Goal: Transaction & Acquisition: Book appointment/travel/reservation

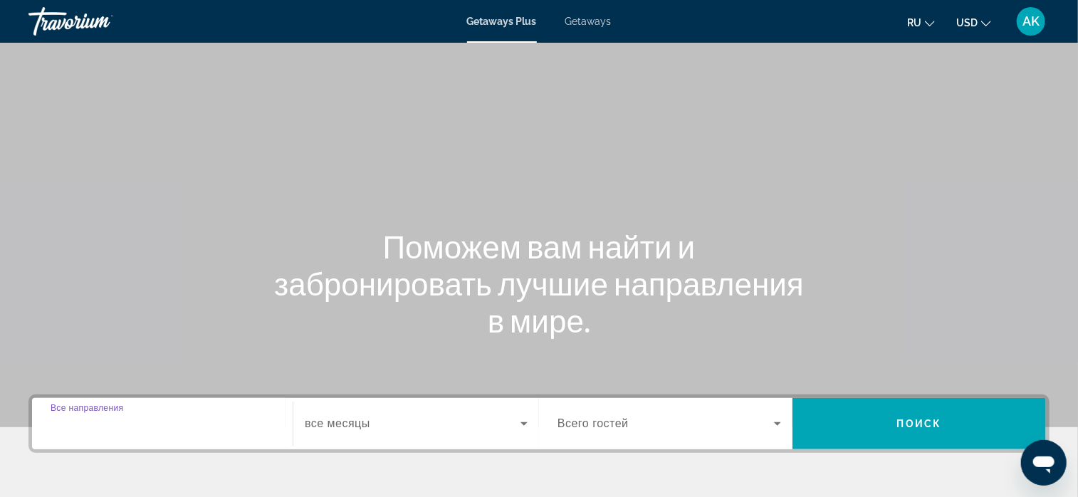
click at [160, 426] on input "Destination Все направления" at bounding box center [163, 424] width 224 height 17
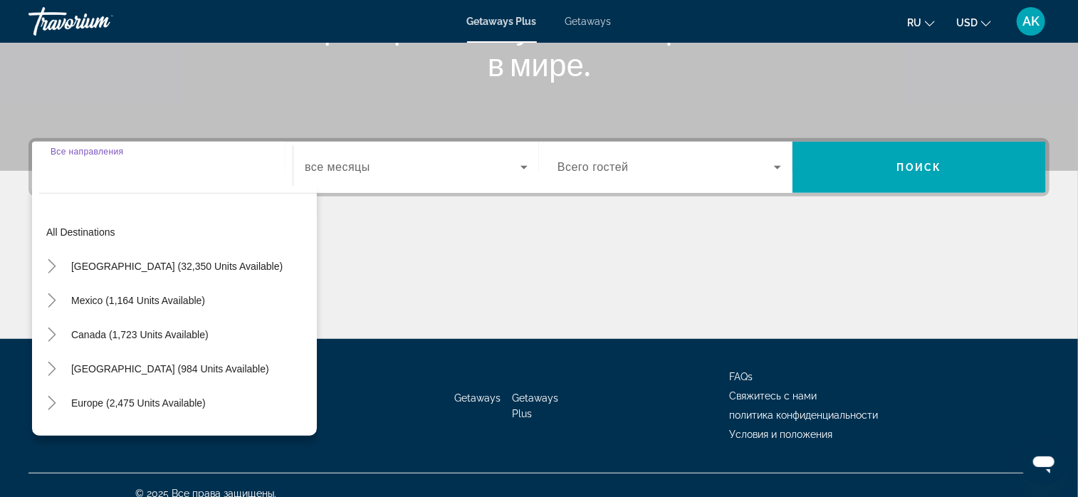
scroll to position [273, 0]
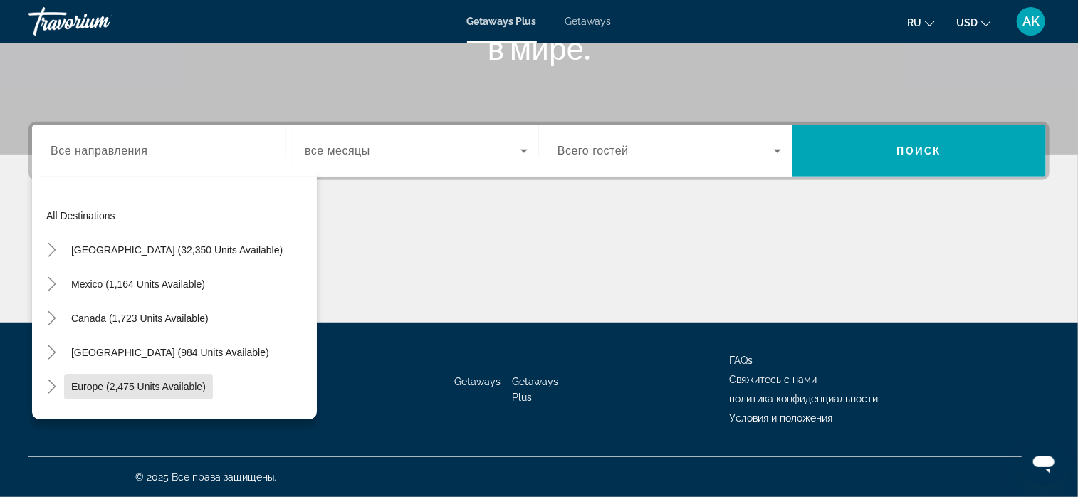
click at [123, 385] on span "Europe (2,475 units available)" at bounding box center [138, 386] width 135 height 11
type input "**********"
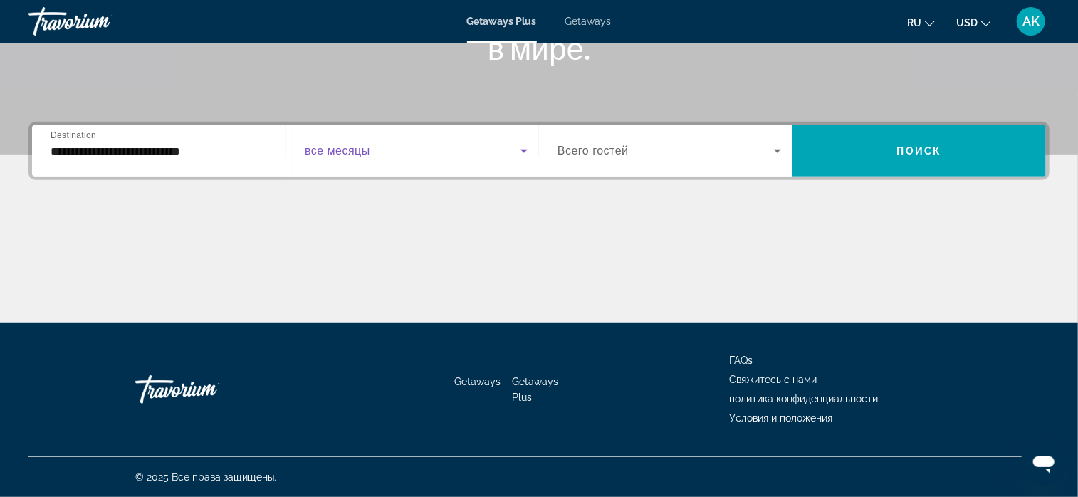
click at [524, 151] on icon "Search widget" at bounding box center [524, 152] width 7 height 4
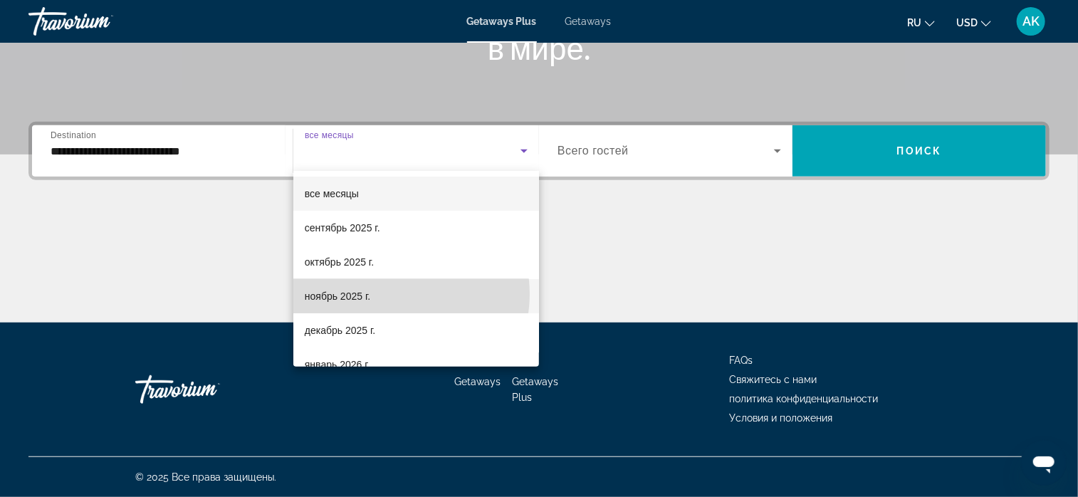
click at [392, 294] on mat-option "ноябрь 2025 г." at bounding box center [416, 296] width 246 height 34
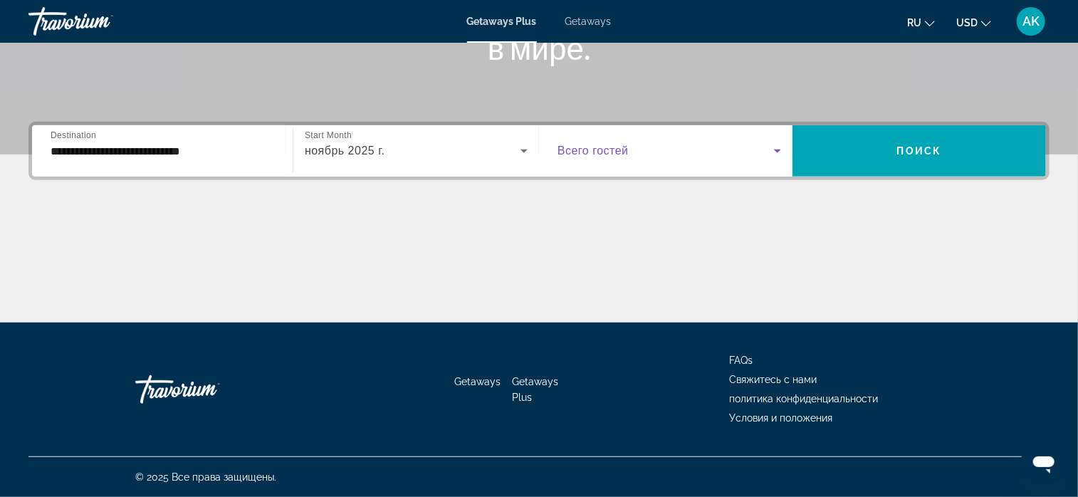
click at [777, 147] on icon "Search widget" at bounding box center [777, 150] width 17 height 17
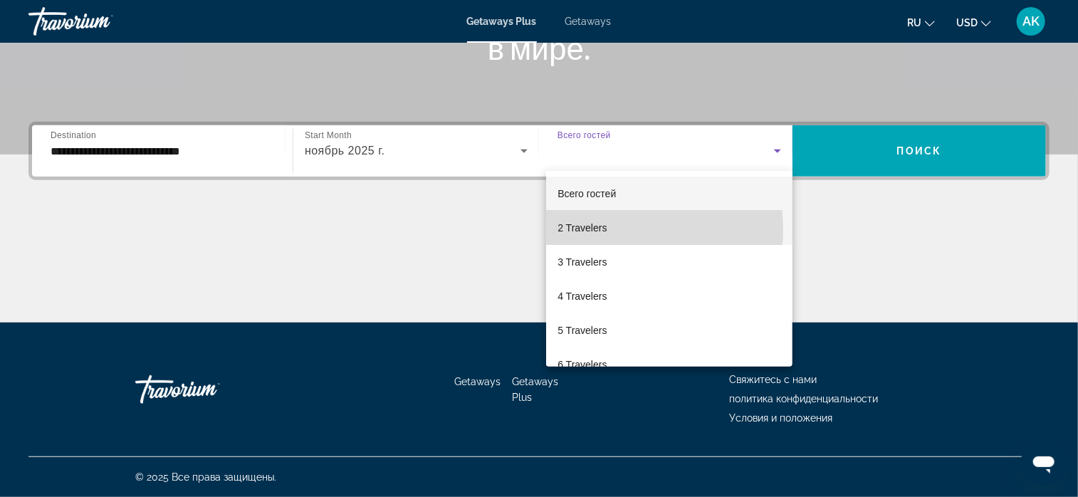
click at [611, 229] on mat-option "2 Travelers" at bounding box center [669, 228] width 246 height 34
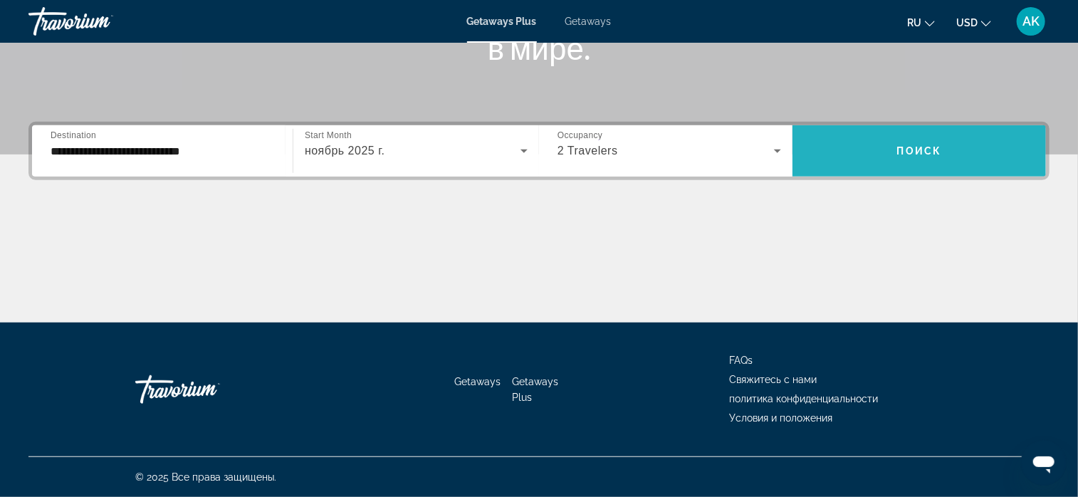
click at [887, 156] on span "Search widget" at bounding box center [920, 151] width 254 height 34
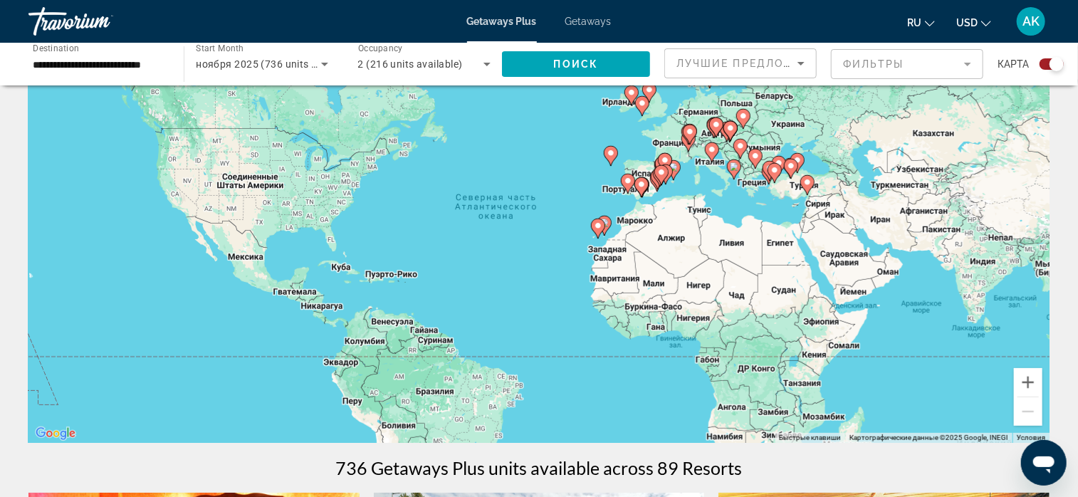
scroll to position [64, 0]
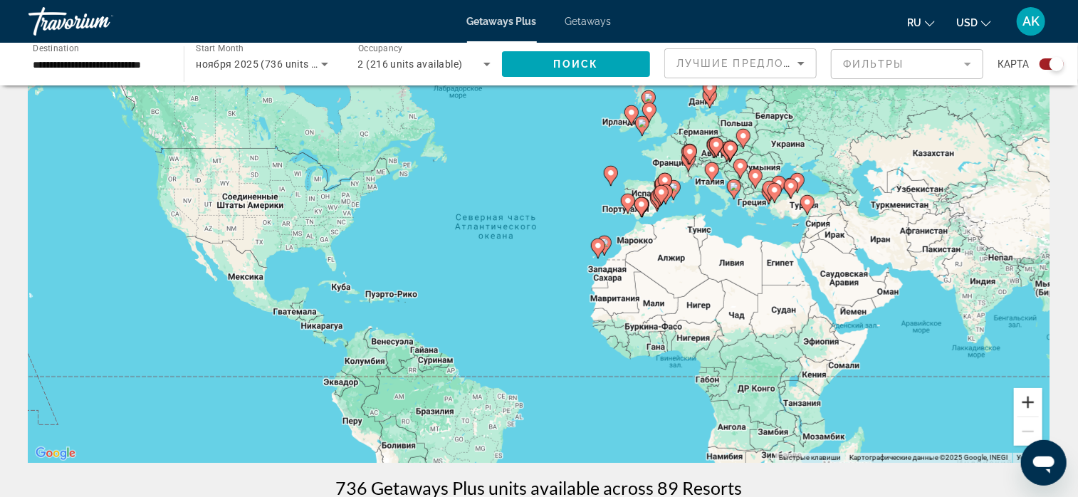
click at [1026, 402] on button "Увеличить" at bounding box center [1028, 402] width 28 height 28
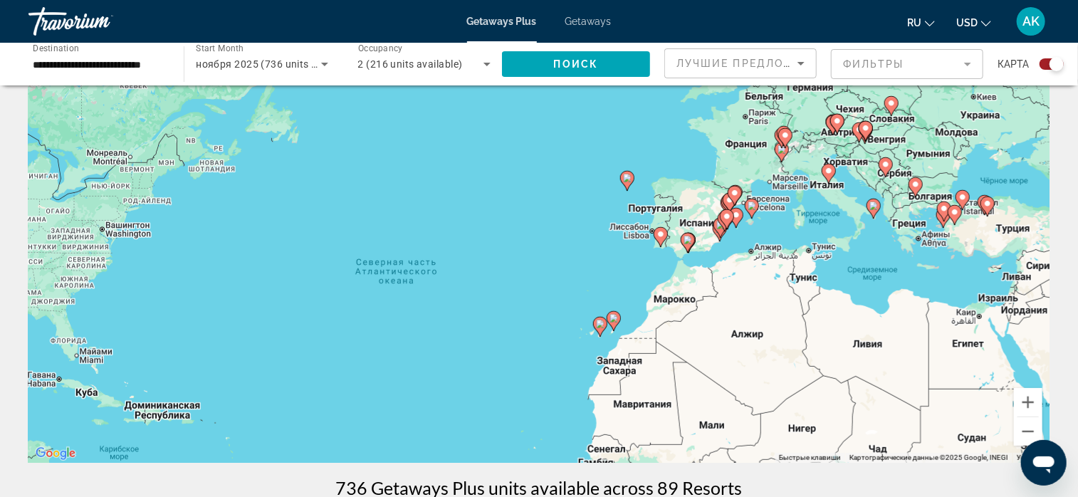
drag, startPoint x: 937, startPoint y: 214, endPoint x: 883, endPoint y: 283, distance: 88.3
click at [883, 283] on div "Чтобы активировать перетаскивание с помощью клавиатуры, нажмите Alt + Ввод. Пос…" at bounding box center [538, 249] width 1021 height 427
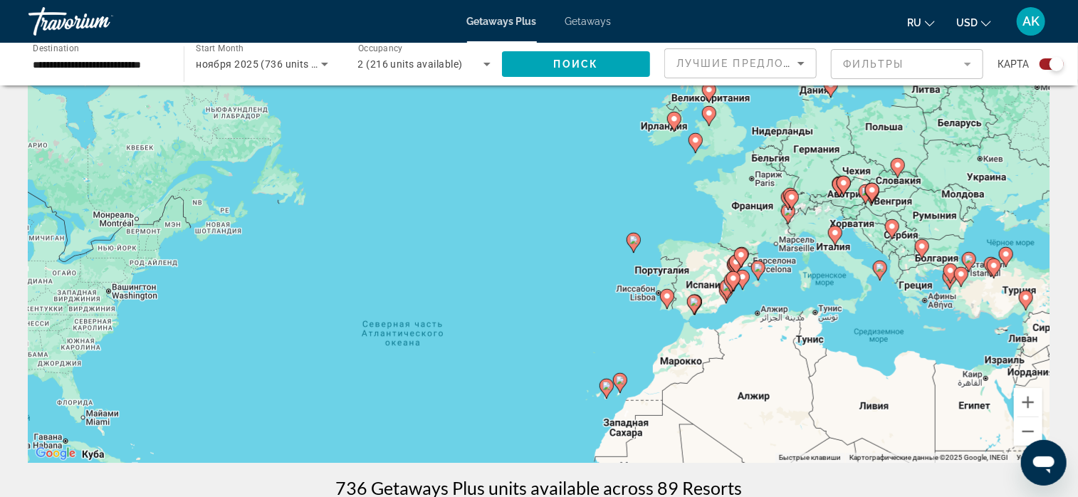
drag, startPoint x: 920, startPoint y: 130, endPoint x: 929, endPoint y: 189, distance: 59.8
click at [925, 193] on div "Чтобы активировать перетаскивание с помощью клавиатуры, нажмите Alt + Ввод. Пос…" at bounding box center [538, 249] width 1021 height 427
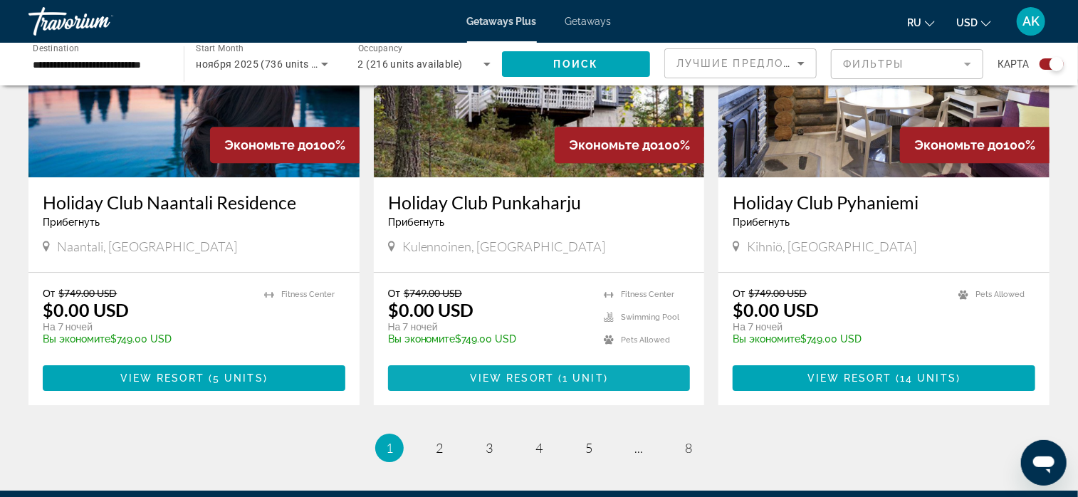
scroll to position [2137, 0]
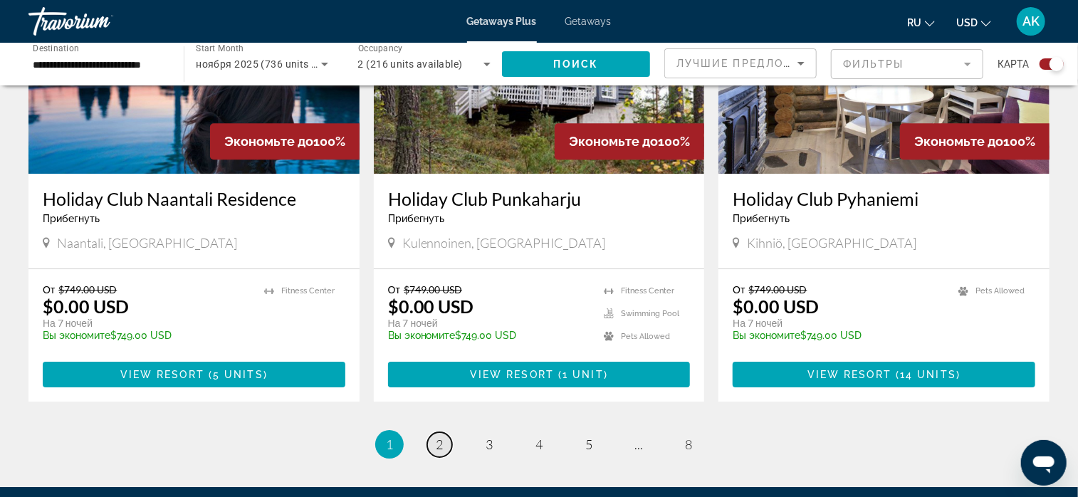
click at [434, 432] on link "page 2" at bounding box center [439, 444] width 25 height 25
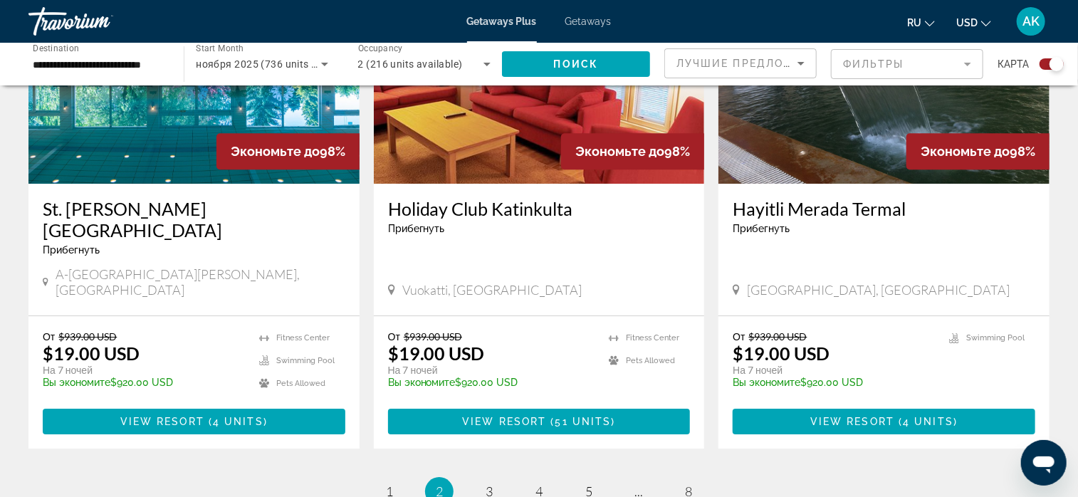
scroll to position [2137, 0]
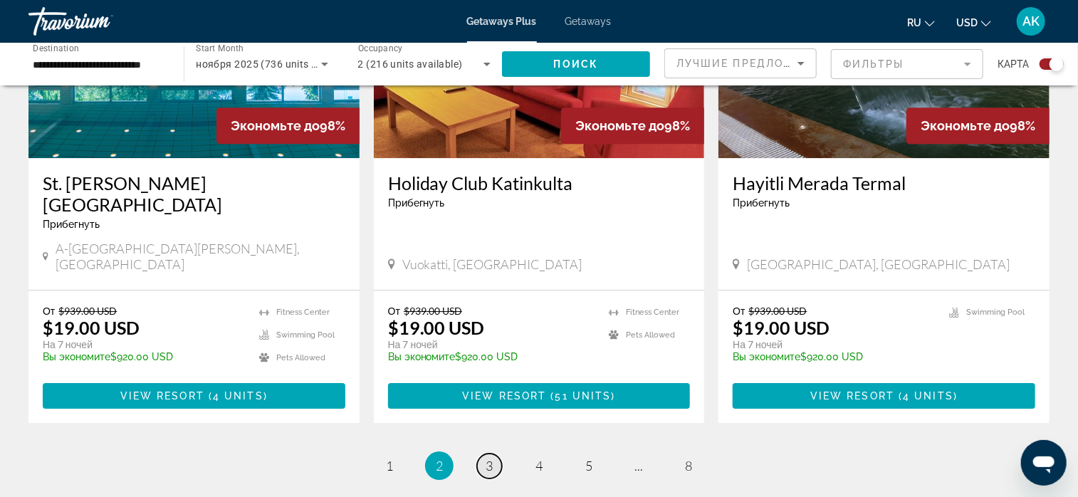
click at [496, 454] on link "page 3" at bounding box center [489, 466] width 25 height 25
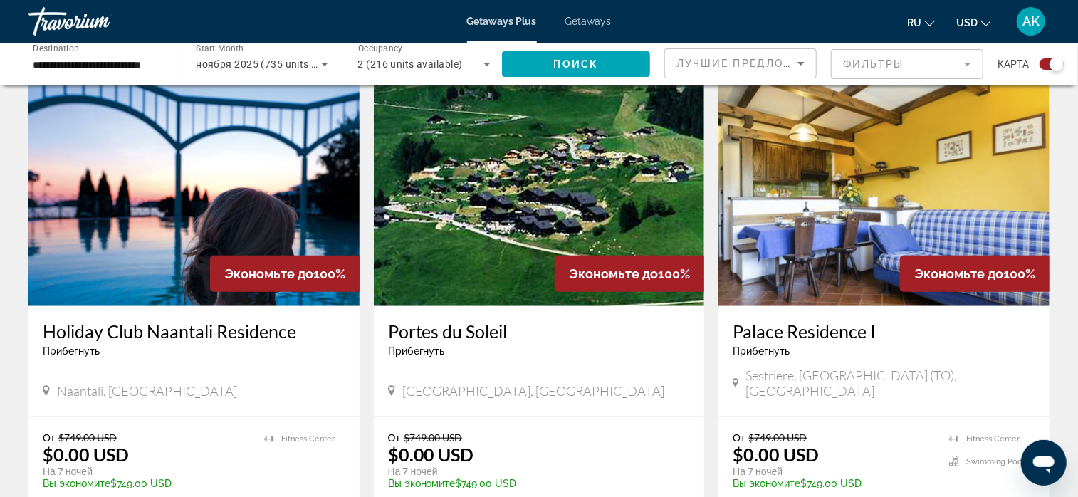
scroll to position [570, 0]
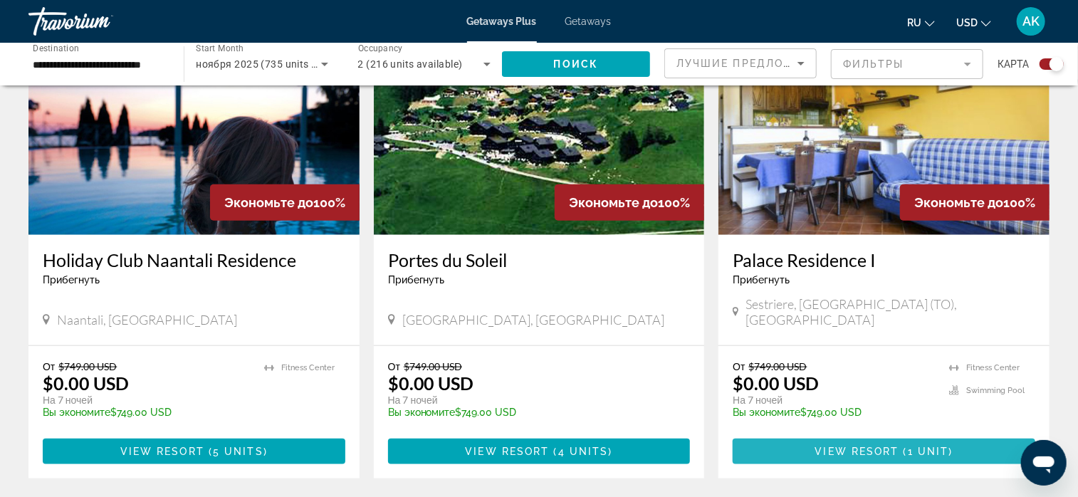
click at [868, 446] on span "View Resort" at bounding box center [858, 451] width 84 height 11
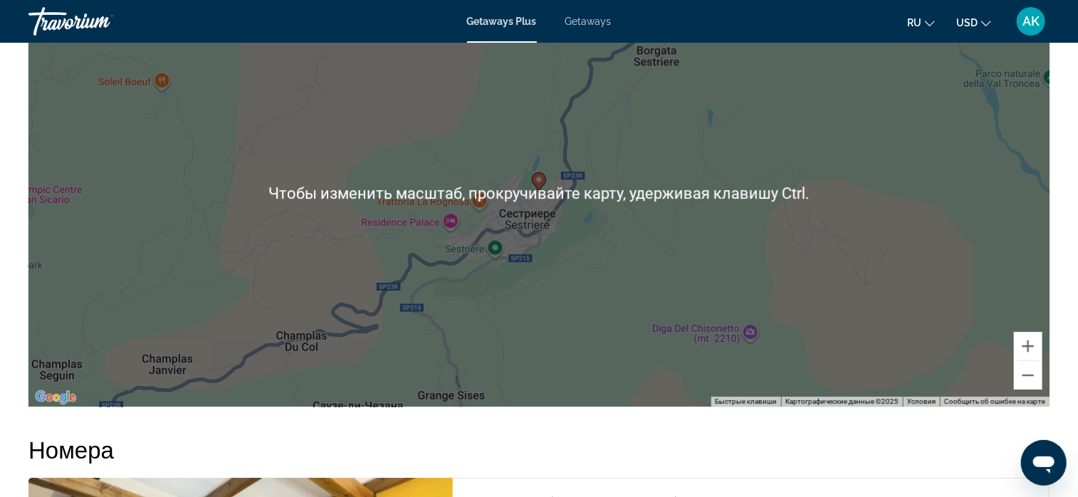
scroll to position [2137, 0]
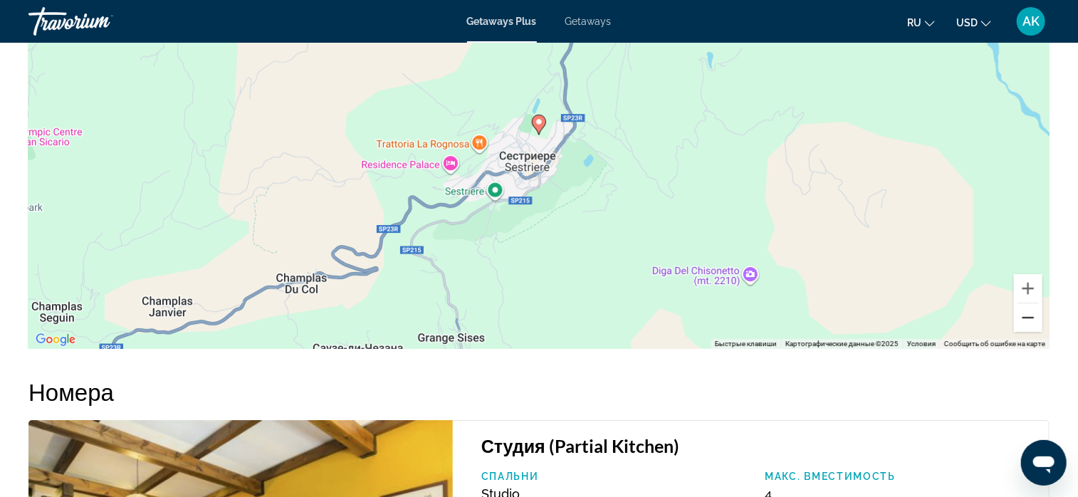
click at [1027, 316] on button "Уменьшить" at bounding box center [1028, 317] width 28 height 28
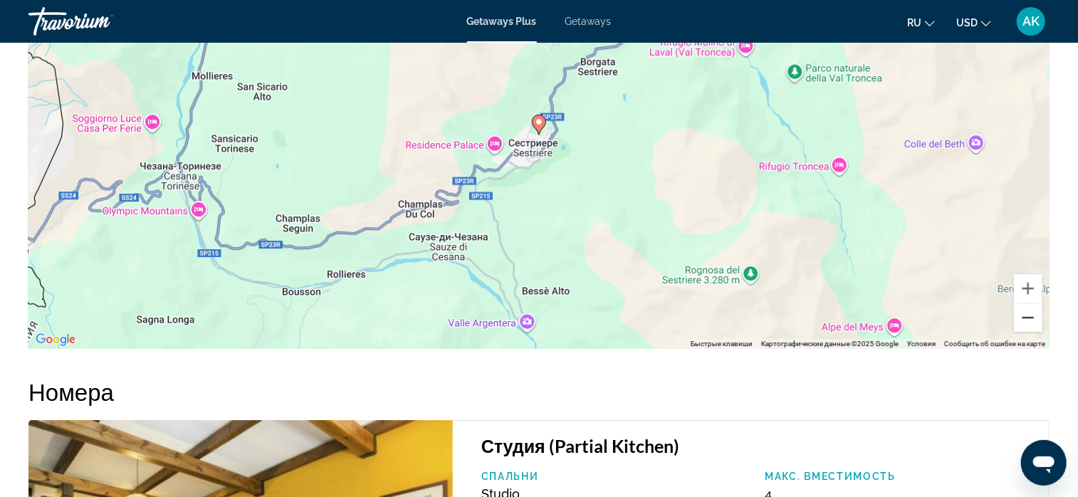
click at [1027, 316] on button "Уменьшить" at bounding box center [1028, 317] width 28 height 28
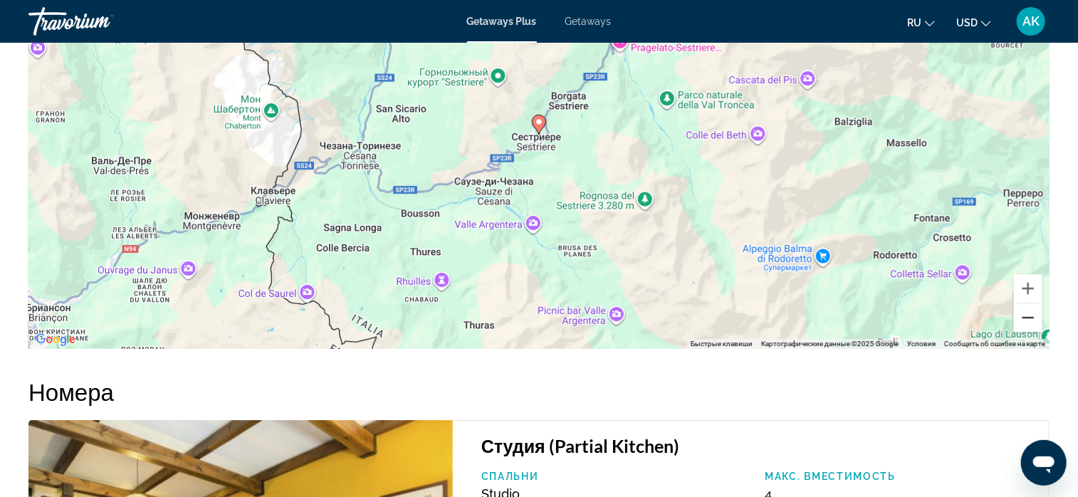
click at [1027, 316] on button "Уменьшить" at bounding box center [1028, 317] width 28 height 28
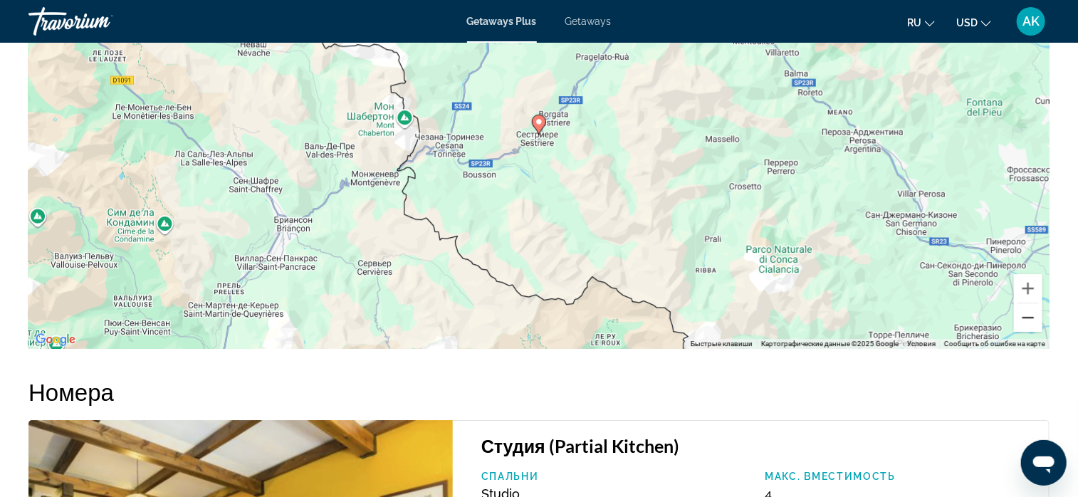
click at [1027, 316] on button "Уменьшить" at bounding box center [1028, 317] width 28 height 28
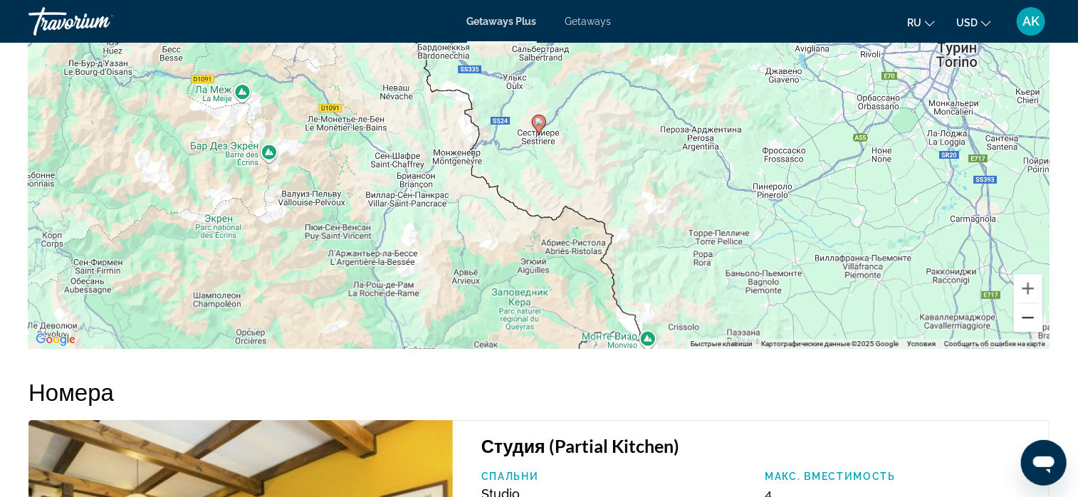
click at [1027, 316] on button "Уменьшить" at bounding box center [1028, 317] width 28 height 28
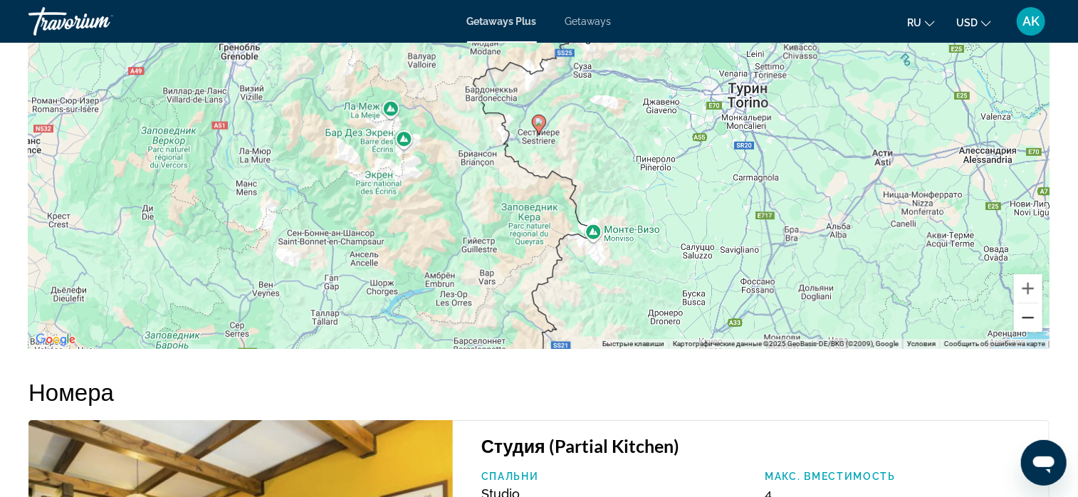
click at [1027, 316] on button "Уменьшить" at bounding box center [1028, 317] width 28 height 28
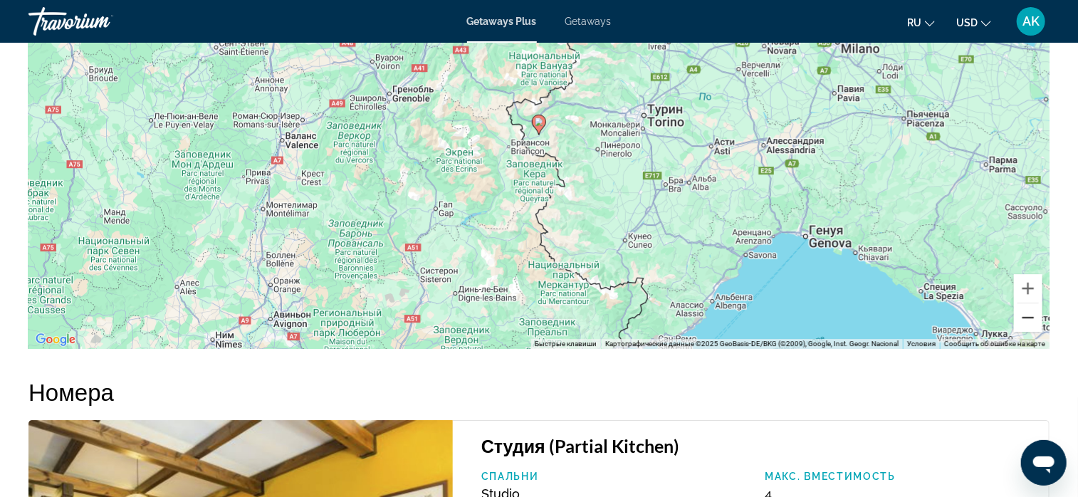
click at [1027, 316] on button "Уменьшить" at bounding box center [1028, 317] width 28 height 28
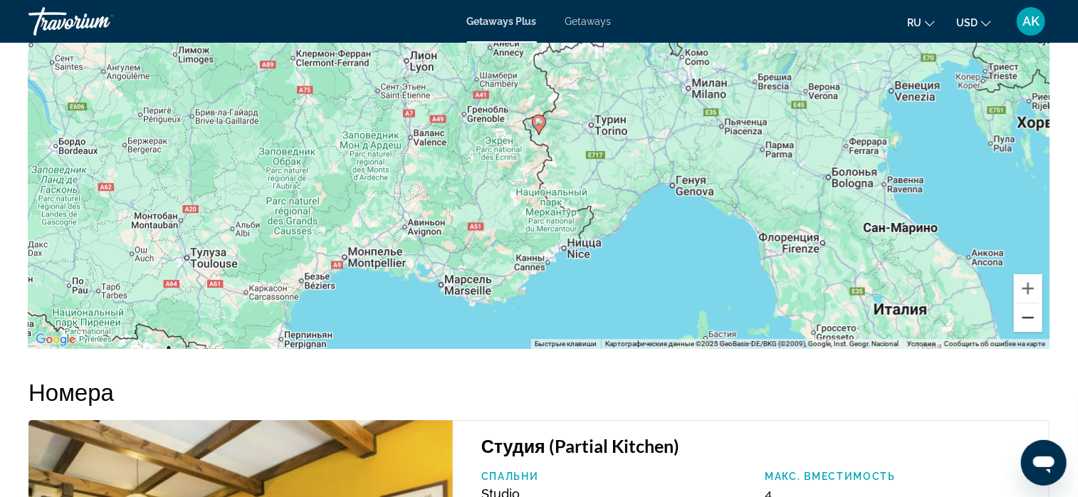
click at [1027, 316] on button "Уменьшить" at bounding box center [1028, 317] width 28 height 28
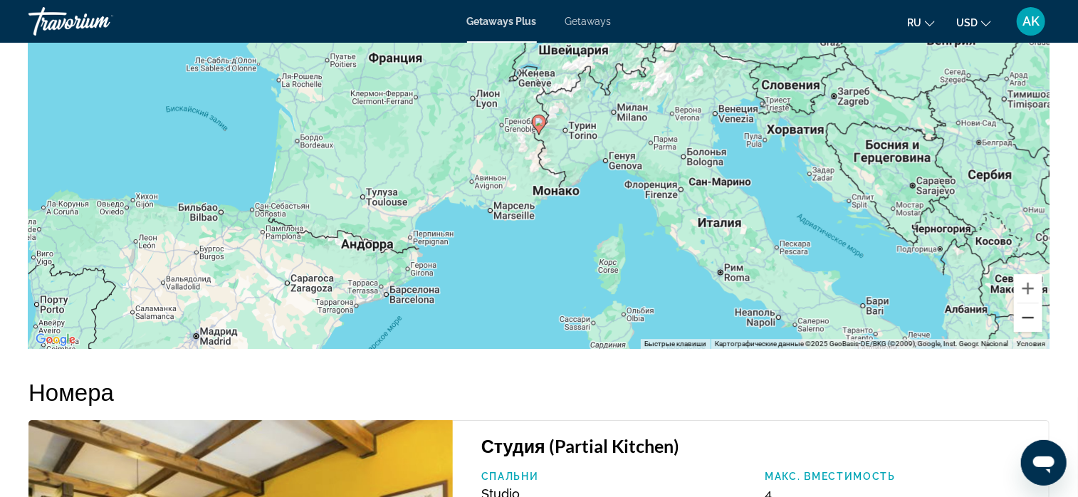
click at [1027, 316] on button "Уменьшить" at bounding box center [1028, 317] width 28 height 28
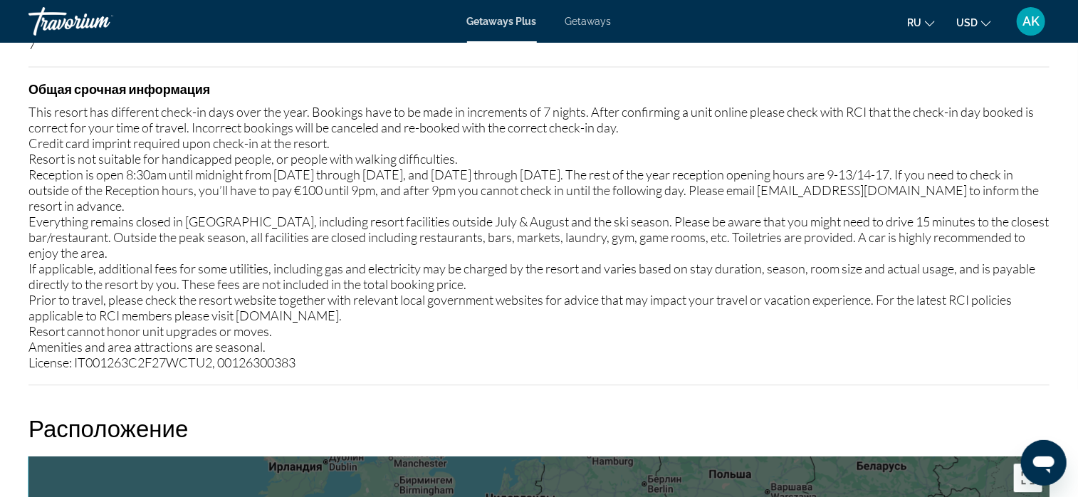
scroll to position [1567, 0]
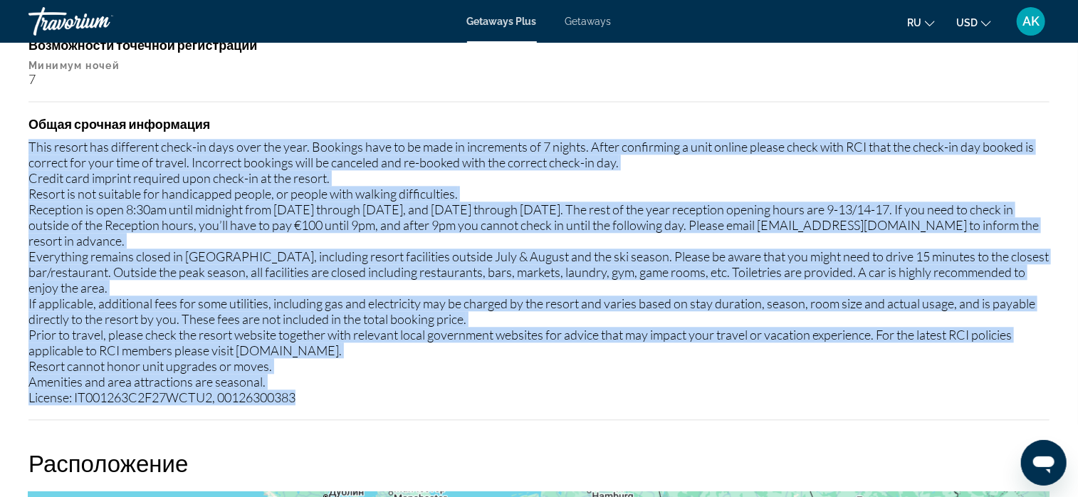
drag, startPoint x: 29, startPoint y: 145, endPoint x: 841, endPoint y: 390, distance: 847.7
click at [841, 390] on div "This resort has different check-in days over the year. Bookings have to be made…" at bounding box center [538, 272] width 1021 height 266
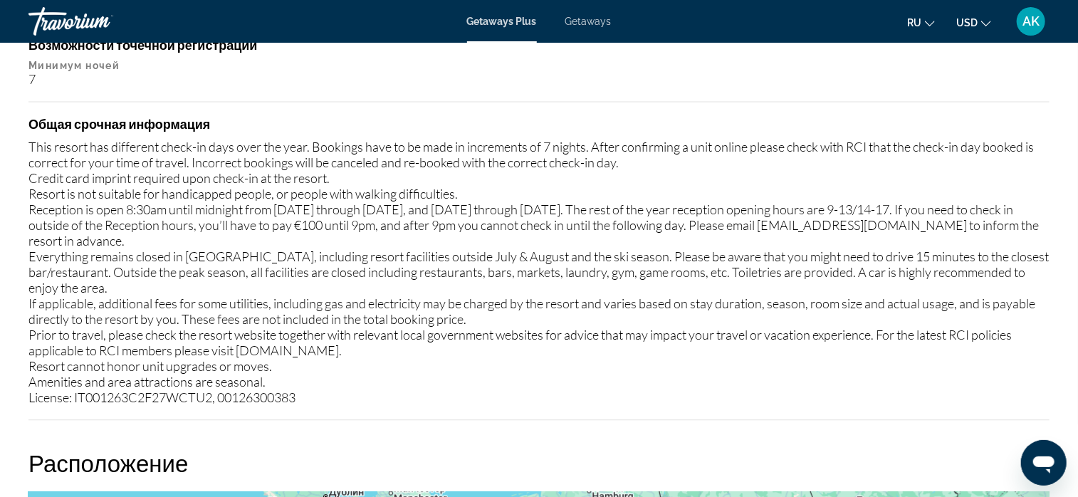
click at [674, 73] on div "7" at bounding box center [538, 79] width 1021 height 16
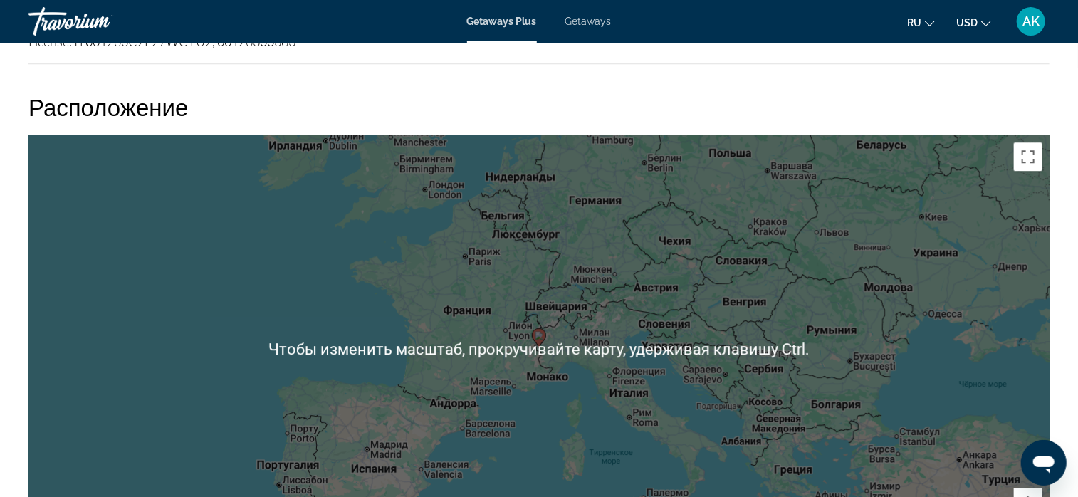
scroll to position [1994, 0]
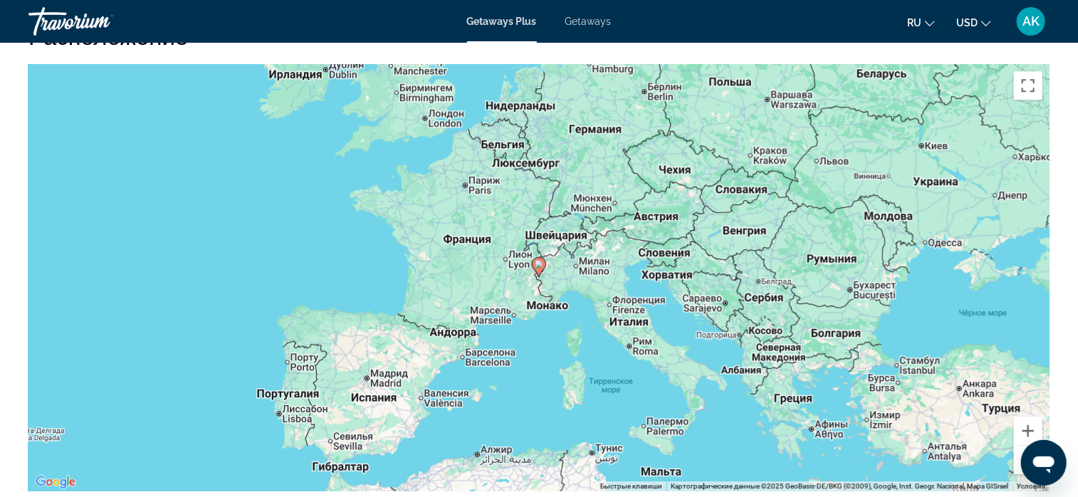
click at [603, 184] on div "Чтобы активировать перетаскивание с помощью клавиатуры, нажмите Alt + Ввод. Пос…" at bounding box center [538, 277] width 1021 height 427
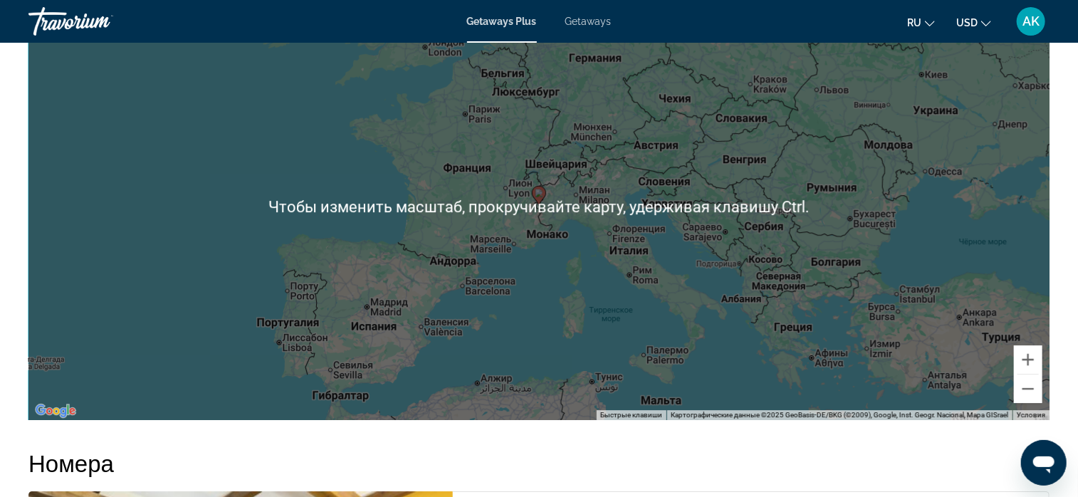
scroll to position [2137, 0]
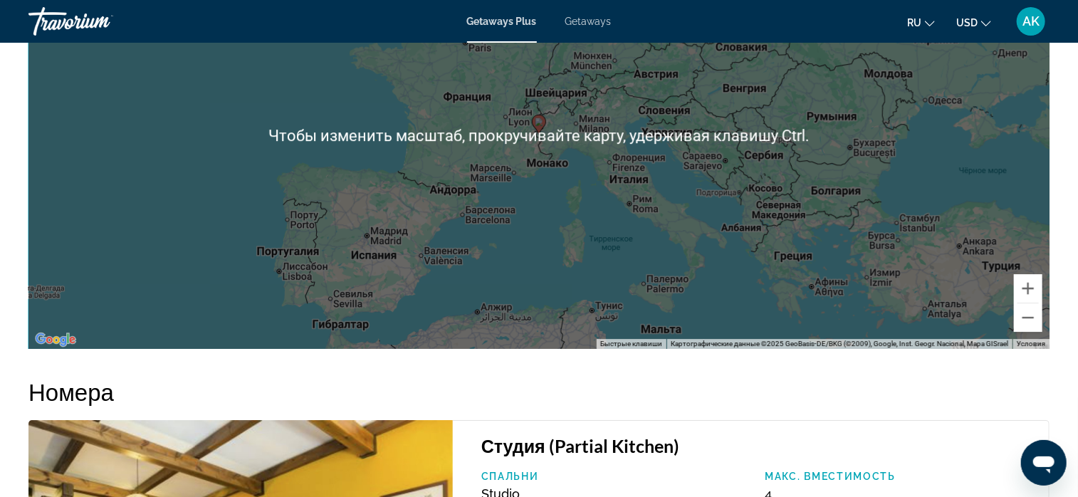
click at [561, 196] on div "Чтобы активировать перетаскивание с помощью клавиатуры, нажмите Alt + Ввод. Пос…" at bounding box center [538, 135] width 1021 height 427
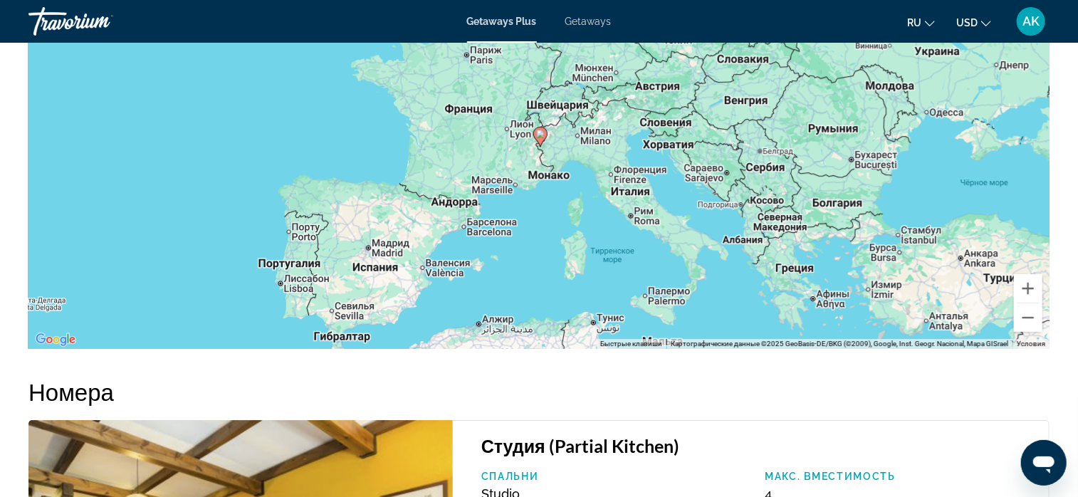
drag, startPoint x: 553, startPoint y: 173, endPoint x: 551, endPoint y: 187, distance: 14.4
click at [553, 188] on div "Чтобы активировать перетаскивание с помощью клавиатуры, нажмите Alt + Ввод. Пос…" at bounding box center [538, 135] width 1021 height 427
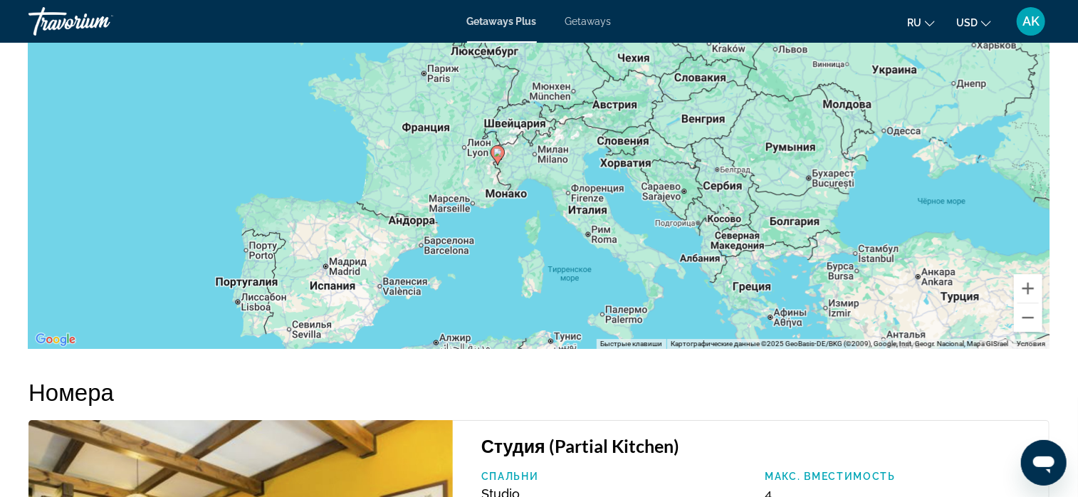
drag, startPoint x: 574, startPoint y: 190, endPoint x: 532, endPoint y: 211, distance: 46.8
click at [532, 211] on div "Чтобы активировать перетаскивание с помощью клавиатуры, нажмите Alt + Ввод. Пос…" at bounding box center [538, 135] width 1021 height 427
drag, startPoint x: 576, startPoint y: 235, endPoint x: 484, endPoint y: 355, distance: 151.4
click at [550, 289] on div "Чтобы активировать перетаскивание с помощью клавиатуры, нажмите Alt + Ввод. Пос…" at bounding box center [538, 135] width 1021 height 427
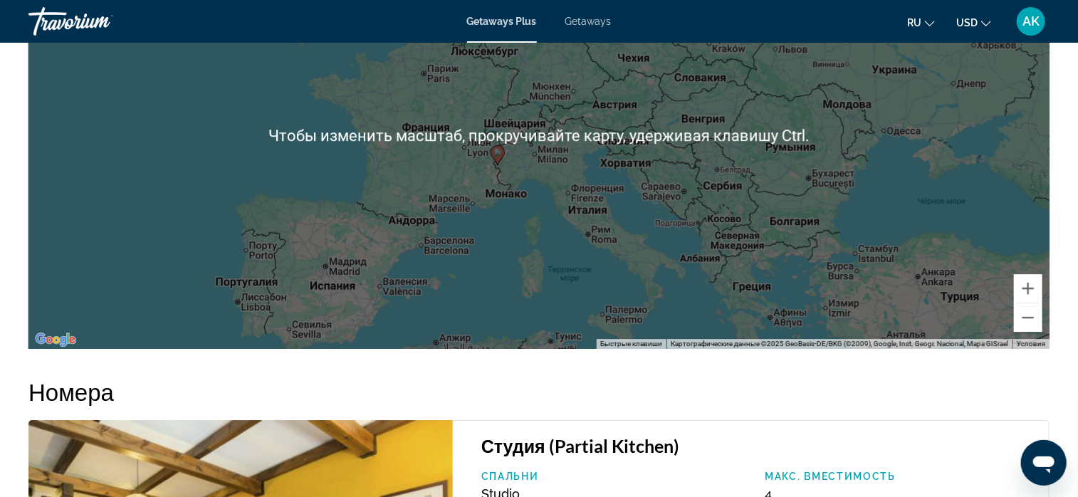
scroll to position [2066, 0]
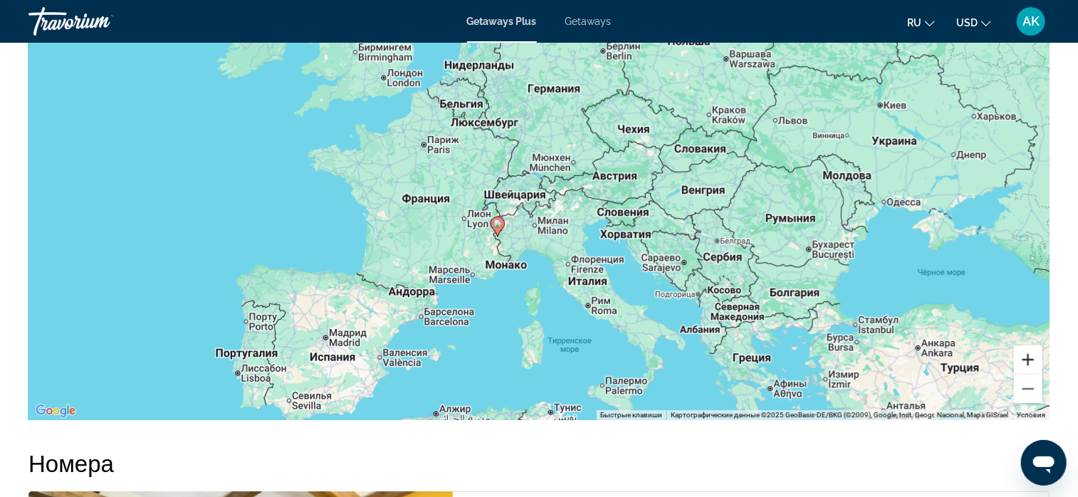
click at [1027, 358] on button "Увеличить" at bounding box center [1028, 359] width 28 height 28
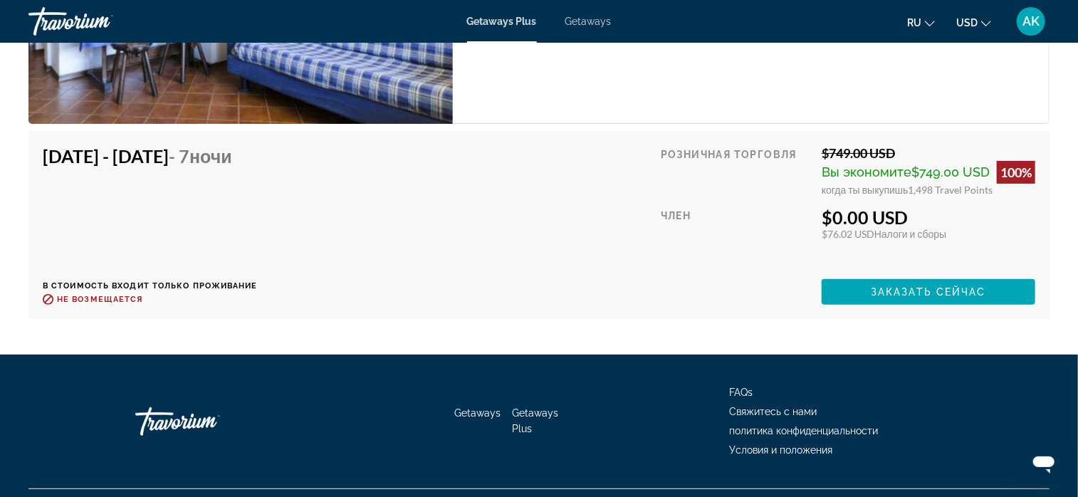
scroll to position [2778, 0]
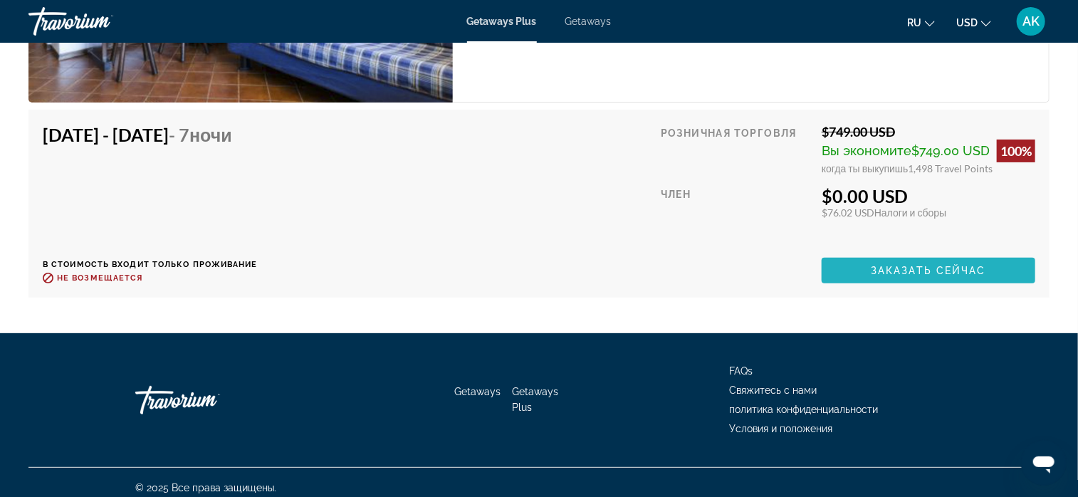
click at [863, 261] on span "Main content" at bounding box center [929, 271] width 214 height 34
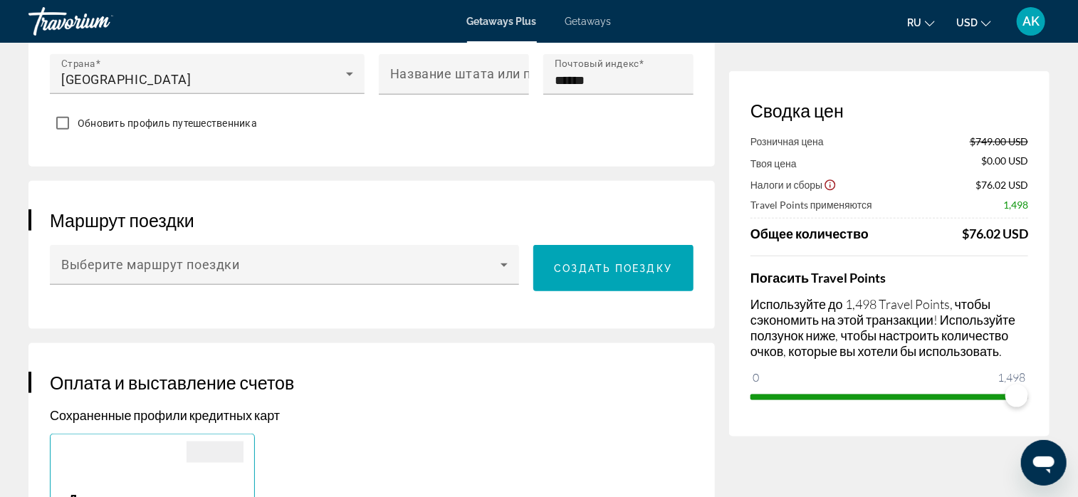
scroll to position [712, 0]
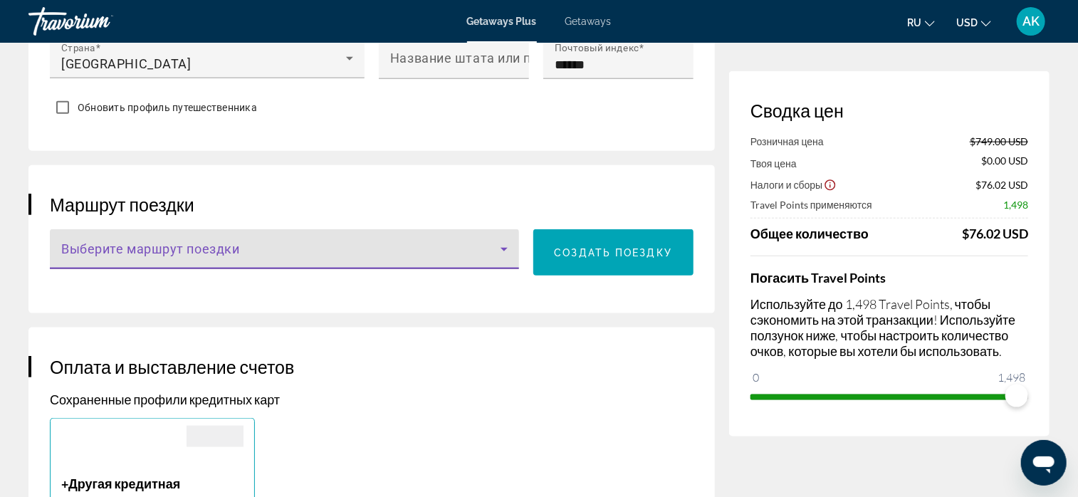
click at [504, 250] on icon "Main content" at bounding box center [504, 249] width 17 height 17
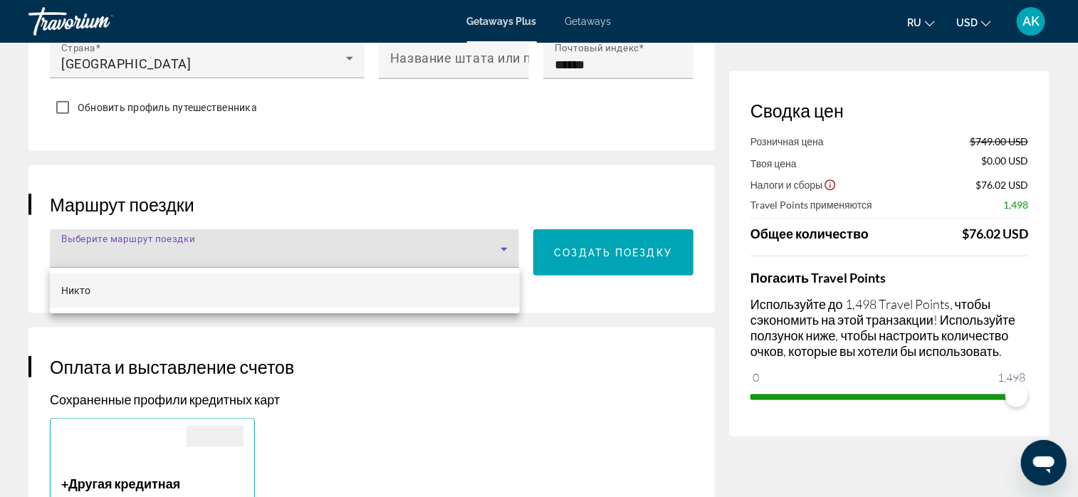
click at [504, 250] on div at bounding box center [539, 248] width 1078 height 497
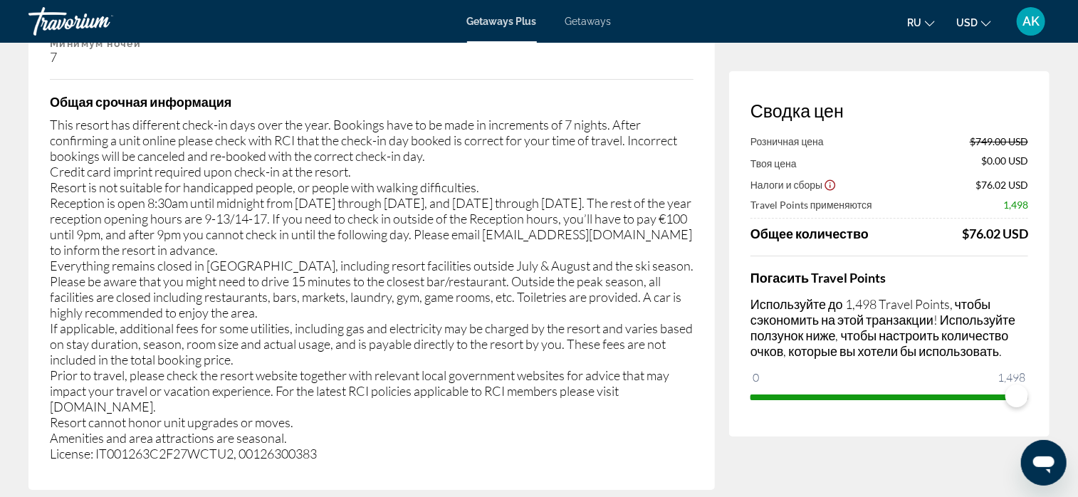
scroll to position [2422, 0]
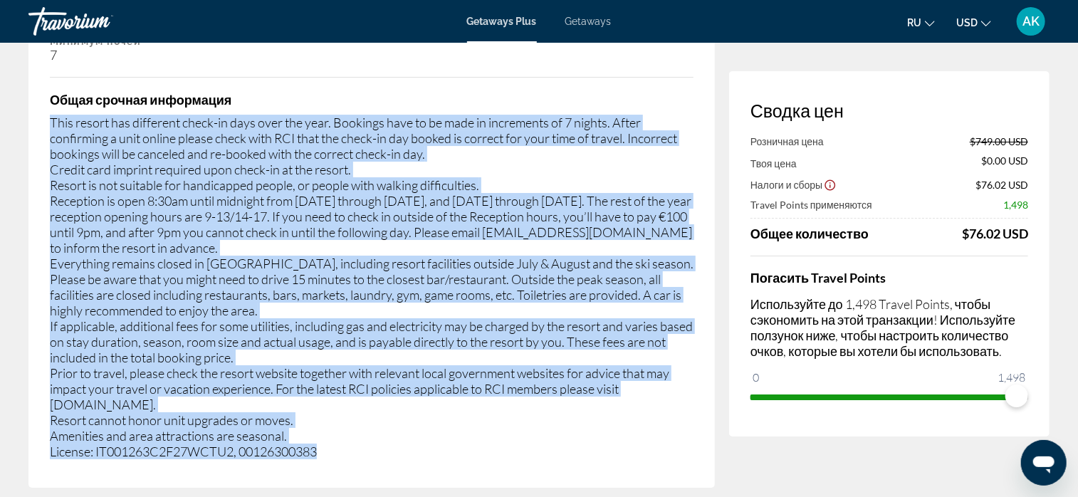
drag, startPoint x: 51, startPoint y: 105, endPoint x: 441, endPoint y: 435, distance: 511.5
click at [441, 435] on div "This resort has different check-in days over the year. Bookings have to be made…" at bounding box center [372, 287] width 644 height 345
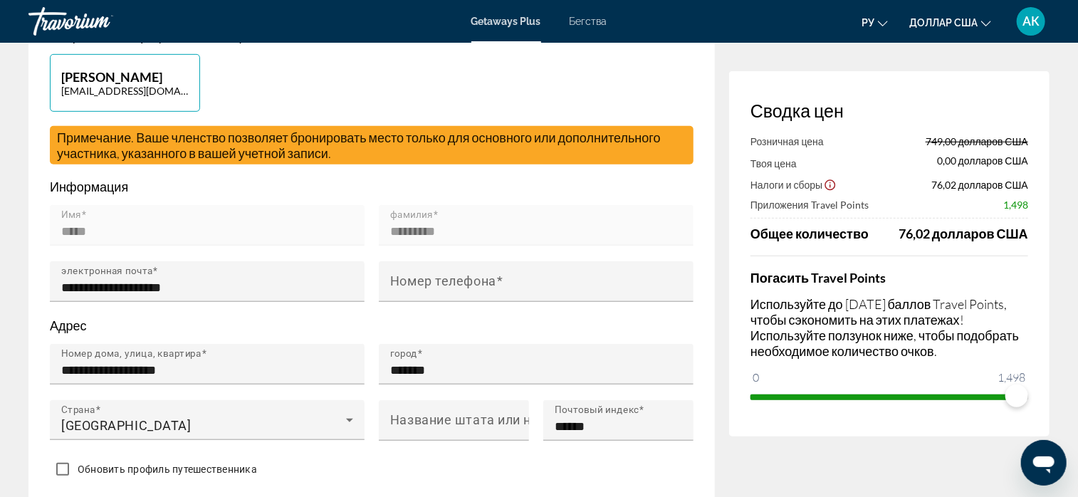
scroll to position [214, 0]
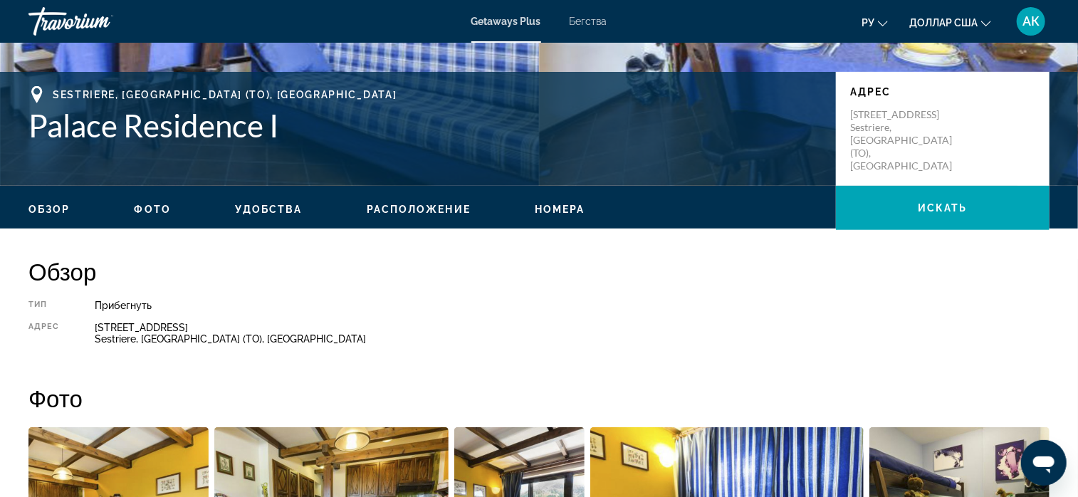
scroll to position [285, 0]
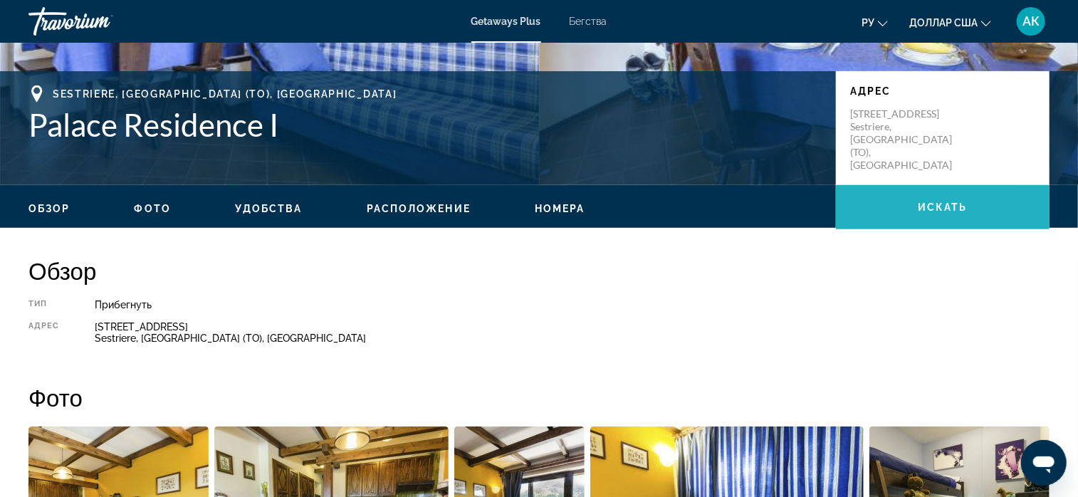
click at [937, 204] on span "искать" at bounding box center [943, 207] width 50 height 11
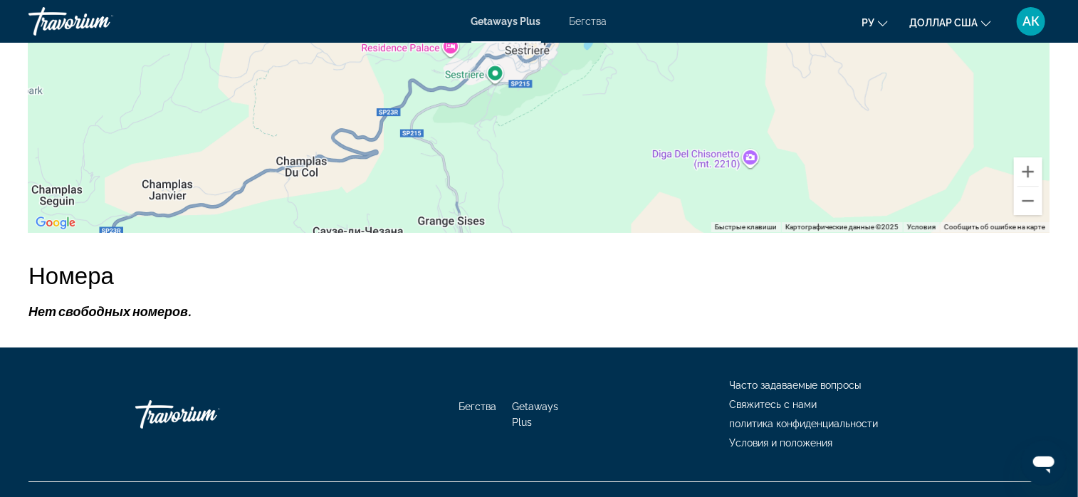
scroll to position [2277, 0]
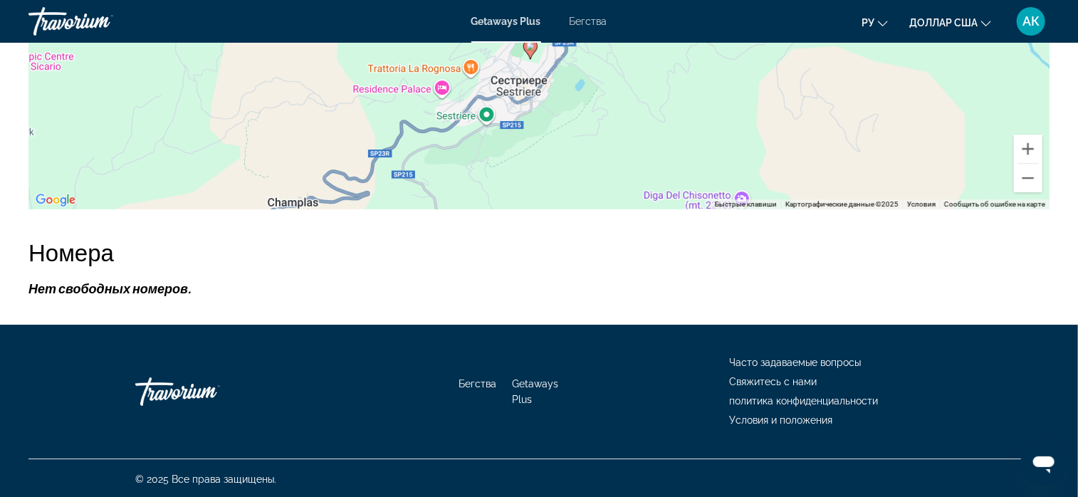
drag, startPoint x: 607, startPoint y: 167, endPoint x: 593, endPoint y: 222, distance: 56.0
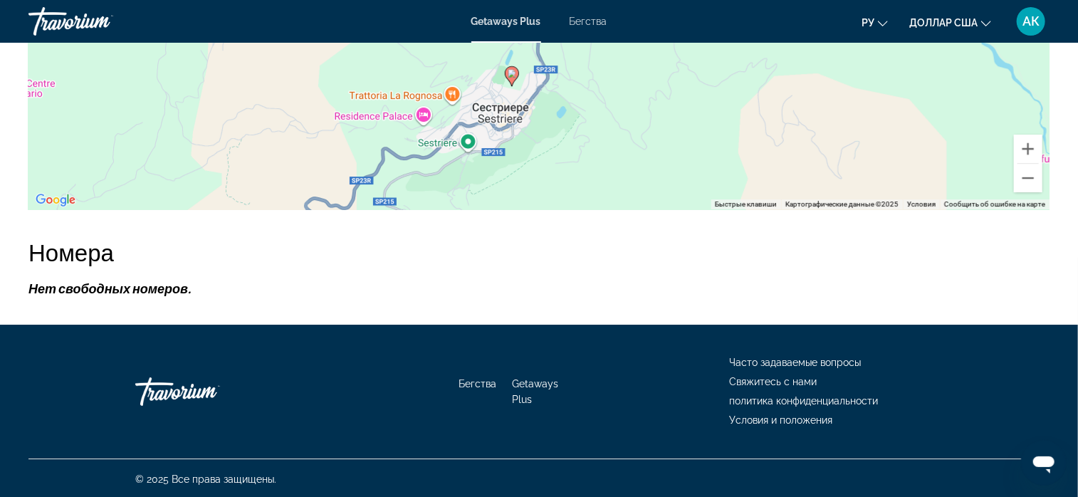
drag, startPoint x: 609, startPoint y: 147, endPoint x: 578, endPoint y: 196, distance: 57.3
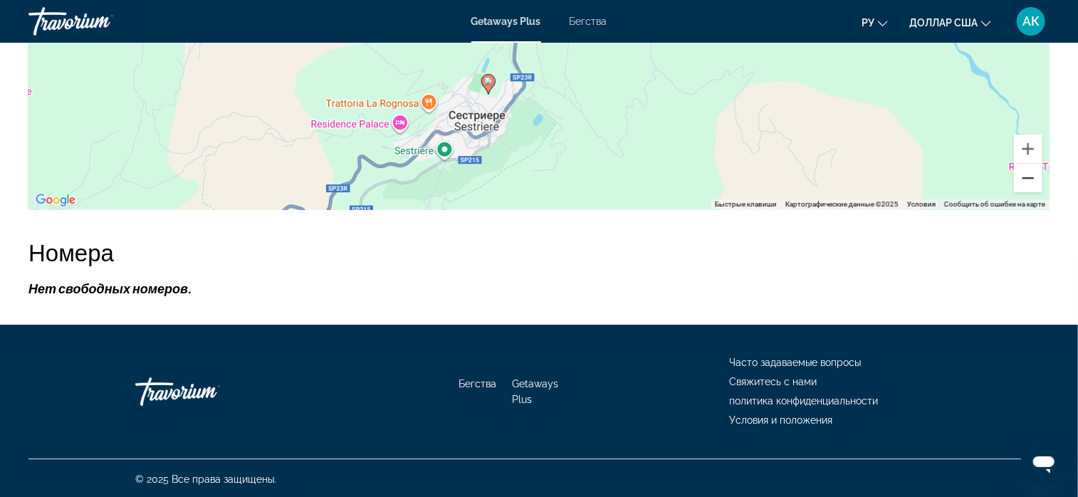
click at [1033, 177] on button "Уменьшить" at bounding box center [1028, 178] width 28 height 28
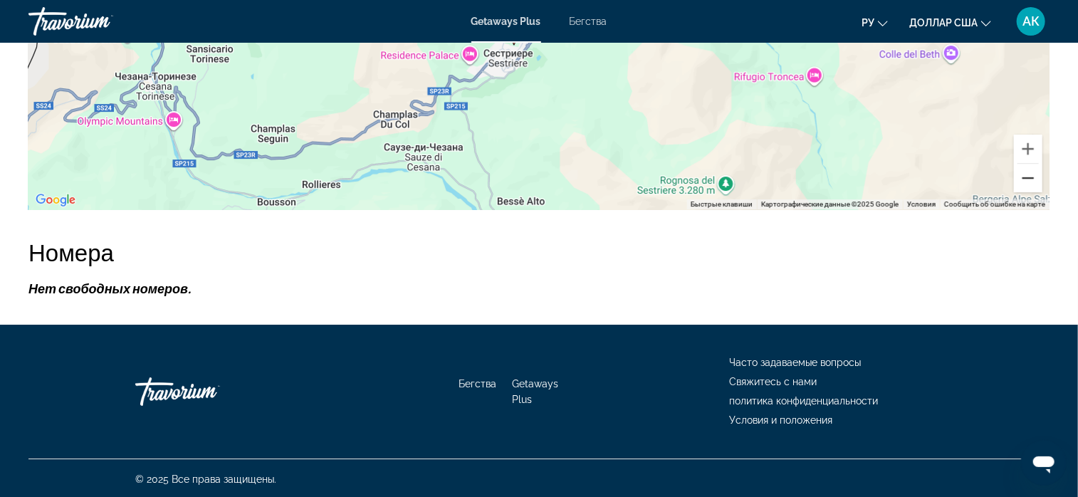
click at [1033, 177] on button "Уменьшить" at bounding box center [1028, 178] width 28 height 28
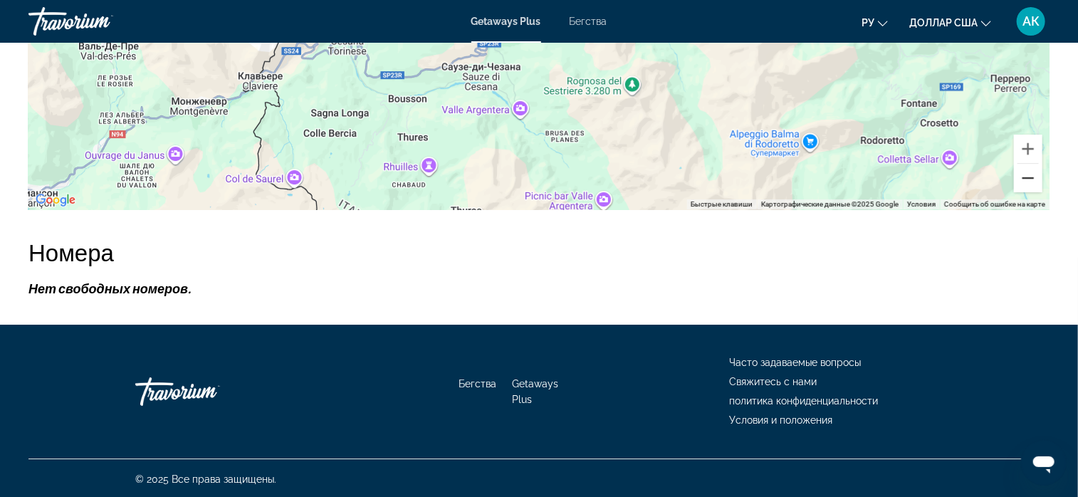
click at [1033, 177] on button "Уменьшить" at bounding box center [1028, 178] width 28 height 28
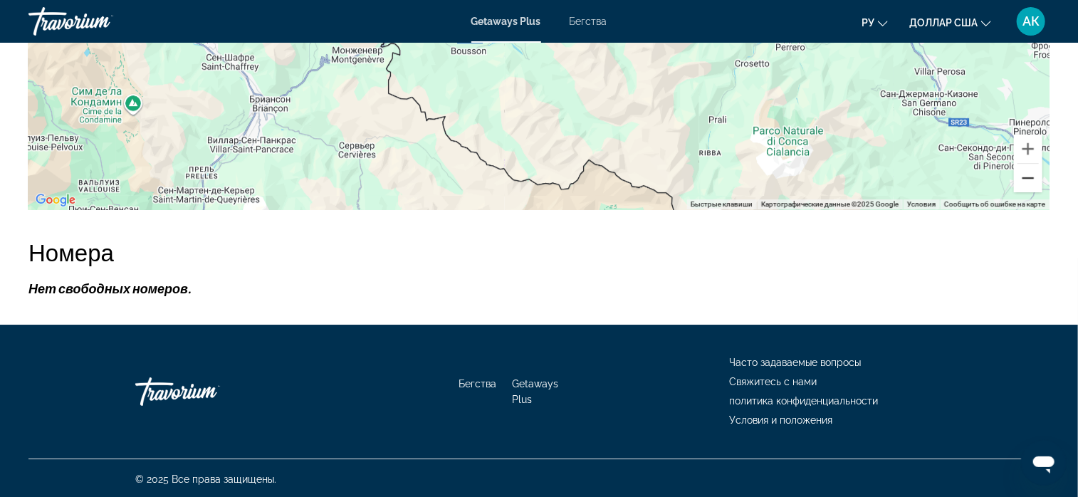
click at [1033, 177] on button "Уменьшить" at bounding box center [1028, 178] width 28 height 28
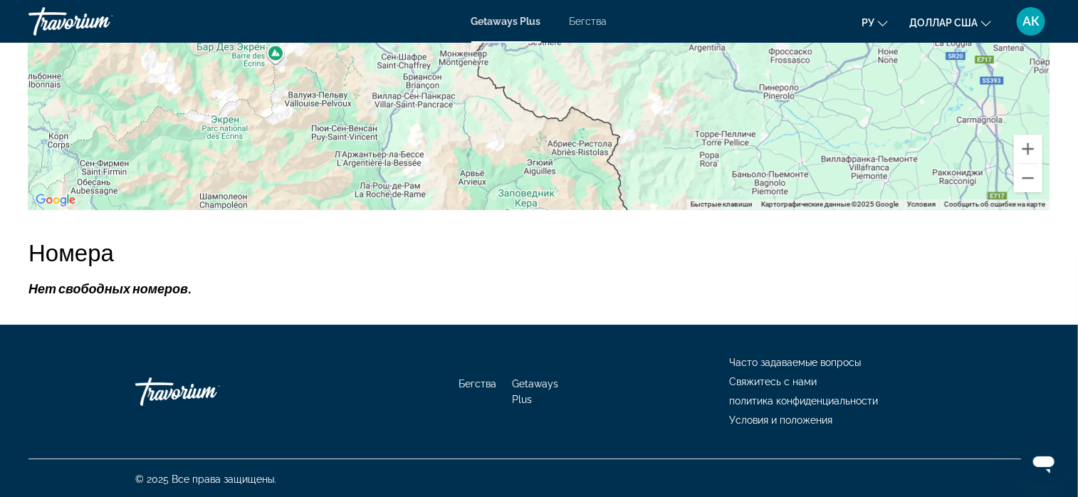
drag, startPoint x: 811, startPoint y: 77, endPoint x: 820, endPoint y: 113, distance: 37.5
click at [1031, 177] on button "Уменьшить" at bounding box center [1028, 178] width 28 height 28
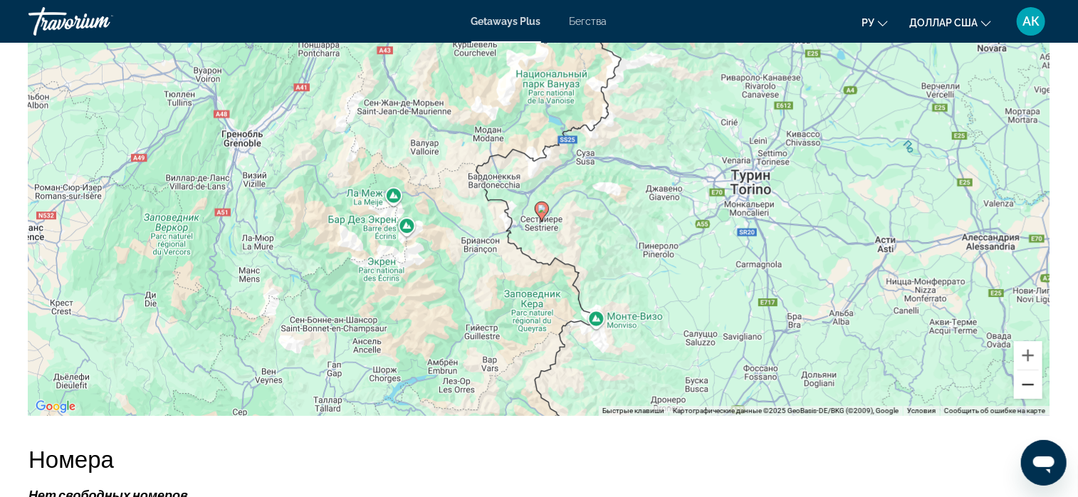
scroll to position [2063, 0]
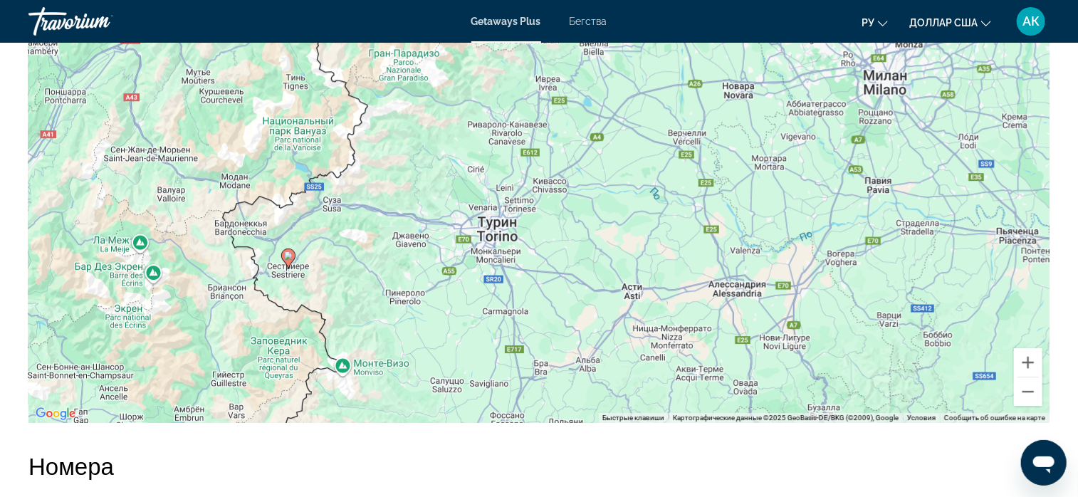
drag, startPoint x: 843, startPoint y: 296, endPoint x: 589, endPoint y: 334, distance: 257.2
click at [589, 334] on div "Чтобы активировать перетаскивание с помощью клавиатуры, нажмите Alt + Ввод. Пос…" at bounding box center [538, 209] width 1021 height 427
click at [1025, 390] on button "Уменьшить" at bounding box center [1028, 392] width 28 height 28
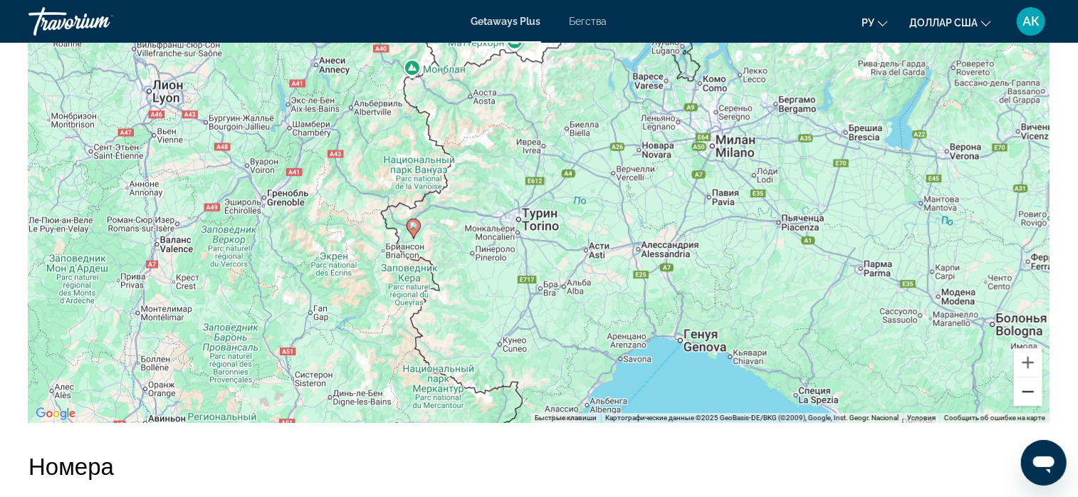
click at [1025, 390] on button "Уменьшить" at bounding box center [1028, 392] width 28 height 28
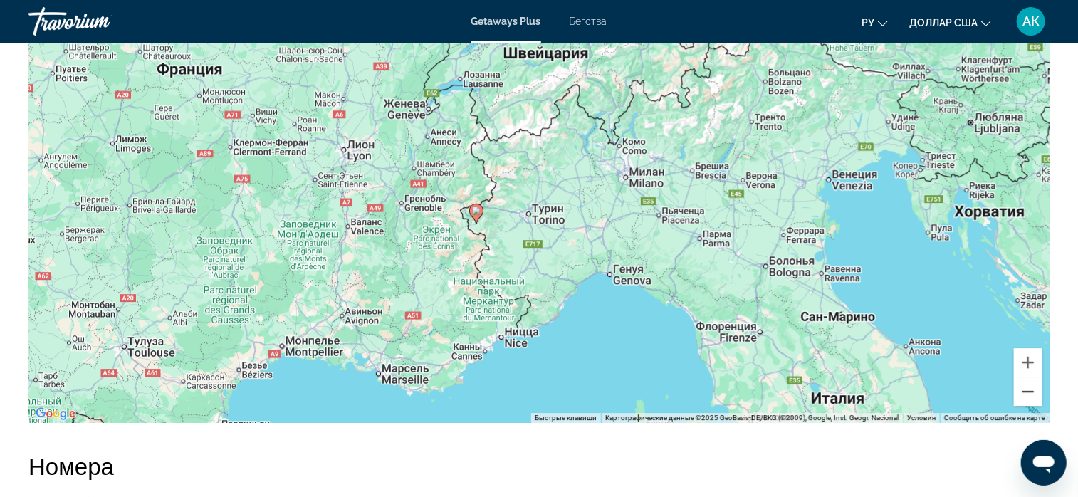
click at [1025, 390] on button "Уменьшить" at bounding box center [1028, 392] width 28 height 28
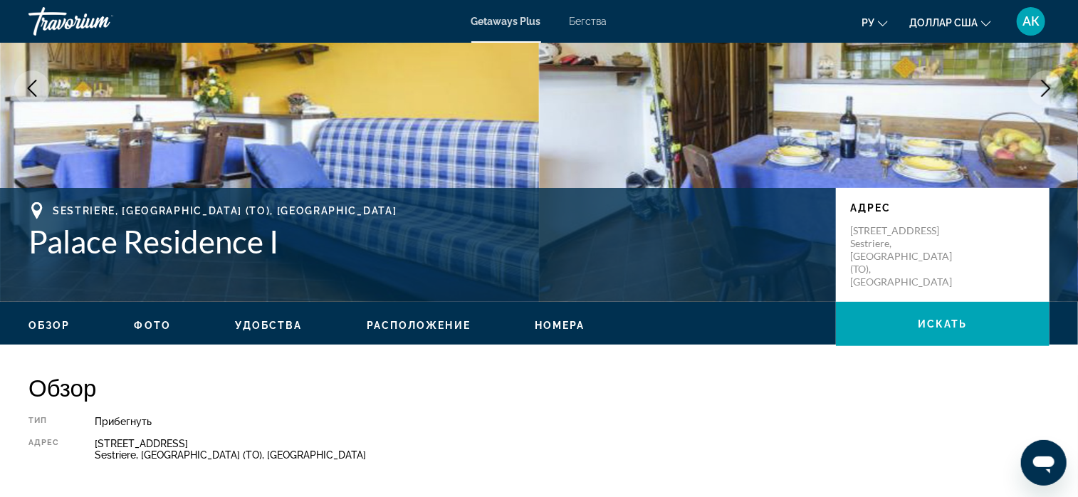
scroll to position [140, 0]
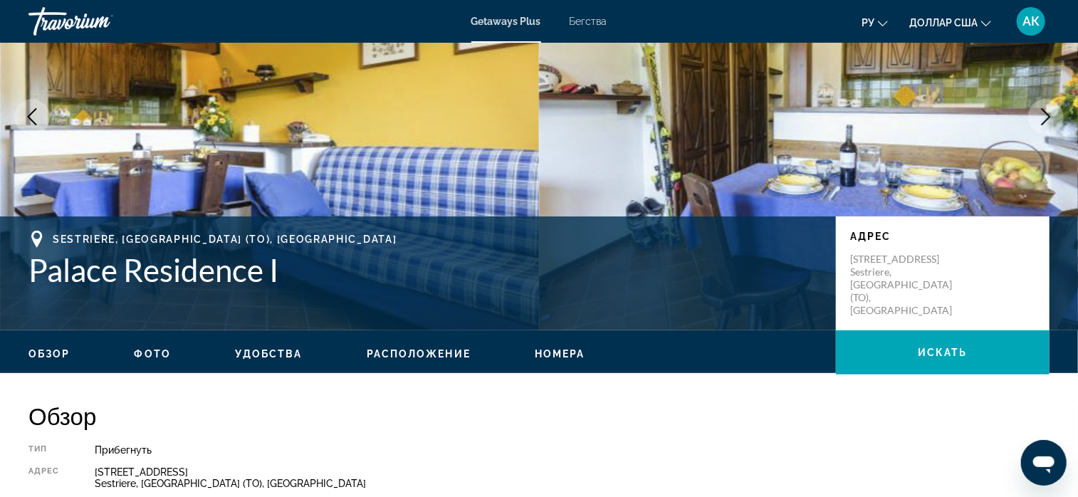
click at [566, 345] on ul "Обзор Фото Удобства Расположение Номера искать" at bounding box center [538, 353] width 1021 height 16
click at [566, 348] on span "Номера" at bounding box center [560, 353] width 51 height 11
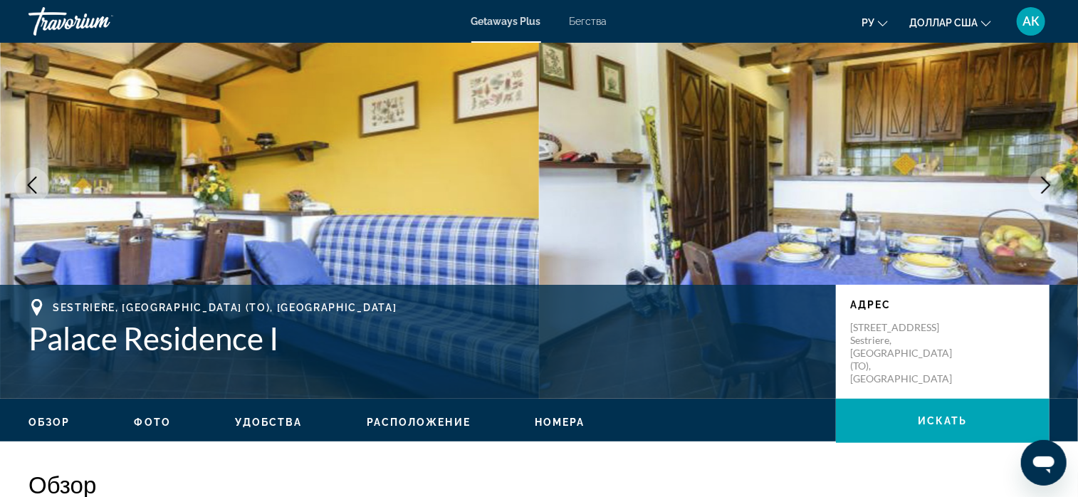
scroll to position [0, 0]
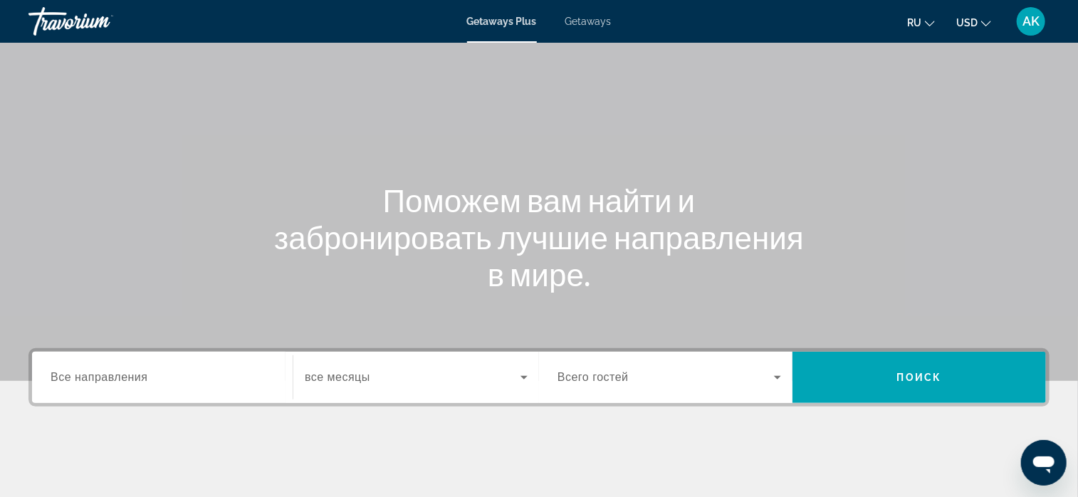
scroll to position [71, 0]
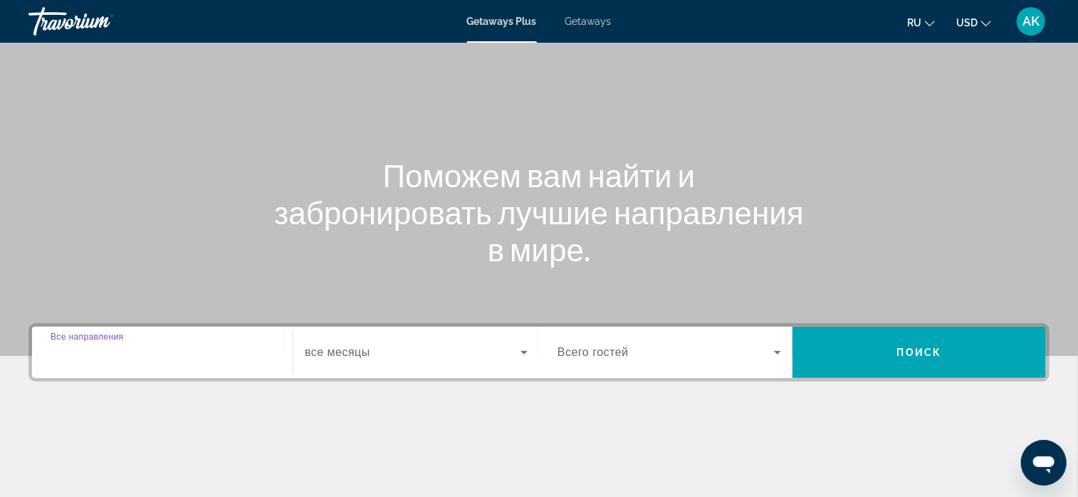
click at [171, 358] on input "Destination Все направления" at bounding box center [163, 353] width 224 height 17
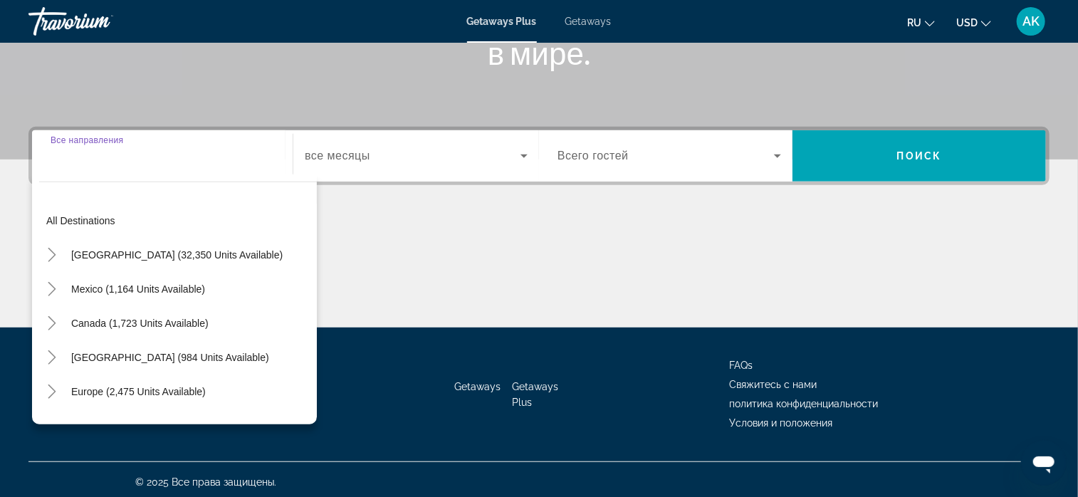
scroll to position [273, 0]
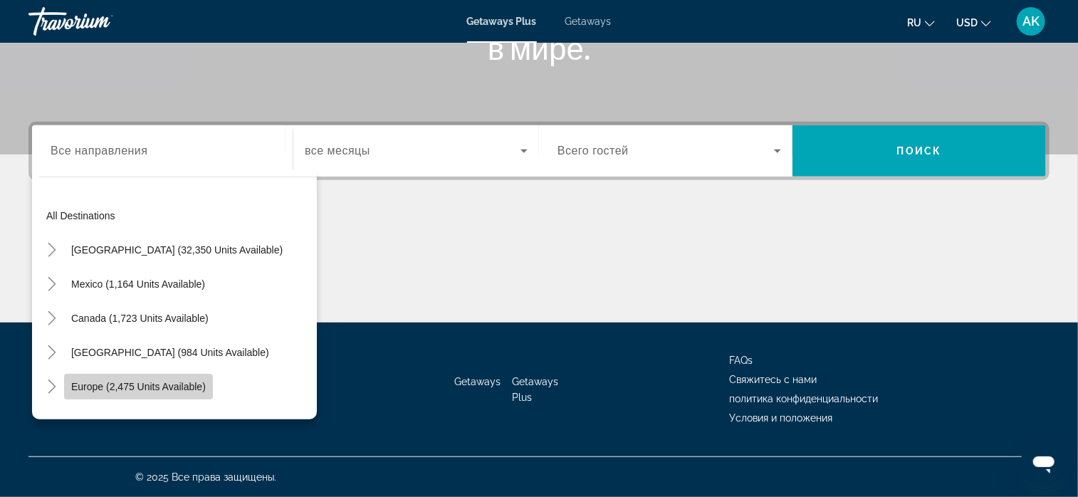
click at [178, 386] on span "Europe (2,475 units available)" at bounding box center [138, 386] width 135 height 11
type input "**********"
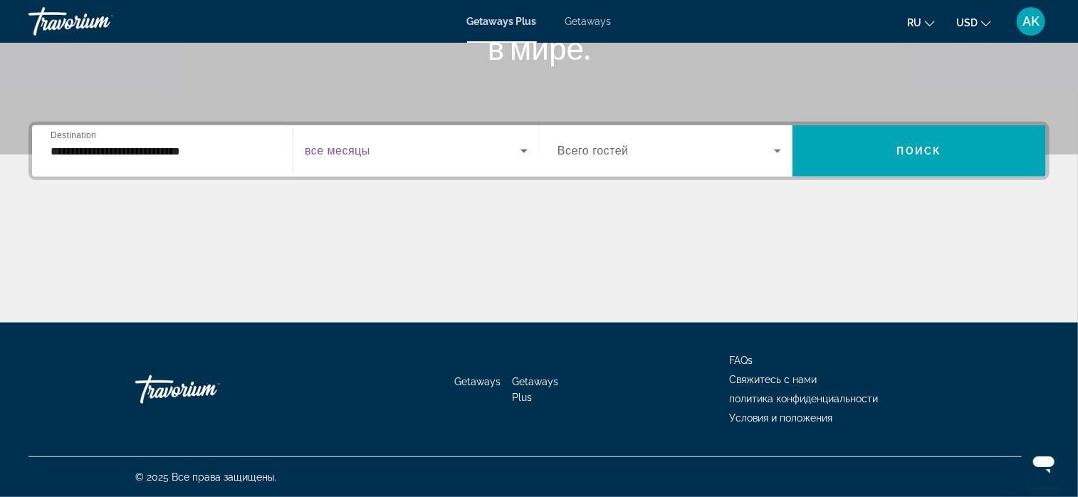
click at [526, 145] on icon "Search widget" at bounding box center [524, 150] width 17 height 17
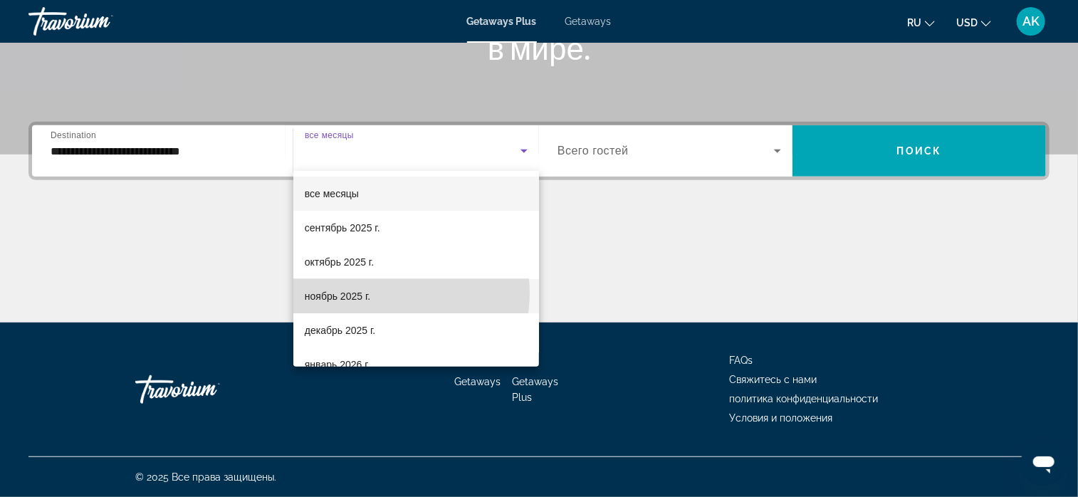
click at [385, 293] on mat-option "ноябрь 2025 г." at bounding box center [416, 296] width 246 height 34
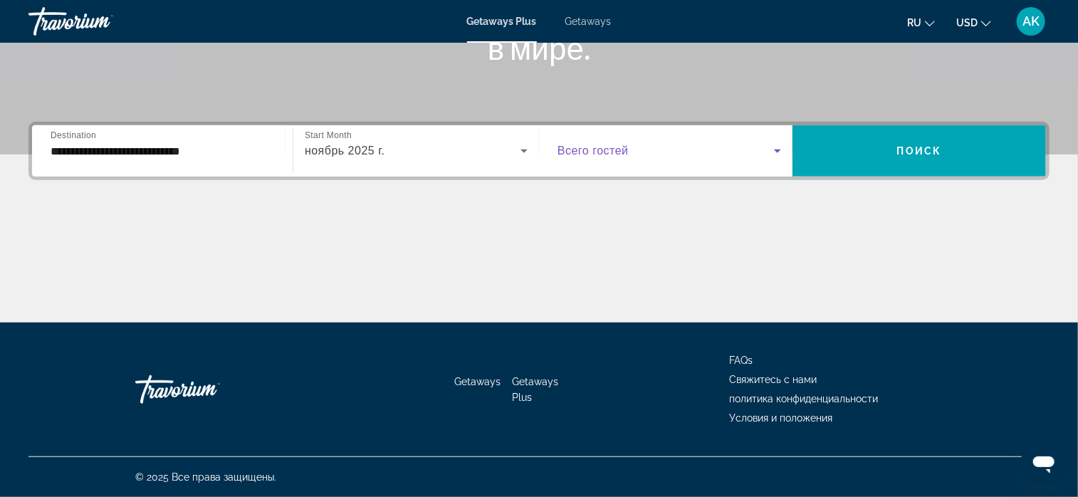
click at [779, 150] on icon "Search widget" at bounding box center [777, 152] width 7 height 4
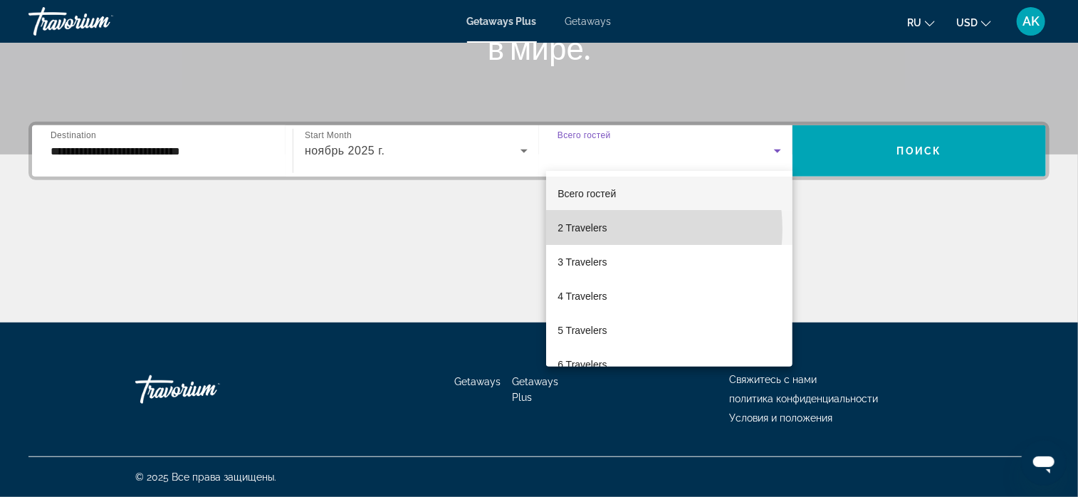
click at [607, 229] on span "2 Travelers" at bounding box center [582, 227] width 49 height 17
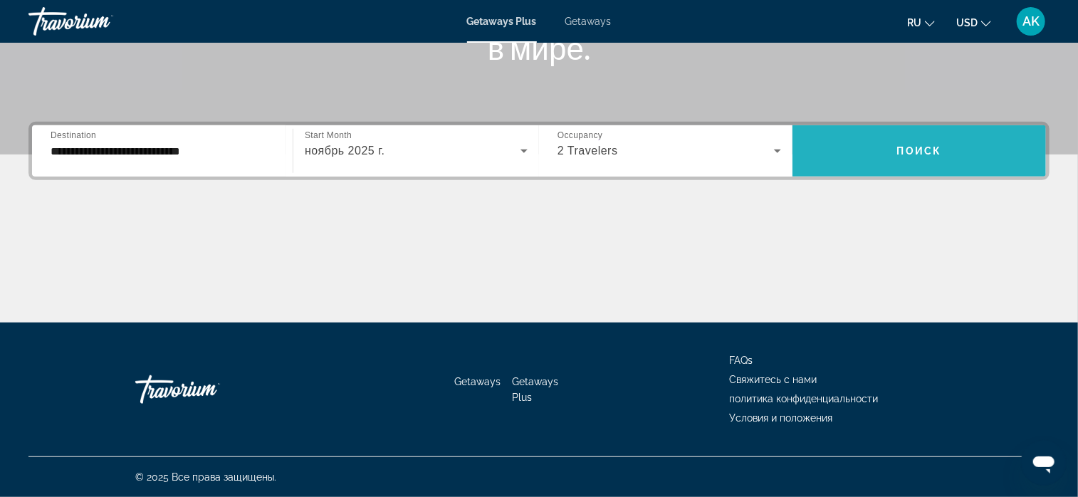
click at [903, 152] on span "Поиск" at bounding box center [919, 150] width 45 height 11
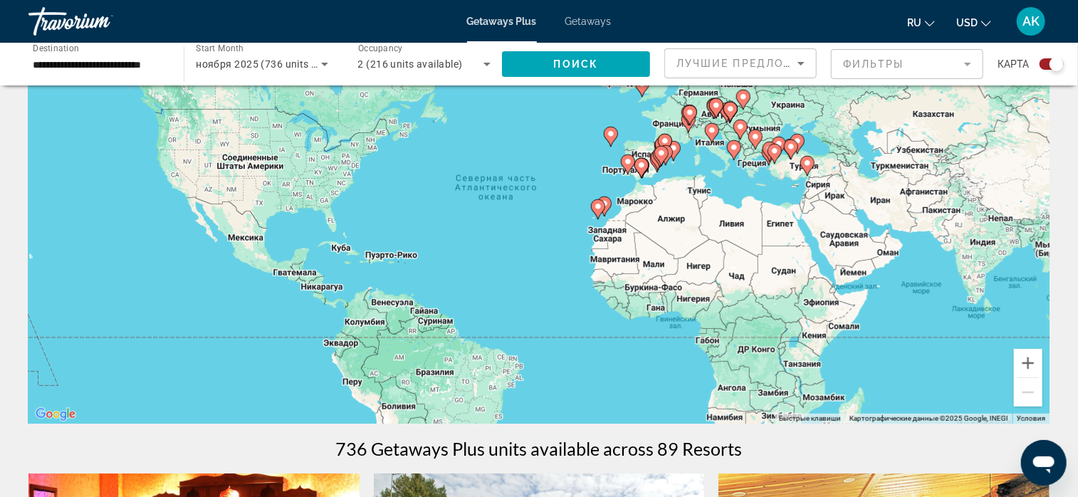
scroll to position [114, 0]
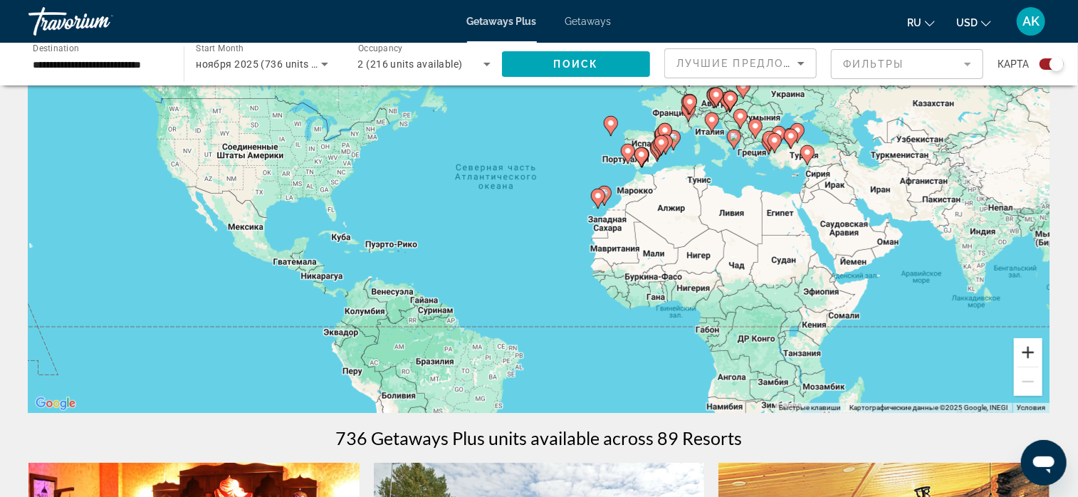
click at [1029, 350] on button "Увеличить" at bounding box center [1028, 352] width 28 height 28
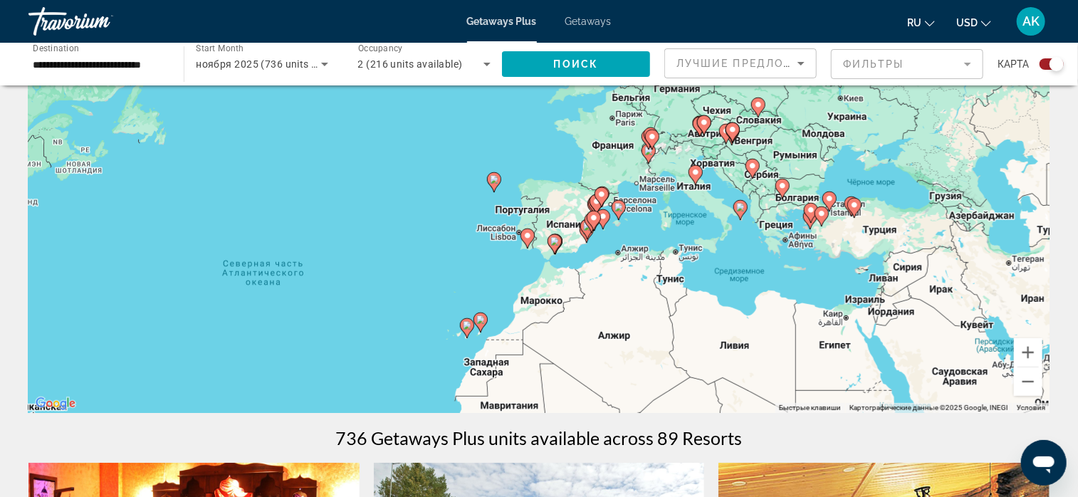
drag, startPoint x: 972, startPoint y: 235, endPoint x: 782, endPoint y: 355, distance: 224.5
click at [782, 355] on div "Чтобы активировать перетаскивание с помощью клавиатуры, нажмите Alt + Ввод. Пос…" at bounding box center [538, 199] width 1021 height 427
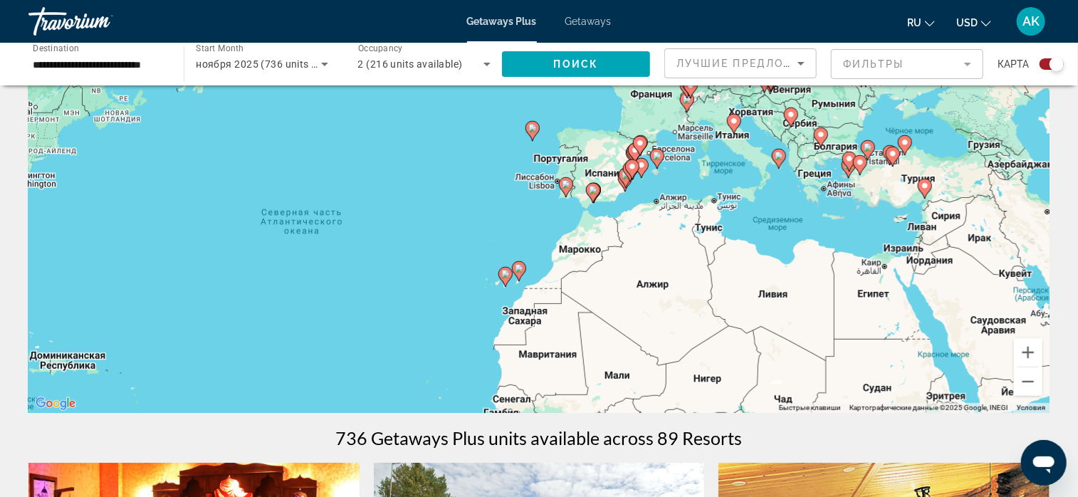
drag, startPoint x: 699, startPoint y: 219, endPoint x: 763, endPoint y: 139, distance: 102.5
click at [763, 142] on div "Чтобы активировать перетаскивание с помощью клавиатуры, нажмите Alt + Ввод. Пос…" at bounding box center [538, 199] width 1021 height 427
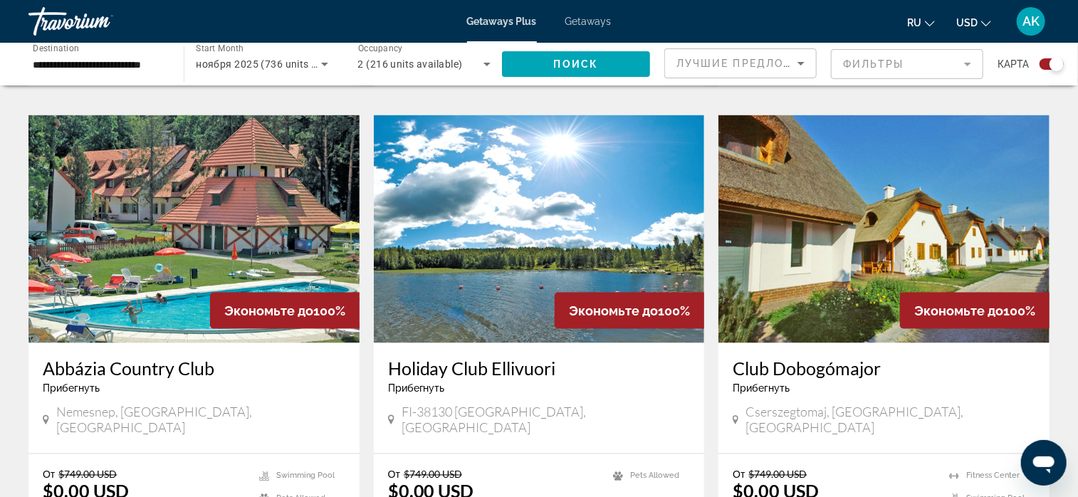
scroll to position [969, 0]
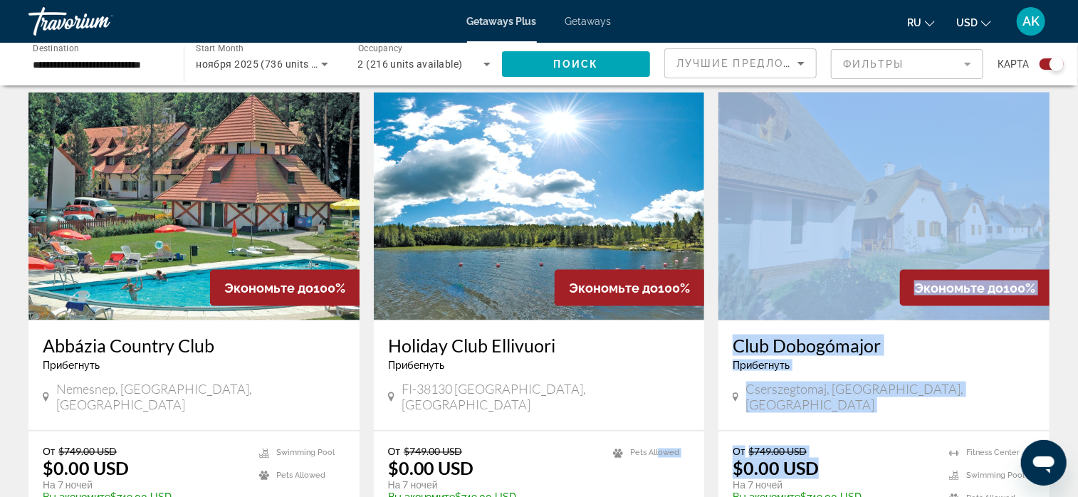
drag, startPoint x: 849, startPoint y: 436, endPoint x: 871, endPoint y: 443, distance: 23.2
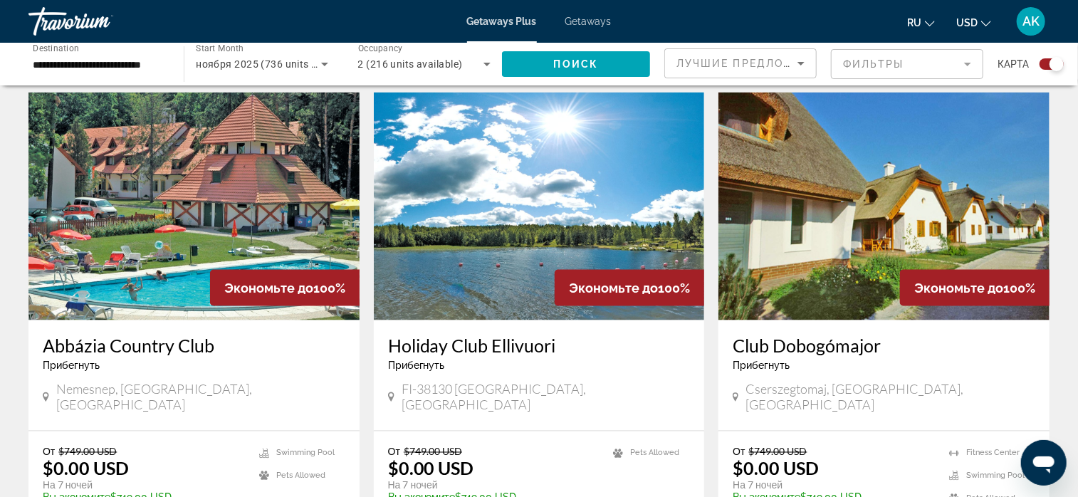
click at [1073, 461] on div "← Переместить влево → Переместить вправо ↑ Переместить вверх ↓ Переместить вниз…" at bounding box center [539, 379] width 1078 height 2496
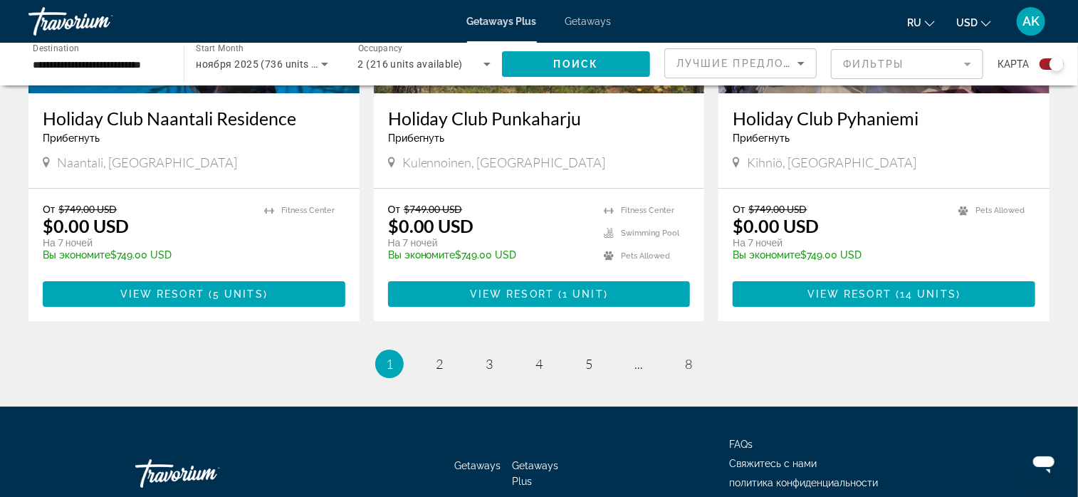
scroll to position [2248, 0]
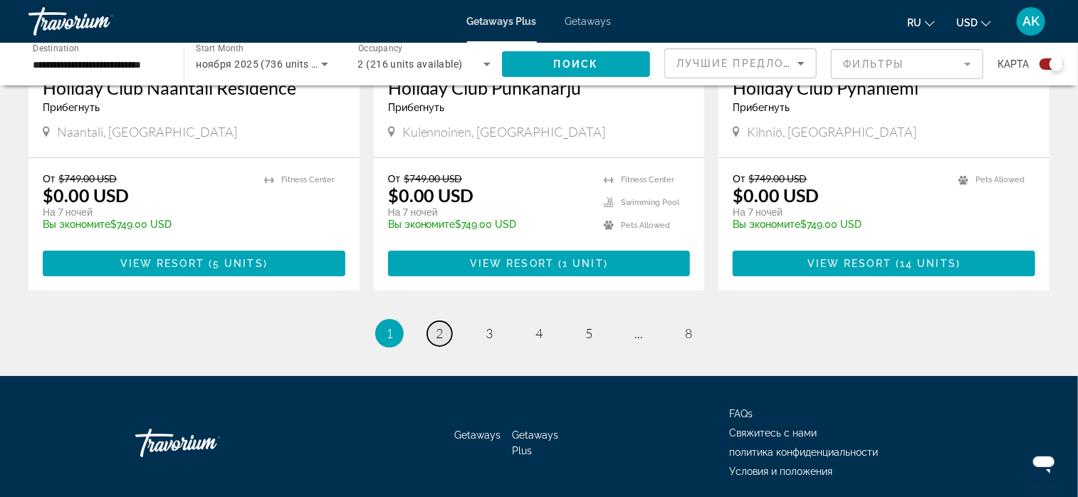
click at [439, 326] on span "2" at bounding box center [439, 334] width 7 height 16
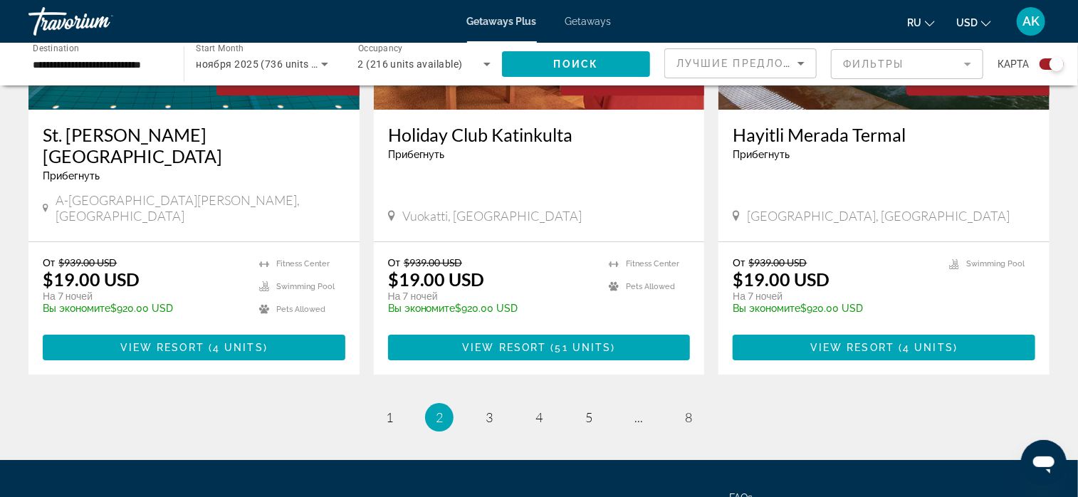
scroll to position [2208, 0]
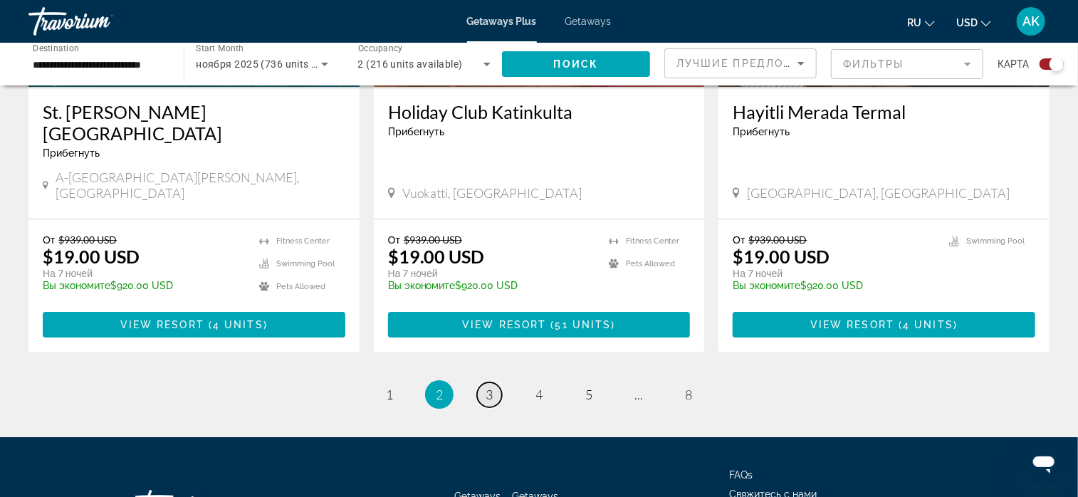
click at [489, 387] on span "3" at bounding box center [489, 395] width 7 height 16
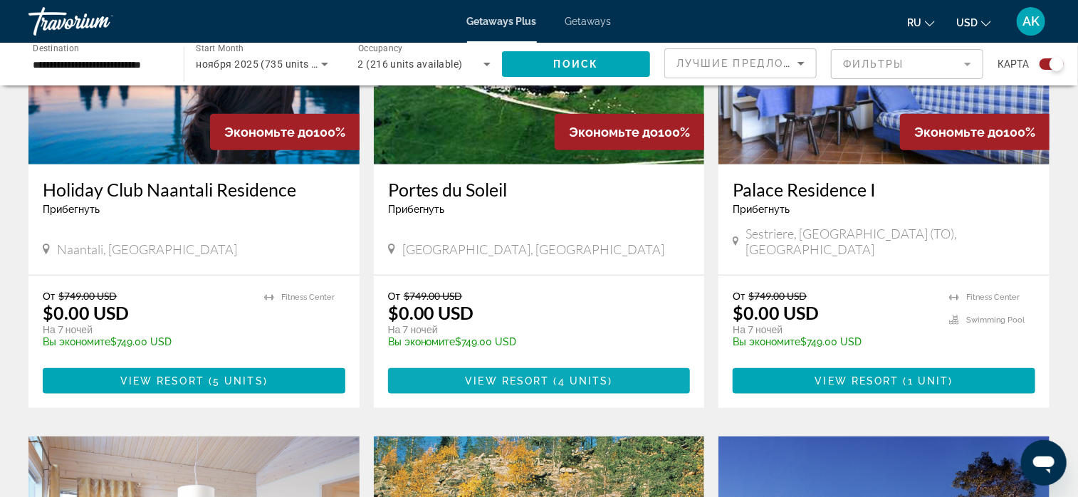
scroll to position [641, 0]
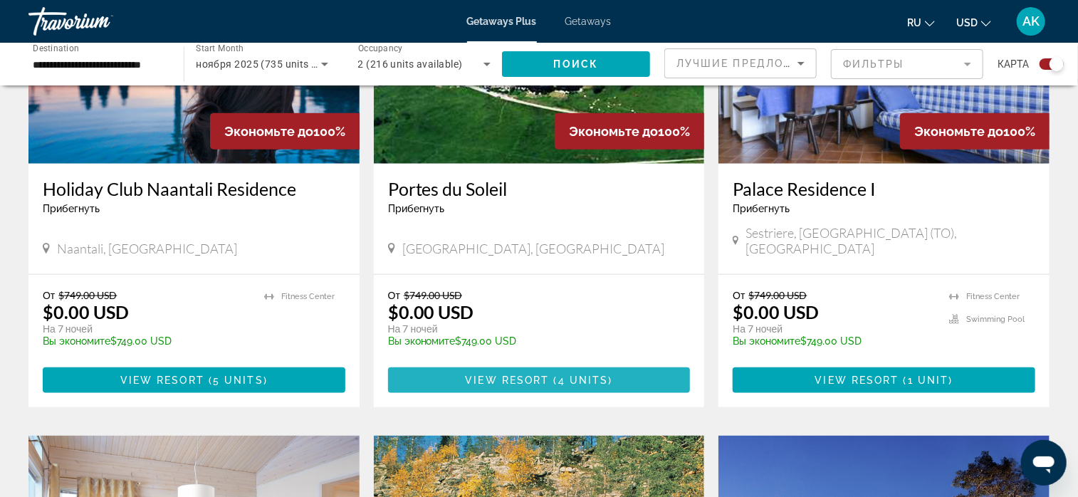
click at [536, 375] on span "View Resort" at bounding box center [507, 380] width 84 height 11
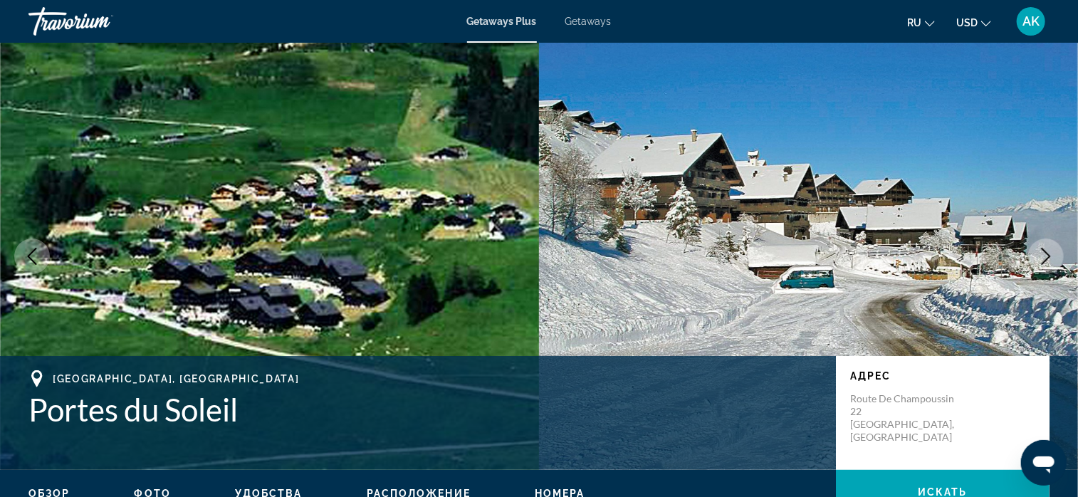
click at [1051, 256] on icon "Next image" at bounding box center [1046, 256] width 17 height 17
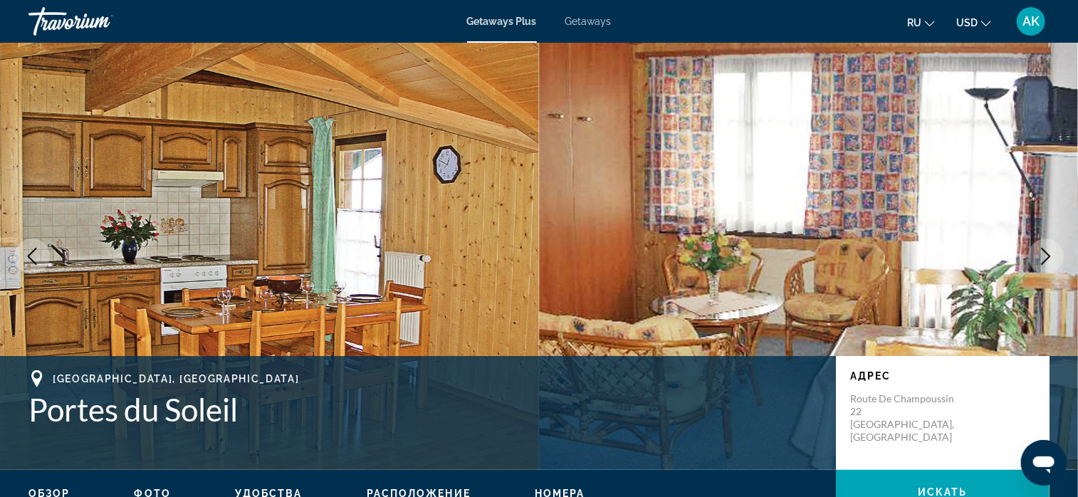
click at [1051, 256] on icon "Next image" at bounding box center [1046, 256] width 17 height 17
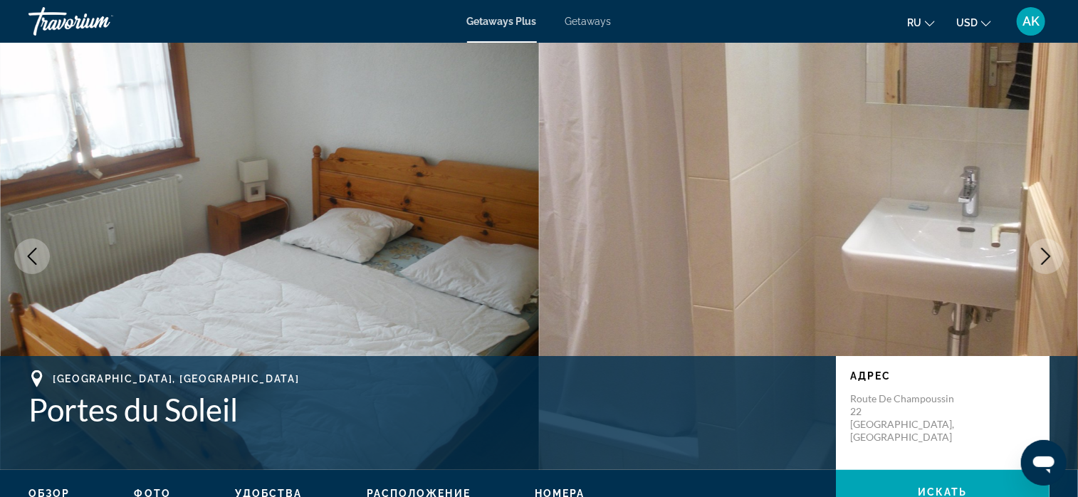
click at [1051, 256] on icon "Next image" at bounding box center [1046, 256] width 17 height 17
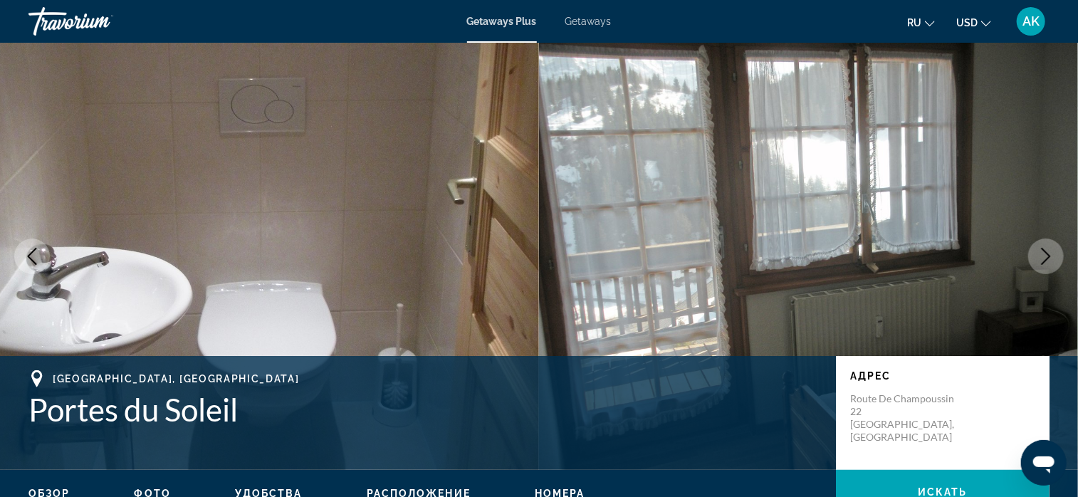
click at [1051, 256] on icon "Next image" at bounding box center [1046, 256] width 17 height 17
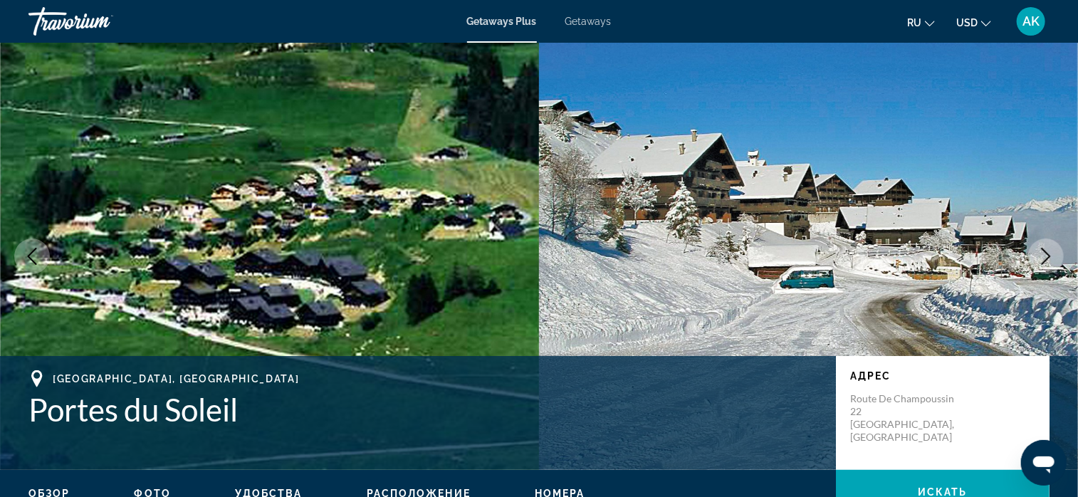
click at [1051, 256] on icon "Next image" at bounding box center [1046, 256] width 17 height 17
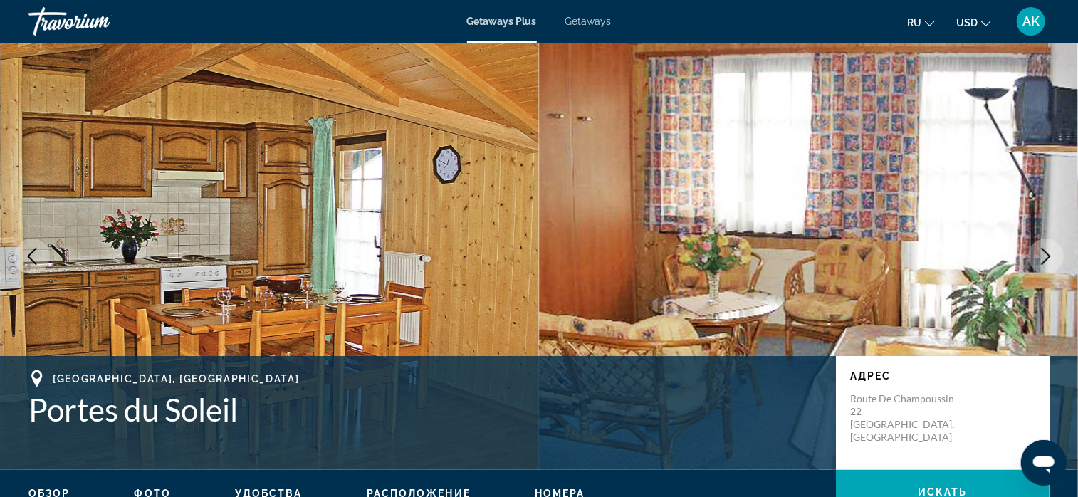
click at [1051, 256] on icon "Next image" at bounding box center [1046, 256] width 17 height 17
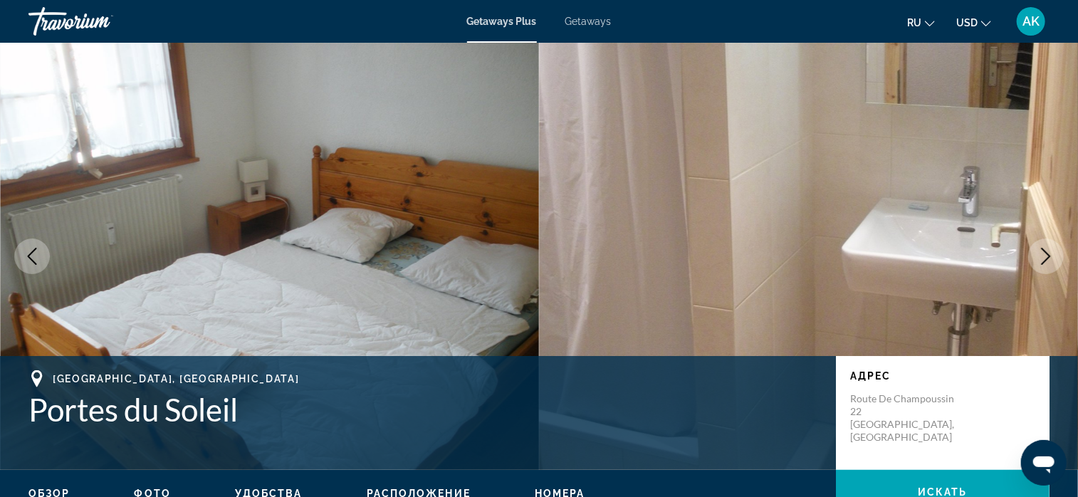
click at [1051, 256] on icon "Next image" at bounding box center [1046, 256] width 17 height 17
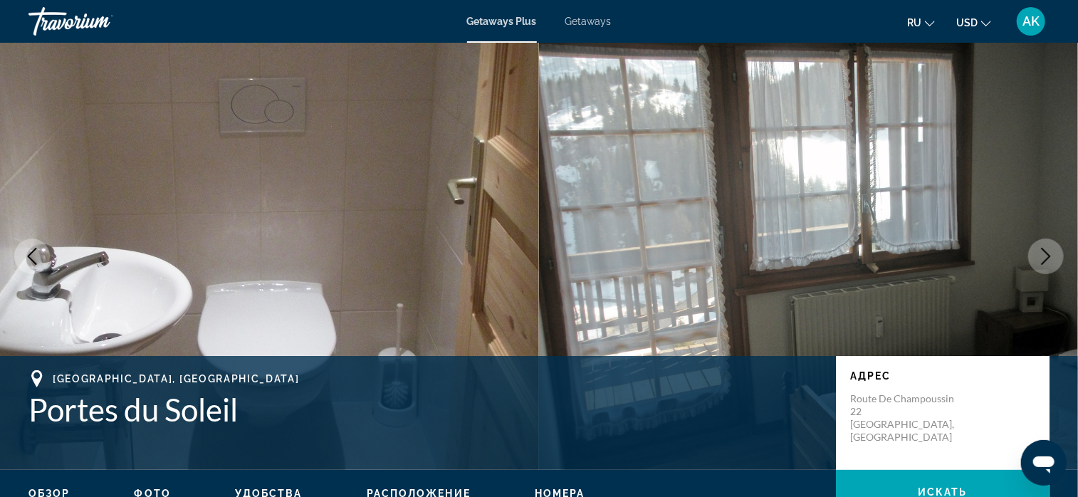
click at [1051, 256] on icon "Next image" at bounding box center [1046, 256] width 17 height 17
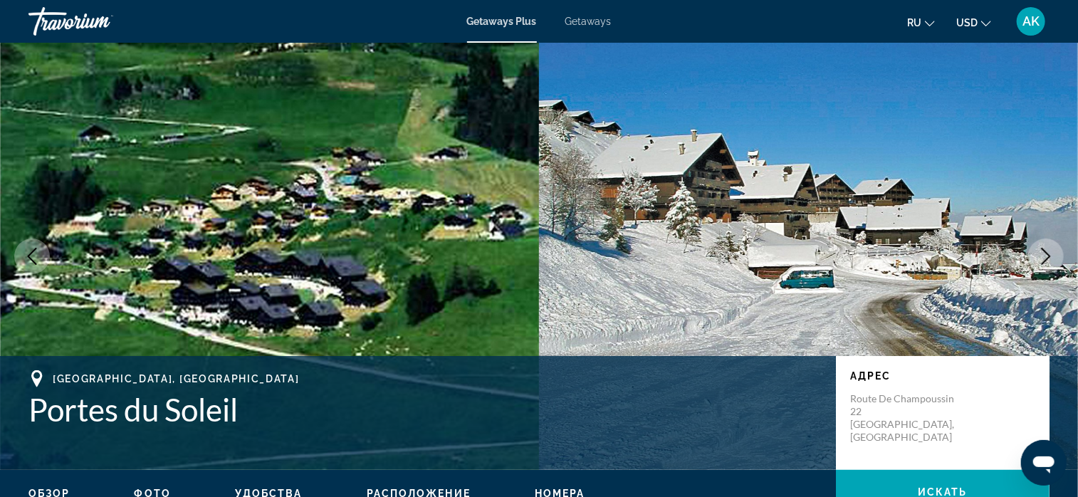
click at [1051, 254] on icon "Next image" at bounding box center [1046, 256] width 17 height 17
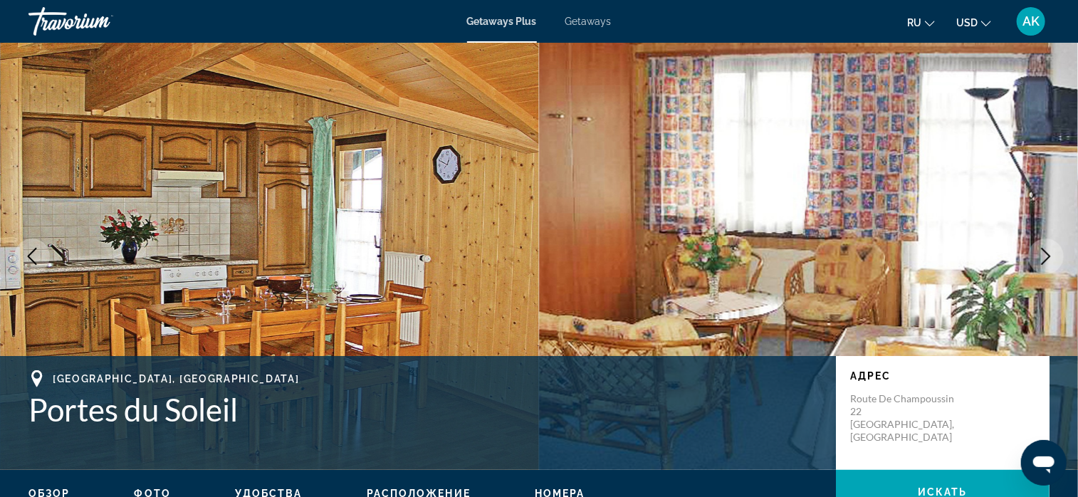
click at [581, 21] on span "Getaways" at bounding box center [589, 21] width 46 height 11
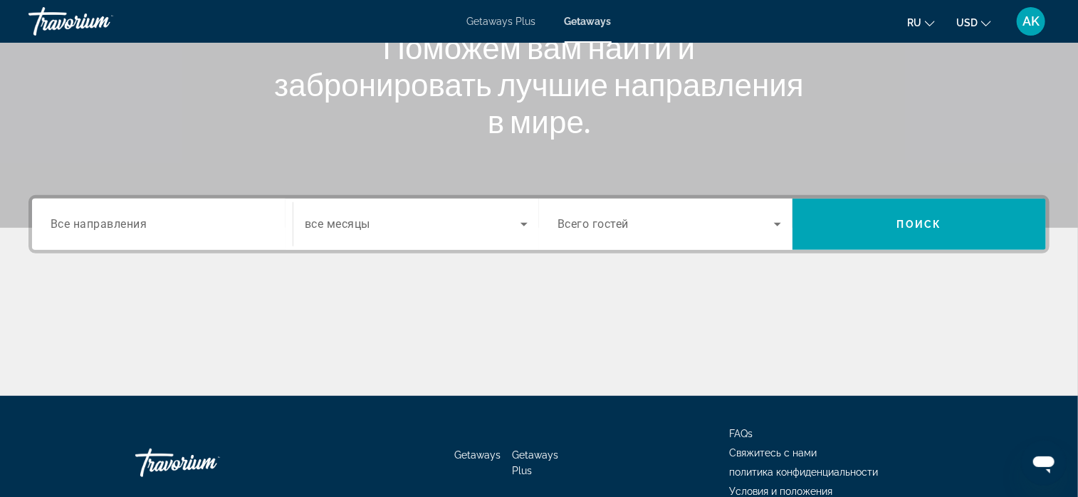
scroll to position [214, 0]
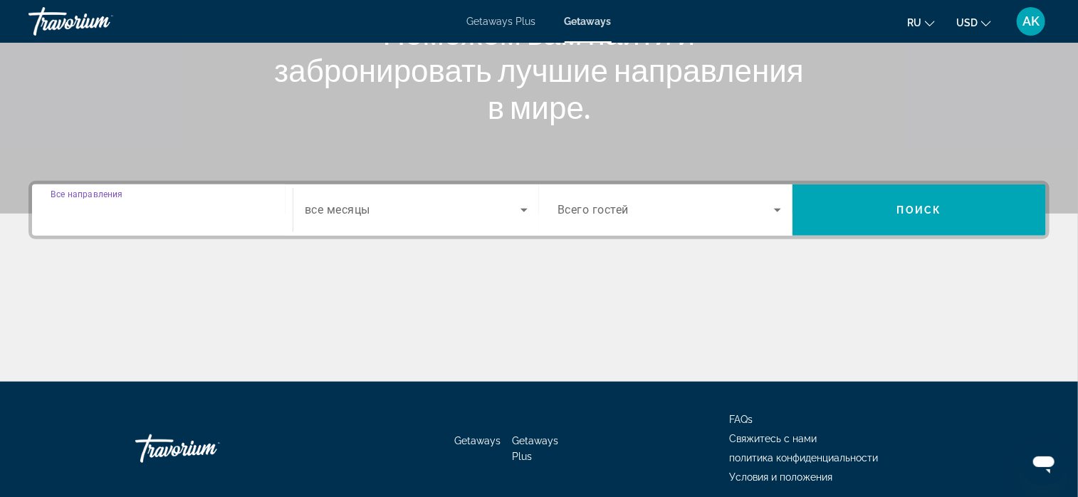
click at [157, 210] on input "Destination Все направления" at bounding box center [163, 210] width 224 height 17
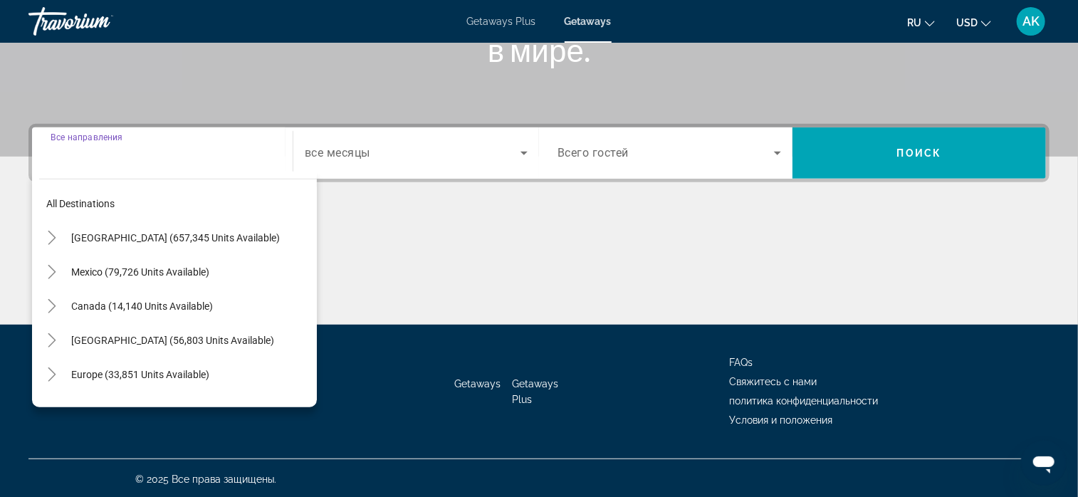
scroll to position [273, 0]
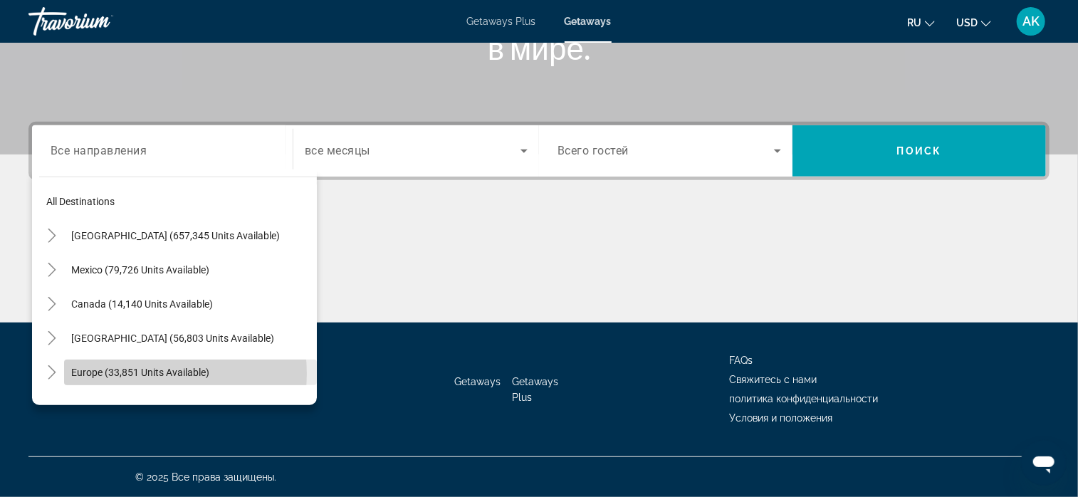
click at [145, 373] on span "Europe (33,851 units available)" at bounding box center [140, 372] width 138 height 11
type input "**********"
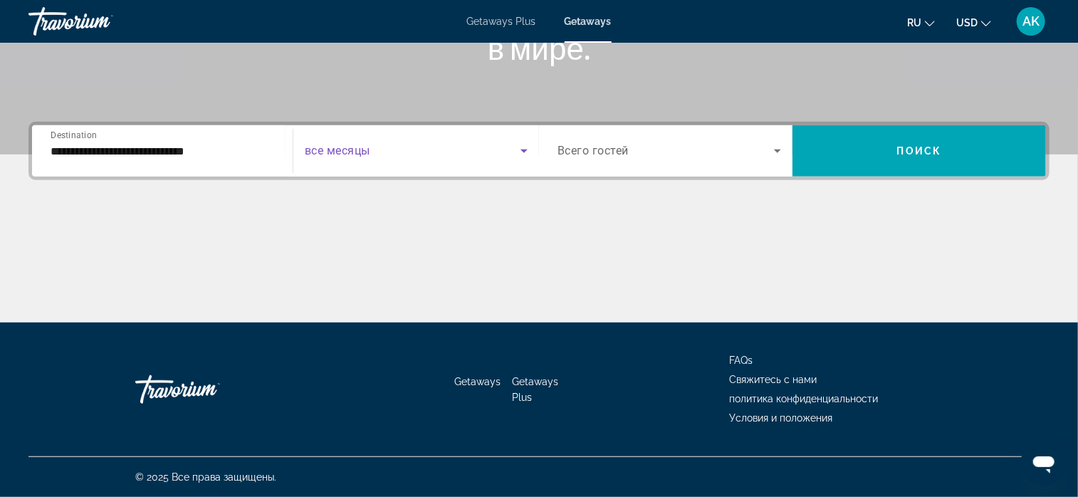
click at [524, 150] on icon "Search widget" at bounding box center [524, 152] width 7 height 4
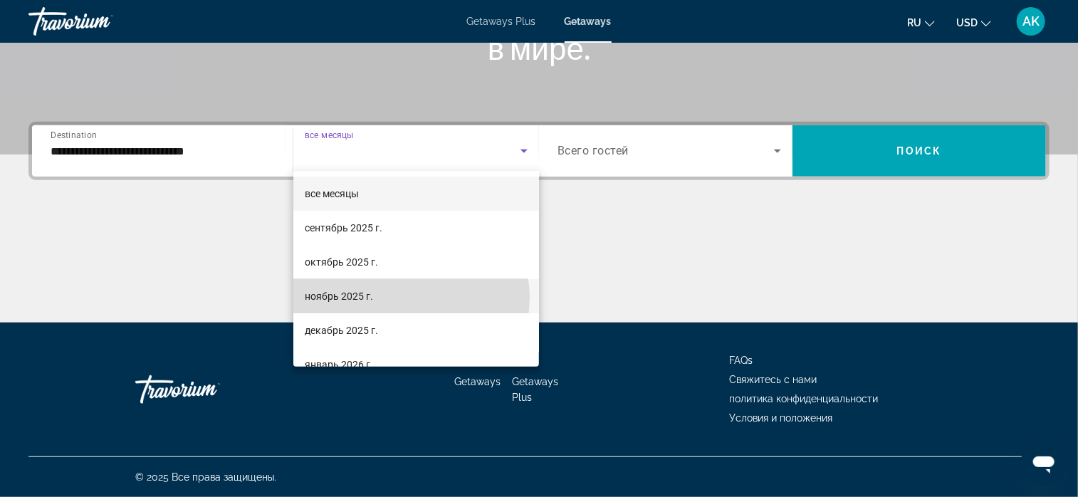
click at [410, 298] on mat-option "ноябрь 2025 г." at bounding box center [416, 296] width 246 height 34
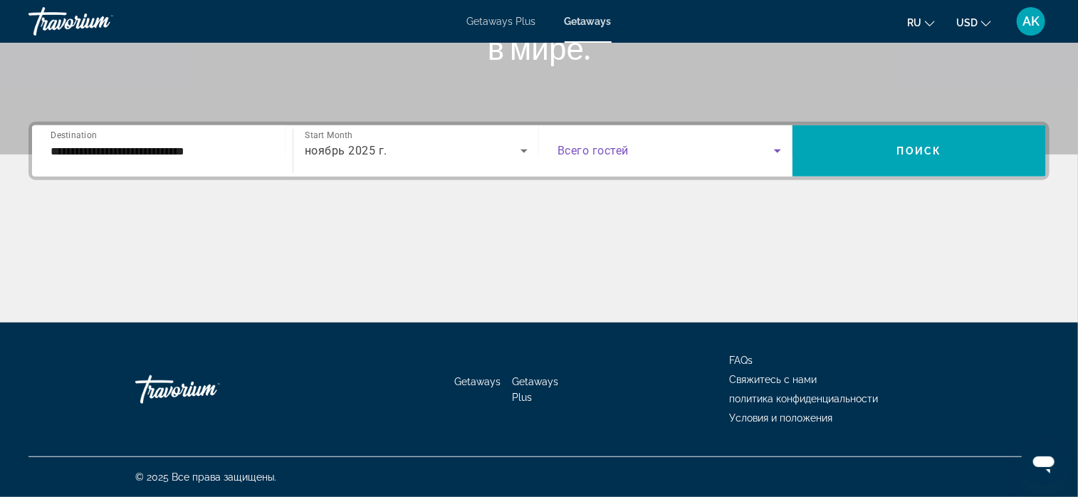
click at [778, 147] on icon "Search widget" at bounding box center [777, 150] width 17 height 17
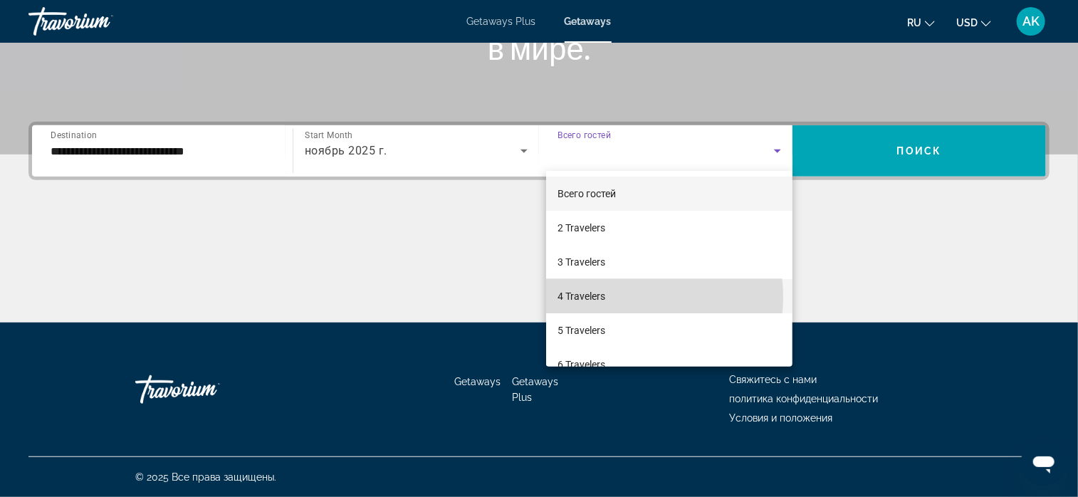
click at [623, 297] on mat-option "4 Travelers" at bounding box center [669, 296] width 246 height 34
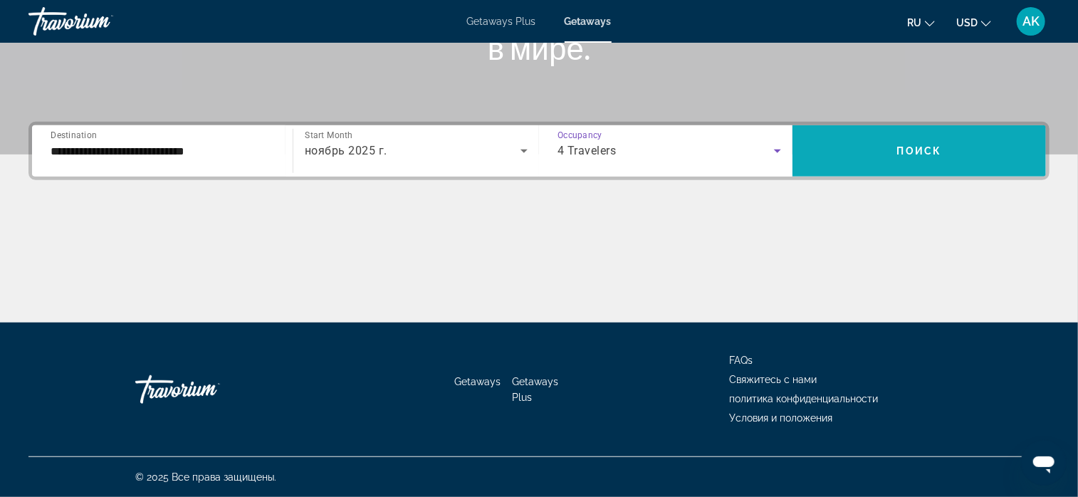
click at [903, 149] on span "Поиск" at bounding box center [919, 150] width 45 height 11
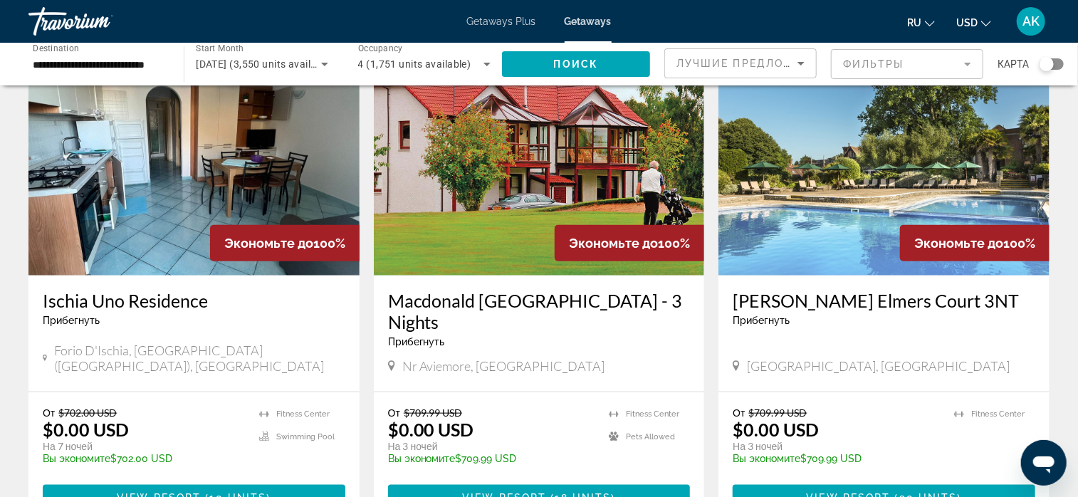
scroll to position [570, 0]
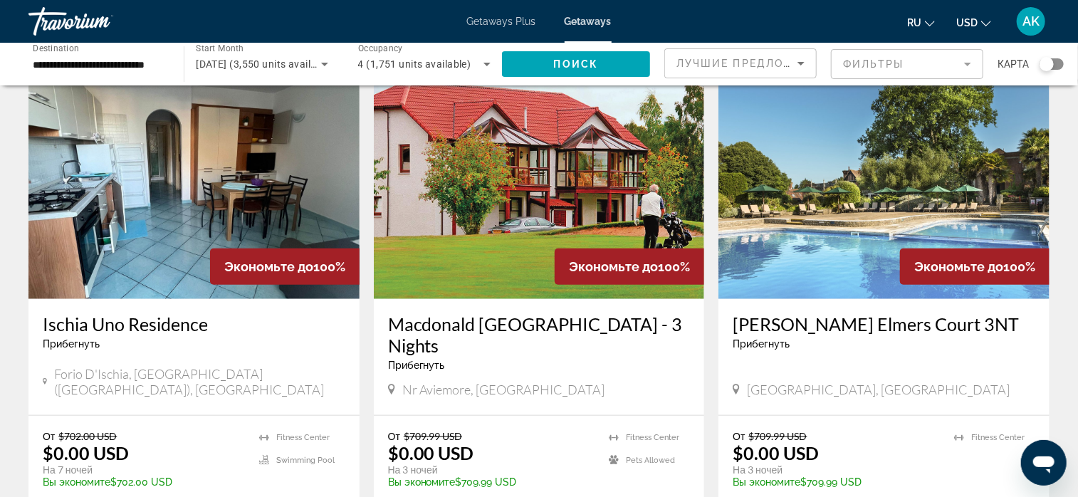
click at [207, 228] on img "Main content" at bounding box center [193, 185] width 331 height 228
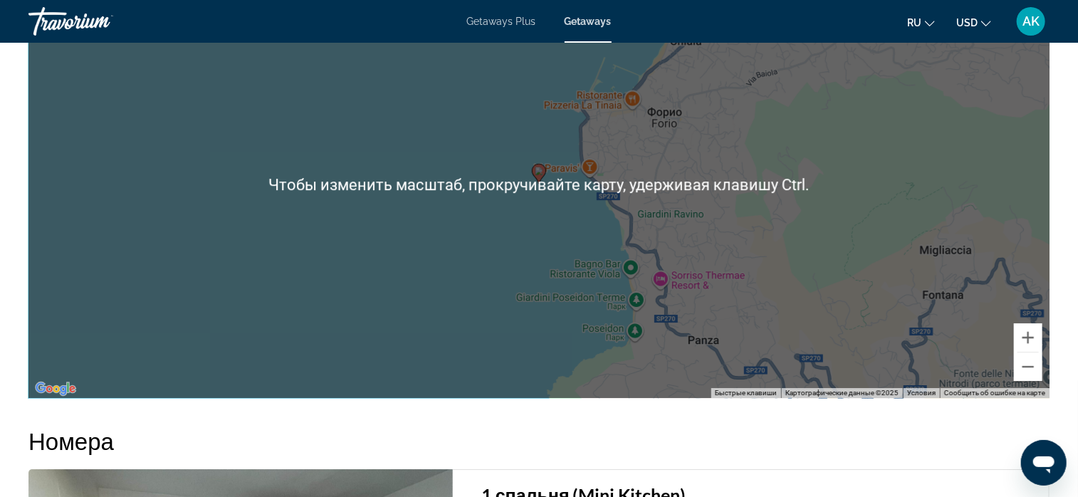
scroll to position [2137, 0]
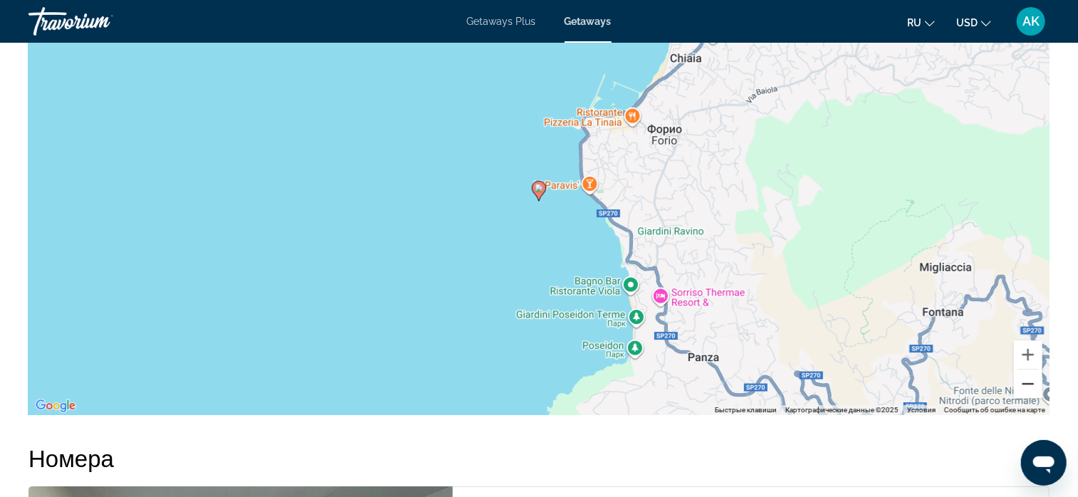
click at [1028, 381] on button "Уменьшить" at bounding box center [1028, 384] width 28 height 28
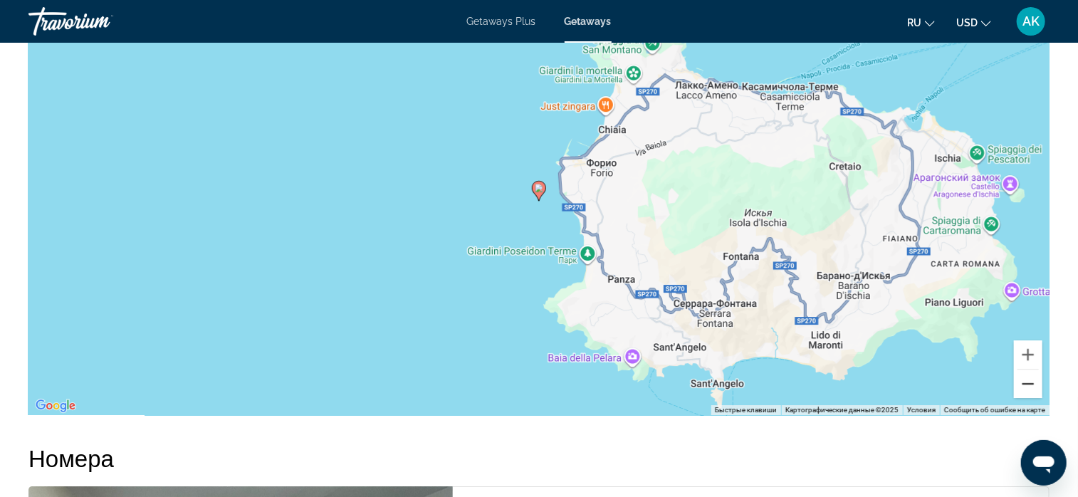
click at [1028, 381] on button "Уменьшить" at bounding box center [1028, 384] width 28 height 28
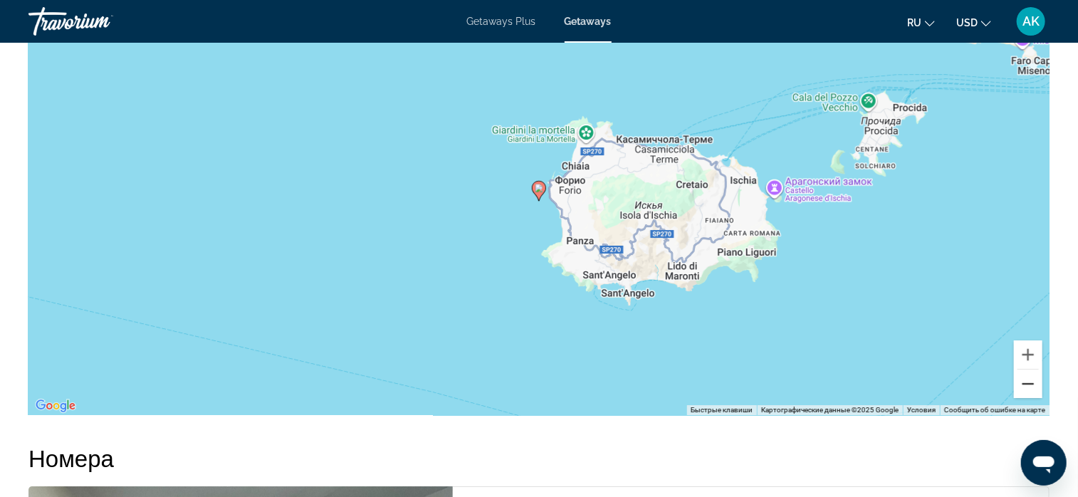
click at [1028, 381] on button "Уменьшить" at bounding box center [1028, 384] width 28 height 28
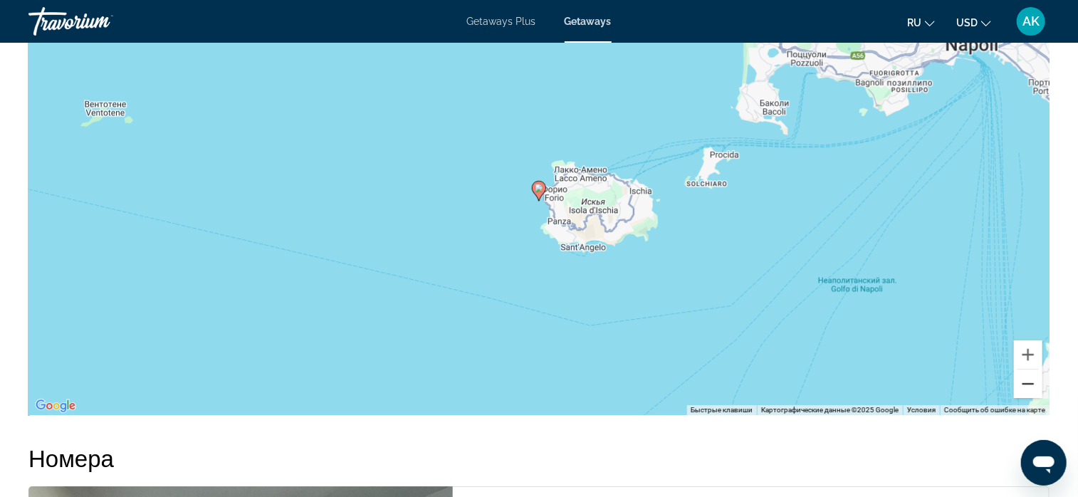
click at [1028, 381] on button "Уменьшить" at bounding box center [1028, 384] width 28 height 28
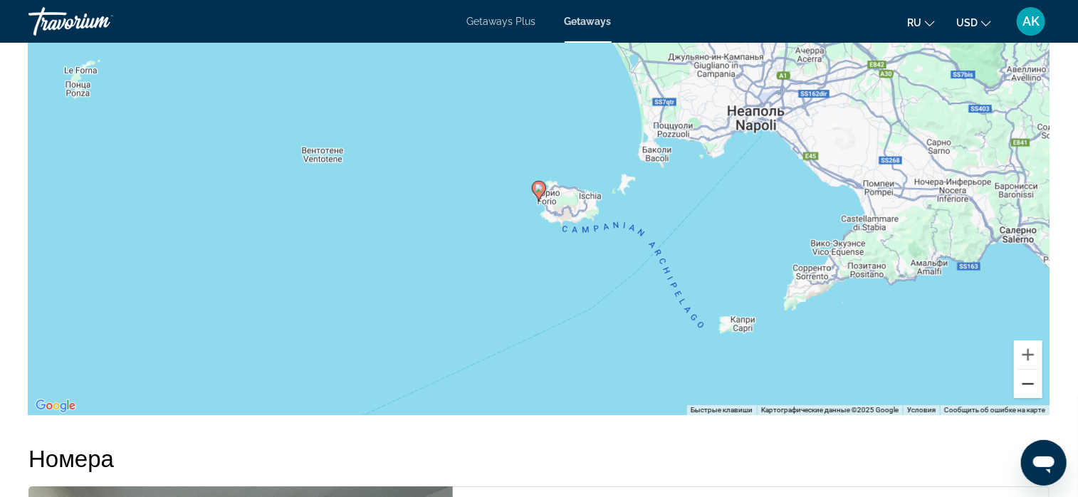
click at [1028, 381] on button "Уменьшить" at bounding box center [1028, 384] width 28 height 28
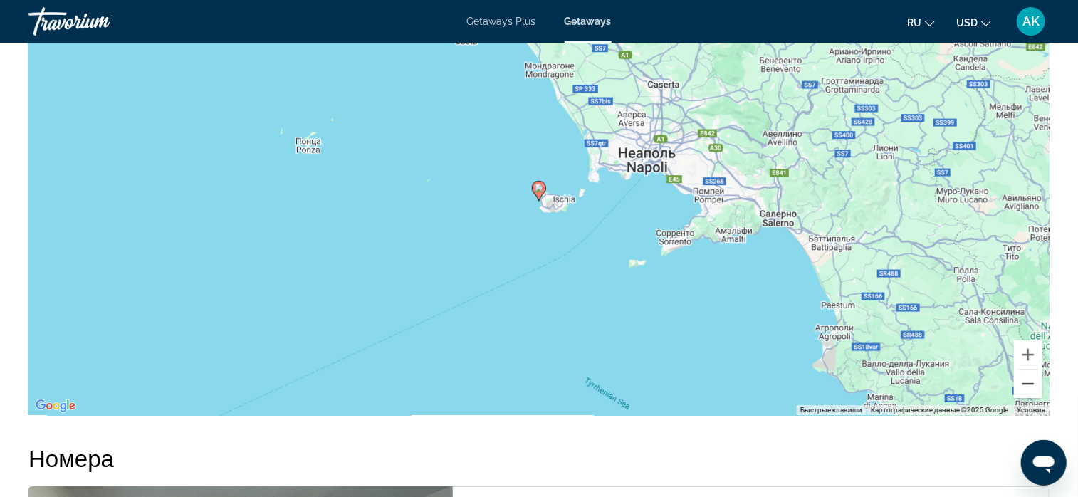
click at [1028, 381] on button "Уменьшить" at bounding box center [1028, 384] width 28 height 28
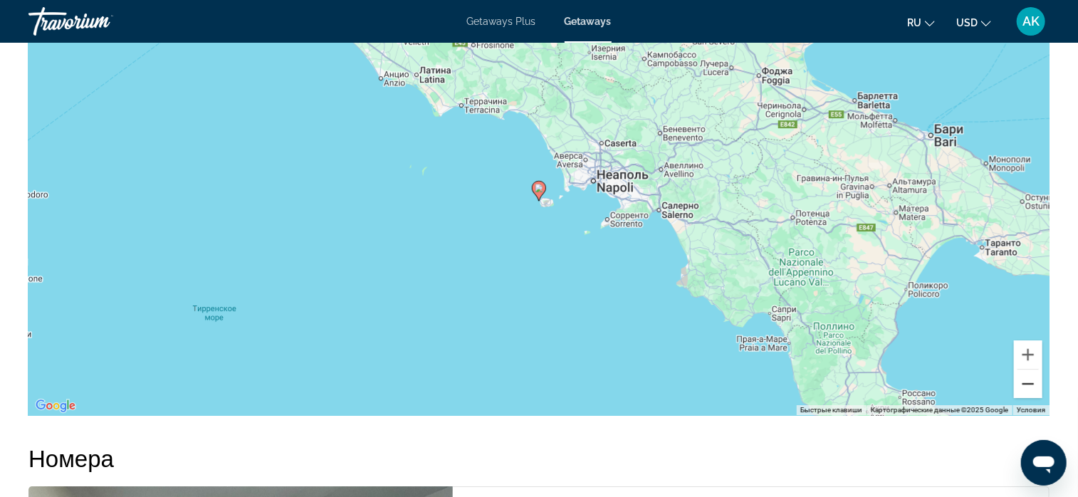
click at [1028, 381] on button "Уменьшить" at bounding box center [1028, 384] width 28 height 28
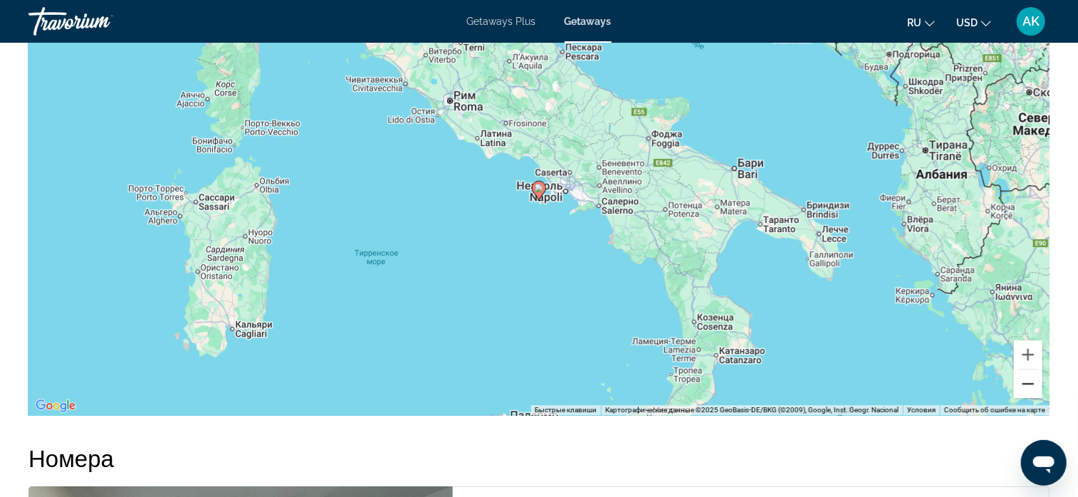
click at [1028, 381] on button "Уменьшить" at bounding box center [1028, 384] width 28 height 28
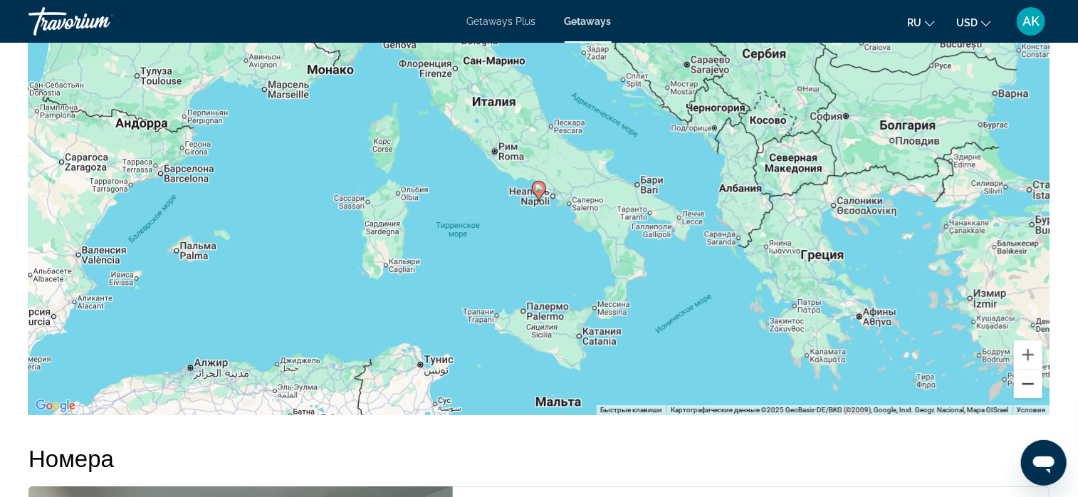
click at [1028, 381] on button "Уменьшить" at bounding box center [1028, 384] width 28 height 28
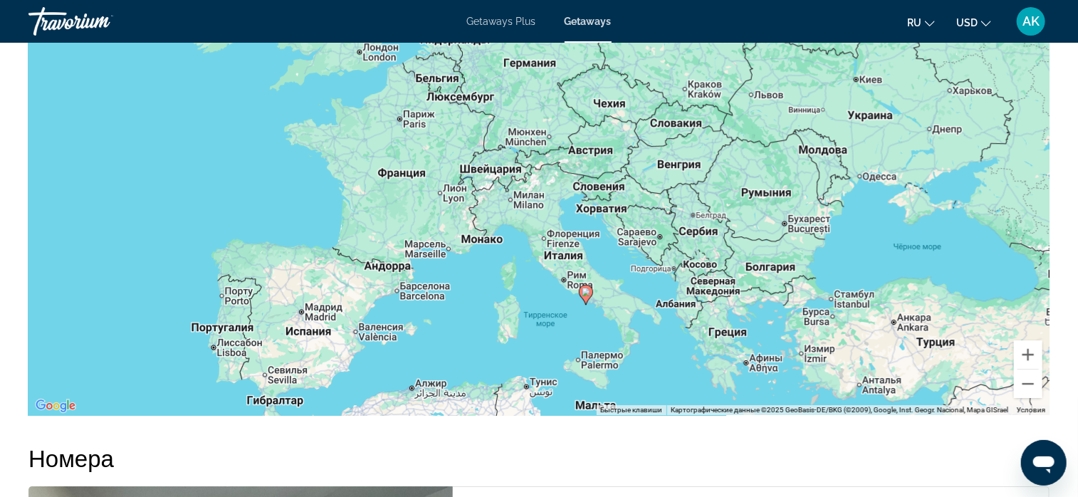
drag, startPoint x: 572, startPoint y: 195, endPoint x: 621, endPoint y: 301, distance: 117.0
click at [621, 301] on div "Чтобы активировать перетаскивание с помощью клавиатуры, нажмите Alt + Ввод. Пос…" at bounding box center [538, 201] width 1021 height 427
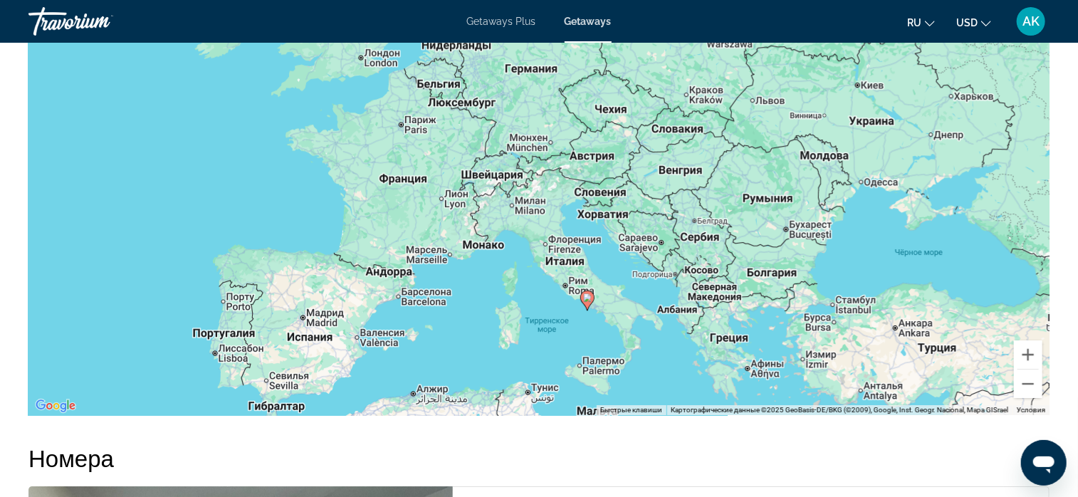
drag, startPoint x: 608, startPoint y: 298, endPoint x: 610, endPoint y: 306, distance: 7.7
click at [610, 306] on div "Чтобы активировать перетаскивание с помощью клавиатуры, нажмите Alt + Ввод. Пос…" at bounding box center [538, 201] width 1021 height 427
click at [588, 296] on image "Main content" at bounding box center [587, 297] width 9 height 9
click at [1031, 353] on button "Увеличить" at bounding box center [1028, 354] width 28 height 28
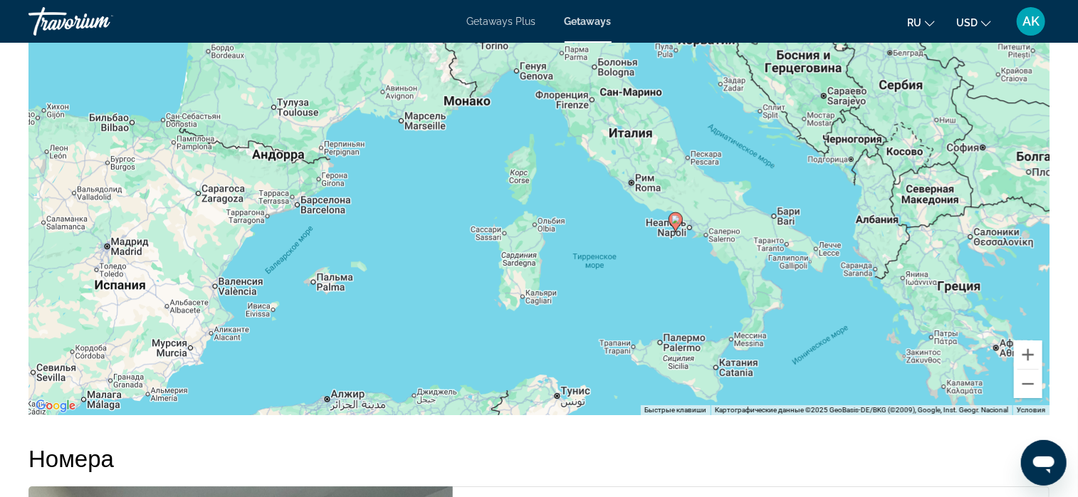
drag, startPoint x: 785, startPoint y: 310, endPoint x: 819, endPoint y: 139, distance: 174.3
click at [819, 139] on div "Чтобы активировать перетаскивание с помощью клавиатуры, нажмите Alt + Ввод. Пос…" at bounding box center [538, 201] width 1021 height 427
click at [1029, 350] on button "Увеличить" at bounding box center [1028, 354] width 28 height 28
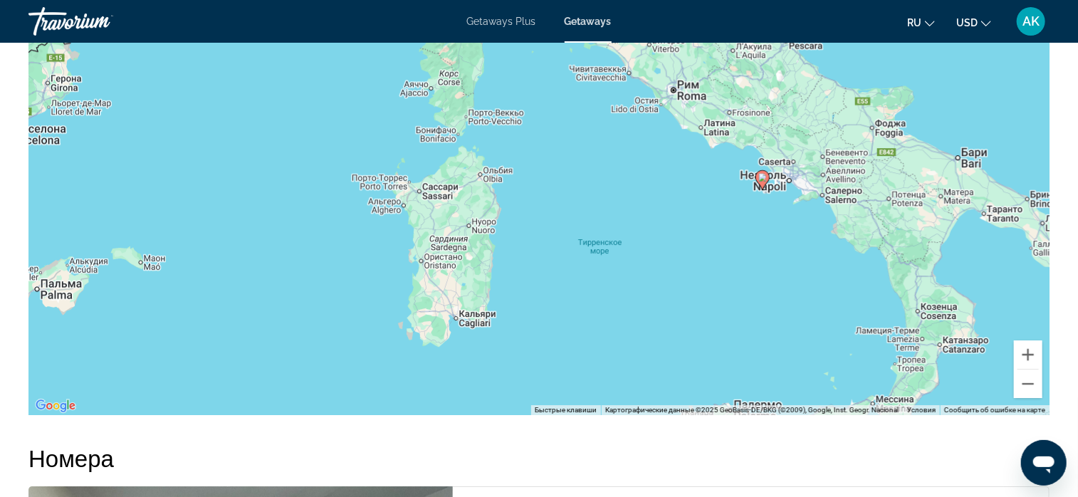
drag, startPoint x: 897, startPoint y: 264, endPoint x: 848, endPoint y: 192, distance: 87.1
click at [848, 192] on div "Чтобы активировать перетаскивание с помощью клавиатуры, нажмите Alt + Ввод. Пос…" at bounding box center [538, 201] width 1021 height 427
click at [1028, 347] on button "Увеличить" at bounding box center [1028, 354] width 28 height 28
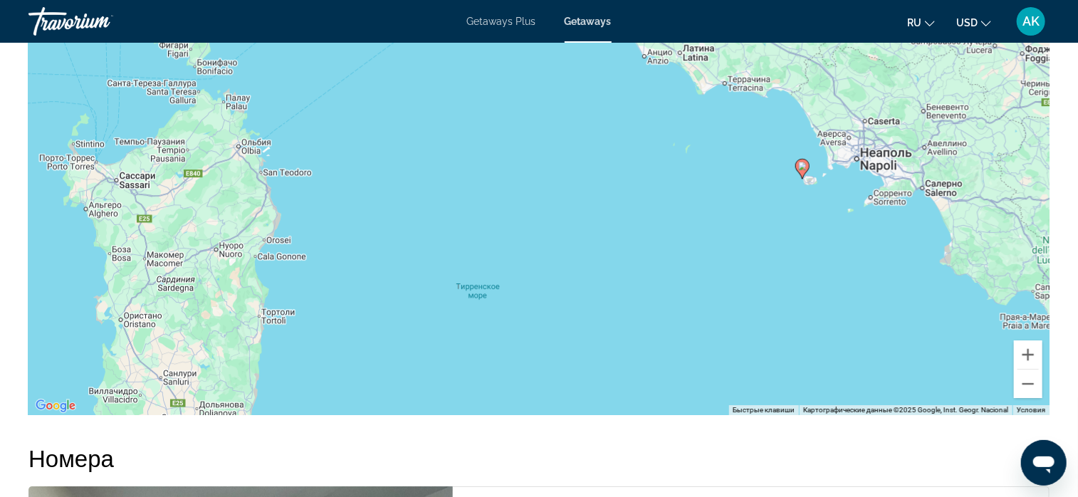
drag, startPoint x: 1004, startPoint y: 216, endPoint x: 809, endPoint y: 215, distance: 194.5
click at [809, 215] on div "Чтобы активировать перетаскивание с помощью клавиатуры, нажмите Alt + Ввод. Пос…" at bounding box center [538, 201] width 1021 height 427
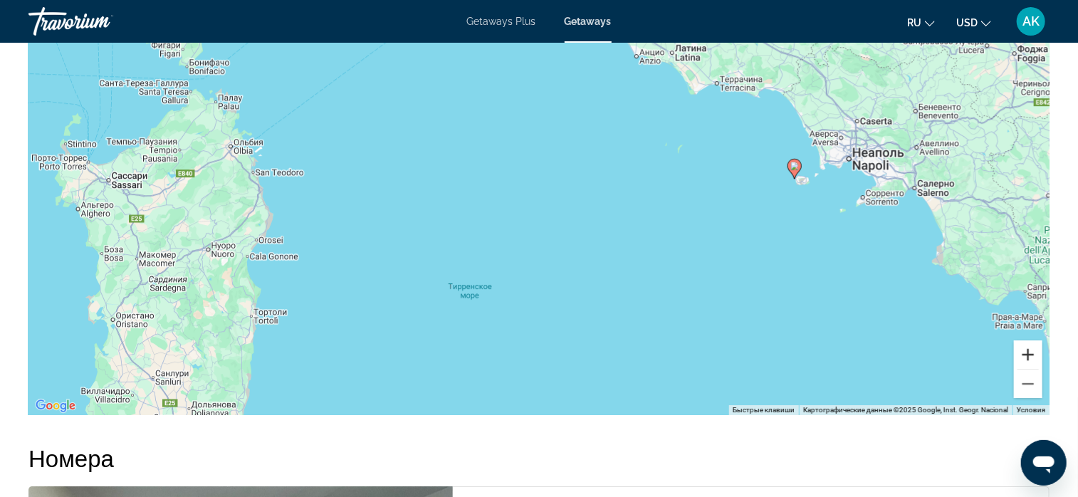
click at [1031, 343] on button "Увеличить" at bounding box center [1028, 354] width 28 height 28
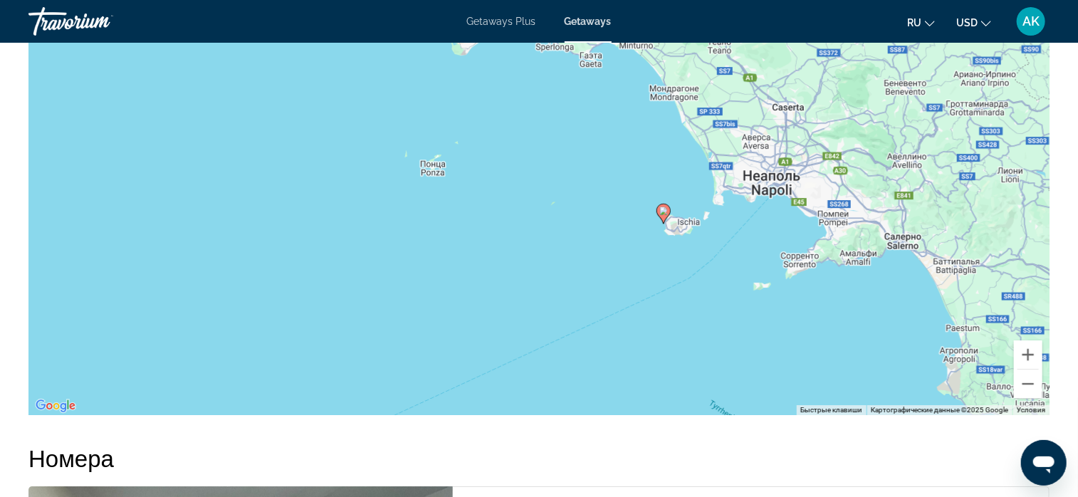
drag, startPoint x: 986, startPoint y: 267, endPoint x: 597, endPoint y: 334, distance: 394.6
click at [597, 334] on div "Чтобы активировать перетаскивание с помощью клавиатуры, нажмите Alt + Ввод. Пос…" at bounding box center [538, 201] width 1021 height 427
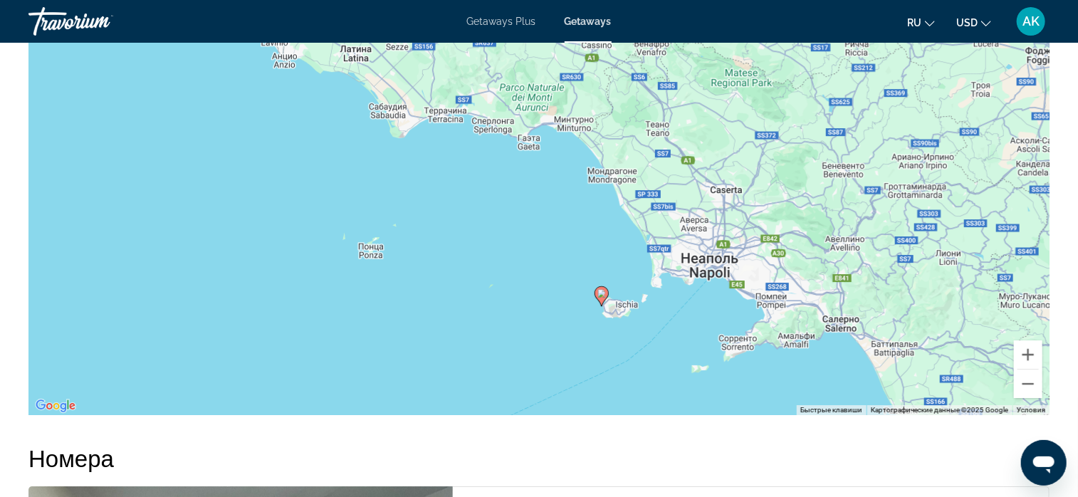
drag, startPoint x: 804, startPoint y: 155, endPoint x: 744, endPoint y: 231, distance: 97.3
click at [744, 231] on div "Чтобы активировать перетаскивание с помощью клавиатуры, нажмите Alt + Ввод. Пос…" at bounding box center [538, 201] width 1021 height 427
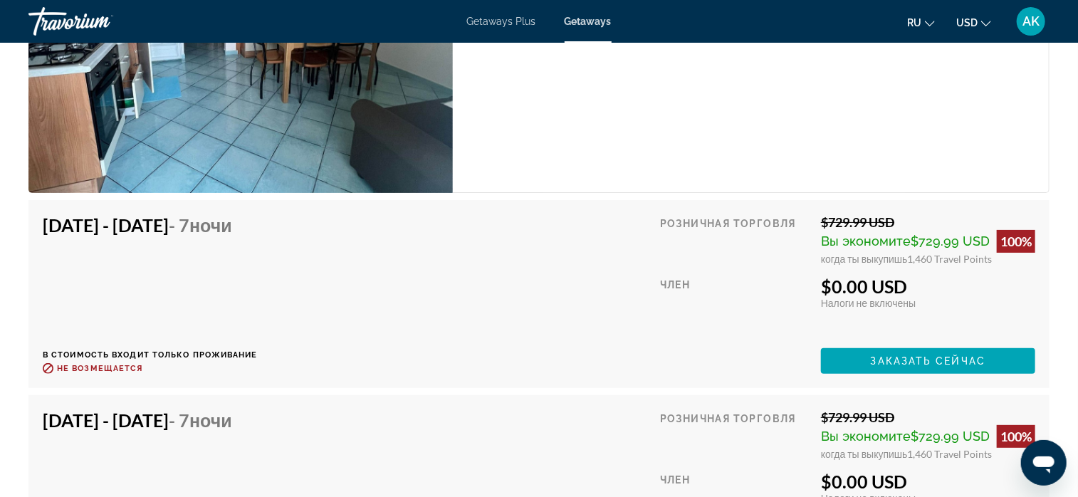
scroll to position [2778, 0]
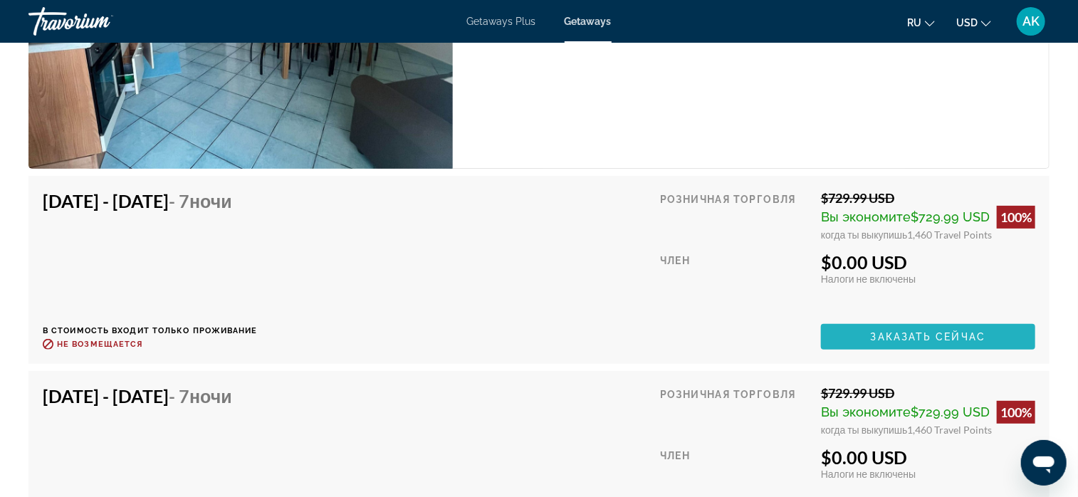
click at [917, 334] on span "Заказать сейчас" at bounding box center [928, 336] width 115 height 11
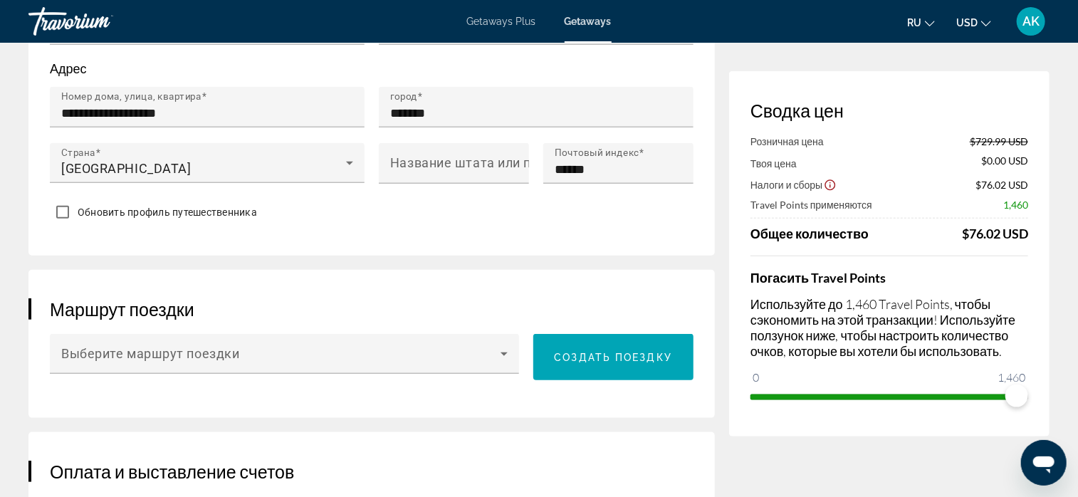
scroll to position [641, 0]
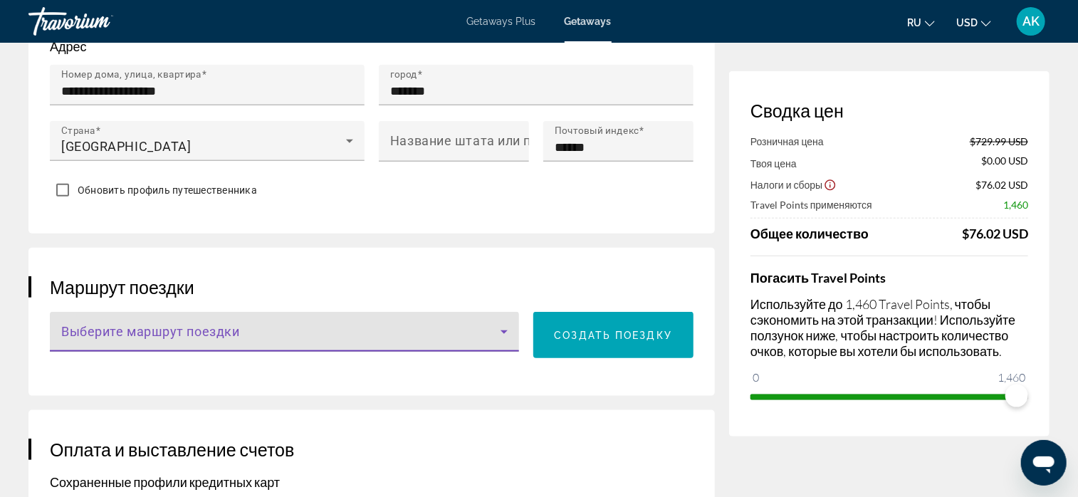
click at [507, 323] on icon "Main content" at bounding box center [504, 331] width 17 height 17
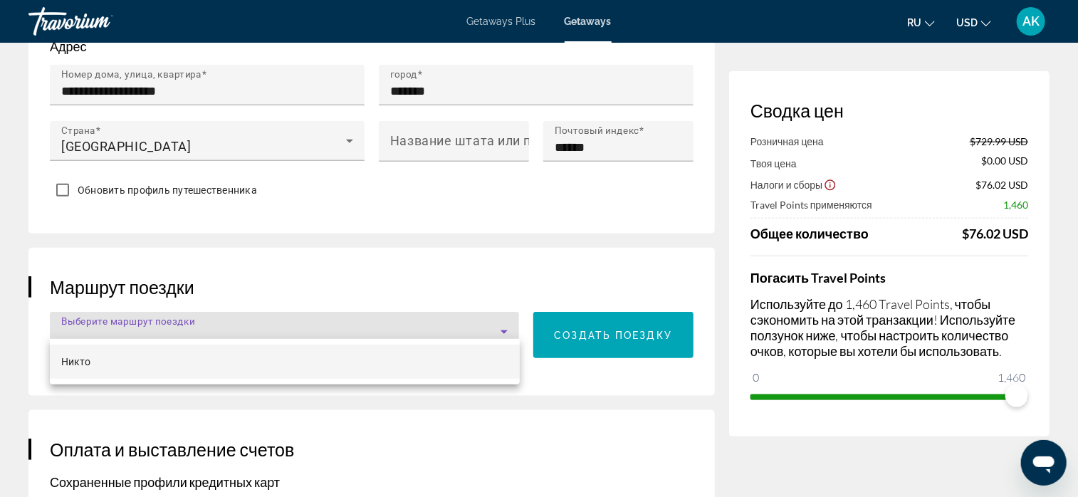
click at [507, 313] on div at bounding box center [539, 248] width 1078 height 497
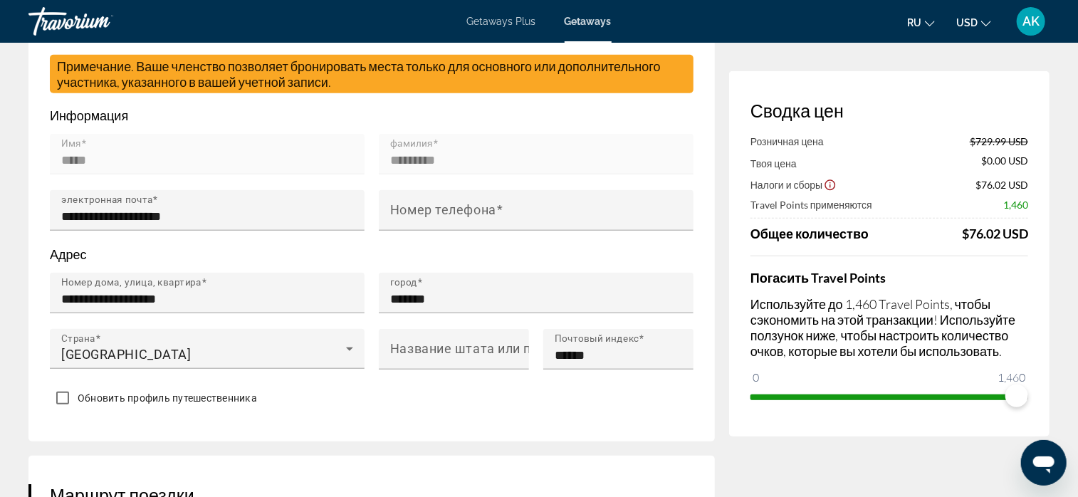
scroll to position [356, 0]
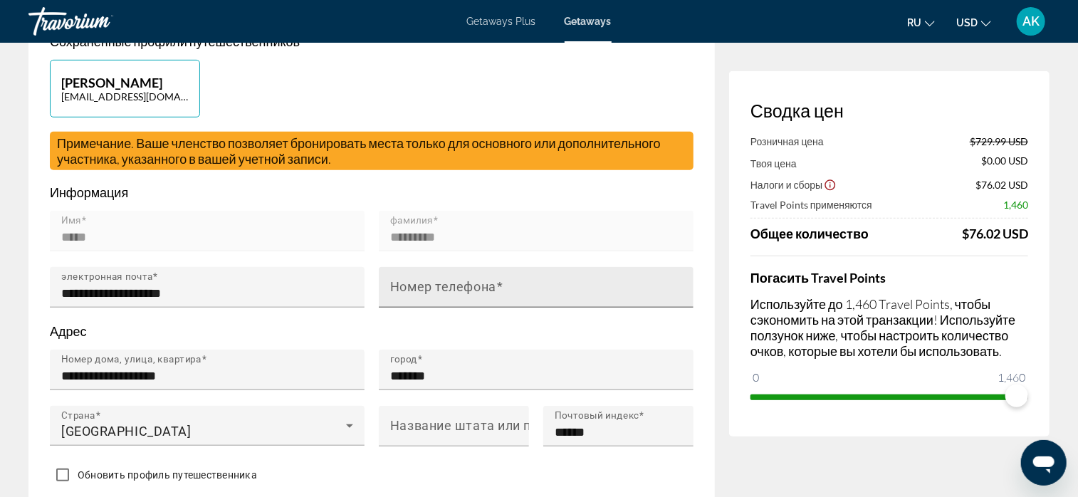
click at [513, 270] on div "Номер телефона" at bounding box center [540, 287] width 301 height 41
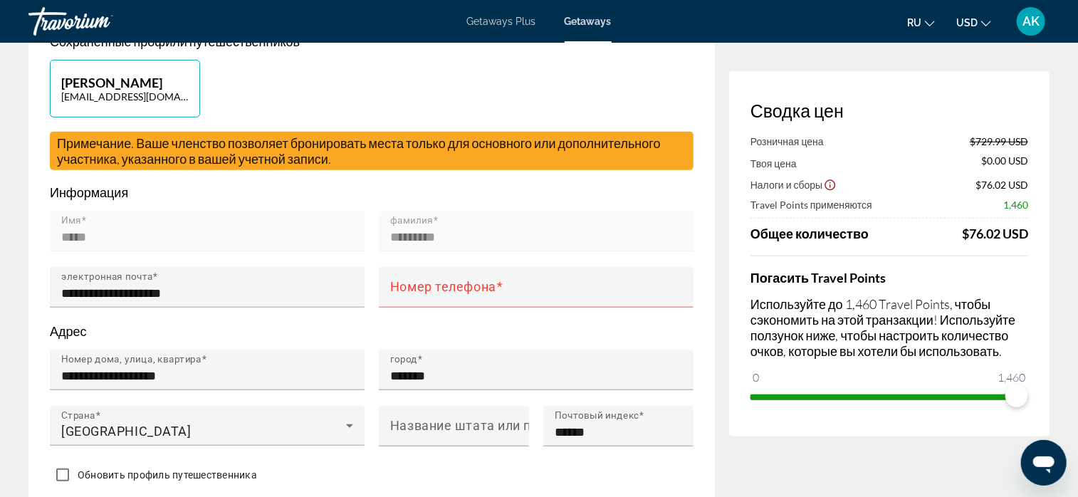
click at [438, 308] on div "Main content" at bounding box center [536, 316] width 315 height 16
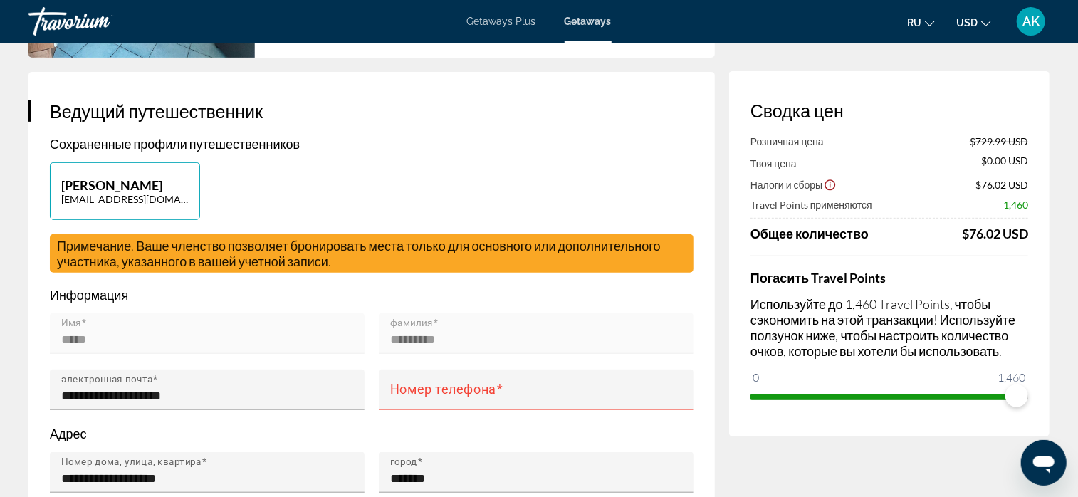
scroll to position [0, 0]
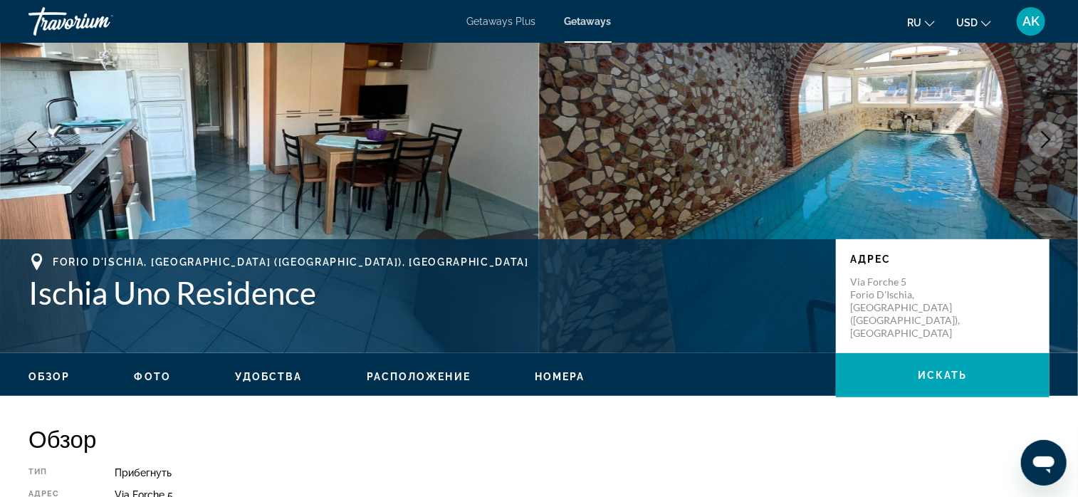
scroll to position [142, 0]
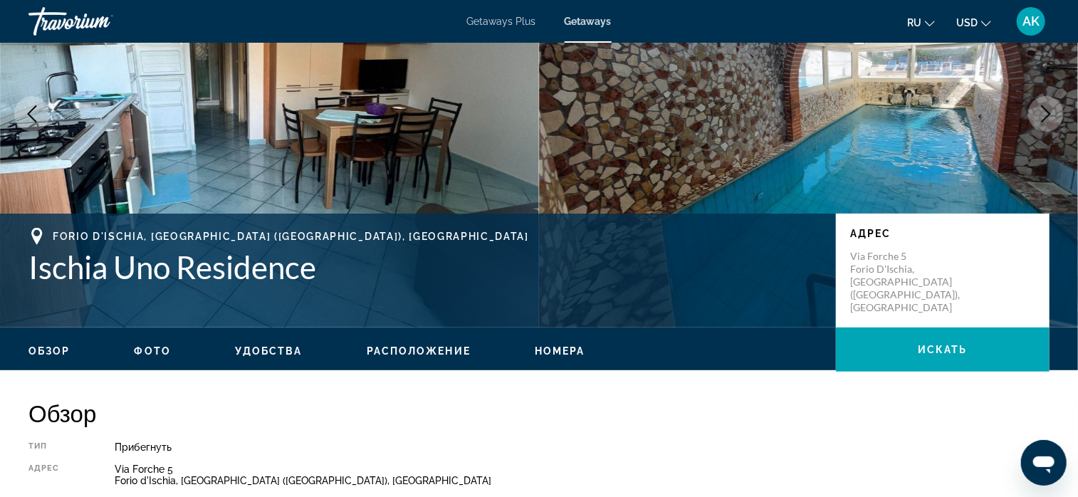
click at [1041, 111] on icon "Next image" at bounding box center [1046, 113] width 17 height 17
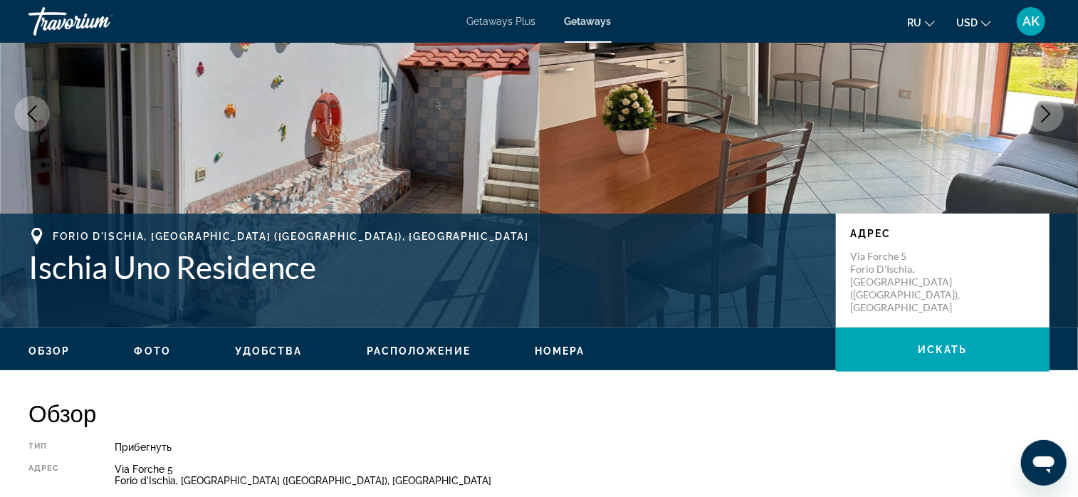
click at [143, 343] on ul "Обзор Фото Удобства Расположение Номера искать" at bounding box center [538, 350] width 1021 height 16
click at [147, 348] on span "Фото" at bounding box center [153, 350] width 36 height 11
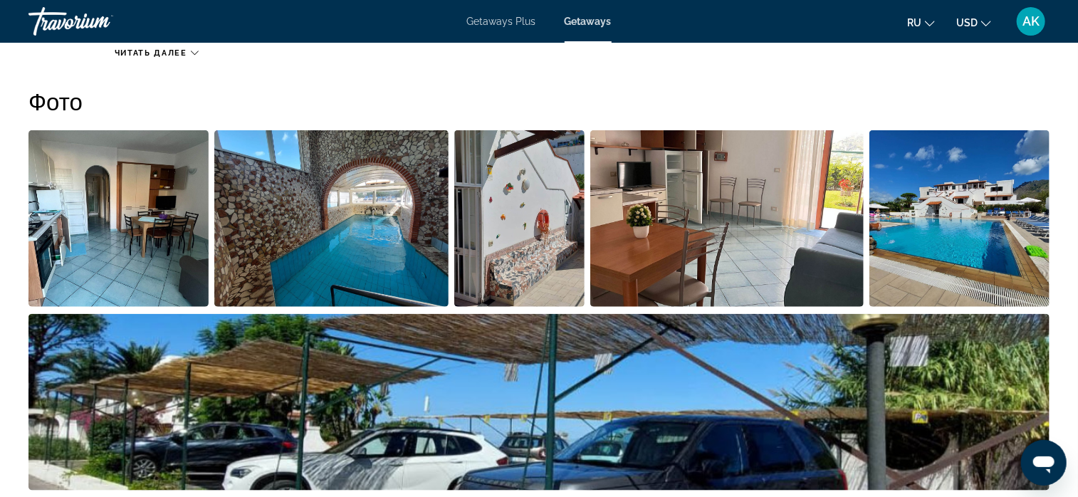
scroll to position [635, 0]
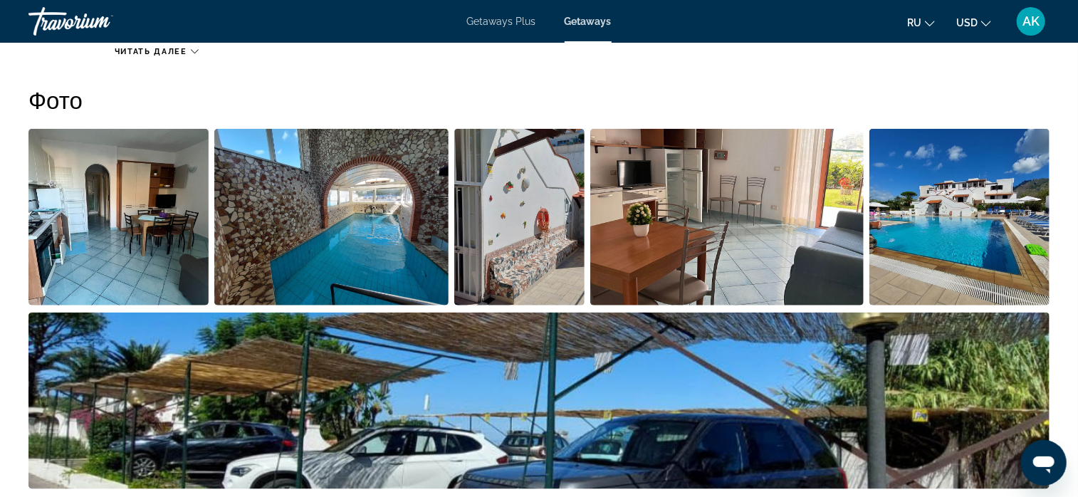
click at [127, 250] on img "Open full-screen image slider" at bounding box center [118, 217] width 180 height 177
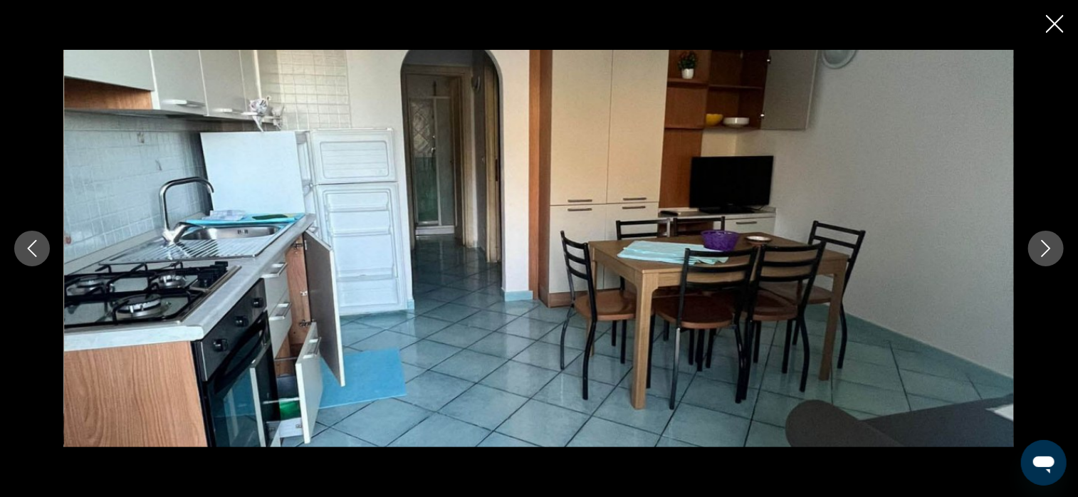
click at [1044, 251] on icon "Next image" at bounding box center [1046, 248] width 17 height 17
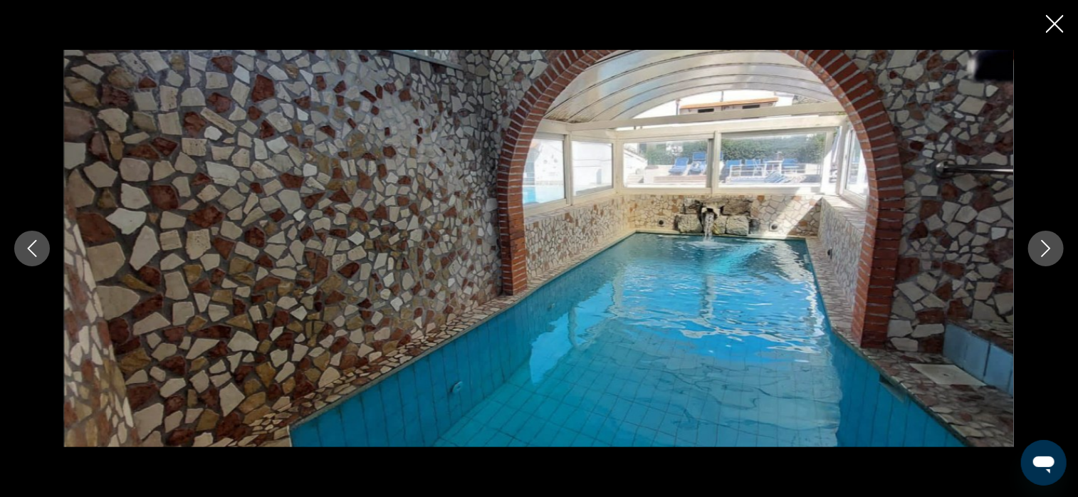
click at [1044, 250] on icon "Next image" at bounding box center [1046, 248] width 17 height 17
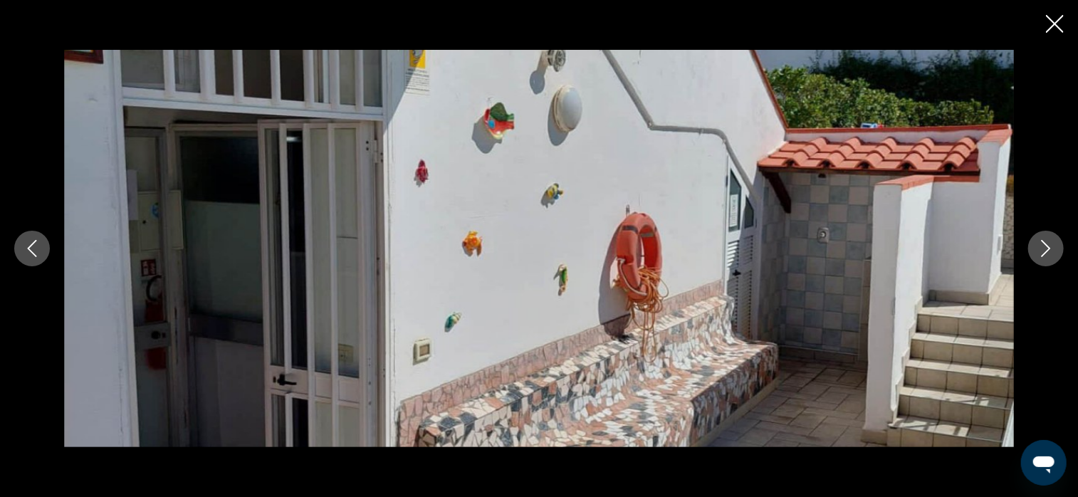
click at [1044, 250] on icon "Next image" at bounding box center [1046, 248] width 17 height 17
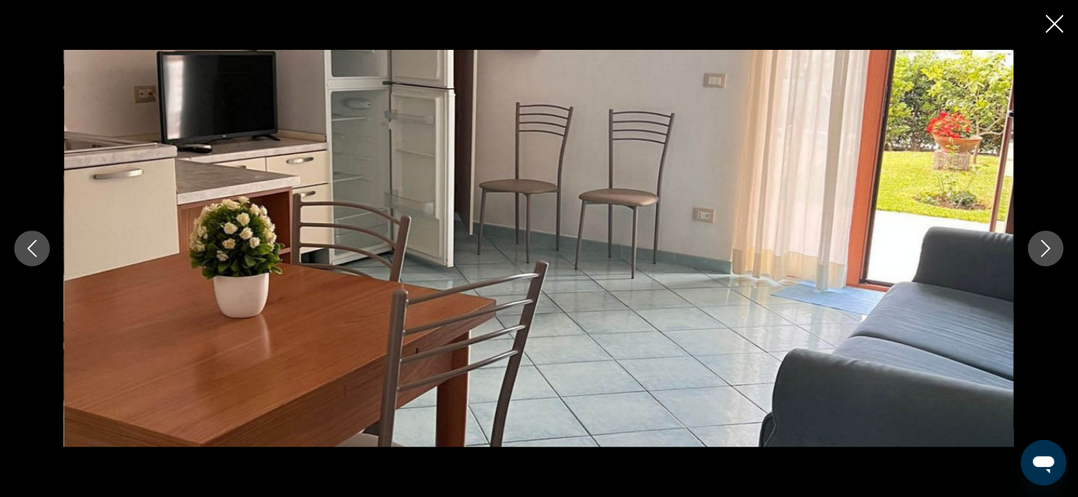
click at [1044, 250] on icon "Next image" at bounding box center [1046, 248] width 17 height 17
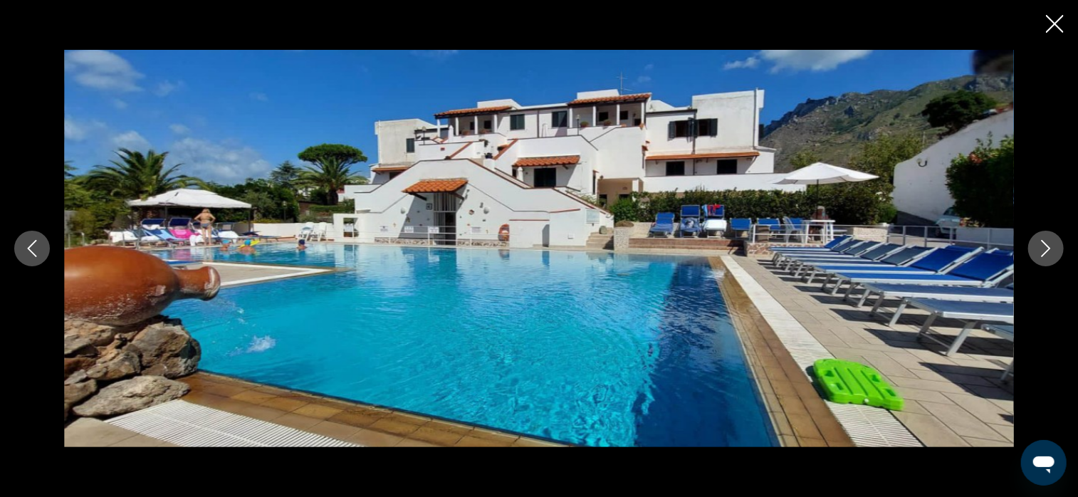
click at [1044, 251] on icon "Next image" at bounding box center [1046, 248] width 17 height 17
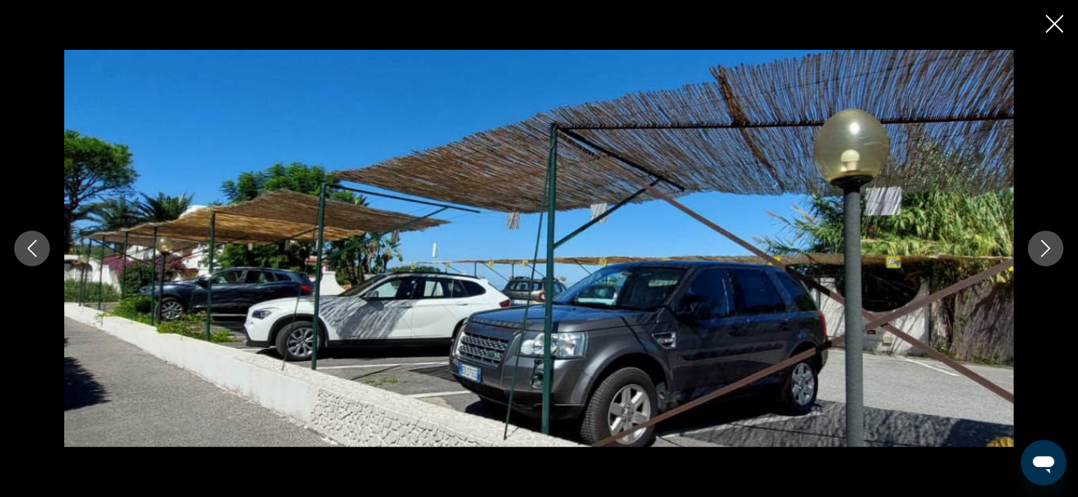
click at [1044, 253] on icon "Next image" at bounding box center [1046, 248] width 17 height 17
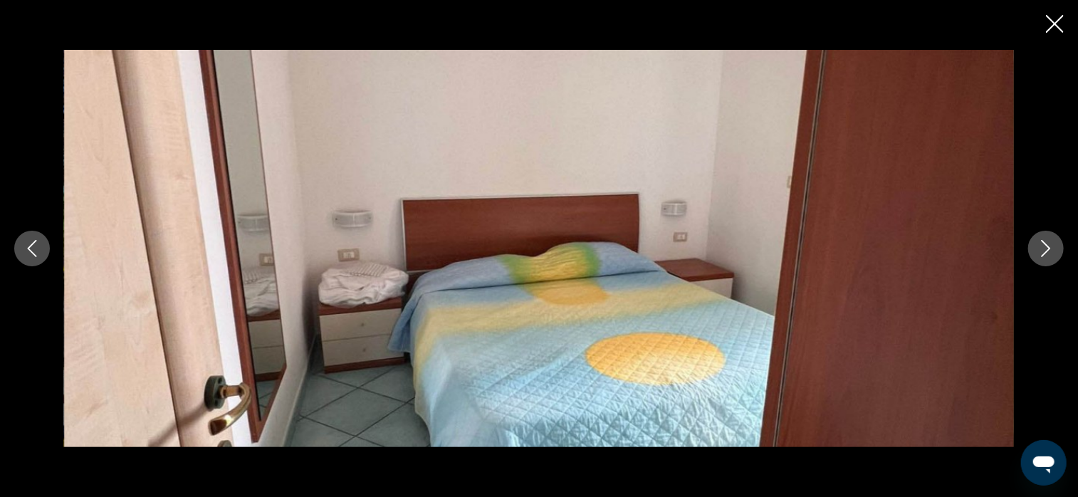
click at [1044, 253] on icon "Next image" at bounding box center [1046, 248] width 17 height 17
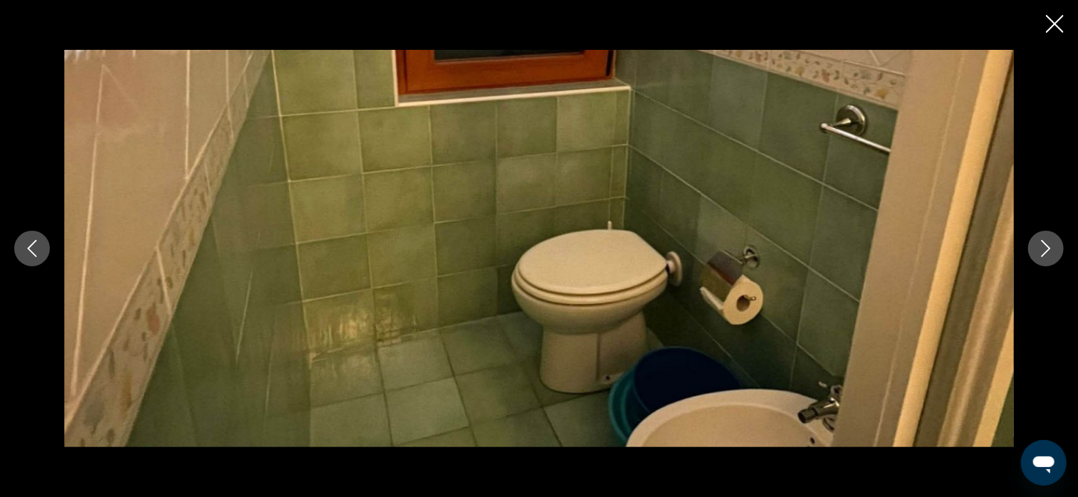
click at [1044, 253] on icon "Next image" at bounding box center [1046, 248] width 17 height 17
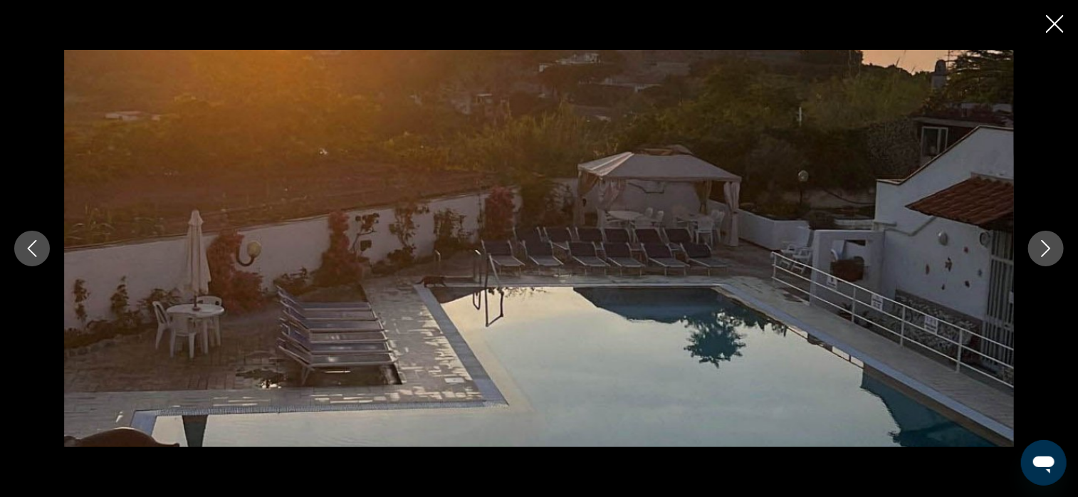
click at [1048, 251] on icon "Next image" at bounding box center [1046, 248] width 9 height 17
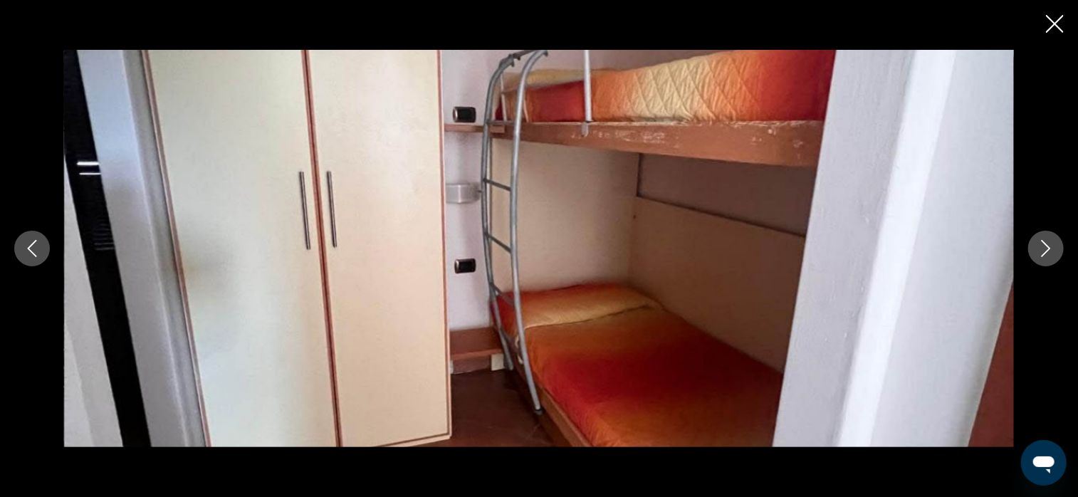
click at [1047, 251] on icon "Next image" at bounding box center [1046, 248] width 9 height 17
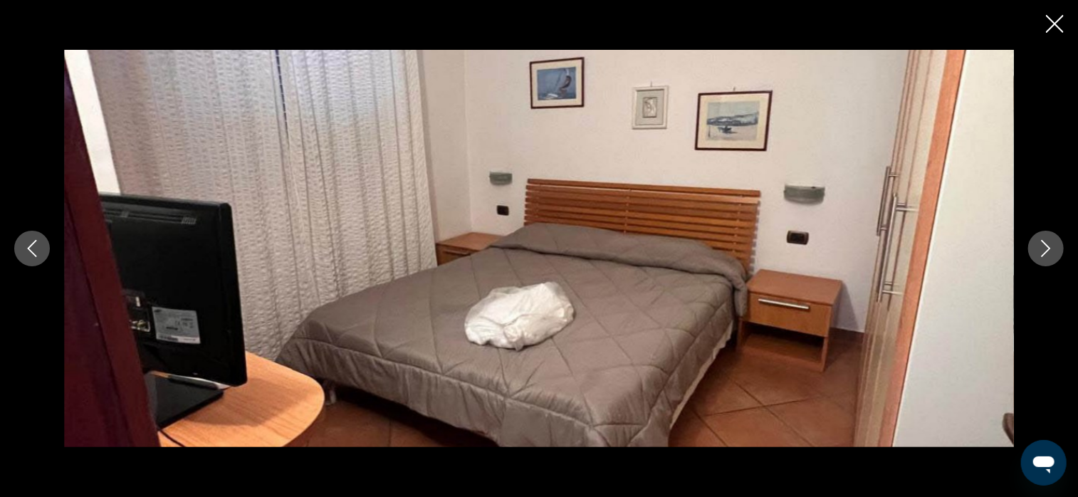
click at [1044, 251] on icon "Next image" at bounding box center [1046, 248] width 17 height 17
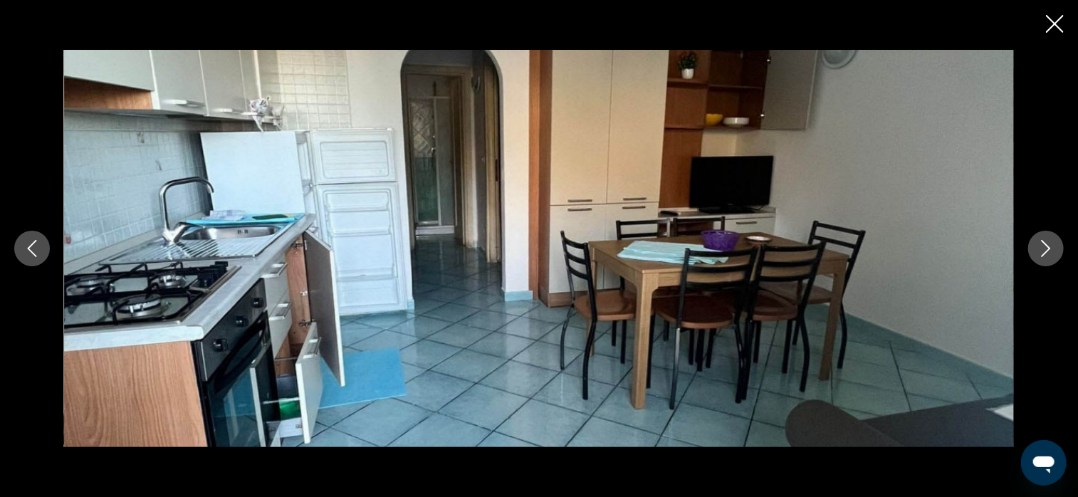
click at [1046, 250] on icon "Next image" at bounding box center [1046, 248] width 17 height 17
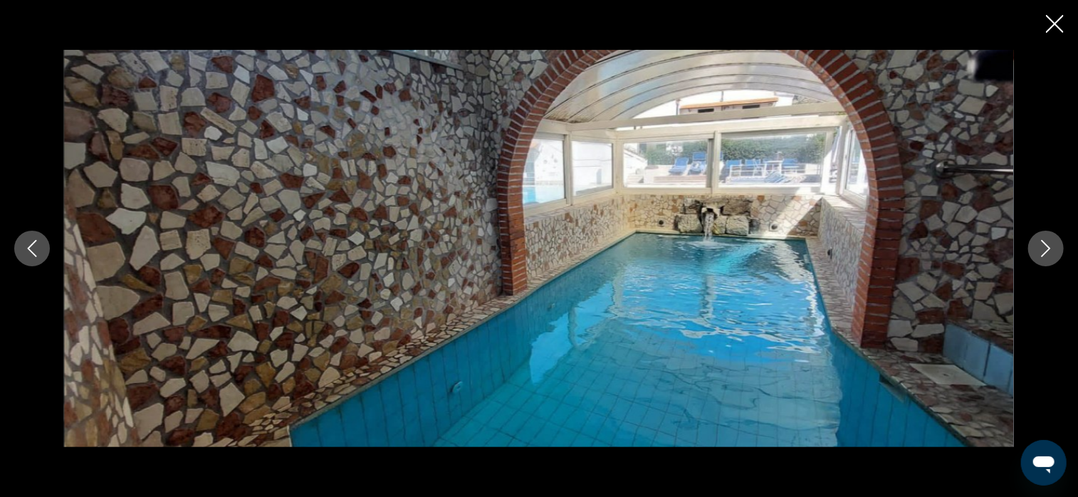
click at [1046, 250] on icon "Next image" at bounding box center [1046, 248] width 17 height 17
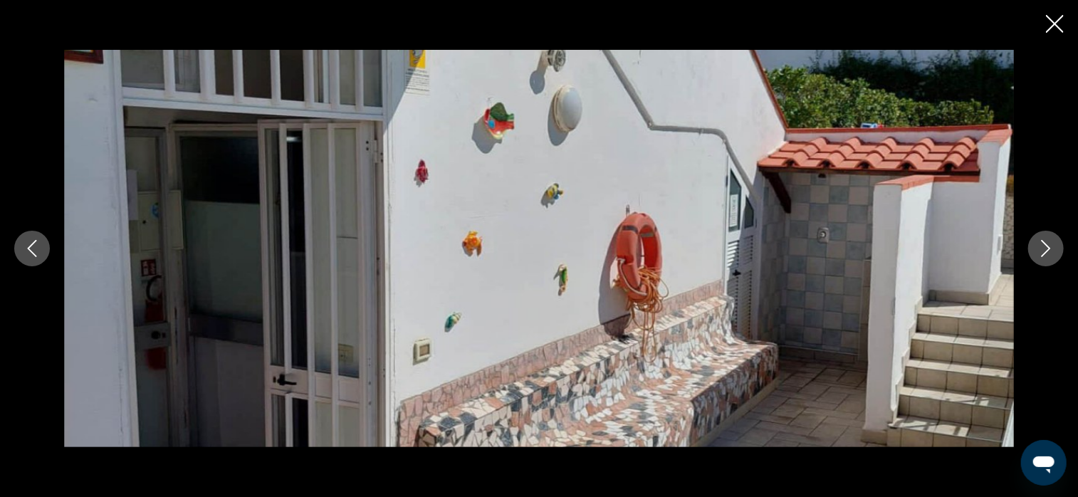
click at [1046, 250] on icon "Next image" at bounding box center [1046, 248] width 17 height 17
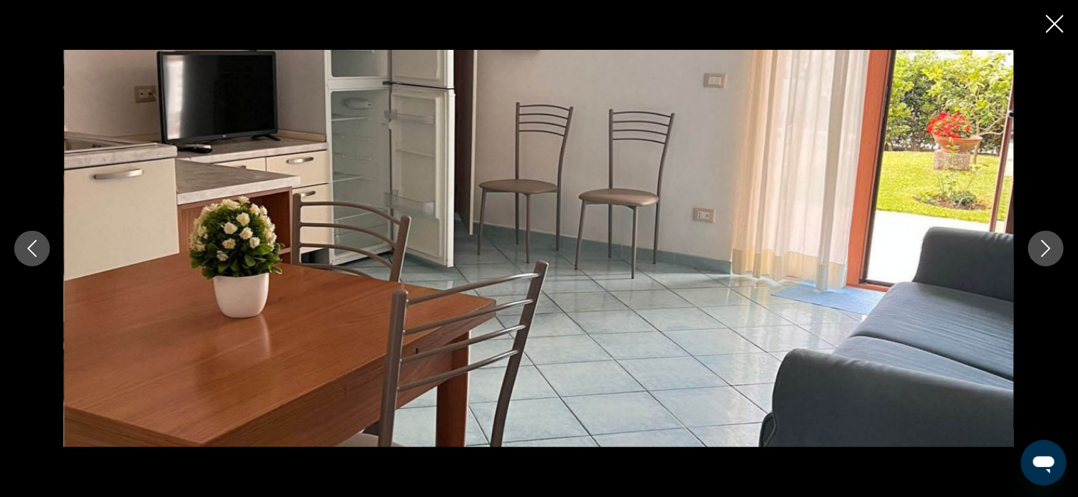
click at [1046, 250] on icon "Next image" at bounding box center [1046, 248] width 17 height 17
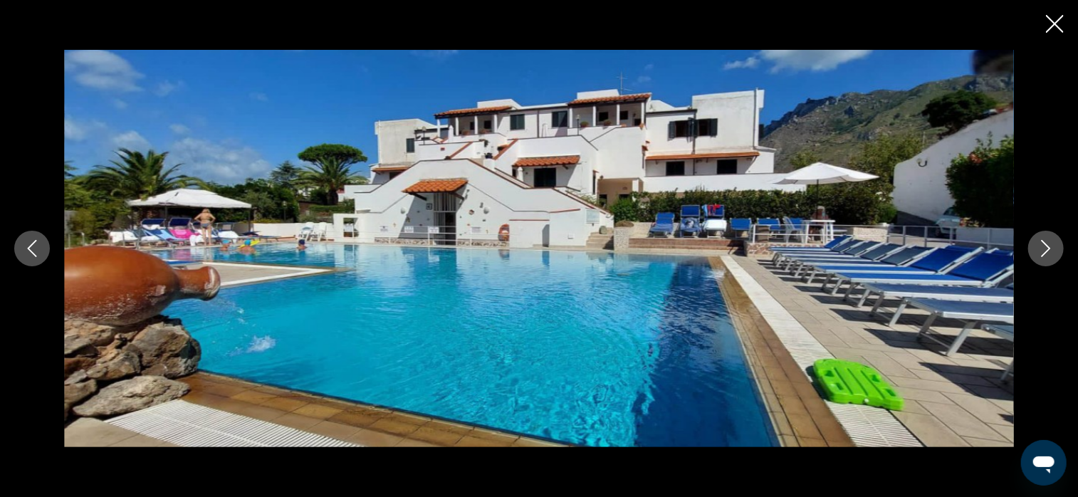
click at [1047, 250] on icon "Next image" at bounding box center [1046, 248] width 17 height 17
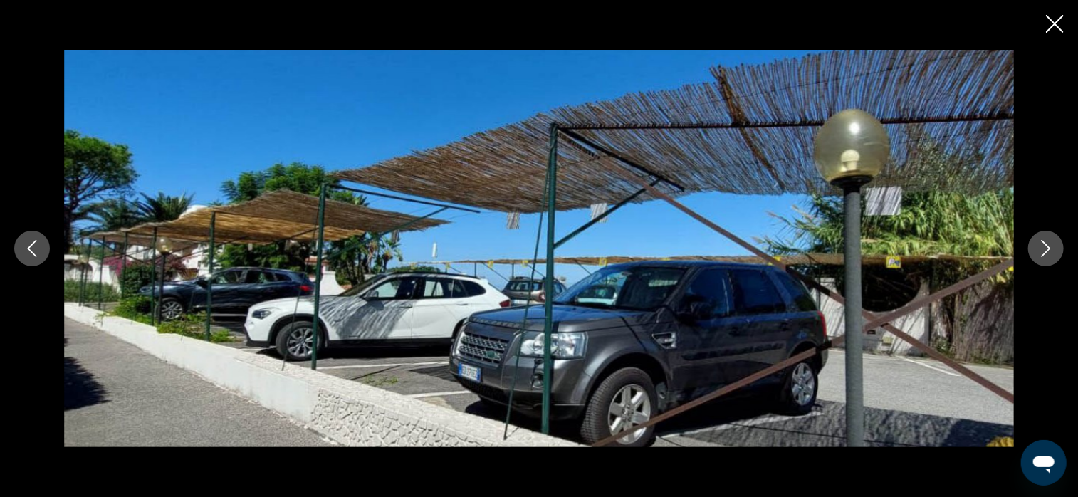
click at [1047, 250] on icon "Next image" at bounding box center [1046, 248] width 17 height 17
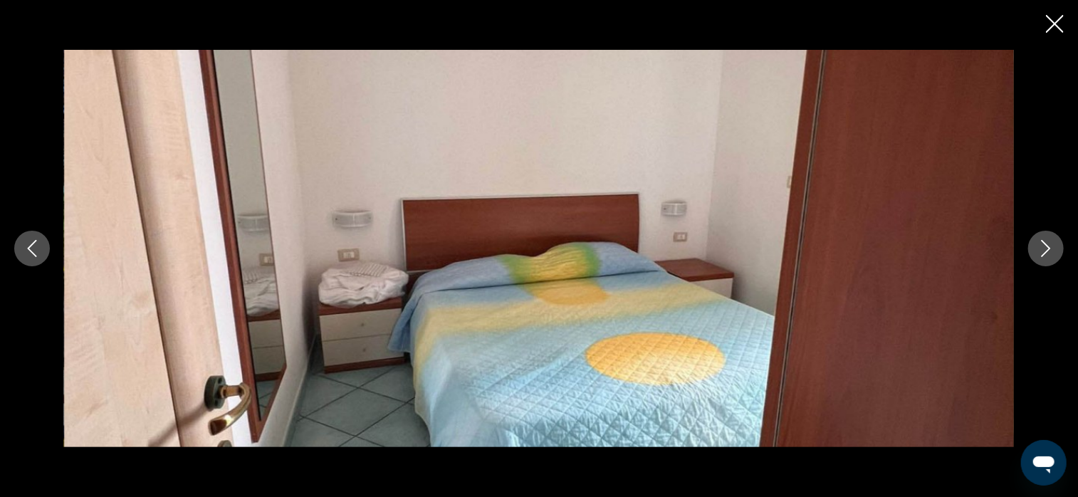
click at [1043, 249] on icon "Next image" at bounding box center [1046, 248] width 17 height 17
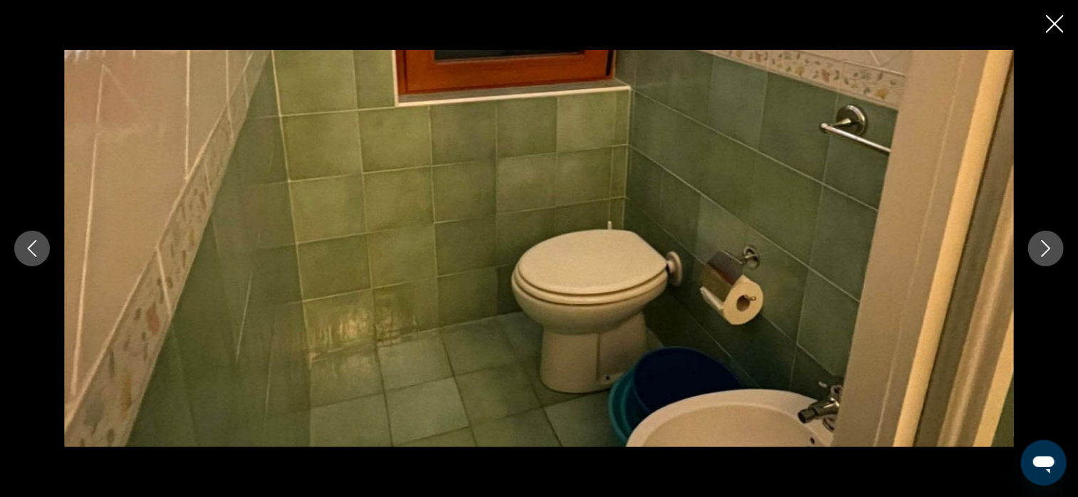
click at [1043, 250] on icon "Next image" at bounding box center [1046, 248] width 17 height 17
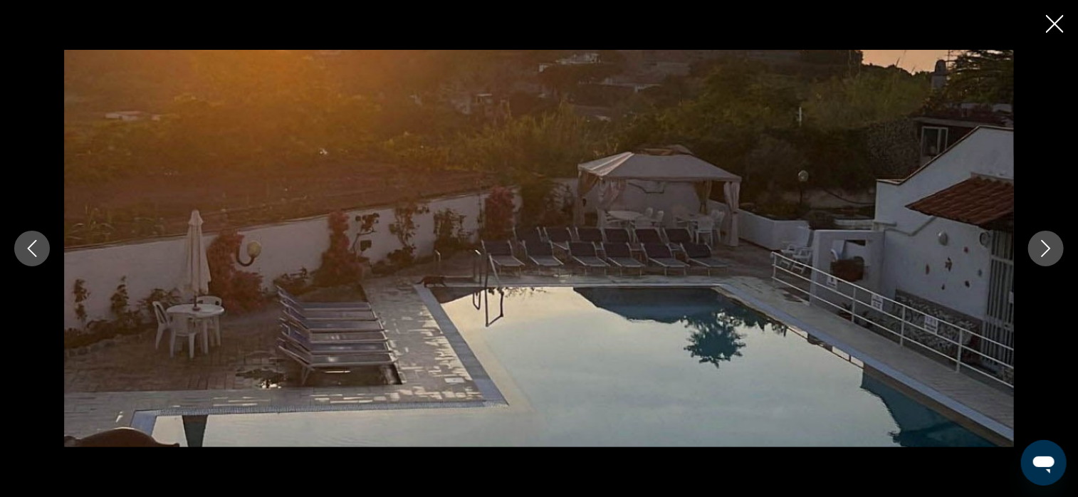
click at [1043, 250] on icon "Next image" at bounding box center [1046, 248] width 17 height 17
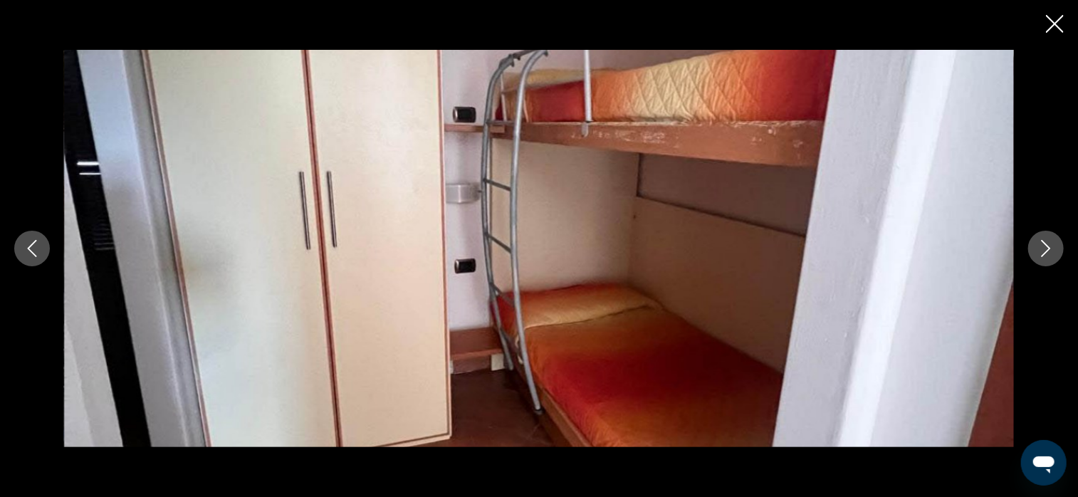
click at [1040, 249] on icon "Next image" at bounding box center [1046, 248] width 17 height 17
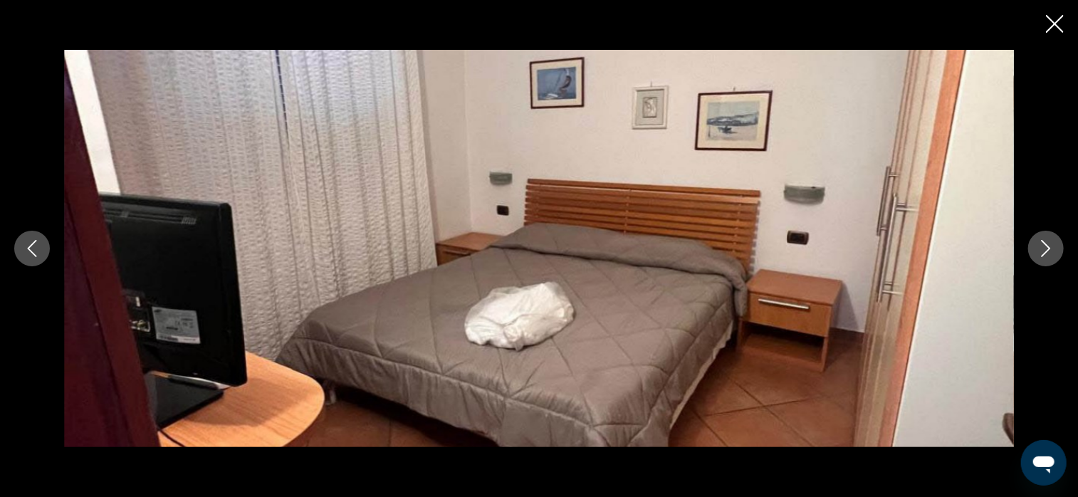
click at [1040, 249] on icon "Next image" at bounding box center [1046, 248] width 17 height 17
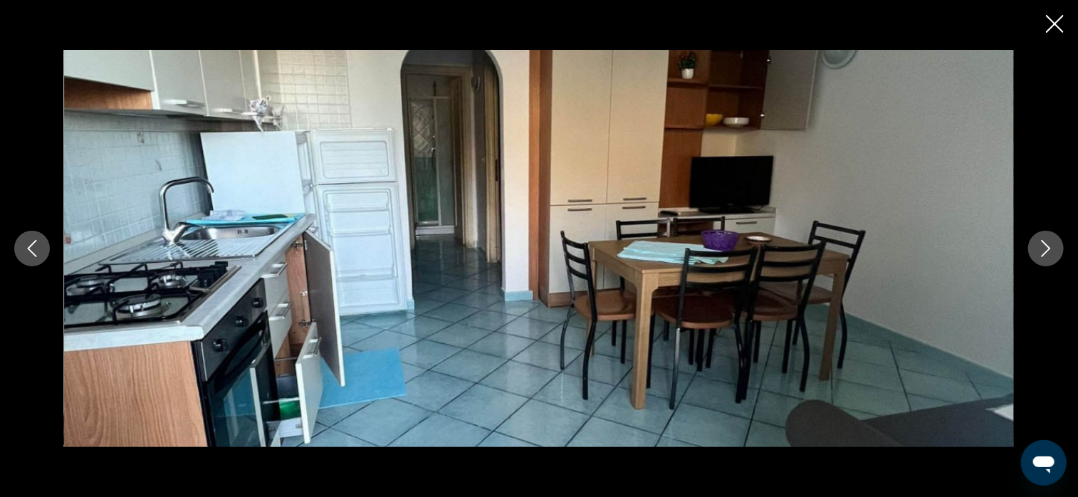
click at [1038, 247] on icon "Next image" at bounding box center [1046, 248] width 17 height 17
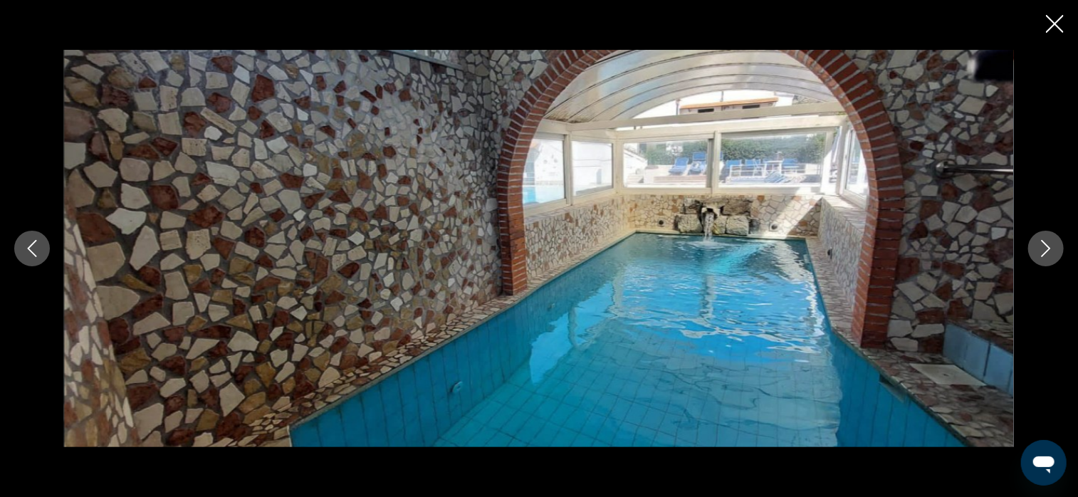
click at [1038, 247] on icon "Next image" at bounding box center [1046, 248] width 17 height 17
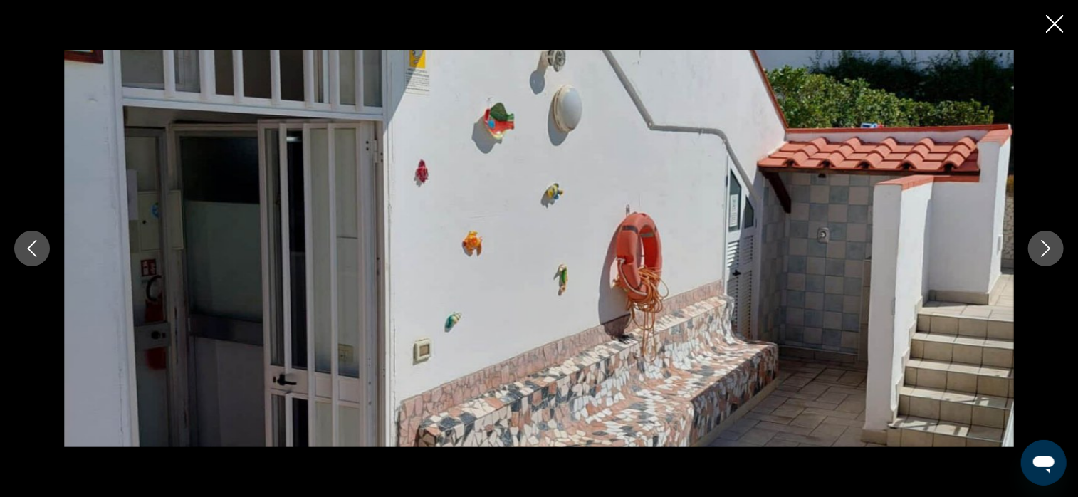
click at [1050, 22] on icon "Close slideshow" at bounding box center [1055, 24] width 18 height 18
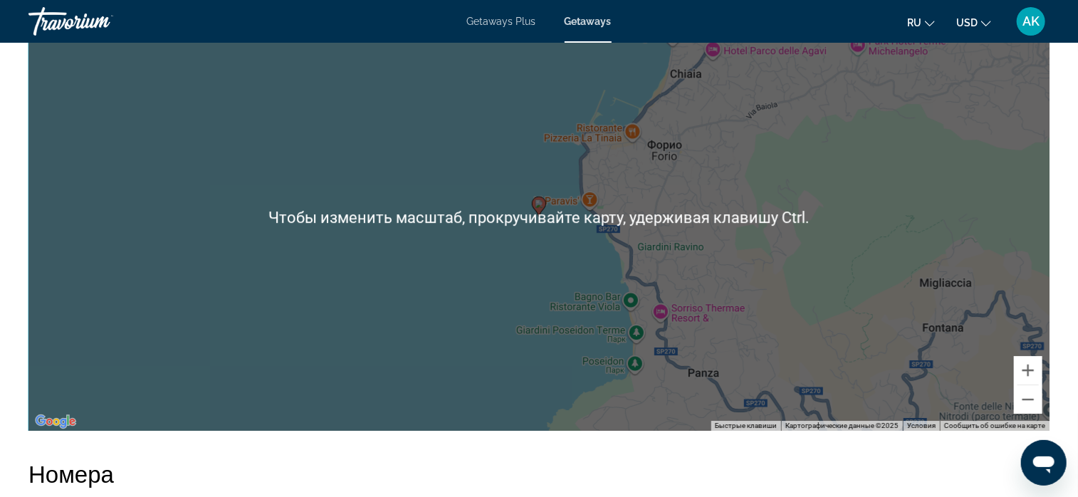
scroll to position [2130, 0]
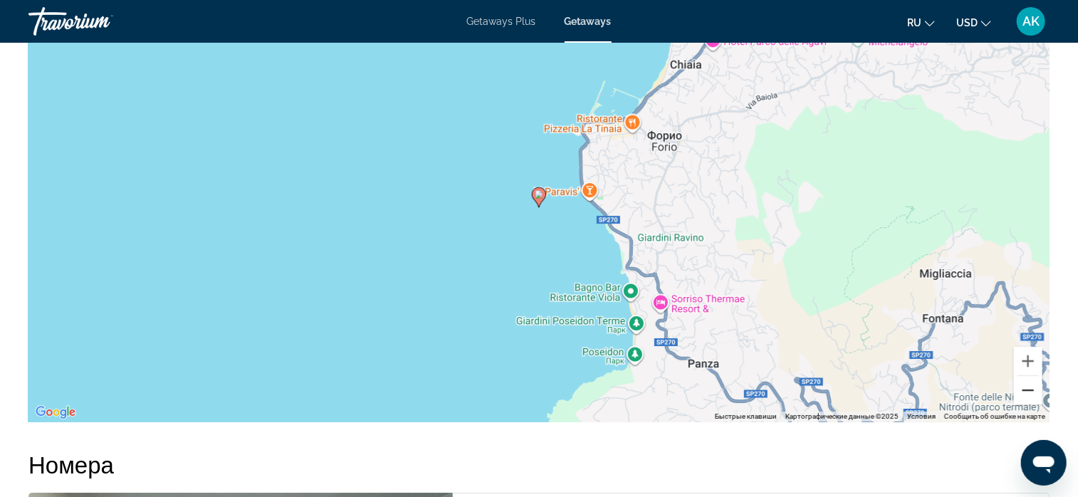
click at [1028, 385] on button "Уменьшить" at bounding box center [1028, 390] width 28 height 28
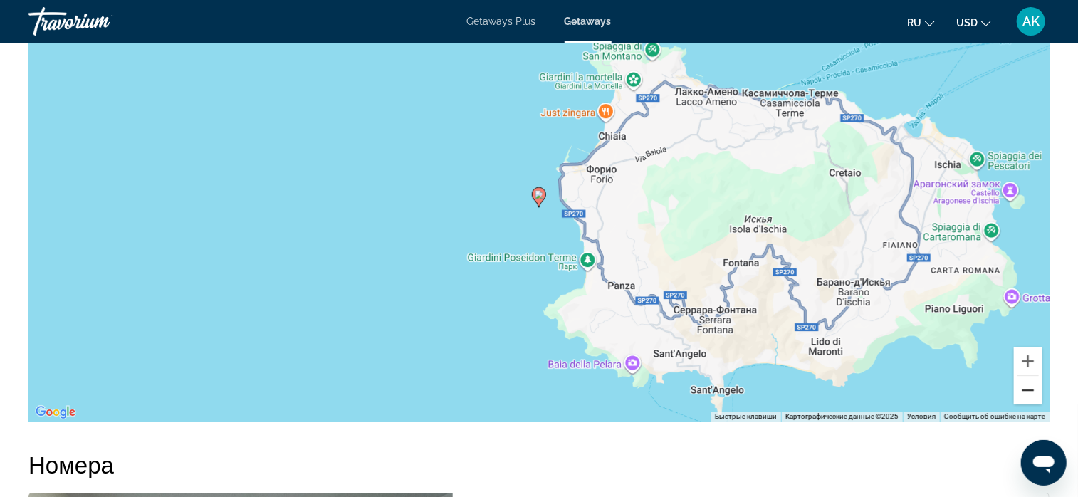
click at [1028, 385] on button "Уменьшить" at bounding box center [1028, 390] width 28 height 28
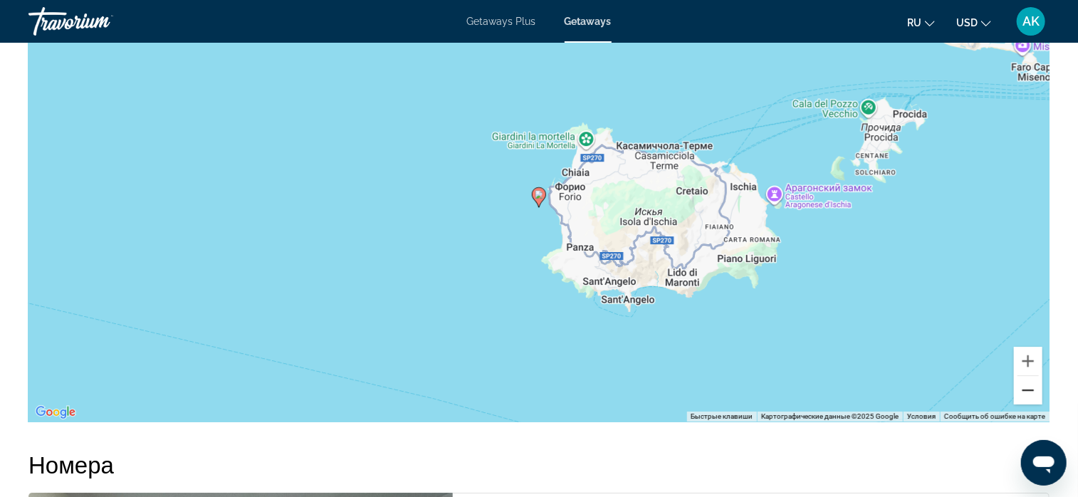
click at [1028, 385] on button "Уменьшить" at bounding box center [1028, 390] width 28 height 28
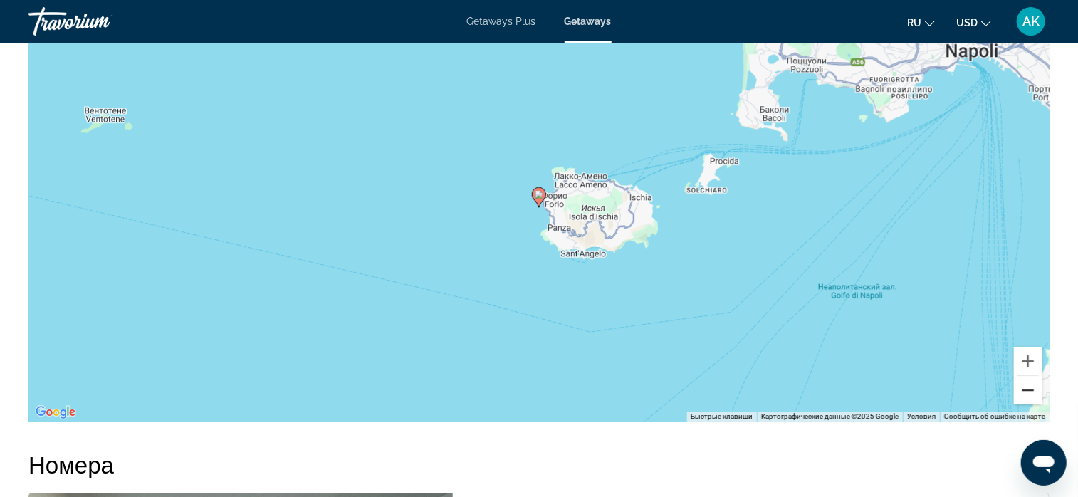
click at [1028, 385] on button "Уменьшить" at bounding box center [1028, 390] width 28 height 28
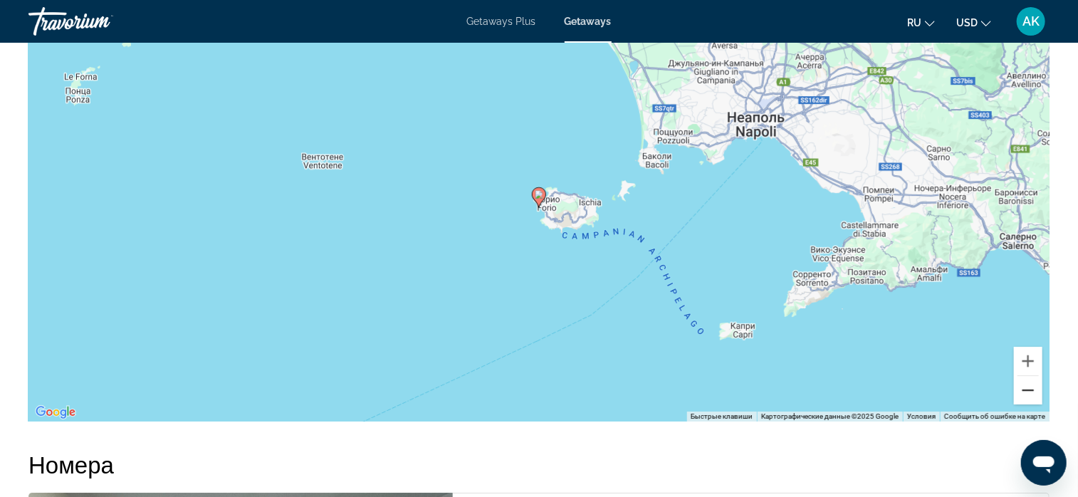
click at [1028, 385] on button "Уменьшить" at bounding box center [1028, 390] width 28 height 28
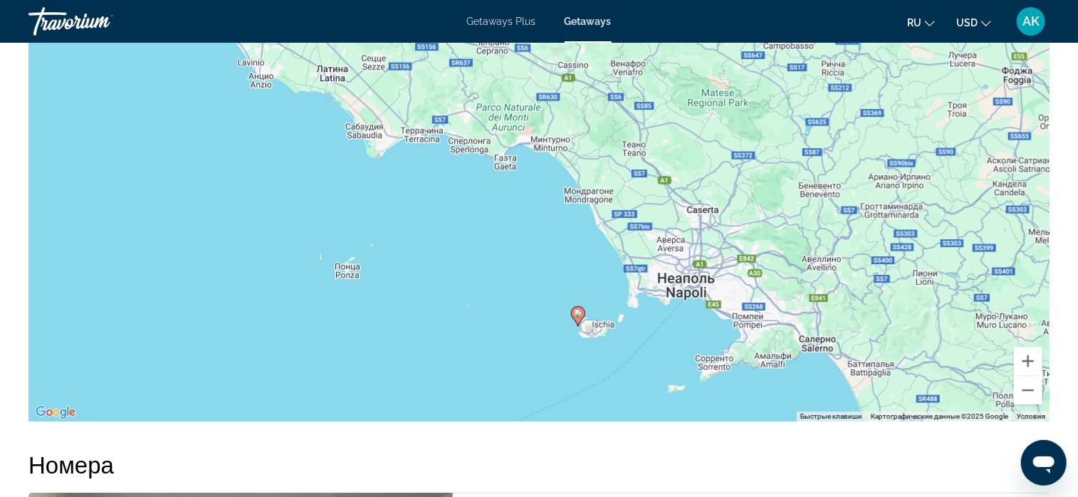
drag, startPoint x: 724, startPoint y: 164, endPoint x: 763, endPoint y: 284, distance: 126.6
click at [763, 284] on div "Чтобы активировать перетаскивание с помощью клавиатуры, нажмите Alt + Ввод. Пос…" at bounding box center [538, 207] width 1021 height 427
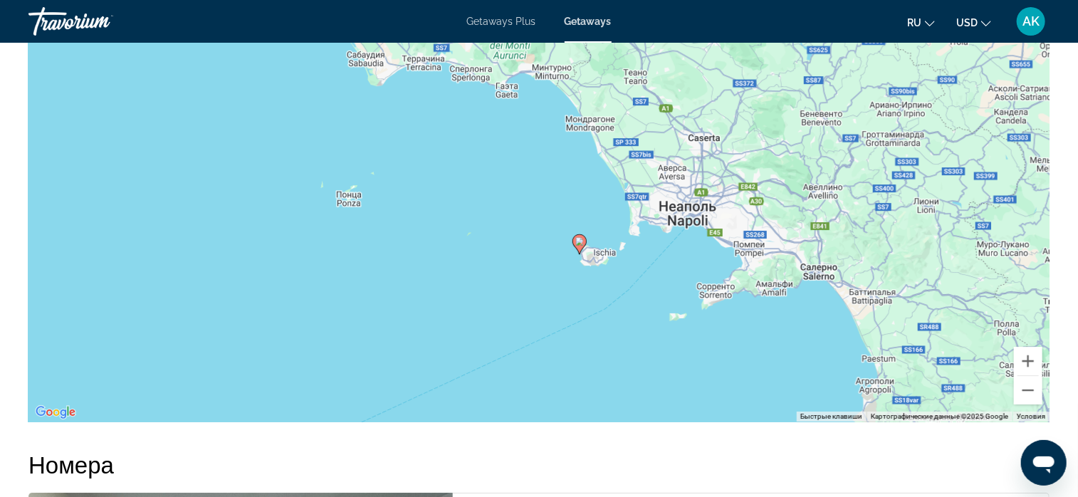
drag, startPoint x: 648, startPoint y: 274, endPoint x: 650, endPoint y: 200, distance: 73.4
click at [650, 202] on div "Чтобы активировать перетаскивание с помощью клавиатуры, нажмите Alt + Ввод. Пос…" at bounding box center [538, 207] width 1021 height 427
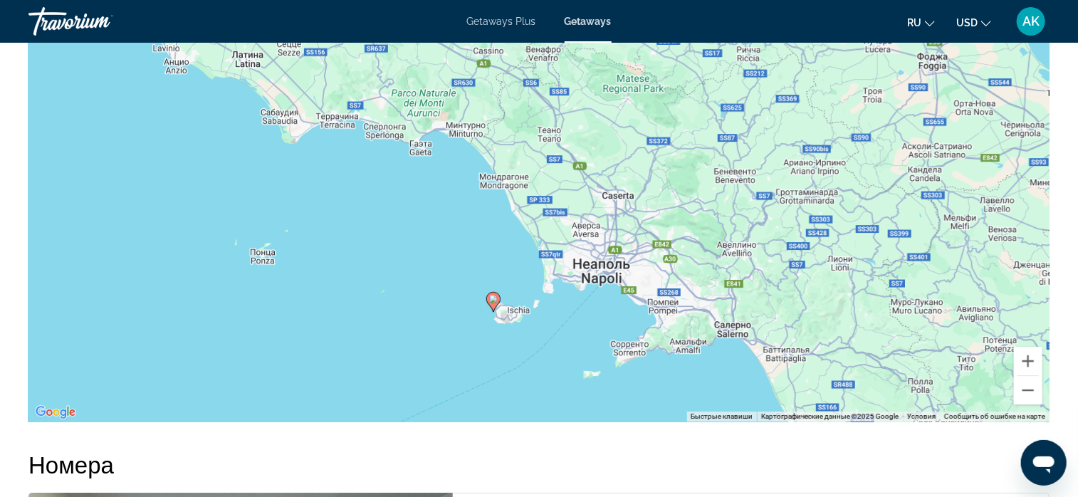
drag, startPoint x: 1004, startPoint y: 201, endPoint x: 918, endPoint y: 252, distance: 100.3
click at [918, 252] on div "Чтобы активировать перетаскивание с помощью клавиатуры, нажмите Alt + Ввод. Пос…" at bounding box center [538, 207] width 1021 height 427
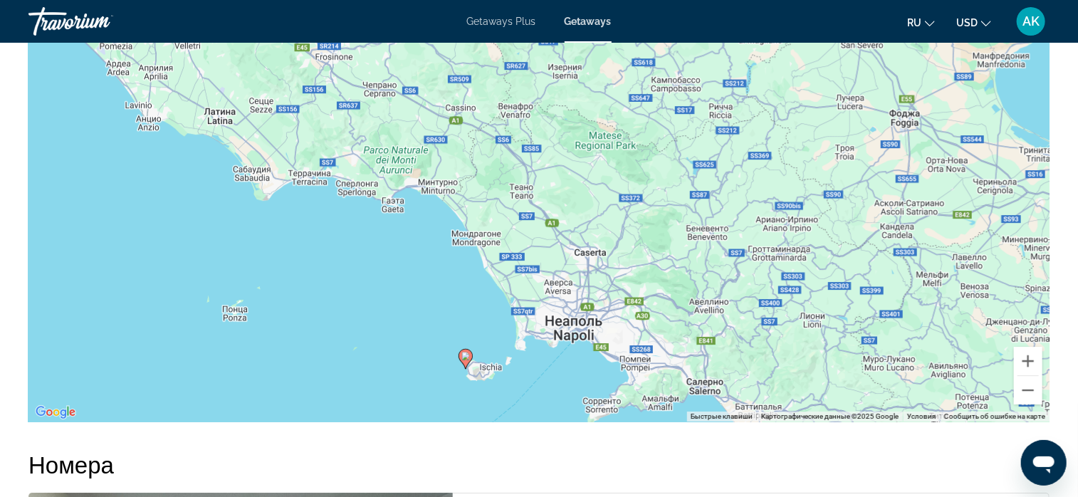
drag, startPoint x: 879, startPoint y: 175, endPoint x: 834, endPoint y: 222, distance: 65.0
click at [843, 225] on div "Чтобы активировать перетаскивание с помощью клавиатуры, нажмите Alt + Ввод. Пос…" at bounding box center [538, 207] width 1021 height 427
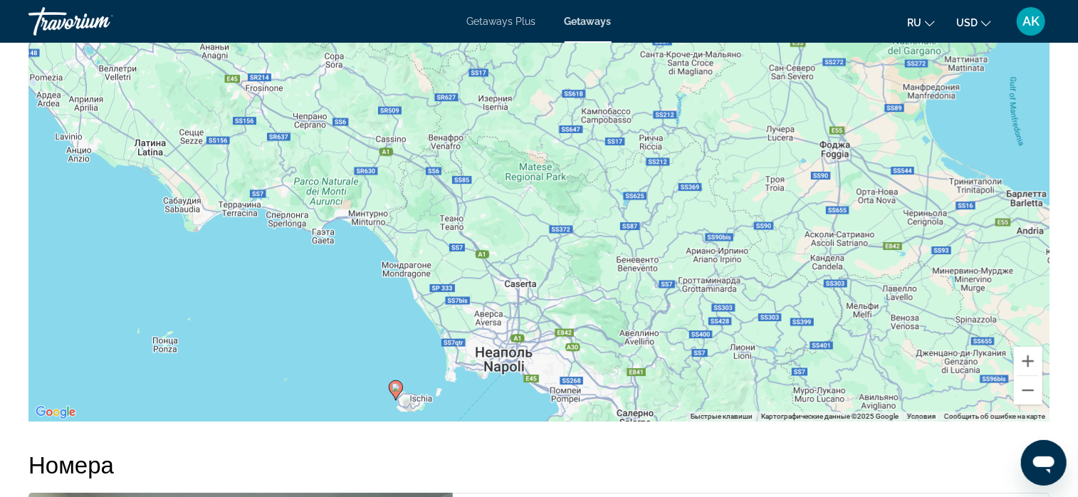
drag, startPoint x: 818, startPoint y: 197, endPoint x: 759, endPoint y: 219, distance: 63.1
click at [759, 220] on div "Чтобы активировать перетаскивание с помощью клавиатуры, нажмите Alt + Ввод. Пос…" at bounding box center [538, 207] width 1021 height 427
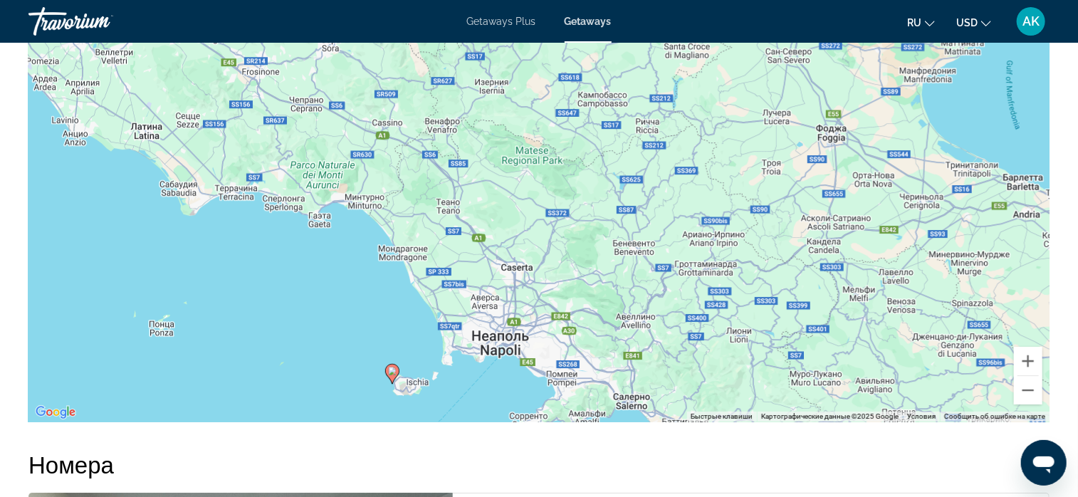
drag, startPoint x: 582, startPoint y: 294, endPoint x: 582, endPoint y: 279, distance: 15.7
click at [582, 279] on div "Чтобы активировать перетаскивание с помощью клавиатуры, нажмите Alt + Ввод. Пос…" at bounding box center [538, 207] width 1021 height 427
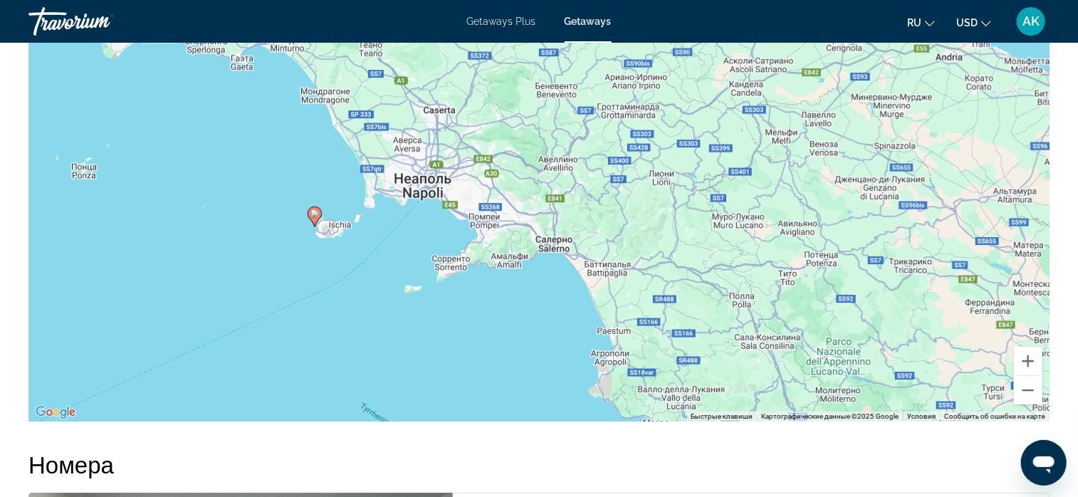
drag, startPoint x: 656, startPoint y: 326, endPoint x: 575, endPoint y: 166, distance: 179.0
click at [575, 166] on div "Чтобы активировать перетаскивание с помощью клавиатуры, нажмите Alt + Ввод. Пос…" at bounding box center [538, 207] width 1021 height 427
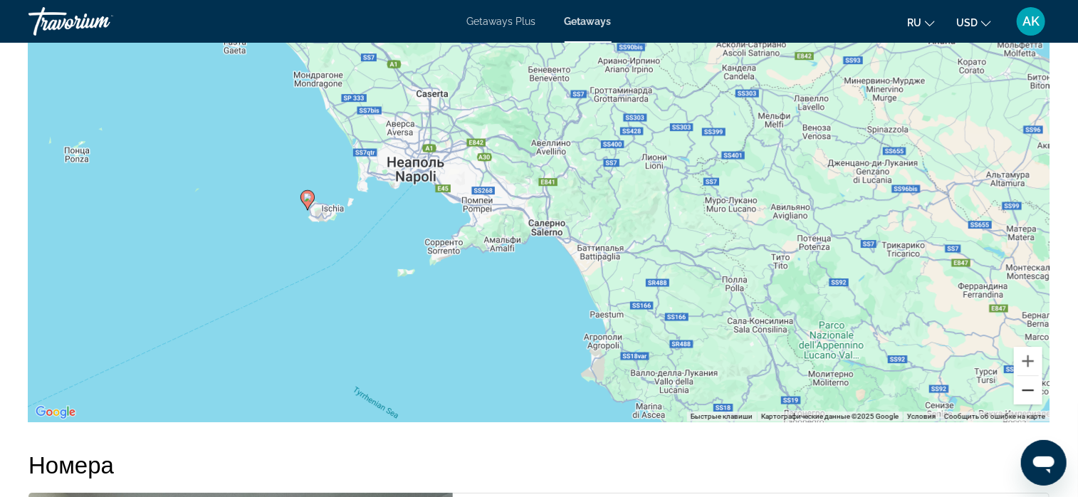
click at [1031, 385] on button "Уменьшить" at bounding box center [1028, 390] width 28 height 28
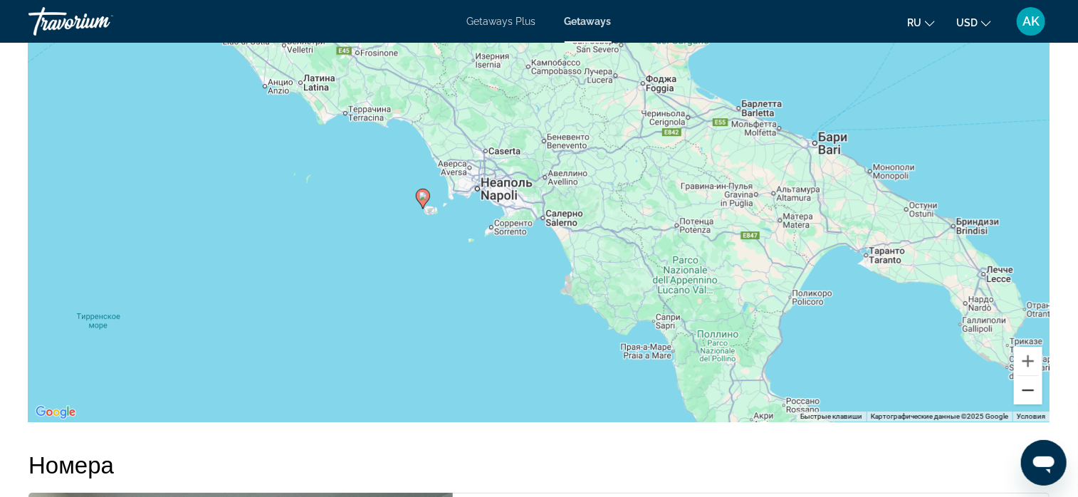
click at [1031, 385] on button "Уменьшить" at bounding box center [1028, 390] width 28 height 28
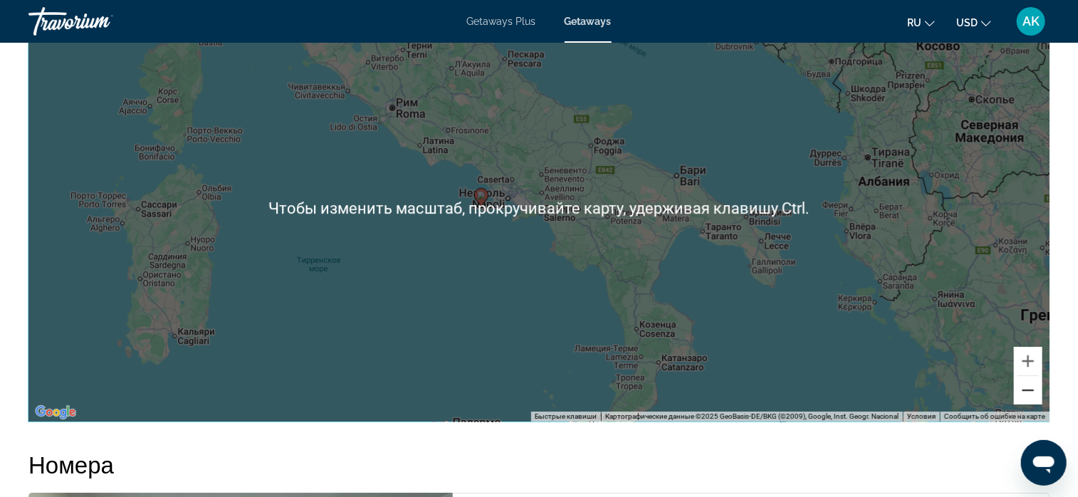
scroll to position [2059, 0]
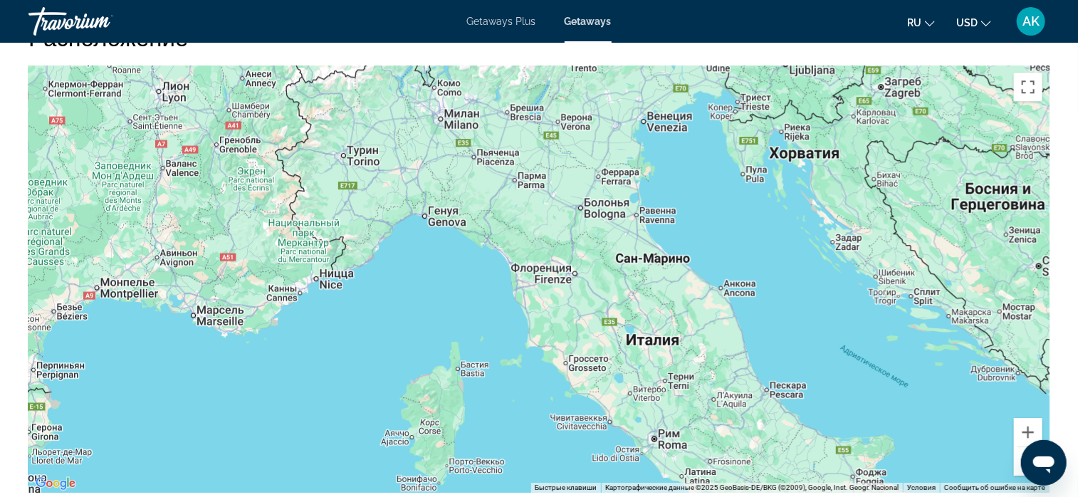
drag, startPoint x: 516, startPoint y: 191, endPoint x: 682, endPoint y: 305, distance: 201.3
click at [772, 439] on div "Чтобы активировать перетаскивание с помощью клавиатуры, нажмите Alt + Ввод. Пос…" at bounding box center [538, 279] width 1021 height 427
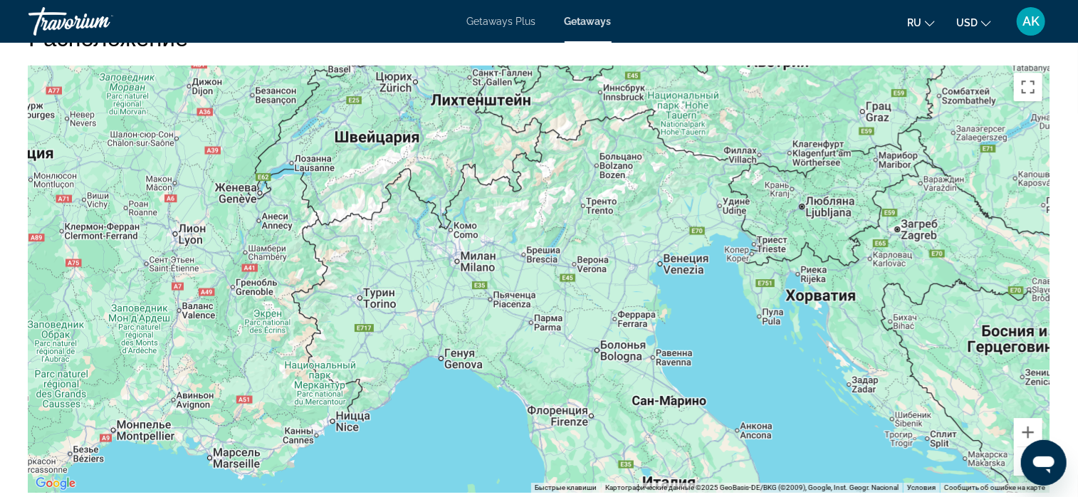
drag, startPoint x: 542, startPoint y: 177, endPoint x: 564, endPoint y: 306, distance: 130.8
click at [564, 306] on div "Чтобы активировать перетаскивание с помощью клавиатуры, нажмите Alt + Ввод. Пос…" at bounding box center [538, 279] width 1021 height 427
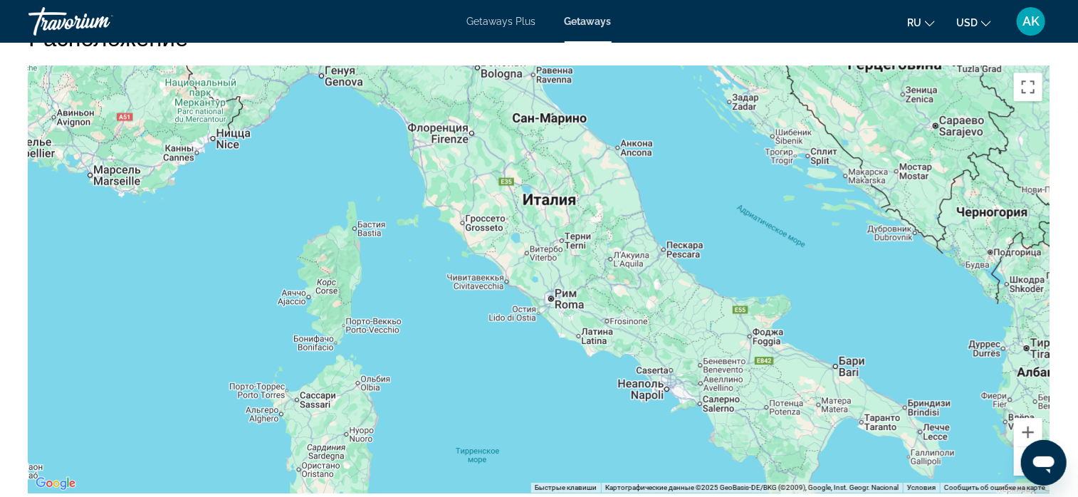
drag, startPoint x: 623, startPoint y: 432, endPoint x: 501, endPoint y: 147, distance: 309.9
click at [501, 147] on div "Main content" at bounding box center [538, 279] width 1021 height 427
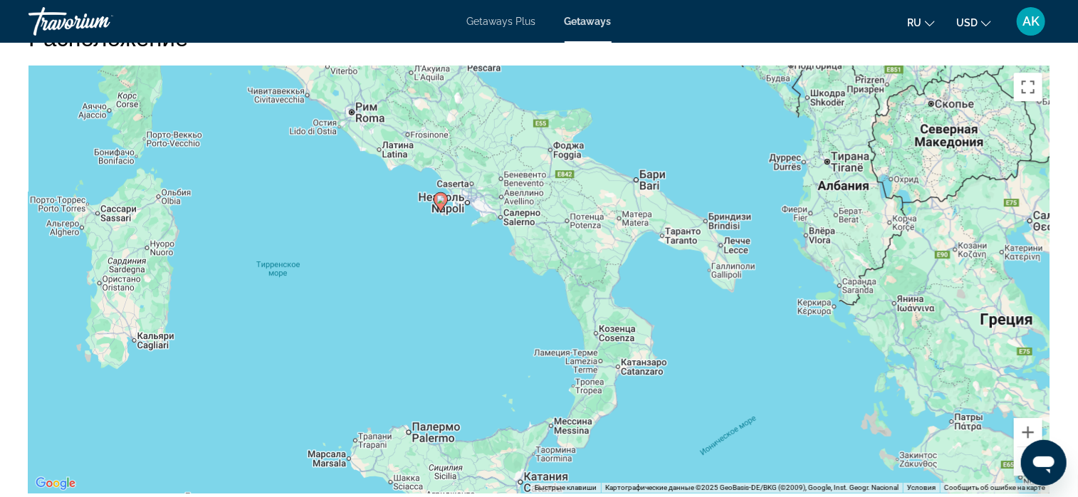
drag, startPoint x: 669, startPoint y: 298, endPoint x: 472, endPoint y: 105, distance: 276.0
click at [472, 105] on div "Чтобы активировать перетаскивание с помощью клавиатуры, нажмите Alt + Ввод. Пос…" at bounding box center [538, 279] width 1021 height 427
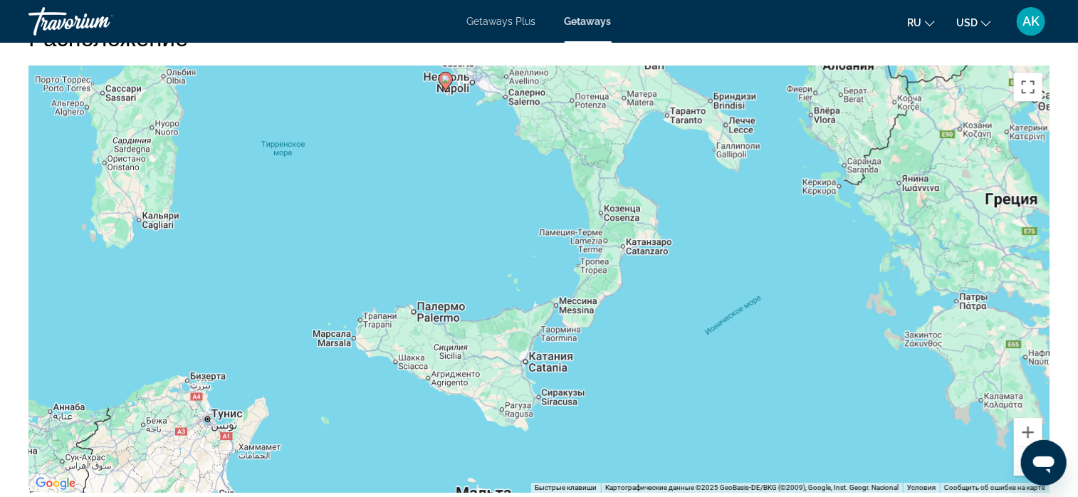
drag, startPoint x: 594, startPoint y: 392, endPoint x: 596, endPoint y: 278, distance: 114.0
click at [596, 278] on div "Чтобы активировать перетаскивание с помощью клавиатуры, нажмите Alt + Ввод. Пос…" at bounding box center [538, 279] width 1021 height 427
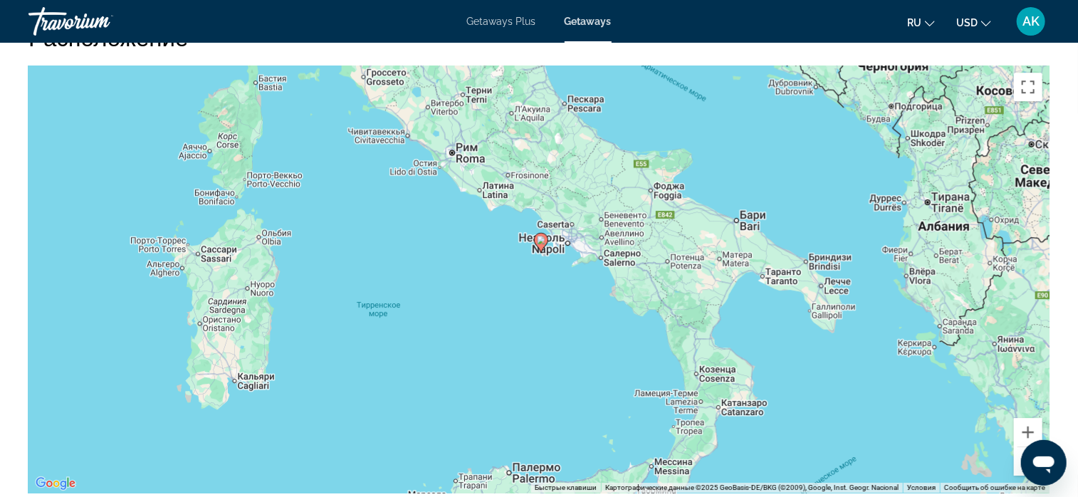
drag, startPoint x: 588, startPoint y: 124, endPoint x: 676, endPoint y: 295, distance: 192.4
click at [677, 294] on div "Чтобы активировать перетаскивание с помощью клавиатуры, нажмите Alt + Ввод. Пос…" at bounding box center [538, 279] width 1021 height 427
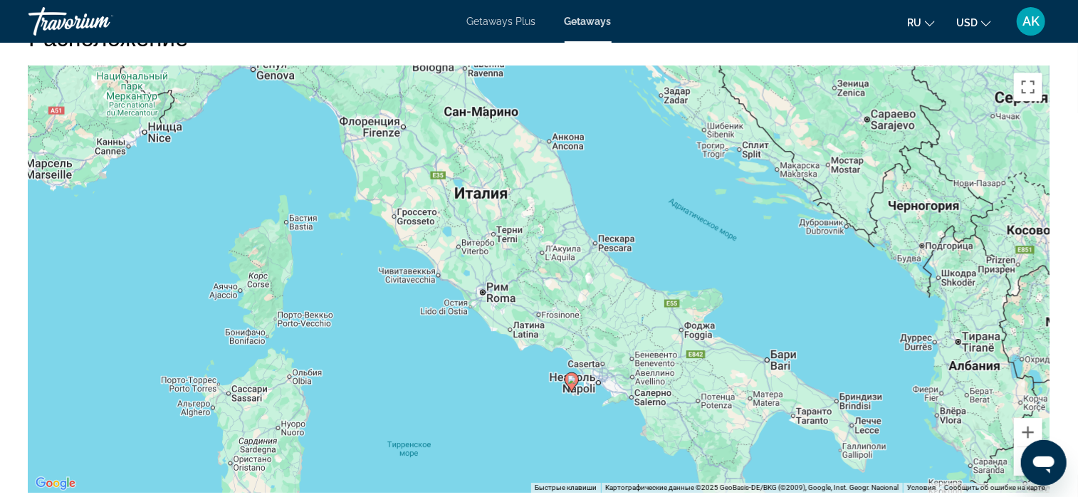
drag, startPoint x: 623, startPoint y: 256, endPoint x: 650, endPoint y: 370, distance: 116.3
click at [650, 370] on div "Чтобы активировать перетаскивание с помощью клавиатуры, нажмите Alt + Ввод. Пос…" at bounding box center [538, 279] width 1021 height 427
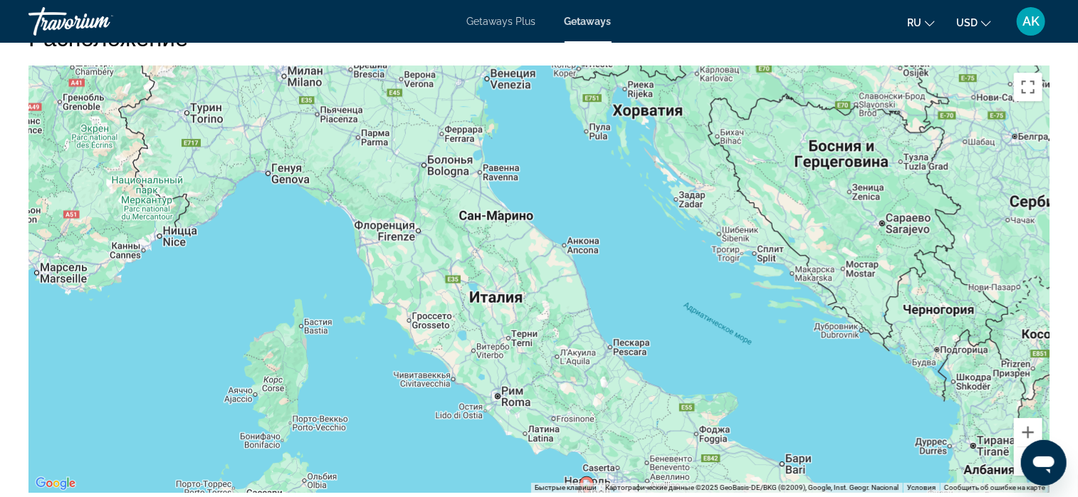
drag, startPoint x: 486, startPoint y: 257, endPoint x: 491, endPoint y: 326, distance: 68.6
click at [491, 326] on div "Чтобы активировать перетаскивание с помощью клавиатуры, нажмите Alt + Ввод. Пос…" at bounding box center [538, 279] width 1021 height 427
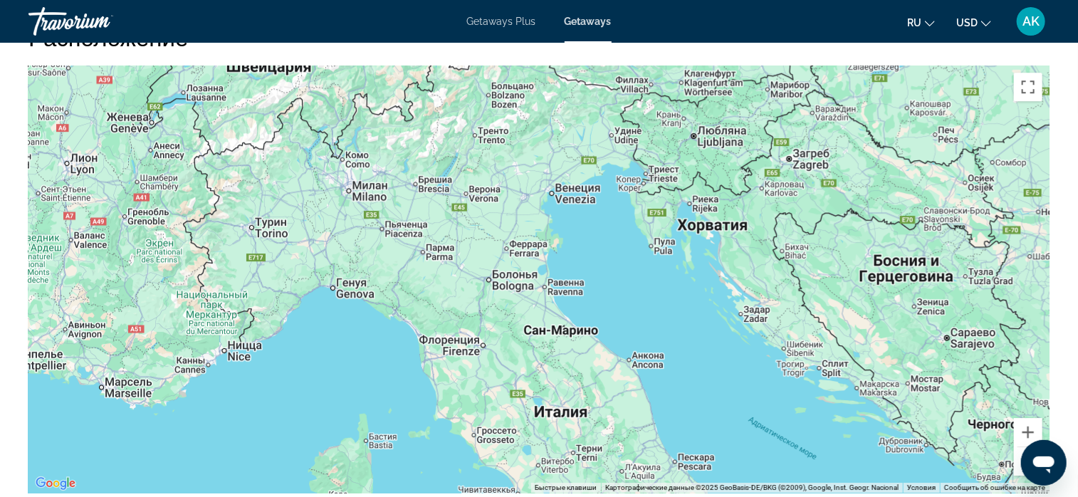
drag, startPoint x: 410, startPoint y: 209, endPoint x: 475, endPoint y: 312, distance: 122.3
click at [475, 312] on div "Чтобы активировать перетаскивание с помощью клавиатуры, нажмите Alt + Ввод. Пос…" at bounding box center [538, 279] width 1021 height 427
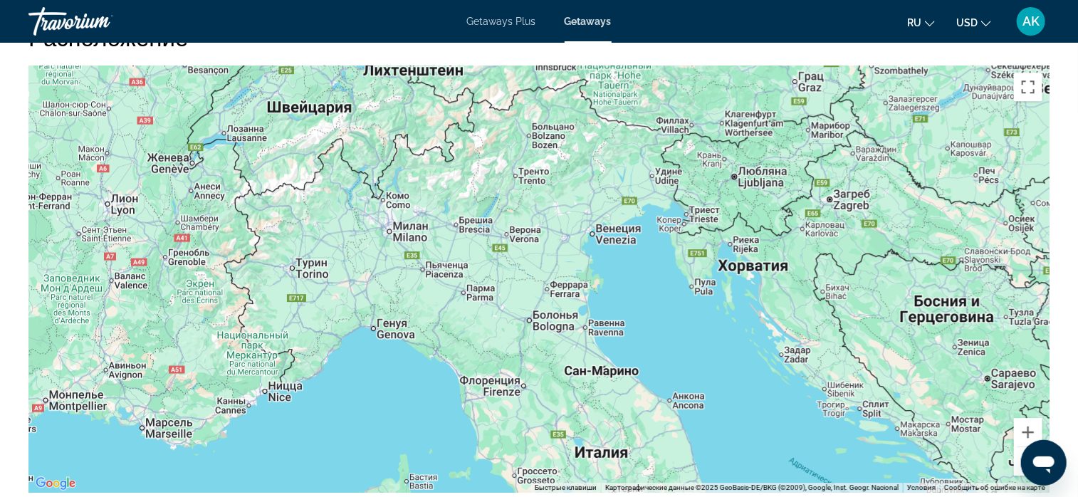
drag, startPoint x: 457, startPoint y: 253, endPoint x: 498, endPoint y: 296, distance: 59.4
click at [498, 296] on div "Main content" at bounding box center [538, 279] width 1021 height 427
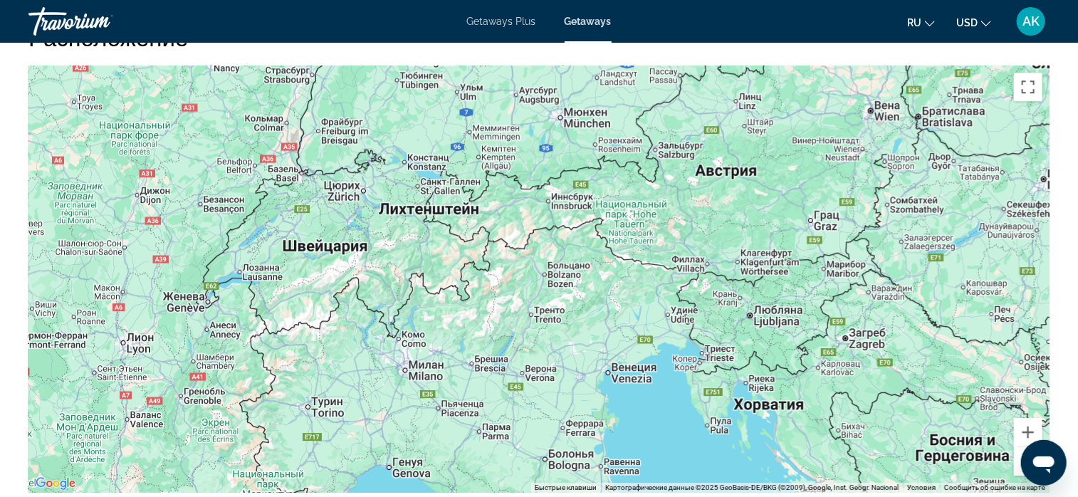
drag, startPoint x: 509, startPoint y: 185, endPoint x: 526, endPoint y: 327, distance: 142.7
click at [526, 327] on div "Main content" at bounding box center [538, 279] width 1021 height 427
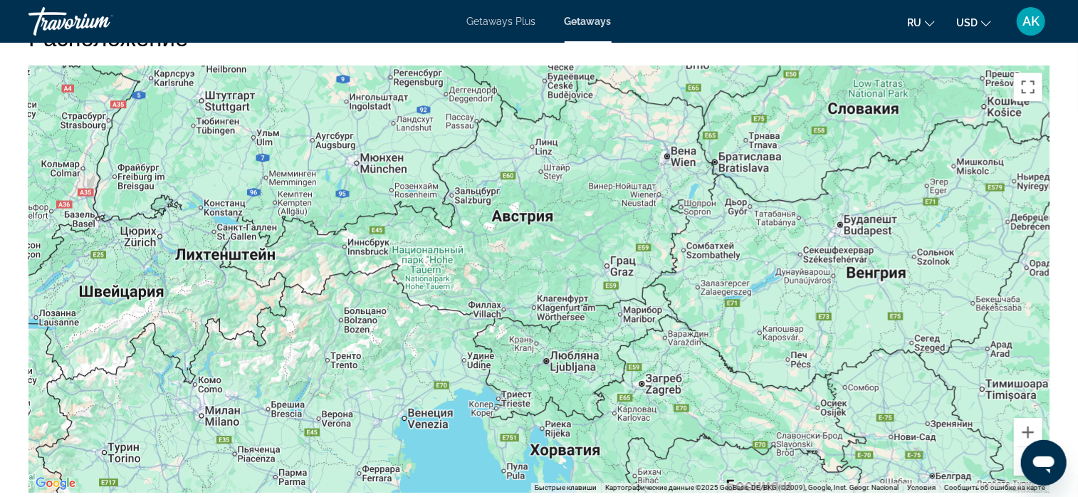
drag, startPoint x: 823, startPoint y: 372, endPoint x: 615, endPoint y: 421, distance: 213.0
click at [615, 421] on div "Main content" at bounding box center [538, 279] width 1021 height 427
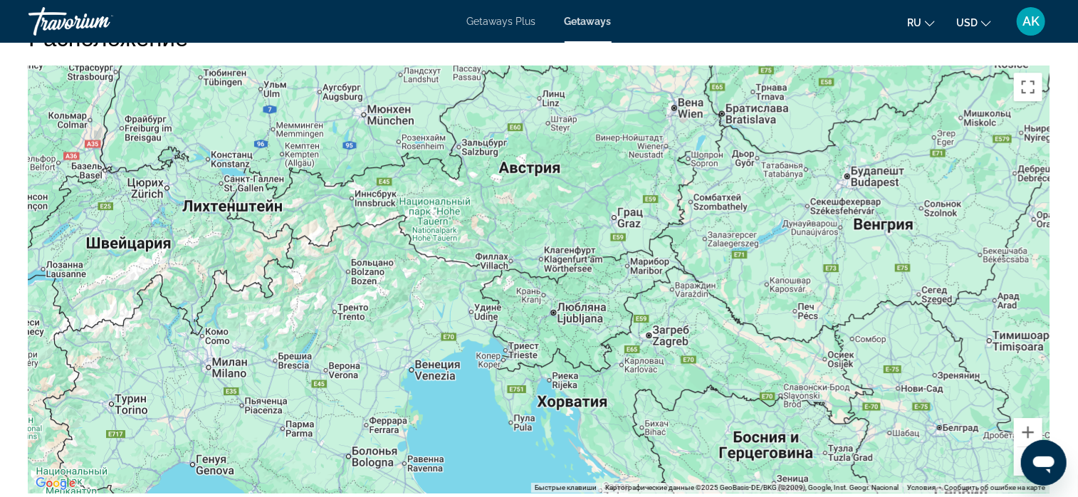
drag, startPoint x: 534, startPoint y: 370, endPoint x: 541, endPoint y: 321, distance: 49.7
click at [541, 318] on div "Main content" at bounding box center [538, 279] width 1021 height 427
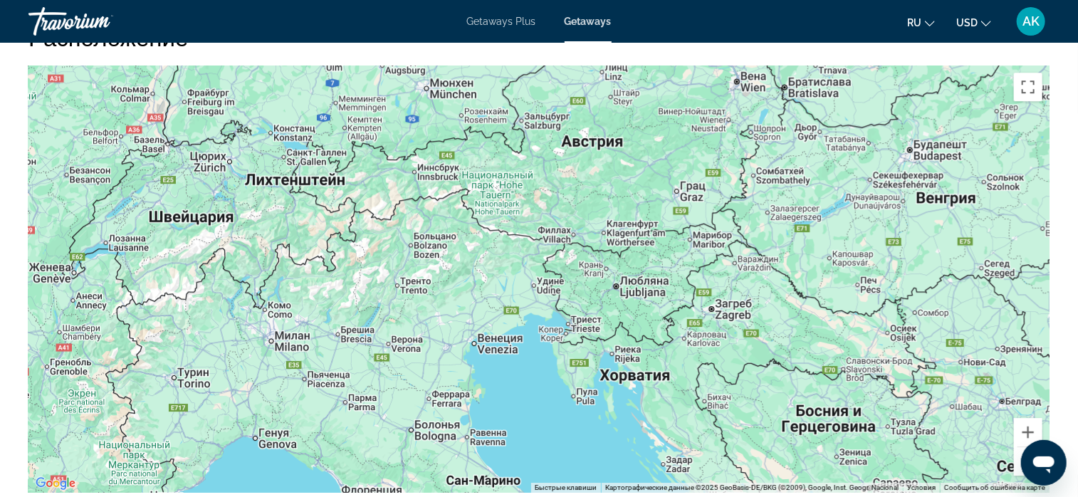
drag, startPoint x: 562, startPoint y: 293, endPoint x: 627, endPoint y: 264, distance: 71.4
click at [627, 264] on div "Main content" at bounding box center [538, 279] width 1021 height 427
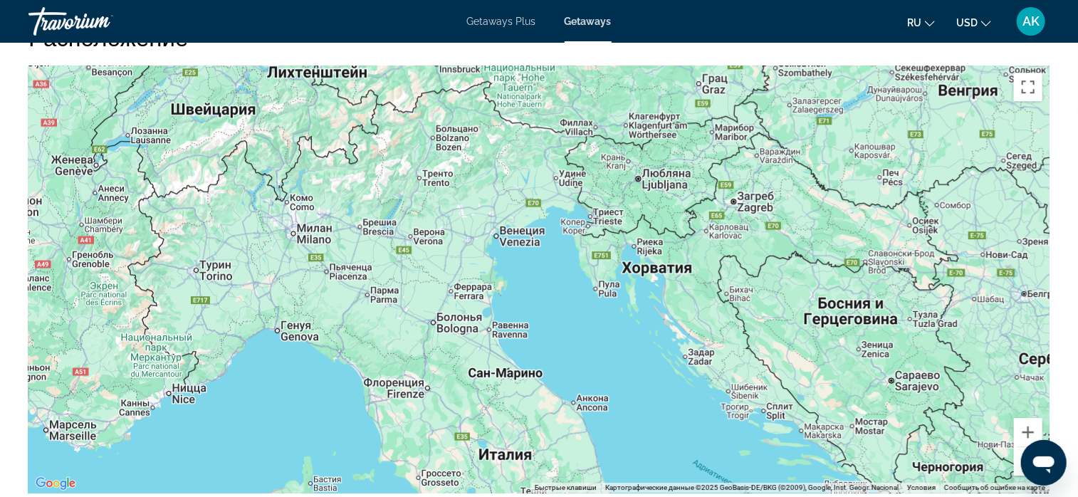
drag, startPoint x: 484, startPoint y: 227, endPoint x: 506, endPoint y: 207, distance: 29.8
click at [506, 119] on div "Main content" at bounding box center [538, 279] width 1021 height 427
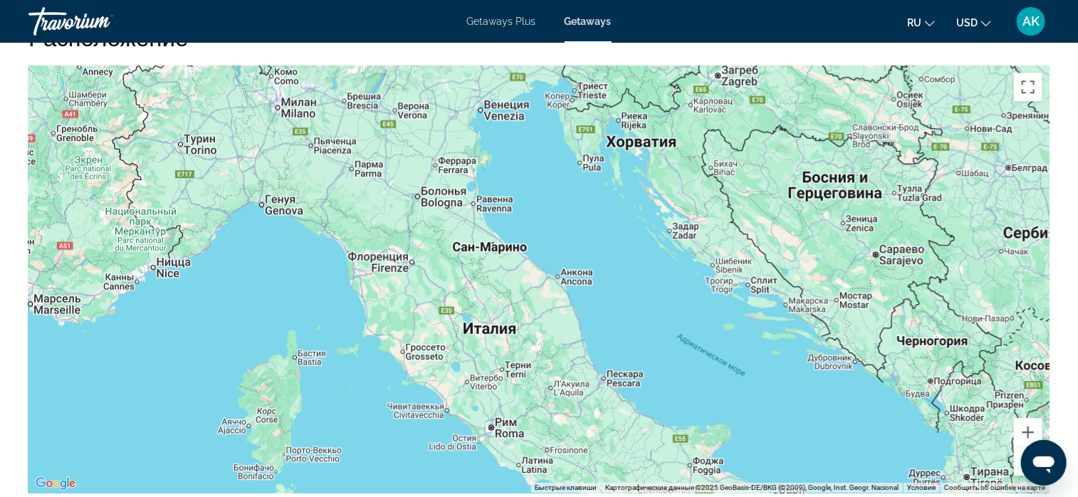
drag, startPoint x: 502, startPoint y: 358, endPoint x: 487, endPoint y: 240, distance: 119.2
click at [487, 220] on div "Main content" at bounding box center [538, 279] width 1021 height 427
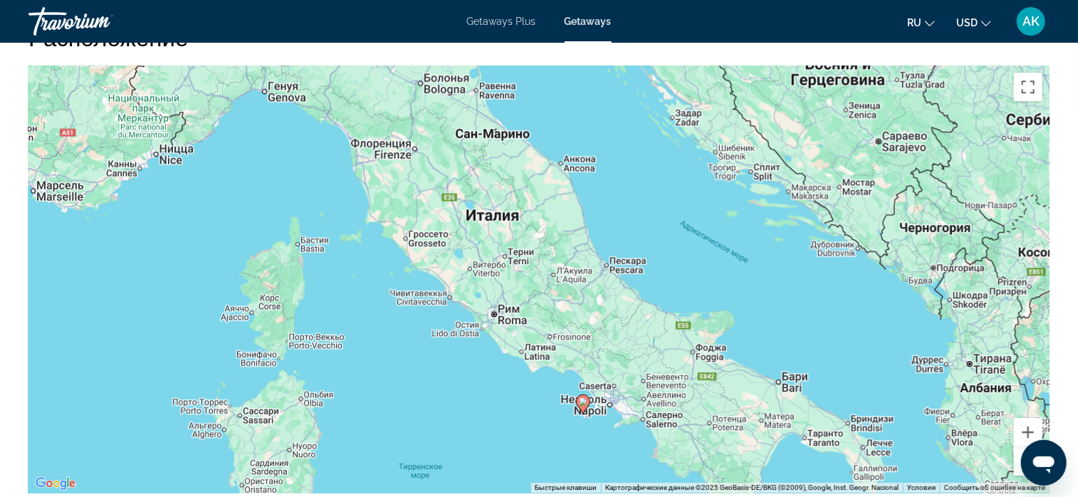
drag, startPoint x: 485, startPoint y: 370, endPoint x: 470, endPoint y: 256, distance: 115.7
click at [472, 256] on div "Чтобы активировать перетаскивание с помощью клавиатуры, нажмите Alt + Ввод. Пос…" at bounding box center [538, 279] width 1021 height 427
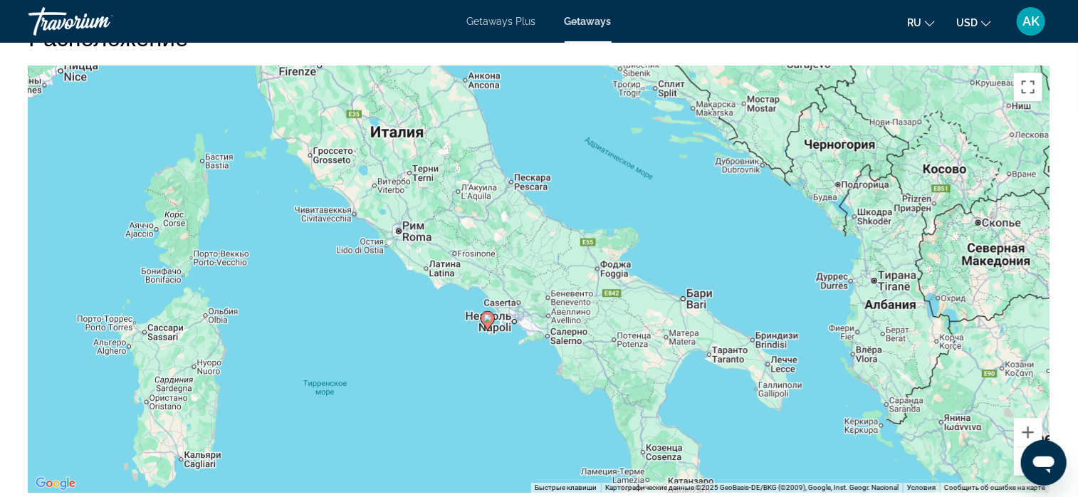
drag, startPoint x: 694, startPoint y: 338, endPoint x: 623, endPoint y: 277, distance: 94.5
click at [621, 280] on div "Чтобы активировать перетаскивание с помощью клавиатуры, нажмите Alt + Ввод. Пос…" at bounding box center [538, 279] width 1021 height 427
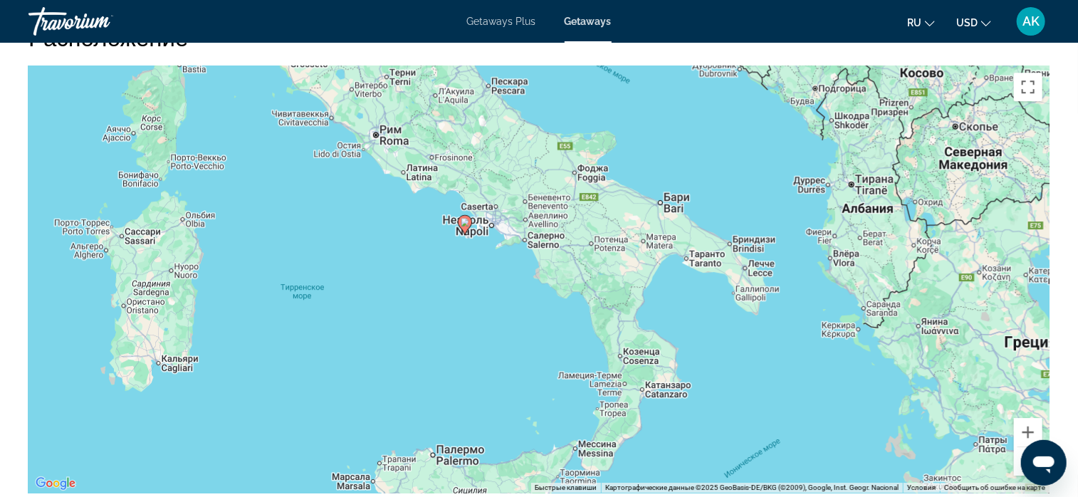
drag, startPoint x: 638, startPoint y: 315, endPoint x: 608, endPoint y: 243, distance: 77.9
click at [608, 243] on div "Чтобы активировать перетаскивание с помощью клавиатуры, нажмите Alt + Ввод. Пос…" at bounding box center [538, 279] width 1021 height 427
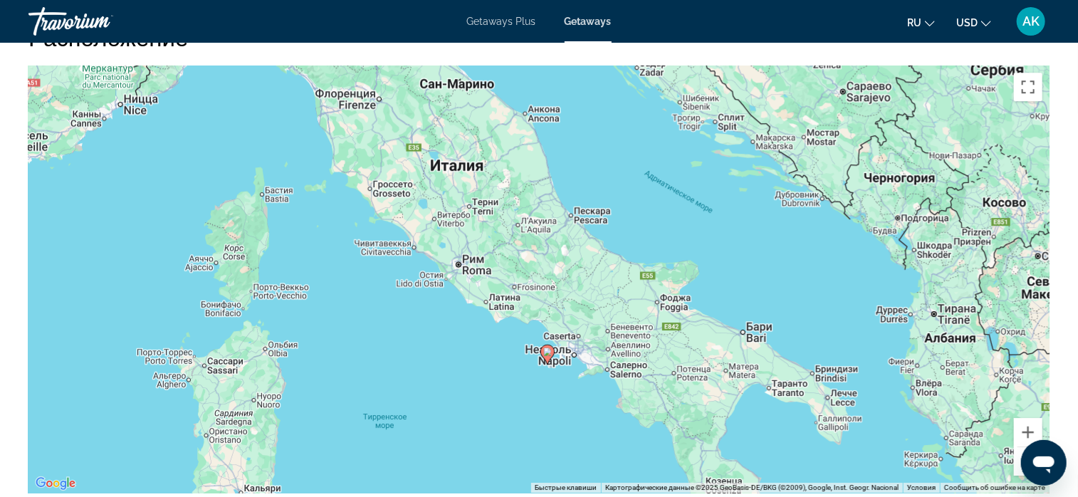
drag, startPoint x: 615, startPoint y: 218, endPoint x: 704, endPoint y: 358, distance: 166.2
click at [704, 358] on div "Чтобы активировать перетаскивание с помощью клавиатуры, нажмите Alt + Ввод. Пос…" at bounding box center [538, 279] width 1021 height 427
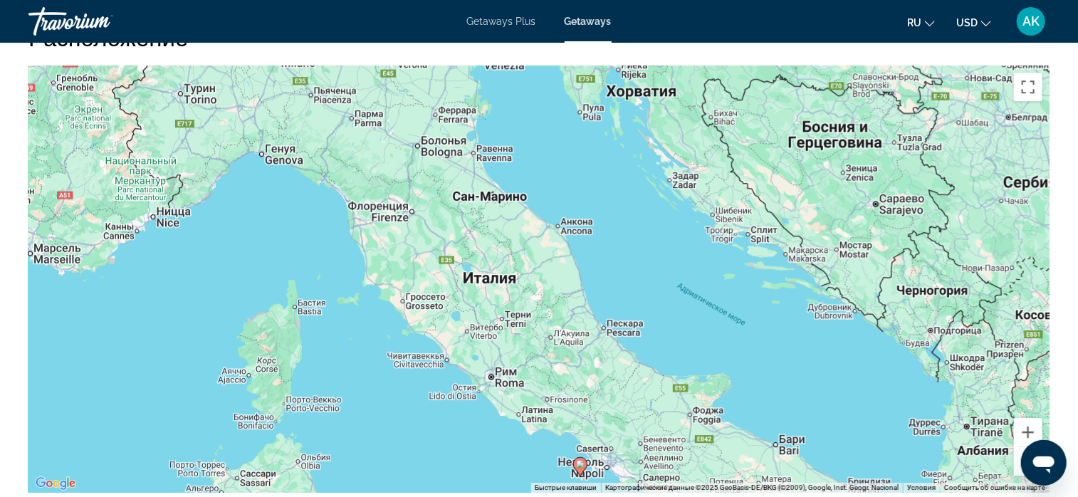
drag, startPoint x: 540, startPoint y: 220, endPoint x: 563, endPoint y: 286, distance: 70.3
click at [566, 293] on div "Чтобы активировать перетаскивание с помощью клавиатуры, нажмите Alt + Ввод. Пос…" at bounding box center [538, 279] width 1021 height 427
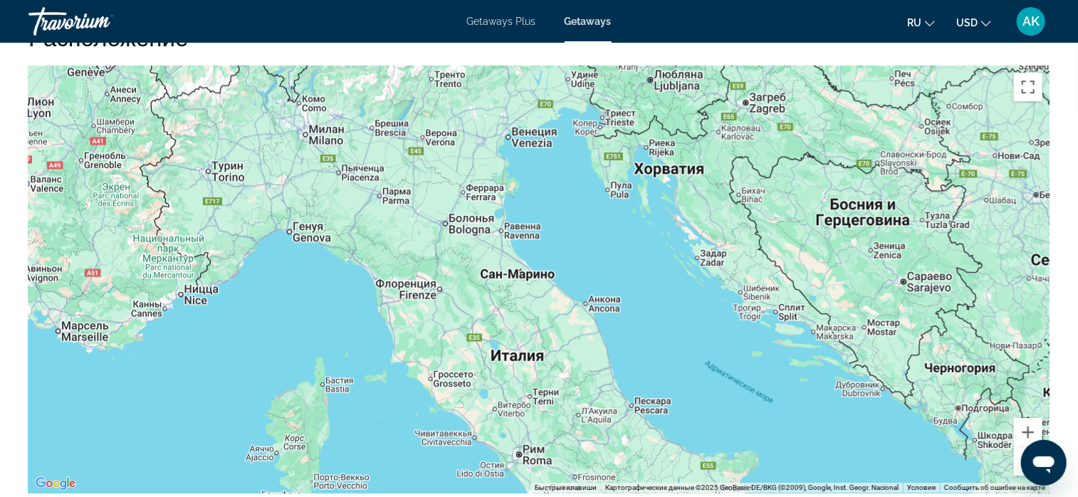
drag, startPoint x: 496, startPoint y: 234, endPoint x: 531, endPoint y: 337, distance: 108.6
click at [545, 355] on div "Чтобы активировать перетаскивание с помощью клавиатуры, нажмите Alt + Ввод. Пос…" at bounding box center [538, 279] width 1021 height 427
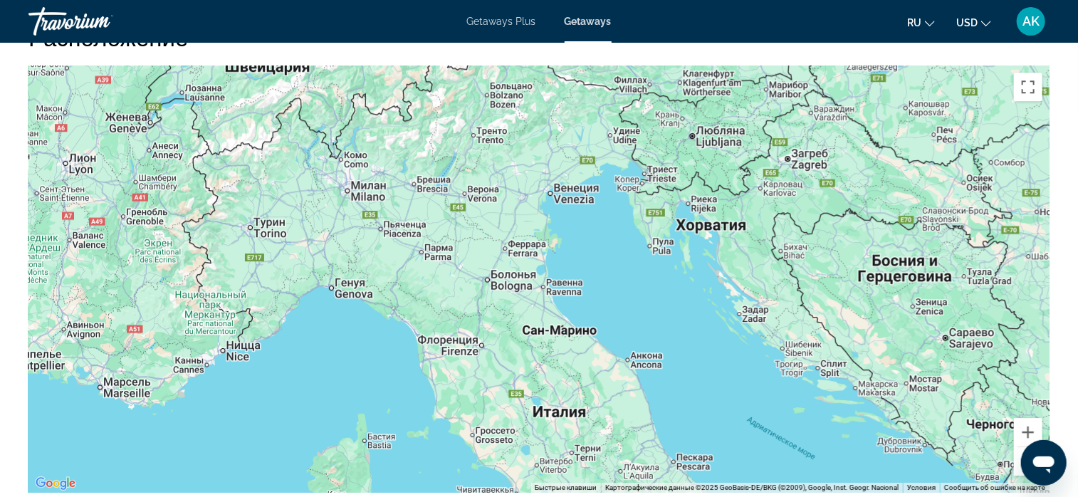
drag, startPoint x: 465, startPoint y: 319, endPoint x: 489, endPoint y: 271, distance: 53.5
click at [479, 331] on div "Main content" at bounding box center [538, 279] width 1021 height 427
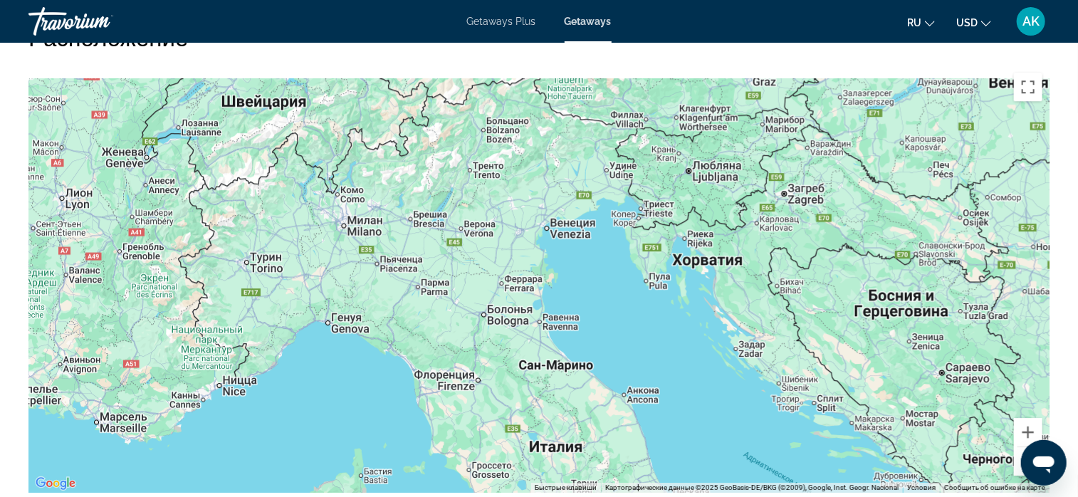
drag, startPoint x: 482, startPoint y: 263, endPoint x: 487, endPoint y: 288, distance: 25.4
click at [482, 304] on div "Main content" at bounding box center [538, 279] width 1021 height 427
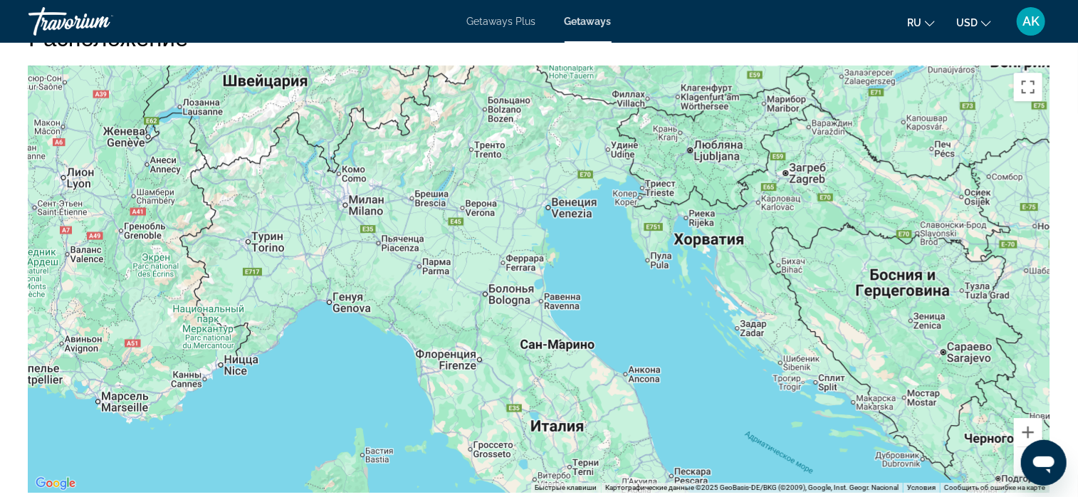
click at [482, 287] on div "Main content" at bounding box center [538, 279] width 1021 height 427
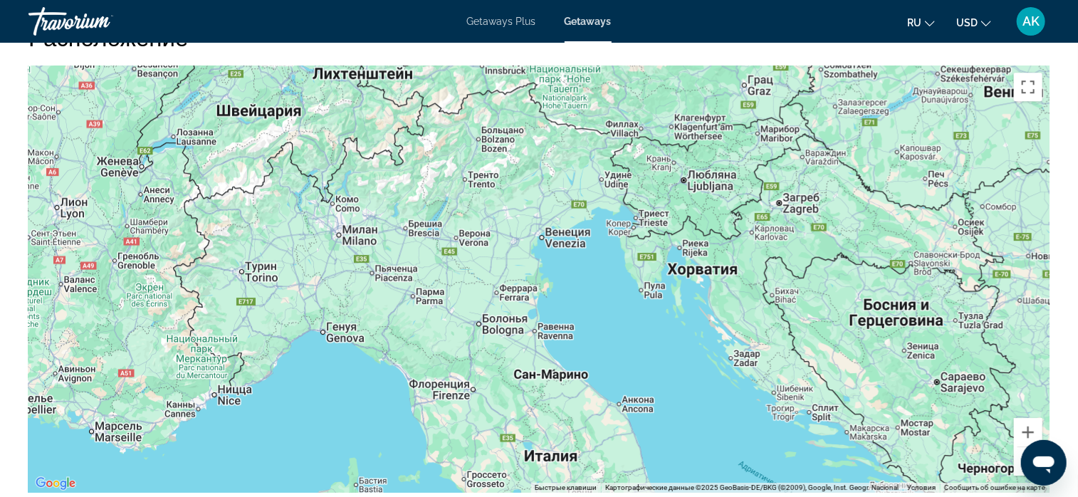
drag, startPoint x: 456, startPoint y: 301, endPoint x: 449, endPoint y: 331, distance: 30.1
click at [449, 330] on div "Main content" at bounding box center [538, 279] width 1021 height 427
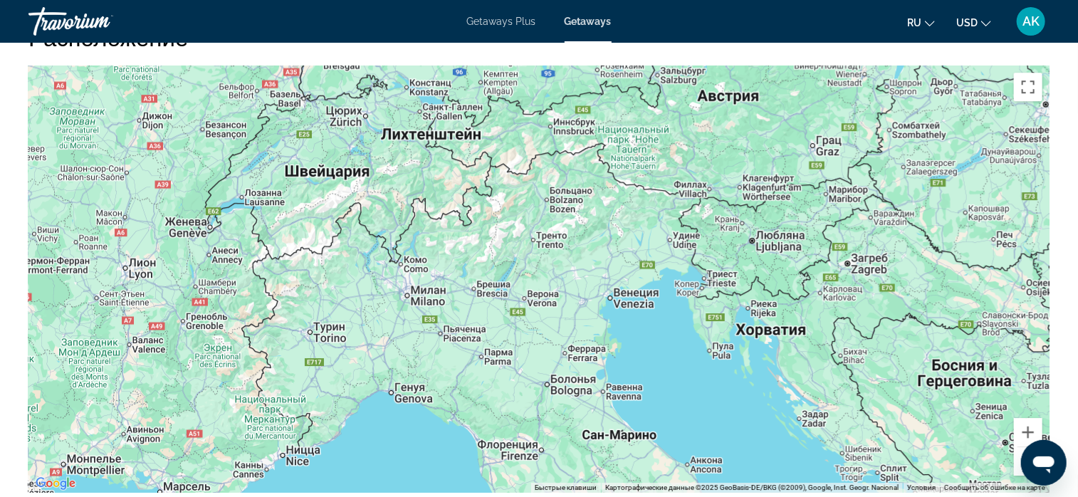
drag, startPoint x: 439, startPoint y: 211, endPoint x: 499, endPoint y: 225, distance: 60.8
click at [496, 229] on div "Main content" at bounding box center [538, 279] width 1021 height 427
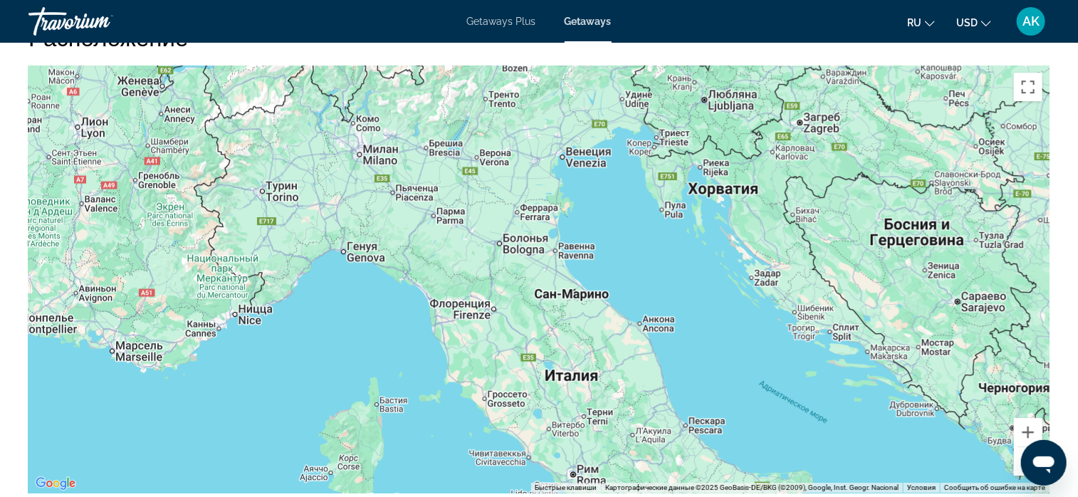
drag, startPoint x: 814, startPoint y: 337, endPoint x: 782, endPoint y: 240, distance: 102.0
click at [782, 240] on div "Main content" at bounding box center [538, 279] width 1021 height 427
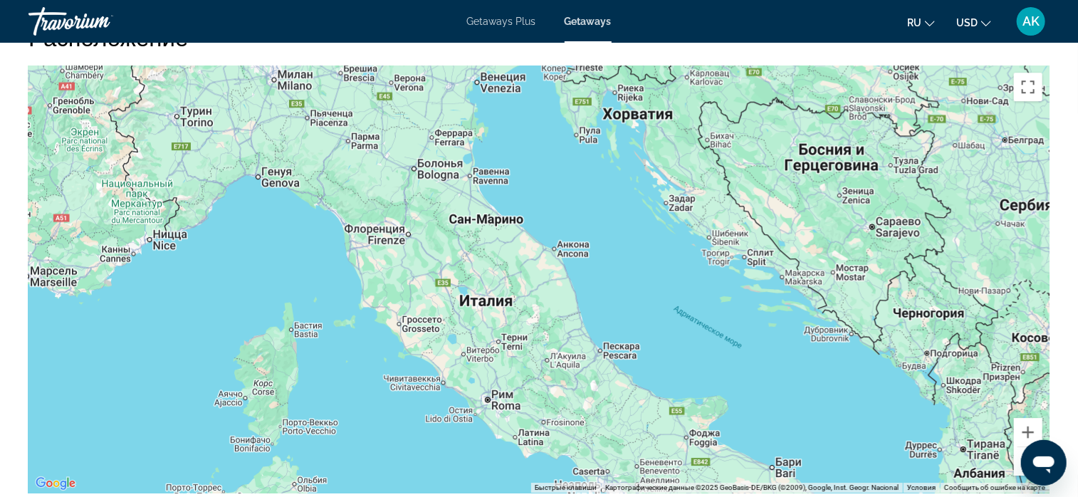
drag, startPoint x: 863, startPoint y: 327, endPoint x: 776, endPoint y: 252, distance: 114.7
click at [776, 252] on div "Main content" at bounding box center [538, 279] width 1021 height 427
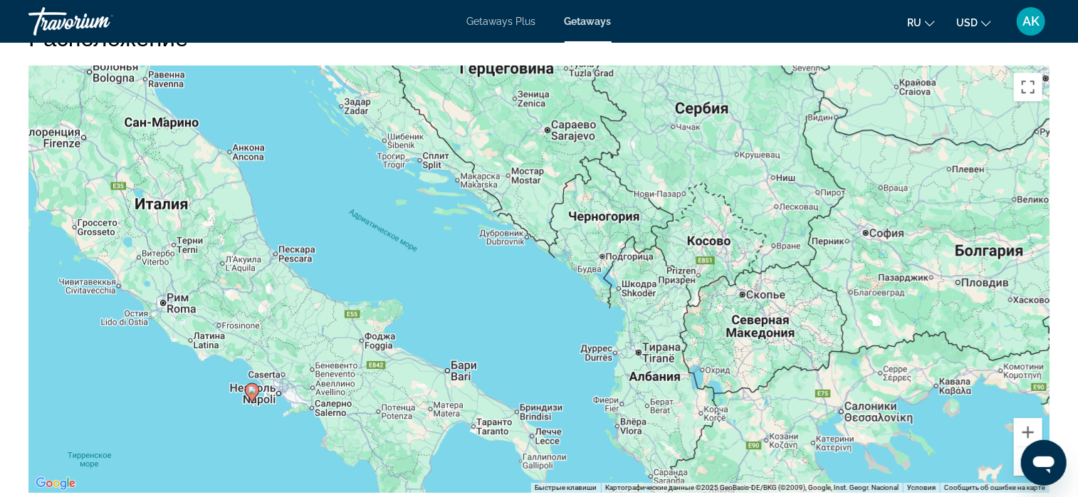
drag, startPoint x: 865, startPoint y: 395, endPoint x: 540, endPoint y: 298, distance: 338.9
click at [540, 298] on div "Чтобы активировать перетаскивание с помощью клавиатуры, нажмите Alt + Ввод. Пос…" at bounding box center [538, 279] width 1021 height 427
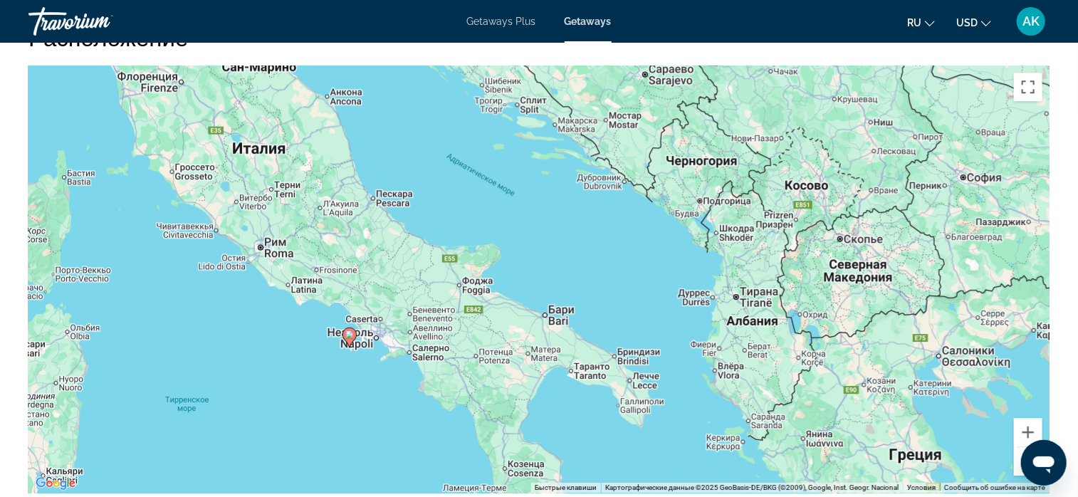
drag, startPoint x: 534, startPoint y: 176, endPoint x: 633, endPoint y: 120, distance: 113.5
click at [633, 120] on div "Чтобы активировать перетаскивание с помощью клавиатуры, нажмите Alt + Ввод. Пос…" at bounding box center [538, 279] width 1021 height 427
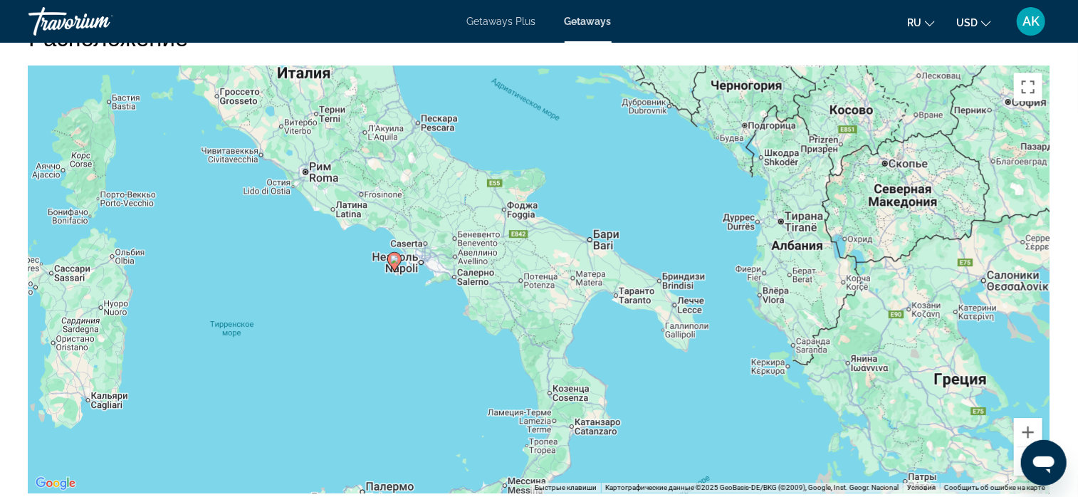
drag, startPoint x: 517, startPoint y: 328, endPoint x: 566, endPoint y: 247, distance: 94.6
click at [566, 247] on div "Чтобы активировать перетаскивание с помощью клавиатуры, нажмите Alt + Ввод. Пос…" at bounding box center [538, 279] width 1021 height 427
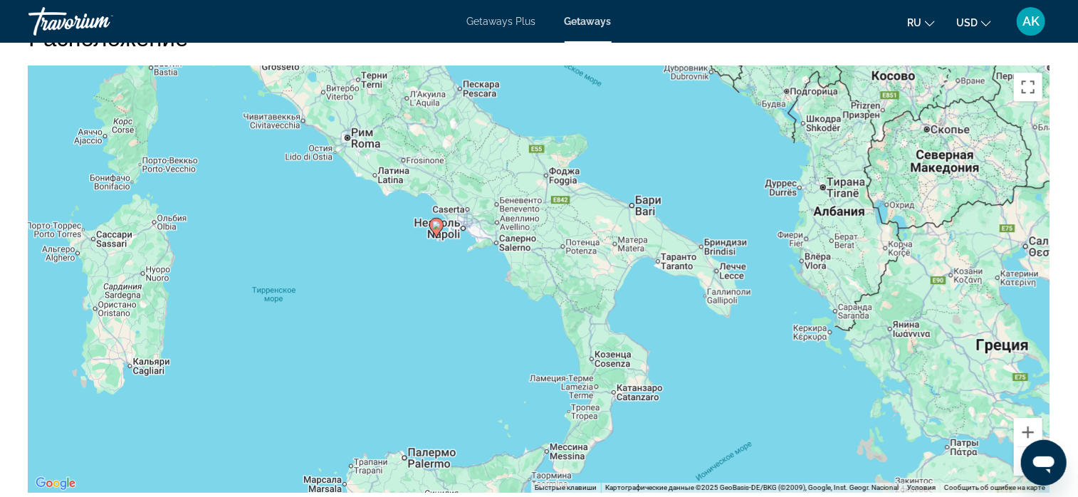
drag, startPoint x: 536, startPoint y: 270, endPoint x: 594, endPoint y: 244, distance: 63.1
click at [594, 244] on div "Чтобы активировать перетаскивание с помощью клавиатуры, нажмите Alt + Ввод. Пос…" at bounding box center [538, 279] width 1021 height 427
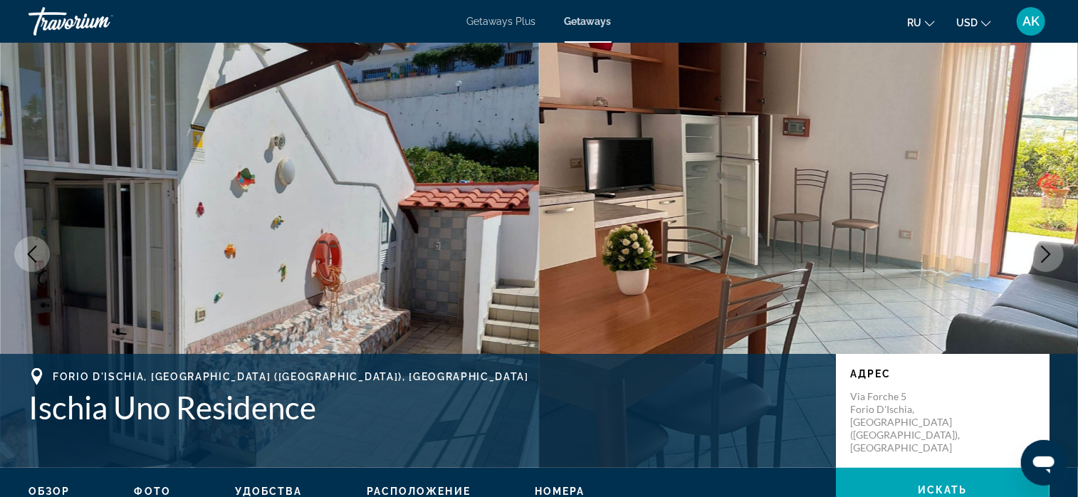
scroll to position [0, 0]
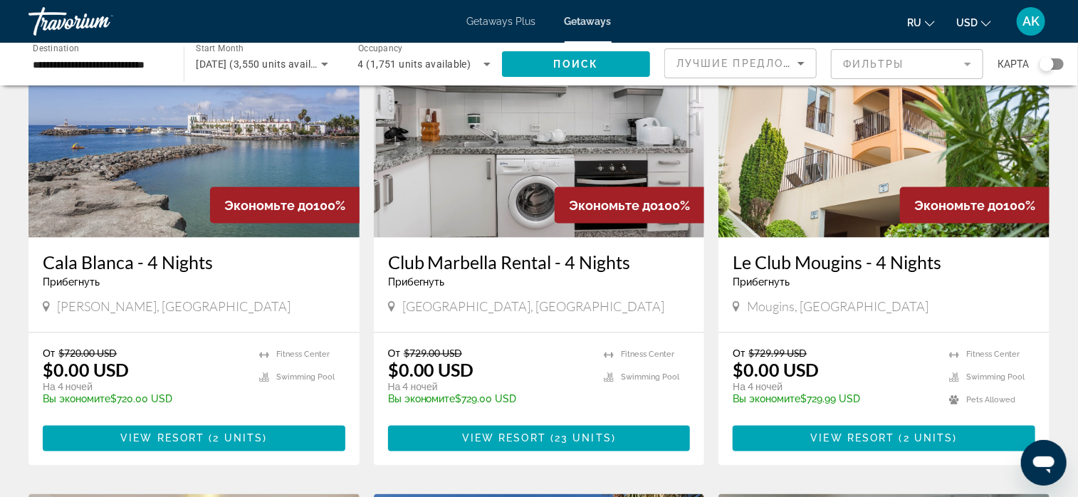
scroll to position [1140, 0]
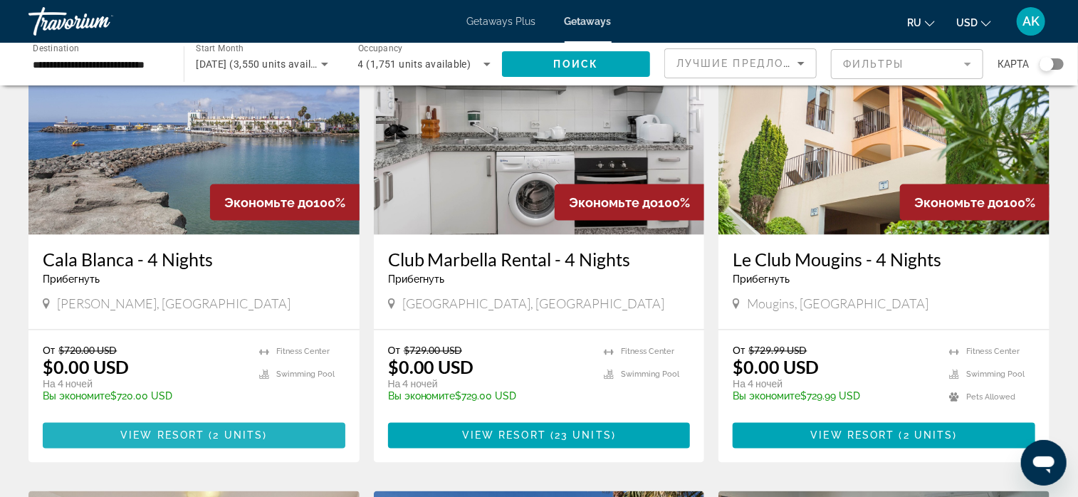
click at [167, 430] on span "View Resort" at bounding box center [162, 435] width 84 height 11
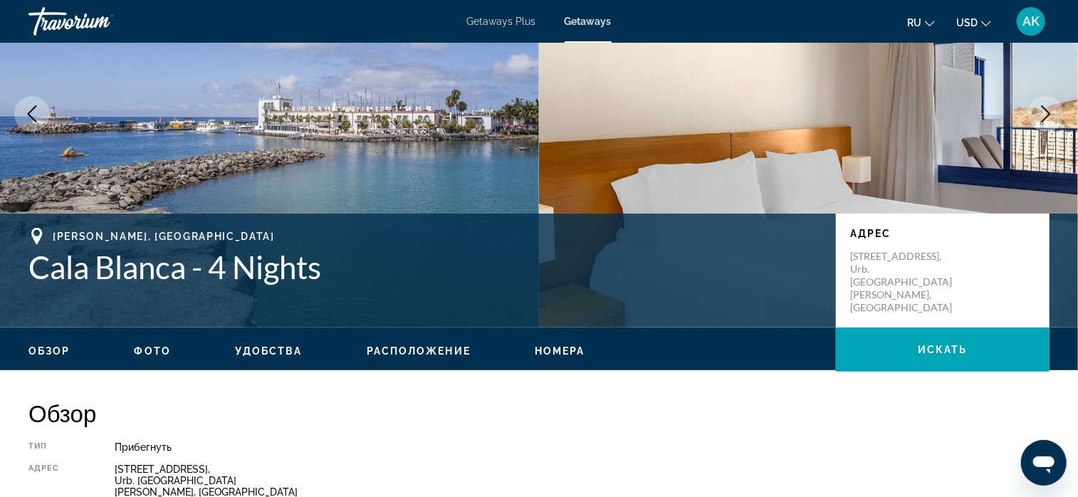
scroll to position [142, 0]
click at [1043, 115] on icon "Next image" at bounding box center [1046, 113] width 17 height 17
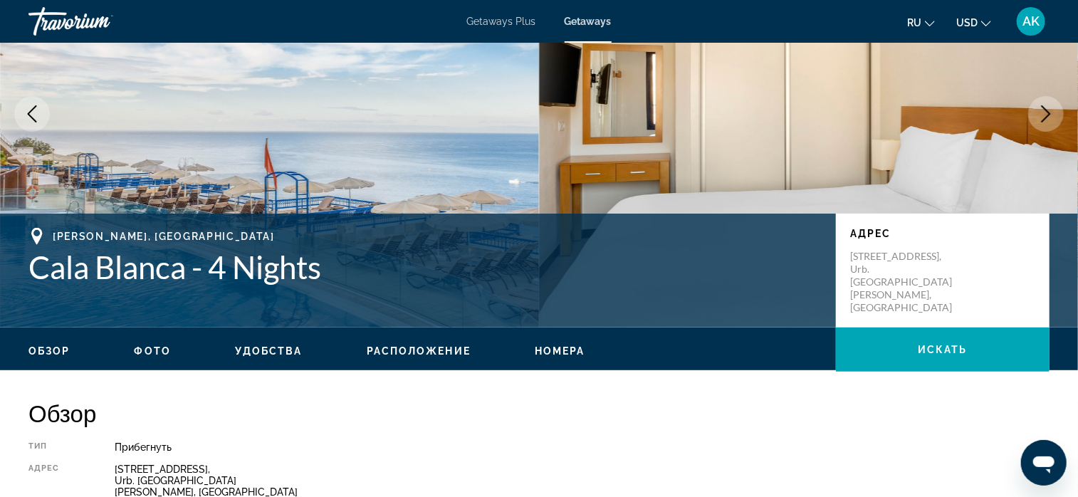
click at [1043, 116] on icon "Next image" at bounding box center [1046, 113] width 17 height 17
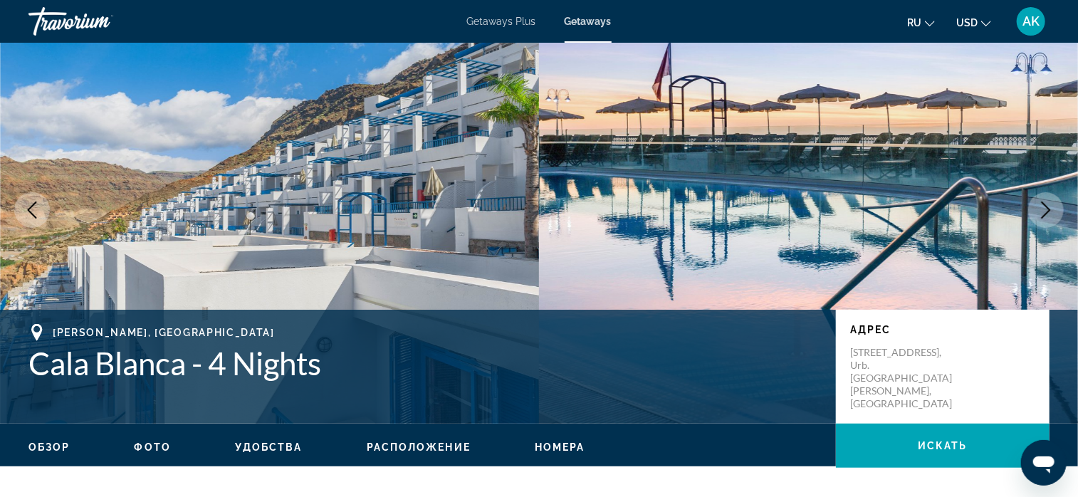
scroll to position [0, 0]
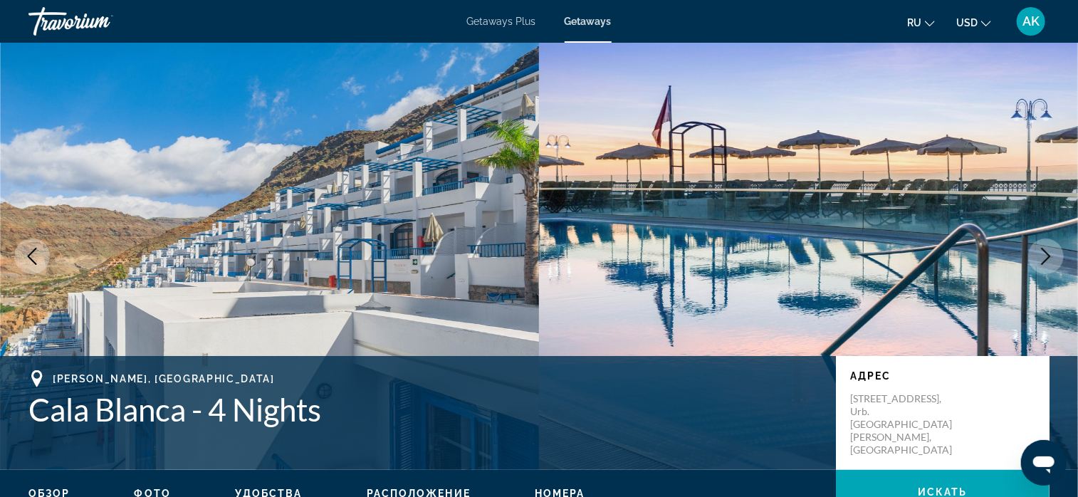
click at [1050, 256] on icon "Next image" at bounding box center [1046, 256] width 9 height 17
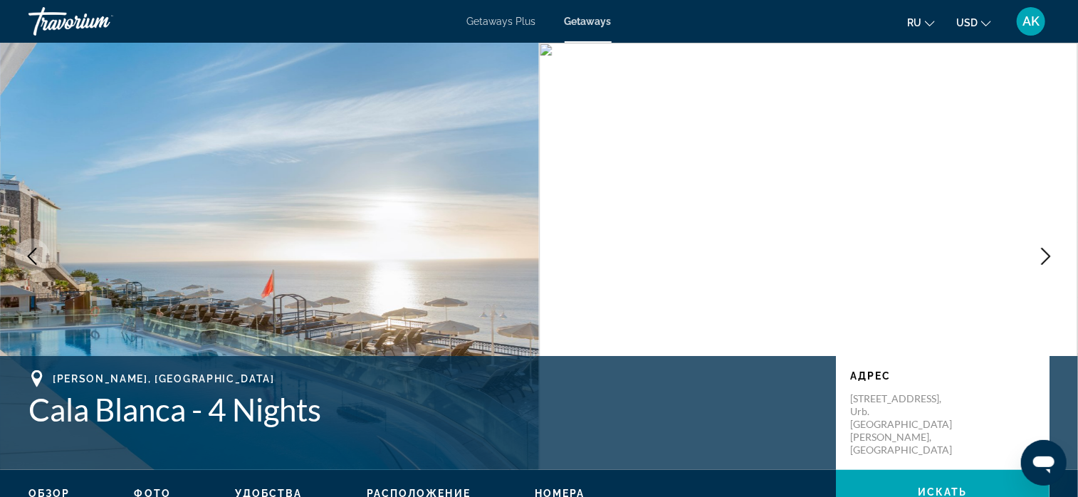
click at [1047, 260] on icon "Next image" at bounding box center [1046, 256] width 9 height 17
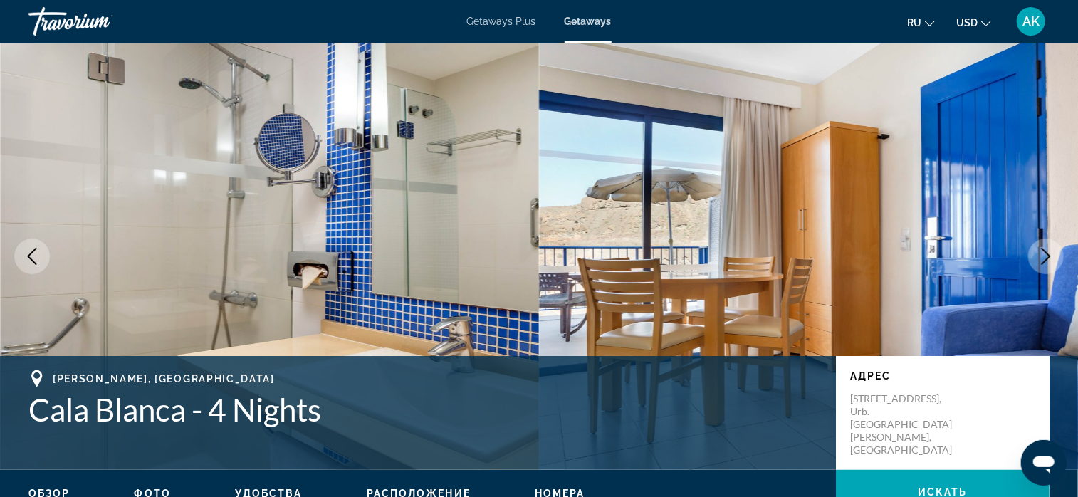
click at [1047, 261] on icon "Next image" at bounding box center [1046, 256] width 17 height 17
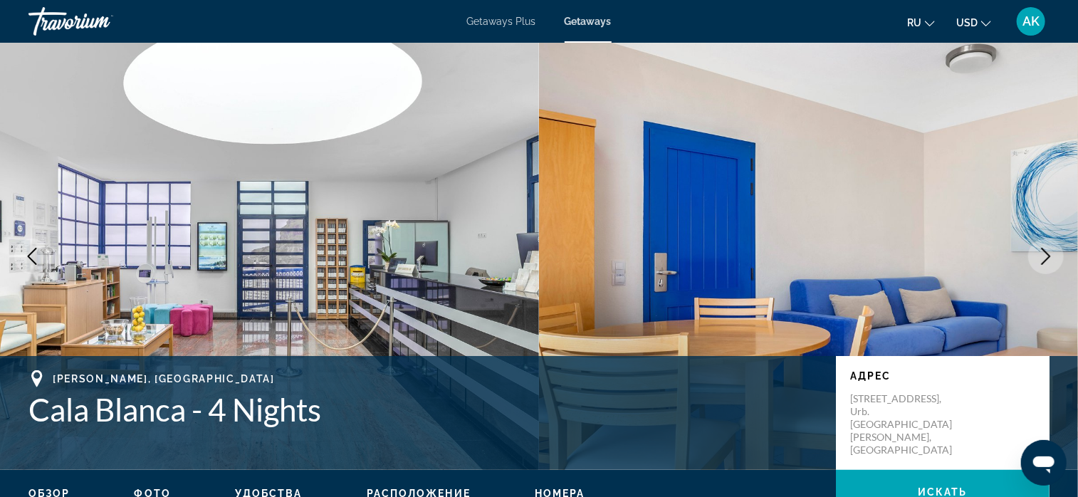
click at [1049, 259] on icon "Next image" at bounding box center [1046, 256] width 17 height 17
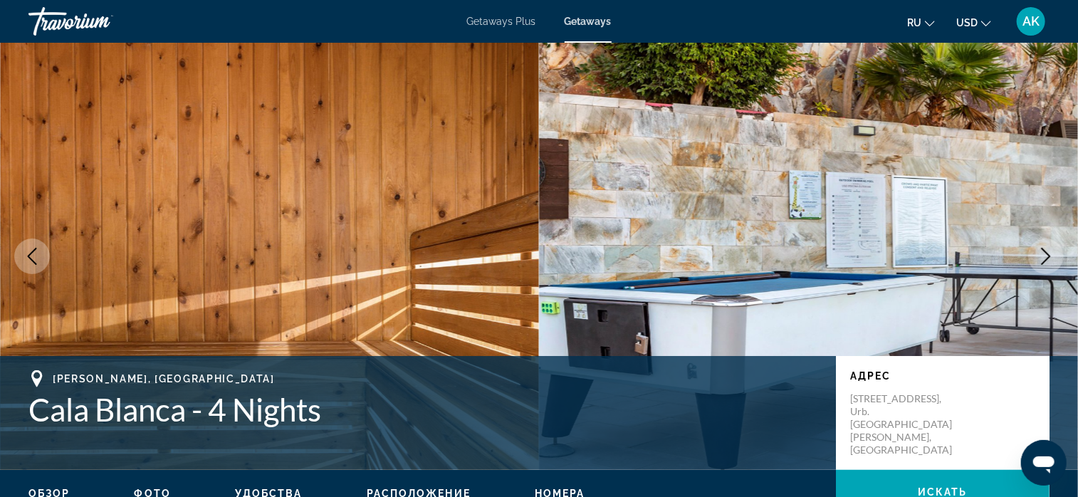
click at [1051, 256] on icon "Next image" at bounding box center [1046, 256] width 17 height 17
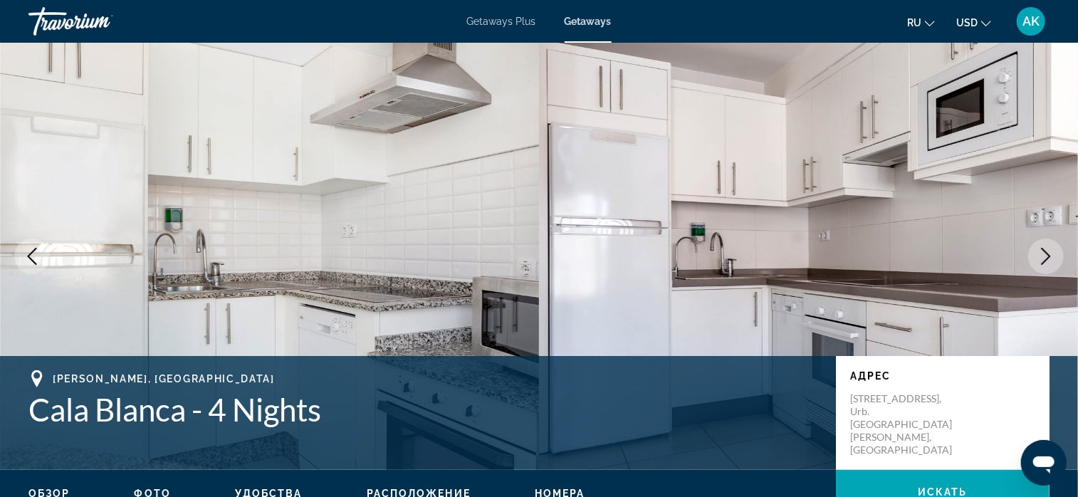
click at [1054, 248] on icon "Next image" at bounding box center [1046, 256] width 17 height 17
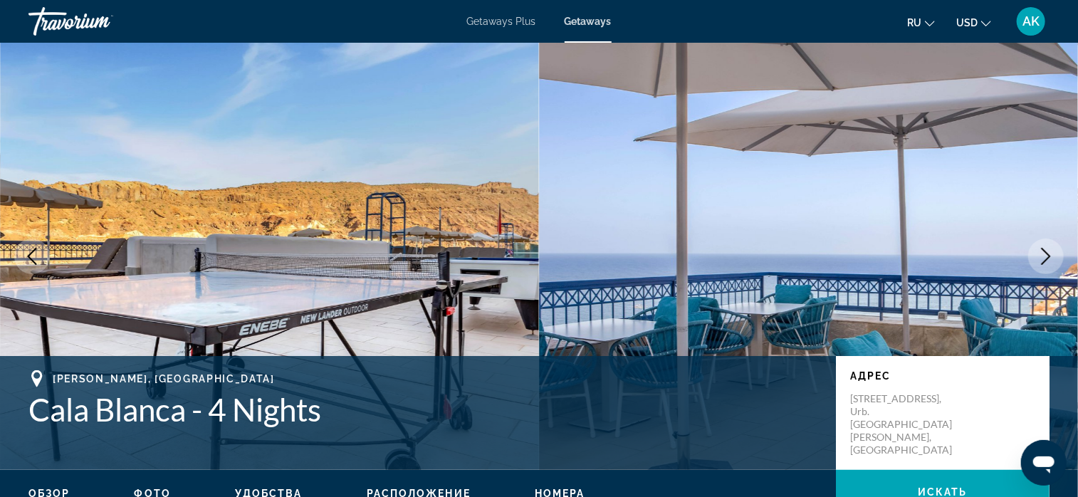
click at [1056, 246] on button "Next image" at bounding box center [1047, 257] width 36 height 36
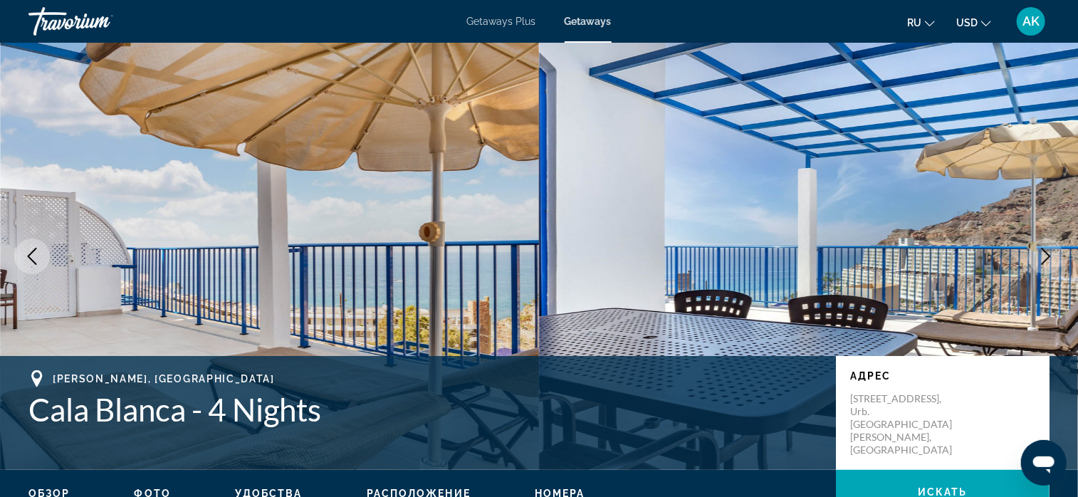
click at [1058, 244] on button "Next image" at bounding box center [1047, 257] width 36 height 36
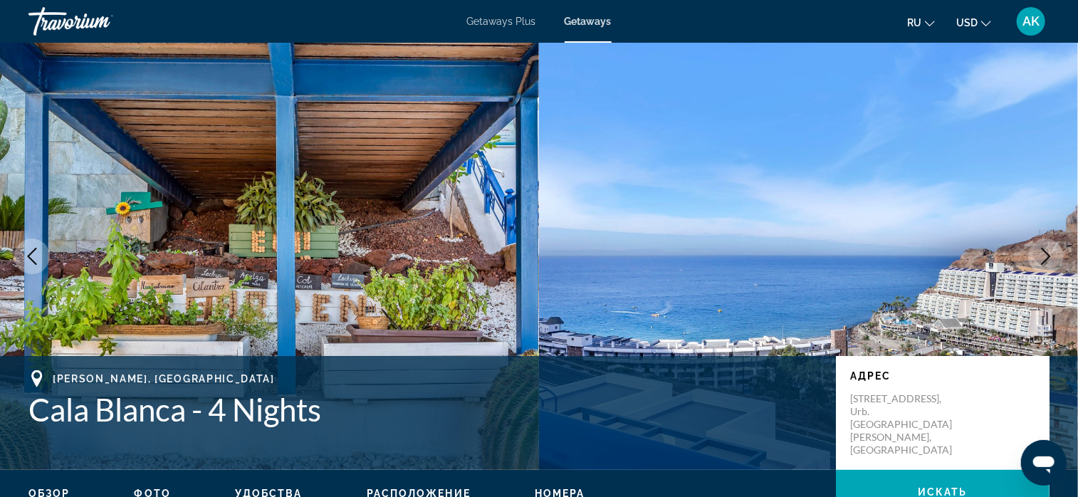
click at [1060, 239] on img "Main content" at bounding box center [808, 256] width 539 height 427
click at [1050, 249] on icon "Next image" at bounding box center [1046, 256] width 17 height 17
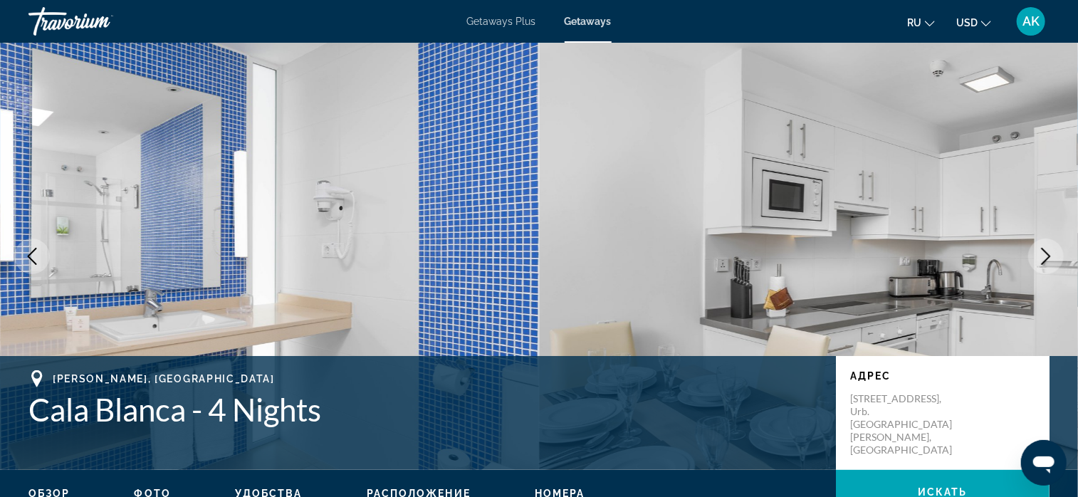
click at [1046, 251] on icon "Next image" at bounding box center [1046, 256] width 9 height 17
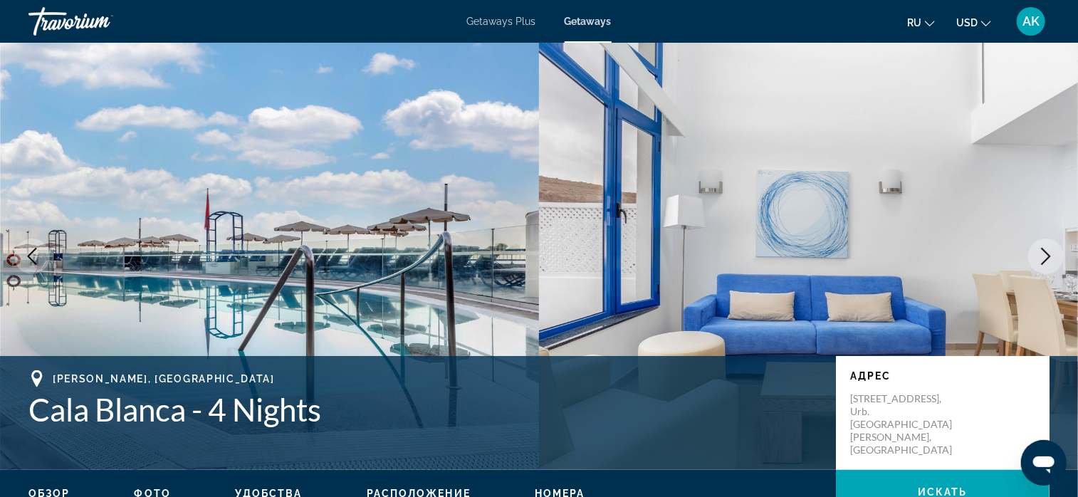
click at [1039, 256] on icon "Next image" at bounding box center [1046, 256] width 17 height 17
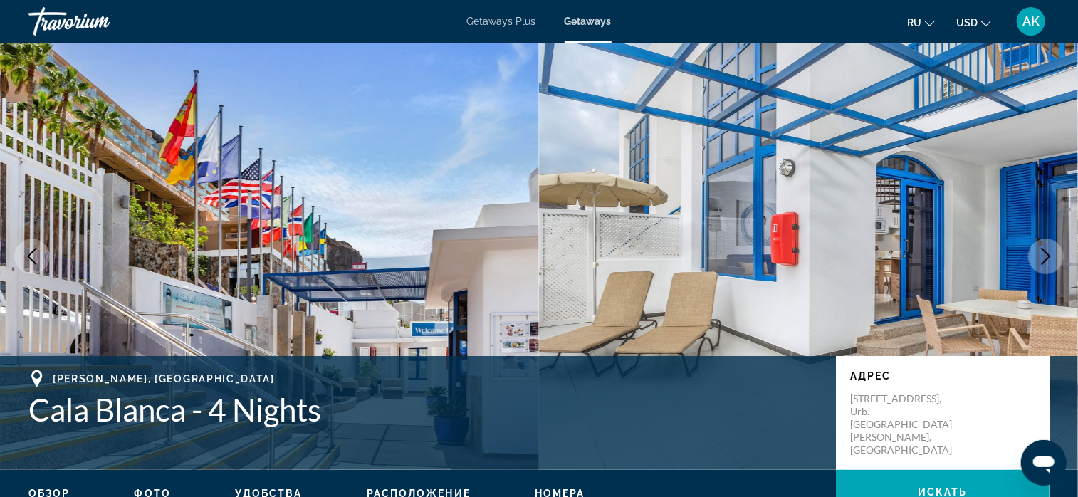
click at [1039, 256] on icon "Next image" at bounding box center [1046, 256] width 17 height 17
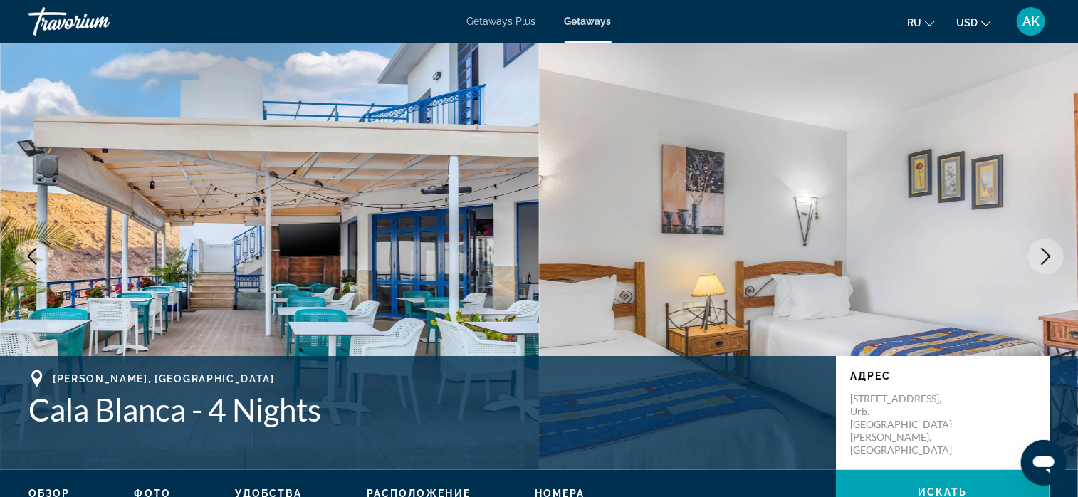
drag, startPoint x: 1051, startPoint y: 254, endPoint x: 1046, endPoint y: 261, distance: 9.1
click at [1051, 254] on icon "Next image" at bounding box center [1046, 256] width 17 height 17
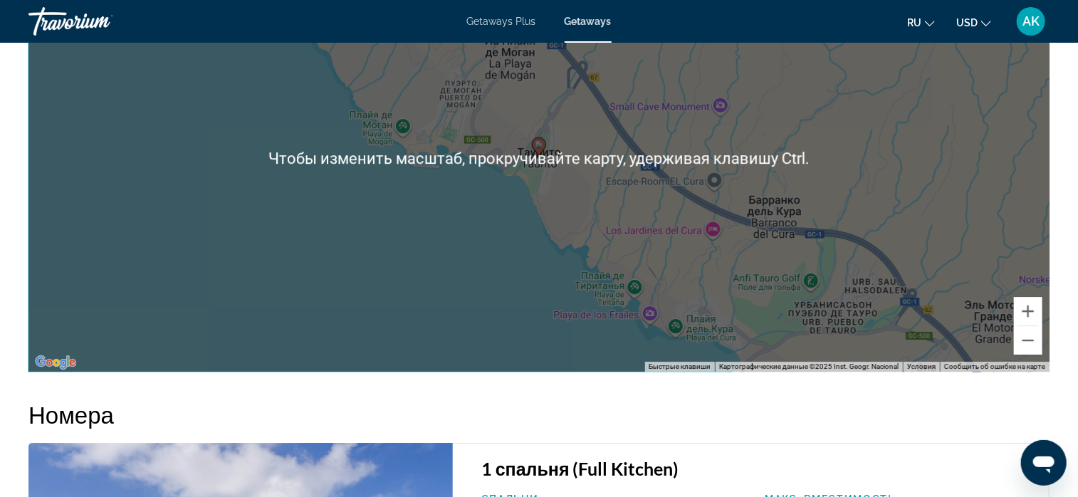
scroll to position [2208, 0]
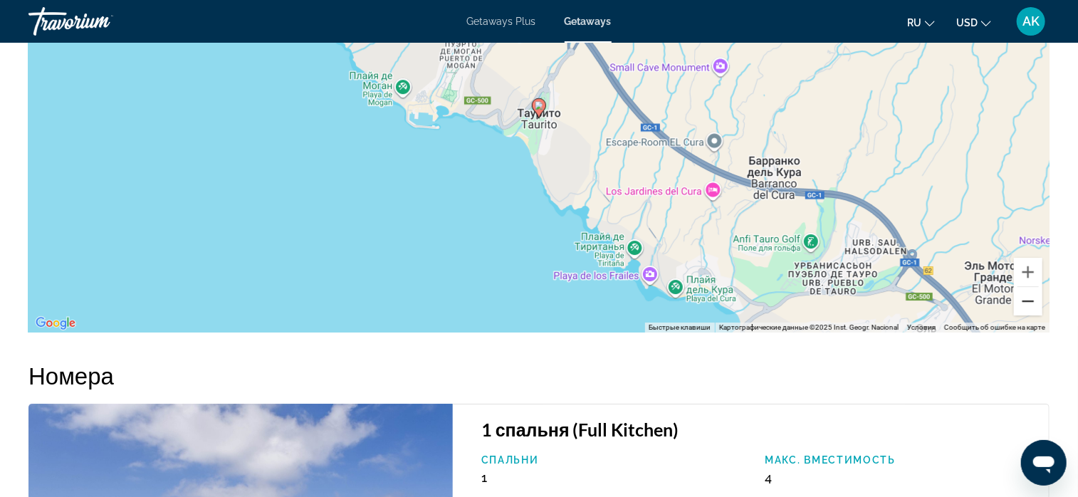
click at [1026, 298] on button "Уменьшить" at bounding box center [1028, 301] width 28 height 28
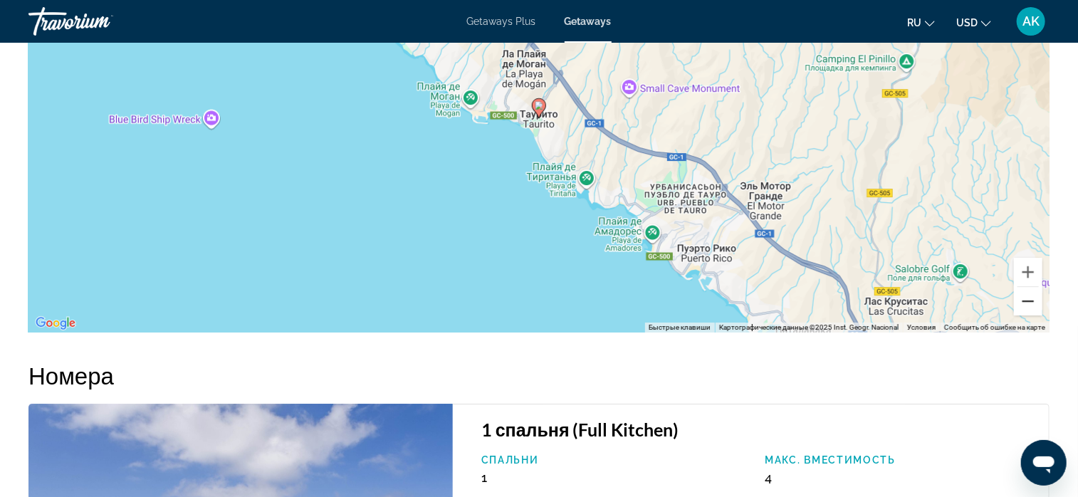
click at [1026, 298] on button "Уменьшить" at bounding box center [1028, 301] width 28 height 28
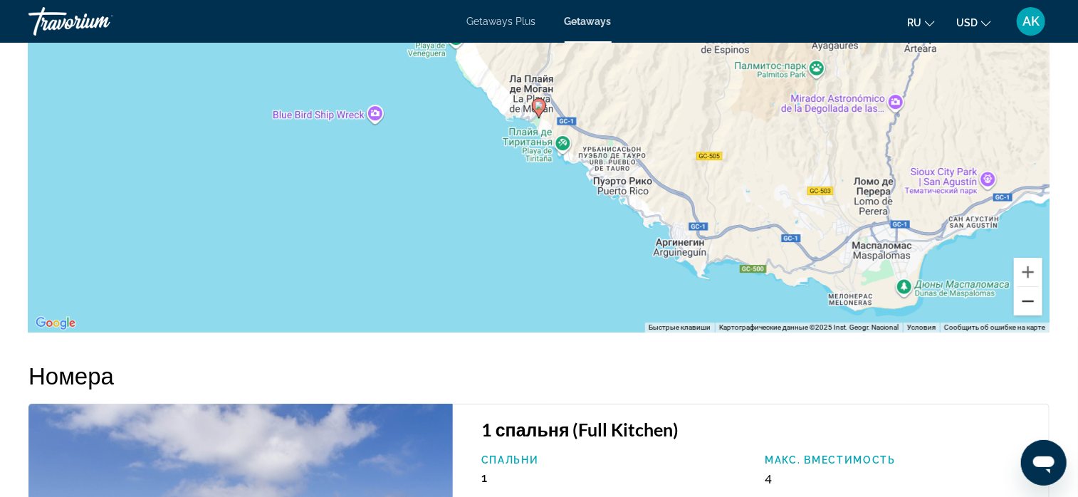
click at [1026, 298] on button "Уменьшить" at bounding box center [1028, 301] width 28 height 28
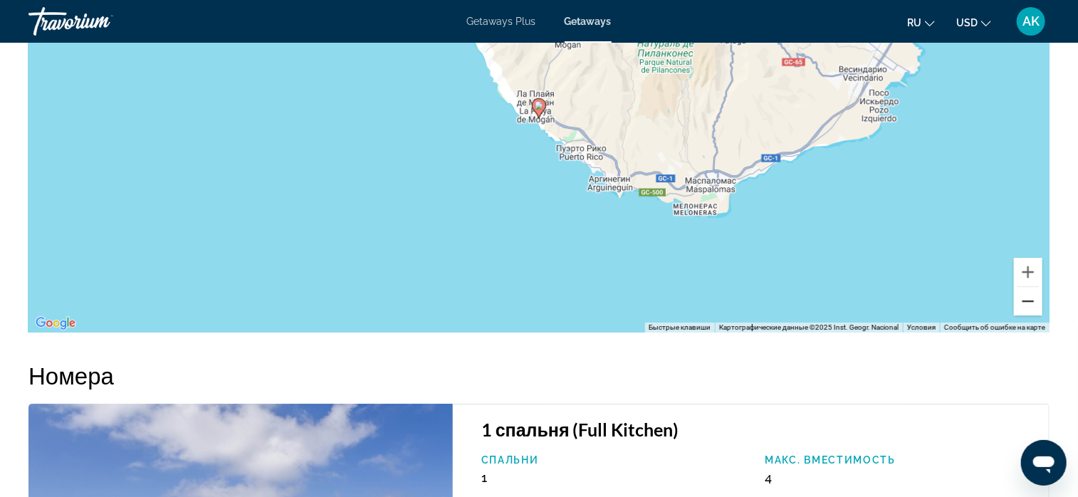
click at [1026, 298] on button "Уменьшить" at bounding box center [1028, 301] width 28 height 28
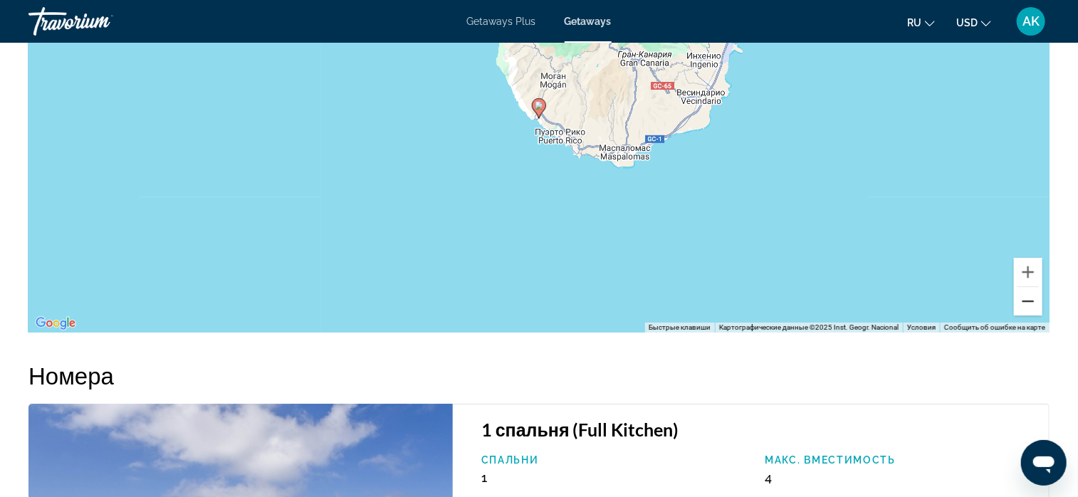
click at [1026, 298] on button "Уменьшить" at bounding box center [1028, 301] width 28 height 28
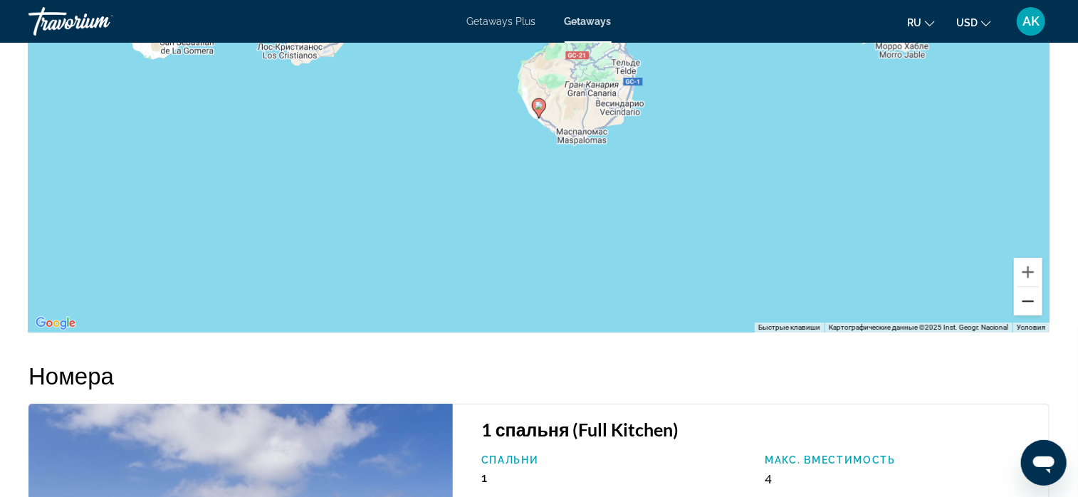
click at [1026, 298] on button "Уменьшить" at bounding box center [1028, 301] width 28 height 28
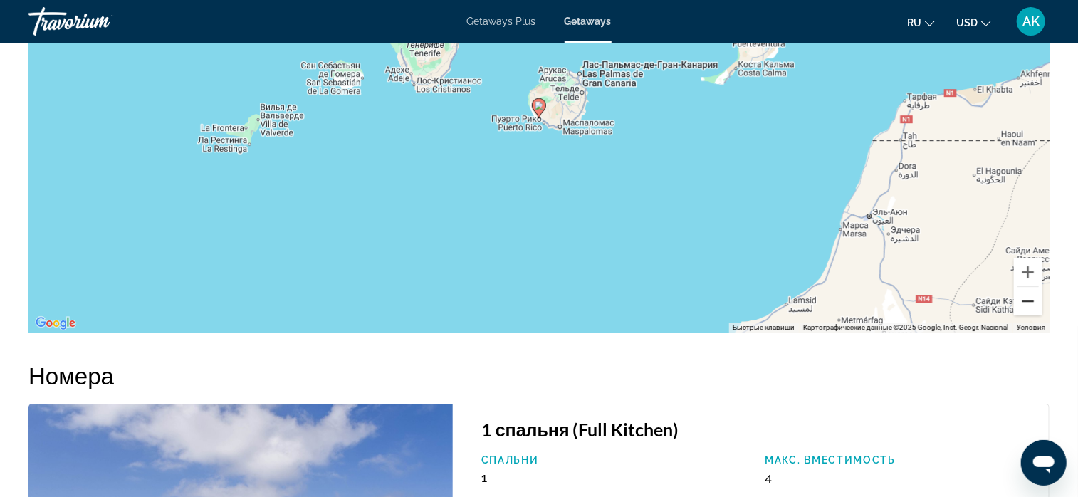
click at [1026, 298] on button "Уменьшить" at bounding box center [1028, 301] width 28 height 28
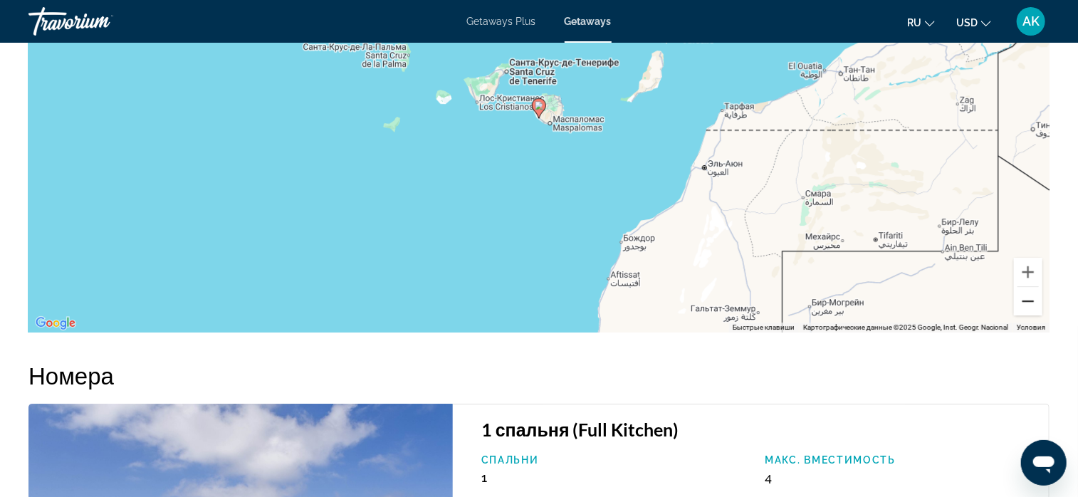
click at [1026, 298] on button "Уменьшить" at bounding box center [1028, 301] width 28 height 28
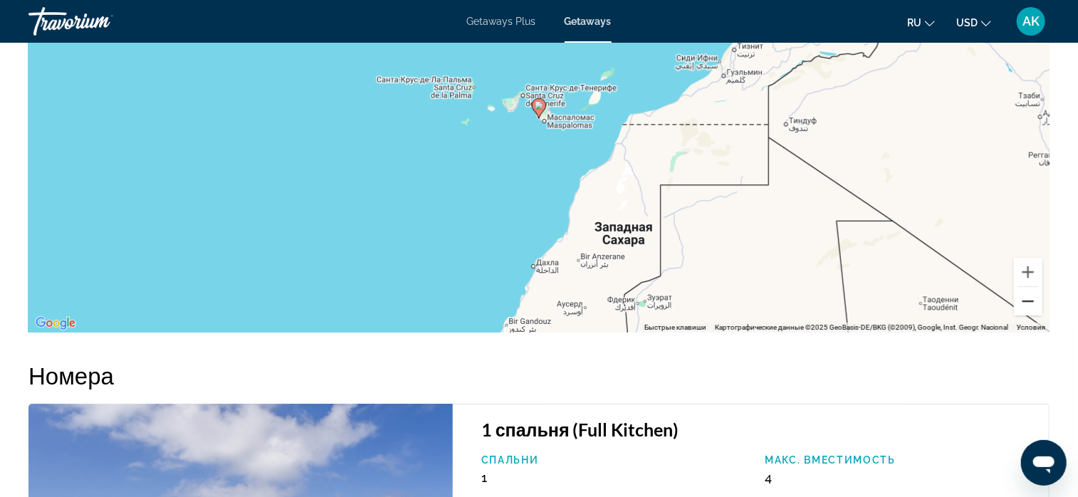
click at [1026, 298] on button "Уменьшить" at bounding box center [1028, 301] width 28 height 28
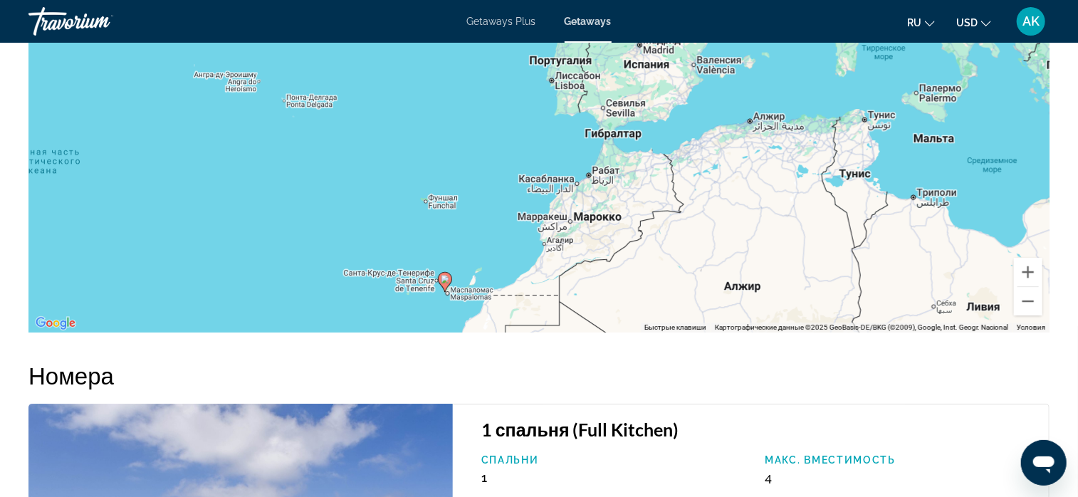
drag, startPoint x: 884, startPoint y: 129, endPoint x: 786, endPoint y: 319, distance: 213.8
click at [786, 319] on div "Чтобы активировать перетаскивание с помощью клавиатуры, нажмите Alt + Ввод. Пос…" at bounding box center [538, 118] width 1021 height 427
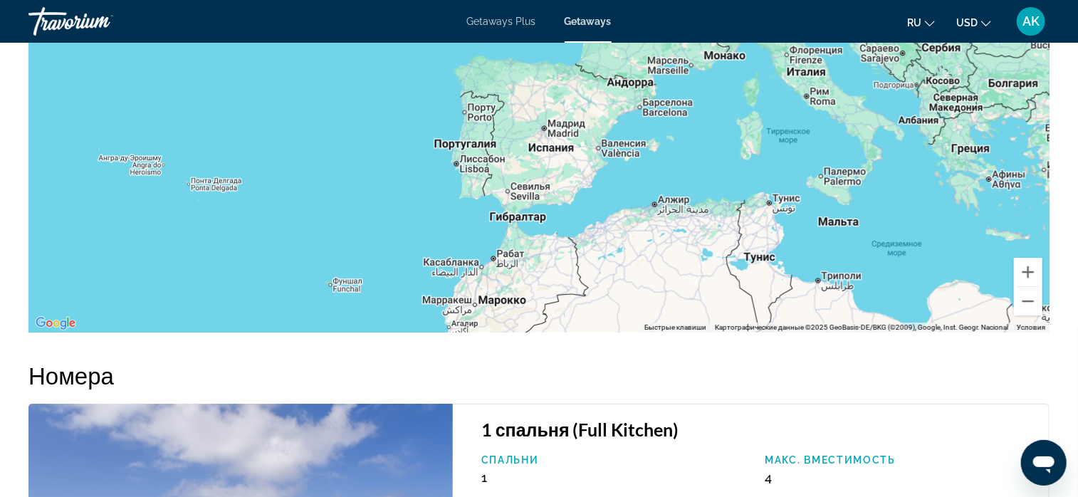
drag, startPoint x: 756, startPoint y: 219, endPoint x: 658, endPoint y: 304, distance: 129.3
click at [658, 304] on div "Чтобы активировать перетаскивание с помощью клавиатуры, нажмите Alt + Ввод. Пос…" at bounding box center [538, 118] width 1021 height 427
click at [654, 307] on div "Чтобы активировать перетаскивание с помощью клавиатуры, нажмите Alt + Ввод. Пос…" at bounding box center [538, 118] width 1021 height 427
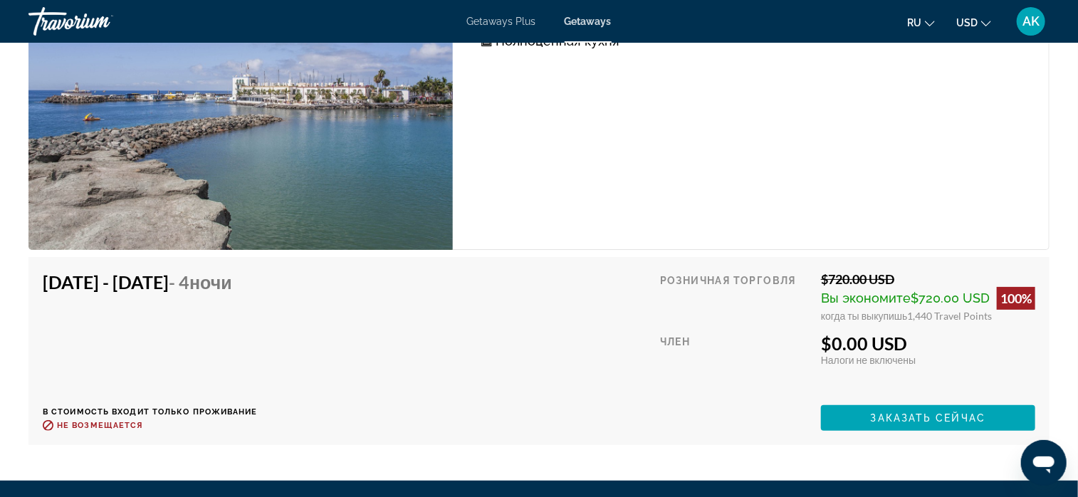
scroll to position [2707, 0]
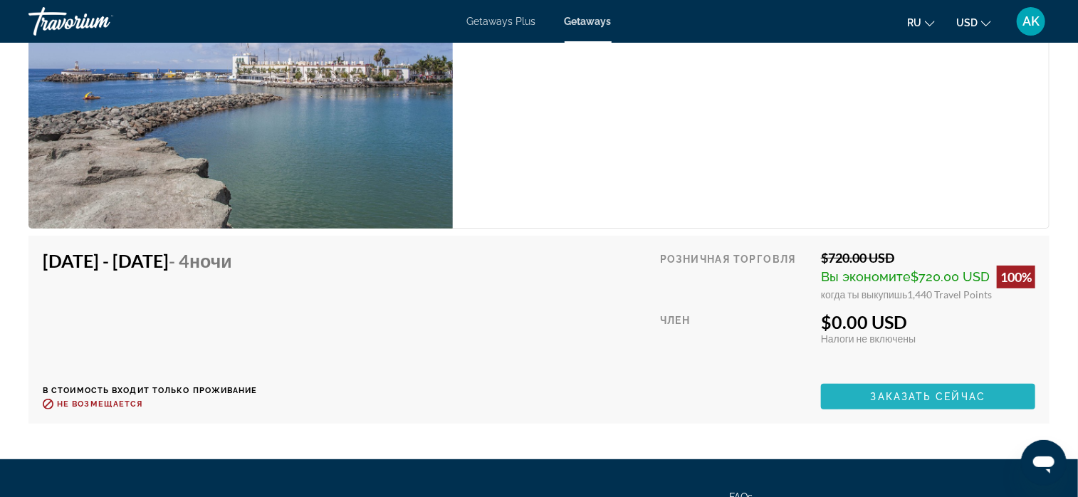
click at [846, 392] on span "Main content" at bounding box center [928, 397] width 214 height 34
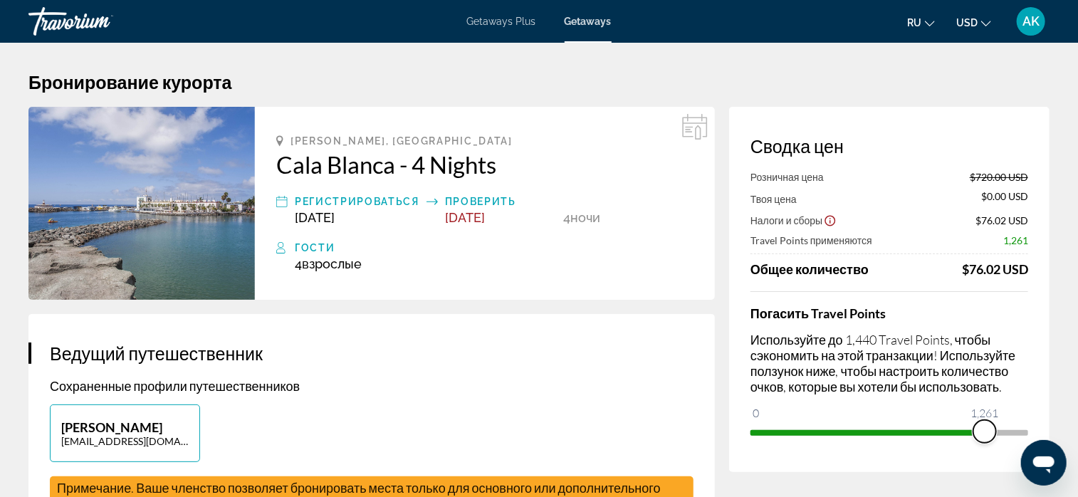
drag, startPoint x: 1018, startPoint y: 435, endPoint x: 980, endPoint y: 449, distance: 40.4
click at [980, 449] on div "Сводка цен Розничная цена $720.00 USD Твоя цена $0.00 USD Налоги и сборы $76.02…" at bounding box center [889, 289] width 321 height 365
drag, startPoint x: 982, startPoint y: 430, endPoint x: 1050, endPoint y: 434, distance: 67.8
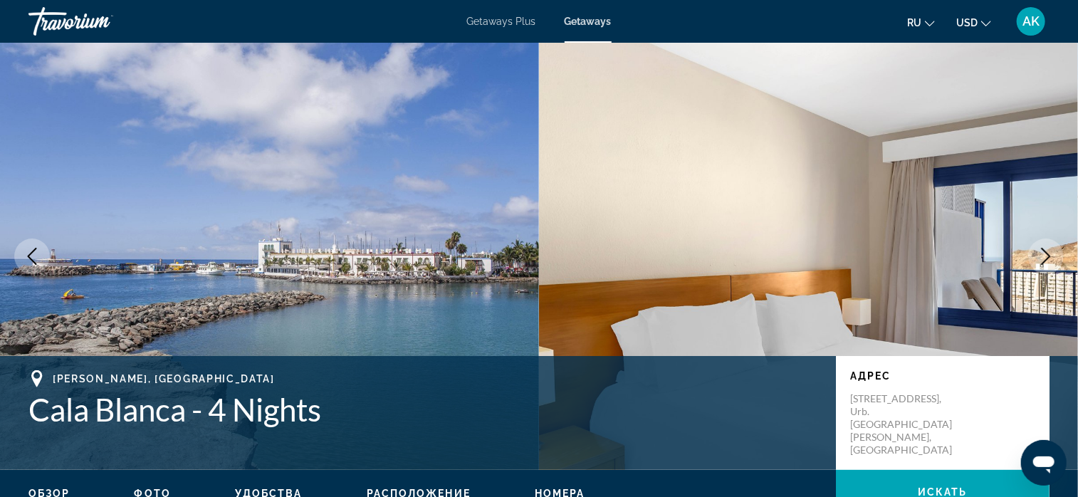
click at [498, 23] on span "Getaways Plus" at bounding box center [501, 21] width 69 height 11
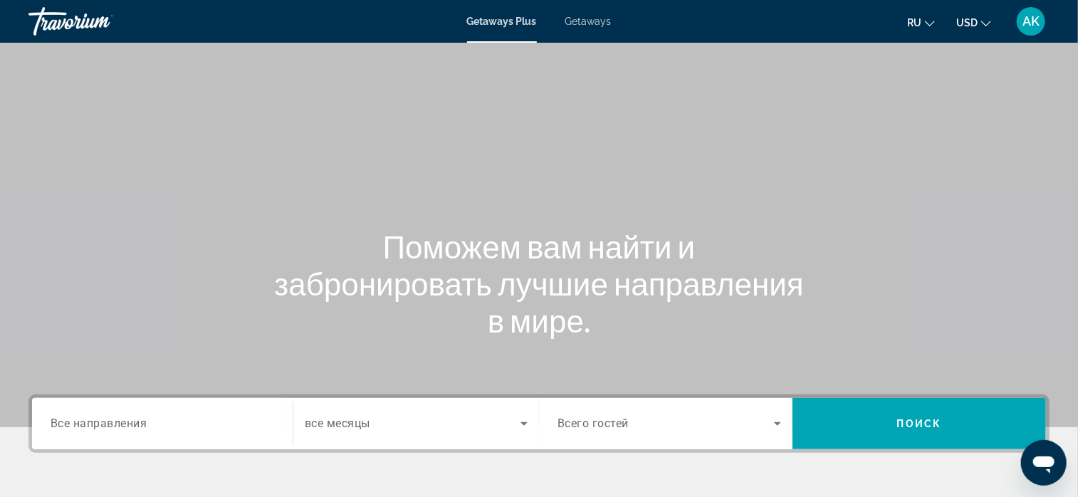
click at [131, 430] on span "Все направления" at bounding box center [99, 424] width 97 height 14
click at [131, 430] on input "Destination Все направления" at bounding box center [163, 424] width 224 height 17
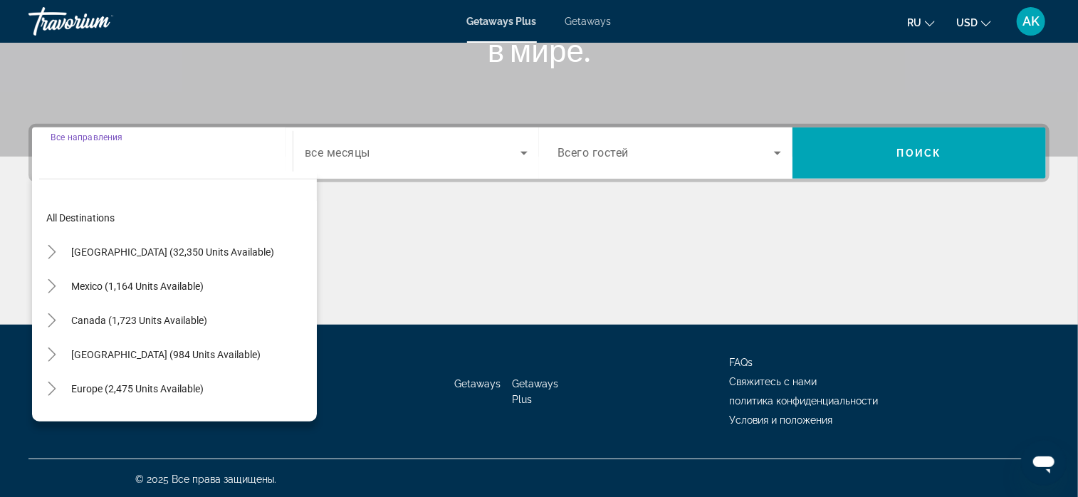
scroll to position [273, 0]
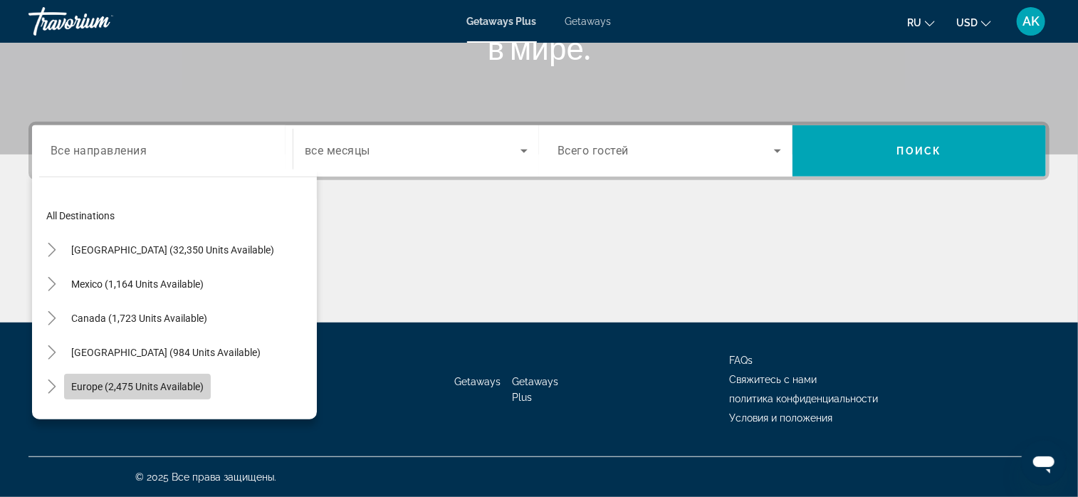
click at [100, 387] on span "Europe (2,475 units available)" at bounding box center [137, 386] width 132 height 11
type input "**********"
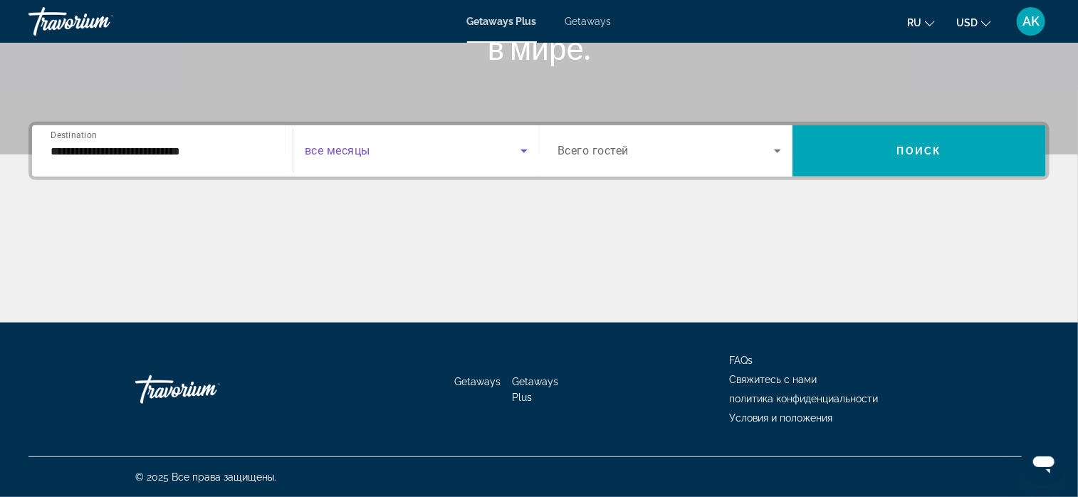
click at [519, 151] on icon "Search widget" at bounding box center [524, 150] width 17 height 17
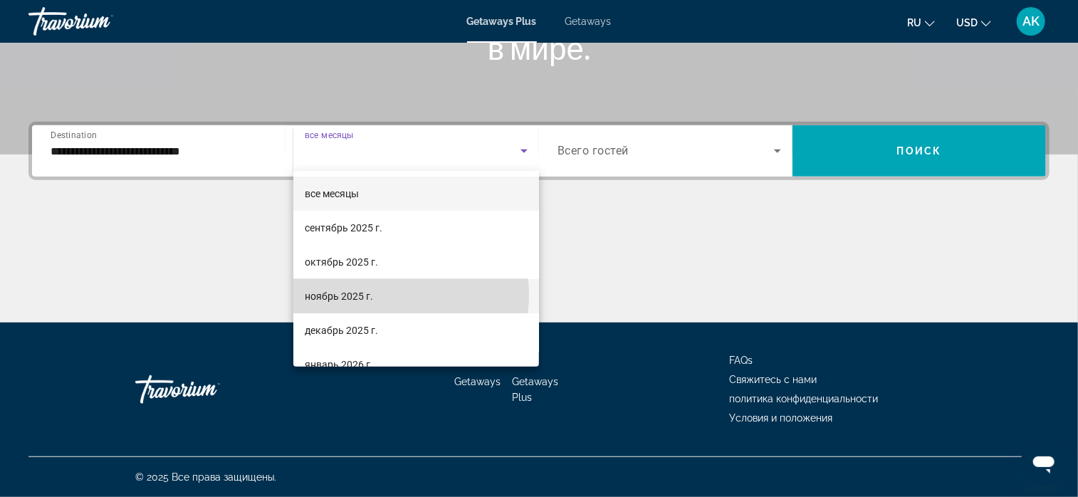
click at [373, 295] on mat-option "ноябрь 2025 г." at bounding box center [416, 296] width 246 height 34
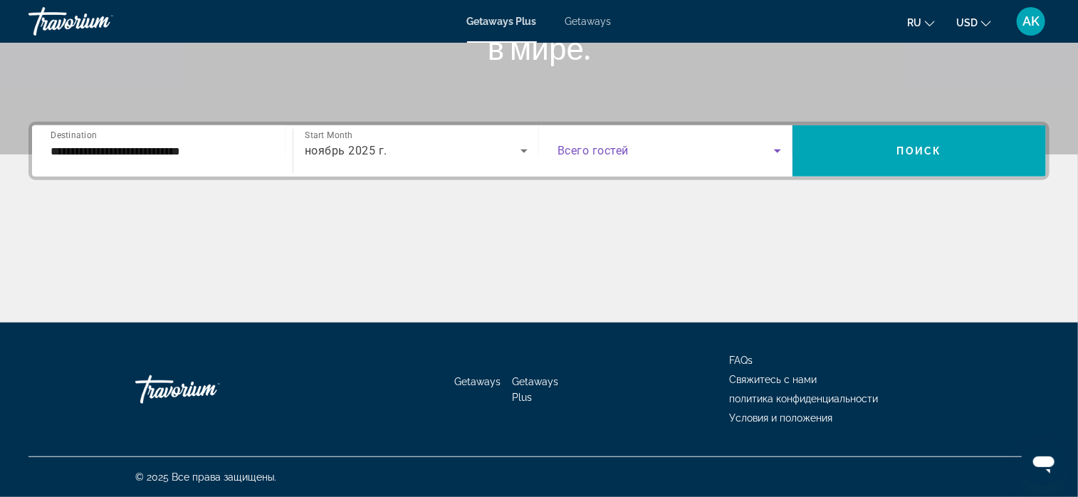
click at [778, 150] on icon "Search widget" at bounding box center [777, 152] width 7 height 4
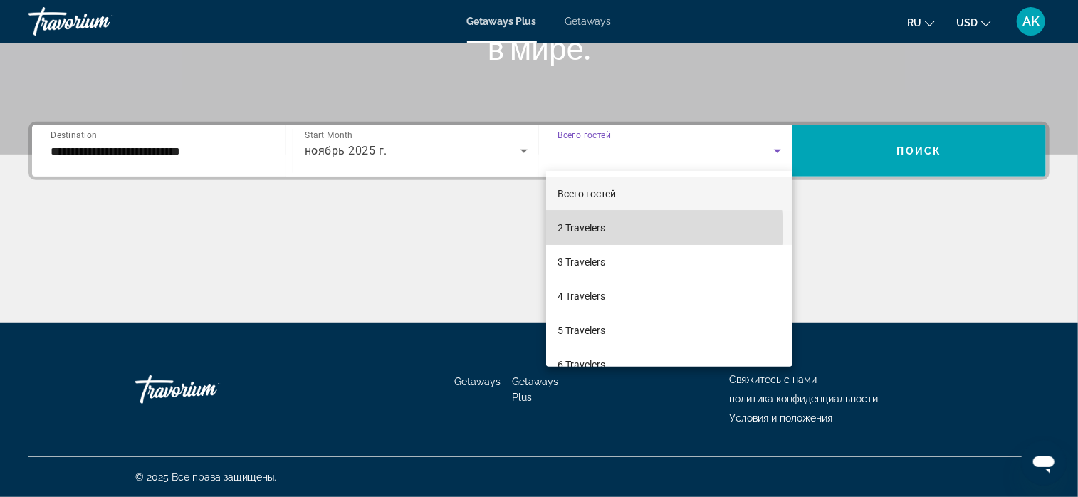
click at [627, 229] on mat-option "2 Travelers" at bounding box center [669, 228] width 246 height 34
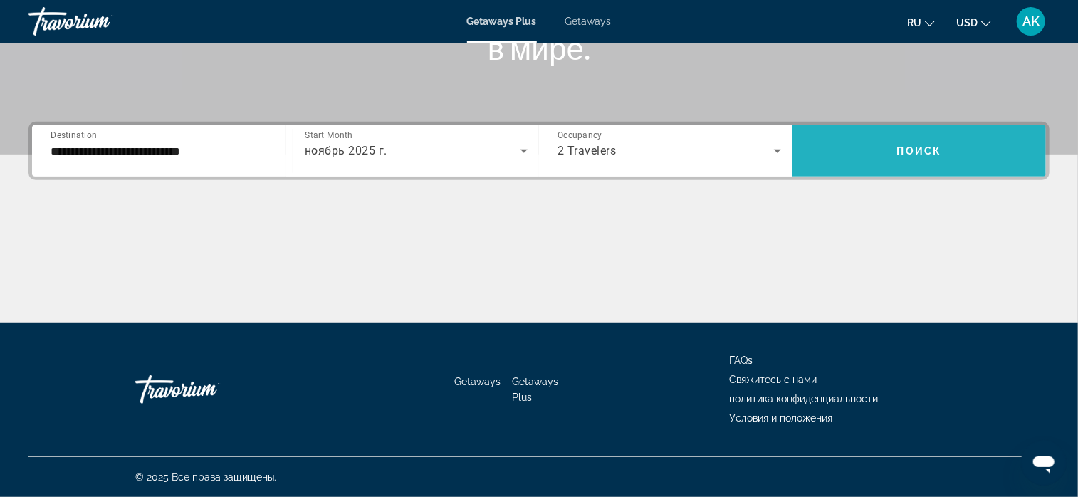
click at [901, 160] on span "Search widget" at bounding box center [920, 151] width 254 height 34
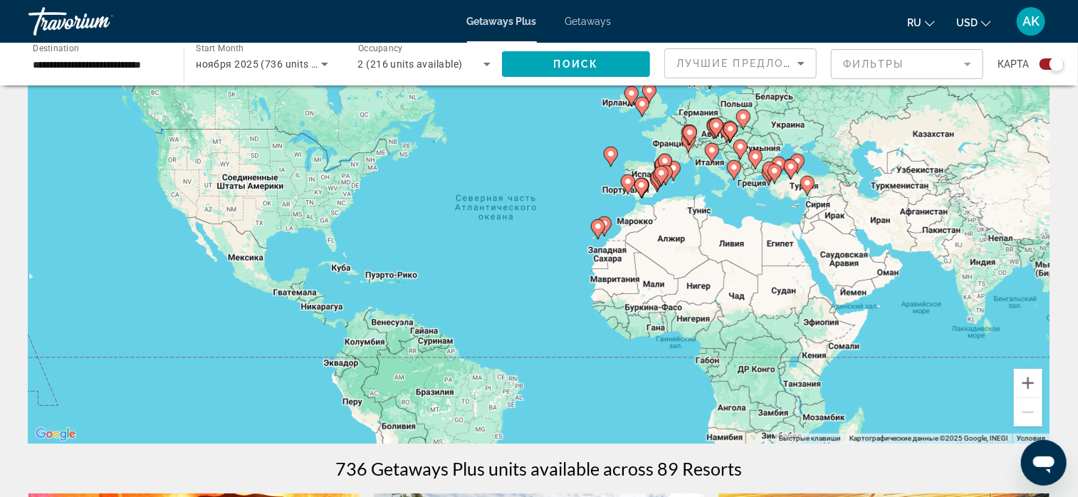
scroll to position [94, 0]
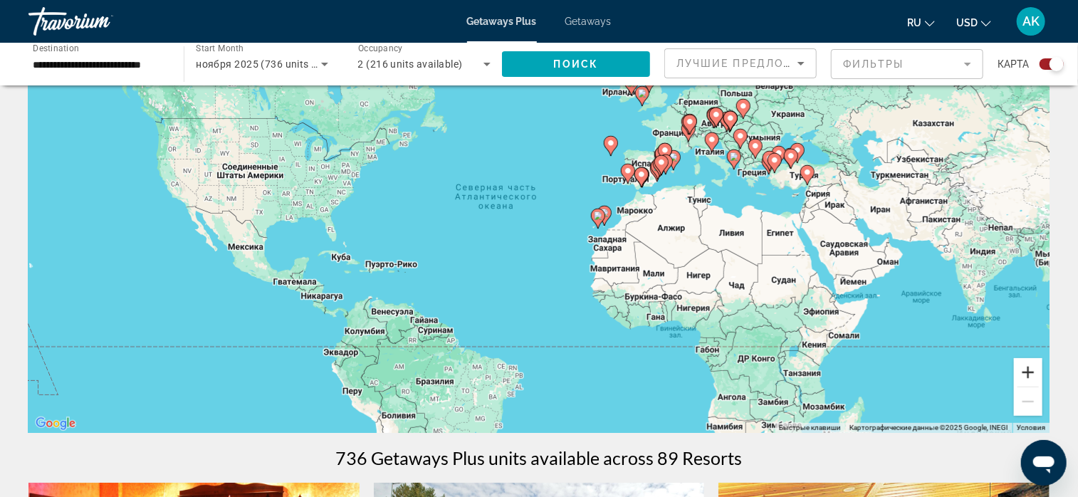
click at [1029, 367] on button "Увеличить" at bounding box center [1028, 372] width 28 height 28
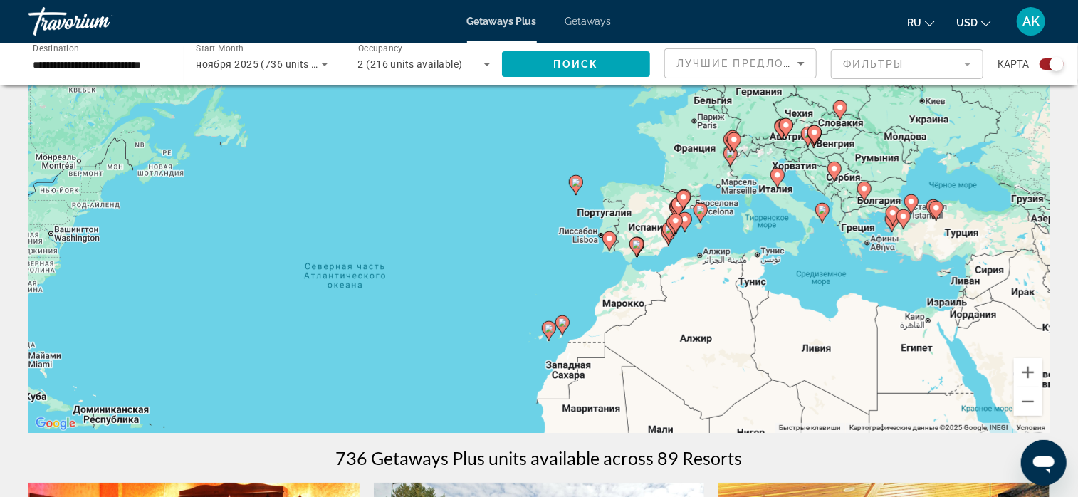
drag, startPoint x: 852, startPoint y: 247, endPoint x: 744, endPoint y: 352, distance: 150.1
click at [744, 352] on div "Чтобы активировать перетаскивание с помощью клавиатуры, нажмите Alt + Ввод. Пос…" at bounding box center [538, 219] width 1021 height 427
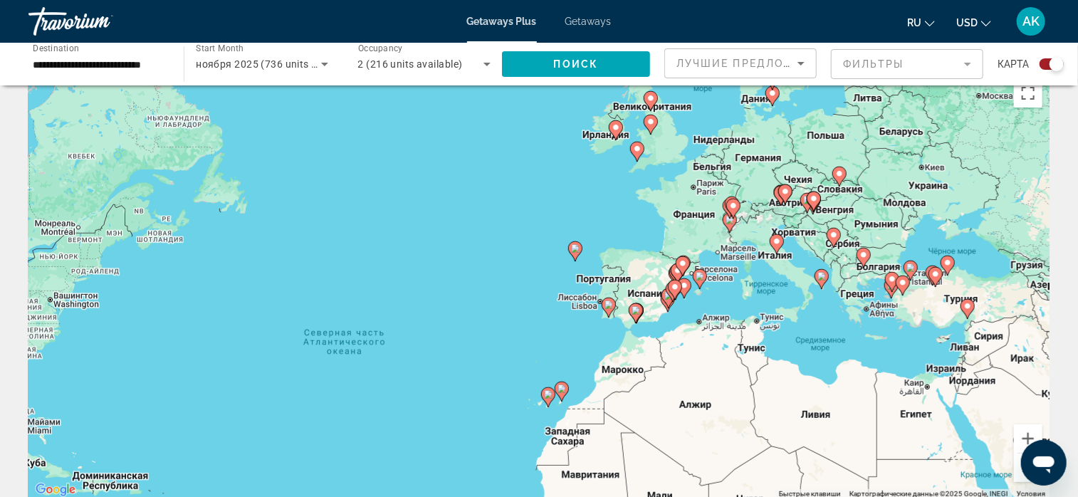
scroll to position [23, 0]
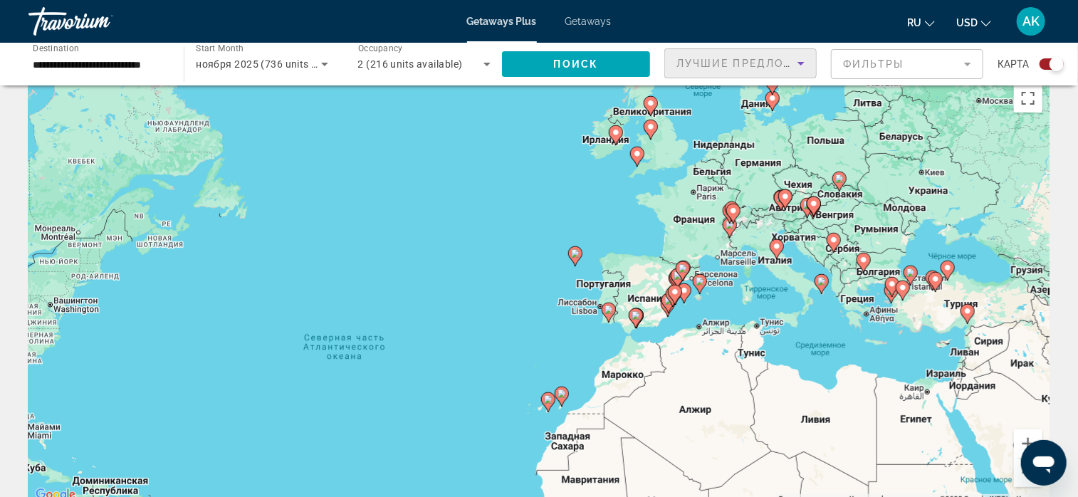
click at [800, 61] on icon "Sort by" at bounding box center [801, 63] width 17 height 17
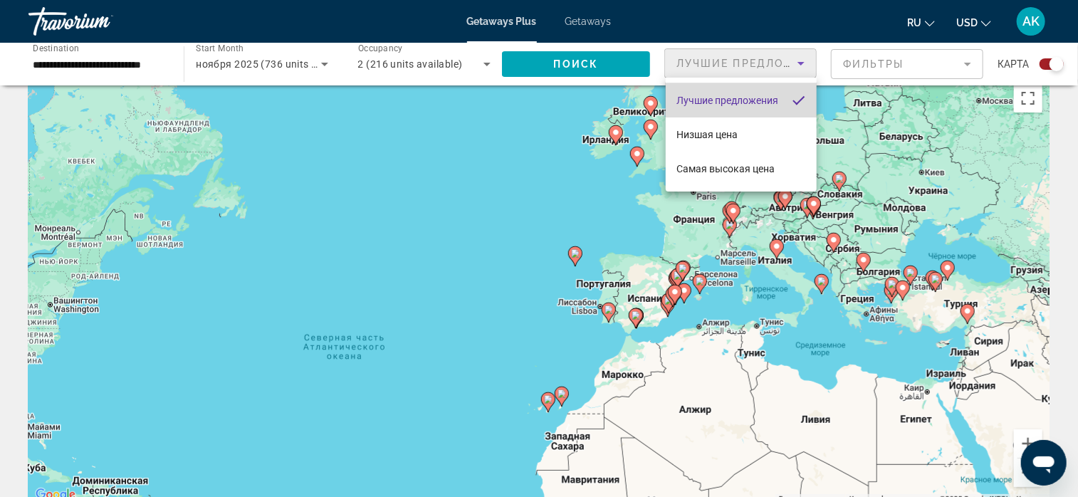
click at [756, 96] on span "Лучшие предложения" at bounding box center [728, 100] width 102 height 11
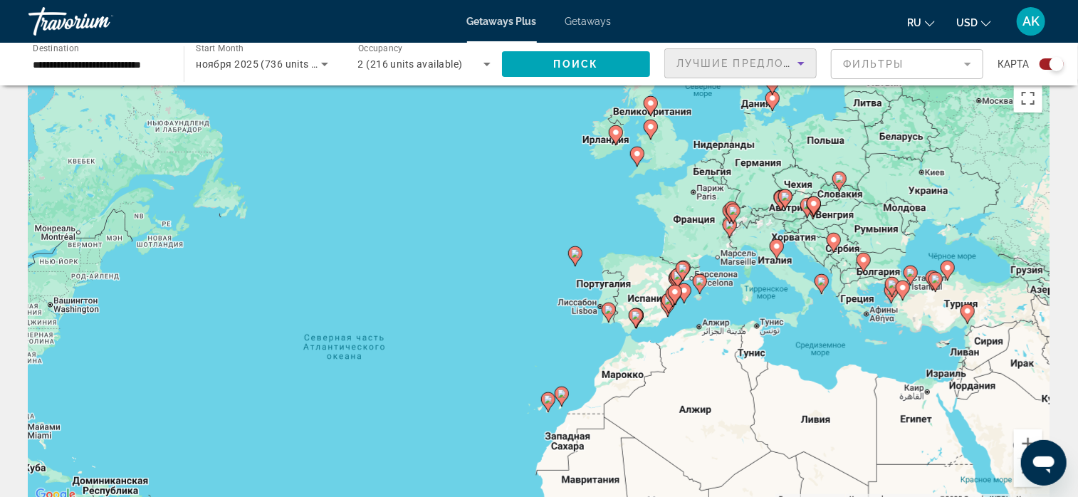
click at [800, 65] on icon "Sort by" at bounding box center [801, 63] width 17 height 17
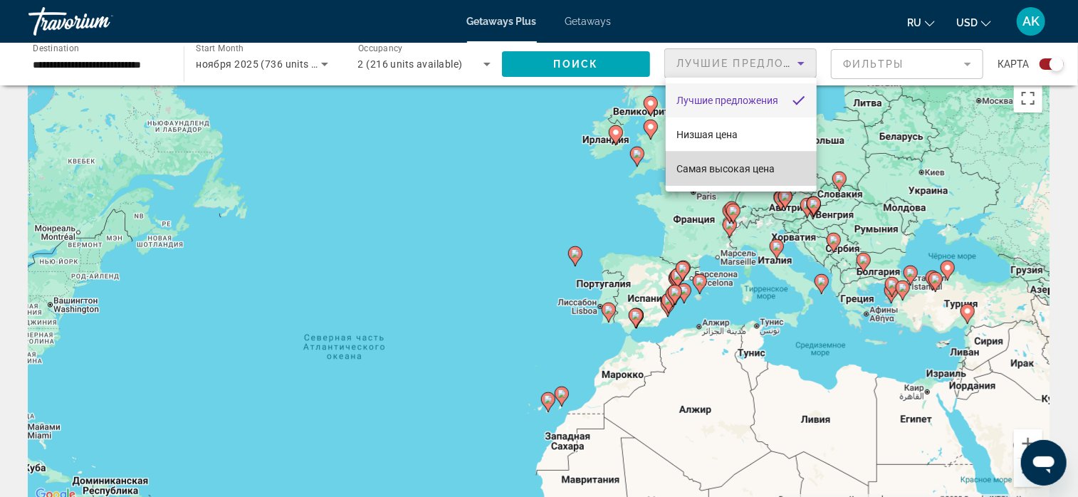
click at [759, 166] on span "Самая высокая цена" at bounding box center [726, 168] width 98 height 11
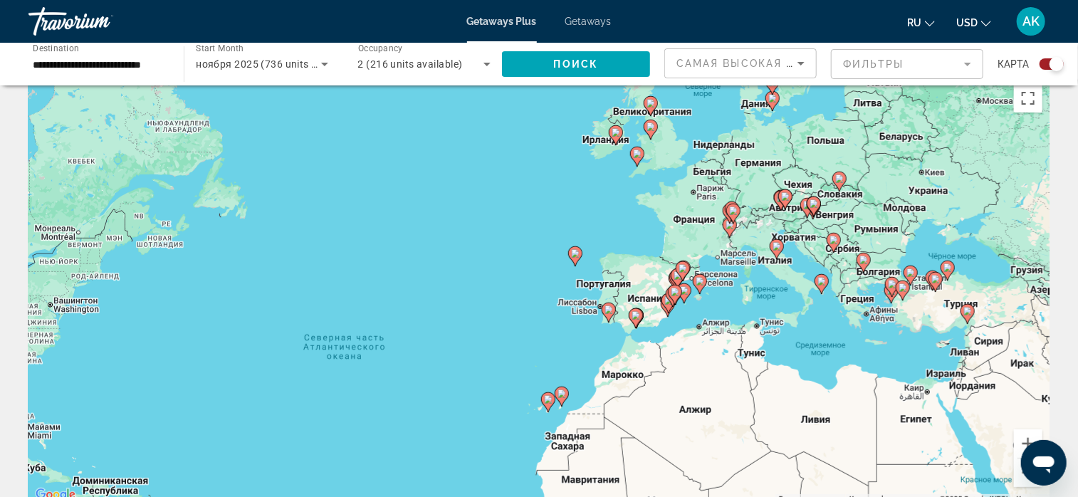
click at [972, 68] on mat-form-field "Фильтры" at bounding box center [907, 64] width 152 height 30
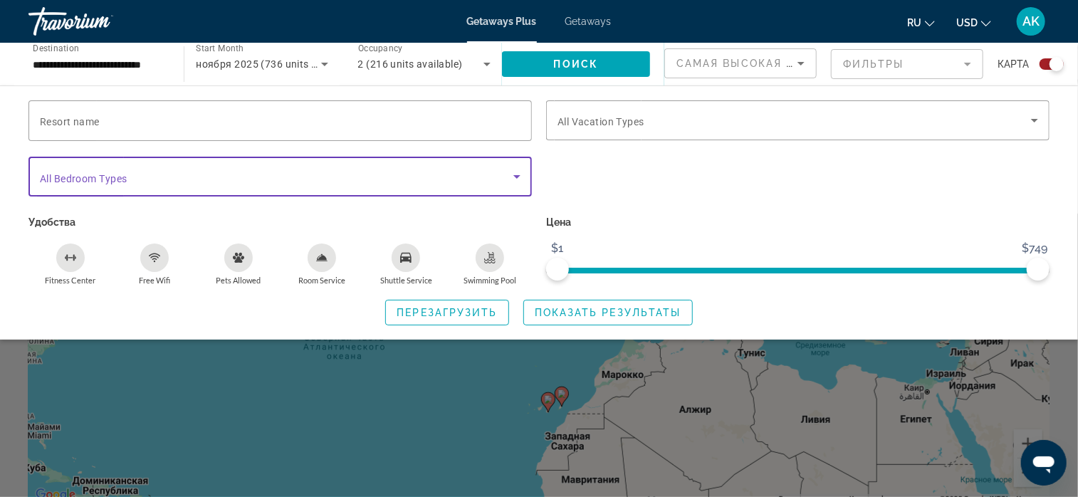
click at [513, 175] on icon "Search widget" at bounding box center [517, 176] width 17 height 17
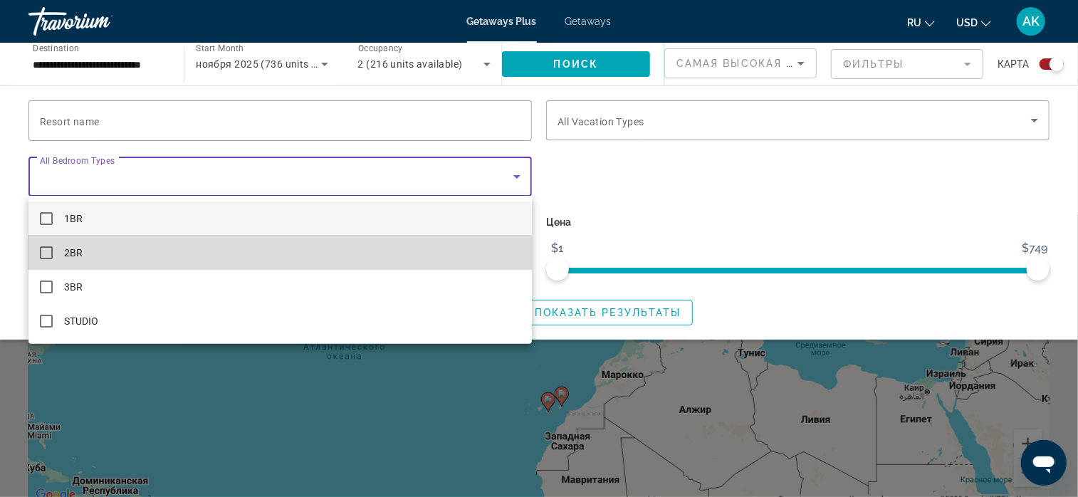
click at [46, 254] on mat-pseudo-checkbox at bounding box center [46, 252] width 13 height 13
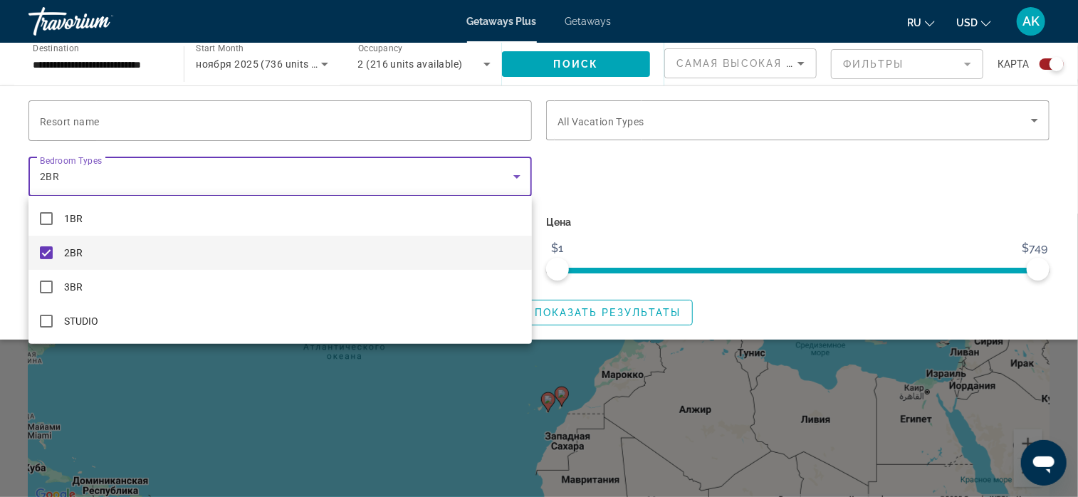
click at [666, 231] on div at bounding box center [539, 248] width 1078 height 497
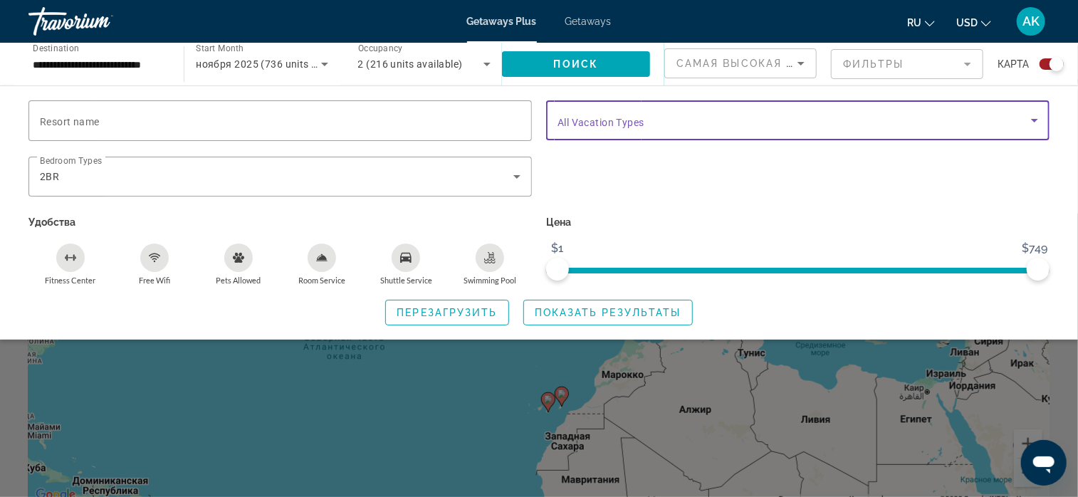
click at [1036, 120] on icon "Search widget" at bounding box center [1034, 121] width 7 height 4
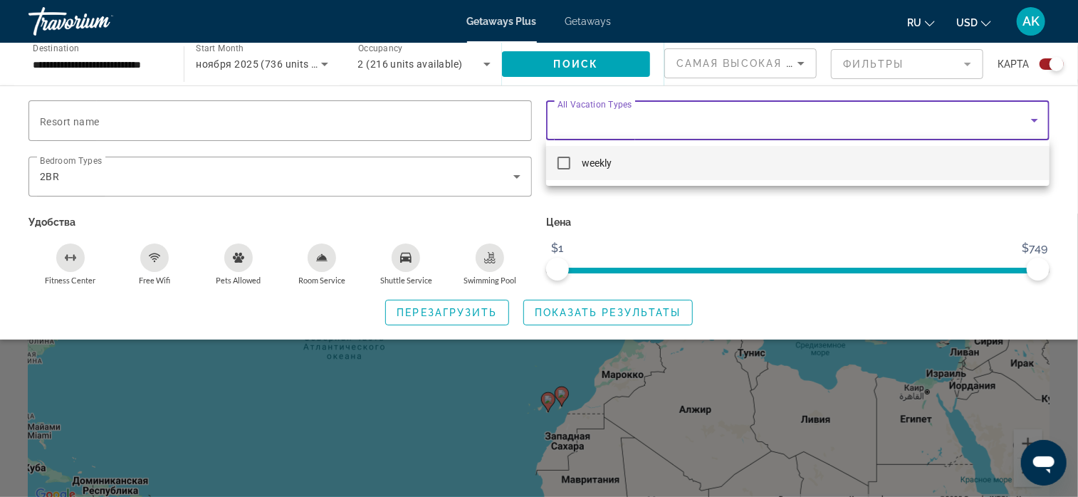
click at [1036, 120] on div at bounding box center [539, 248] width 1078 height 497
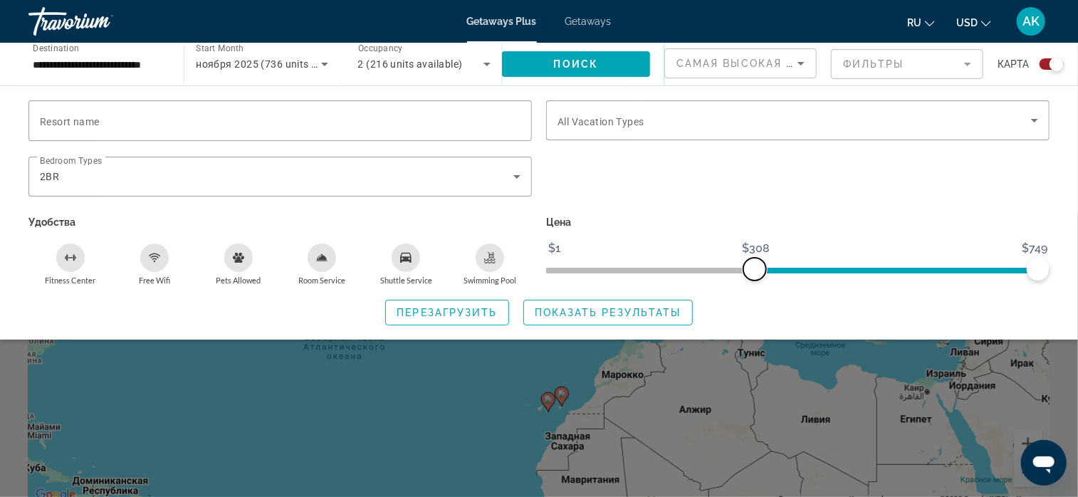
drag, startPoint x: 552, startPoint y: 269, endPoint x: 755, endPoint y: 271, distance: 203.0
click at [755, 271] on span "ngx-slider" at bounding box center [755, 269] width 23 height 23
click at [448, 318] on span "Search widget" at bounding box center [447, 313] width 122 height 34
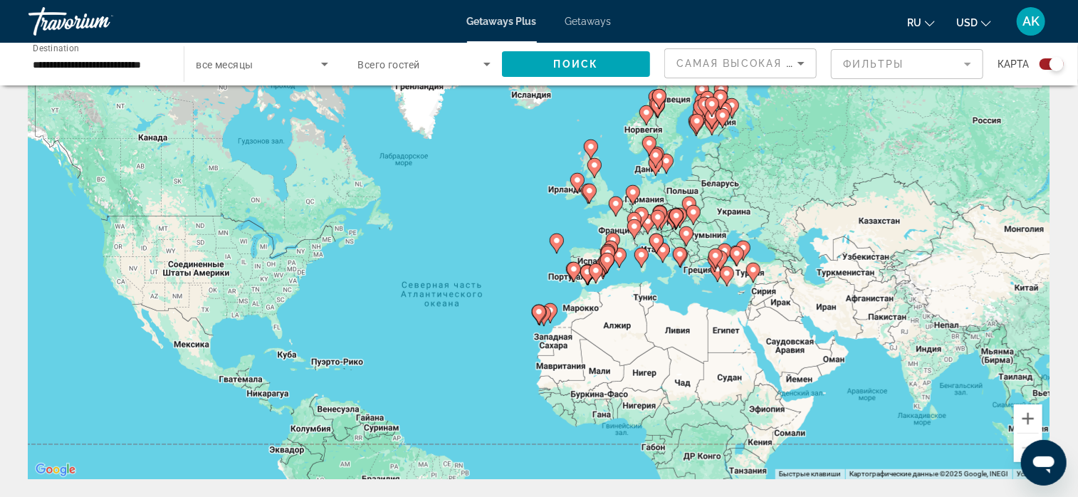
scroll to position [71, 0]
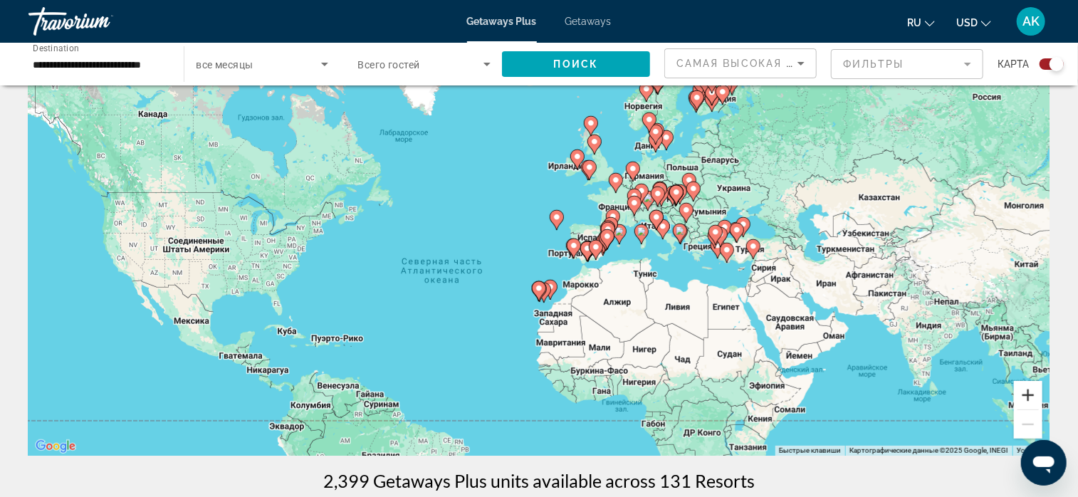
click at [1029, 394] on button "Увеличить" at bounding box center [1028, 395] width 28 height 28
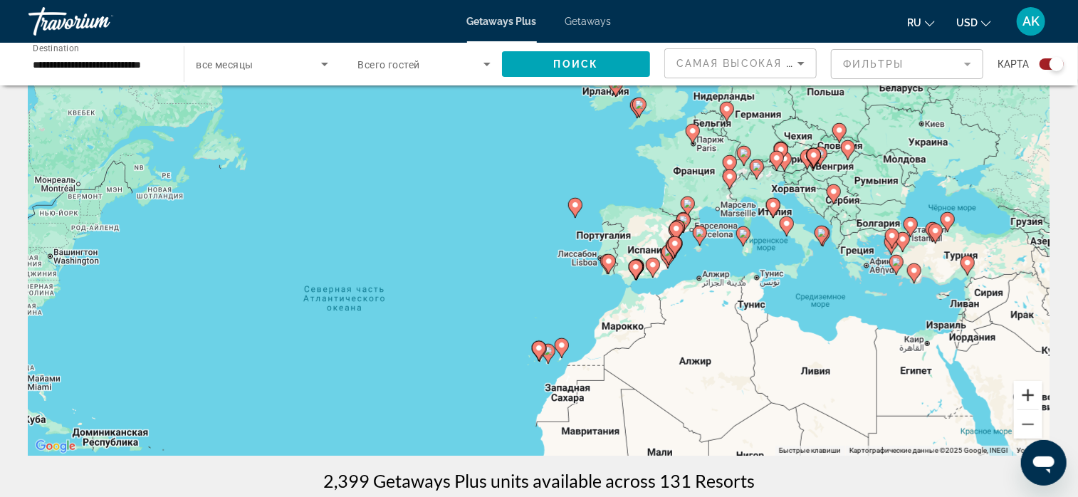
click at [1031, 392] on button "Увеличить" at bounding box center [1028, 395] width 28 height 28
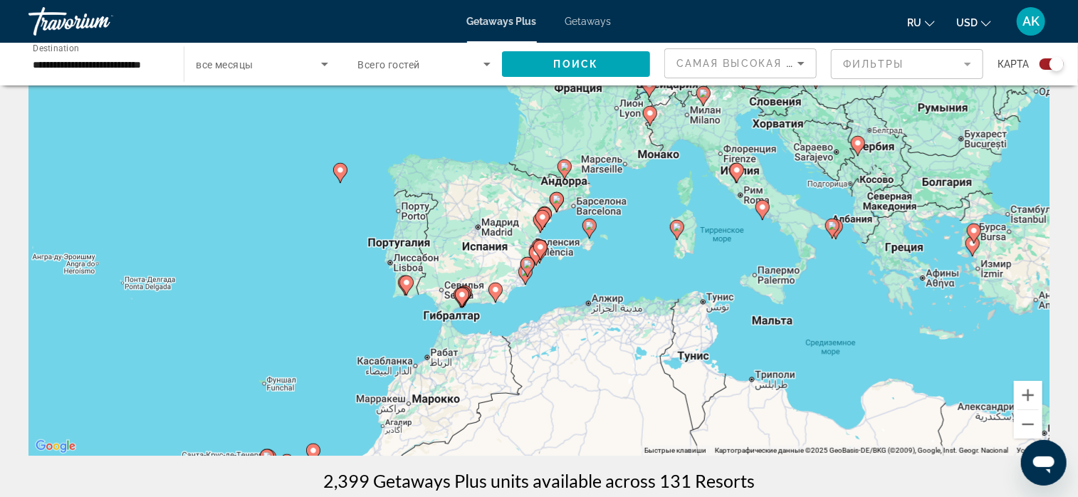
drag, startPoint x: 999, startPoint y: 323, endPoint x: 726, endPoint y: 312, distance: 273.8
click at [726, 312] on div "Чтобы активировать перетаскивание с помощью клавиатуры, нажмите Alt + Ввод. Пос…" at bounding box center [538, 241] width 1021 height 427
click at [763, 207] on image "Main content" at bounding box center [763, 207] width 9 height 9
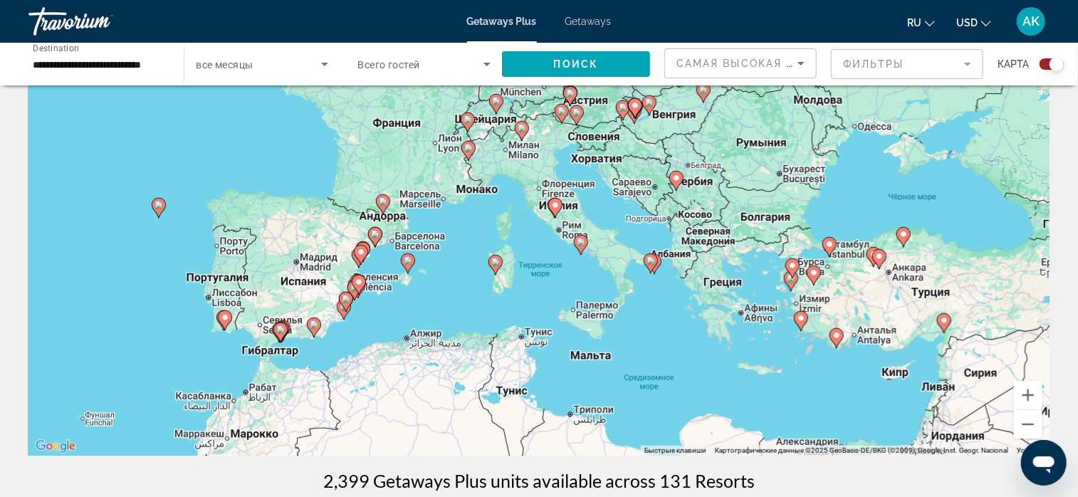
drag, startPoint x: 561, startPoint y: 246, endPoint x: 607, endPoint y: 261, distance: 47.8
click at [607, 261] on div "Чтобы активировать перетаскивание с помощью клавиатуры, нажмите Alt + Ввод. Пос…" at bounding box center [538, 241] width 1021 height 427
click at [583, 239] on image "Main content" at bounding box center [582, 242] width 9 height 9
type input "**********"
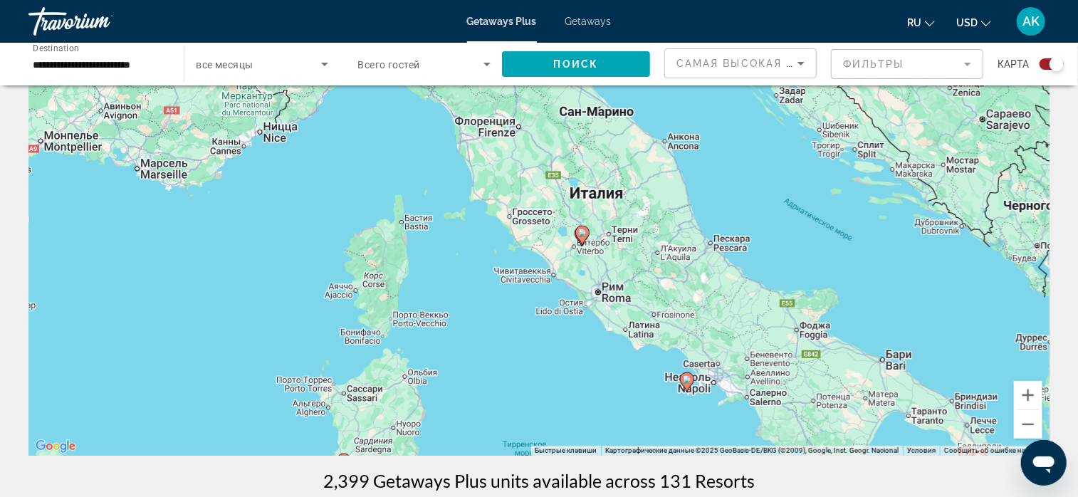
drag, startPoint x: 647, startPoint y: 212, endPoint x: 550, endPoint y: 236, distance: 100.5
click at [620, 310] on div "Чтобы активировать перетаскивание с помощью клавиатуры, нажмите Alt + Ввод. Пос…" at bounding box center [538, 241] width 1021 height 427
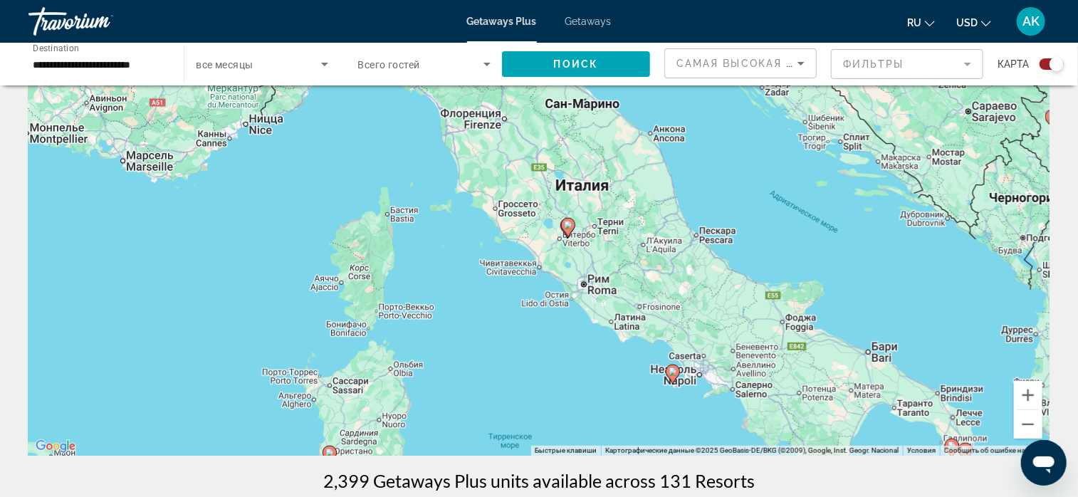
click at [566, 224] on image "Main content" at bounding box center [568, 225] width 9 height 9
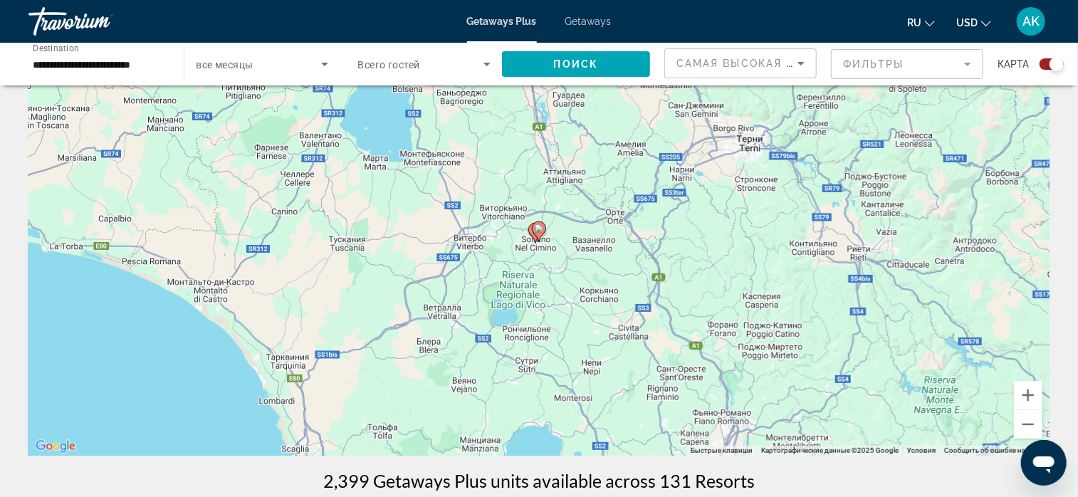
click at [540, 232] on image "Main content" at bounding box center [539, 228] width 9 height 9
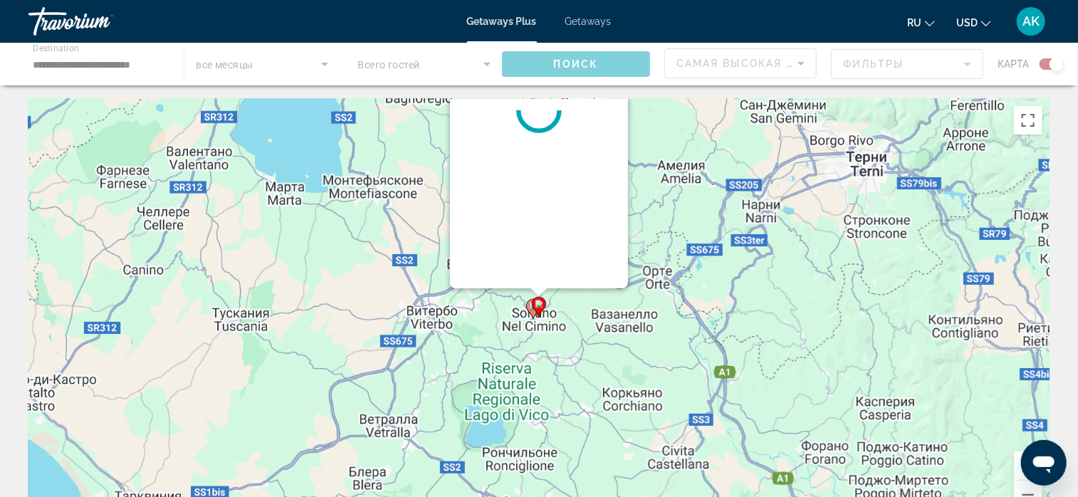
scroll to position [0, 0]
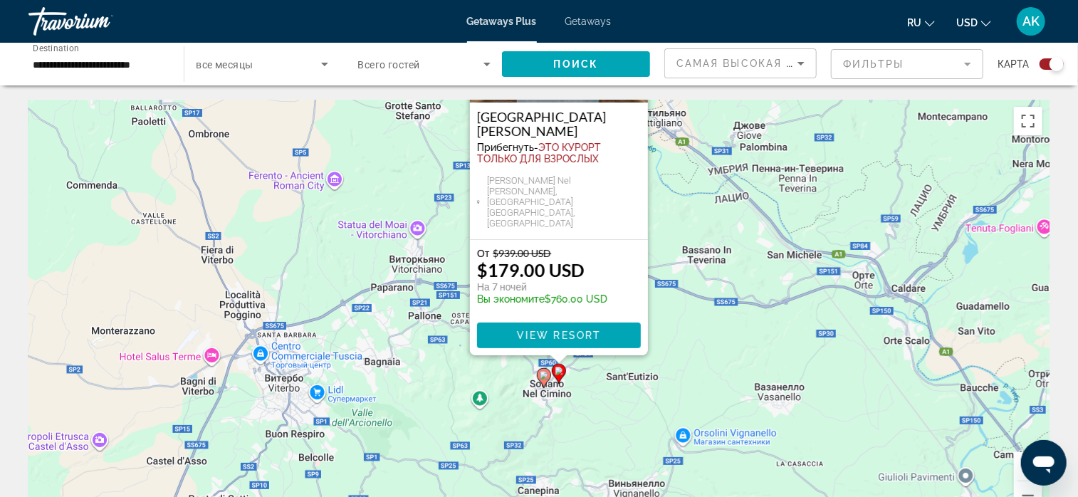
drag, startPoint x: 688, startPoint y: 288, endPoint x: 709, endPoint y: 163, distance: 126.5
click at [709, 163] on div "Чтобы активировать перетаскивание с помощью клавиатуры, нажмите Alt + Ввод. Пос…" at bounding box center [538, 313] width 1021 height 427
click at [609, 333] on span "Main content" at bounding box center [559, 335] width 164 height 34
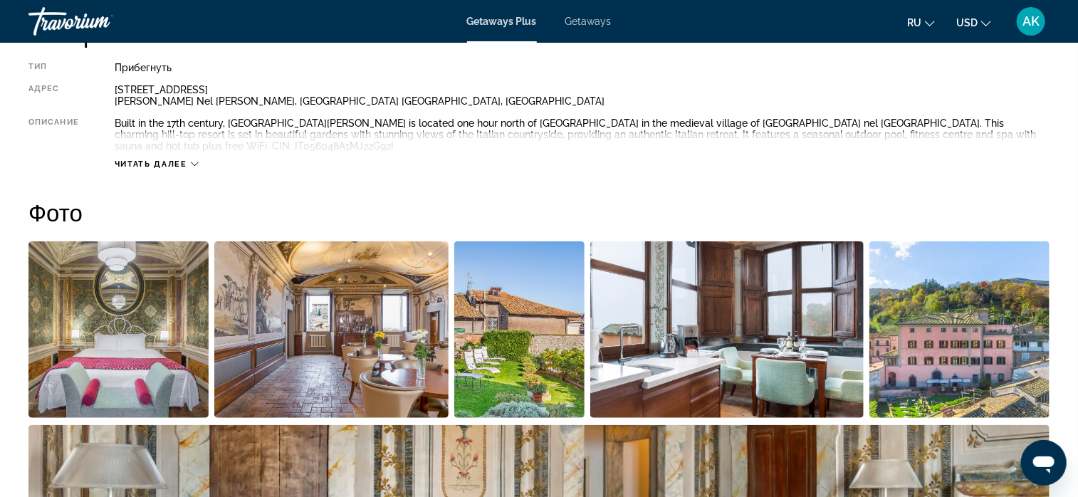
scroll to position [499, 0]
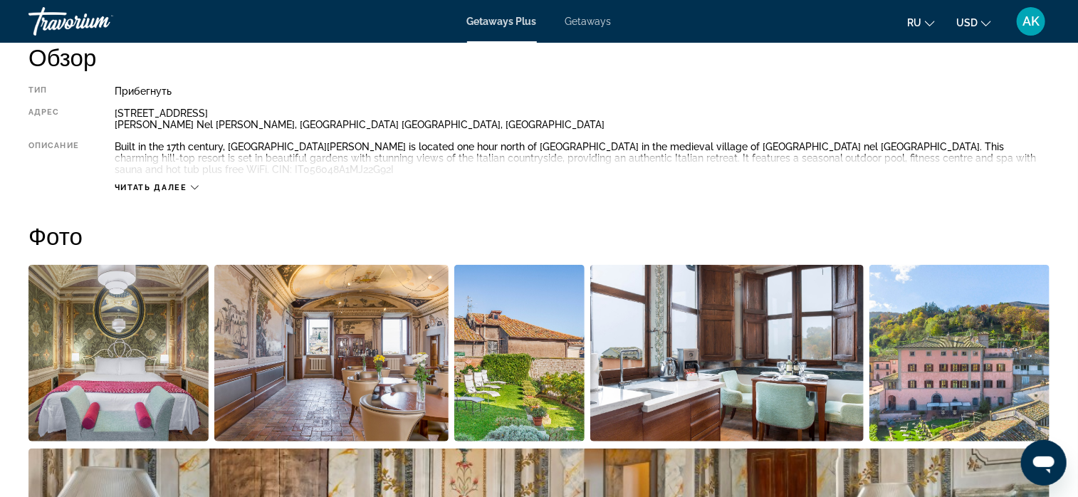
click at [194, 184] on icon "Main content" at bounding box center [195, 188] width 8 height 8
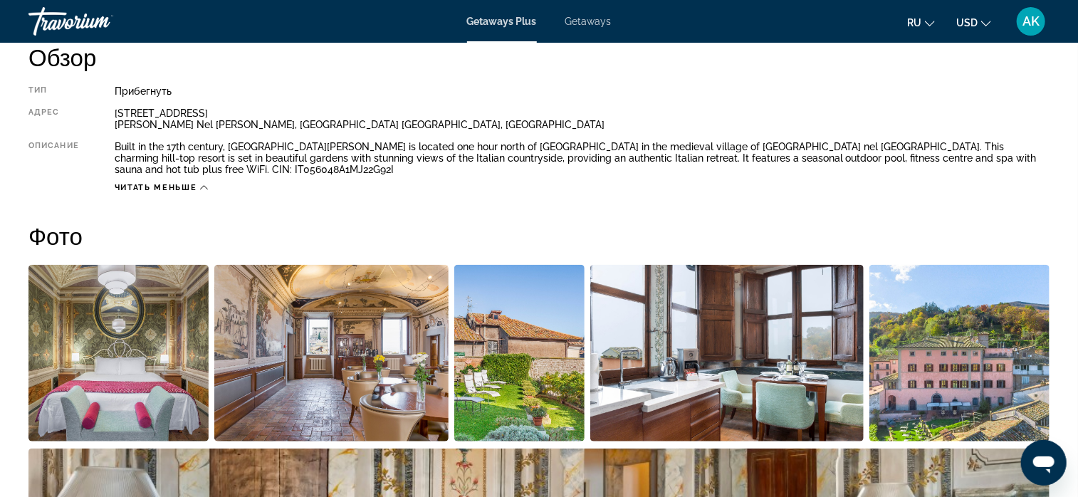
click at [201, 184] on icon "Main content" at bounding box center [204, 188] width 8 height 8
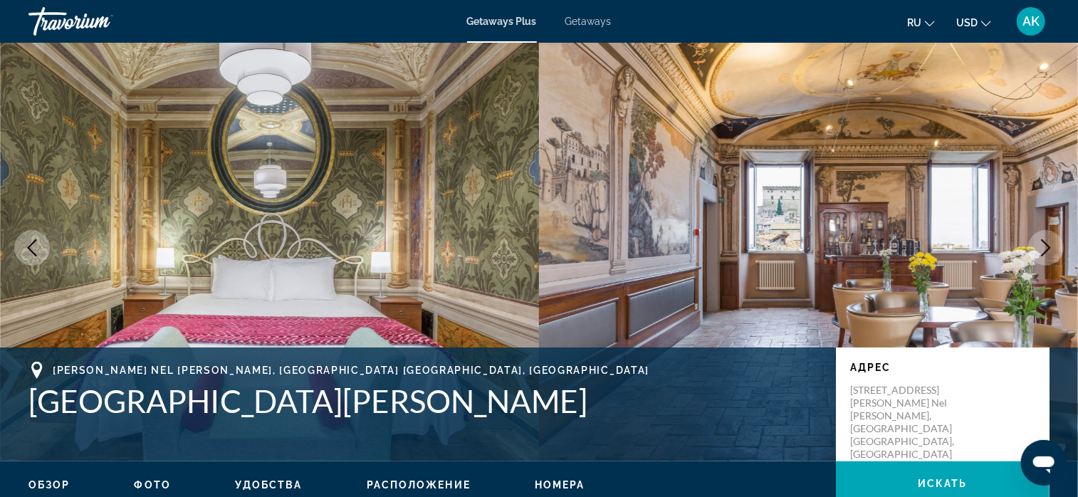
scroll to position [0, 0]
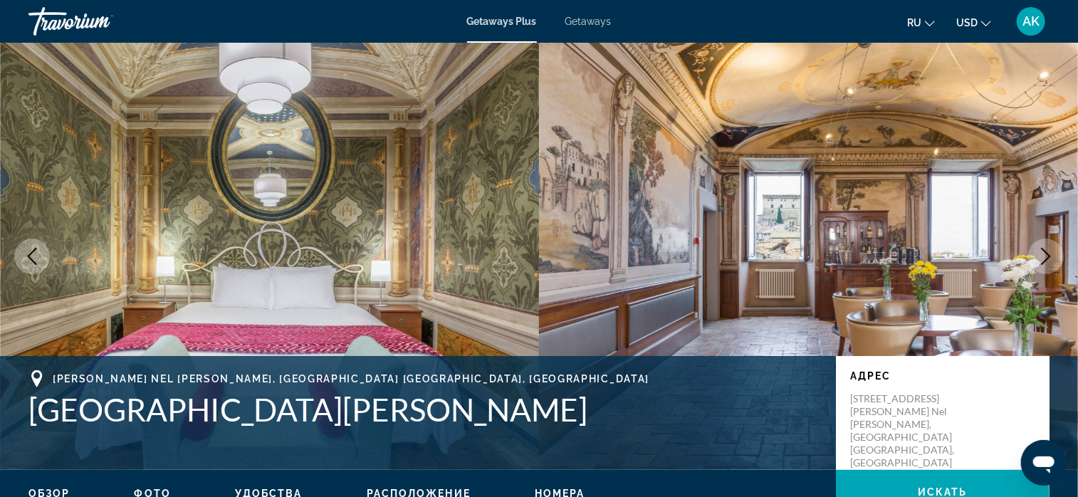
click at [1043, 253] on icon "Next image" at bounding box center [1046, 256] width 17 height 17
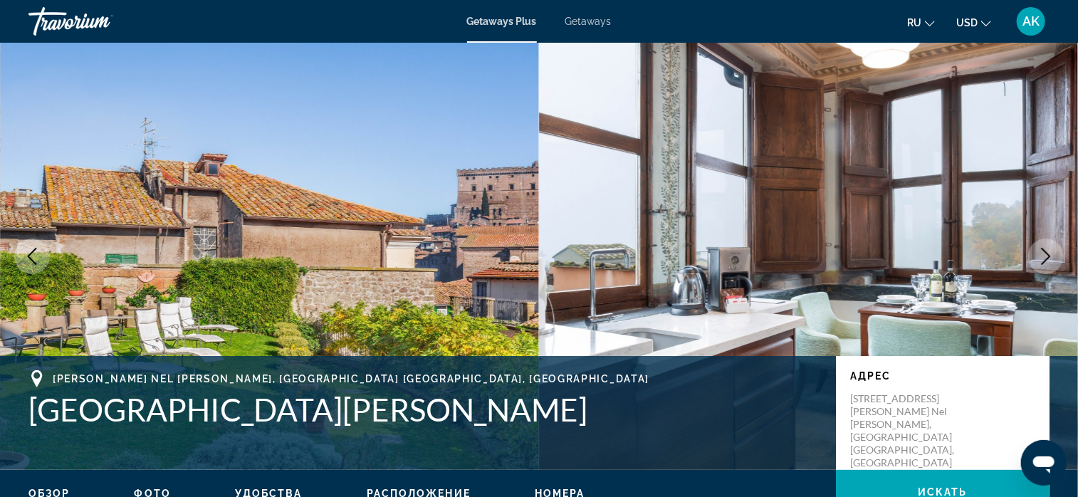
click at [1043, 254] on icon "Next image" at bounding box center [1046, 256] width 17 height 17
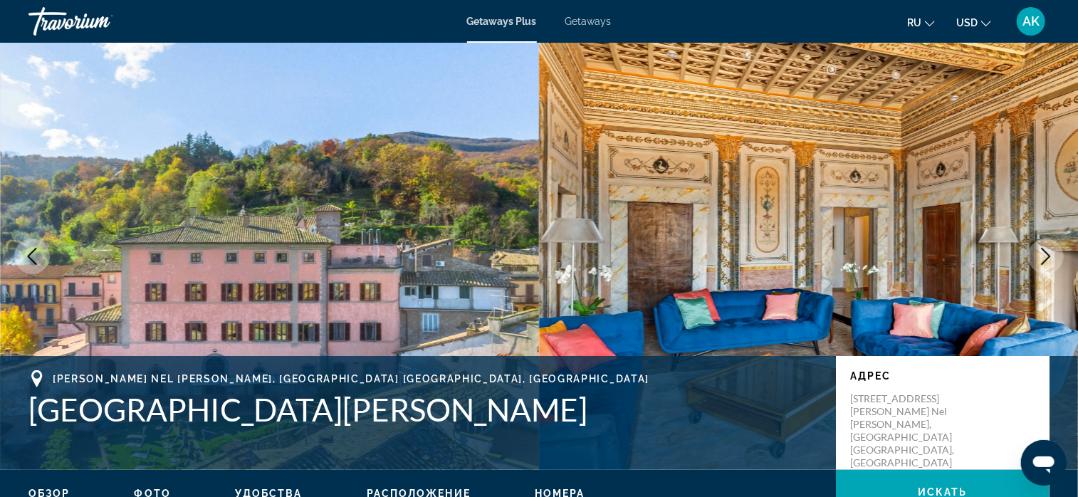
click at [1044, 253] on icon "Next image" at bounding box center [1046, 256] width 17 height 17
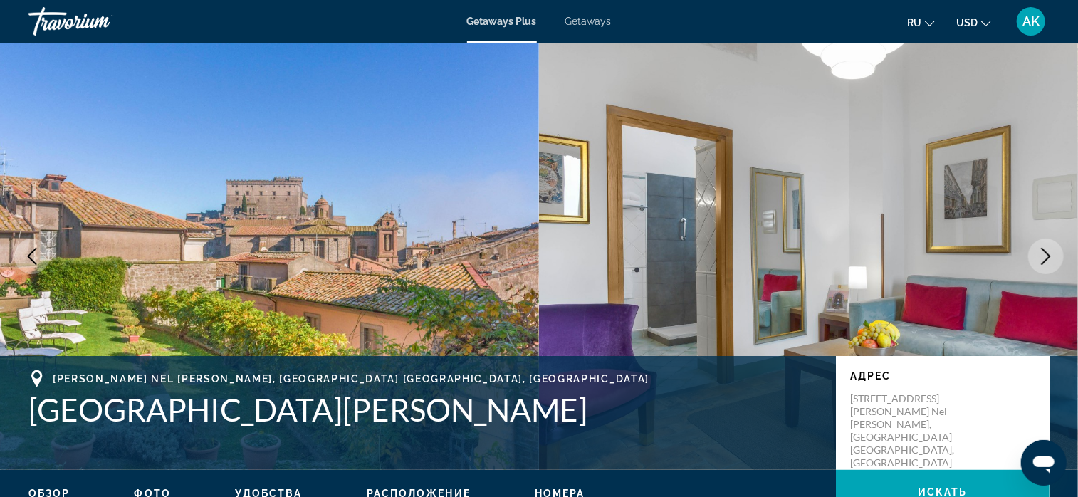
click at [1044, 253] on icon "Next image" at bounding box center [1046, 256] width 17 height 17
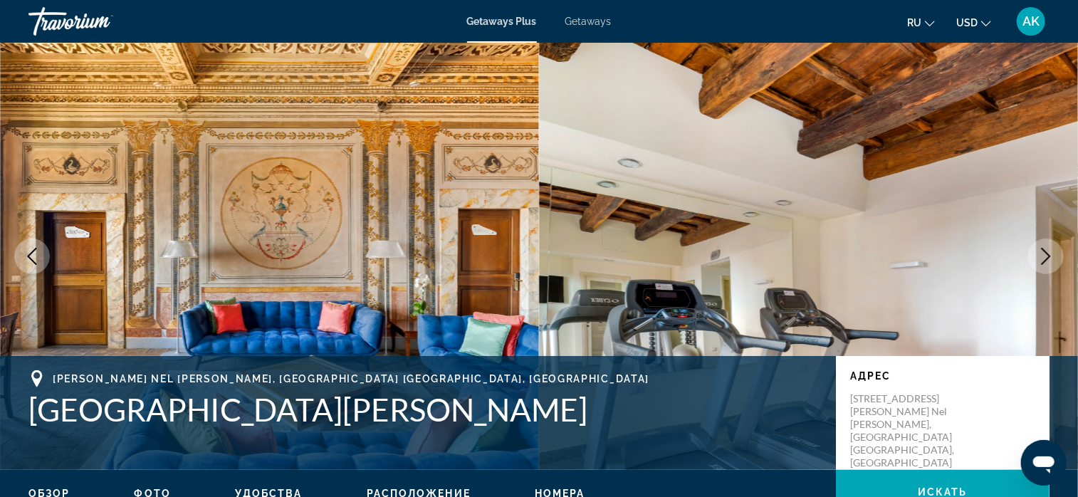
click at [1046, 253] on icon "Next image" at bounding box center [1046, 256] width 17 height 17
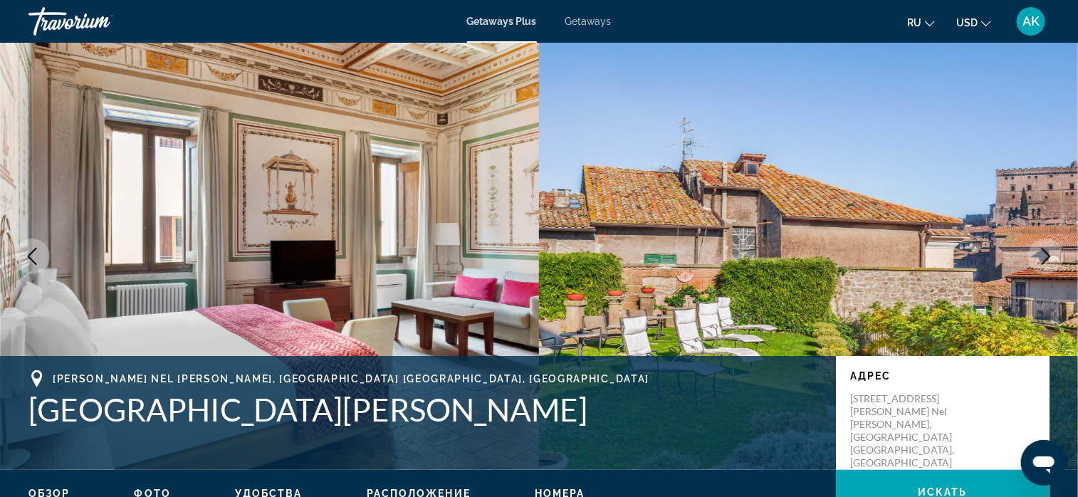
click at [1051, 256] on icon "Next image" at bounding box center [1046, 256] width 9 height 17
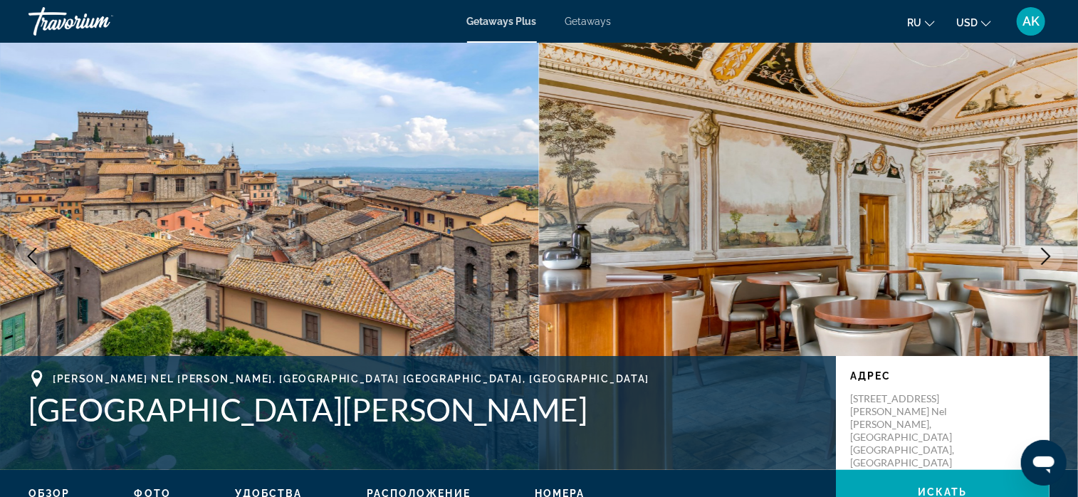
click at [1051, 256] on icon "Next image" at bounding box center [1046, 256] width 9 height 17
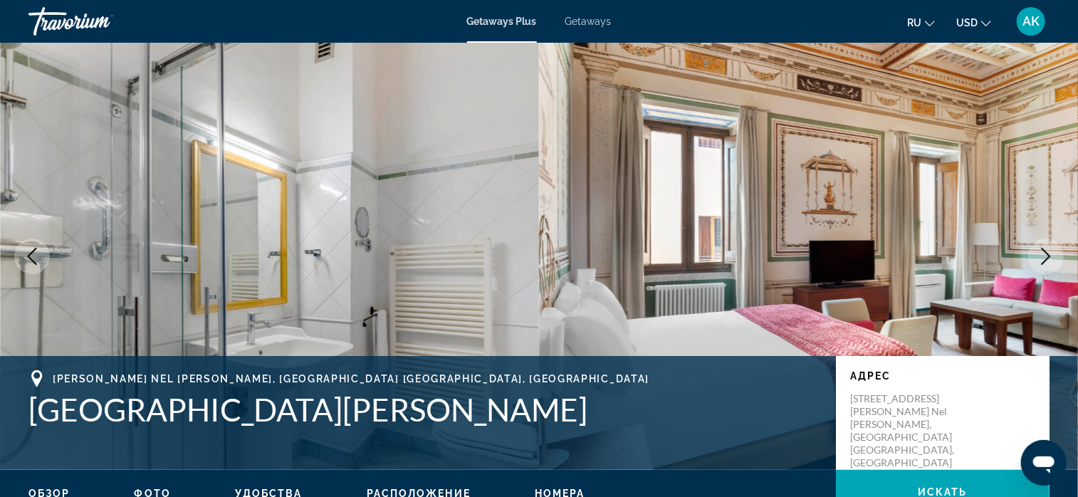
click at [1043, 251] on icon "Next image" at bounding box center [1046, 256] width 17 height 17
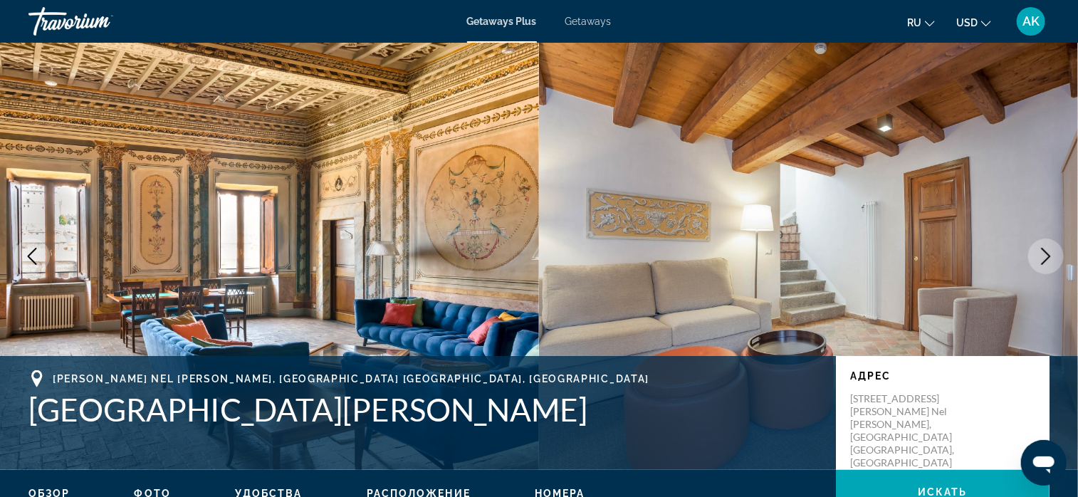
click at [1043, 253] on icon "Next image" at bounding box center [1046, 256] width 17 height 17
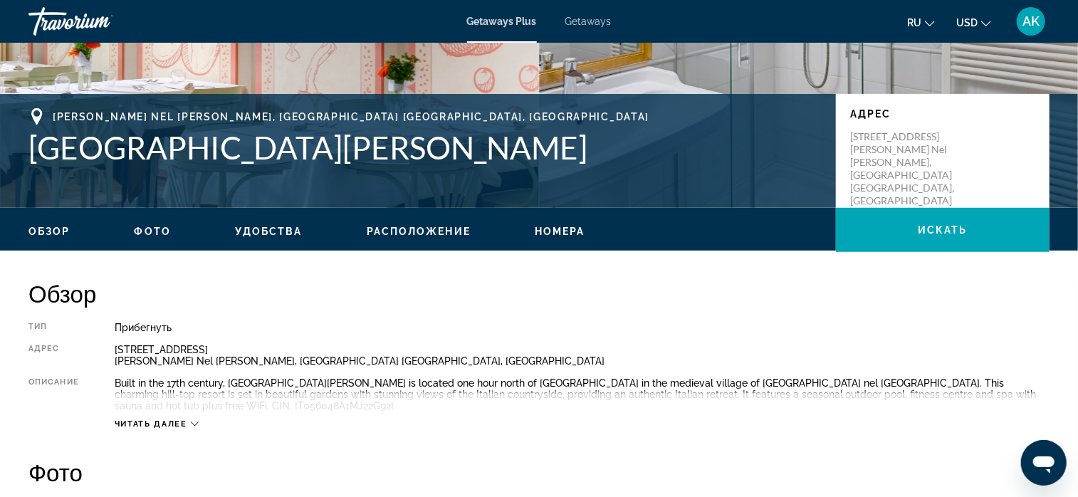
scroll to position [285, 0]
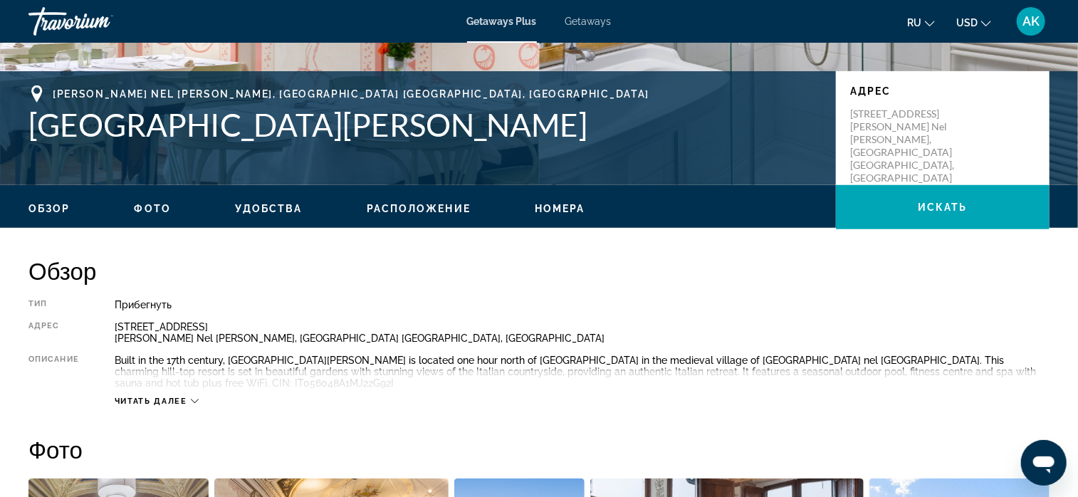
click at [156, 209] on span "Фото" at bounding box center [153, 208] width 36 height 11
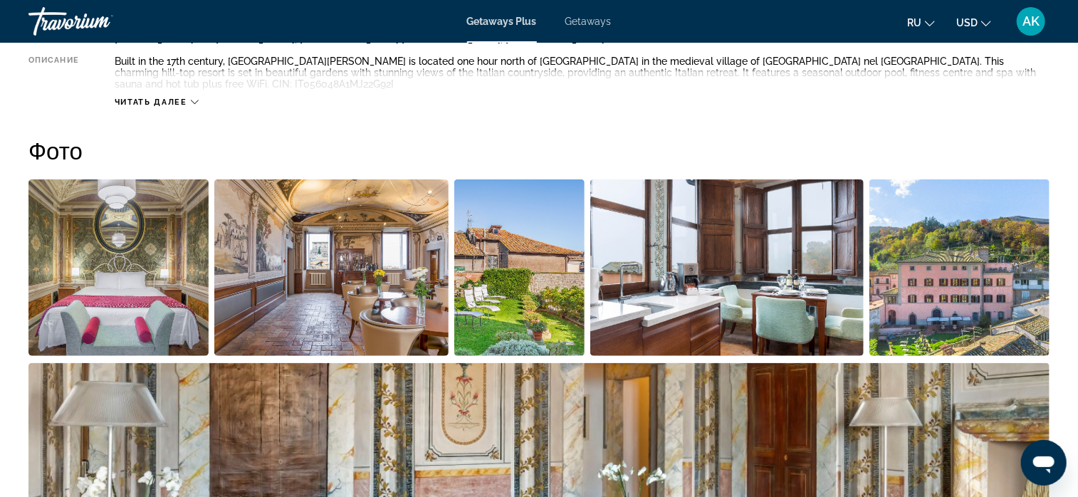
scroll to position [623, 0]
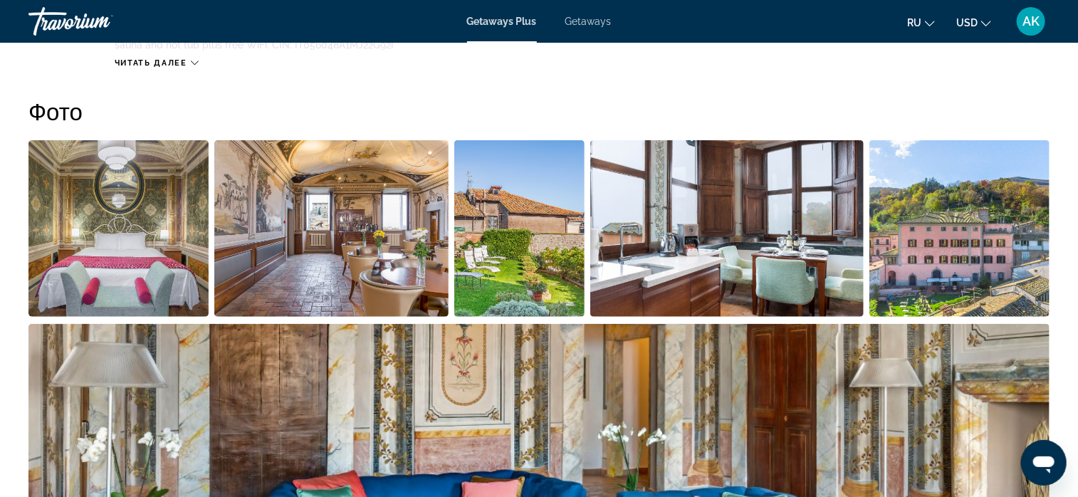
click at [506, 244] on img "Open full-screen image slider" at bounding box center [519, 228] width 130 height 177
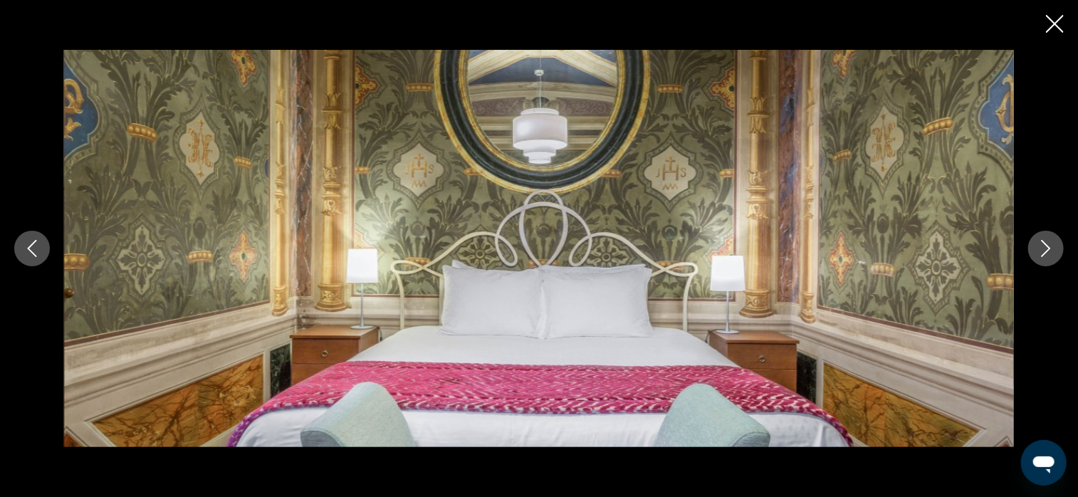
scroll to position [766, 0]
click at [1046, 241] on icon "Next image" at bounding box center [1046, 248] width 17 height 17
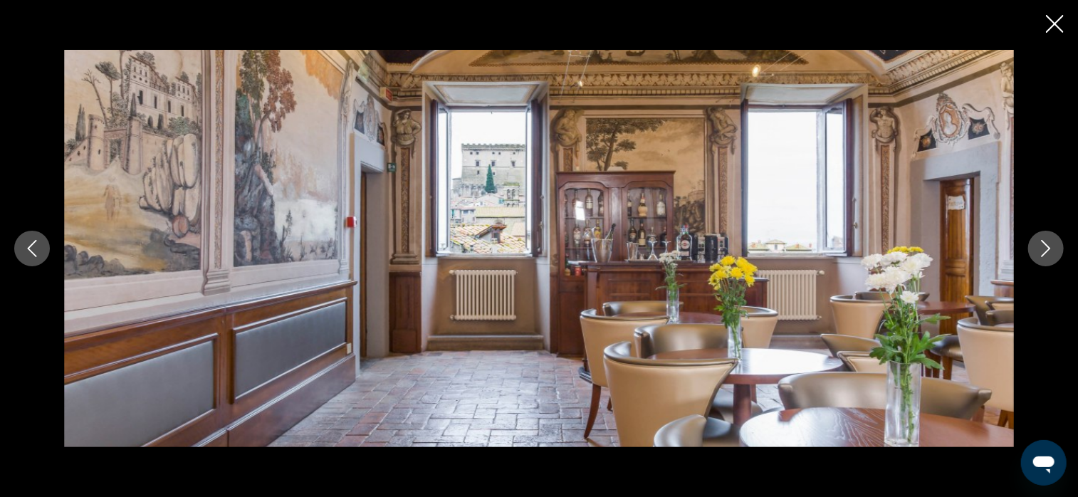
click at [1046, 241] on icon "Next image" at bounding box center [1046, 248] width 17 height 17
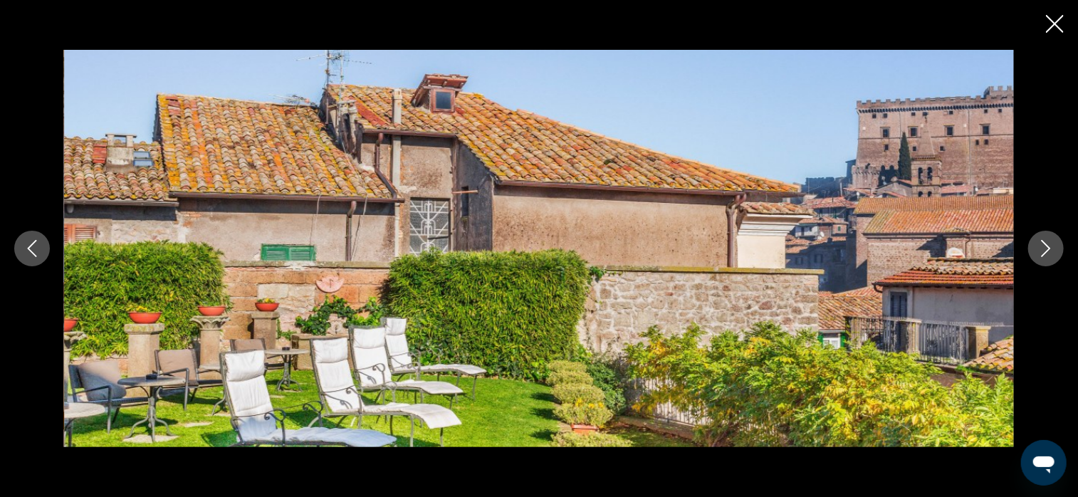
click at [1046, 241] on icon "Next image" at bounding box center [1046, 248] width 17 height 17
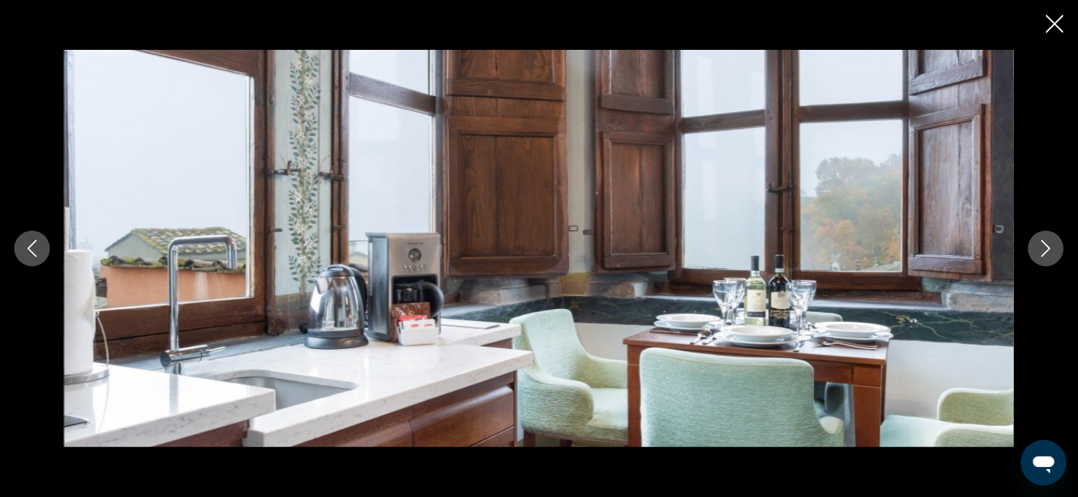
click at [1044, 246] on icon "Next image" at bounding box center [1046, 248] width 17 height 17
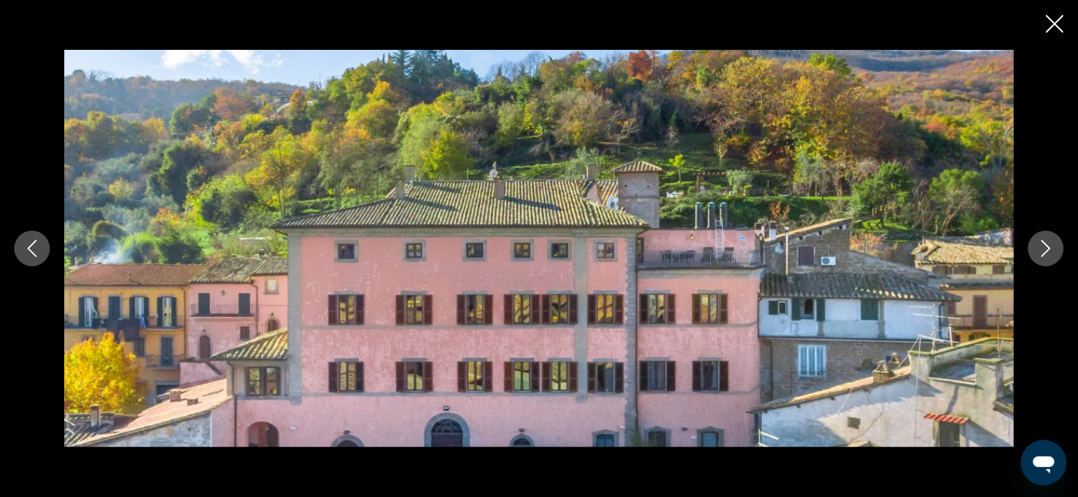
click at [1044, 246] on icon "Next image" at bounding box center [1046, 248] width 17 height 17
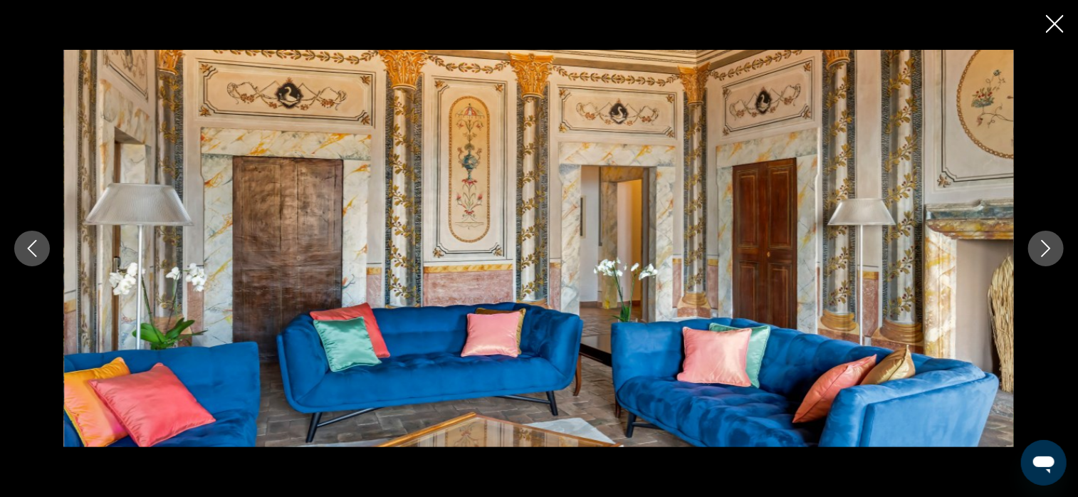
click at [1044, 246] on icon "Next image" at bounding box center [1046, 248] width 17 height 17
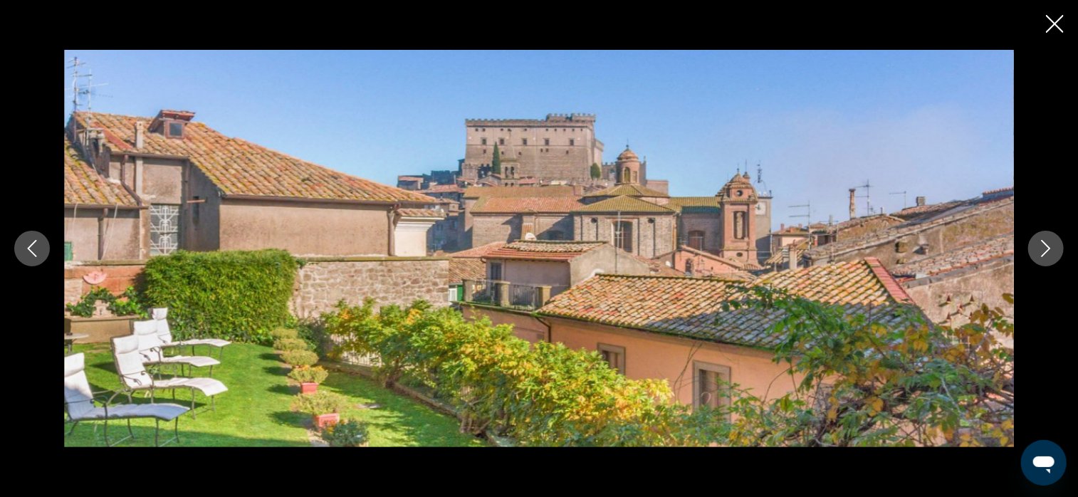
click at [1041, 249] on icon "Next image" at bounding box center [1046, 248] width 17 height 17
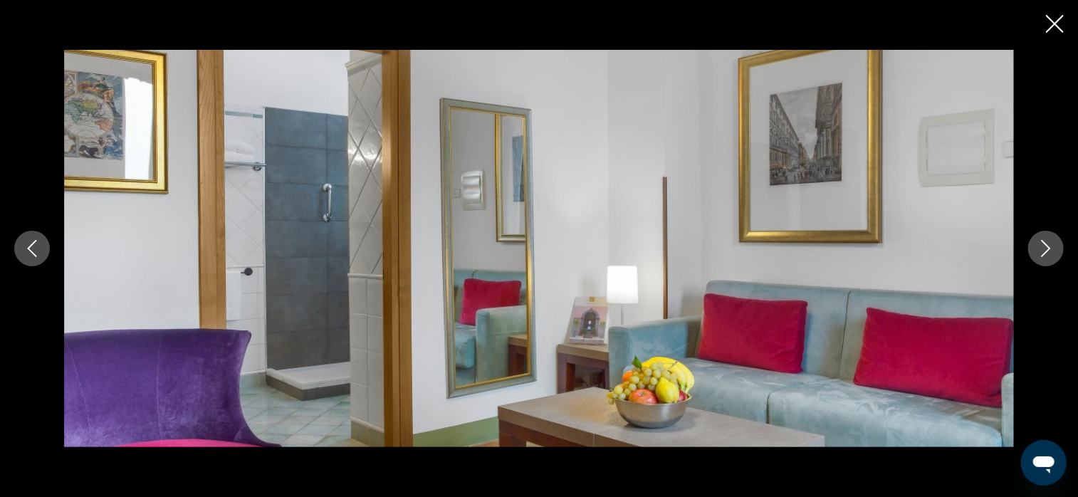
click at [1040, 247] on icon "Next image" at bounding box center [1046, 248] width 17 height 17
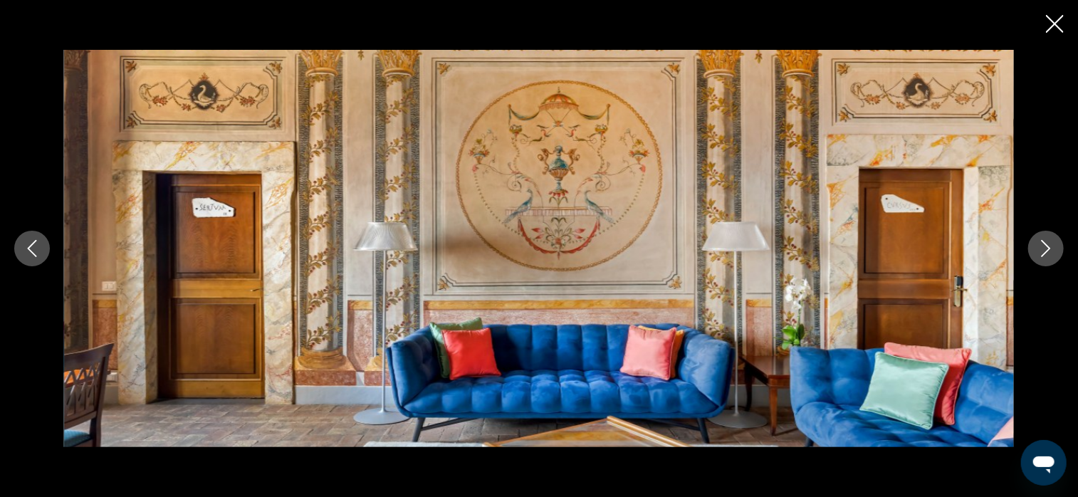
click at [1046, 252] on icon "Next image" at bounding box center [1046, 248] width 17 height 17
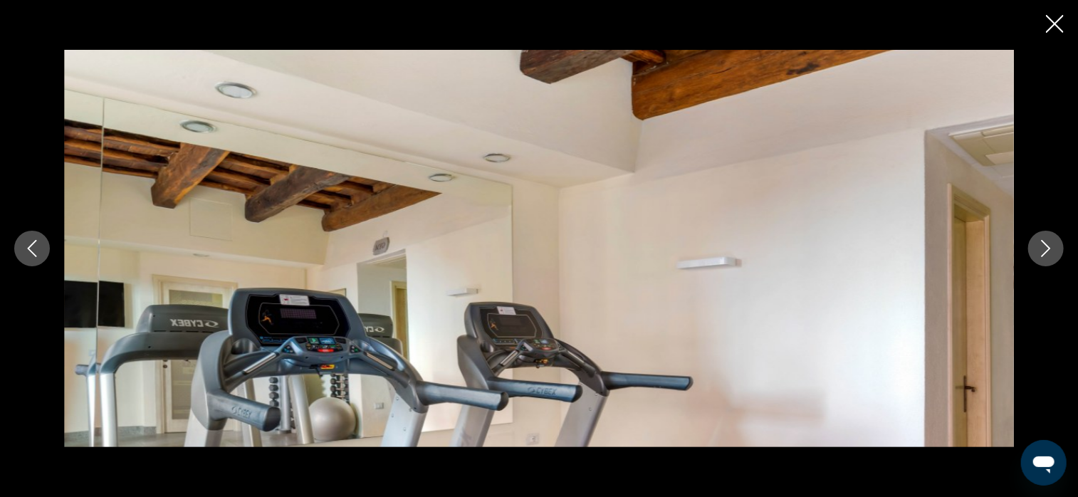
click at [1045, 251] on icon "Next image" at bounding box center [1046, 248] width 17 height 17
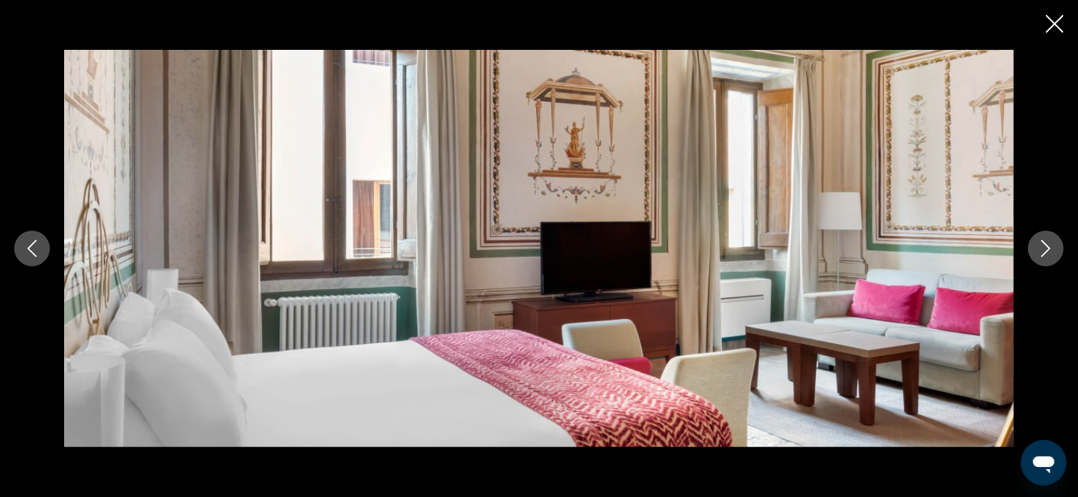
click at [1048, 253] on icon "Next image" at bounding box center [1046, 248] width 17 height 17
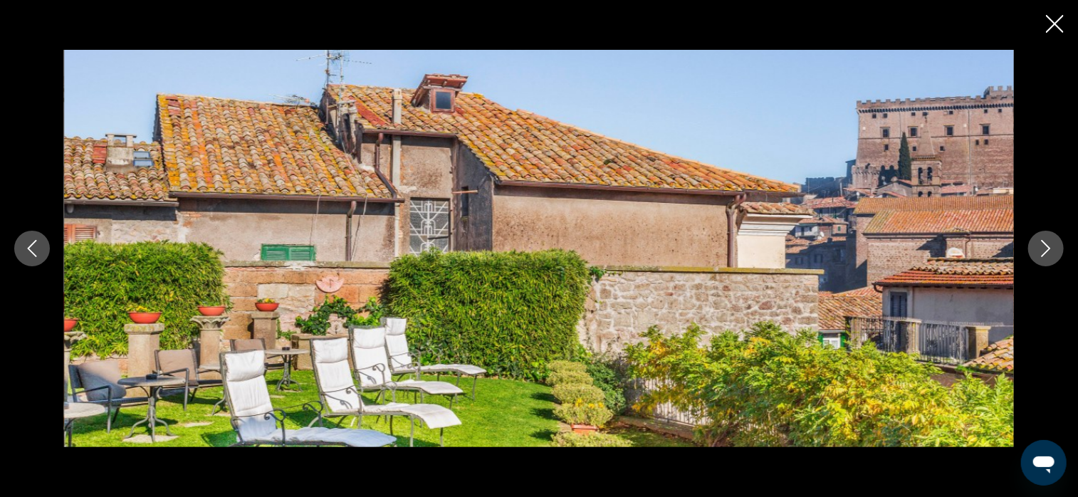
click at [1049, 246] on icon "Next image" at bounding box center [1046, 248] width 9 height 17
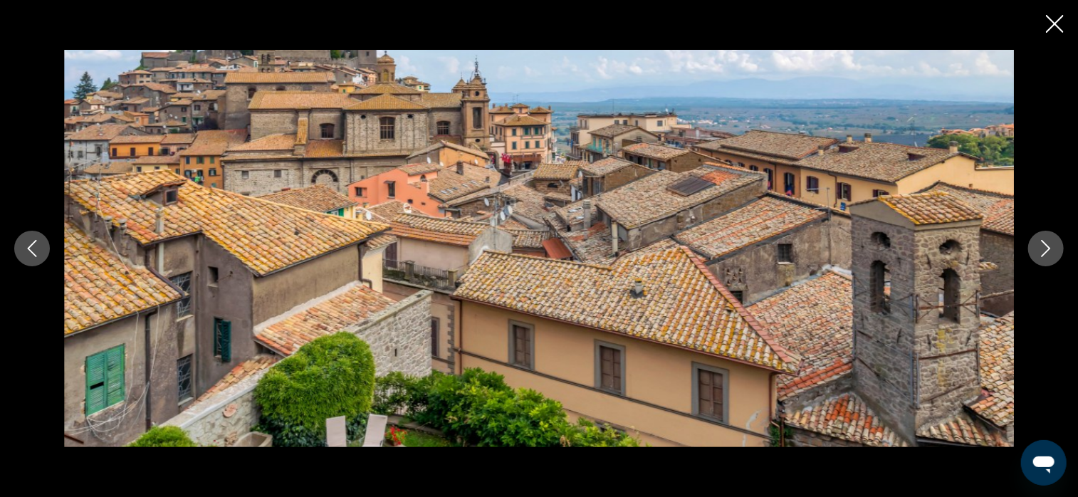
click at [1049, 244] on icon "Next image" at bounding box center [1046, 248] width 17 height 17
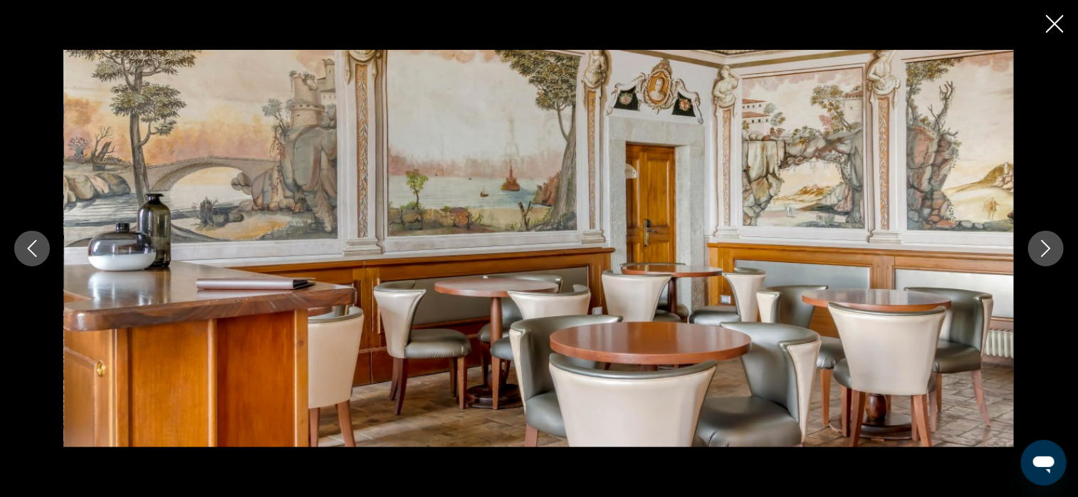
click at [1052, 20] on icon "Close slideshow" at bounding box center [1055, 24] width 18 height 18
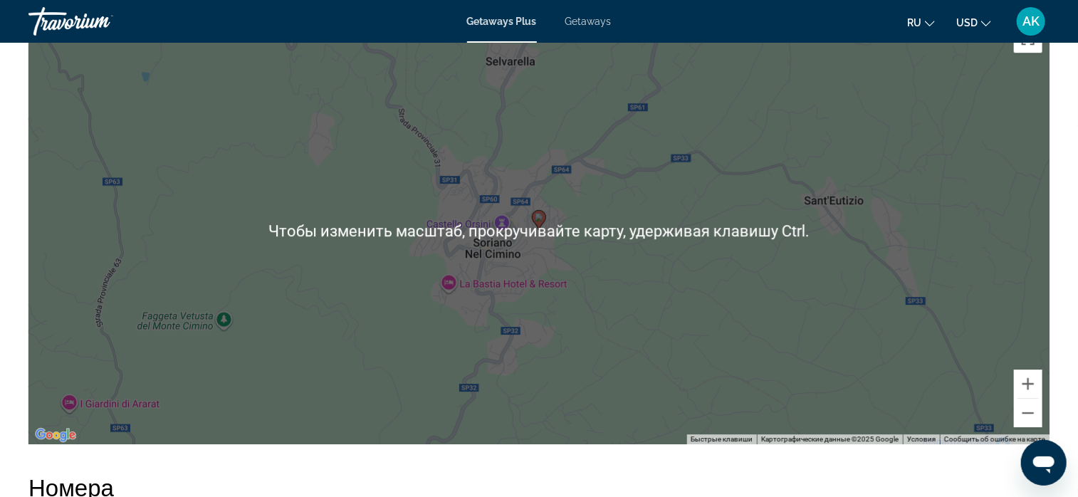
scroll to position [2048, 0]
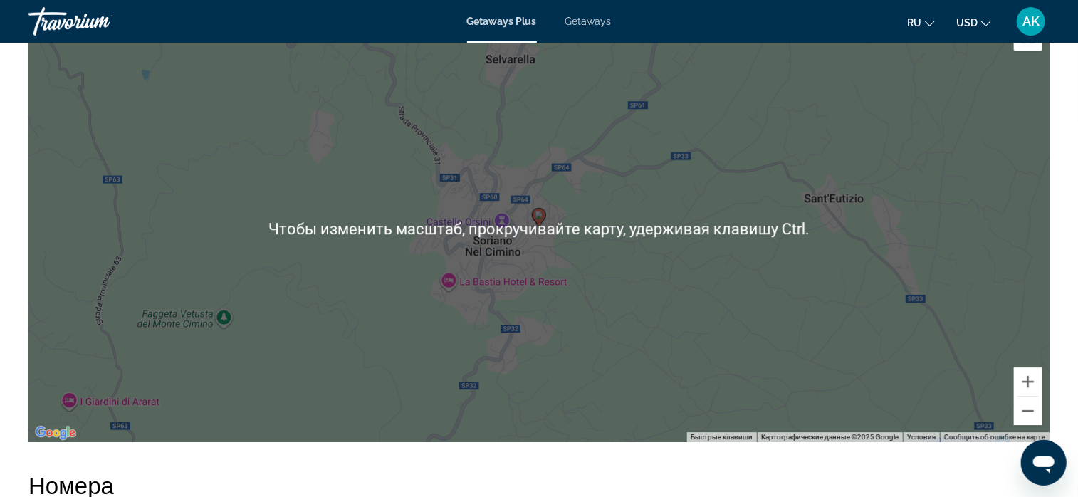
click at [542, 274] on div "Чтобы активировать перетаскивание с помощью клавиатуры, нажмите Alt + Ввод. Пос…" at bounding box center [538, 228] width 1021 height 427
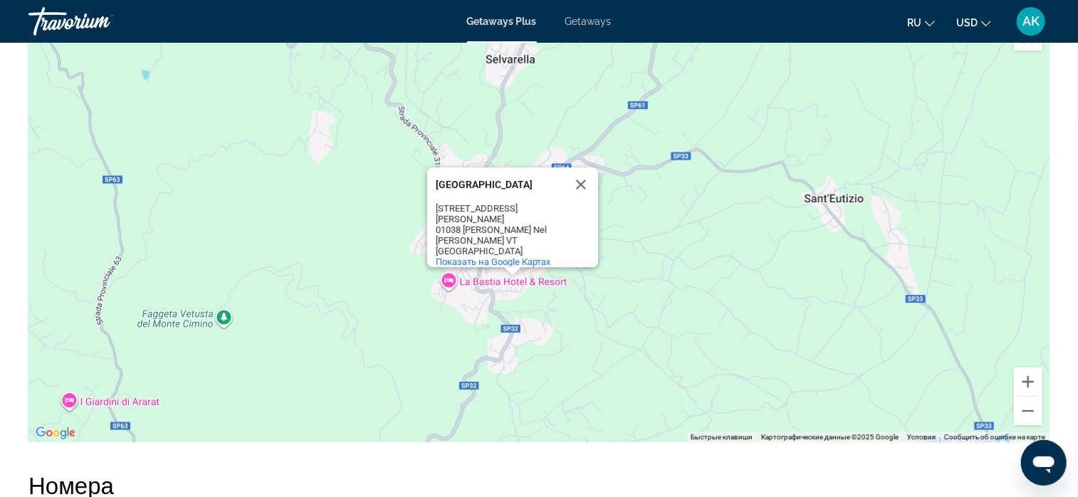
click at [635, 241] on div "Чтобы активировать перетаскивание с помощью клавиатуры, нажмите Alt + Ввод. Пос…" at bounding box center [538, 228] width 1021 height 427
click at [657, 227] on div "Чтобы активировать перетаскивание с помощью клавиатуры, нажмите Alt + Ввод. Пос…" at bounding box center [538, 228] width 1021 height 427
click at [584, 182] on button "Закрыть" at bounding box center [581, 184] width 34 height 34
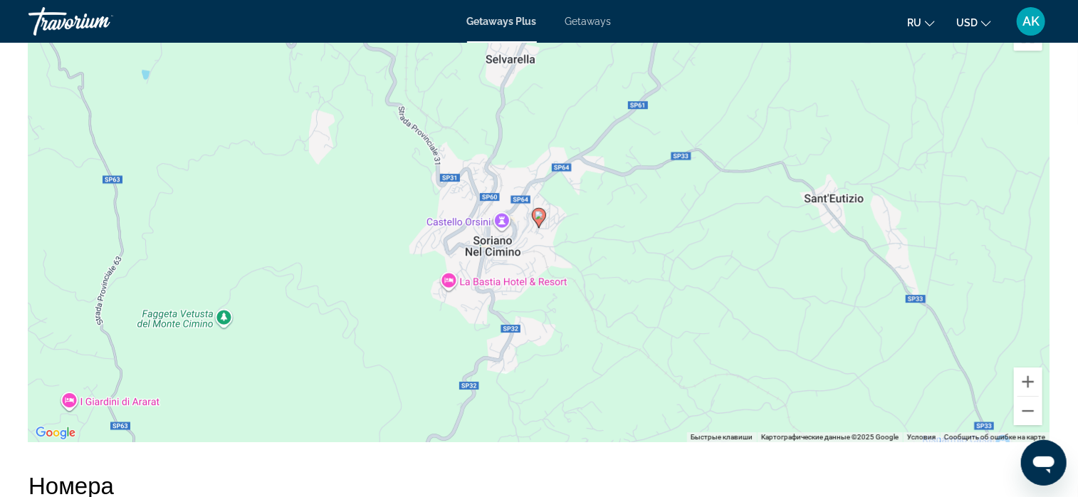
click at [541, 209] on icon "Main content" at bounding box center [539, 218] width 13 height 19
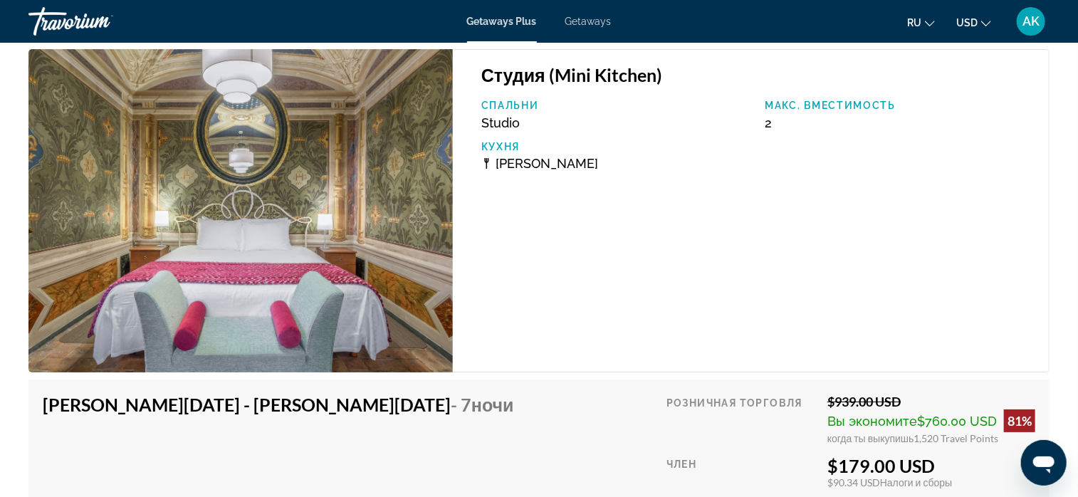
scroll to position [2475, 0]
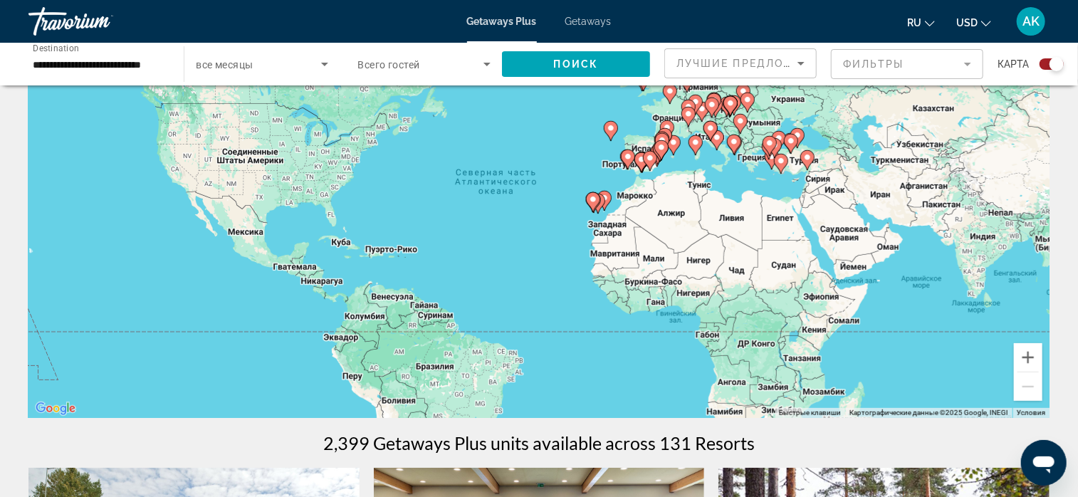
scroll to position [142, 0]
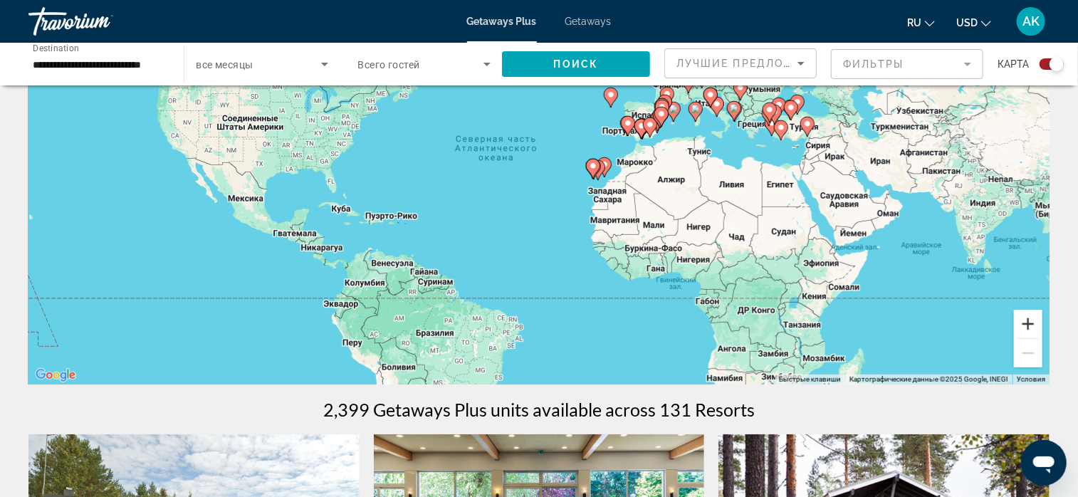
click at [1028, 324] on button "Увеличить" at bounding box center [1028, 324] width 28 height 28
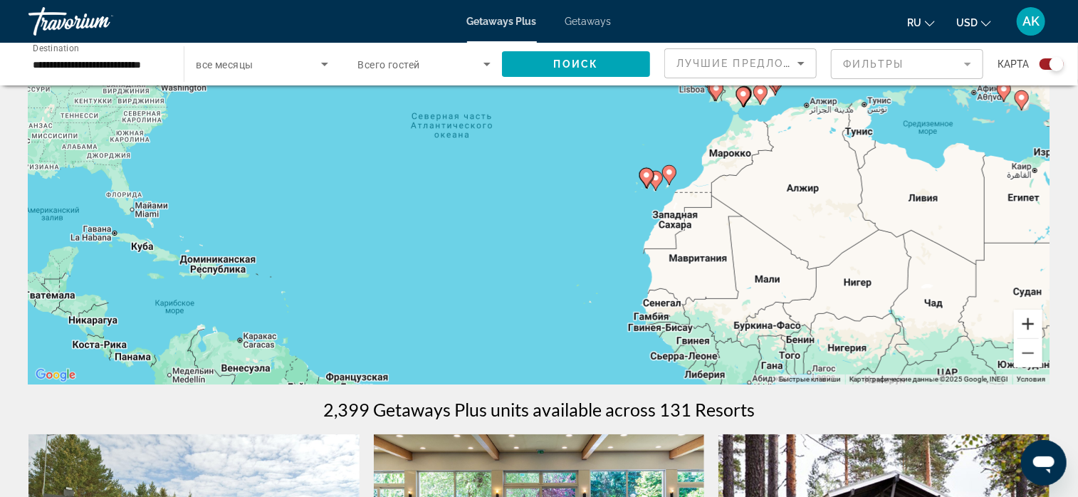
click at [1028, 324] on button "Увеличить" at bounding box center [1028, 324] width 28 height 28
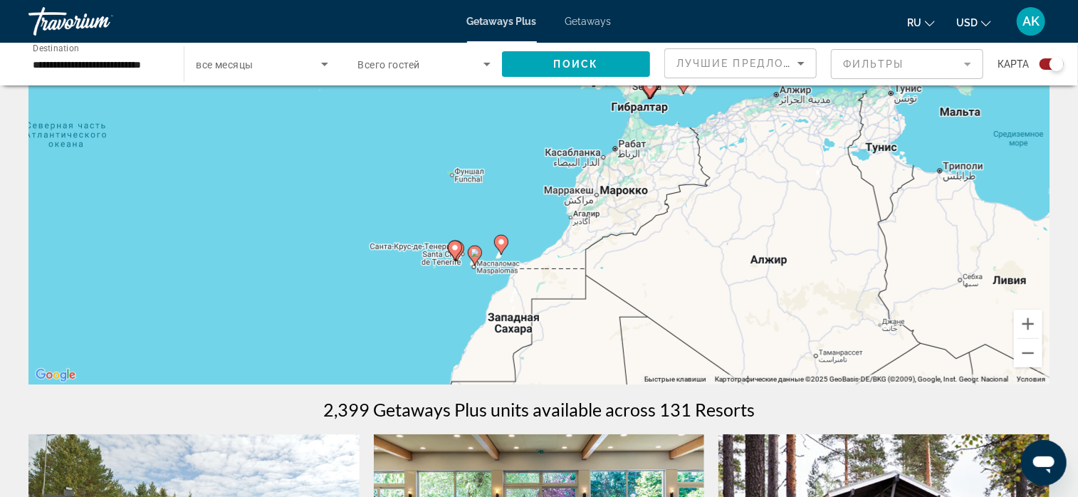
drag, startPoint x: 932, startPoint y: 267, endPoint x: 638, endPoint y: 313, distance: 297.7
click at [638, 318] on div "Чтобы активировать перетаскивание с помощью клавиатуры, нажмите Alt + Ввод. Пос…" at bounding box center [538, 170] width 1021 height 427
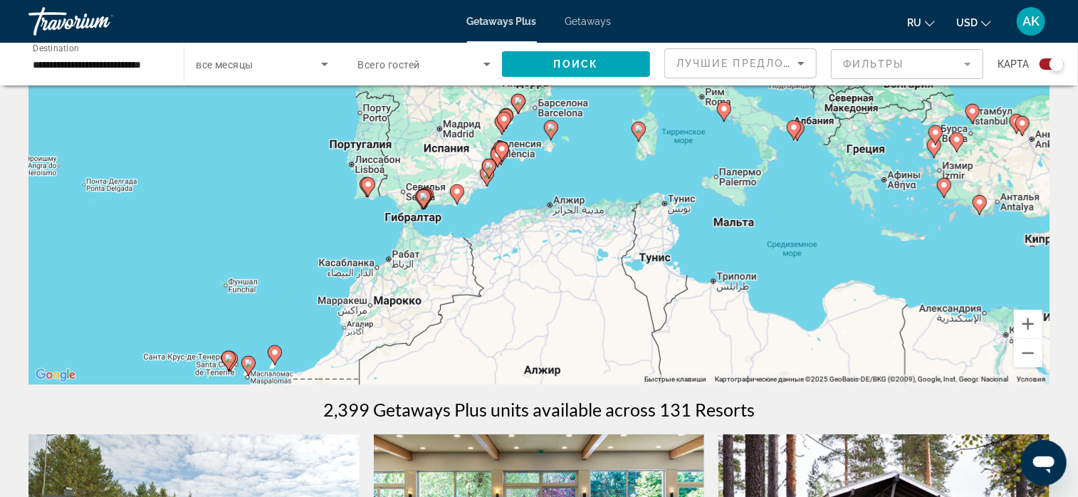
drag, startPoint x: 821, startPoint y: 286, endPoint x: 608, endPoint y: 383, distance: 233.3
click at [608, 383] on div "Чтобы активировать перетаскивание с помощью клавиатуры, нажмите Alt + Ввод. Пос…" at bounding box center [538, 170] width 1021 height 427
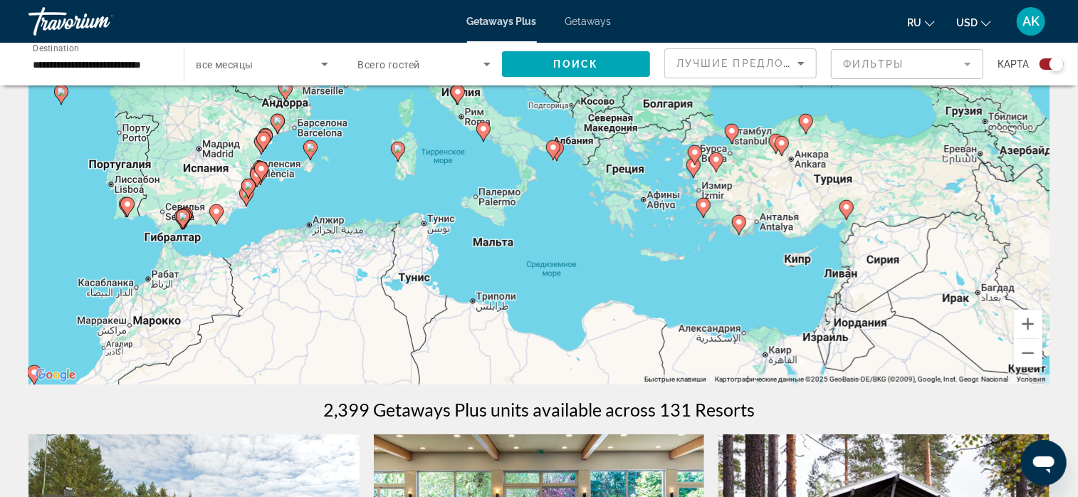
drag, startPoint x: 742, startPoint y: 318, endPoint x: 514, endPoint y: 333, distance: 229.1
click at [514, 333] on div "Чтобы активировать перетаскивание с помощью клавиатуры, нажмите Alt + Ввод. Пос…" at bounding box center [538, 170] width 1021 height 427
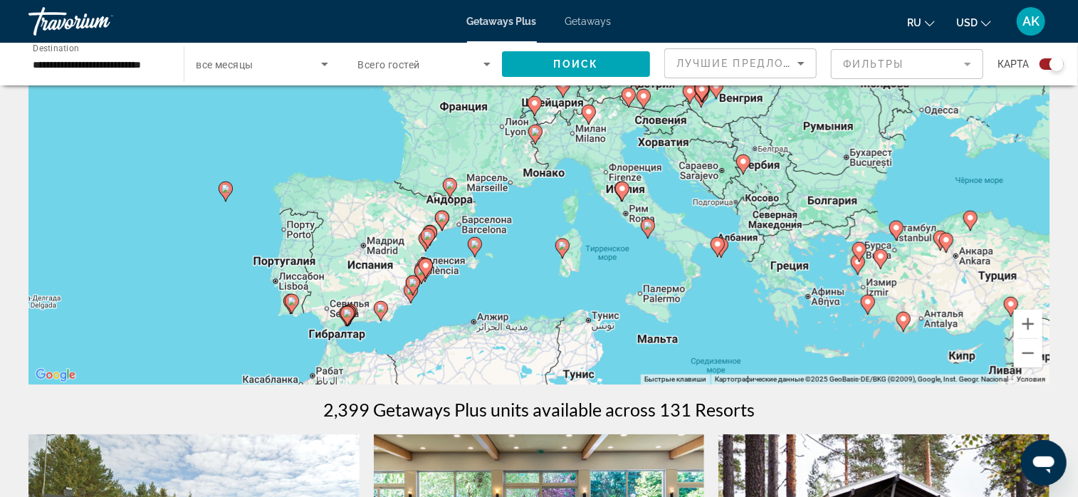
drag, startPoint x: 655, startPoint y: 256, endPoint x: 821, endPoint y: 353, distance: 192.2
click at [821, 353] on div "Чтобы активировать перетаскивание с помощью клавиатуры, нажмите Alt + Ввод. Пос…" at bounding box center [538, 170] width 1021 height 427
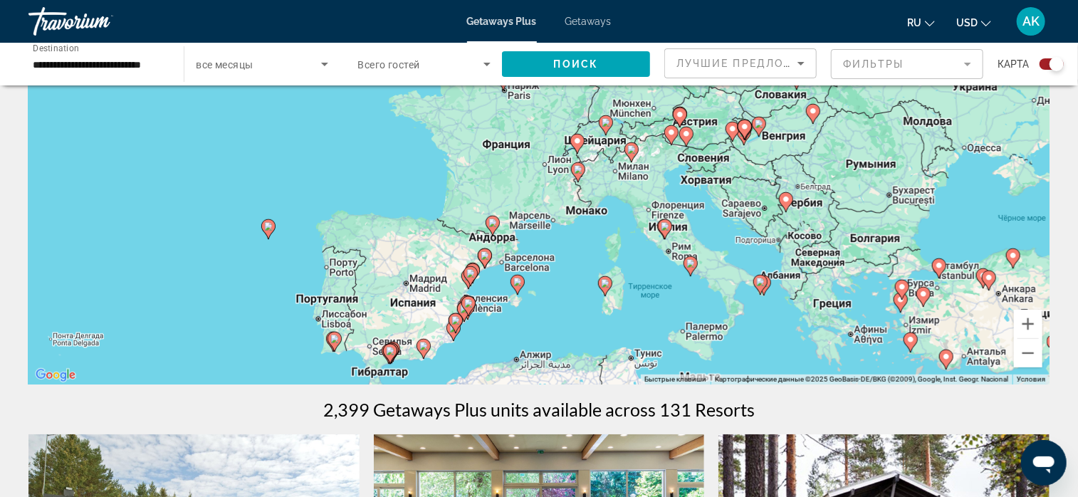
drag, startPoint x: 708, startPoint y: 307, endPoint x: 752, endPoint y: 345, distance: 58.1
click at [752, 345] on div "Чтобы активировать перетаскивание с помощью клавиатуры, нажмите Alt + Ввод. Пос…" at bounding box center [538, 170] width 1021 height 427
click at [630, 150] on image "Main content" at bounding box center [632, 149] width 9 height 9
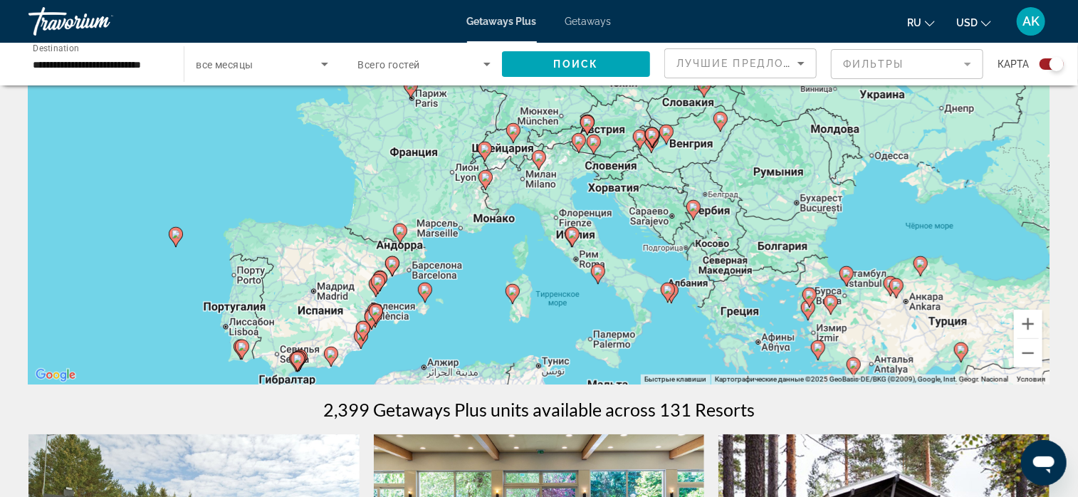
click at [541, 157] on image "Main content" at bounding box center [539, 157] width 9 height 9
type input "**********"
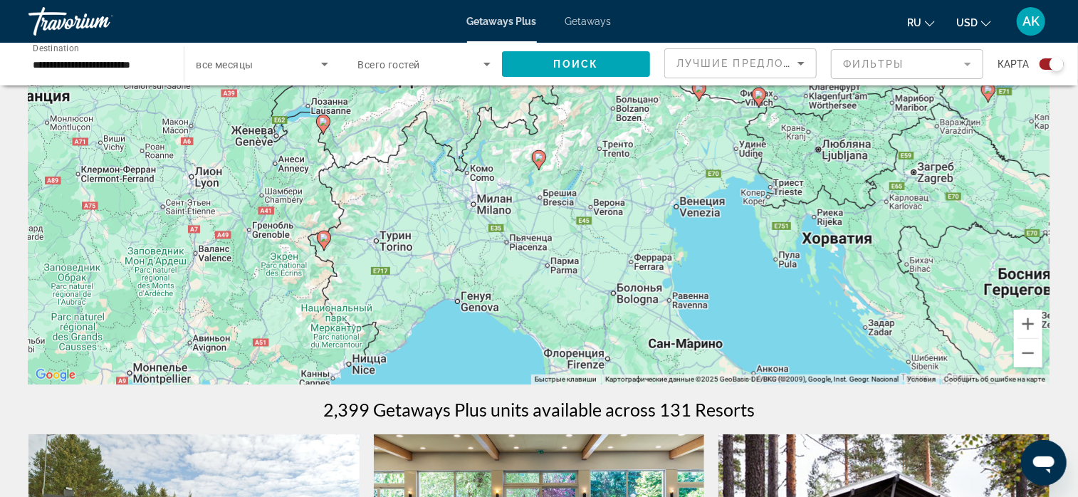
drag, startPoint x: 539, startPoint y: 156, endPoint x: 550, endPoint y: 162, distance: 12.1
click at [538, 156] on image "Main content" at bounding box center [539, 157] width 9 height 9
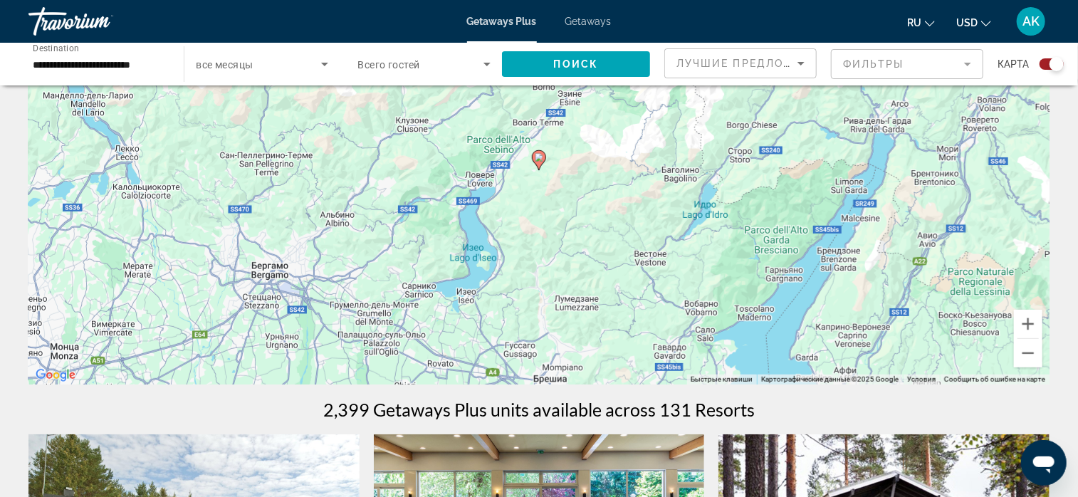
click at [544, 162] on g "Main content" at bounding box center [539, 160] width 14 height 20
click at [541, 162] on icon "Main content" at bounding box center [539, 160] width 13 height 19
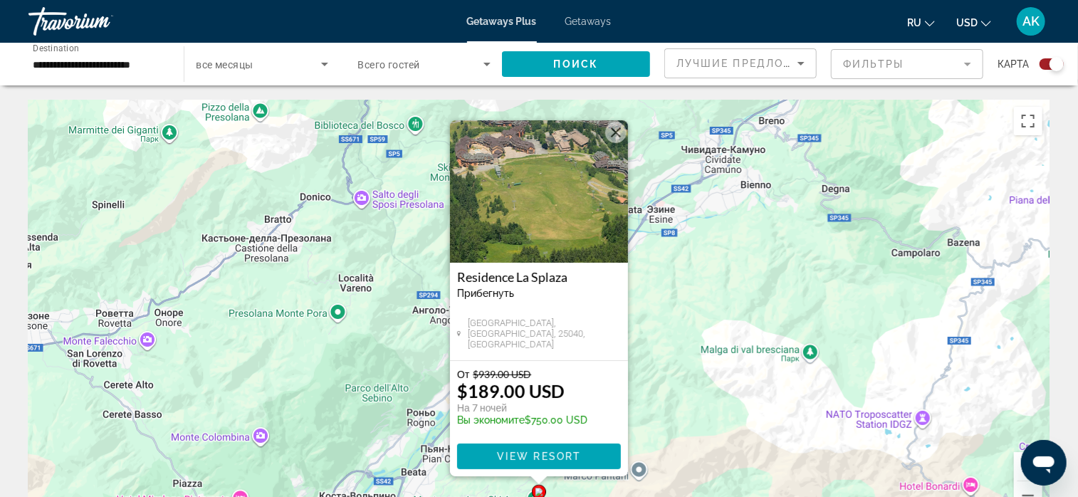
scroll to position [71, 0]
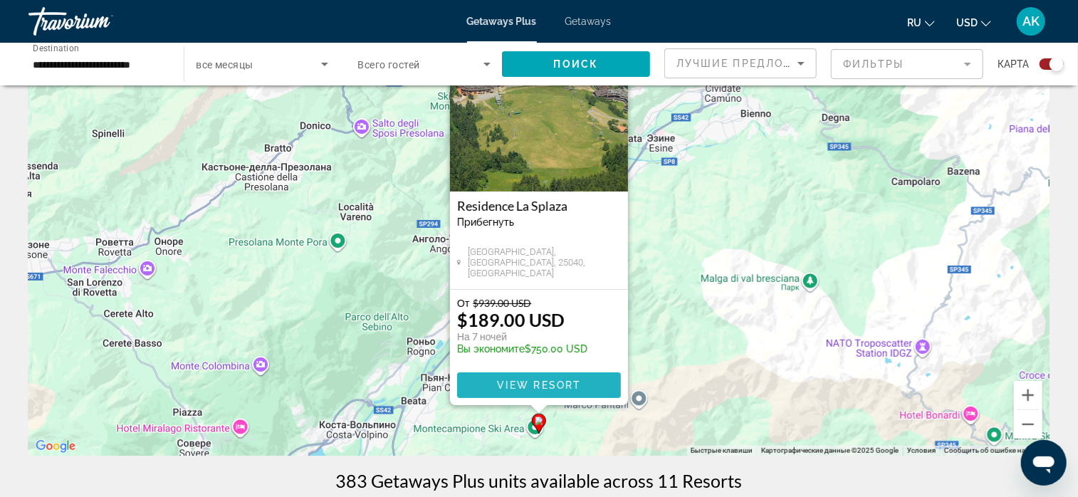
click at [583, 379] on span "Main content" at bounding box center [539, 385] width 164 height 34
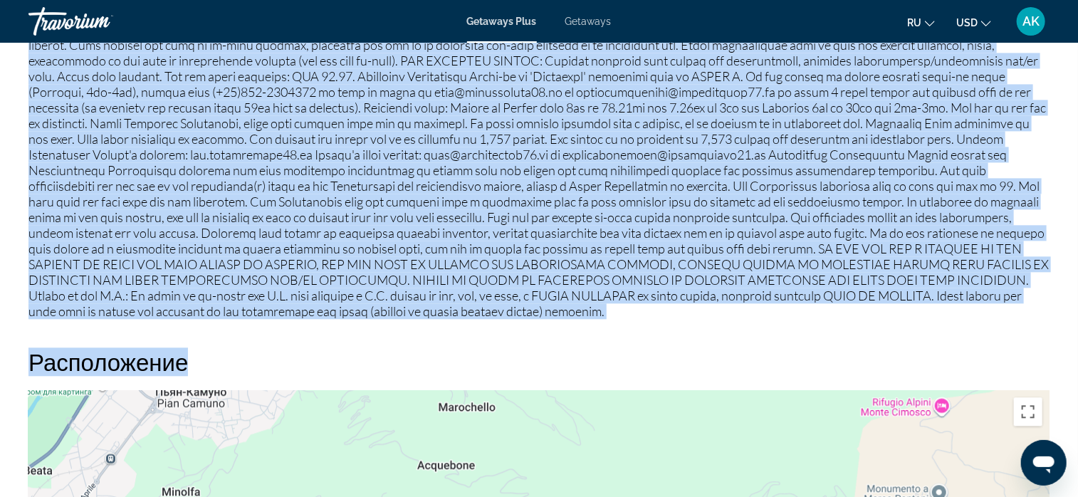
scroll to position [1567, 0]
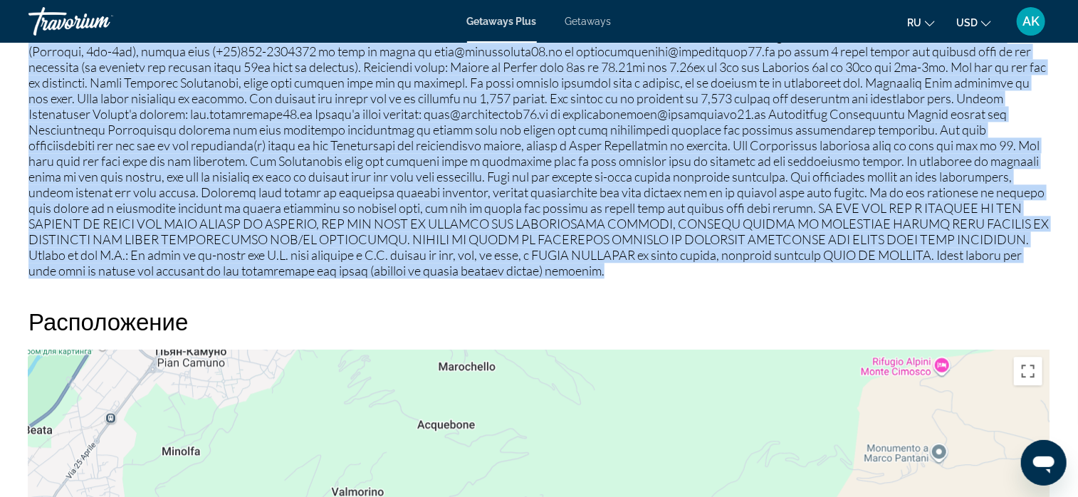
drag, startPoint x: 30, startPoint y: 138, endPoint x: 385, endPoint y: 278, distance: 381.2
click at [385, 278] on p "Main content" at bounding box center [538, 98] width 1021 height 360
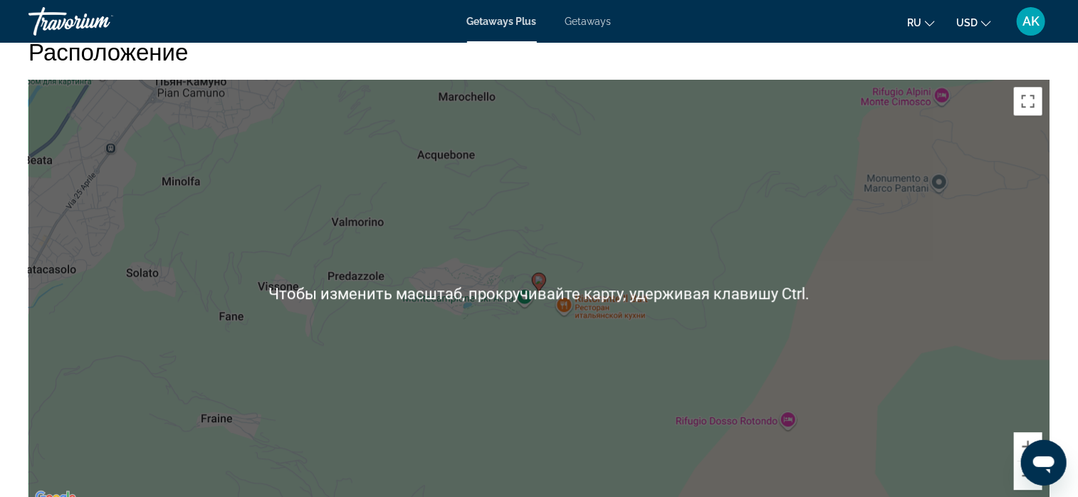
scroll to position [1852, 0]
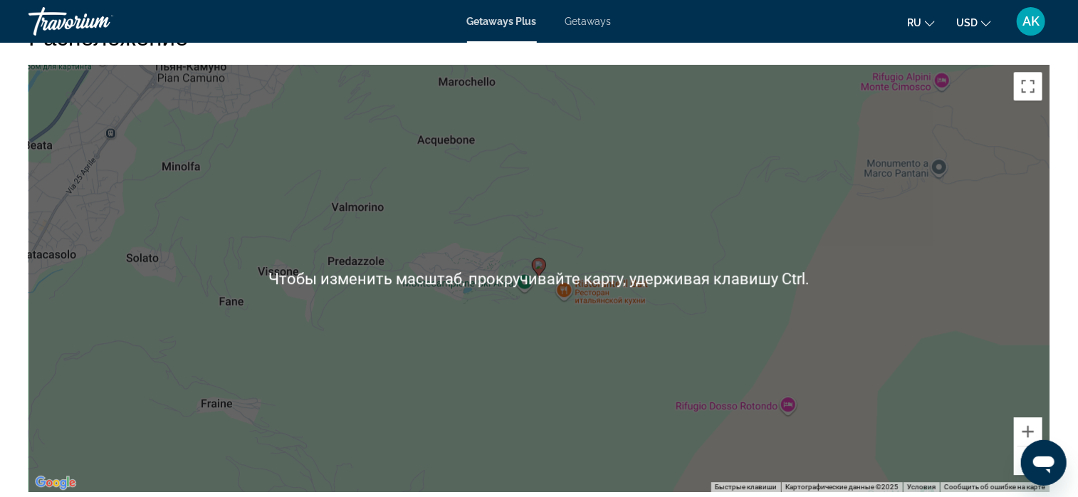
click at [719, 328] on div "Чтобы активировать перетаскивание с помощью клавиатуры, нажмите Alt + Ввод. Пос…" at bounding box center [538, 278] width 1021 height 427
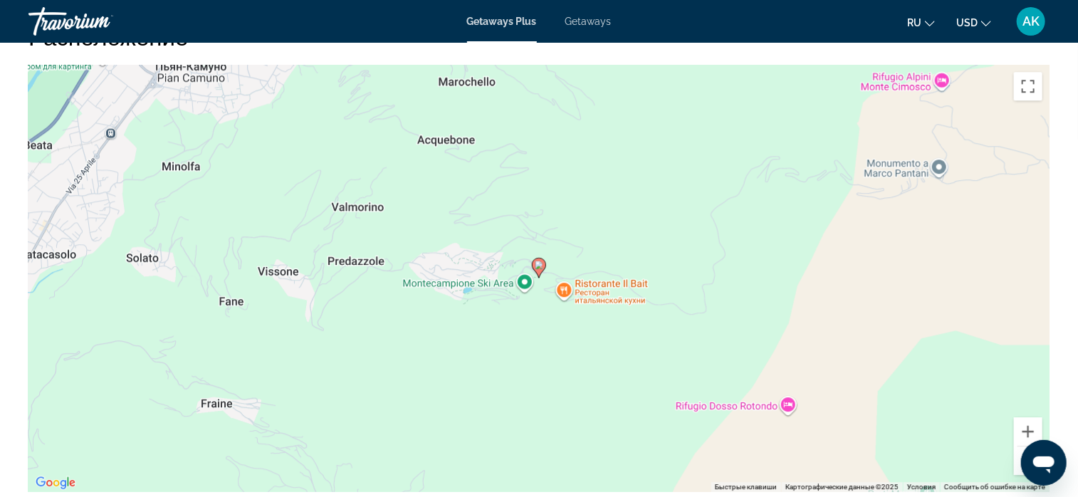
drag, startPoint x: 953, startPoint y: 383, endPoint x: 987, endPoint y: 304, distance: 85.5
click at [982, 316] on div "Чтобы активировать перетаскивание с помощью клавиатуры, нажмите Alt + Ввод. Пос…" at bounding box center [538, 278] width 1021 height 427
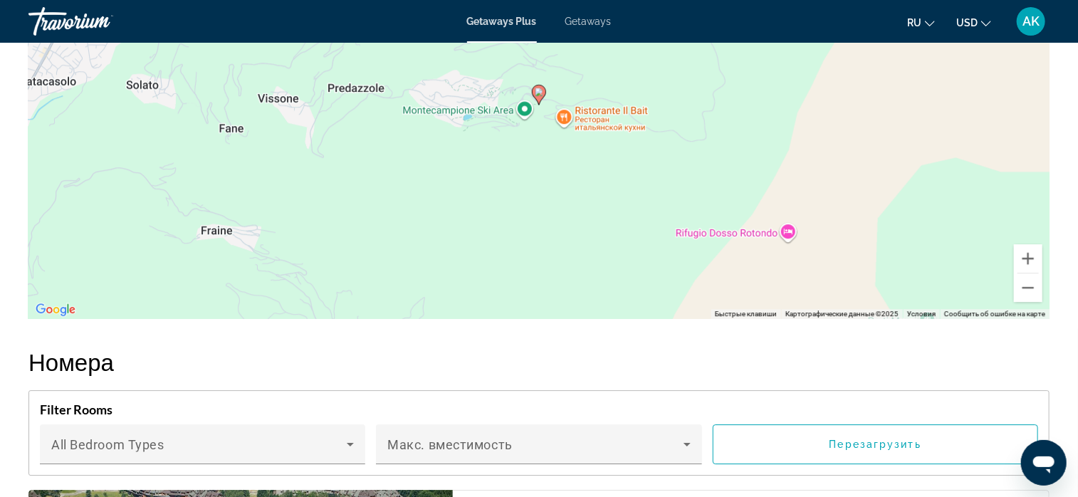
scroll to position [2042, 0]
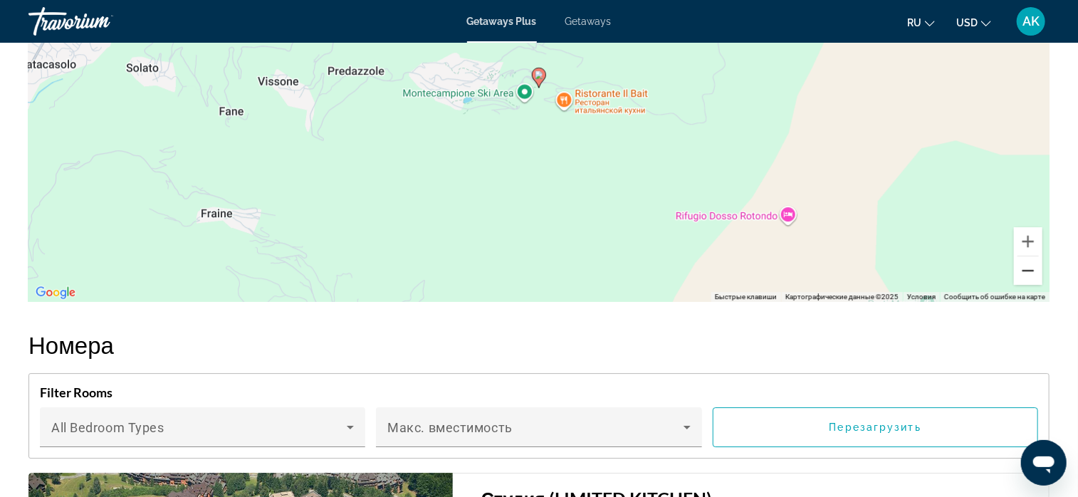
click at [1029, 273] on button "Уменьшить" at bounding box center [1028, 270] width 28 height 28
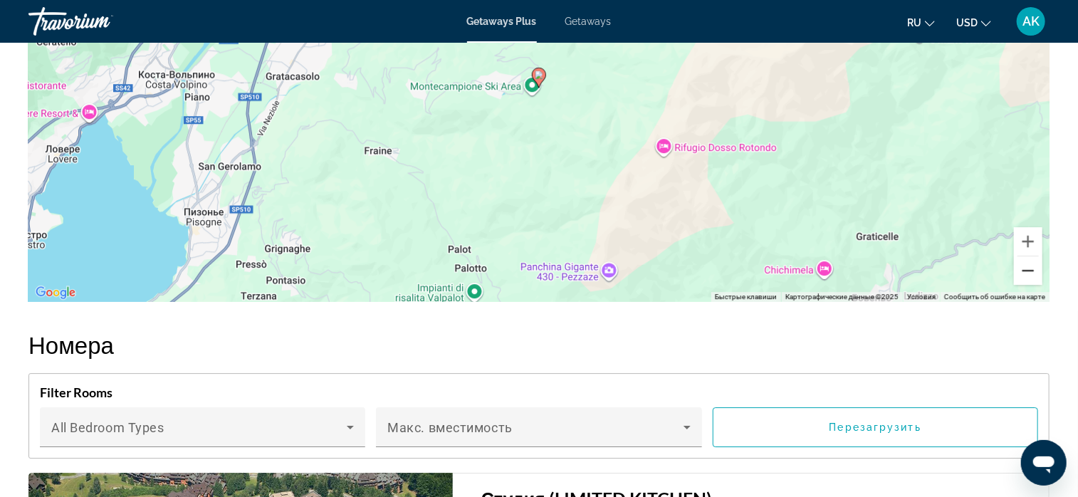
click at [1029, 273] on button "Уменьшить" at bounding box center [1028, 270] width 28 height 28
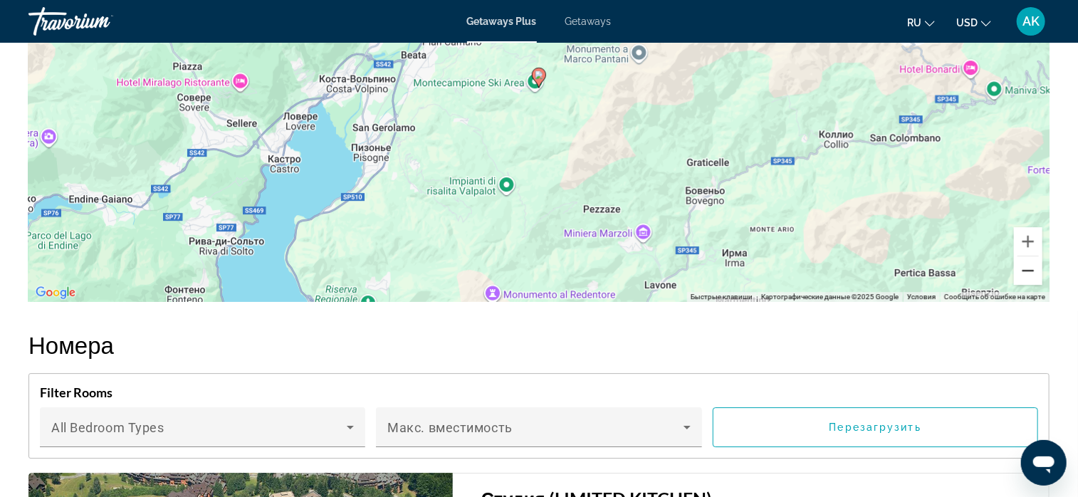
click at [1029, 273] on button "Уменьшить" at bounding box center [1028, 270] width 28 height 28
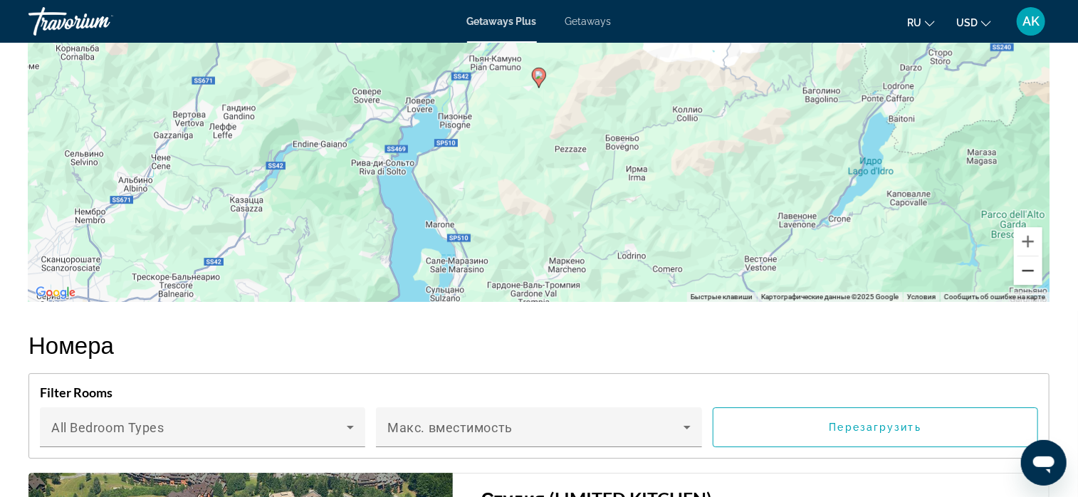
click at [1029, 273] on button "Уменьшить" at bounding box center [1028, 270] width 28 height 28
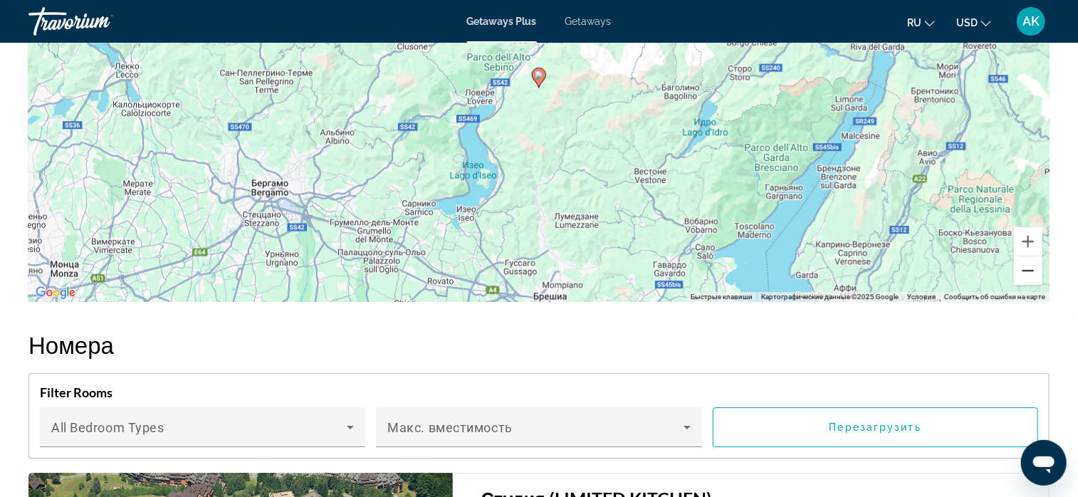
click at [1029, 273] on button "Уменьшить" at bounding box center [1028, 270] width 28 height 28
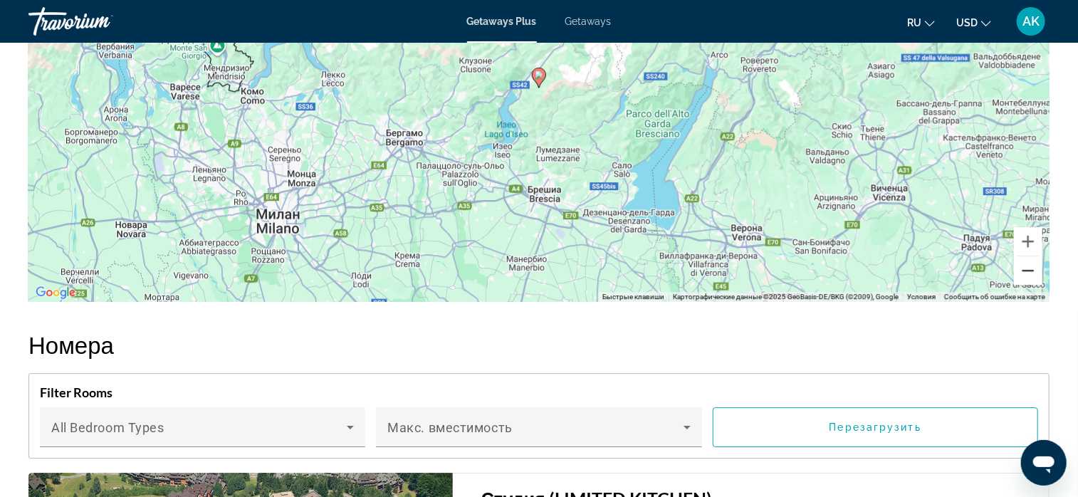
click at [1029, 273] on button "Уменьшить" at bounding box center [1028, 270] width 28 height 28
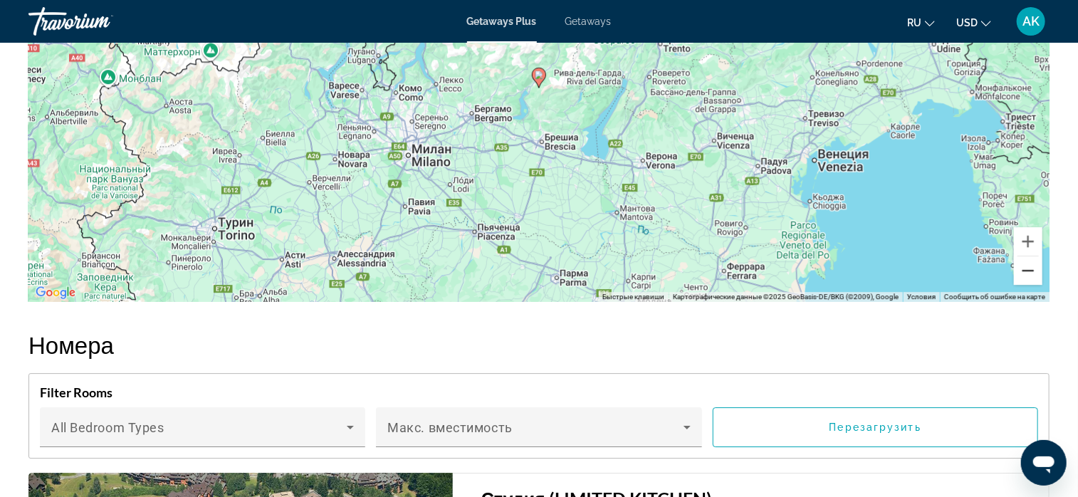
click at [1029, 273] on button "Уменьшить" at bounding box center [1028, 270] width 28 height 28
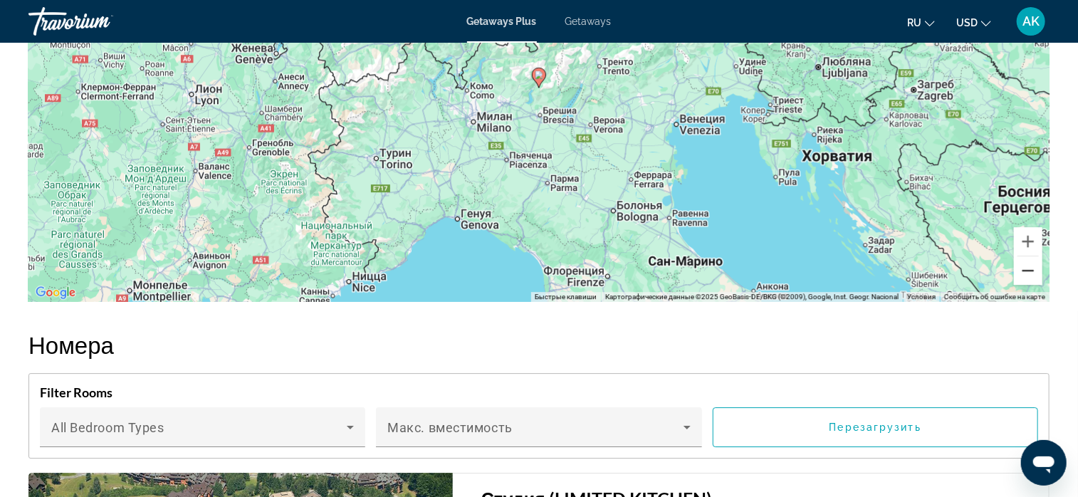
click at [1029, 273] on button "Уменьшить" at bounding box center [1028, 270] width 28 height 28
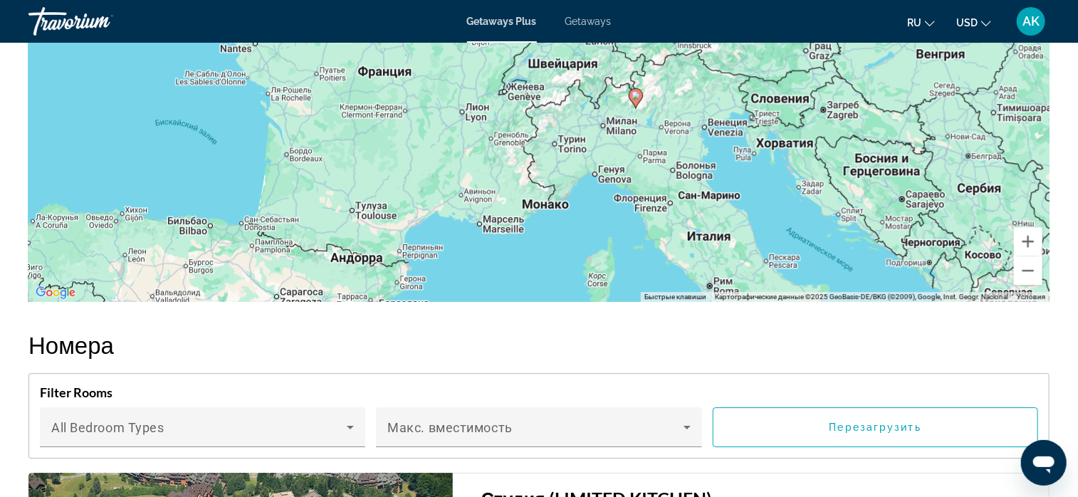
drag, startPoint x: 573, startPoint y: 96, endPoint x: 672, endPoint y: 118, distance: 101.4
click at [672, 118] on div "Чтобы активировать перетаскивание с помощью клавиатуры, нажмите Alt + Ввод. Пос…" at bounding box center [538, 88] width 1021 height 427
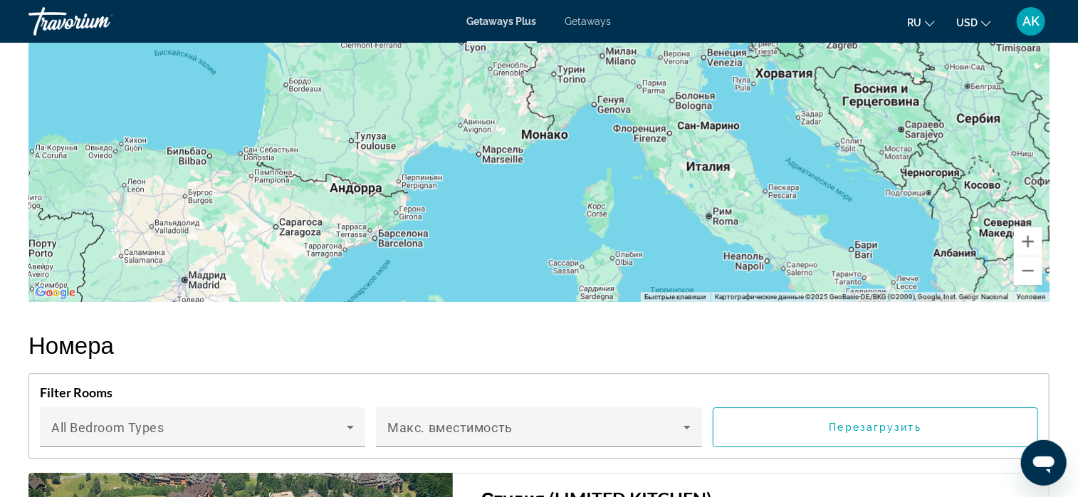
drag, startPoint x: 690, startPoint y: 206, endPoint x: 682, endPoint y: 96, distance: 110.0
click at [682, 95] on div "Чтобы активировать перетаскивание с помощью клавиатуры, нажмите Alt + Ввод. Пос…" at bounding box center [538, 88] width 1021 height 427
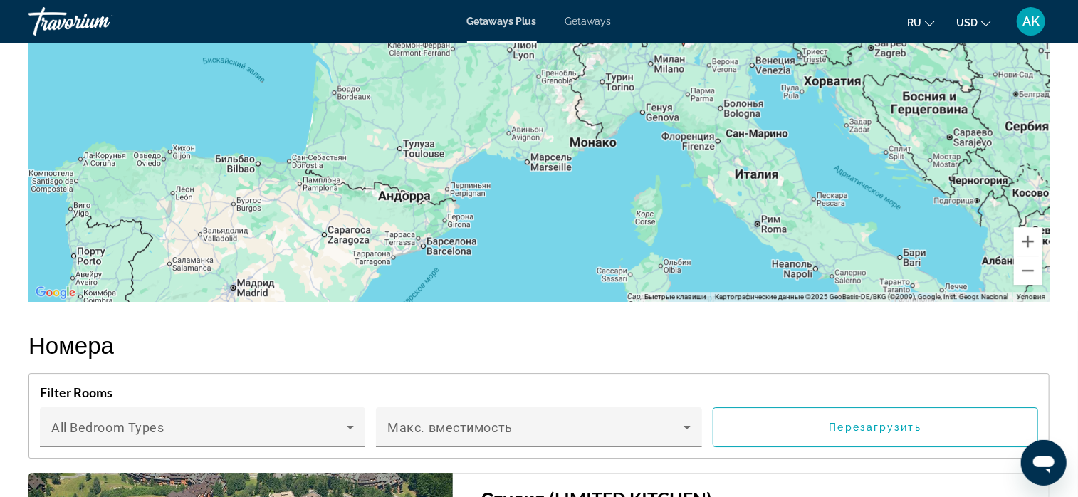
drag, startPoint x: 720, startPoint y: 172, endPoint x: 769, endPoint y: 213, distance: 64.2
click at [778, 224] on div "Чтобы активировать перетаскивание с помощью клавиатуры, нажмите Alt + Ввод. Пос…" at bounding box center [538, 88] width 1021 height 427
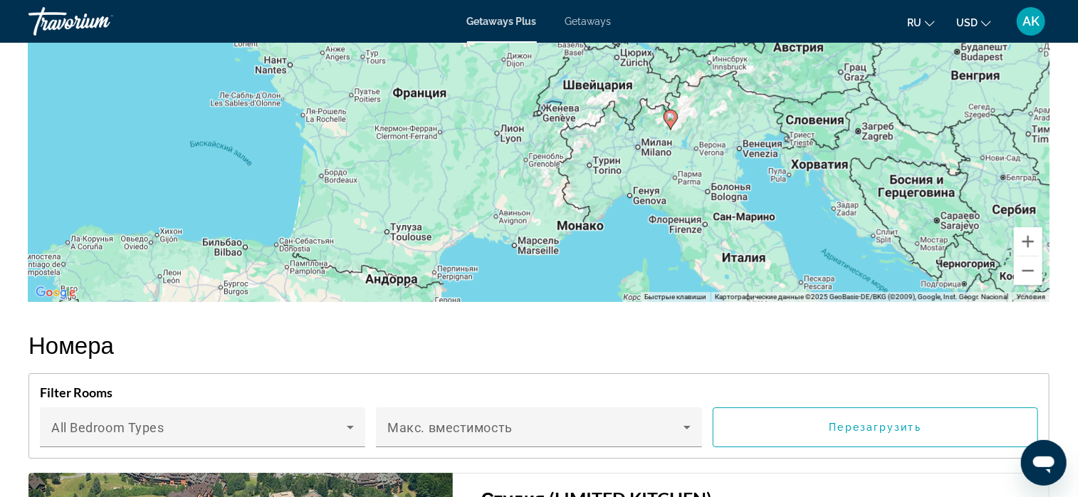
drag, startPoint x: 727, startPoint y: 160, endPoint x: 705, endPoint y: 213, distance: 56.9
click at [721, 236] on div "Чтобы активировать перетаскивание с помощью клавиатуры, нажмите Alt + Ввод. Пос…" at bounding box center [538, 88] width 1021 height 427
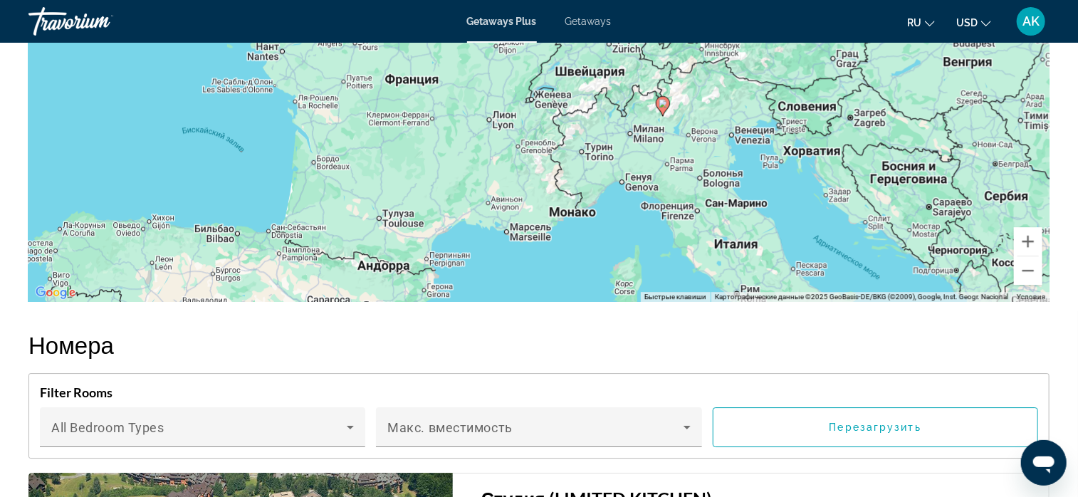
click at [664, 101] on image "Main content" at bounding box center [663, 103] width 9 height 9
click at [661, 103] on image "Main content" at bounding box center [663, 103] width 9 height 9
click at [662, 103] on image "Main content" at bounding box center [663, 103] width 9 height 9
click at [664, 102] on image "Main content" at bounding box center [663, 103] width 9 height 9
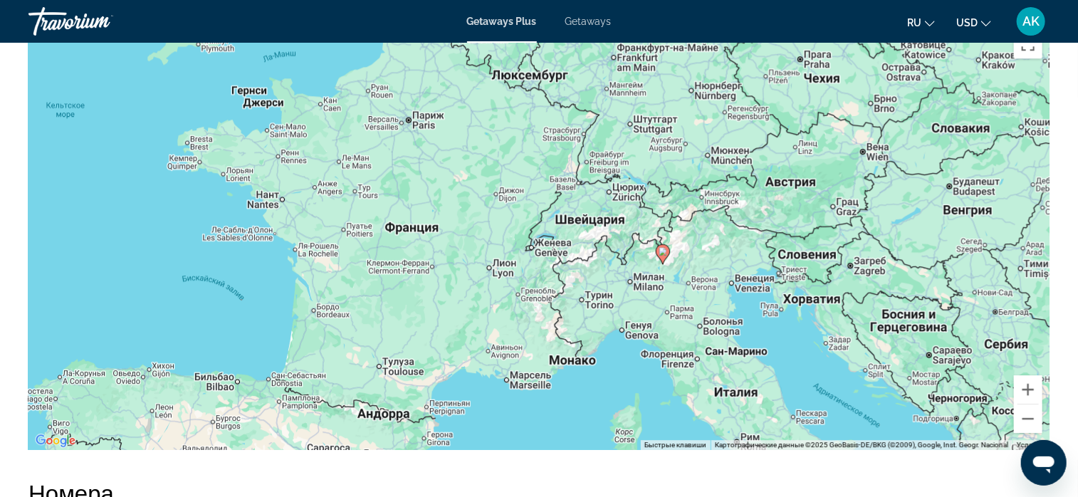
scroll to position [1826, 0]
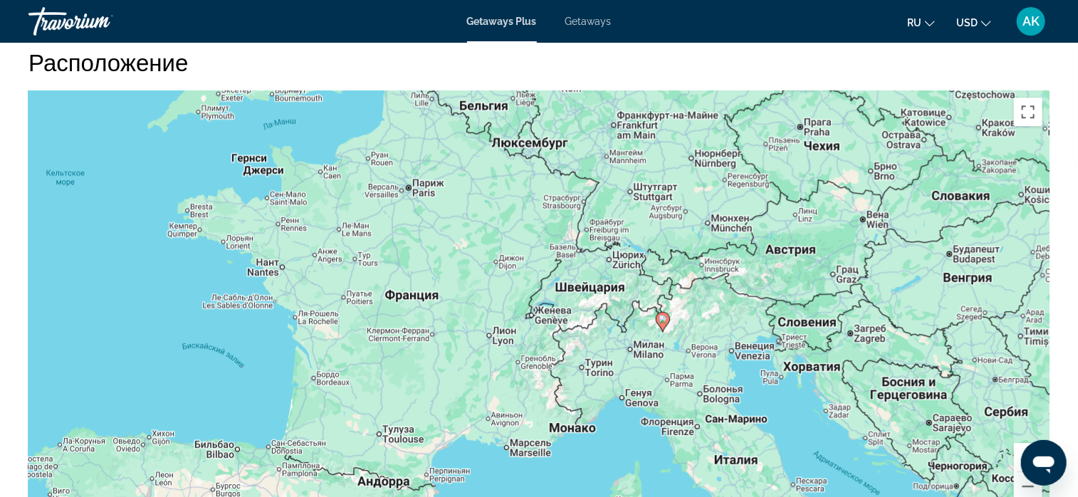
click at [664, 317] on image "Main content" at bounding box center [663, 319] width 9 height 9
click at [665, 318] on image "Main content" at bounding box center [663, 319] width 9 height 9
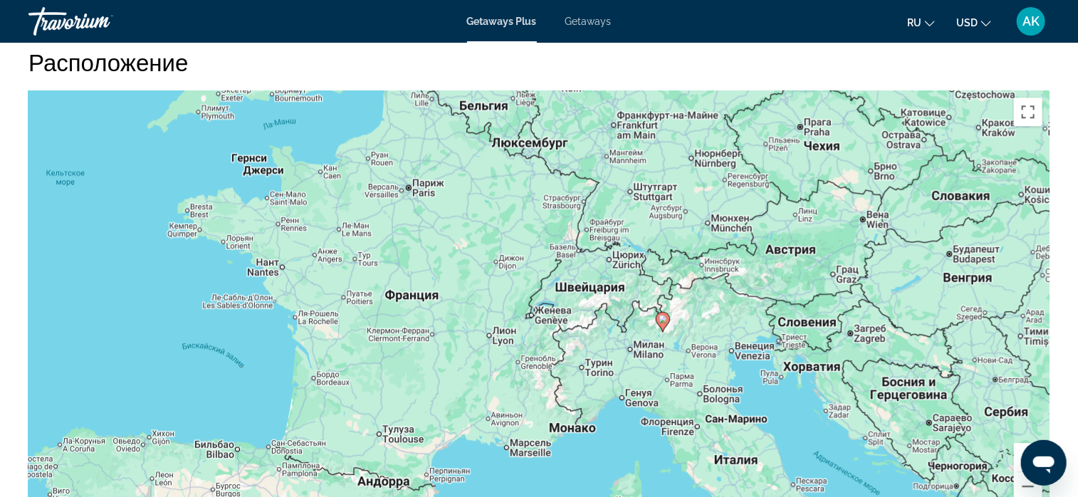
click at [665, 318] on image "Main content" at bounding box center [663, 319] width 9 height 9
click at [665, 317] on image "Main content" at bounding box center [663, 319] width 9 height 9
click at [665, 318] on image "Main content" at bounding box center [663, 319] width 9 height 9
click at [658, 318] on icon "Main content" at bounding box center [663, 322] width 13 height 19
click at [653, 317] on div "Чтобы активировать перетаскивание с помощью клавиатуры, нажмите Alt + Ввод. Пос…" at bounding box center [538, 303] width 1021 height 427
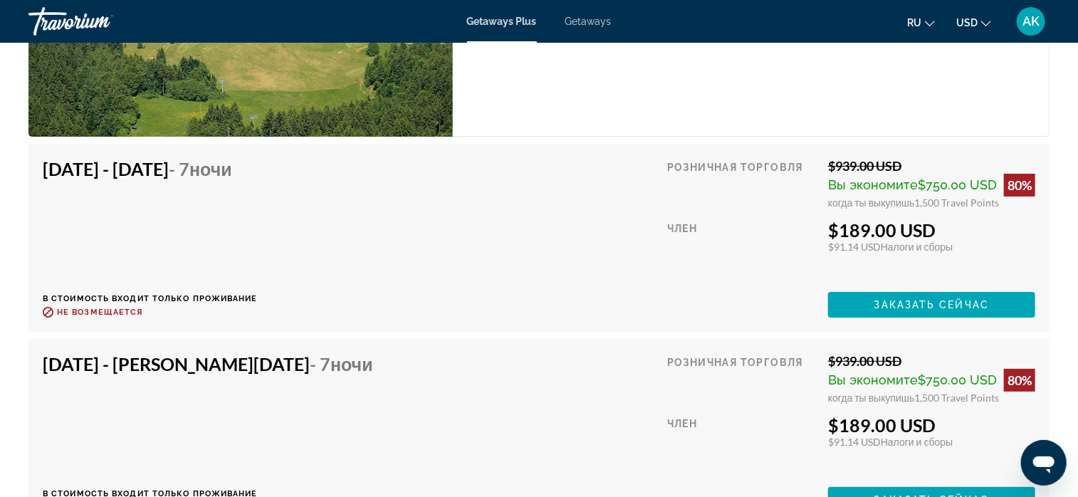
scroll to position [2681, 0]
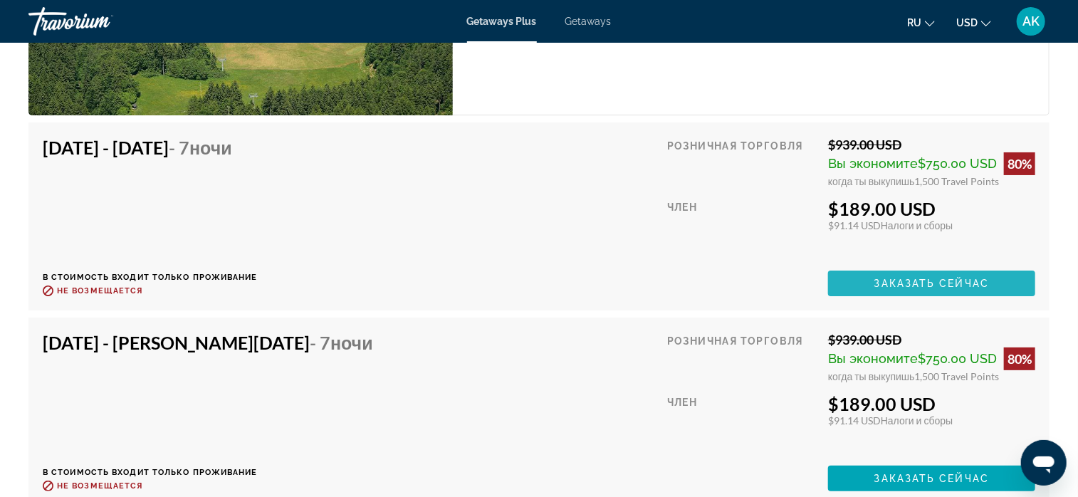
click at [895, 279] on span "Заказать сейчас" at bounding box center [932, 283] width 115 height 11
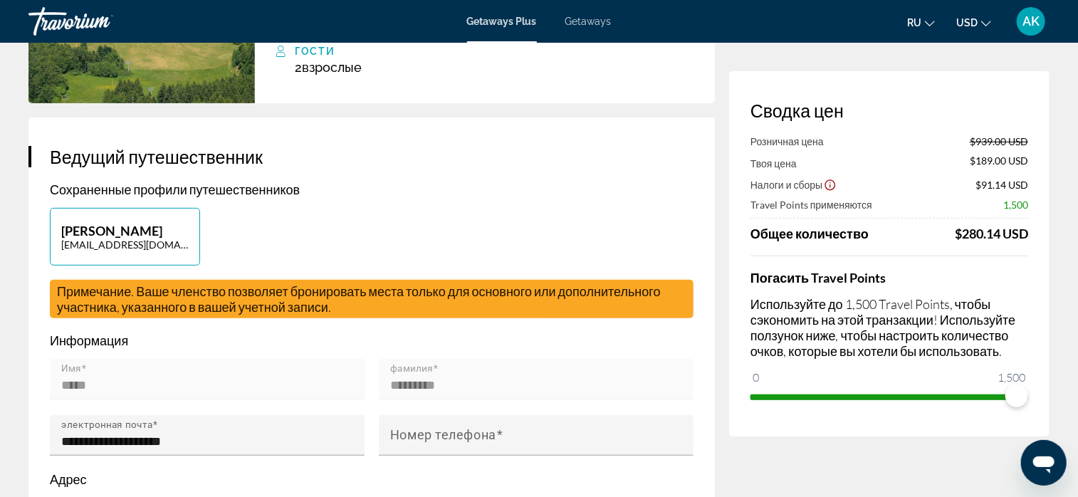
scroll to position [214, 0]
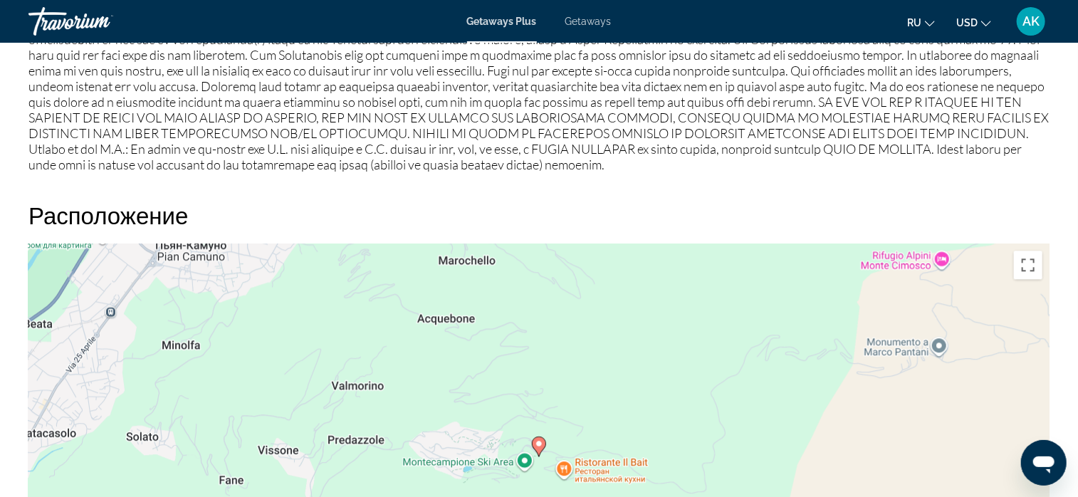
scroll to position [1567, 0]
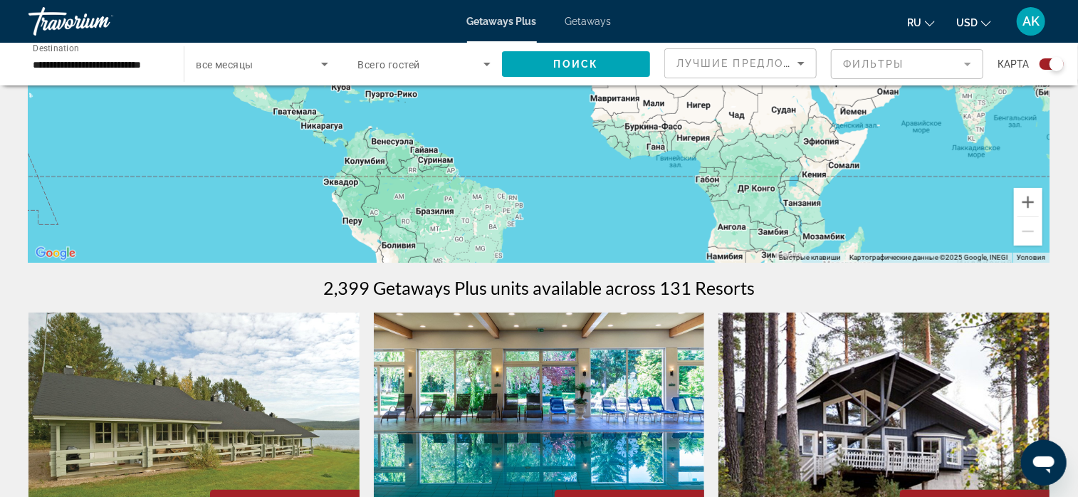
scroll to position [285, 0]
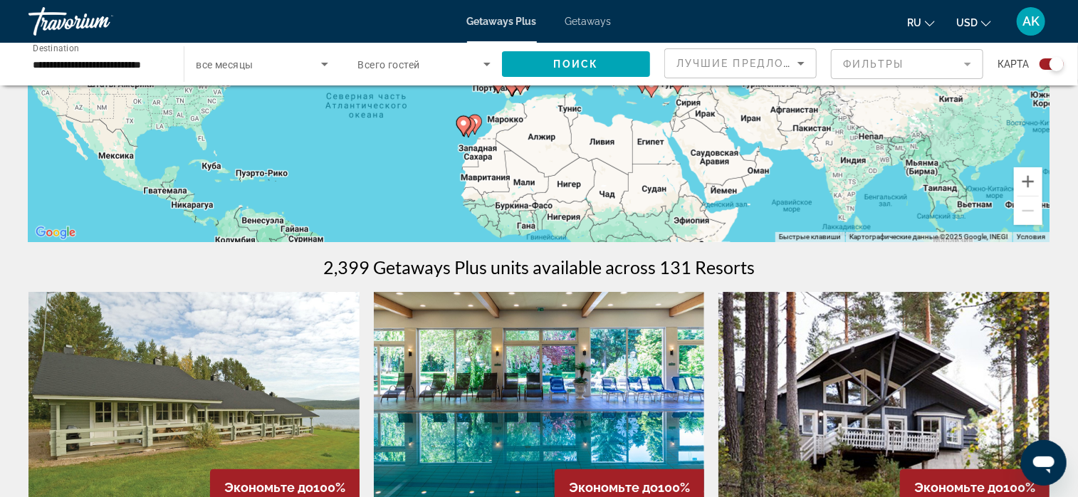
drag, startPoint x: 513, startPoint y: 194, endPoint x: 335, endPoint y: 313, distance: 214.2
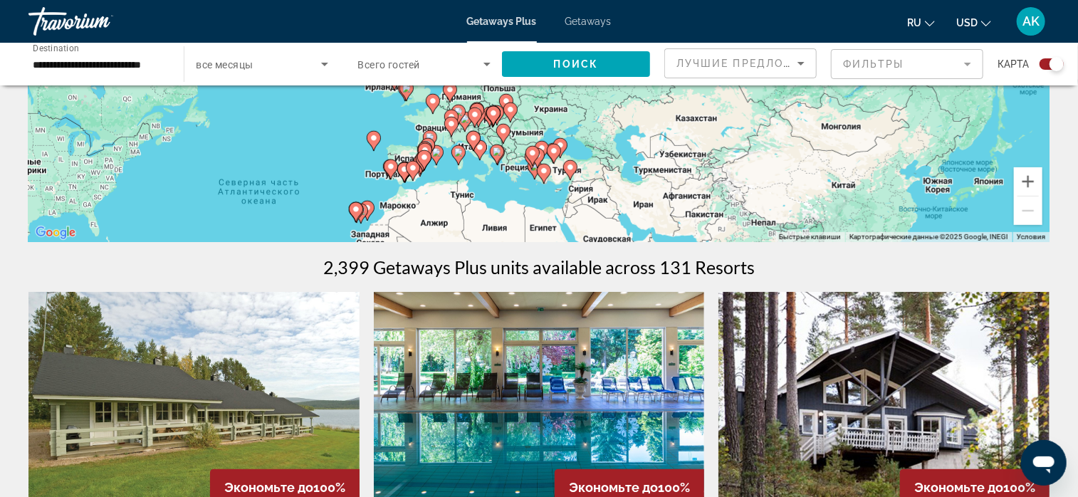
drag, startPoint x: 689, startPoint y: 125, endPoint x: 620, endPoint y: 194, distance: 96.7
click at [621, 194] on div "Чтобы активировать перетаскивание с помощью клавиатуры, нажмите Alt + Ввод. Пос…" at bounding box center [538, 28] width 1021 height 427
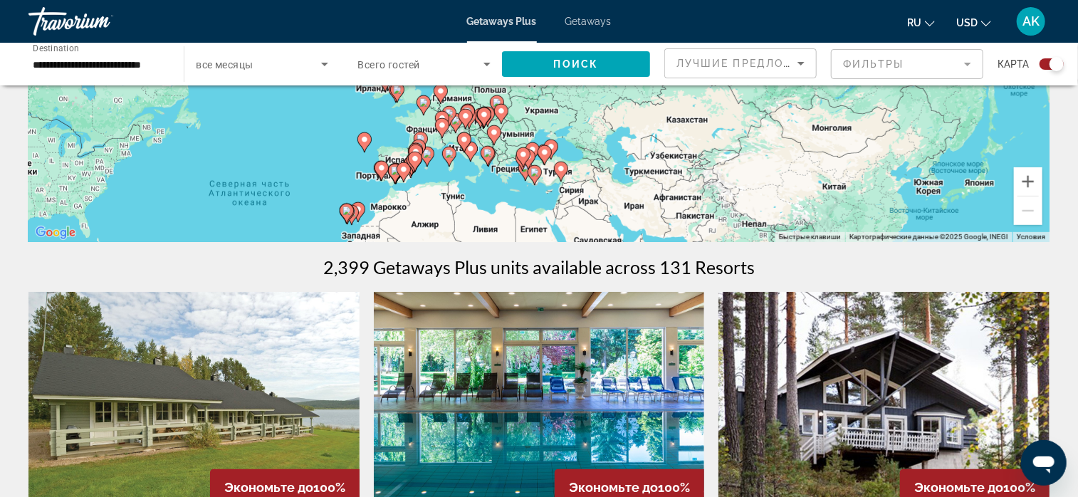
scroll to position [0, 0]
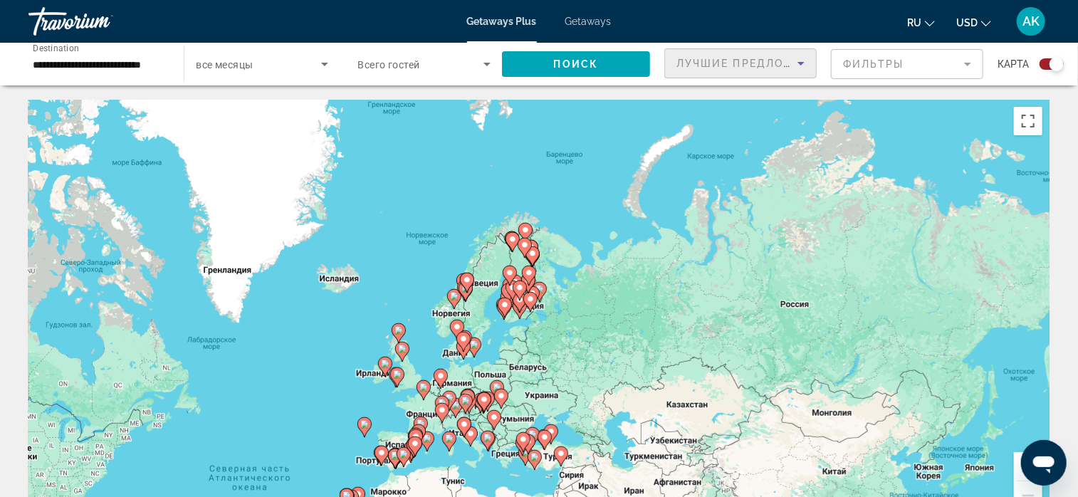
click at [805, 63] on icon "Sort by" at bounding box center [801, 63] width 17 height 17
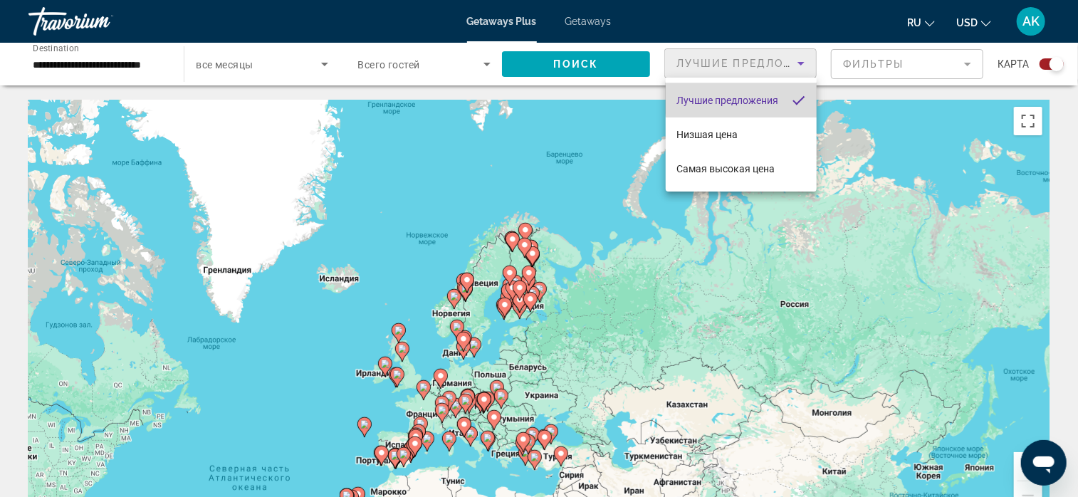
click at [778, 95] on span "Лучшие предложения" at bounding box center [728, 100] width 102 height 11
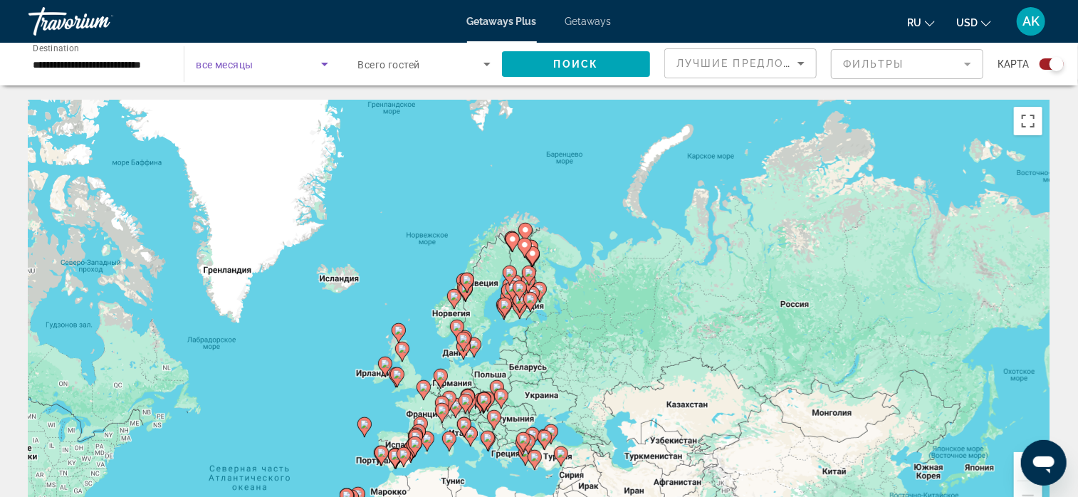
click at [275, 66] on span "Search widget" at bounding box center [258, 64] width 125 height 17
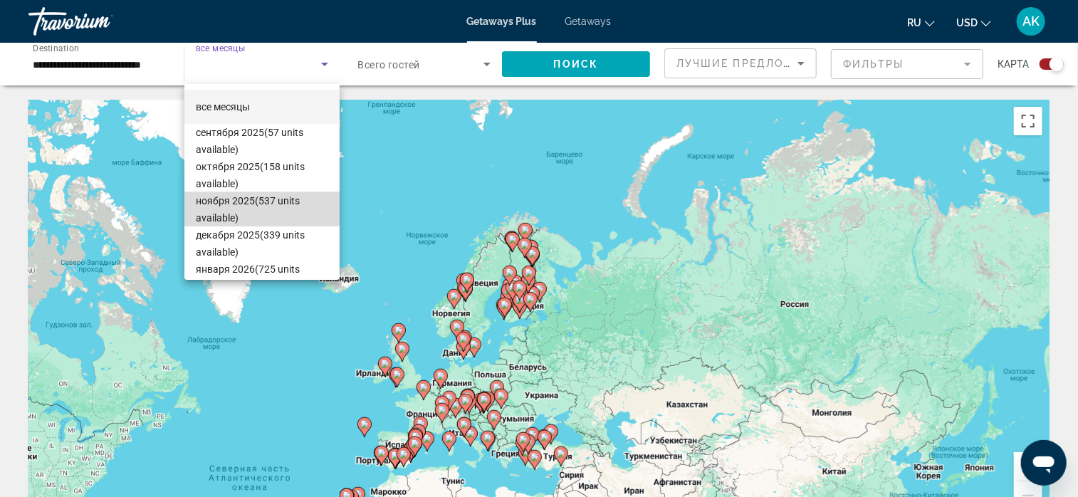
click at [283, 202] on span "ноября 2025 (537 units available)" at bounding box center [262, 209] width 132 height 34
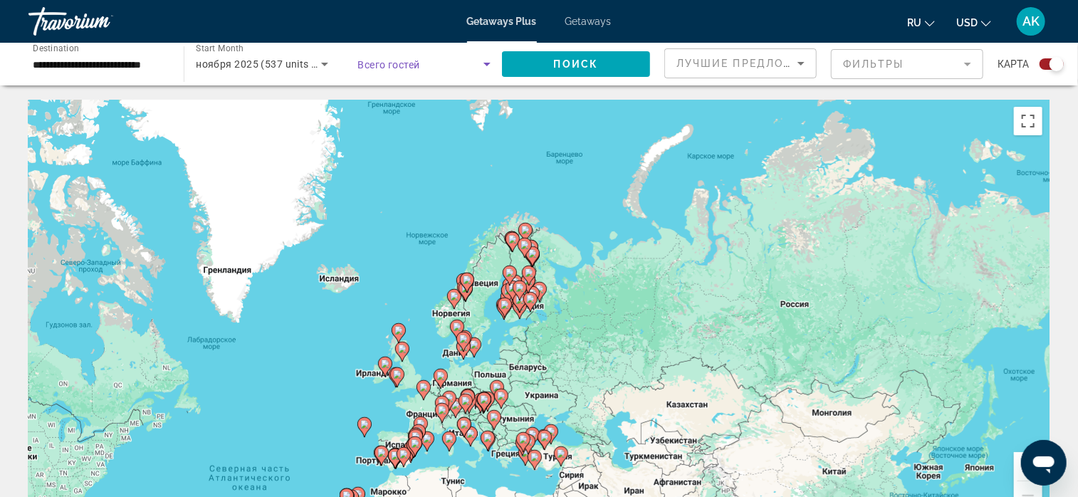
click at [490, 62] on icon "Search widget" at bounding box center [487, 64] width 17 height 17
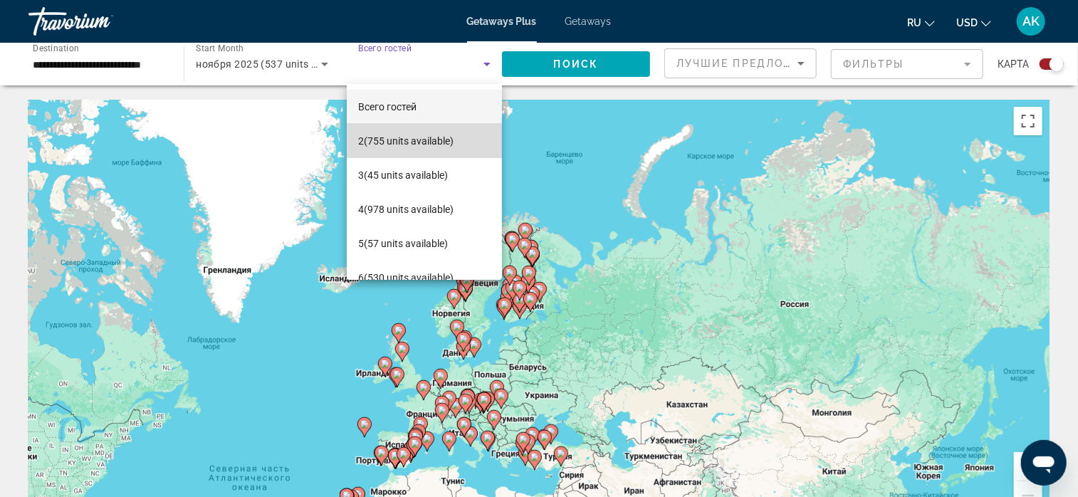
click at [442, 140] on span "2 (755 units available)" at bounding box center [405, 140] width 95 height 17
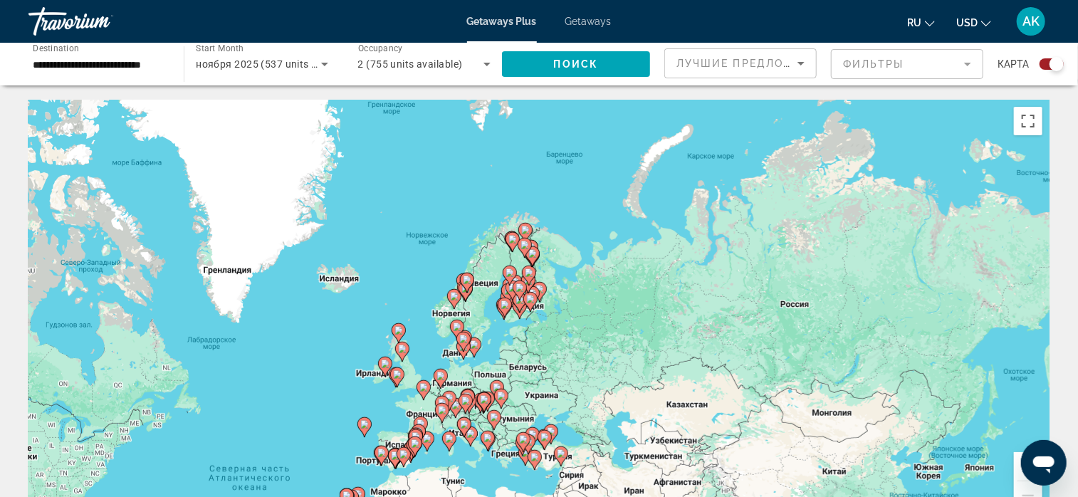
click at [971, 60] on mat-form-field "Фильтры" at bounding box center [907, 64] width 152 height 30
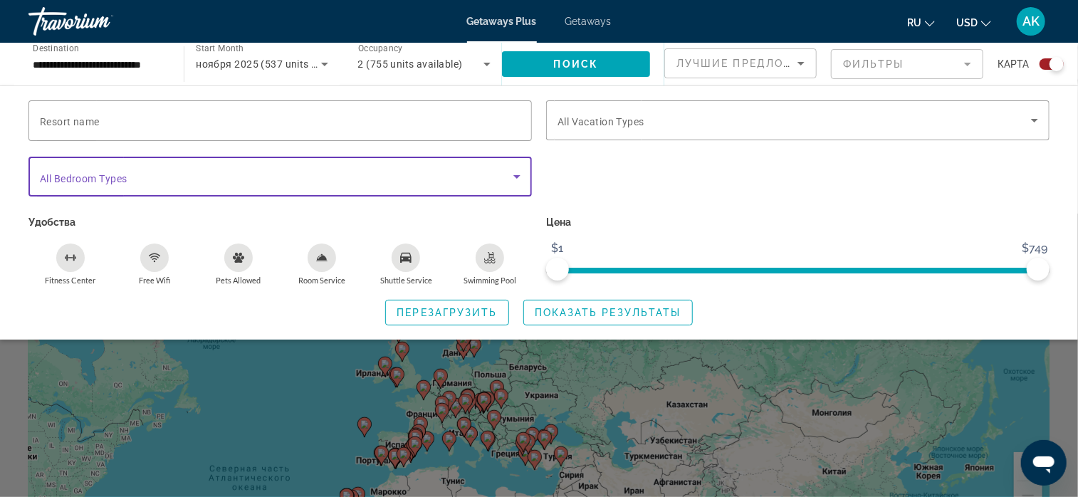
click at [520, 172] on icon "Search widget" at bounding box center [517, 176] width 17 height 17
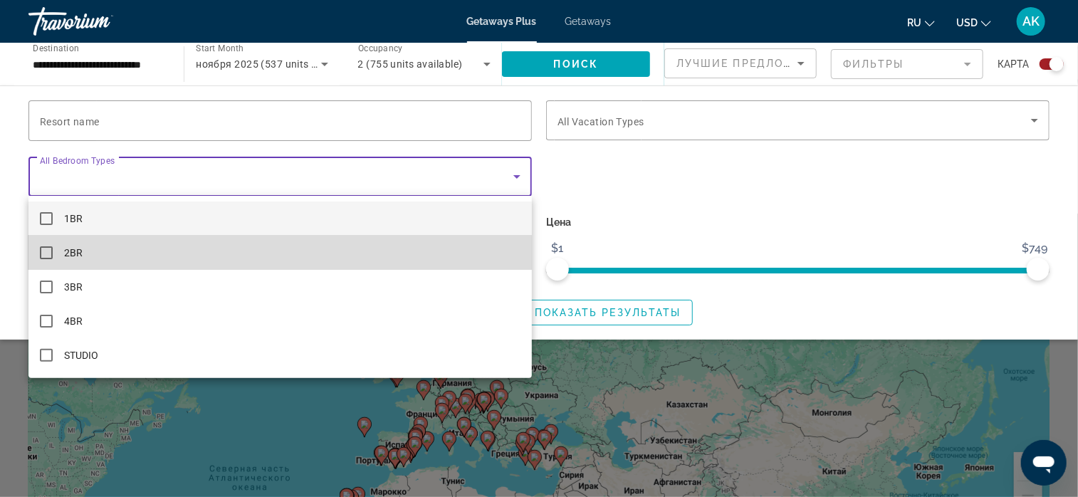
click at [234, 261] on mat-option "2BR" at bounding box center [280, 253] width 504 height 34
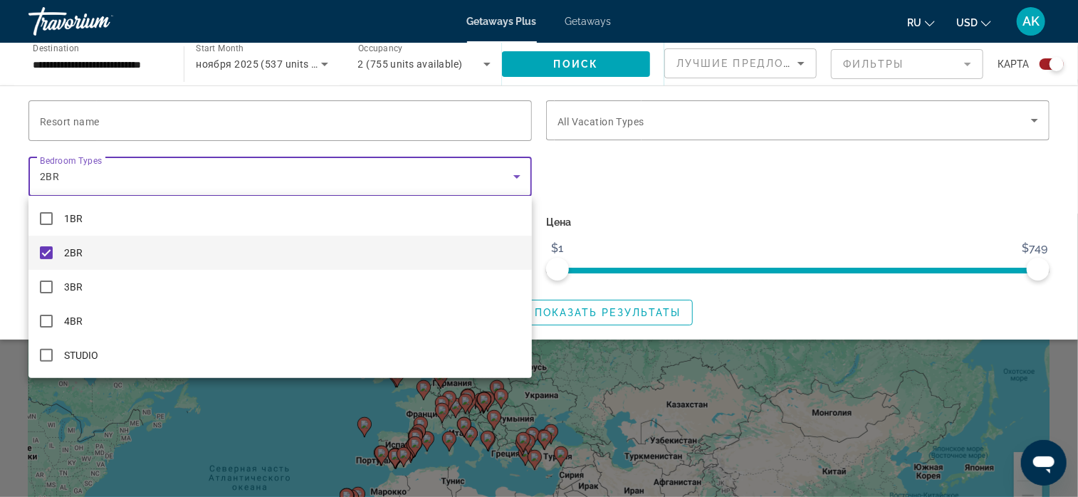
click at [595, 202] on div at bounding box center [539, 248] width 1078 height 497
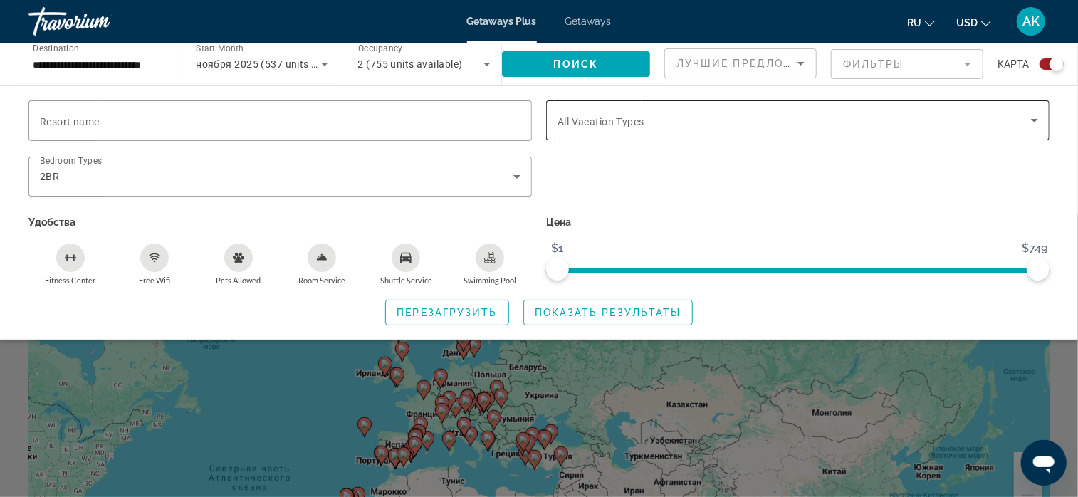
click at [1036, 118] on icon "Search widget" at bounding box center [1034, 120] width 17 height 17
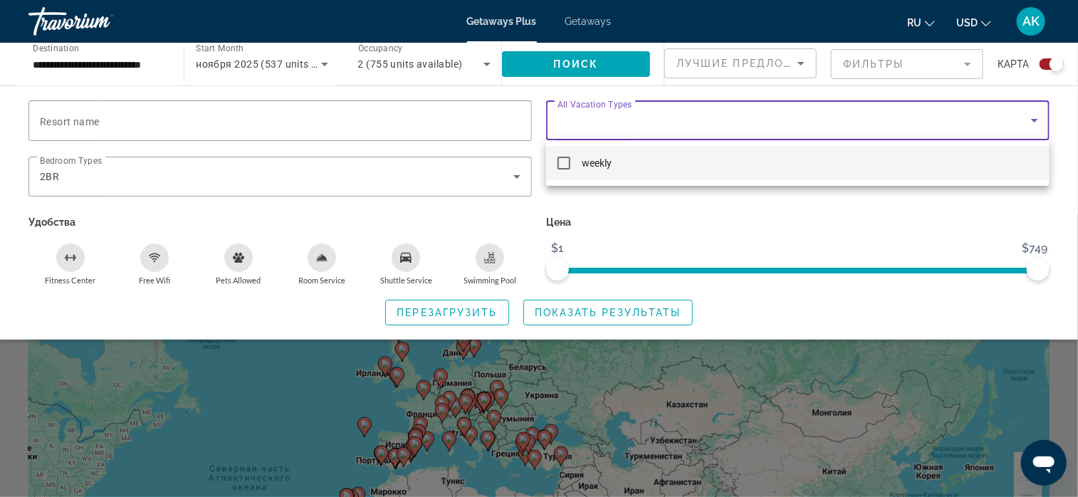
click at [940, 123] on div at bounding box center [539, 248] width 1078 height 497
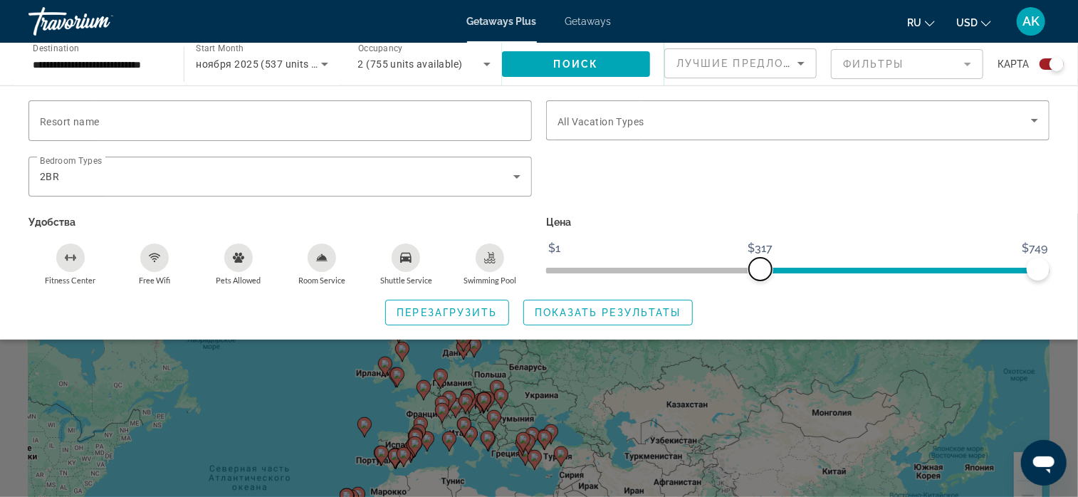
drag, startPoint x: 556, startPoint y: 273, endPoint x: 761, endPoint y: 269, distance: 205.2
click at [761, 269] on span "ngx-slider" at bounding box center [760, 269] width 23 height 23
click at [619, 304] on span "Search widget" at bounding box center [608, 313] width 168 height 34
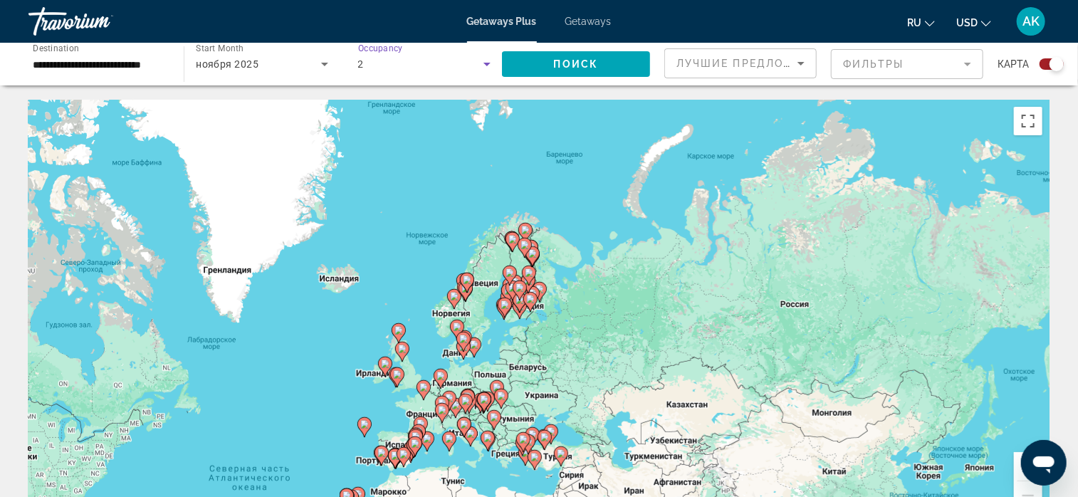
click at [487, 61] on icon "Search widget" at bounding box center [487, 64] width 17 height 17
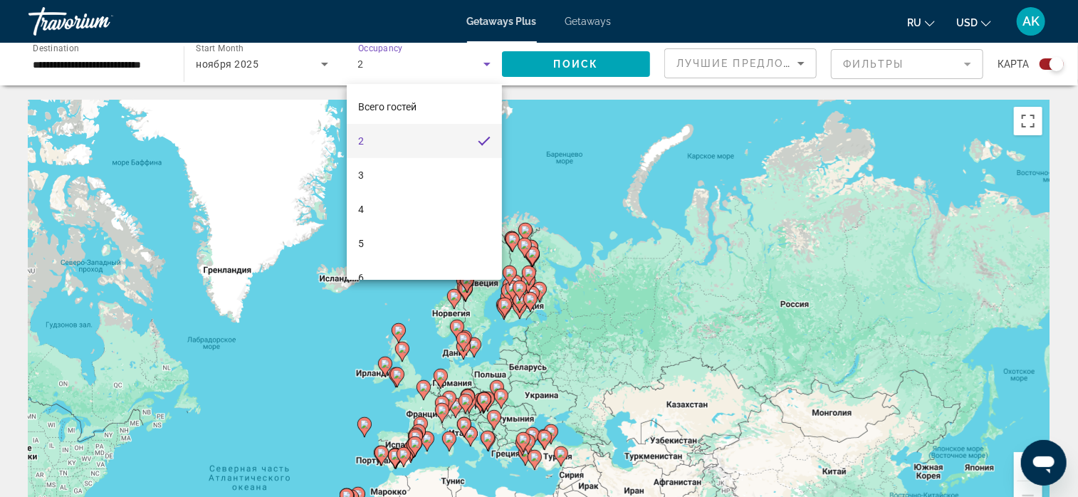
click at [487, 67] on div at bounding box center [539, 248] width 1078 height 497
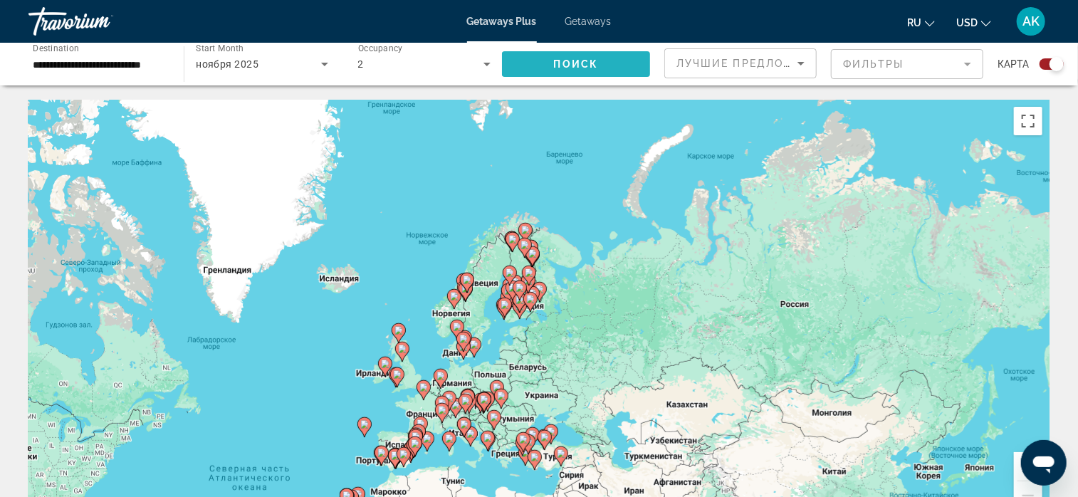
click at [585, 55] on span "Search widget" at bounding box center [576, 64] width 148 height 34
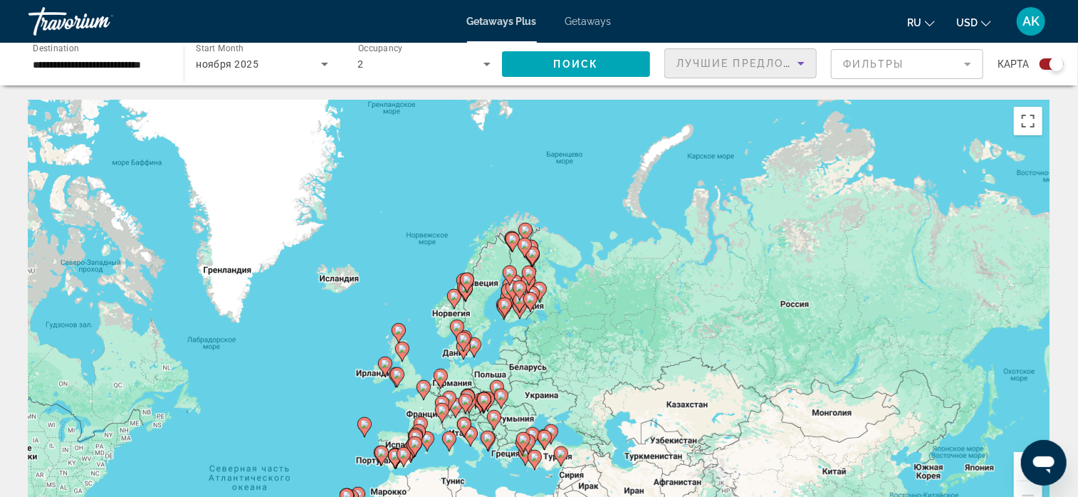
click at [798, 62] on icon "Sort by" at bounding box center [801, 63] width 17 height 17
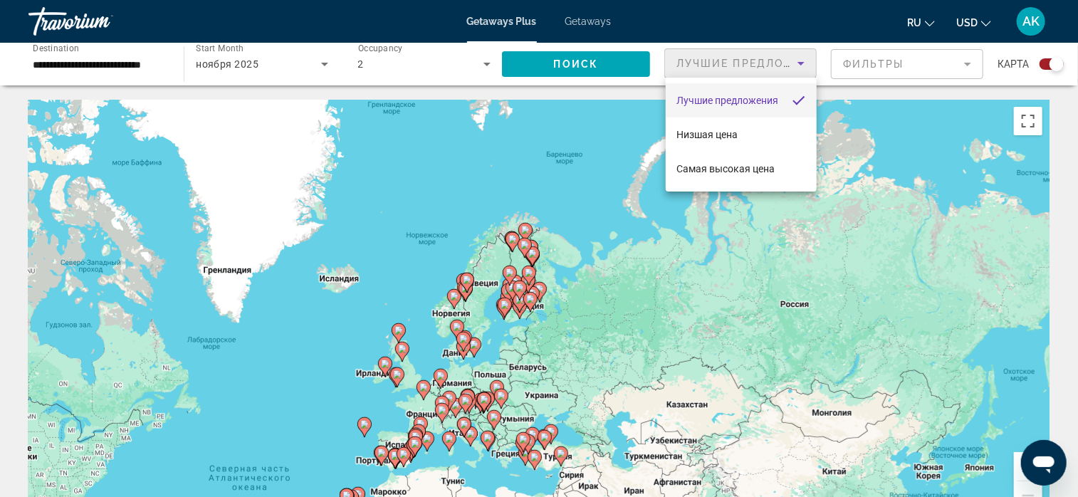
click at [969, 64] on div at bounding box center [539, 248] width 1078 height 497
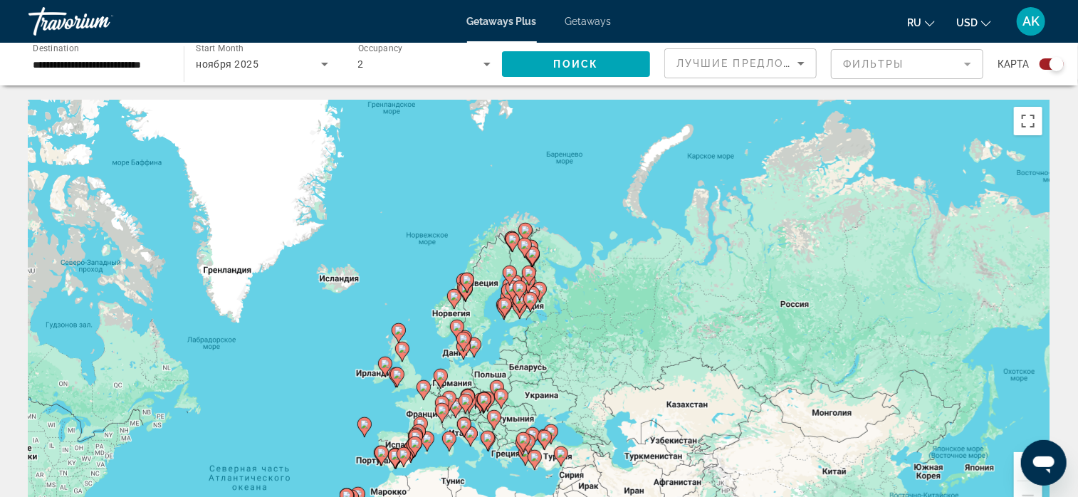
click at [962, 64] on mat-form-field "Фильтры" at bounding box center [907, 64] width 152 height 30
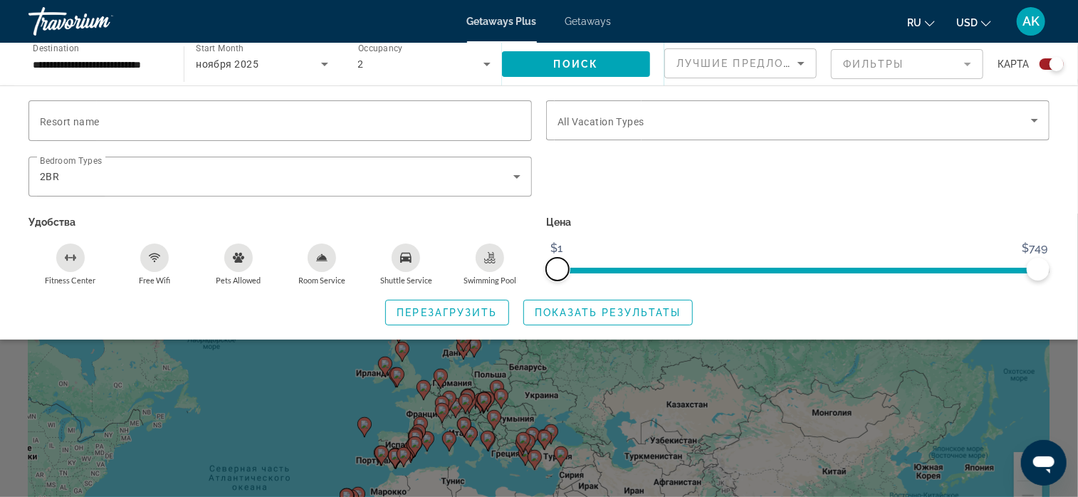
drag, startPoint x: 758, startPoint y: 269, endPoint x: 541, endPoint y: 287, distance: 217.3
click at [541, 287] on div "Resort name Vacation Types All Vacation Types Bedroom Types All Bedroom Types 2…" at bounding box center [539, 212] width 1078 height 225
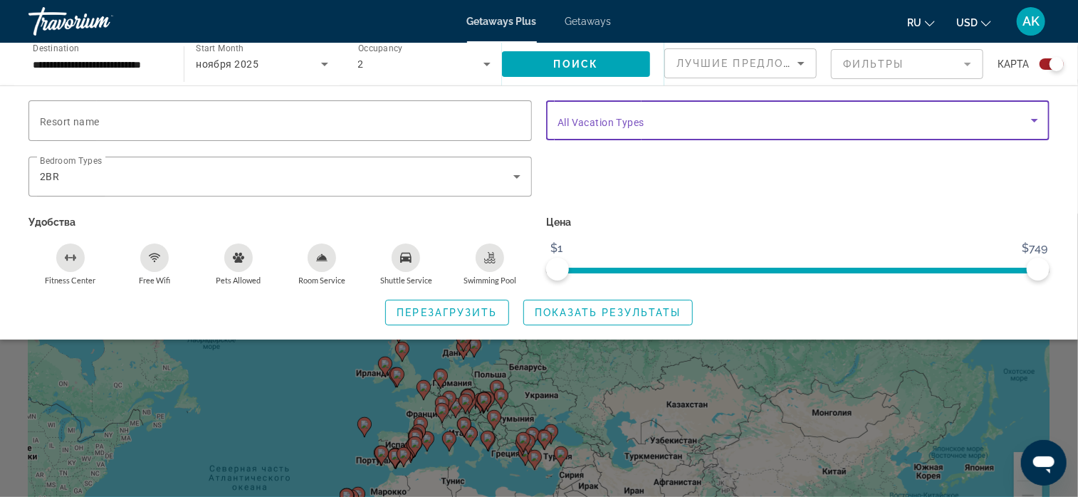
click at [1034, 116] on icon "Search widget" at bounding box center [1034, 120] width 17 height 17
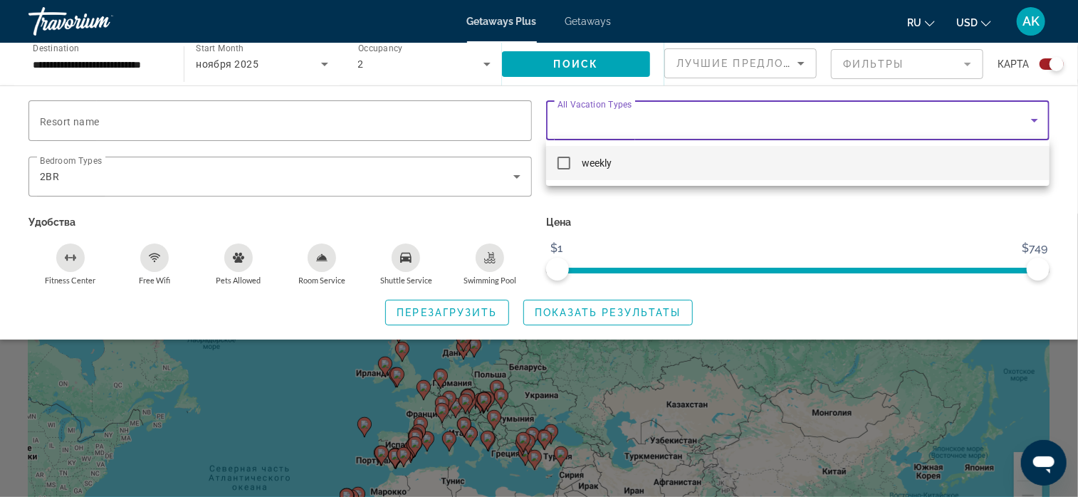
click at [1031, 116] on div at bounding box center [539, 248] width 1078 height 497
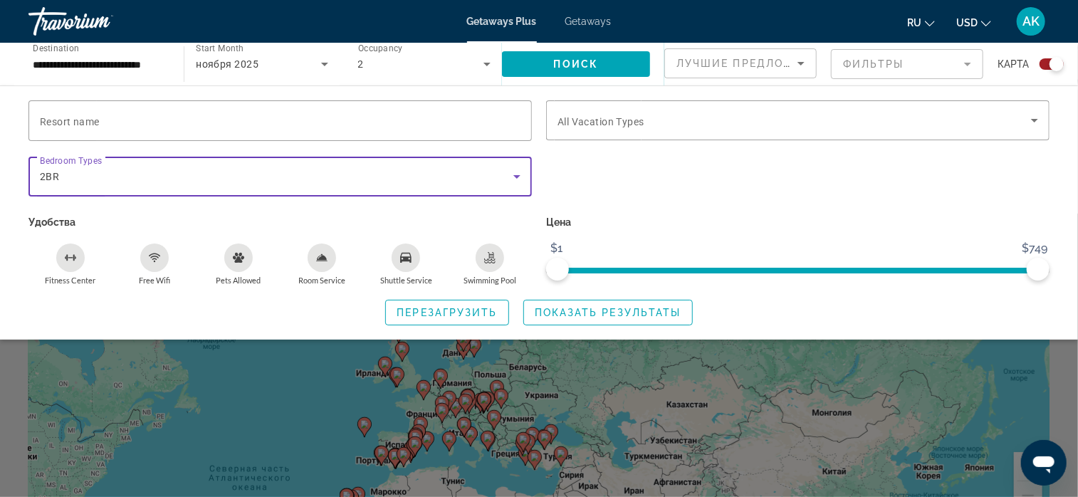
click at [516, 180] on icon "Search widget" at bounding box center [517, 176] width 17 height 17
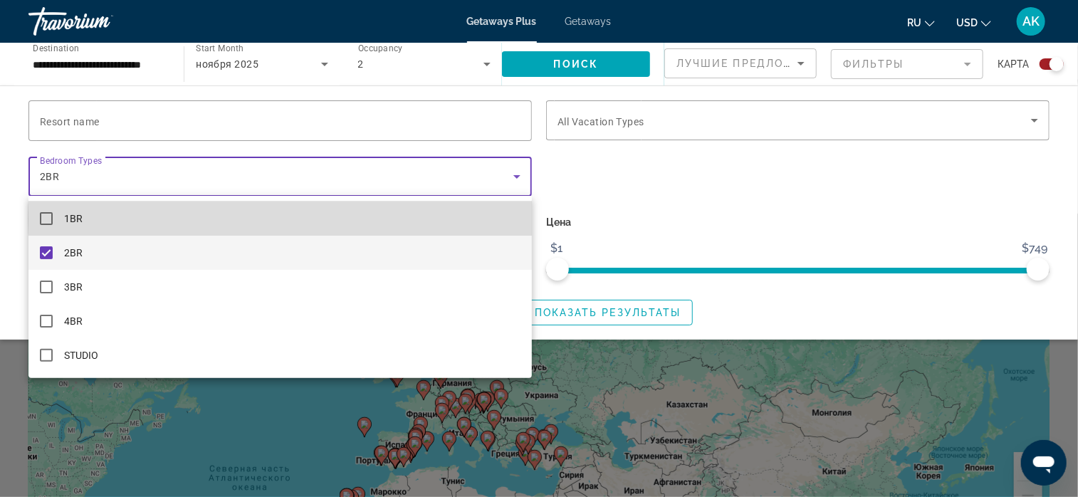
click at [300, 219] on mat-option "1BR" at bounding box center [280, 219] width 504 height 34
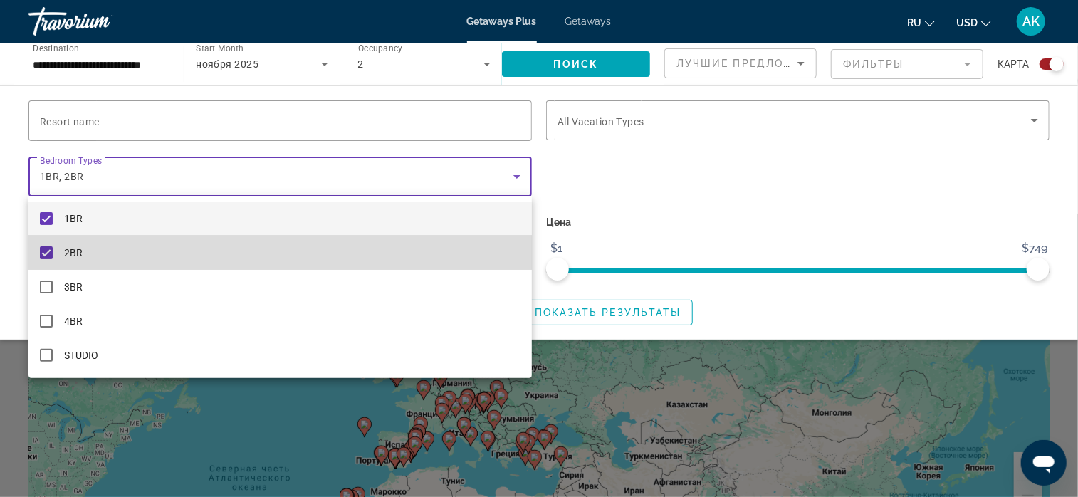
click at [51, 253] on mat-pseudo-checkbox at bounding box center [46, 252] width 13 height 13
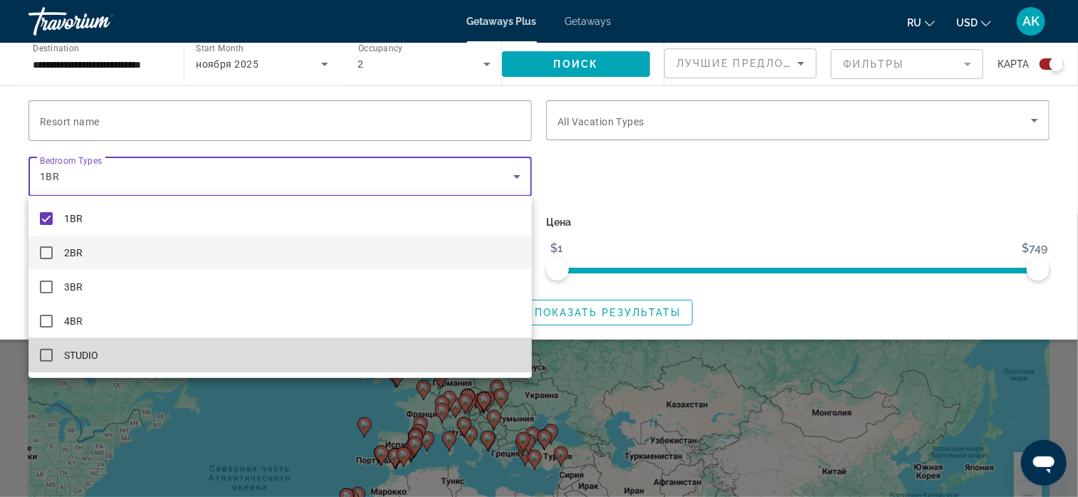
click at [193, 361] on mat-option "STUDIO" at bounding box center [280, 355] width 504 height 34
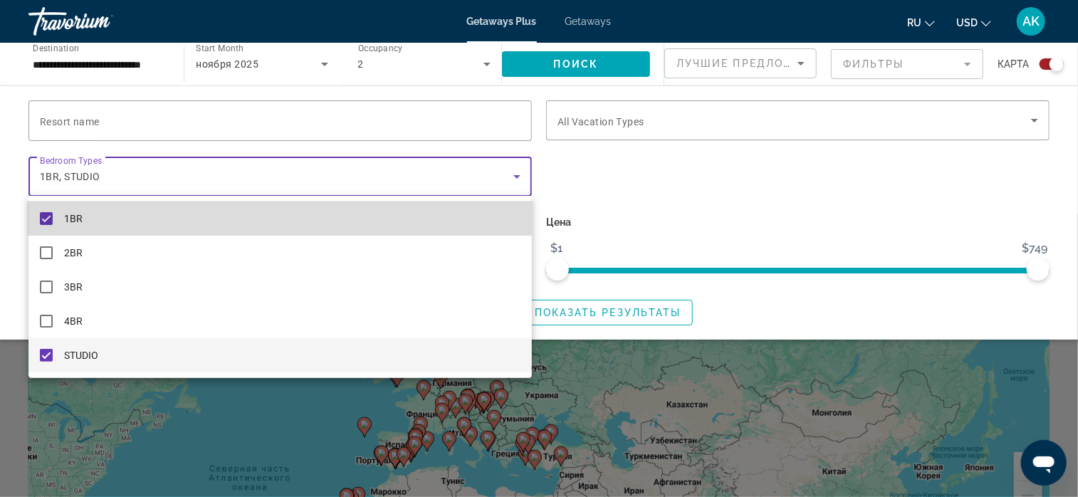
click at [53, 219] on mat-option "1BR" at bounding box center [280, 219] width 504 height 34
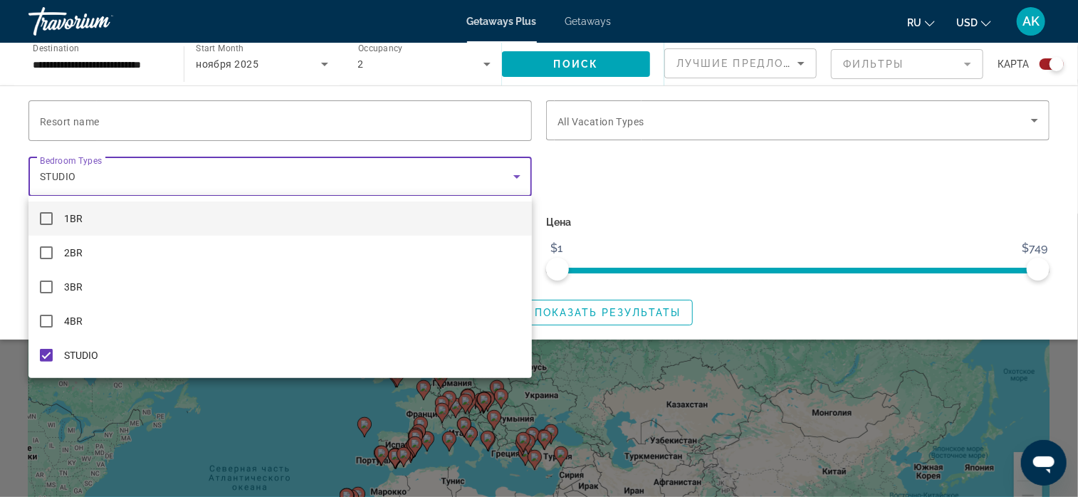
click at [609, 65] on div at bounding box center [539, 248] width 1078 height 497
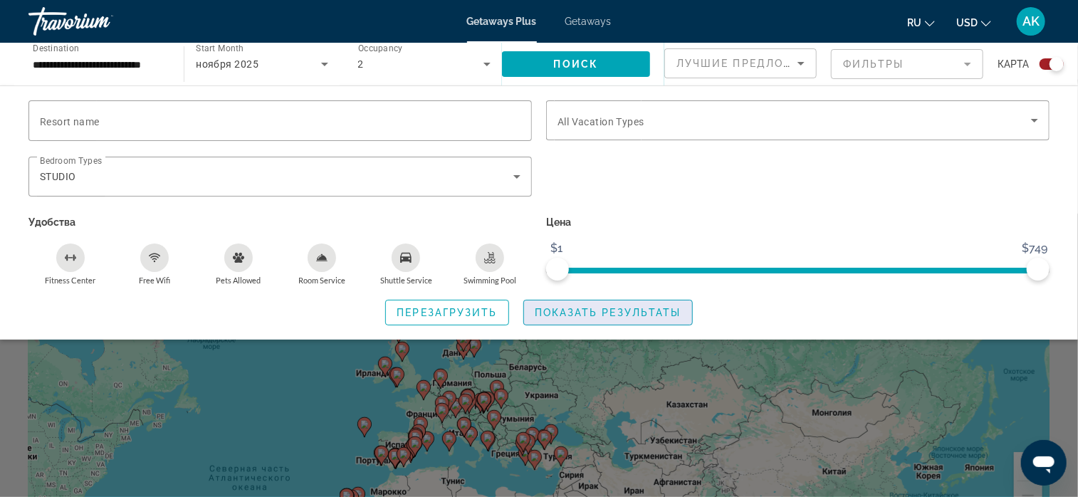
click at [615, 311] on span "Показать результаты" at bounding box center [608, 312] width 147 height 11
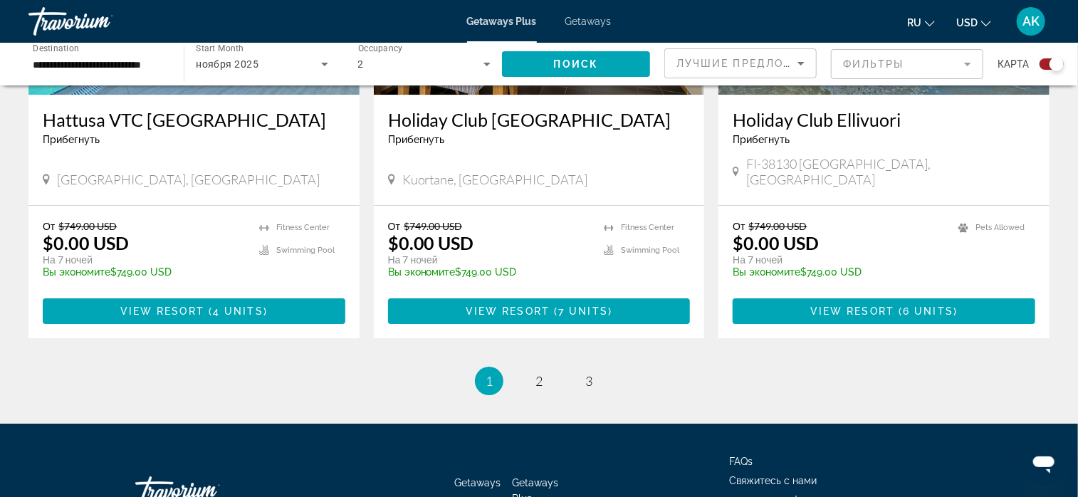
scroll to position [2208, 0]
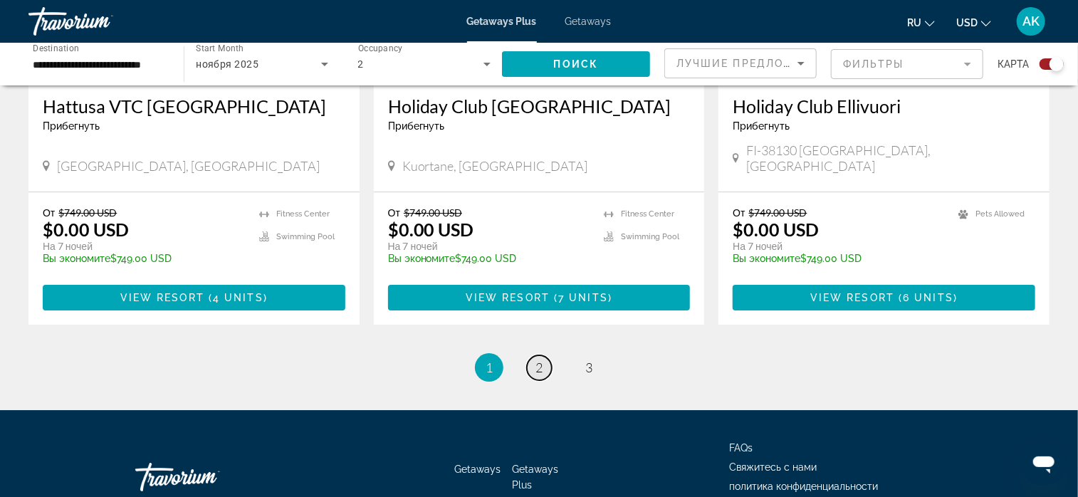
click at [538, 360] on span "2" at bounding box center [539, 368] width 7 height 16
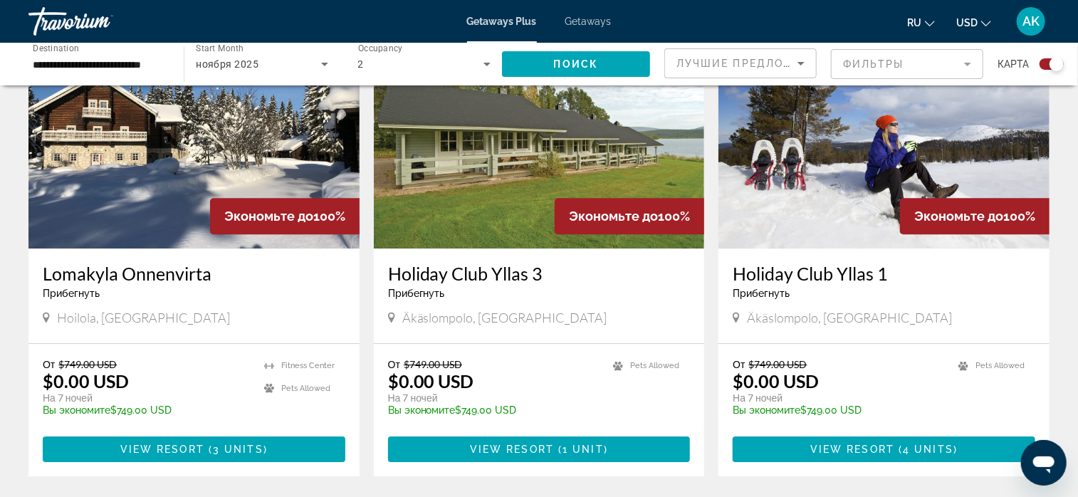
scroll to position [2066, 0]
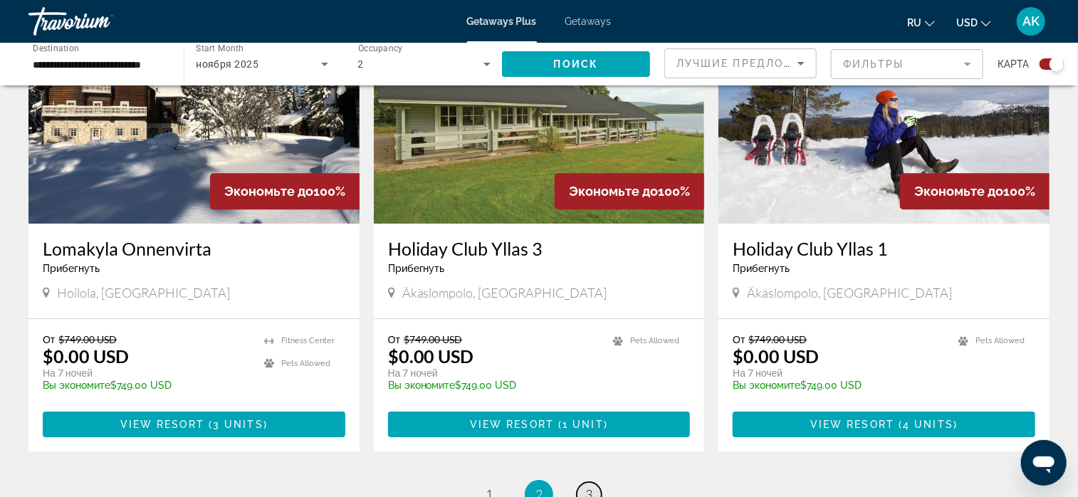
click at [590, 487] on span "3" at bounding box center [589, 495] width 7 height 16
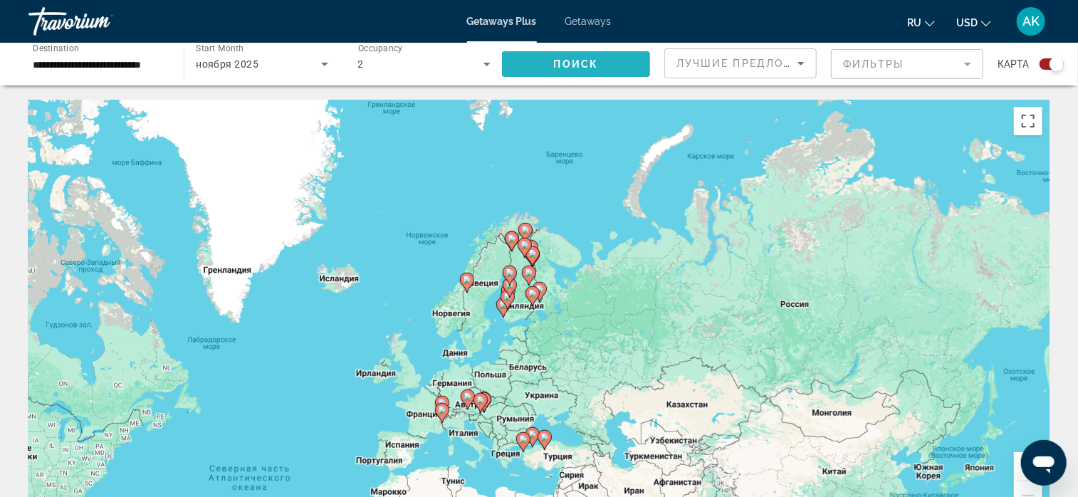
click at [613, 63] on span "Search widget" at bounding box center [576, 64] width 148 height 34
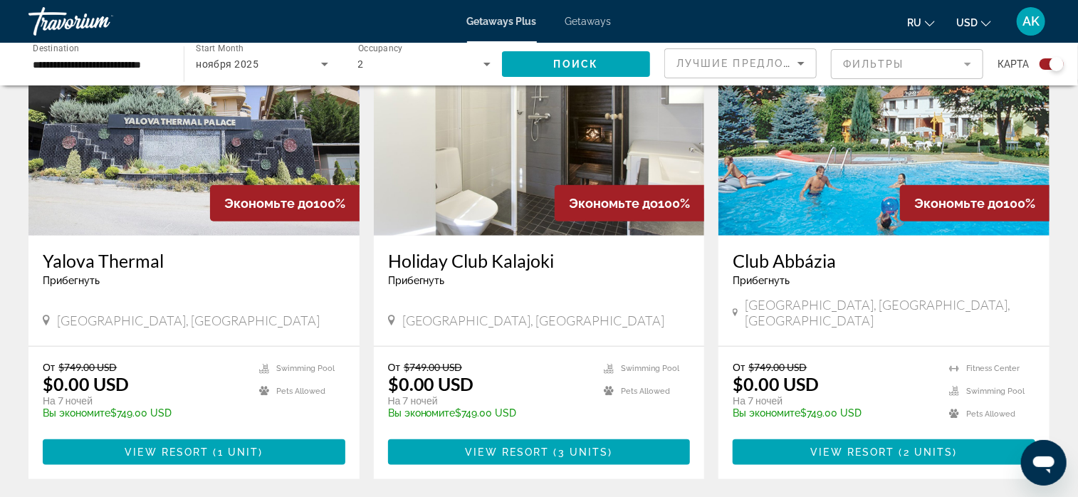
scroll to position [570, 0]
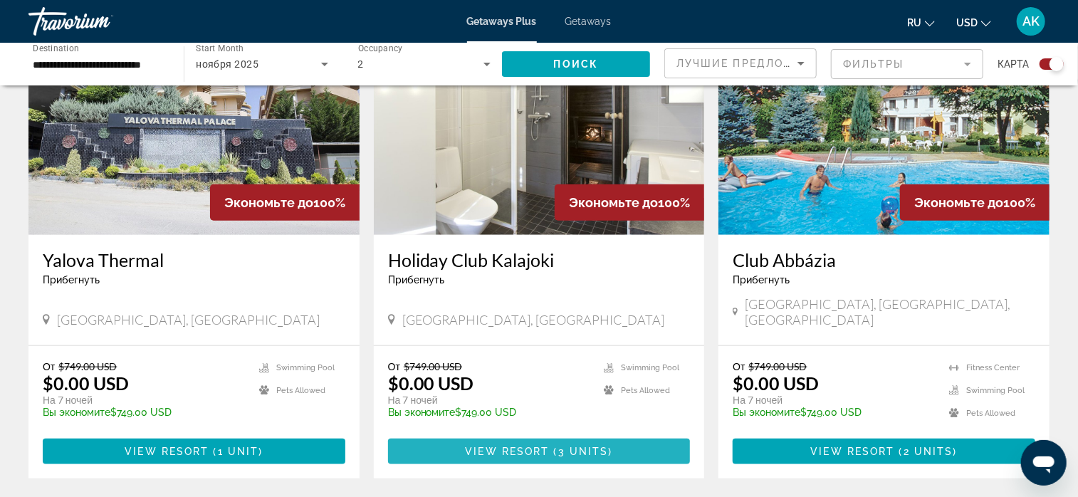
click at [537, 446] on span "View Resort" at bounding box center [507, 451] width 84 height 11
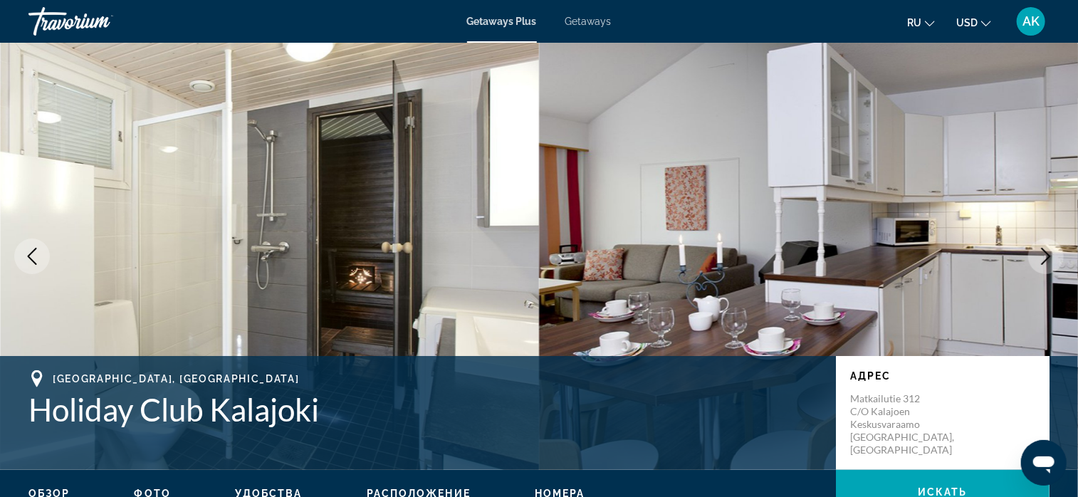
click at [1041, 257] on icon "Next image" at bounding box center [1046, 256] width 17 height 17
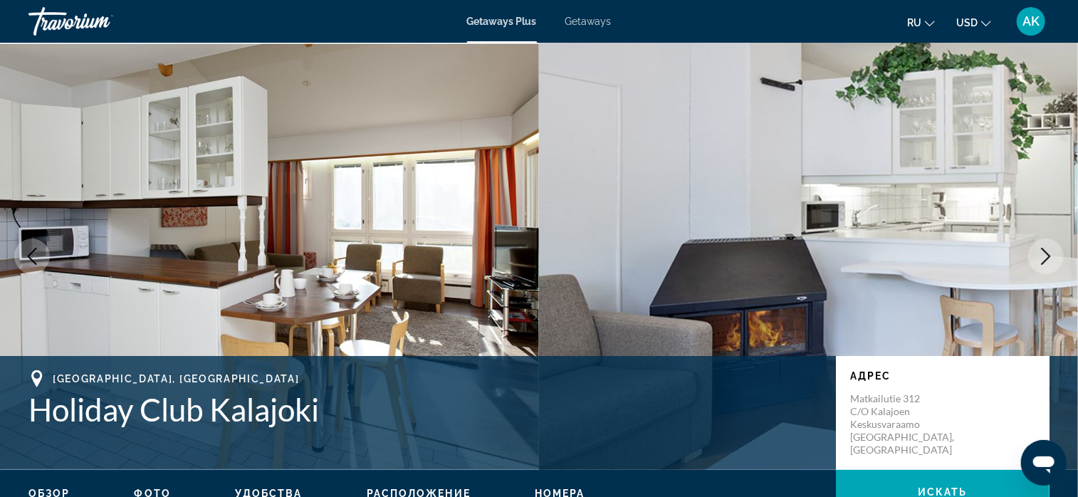
click at [1041, 257] on icon "Next image" at bounding box center [1046, 256] width 17 height 17
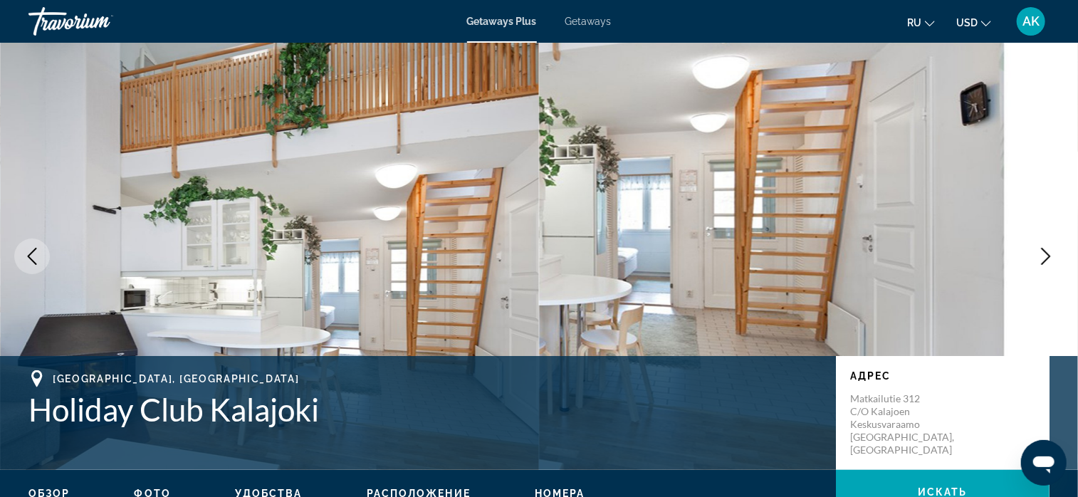
click at [1043, 255] on icon "Next image" at bounding box center [1046, 256] width 17 height 17
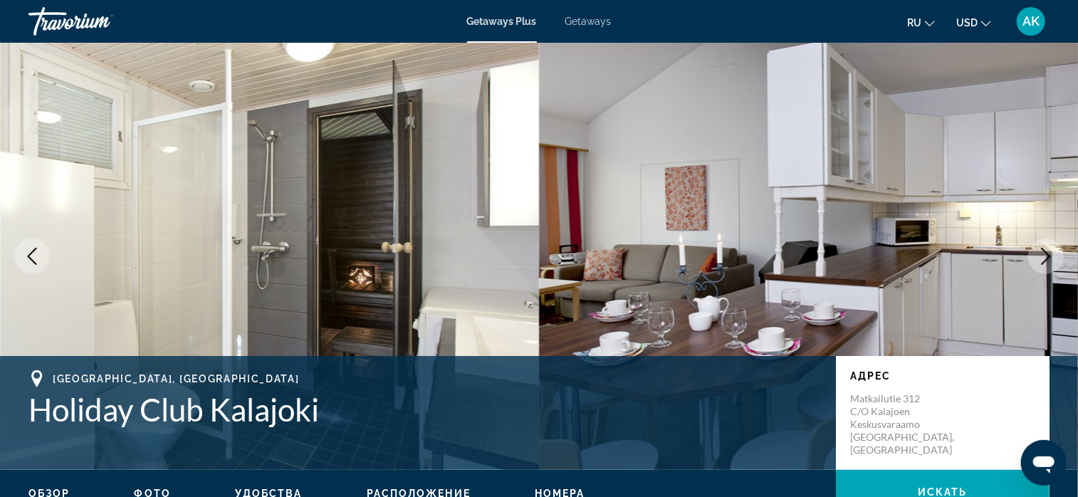
click at [1043, 255] on icon "Next image" at bounding box center [1046, 256] width 17 height 17
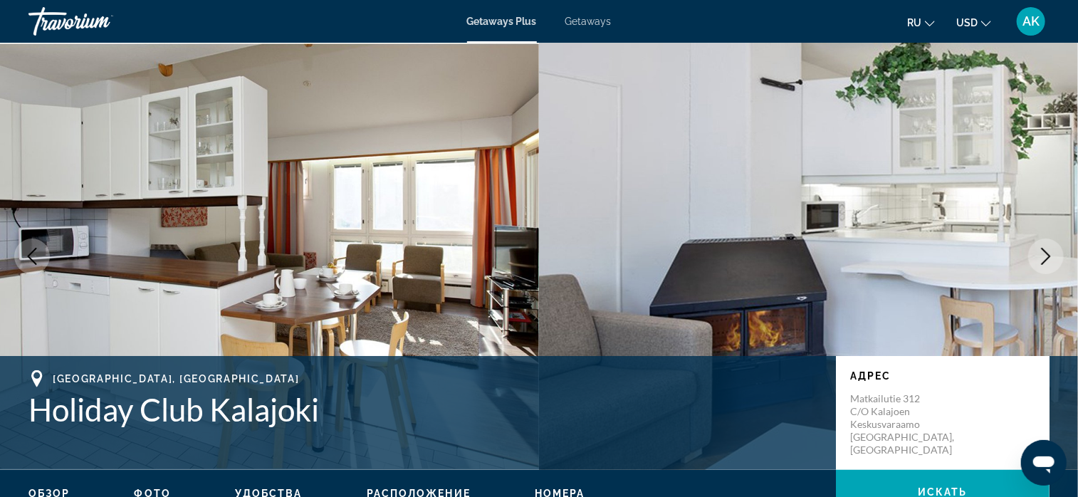
click at [1043, 255] on icon "Next image" at bounding box center [1046, 256] width 17 height 17
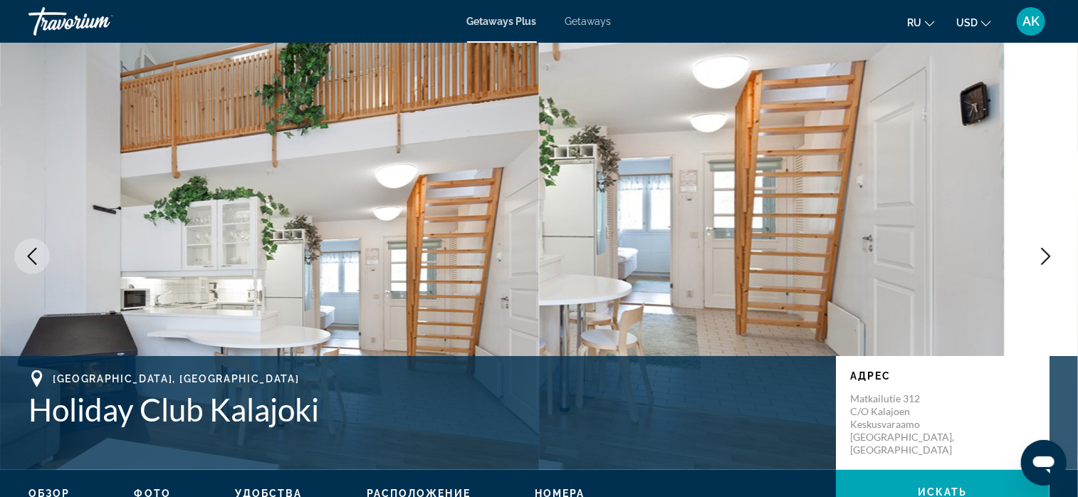
click at [1043, 255] on icon "Next image" at bounding box center [1046, 256] width 17 height 17
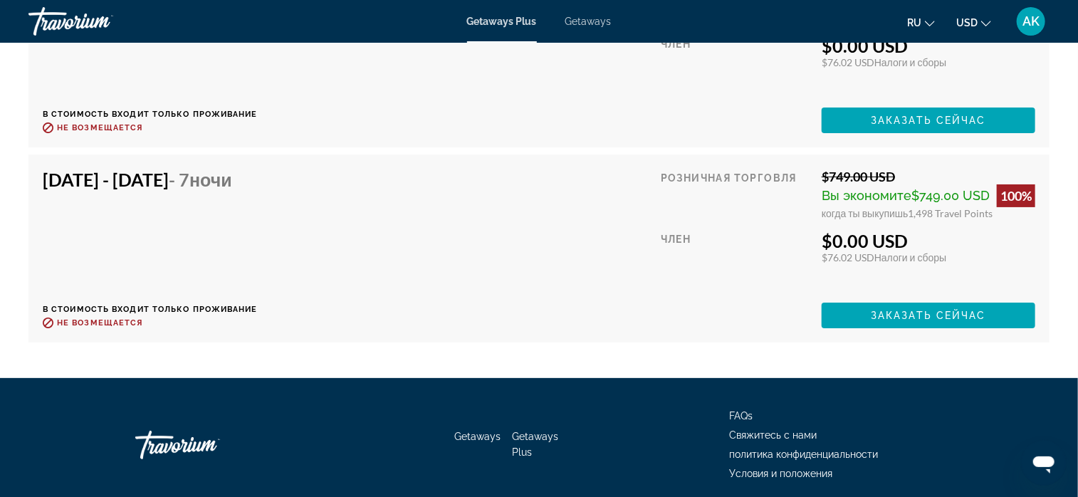
scroll to position [2707, 0]
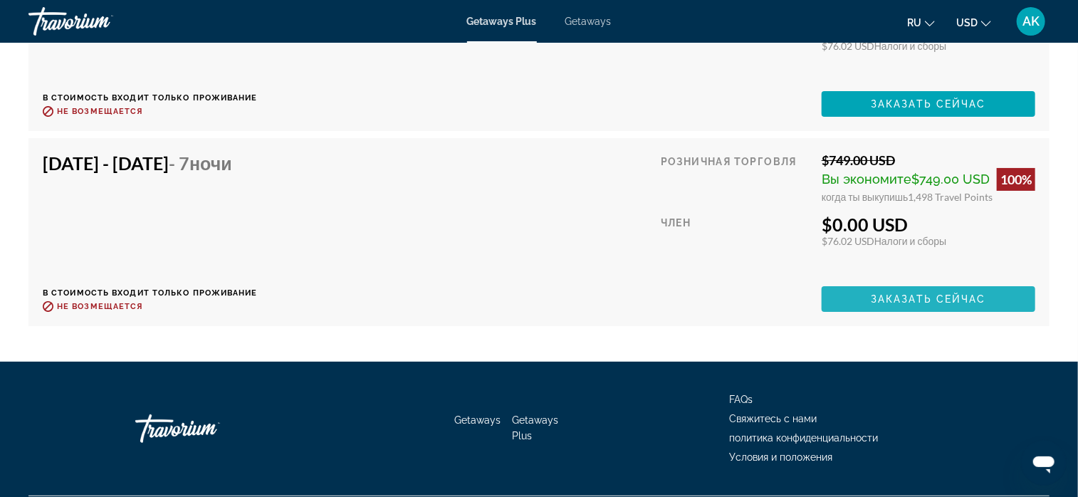
click at [886, 293] on span "Заказать сейчас" at bounding box center [928, 298] width 115 height 11
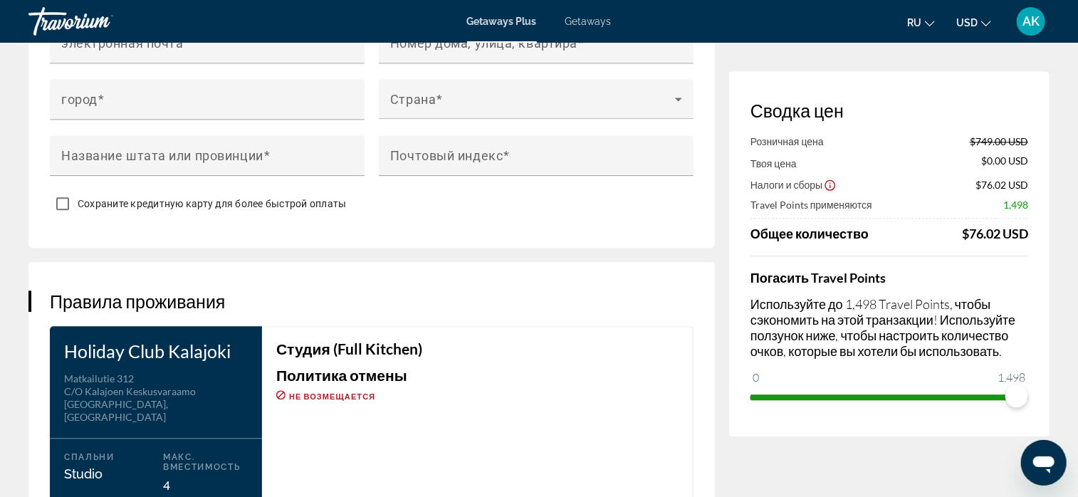
scroll to position [1567, 0]
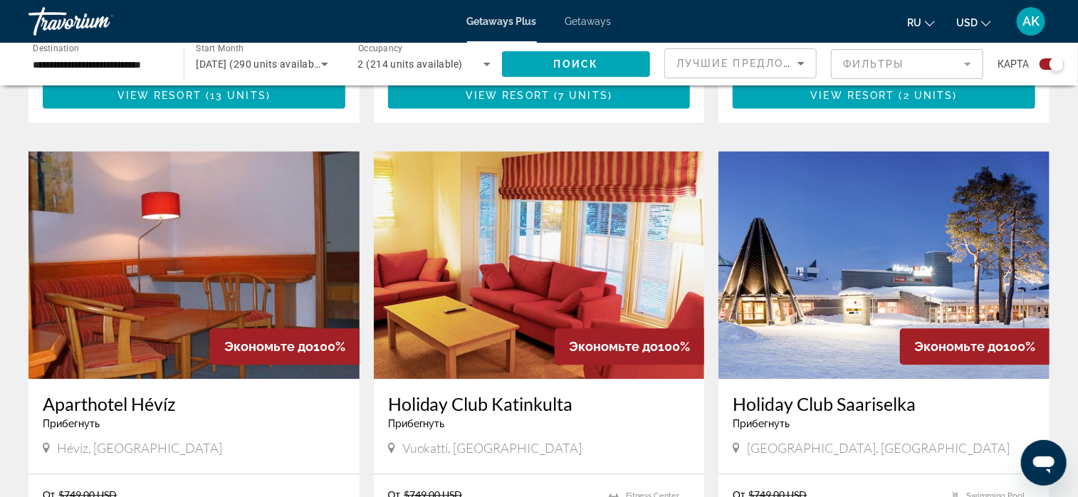
scroll to position [1425, 0]
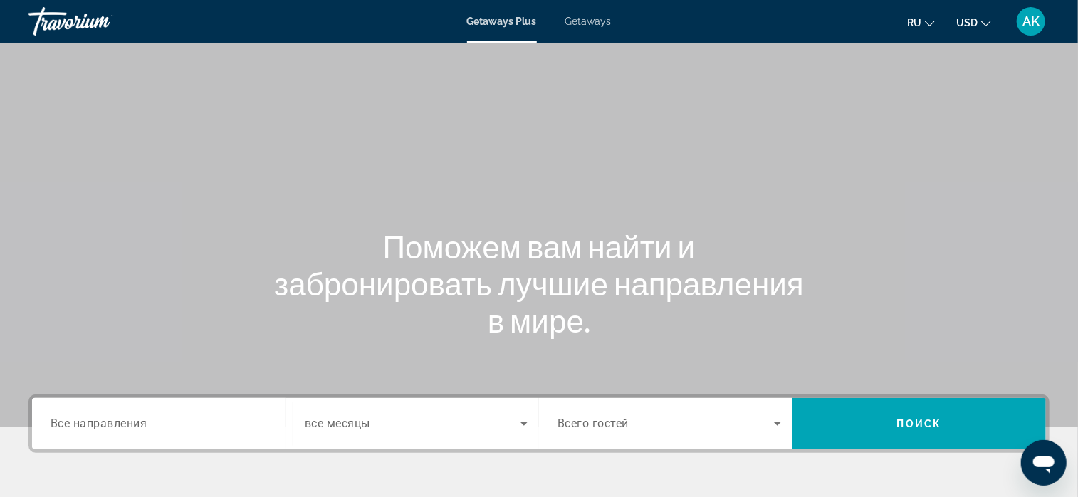
click at [98, 427] on span "Все направления" at bounding box center [99, 424] width 97 height 14
click at [98, 427] on input "Destination Все направления" at bounding box center [163, 424] width 224 height 17
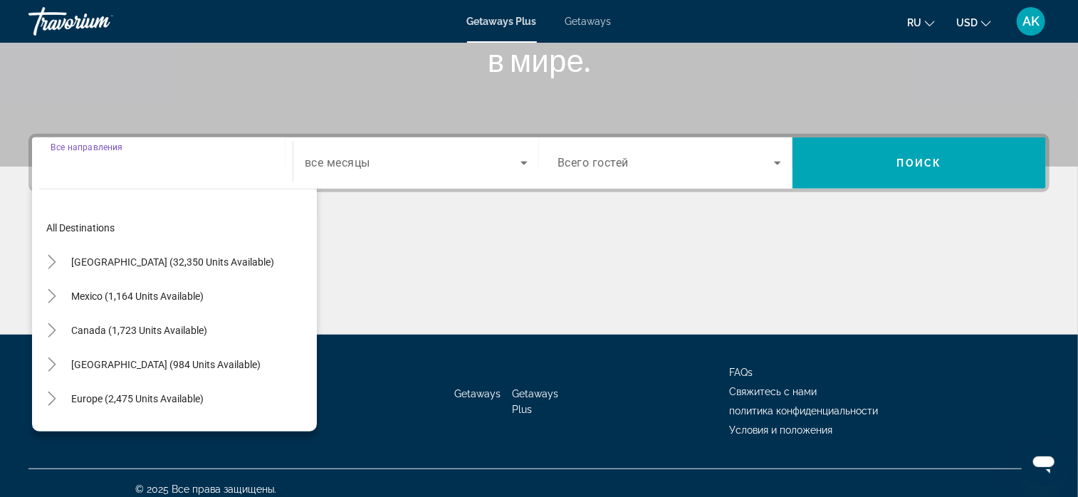
scroll to position [273, 0]
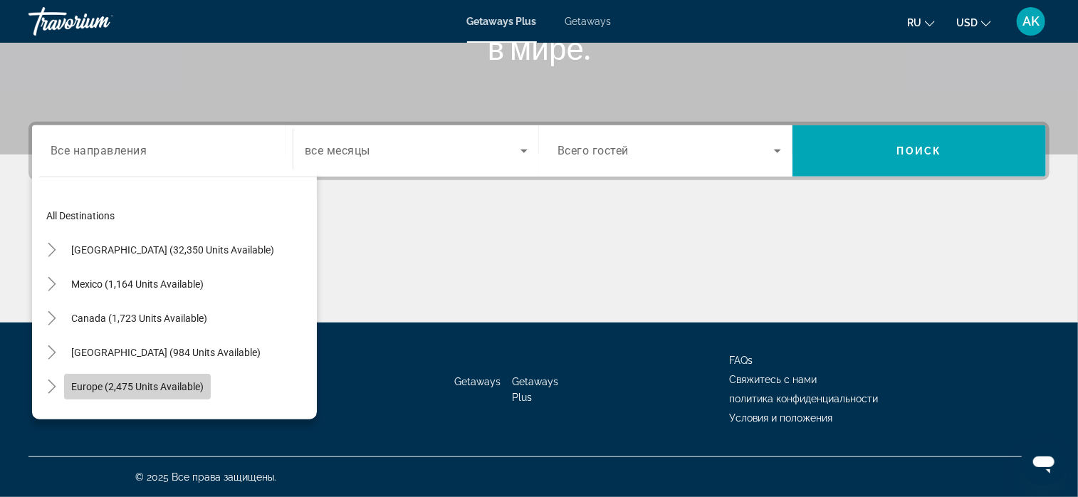
click at [113, 387] on span "Europe (2,475 units available)" at bounding box center [137, 386] width 132 height 11
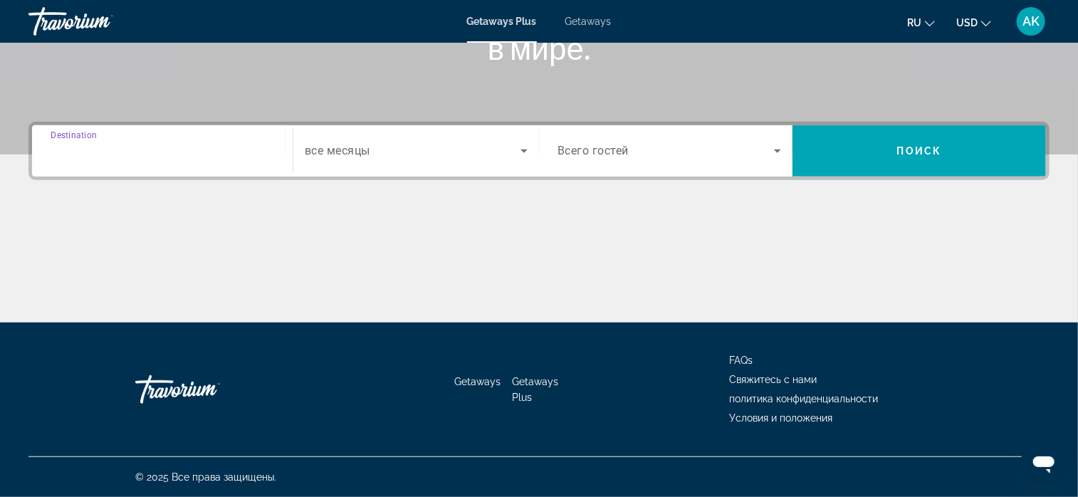
type input "**********"
click at [519, 147] on icon "Search widget" at bounding box center [524, 150] width 17 height 17
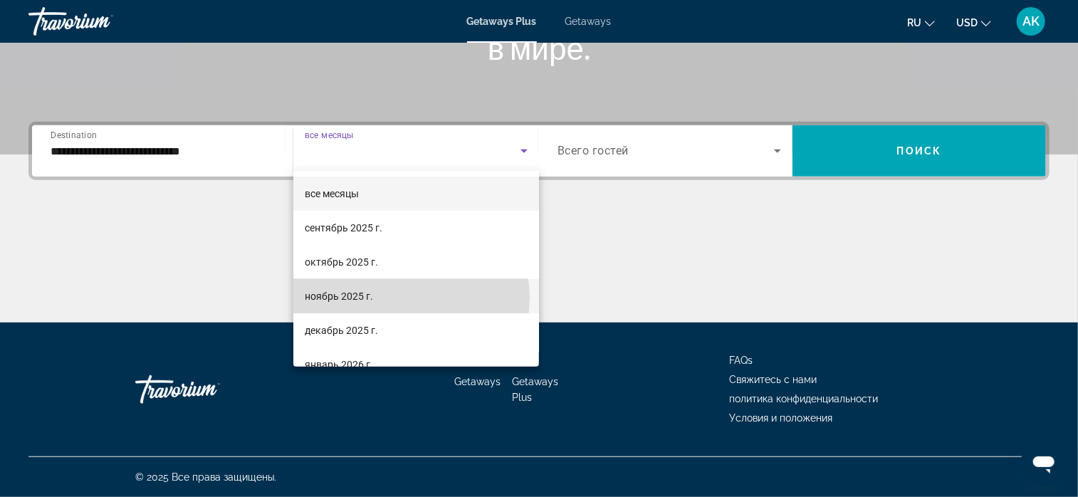
click at [408, 298] on mat-option "ноябрь 2025 г." at bounding box center [416, 296] width 246 height 34
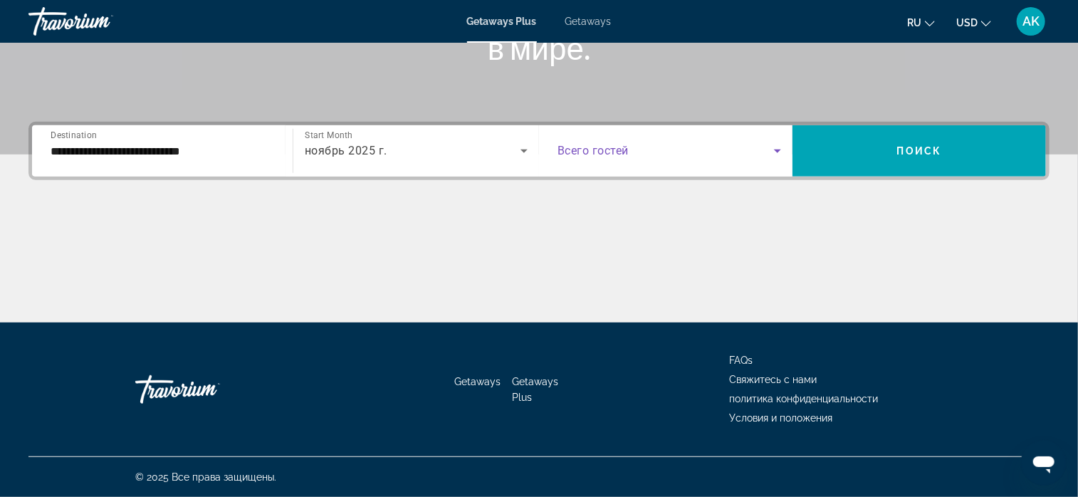
click at [778, 155] on icon "Search widget" at bounding box center [777, 150] width 17 height 17
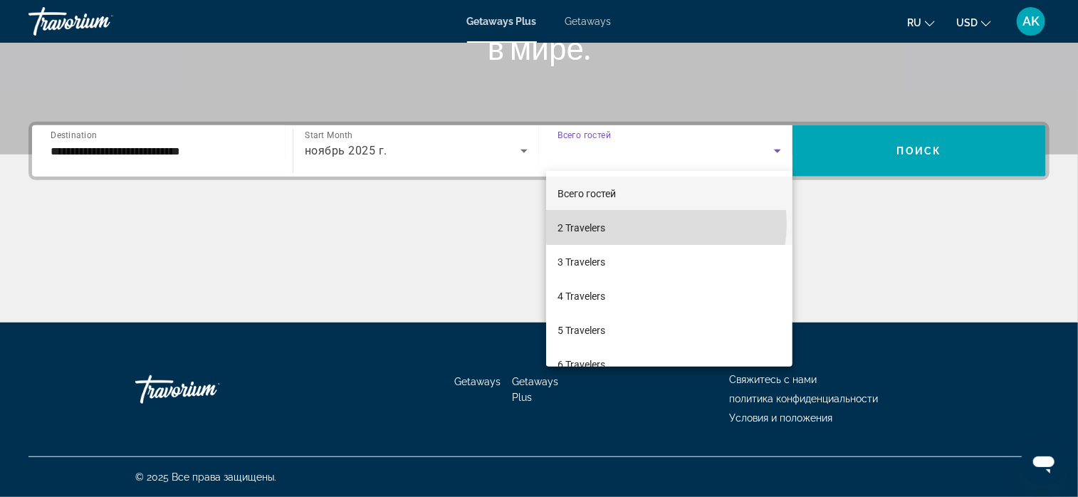
click at [666, 224] on mat-option "2 Travelers" at bounding box center [669, 228] width 246 height 34
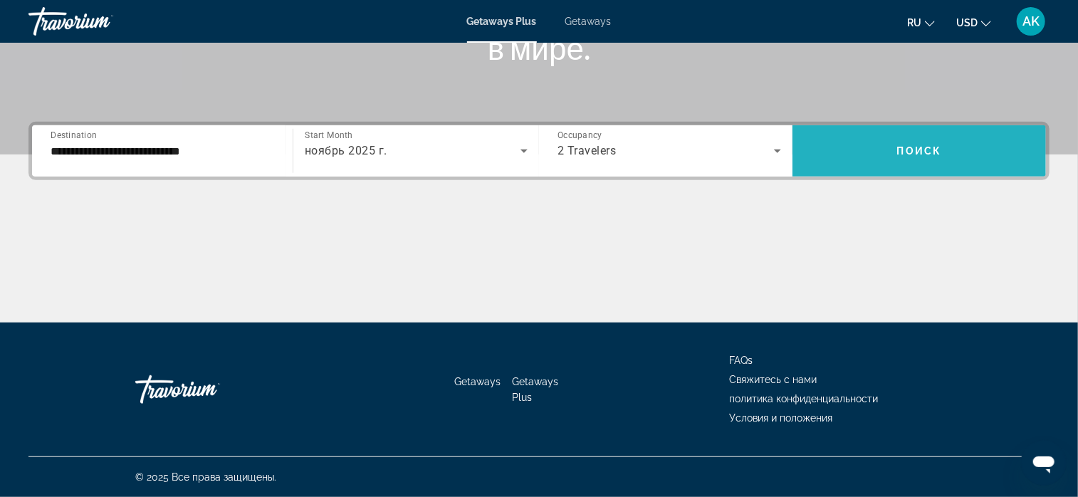
click at [903, 152] on span "Поиск" at bounding box center [919, 150] width 45 height 11
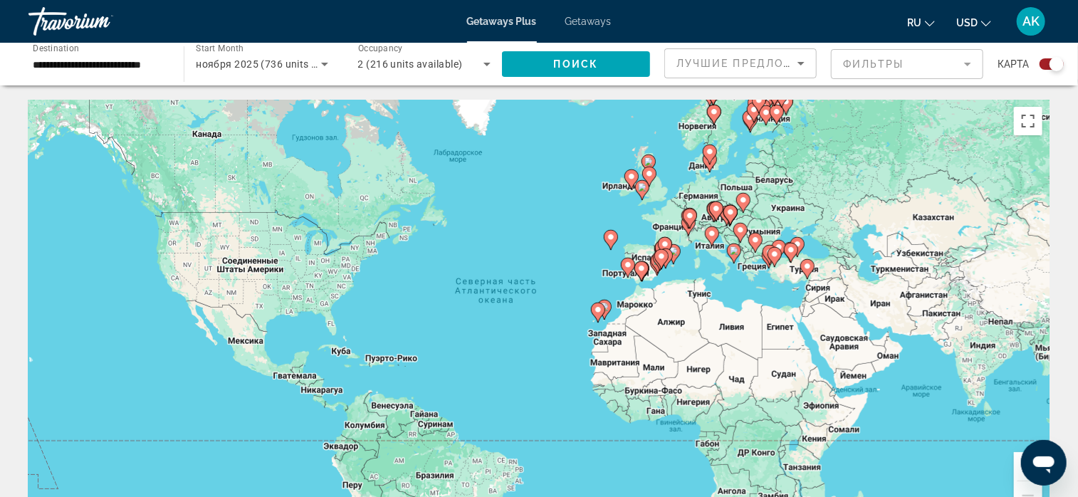
click at [964, 65] on mat-form-field "Фильтры" at bounding box center [907, 64] width 152 height 30
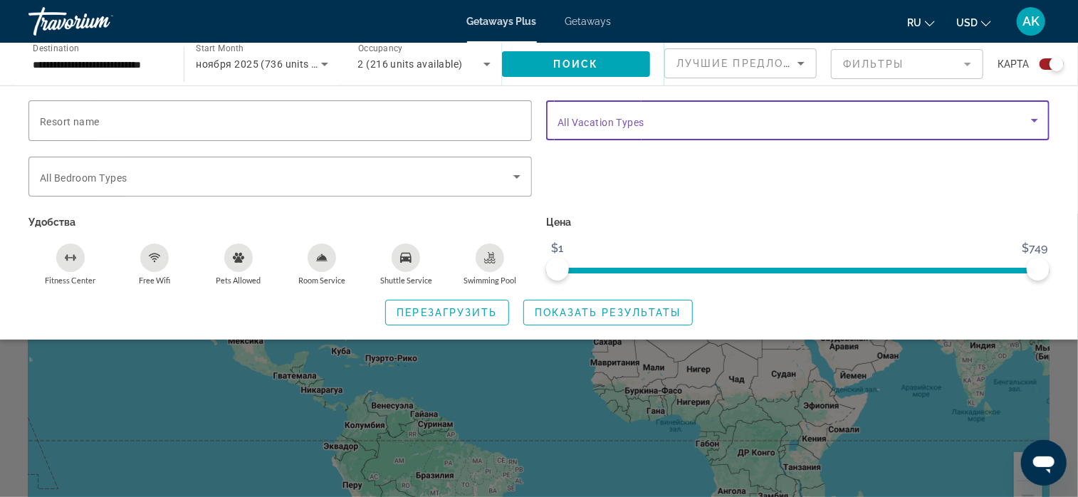
click at [1031, 118] on icon "Search widget" at bounding box center [1034, 120] width 17 height 17
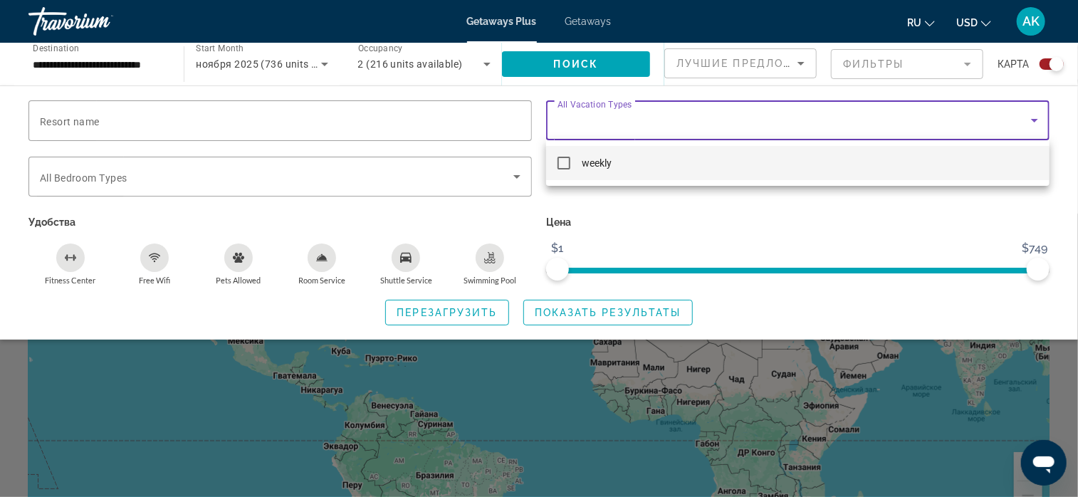
click at [853, 212] on div at bounding box center [539, 248] width 1078 height 497
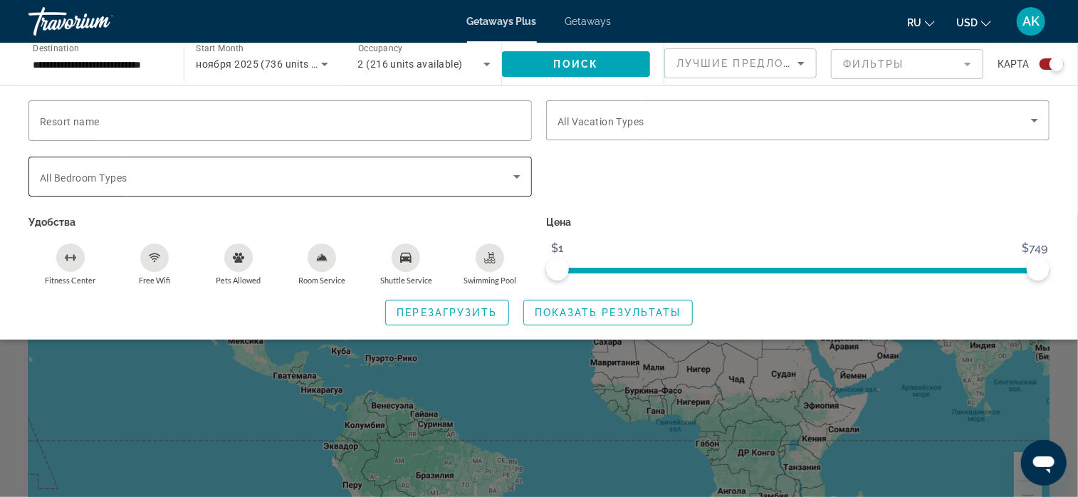
click at [519, 172] on icon "Search widget" at bounding box center [517, 176] width 17 height 17
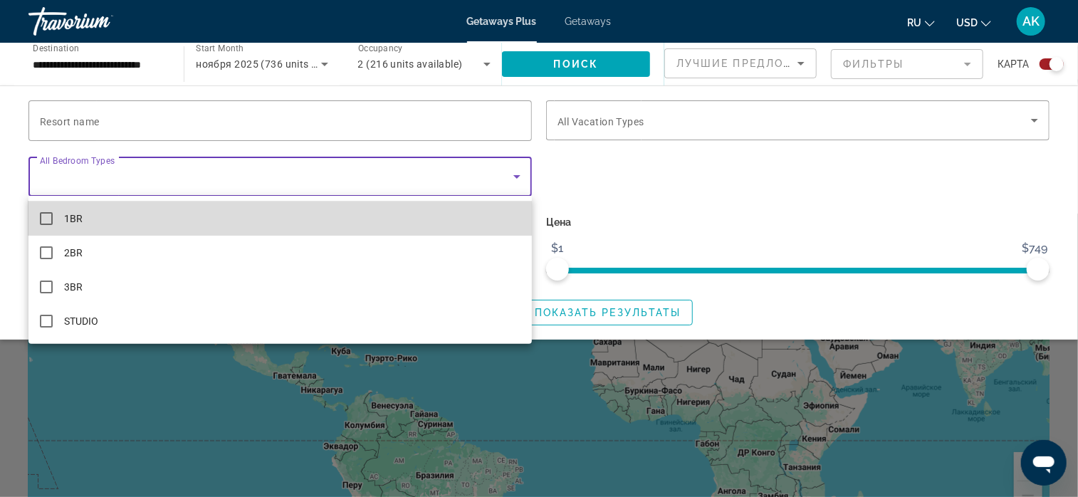
click at [46, 224] on mat-pseudo-checkbox at bounding box center [46, 218] width 13 height 13
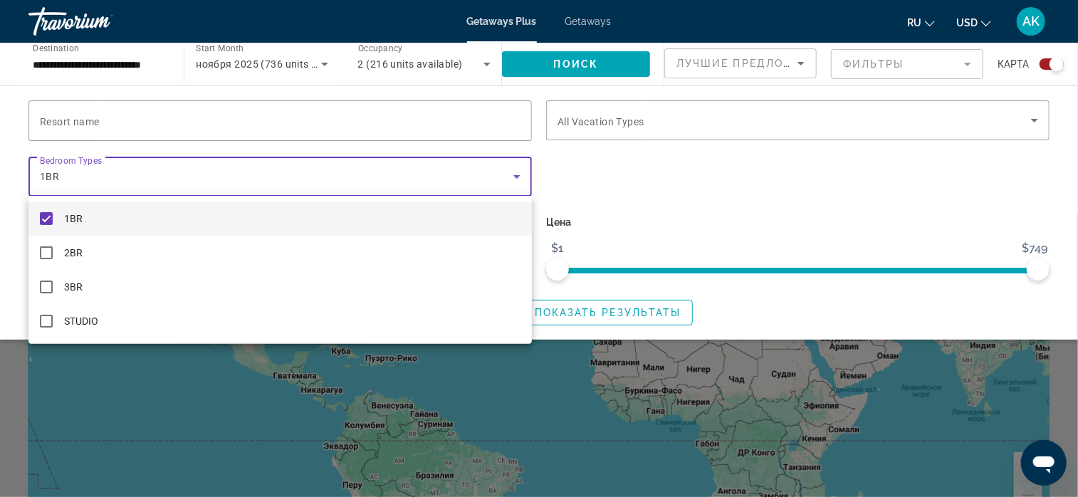
click at [971, 61] on div at bounding box center [539, 248] width 1078 height 497
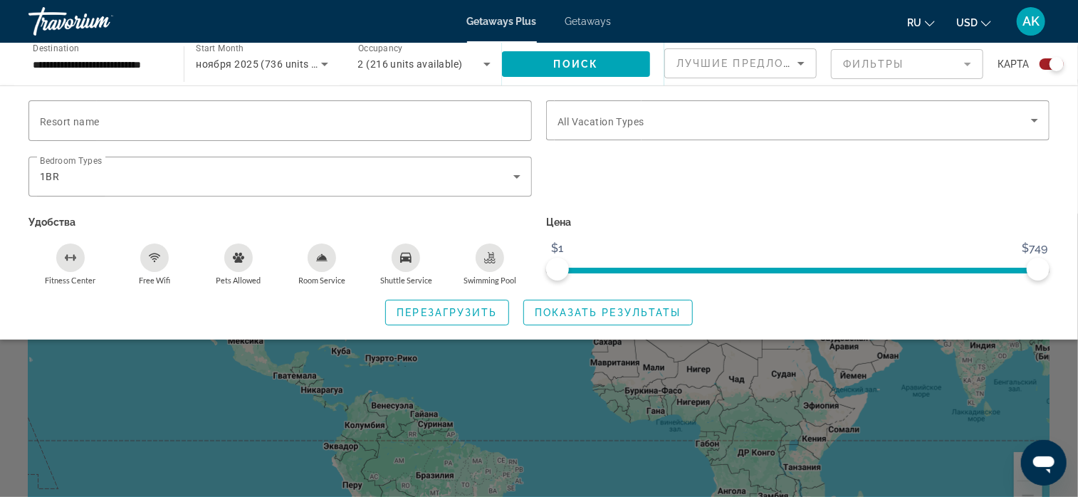
click at [972, 62] on mat-form-field "Фильтры" at bounding box center [907, 64] width 152 height 30
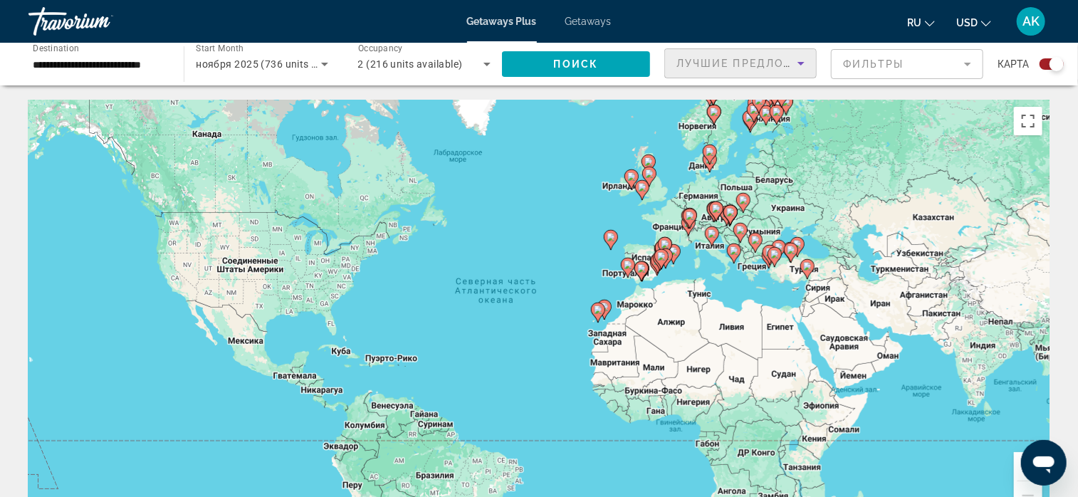
click at [806, 64] on icon "Sort by" at bounding box center [801, 63] width 17 height 17
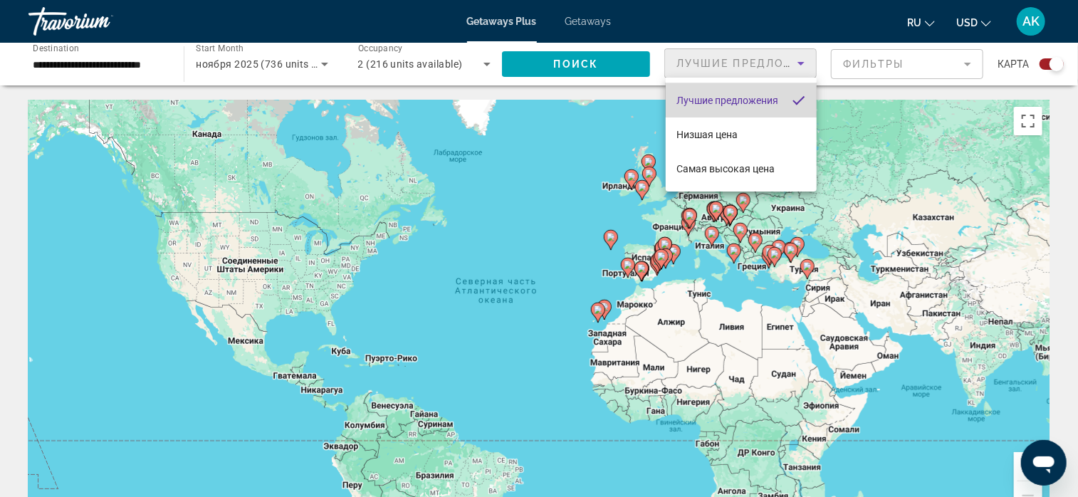
click at [766, 100] on span "Лучшие предложения" at bounding box center [728, 100] width 102 height 11
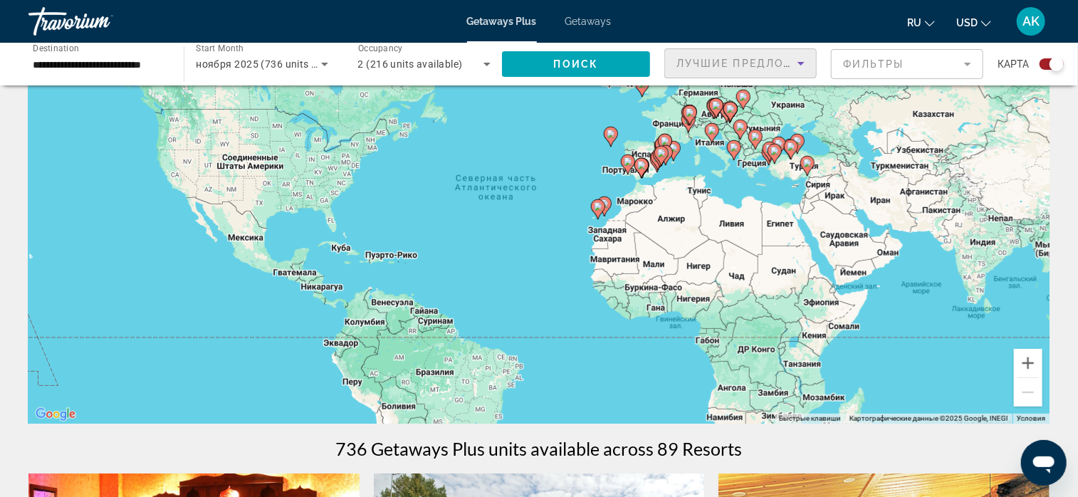
scroll to position [107, 0]
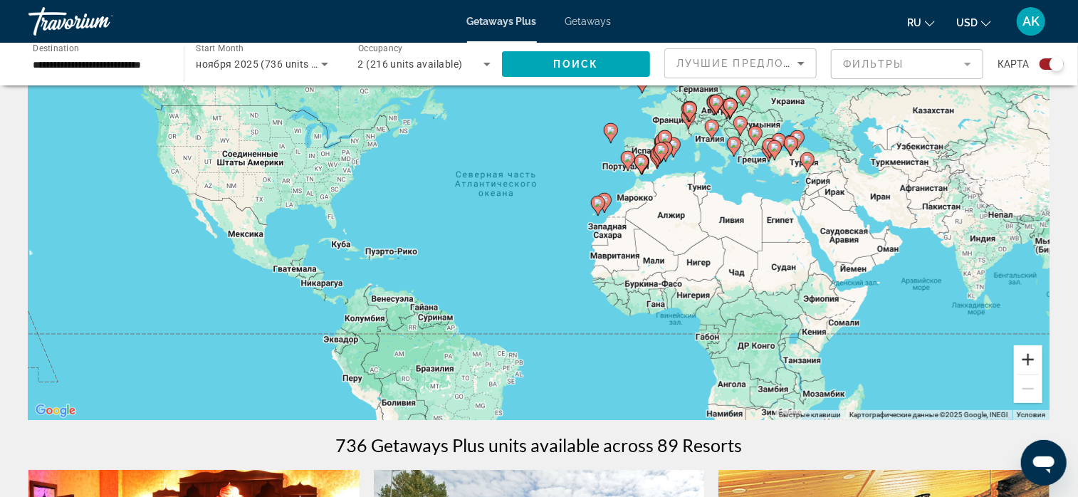
click at [1029, 358] on button "Увеличить" at bounding box center [1028, 359] width 28 height 28
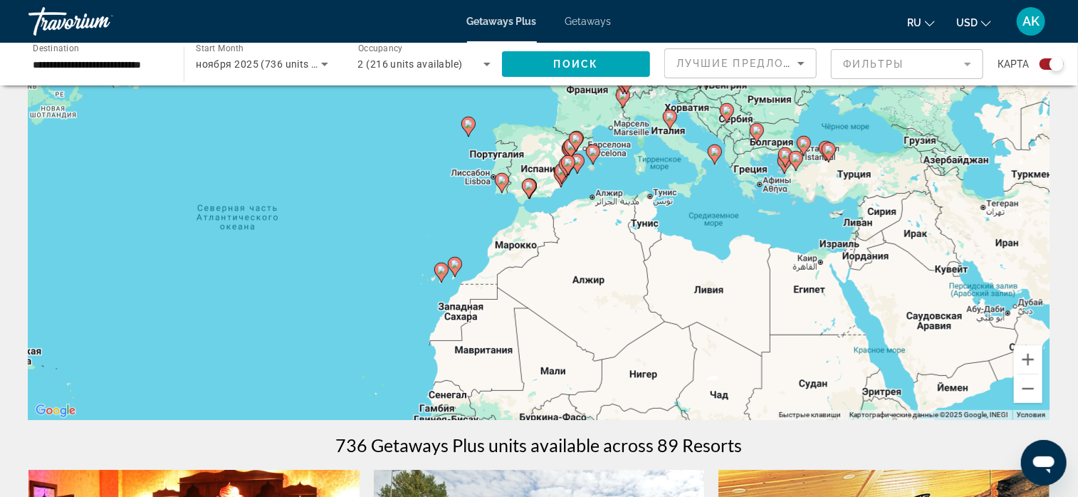
drag, startPoint x: 924, startPoint y: 263, endPoint x: 702, endPoint y: 324, distance: 229.8
click at [702, 324] on div "Чтобы активировать перетаскивание с помощью клавиатуры, нажмите Alt + Ввод. Пос…" at bounding box center [538, 206] width 1021 height 427
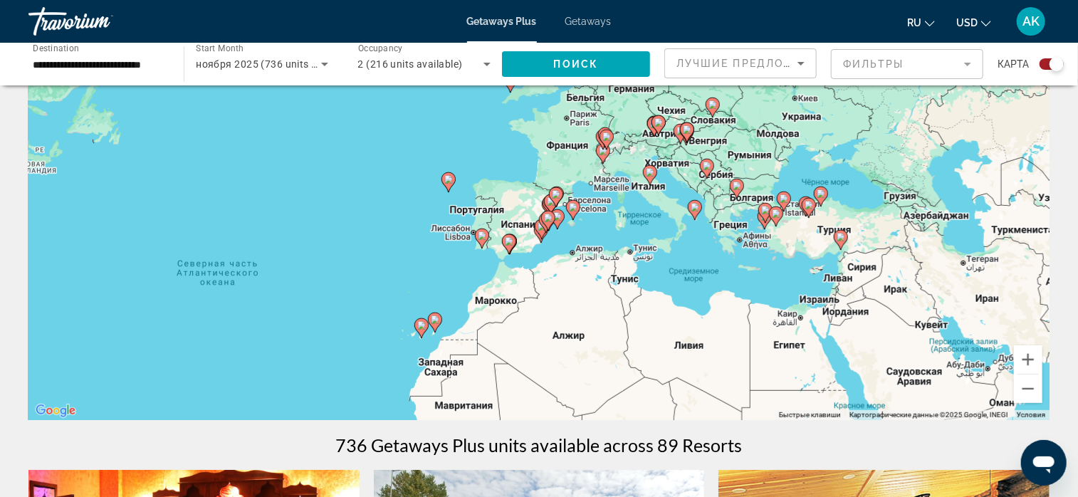
drag, startPoint x: 732, startPoint y: 293, endPoint x: 712, endPoint y: 350, distance: 60.4
click at [712, 350] on div "Чтобы активировать перетаскивание с помощью клавиатуры, нажмите Alt + Ввод. Пос…" at bounding box center [538, 206] width 1021 height 427
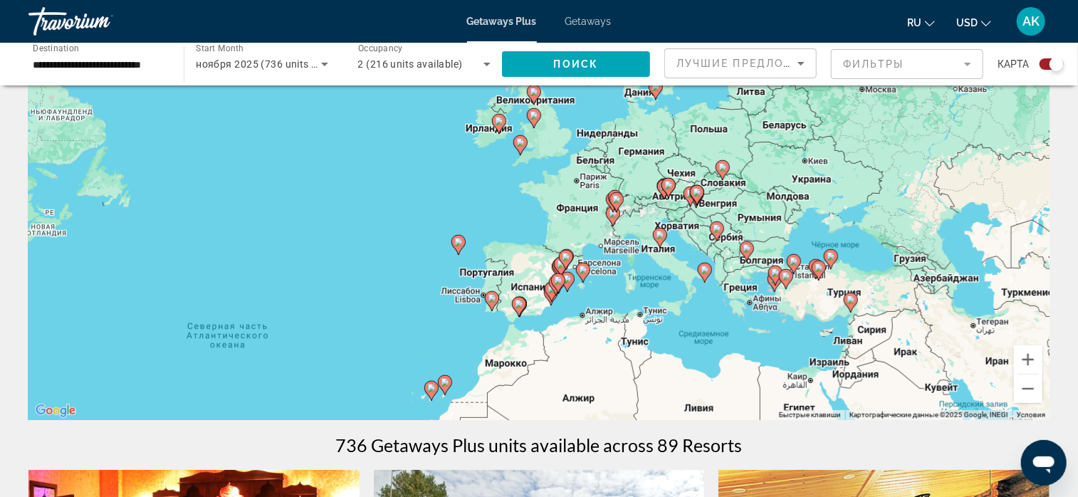
drag, startPoint x: 681, startPoint y: 282, endPoint x: 692, endPoint y: 347, distance: 65.8
click at [692, 347] on div "Чтобы активировать перетаскивание с помощью клавиатуры, нажмите Alt + Ввод. Пос…" at bounding box center [538, 206] width 1021 height 427
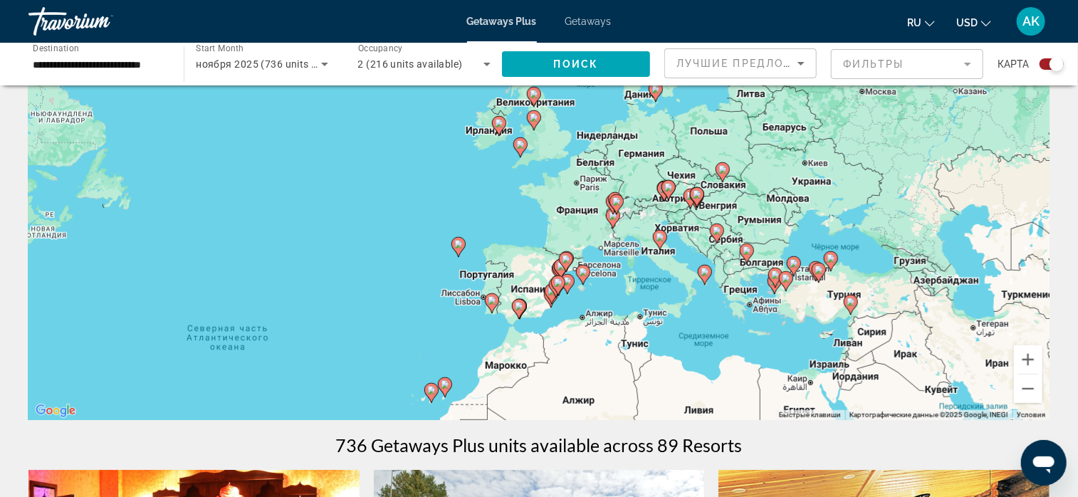
click at [665, 241] on g "Main content" at bounding box center [660, 240] width 14 height 20
click at [664, 239] on image "Main content" at bounding box center [660, 237] width 9 height 9
click at [664, 239] on div "Чтобы активировать перетаскивание с помощью клавиатуры, нажмите Alt + Ввод. Пос…" at bounding box center [538, 206] width 1021 height 427
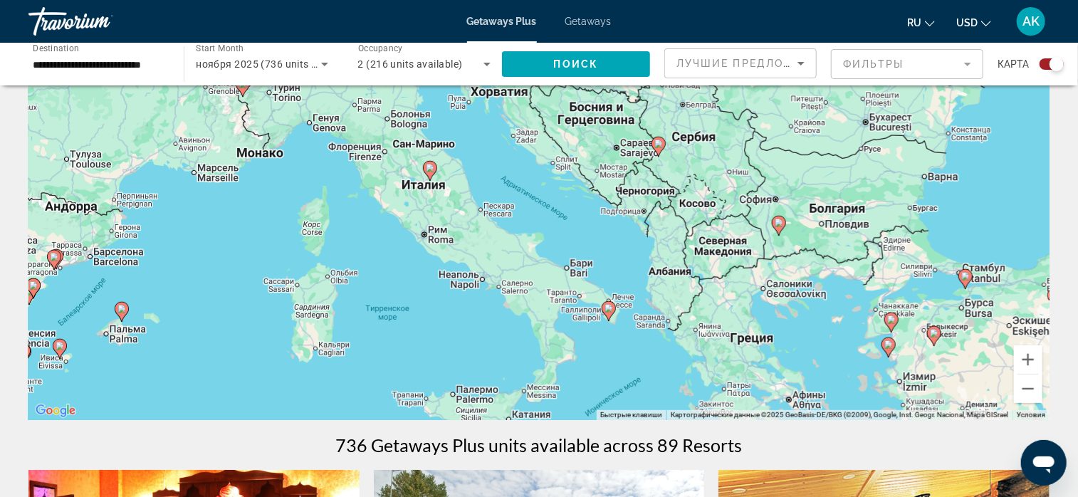
click at [432, 170] on image "Main content" at bounding box center [430, 168] width 9 height 9
click at [431, 170] on image "Main content" at bounding box center [430, 169] width 9 height 9
type input "**********"
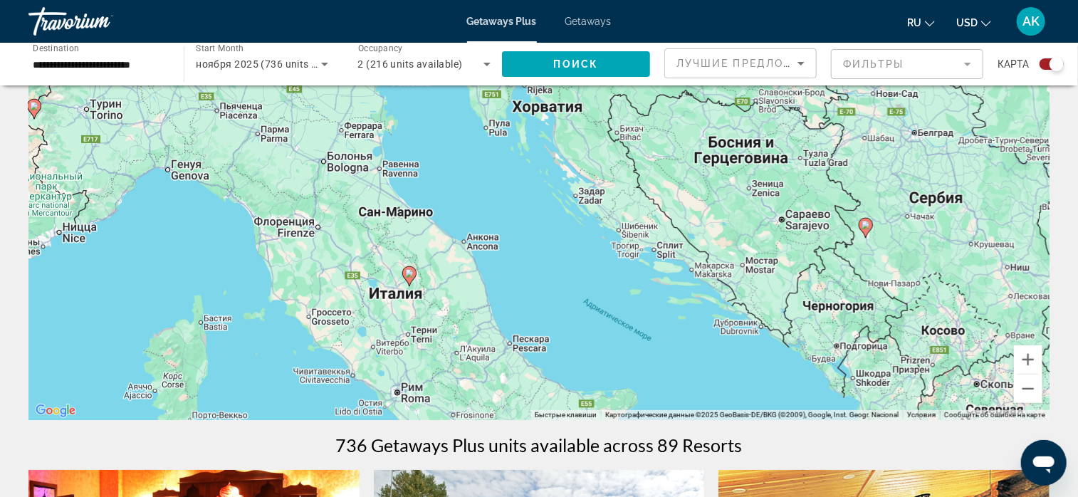
drag, startPoint x: 353, startPoint y: 208, endPoint x: 427, endPoint y: 318, distance: 133.0
click at [429, 320] on div "Чтобы активировать перетаскивание с помощью клавиатуры, нажмите Alt + Ввод. Пос…" at bounding box center [538, 206] width 1021 height 427
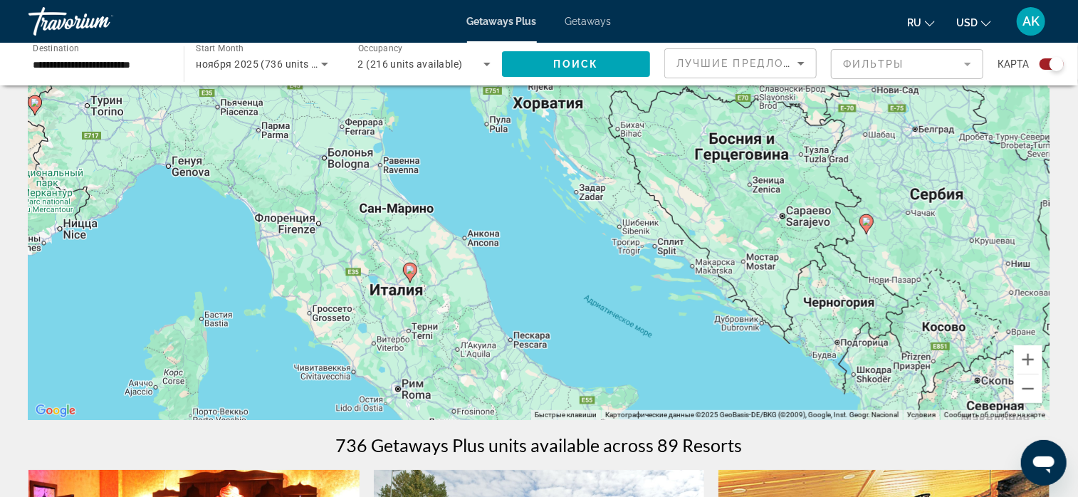
click at [412, 274] on icon "Main content" at bounding box center [410, 273] width 13 height 19
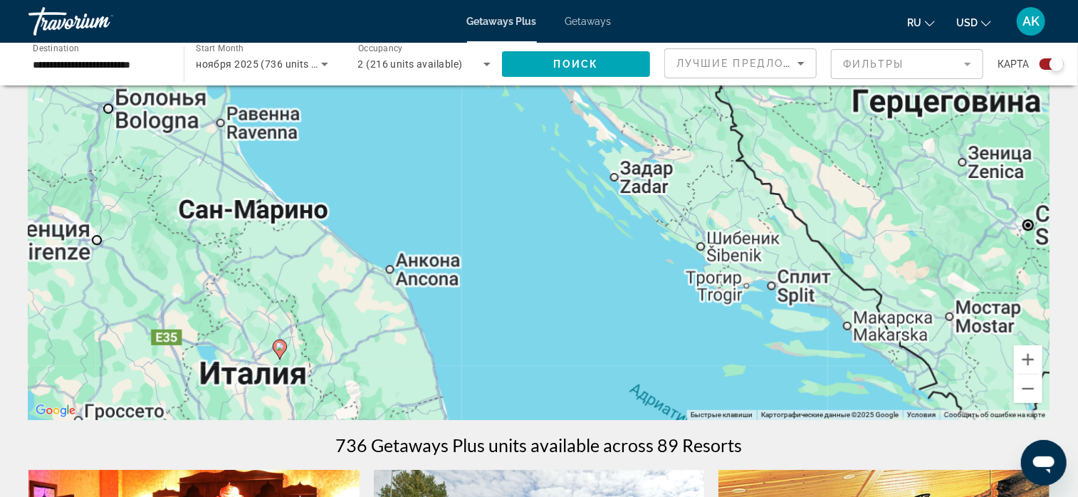
click at [411, 273] on div "Чтобы активировать перетаскивание с помощью клавиатуры, нажмите Alt + Ввод. Пос…" at bounding box center [538, 206] width 1021 height 427
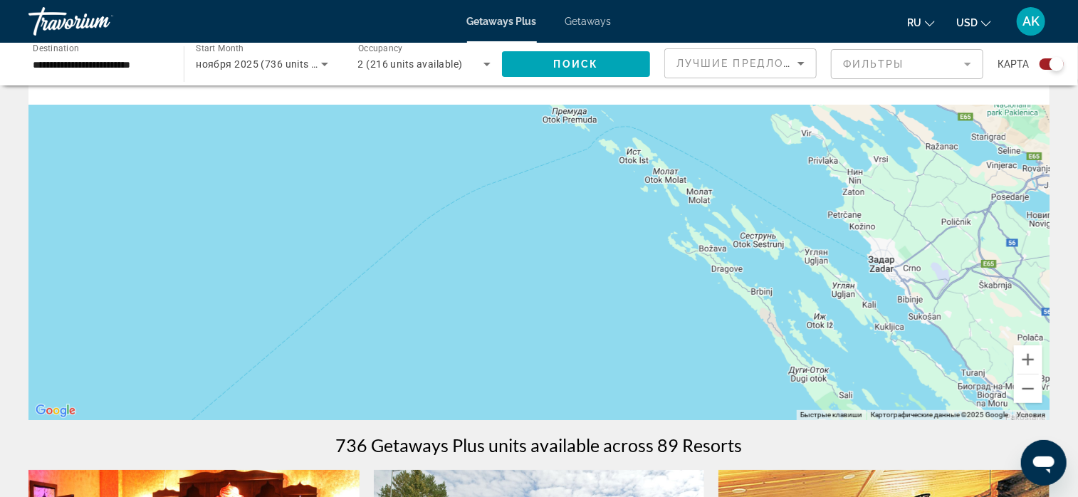
drag, startPoint x: 726, startPoint y: 329, endPoint x: 749, endPoint y: 422, distance: 96.2
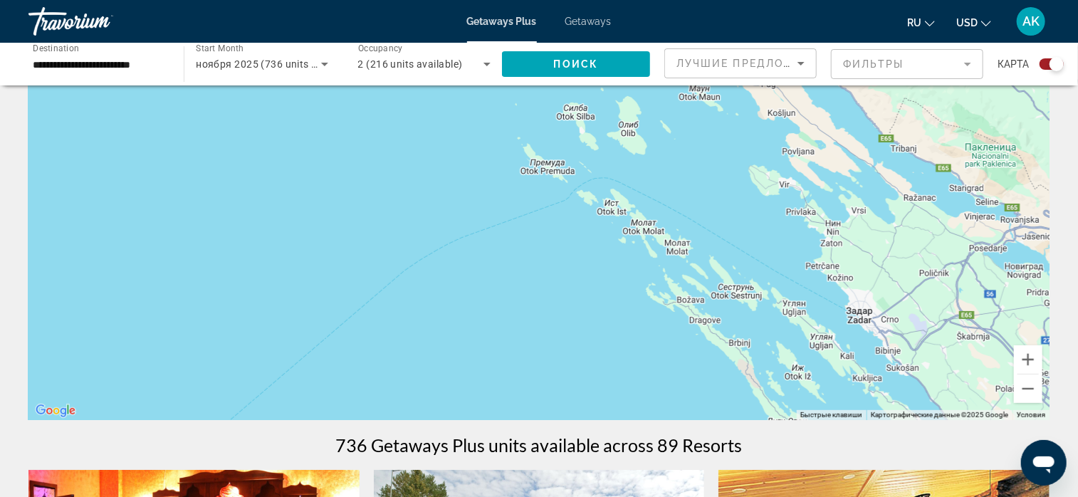
drag, startPoint x: 674, startPoint y: 301, endPoint x: 607, endPoint y: 303, distance: 67.0
click at [630, 314] on div "Main content" at bounding box center [538, 206] width 1021 height 427
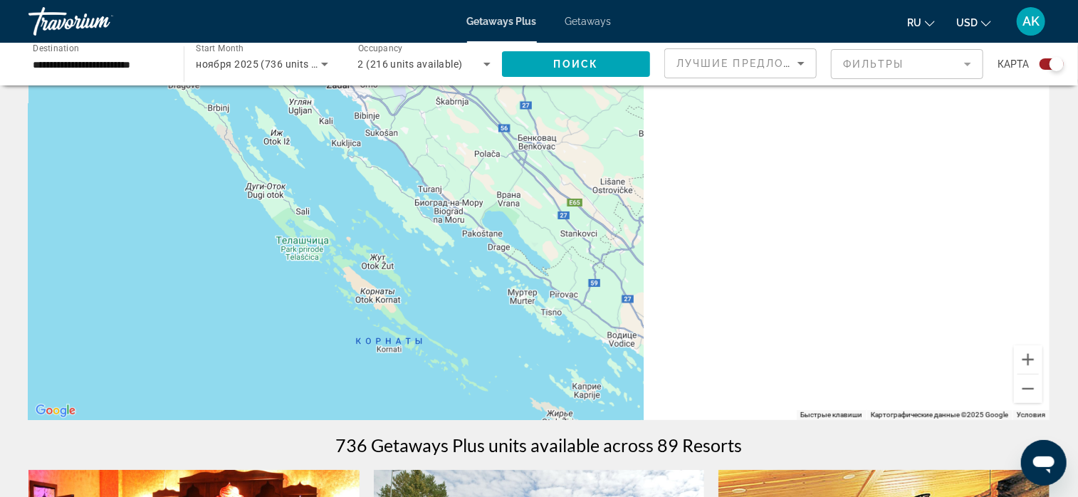
drag, startPoint x: 781, startPoint y: 291, endPoint x: 299, endPoint y: 79, distance: 526.6
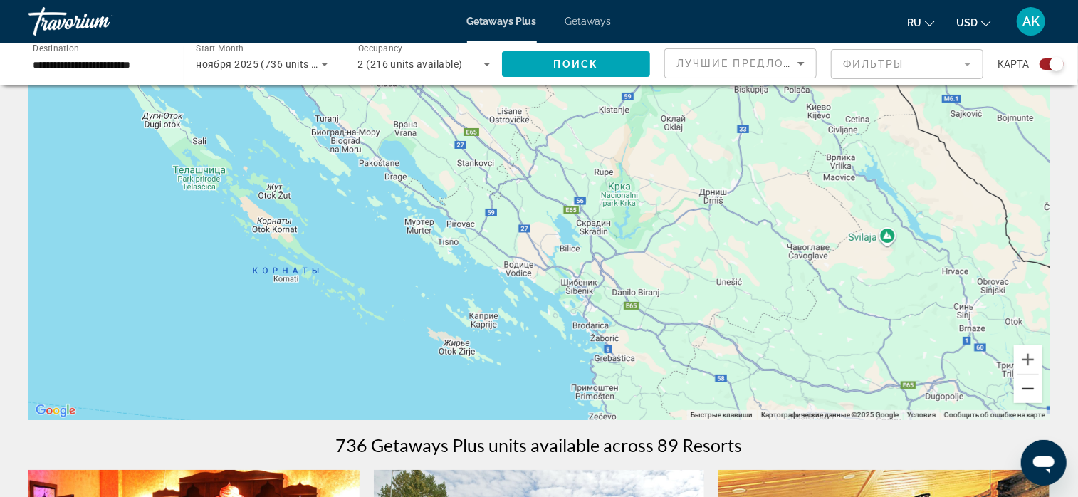
click at [1036, 386] on button "Уменьшить" at bounding box center [1028, 389] width 28 height 28
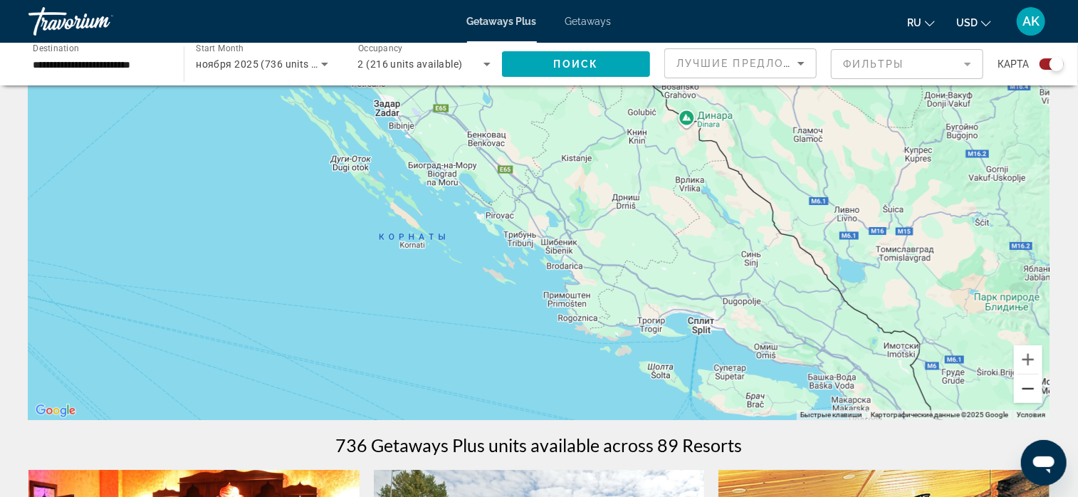
click at [1036, 387] on button "Уменьшить" at bounding box center [1028, 389] width 28 height 28
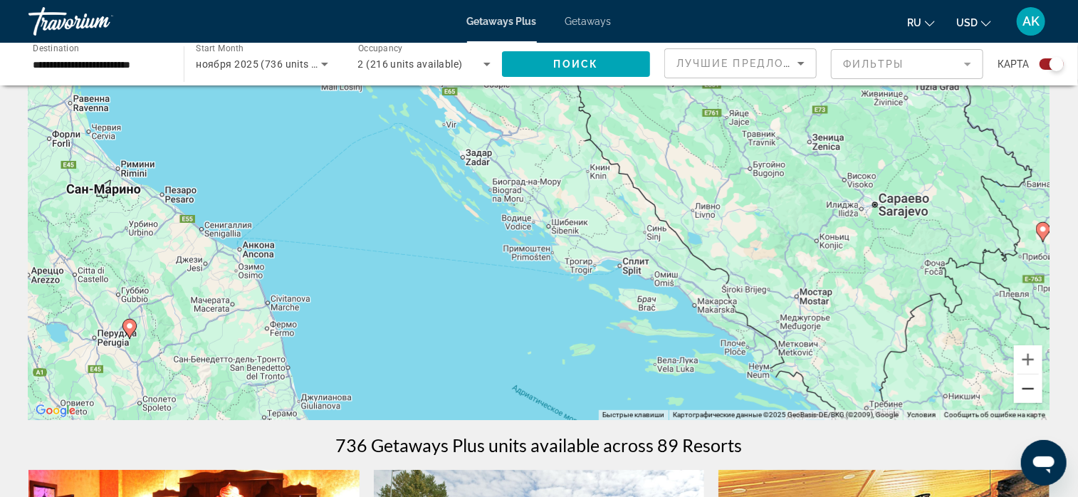
click at [1036, 389] on button "Уменьшить" at bounding box center [1028, 389] width 28 height 28
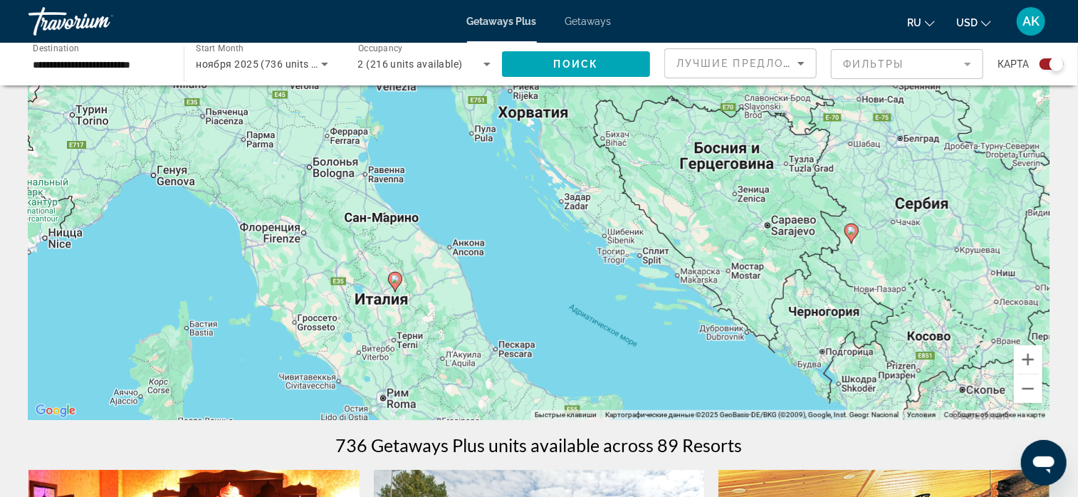
drag, startPoint x: 877, startPoint y: 257, endPoint x: 947, endPoint y: 257, distance: 70.5
click at [942, 271] on div "Чтобы активировать перетаскивание с помощью клавиатуры, нажмите Alt + Ввод. Пос…" at bounding box center [538, 206] width 1021 height 427
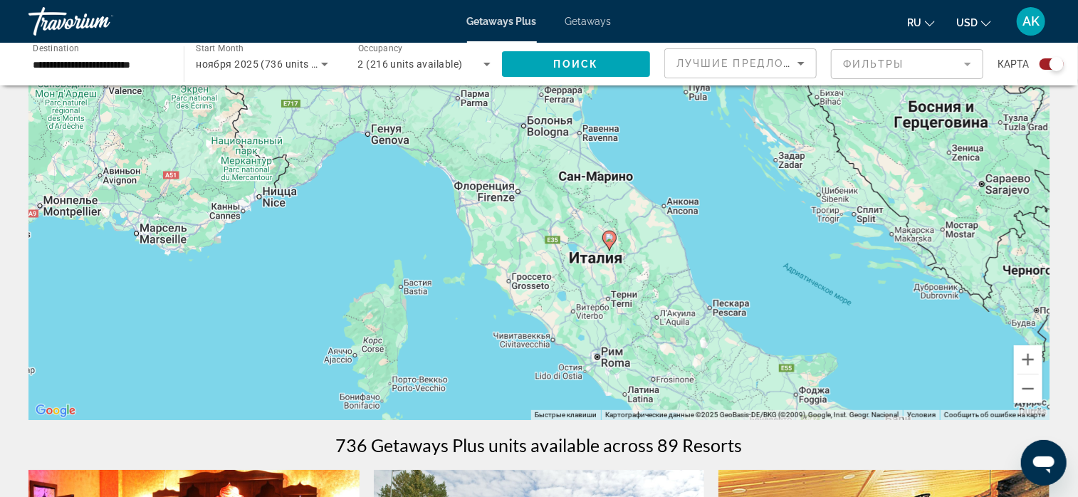
drag, startPoint x: 521, startPoint y: 350, endPoint x: 576, endPoint y: 290, distance: 81.2
click at [683, 315] on div "Чтобы активировать перетаскивание с помощью клавиатуры, нажмите Alt + Ввод. Пос…" at bounding box center [538, 206] width 1021 height 427
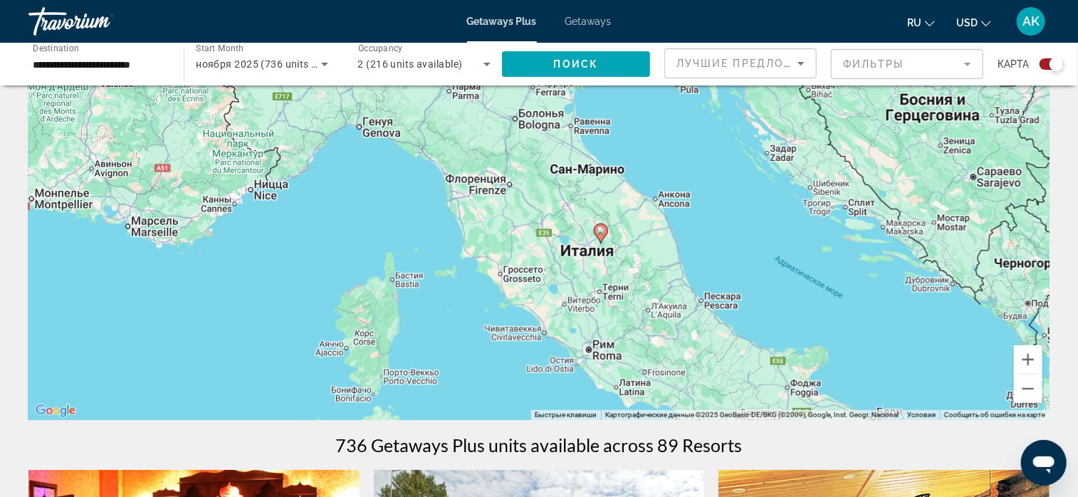
click at [603, 228] on image "Main content" at bounding box center [601, 231] width 9 height 9
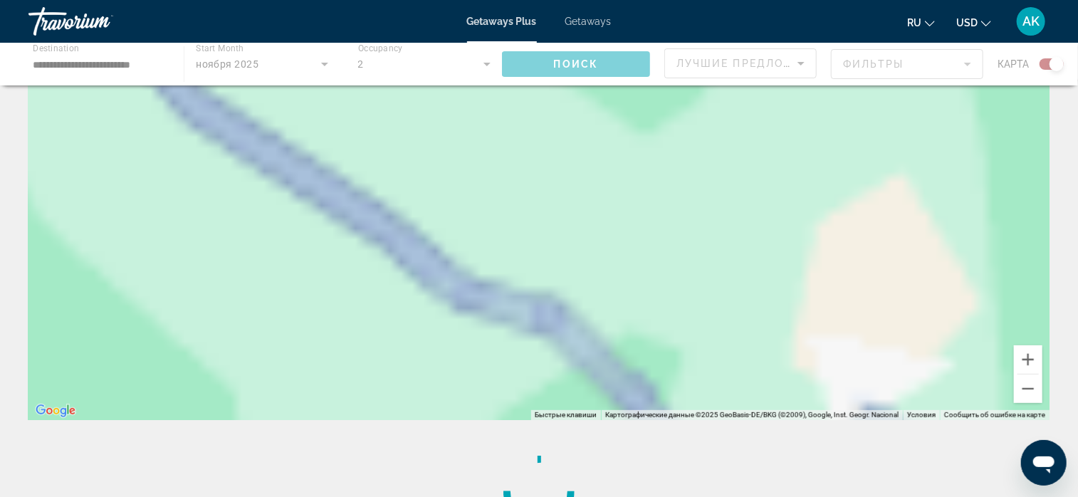
scroll to position [21, 0]
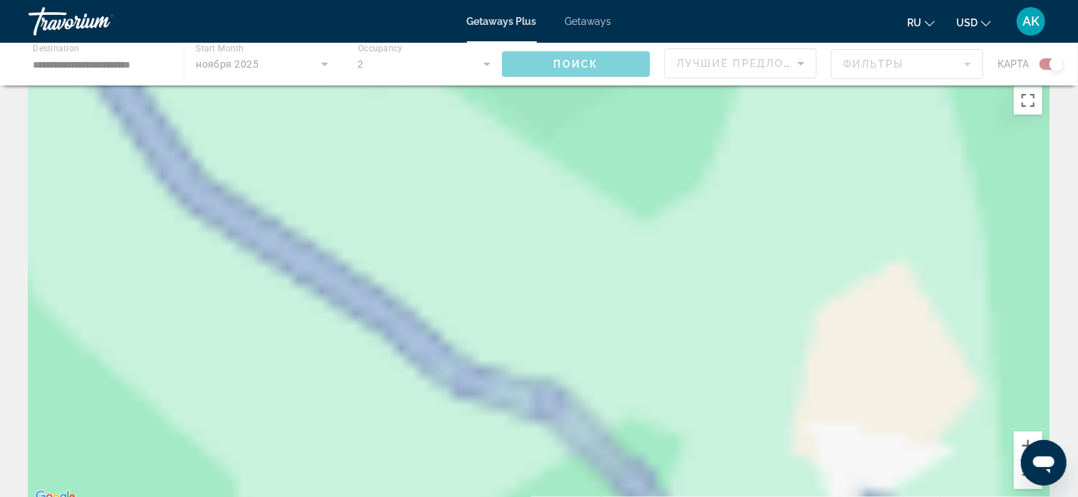
click at [603, 227] on div "Для навигации используйте клавиши со стрелками. Чтобы активировать перетаскиван…" at bounding box center [538, 292] width 1021 height 427
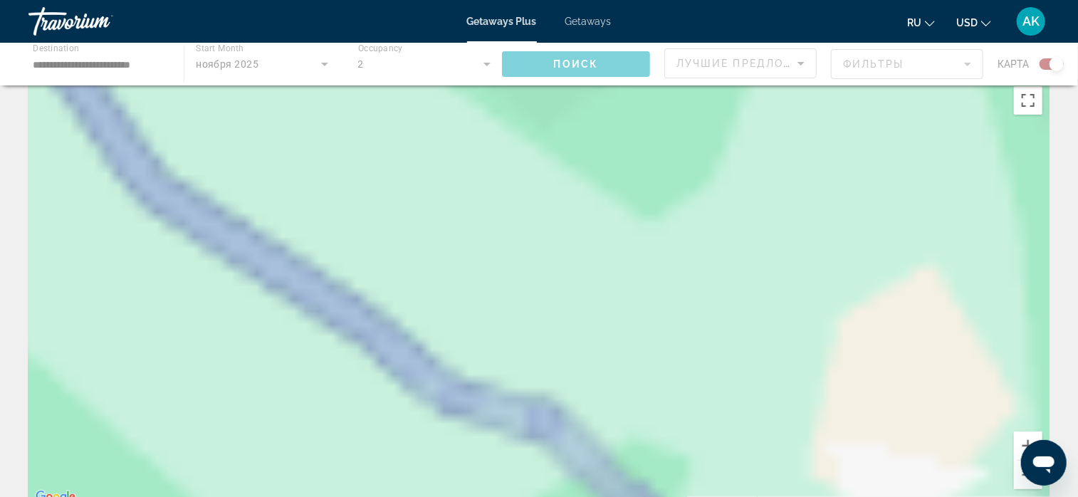
scroll to position [0, 0]
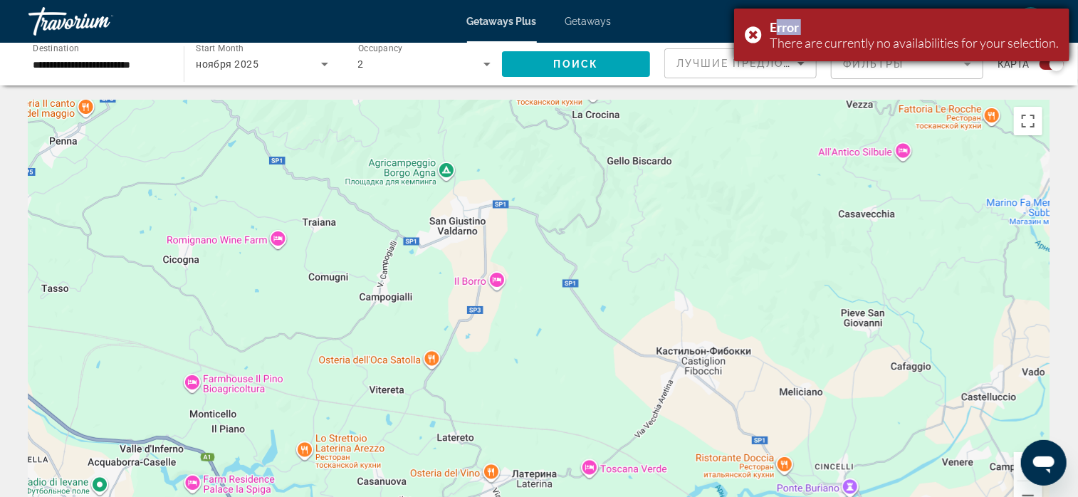
click at [754, 36] on div "Error There are currently no availabilities for your selection." at bounding box center [901, 35] width 335 height 53
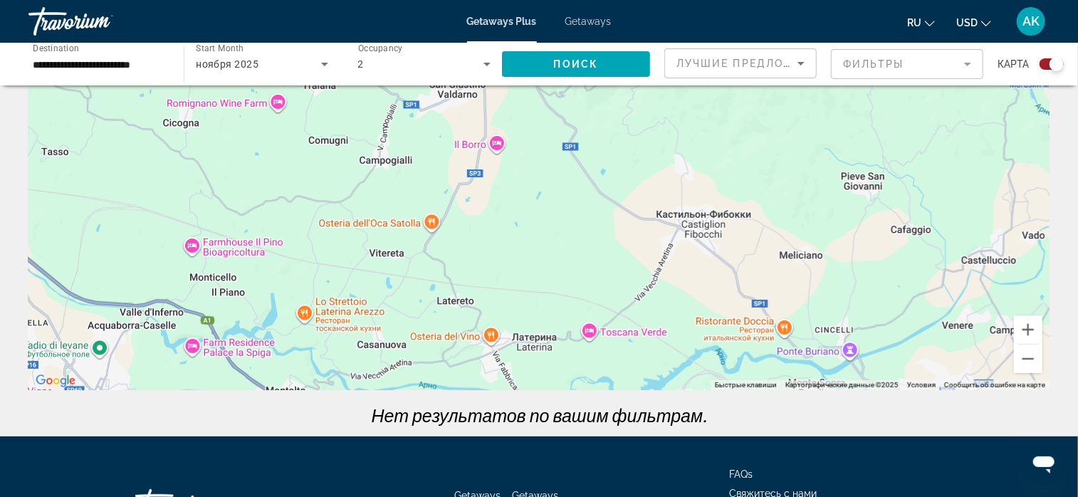
scroll to position [168, 0]
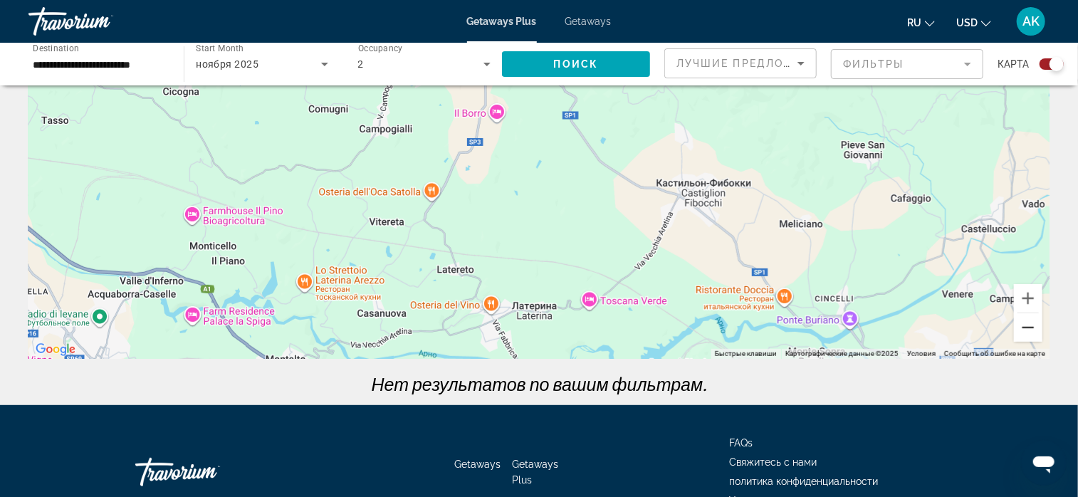
click at [1026, 327] on button "Уменьшить" at bounding box center [1028, 327] width 28 height 28
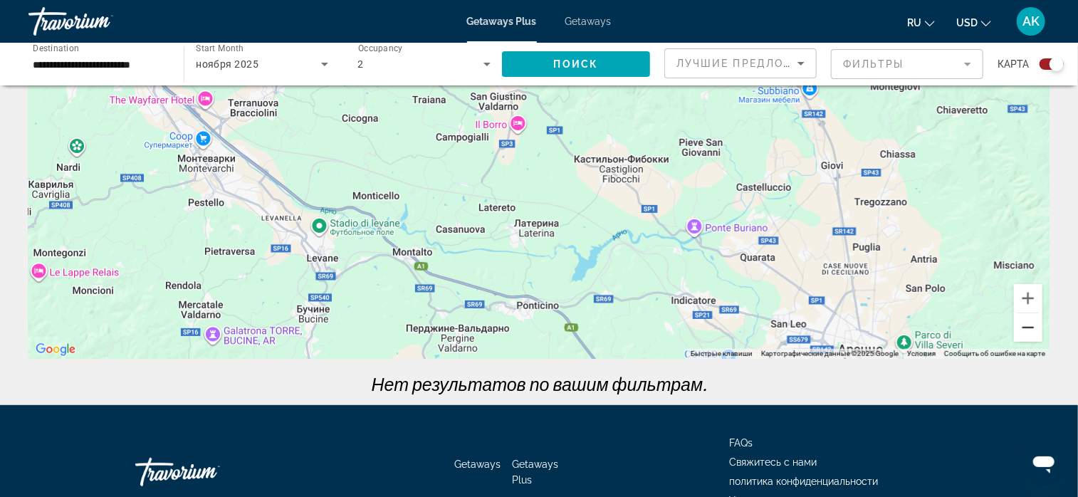
click at [1029, 330] on button "Уменьшить" at bounding box center [1028, 327] width 28 height 28
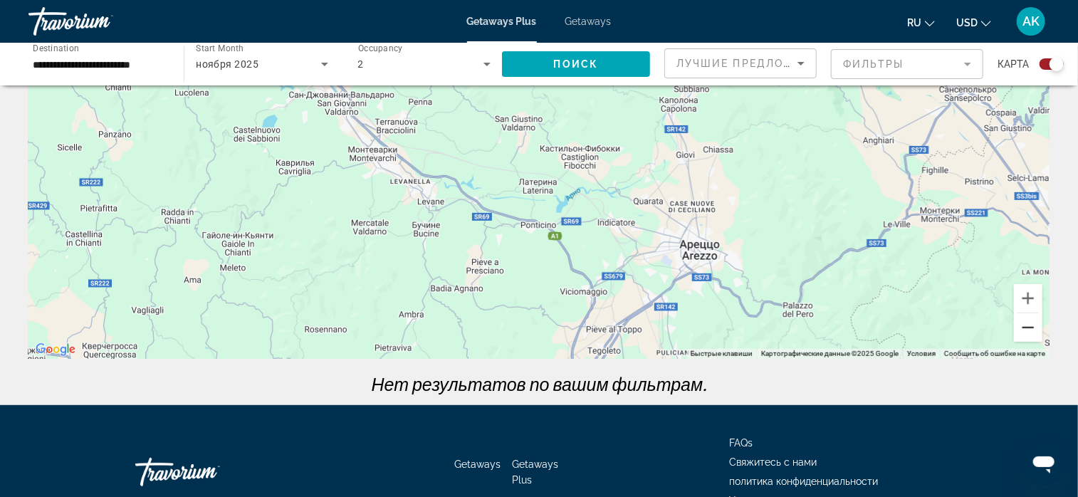
click at [1029, 329] on button "Уменьшить" at bounding box center [1028, 327] width 28 height 28
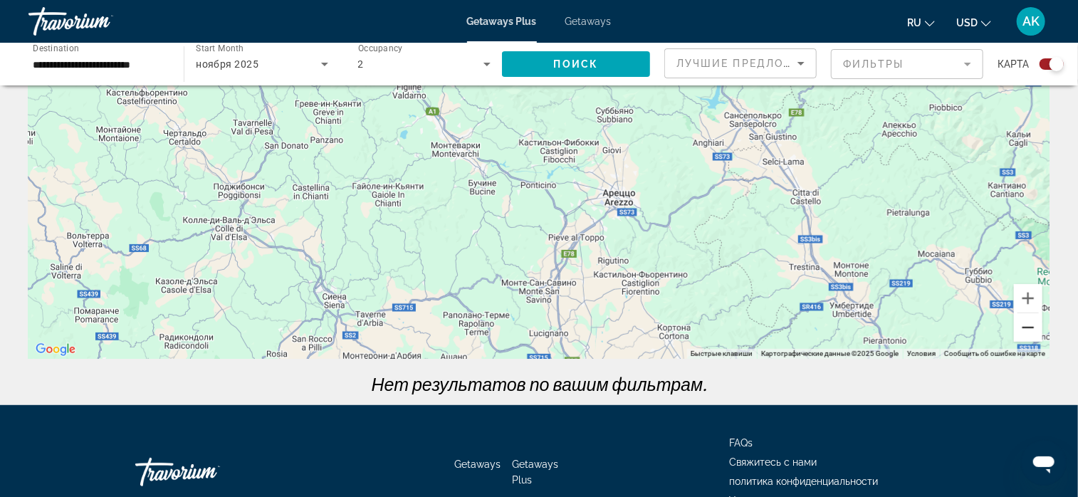
click at [1029, 329] on button "Уменьшить" at bounding box center [1028, 327] width 28 height 28
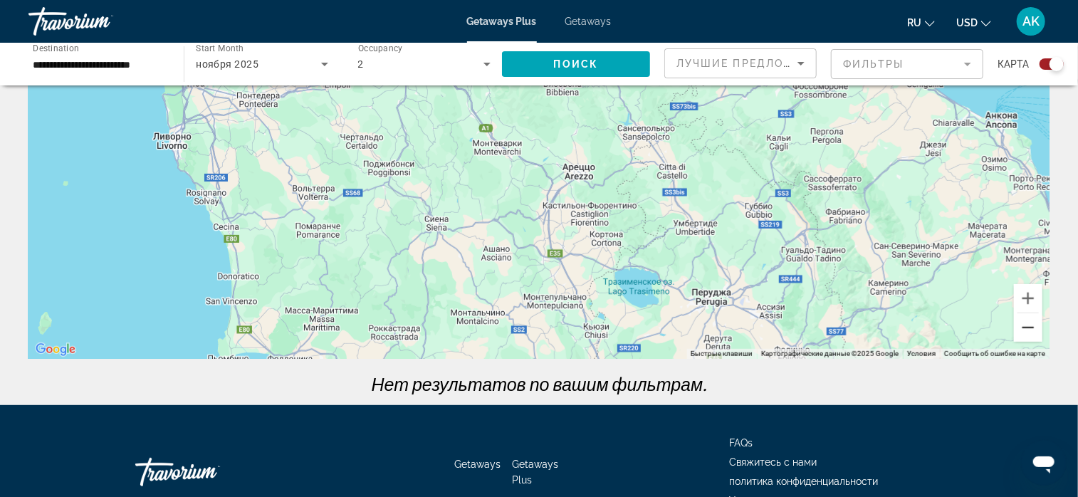
click at [1027, 327] on button "Уменьшить" at bounding box center [1028, 327] width 28 height 28
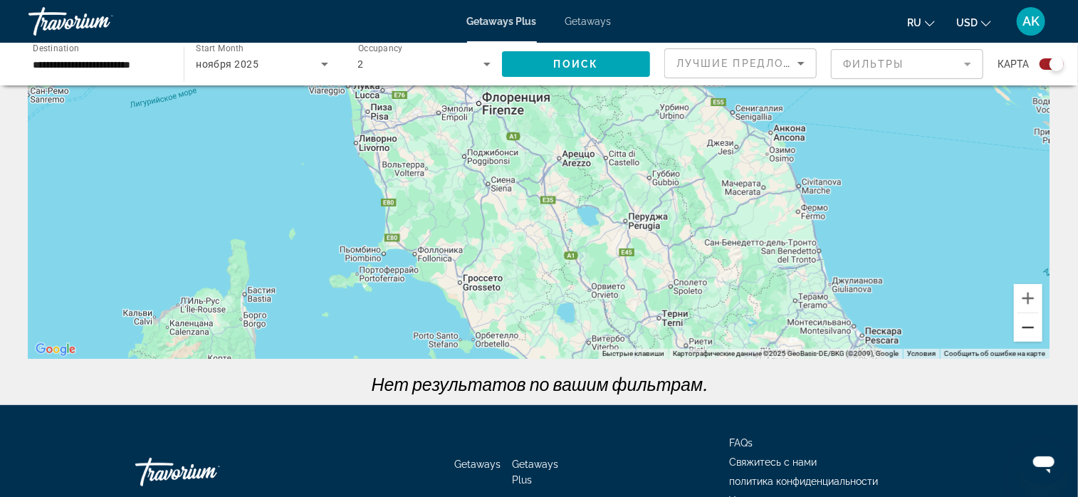
click at [1026, 326] on button "Уменьшить" at bounding box center [1028, 327] width 28 height 28
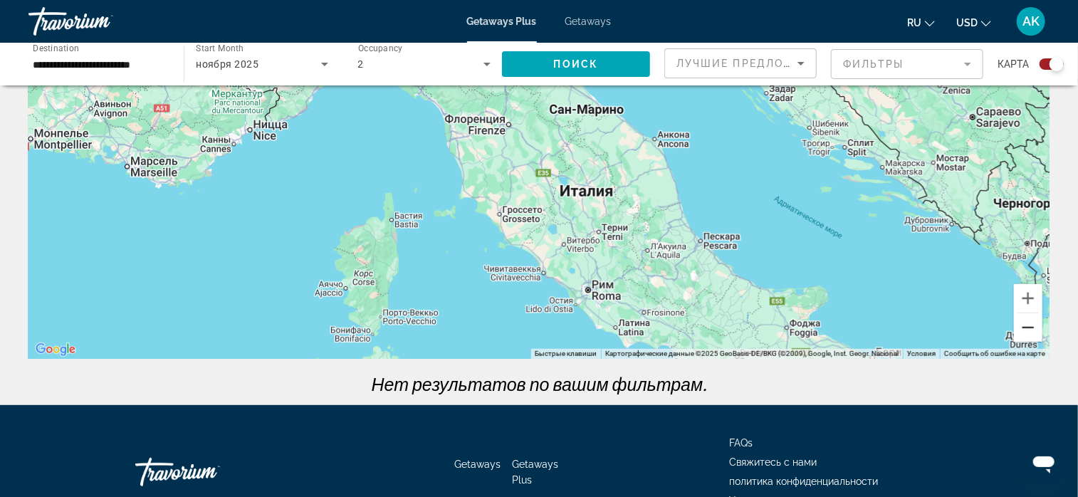
click at [1026, 326] on button "Уменьшить" at bounding box center [1028, 327] width 28 height 28
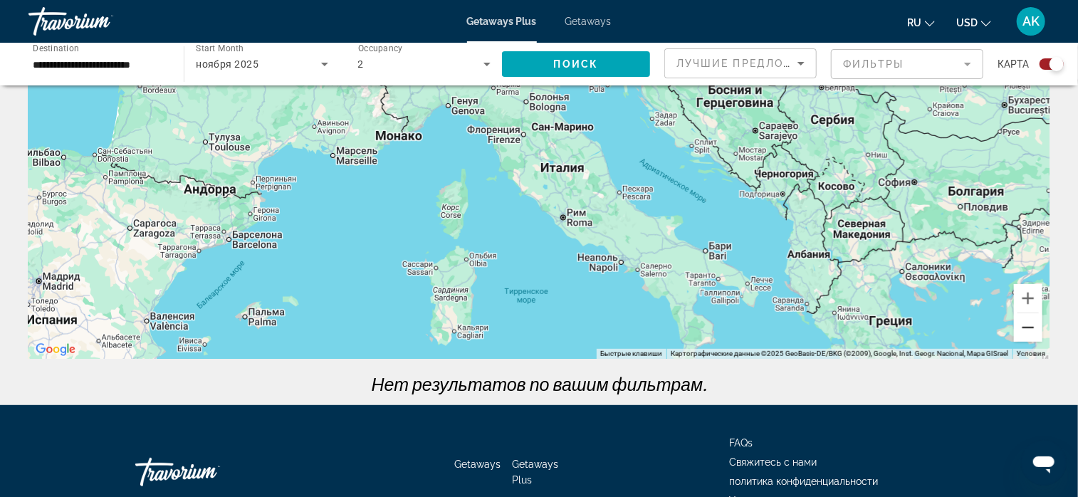
click at [1025, 326] on button "Уменьшить" at bounding box center [1028, 327] width 28 height 28
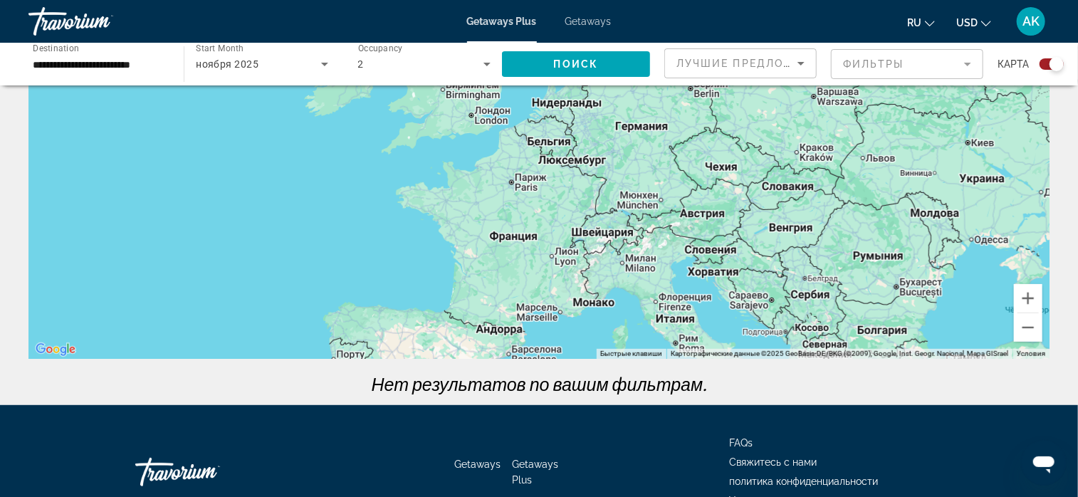
drag, startPoint x: 594, startPoint y: 191, endPoint x: 736, endPoint y: 376, distance: 233.2
click at [736, 376] on div "← Переместить влево → Переместить вправо ↑ Переместить вверх ↓ Переместить вниз…" at bounding box center [539, 169] width 1078 height 474
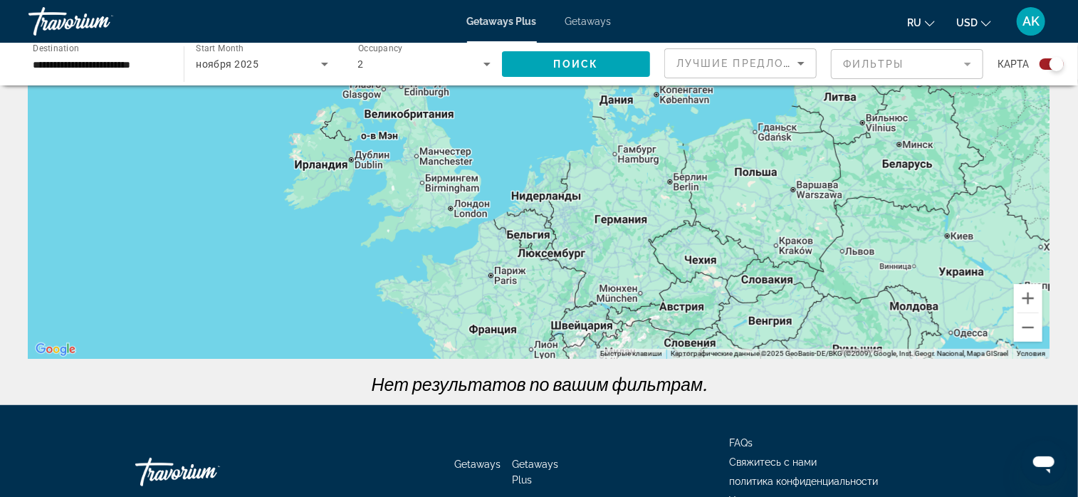
drag, startPoint x: 685, startPoint y: 322, endPoint x: 642, endPoint y: 400, distance: 89.6
click at [644, 397] on div "← Переместить влево → Переместить вправо ↑ Переместить вверх ↓ Переместить вниз…" at bounding box center [539, 169] width 1078 height 474
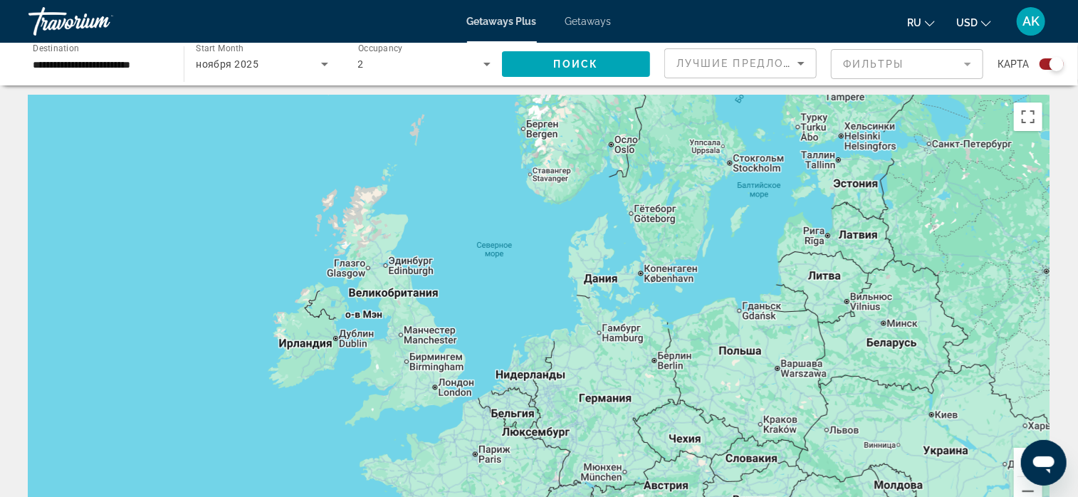
scroll to position [0, 0]
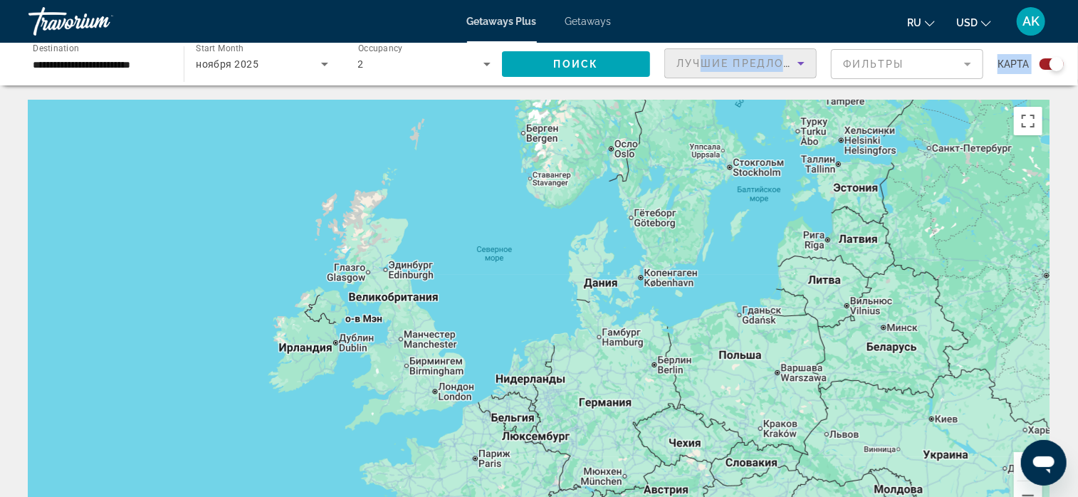
drag, startPoint x: 699, startPoint y: 62, endPoint x: 718, endPoint y: 113, distance: 53.9
click at [718, 113] on div "**********" at bounding box center [539, 386] width 1078 height 573
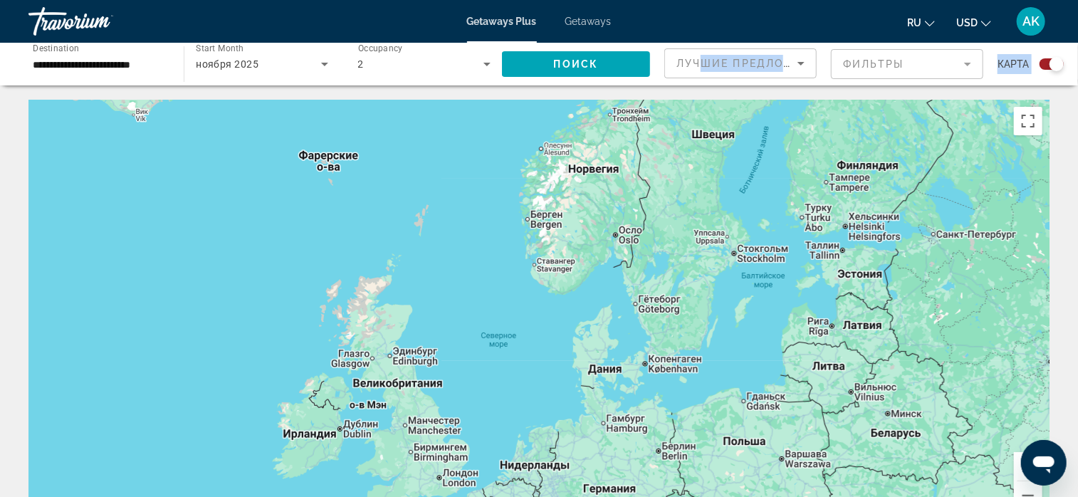
drag, startPoint x: 682, startPoint y: 126, endPoint x: 689, endPoint y: 194, distance: 68.7
click at [689, 194] on div "Main content" at bounding box center [538, 313] width 1021 height 427
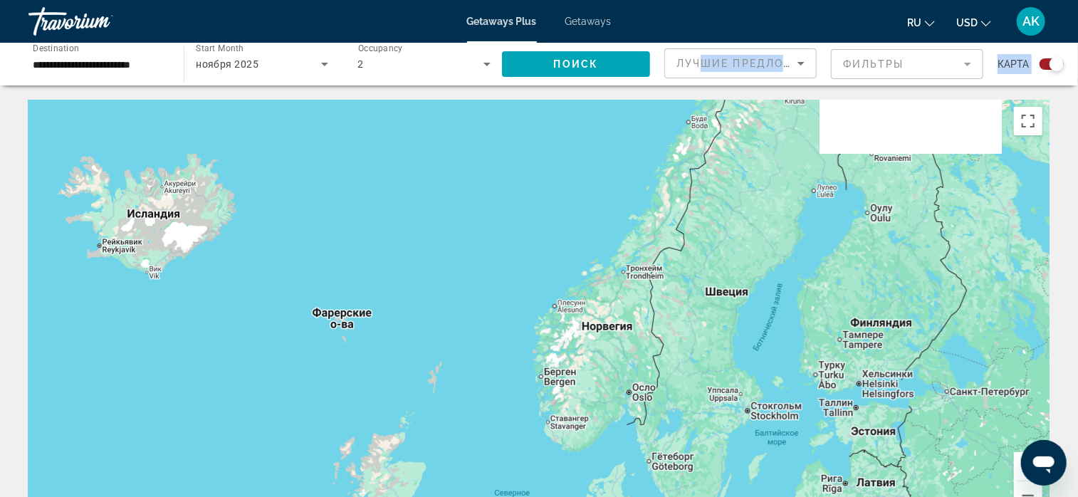
drag, startPoint x: 593, startPoint y: 155, endPoint x: 651, endPoint y: 211, distance: 80.6
click at [601, 284] on div "Main content" at bounding box center [538, 313] width 1021 height 427
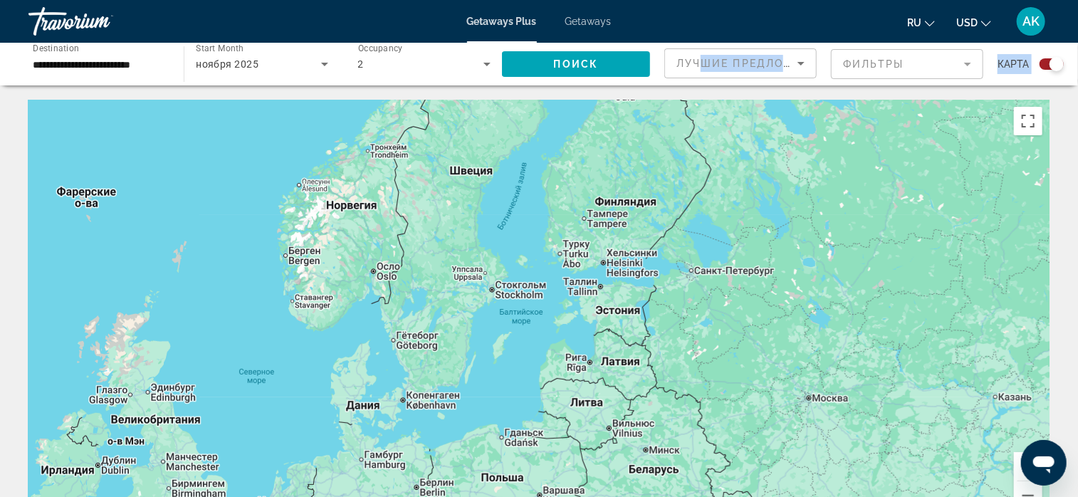
drag, startPoint x: 1010, startPoint y: 388, endPoint x: 757, endPoint y: 278, distance: 275.9
click at [757, 278] on div "Main content" at bounding box center [538, 313] width 1021 height 427
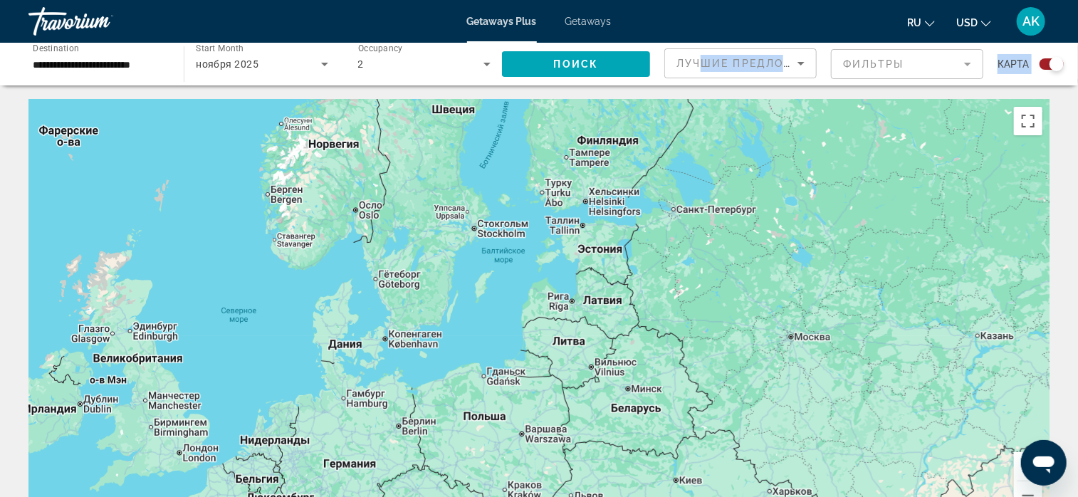
drag, startPoint x: 724, startPoint y: 375, endPoint x: 704, endPoint y: 312, distance: 65.6
click at [704, 312] on div "Main content" at bounding box center [538, 313] width 1021 height 427
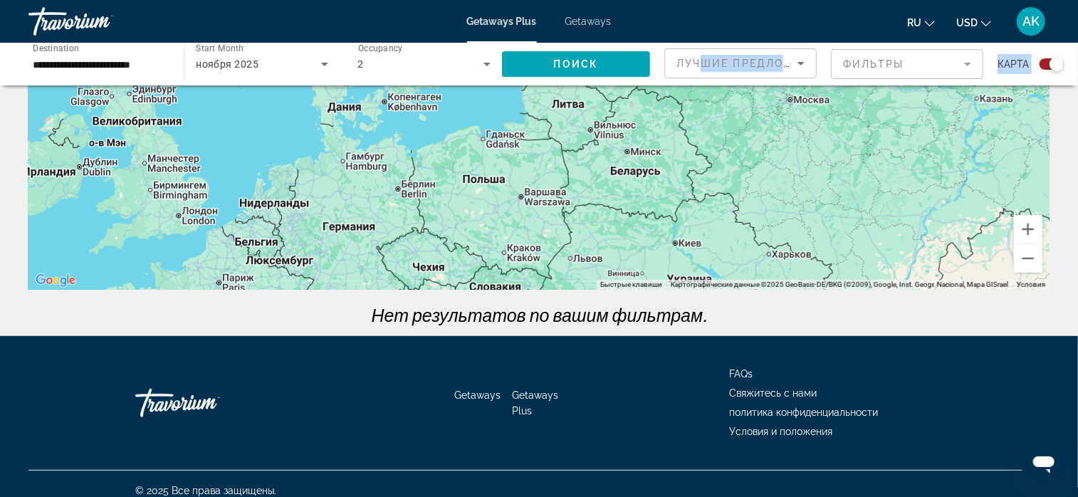
scroll to position [251, 0]
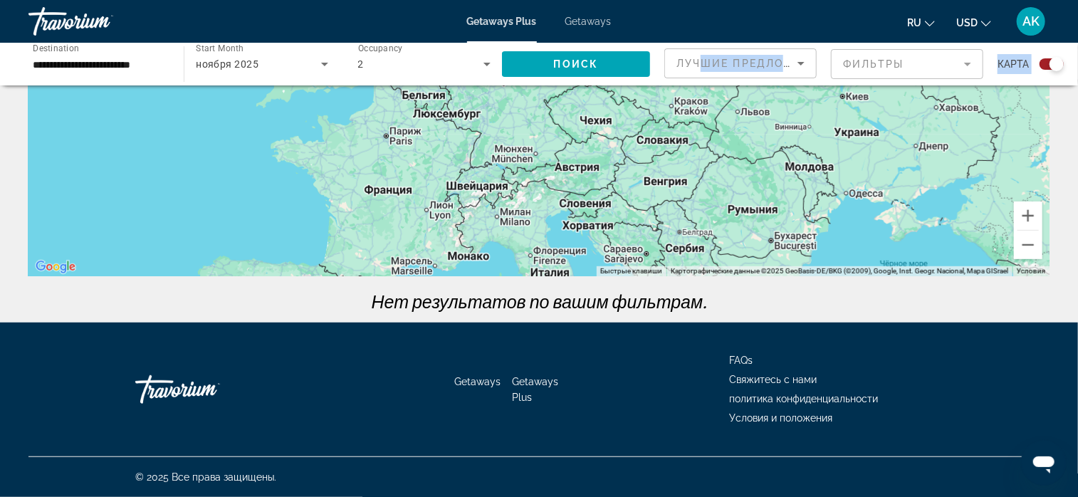
drag, startPoint x: 640, startPoint y: 183, endPoint x: 808, endPoint y: 51, distance: 214.6
click at [808, 51] on div "**********" at bounding box center [539, 135] width 1078 height 573
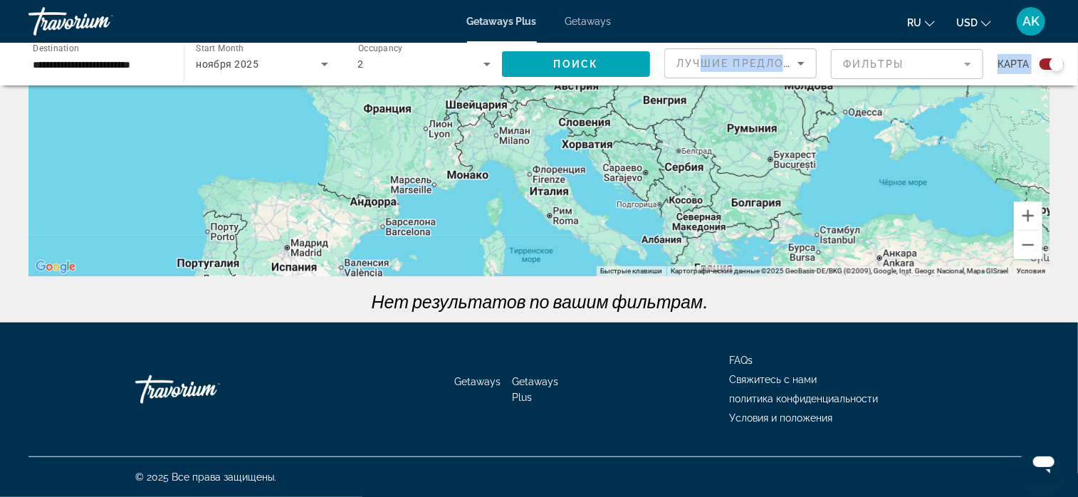
drag, startPoint x: 588, startPoint y: 156, endPoint x: 596, endPoint y: 84, distance: 72.4
click at [596, 84] on div "**********" at bounding box center [539, 135] width 1078 height 573
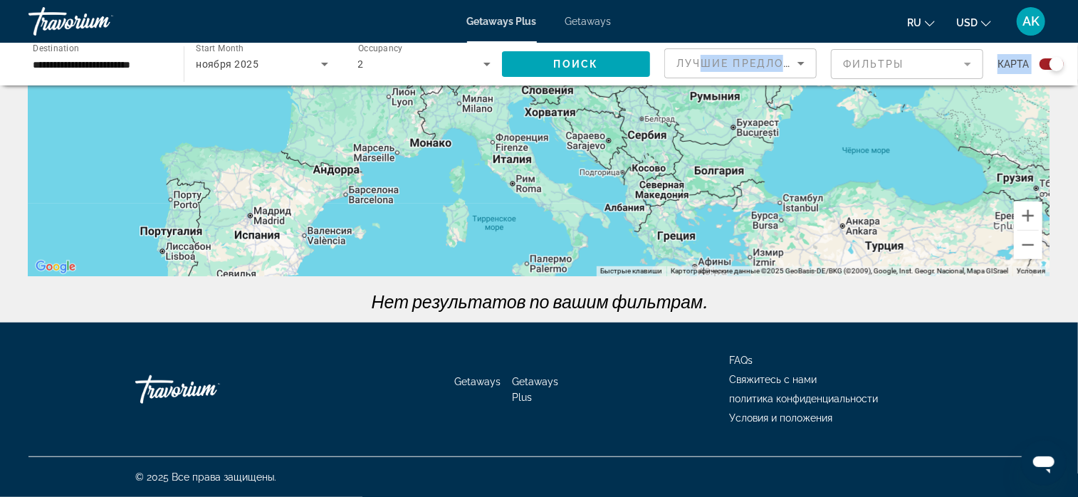
drag, startPoint x: 737, startPoint y: 231, endPoint x: 690, endPoint y: 194, distance: 59.3
click at [690, 194] on div "Main content" at bounding box center [538, 62] width 1021 height 427
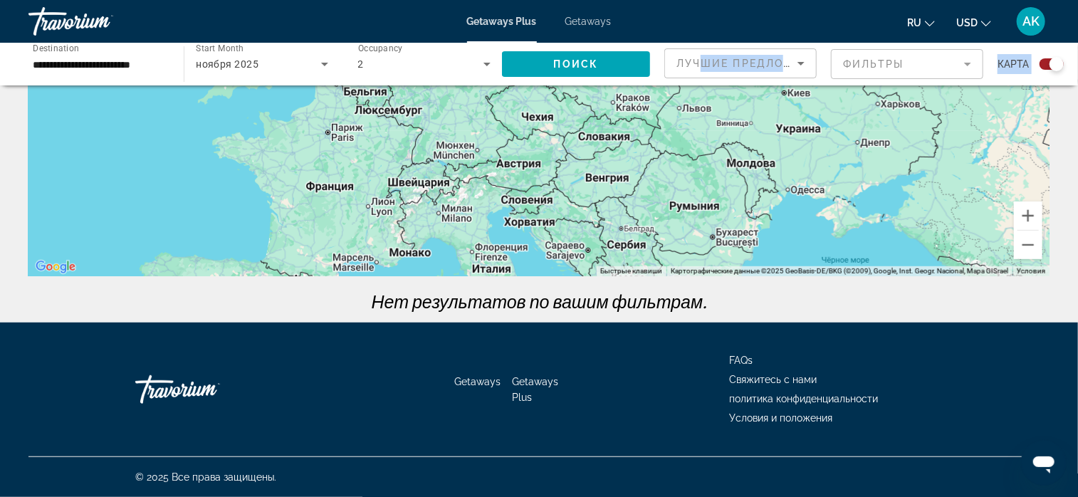
drag, startPoint x: 698, startPoint y: 236, endPoint x: 577, endPoint y: 128, distance: 162.4
click at [655, 293] on div "← Переместить влево → Переместить вправо ↑ Переместить вверх ↓ Переместить вниз…" at bounding box center [539, 86] width 1078 height 474
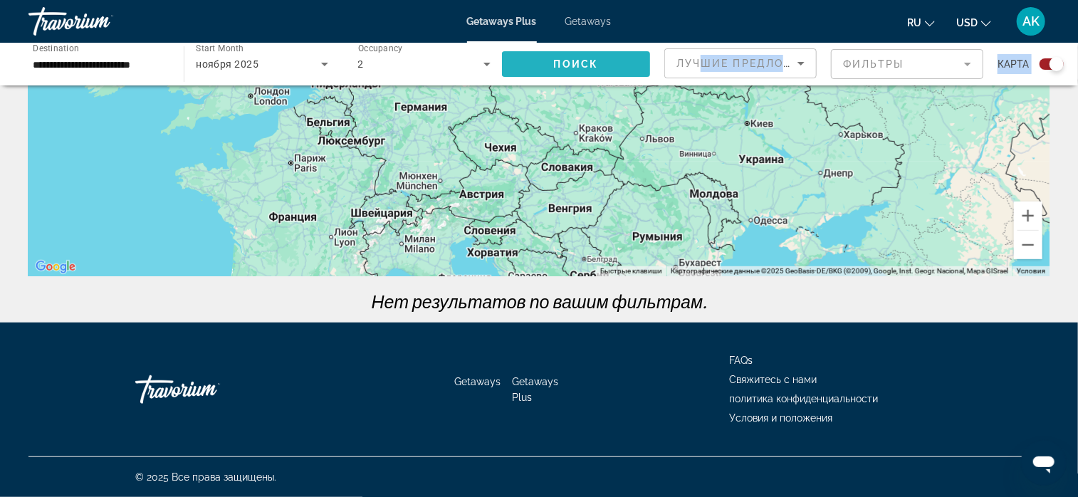
click at [564, 66] on span "Поиск" at bounding box center [576, 63] width 45 height 11
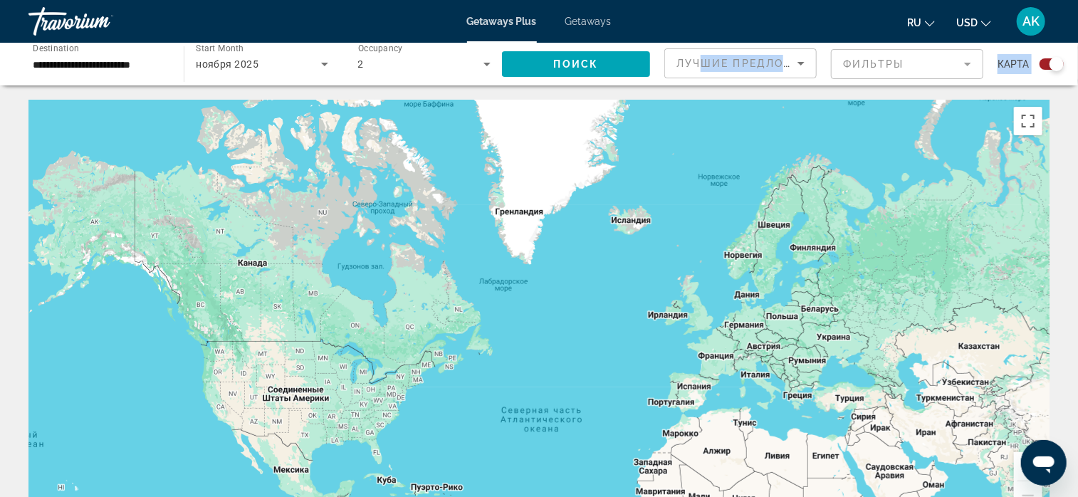
drag, startPoint x: 813, startPoint y: 211, endPoint x: 849, endPoint y: 331, distance: 124.9
click at [849, 331] on div "Main content" at bounding box center [538, 313] width 1021 height 427
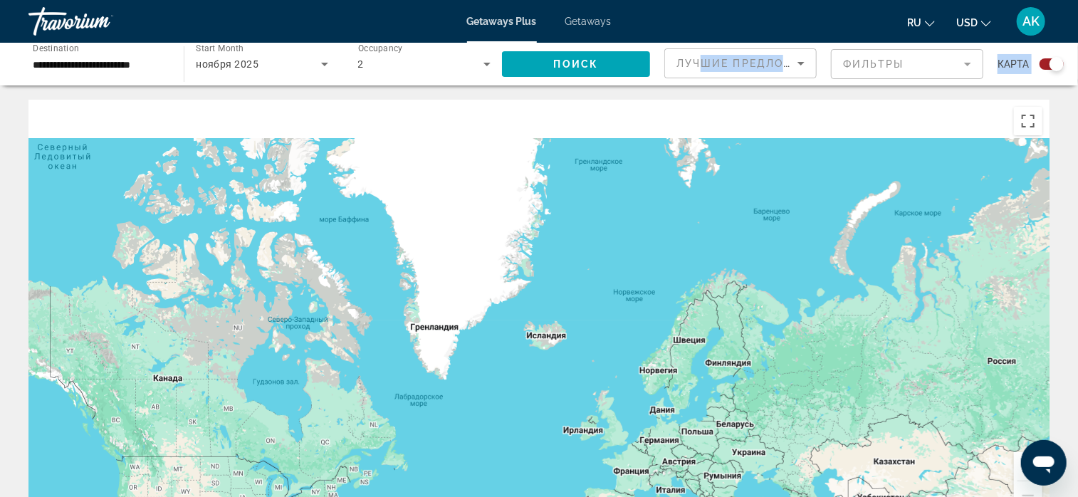
drag, startPoint x: 718, startPoint y: 281, endPoint x: 620, endPoint y: 412, distance: 163.3
click at [620, 412] on div "Main content" at bounding box center [538, 313] width 1021 height 427
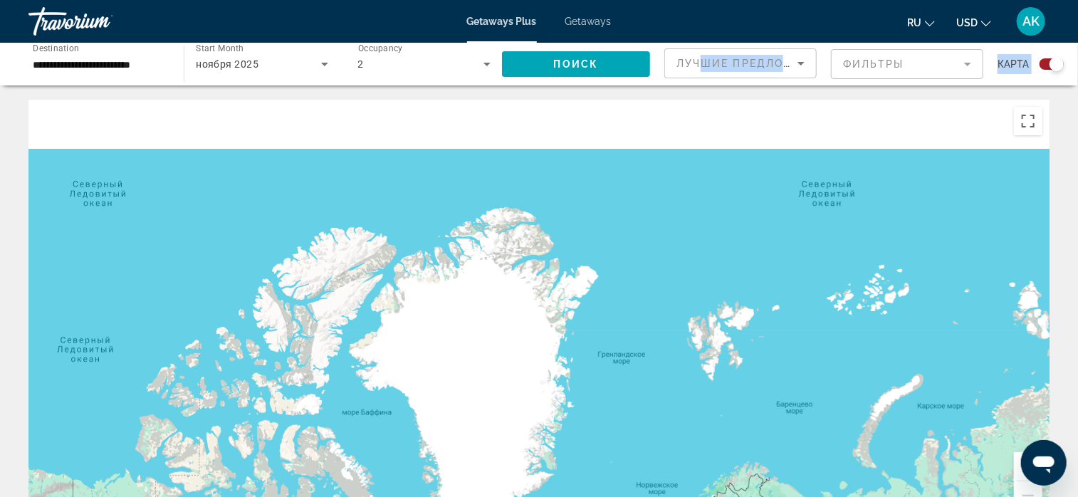
drag, startPoint x: 759, startPoint y: 261, endPoint x: 761, endPoint y: 394, distance: 133.2
click at [786, 398] on div "Main content" at bounding box center [538, 313] width 1021 height 427
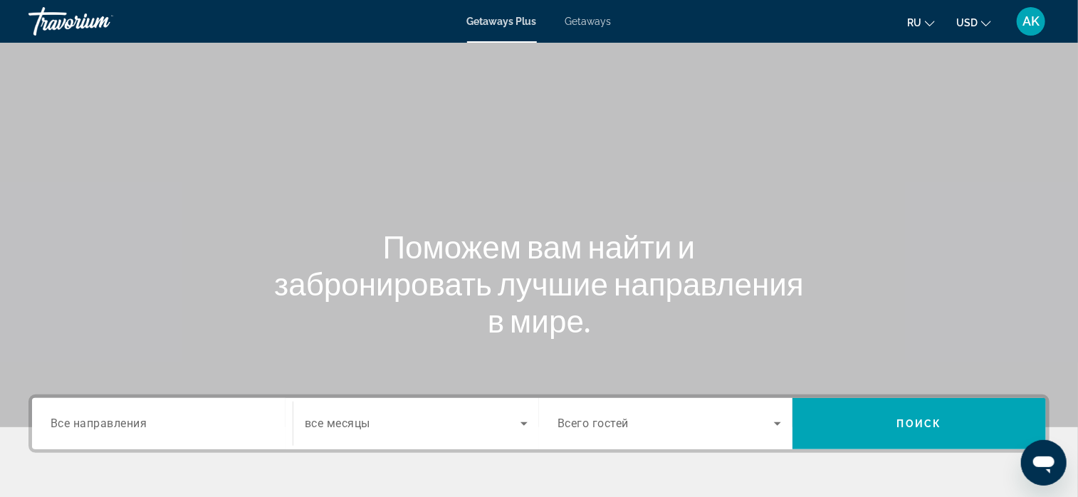
click at [573, 19] on span "Getaways" at bounding box center [589, 21] width 46 height 11
click at [507, 20] on span "Getaways Plus" at bounding box center [501, 21] width 69 height 11
click at [218, 425] on input "Destination Все направления" at bounding box center [163, 424] width 224 height 17
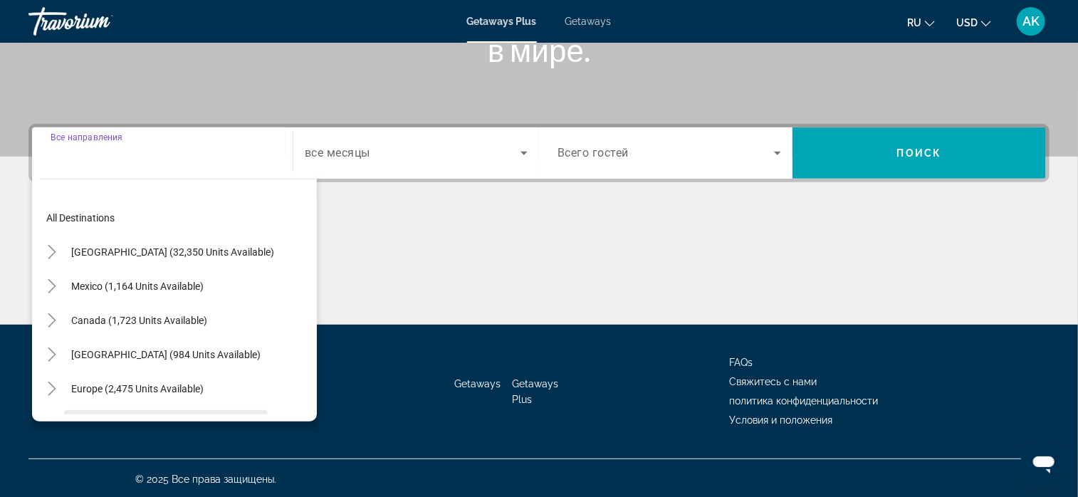
scroll to position [273, 0]
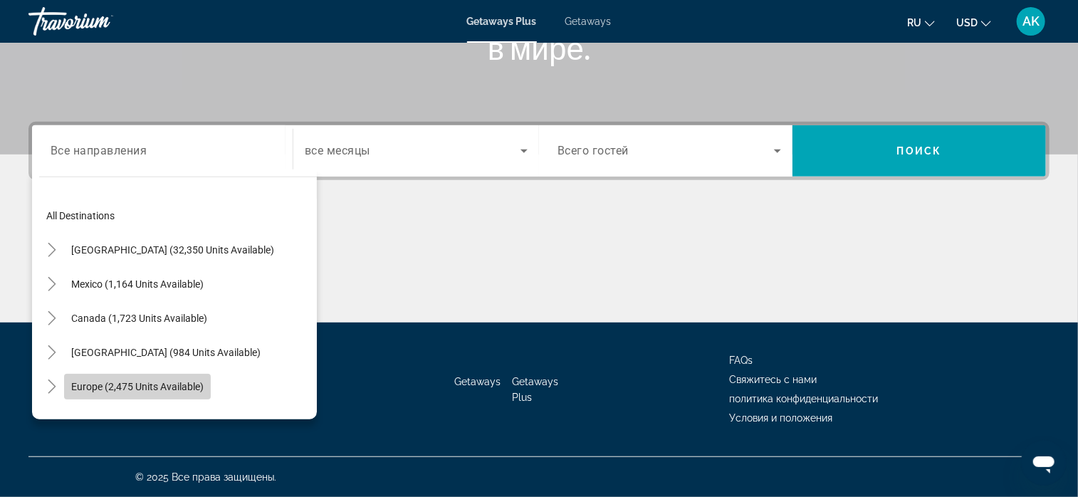
click at [138, 385] on span "Europe (2,475 units available)" at bounding box center [137, 386] width 132 height 11
type input "**********"
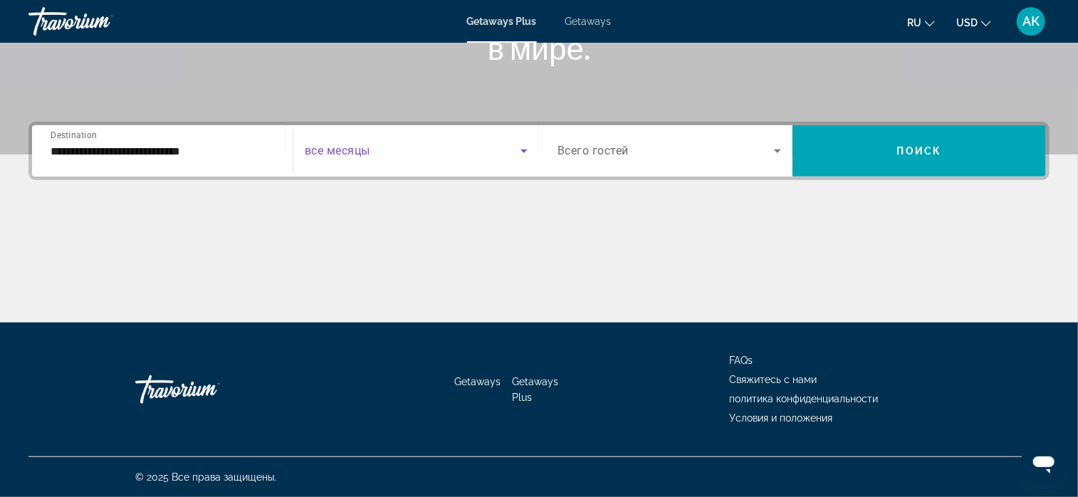
click at [522, 149] on icon "Search widget" at bounding box center [524, 150] width 17 height 17
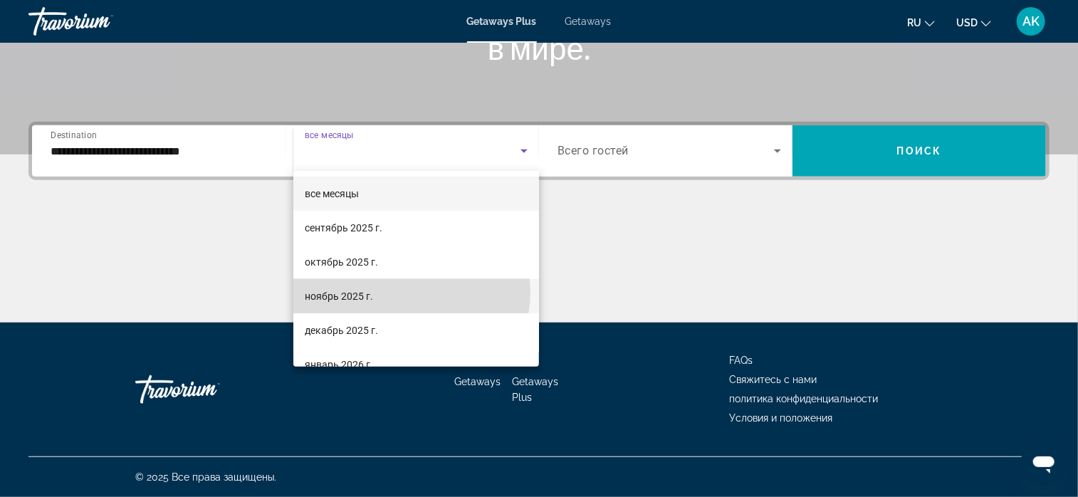
click at [409, 292] on mat-option "ноябрь 2025 г." at bounding box center [416, 296] width 246 height 34
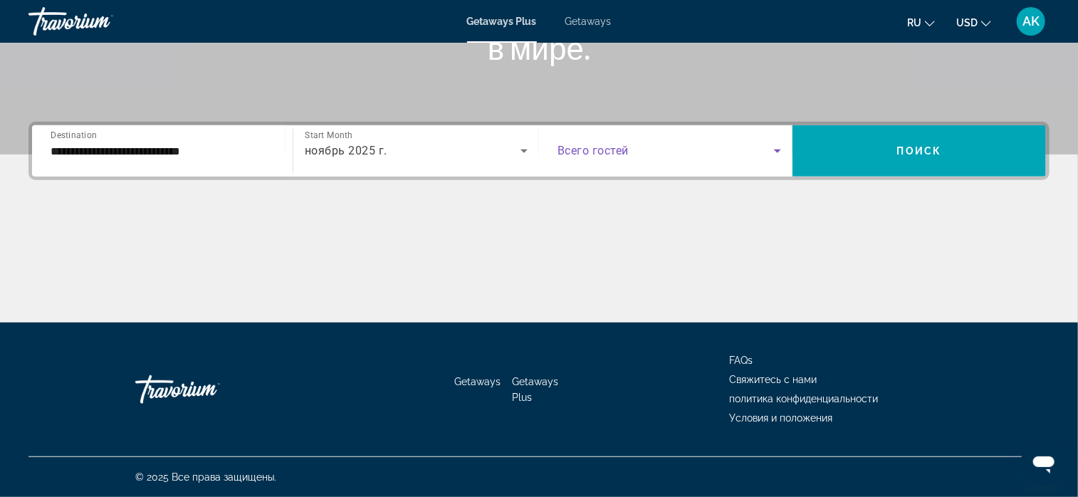
click at [781, 148] on icon "Search widget" at bounding box center [777, 150] width 17 height 17
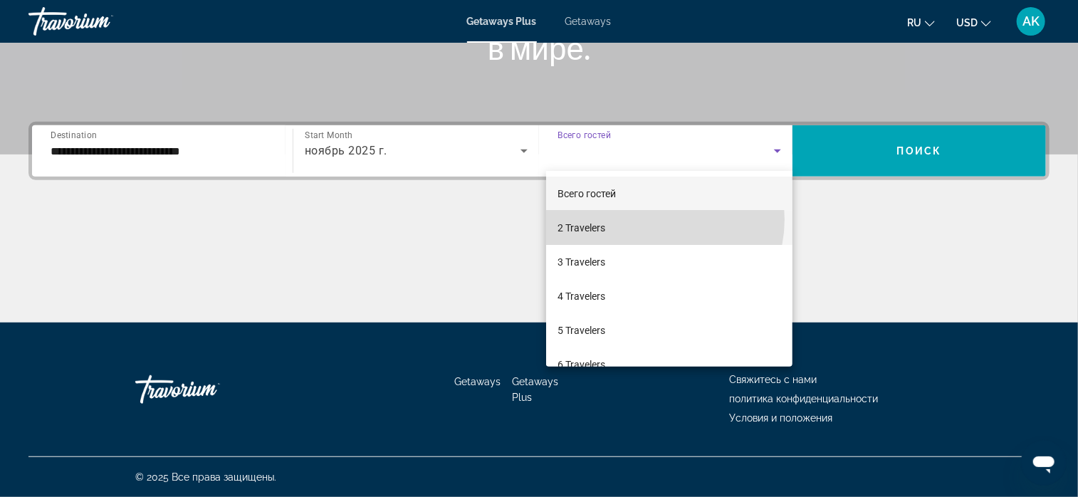
click at [655, 219] on mat-option "2 Travelers" at bounding box center [669, 228] width 246 height 34
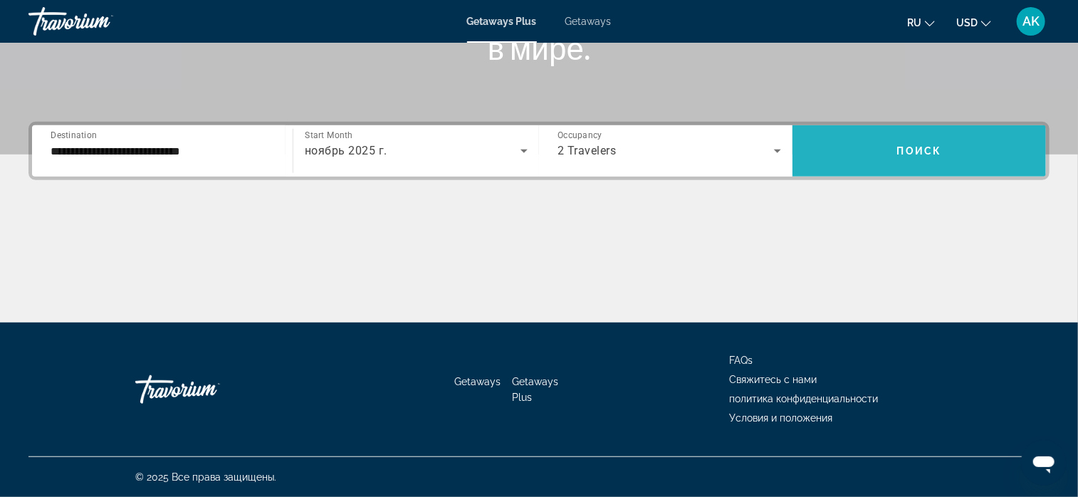
click at [897, 147] on span "Поиск" at bounding box center [919, 150] width 45 height 11
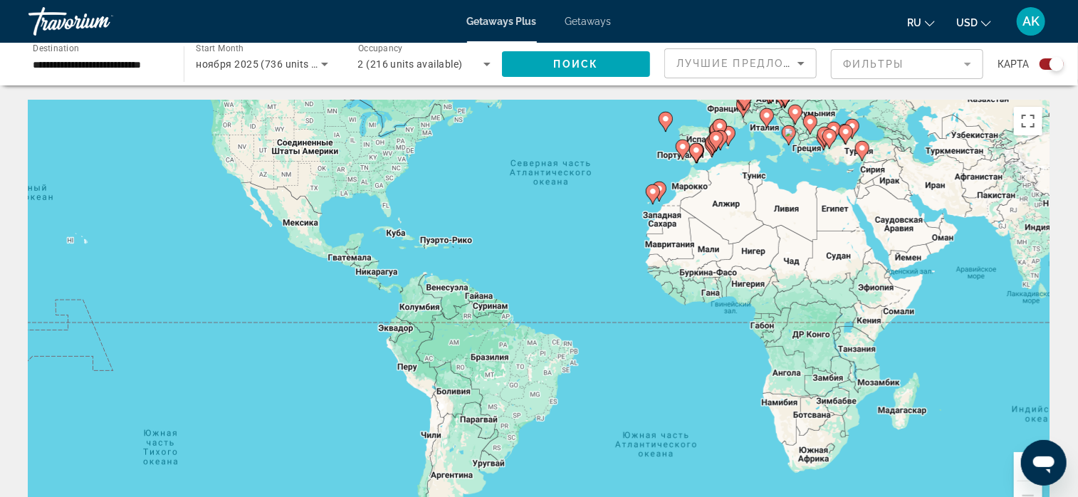
drag, startPoint x: 707, startPoint y: 387, endPoint x: 733, endPoint y: 155, distance: 233.6
click at [743, 169] on div "Чтобы активировать перетаскивание с помощью клавиатуры, нажмите Alt + Ввод. Пос…" at bounding box center [538, 313] width 1021 height 427
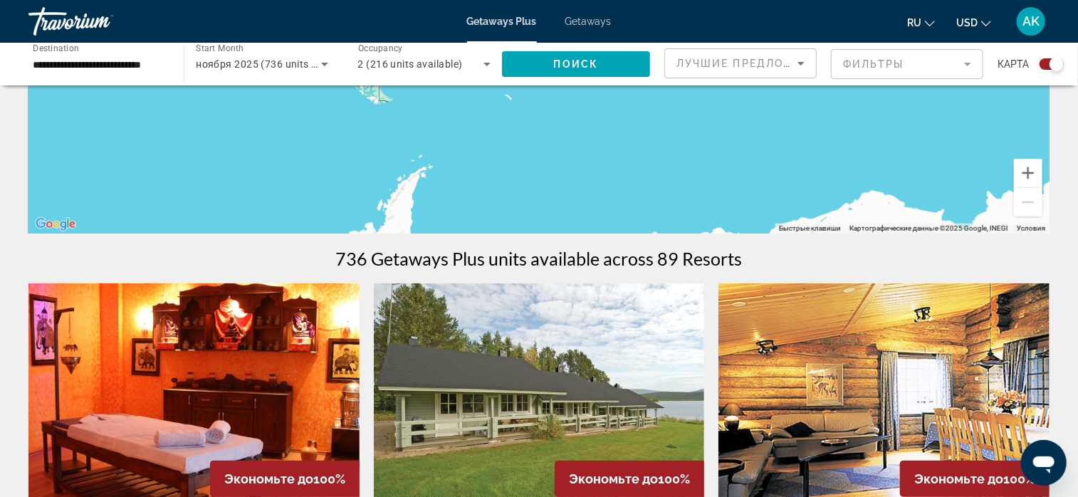
scroll to position [285, 0]
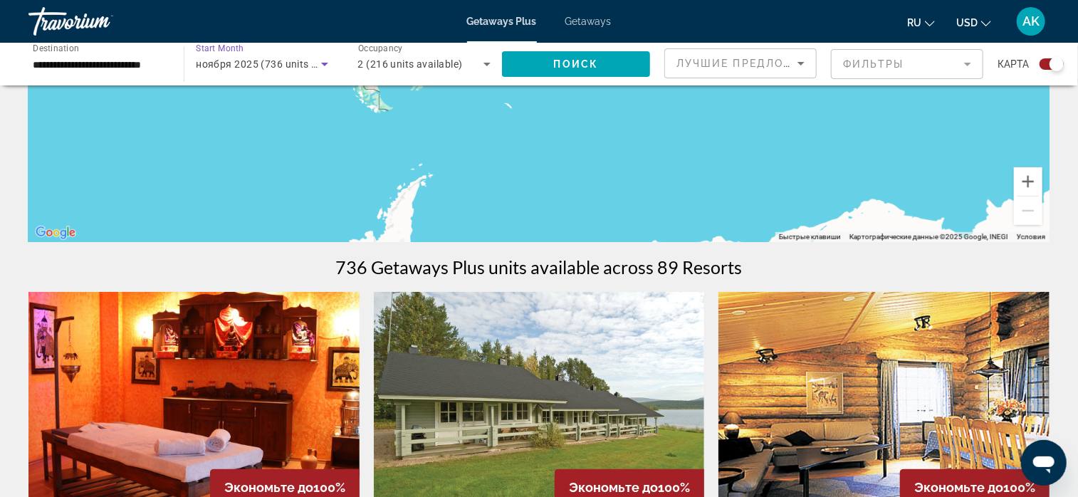
click at [323, 65] on icon "Search widget" at bounding box center [324, 64] width 17 height 17
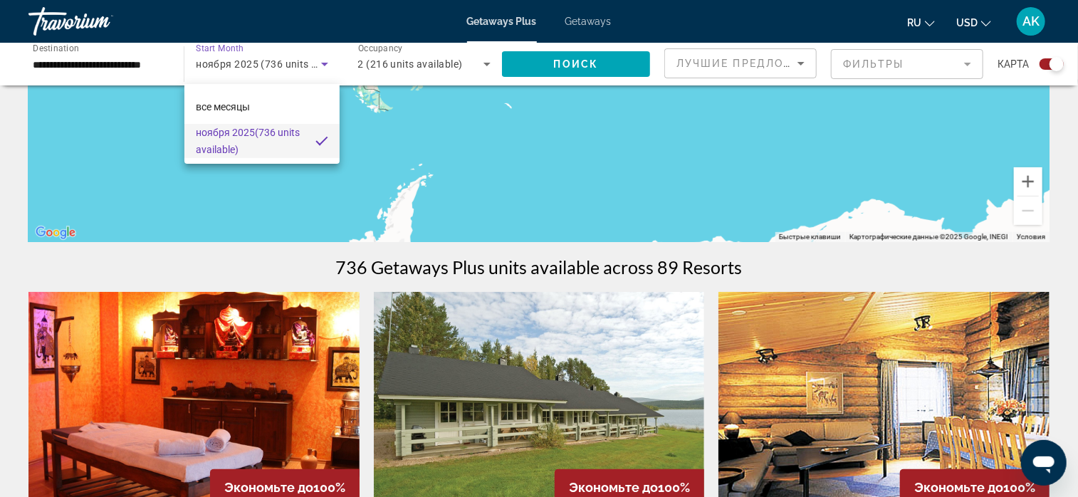
click at [380, 115] on div at bounding box center [539, 248] width 1078 height 497
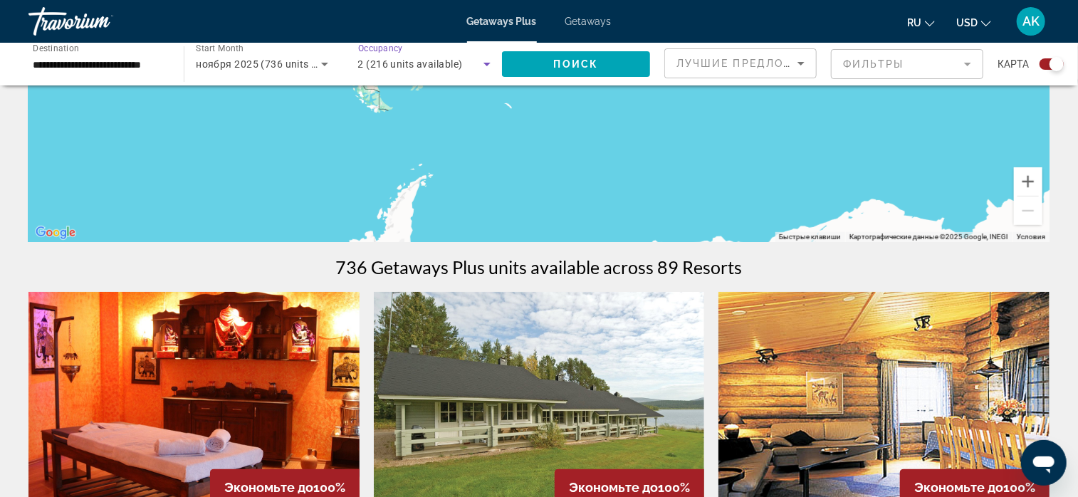
click at [484, 66] on icon "Search widget" at bounding box center [487, 64] width 17 height 17
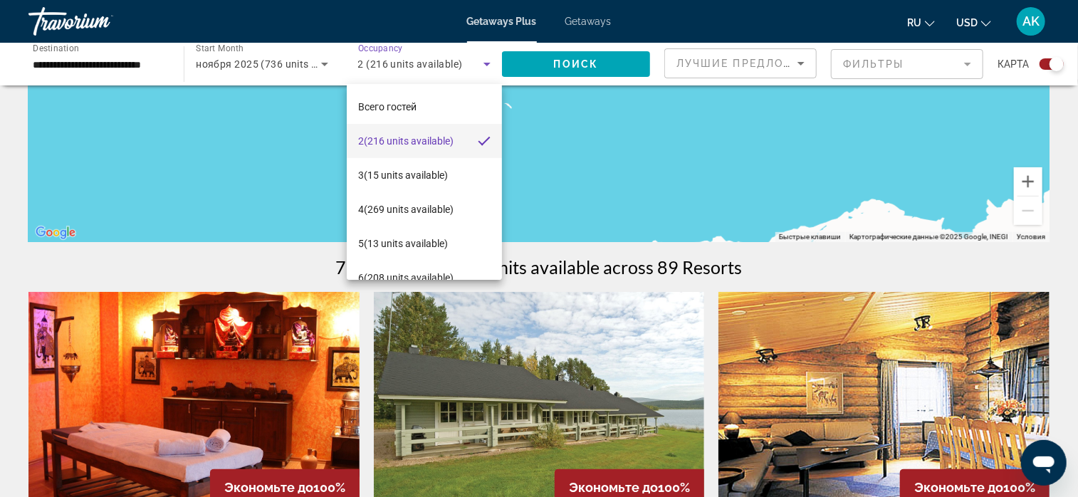
click at [530, 113] on div at bounding box center [539, 248] width 1078 height 497
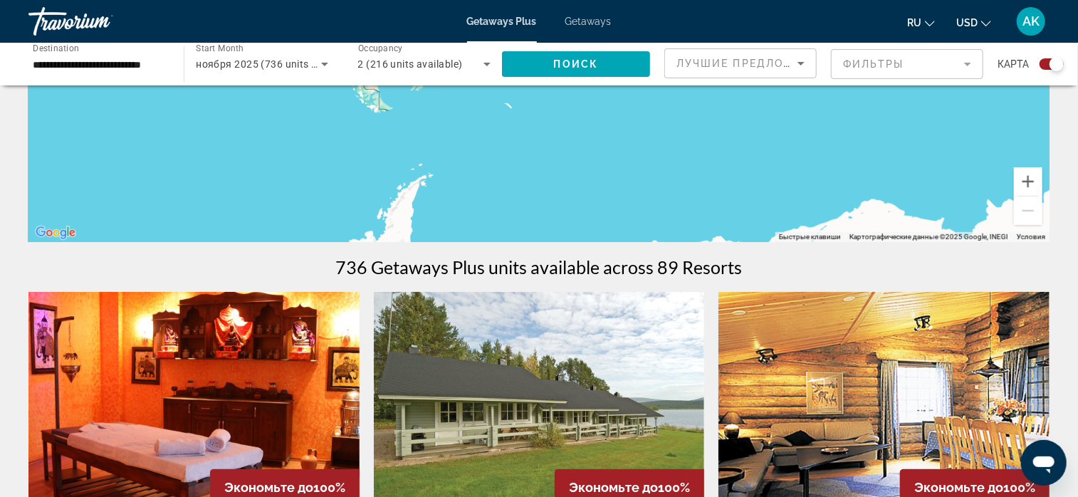
click at [966, 67] on mat-form-field "Фильтры" at bounding box center [907, 64] width 152 height 30
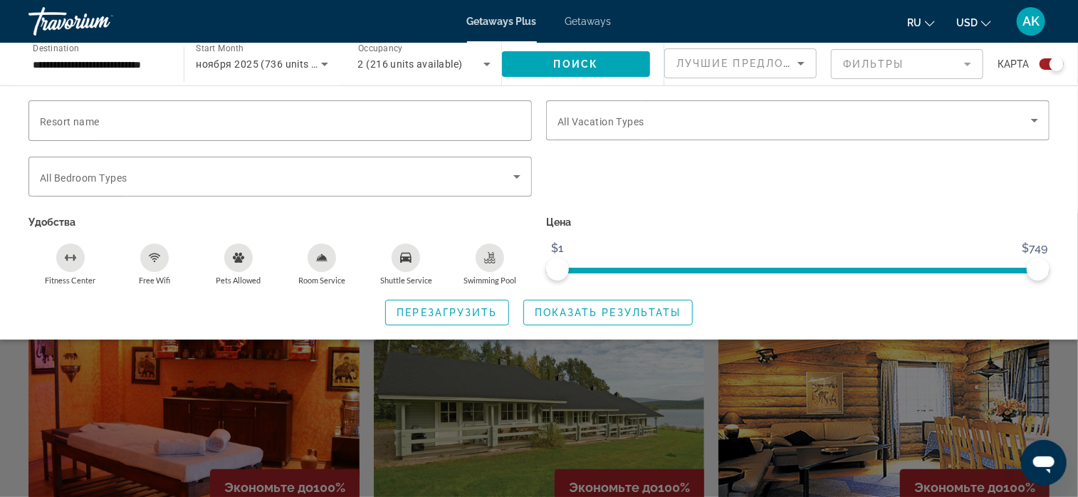
click at [971, 60] on mat-form-field "Фильтры" at bounding box center [907, 64] width 152 height 30
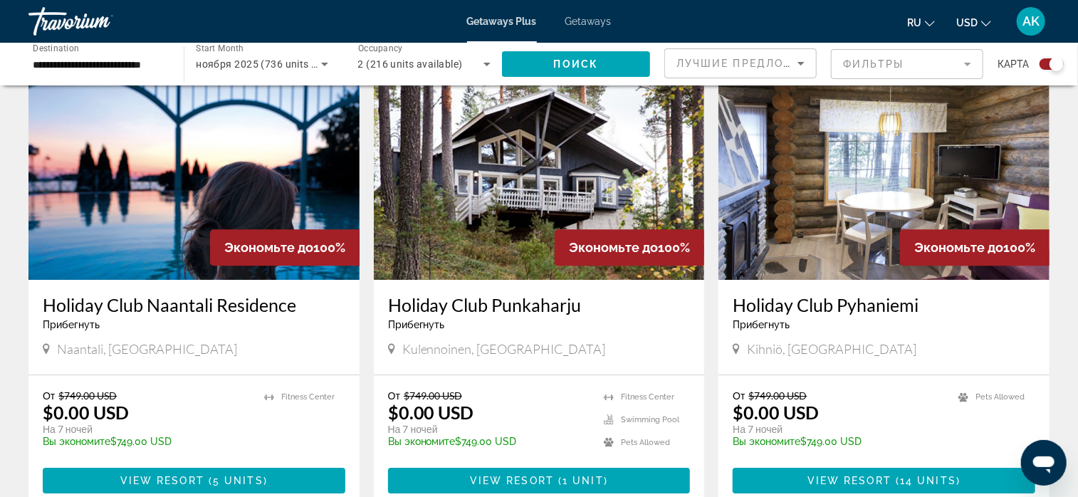
scroll to position [2137, 0]
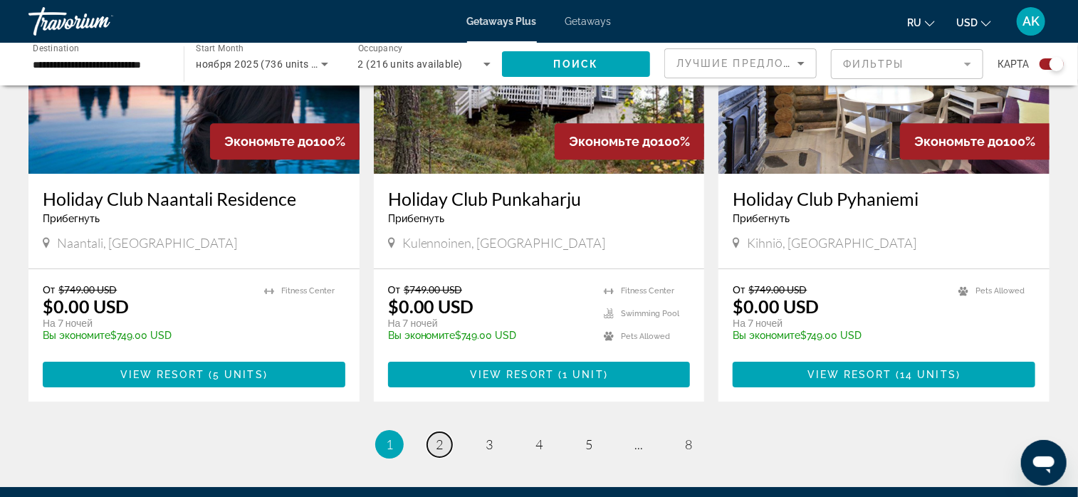
click at [442, 437] on span "2" at bounding box center [439, 445] width 7 height 16
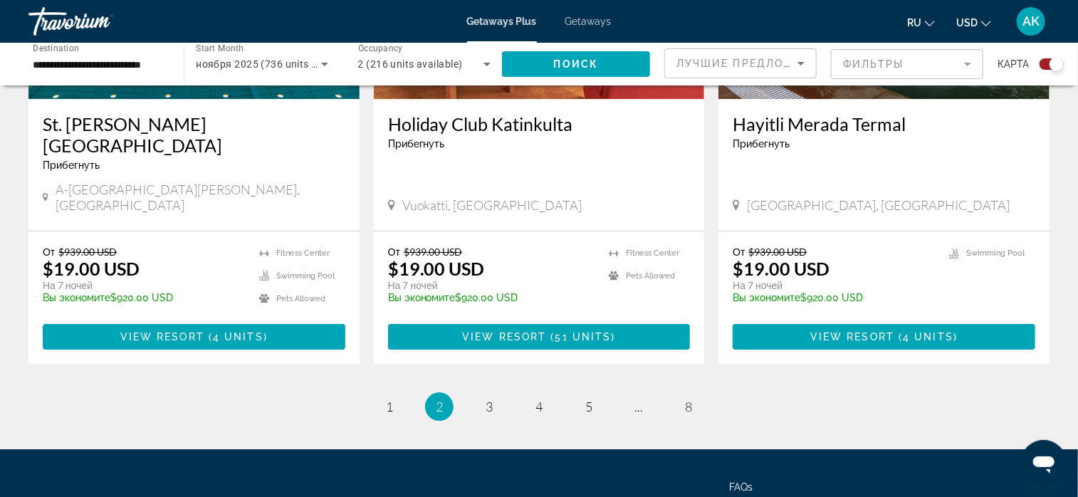
scroll to position [2208, 0]
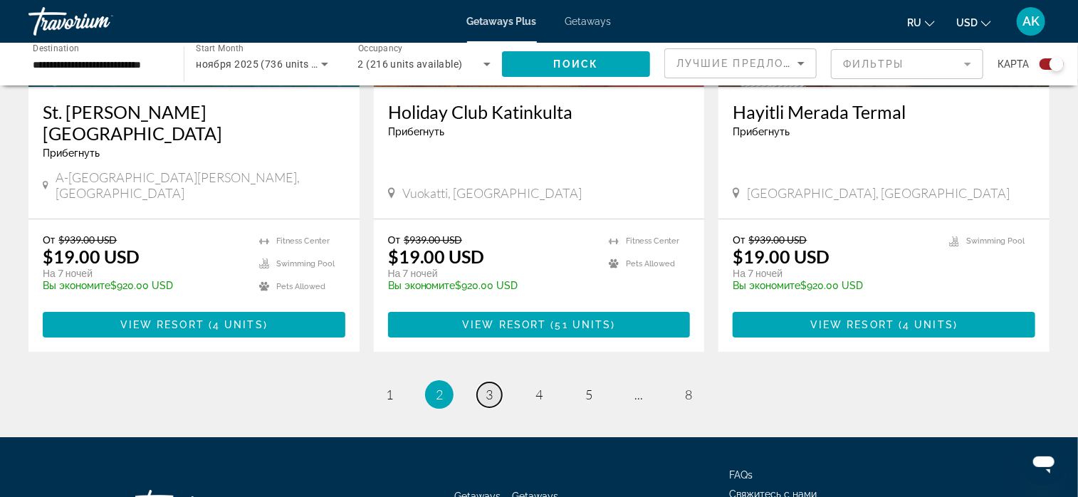
click at [492, 387] on span "3" at bounding box center [489, 395] width 7 height 16
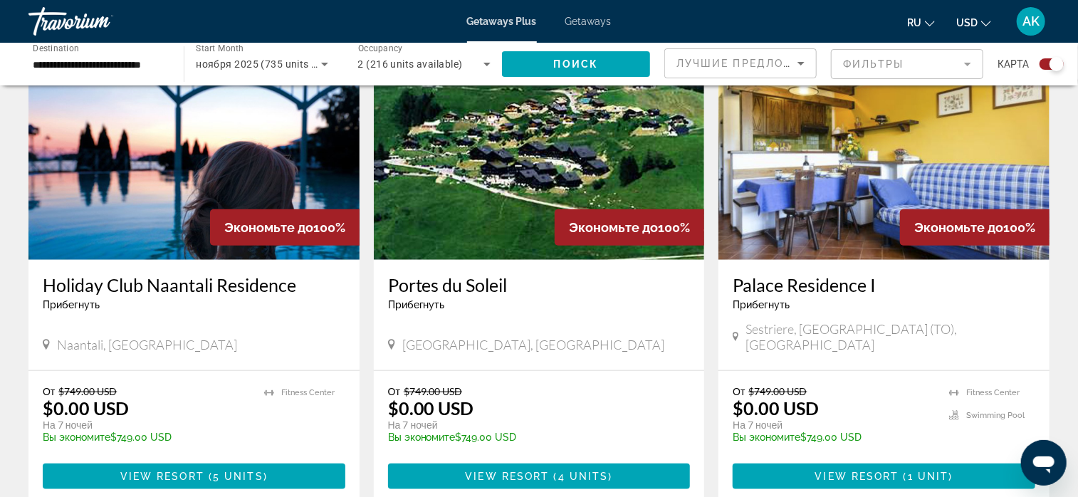
scroll to position [570, 0]
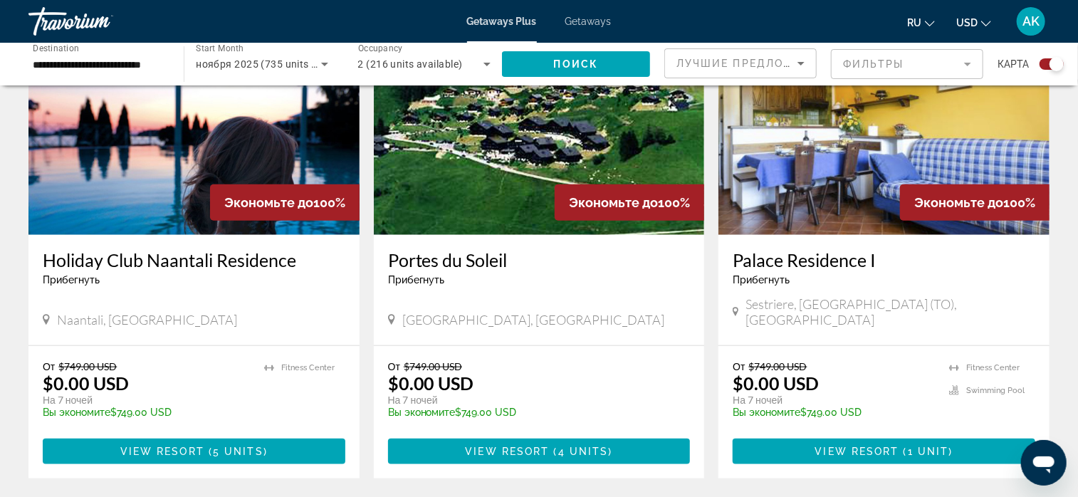
click at [816, 264] on h3 "Palace Residence I" at bounding box center [884, 259] width 303 height 21
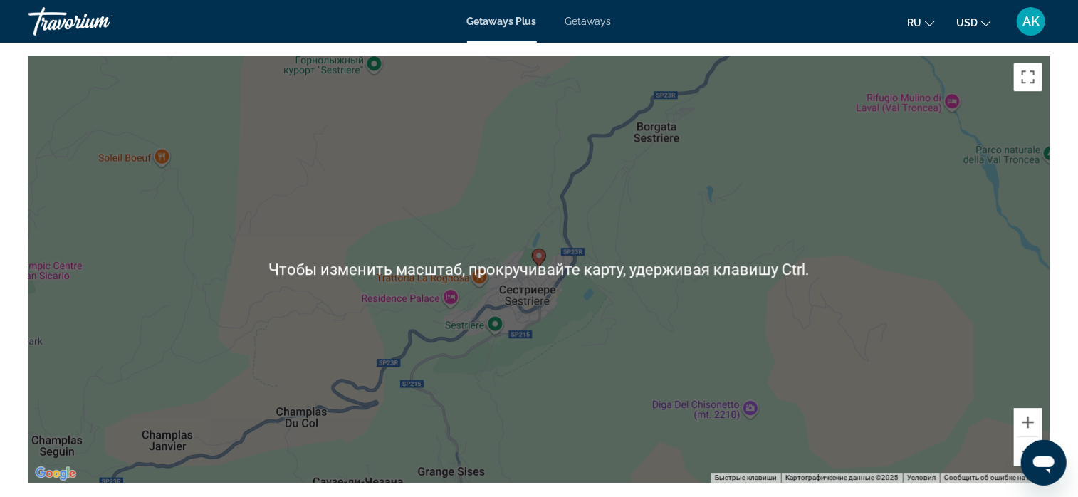
scroll to position [2066, 0]
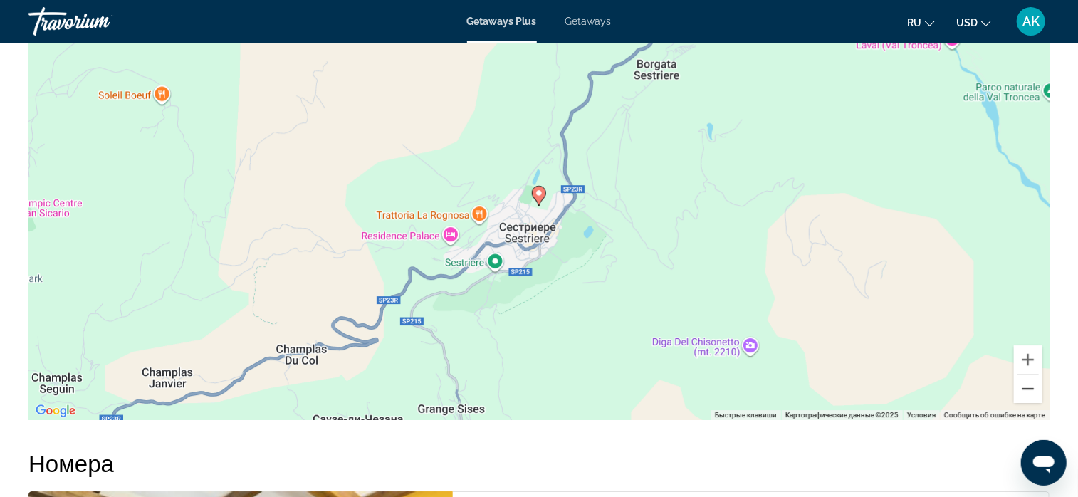
click at [1026, 388] on button "Уменьшить" at bounding box center [1028, 389] width 28 height 28
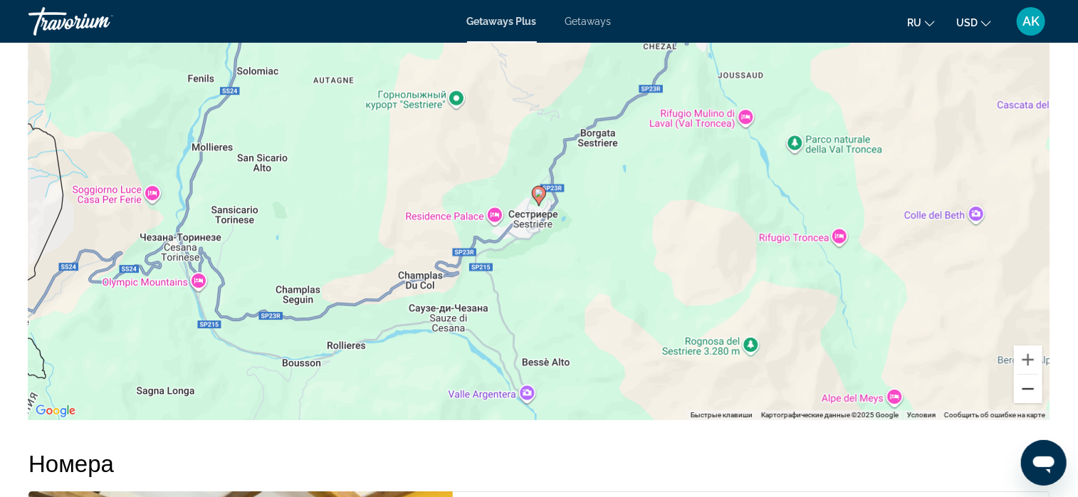
click at [1026, 388] on button "Уменьшить" at bounding box center [1028, 389] width 28 height 28
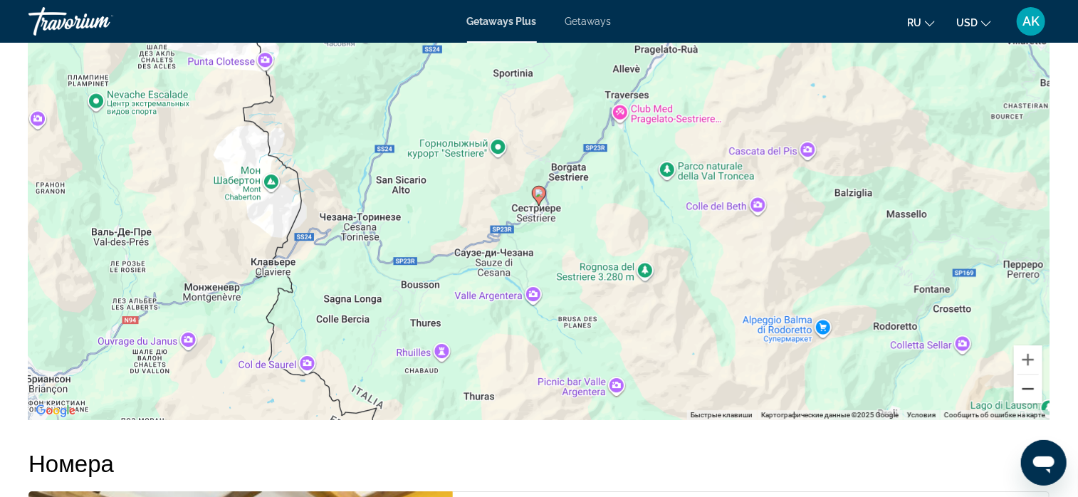
click at [1026, 388] on button "Уменьшить" at bounding box center [1028, 389] width 28 height 28
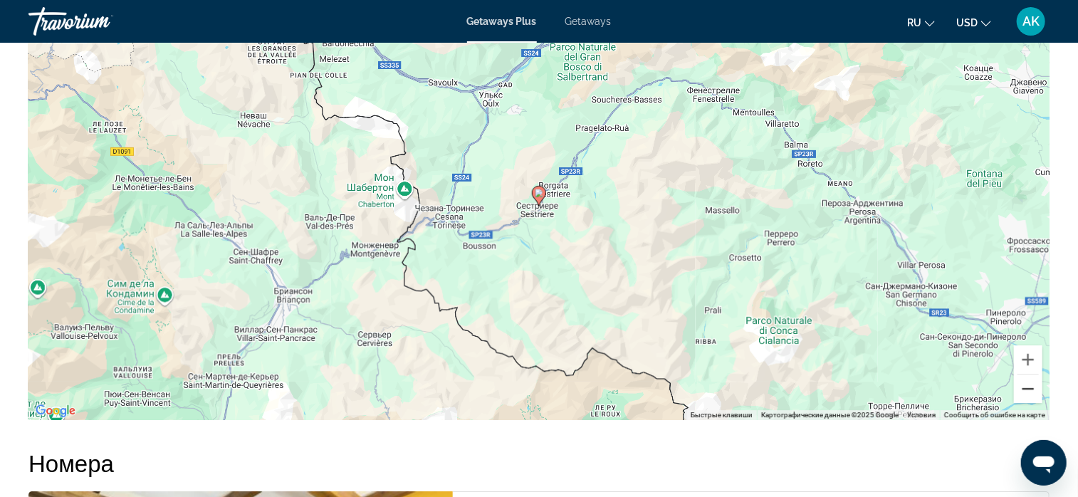
click at [1026, 388] on button "Уменьшить" at bounding box center [1028, 389] width 28 height 28
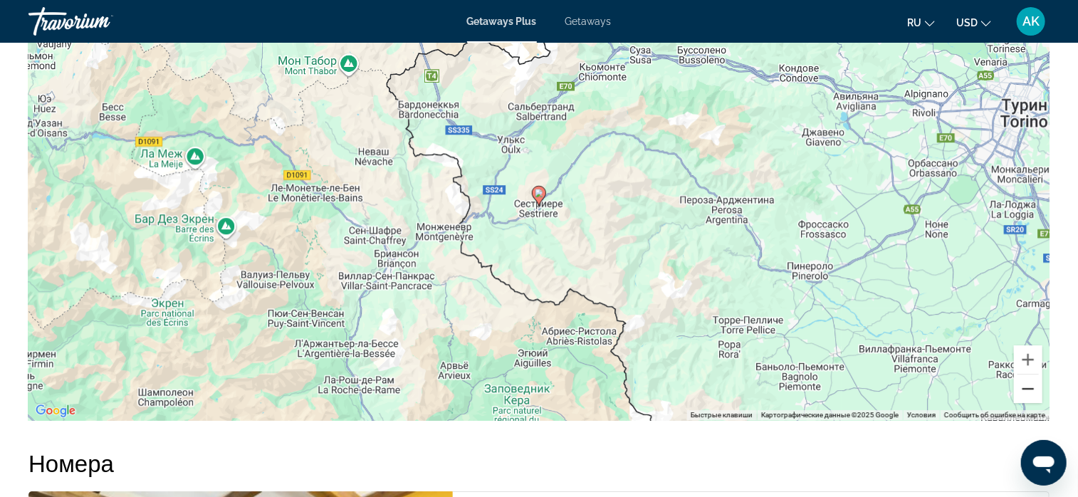
click at [1026, 388] on button "Уменьшить" at bounding box center [1028, 389] width 28 height 28
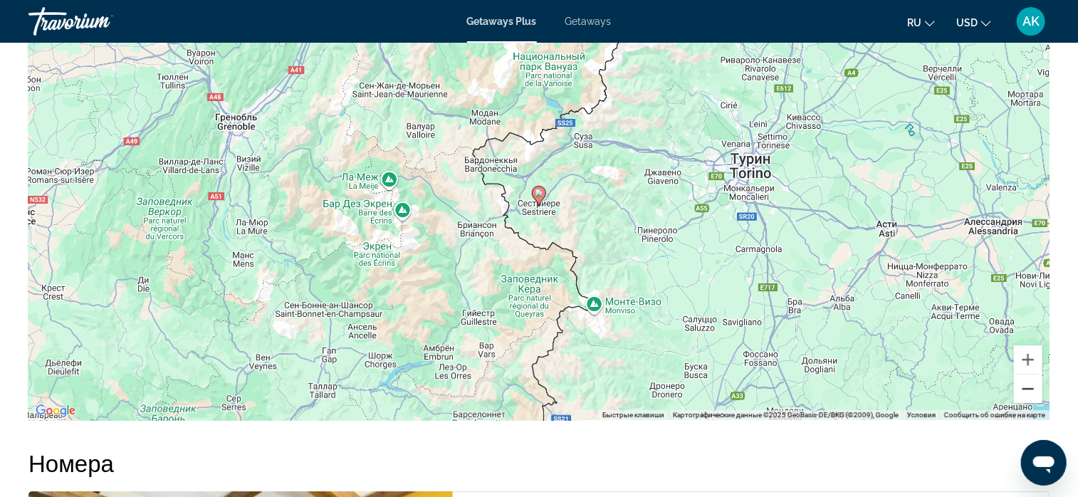
click at [1026, 388] on button "Уменьшить" at bounding box center [1028, 389] width 28 height 28
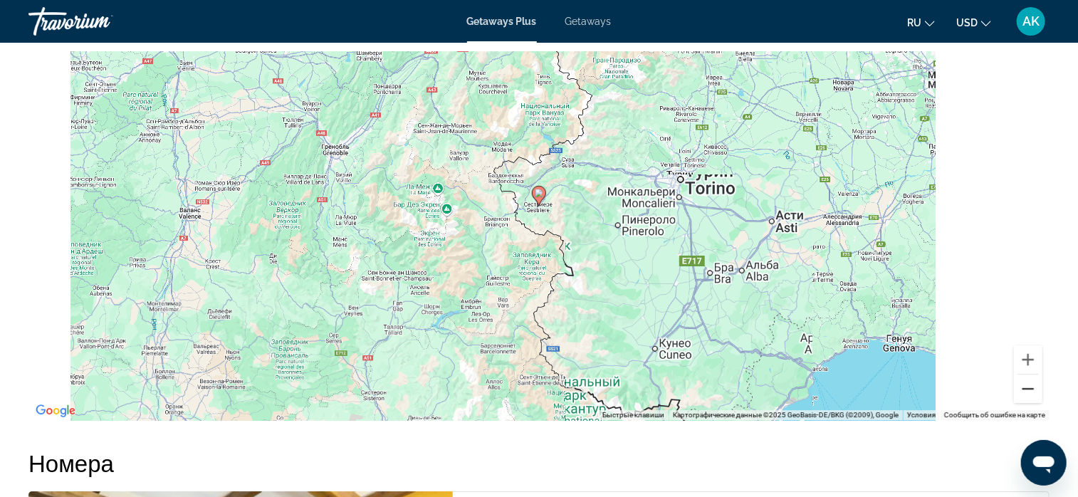
click at [1026, 388] on button "Уменьшить" at bounding box center [1028, 389] width 28 height 28
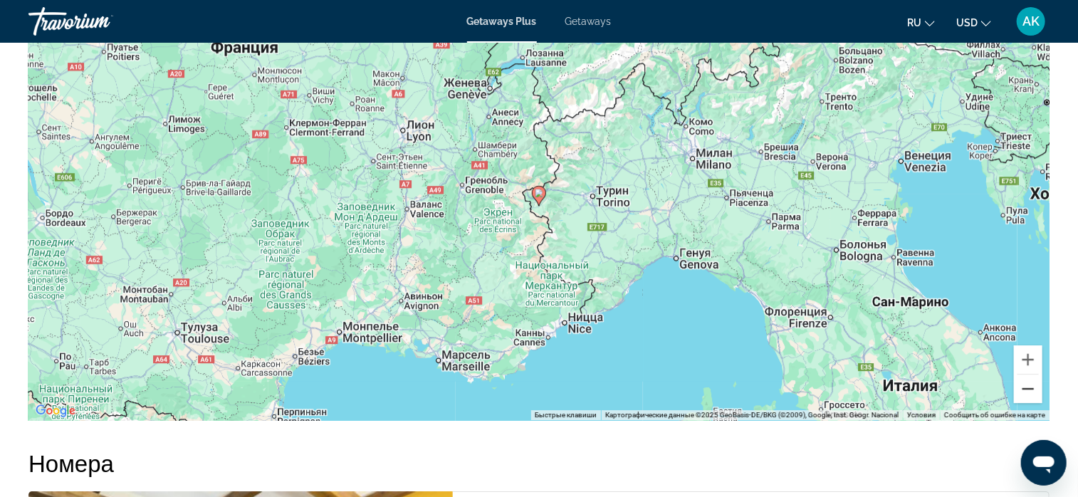
click at [1026, 388] on button "Уменьшить" at bounding box center [1028, 389] width 28 height 28
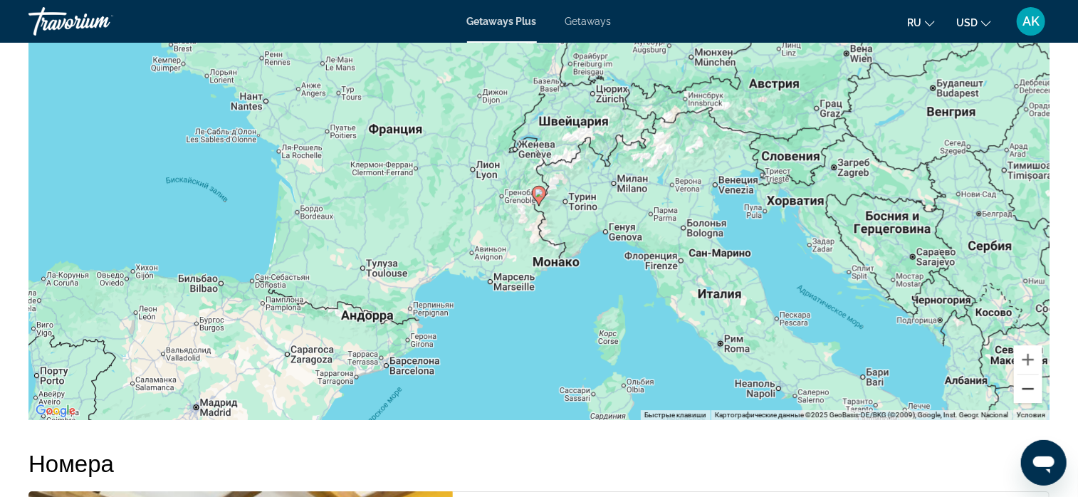
click at [1026, 388] on button "Уменьшить" at bounding box center [1028, 389] width 28 height 28
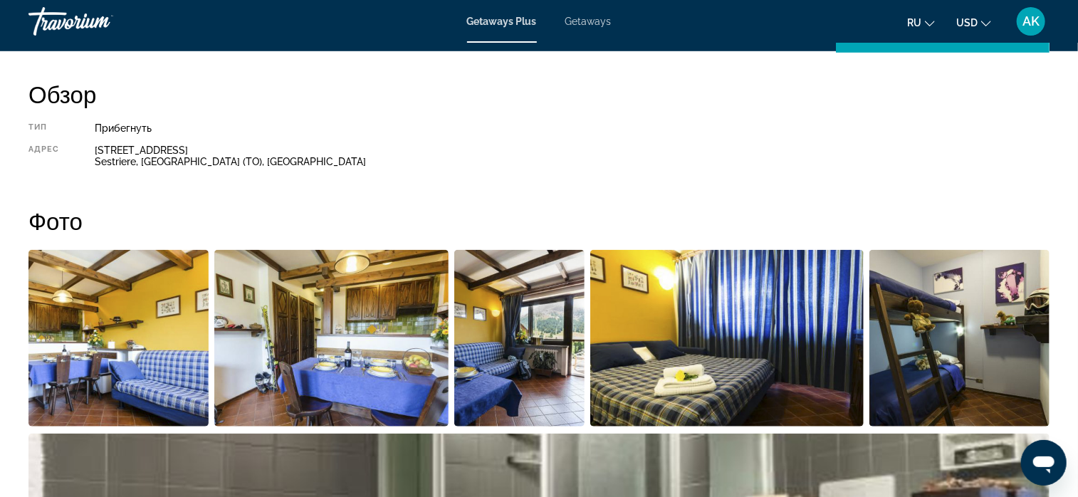
scroll to position [436, 0]
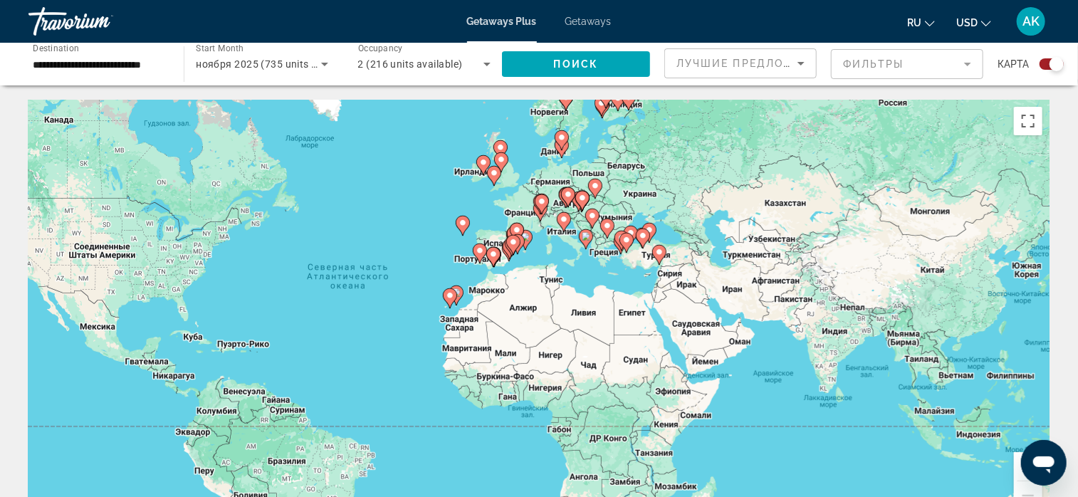
drag, startPoint x: 803, startPoint y: 358, endPoint x: 667, endPoint y: 347, distance: 136.5
click at [657, 343] on div "Чтобы активировать перетаскивание с помощью клавиатуры, нажмите Alt + Ввод. Пос…" at bounding box center [538, 313] width 1021 height 427
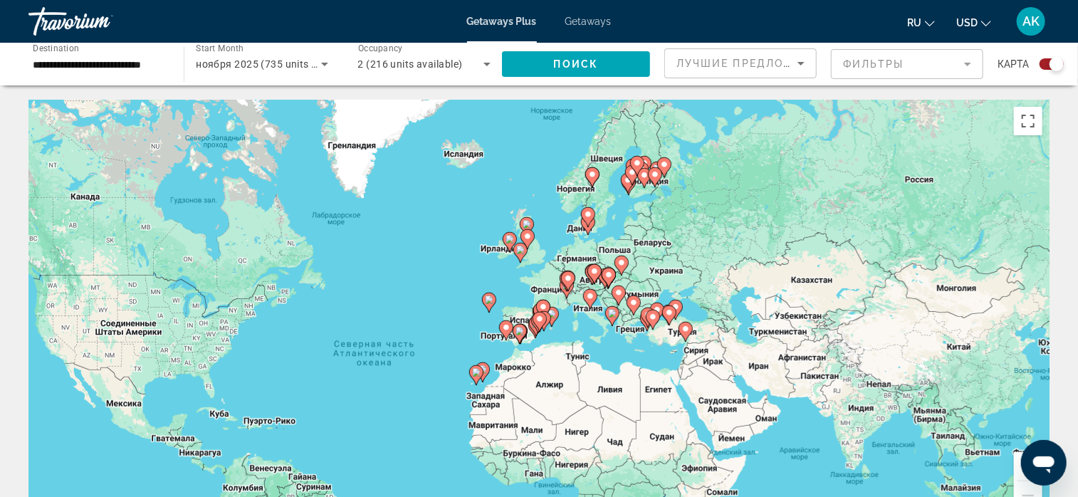
drag, startPoint x: 822, startPoint y: 261, endPoint x: 841, endPoint y: 316, distance: 57.9
click at [843, 321] on div "Чтобы активировать перетаскивание с помощью клавиатуры, нажмите Alt + Ввод. Пос…" at bounding box center [538, 313] width 1021 height 427
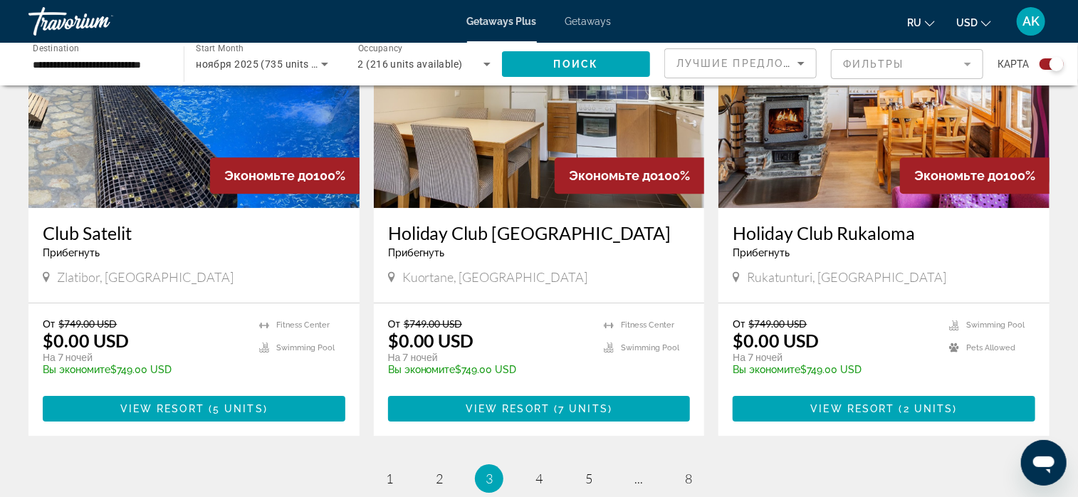
scroll to position [2137, 0]
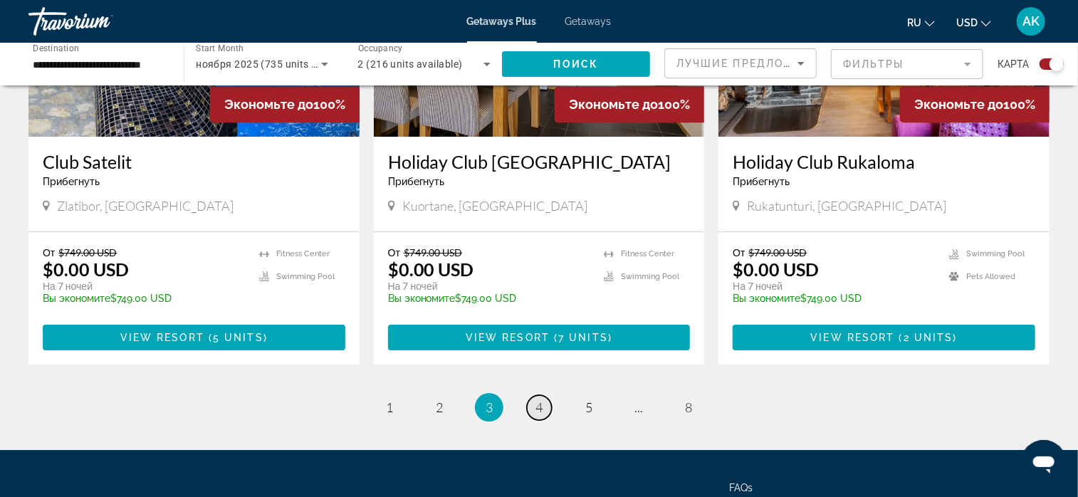
click at [548, 395] on link "page 4" at bounding box center [539, 407] width 25 height 25
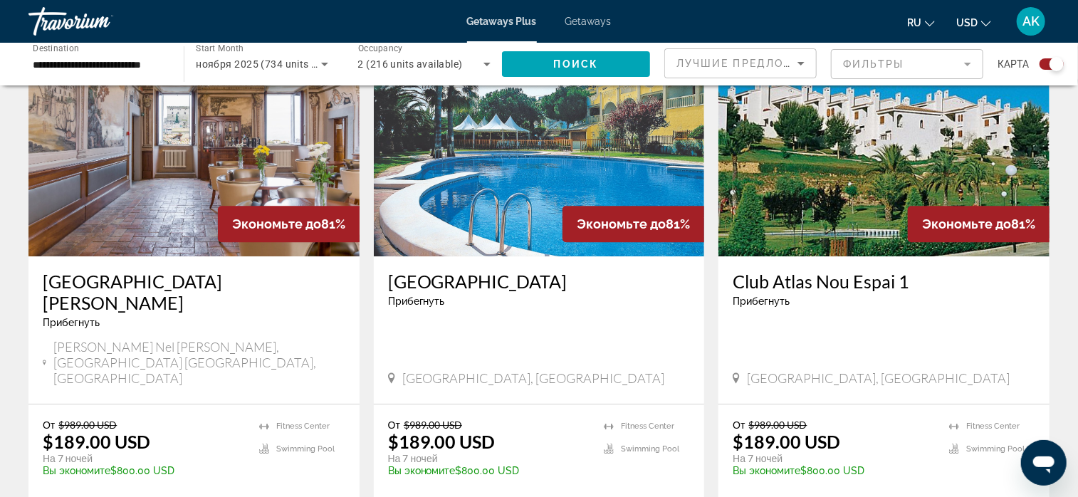
scroll to position [2042, 0]
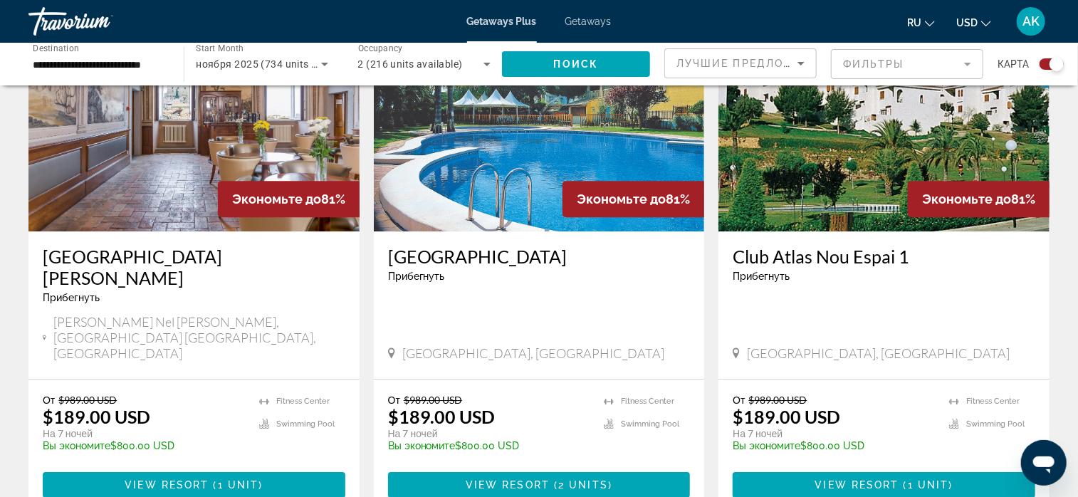
click at [197, 202] on img "Main content" at bounding box center [193, 118] width 331 height 228
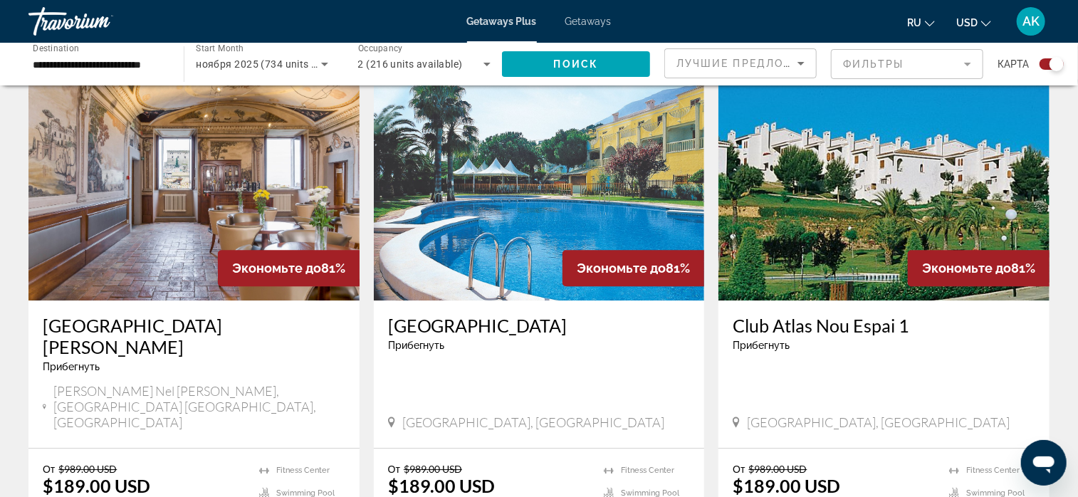
scroll to position [1994, 0]
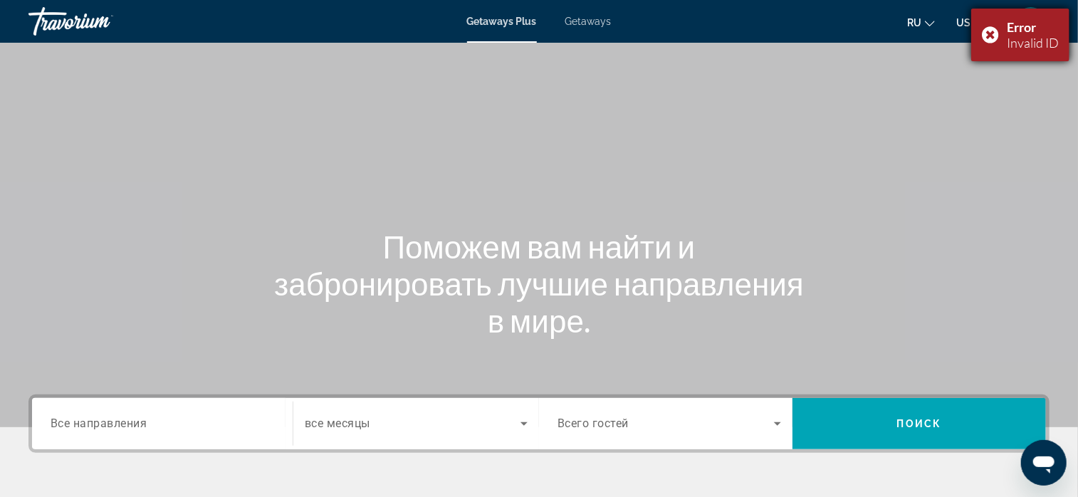
click at [991, 31] on div "Error Invalid ID" at bounding box center [1021, 35] width 98 height 53
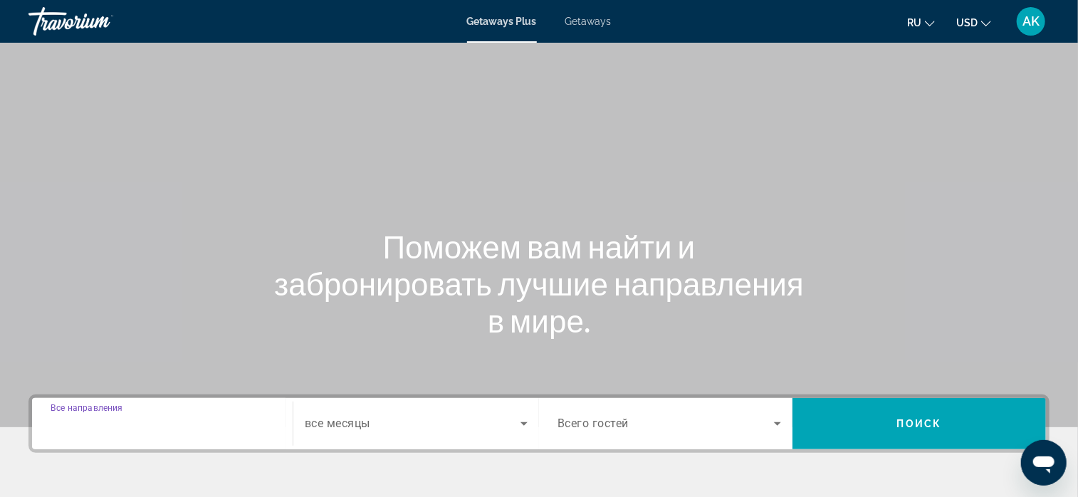
click at [164, 417] on input "Destination Все направления" at bounding box center [163, 424] width 224 height 17
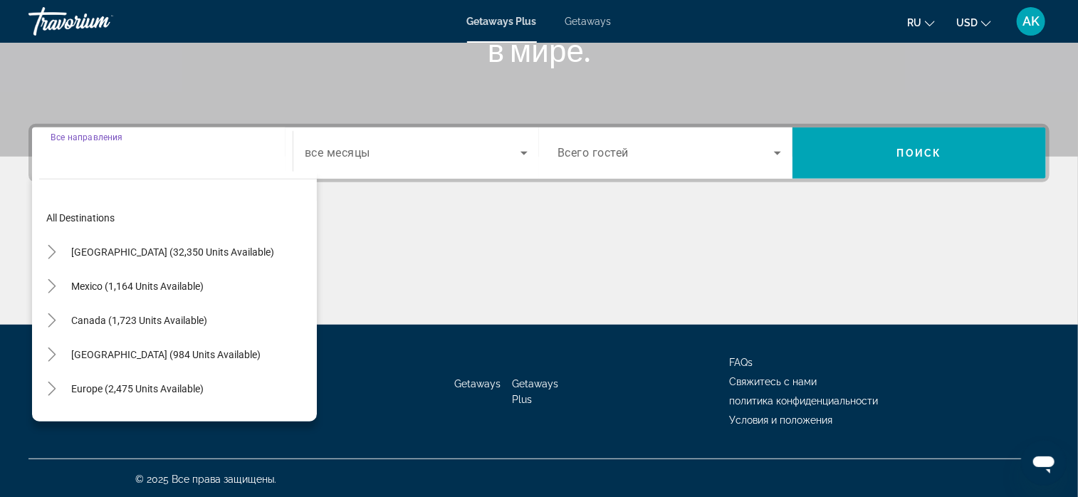
scroll to position [273, 0]
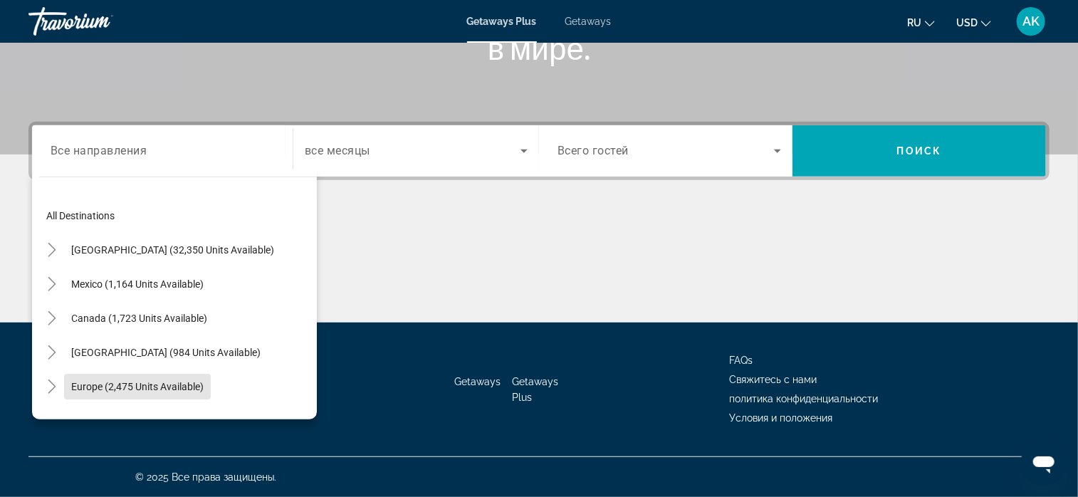
click at [147, 387] on span "Europe (2,475 units available)" at bounding box center [137, 386] width 132 height 11
type input "**********"
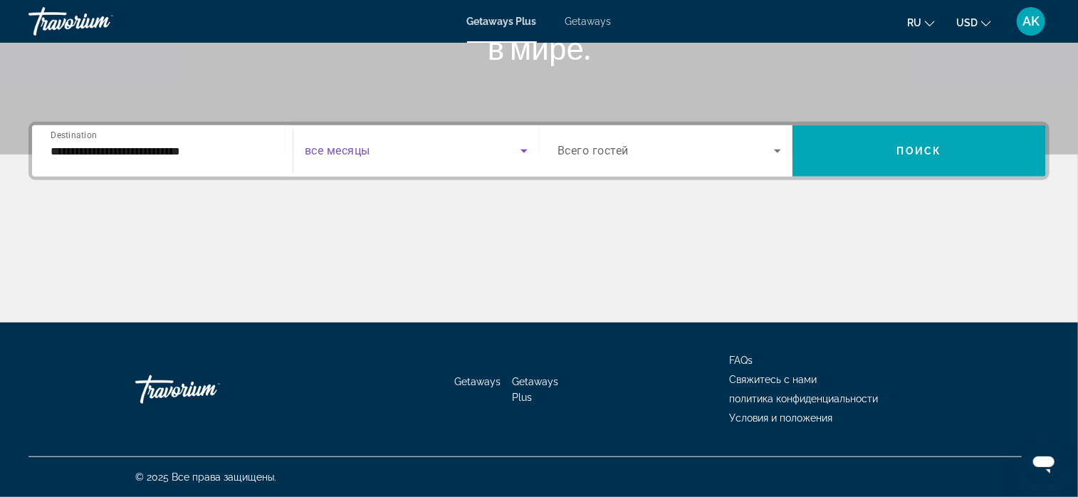
click at [521, 153] on icon "Search widget" at bounding box center [524, 150] width 17 height 17
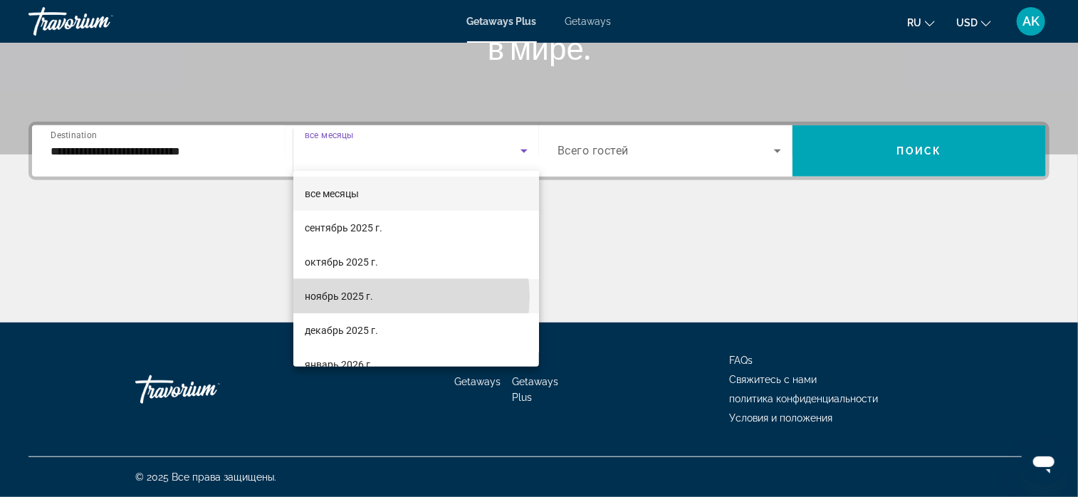
drag, startPoint x: 404, startPoint y: 296, endPoint x: 409, endPoint y: 288, distance: 9.9
click at [405, 293] on mat-option "ноябрь 2025 г." at bounding box center [416, 296] width 246 height 34
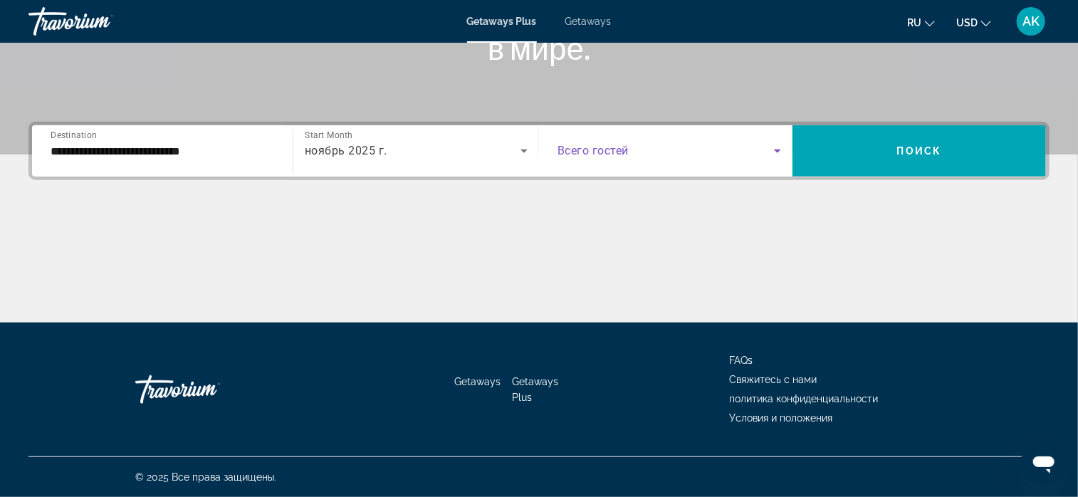
click at [772, 149] on icon "Search widget" at bounding box center [777, 150] width 17 height 17
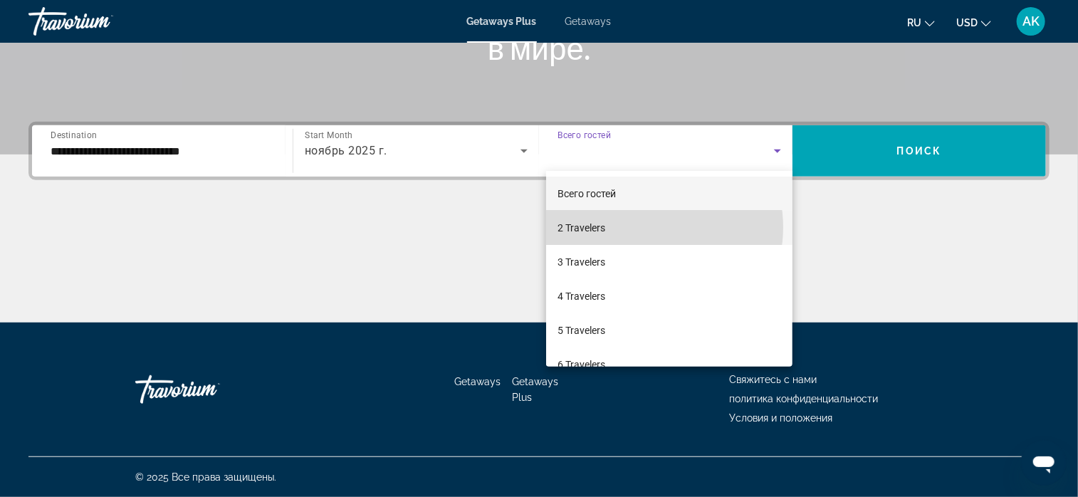
click at [645, 227] on mat-option "2 Travelers" at bounding box center [669, 228] width 246 height 34
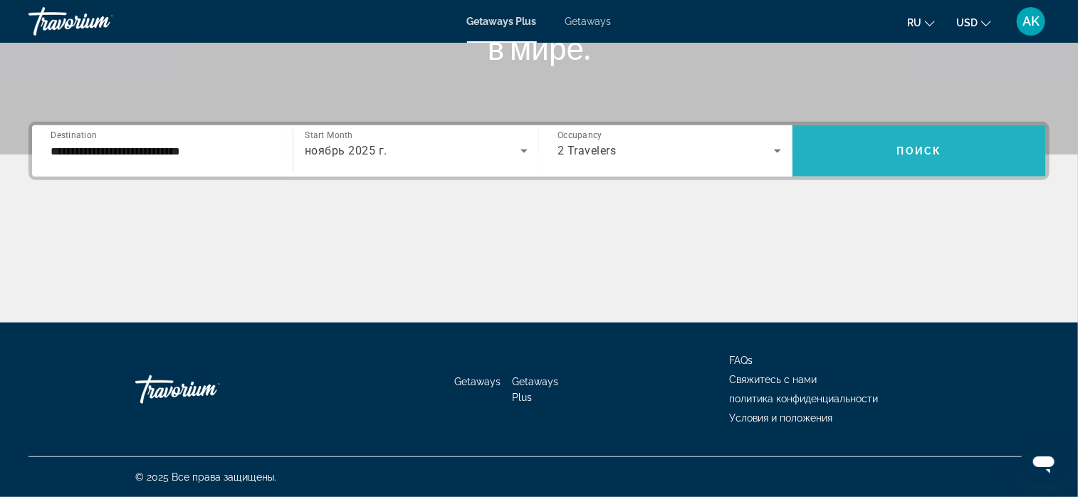
click at [896, 147] on span "Search widget" at bounding box center [920, 151] width 254 height 34
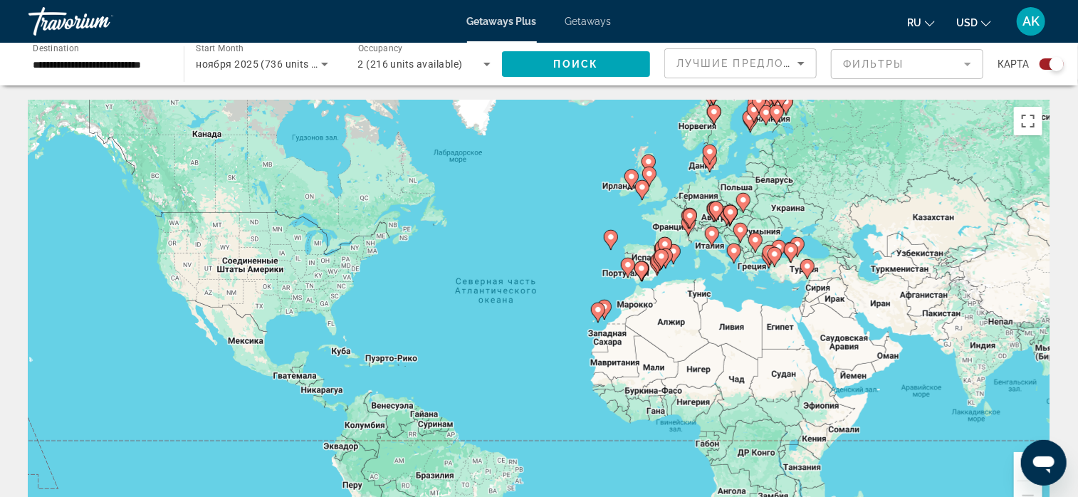
click at [798, 62] on icon "Sort by" at bounding box center [801, 63] width 17 height 17
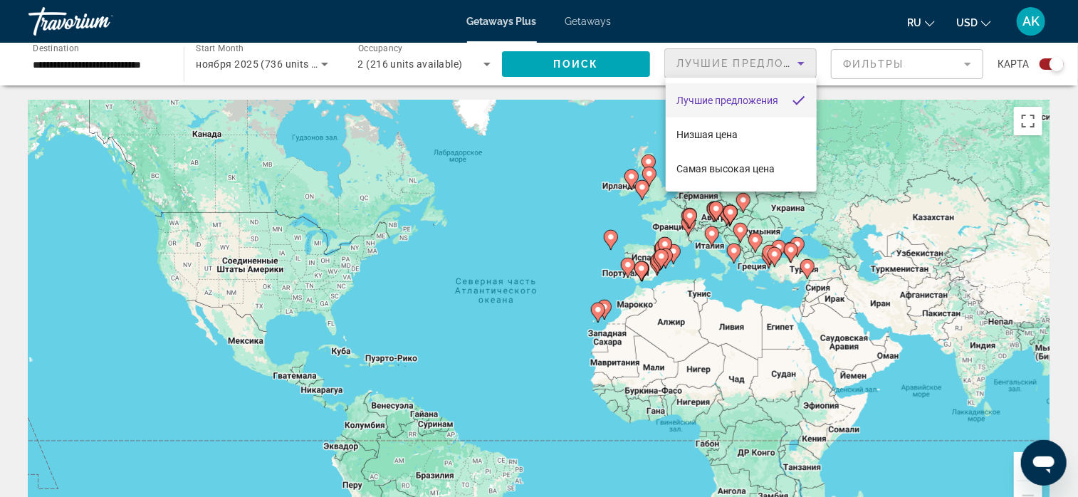
click at [798, 62] on div at bounding box center [539, 248] width 1078 height 497
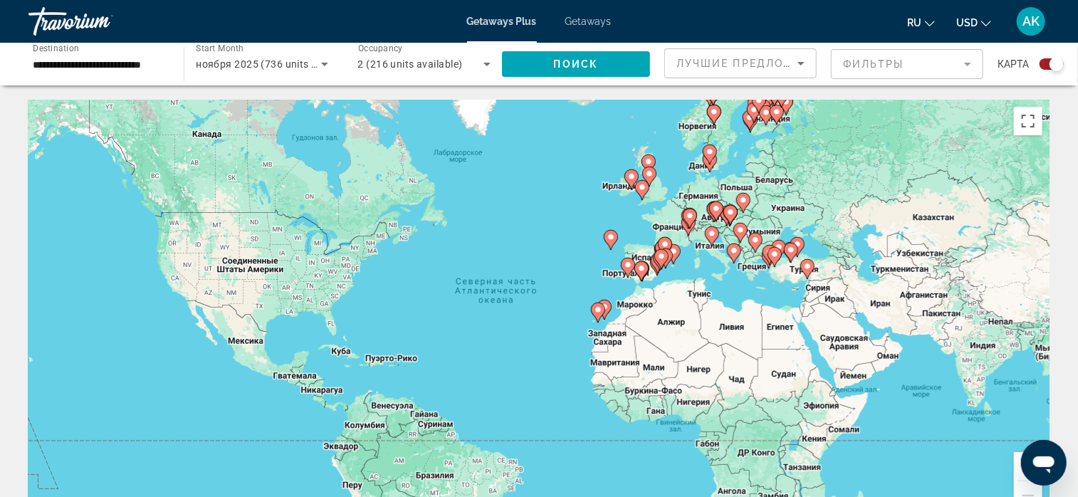
click at [967, 66] on mat-form-field "Фильтры" at bounding box center [907, 64] width 152 height 30
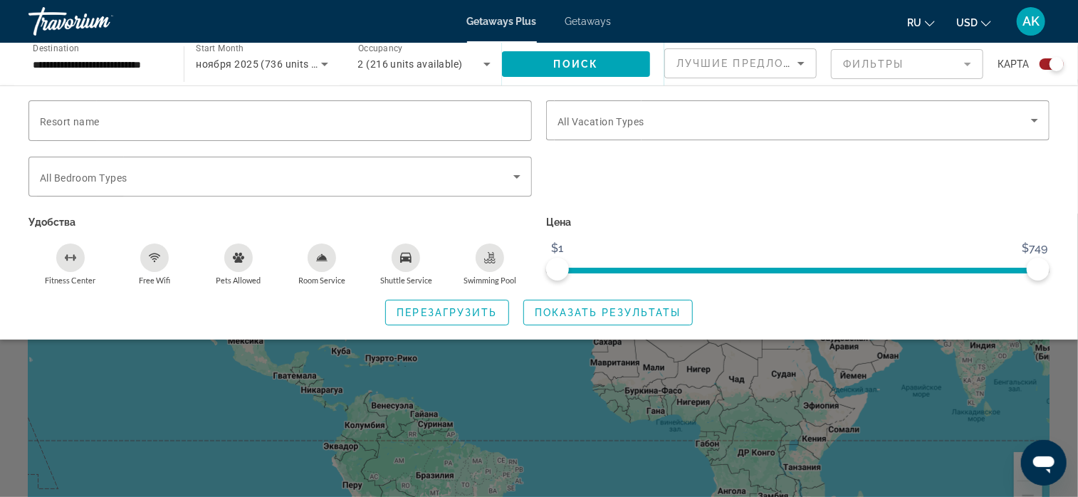
click at [154, 256] on icon "Free Wifi" at bounding box center [154, 257] width 11 height 11
click at [325, 256] on icon "Room Service" at bounding box center [322, 257] width 10 height 6
click at [485, 259] on icon "Swimming Pool" at bounding box center [489, 260] width 11 height 3
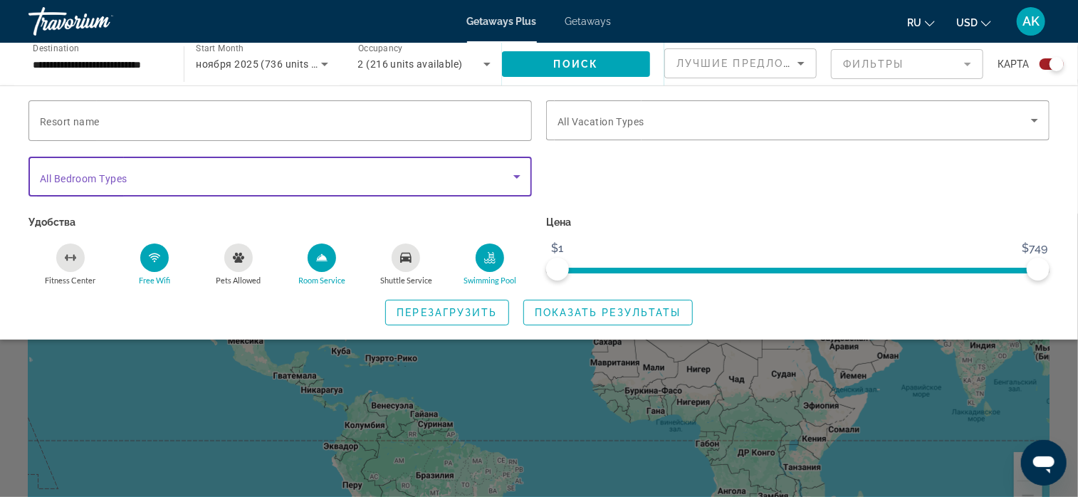
click at [510, 176] on icon "Search widget" at bounding box center [517, 176] width 17 height 17
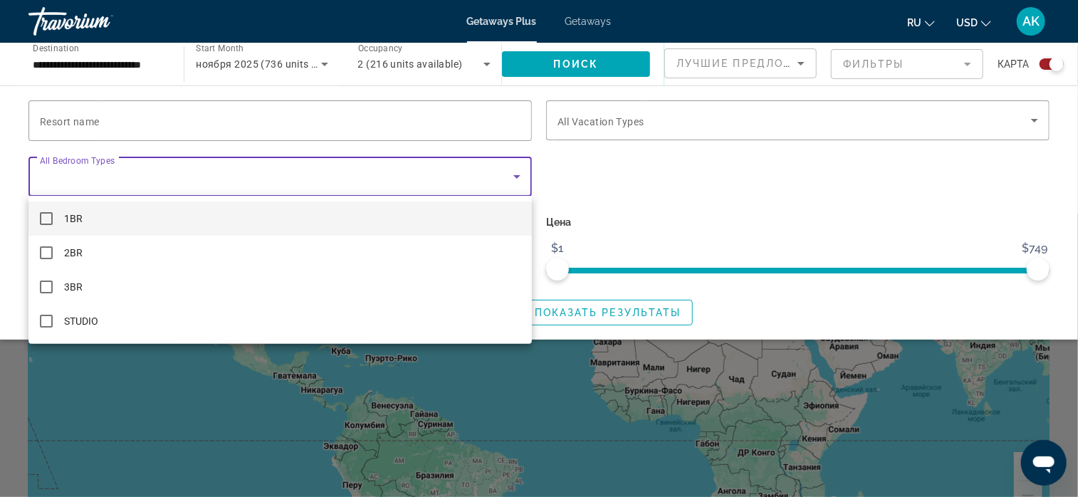
click at [572, 161] on div at bounding box center [539, 248] width 1078 height 497
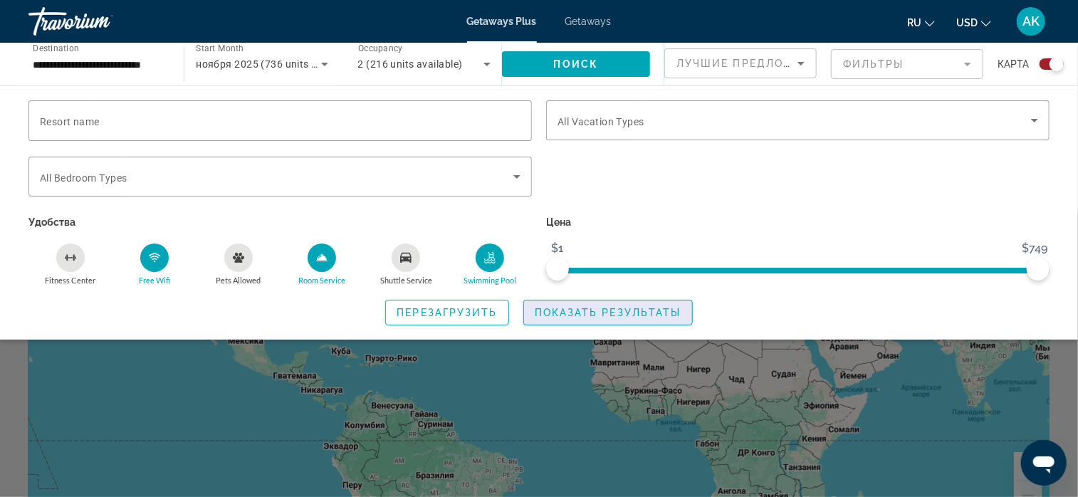
click at [554, 312] on span "Показать результаты" at bounding box center [608, 312] width 147 height 11
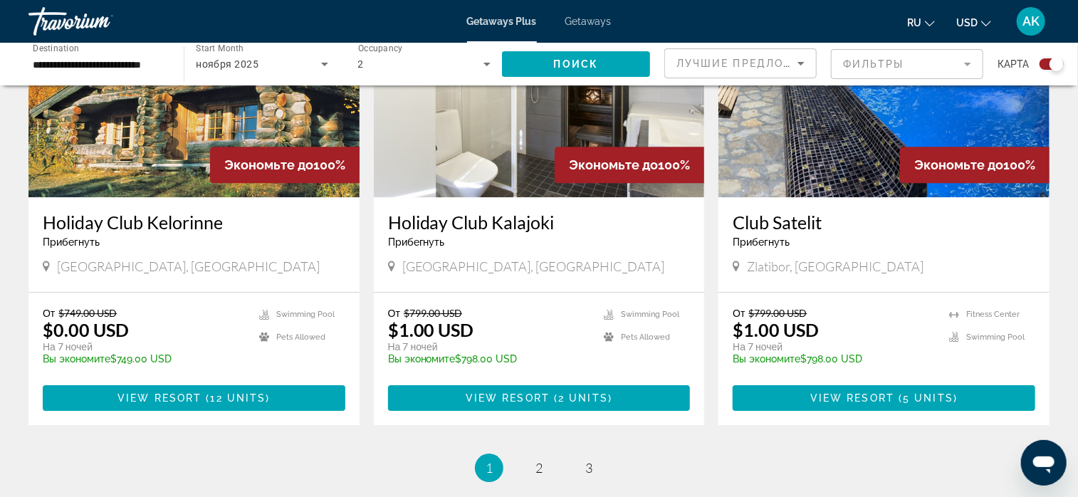
scroll to position [2137, 0]
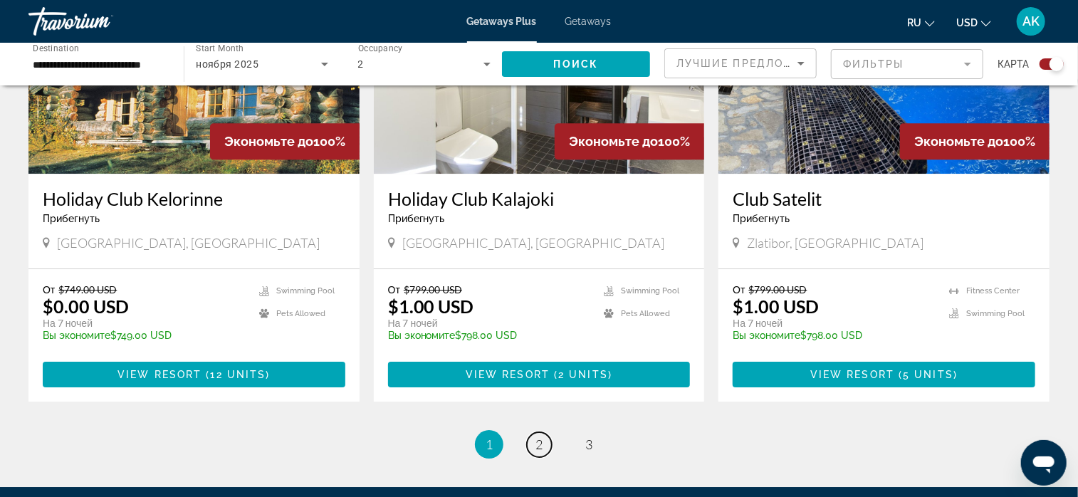
click at [547, 432] on link "page 2" at bounding box center [539, 444] width 25 height 25
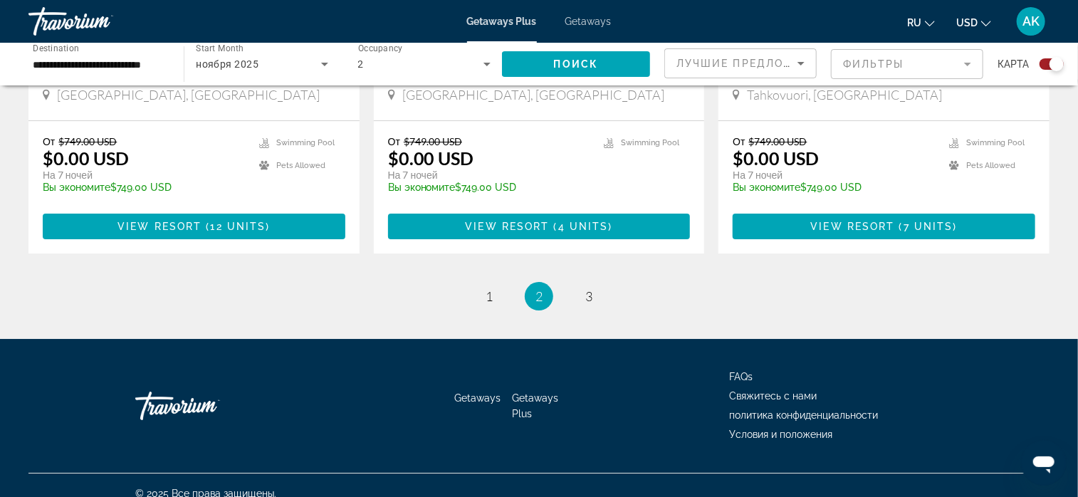
scroll to position [2248, 0]
click at [590, 288] on span "3" at bounding box center [589, 296] width 7 height 16
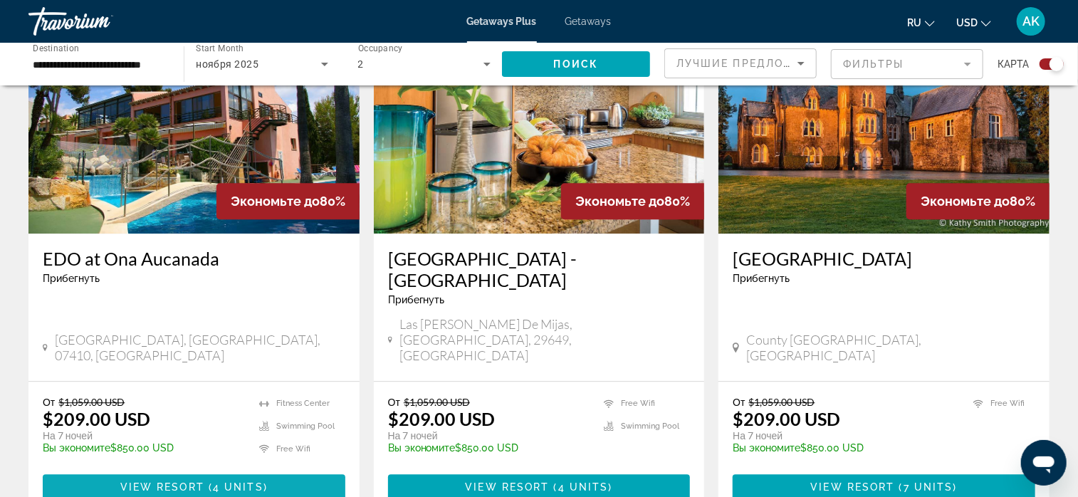
scroll to position [1661, 0]
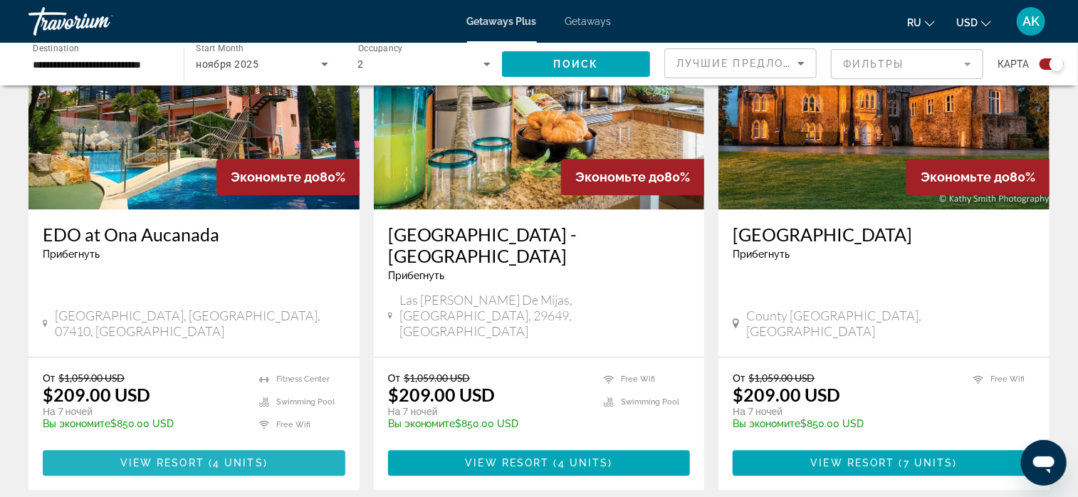
click at [225, 457] on span "4 units" at bounding box center [238, 462] width 51 height 11
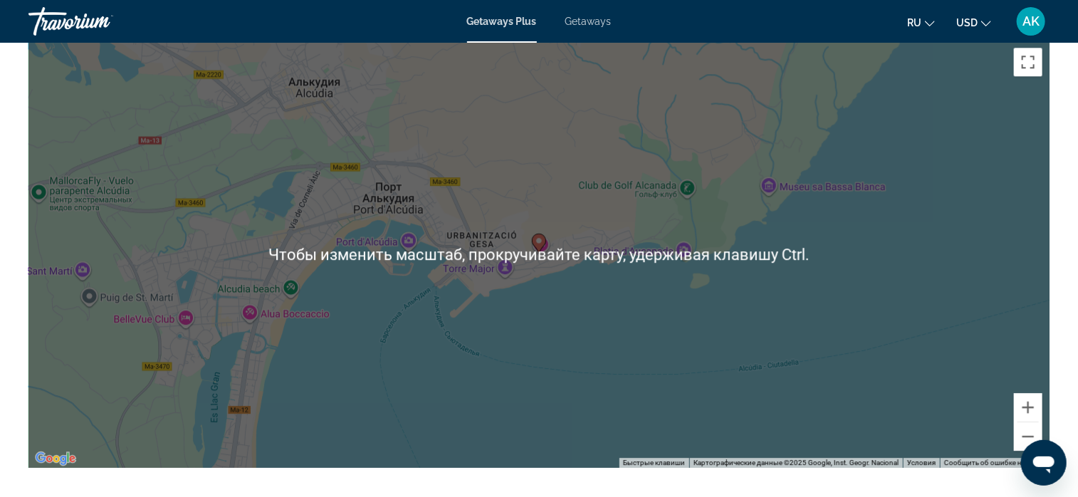
scroll to position [1923, 0]
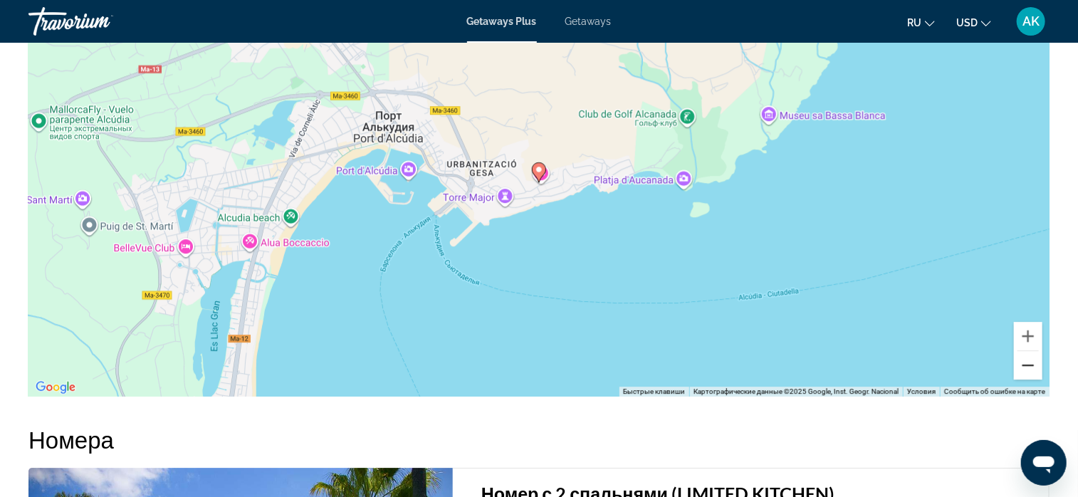
click at [1027, 371] on button "Уменьшить" at bounding box center [1028, 365] width 28 height 28
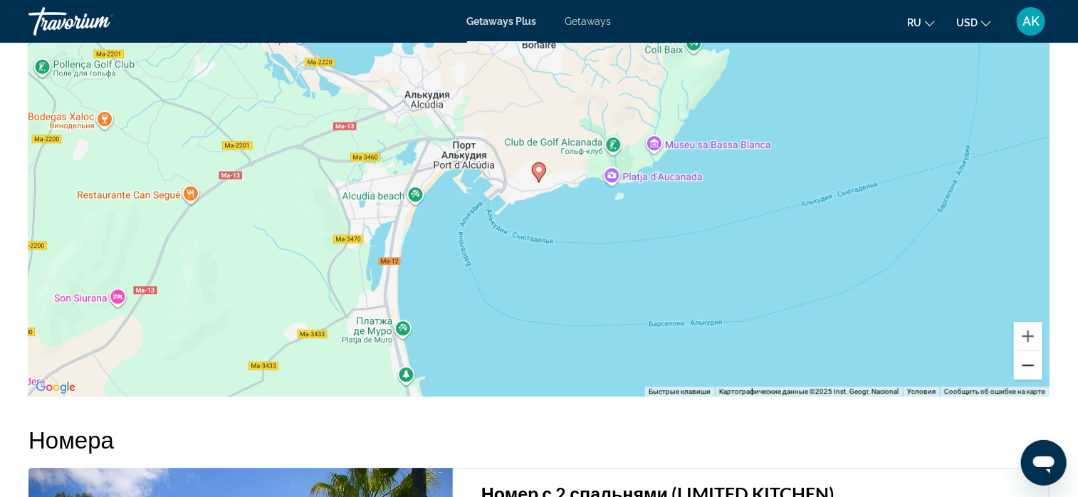
click at [1026, 371] on button "Уменьшить" at bounding box center [1028, 365] width 28 height 28
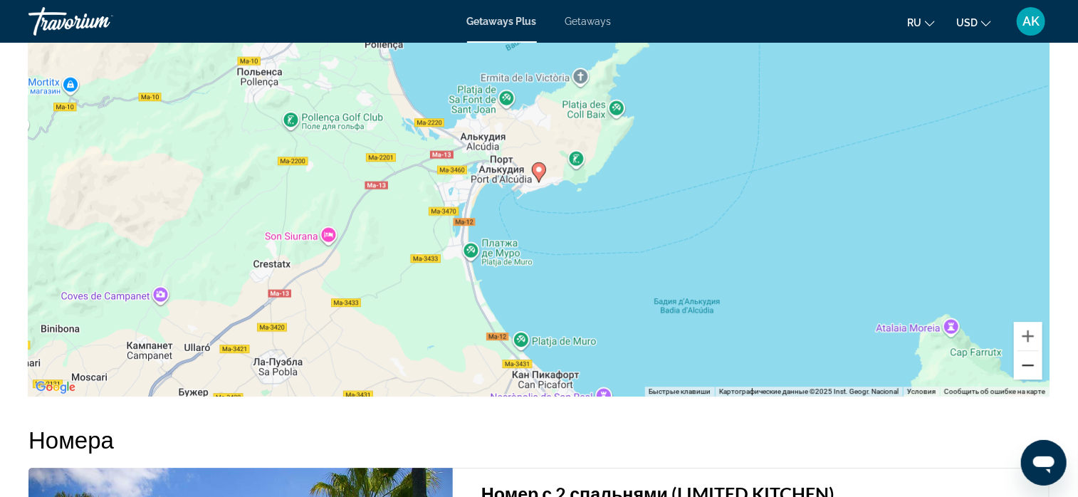
click at [1026, 371] on button "Уменьшить" at bounding box center [1028, 365] width 28 height 28
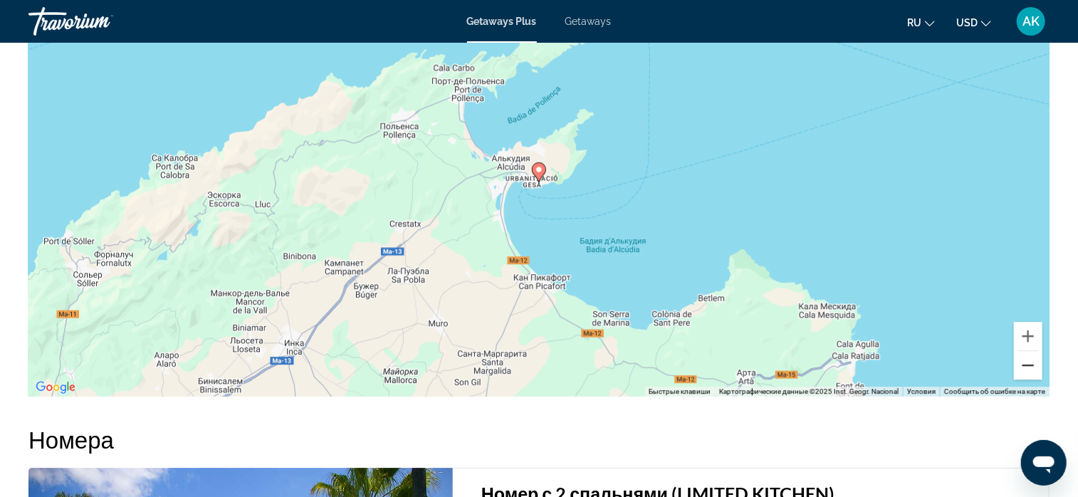
click at [1026, 371] on button "Уменьшить" at bounding box center [1028, 365] width 28 height 28
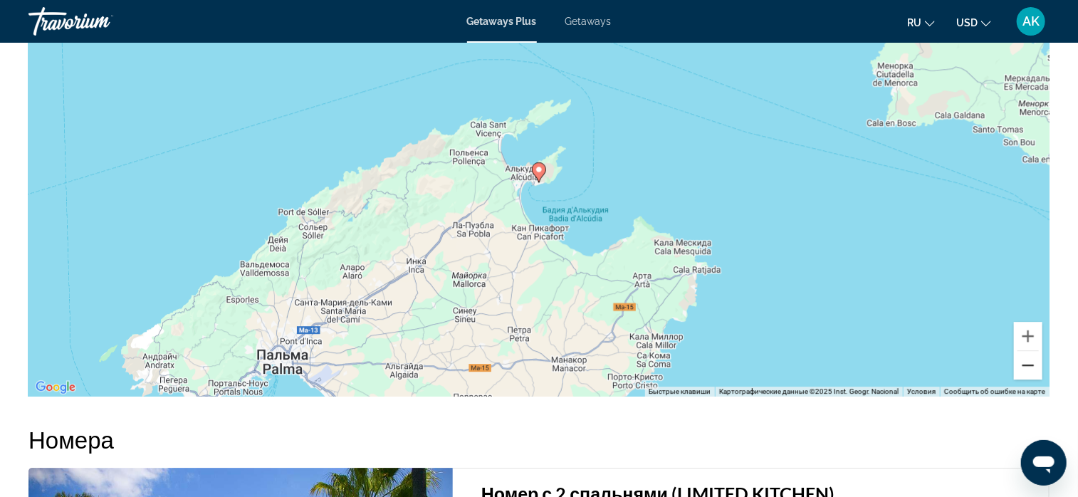
click at [1026, 370] on button "Уменьшить" at bounding box center [1028, 365] width 28 height 28
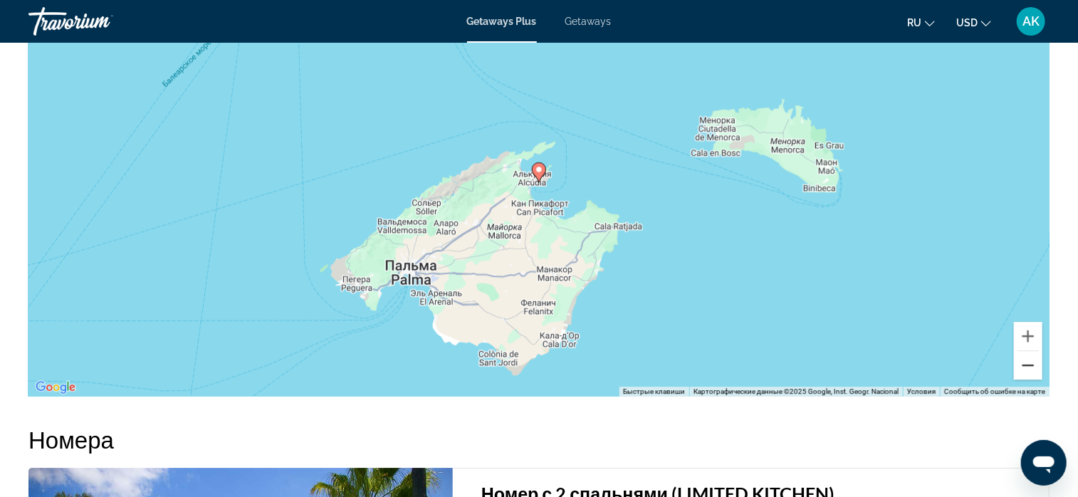
click at [1026, 370] on button "Уменьшить" at bounding box center [1028, 365] width 28 height 28
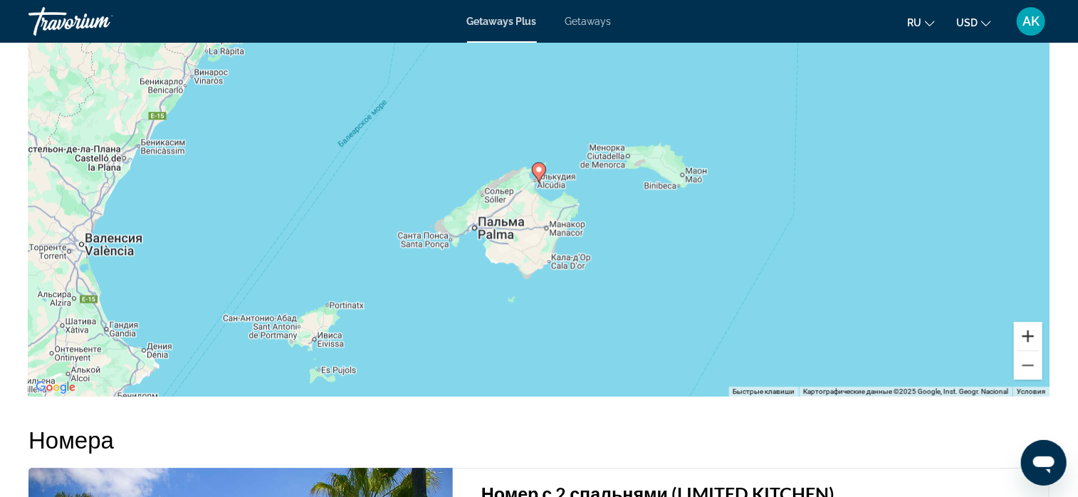
click at [1024, 338] on button "Увеличить" at bounding box center [1028, 336] width 28 height 28
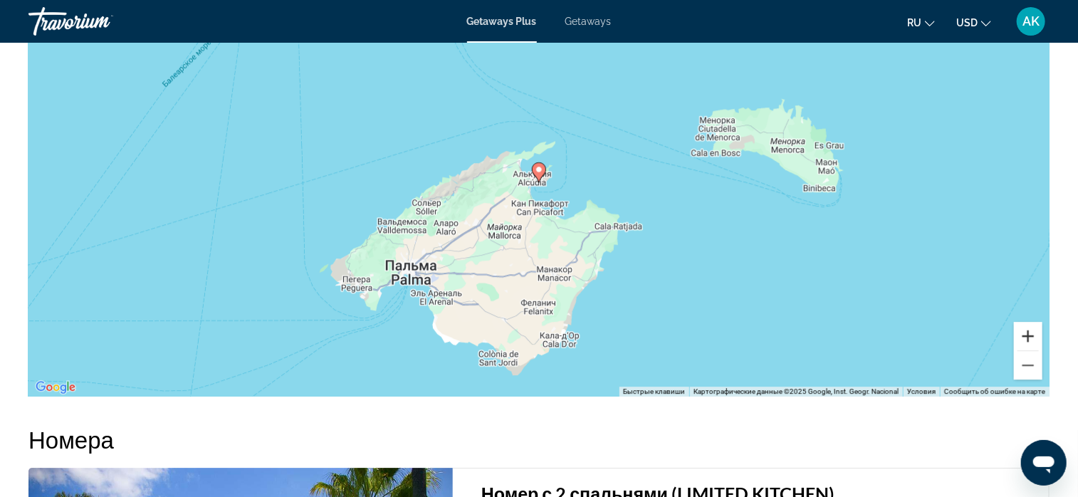
click at [1024, 338] on button "Увеличить" at bounding box center [1028, 336] width 28 height 28
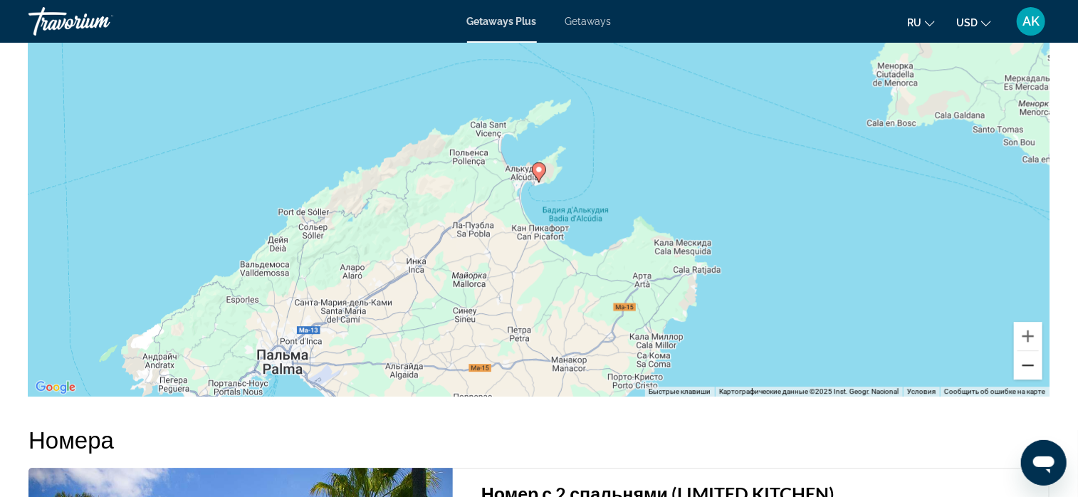
click at [1027, 368] on button "Уменьшить" at bounding box center [1028, 365] width 28 height 28
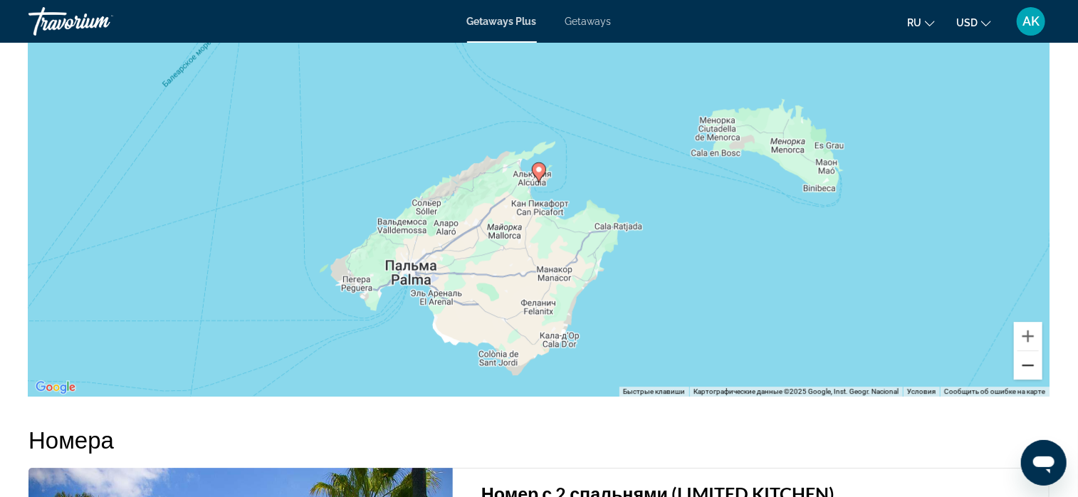
click at [1027, 368] on button "Уменьшить" at bounding box center [1028, 365] width 28 height 28
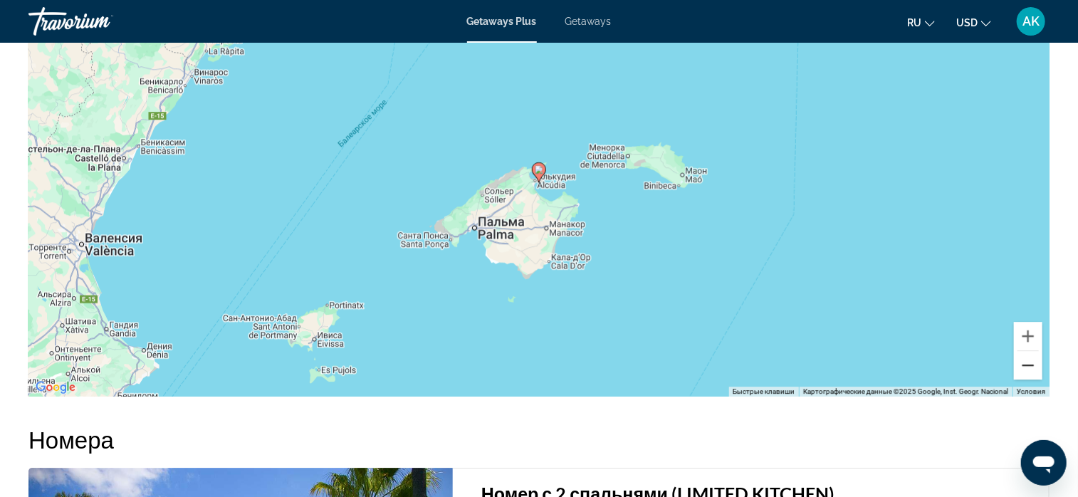
click at [1027, 368] on button "Уменьшить" at bounding box center [1028, 365] width 28 height 28
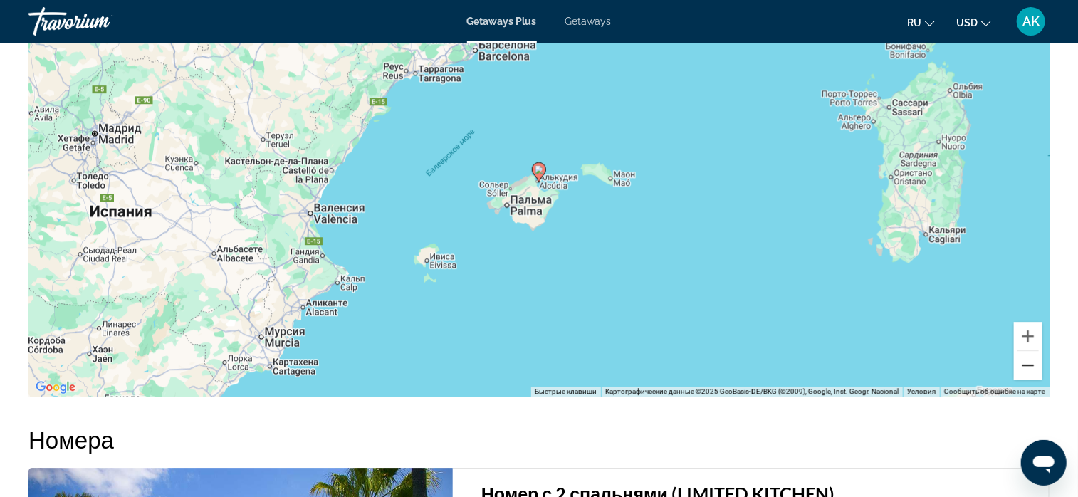
click at [1027, 368] on button "Уменьшить" at bounding box center [1028, 365] width 28 height 28
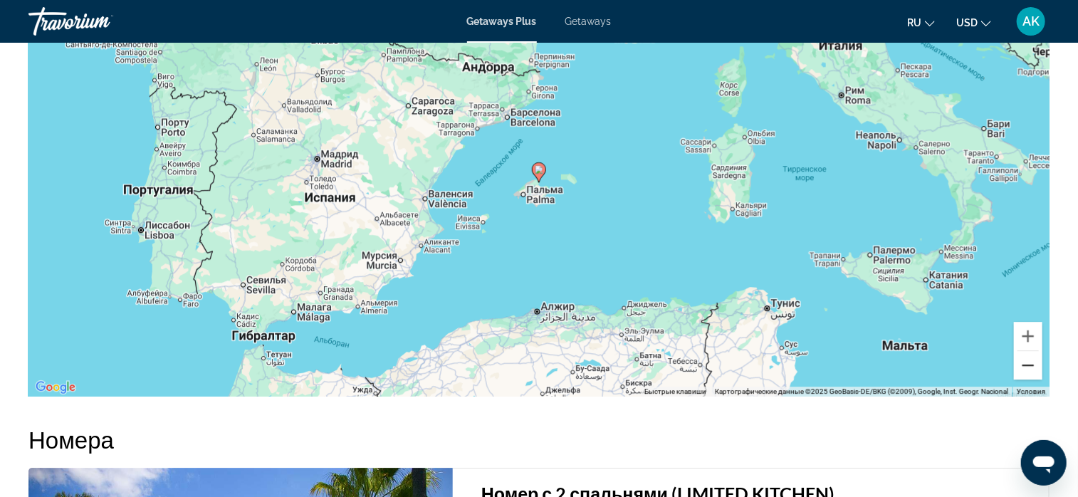
click at [1027, 368] on button "Уменьшить" at bounding box center [1028, 365] width 28 height 28
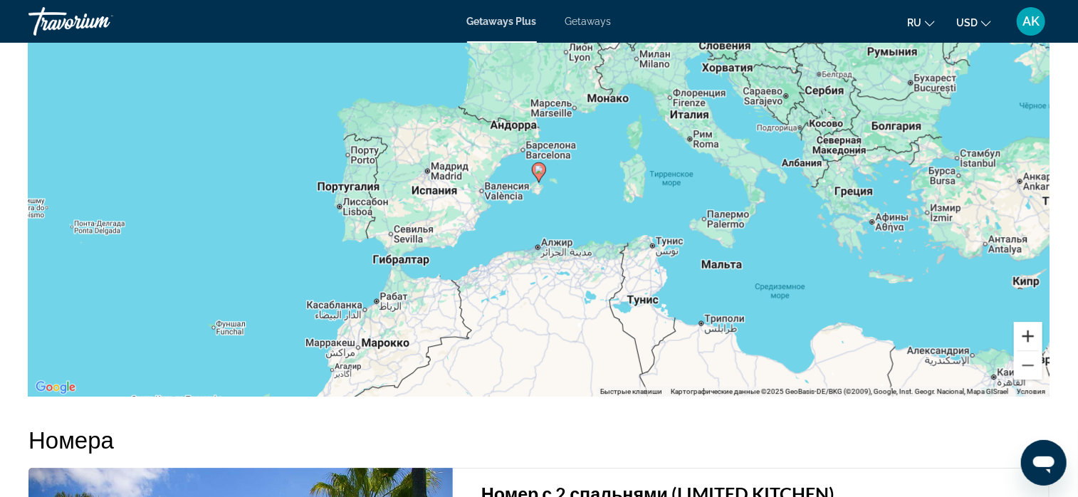
click at [1024, 336] on button "Увеличить" at bounding box center [1028, 336] width 28 height 28
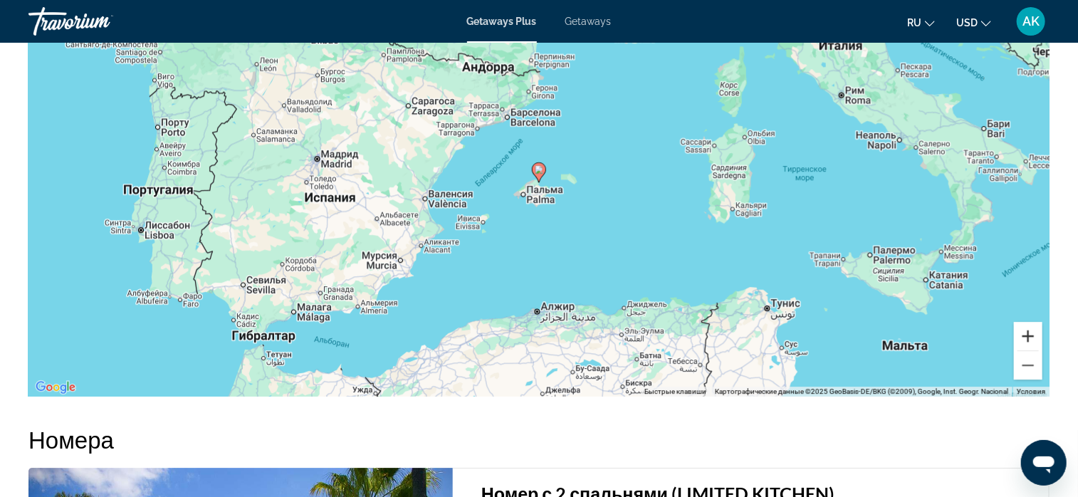
click at [1024, 336] on button "Увеличить" at bounding box center [1028, 336] width 28 height 28
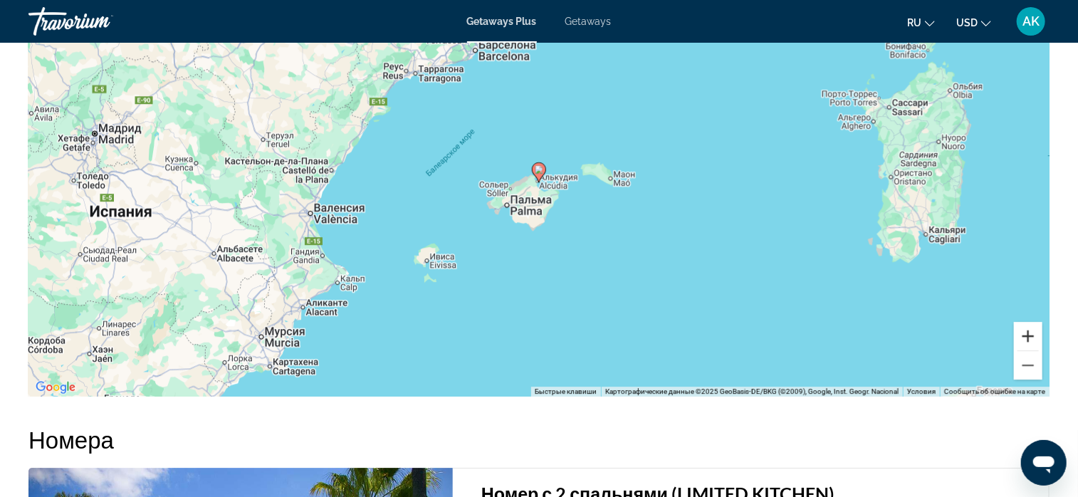
click at [1024, 336] on button "Увеличить" at bounding box center [1028, 336] width 28 height 28
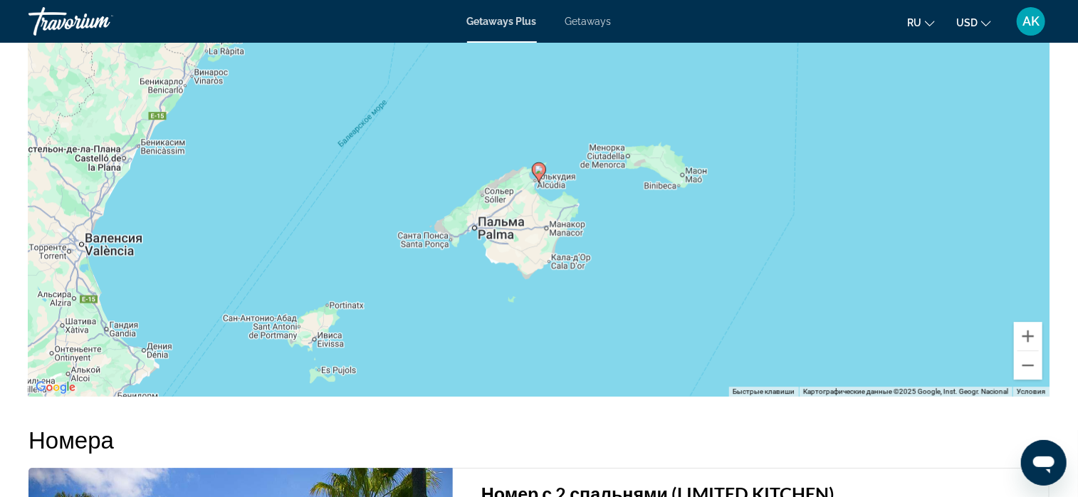
click at [541, 170] on image "Main content" at bounding box center [539, 169] width 9 height 9
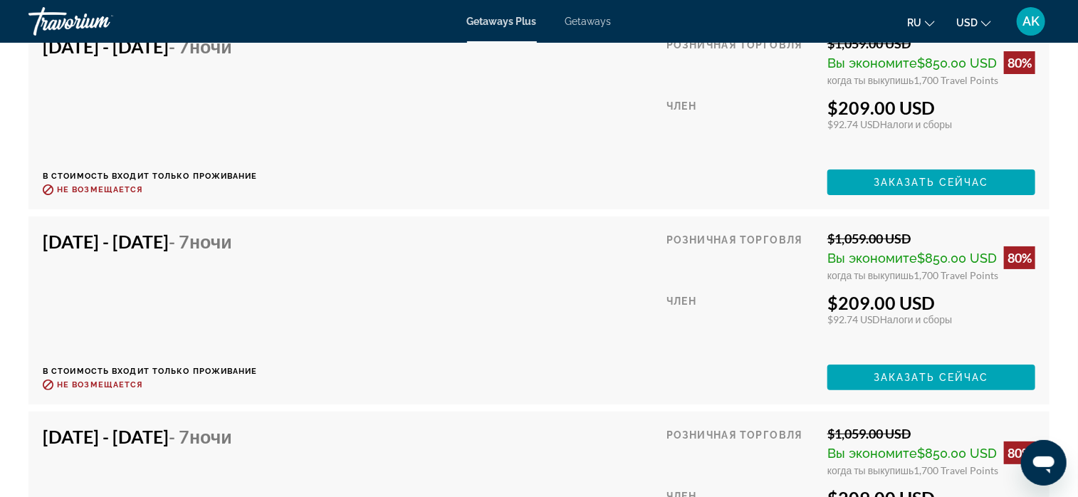
scroll to position [2636, 0]
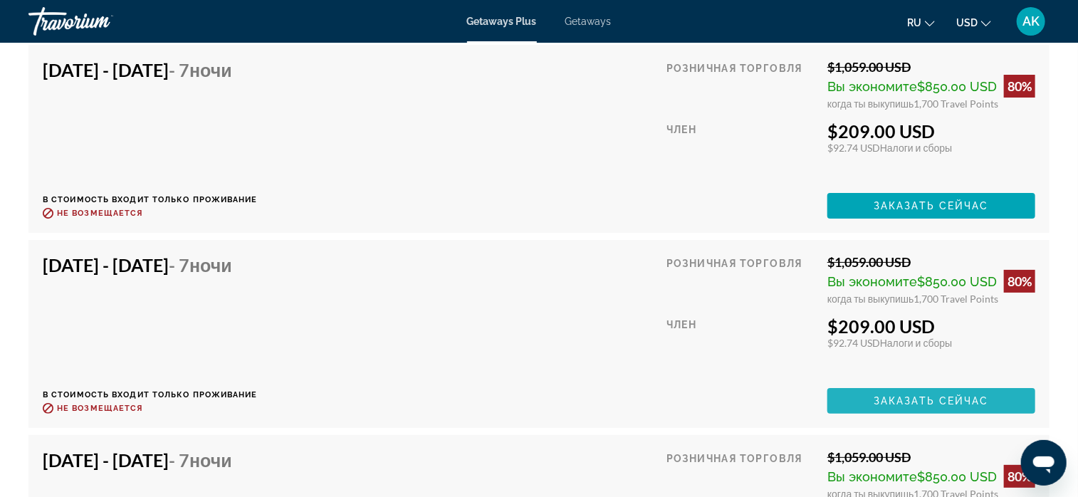
click at [884, 399] on span "Заказать сейчас" at bounding box center [931, 400] width 115 height 11
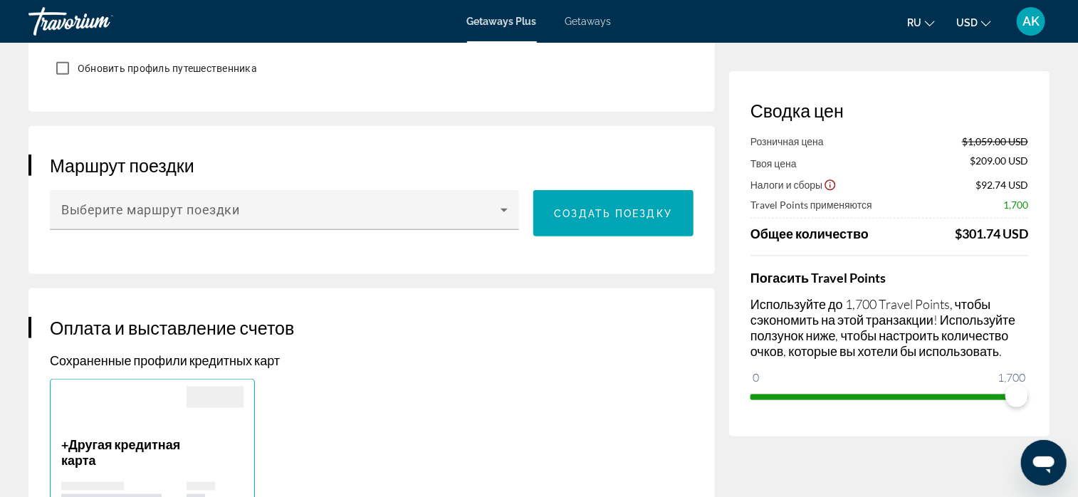
scroll to position [784, 0]
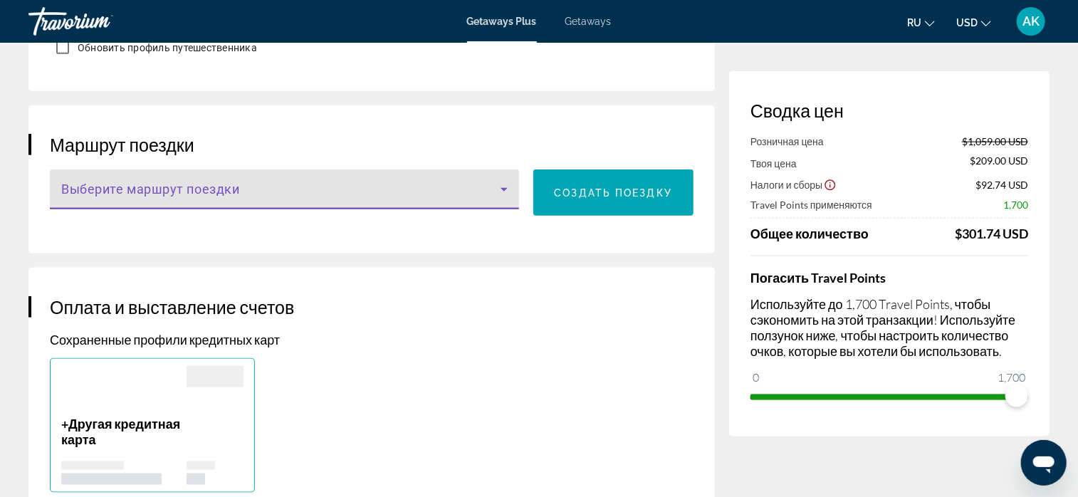
click at [508, 181] on icon "Main content" at bounding box center [504, 189] width 17 height 17
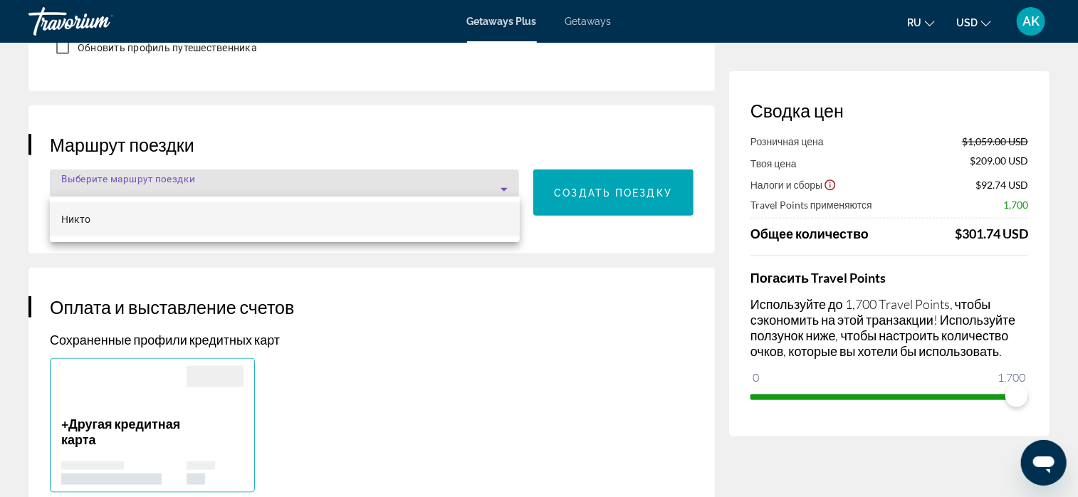
click at [508, 175] on div at bounding box center [539, 248] width 1078 height 497
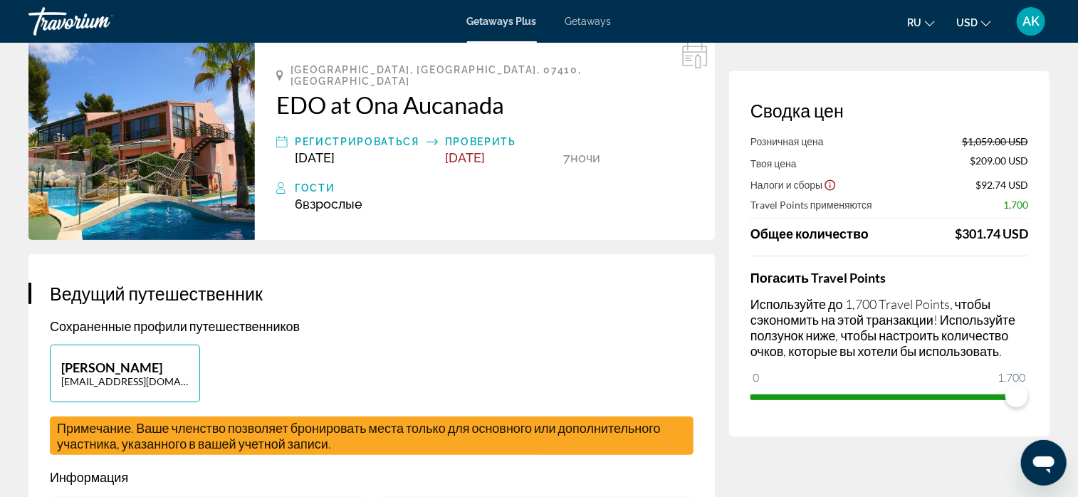
scroll to position [0, 0]
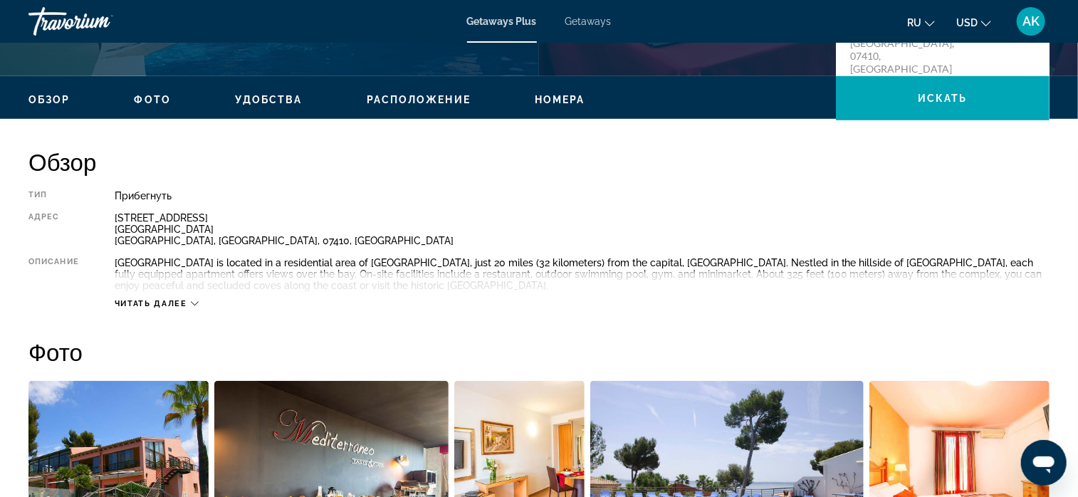
scroll to position [427, 0]
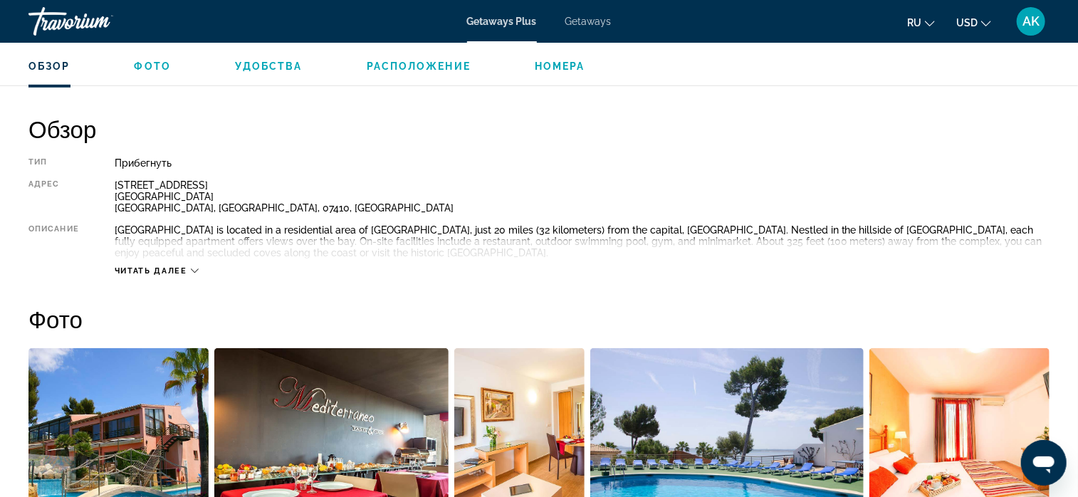
click at [194, 272] on icon "Main content" at bounding box center [195, 271] width 8 height 8
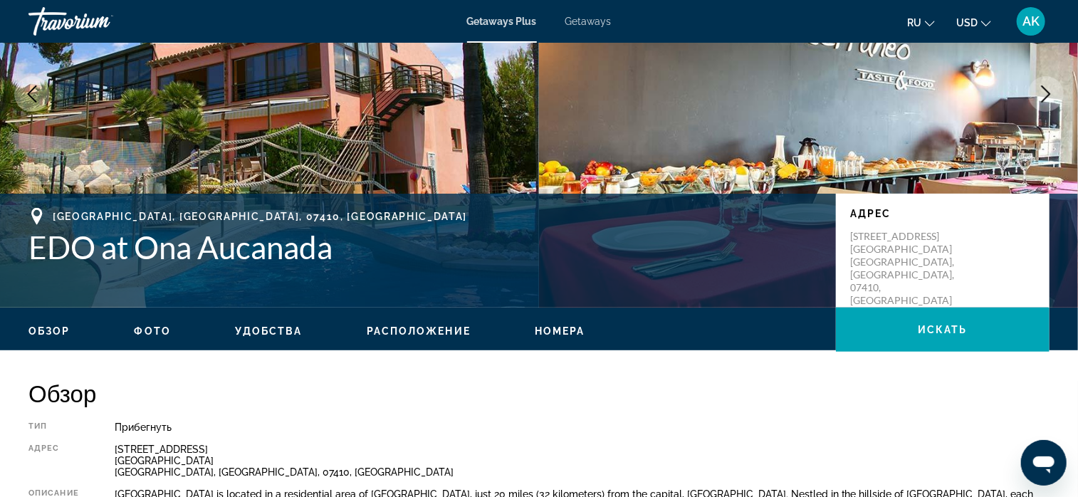
scroll to position [0, 0]
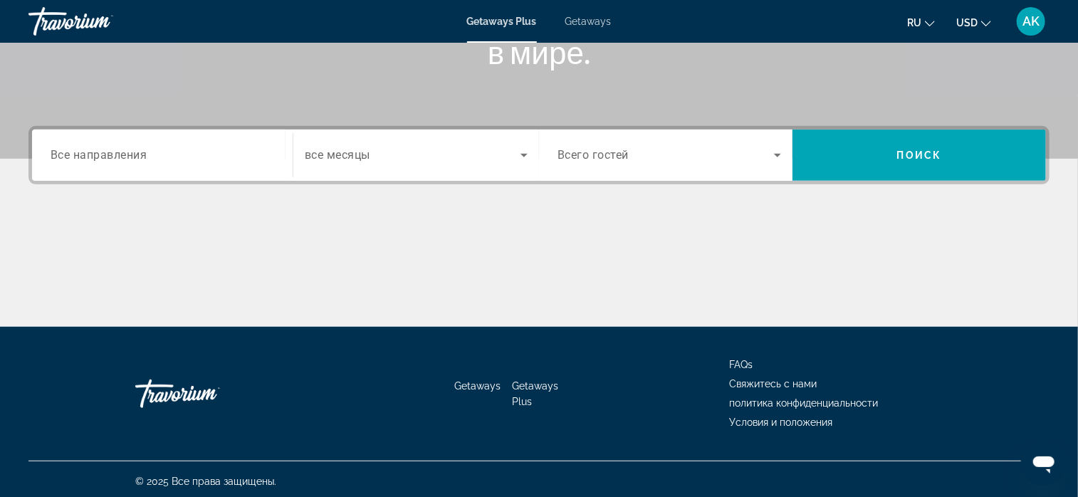
scroll to position [273, 0]
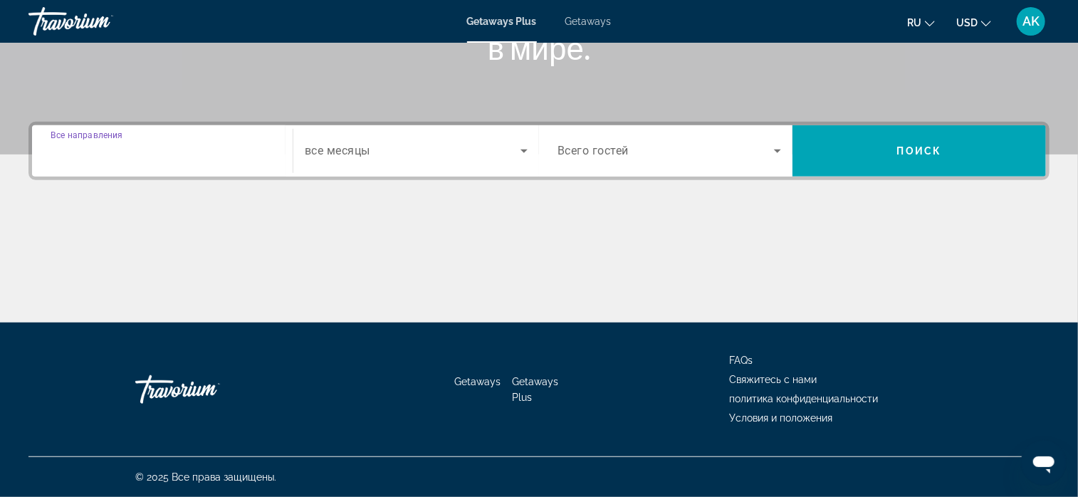
click at [231, 158] on input "Destination Все направления" at bounding box center [163, 151] width 224 height 17
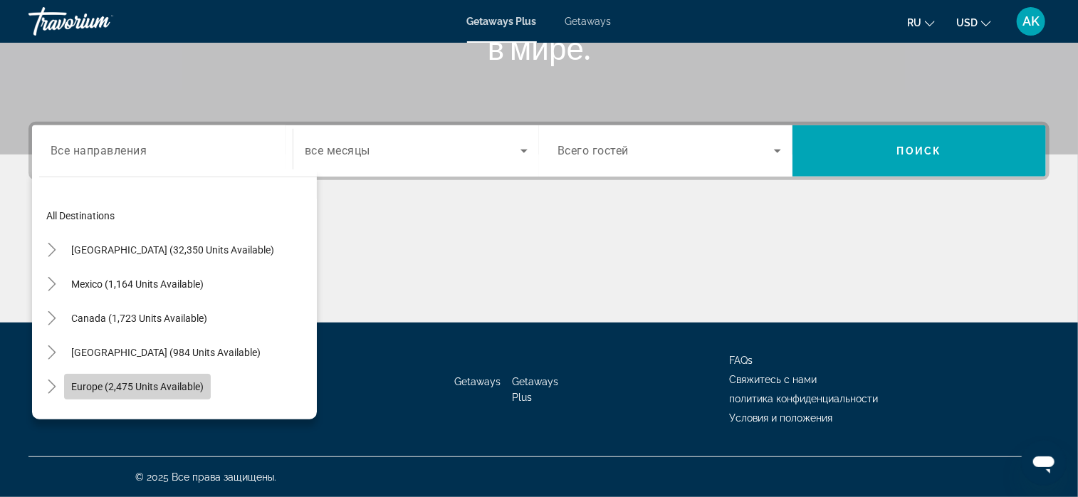
click at [187, 383] on span "Europe (2,475 units available)" at bounding box center [137, 386] width 132 height 11
type input "**********"
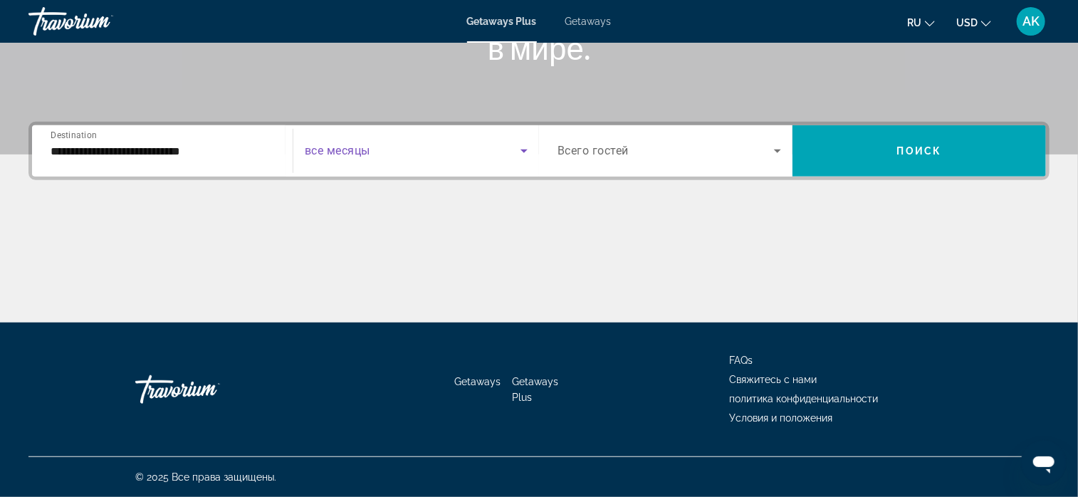
click at [521, 147] on icon "Search widget" at bounding box center [524, 150] width 17 height 17
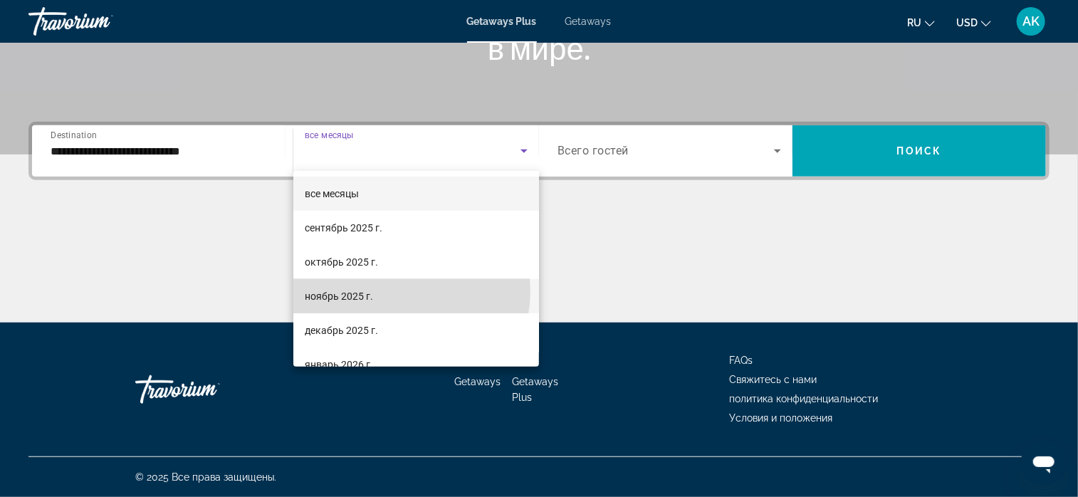
click at [400, 293] on mat-option "ноябрь 2025 г." at bounding box center [416, 296] width 246 height 34
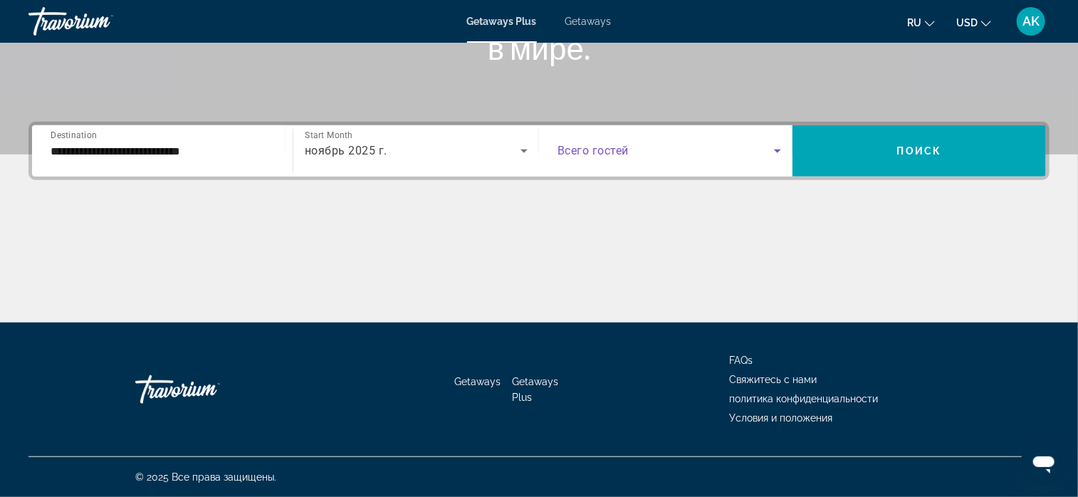
click at [778, 147] on icon "Search widget" at bounding box center [777, 150] width 17 height 17
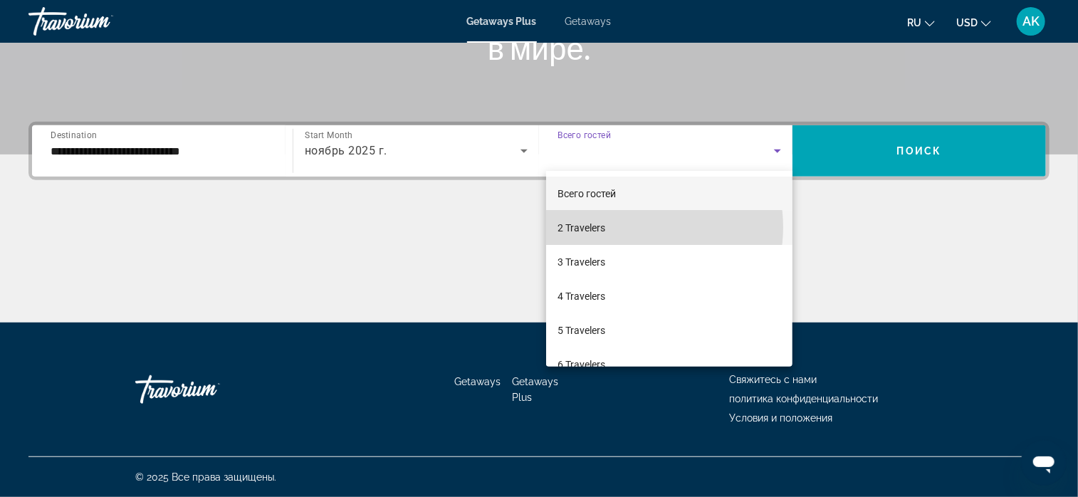
click at [635, 227] on mat-option "2 Travelers" at bounding box center [669, 228] width 246 height 34
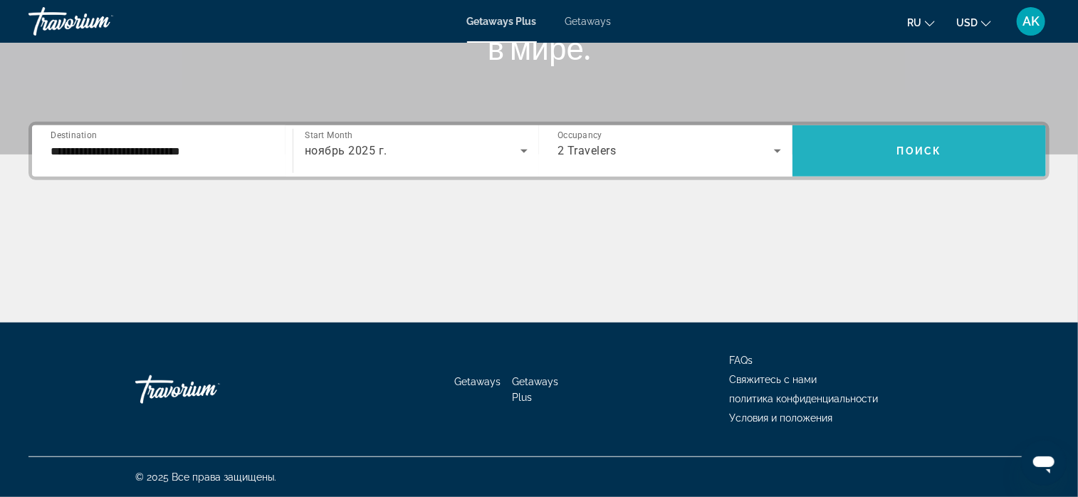
click at [887, 155] on span "Search widget" at bounding box center [920, 151] width 254 height 34
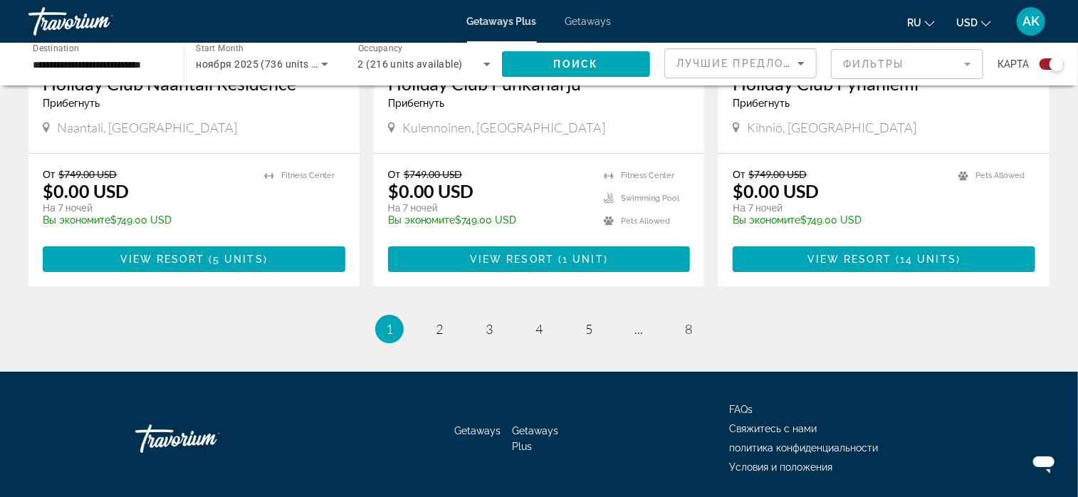
scroll to position [2248, 0]
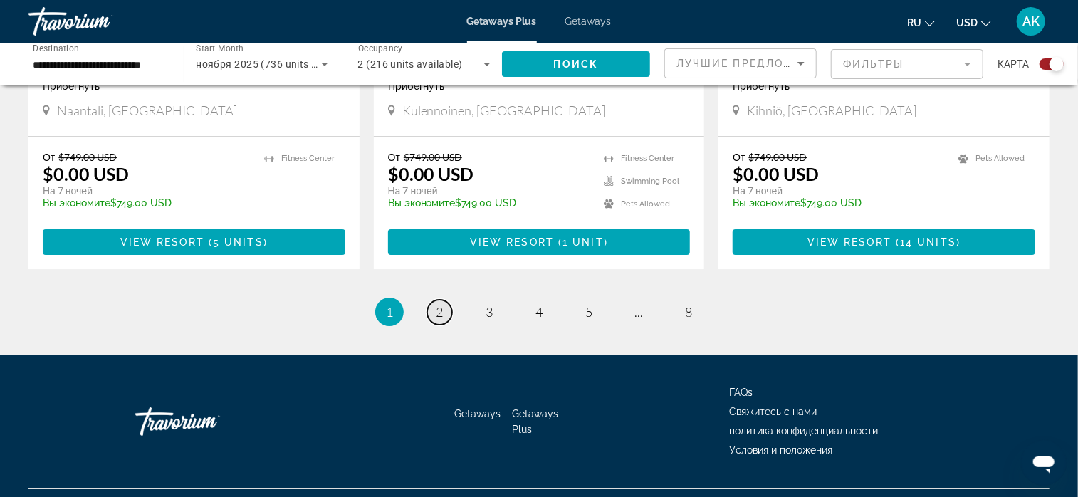
click at [440, 304] on span "2" at bounding box center [439, 312] width 7 height 16
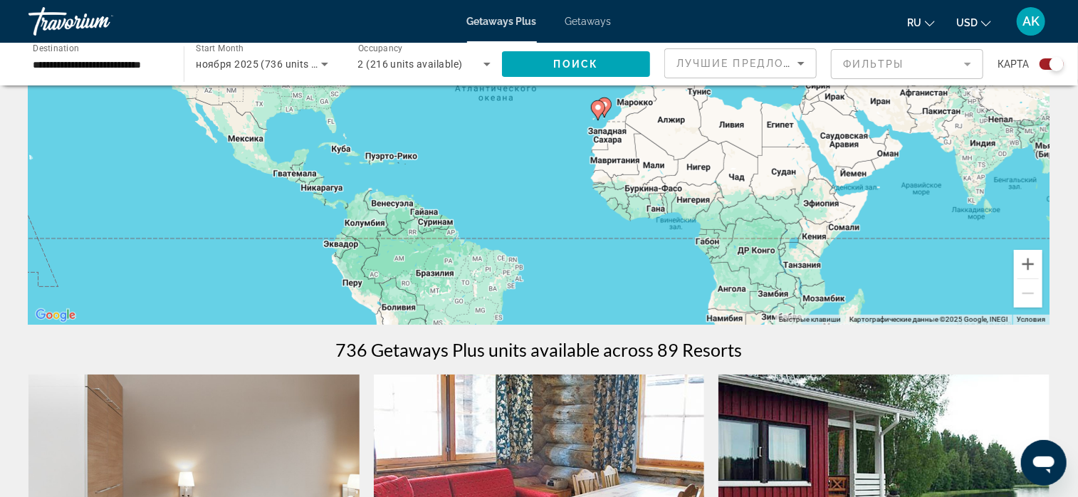
scroll to position [214, 0]
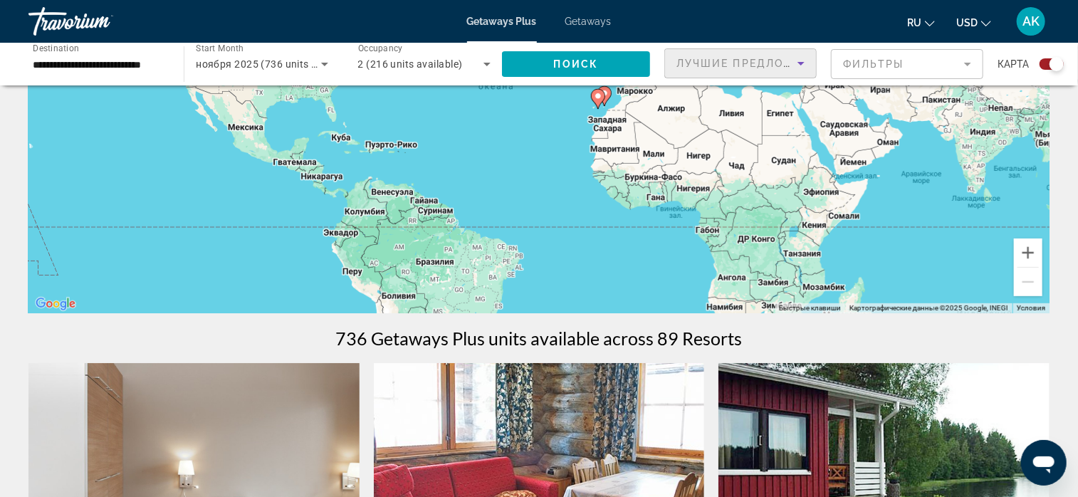
click at [801, 63] on icon "Sort by" at bounding box center [801, 64] width 7 height 4
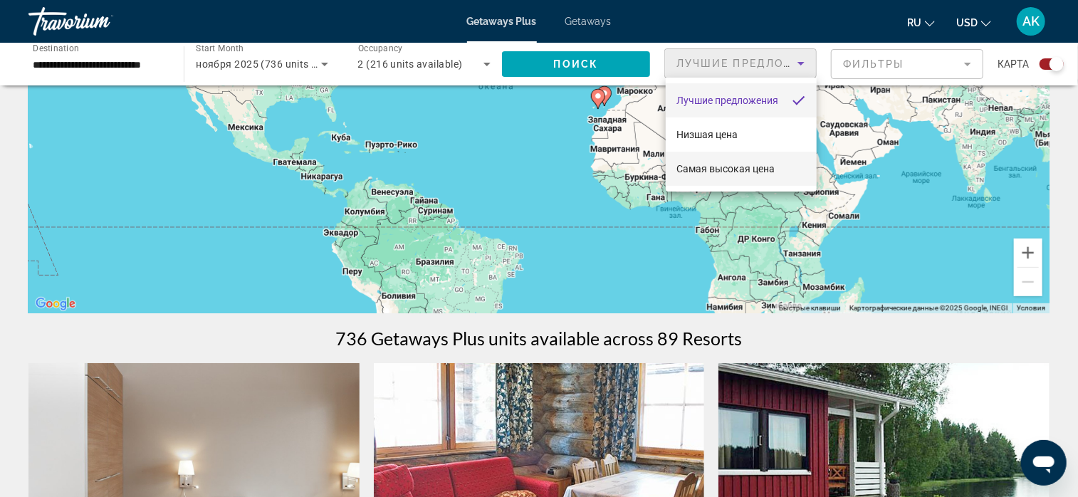
click at [744, 165] on span "Самая высокая цена" at bounding box center [726, 168] width 98 height 11
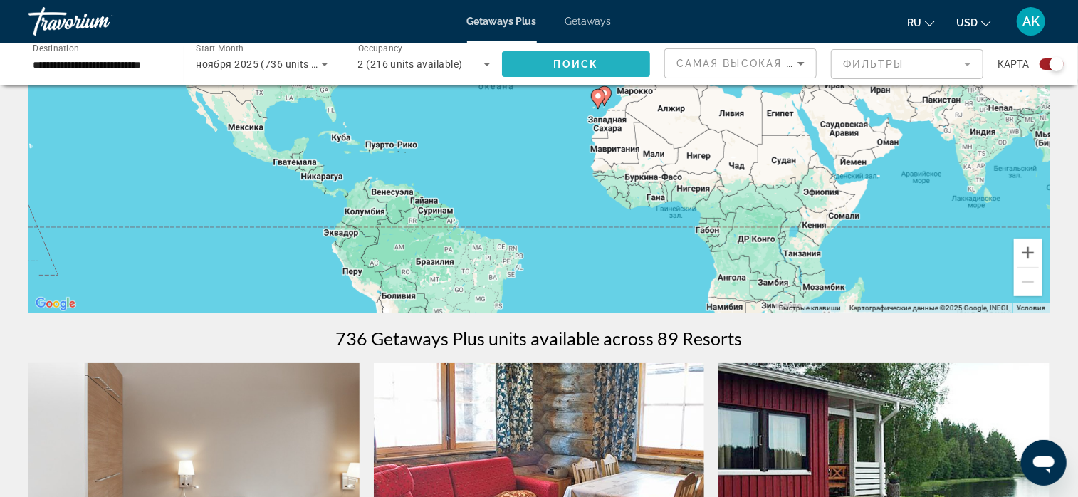
click at [578, 66] on span "Поиск" at bounding box center [576, 63] width 45 height 11
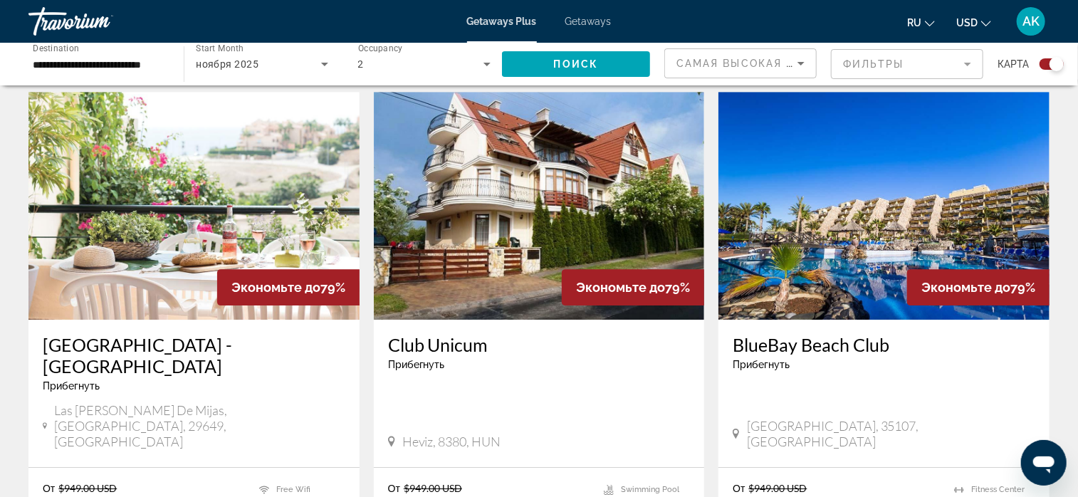
scroll to position [2137, 0]
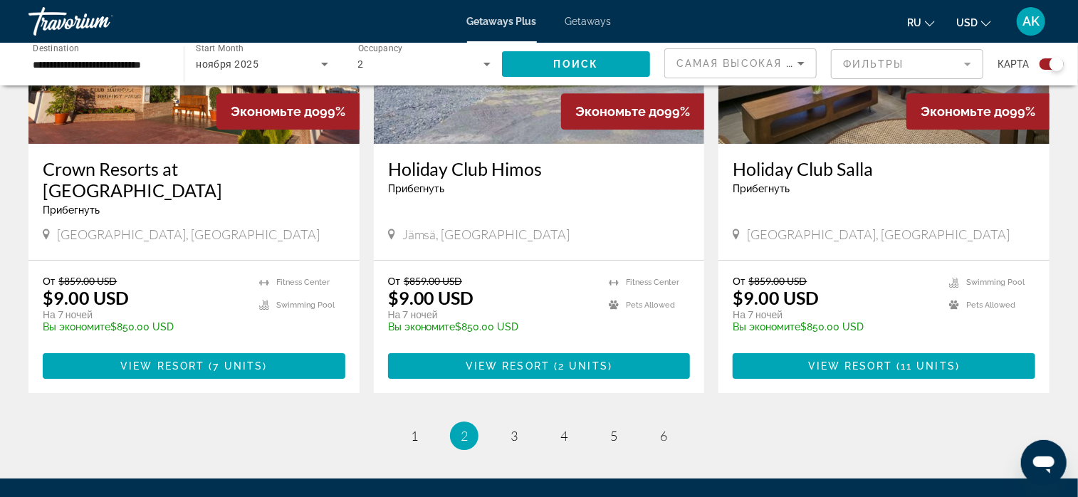
scroll to position [2279, 0]
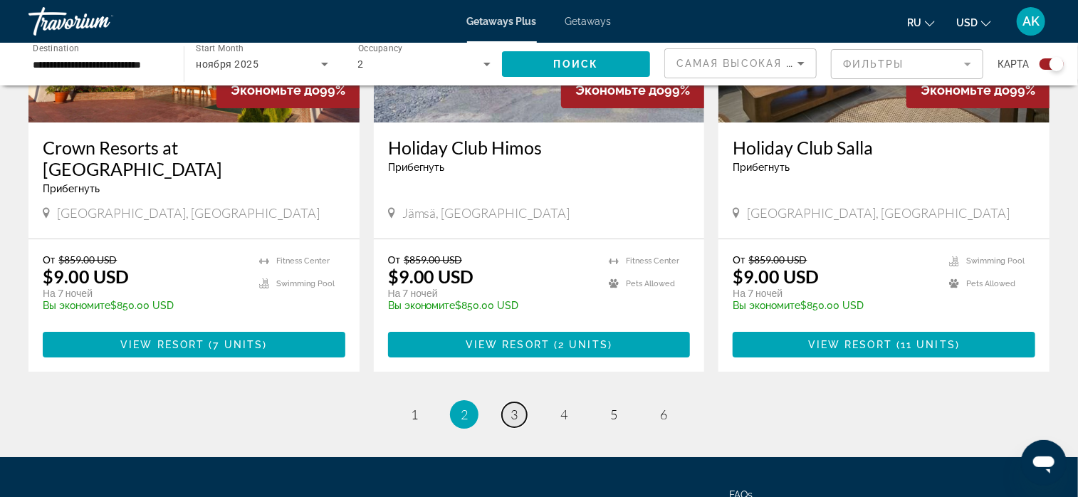
click at [519, 402] on link "page 3" at bounding box center [514, 414] width 25 height 25
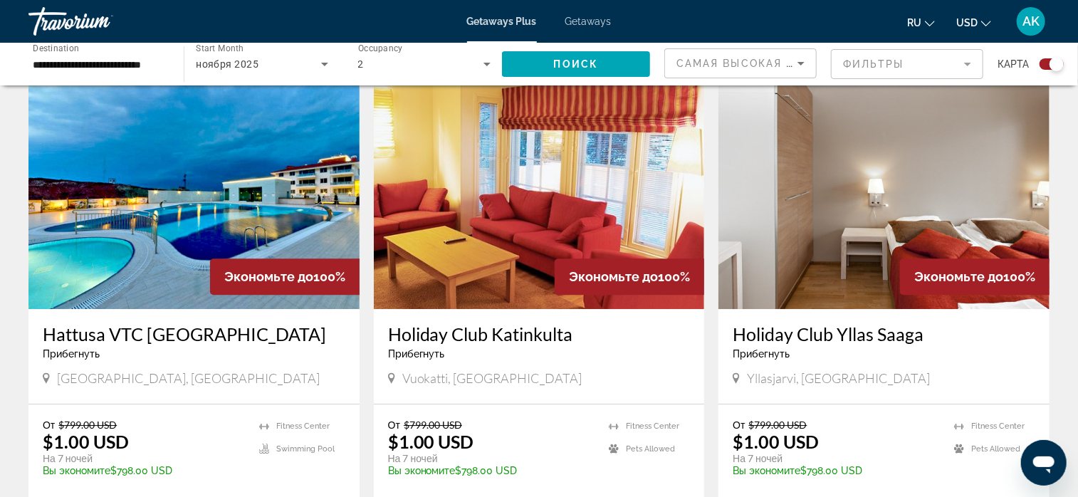
scroll to position [1994, 0]
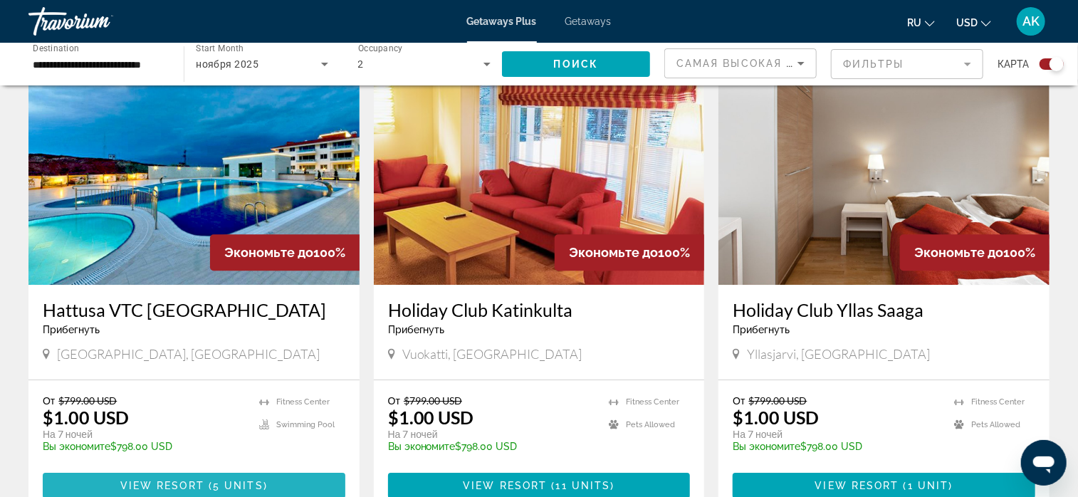
click at [250, 480] on span "5 units" at bounding box center [238, 485] width 51 height 11
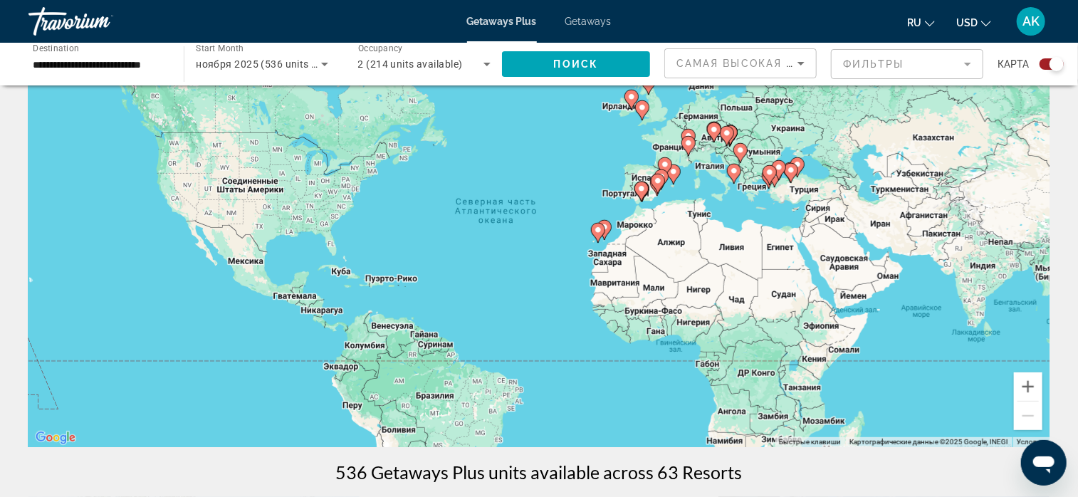
scroll to position [71, 0]
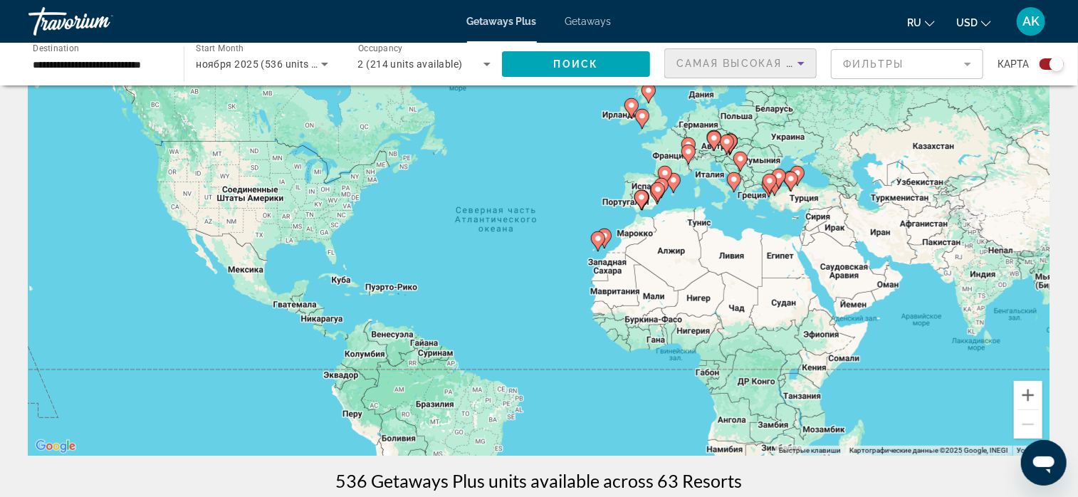
click at [803, 64] on icon "Sort by" at bounding box center [801, 63] width 17 height 17
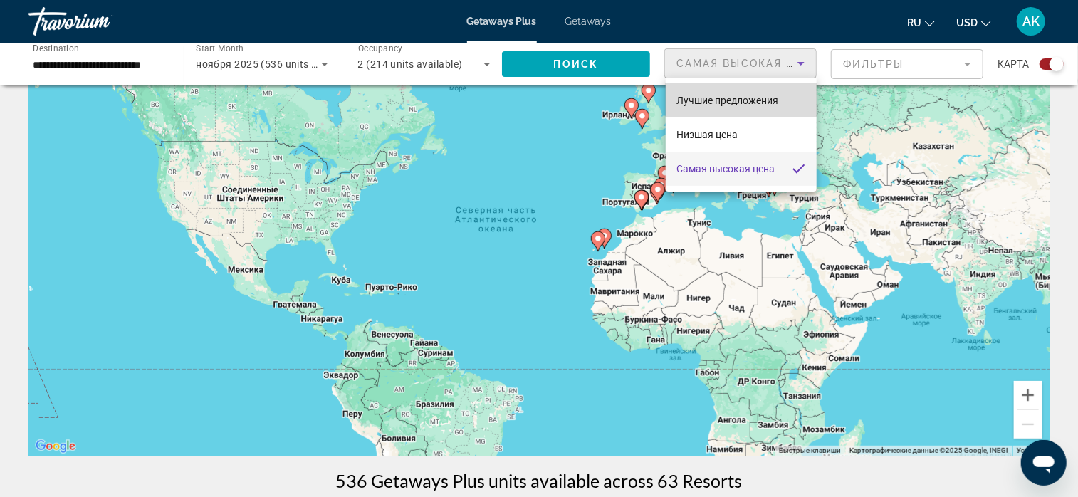
click at [766, 95] on span "Лучшие предложения" at bounding box center [728, 100] width 102 height 11
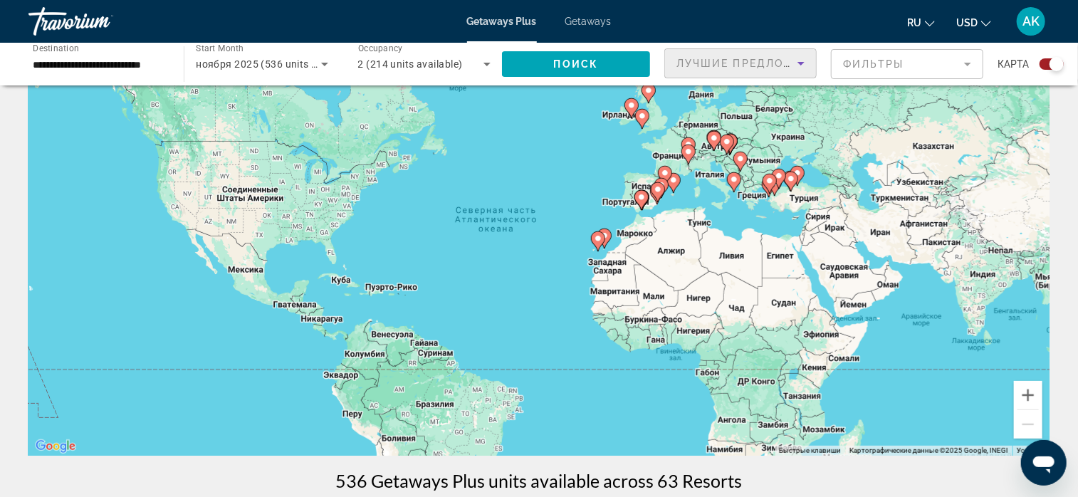
click at [801, 70] on icon "Sort by" at bounding box center [801, 63] width 17 height 17
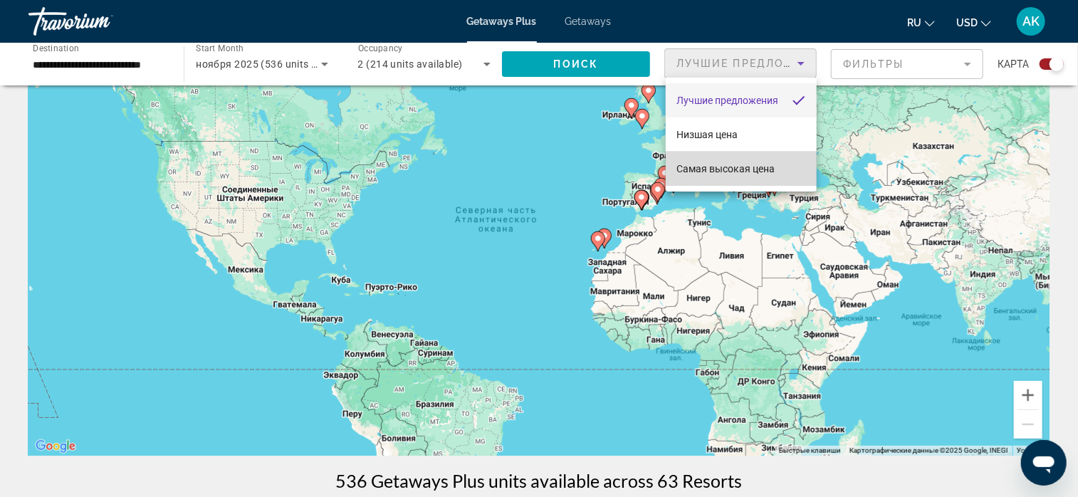
click at [756, 167] on span "Самая высокая цена" at bounding box center [726, 168] width 98 height 11
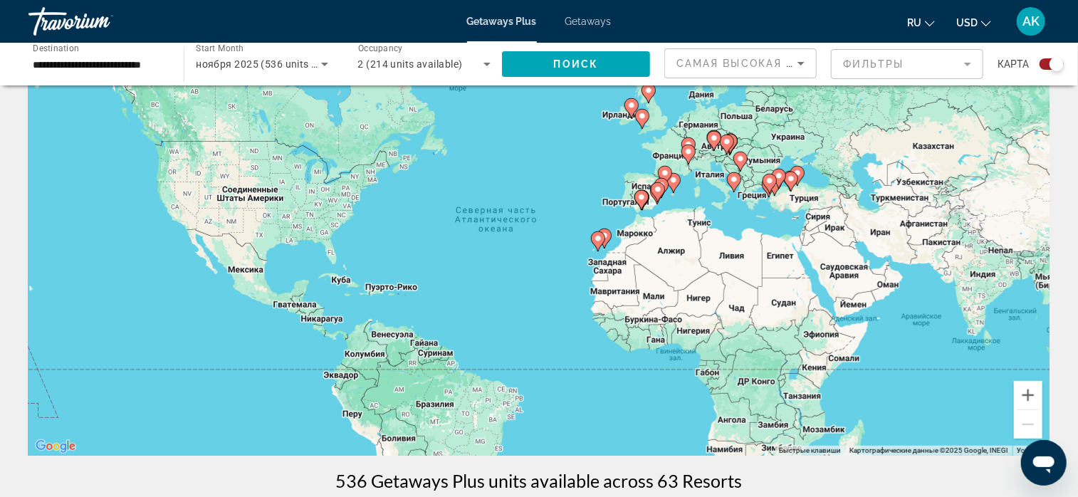
click at [967, 59] on mat-form-field "Фильтры" at bounding box center [907, 64] width 152 height 30
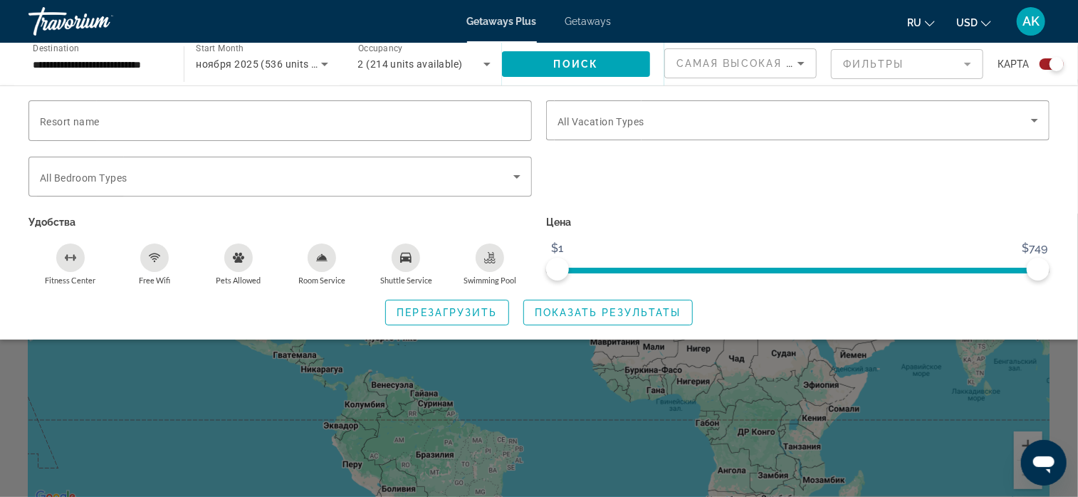
scroll to position [0, 0]
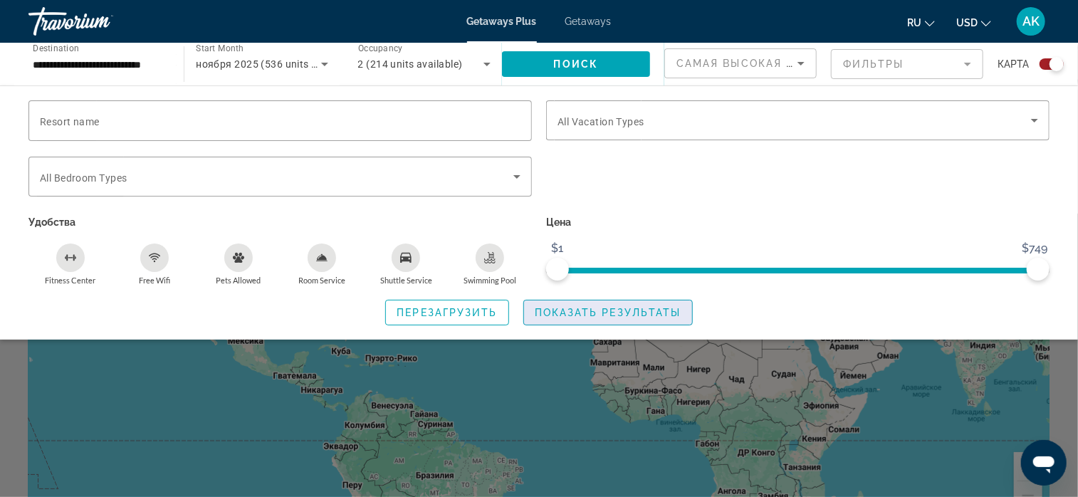
click at [621, 313] on span "Показать результаты" at bounding box center [608, 312] width 147 height 11
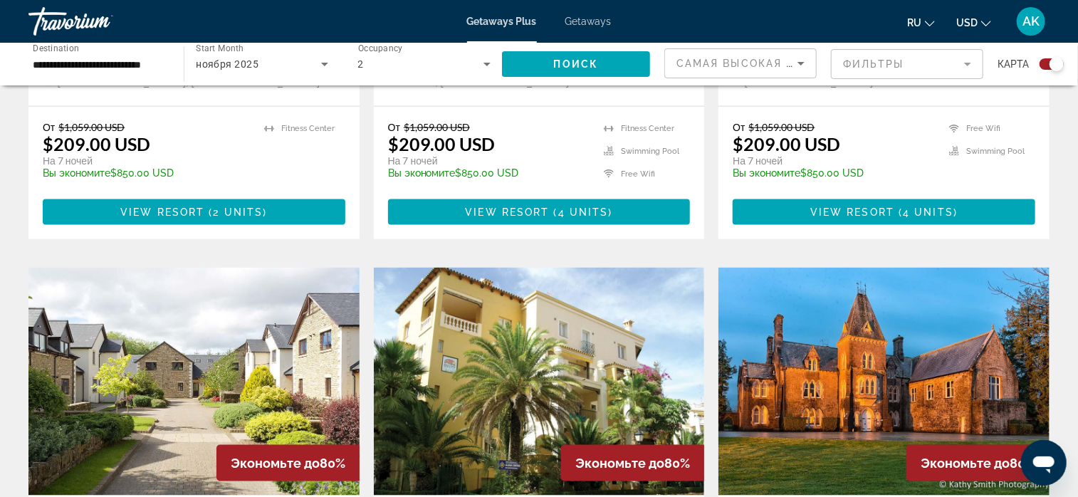
scroll to position [855, 0]
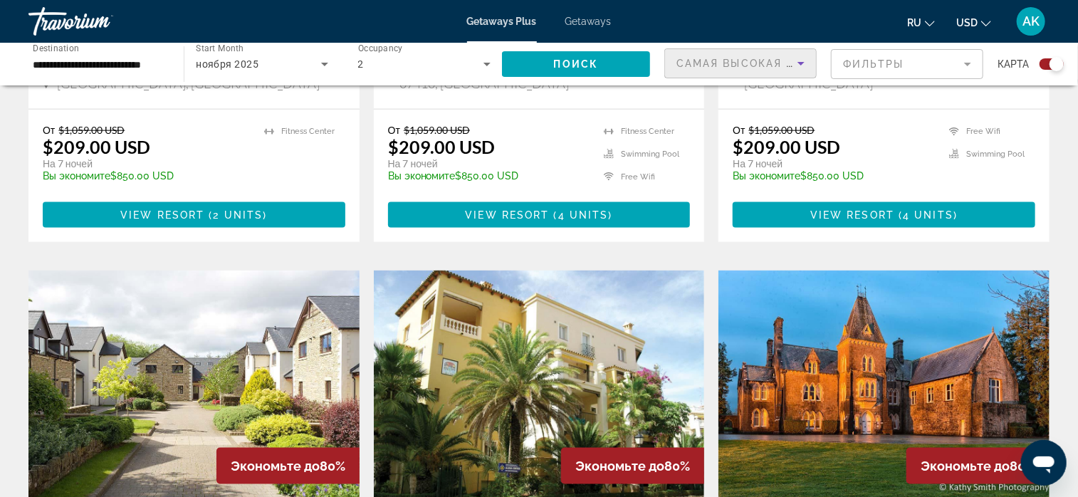
click at [798, 63] on icon "Sort by" at bounding box center [801, 63] width 17 height 17
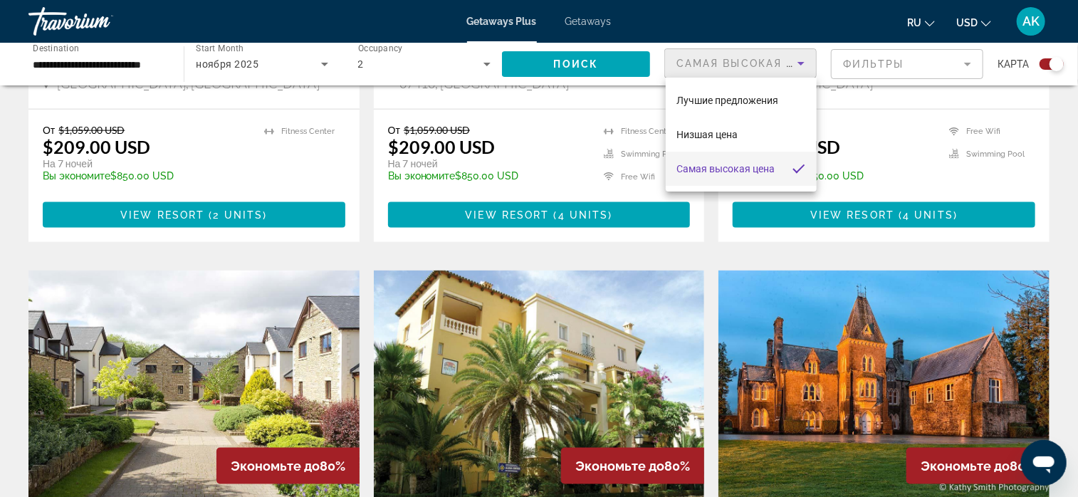
click at [798, 63] on div at bounding box center [539, 248] width 1078 height 497
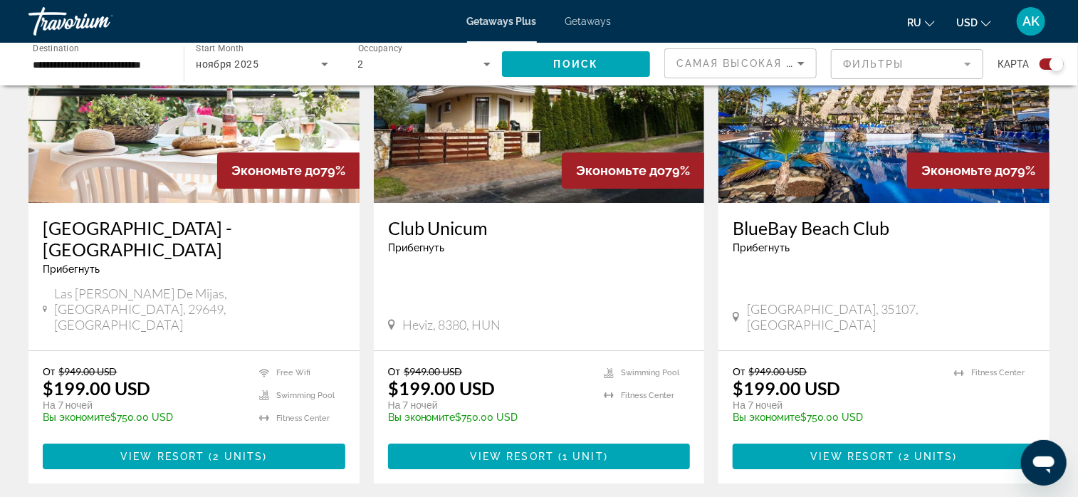
scroll to position [2208, 0]
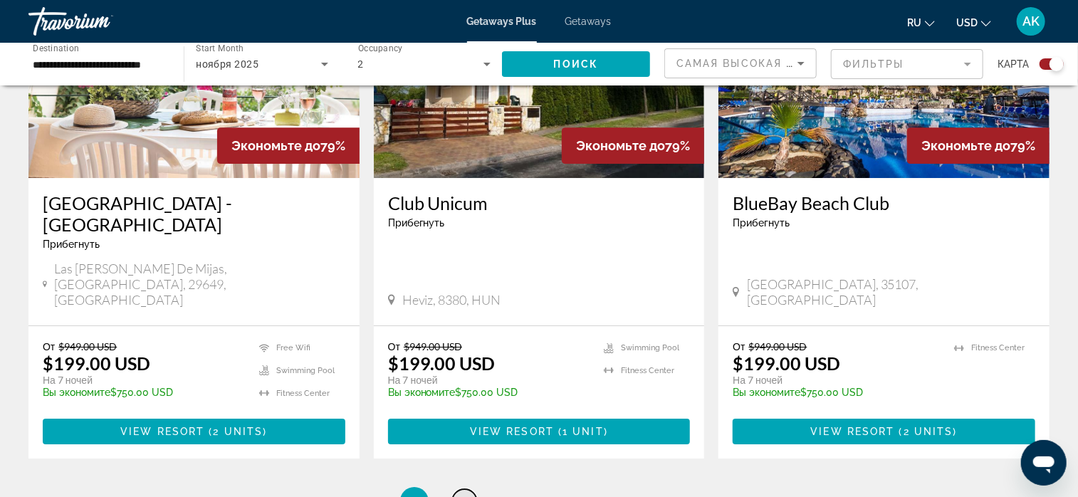
click at [459, 489] on link "page 2" at bounding box center [464, 501] width 25 height 25
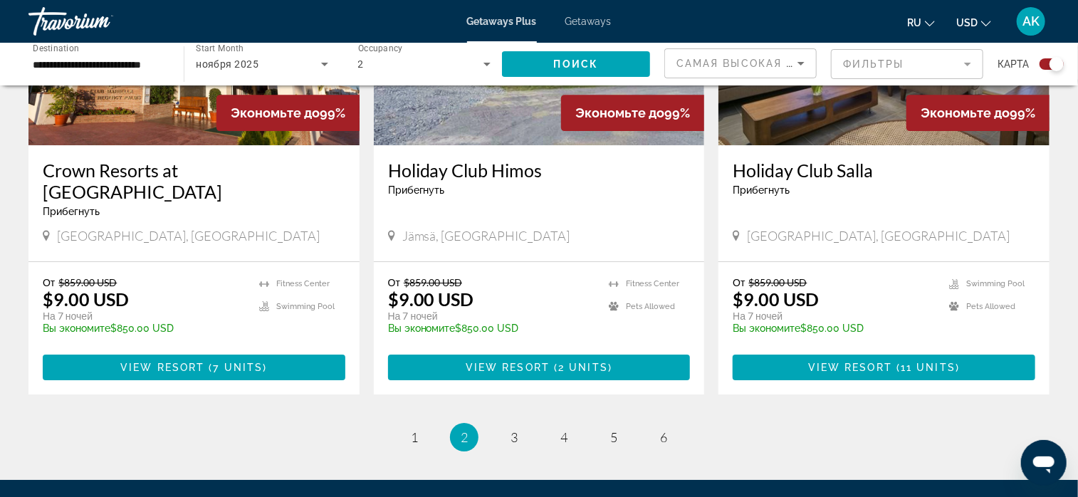
scroll to position [2281, 0]
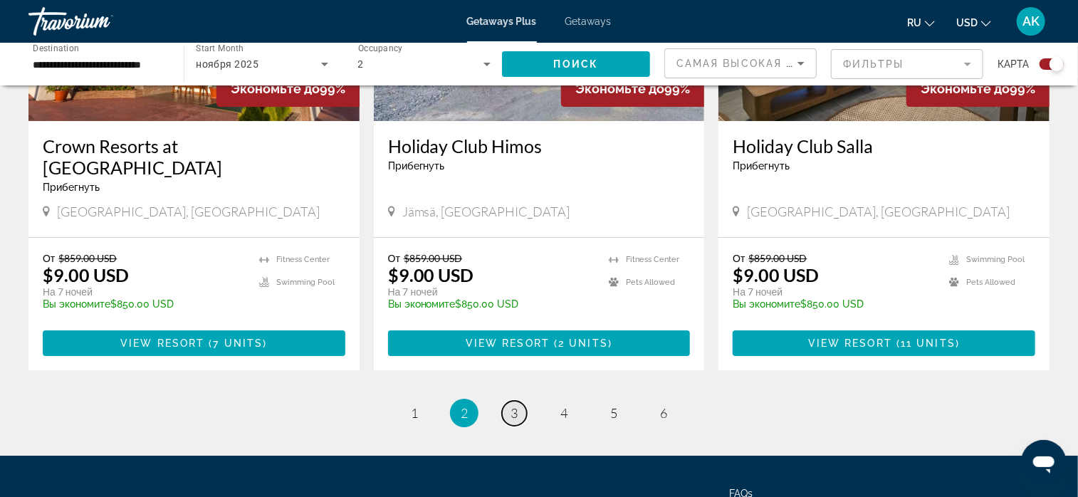
click at [507, 401] on link "page 3" at bounding box center [514, 413] width 25 height 25
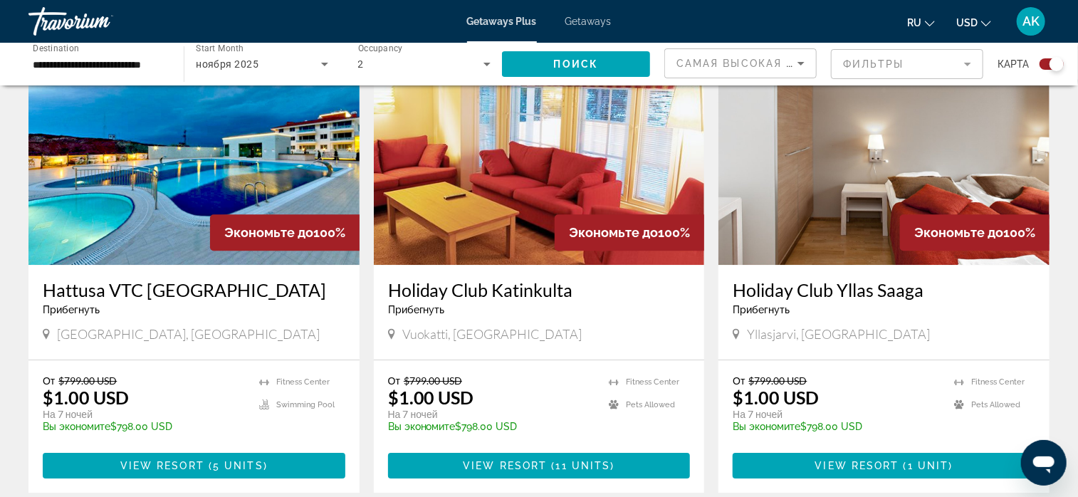
scroll to position [2137, 0]
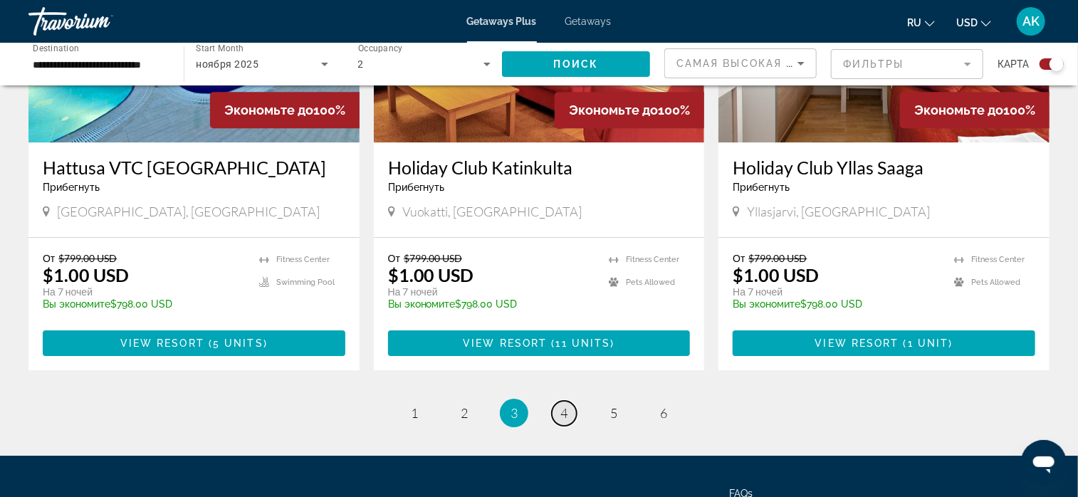
click at [561, 405] on span "4" at bounding box center [564, 413] width 7 height 16
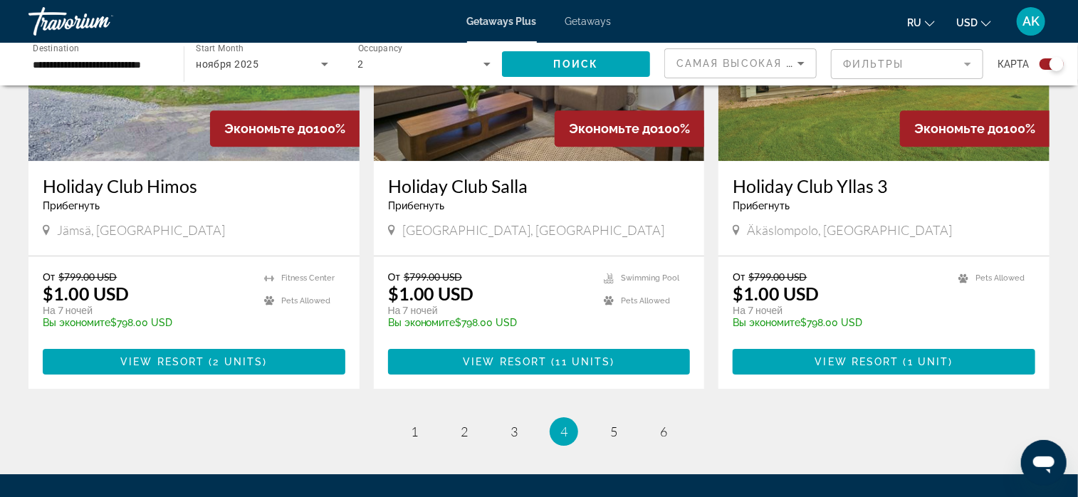
scroll to position [2137, 0]
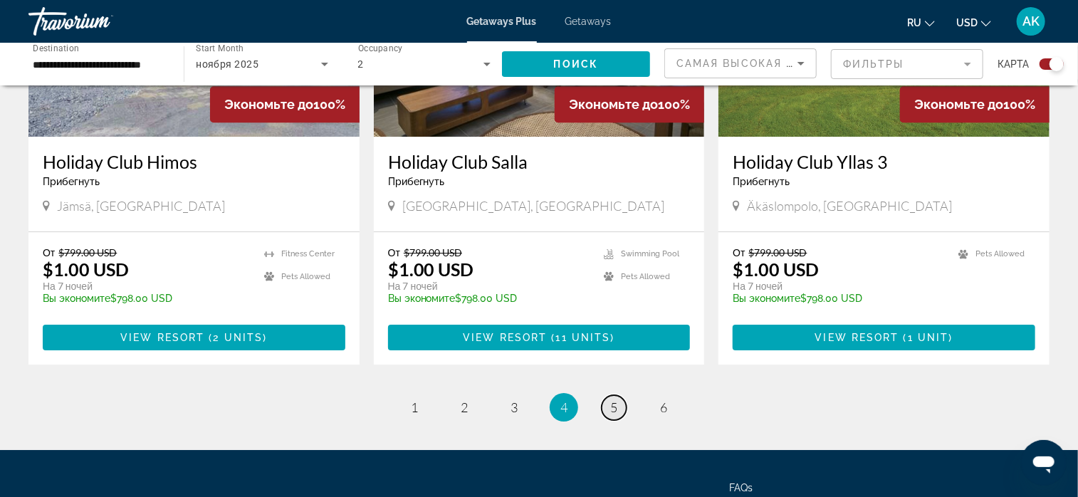
click at [618, 395] on link "page 5" at bounding box center [614, 407] width 25 height 25
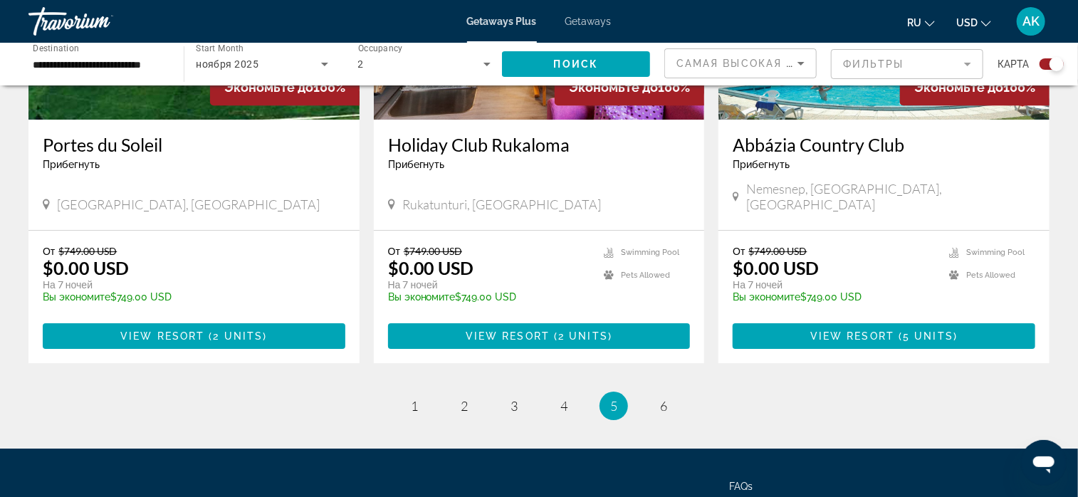
scroll to position [2185, 0]
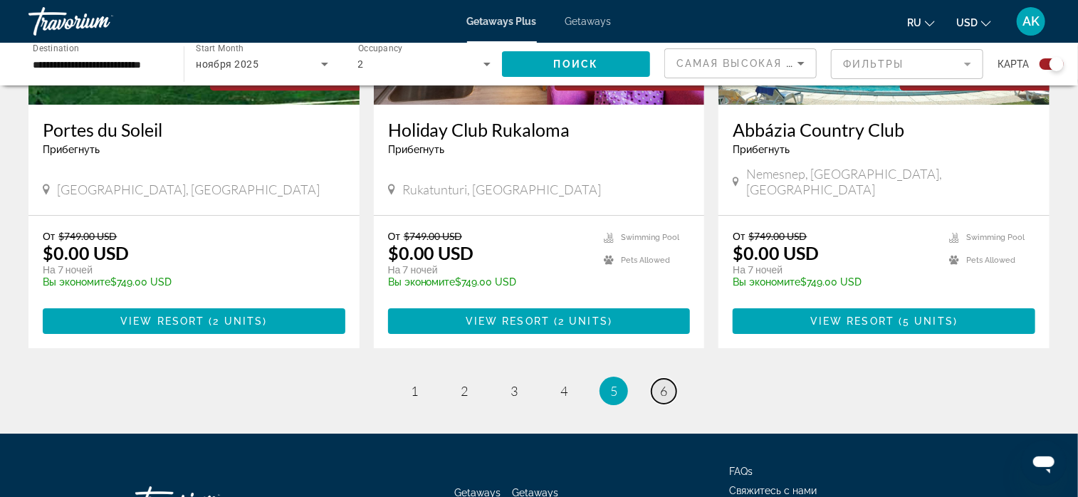
click at [665, 383] on span "6" at bounding box center [663, 391] width 7 height 16
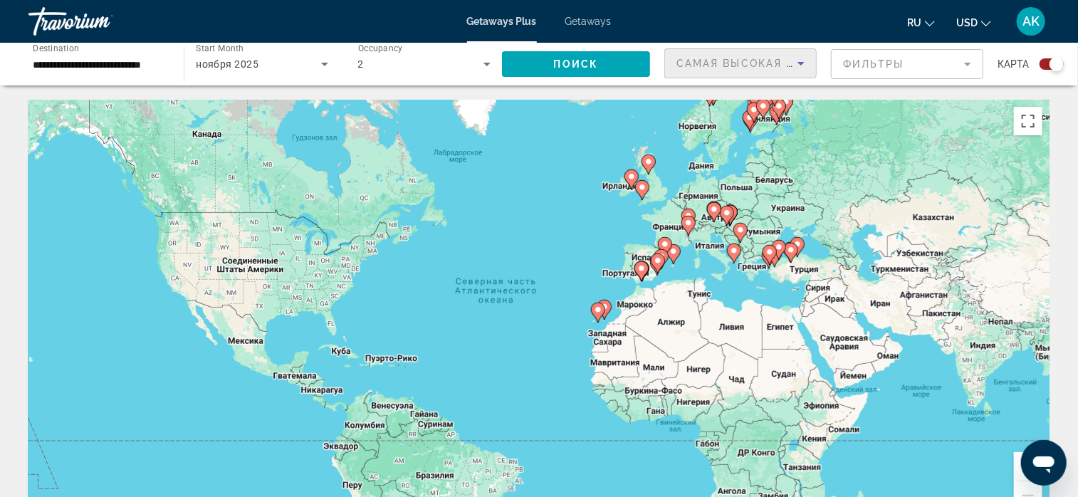
click at [799, 61] on icon "Sort by" at bounding box center [801, 63] width 17 height 17
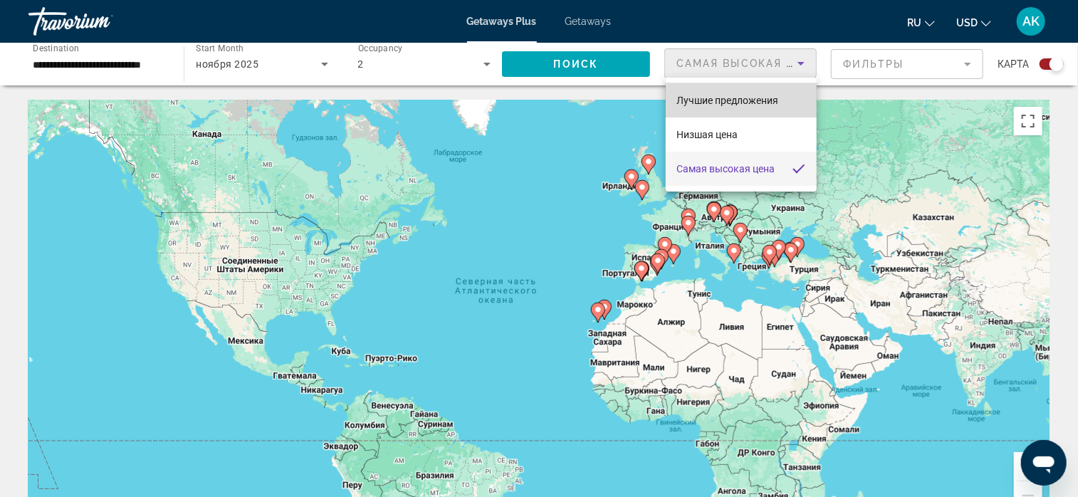
click at [751, 100] on span "Лучшие предложения" at bounding box center [728, 100] width 102 height 11
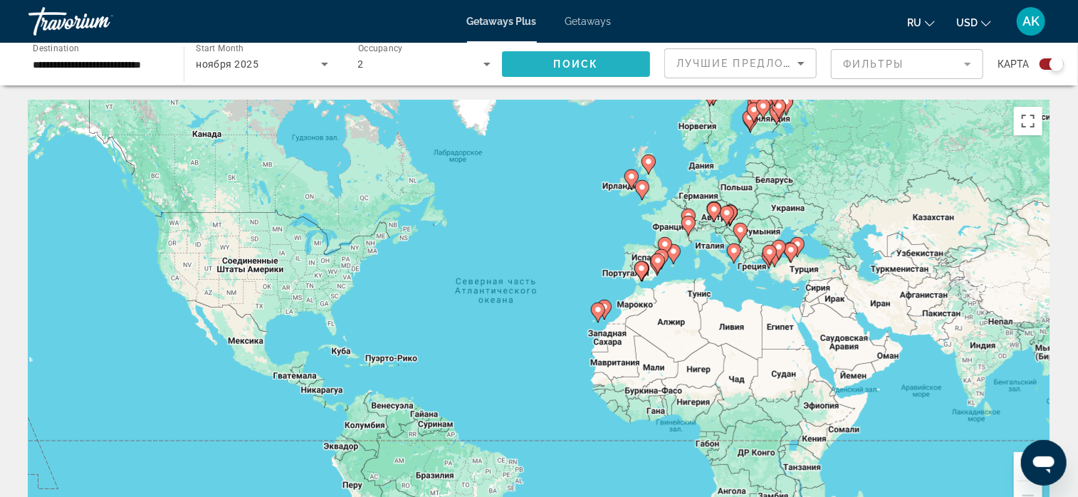
click at [582, 58] on span "Поиск" at bounding box center [576, 63] width 45 height 11
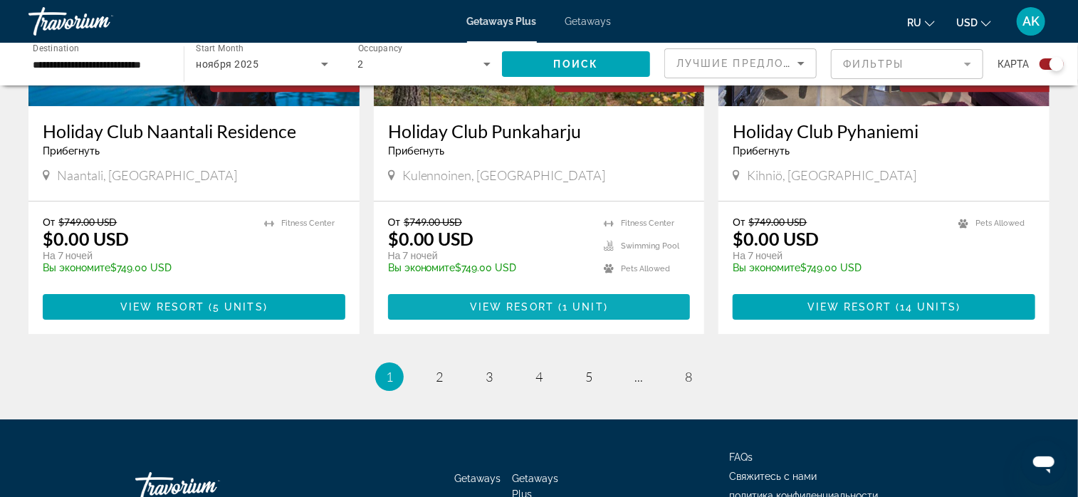
scroll to position [2208, 0]
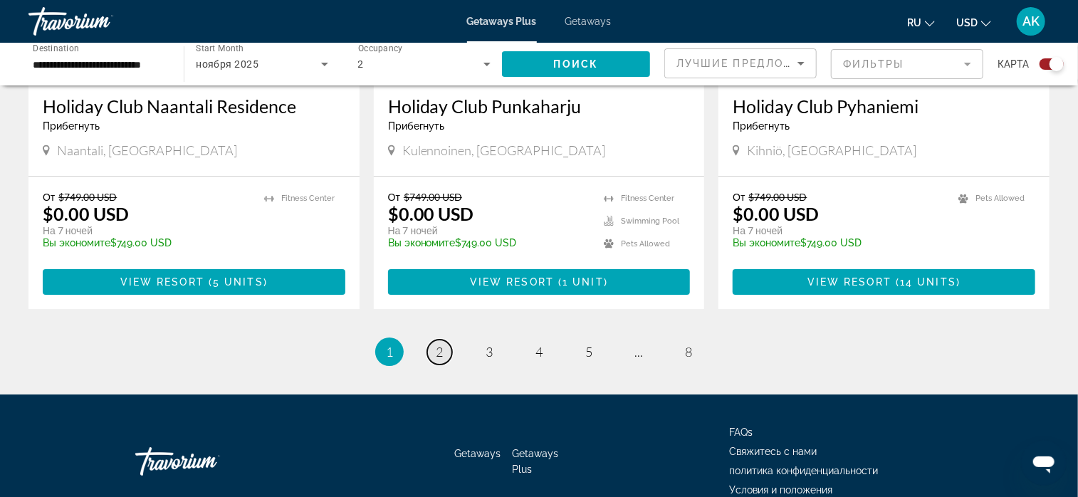
click at [440, 344] on span "2" at bounding box center [439, 352] width 7 height 16
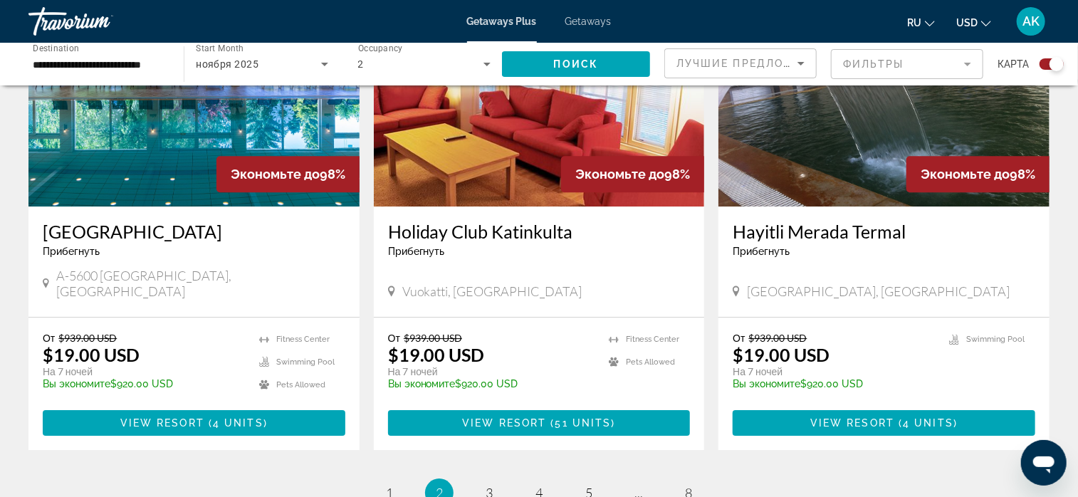
scroll to position [2137, 0]
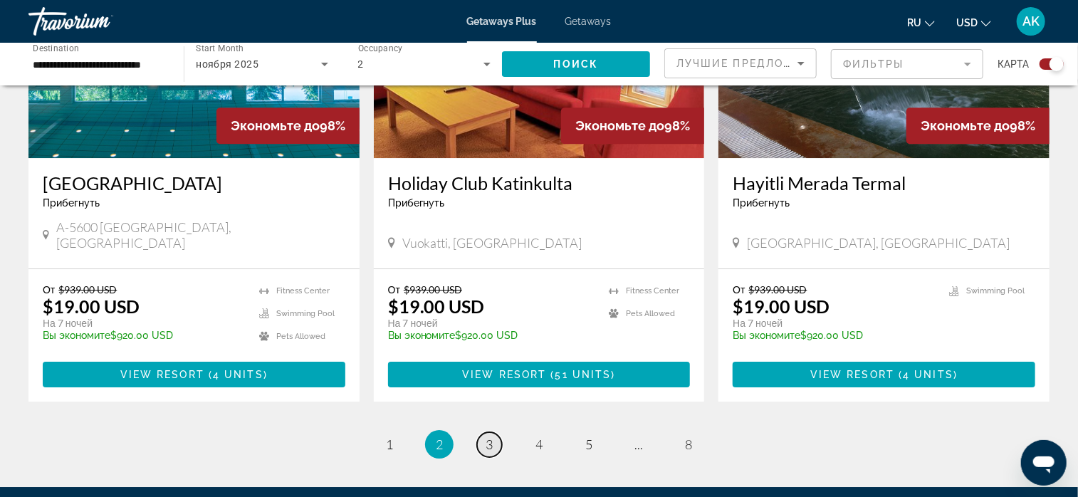
click at [489, 437] on span "3" at bounding box center [489, 445] width 7 height 16
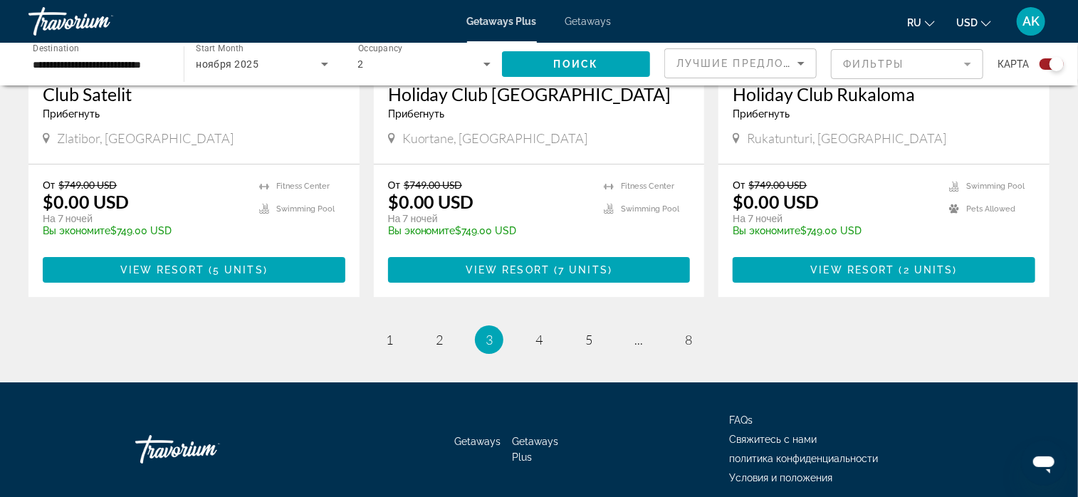
scroll to position [2208, 0]
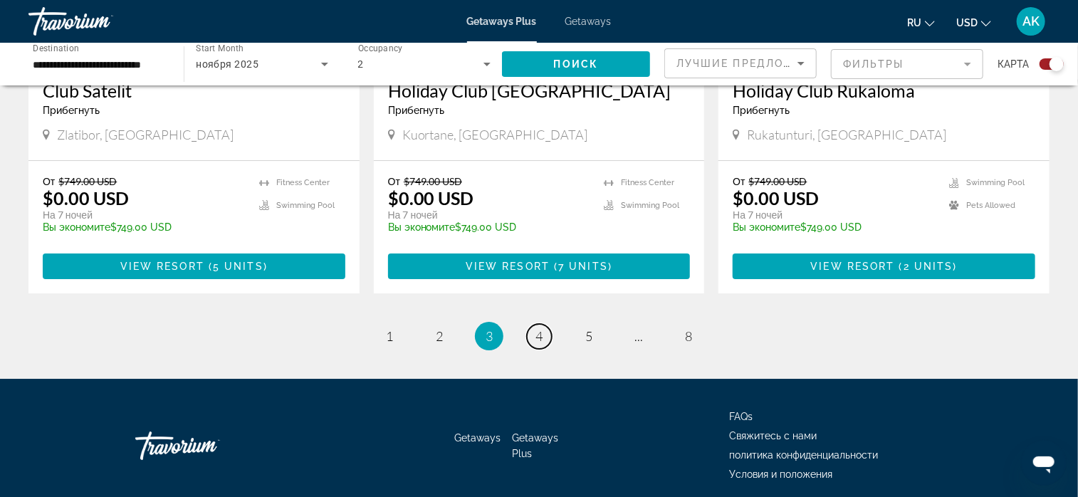
click at [536, 328] on span "4" at bounding box center [539, 336] width 7 height 16
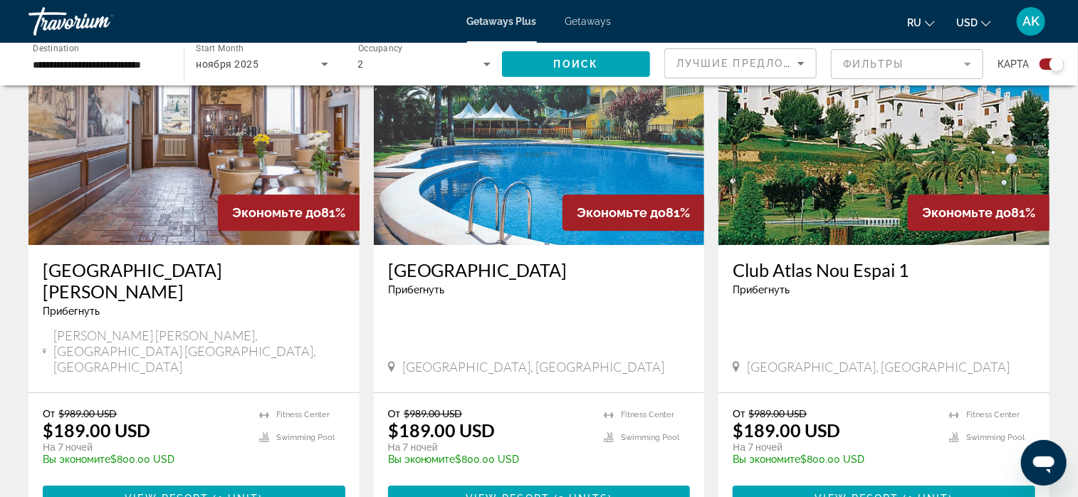
scroll to position [2066, 0]
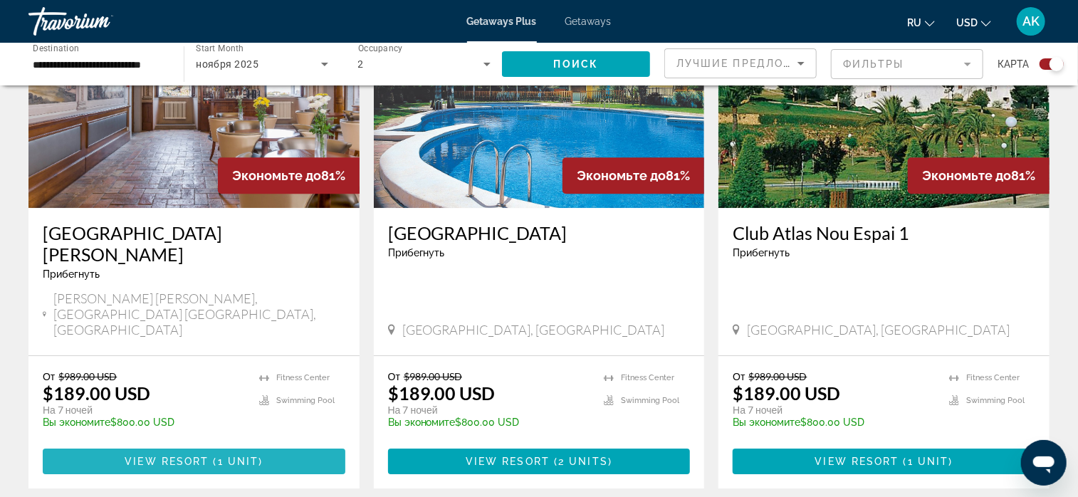
click at [221, 456] on span "1 unit" at bounding box center [238, 461] width 41 height 11
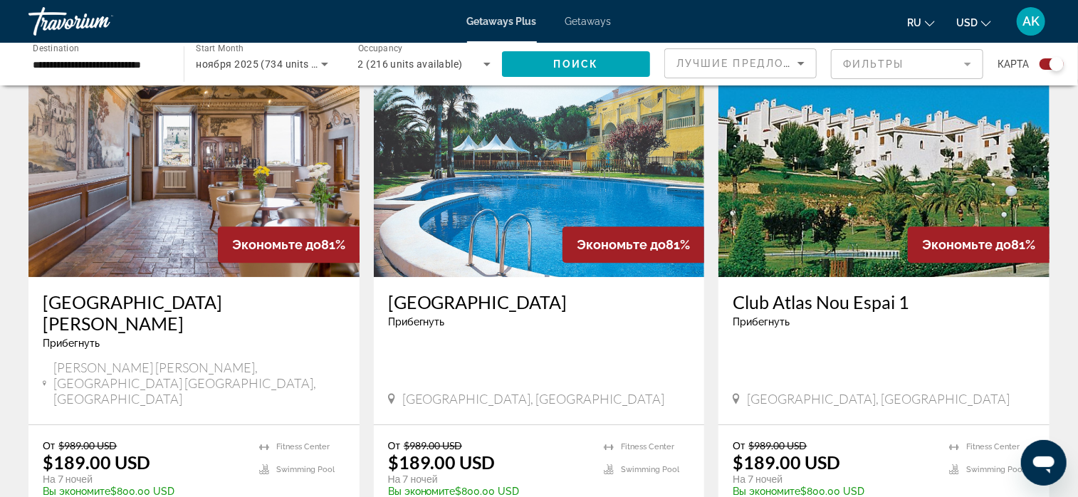
scroll to position [2066, 0]
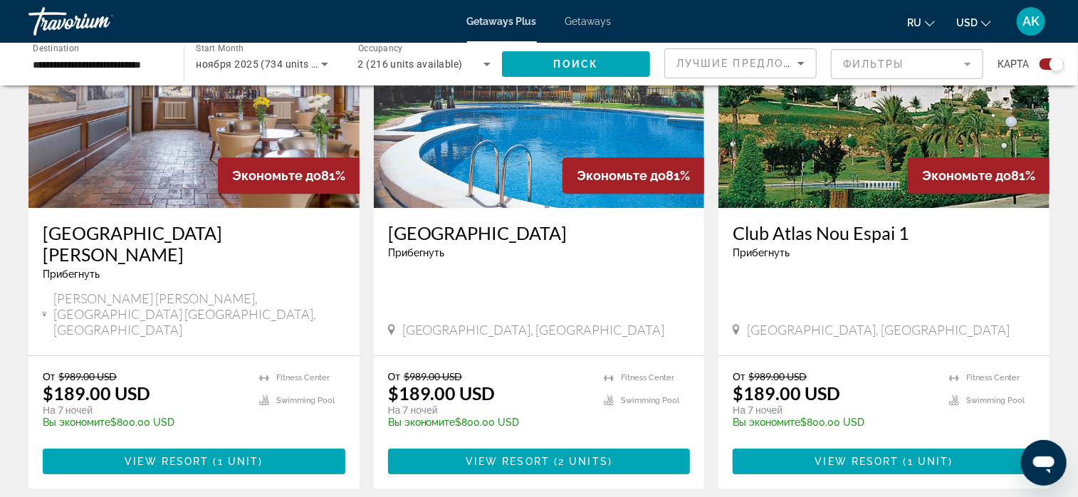
click at [134, 145] on img "Main content" at bounding box center [193, 94] width 331 height 228
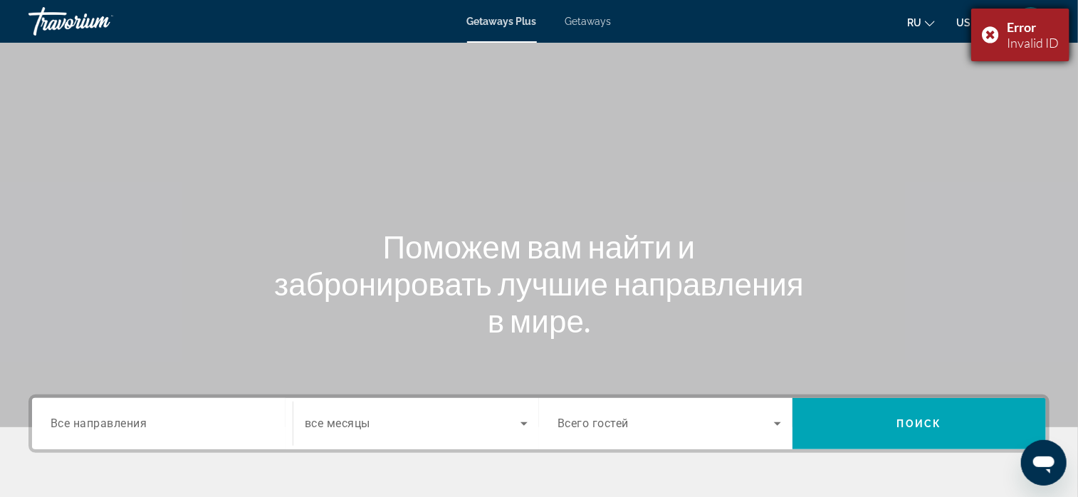
click at [989, 32] on div "Error Invalid ID" at bounding box center [1021, 35] width 98 height 53
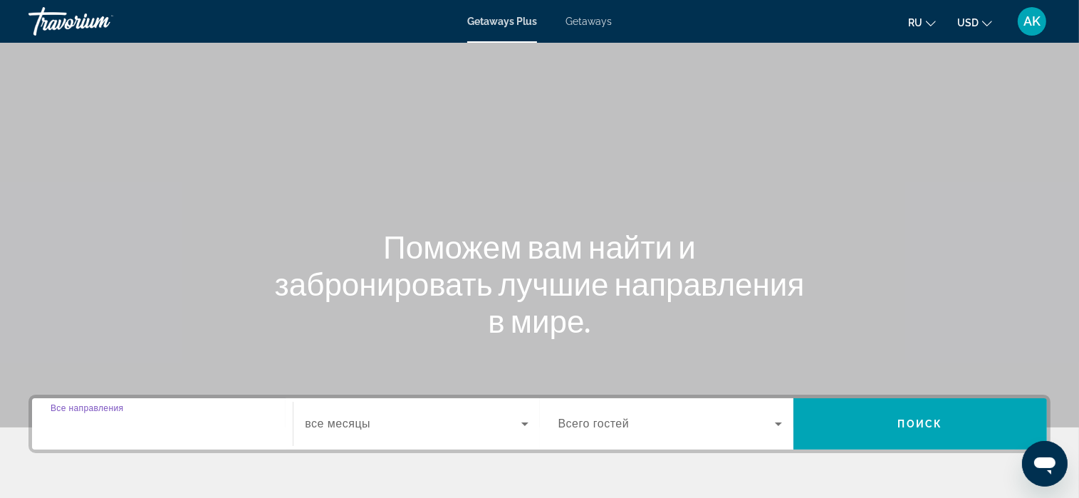
click at [234, 422] on input "Destination Все направления" at bounding box center [163, 424] width 224 height 17
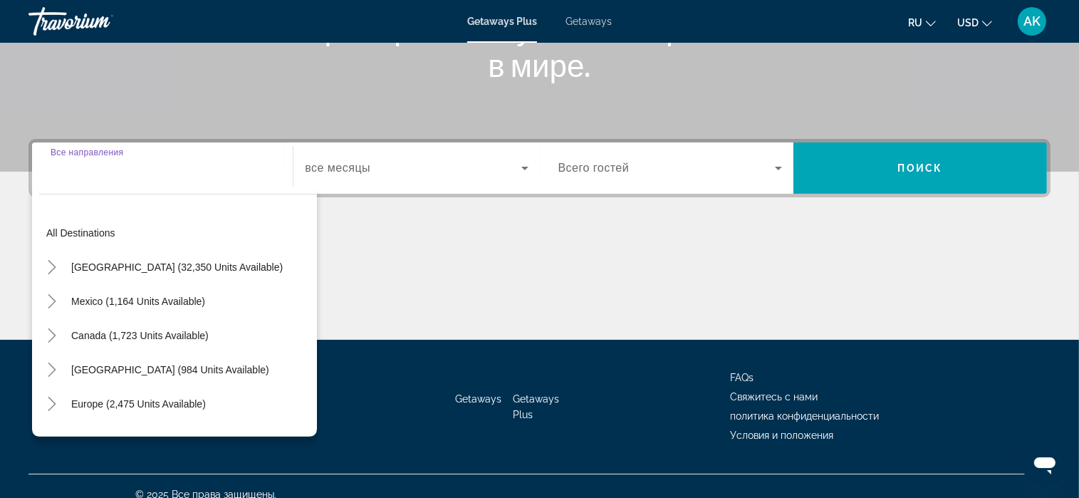
scroll to position [271, 0]
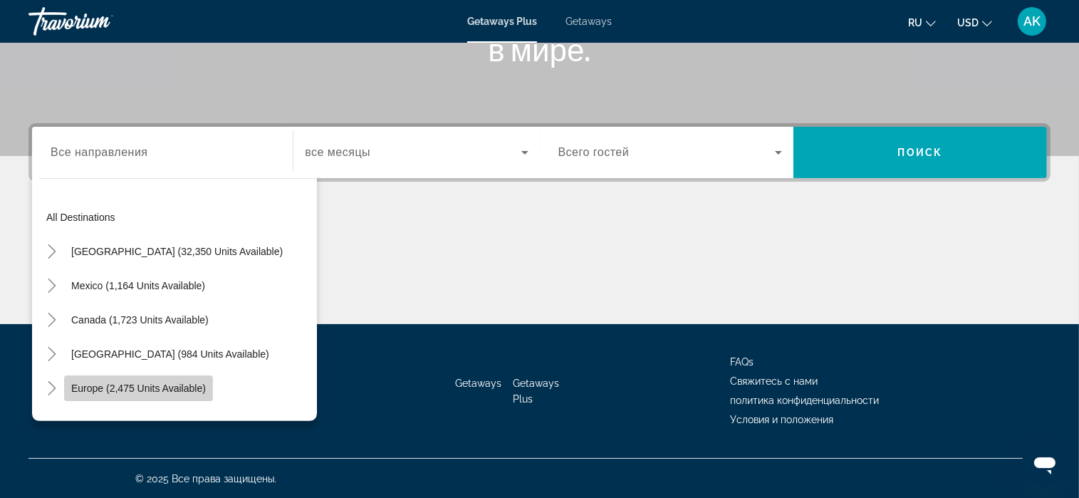
click at [108, 390] on span "Europe (2,475 units available)" at bounding box center [138, 388] width 135 height 11
type input "**********"
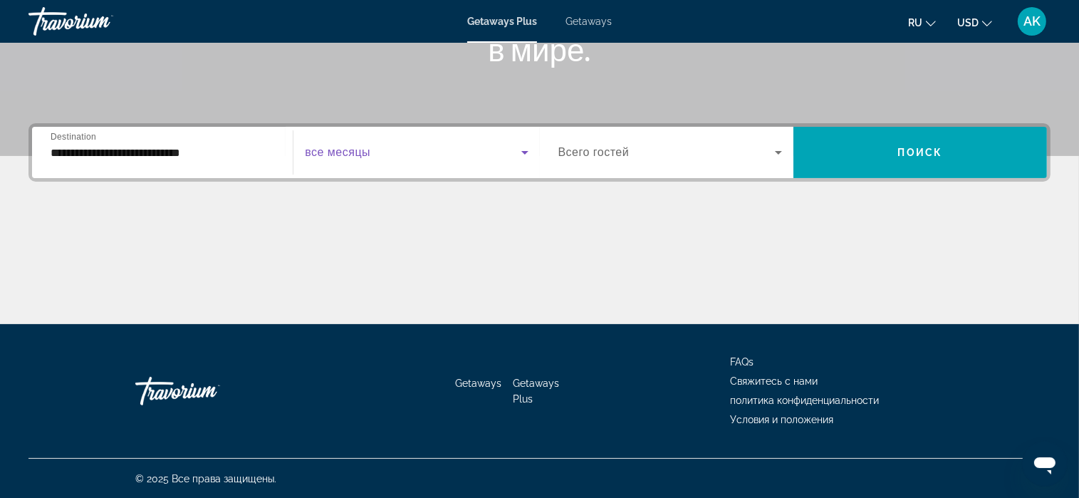
click at [524, 152] on icon "Search widget" at bounding box center [524, 153] width 7 height 4
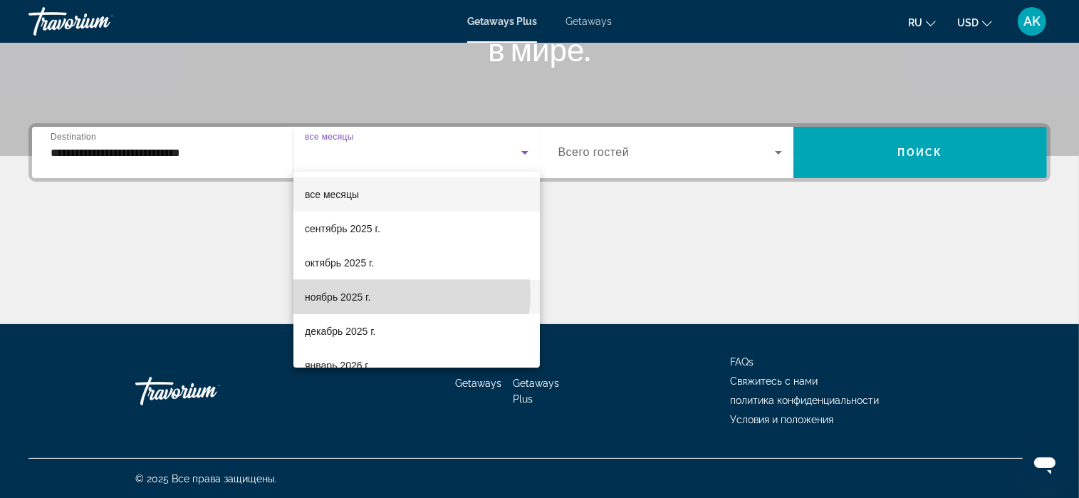
click at [399, 293] on mat-option "ноябрь 2025 г." at bounding box center [416, 297] width 246 height 34
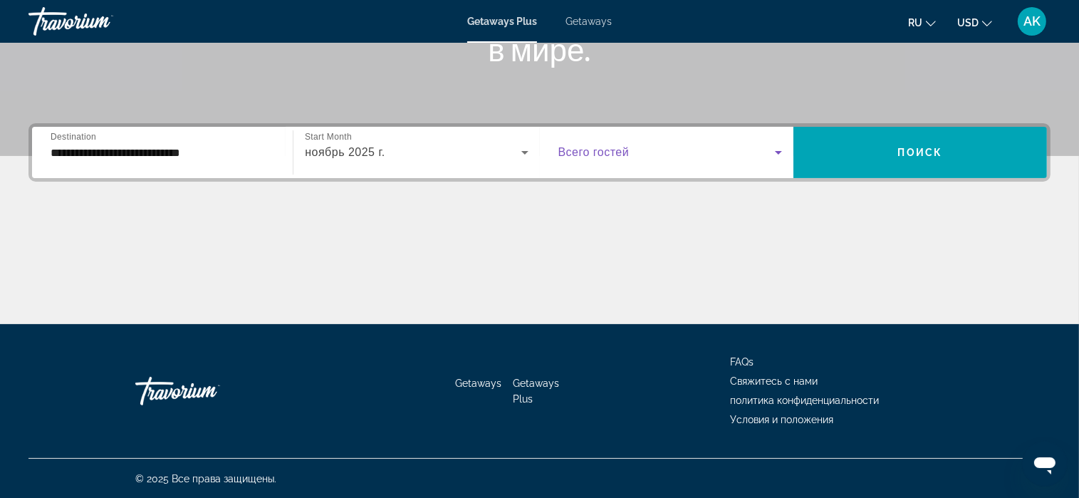
click at [775, 152] on icon "Search widget" at bounding box center [778, 152] width 17 height 17
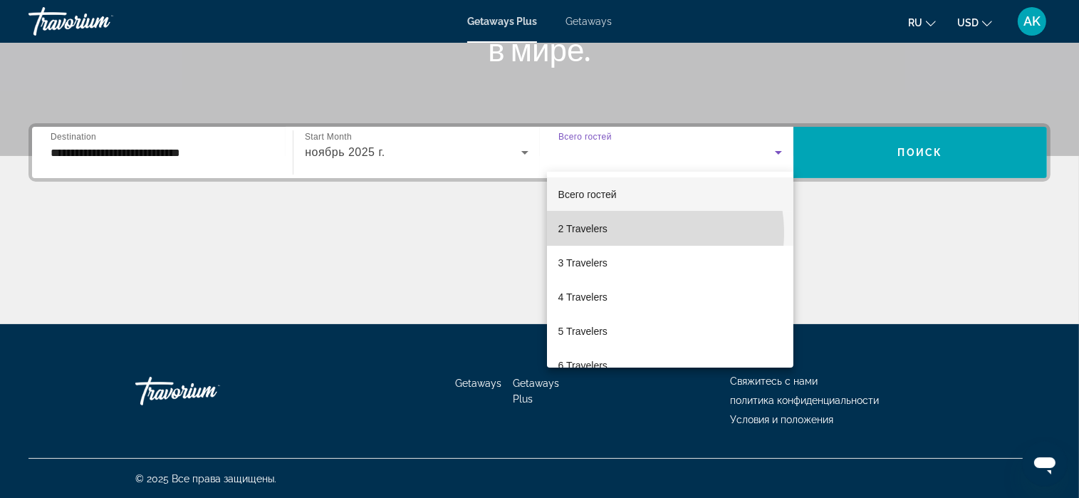
click at [637, 232] on mat-option "2 Travelers" at bounding box center [670, 229] width 246 height 34
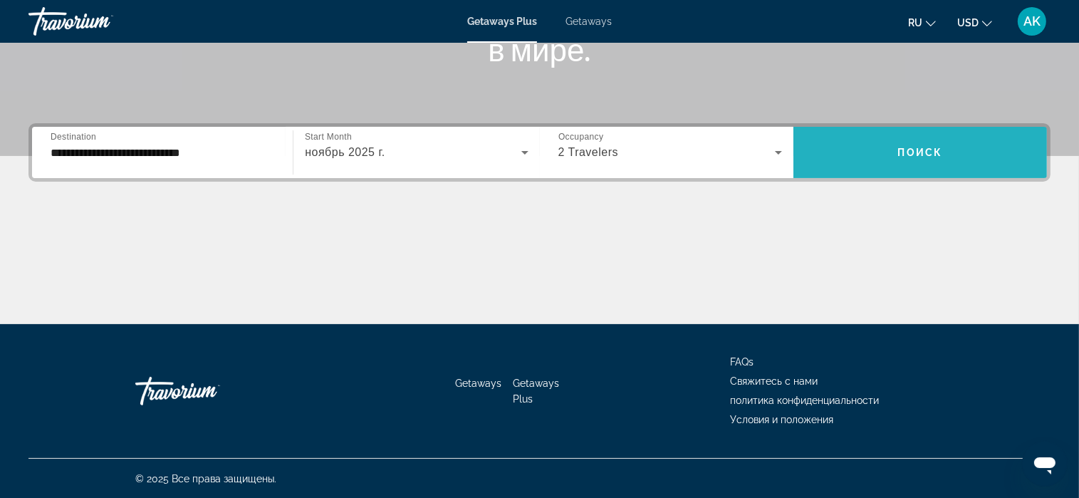
click at [919, 152] on span "Поиск" at bounding box center [920, 152] width 45 height 11
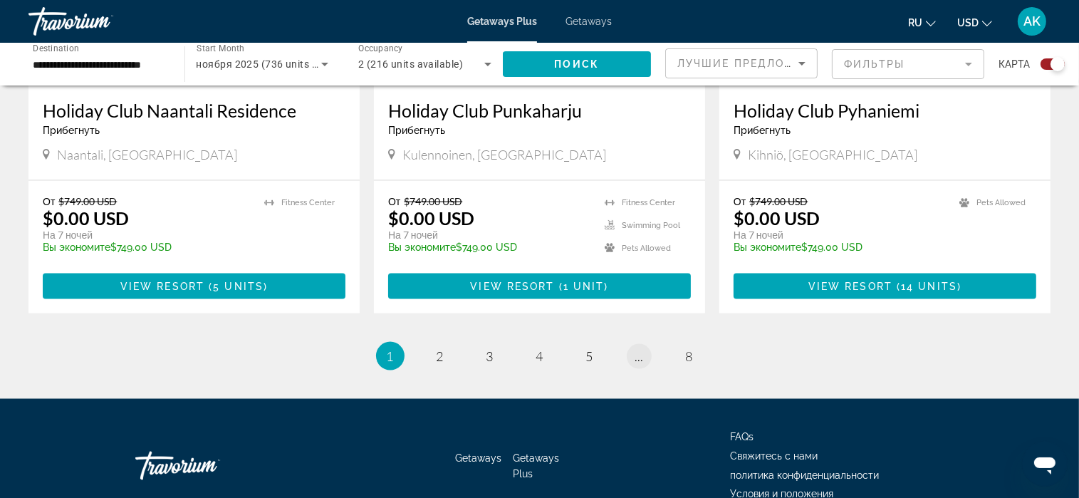
scroll to position [2208, 0]
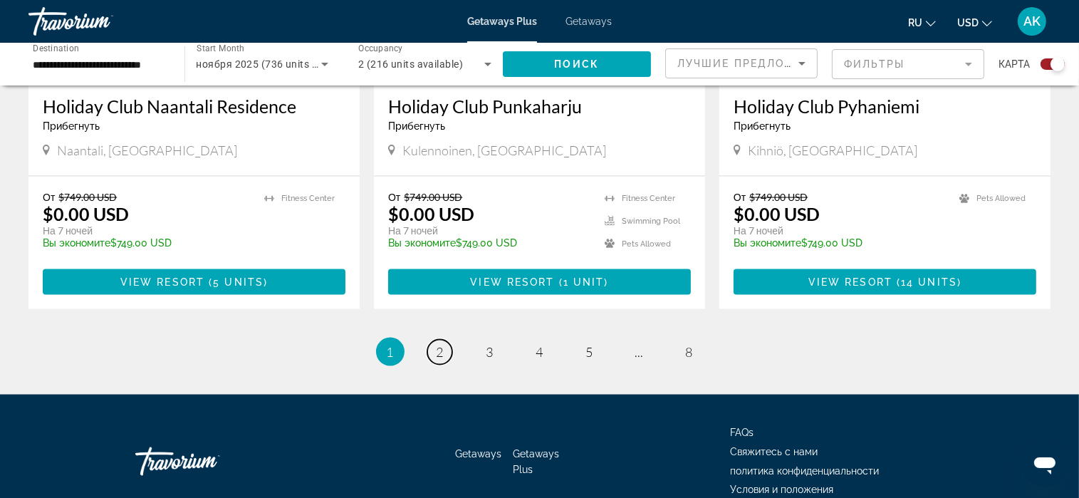
click at [442, 344] on span "2" at bounding box center [440, 352] width 7 height 16
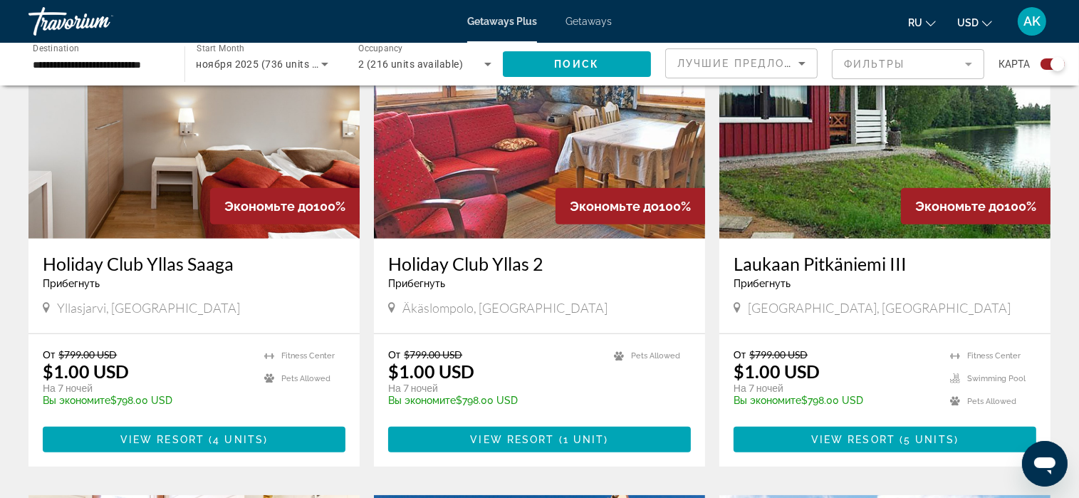
scroll to position [570, 0]
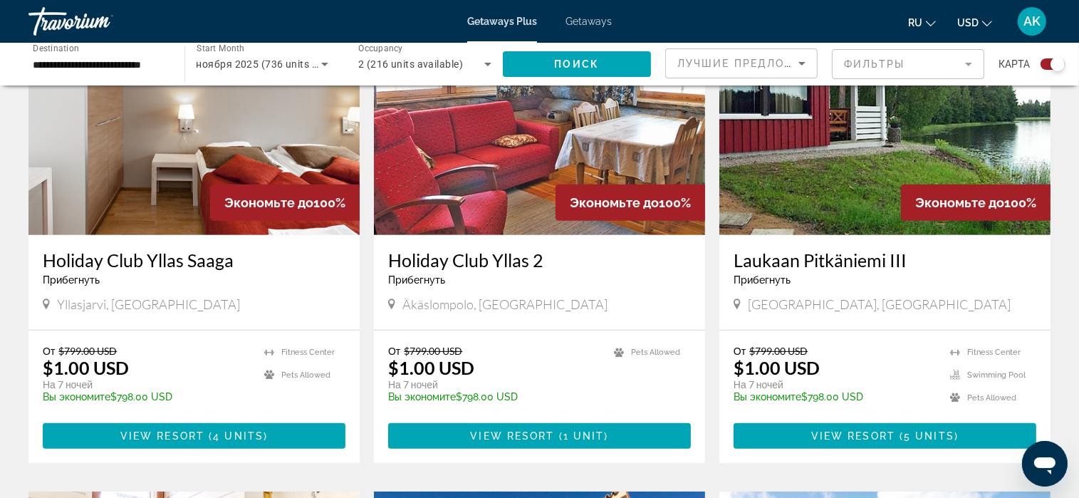
click at [576, 263] on div "Holiday Club Yllas 2 Прибегнуть - Это курорт только для взрослых Äkäslompolo, F…" at bounding box center [539, 282] width 331 height 95
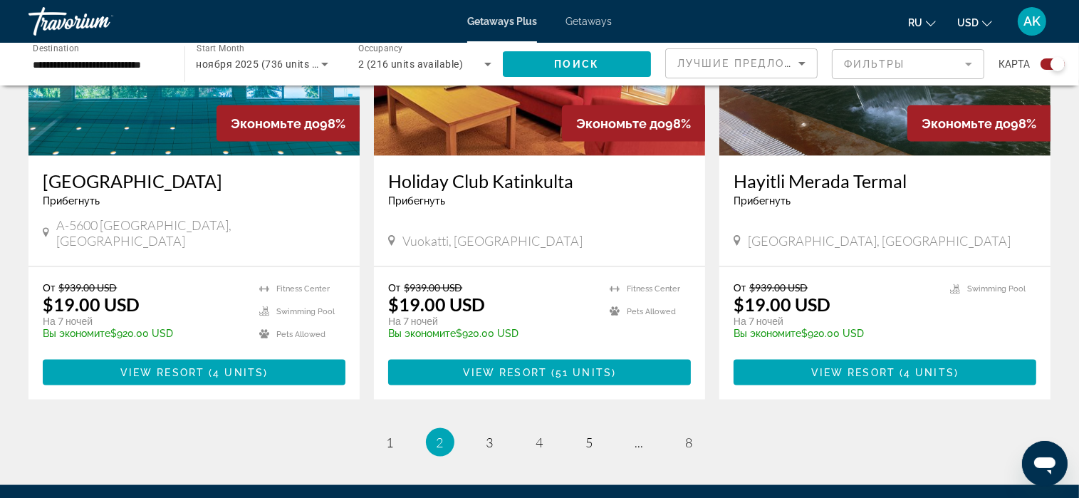
scroll to position [2208, 0]
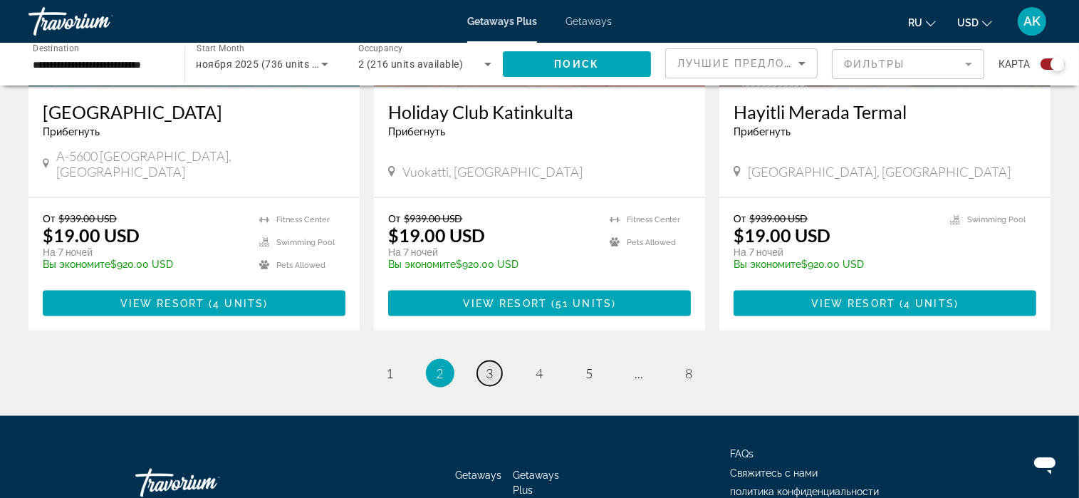
click at [490, 365] on span "3" at bounding box center [490, 373] width 7 height 16
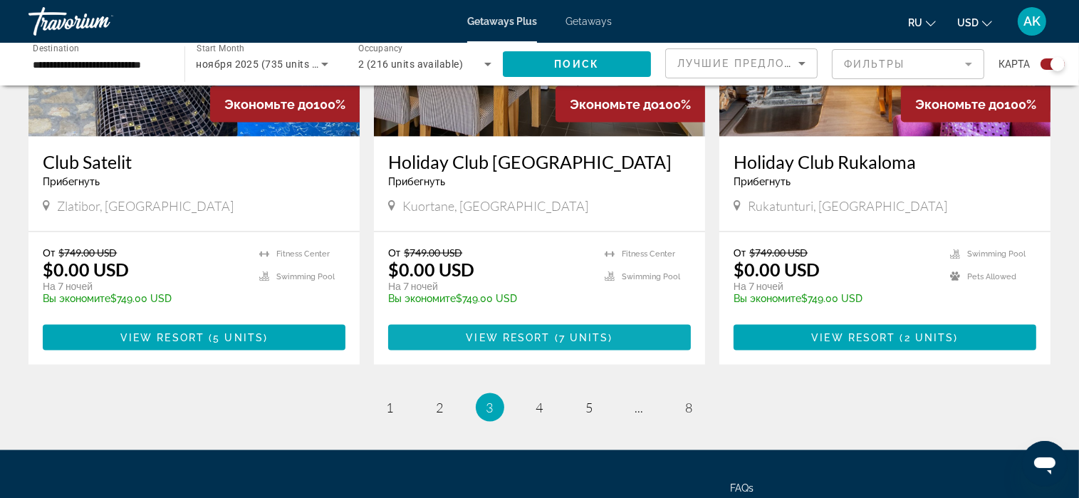
scroll to position [2208, 0]
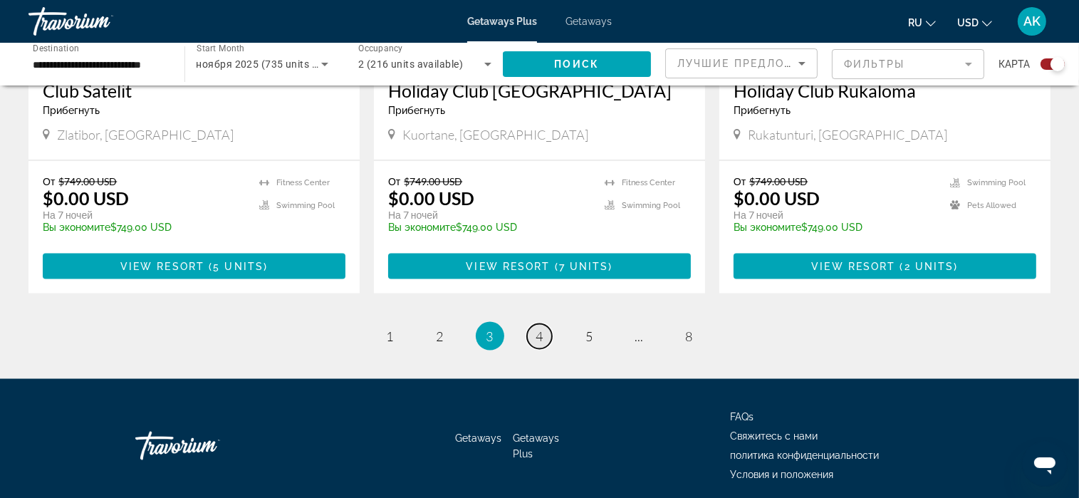
click at [541, 328] on span "4" at bounding box center [539, 336] width 7 height 16
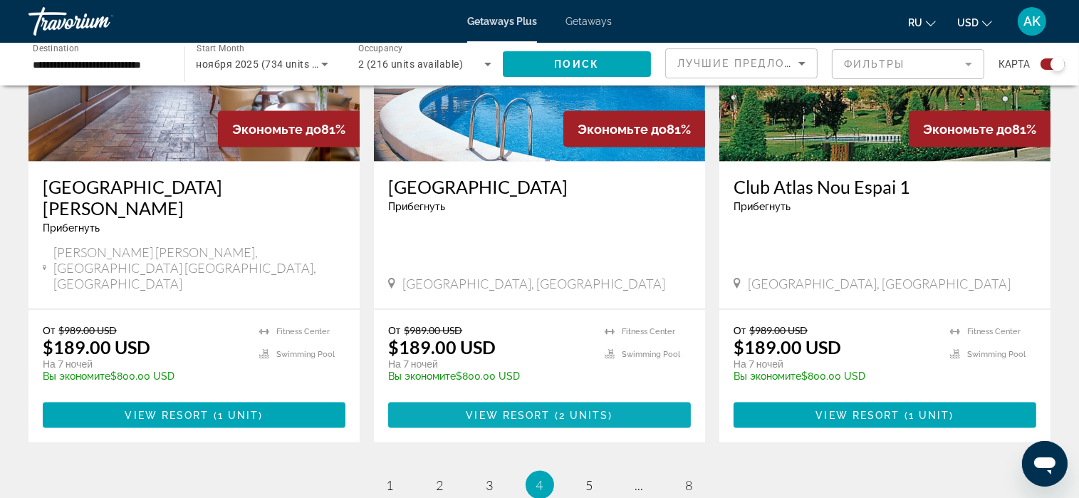
scroll to position [2137, 0]
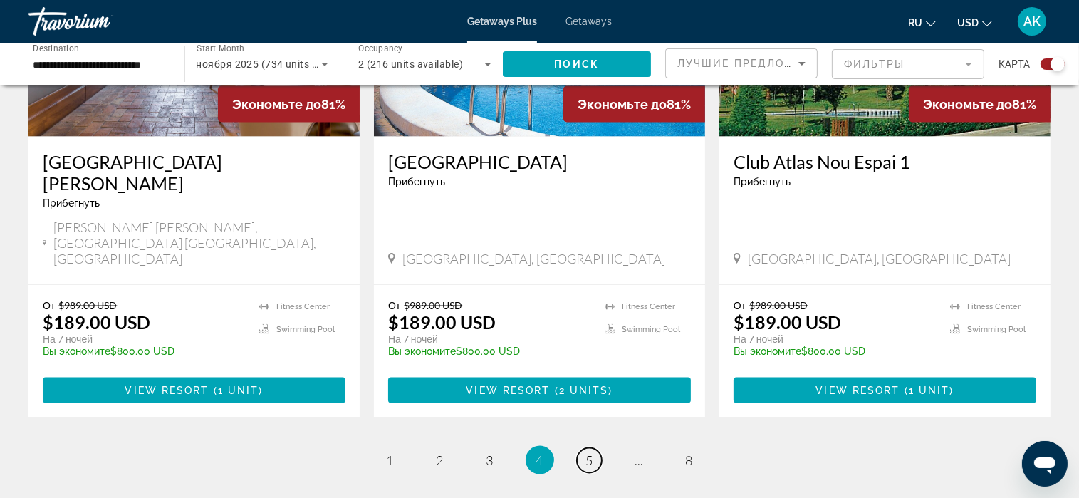
click at [588, 452] on span "5" at bounding box center [589, 460] width 7 height 16
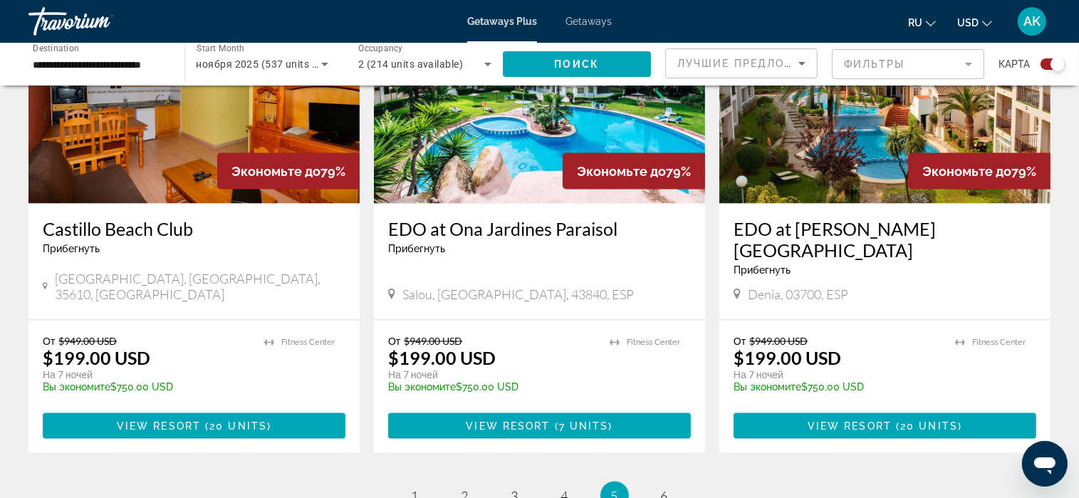
scroll to position [2290, 0]
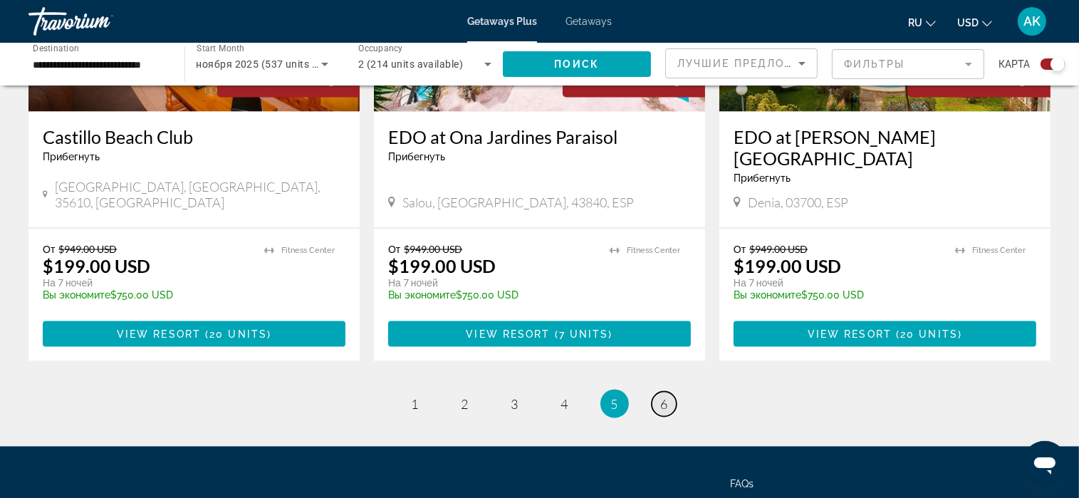
click at [661, 396] on span "6" at bounding box center [664, 404] width 7 height 16
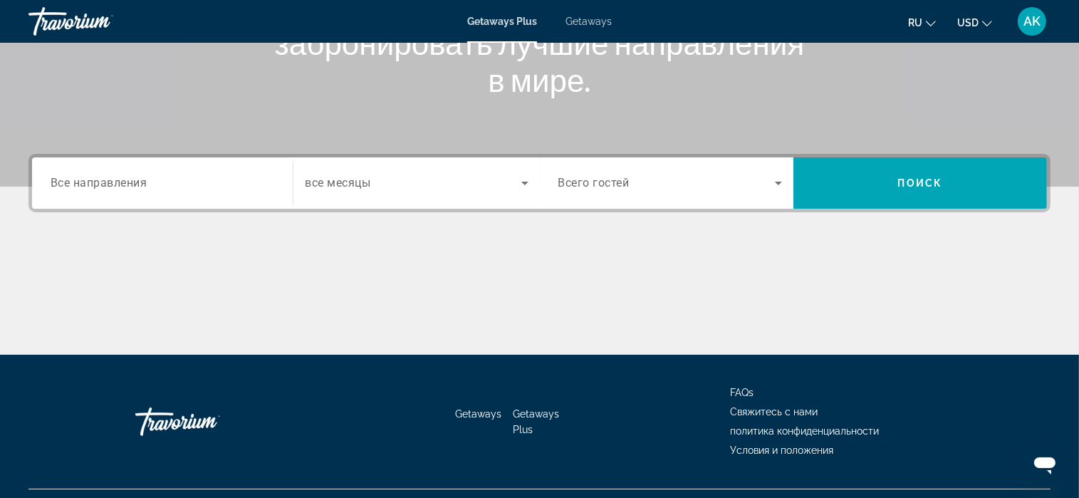
scroll to position [271, 0]
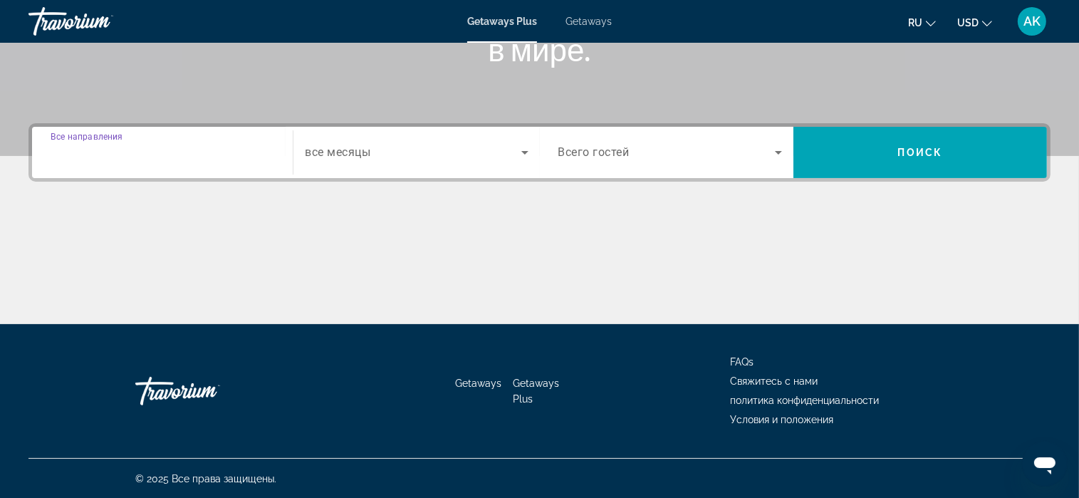
click at [178, 150] on input "Destination Все направления" at bounding box center [163, 153] width 224 height 17
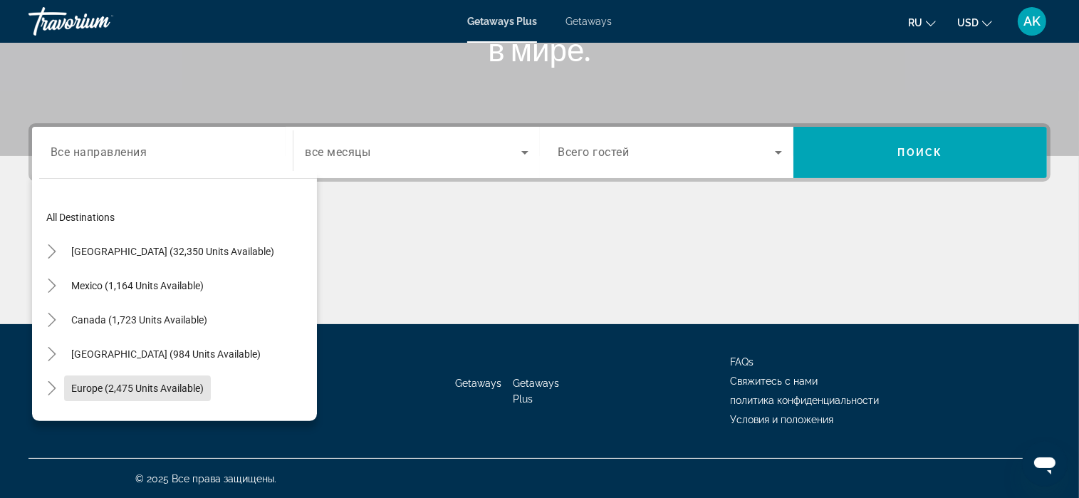
drag, startPoint x: 154, startPoint y: 384, endPoint x: 162, endPoint y: 379, distance: 9.3
click at [158, 380] on button "Europe (2,475 units available)" at bounding box center [137, 388] width 147 height 26
type input "**********"
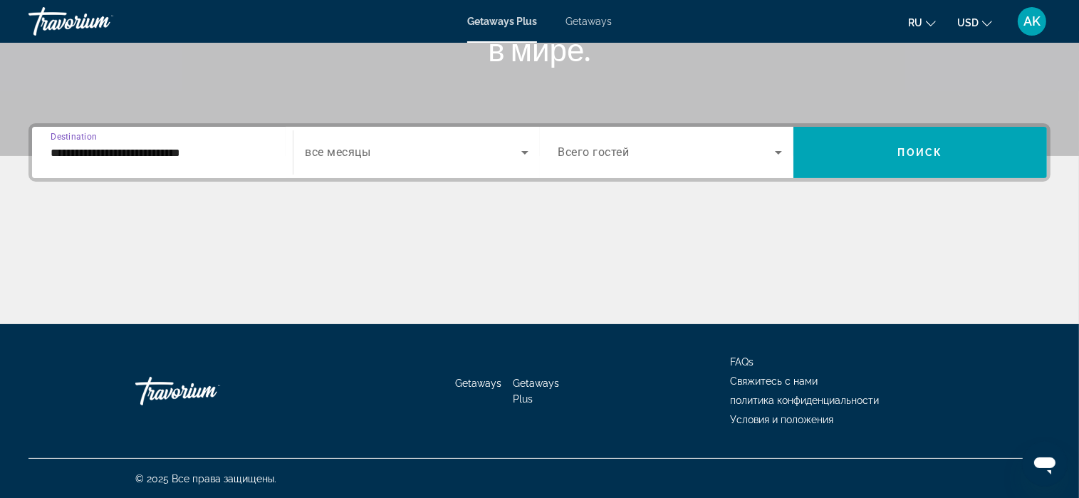
click at [529, 150] on icon "Search widget" at bounding box center [524, 152] width 17 height 17
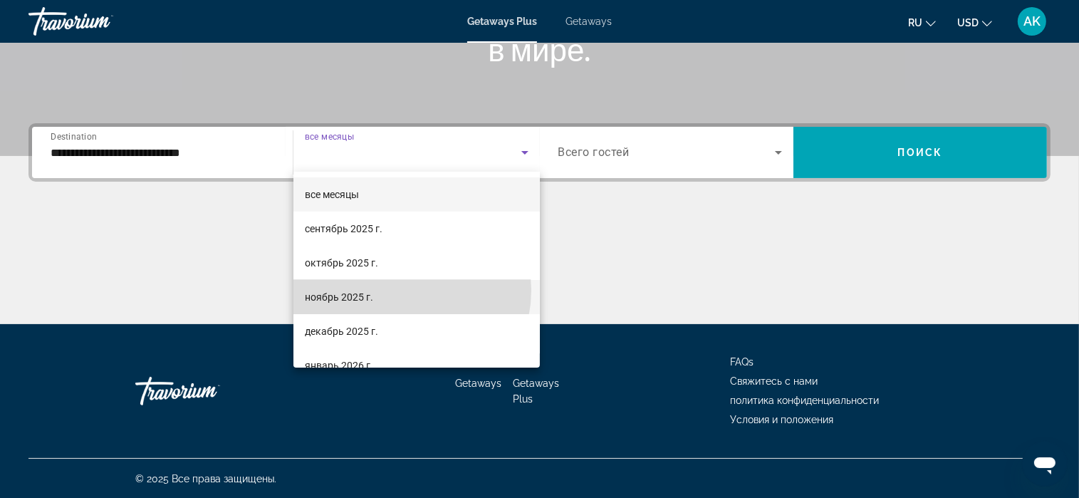
click at [399, 290] on mat-option "ноябрь 2025 г." at bounding box center [416, 297] width 246 height 34
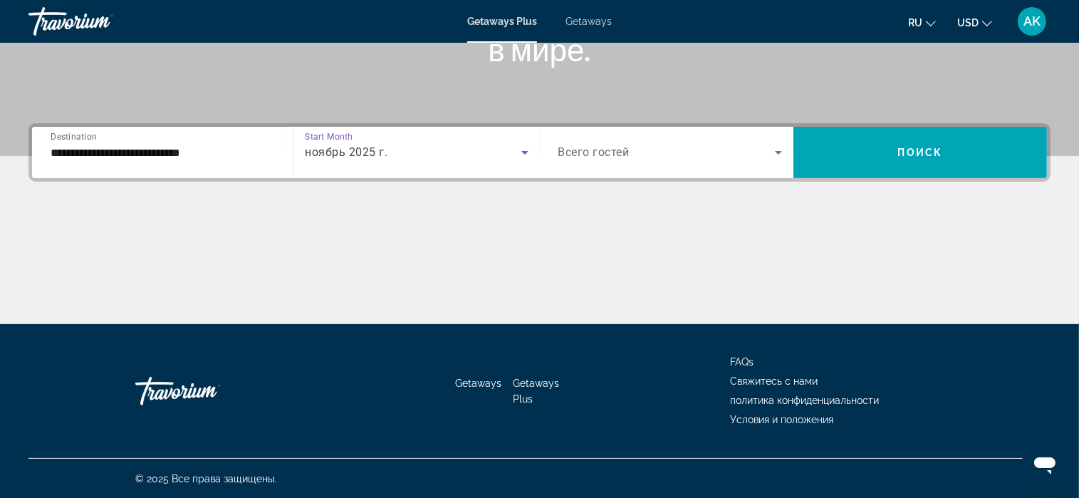
click at [777, 147] on icon "Search widget" at bounding box center [778, 152] width 17 height 17
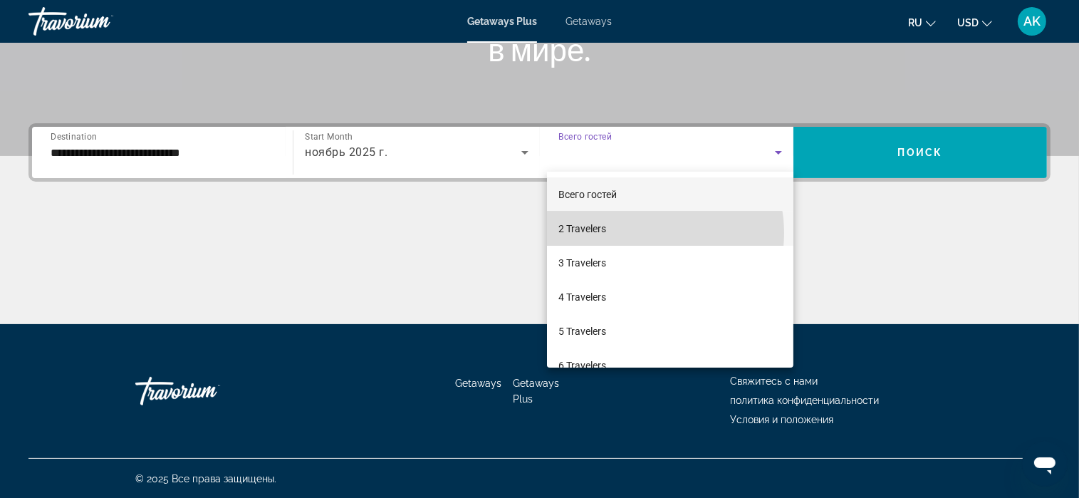
click at [644, 233] on mat-option "2 Travelers" at bounding box center [670, 229] width 246 height 34
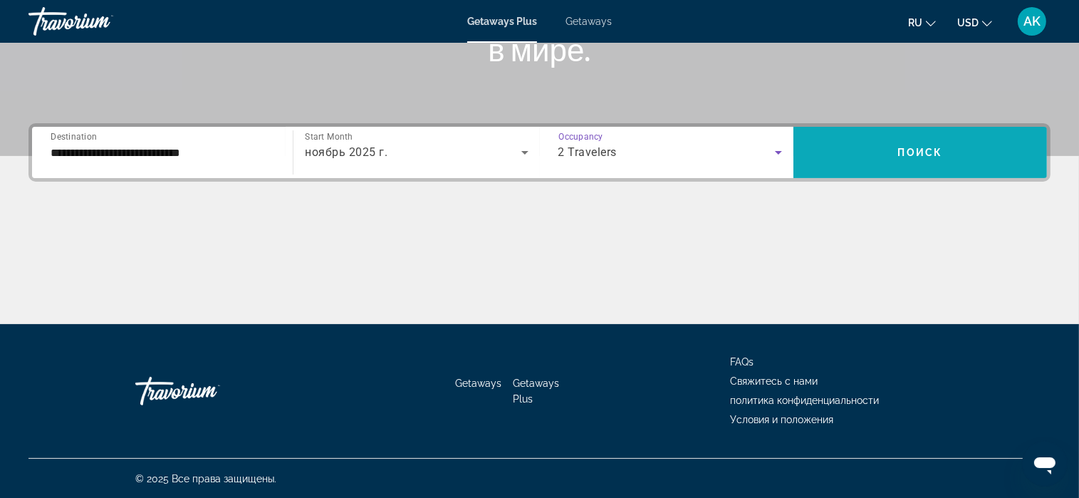
click at [895, 154] on span "Search widget" at bounding box center [921, 152] width 254 height 34
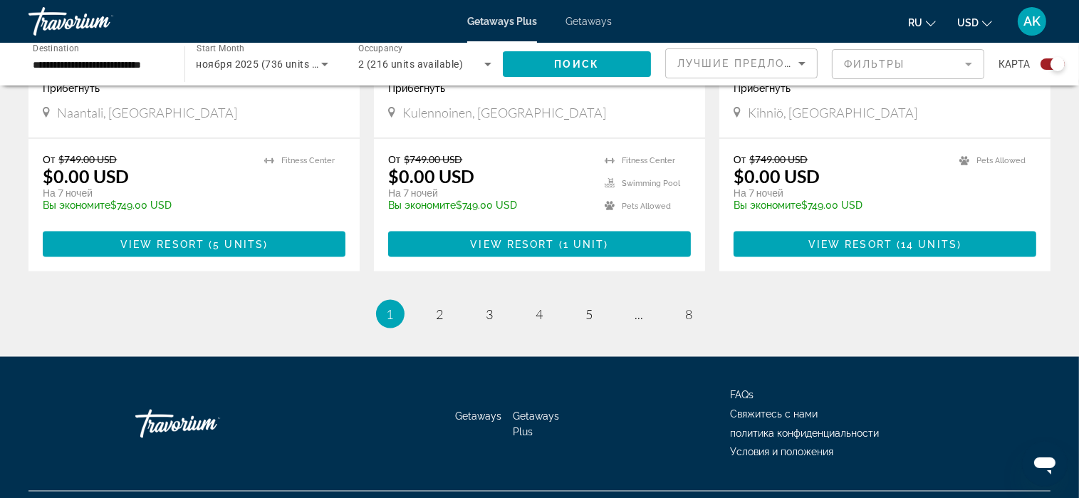
scroll to position [2247, 0]
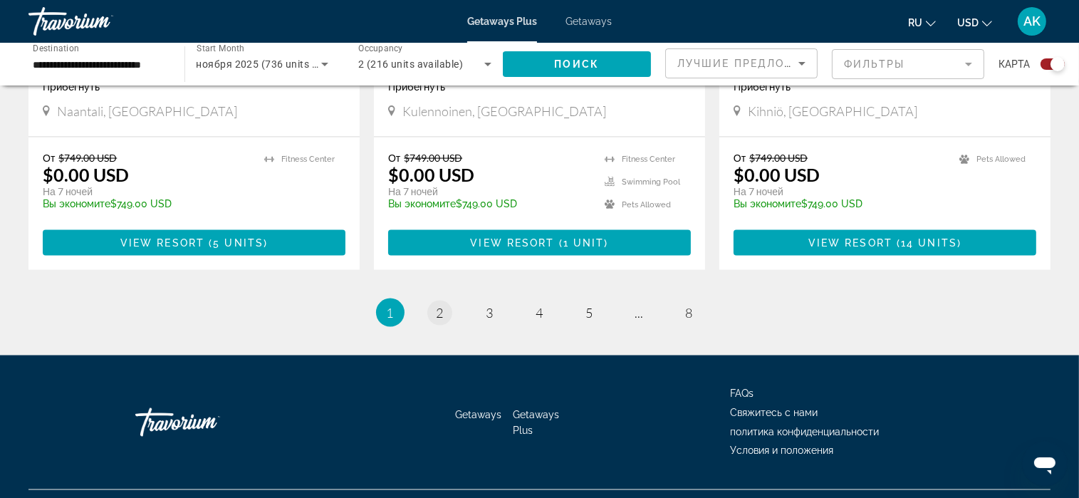
drag, startPoint x: 452, startPoint y: 290, endPoint x: 442, endPoint y: 286, distance: 10.8
click at [443, 298] on ul "1 / 8 You're on page 1 page 2 page 3 page 4 page 5 page ... page 8" at bounding box center [539, 312] width 1022 height 28
click at [442, 305] on span "2" at bounding box center [440, 313] width 7 height 16
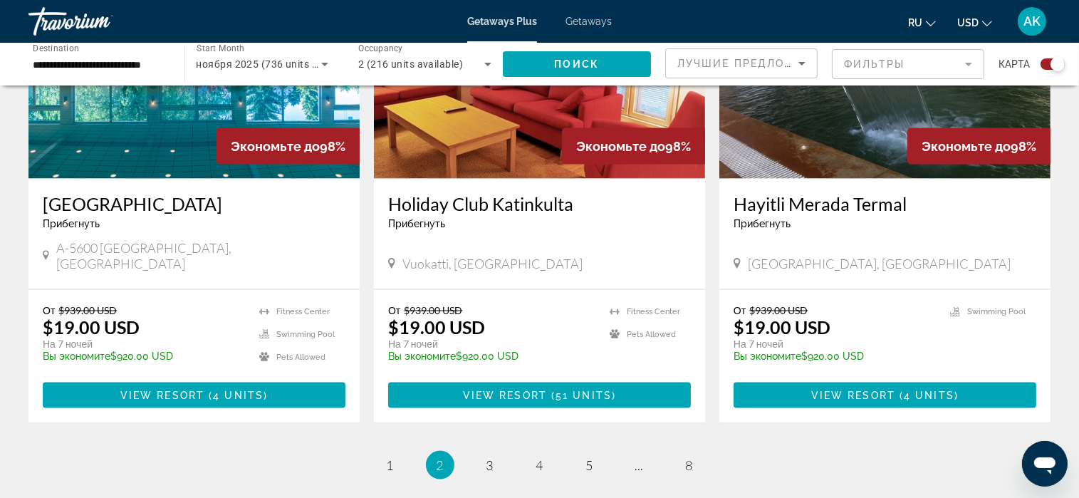
scroll to position [2247, 0]
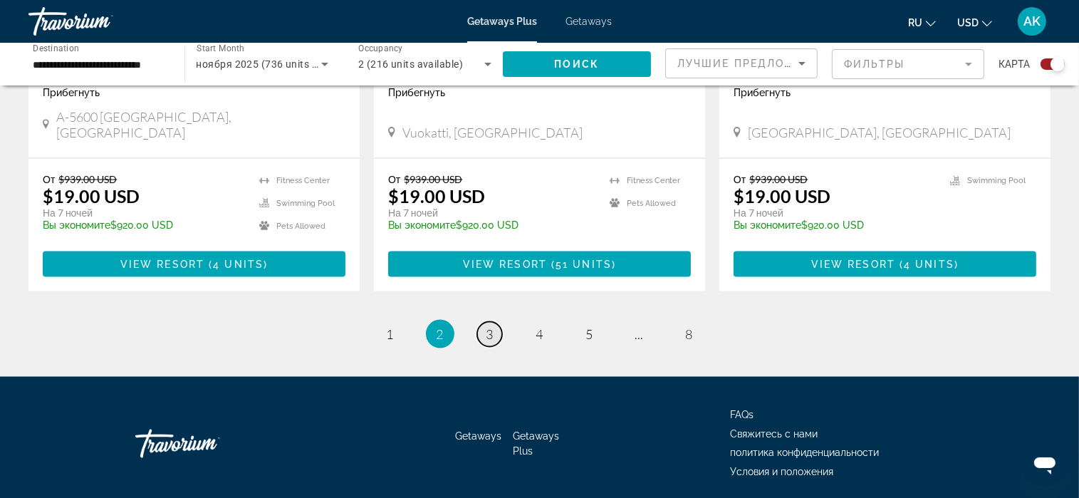
click at [489, 326] on span "3" at bounding box center [490, 334] width 7 height 16
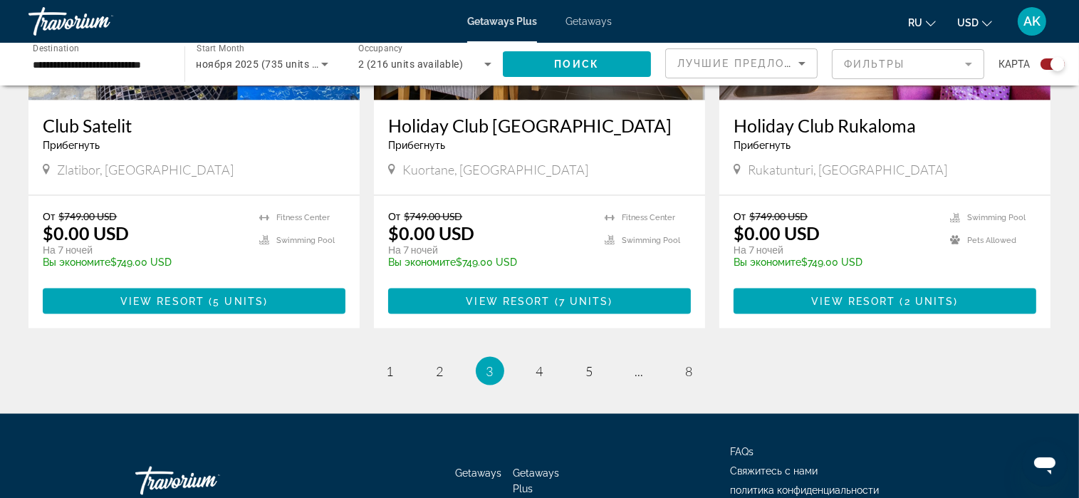
scroll to position [2247, 0]
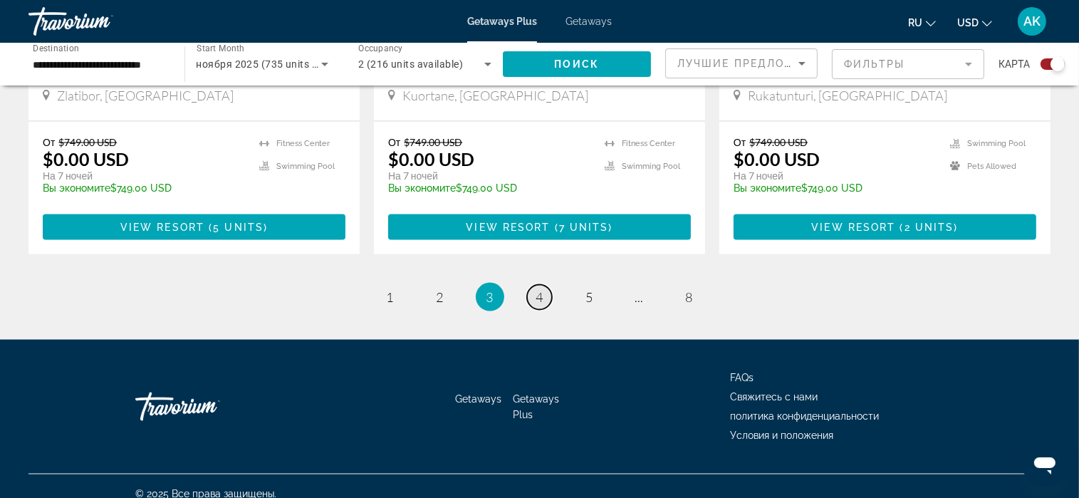
click at [539, 289] on span "4" at bounding box center [539, 297] width 7 height 16
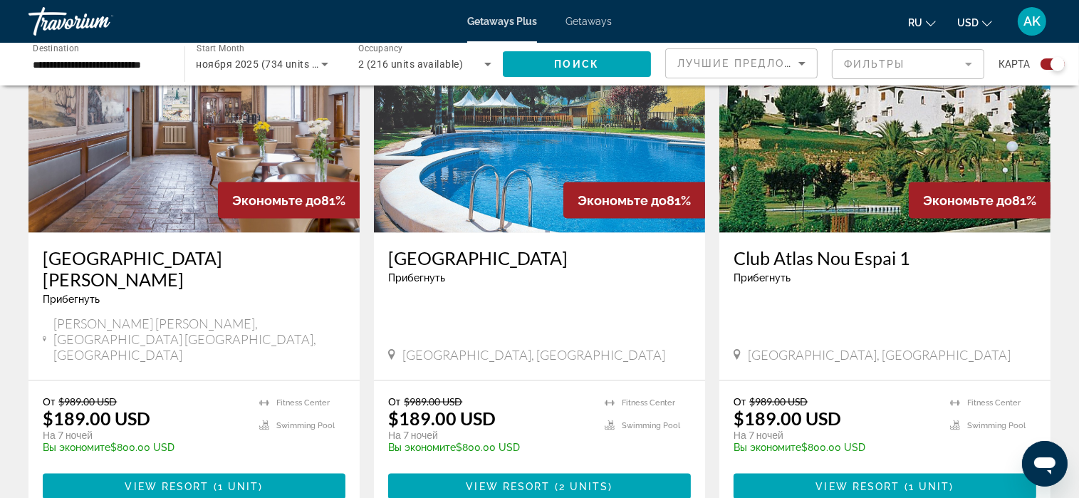
scroll to position [2066, 0]
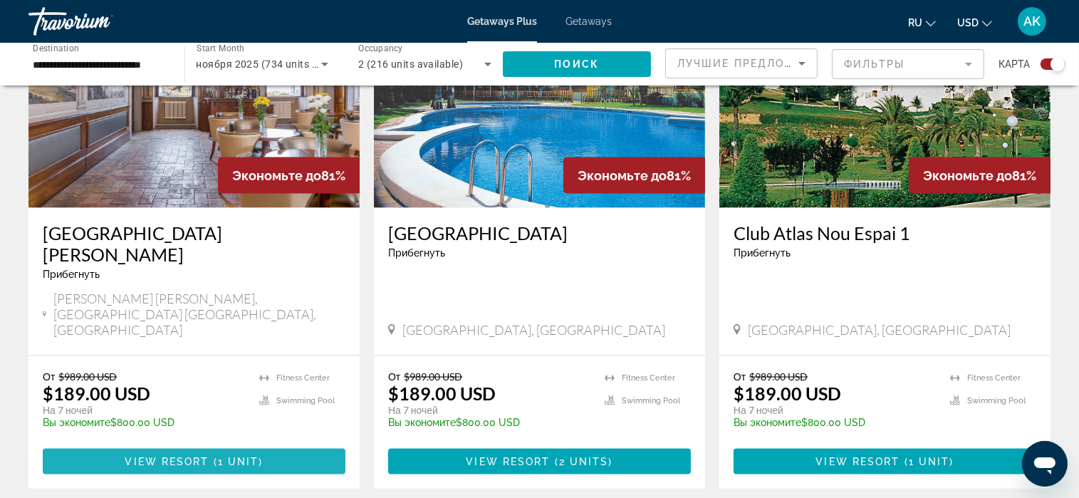
click at [165, 456] on span "View Resort" at bounding box center [167, 461] width 84 height 11
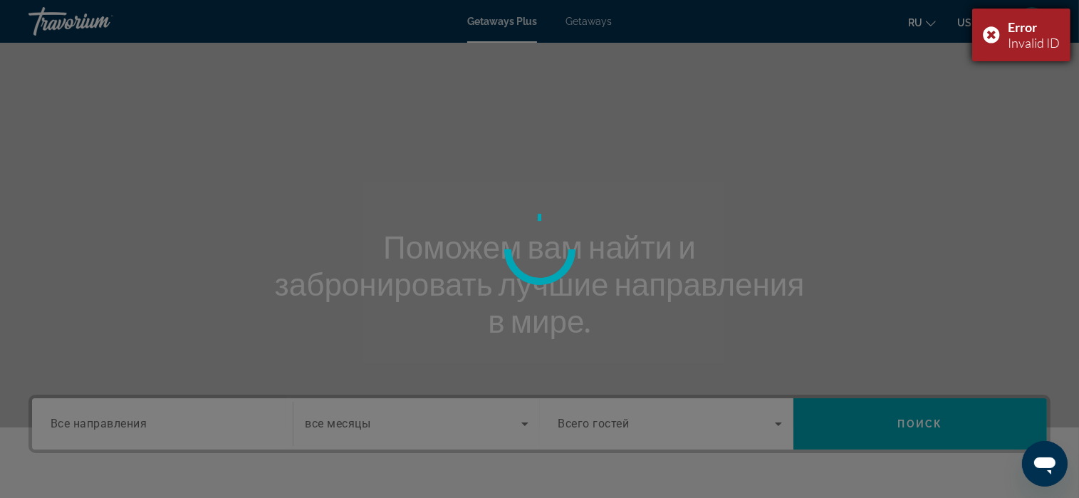
click at [989, 38] on div "Error Invalid ID" at bounding box center [1021, 35] width 98 height 53
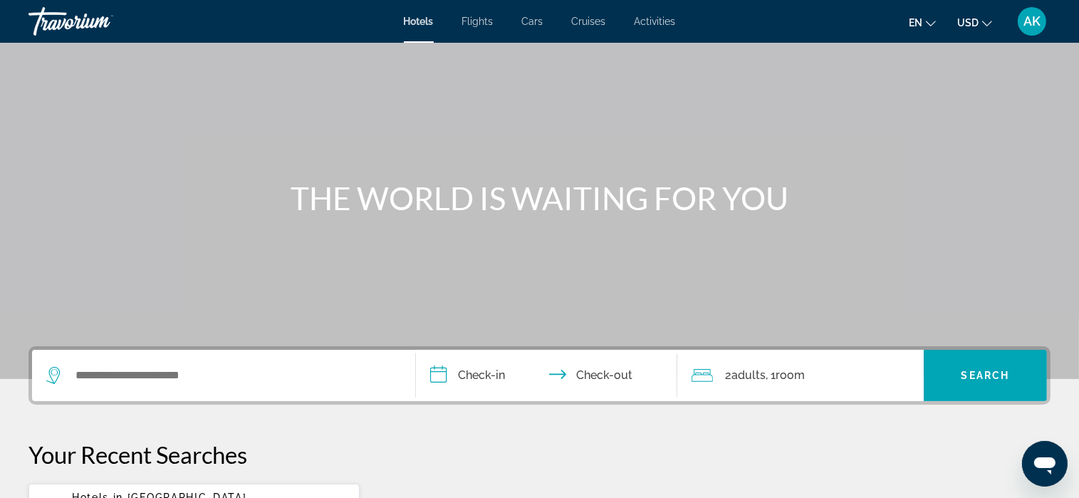
scroll to position [71, 0]
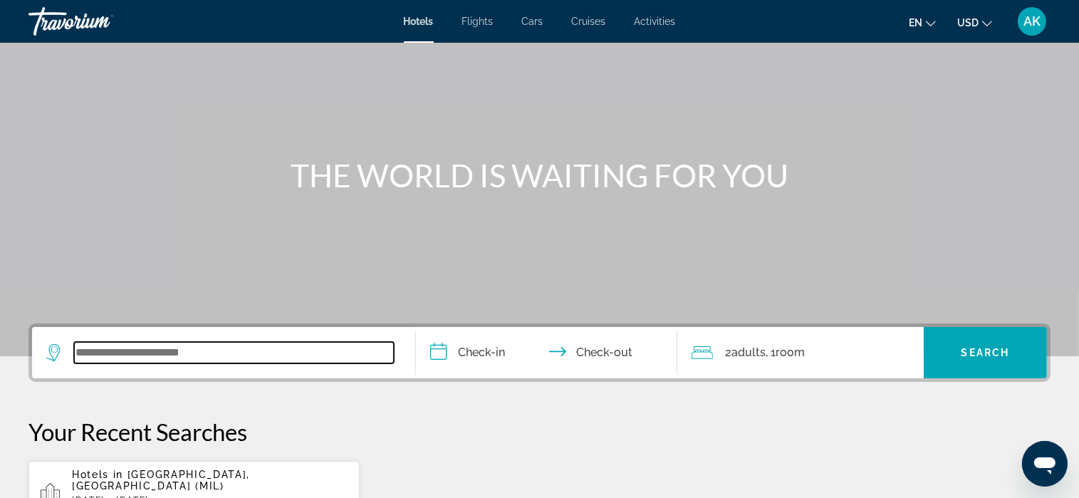
click at [373, 354] on input "Search widget" at bounding box center [234, 352] width 320 height 21
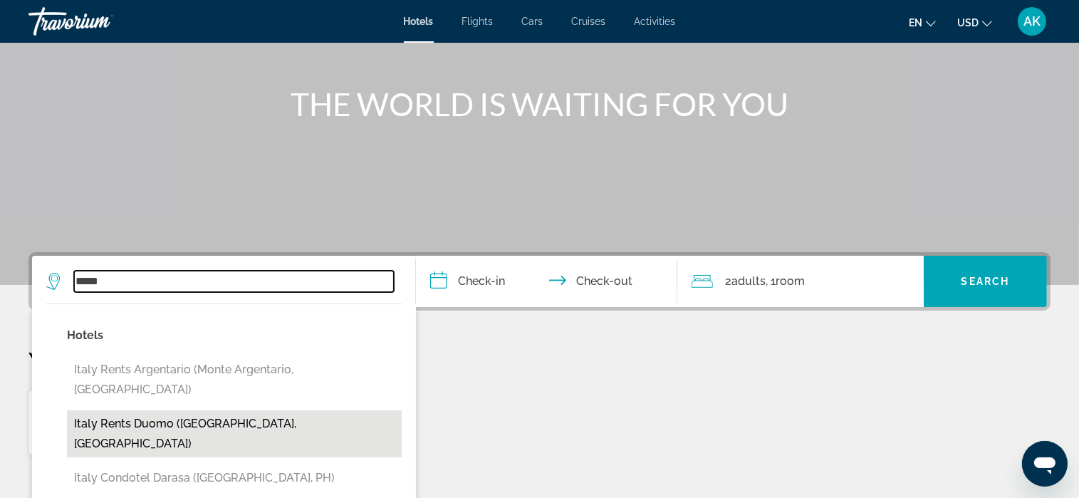
scroll to position [214, 0]
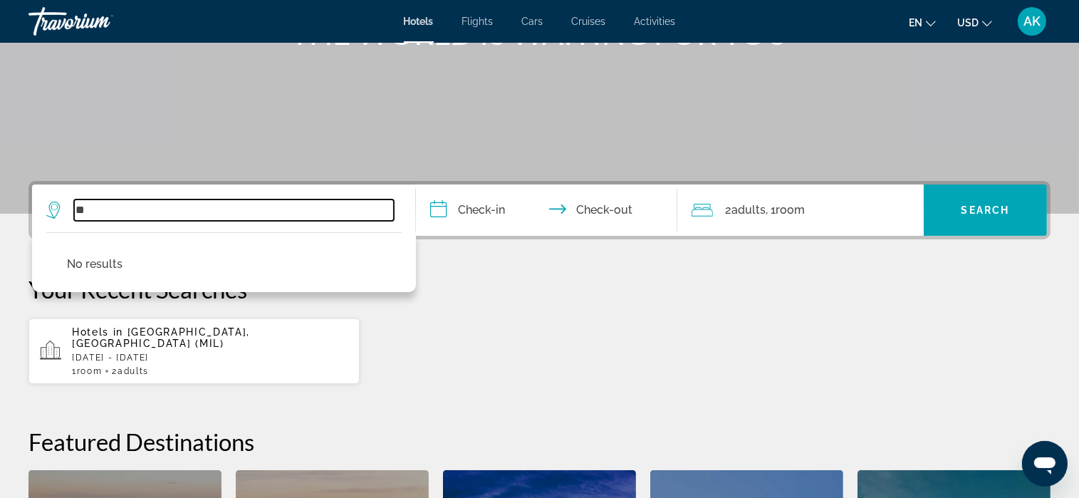
type input "*"
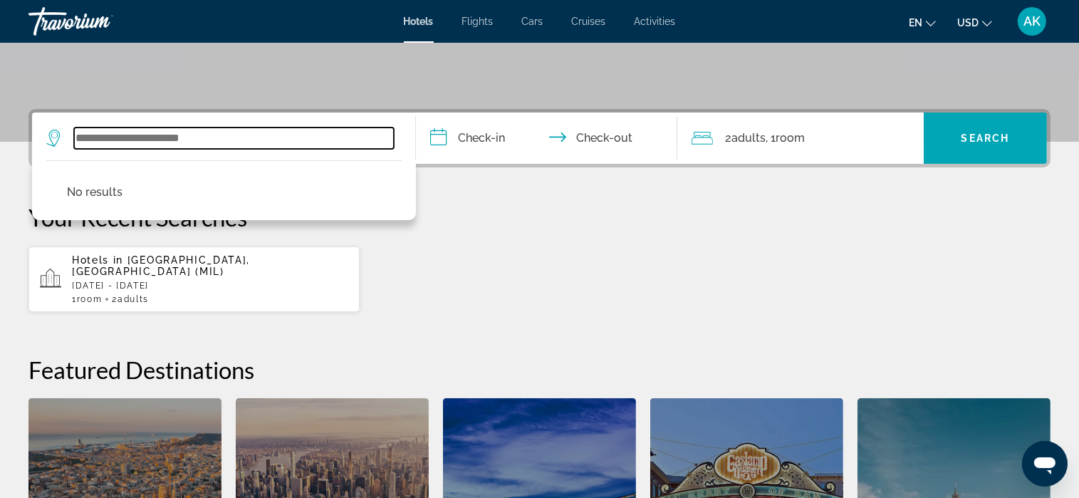
scroll to position [288, 0]
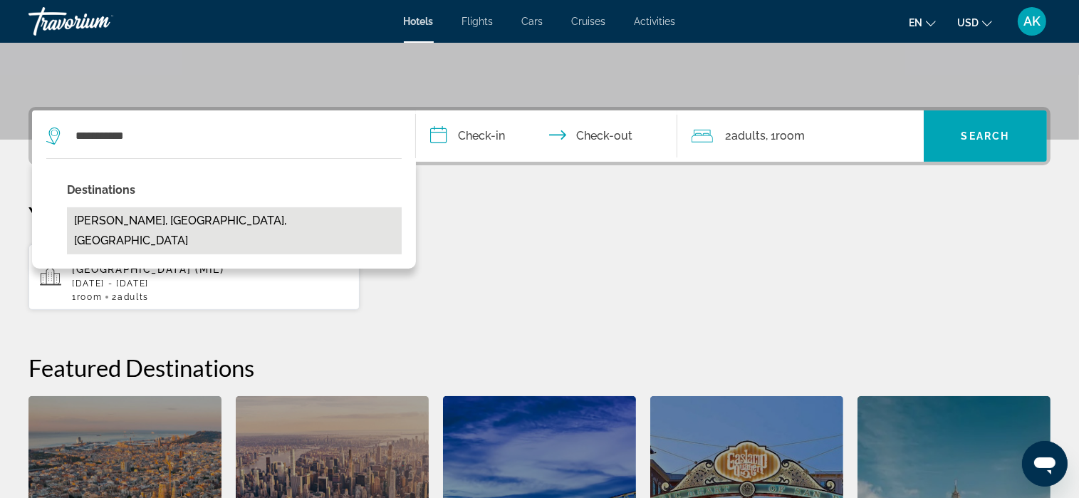
click at [194, 222] on button "Soriano Nel Cimino, Viterbo, Italy" at bounding box center [234, 230] width 335 height 47
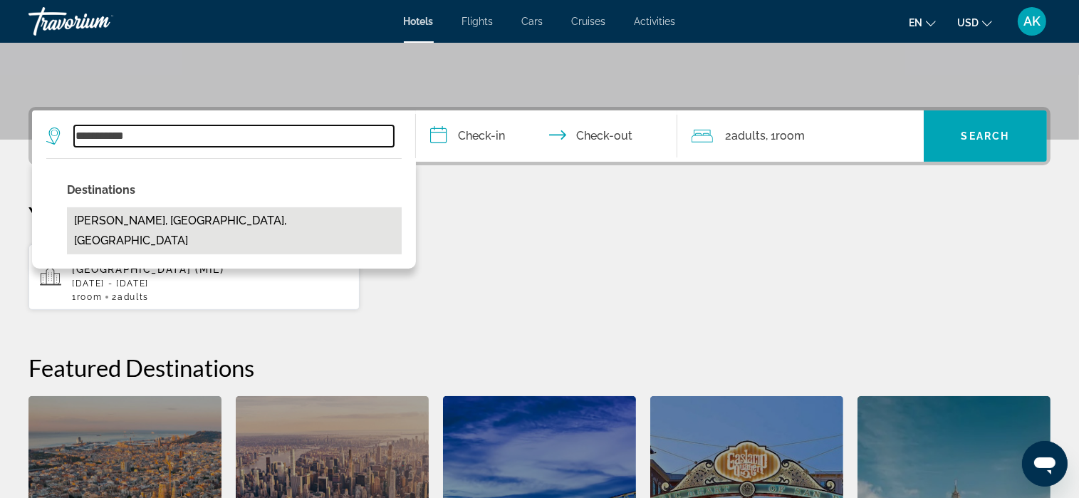
type input "**********"
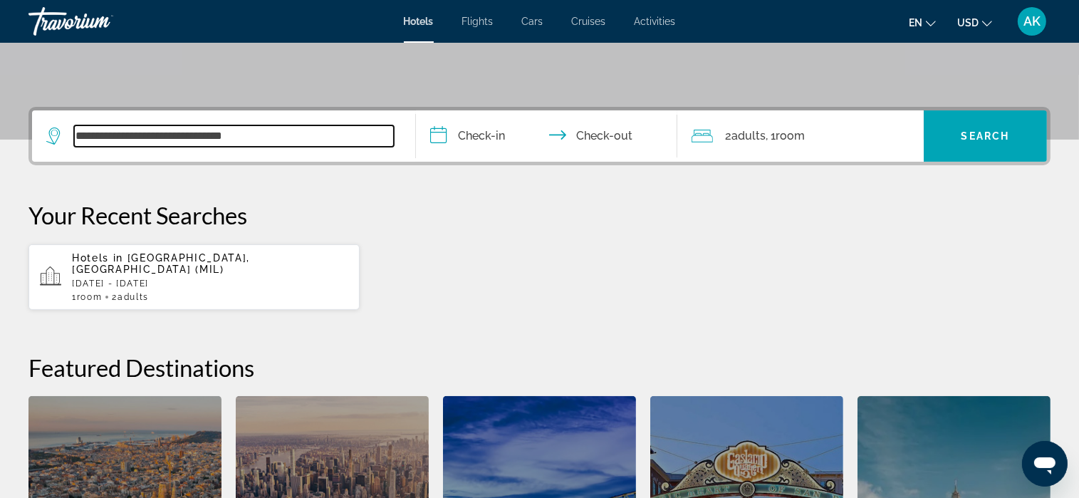
scroll to position [348, 0]
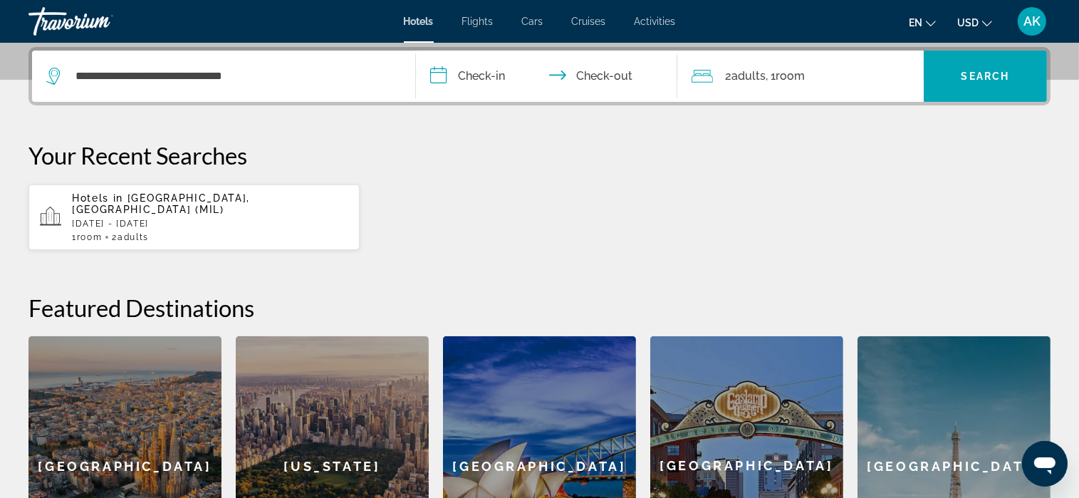
click at [438, 76] on input "**********" at bounding box center [549, 79] width 266 height 56
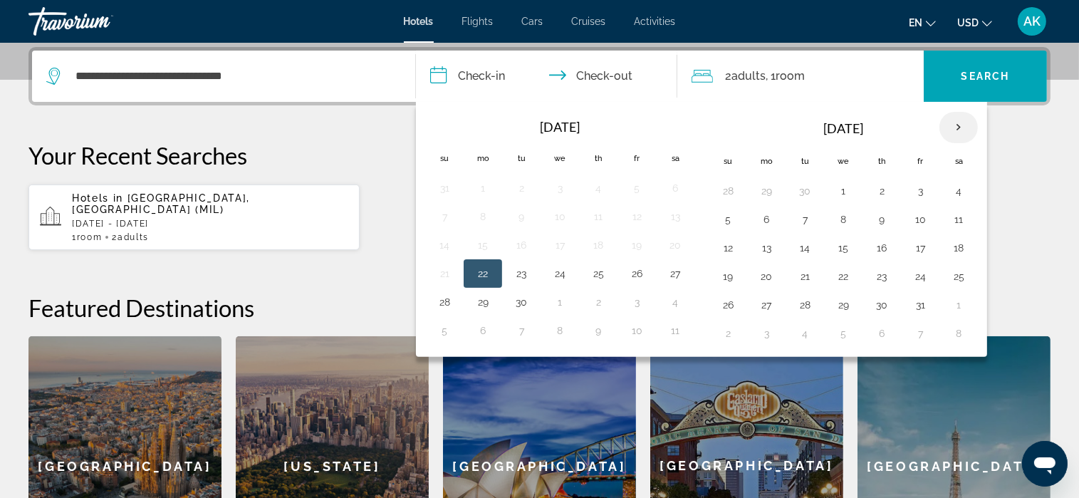
click at [953, 130] on th "Next month" at bounding box center [959, 127] width 38 height 31
click at [804, 244] on button "11" at bounding box center [805, 248] width 23 height 20
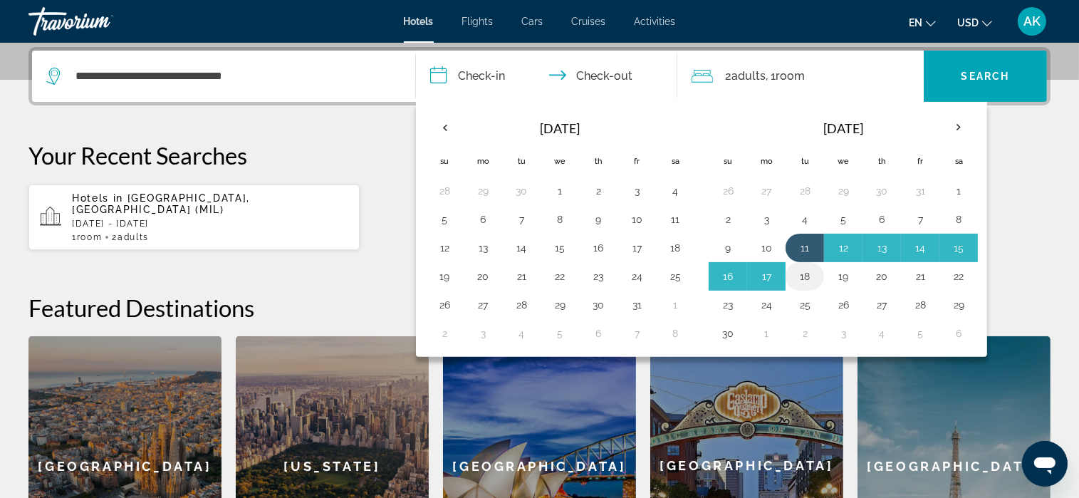
click at [798, 275] on button "18" at bounding box center [805, 276] width 23 height 20
type input "**********"
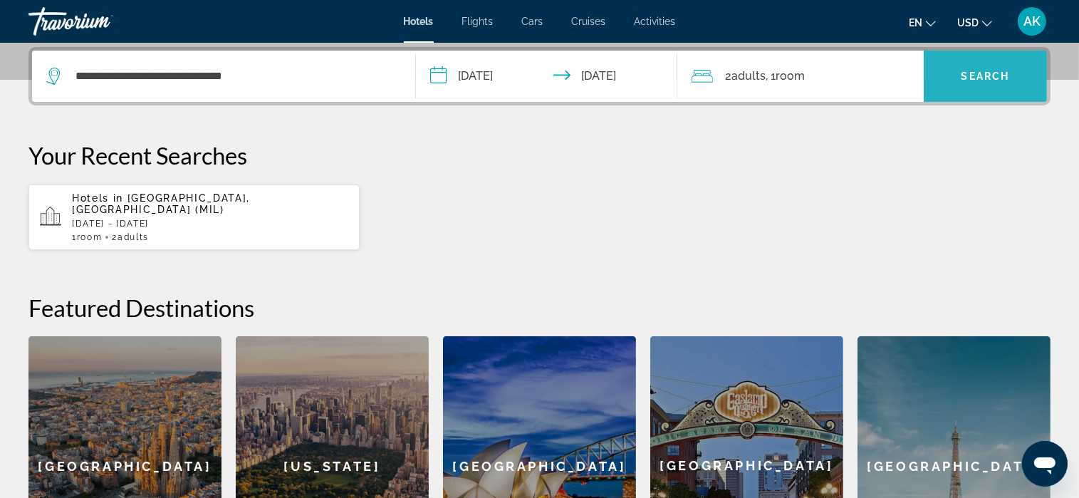
click at [979, 76] on span "Search" at bounding box center [986, 76] width 48 height 11
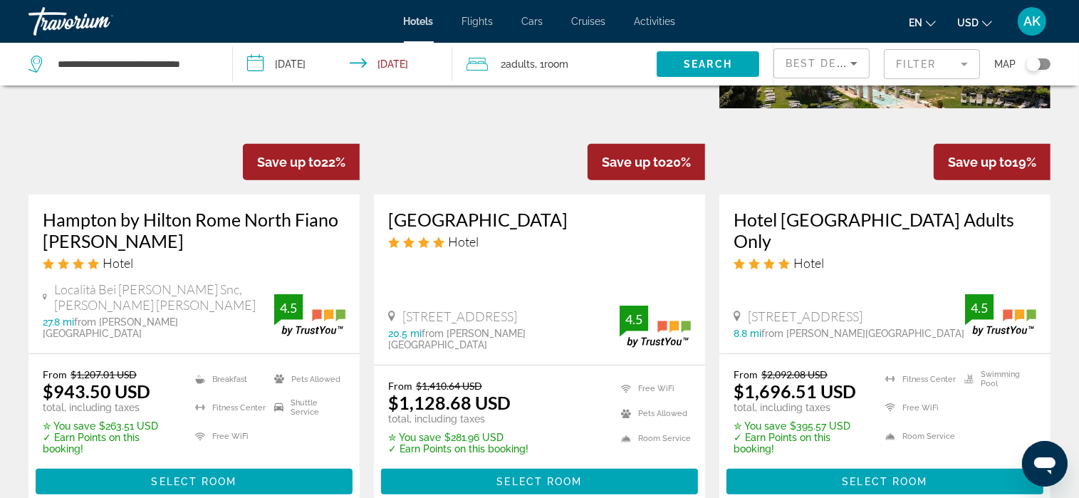
scroll to position [784, 0]
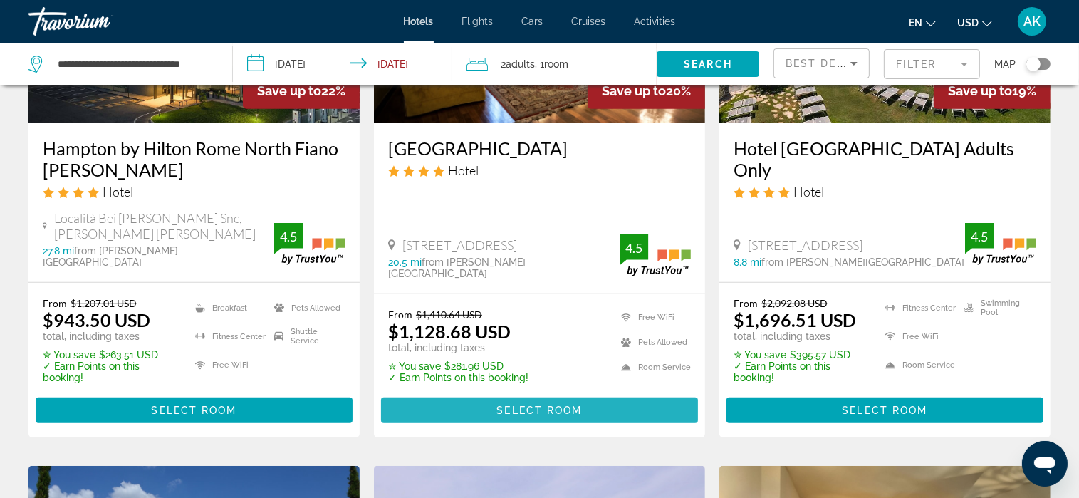
click at [542, 405] on span "Select Room" at bounding box center [538, 410] width 85 height 11
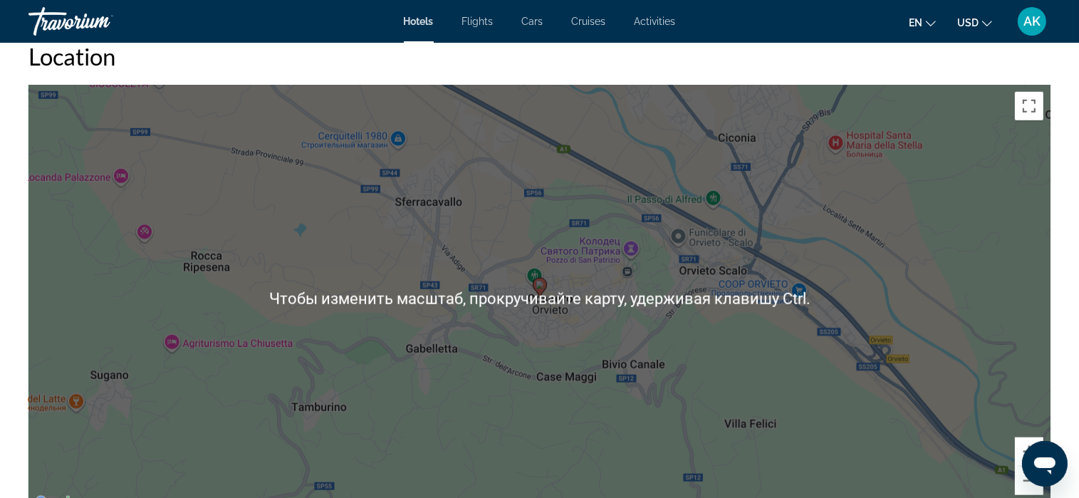
scroll to position [1496, 0]
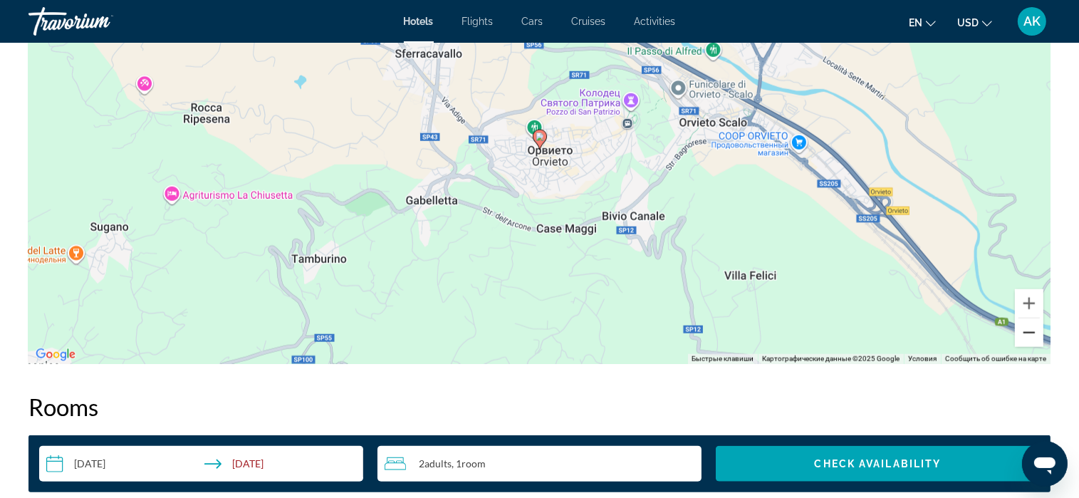
click at [1027, 334] on button "Уменьшить" at bounding box center [1029, 332] width 28 height 28
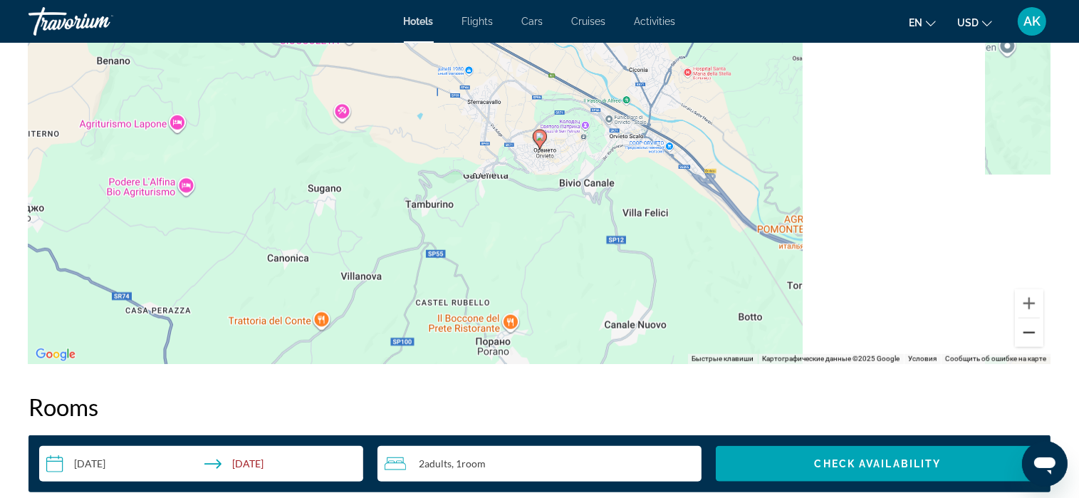
click at [1027, 333] on button "Уменьшить" at bounding box center [1029, 332] width 28 height 28
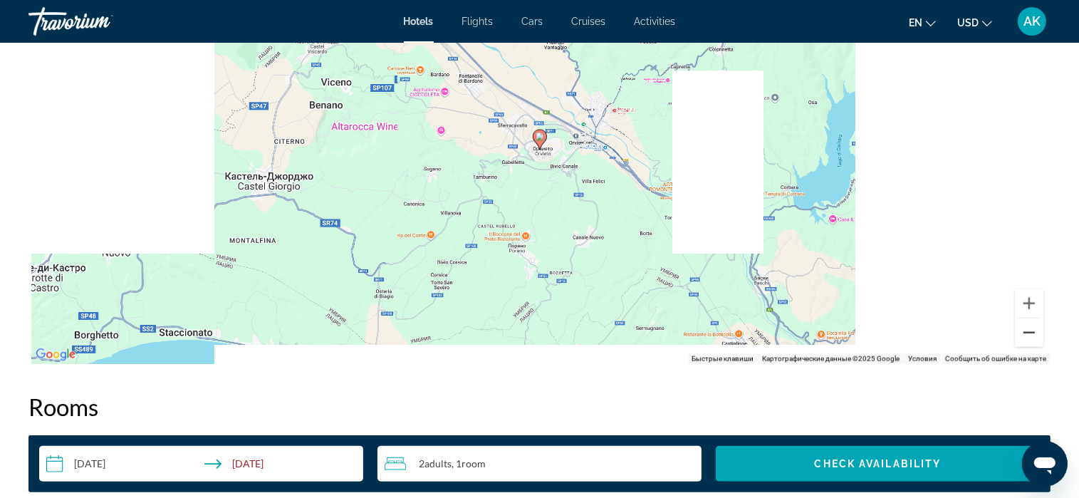
click at [1027, 333] on button "Уменьшить" at bounding box center [1029, 332] width 28 height 28
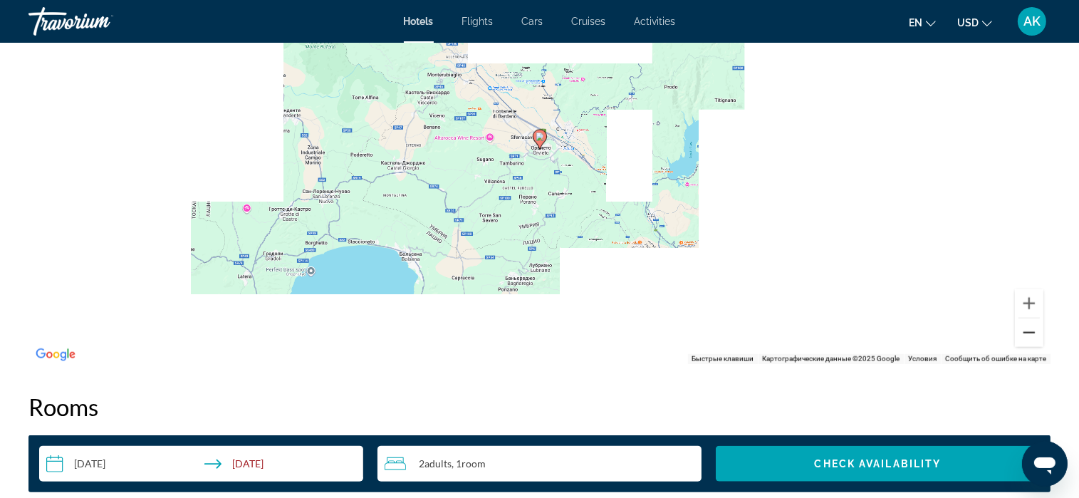
click at [1027, 333] on button "Уменьшить" at bounding box center [1029, 332] width 28 height 28
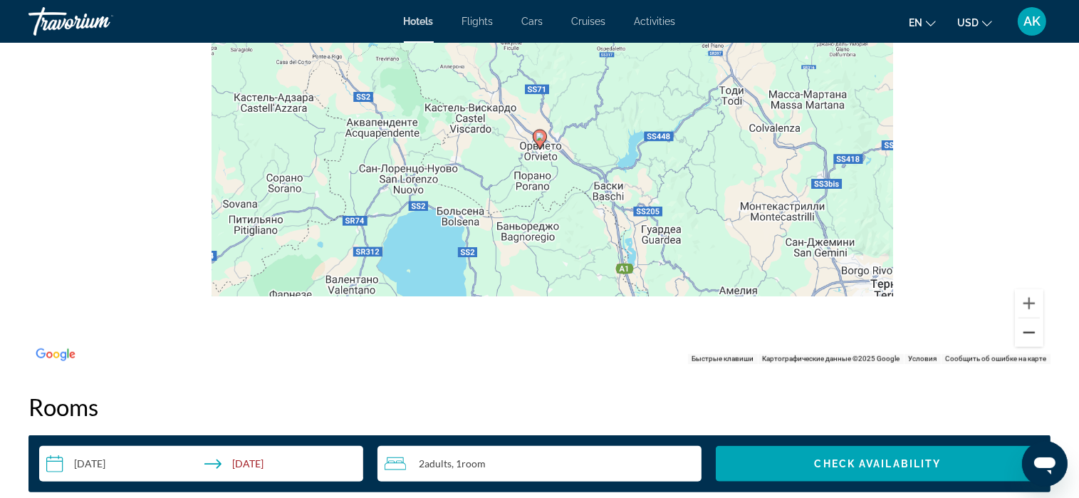
click at [1027, 333] on button "Уменьшить" at bounding box center [1029, 332] width 28 height 28
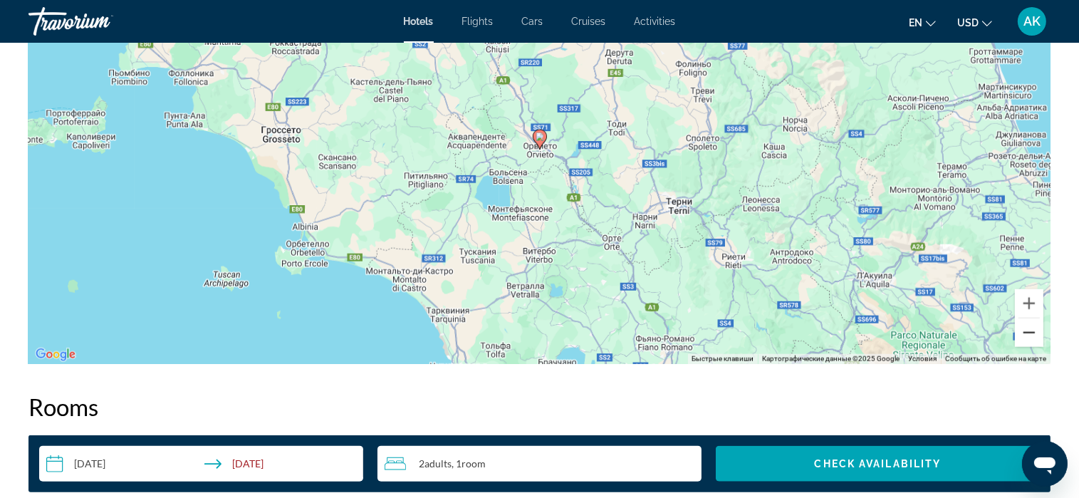
click at [1027, 333] on button "Уменьшить" at bounding box center [1029, 332] width 28 height 28
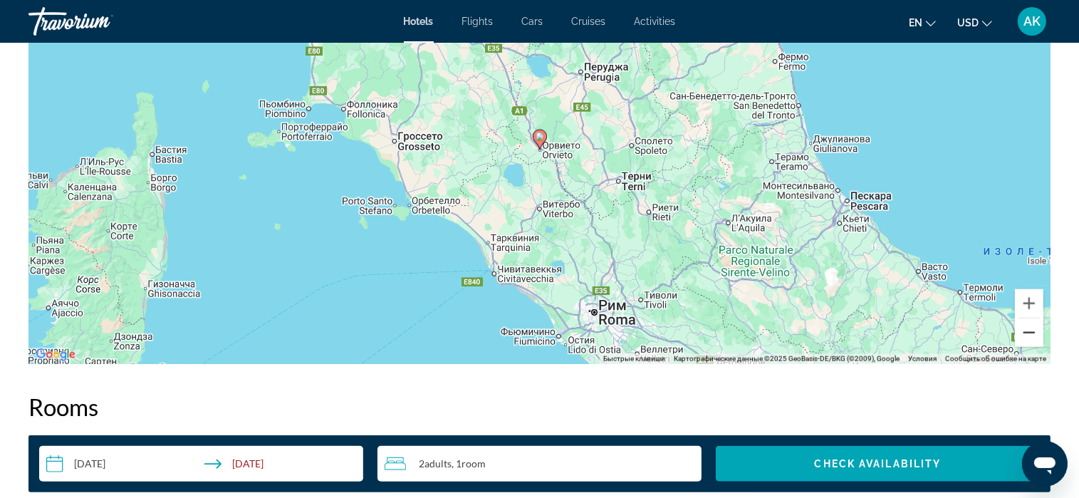
click at [1027, 333] on button "Уменьшить" at bounding box center [1029, 332] width 28 height 28
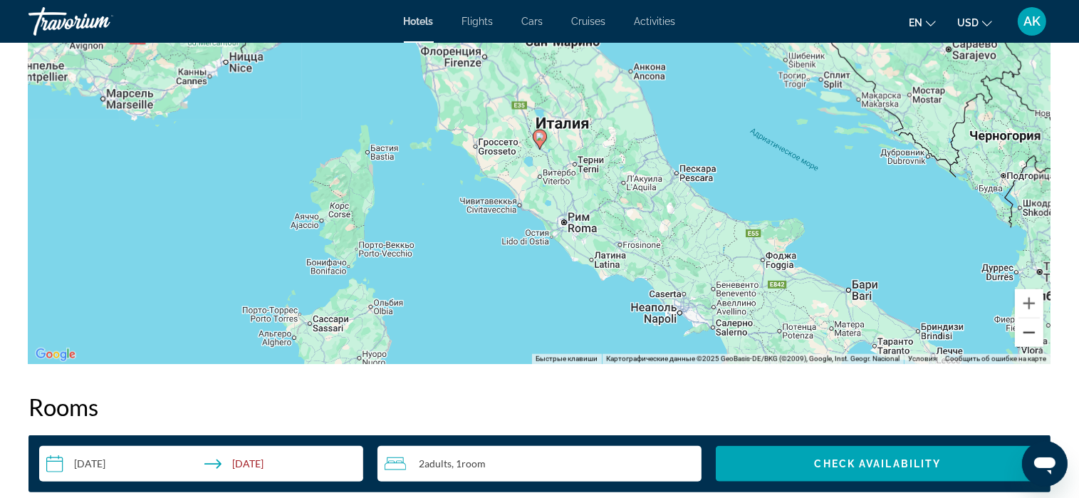
click at [1027, 333] on button "Уменьшить" at bounding box center [1029, 332] width 28 height 28
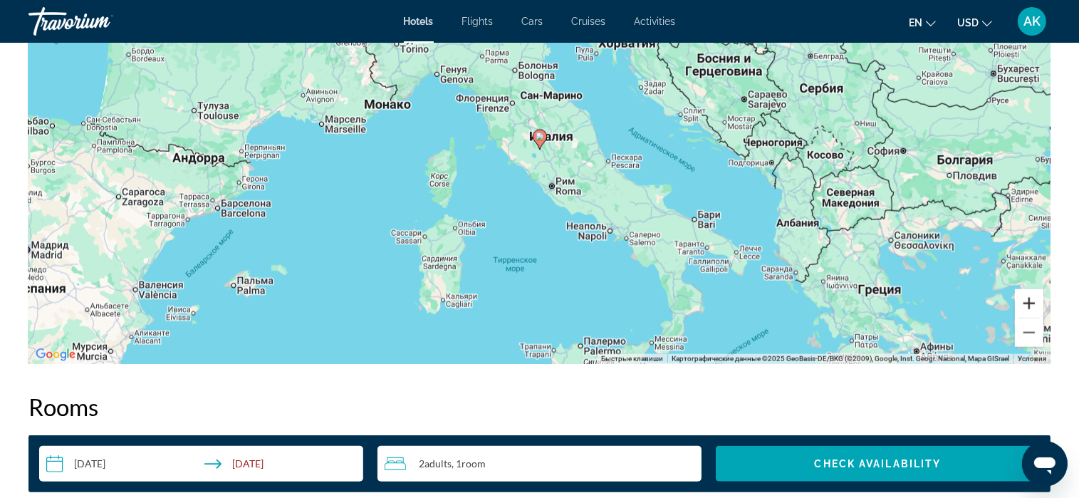
click at [1029, 308] on button "Увеличить" at bounding box center [1029, 303] width 28 height 28
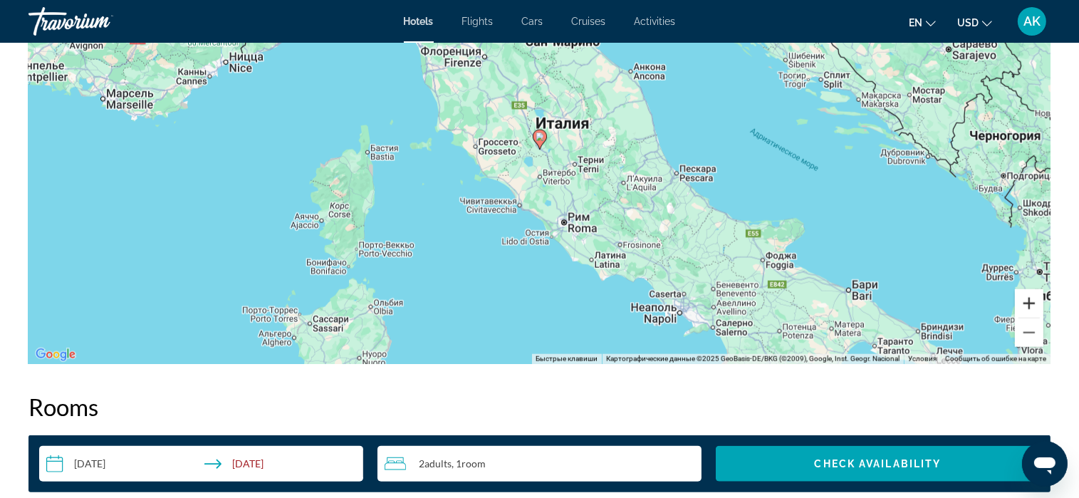
click at [1029, 308] on button "Увеличить" at bounding box center [1029, 303] width 28 height 28
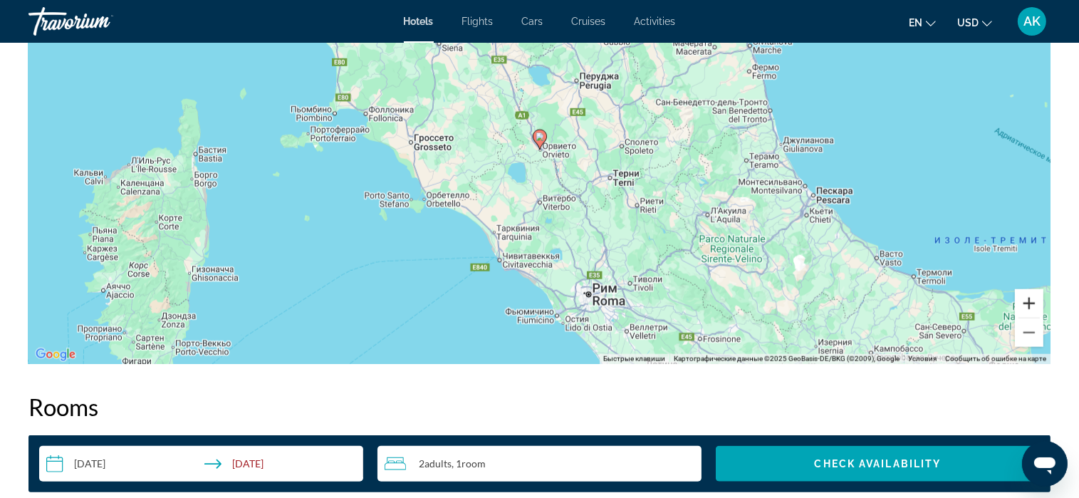
click at [1029, 308] on button "Увеличить" at bounding box center [1029, 303] width 28 height 28
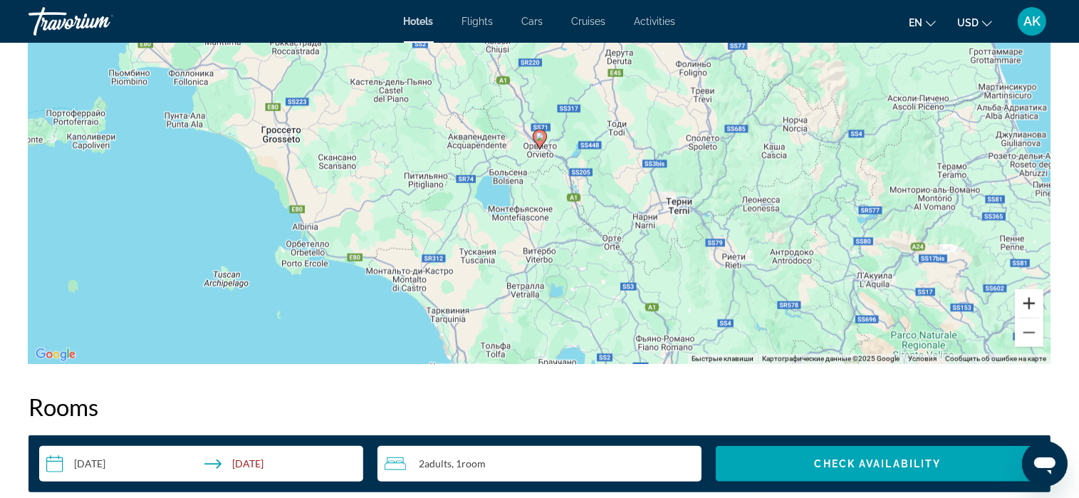
click at [1029, 308] on button "Увеличить" at bounding box center [1029, 303] width 28 height 28
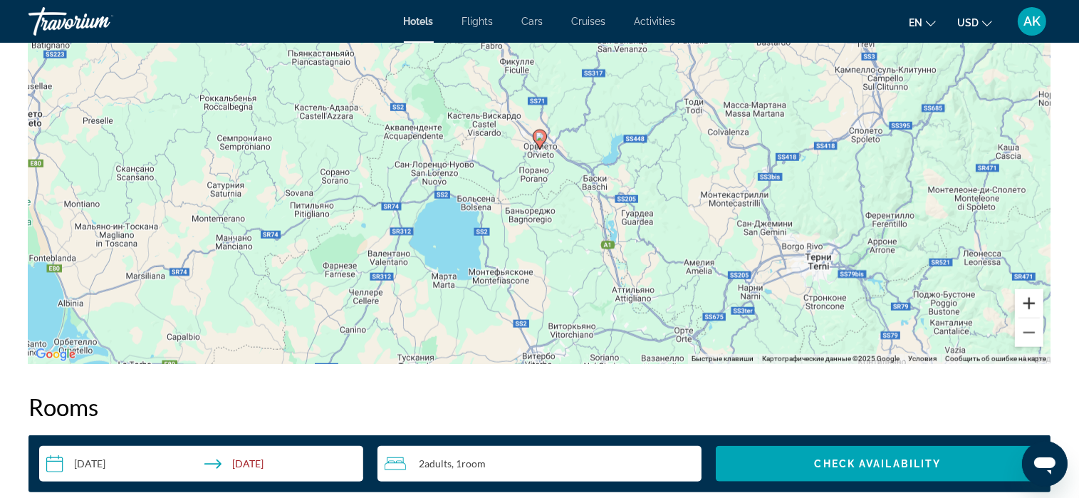
click at [1029, 308] on button "Увеличить" at bounding box center [1029, 303] width 28 height 28
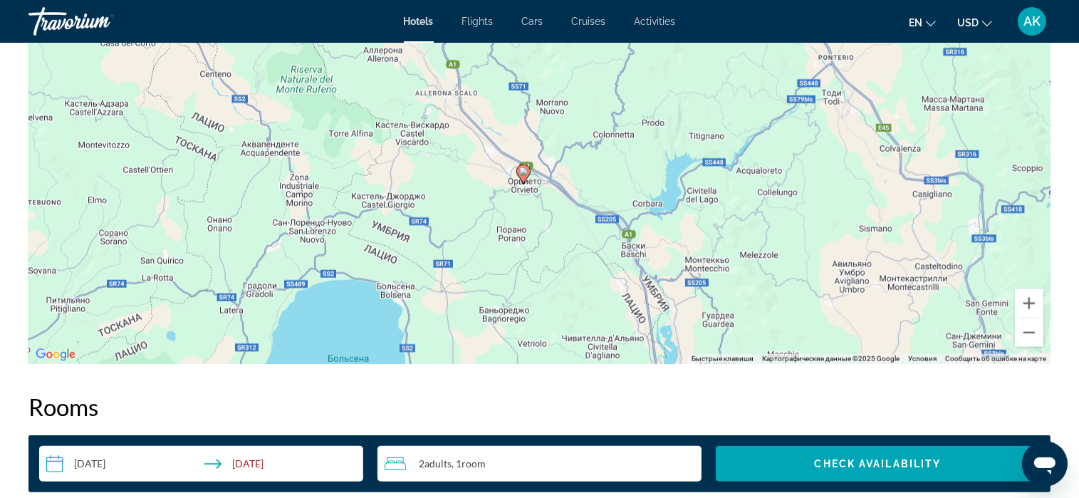
drag, startPoint x: 570, startPoint y: 192, endPoint x: 553, endPoint y: 225, distance: 36.6
click at [553, 225] on div "Чтобы активировать перетаскивание с помощью клавиатуры, нажмите Alt + Ввод. Пос…" at bounding box center [539, 150] width 1022 height 427
click at [1026, 333] on button "Уменьшить" at bounding box center [1029, 332] width 28 height 28
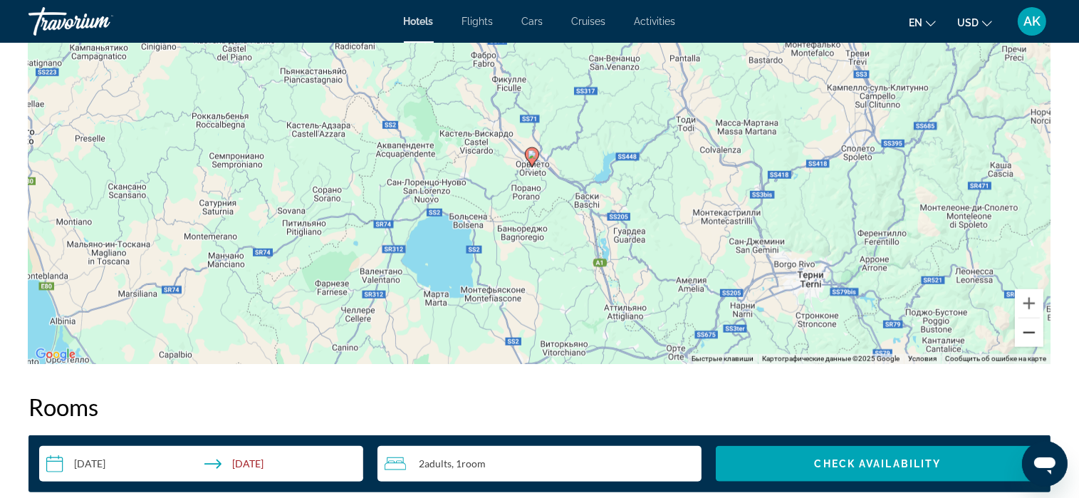
click at [1026, 333] on button "Уменьшить" at bounding box center [1029, 332] width 28 height 28
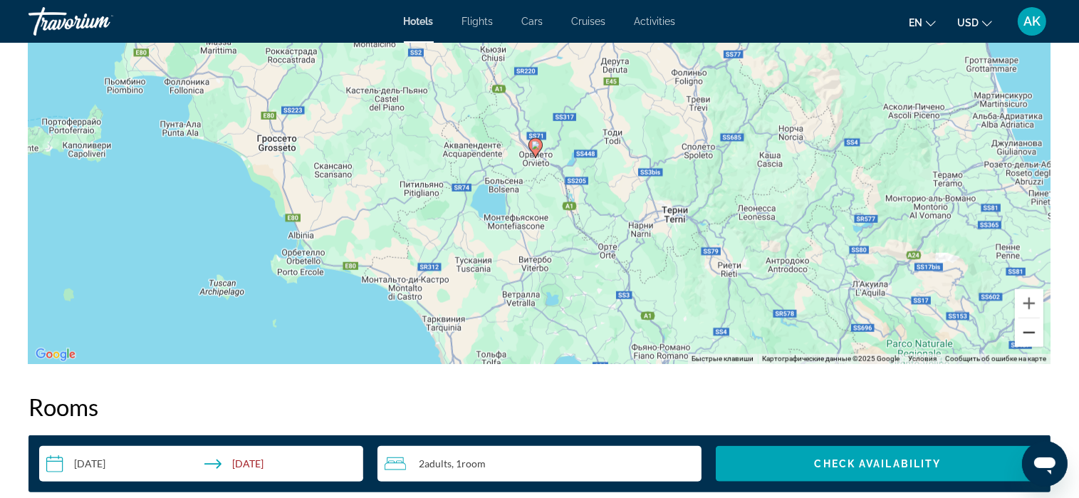
click at [1026, 333] on button "Уменьшить" at bounding box center [1029, 332] width 28 height 28
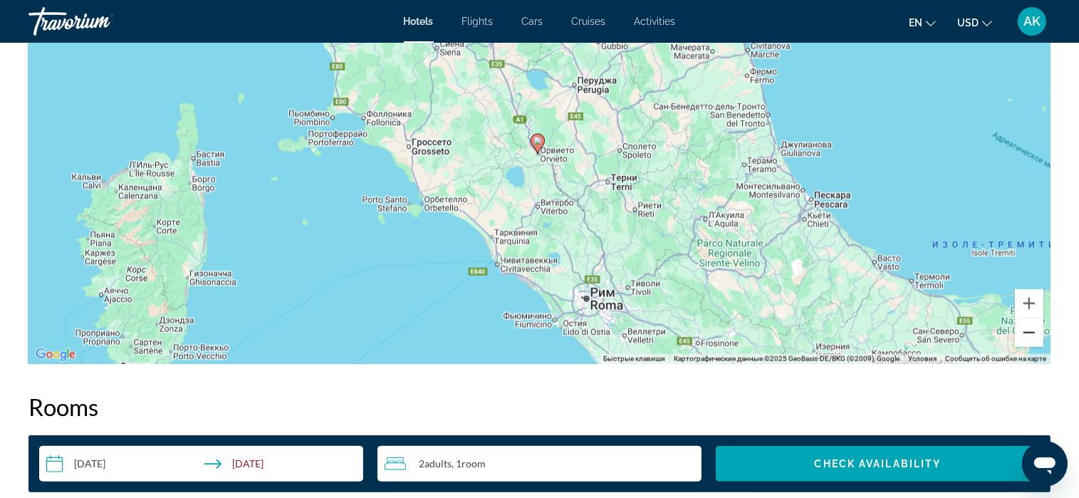
click at [1026, 333] on button "Уменьшить" at bounding box center [1029, 332] width 28 height 28
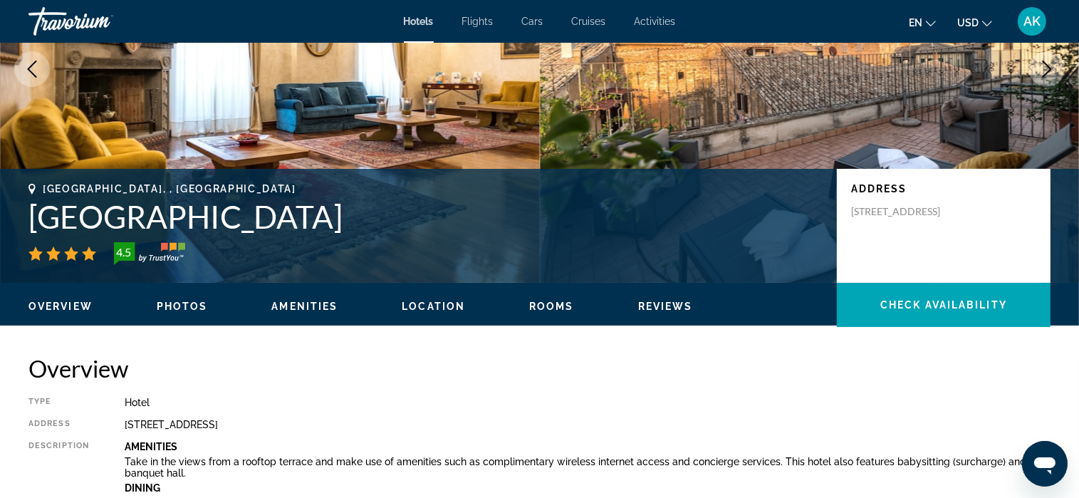
scroll to position [142, 0]
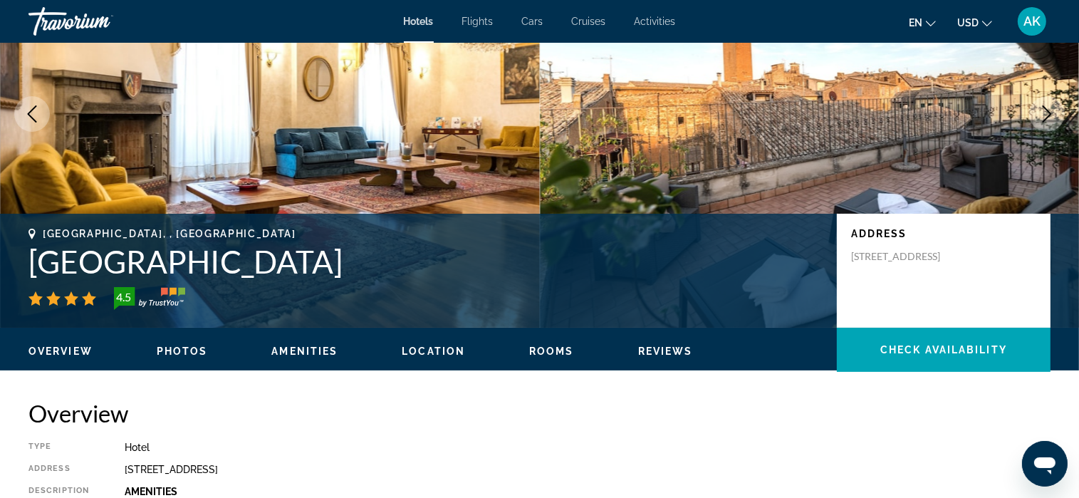
click at [987, 132] on img "Main content" at bounding box center [810, 113] width 540 height 427
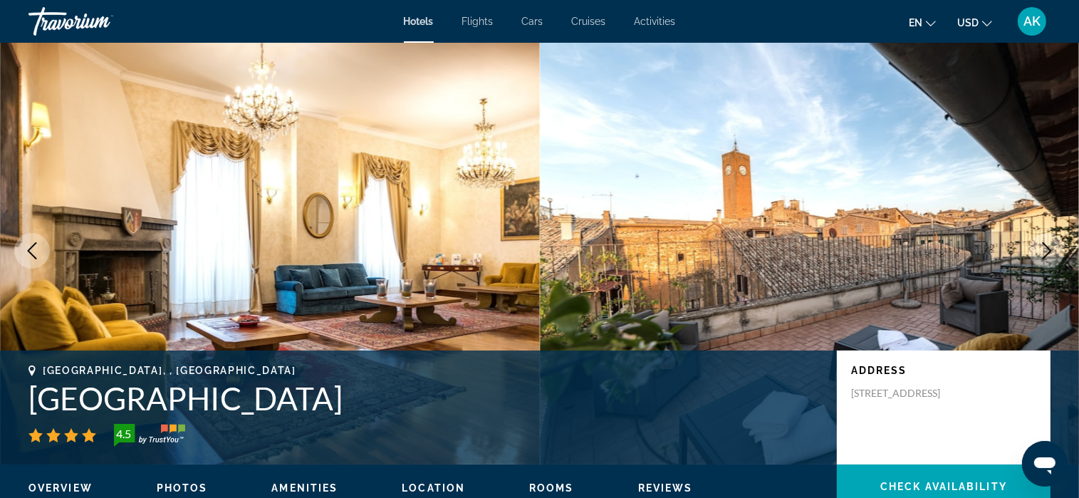
scroll to position [0, 0]
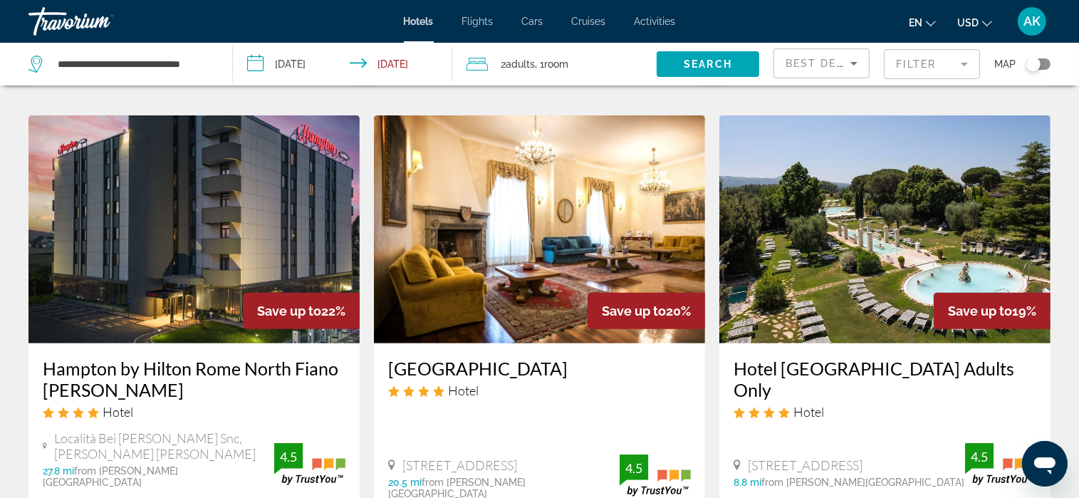
scroll to position [570, 0]
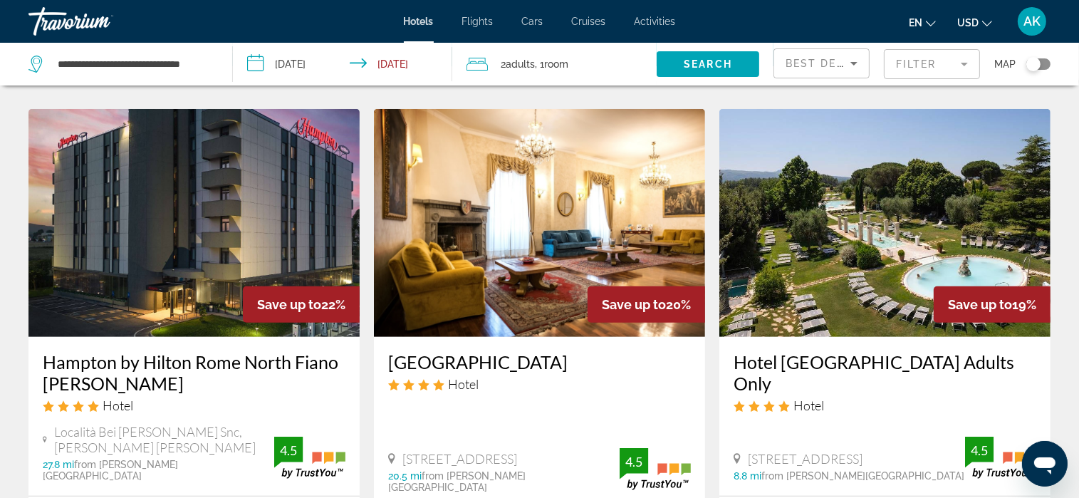
click at [550, 256] on img "Main content" at bounding box center [539, 223] width 331 height 228
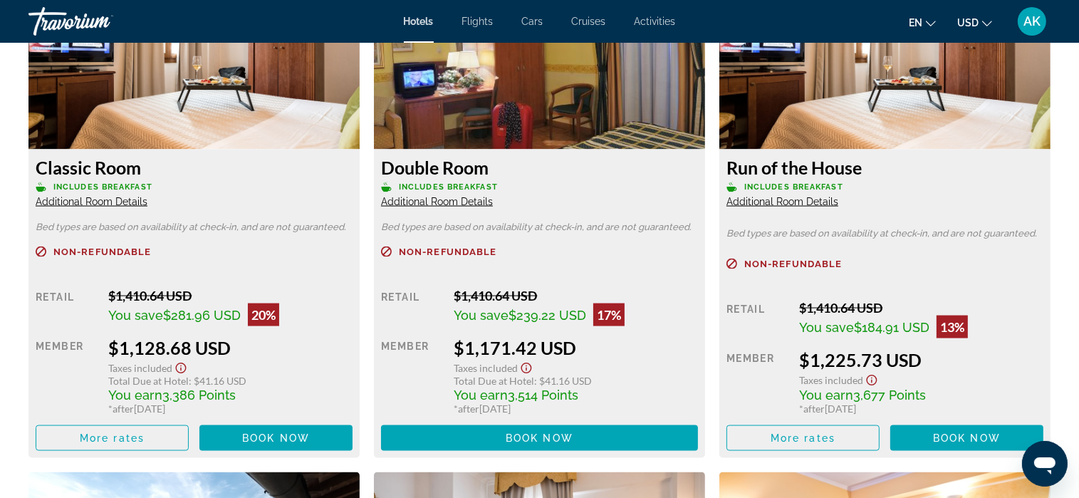
scroll to position [2066, 0]
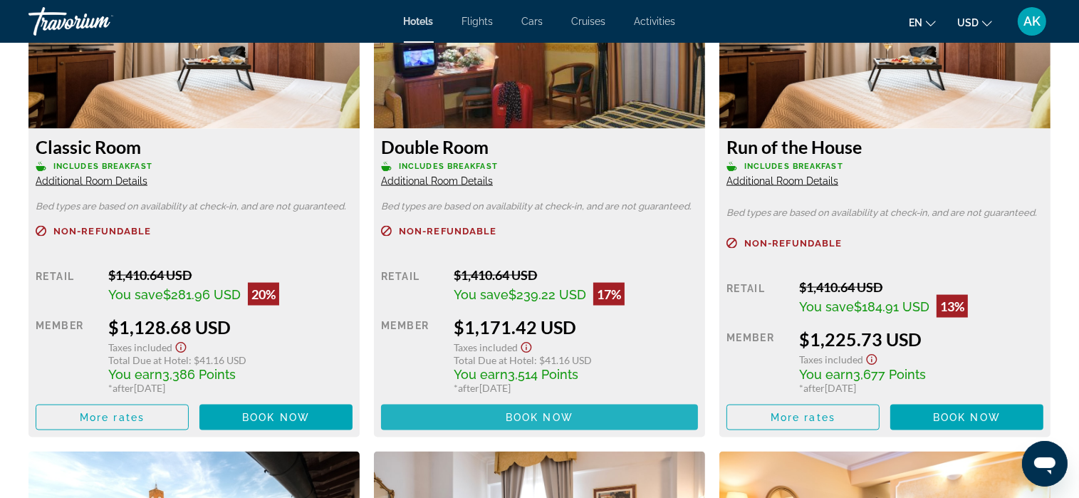
click at [544, 412] on span "Book now" at bounding box center [540, 417] width 68 height 11
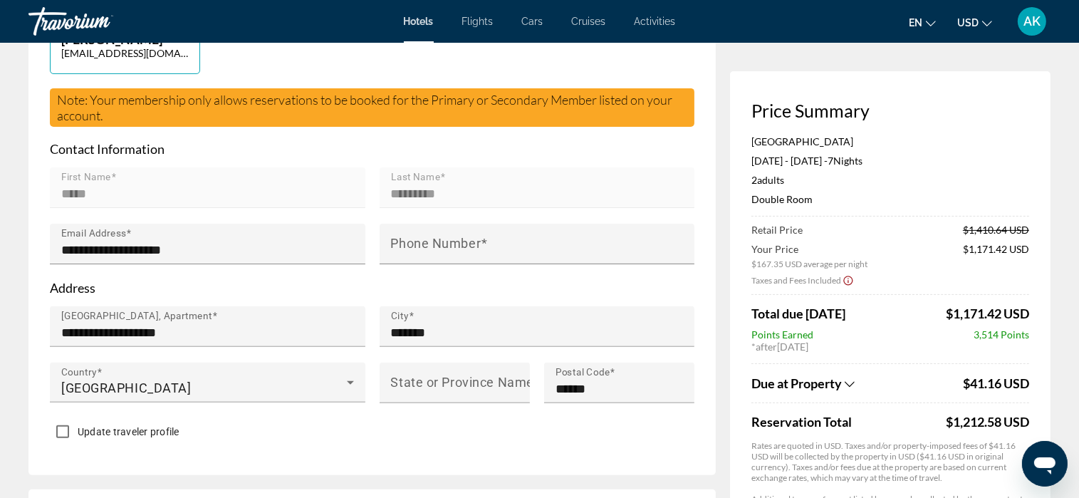
scroll to position [427, 0]
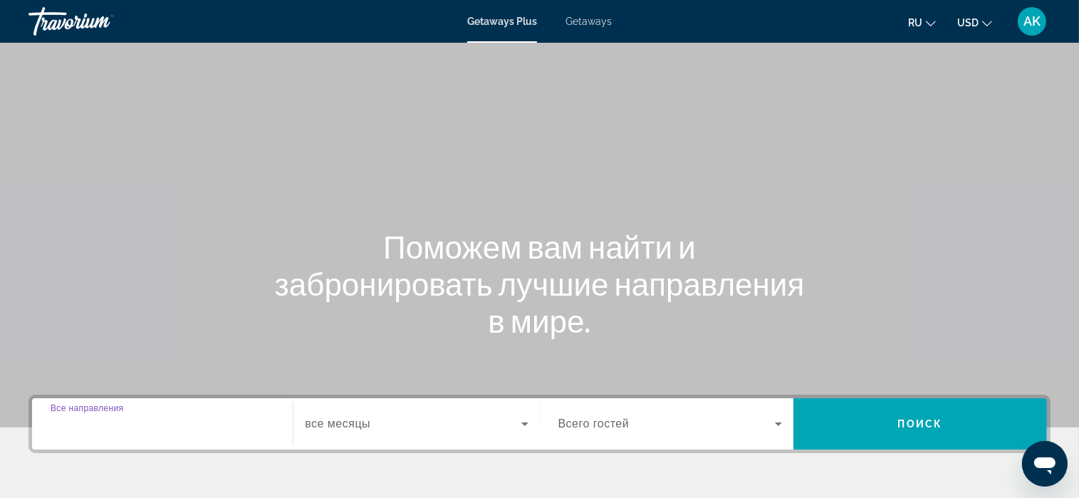
click at [155, 424] on input "Destination Все направления" at bounding box center [163, 424] width 224 height 17
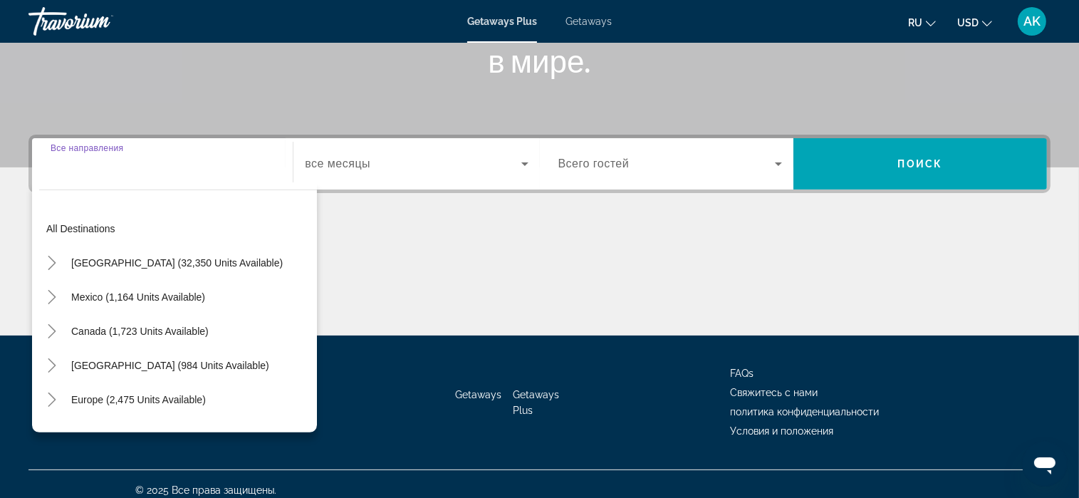
scroll to position [271, 0]
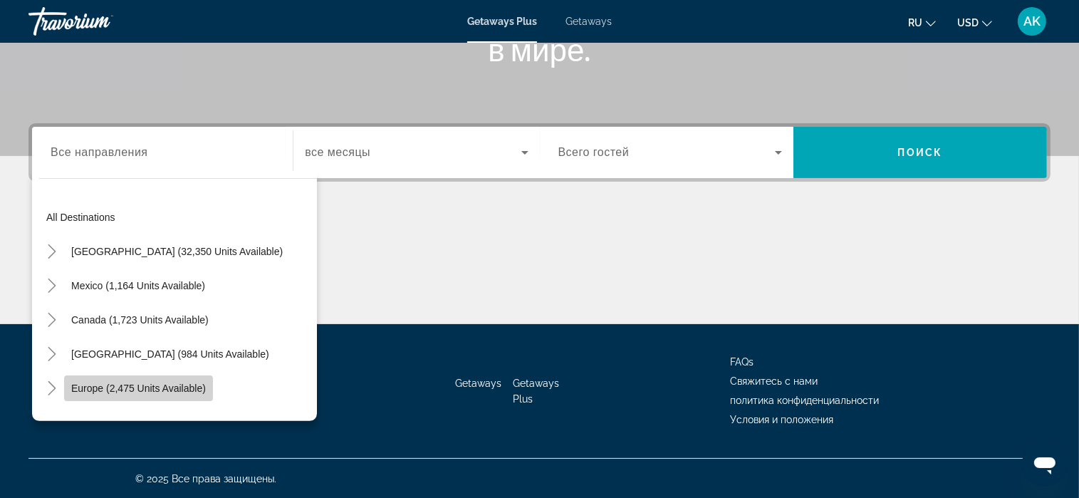
click at [155, 392] on span "Europe (2,475 units available)" at bounding box center [138, 388] width 135 height 11
type input "**********"
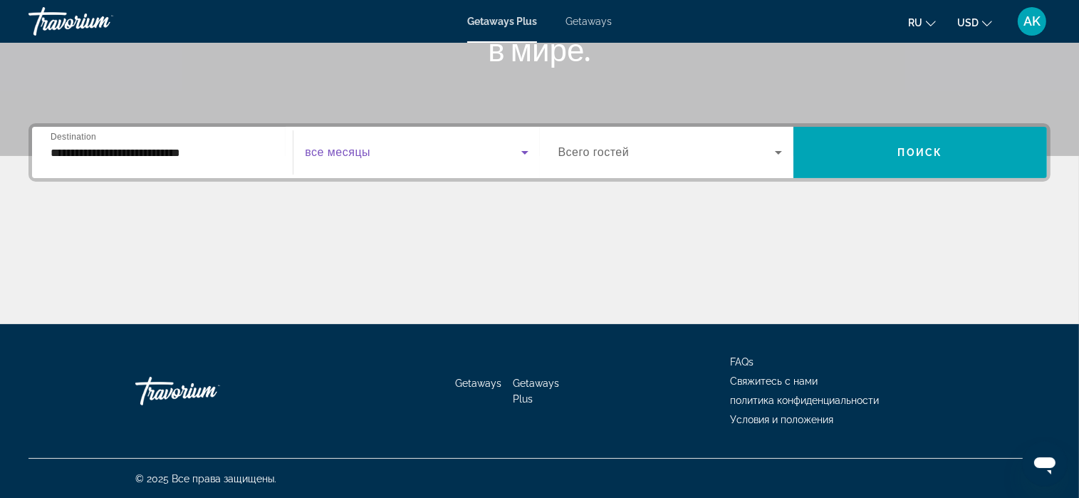
click at [521, 154] on icon "Search widget" at bounding box center [524, 152] width 17 height 17
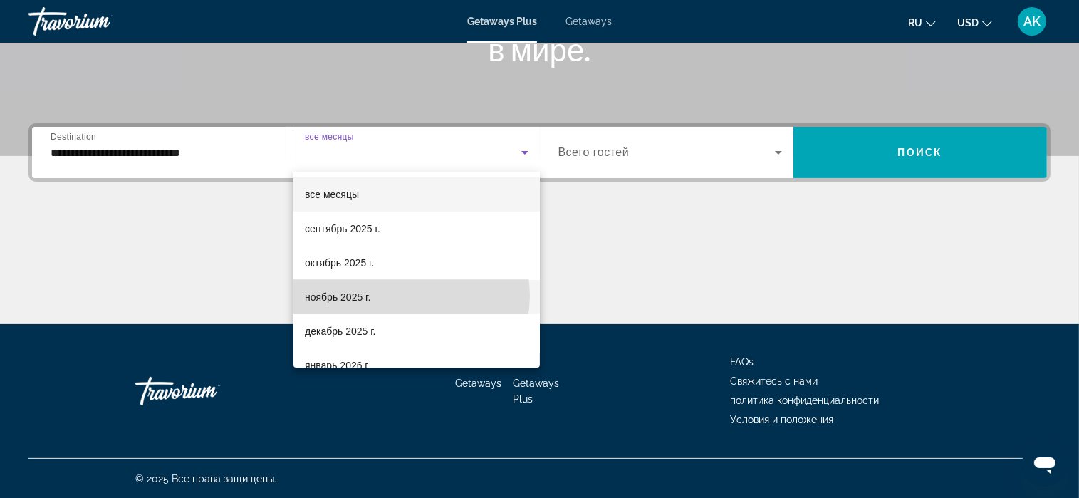
click at [407, 293] on mat-option "ноябрь 2025 г." at bounding box center [416, 297] width 246 height 34
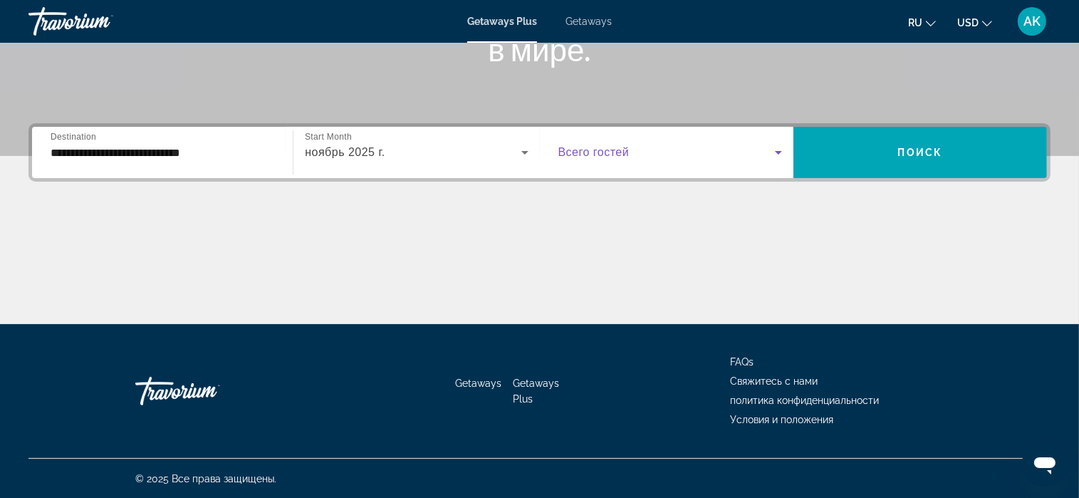
click at [779, 150] on icon "Search widget" at bounding box center [778, 152] width 17 height 17
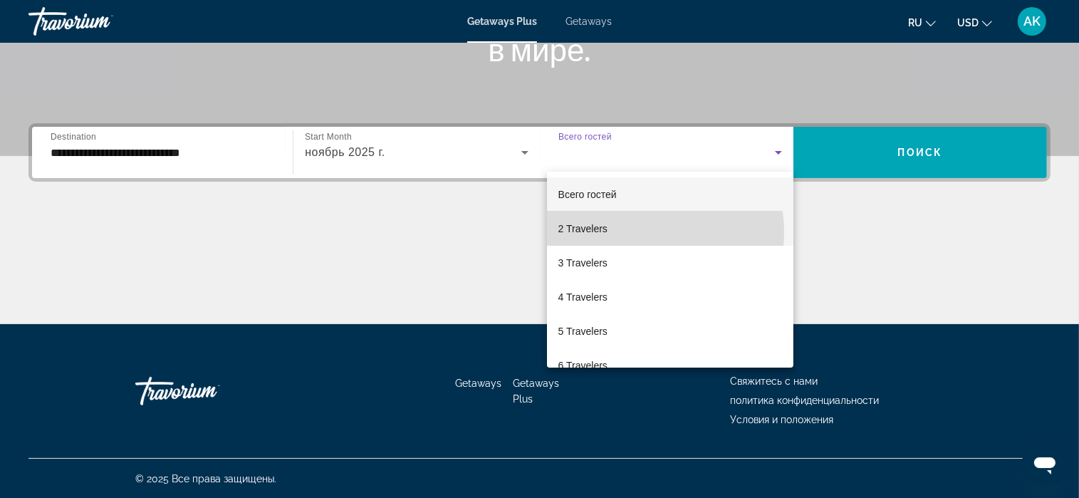
click at [649, 231] on mat-option "2 Travelers" at bounding box center [670, 229] width 246 height 34
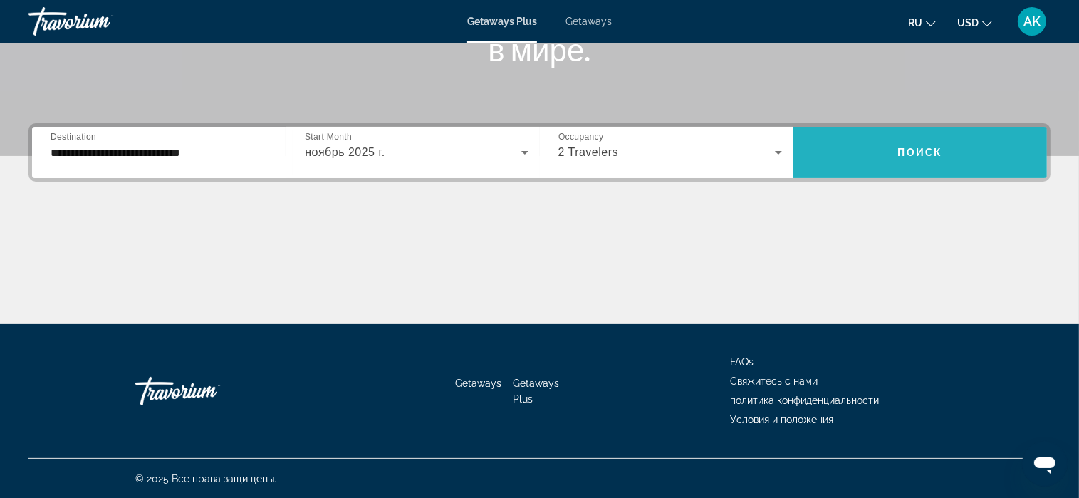
click at [895, 147] on span "Search widget" at bounding box center [921, 152] width 254 height 34
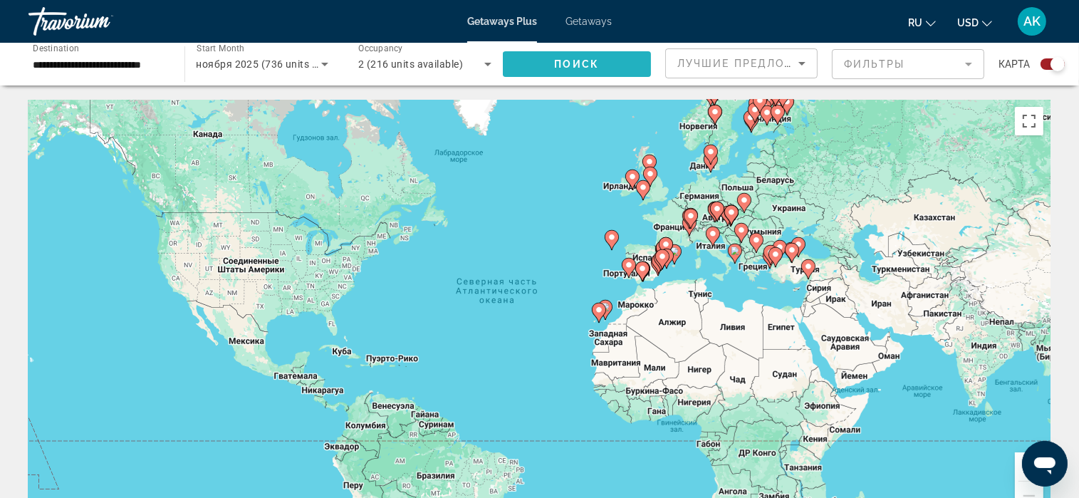
click at [588, 62] on span "Поиск" at bounding box center [577, 63] width 45 height 11
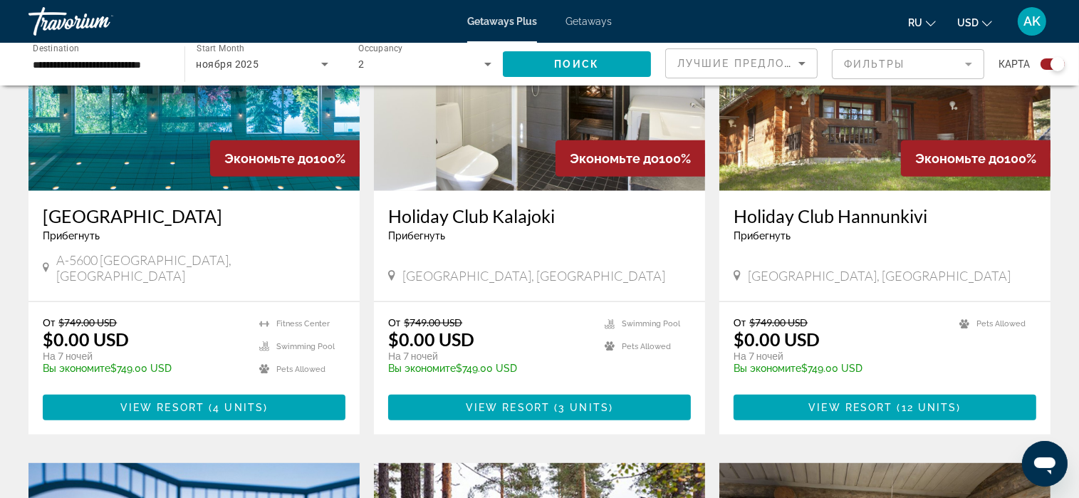
scroll to position [1638, 0]
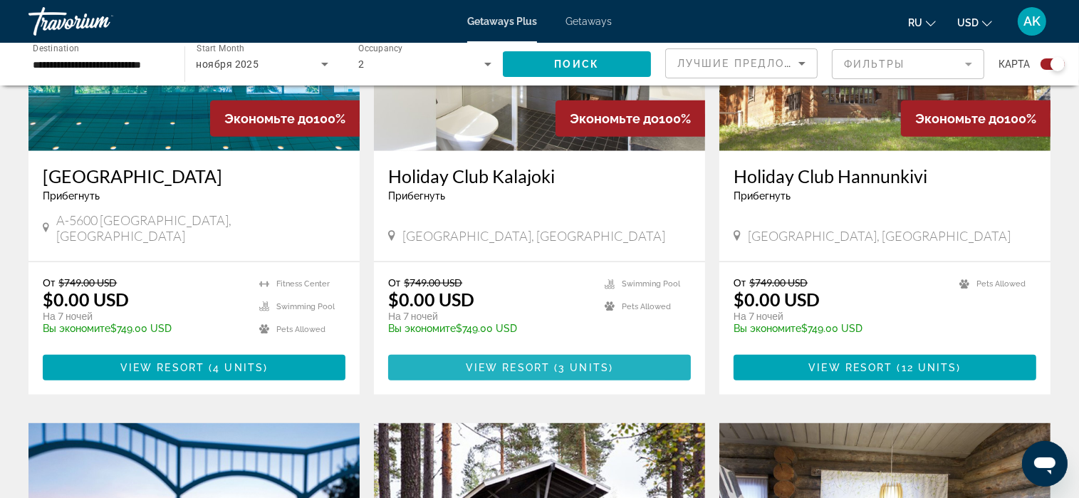
click at [497, 362] on span "View Resort" at bounding box center [508, 367] width 84 height 11
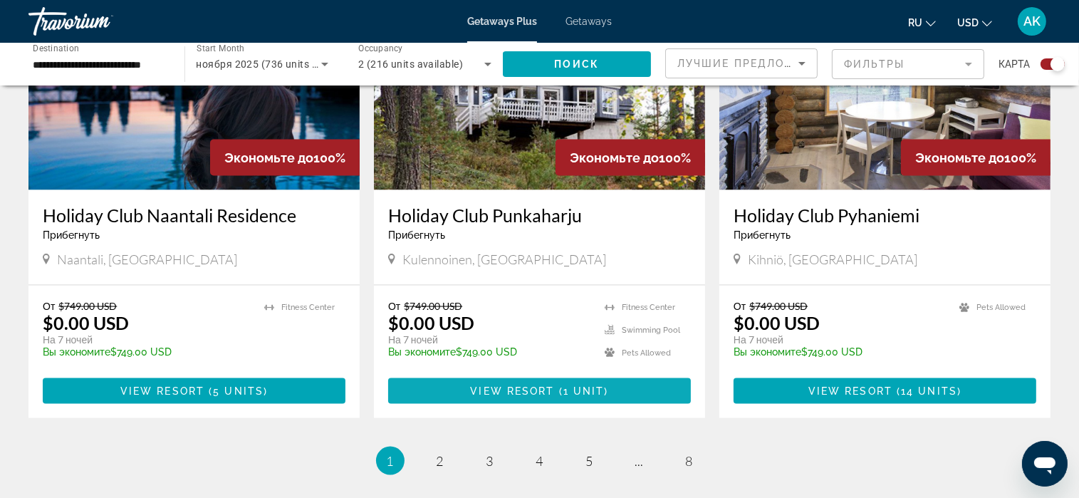
scroll to position [2176, 0]
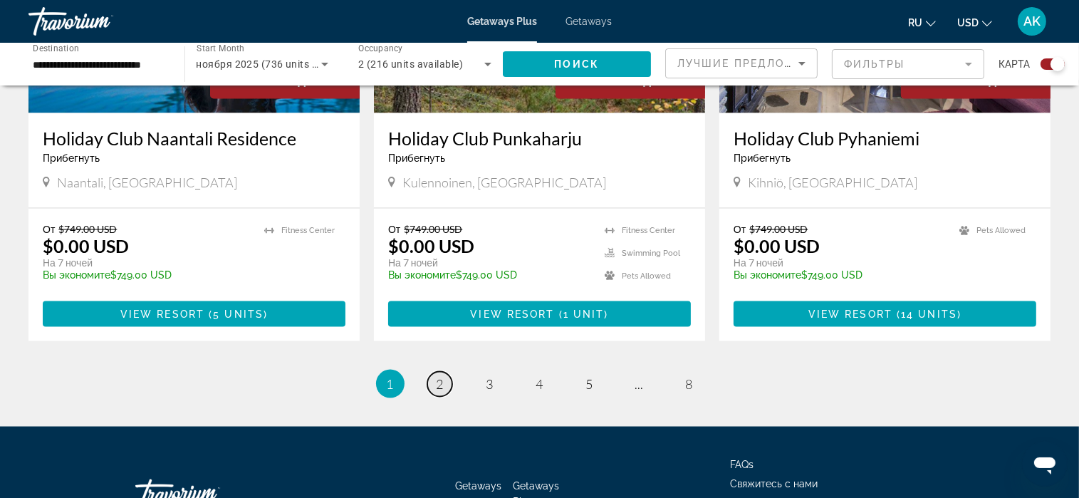
click at [437, 376] on span "2" at bounding box center [440, 384] width 7 height 16
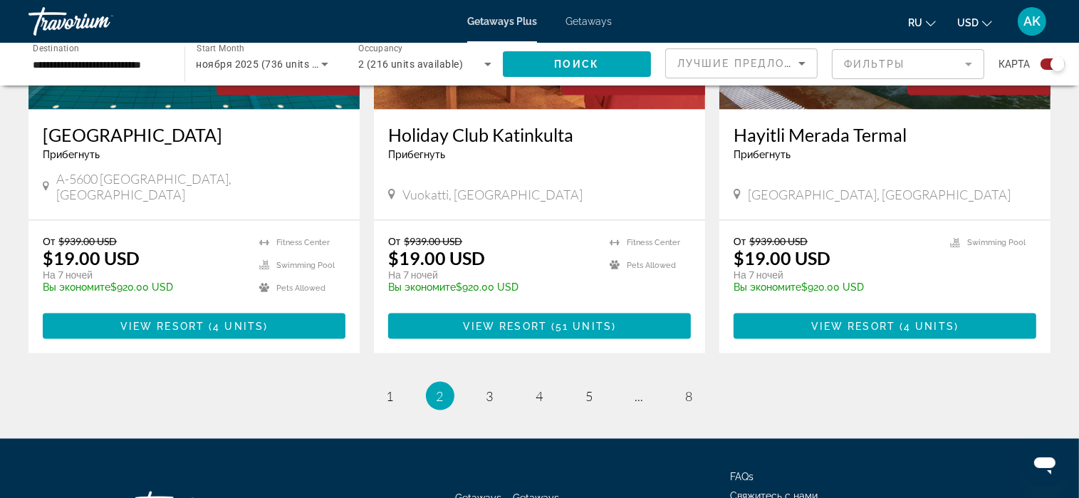
scroll to position [2247, 0]
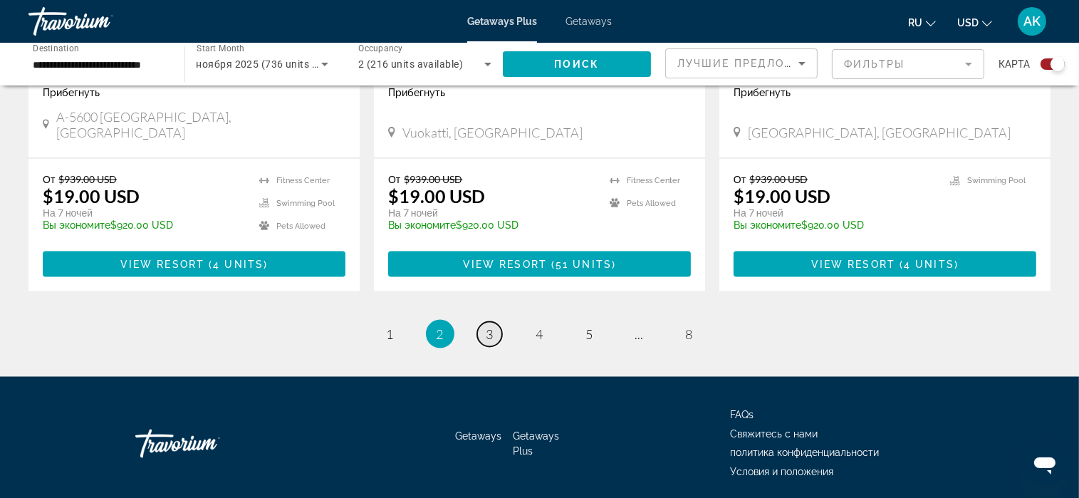
click at [489, 326] on span "3" at bounding box center [490, 334] width 7 height 16
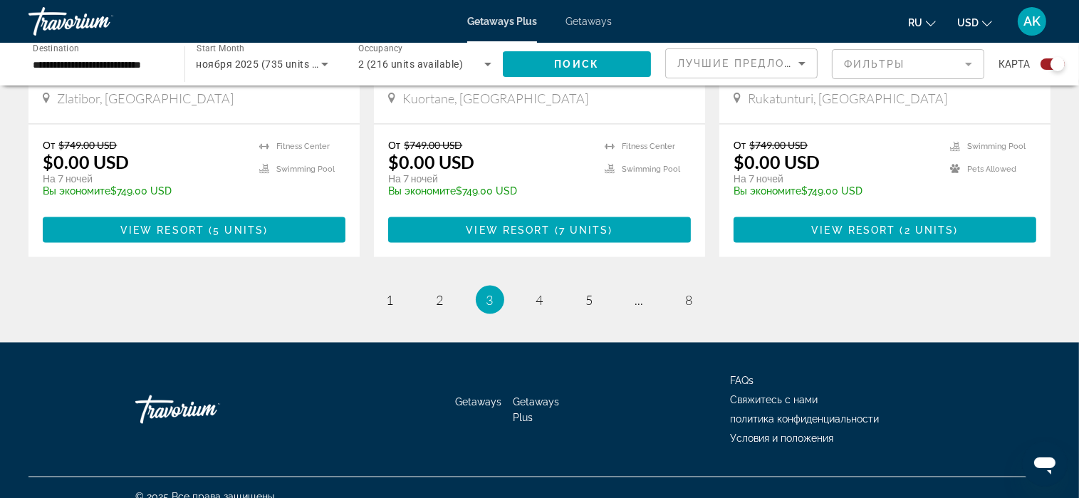
scroll to position [2247, 0]
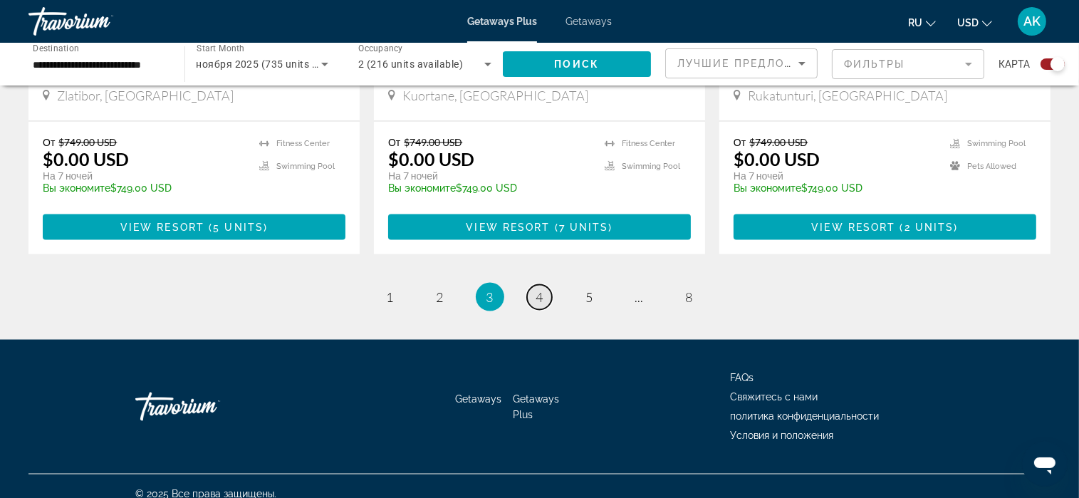
click at [538, 289] on span "4" at bounding box center [539, 297] width 7 height 16
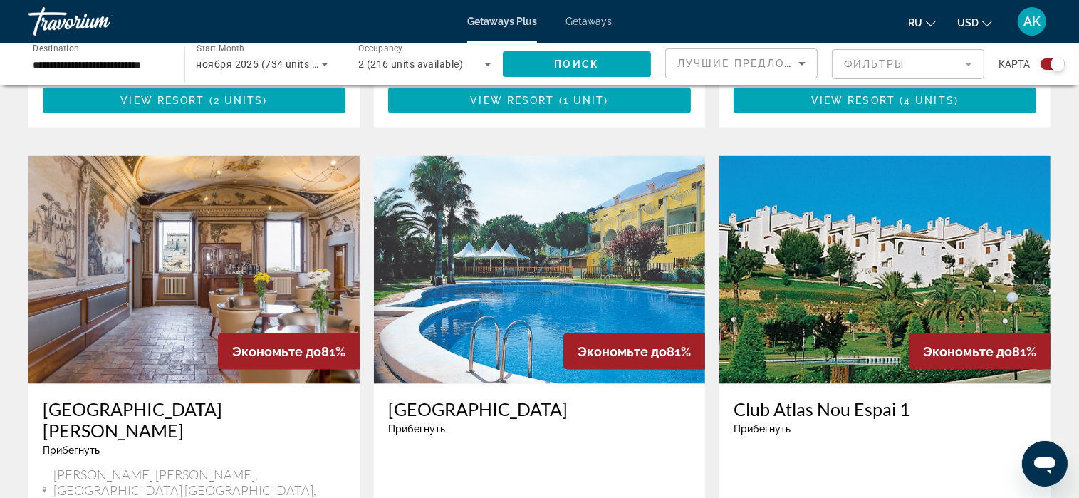
scroll to position [1923, 0]
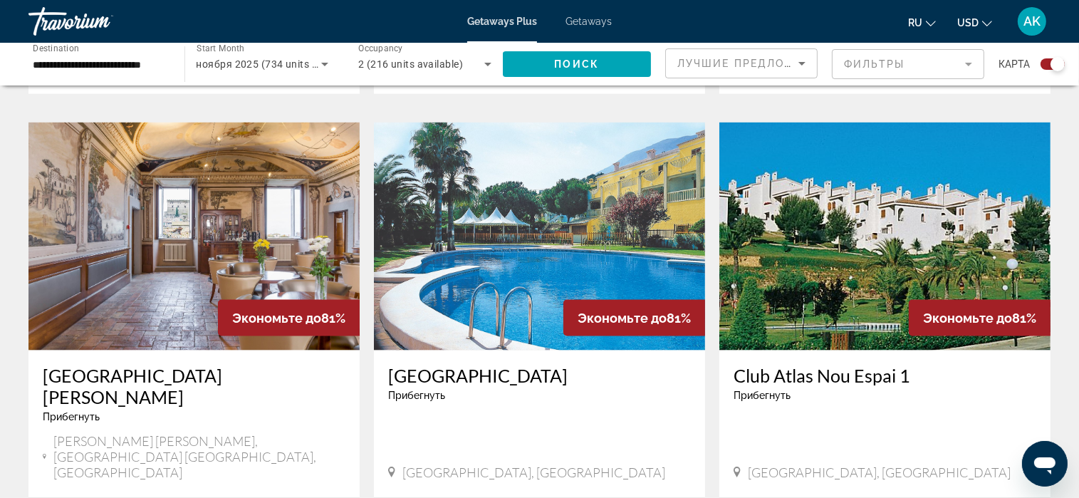
click at [151, 281] on img "Main content" at bounding box center [193, 237] width 331 height 228
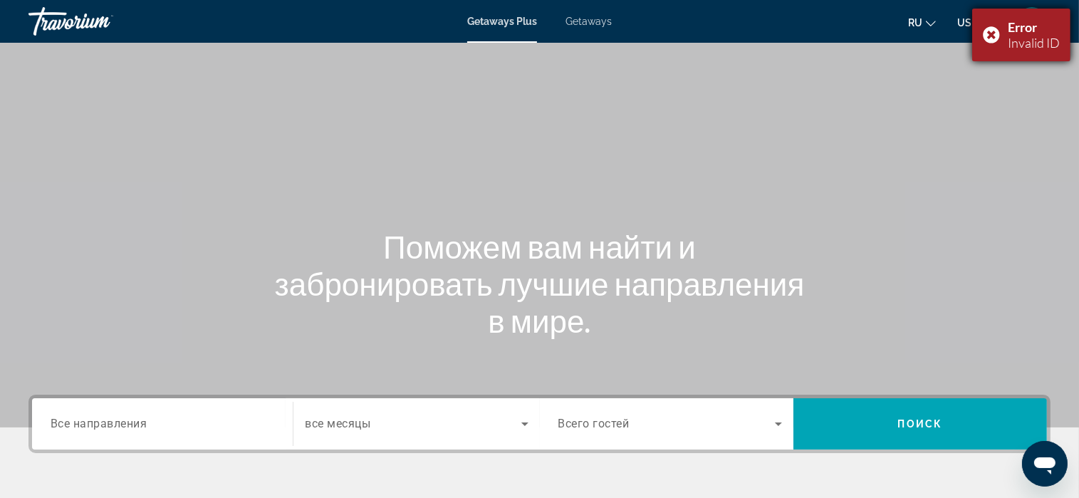
click at [983, 30] on div "Error Invalid ID" at bounding box center [1021, 35] width 98 height 53
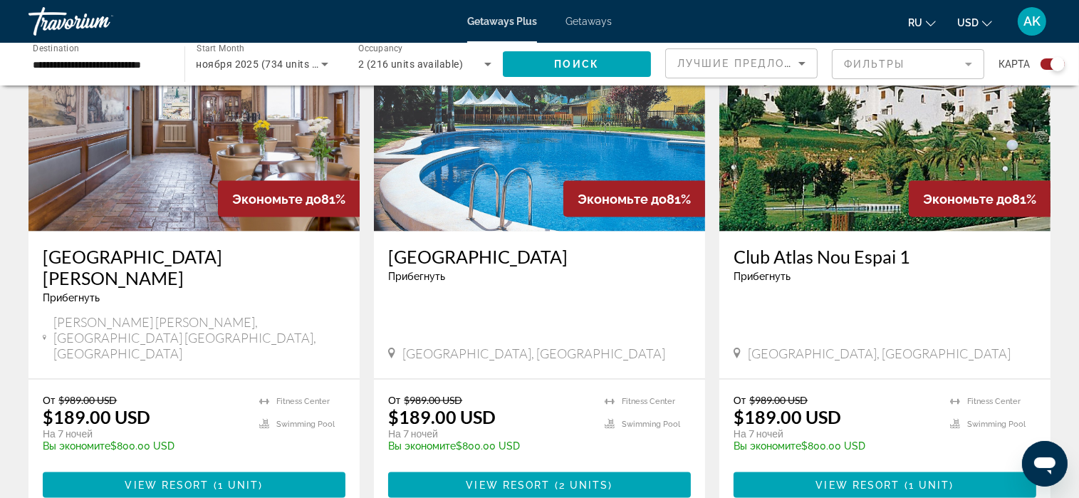
scroll to position [2066, 0]
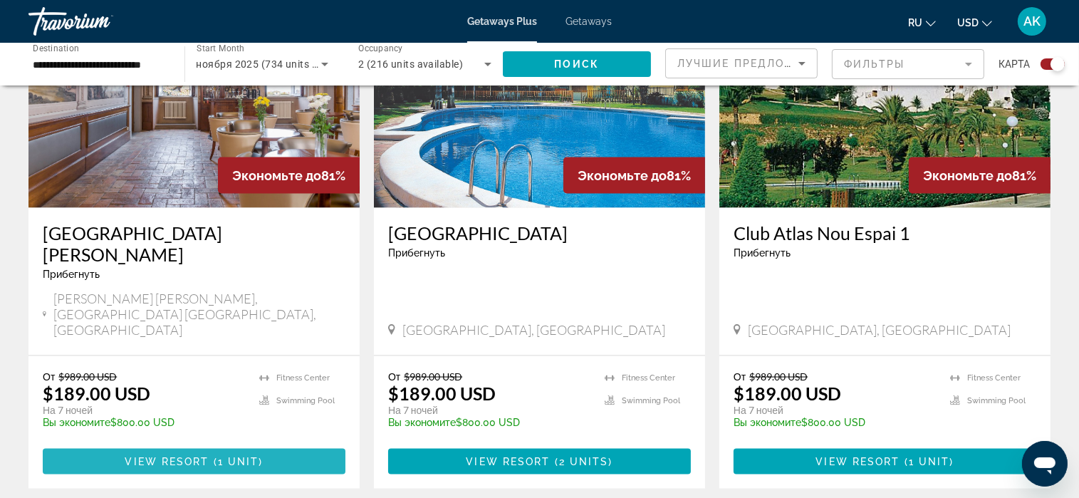
click at [191, 456] on span "View Resort" at bounding box center [167, 461] width 84 height 11
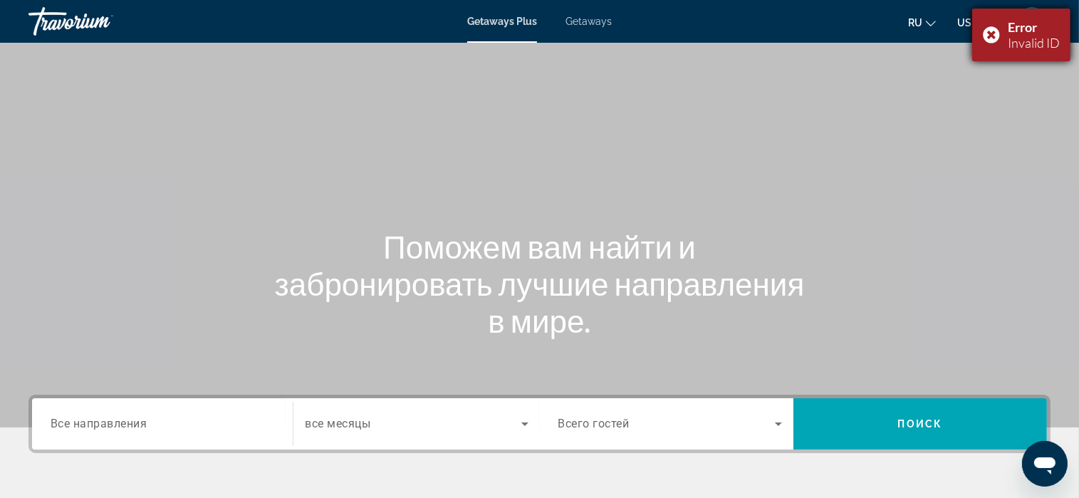
click at [993, 33] on div "Error Invalid ID" at bounding box center [1021, 35] width 98 height 53
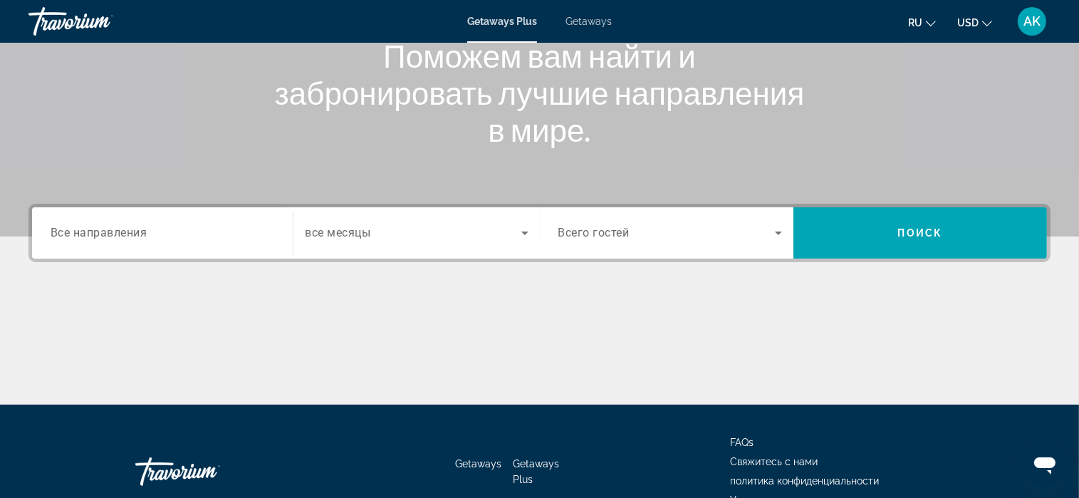
scroll to position [214, 0]
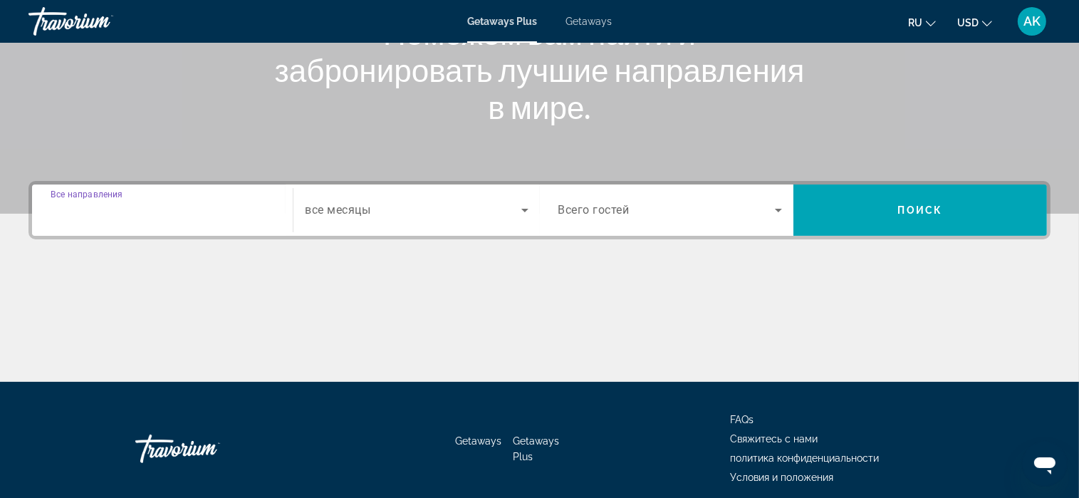
click at [199, 206] on input "Destination Все направления" at bounding box center [163, 210] width 224 height 17
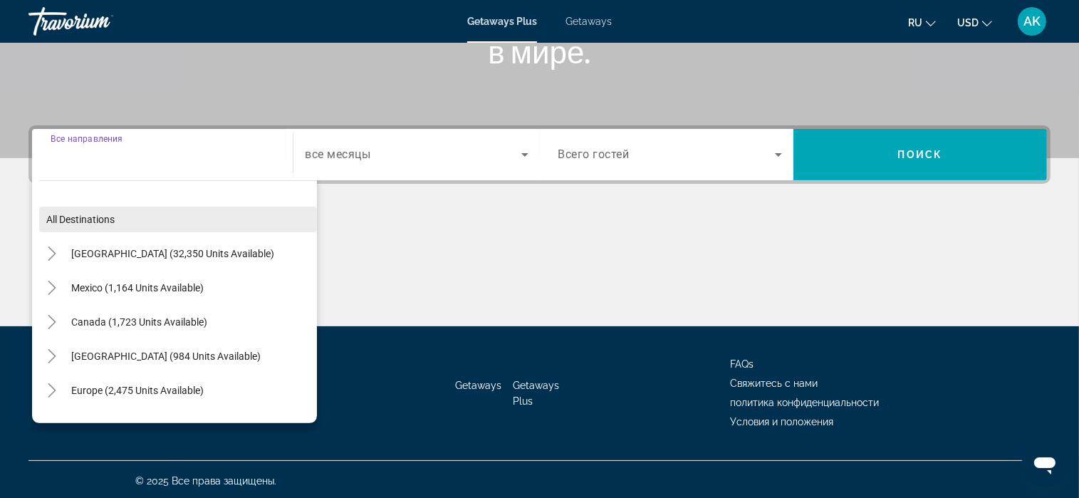
scroll to position [271, 0]
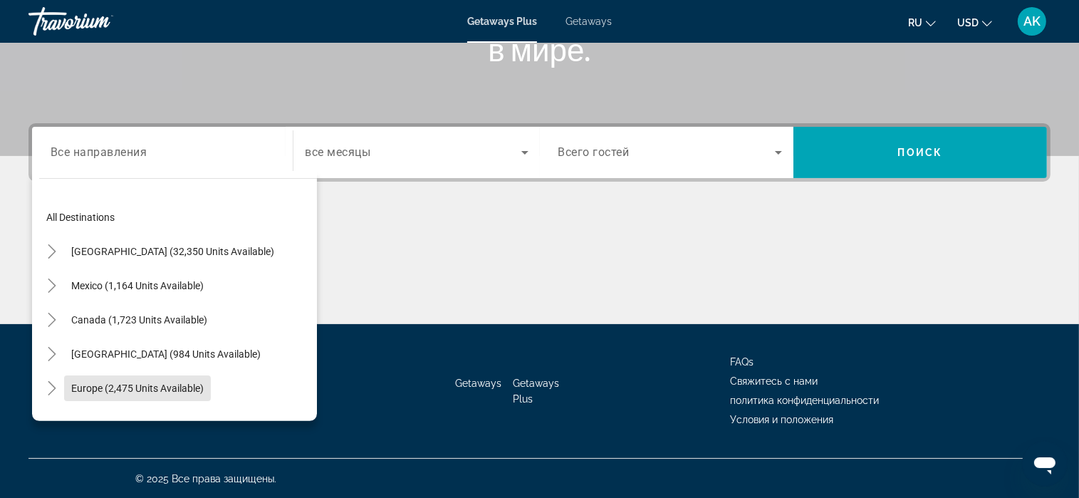
drag, startPoint x: 177, startPoint y: 384, endPoint x: 182, endPoint y: 378, distance: 7.6
click at [177, 384] on span "Europe (2,475 units available)" at bounding box center [137, 388] width 132 height 11
type input "**********"
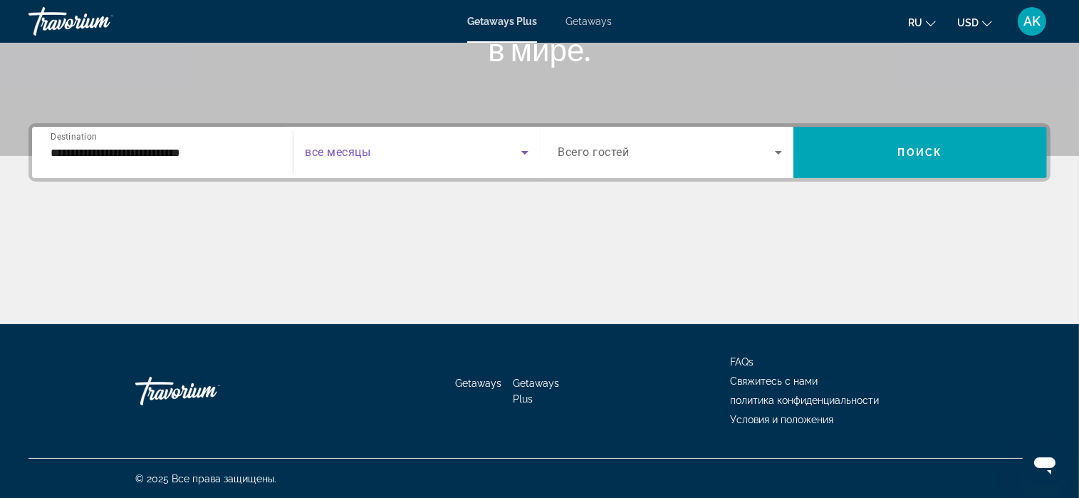
click at [522, 151] on icon "Search widget" at bounding box center [524, 153] width 7 height 4
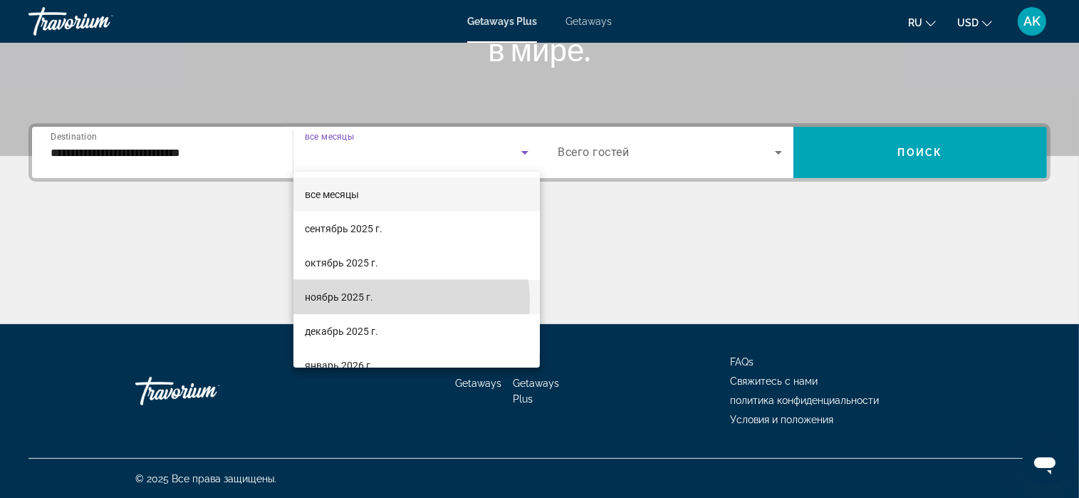
click at [375, 301] on mat-option "ноябрь 2025 г." at bounding box center [416, 297] width 246 height 34
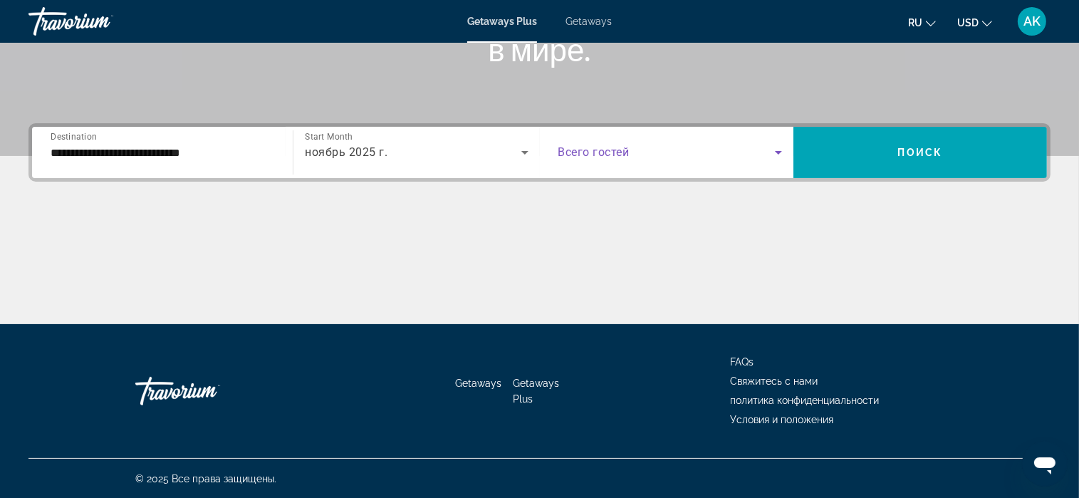
click at [772, 144] on icon "Search widget" at bounding box center [778, 152] width 17 height 17
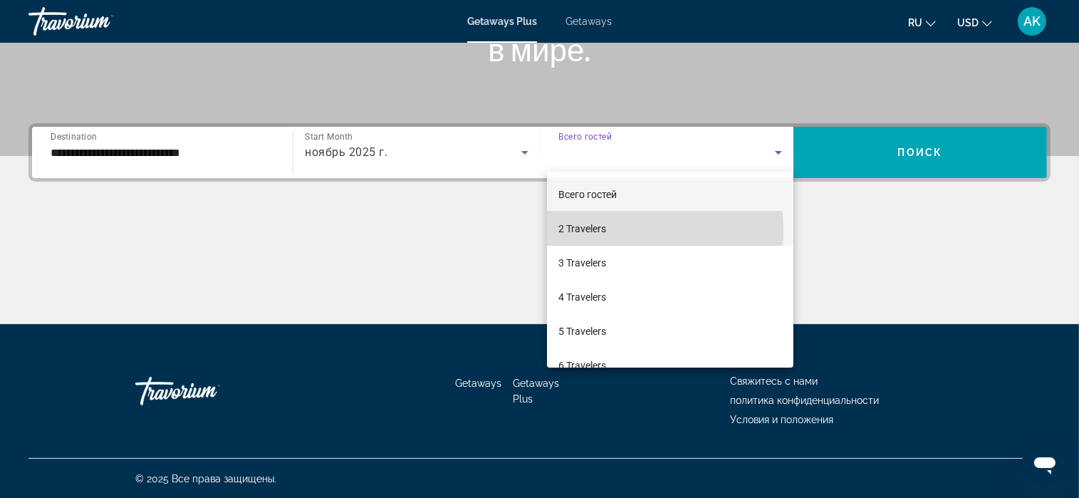
click at [615, 230] on mat-option "2 Travelers" at bounding box center [670, 229] width 246 height 34
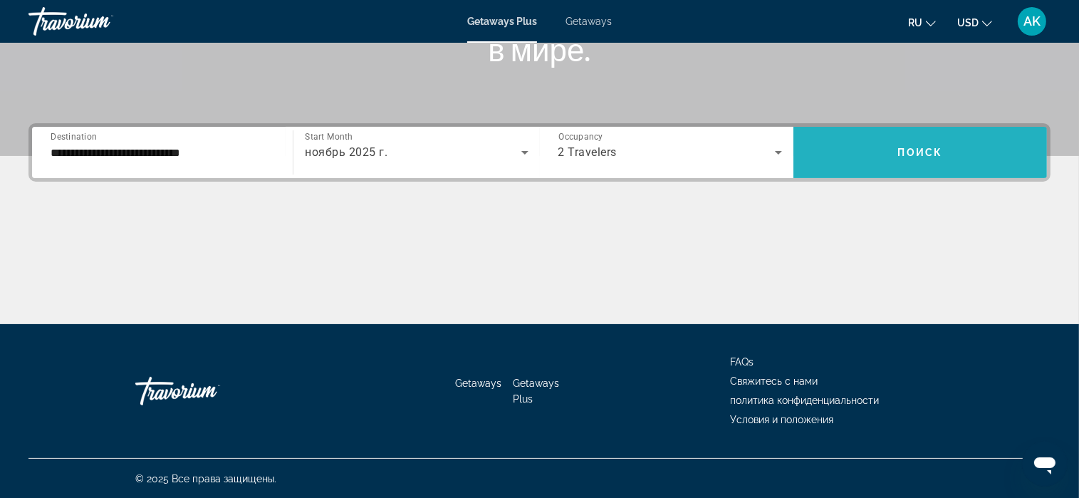
click at [902, 147] on span "Поиск" at bounding box center [920, 152] width 45 height 11
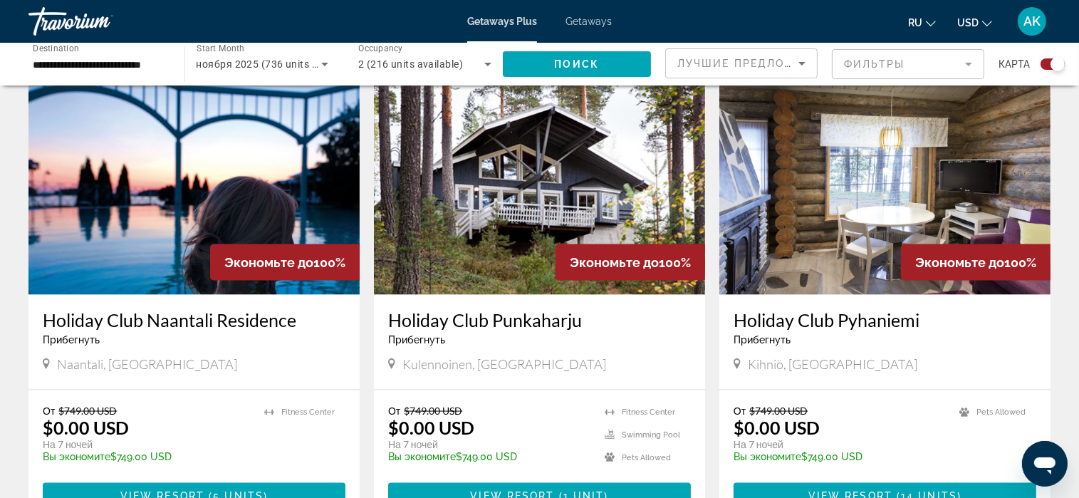
scroll to position [2247, 0]
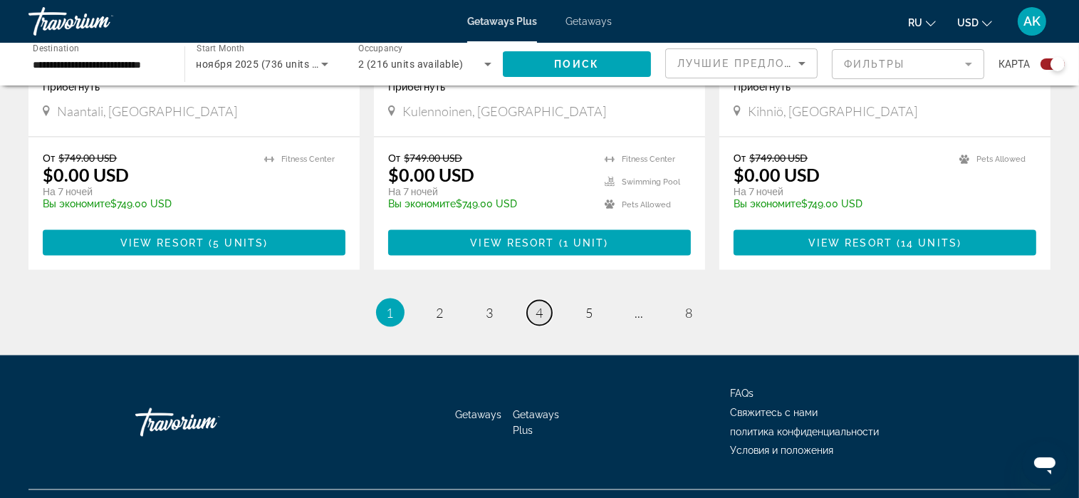
click at [542, 305] on span "4" at bounding box center [539, 313] width 7 height 16
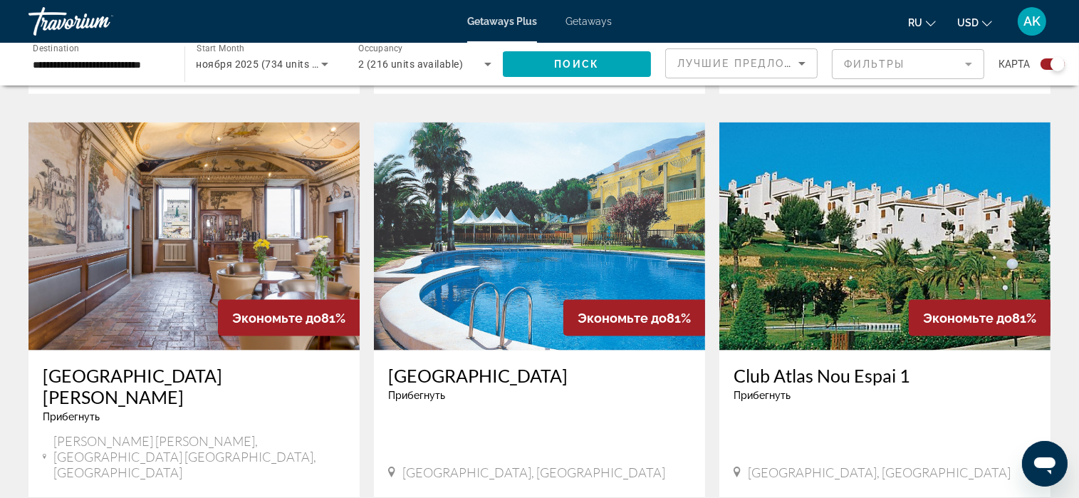
scroll to position [1994, 0]
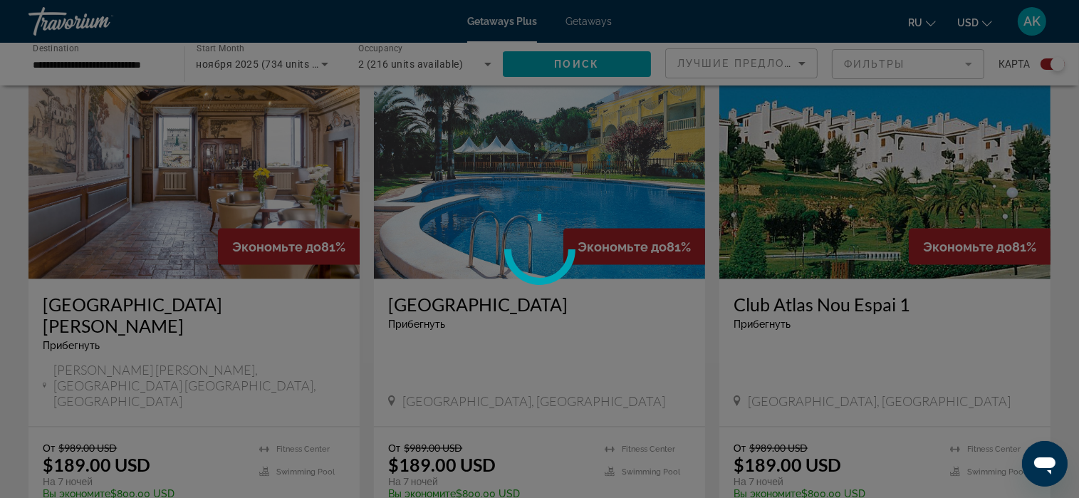
click at [266, 461] on div at bounding box center [539, 249] width 1079 height 498
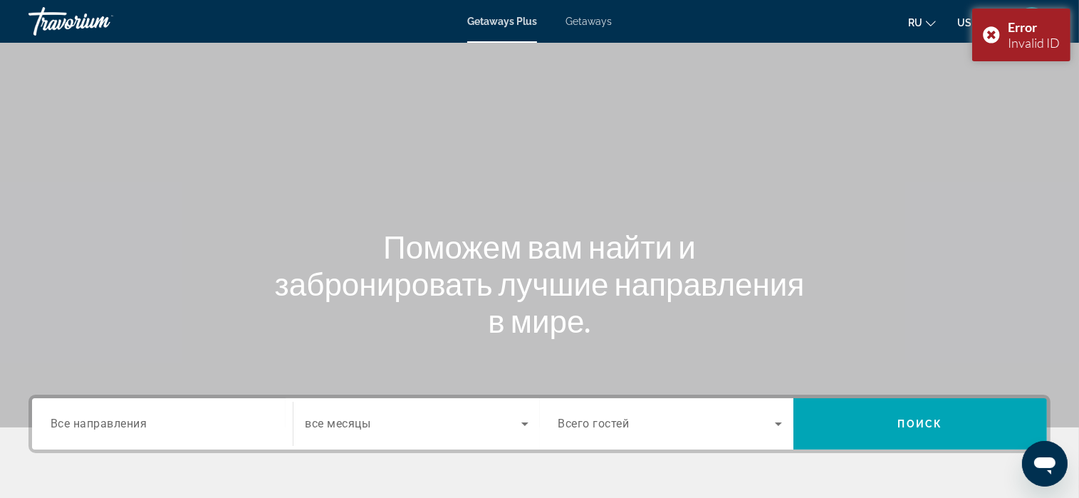
click at [205, 410] on div "Search widget" at bounding box center [163, 424] width 224 height 41
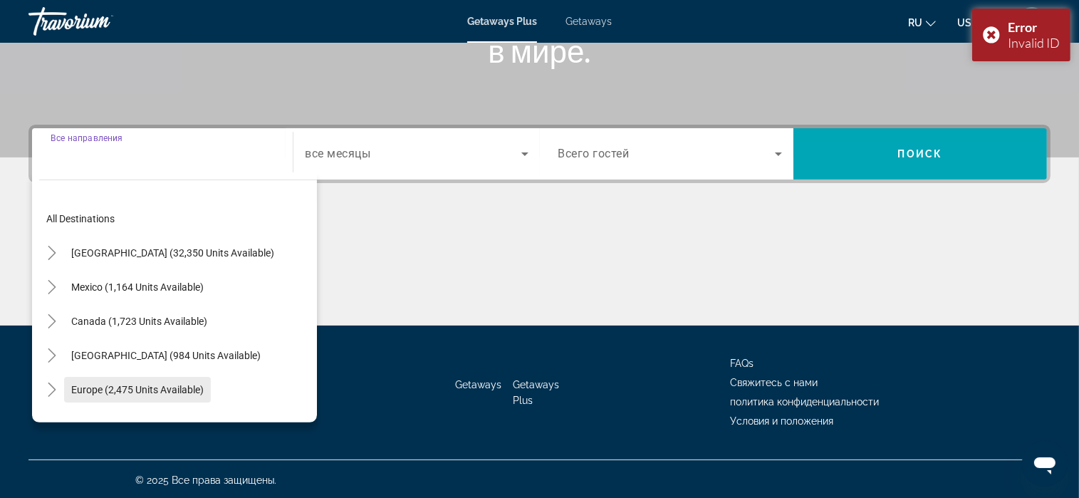
scroll to position [271, 0]
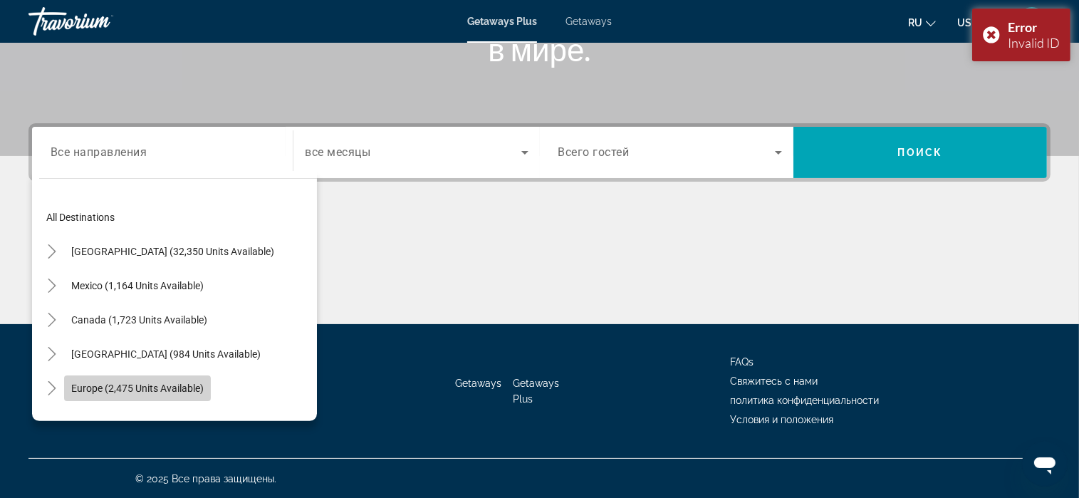
click at [160, 379] on span "Search widget" at bounding box center [137, 388] width 147 height 34
type input "**********"
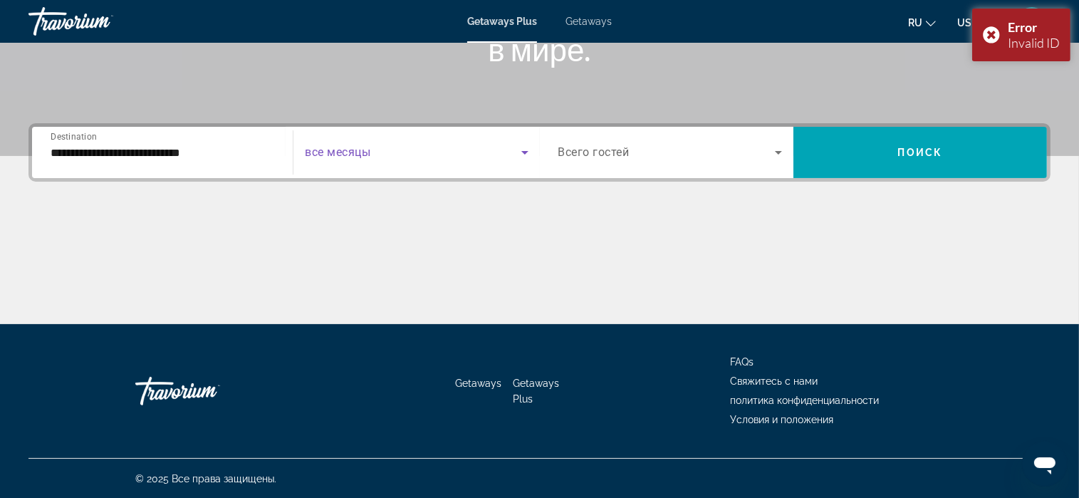
click at [526, 147] on icon "Search widget" at bounding box center [524, 152] width 17 height 17
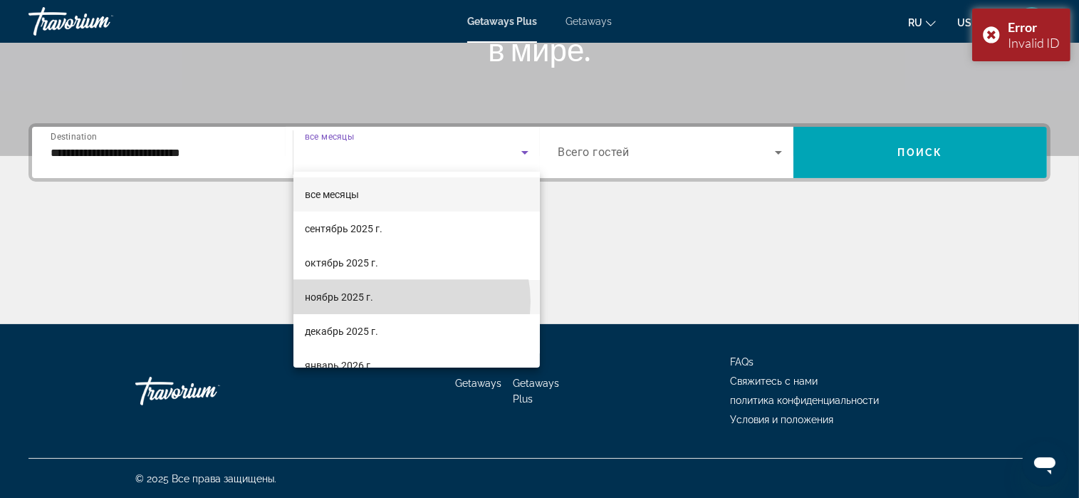
click at [405, 299] on mat-option "ноябрь 2025 г." at bounding box center [416, 297] width 246 height 34
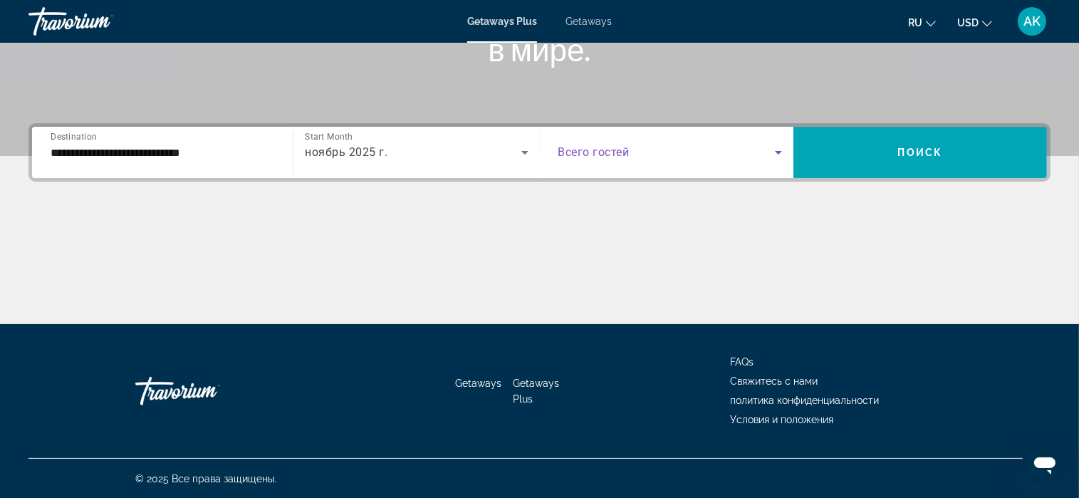
click at [773, 149] on icon "Search widget" at bounding box center [778, 152] width 17 height 17
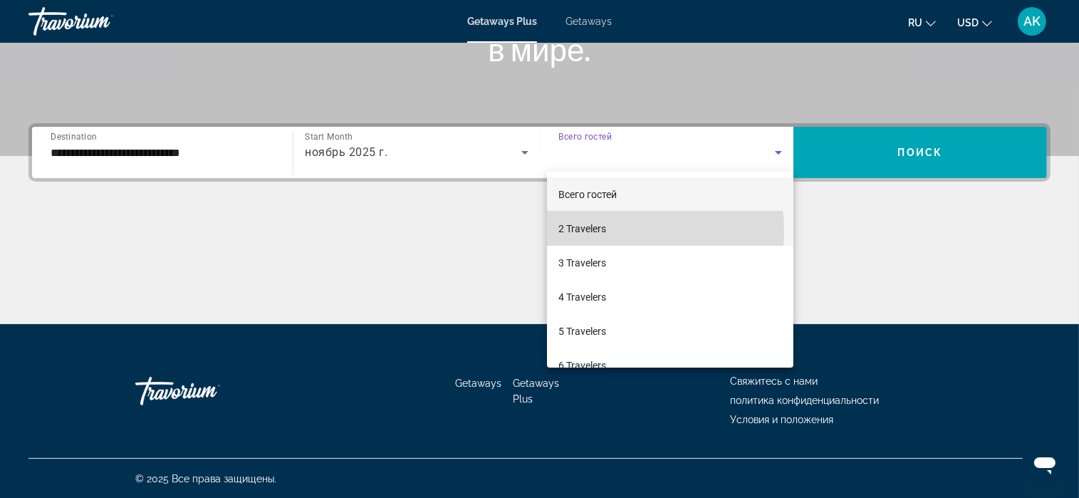
drag, startPoint x: 640, startPoint y: 231, endPoint x: 652, endPoint y: 221, distance: 15.7
click at [640, 230] on mat-option "2 Travelers" at bounding box center [670, 229] width 246 height 34
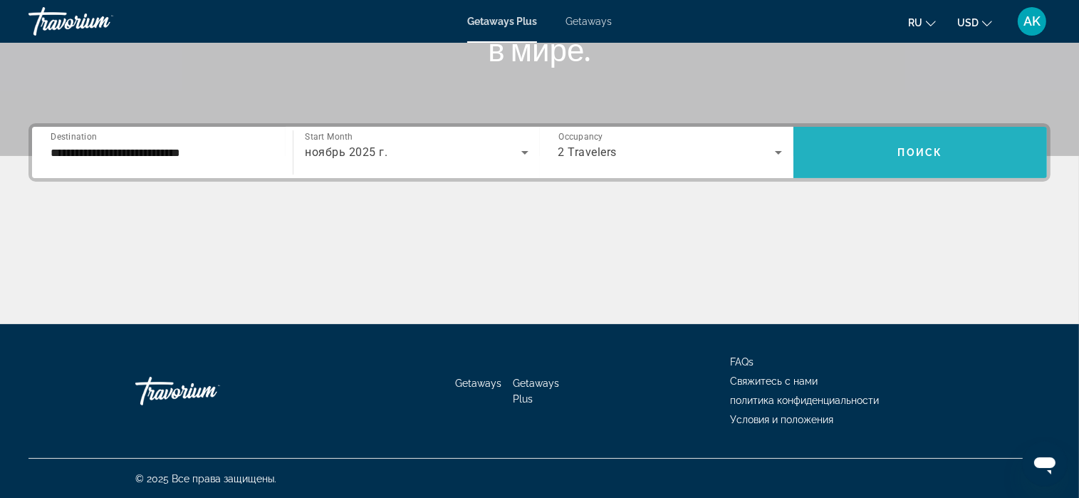
click at [892, 150] on span "Search widget" at bounding box center [921, 152] width 254 height 34
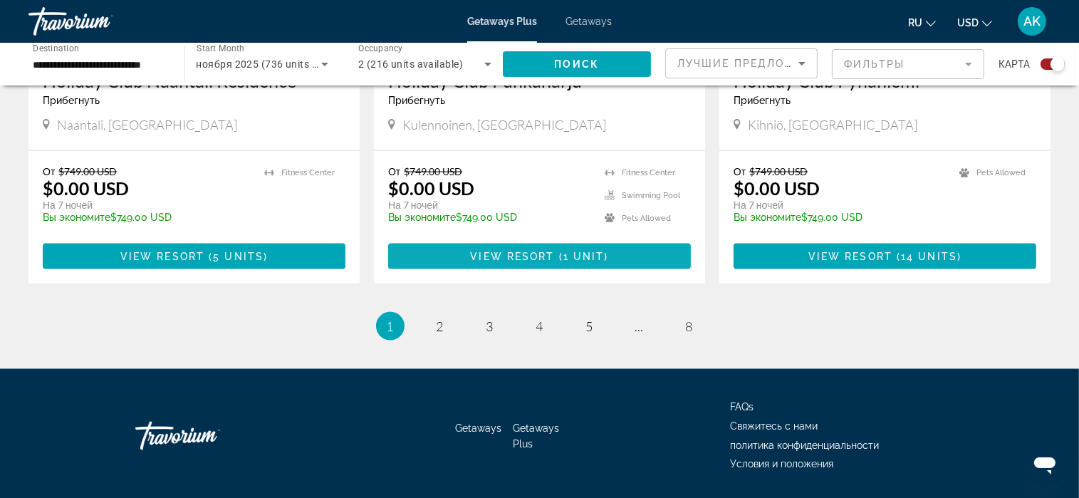
scroll to position [2247, 0]
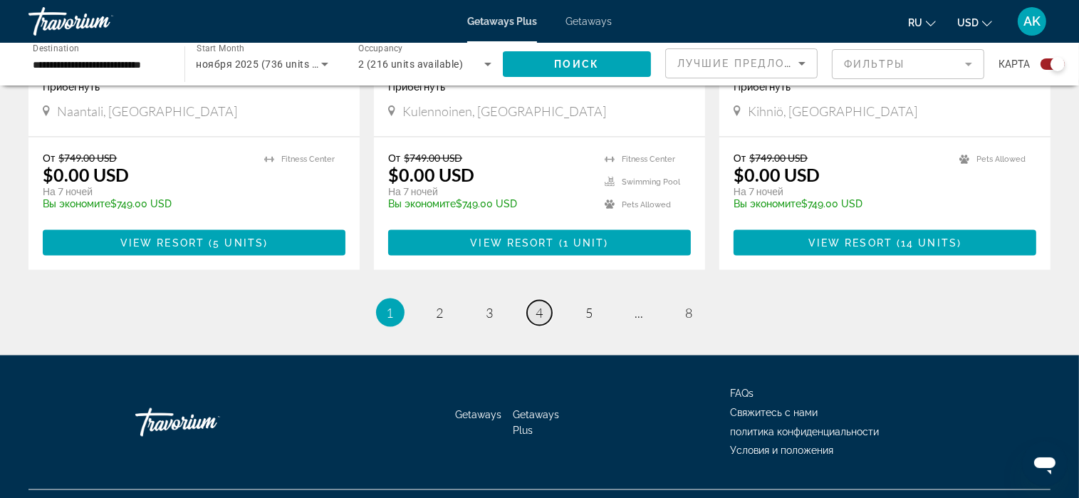
click at [535, 301] on link "page 4" at bounding box center [539, 313] width 25 height 25
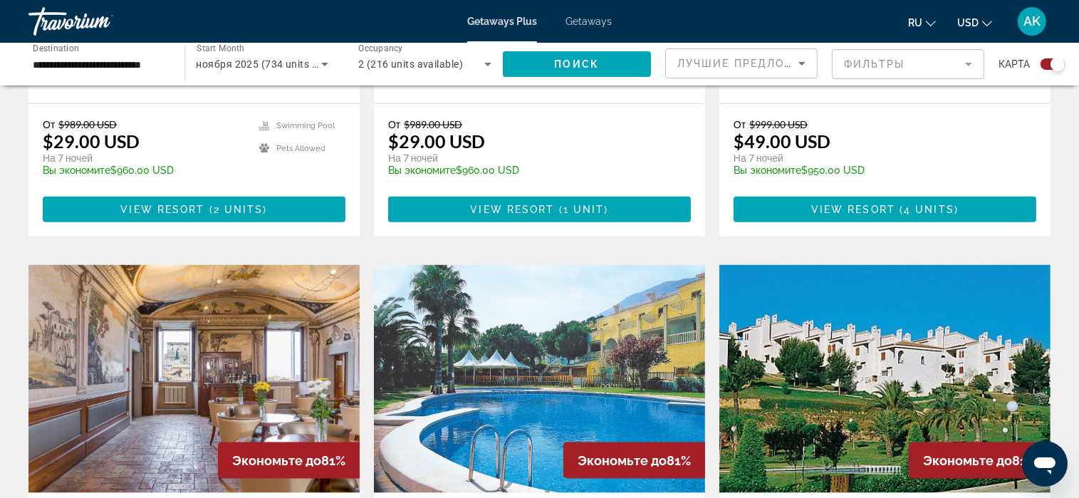
scroll to position [1923, 0]
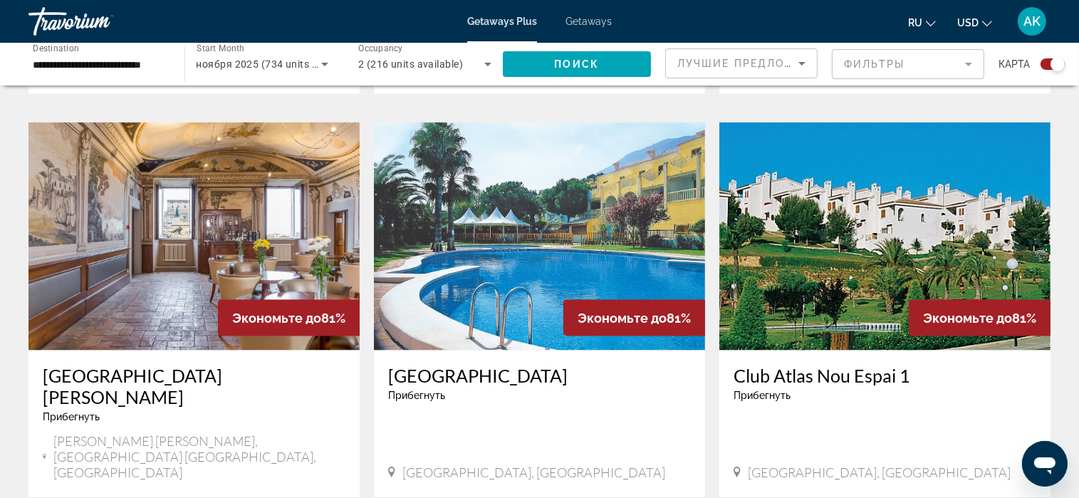
click at [544, 233] on img "Main content" at bounding box center [539, 237] width 331 height 228
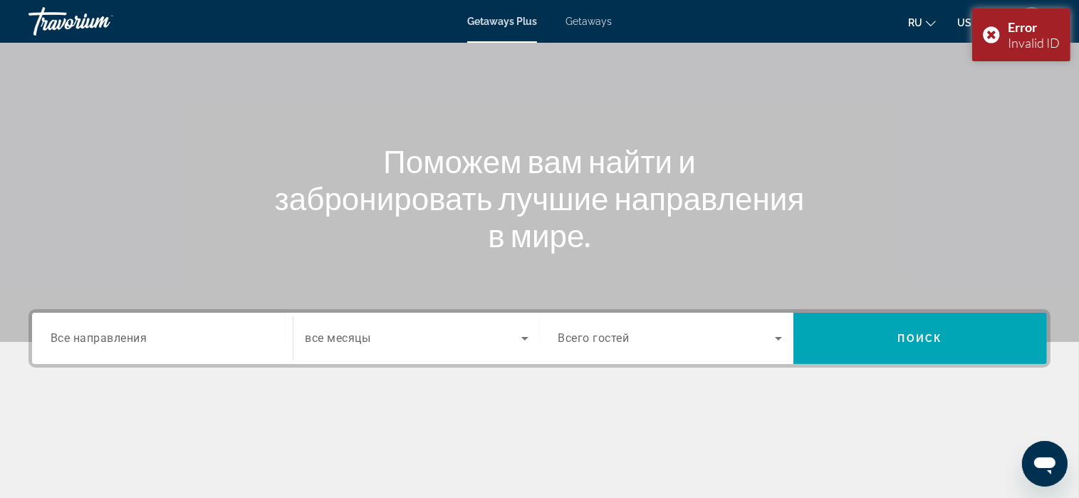
scroll to position [142, 0]
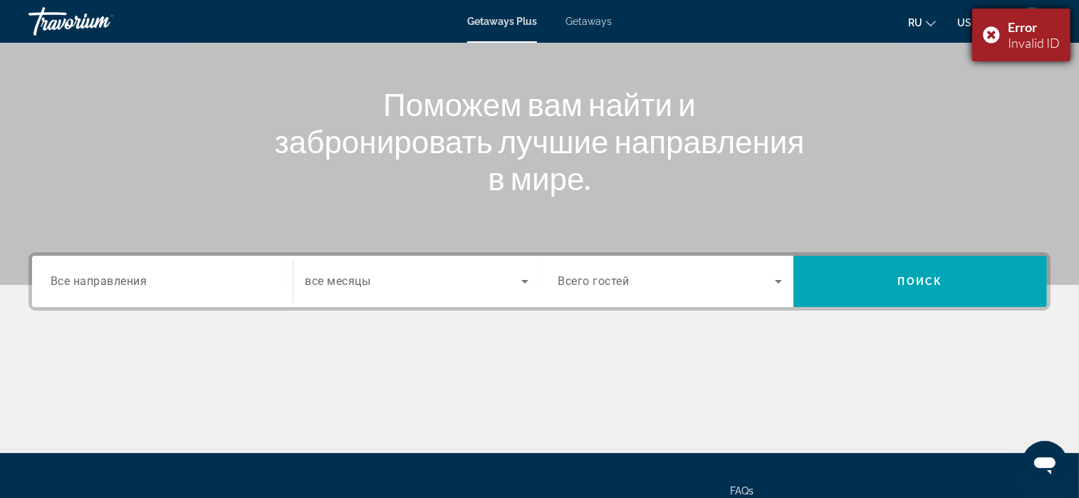
click at [989, 32] on div "Error Invalid ID" at bounding box center [1021, 35] width 98 height 53
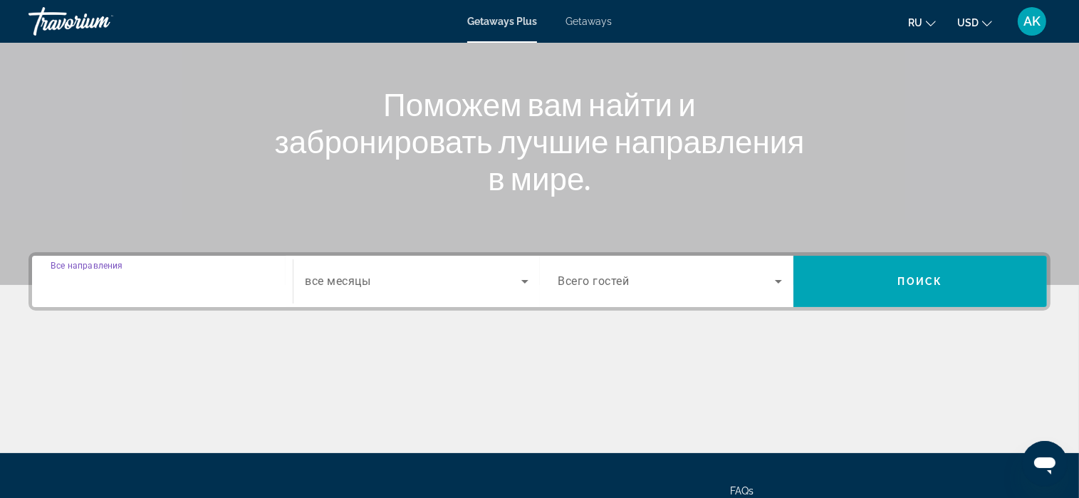
click at [170, 274] on input "Destination Все направления" at bounding box center [163, 282] width 224 height 17
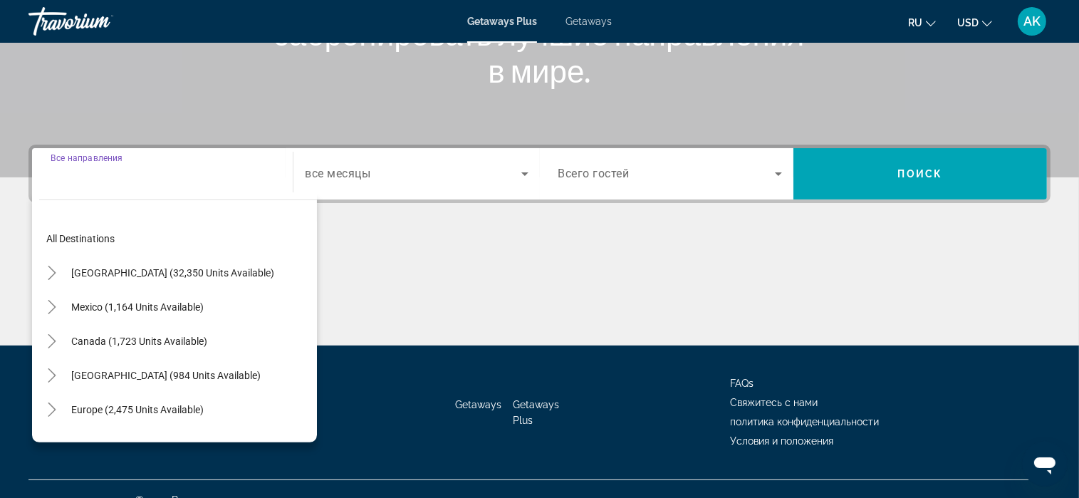
scroll to position [271, 0]
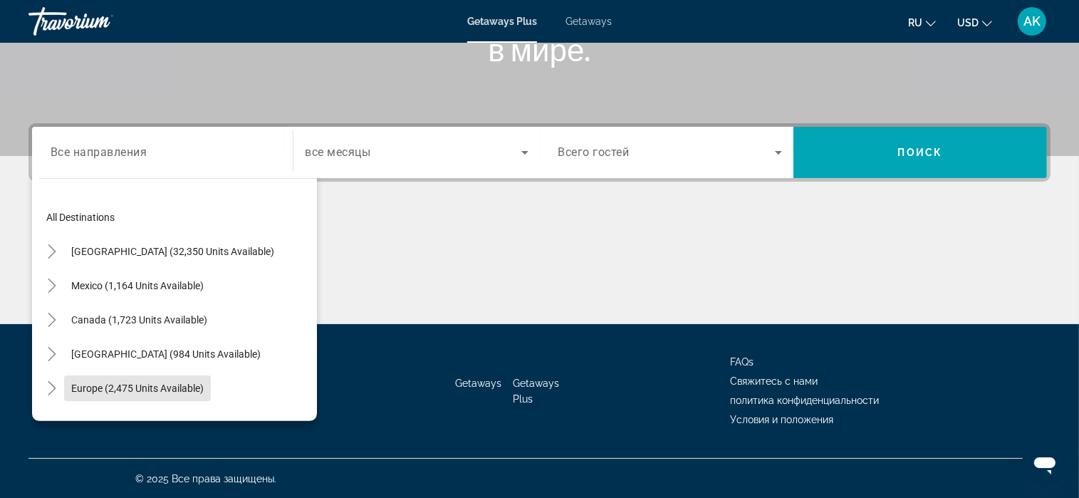
click at [145, 389] on span "Europe (2,475 units available)" at bounding box center [137, 388] width 132 height 11
type input "**********"
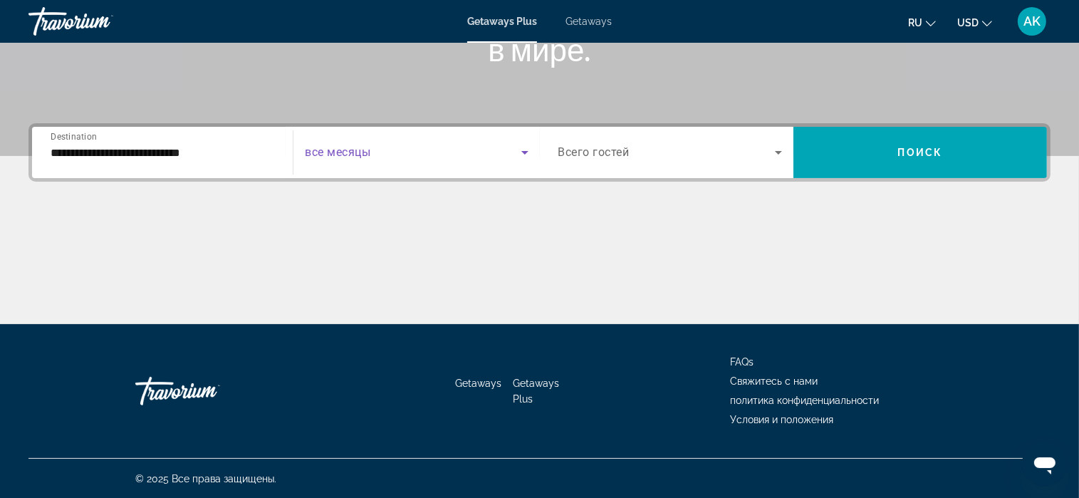
click at [395, 151] on span "Search widget" at bounding box center [413, 152] width 216 height 17
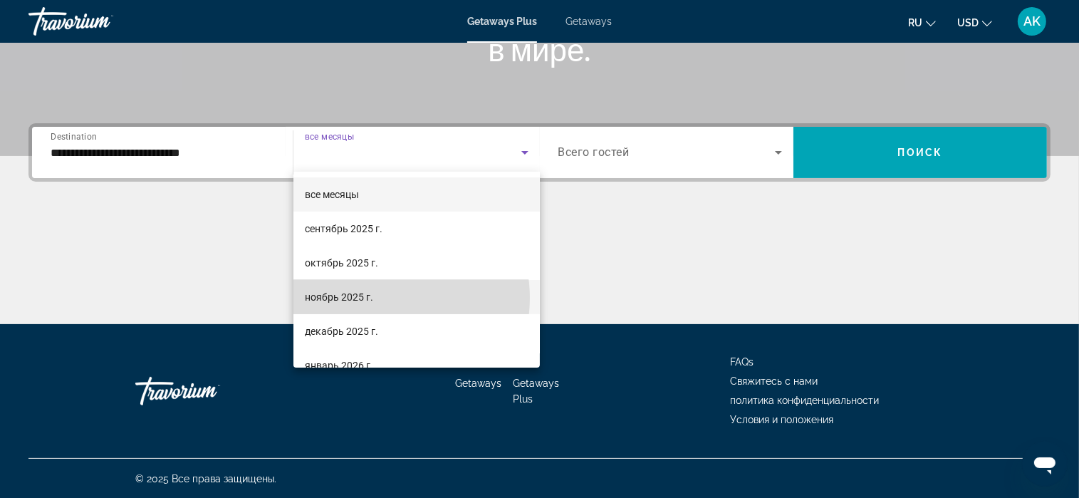
click at [382, 298] on mat-option "ноябрь 2025 г." at bounding box center [416, 297] width 246 height 34
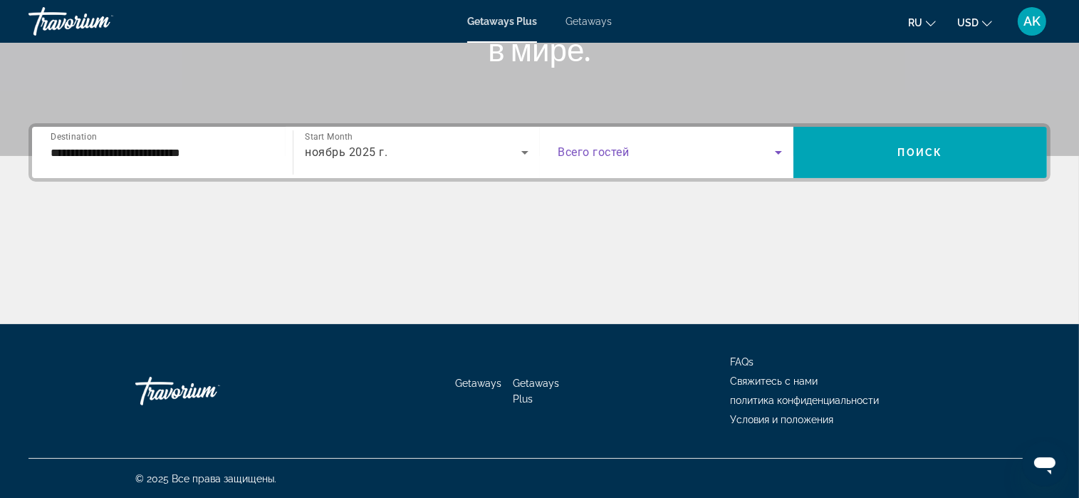
click at [779, 152] on icon "Search widget" at bounding box center [778, 153] width 7 height 4
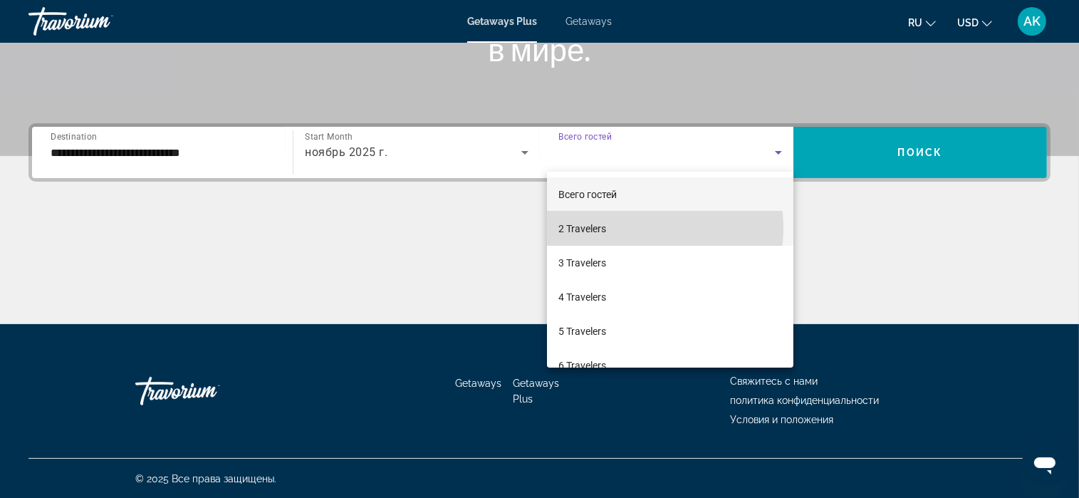
drag, startPoint x: 621, startPoint y: 228, endPoint x: 746, endPoint y: 188, distance: 130.9
click at [622, 227] on mat-option "2 Travelers" at bounding box center [670, 229] width 246 height 34
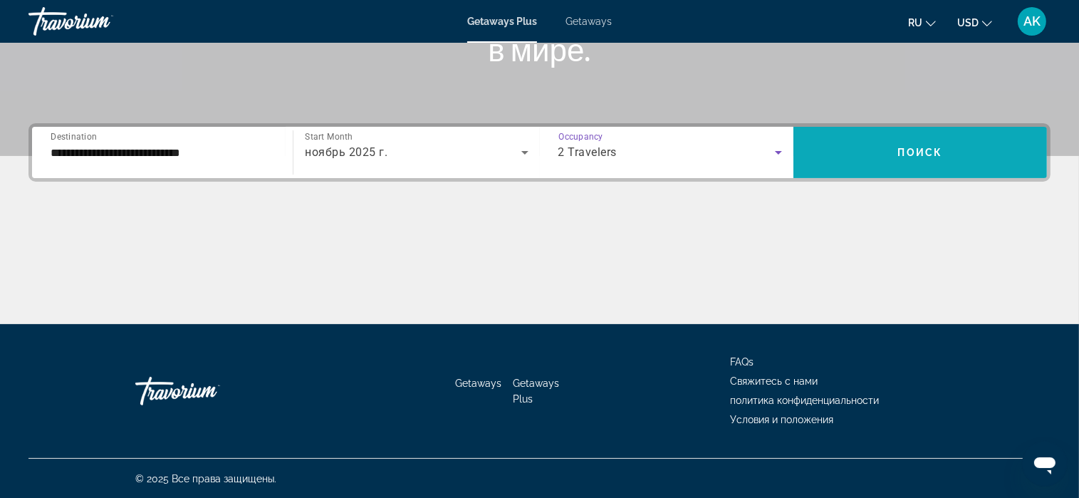
click at [865, 150] on span "Search widget" at bounding box center [921, 152] width 254 height 34
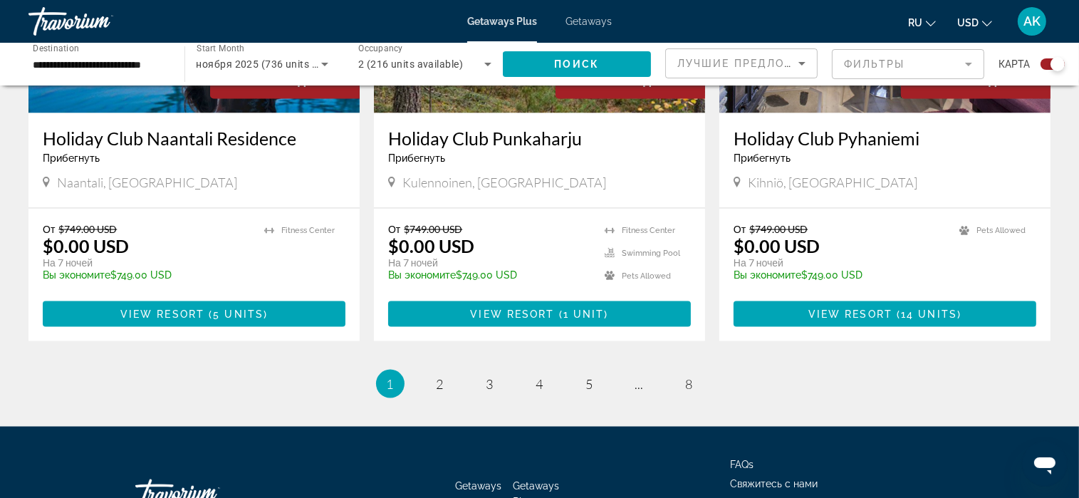
scroll to position [2208, 0]
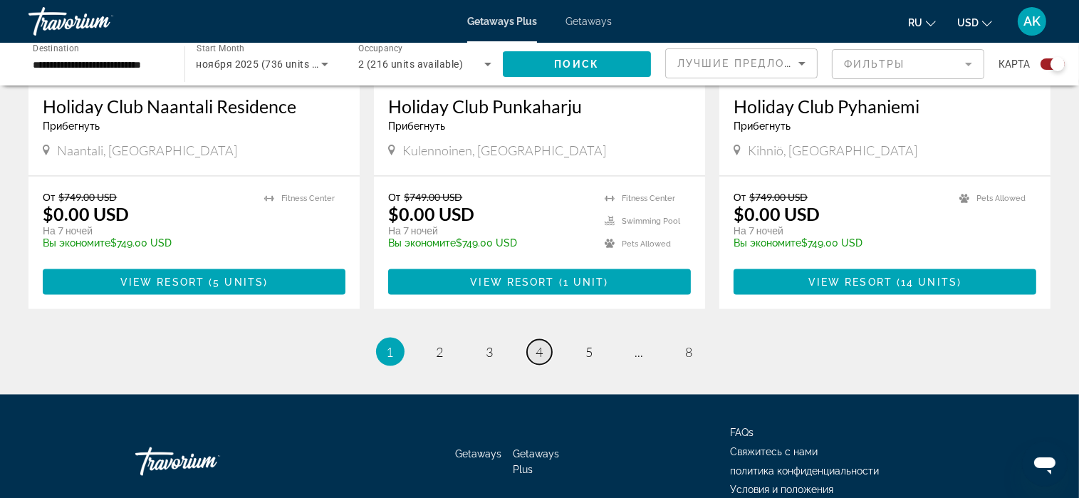
click at [540, 344] on span "4" at bounding box center [539, 352] width 7 height 16
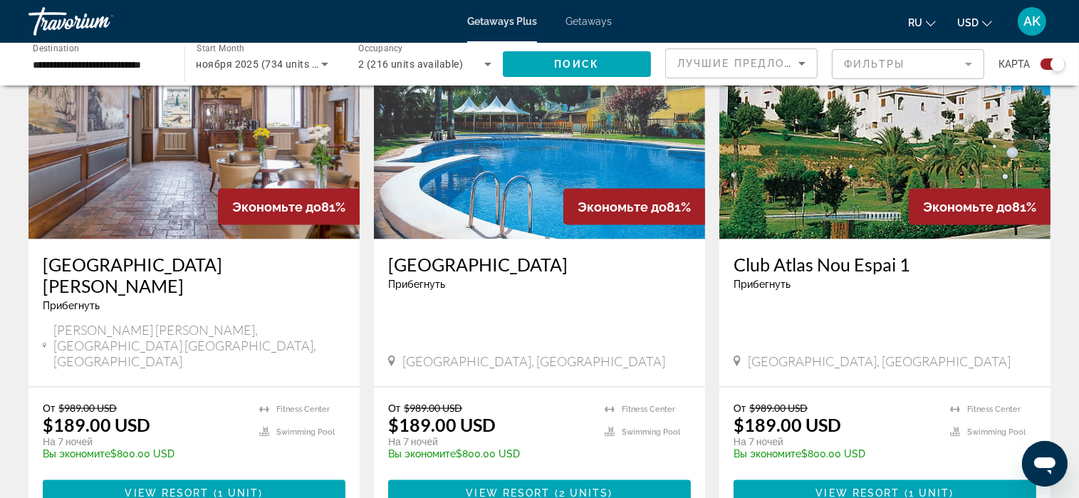
scroll to position [2066, 0]
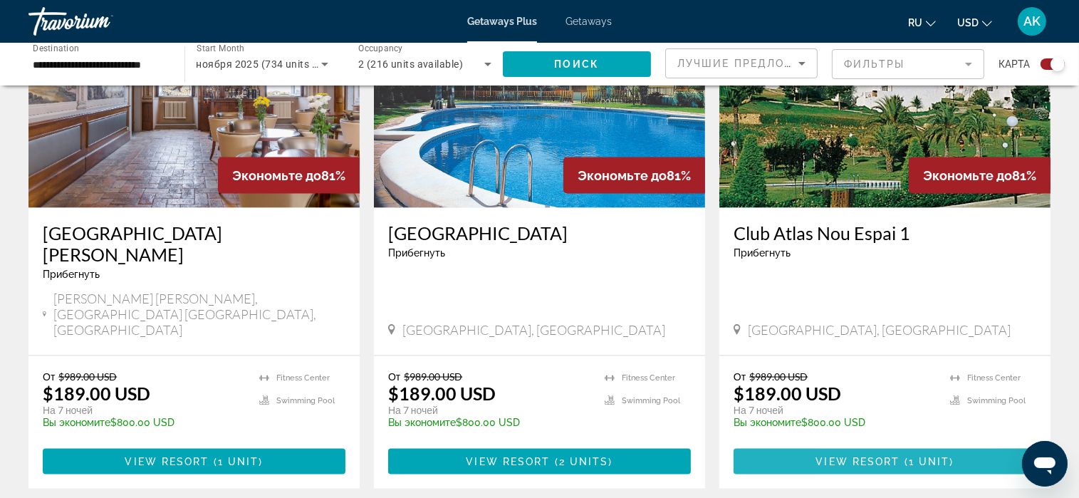
click at [837, 456] on span "View Resort" at bounding box center [858, 461] width 84 height 11
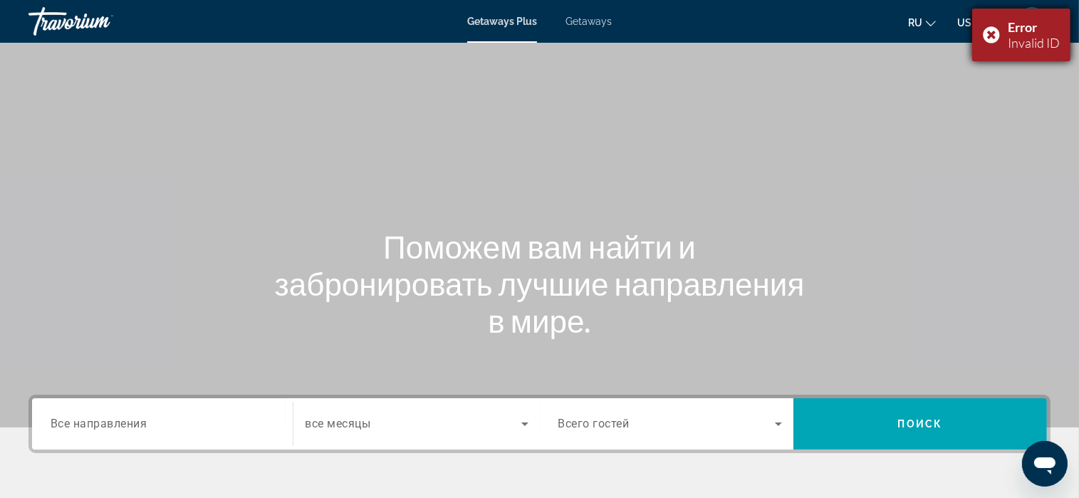
click at [1020, 29] on div "Error" at bounding box center [1034, 27] width 52 height 16
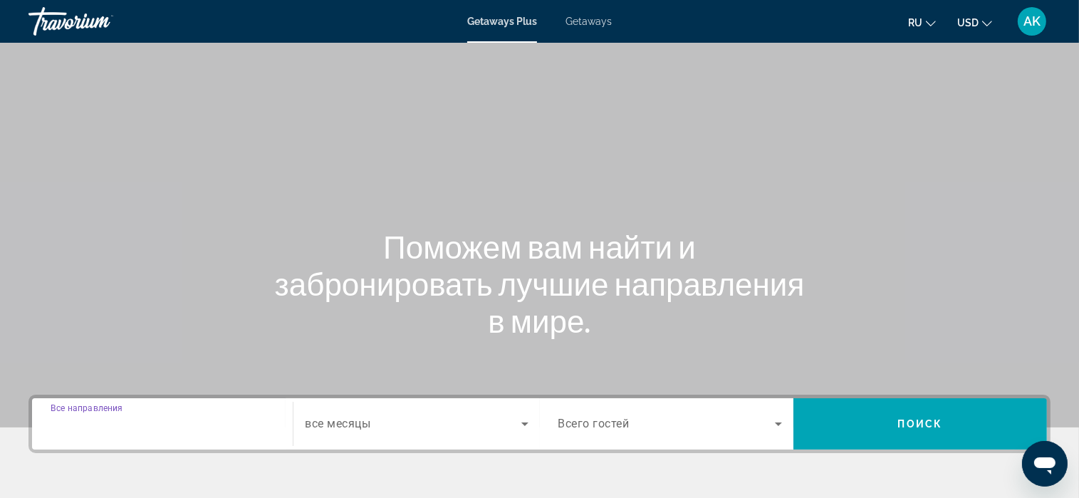
click at [152, 425] on input "Destination Все направления" at bounding box center [163, 424] width 224 height 17
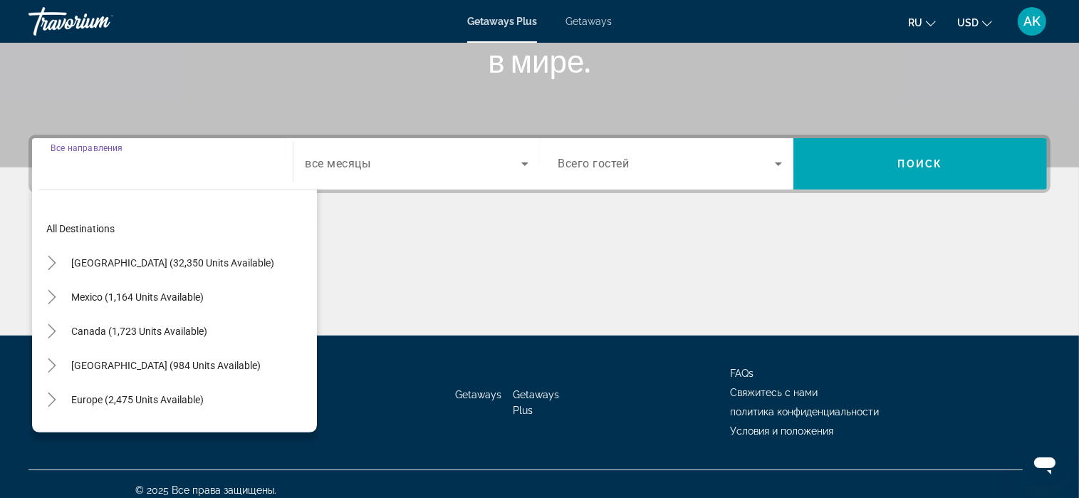
scroll to position [271, 0]
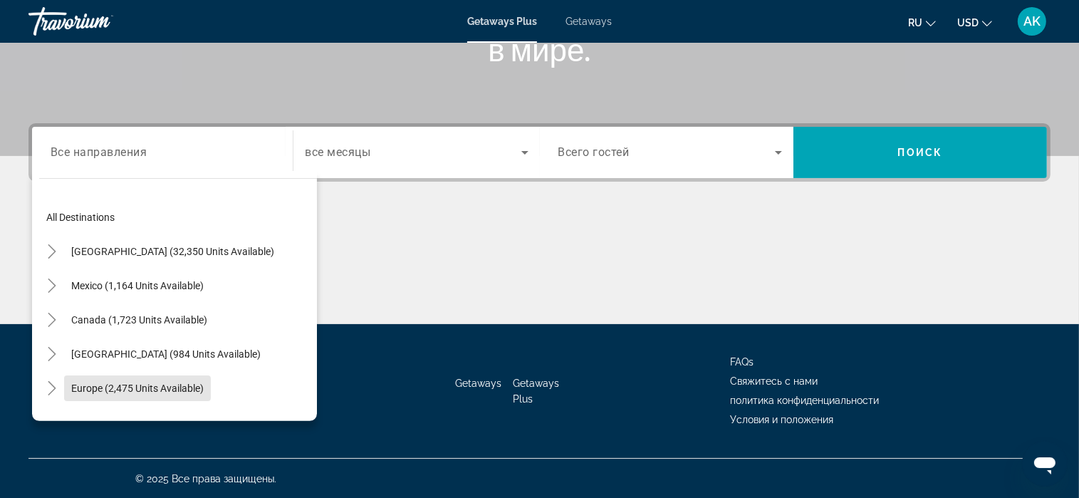
drag, startPoint x: 119, startPoint y: 387, endPoint x: 137, endPoint y: 383, distance: 18.3
click at [120, 387] on span "Europe (2,475 units available)" at bounding box center [137, 388] width 132 height 11
type input "**********"
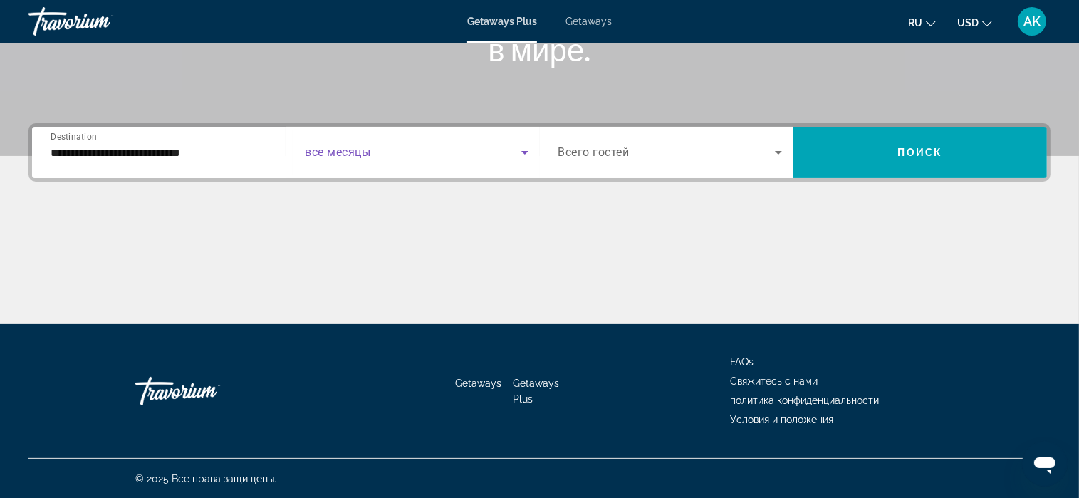
click at [524, 151] on icon "Search widget" at bounding box center [524, 153] width 7 height 4
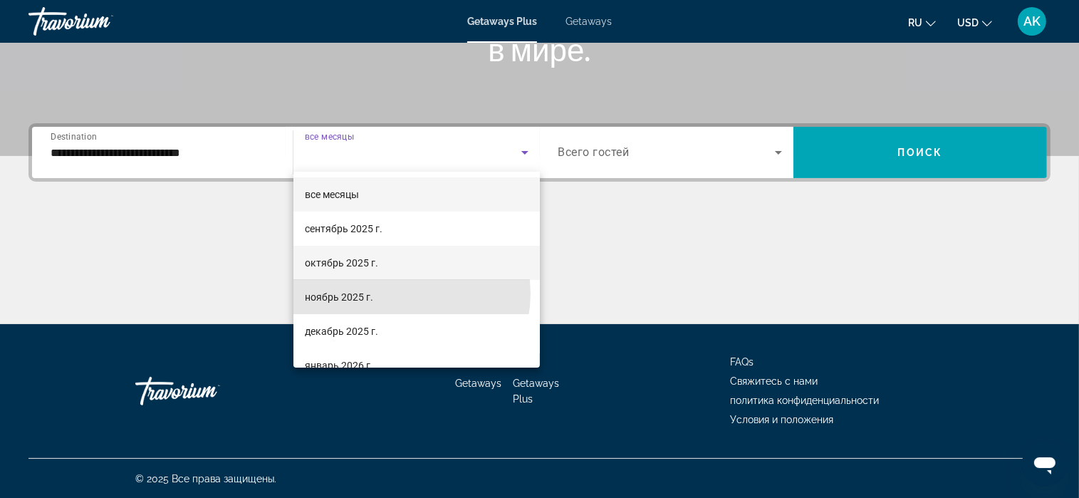
drag, startPoint x: 404, startPoint y: 293, endPoint x: 433, endPoint y: 274, distance: 35.0
click at [405, 293] on mat-option "ноябрь 2025 г." at bounding box center [416, 297] width 246 height 34
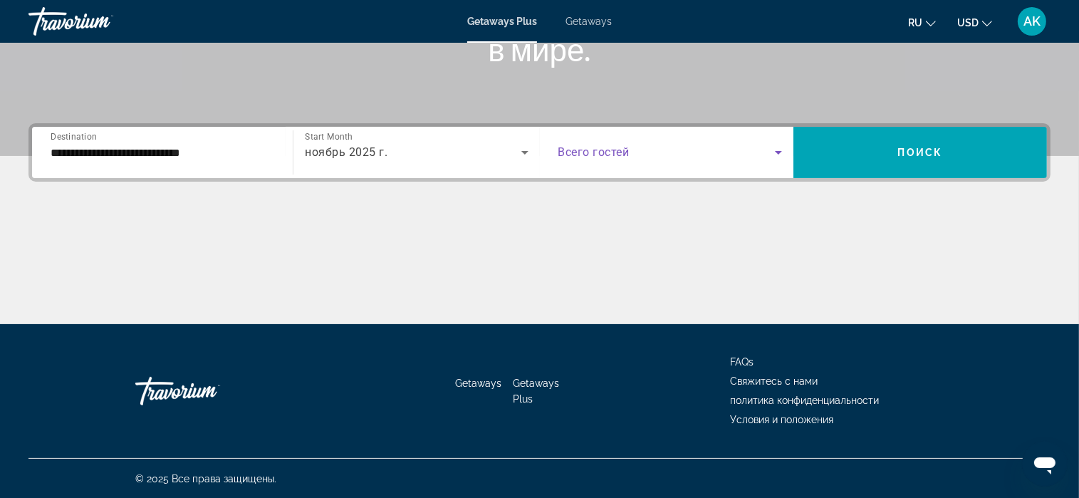
click at [780, 145] on icon "Search widget" at bounding box center [778, 152] width 17 height 17
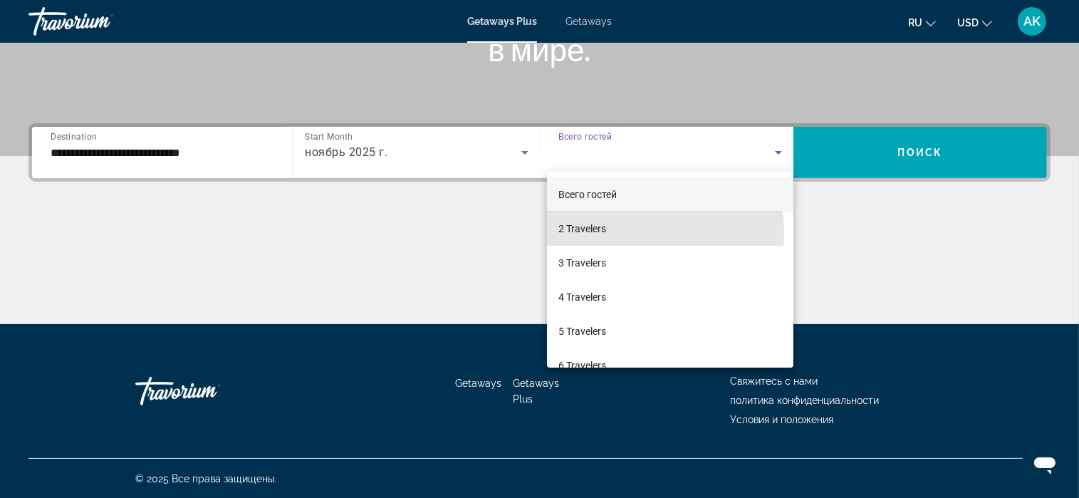
drag, startPoint x: 641, startPoint y: 232, endPoint x: 744, endPoint y: 201, distance: 107.3
click at [643, 230] on mat-option "2 Travelers" at bounding box center [670, 229] width 246 height 34
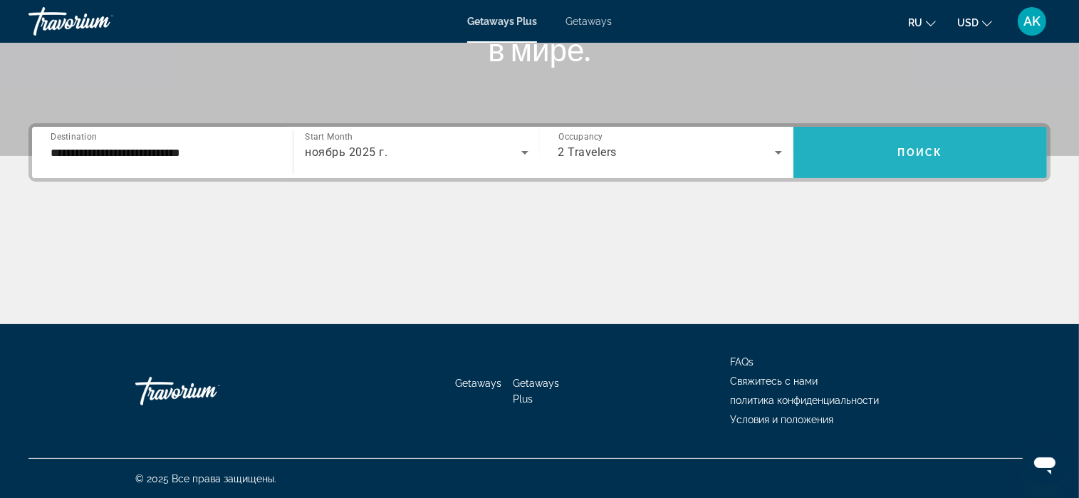
click at [881, 156] on span "Search widget" at bounding box center [921, 152] width 254 height 34
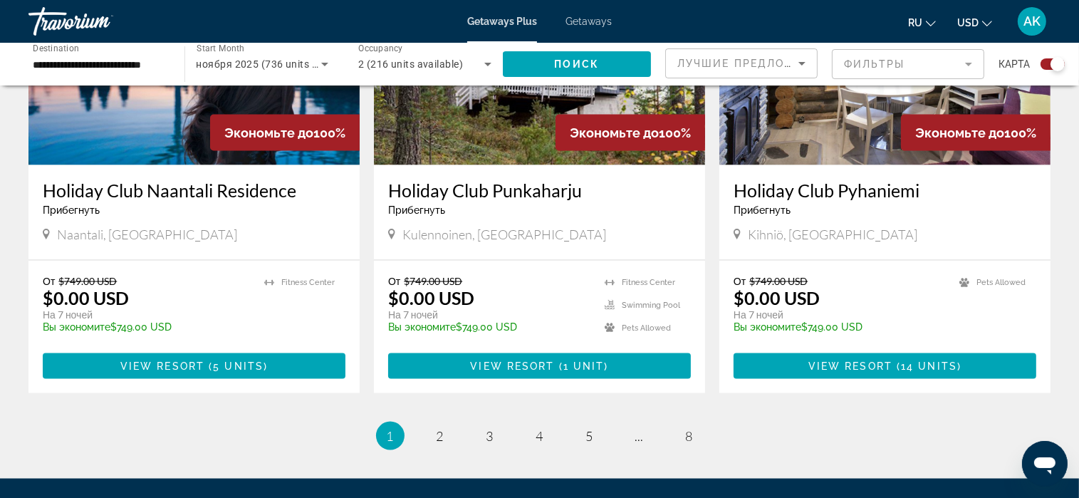
scroll to position [2137, 0]
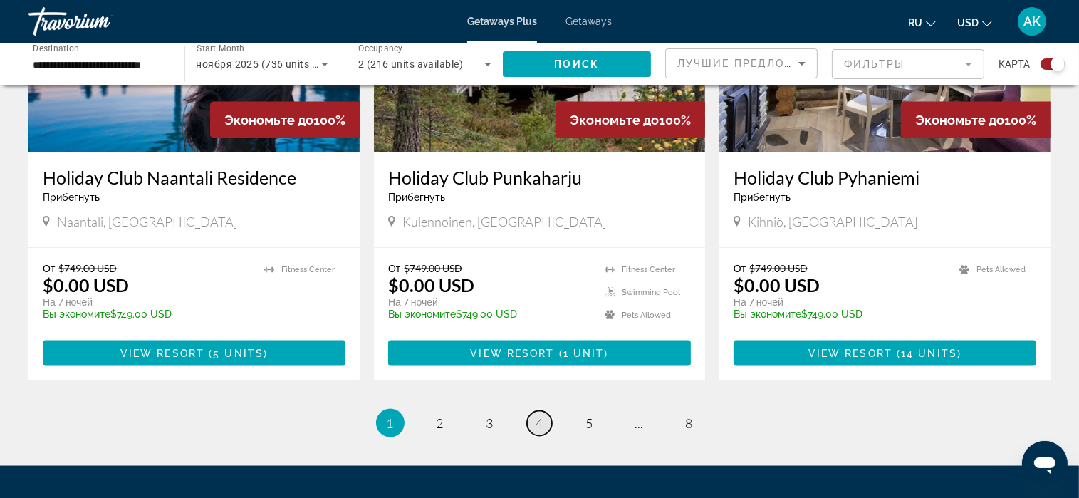
click at [539, 415] on span "4" at bounding box center [539, 423] width 7 height 16
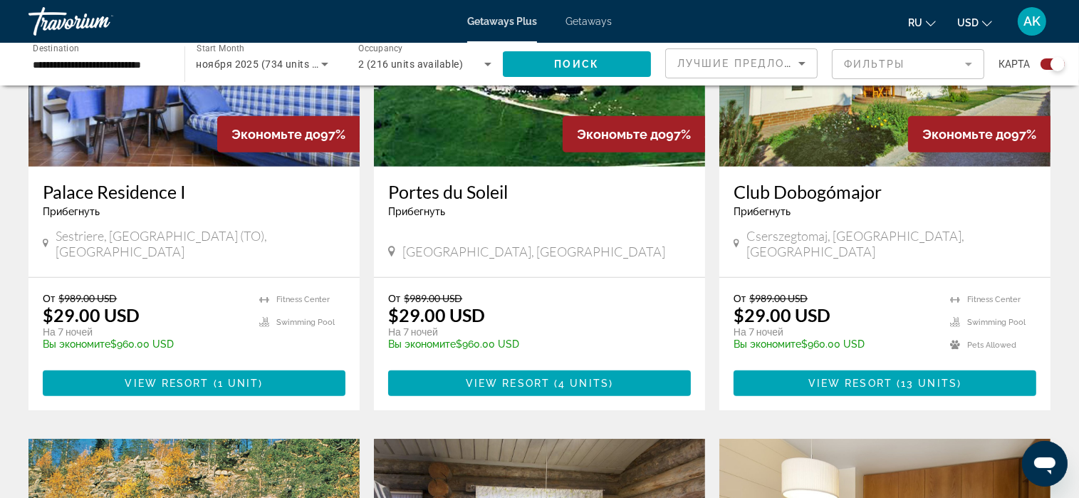
scroll to position [641, 0]
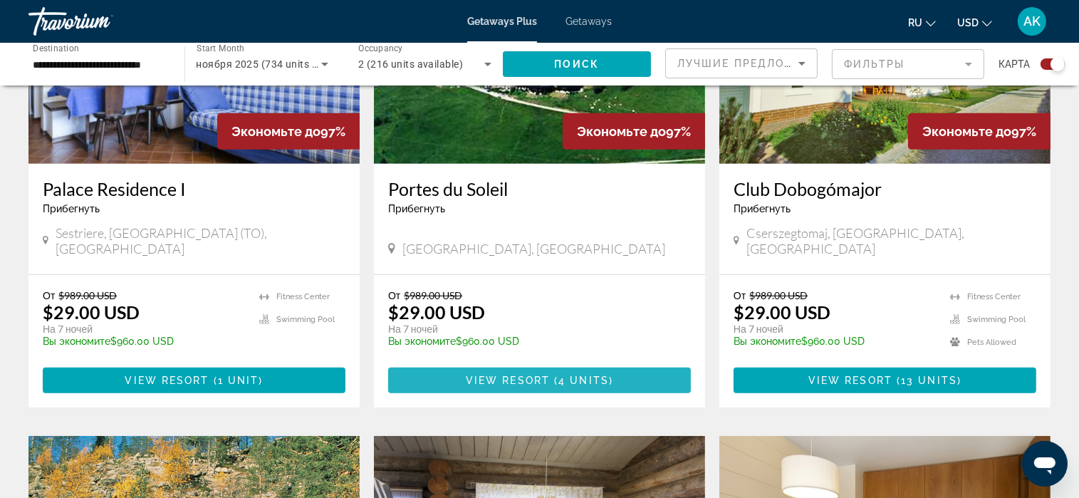
click at [521, 363] on span "Main content" at bounding box center [539, 380] width 303 height 34
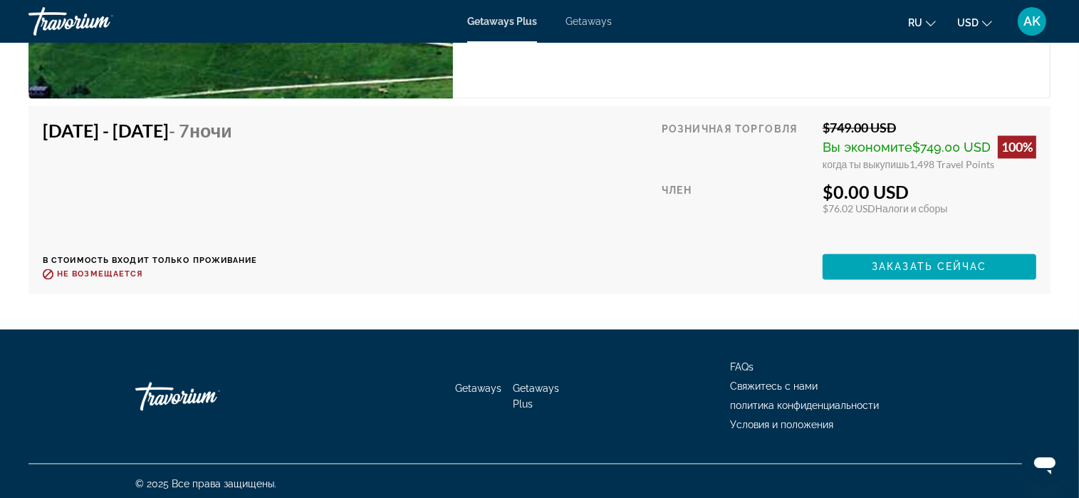
scroll to position [2719, 0]
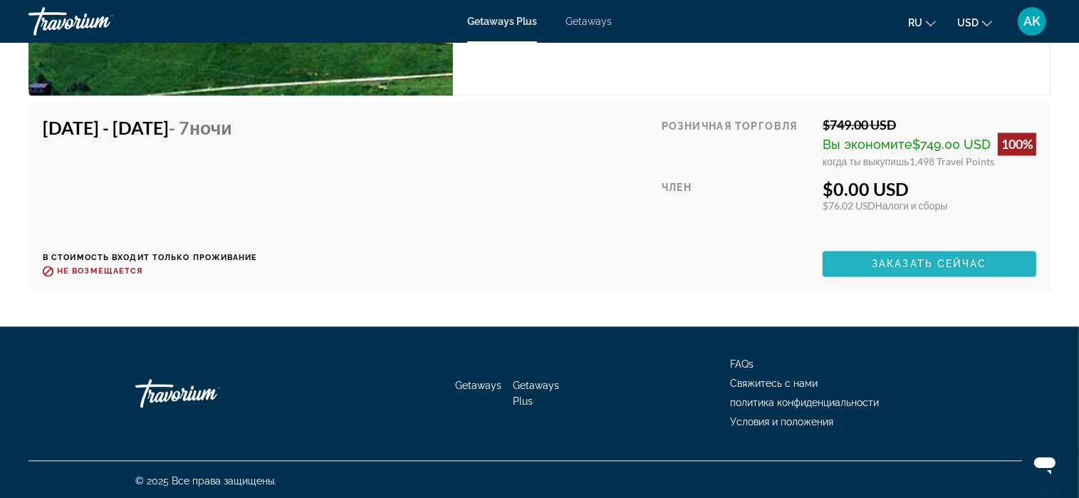
click at [890, 261] on span "Заказать сейчас" at bounding box center [929, 263] width 115 height 11
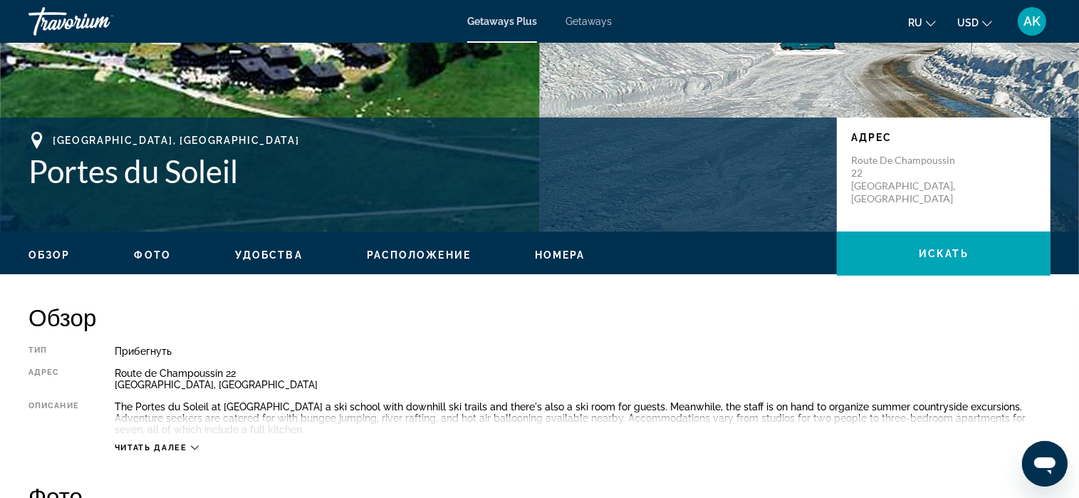
scroll to position [285, 0]
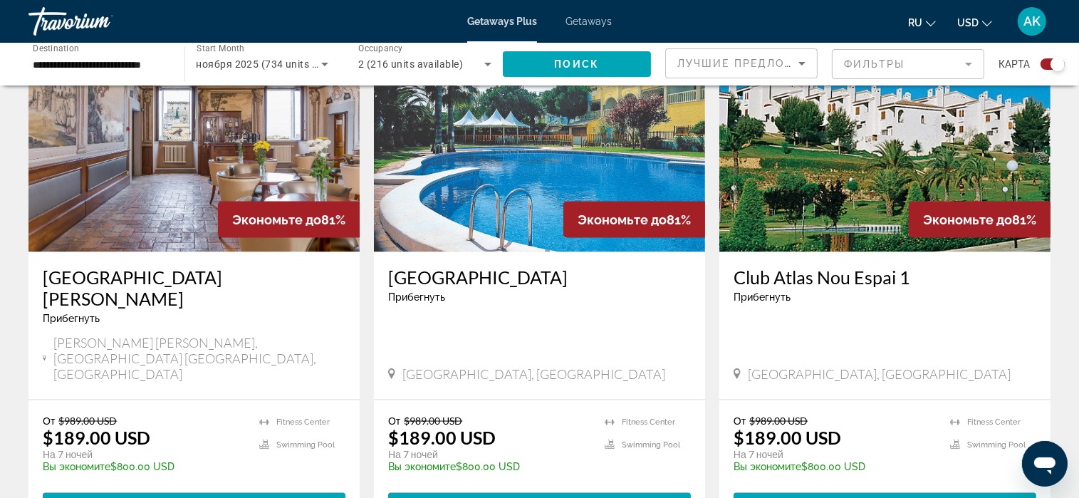
scroll to position [1994, 0]
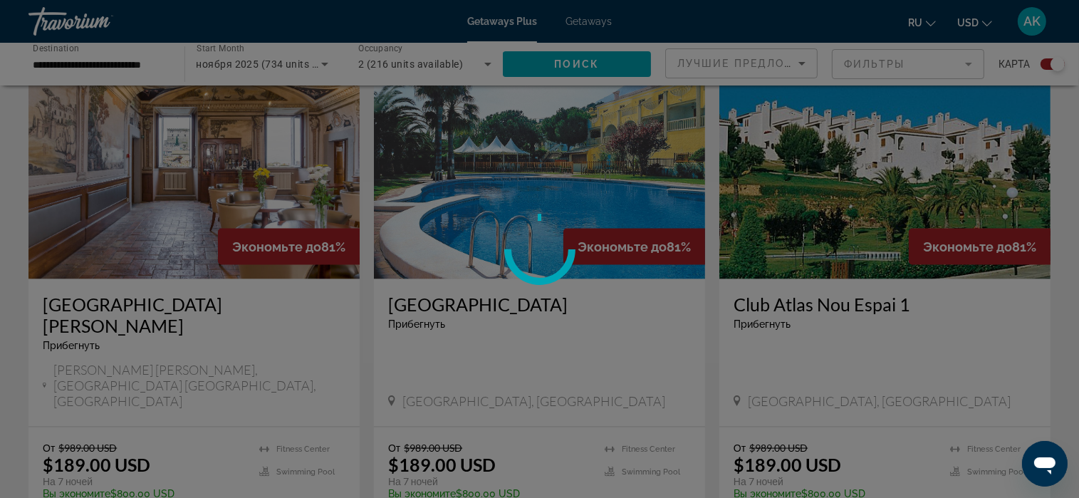
click at [185, 467] on div at bounding box center [539, 249] width 1079 height 498
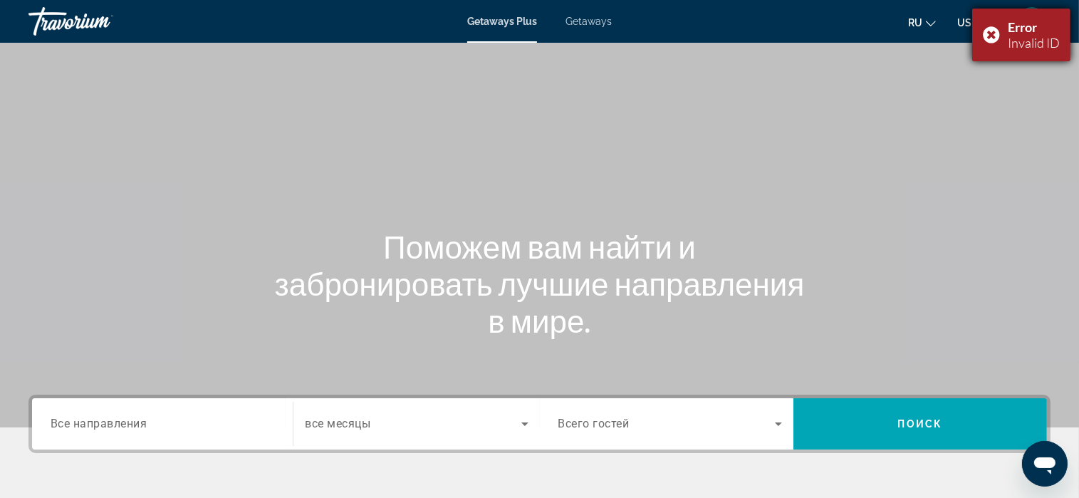
click at [986, 35] on div "Error Invalid ID" at bounding box center [1021, 35] width 98 height 53
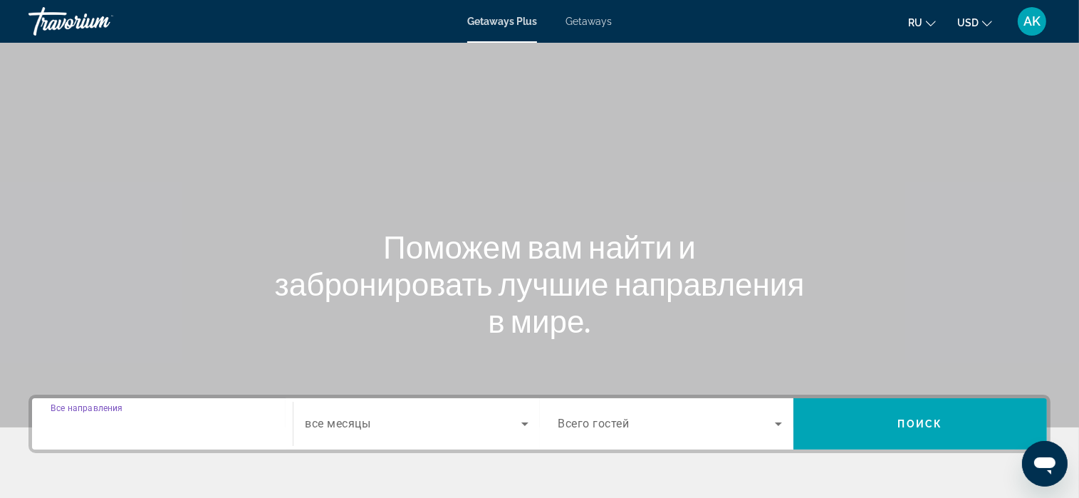
click at [207, 427] on input "Destination Все направления" at bounding box center [163, 424] width 224 height 17
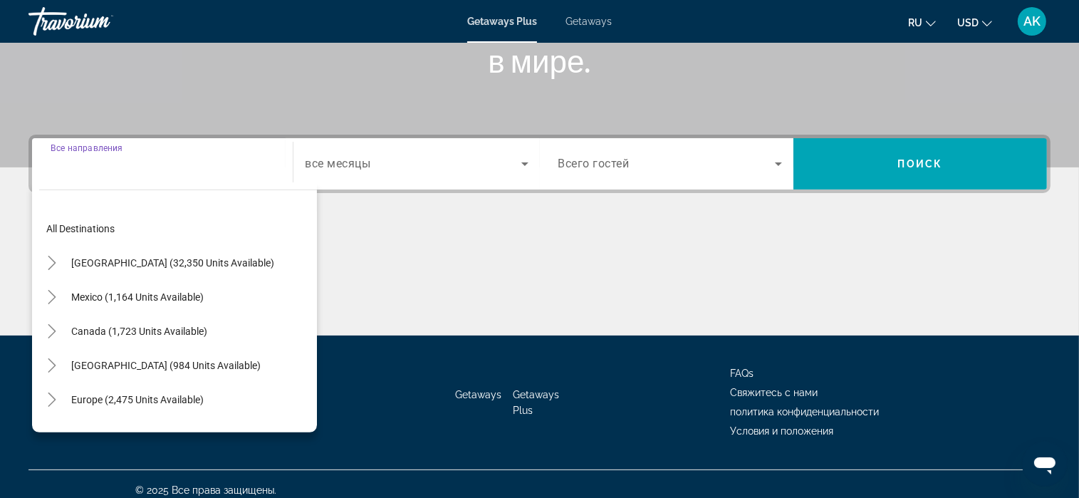
scroll to position [271, 0]
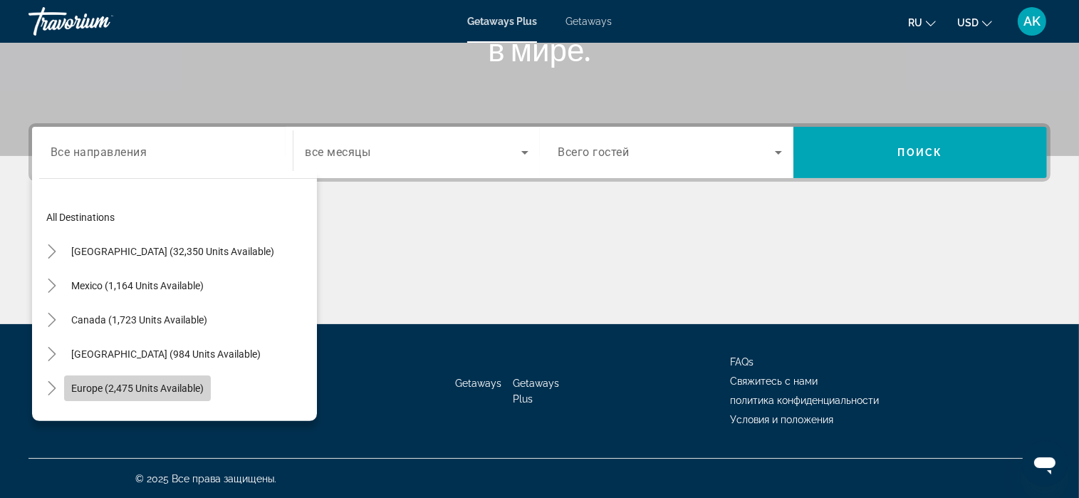
click at [130, 383] on span "Europe (2,475 units available)" at bounding box center [137, 388] width 132 height 11
type input "**********"
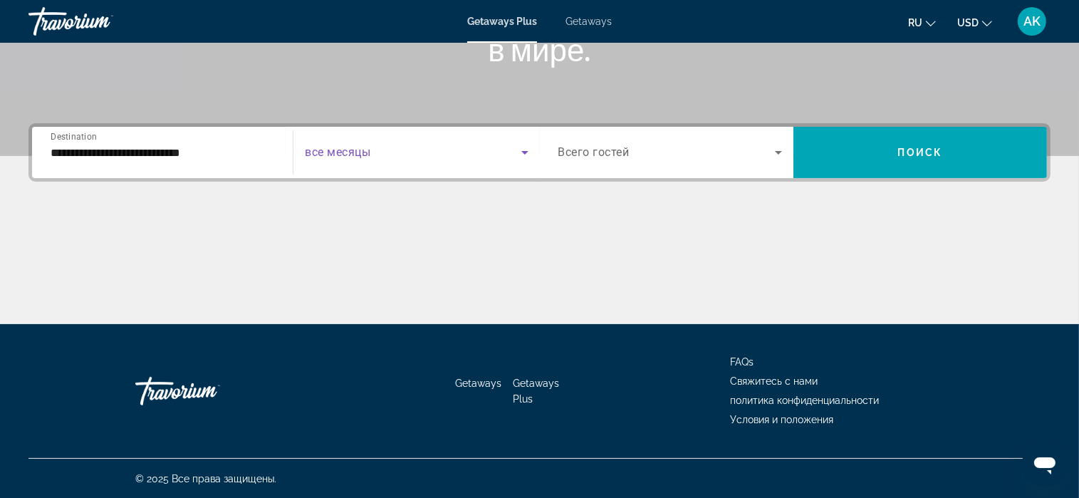
click at [528, 147] on icon "Search widget" at bounding box center [524, 152] width 17 height 17
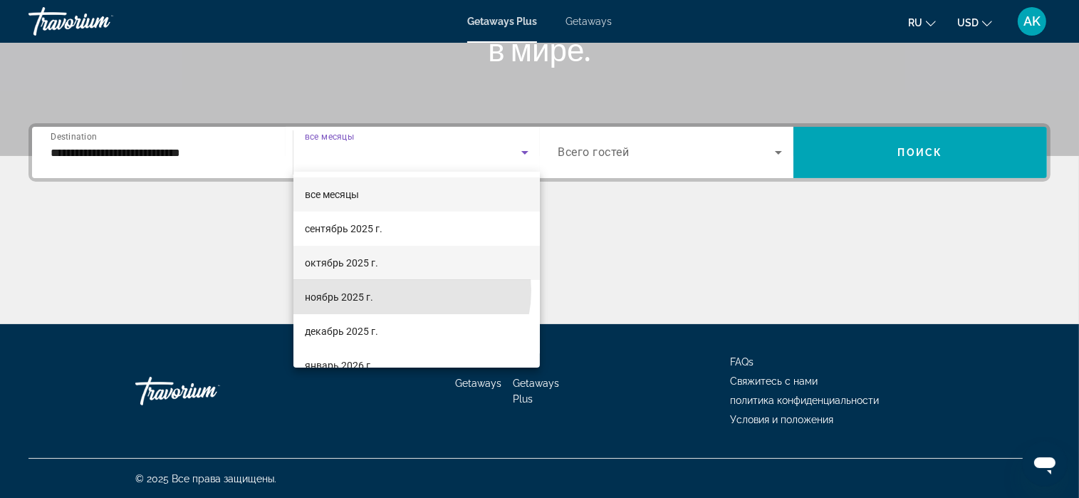
drag, startPoint x: 403, startPoint y: 291, endPoint x: 491, endPoint y: 245, distance: 99.4
click at [407, 286] on mat-option "ноябрь 2025 г." at bounding box center [416, 297] width 246 height 34
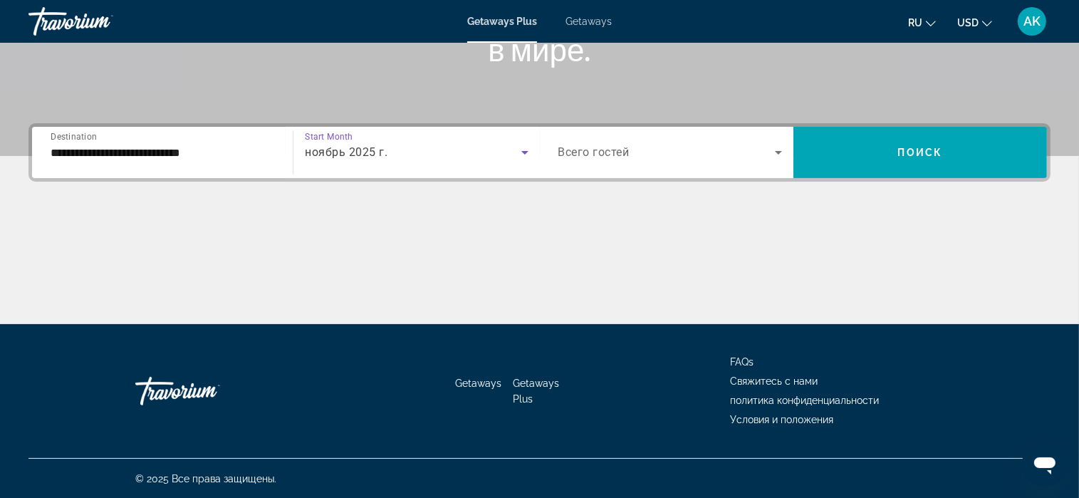
click at [776, 147] on icon "Search widget" at bounding box center [778, 152] width 17 height 17
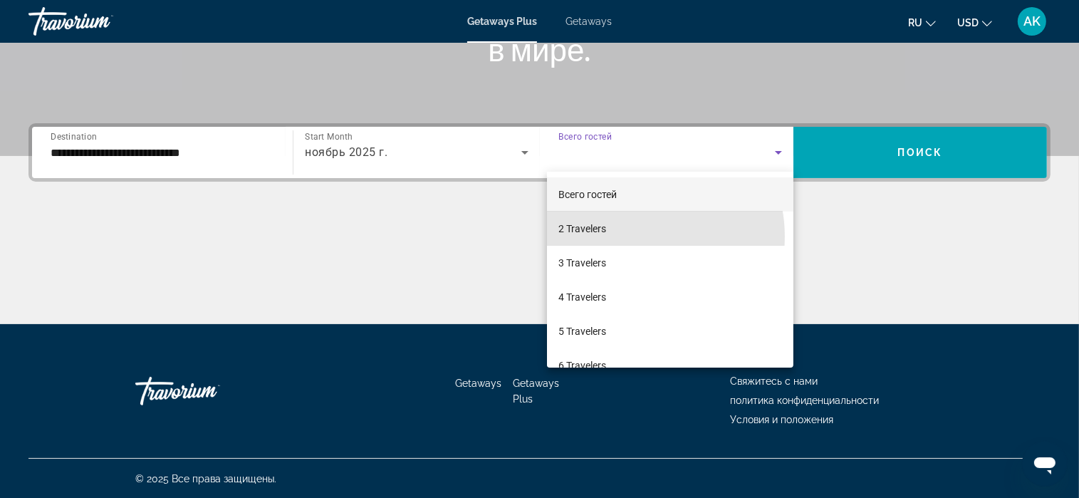
drag, startPoint x: 635, startPoint y: 236, endPoint x: 719, endPoint y: 209, distance: 88.3
click at [643, 235] on mat-option "2 Travelers" at bounding box center [670, 229] width 246 height 34
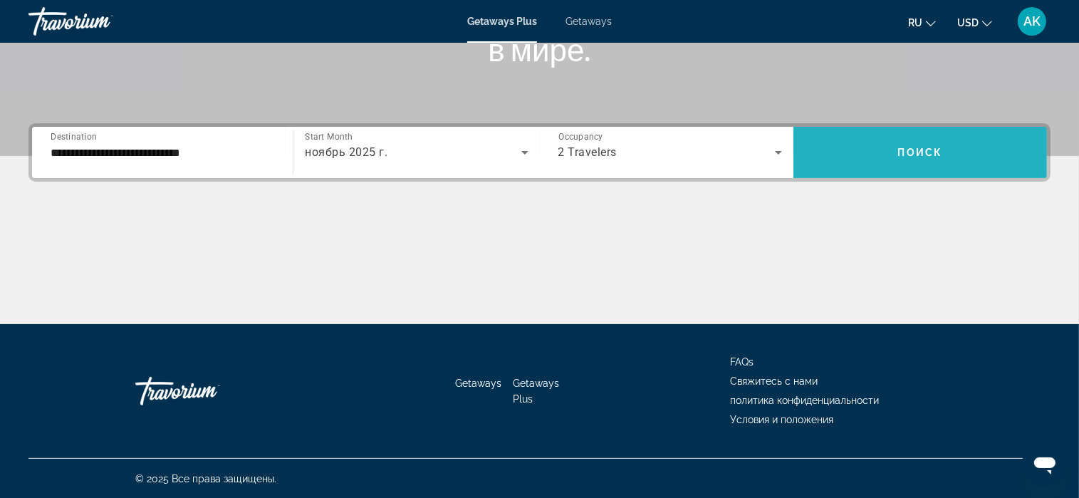
click at [878, 147] on span "Search widget" at bounding box center [921, 152] width 254 height 34
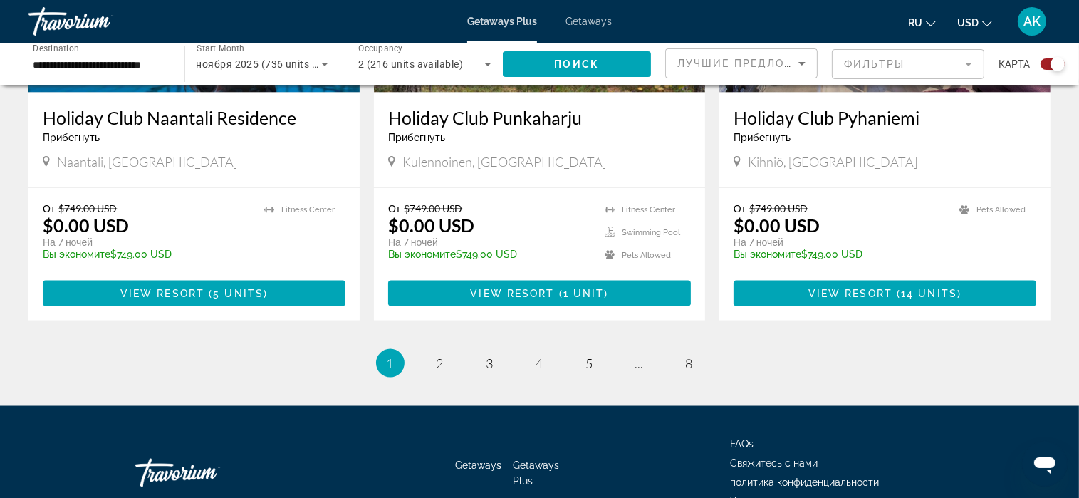
scroll to position [2208, 0]
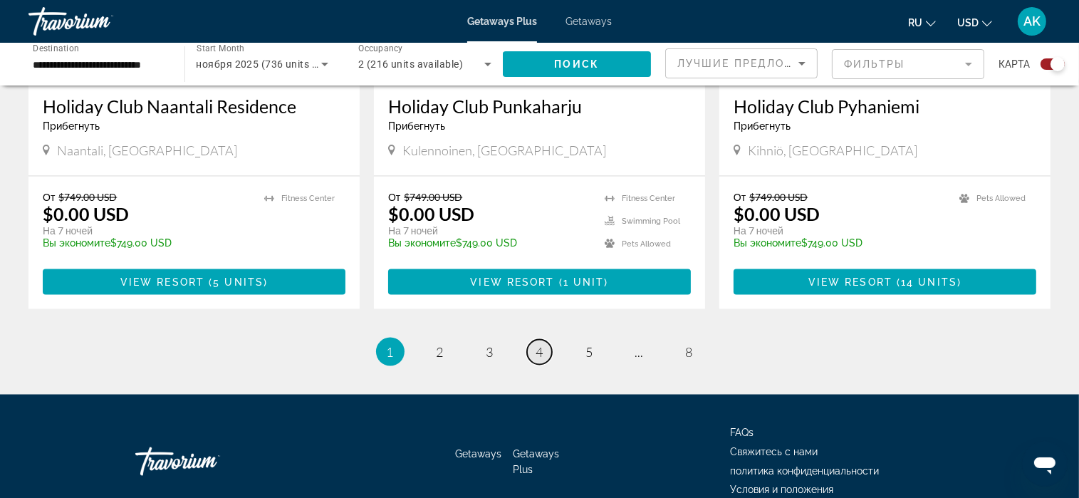
click at [539, 344] on span "4" at bounding box center [539, 352] width 7 height 16
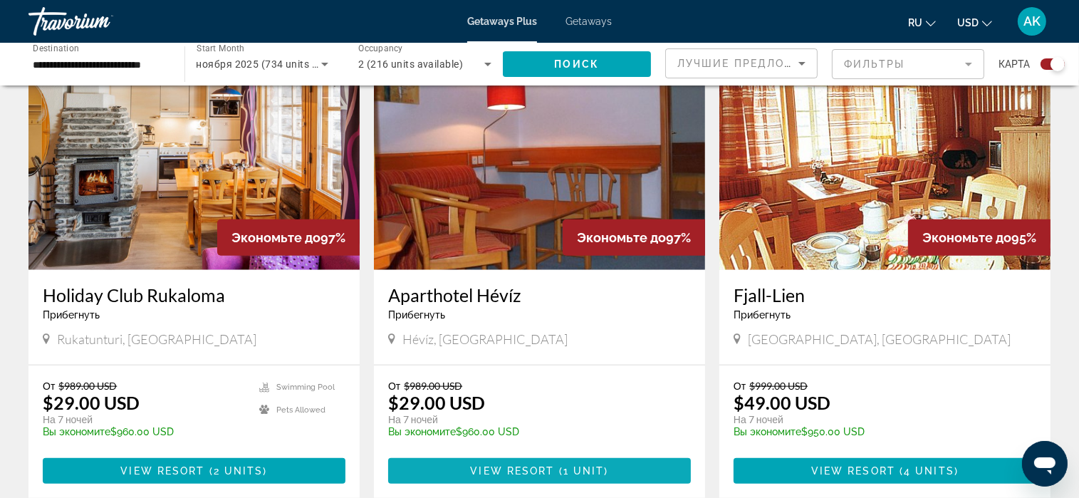
scroll to position [1496, 0]
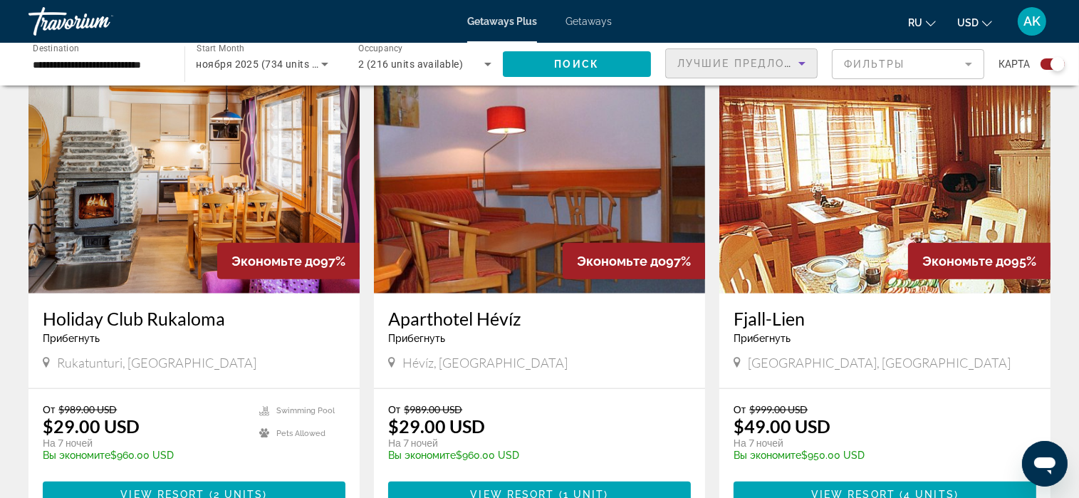
click at [803, 62] on icon "Sort by" at bounding box center [802, 63] width 17 height 17
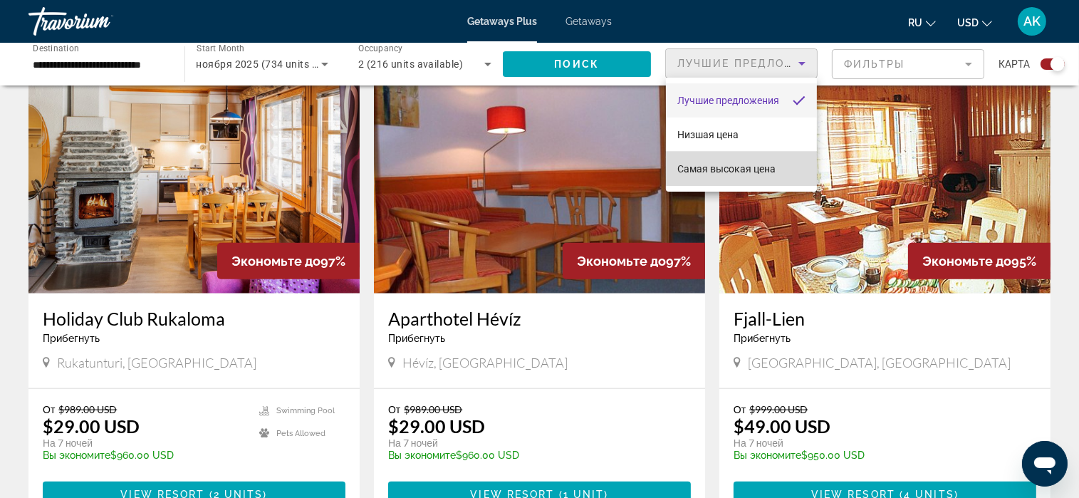
click at [750, 167] on span "Самая высокая цена" at bounding box center [726, 168] width 98 height 11
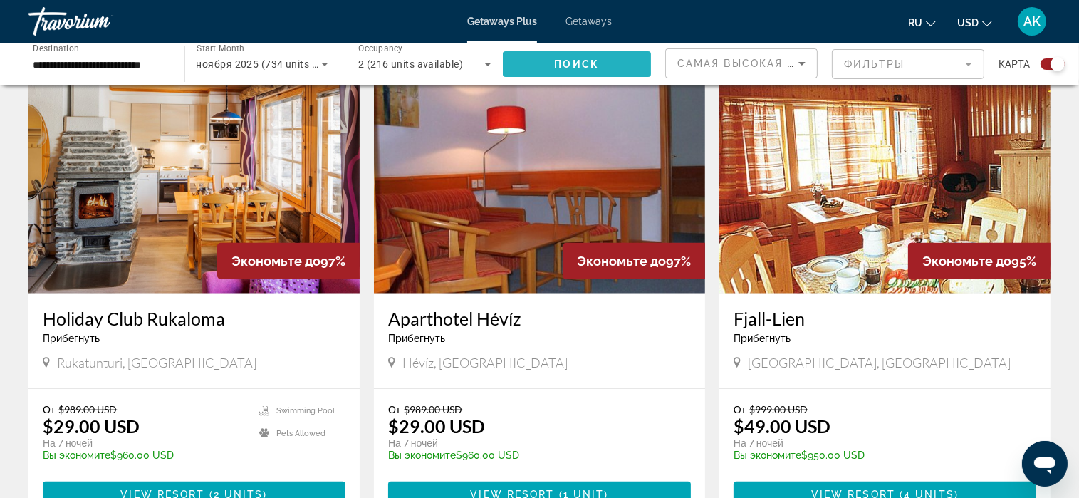
click at [595, 60] on span "Поиск" at bounding box center [577, 63] width 45 height 11
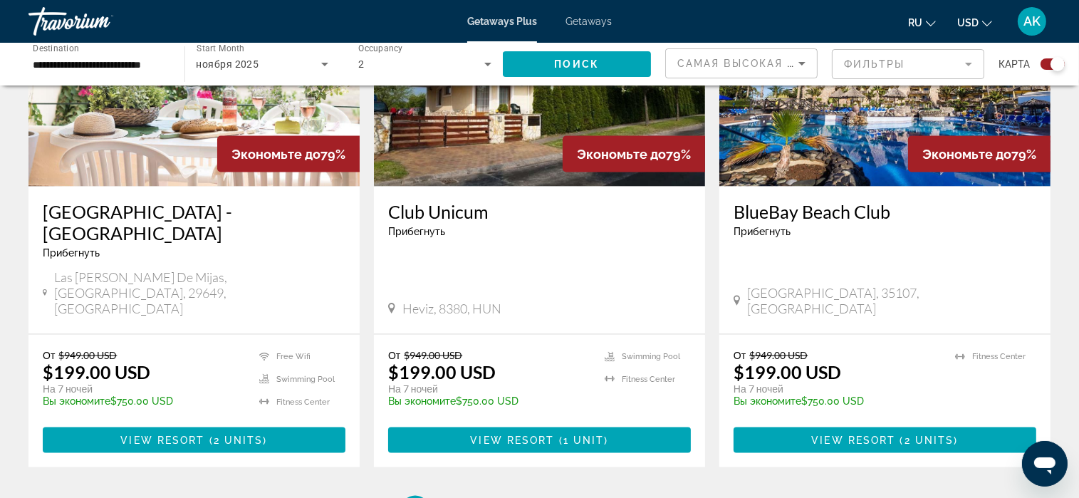
scroll to position [2279, 0]
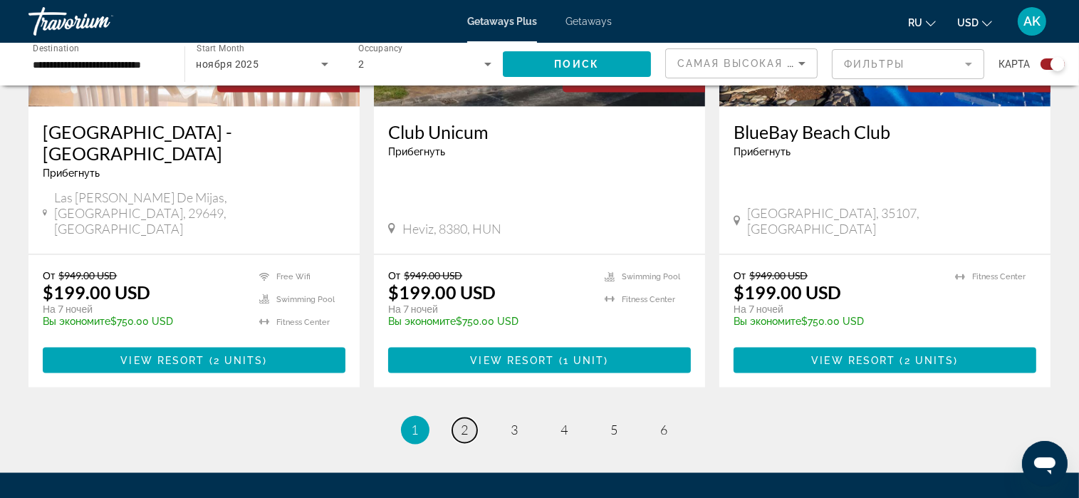
click at [467, 422] on span "2" at bounding box center [465, 430] width 7 height 16
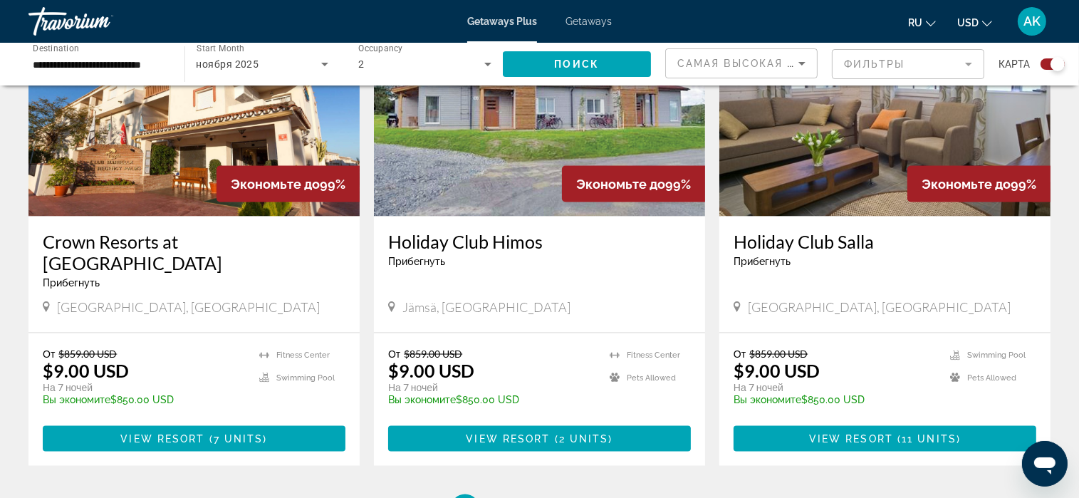
scroll to position [2279, 0]
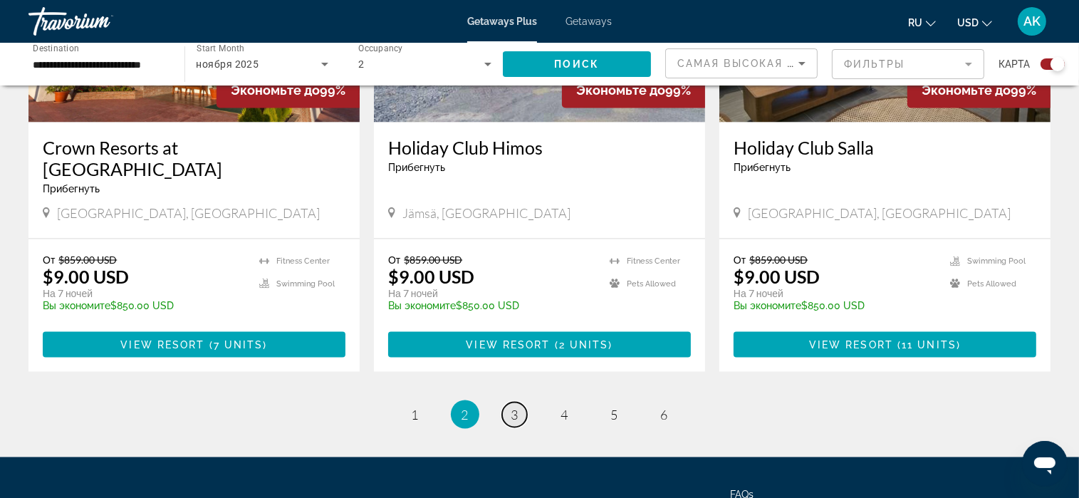
click at [519, 402] on link "page 3" at bounding box center [514, 414] width 25 height 25
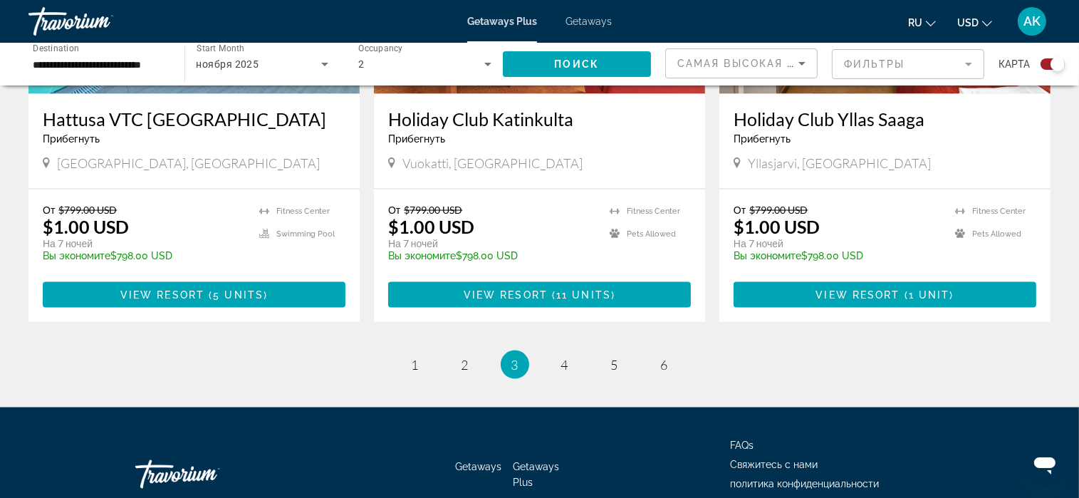
scroll to position [2208, 0]
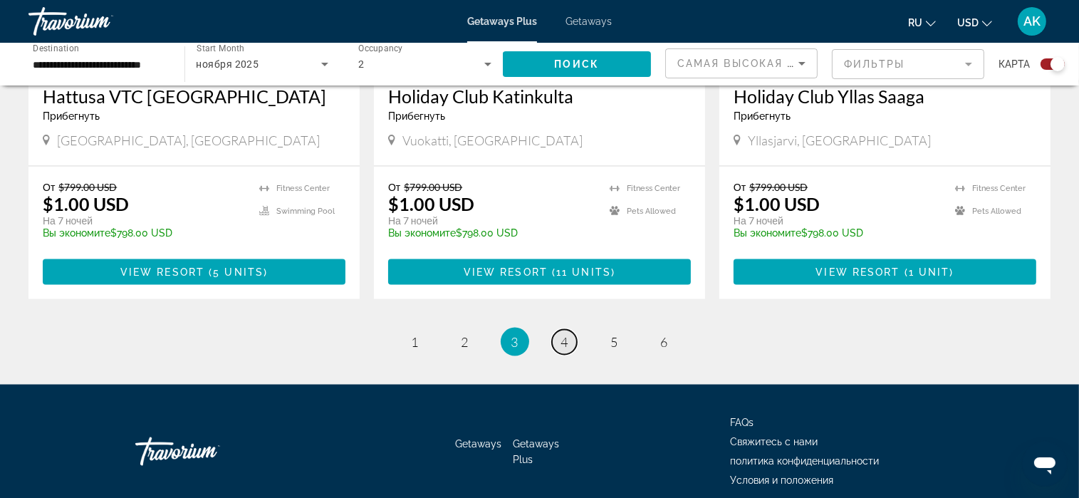
click at [566, 334] on span "4" at bounding box center [564, 342] width 7 height 16
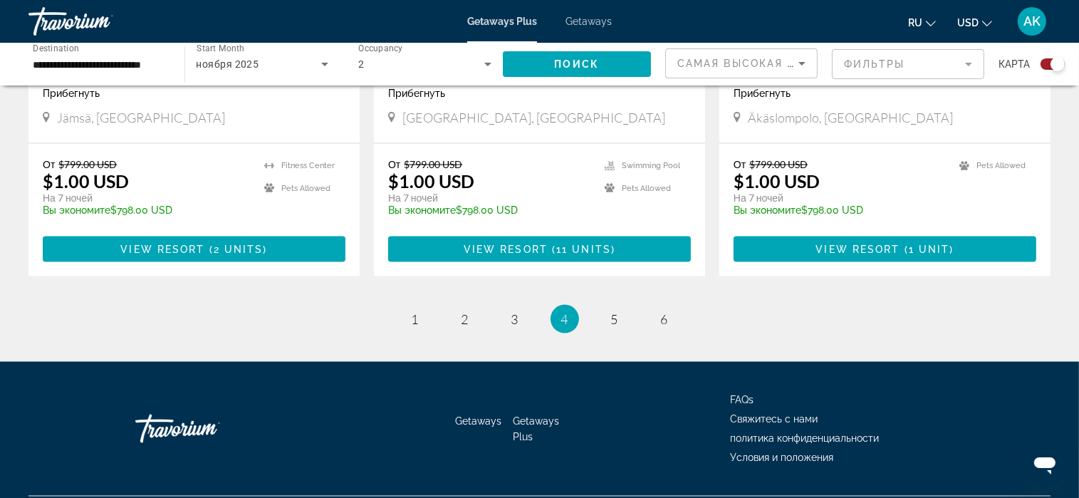
scroll to position [2247, 0]
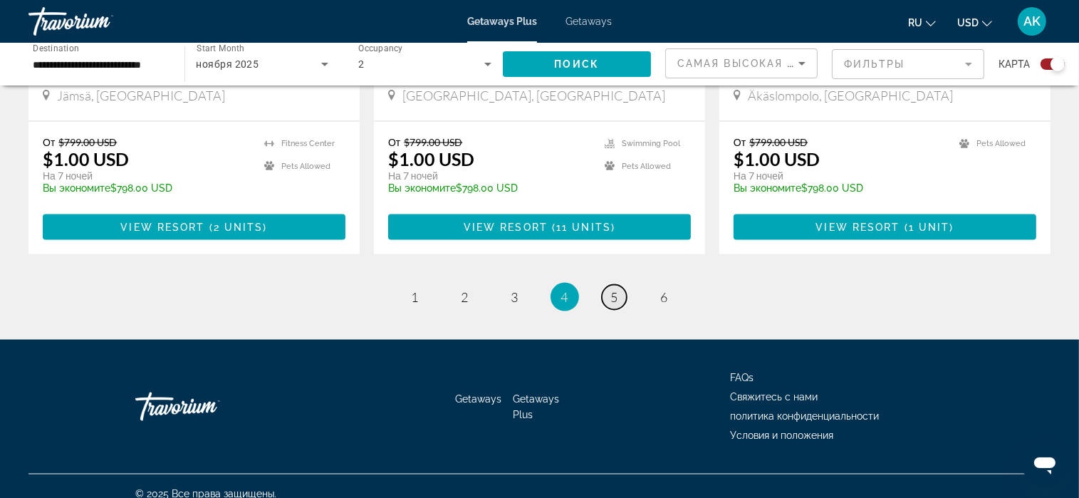
click at [611, 289] on span "5" at bounding box center [614, 297] width 7 height 16
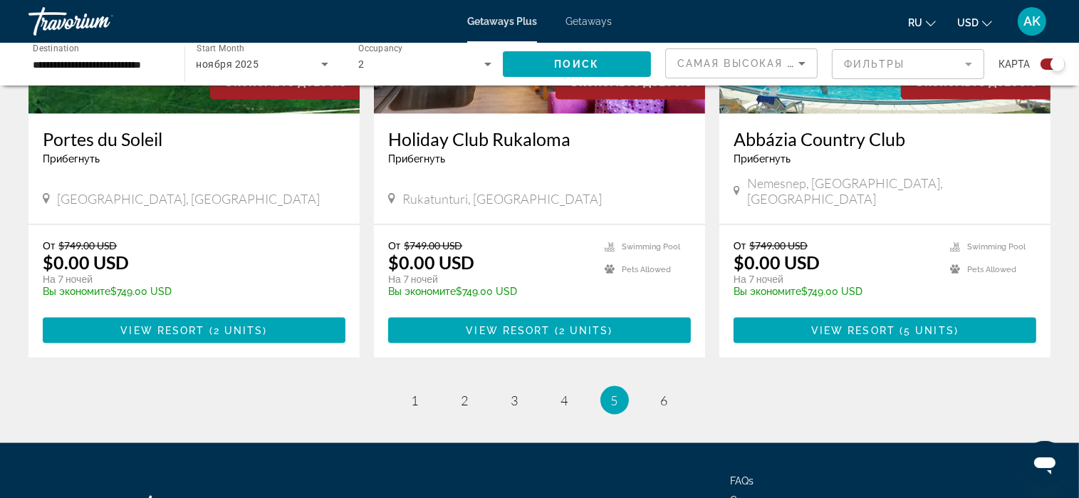
scroll to position [2208, 0]
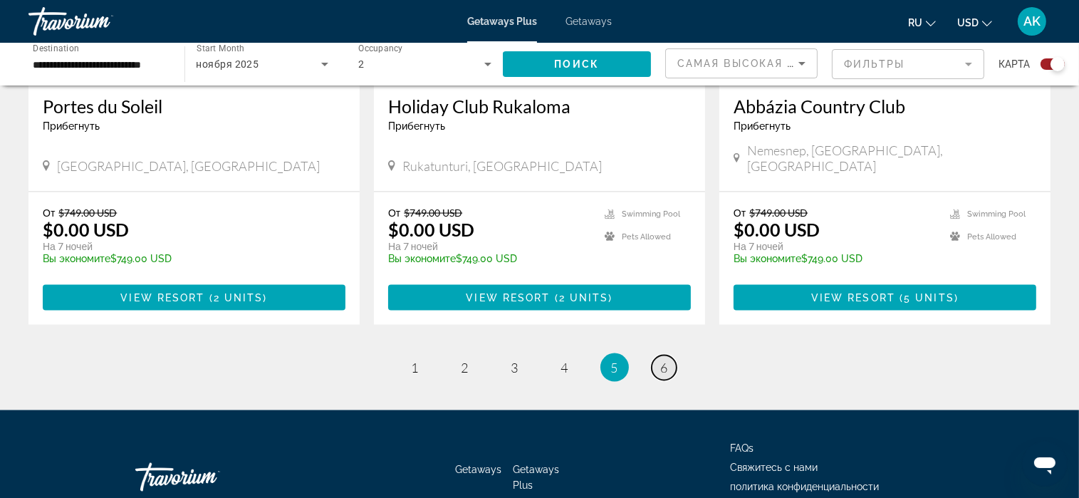
click at [666, 360] on span "6" at bounding box center [664, 368] width 7 height 16
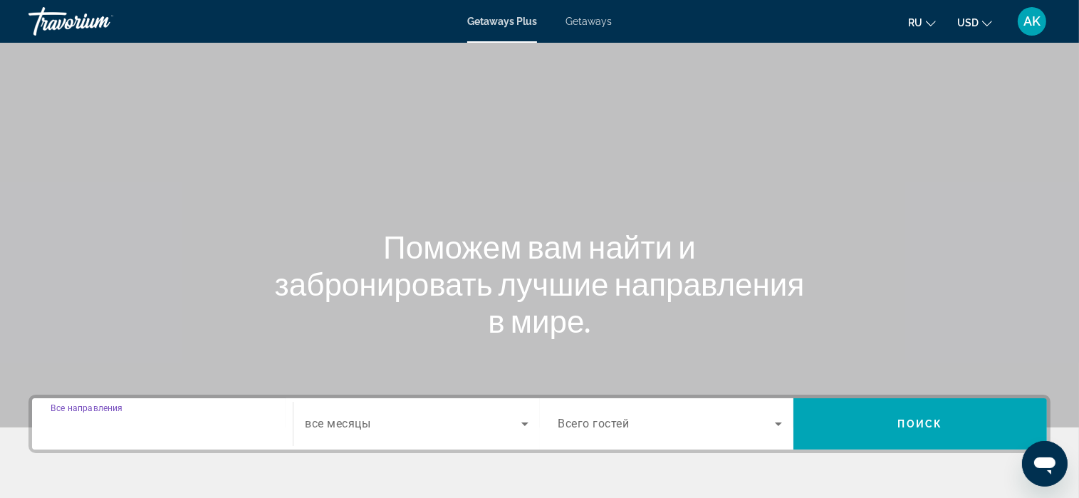
click at [196, 417] on input "Destination Все направления" at bounding box center [163, 424] width 224 height 17
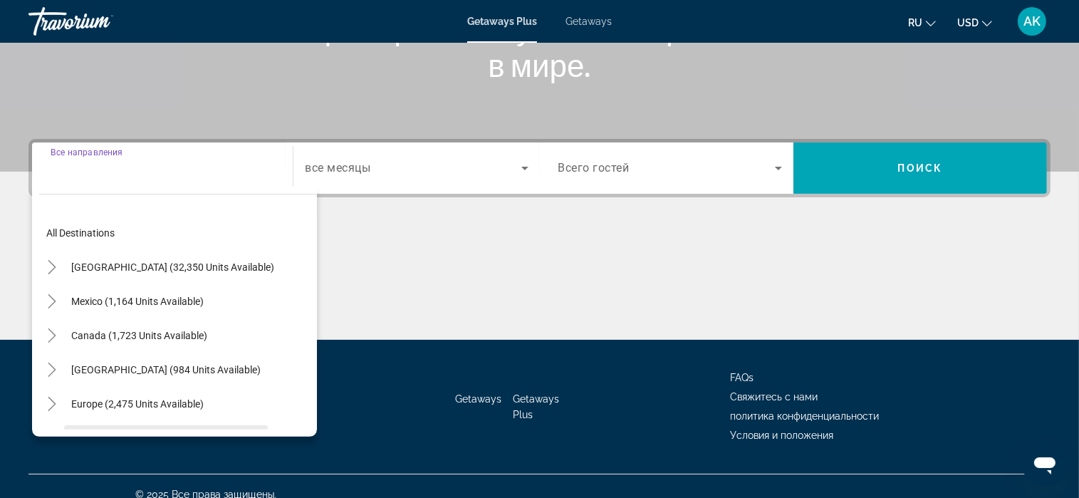
scroll to position [271, 0]
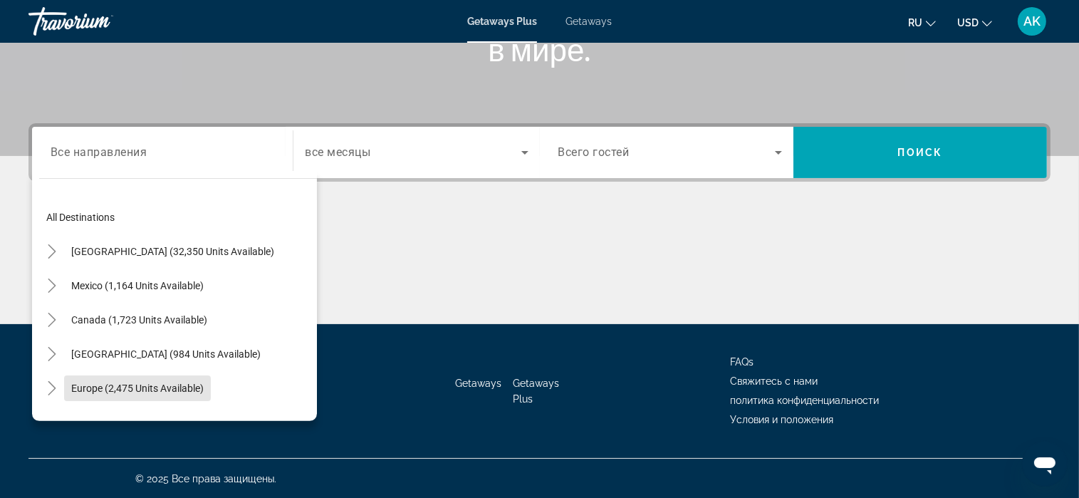
click at [124, 385] on span "Europe (2,475 units available)" at bounding box center [137, 388] width 132 height 11
type input "**********"
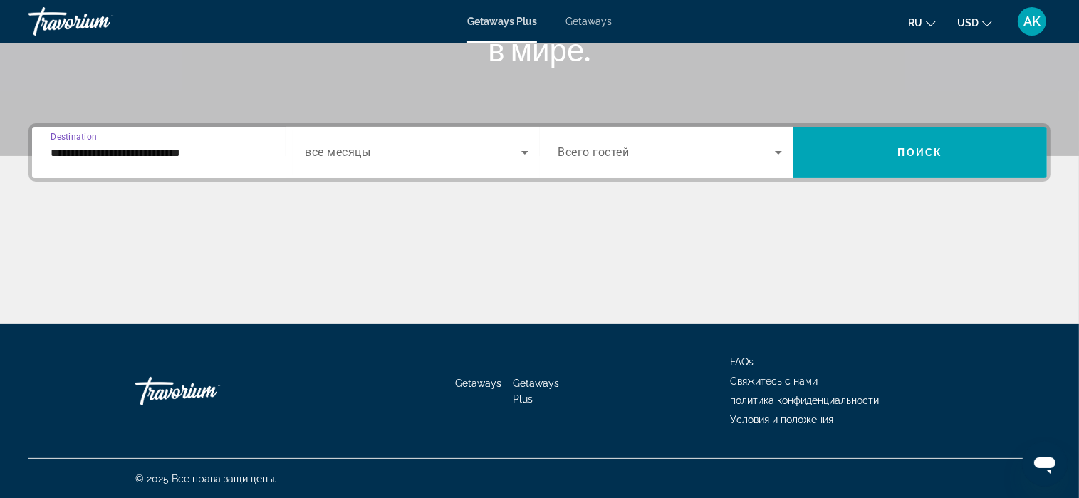
click at [521, 151] on icon "Search widget" at bounding box center [524, 152] width 17 height 17
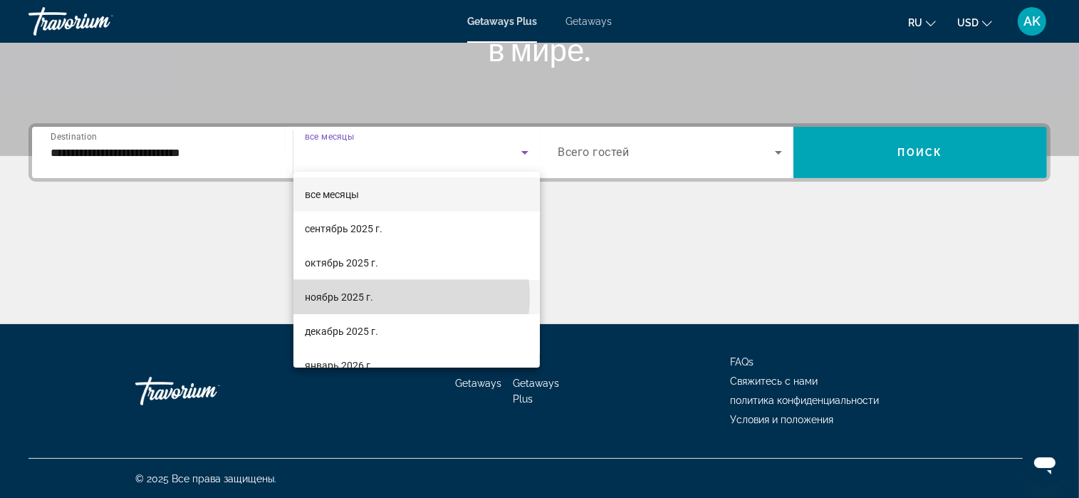
click at [395, 296] on mat-option "ноябрь 2025 г." at bounding box center [416, 297] width 246 height 34
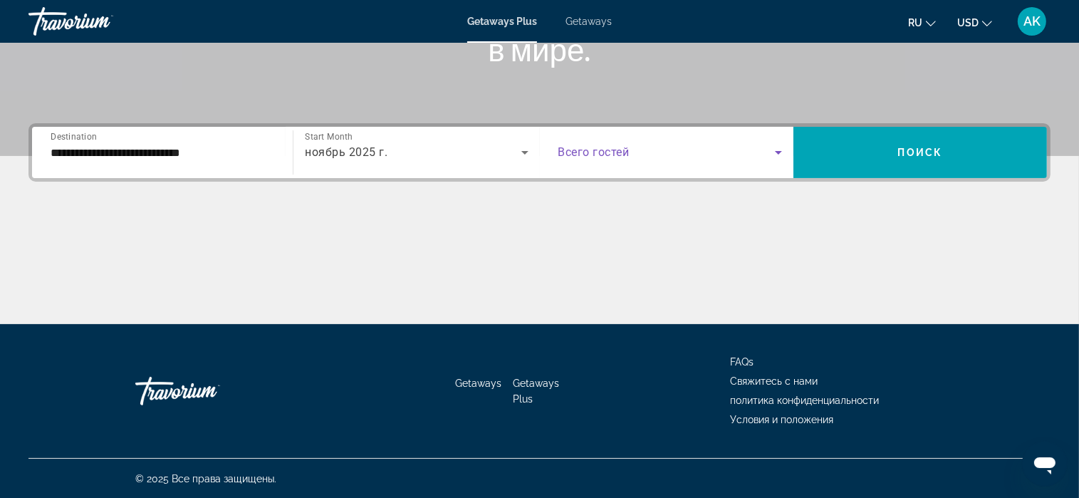
click at [778, 150] on icon "Search widget" at bounding box center [778, 152] width 17 height 17
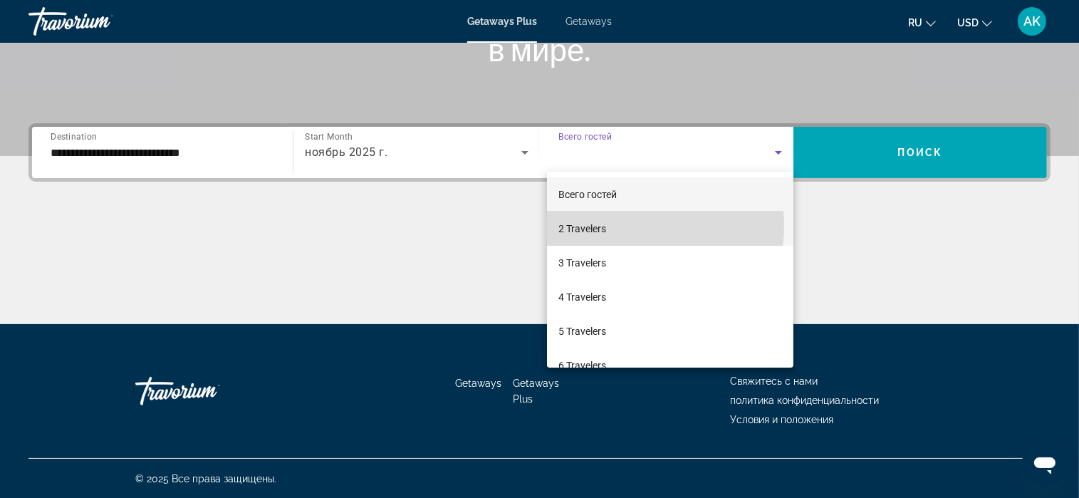
click at [630, 225] on mat-option "2 Travelers" at bounding box center [670, 229] width 246 height 34
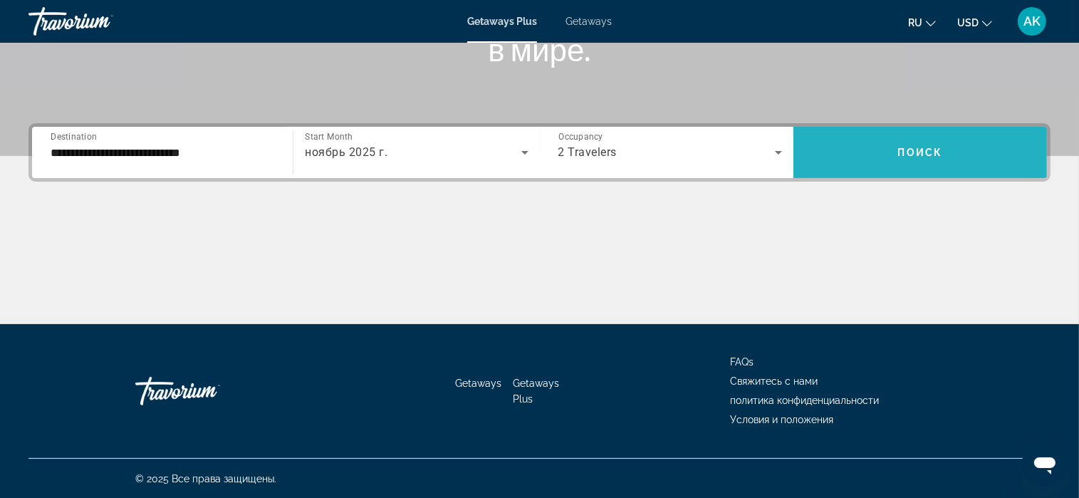
click at [879, 151] on span "Search widget" at bounding box center [921, 152] width 254 height 34
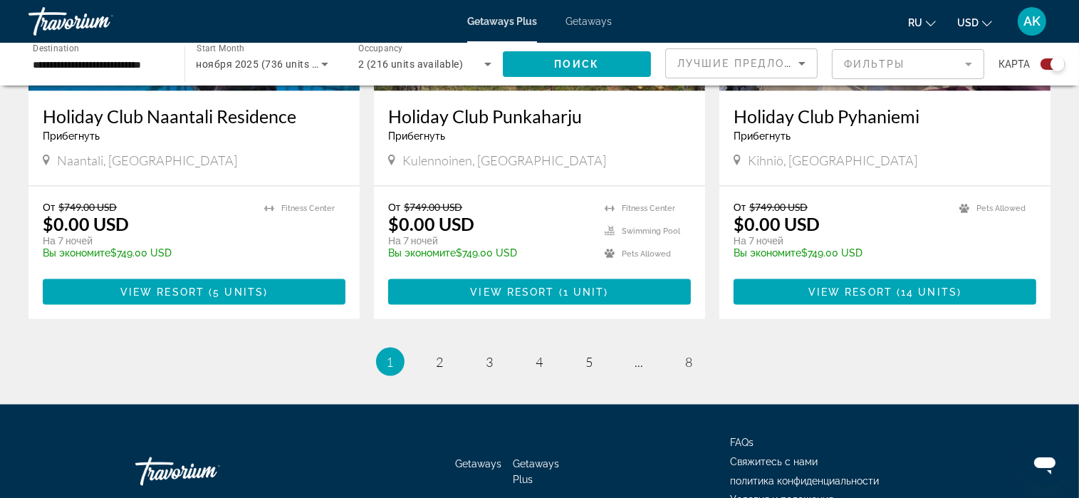
scroll to position [2247, 0]
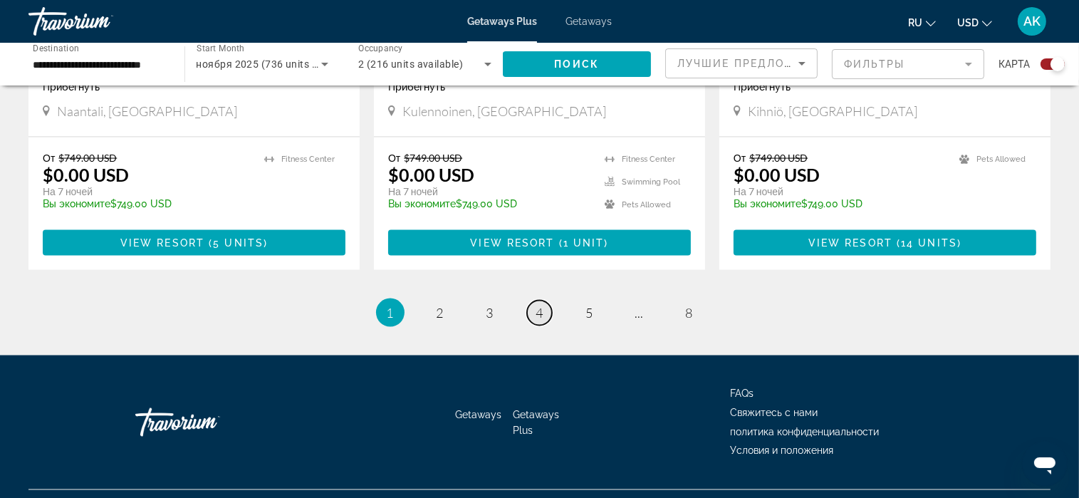
click at [538, 305] on span "4" at bounding box center [539, 313] width 7 height 16
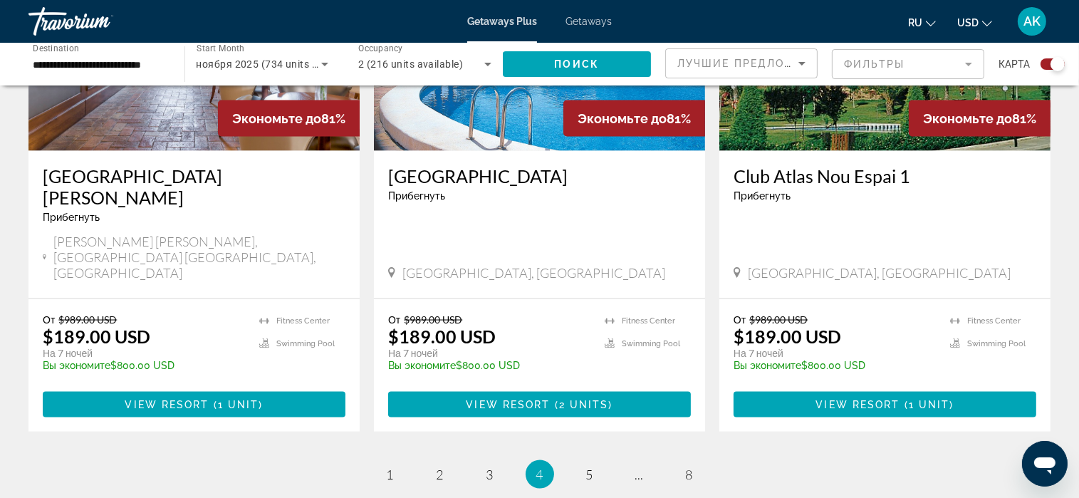
scroll to position [2137, 0]
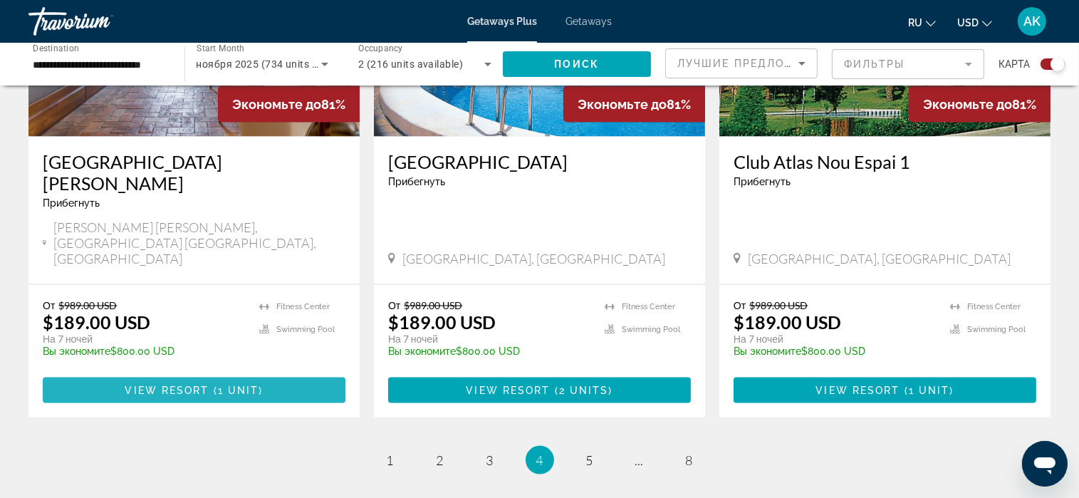
click at [193, 385] on span "View Resort" at bounding box center [167, 390] width 84 height 11
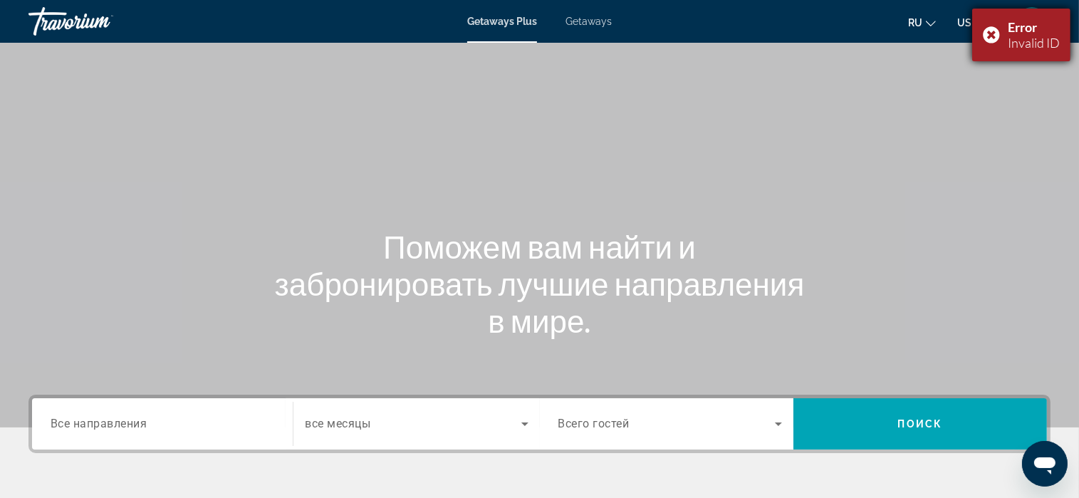
click at [991, 31] on div "Error Invalid ID" at bounding box center [1021, 35] width 98 height 53
click at [137, 405] on div "Destination Все направления Start Month все месяцы Occupancy Всего гостей Поиск" at bounding box center [539, 424] width 1022 height 58
click at [133, 411] on div "Search widget" at bounding box center [163, 424] width 224 height 41
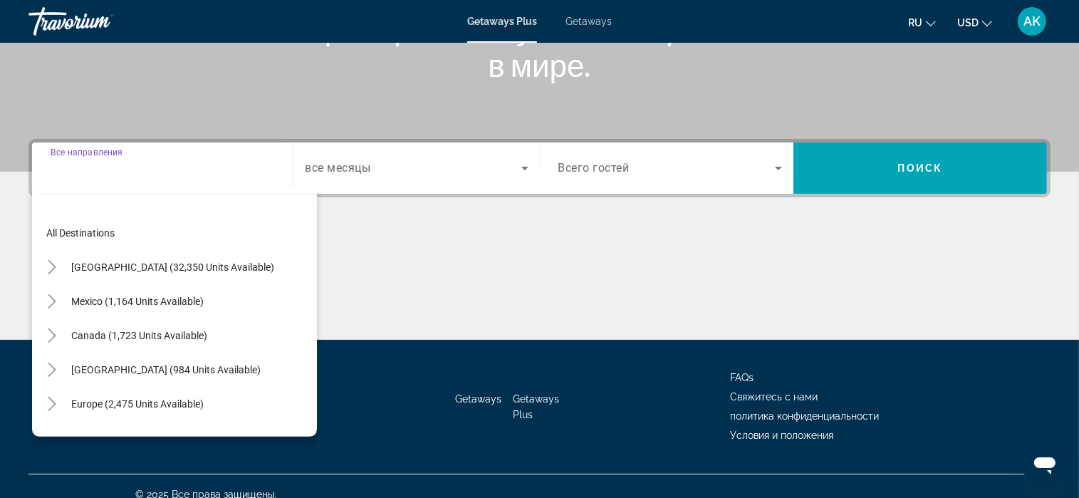
scroll to position [271, 0]
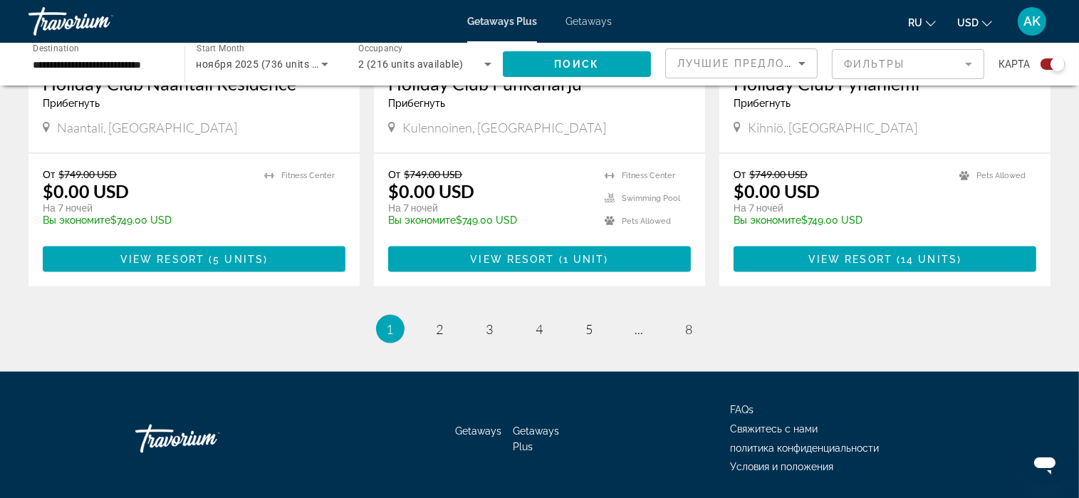
scroll to position [2247, 0]
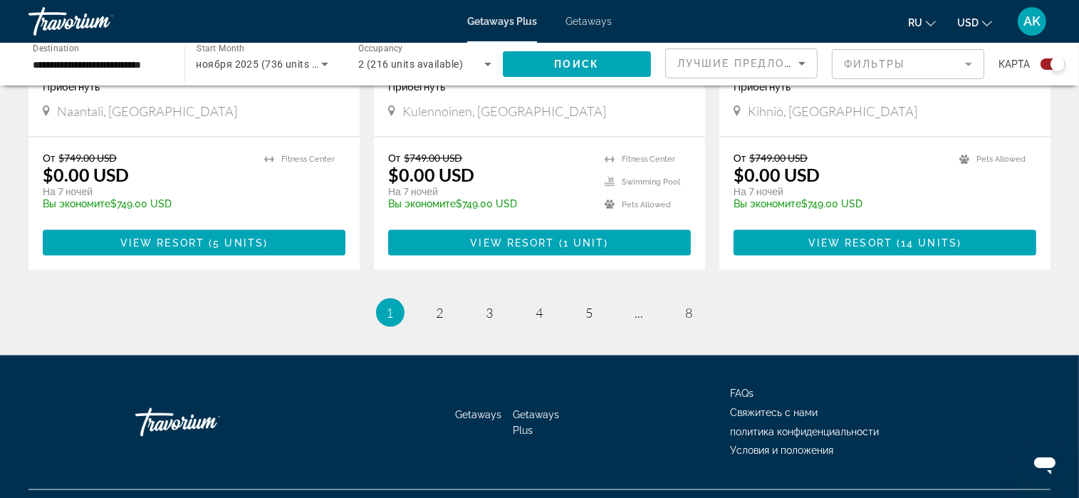
click at [526, 298] on ul "1 / 8 You're on page 1 page 2 page 3 page 4 page 5 page ... page 8" at bounding box center [539, 312] width 1022 height 28
click at [543, 305] on span "4" at bounding box center [539, 313] width 7 height 16
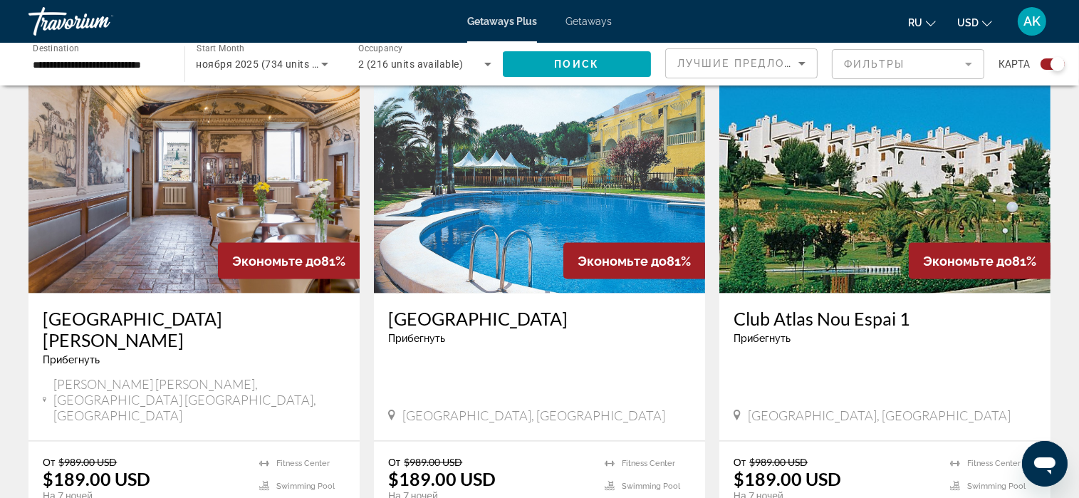
scroll to position [2066, 0]
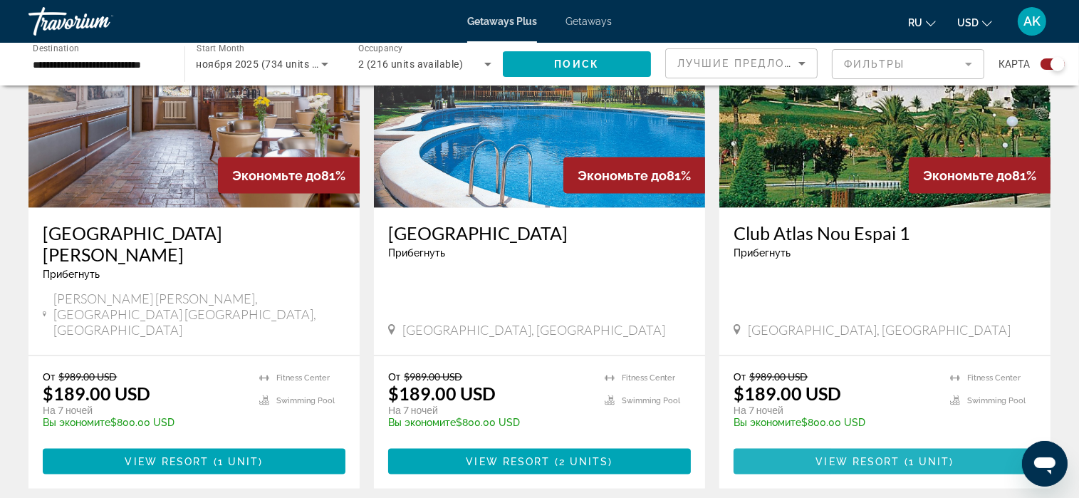
click at [843, 456] on span "View Resort" at bounding box center [858, 461] width 84 height 11
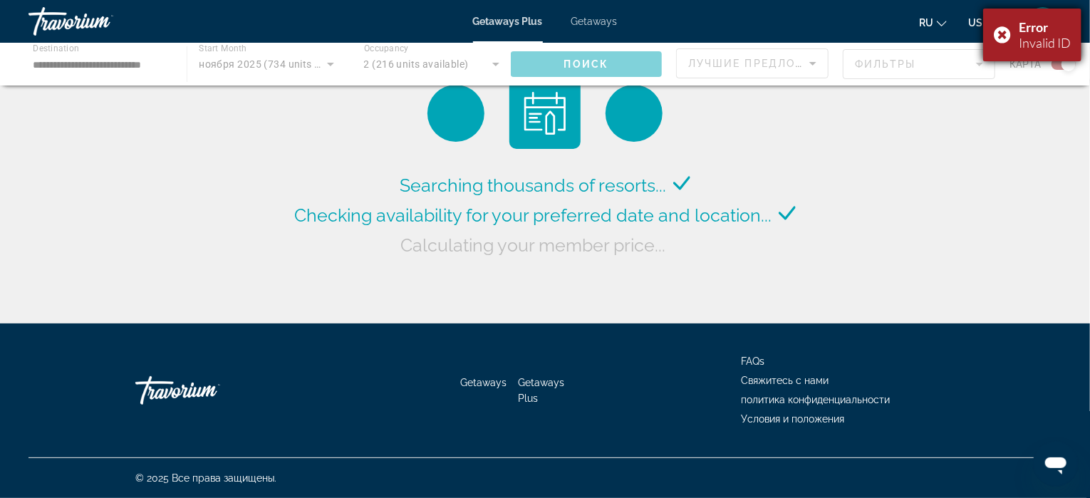
click at [999, 36] on div "Error Invalid ID" at bounding box center [1032, 35] width 98 height 53
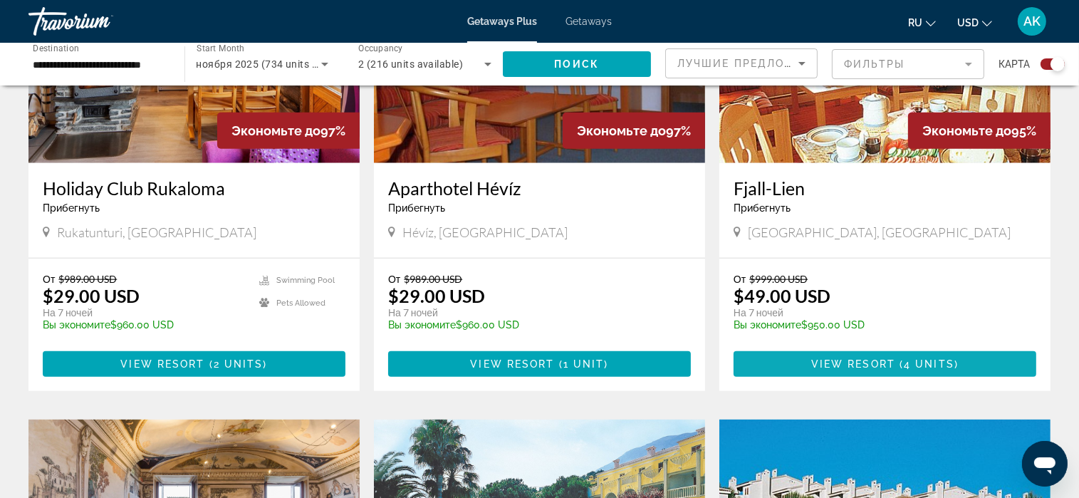
scroll to position [1638, 0]
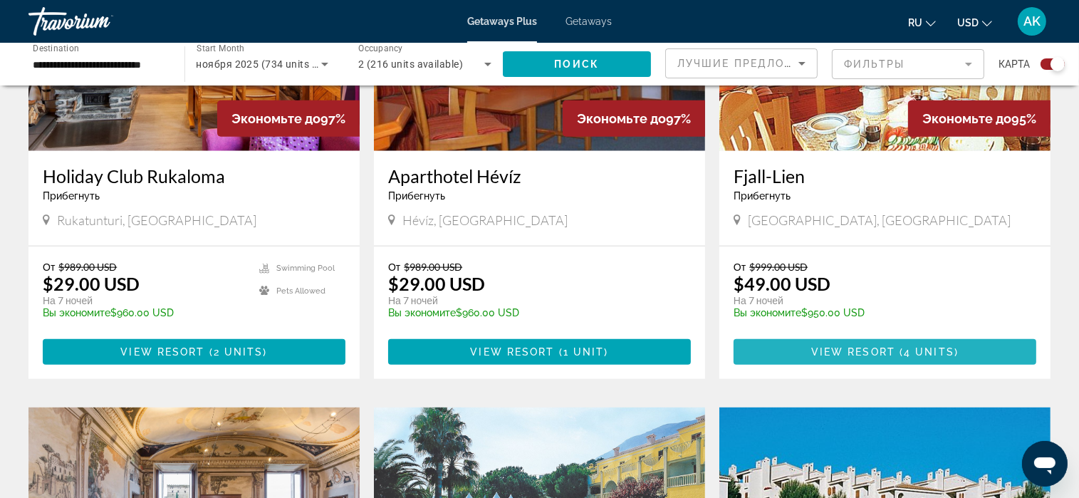
click at [857, 335] on span "Main content" at bounding box center [885, 352] width 303 height 34
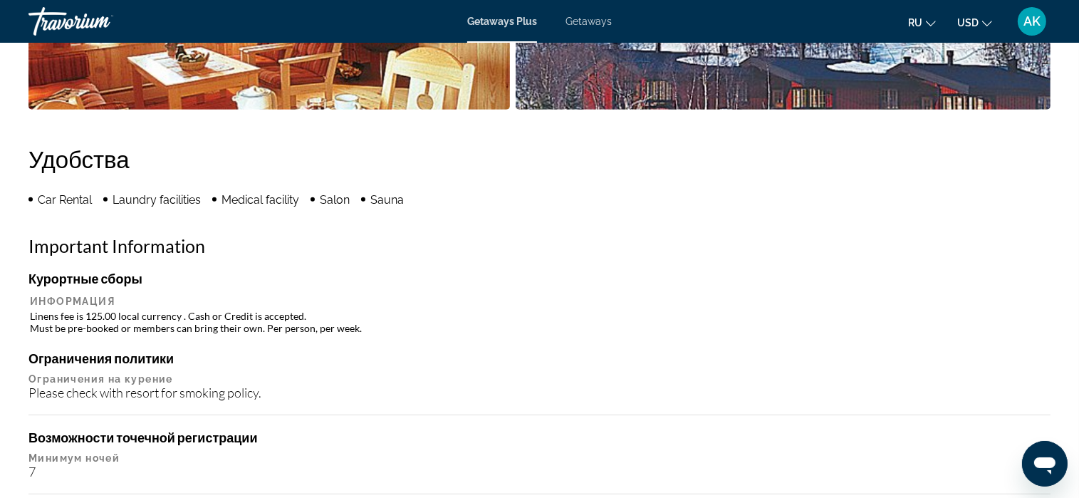
scroll to position [641, 0]
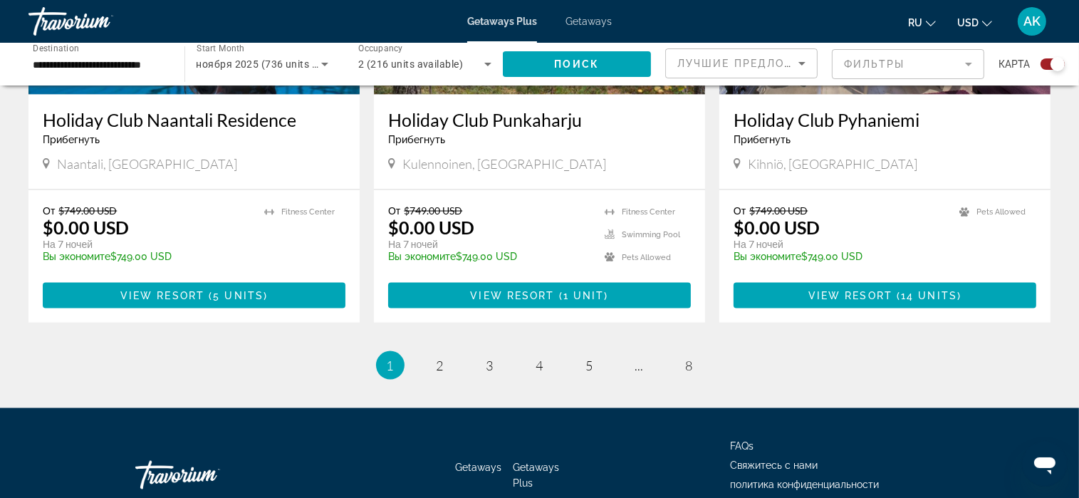
scroll to position [2208, 0]
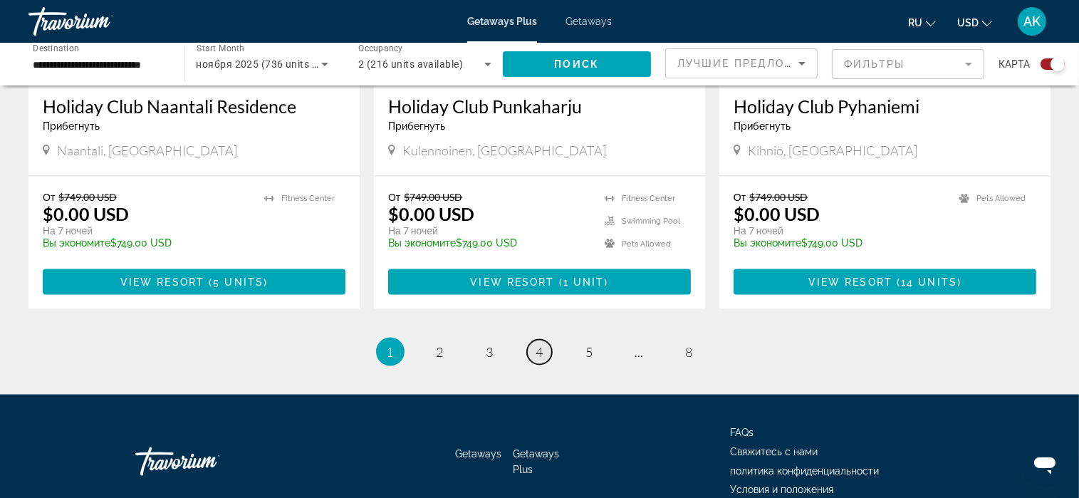
click at [544, 340] on link "page 4" at bounding box center [539, 352] width 25 height 25
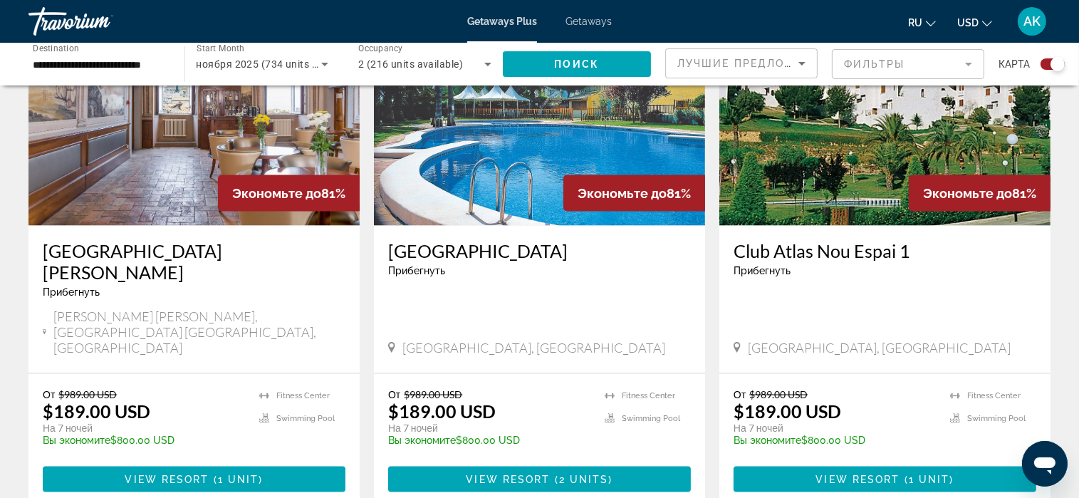
scroll to position [2066, 0]
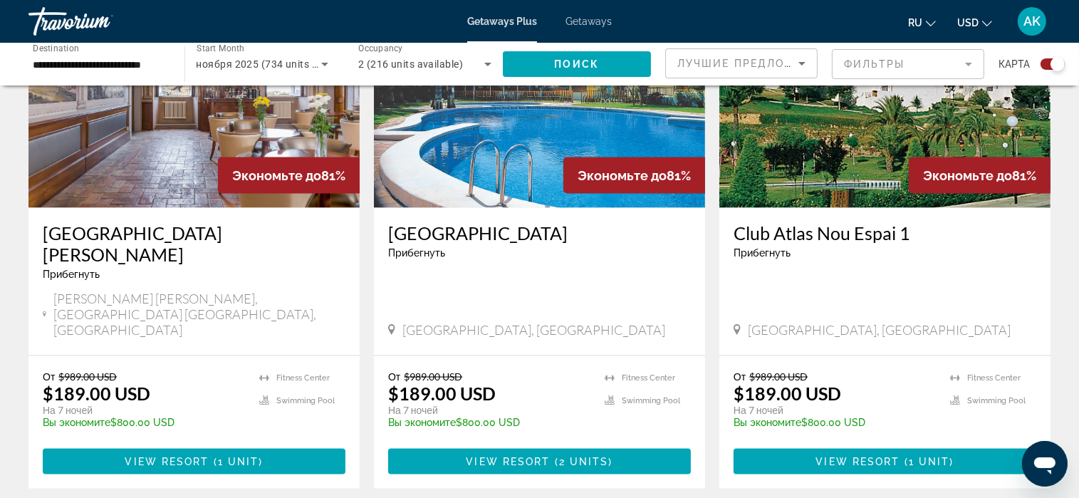
click at [150, 131] on img "Main content" at bounding box center [193, 94] width 331 height 228
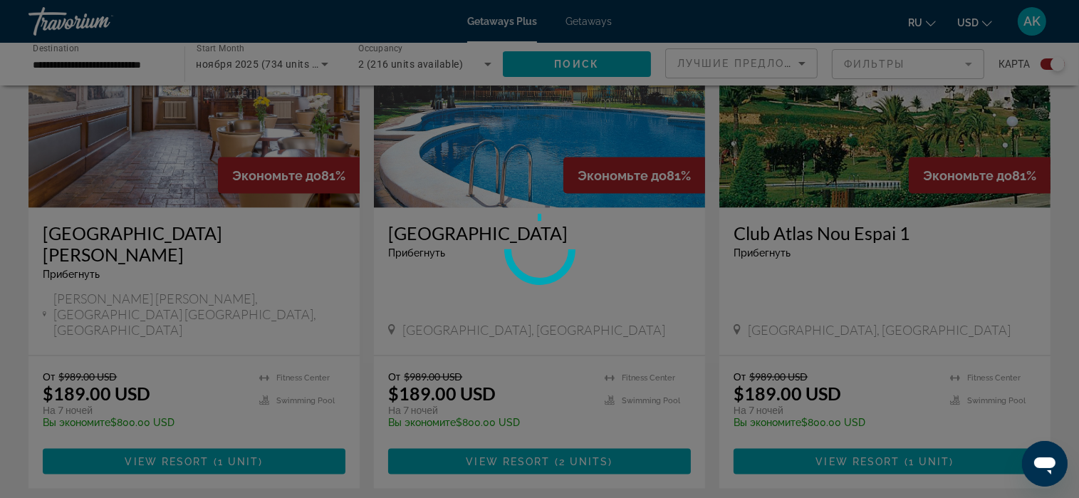
click at [150, 131] on div at bounding box center [539, 249] width 1079 height 498
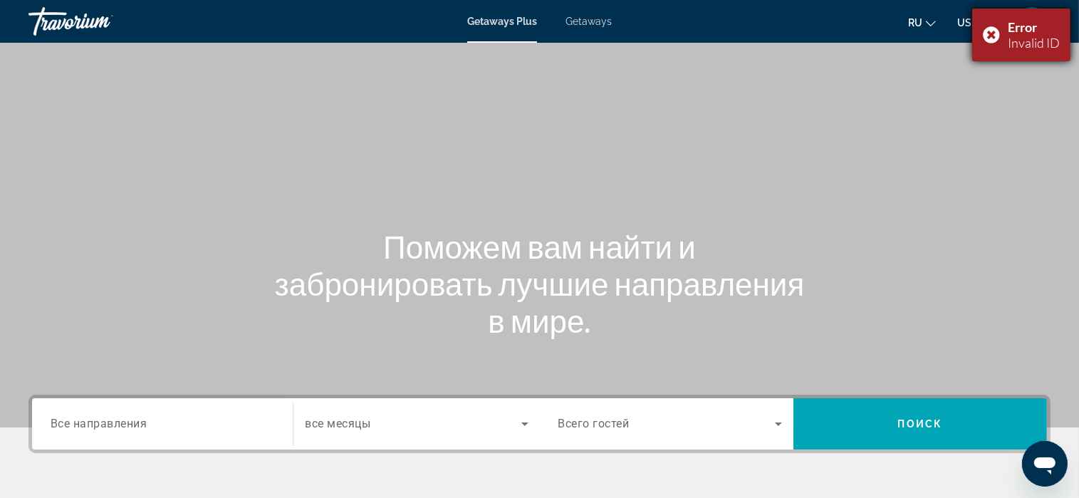
click at [992, 33] on div "Error Invalid ID" at bounding box center [1021, 35] width 98 height 53
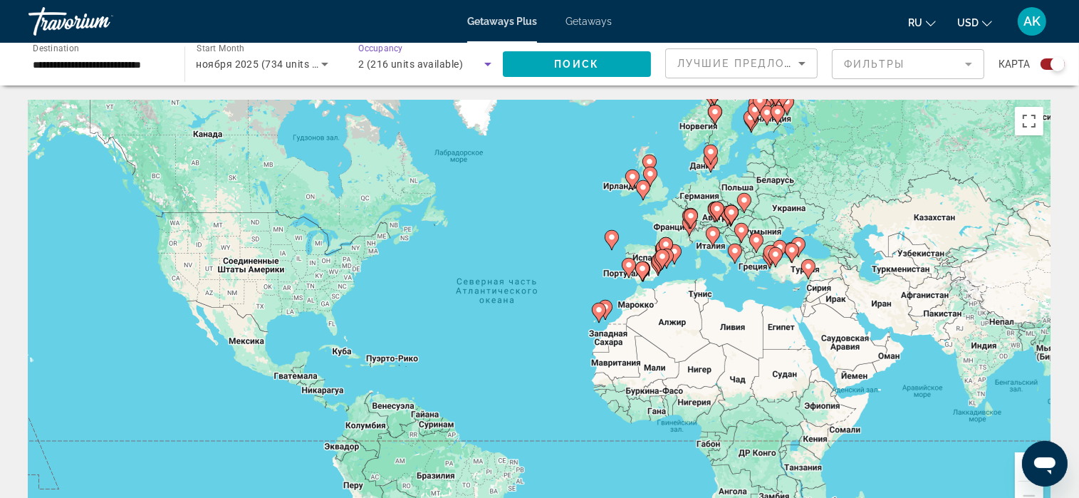
click at [489, 63] on icon "Search widget" at bounding box center [487, 65] width 7 height 4
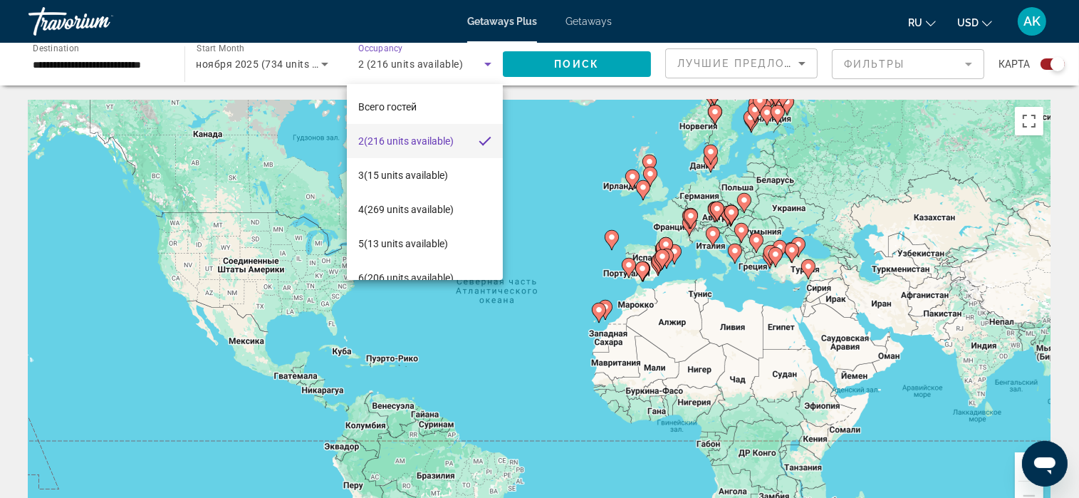
click at [288, 95] on div at bounding box center [539, 249] width 1079 height 498
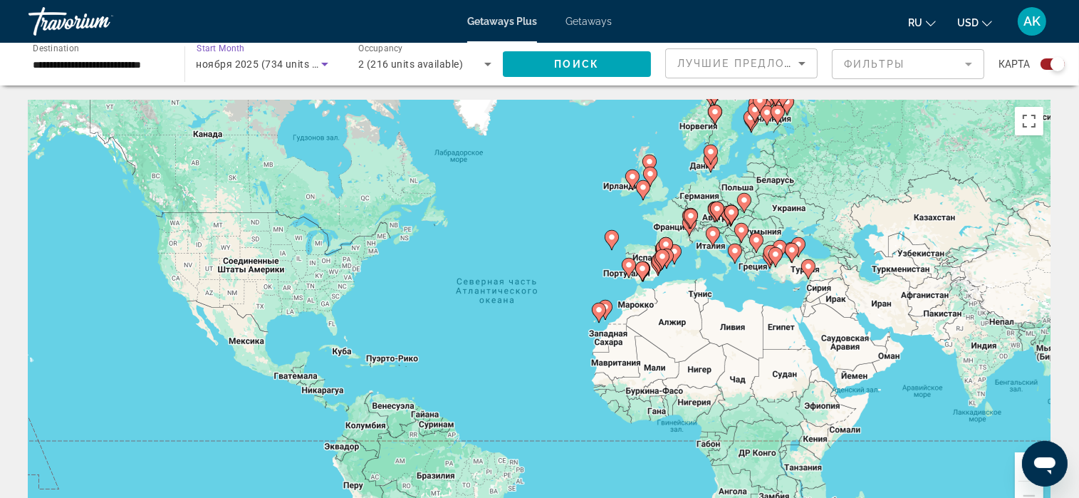
click at [322, 63] on icon "Search widget" at bounding box center [324, 65] width 7 height 4
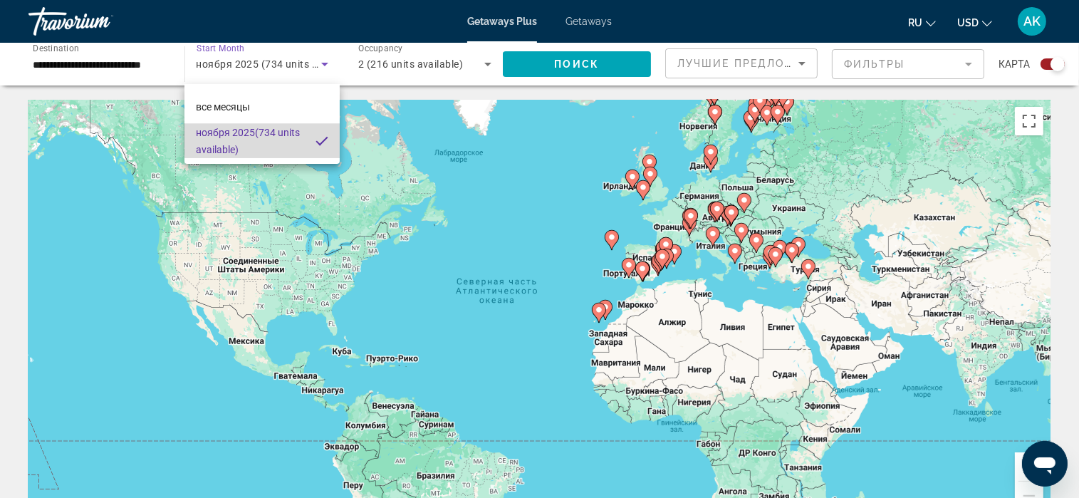
click at [319, 130] on mat-option "ноября 2025 (734 units available)" at bounding box center [261, 141] width 155 height 34
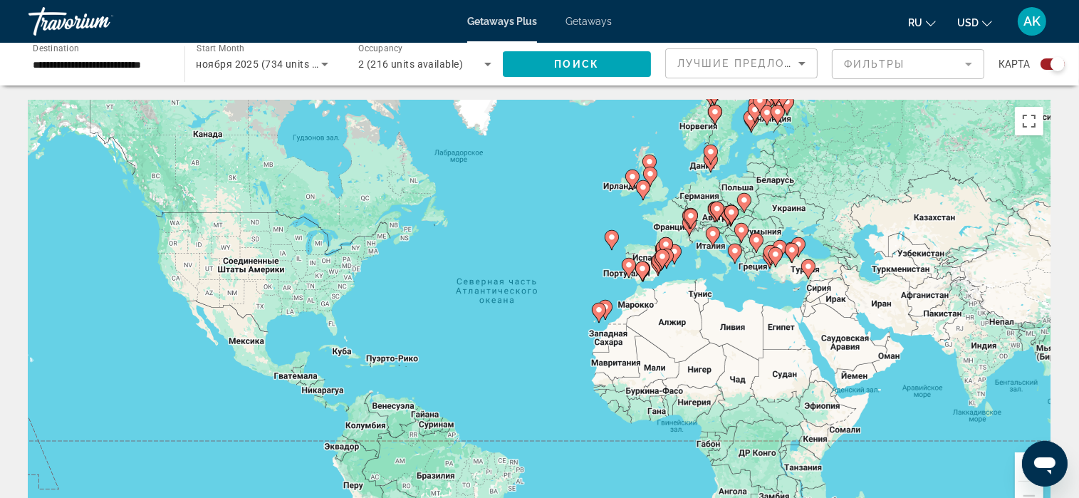
click at [173, 63] on div "**********" at bounding box center [99, 64] width 156 height 41
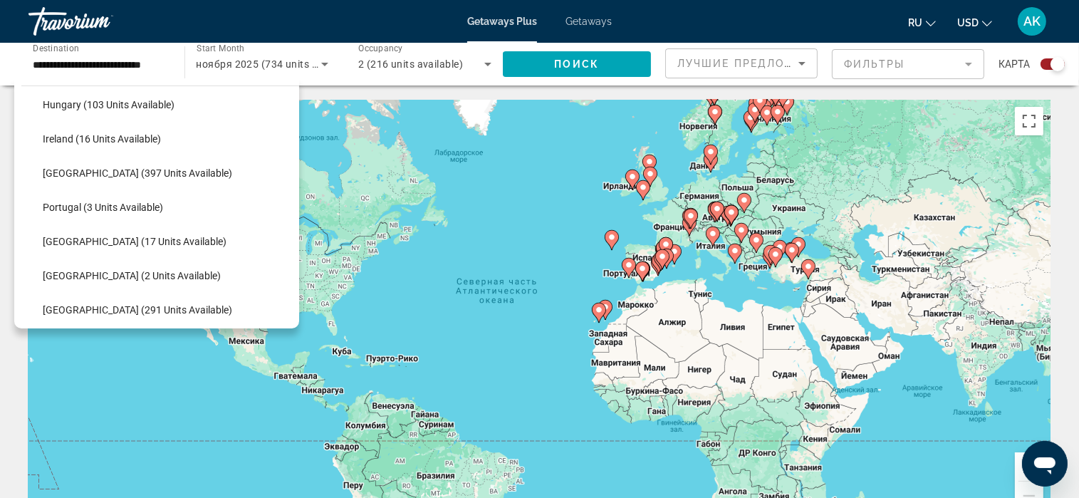
scroll to position [462, 0]
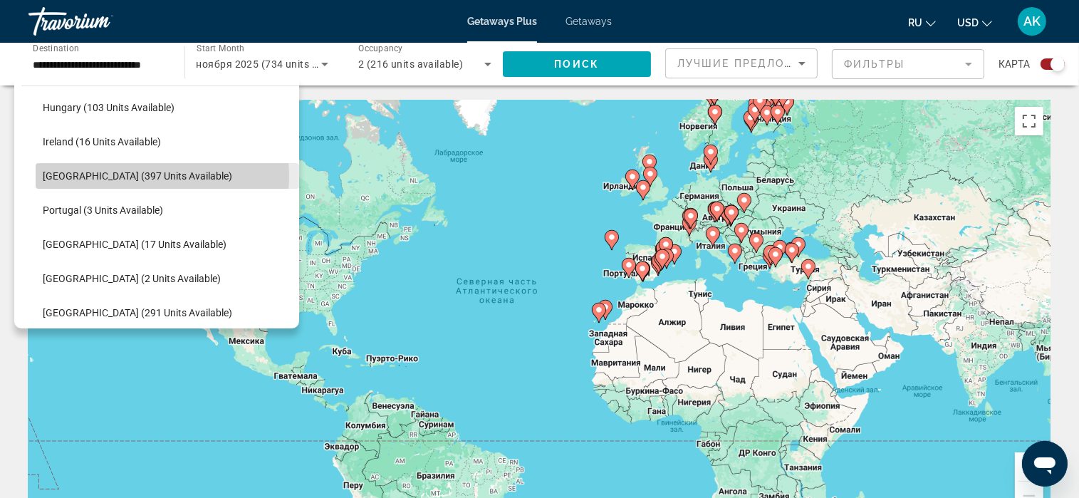
click at [154, 176] on span "Italy (397 units available)" at bounding box center [137, 175] width 189 height 11
type input "**********"
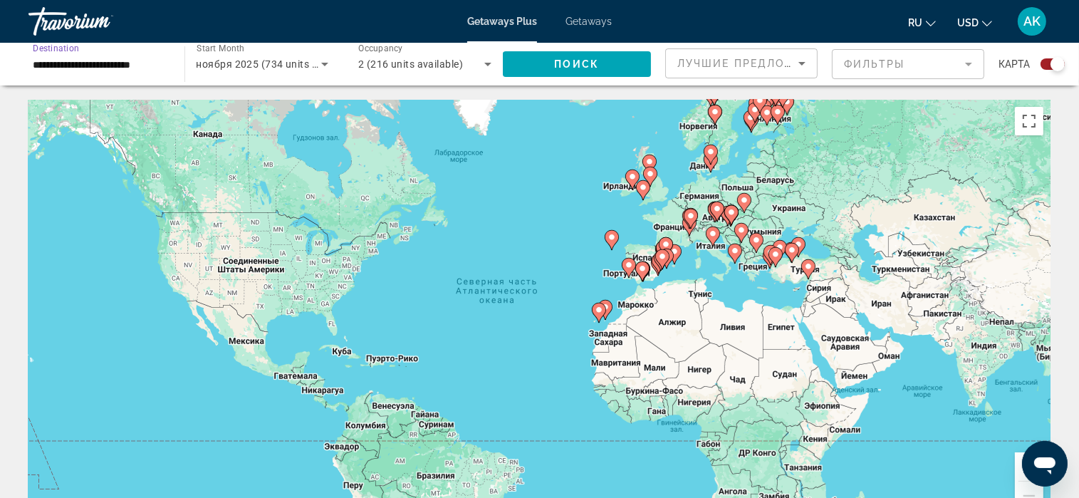
scroll to position [0, 0]
click at [544, 63] on span "Search widget" at bounding box center [577, 64] width 149 height 34
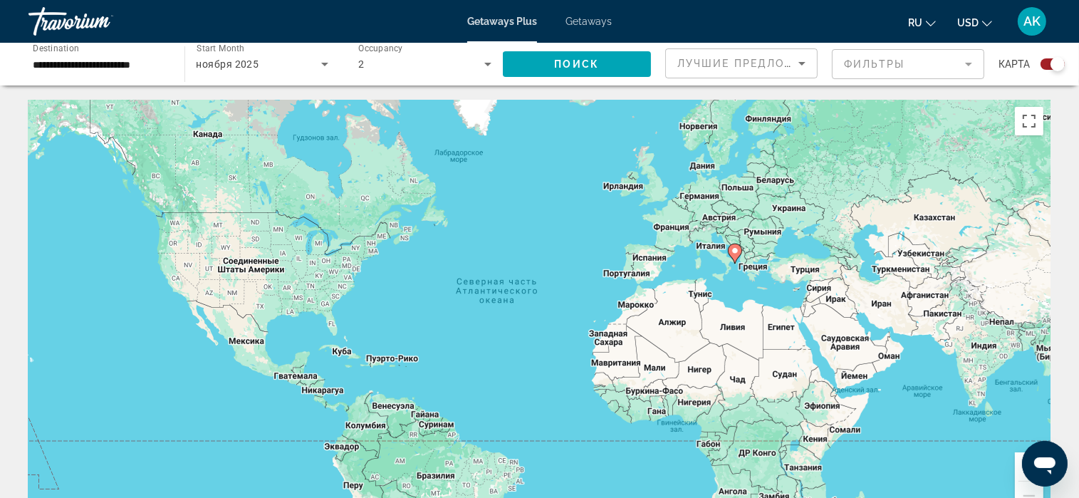
click at [167, 65] on div "**********" at bounding box center [99, 64] width 156 height 41
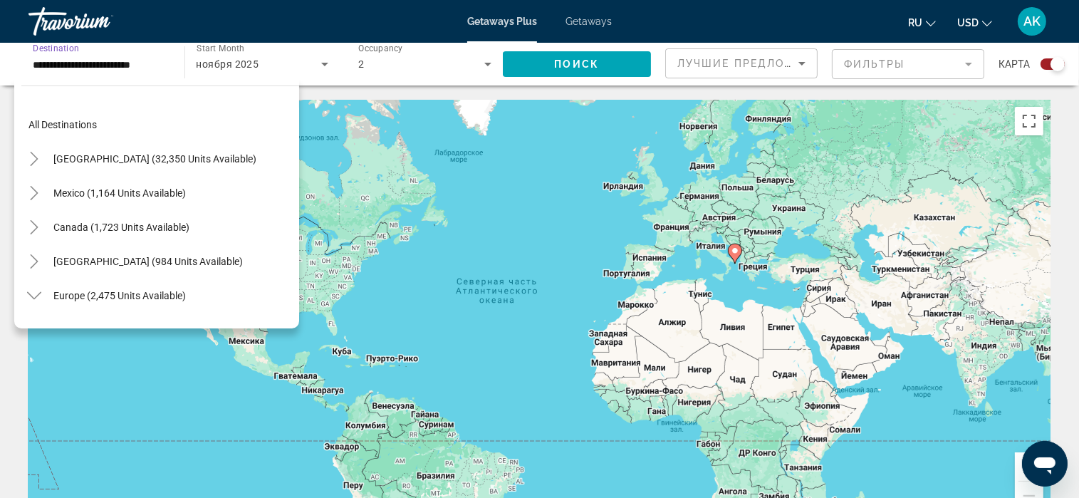
scroll to position [427, 0]
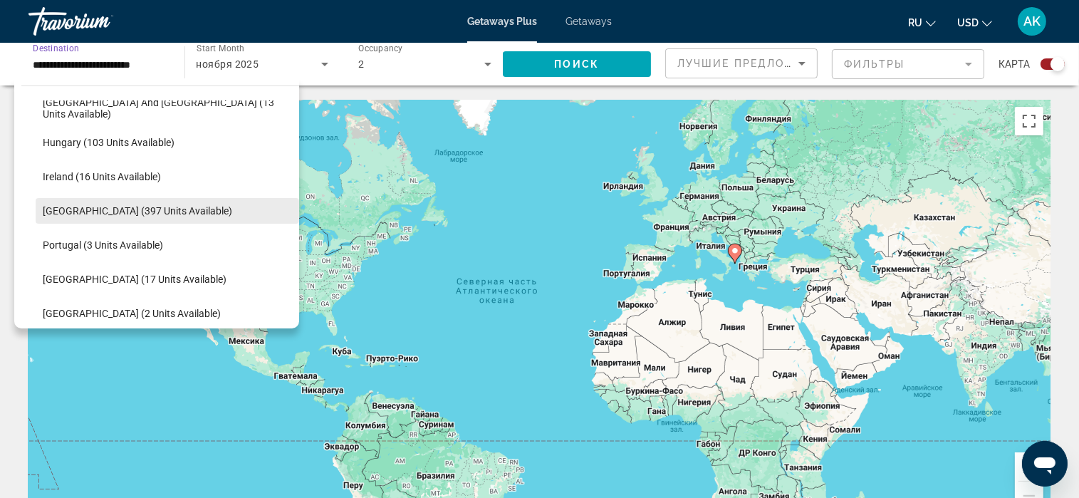
click at [174, 207] on span "Search widget" at bounding box center [168, 211] width 264 height 34
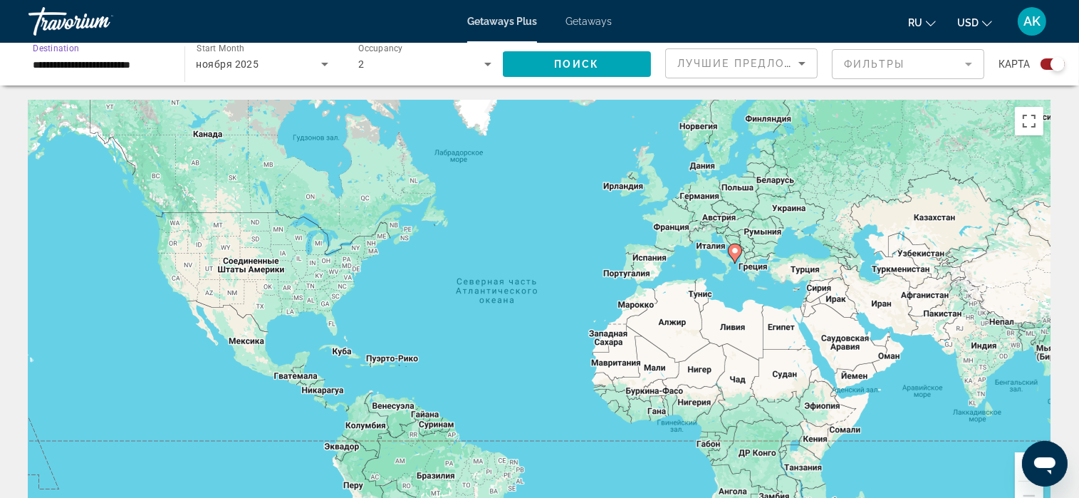
click at [174, 207] on div "Чтобы активировать перетаскивание с помощью клавиатуры, нажмите Alt + Ввод. Пос…" at bounding box center [539, 313] width 1022 height 427
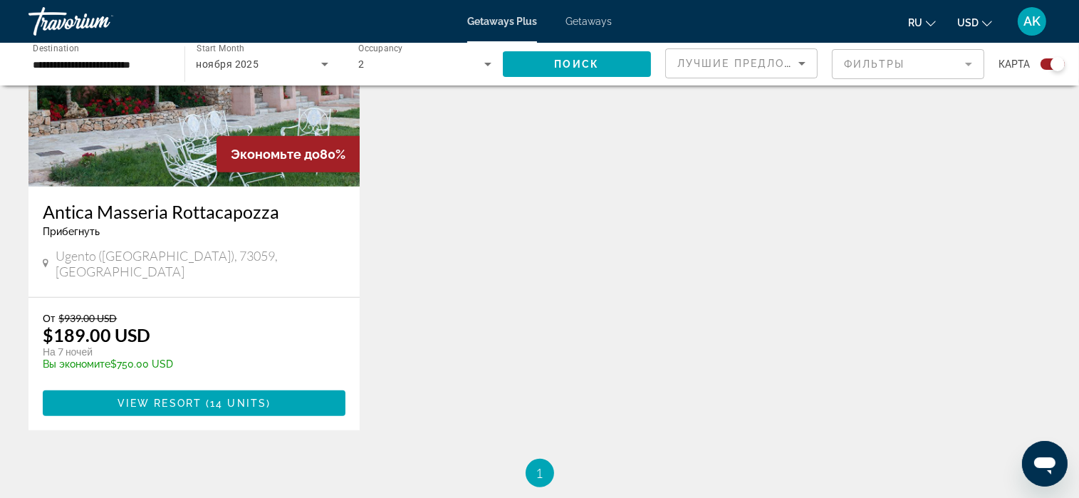
scroll to position [641, 0]
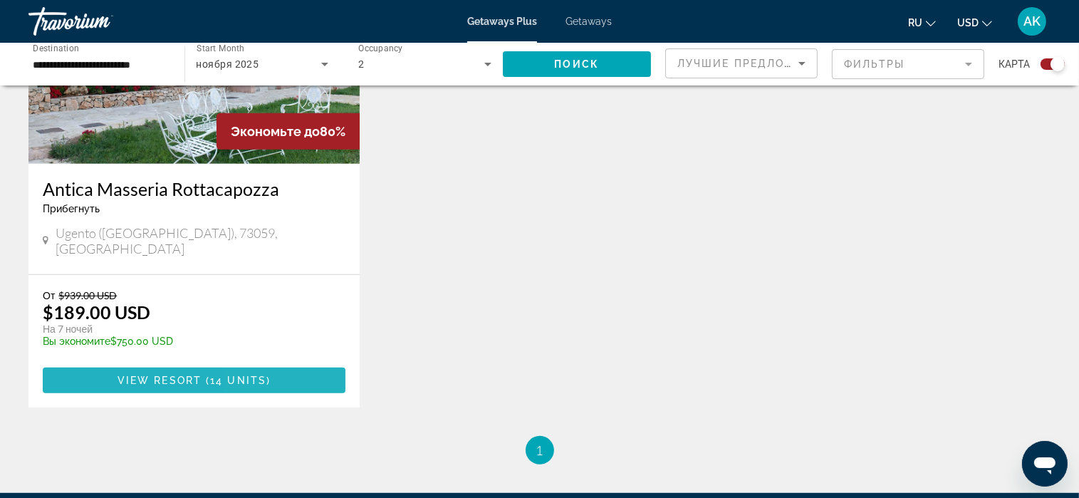
click at [263, 375] on span "14 units" at bounding box center [238, 380] width 56 height 11
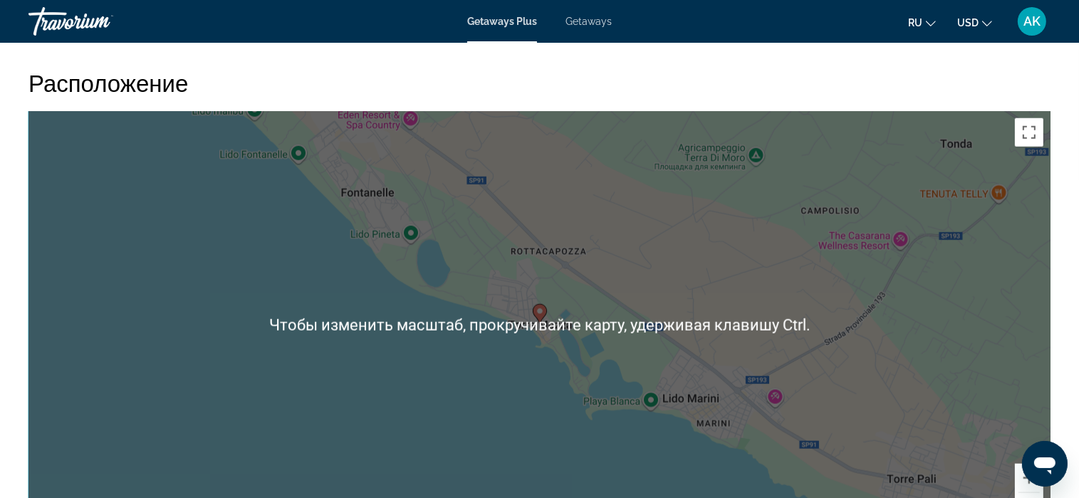
scroll to position [1638, 0]
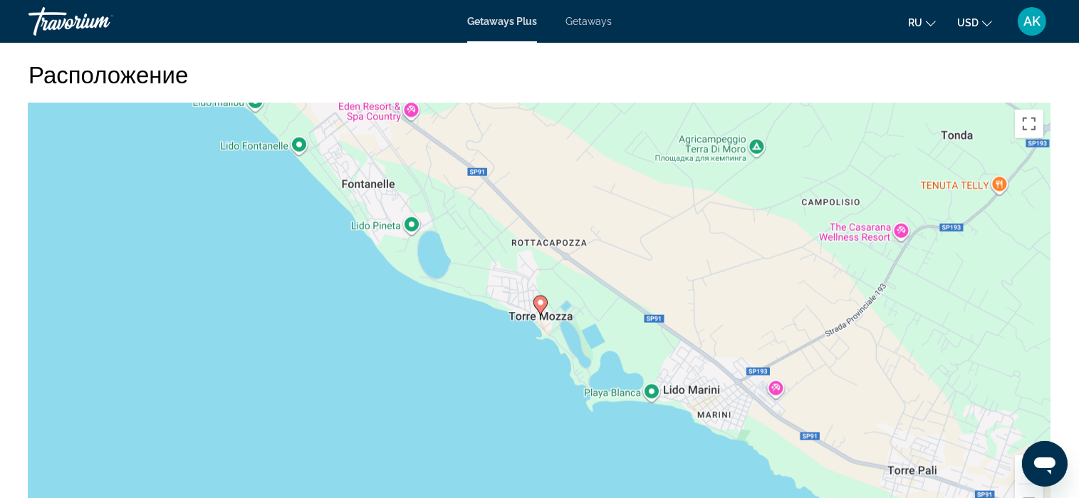
click at [721, 210] on div "Чтобы активировать перетаскивание с помощью клавиатуры, нажмите Alt + Ввод. Пос…" at bounding box center [539, 316] width 1022 height 427
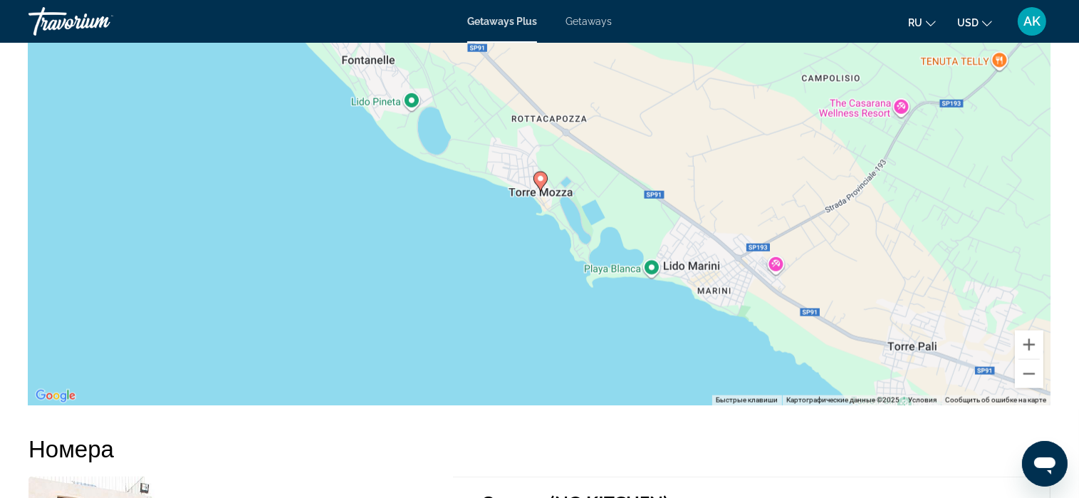
scroll to position [1826, 0]
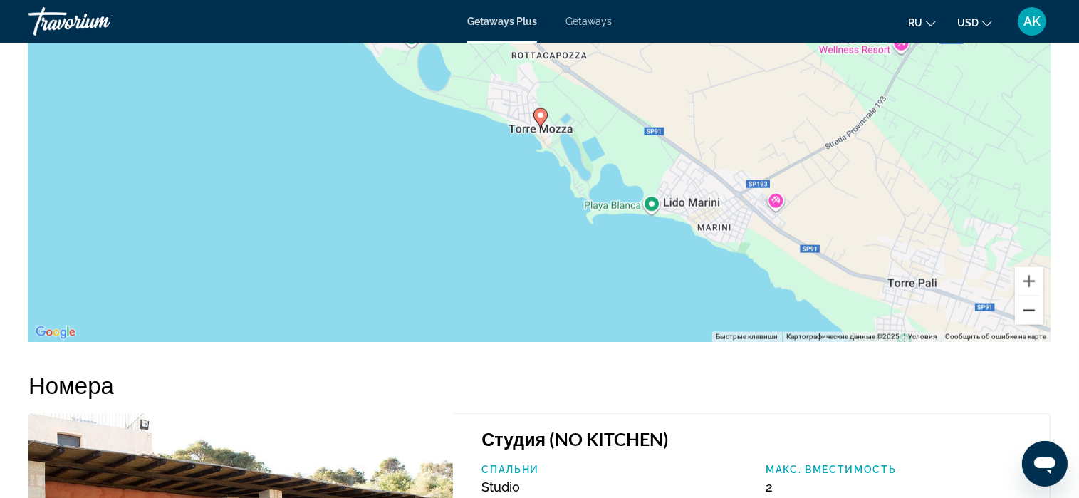
click at [1026, 317] on button "Уменьшить" at bounding box center [1029, 310] width 28 height 28
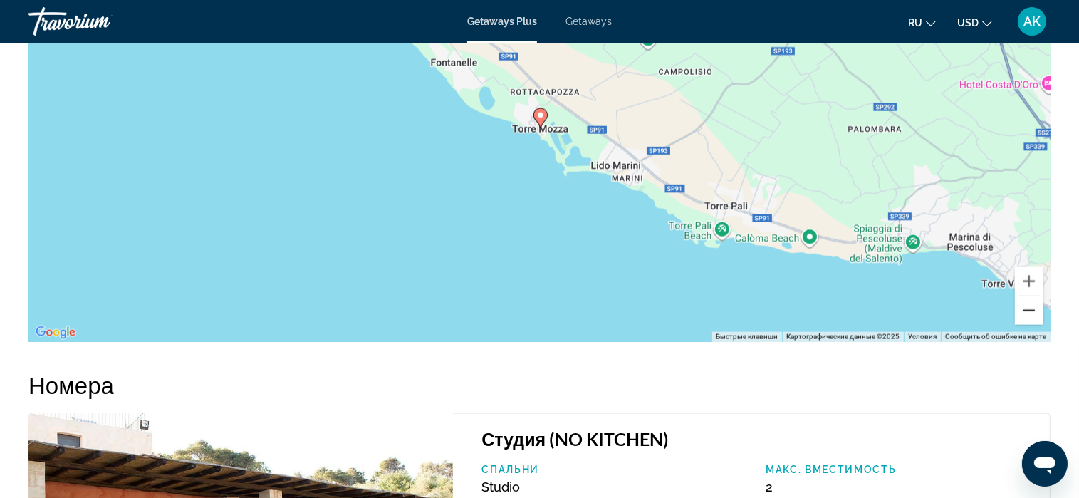
click at [1026, 317] on button "Уменьшить" at bounding box center [1029, 310] width 28 height 28
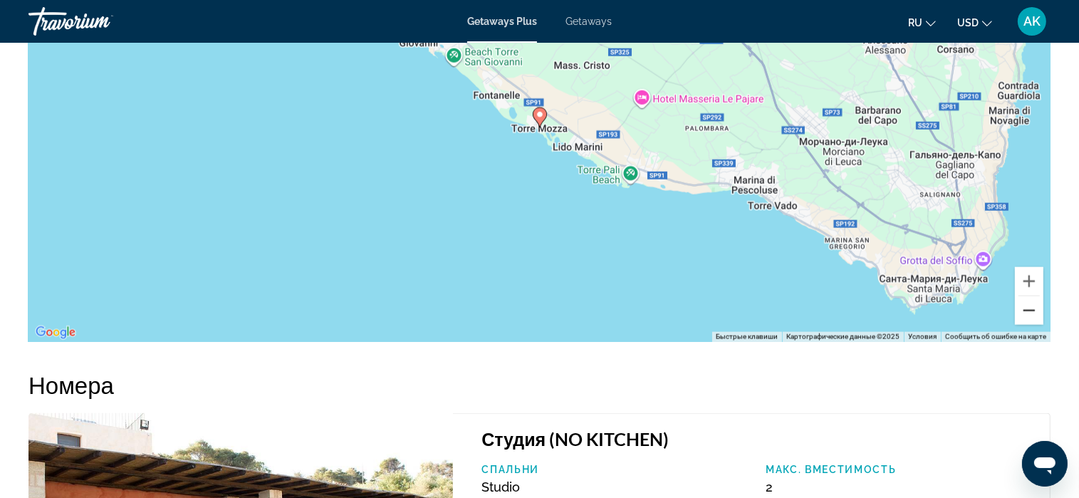
click at [1026, 317] on button "Уменьшить" at bounding box center [1029, 310] width 28 height 28
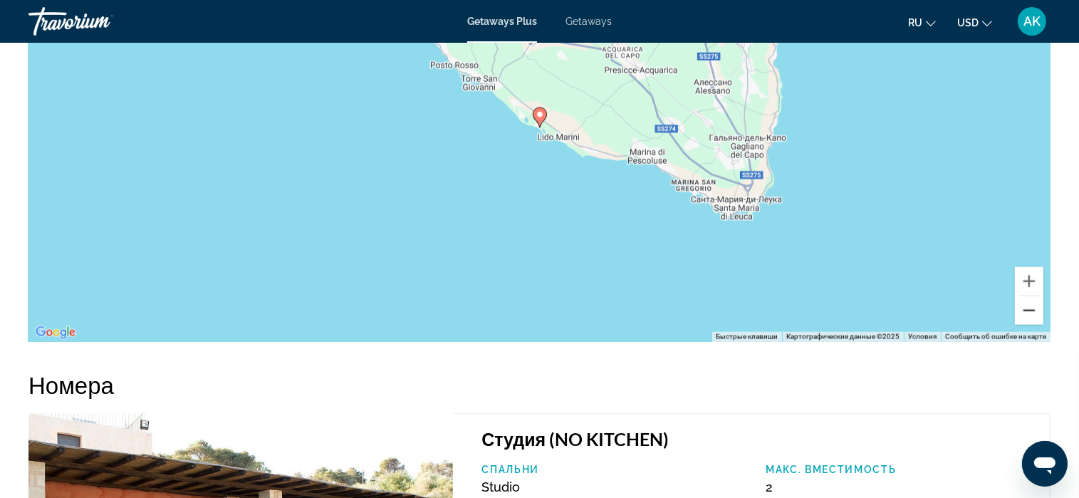
click at [1026, 317] on button "Уменьшить" at bounding box center [1029, 310] width 28 height 28
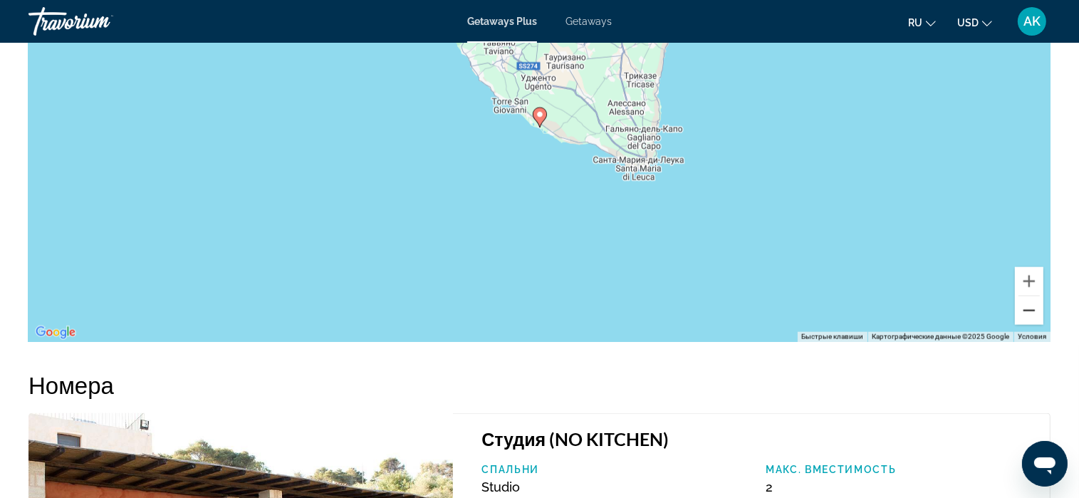
click at [1026, 317] on button "Уменьшить" at bounding box center [1029, 310] width 28 height 28
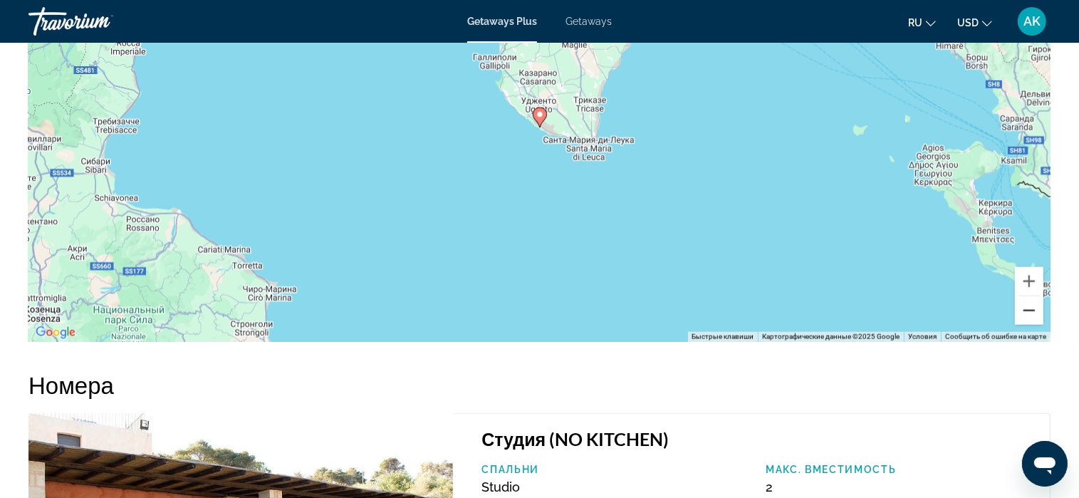
click at [1026, 317] on button "Уменьшить" at bounding box center [1029, 310] width 28 height 28
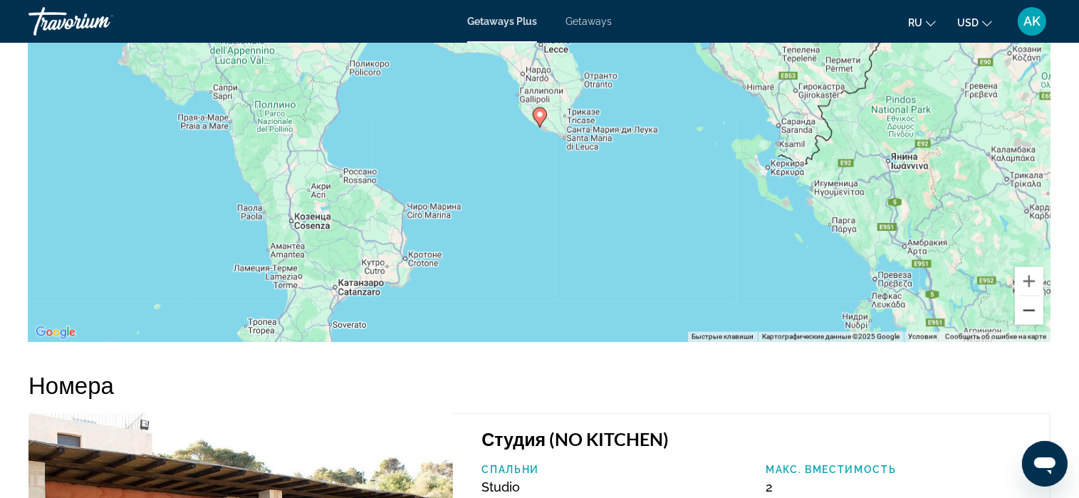
click at [1026, 317] on button "Уменьшить" at bounding box center [1029, 310] width 28 height 28
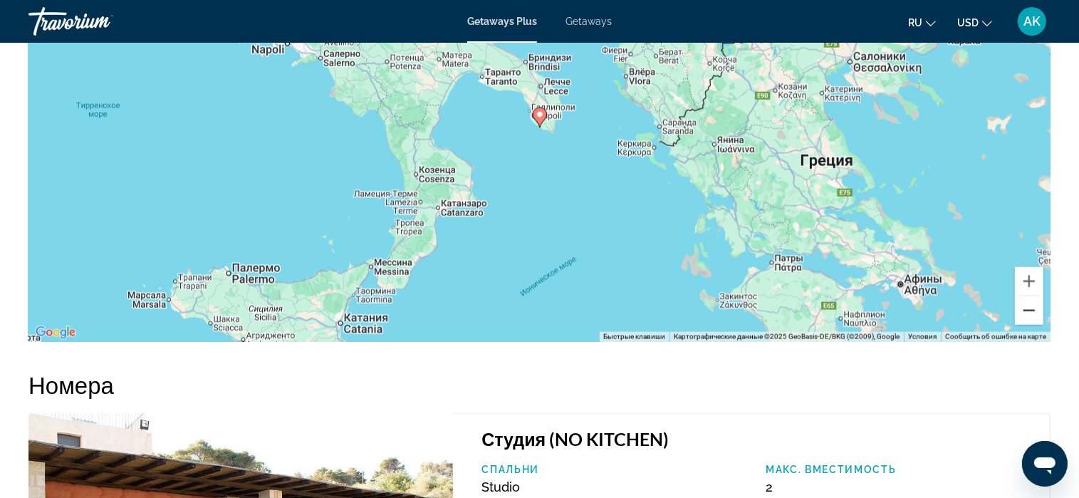
click at [1026, 317] on button "Уменьшить" at bounding box center [1029, 310] width 28 height 28
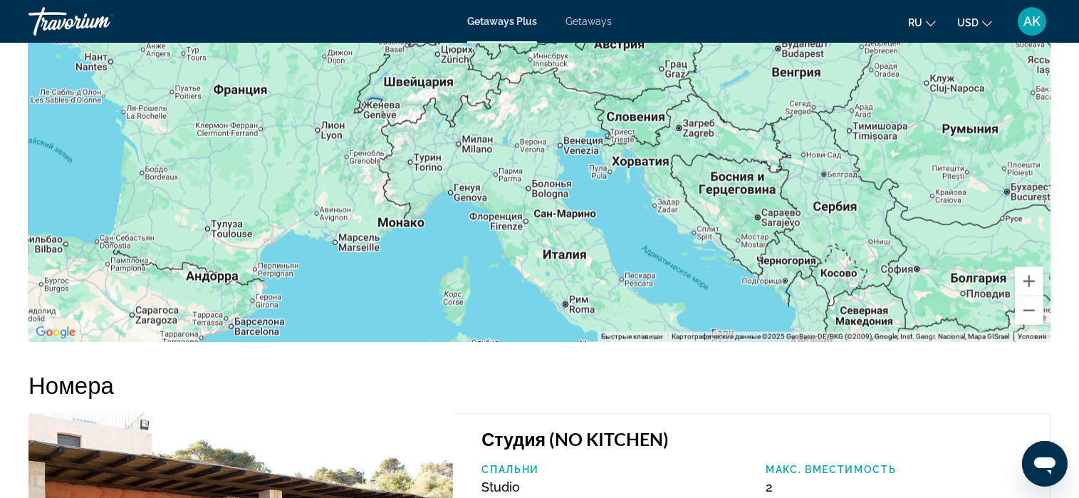
drag, startPoint x: 616, startPoint y: 141, endPoint x: 828, endPoint y: 405, distance: 338.5
click at [532, 222] on div "Чтобы активировать перетаскивание с помощью клавиатуры, нажмите Alt + Ввод. Пос…" at bounding box center [539, 128] width 1022 height 427
drag, startPoint x: 529, startPoint y: 224, endPoint x: 540, endPoint y: 230, distance: 12.1
click at [541, 242] on div "Чтобы активировать перетаскивание с помощью клавиатуры, нажмите Alt + Ввод. Пос…" at bounding box center [539, 128] width 1022 height 427
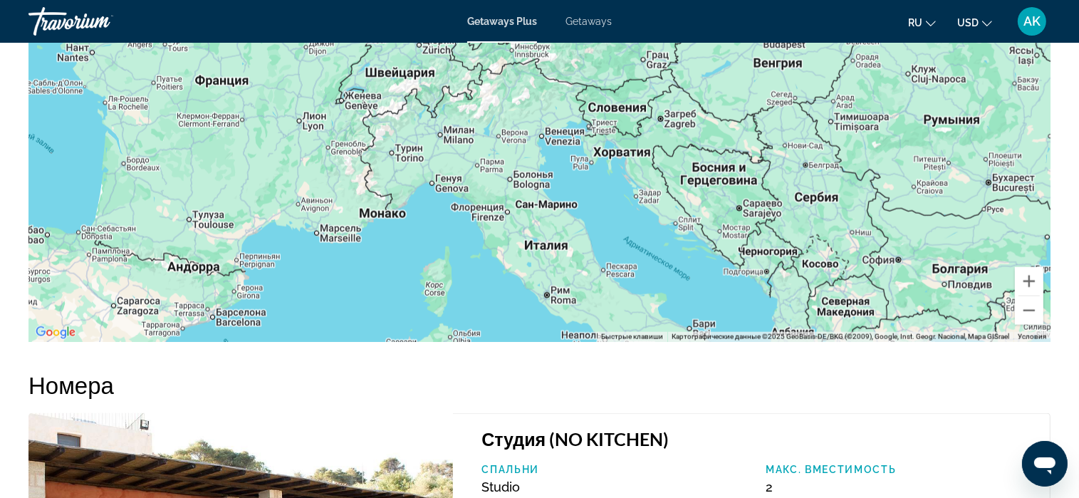
drag, startPoint x: 543, startPoint y: 190, endPoint x: 524, endPoint y: 180, distance: 21.7
click at [524, 181] on div "Чтобы активировать перетаскивание с помощью клавиатуры, нажмите Alt + Ввод. Пос…" at bounding box center [539, 128] width 1022 height 427
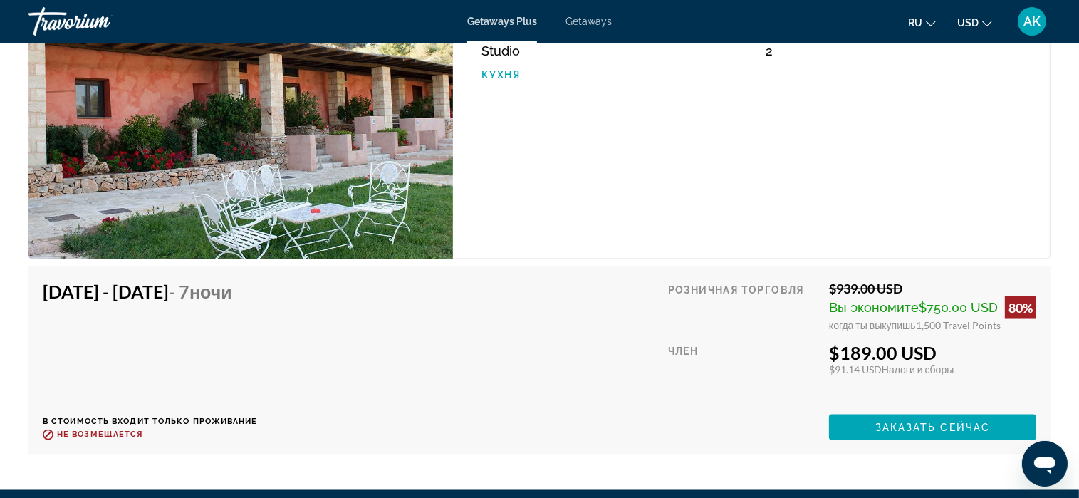
scroll to position [2325, 0]
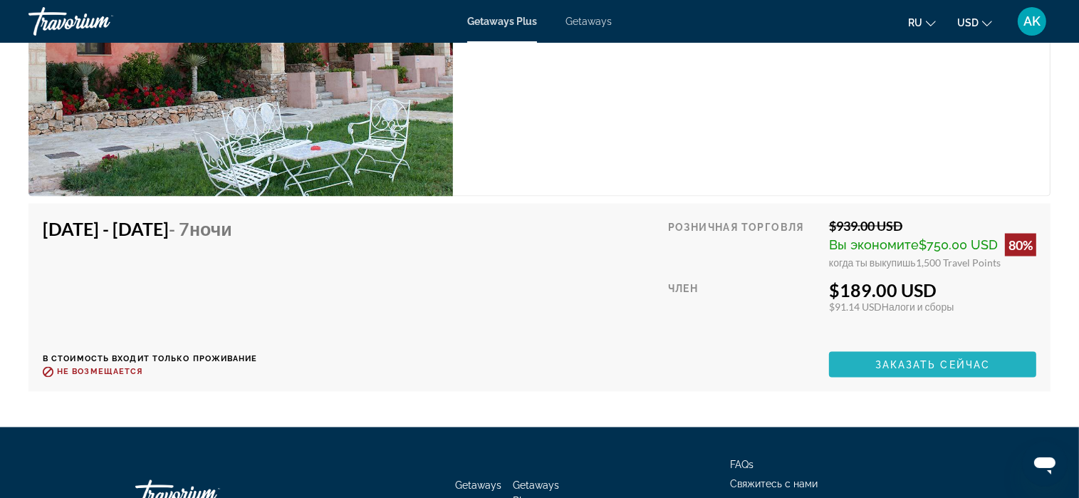
click at [880, 361] on span "Заказать сейчас" at bounding box center [932, 364] width 115 height 11
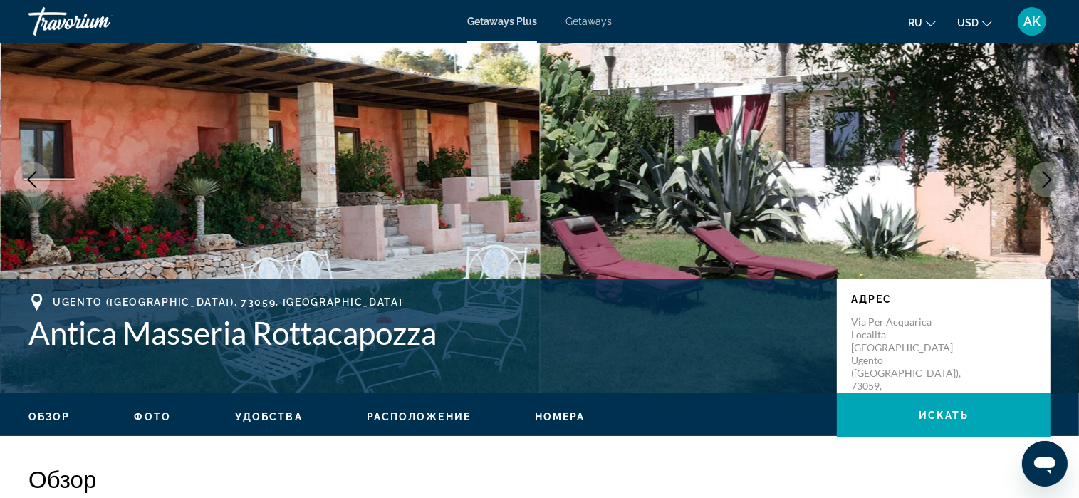
scroll to position [71, 0]
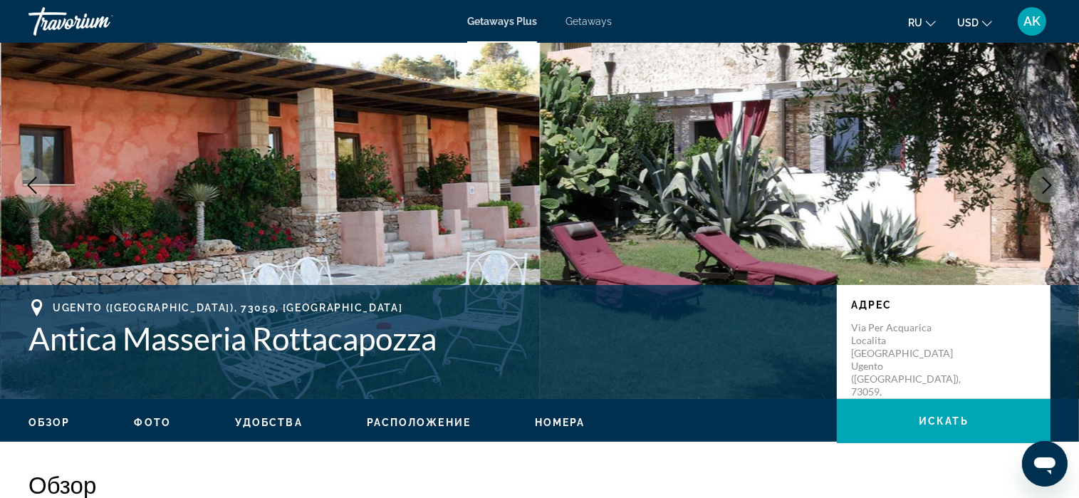
click at [563, 422] on span "Номера" at bounding box center [560, 422] width 51 height 11
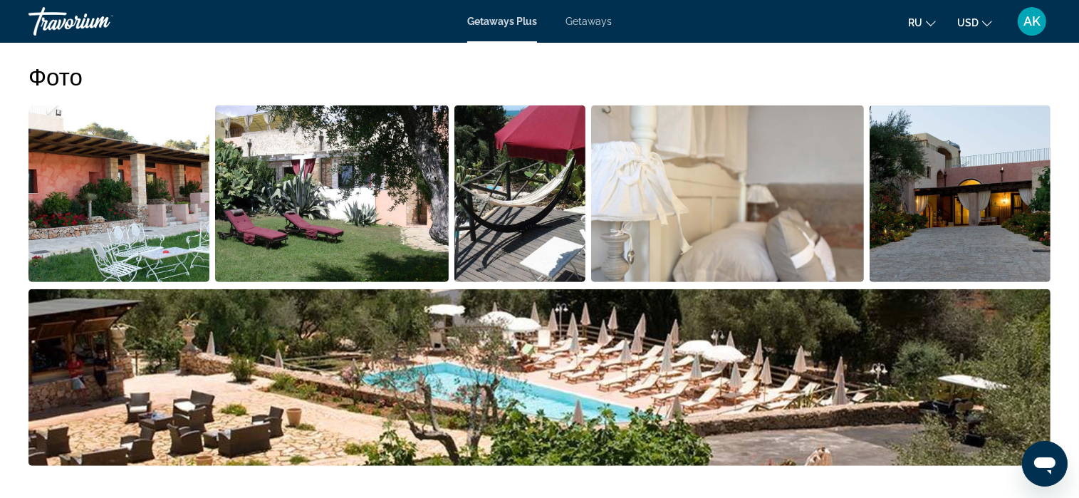
scroll to position [544, 0]
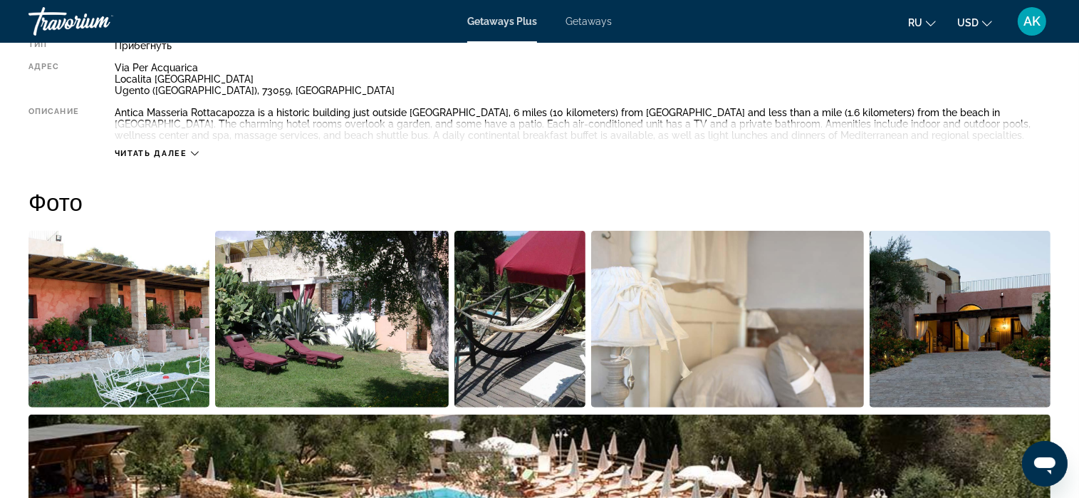
click at [342, 315] on img "Open full-screen image slider" at bounding box center [332, 319] width 234 height 177
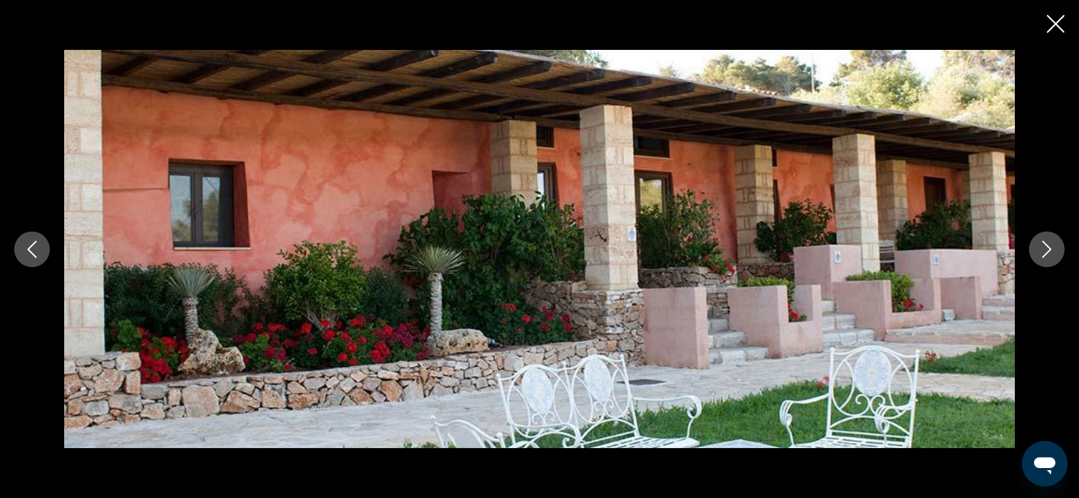
click at [1037, 247] on button "Next image" at bounding box center [1047, 249] width 36 height 36
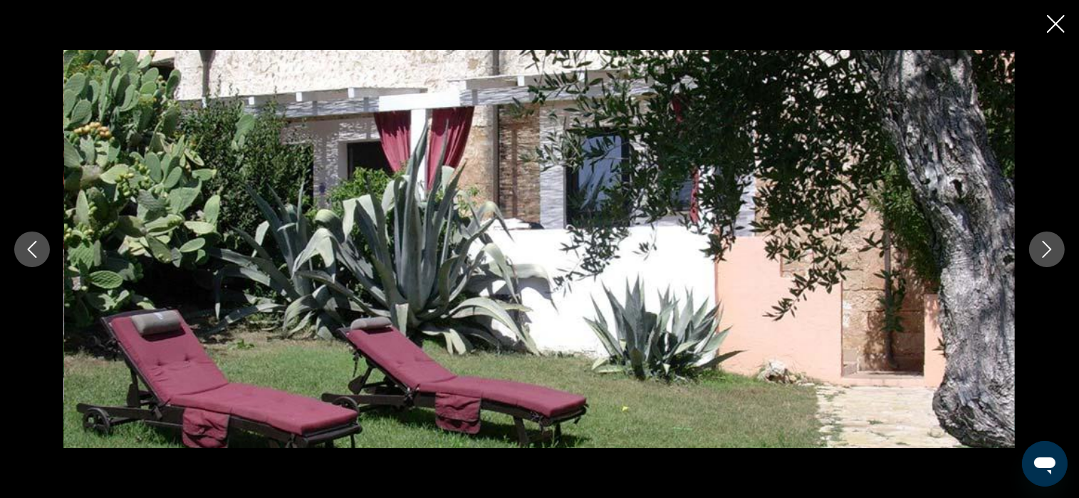
click at [1037, 247] on button "Next image" at bounding box center [1047, 249] width 36 height 36
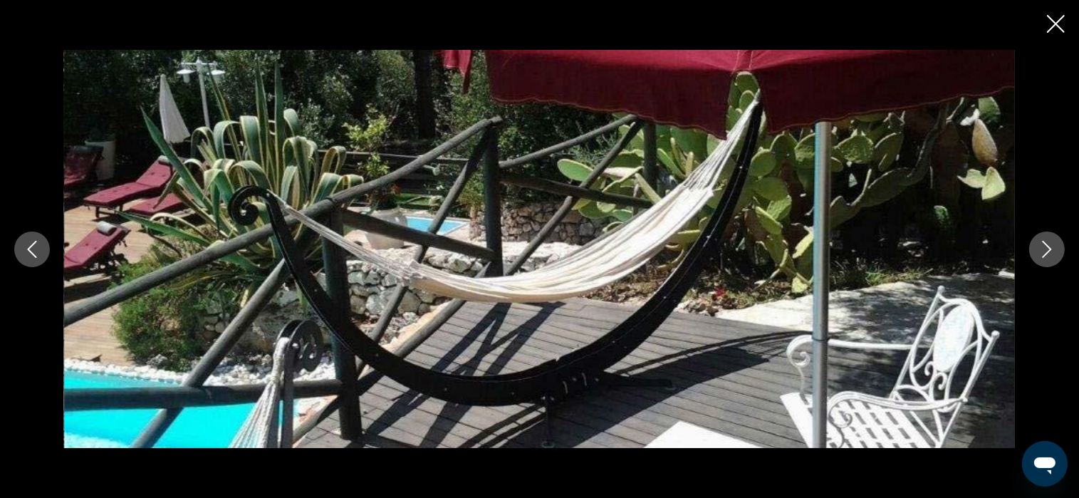
click at [1037, 247] on button "Next image" at bounding box center [1047, 249] width 36 height 36
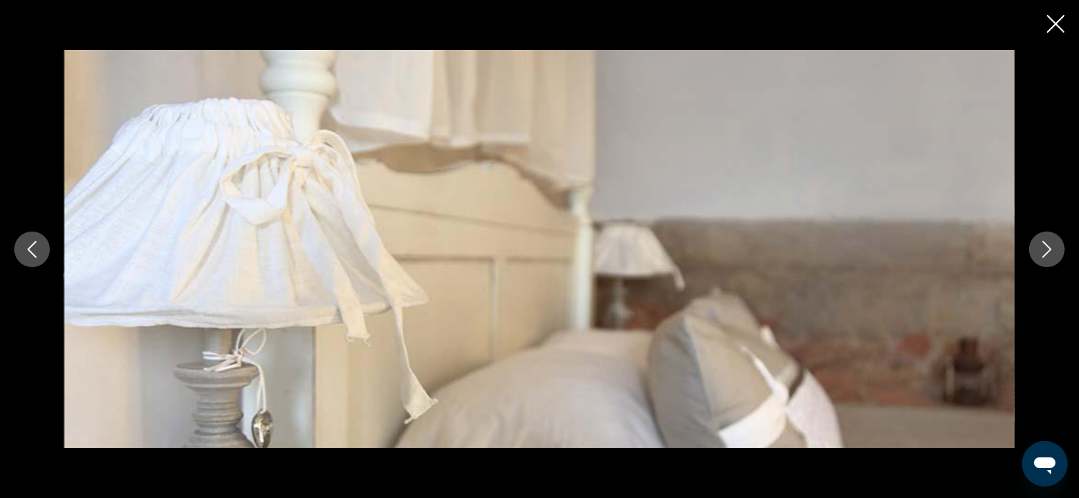
click at [1037, 247] on button "Next image" at bounding box center [1047, 249] width 36 height 36
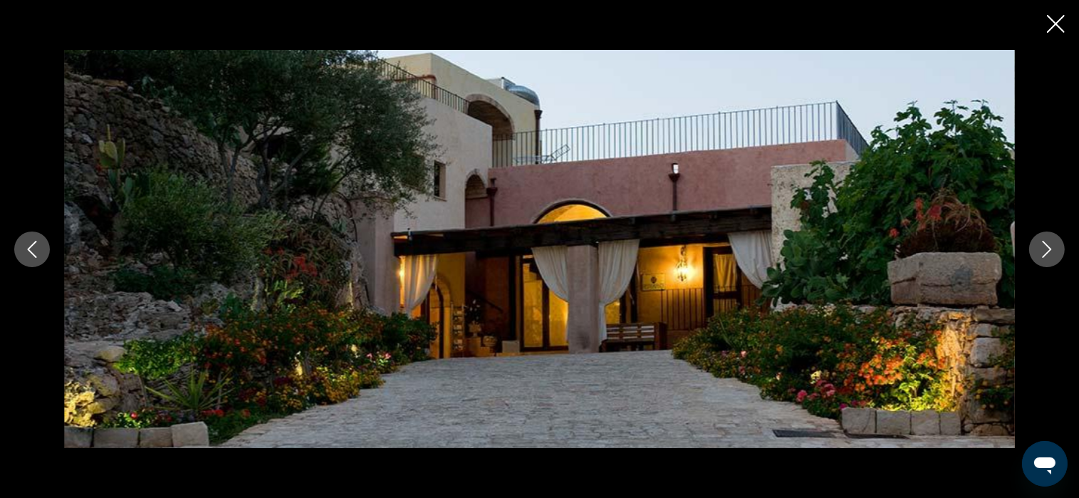
click at [1047, 246] on icon "Next image" at bounding box center [1047, 249] width 9 height 17
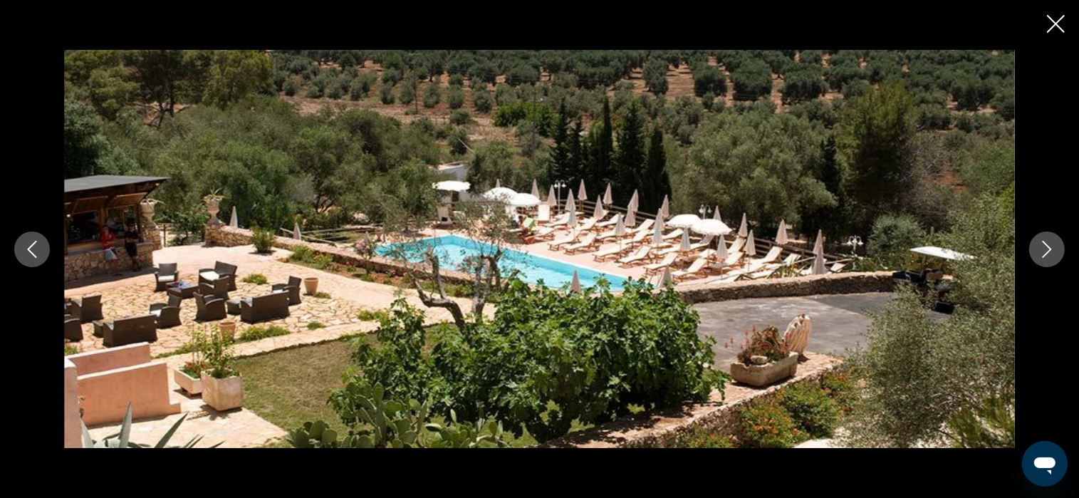
click at [1047, 246] on icon "Next image" at bounding box center [1047, 249] width 9 height 17
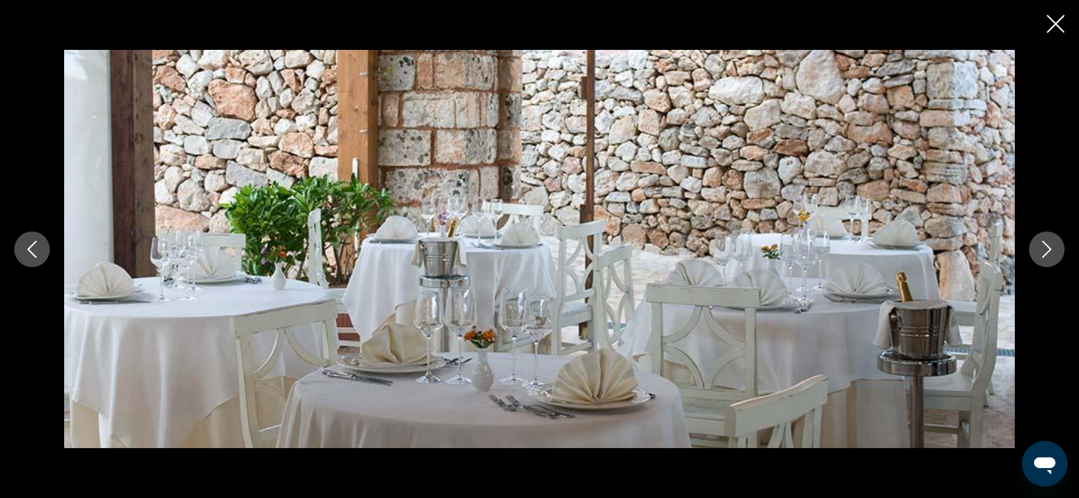
click at [1047, 249] on icon "Next image" at bounding box center [1047, 249] width 17 height 17
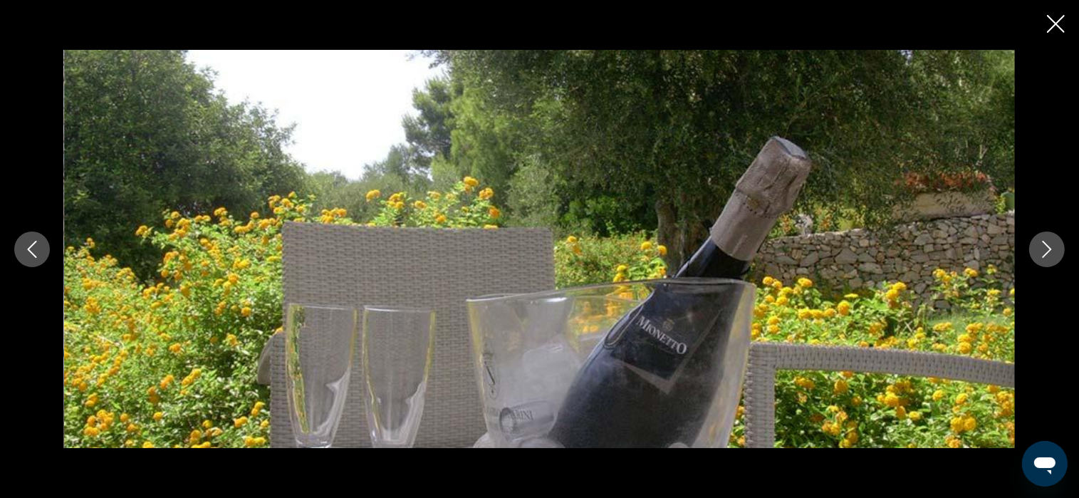
click at [1044, 246] on icon "Next image" at bounding box center [1047, 249] width 17 height 17
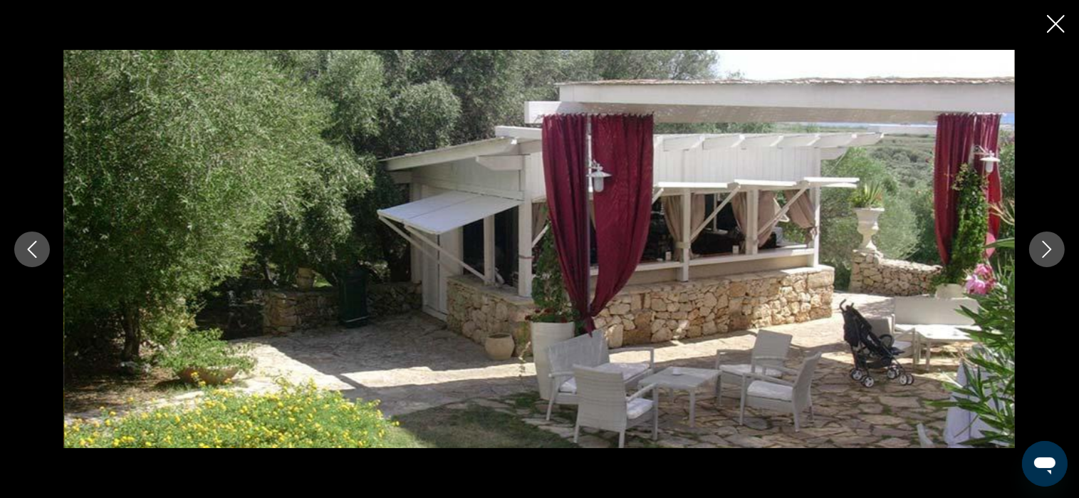
click at [1044, 246] on icon "Next image" at bounding box center [1047, 249] width 17 height 17
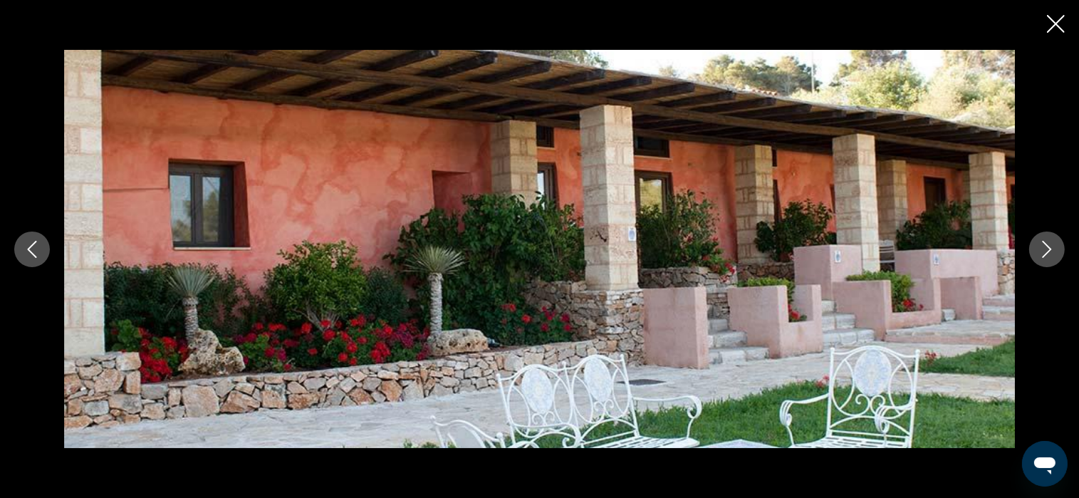
click at [1044, 246] on icon "Next image" at bounding box center [1047, 249] width 17 height 17
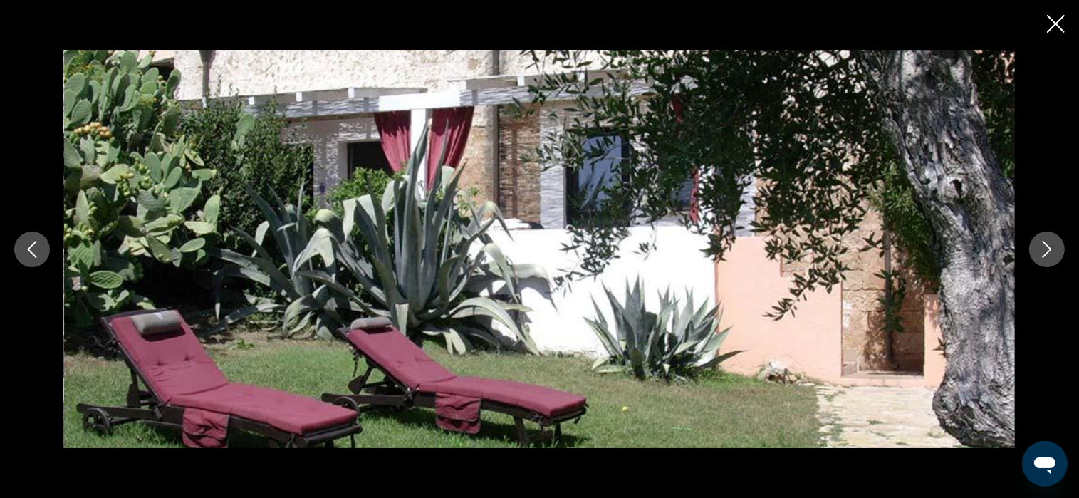
click at [1044, 246] on icon "Next image" at bounding box center [1047, 249] width 17 height 17
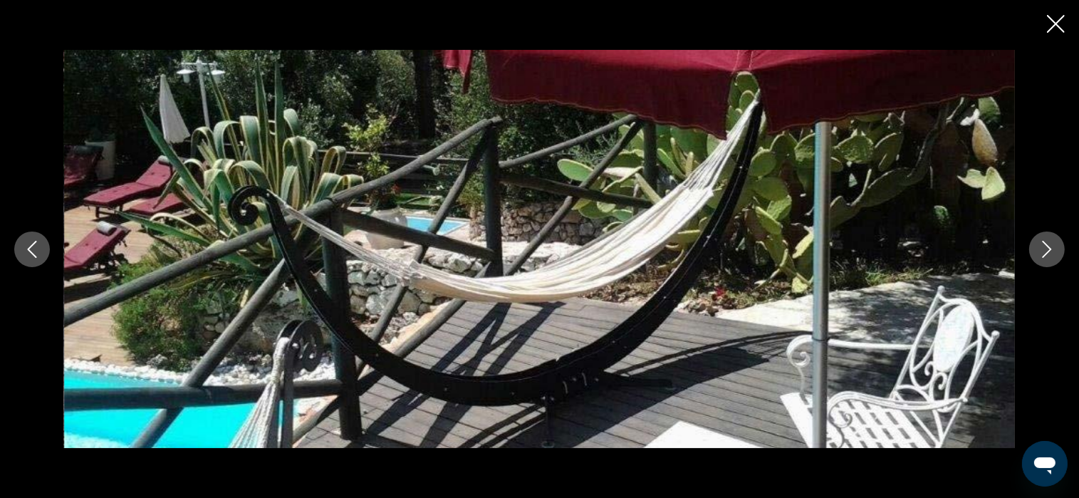
click at [1044, 246] on icon "Next image" at bounding box center [1047, 249] width 17 height 17
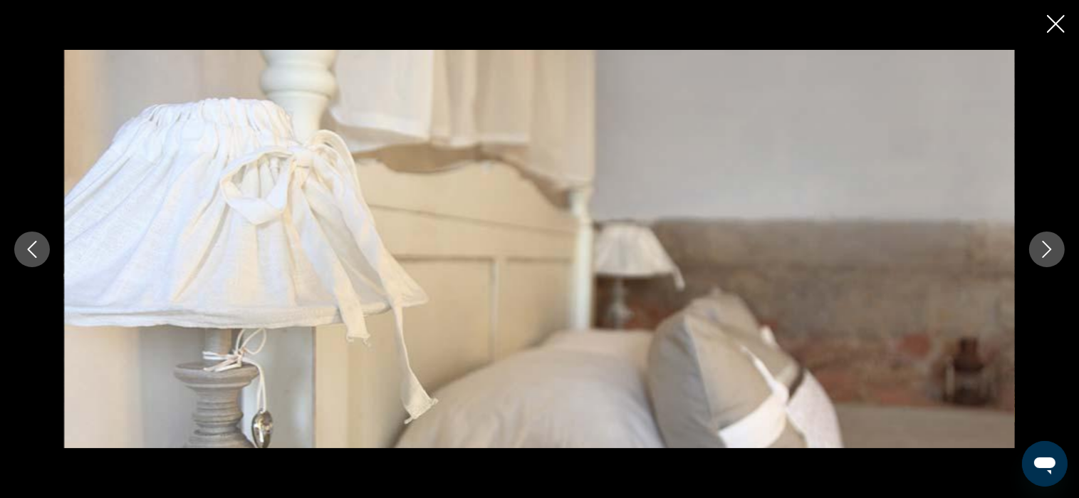
click at [1044, 246] on icon "Next image" at bounding box center [1047, 249] width 17 height 17
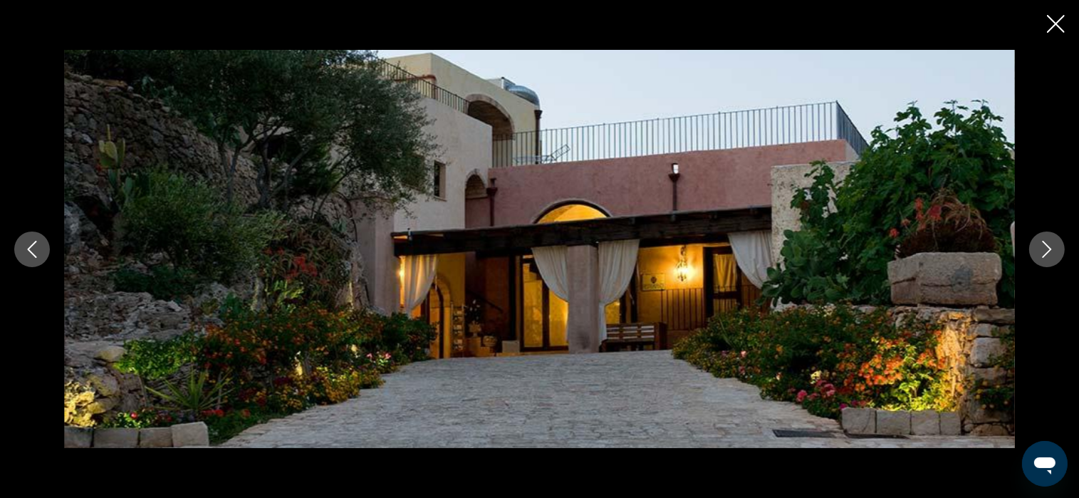
click at [1044, 246] on icon "Next image" at bounding box center [1047, 249] width 17 height 17
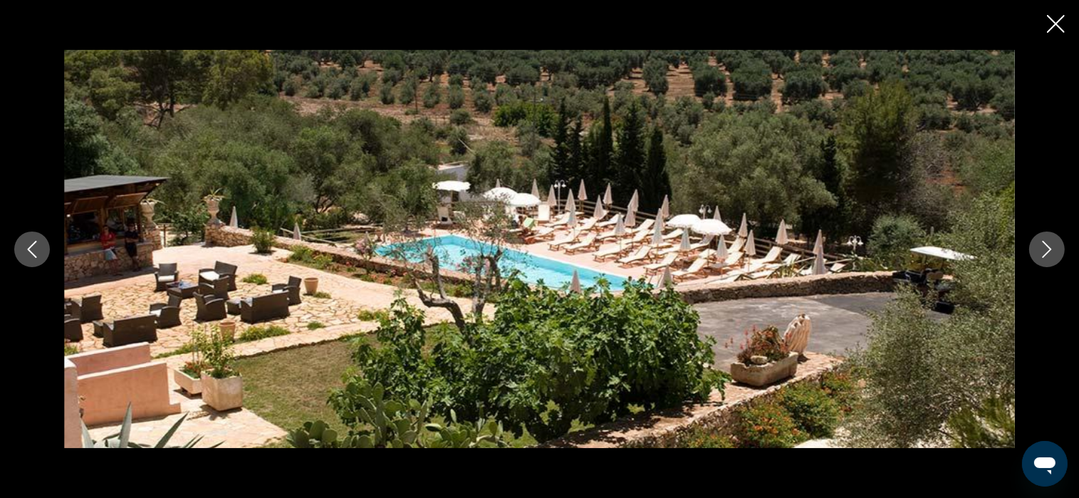
click at [1044, 246] on icon "Next image" at bounding box center [1047, 249] width 17 height 17
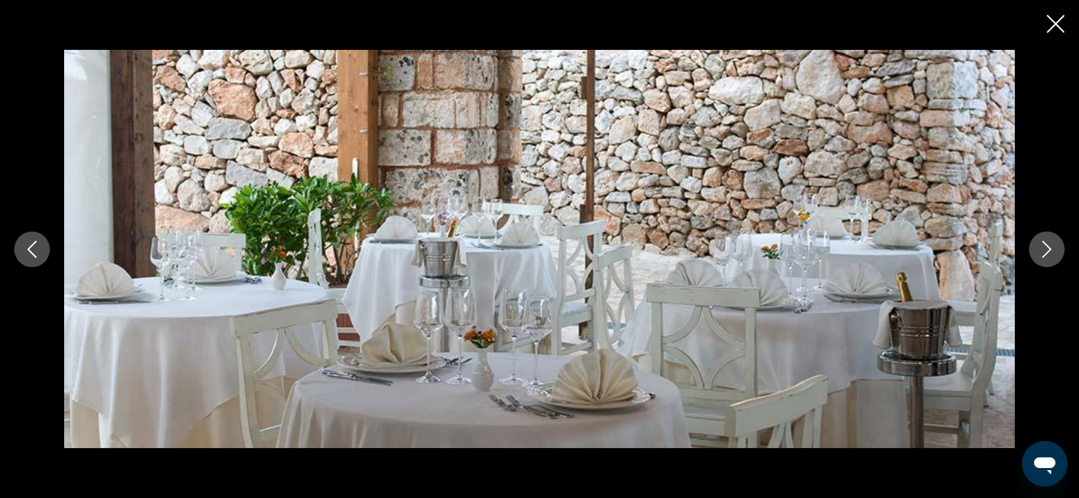
click at [1044, 246] on icon "Next image" at bounding box center [1047, 249] width 17 height 17
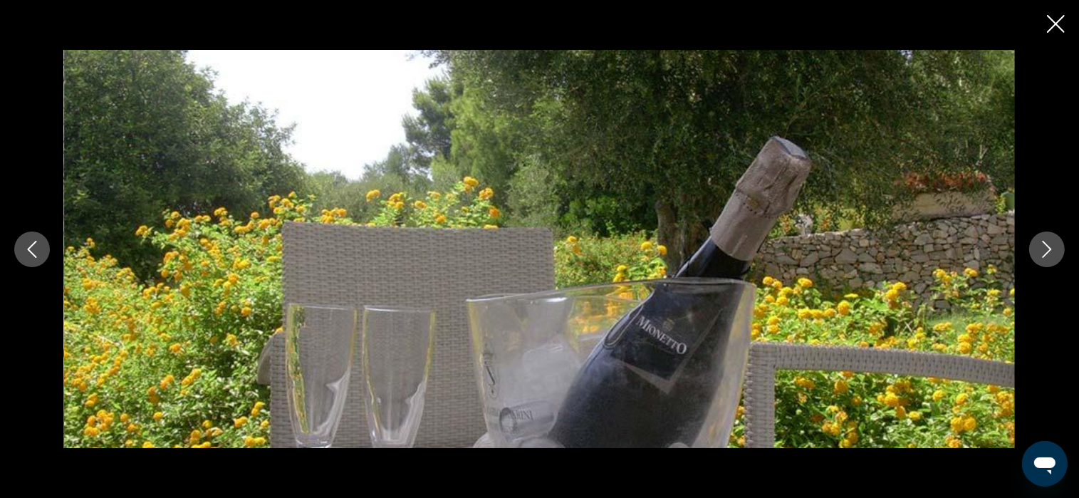
click at [1043, 250] on icon "Next image" at bounding box center [1047, 249] width 17 height 17
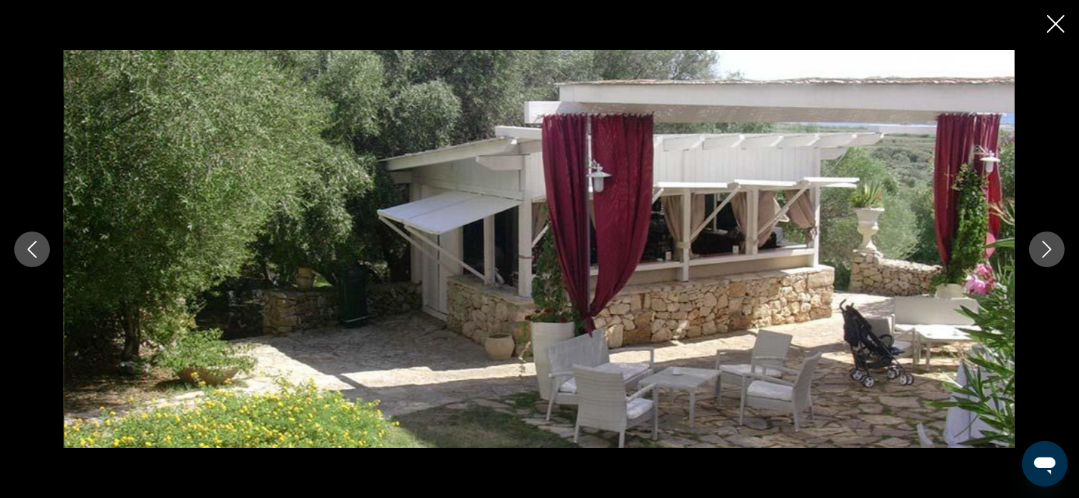
click at [1042, 248] on icon "Next image" at bounding box center [1047, 249] width 17 height 17
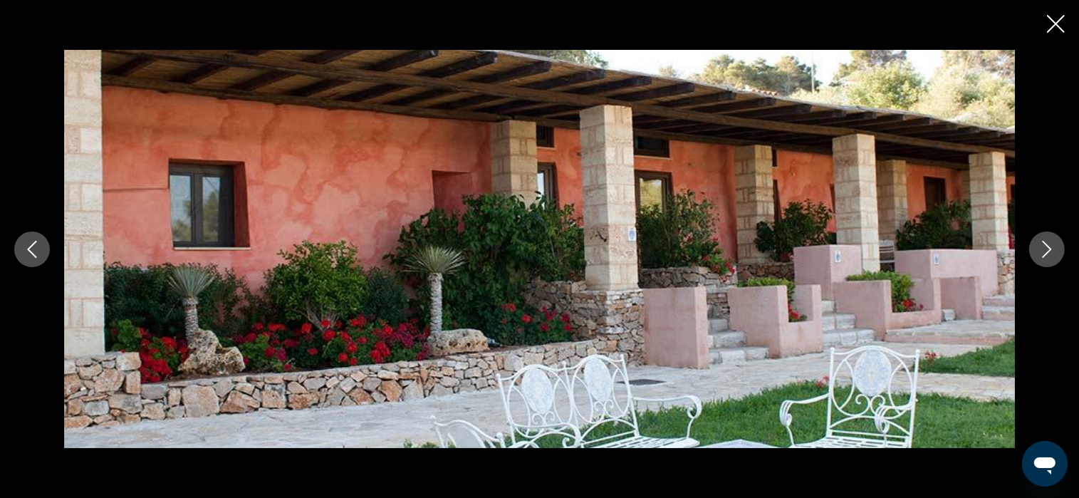
click at [1042, 248] on icon "Next image" at bounding box center [1047, 249] width 17 height 17
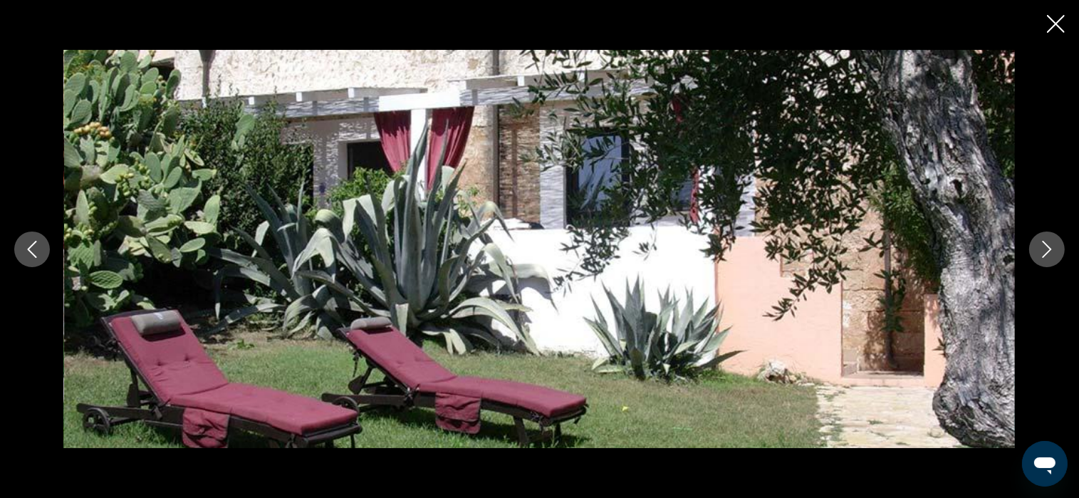
click at [1056, 21] on icon "Close slideshow" at bounding box center [1056, 24] width 18 height 18
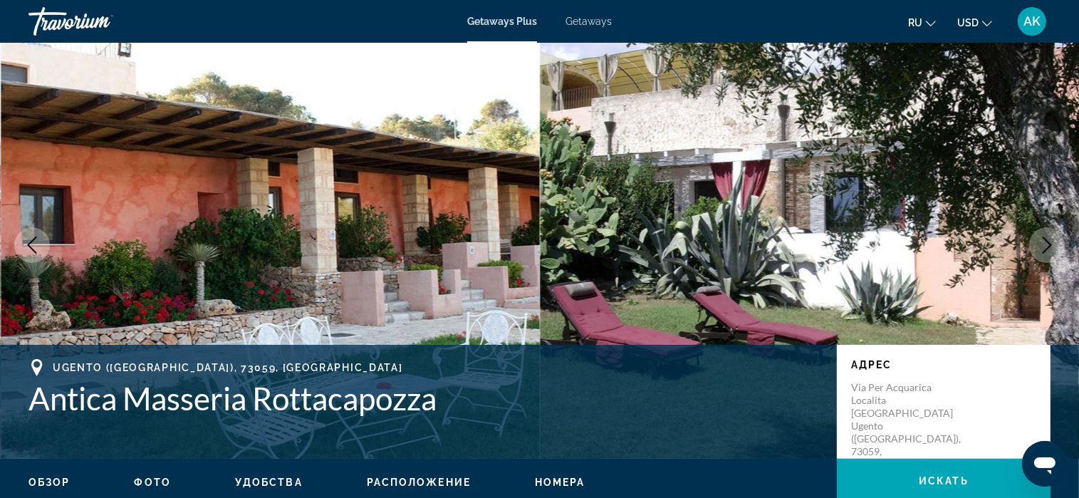
scroll to position [0, 0]
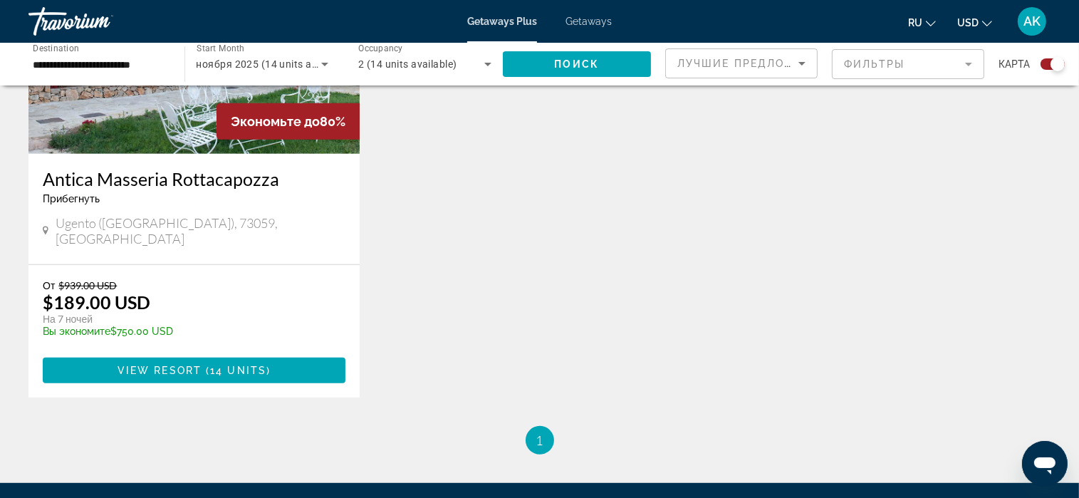
scroll to position [427, 0]
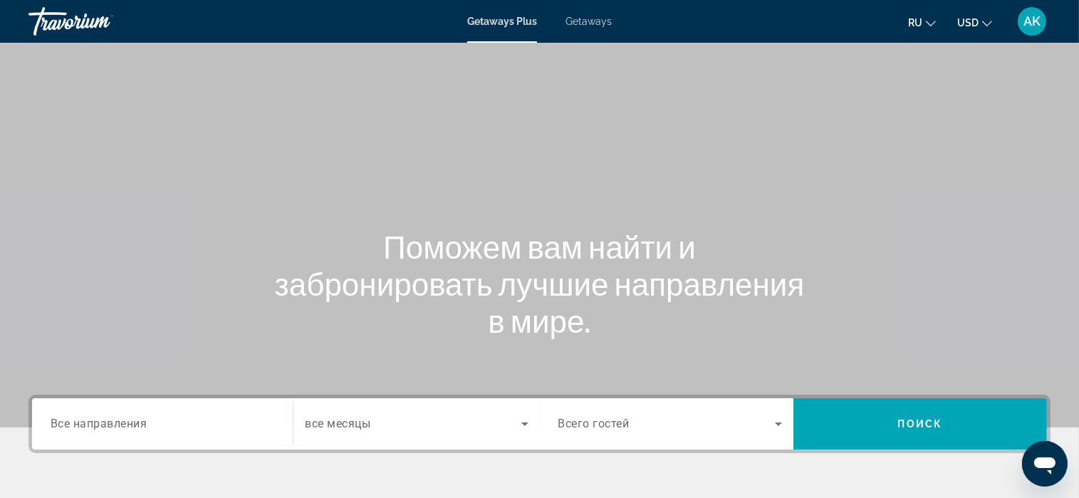
drag, startPoint x: 103, startPoint y: 296, endPoint x: 86, endPoint y: 350, distance: 56.6
click at [86, 350] on div "Main content" at bounding box center [539, 213] width 1079 height 427
click at [109, 416] on input "Destination Все направления" at bounding box center [163, 424] width 224 height 17
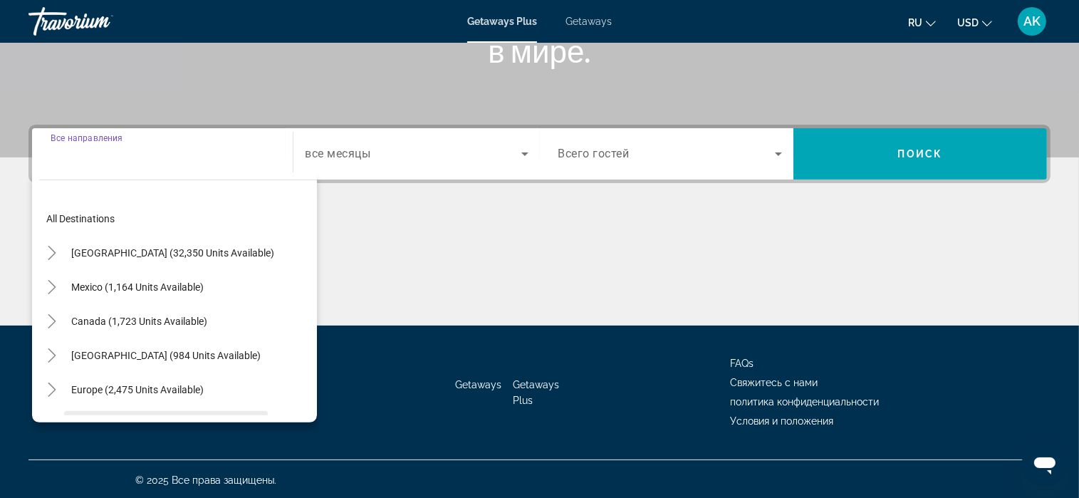
scroll to position [271, 0]
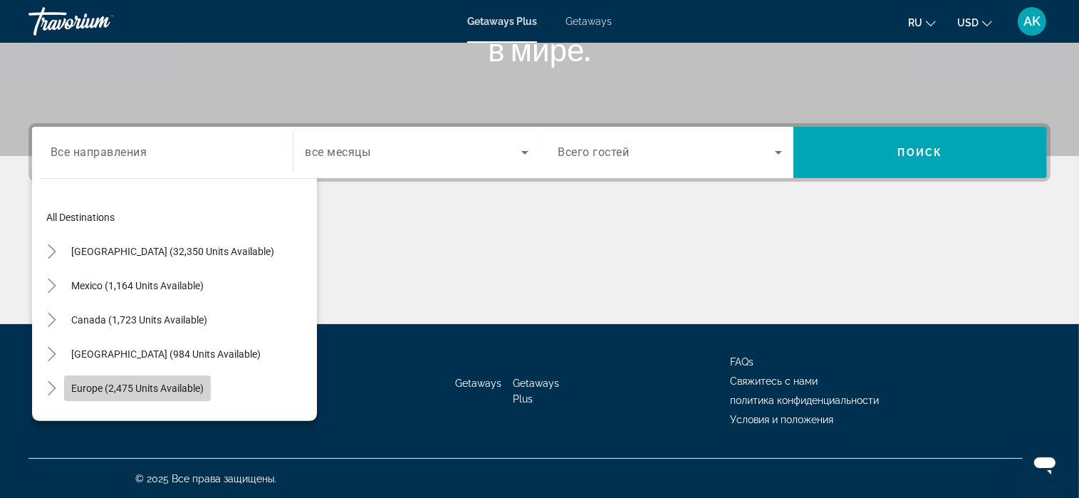
click at [101, 385] on span "Europe (2,475 units available)" at bounding box center [137, 388] width 132 height 11
type input "**********"
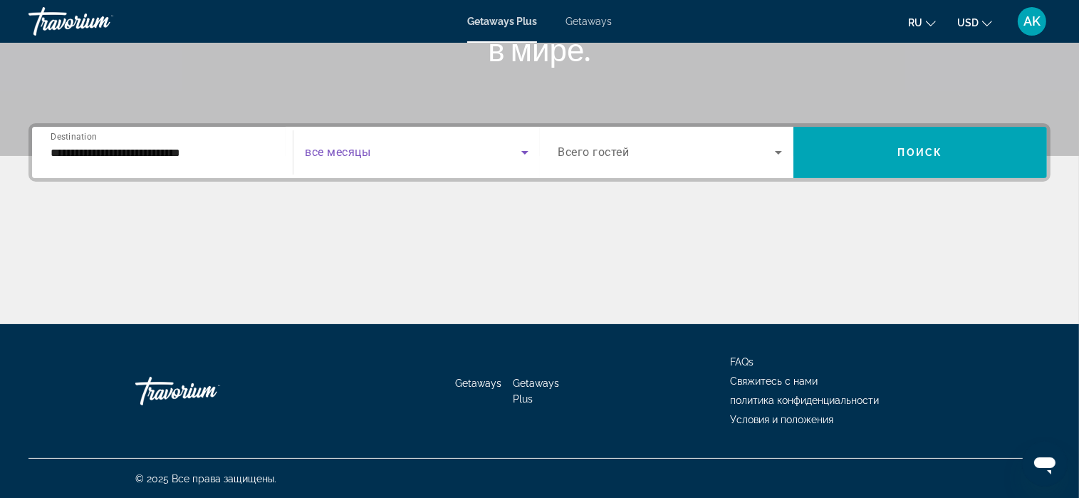
click at [521, 150] on icon "Search widget" at bounding box center [524, 152] width 17 height 17
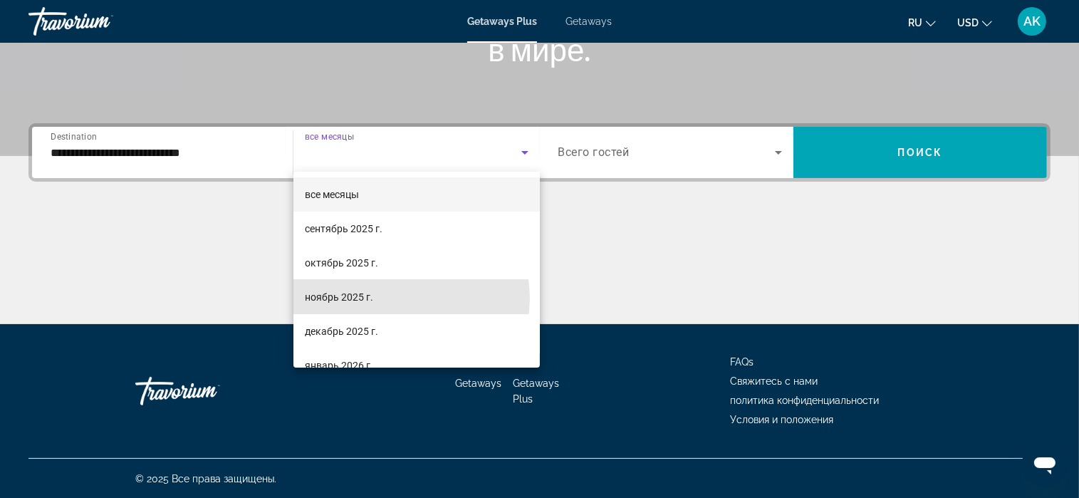
click at [403, 297] on mat-option "ноябрь 2025 г." at bounding box center [416, 297] width 246 height 34
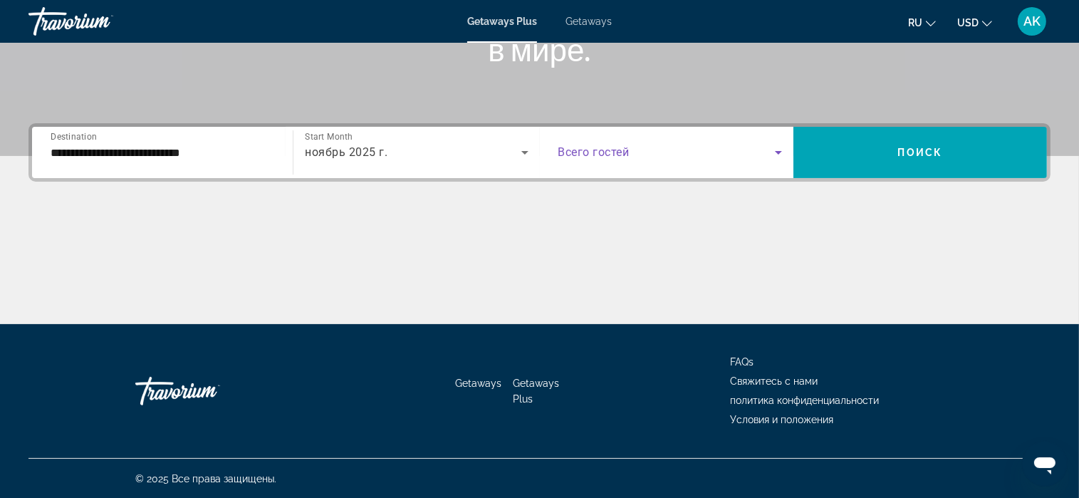
click at [776, 149] on icon "Search widget" at bounding box center [778, 152] width 17 height 17
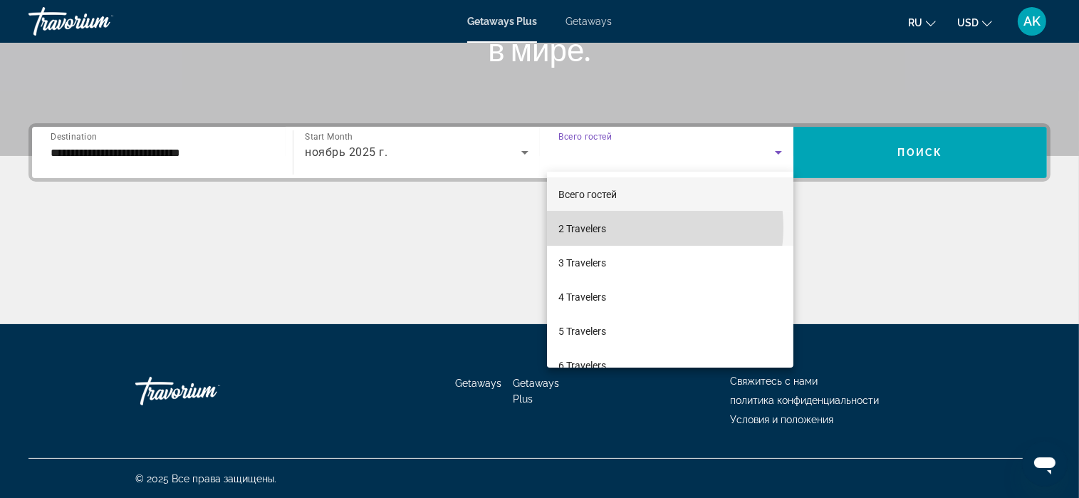
drag, startPoint x: 628, startPoint y: 227, endPoint x: 635, endPoint y: 224, distance: 7.3
click at [628, 227] on mat-option "2 Travelers" at bounding box center [670, 229] width 246 height 34
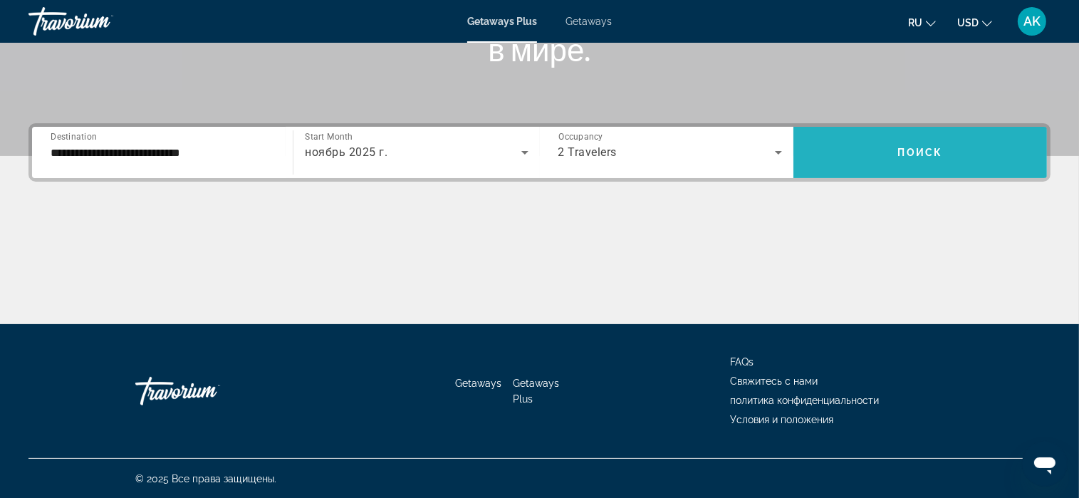
click at [882, 150] on span "Search widget" at bounding box center [921, 152] width 254 height 34
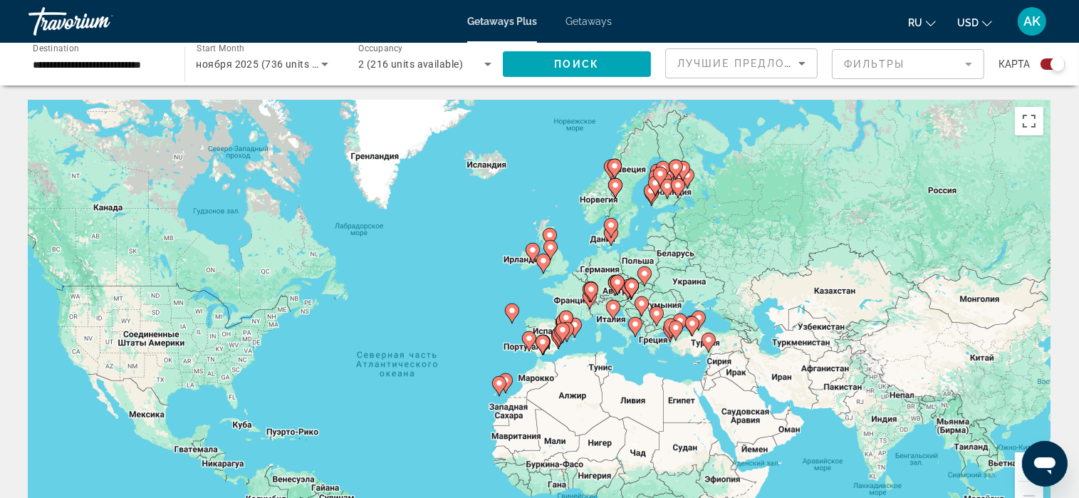
drag, startPoint x: 827, startPoint y: 153, endPoint x: 727, endPoint y: 229, distance: 126.1
click at [727, 229] on div "Чтобы активировать перетаскивание с помощью клавиатуры, нажмите Alt + Ввод. Пос…" at bounding box center [539, 313] width 1022 height 427
click at [674, 186] on image "Main content" at bounding box center [677, 185] width 9 height 9
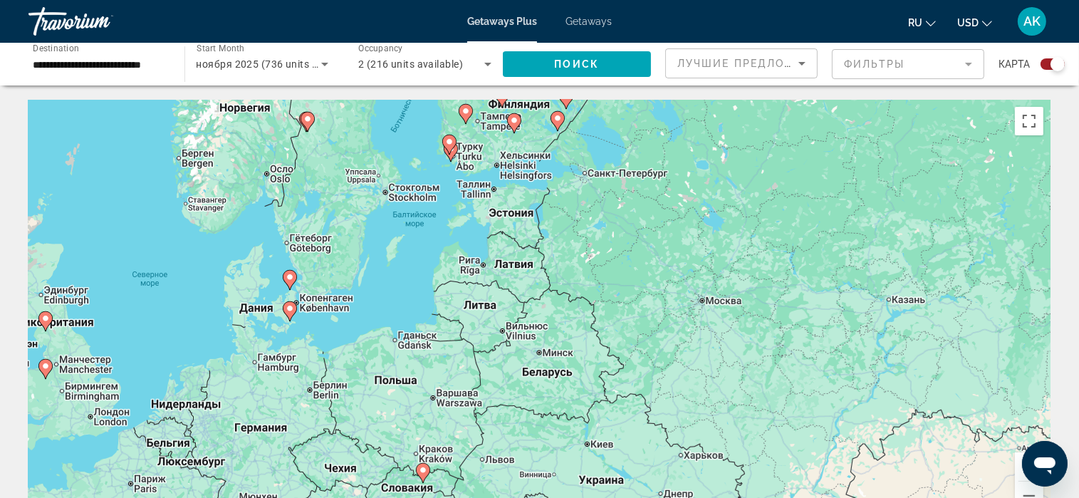
drag, startPoint x: 597, startPoint y: 337, endPoint x: 618, endPoint y: 116, distance: 221.8
click at [618, 118] on div "Чтобы активировать перетаскивание с помощью клавиатуры, нажмите Alt + Ввод. Пос…" at bounding box center [539, 313] width 1022 height 427
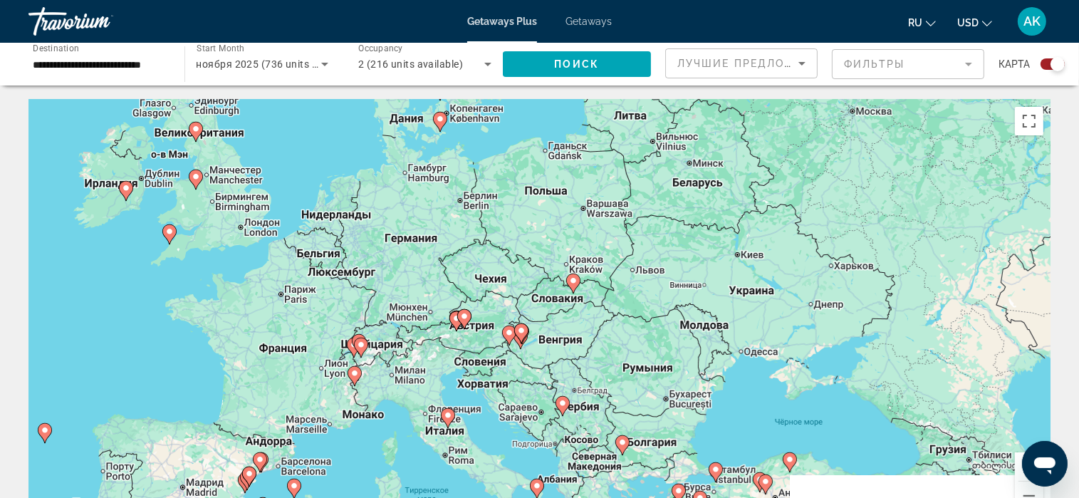
drag, startPoint x: 475, startPoint y: 318, endPoint x: 624, endPoint y: 130, distance: 240.4
click at [624, 131] on div "Чтобы активировать перетаскивание с помощью клавиатуры, нажмите Alt + Ввод. Пос…" at bounding box center [539, 313] width 1022 height 427
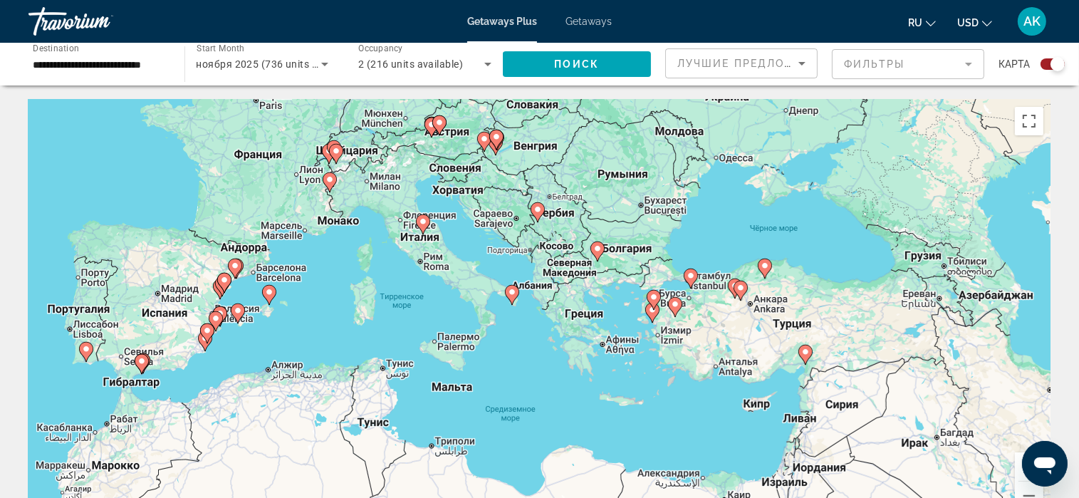
drag, startPoint x: 587, startPoint y: 469, endPoint x: 561, endPoint y: 306, distance: 165.8
click at [561, 306] on div "Чтобы активировать перетаскивание с помощью клавиатуры, нажмите Alt + Ввод. Пос…" at bounding box center [539, 313] width 1022 height 427
click at [566, 162] on div "Чтобы активировать перетаскивание с помощью клавиатуры, нажмите Alt + Ввод. Пос…" at bounding box center [539, 313] width 1022 height 427
click at [422, 226] on icon "Main content" at bounding box center [422, 224] width 13 height 19
type input "**********"
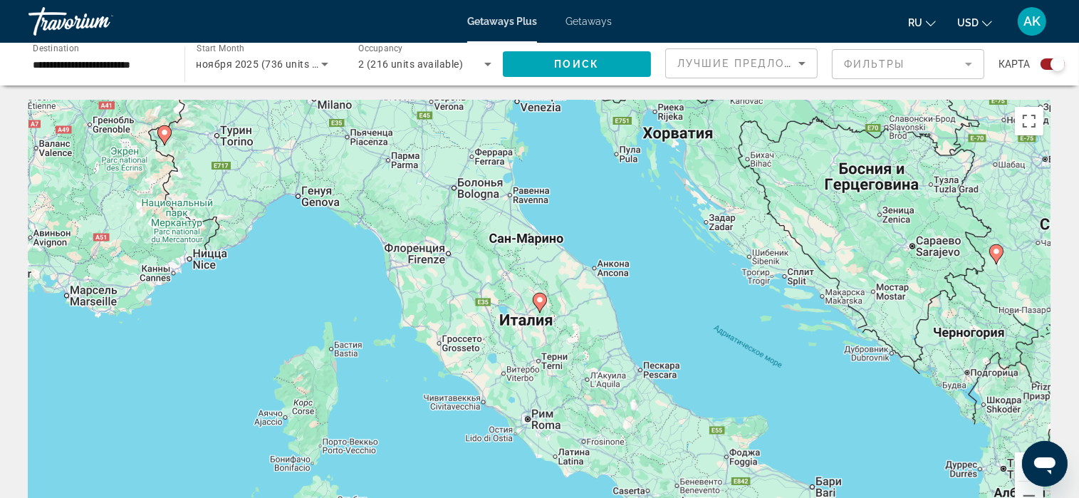
click at [541, 301] on image "Main content" at bounding box center [540, 300] width 9 height 9
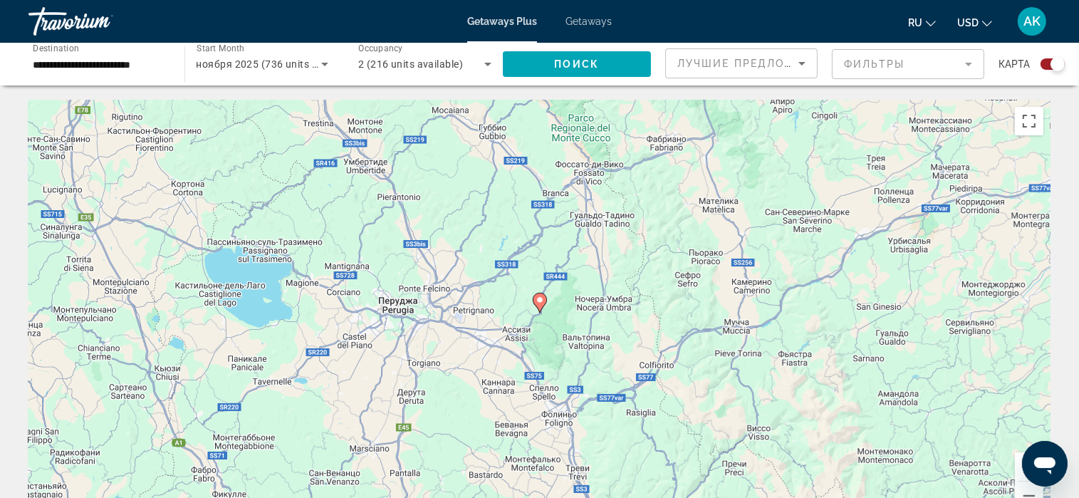
click at [541, 301] on image "Main content" at bounding box center [540, 300] width 9 height 9
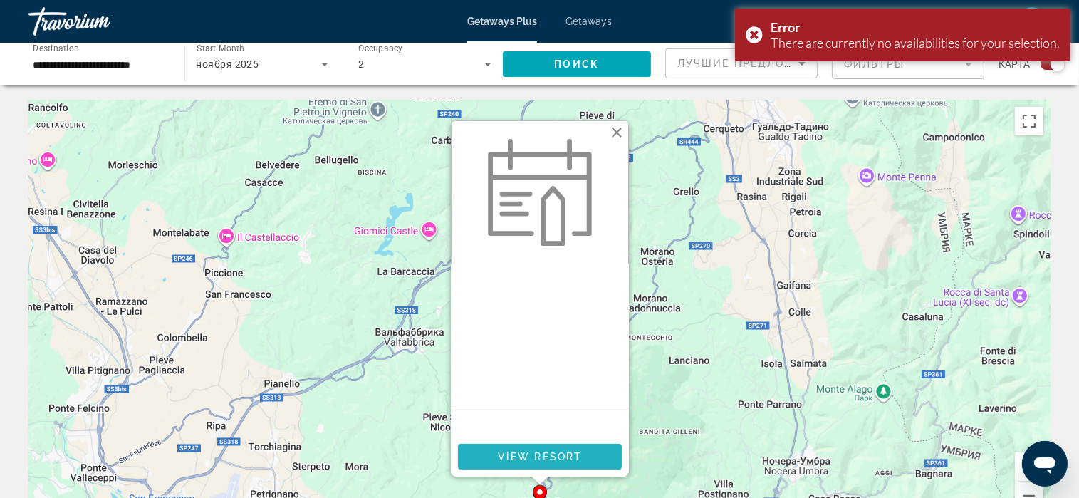
click at [595, 452] on span "Main content" at bounding box center [540, 456] width 164 height 34
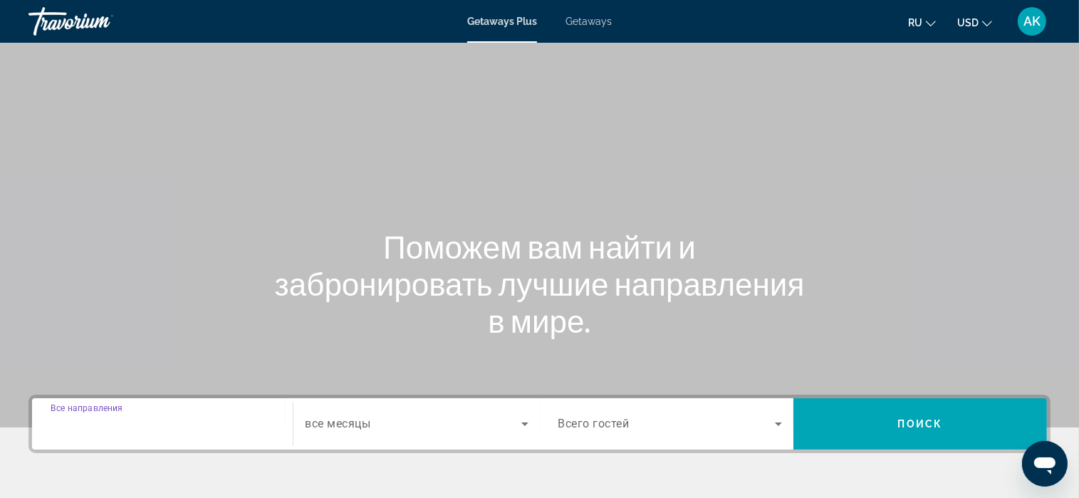
click at [154, 422] on input "Destination Все направления" at bounding box center [163, 424] width 224 height 17
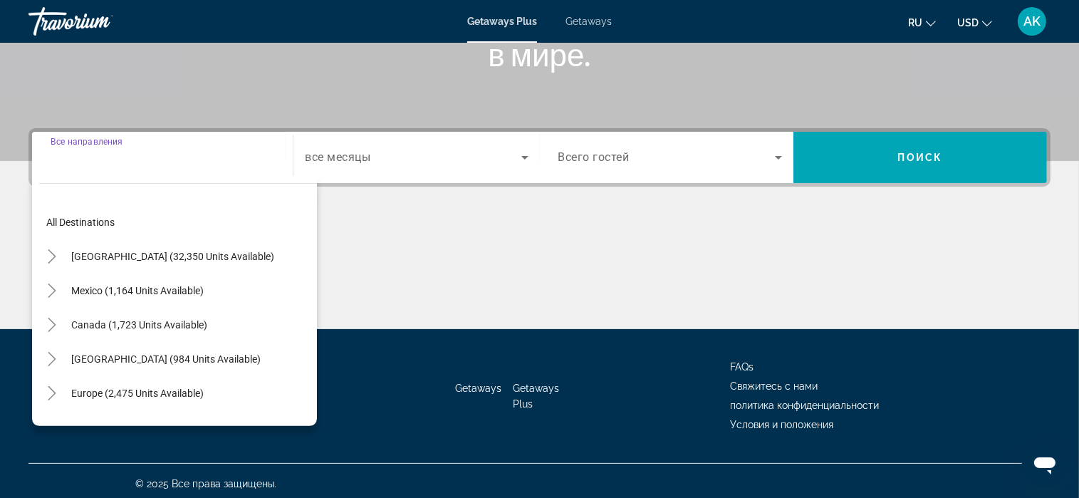
scroll to position [271, 0]
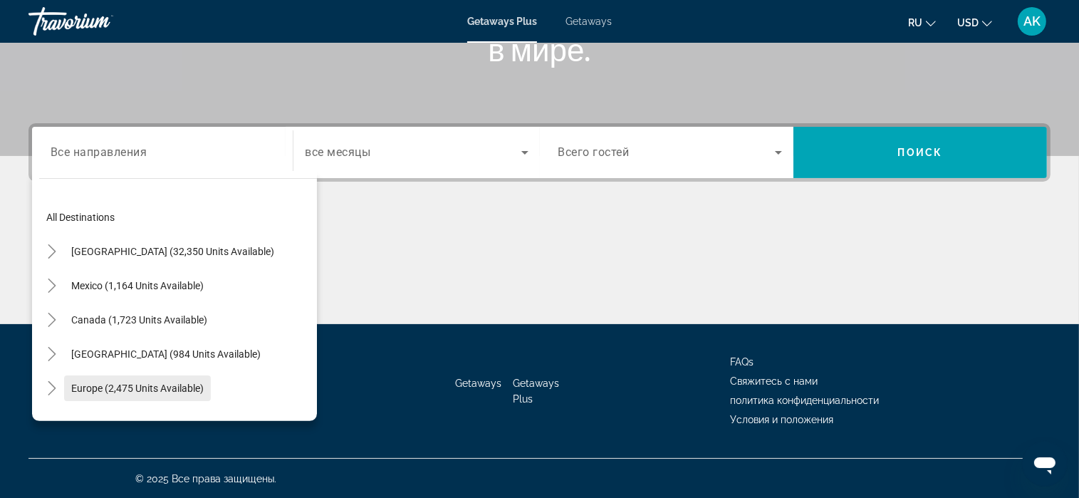
drag, startPoint x: 143, startPoint y: 393, endPoint x: 154, endPoint y: 381, distance: 16.1
click at [145, 390] on button "Europe (2,475 units available)" at bounding box center [137, 388] width 147 height 26
type input "**********"
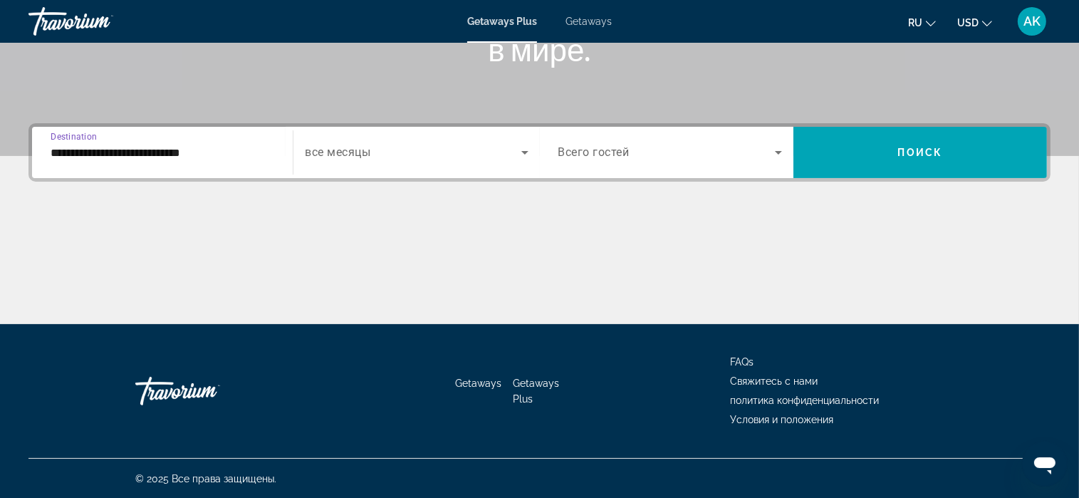
click at [524, 154] on icon "Search widget" at bounding box center [524, 152] width 17 height 17
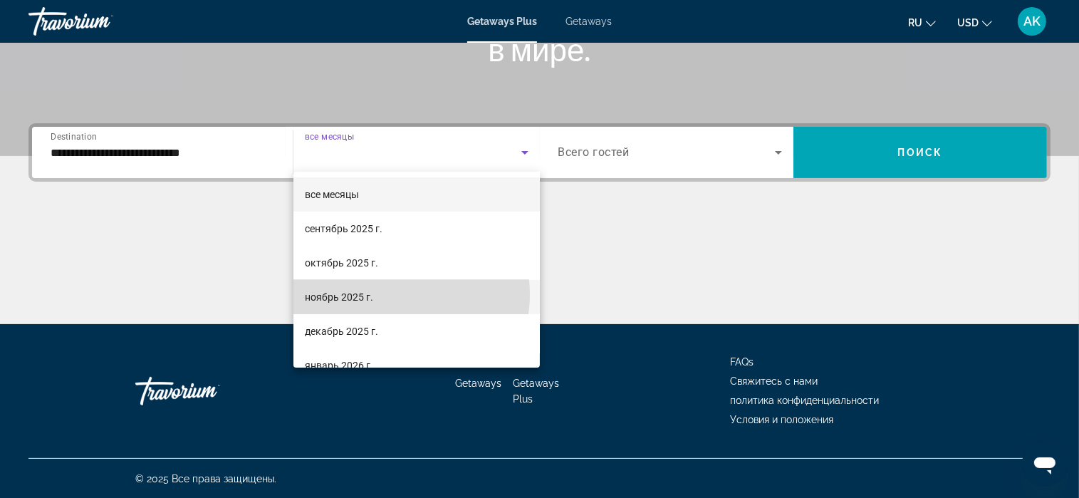
click at [392, 293] on mat-option "ноябрь 2025 г." at bounding box center [416, 297] width 246 height 34
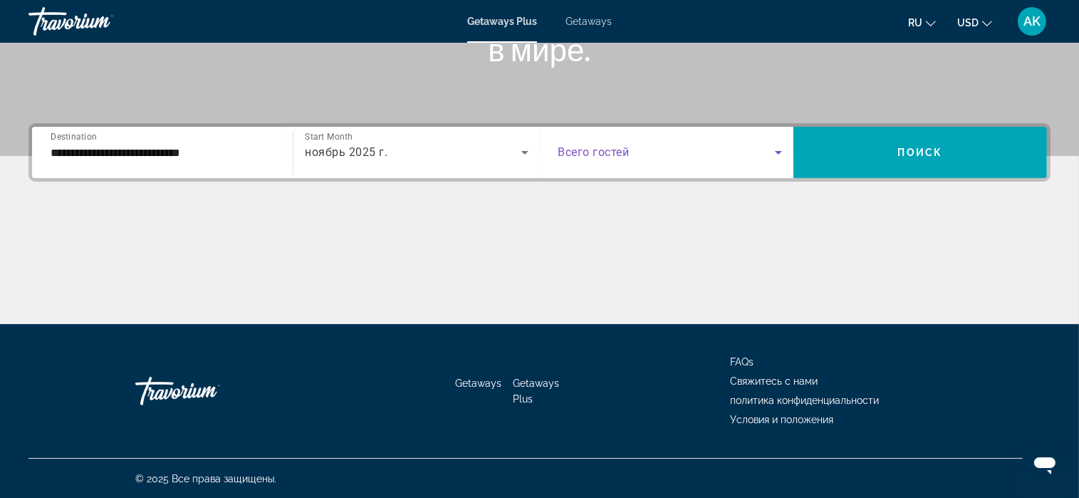
click at [779, 150] on icon "Search widget" at bounding box center [778, 152] width 17 height 17
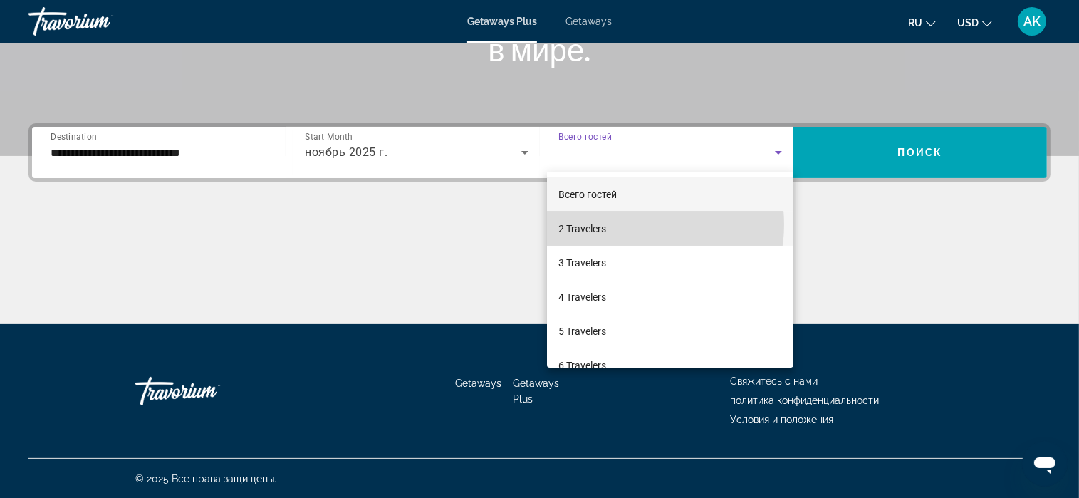
click at [629, 224] on mat-option "2 Travelers" at bounding box center [670, 229] width 246 height 34
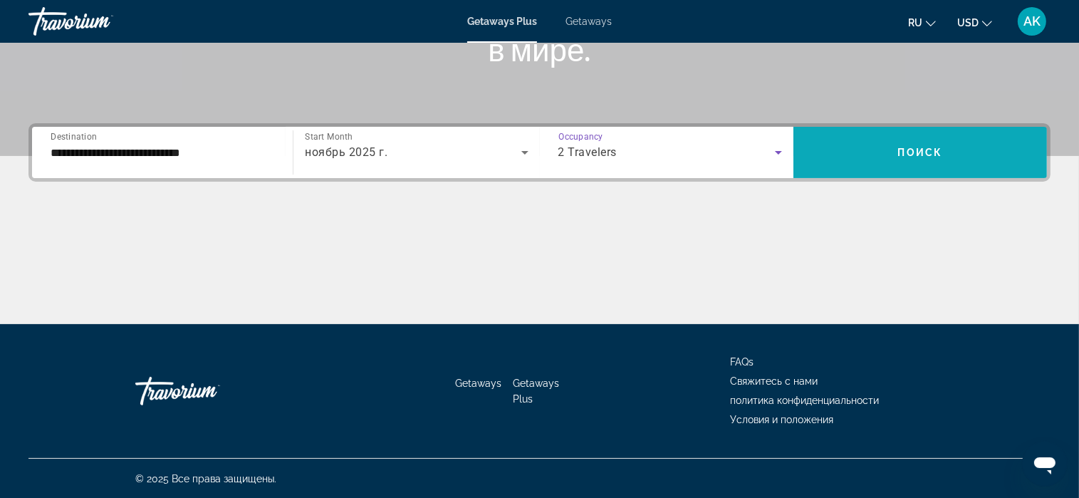
click at [861, 147] on span "Search widget" at bounding box center [921, 152] width 254 height 34
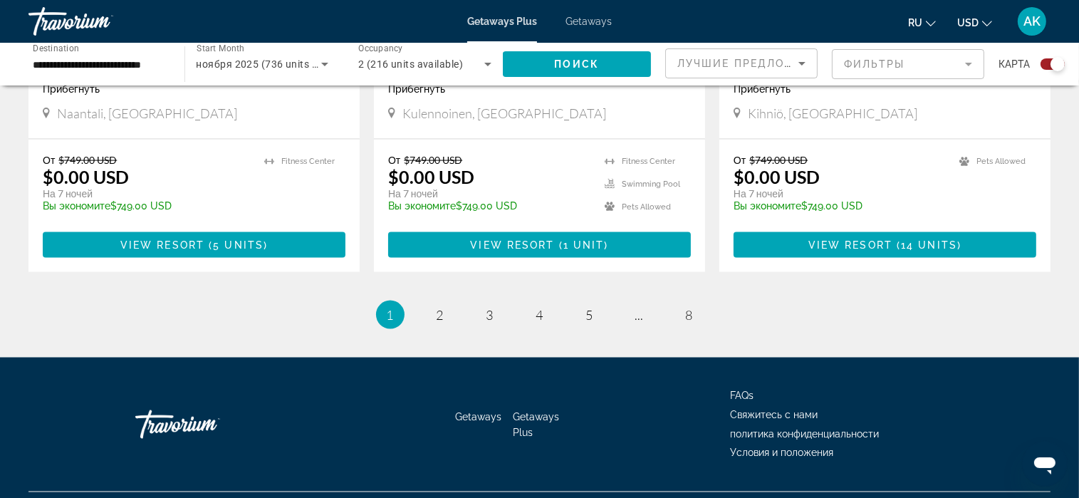
scroll to position [2247, 0]
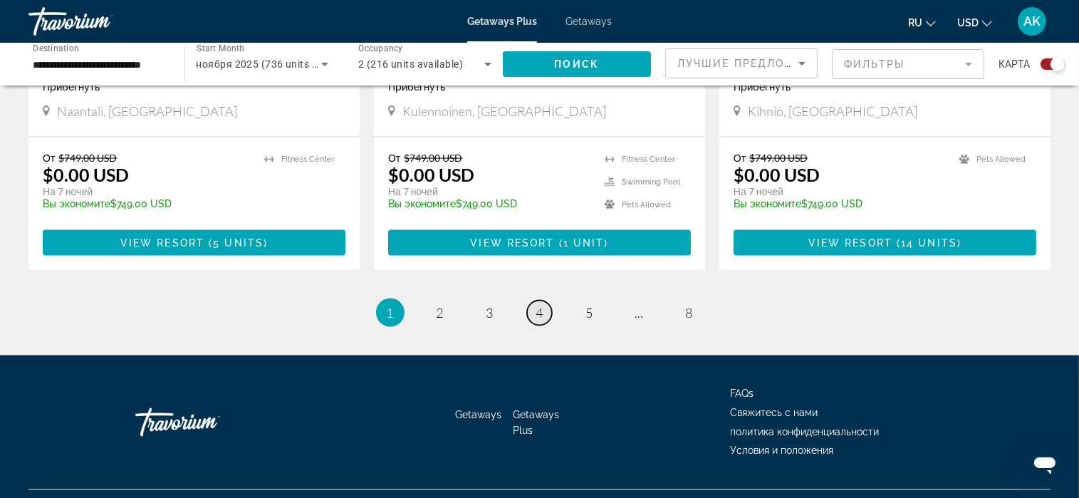
click at [541, 305] on span "4" at bounding box center [539, 313] width 7 height 16
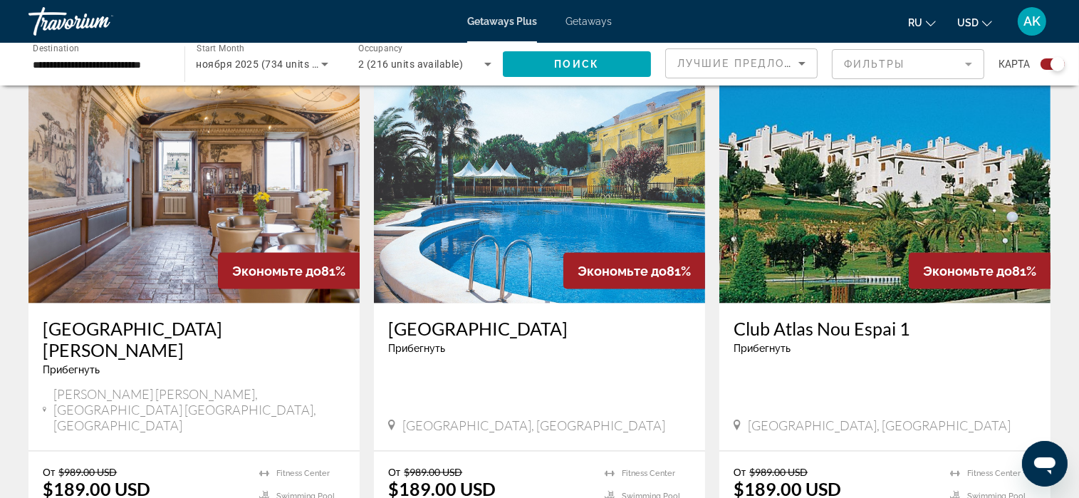
scroll to position [1994, 0]
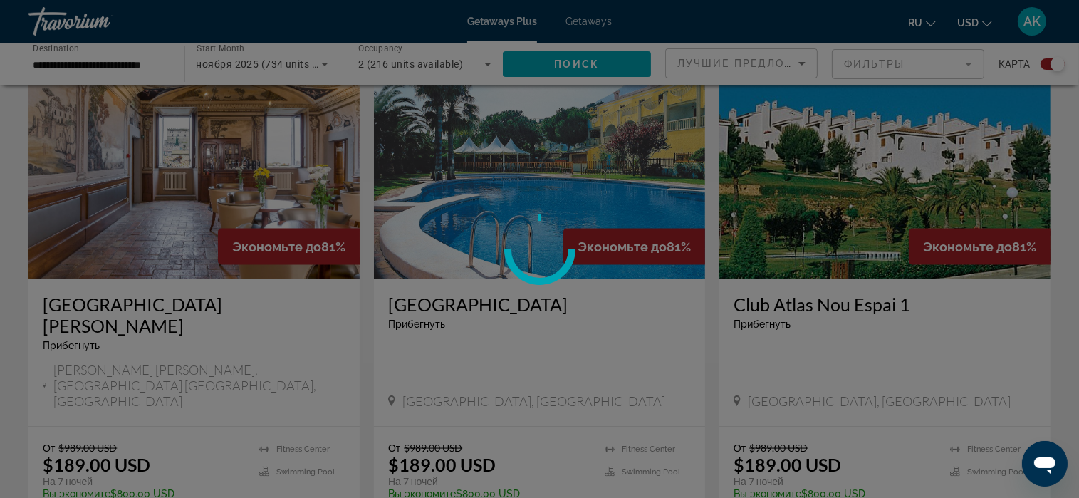
click at [197, 464] on div at bounding box center [539, 249] width 1079 height 498
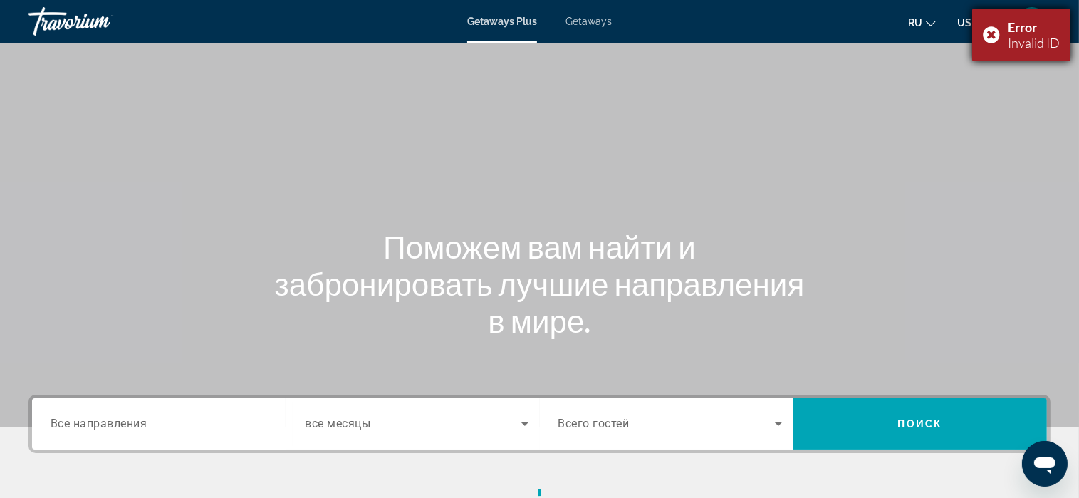
click at [1009, 42] on div "Invalid ID" at bounding box center [1034, 43] width 52 height 16
click at [1009, 42] on mat-toolbar "Getaways Plus Getaways ru English Español Français Italiano Português русский U…" at bounding box center [539, 21] width 1079 height 43
click at [1026, 21] on span "AK" at bounding box center [1032, 21] width 17 height 14
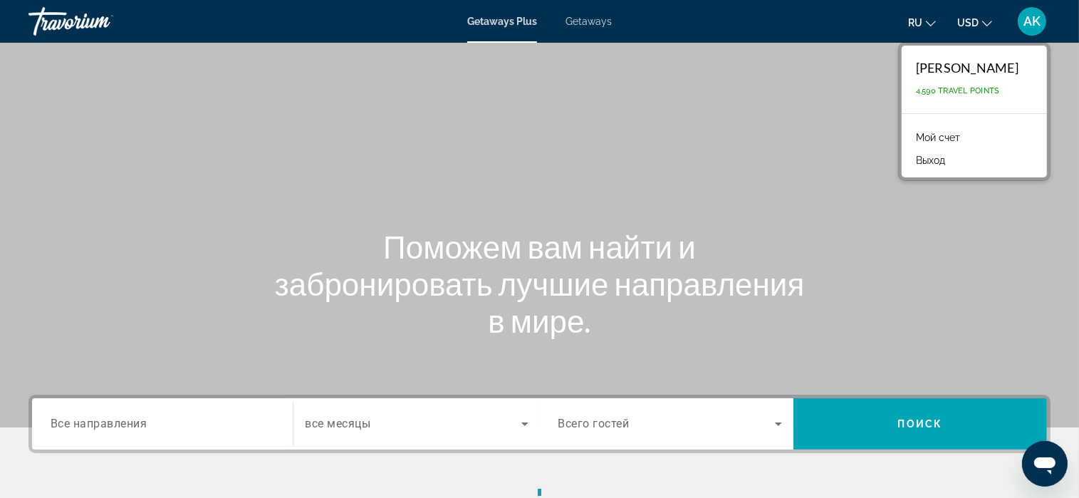
click at [929, 158] on button "Выход" at bounding box center [930, 160] width 43 height 19
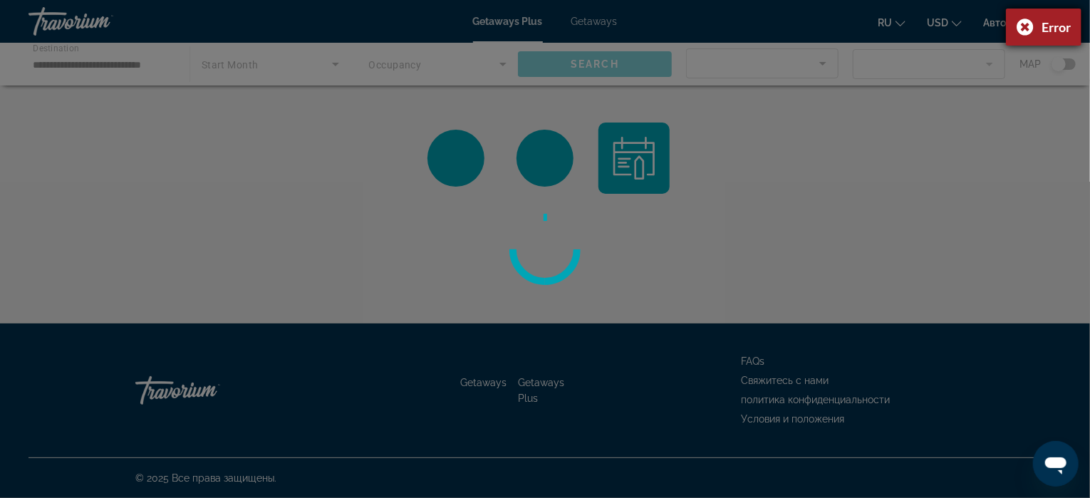
click at [1029, 23] on div "Error" at bounding box center [1044, 27] width 76 height 37
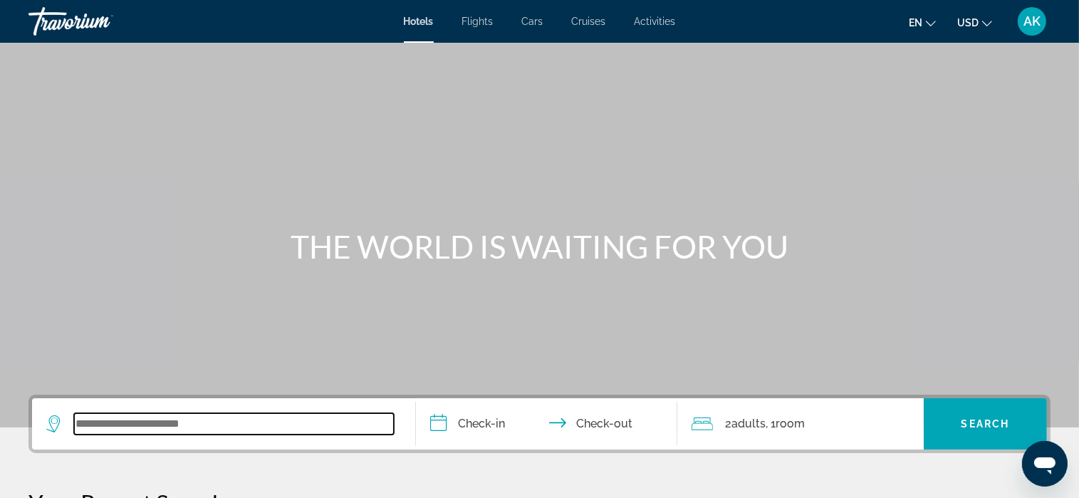
click at [251, 431] on input "Search widget" at bounding box center [234, 423] width 320 height 21
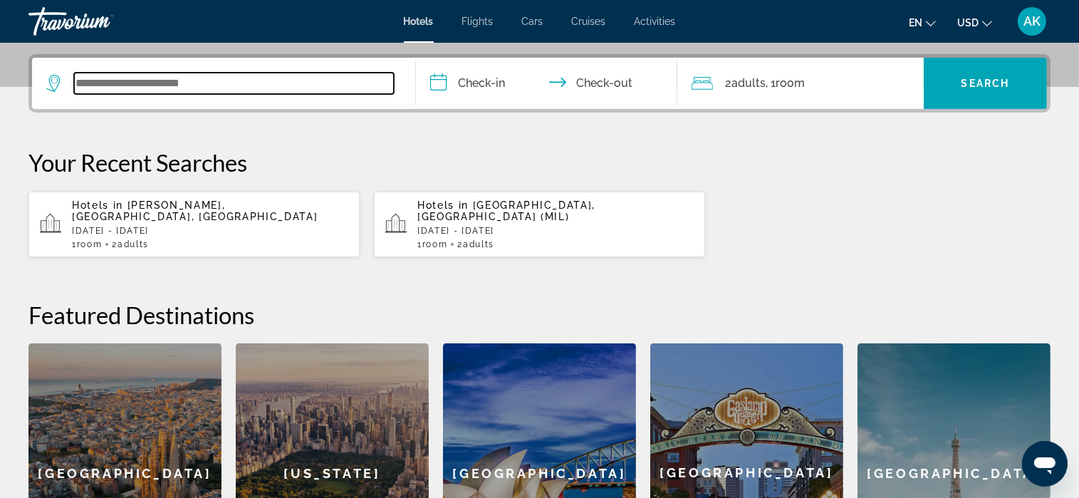
scroll to position [348, 0]
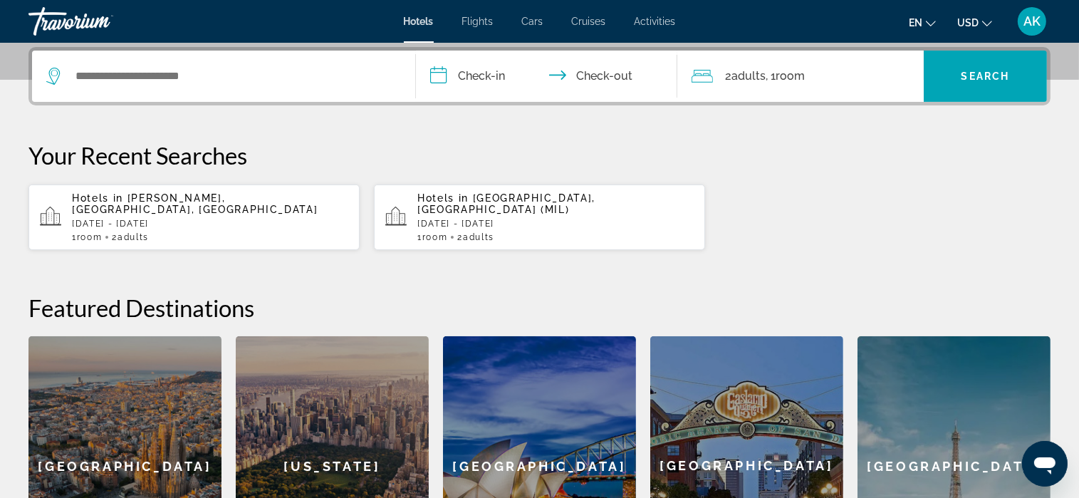
click at [219, 199] on span "[PERSON_NAME], [GEOGRAPHIC_DATA], [GEOGRAPHIC_DATA]" at bounding box center [195, 203] width 246 height 23
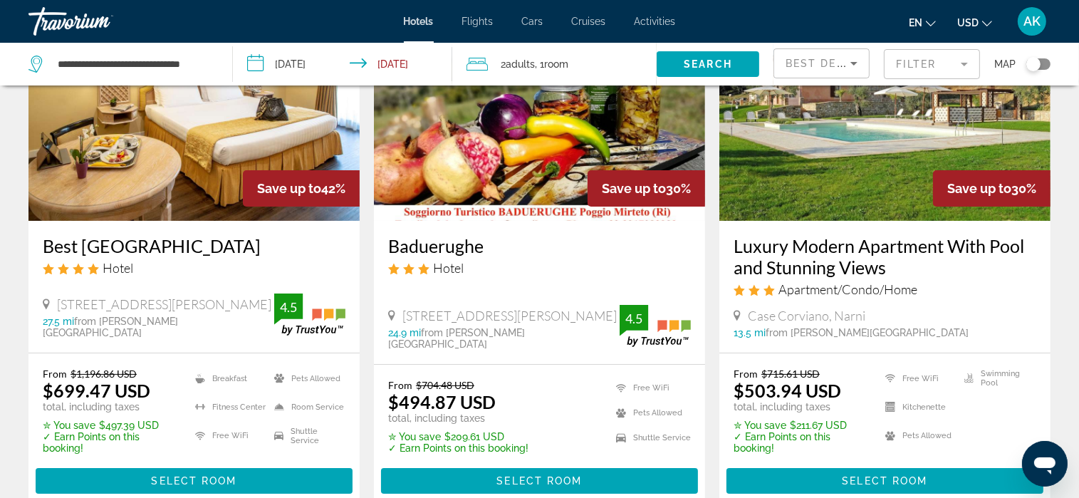
scroll to position [214, 0]
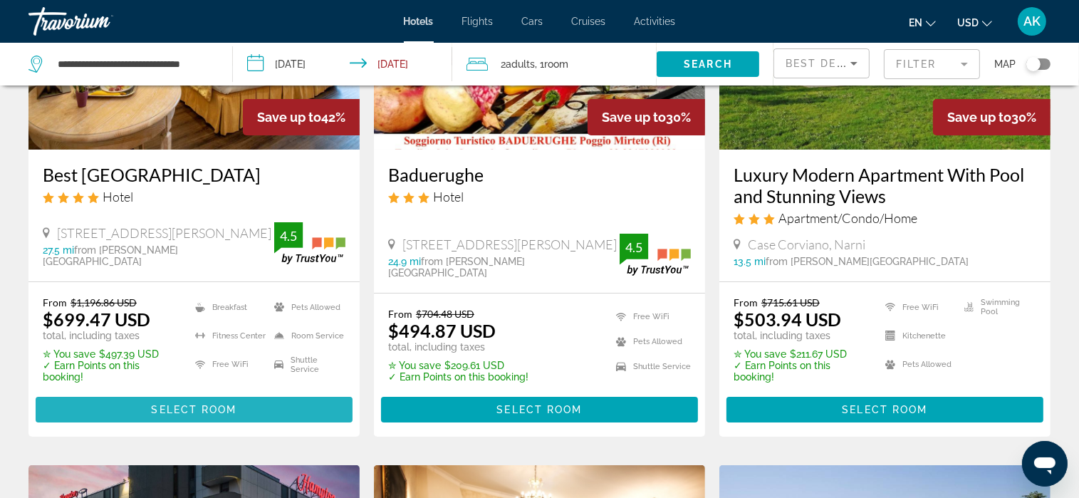
click at [179, 408] on span "Select Room" at bounding box center [193, 409] width 85 height 11
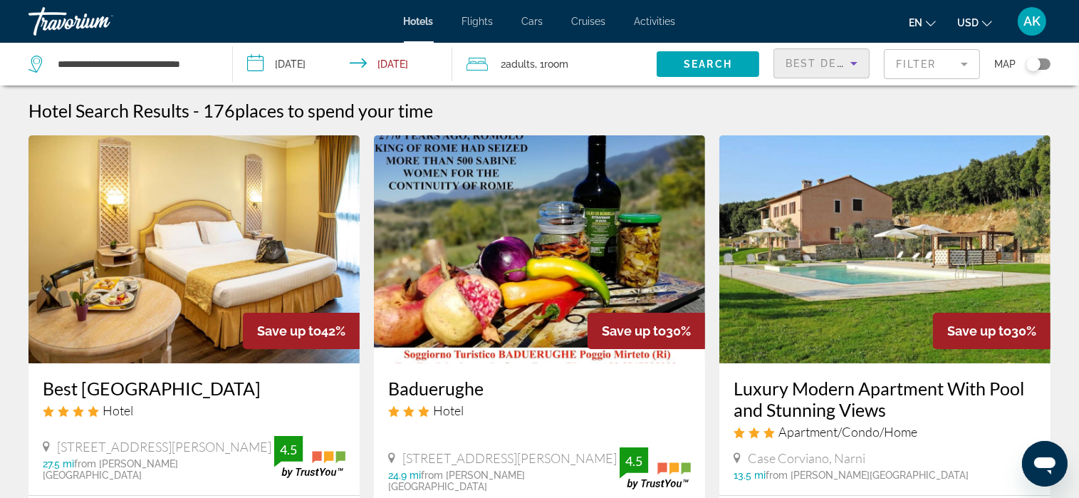
click at [857, 63] on icon "Sort by" at bounding box center [854, 63] width 17 height 17
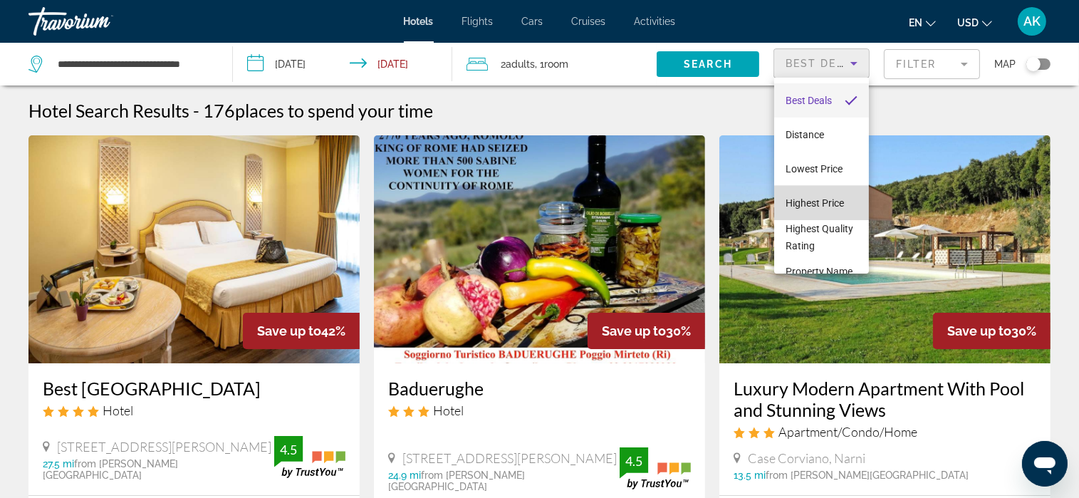
click at [823, 204] on span "Highest Price" at bounding box center [815, 202] width 58 height 11
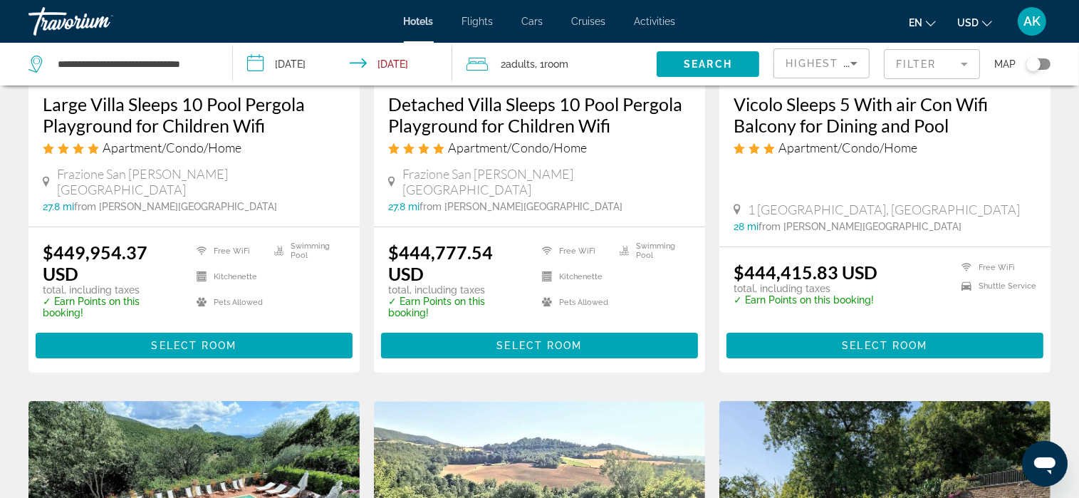
scroll to position [285, 0]
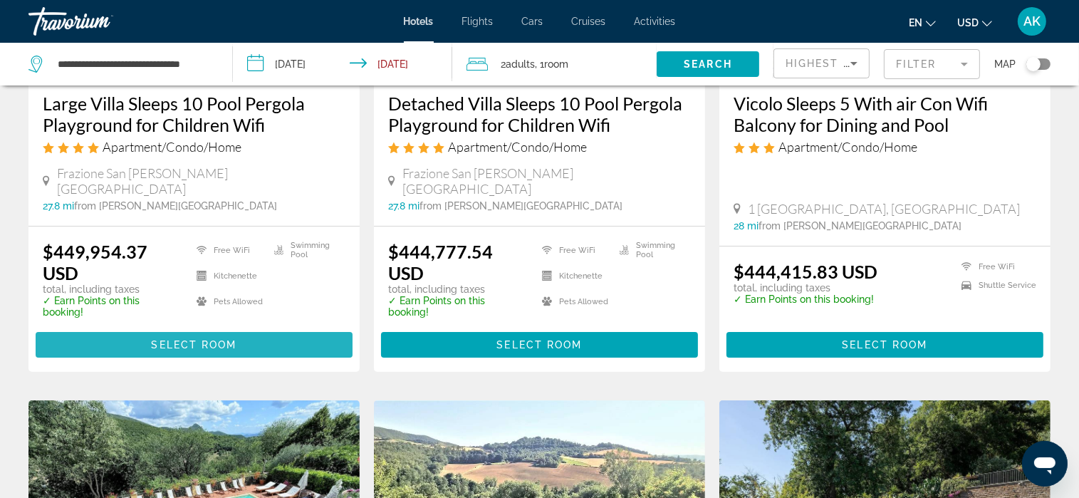
click at [256, 328] on span "Main content" at bounding box center [194, 345] width 317 height 34
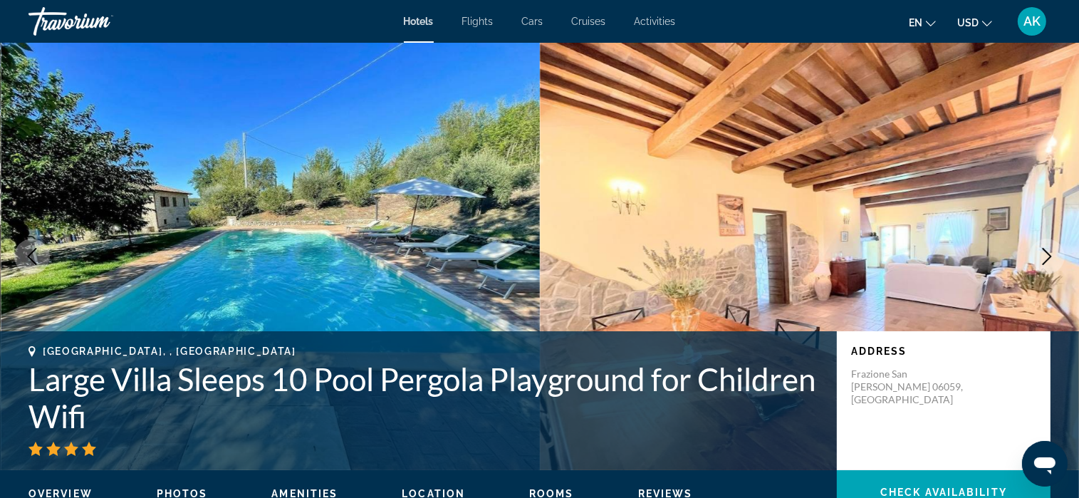
click at [642, 190] on img "Main content" at bounding box center [810, 256] width 540 height 427
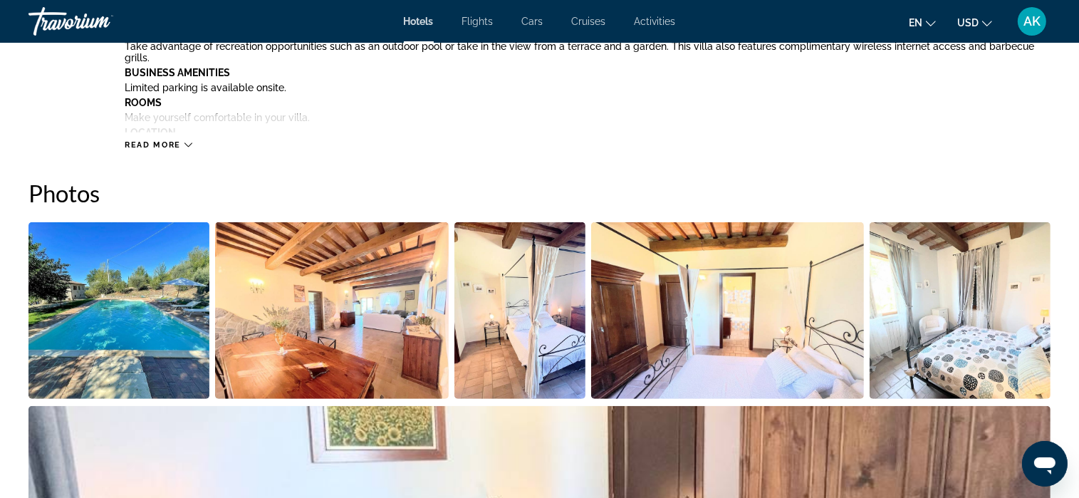
scroll to position [569, 0]
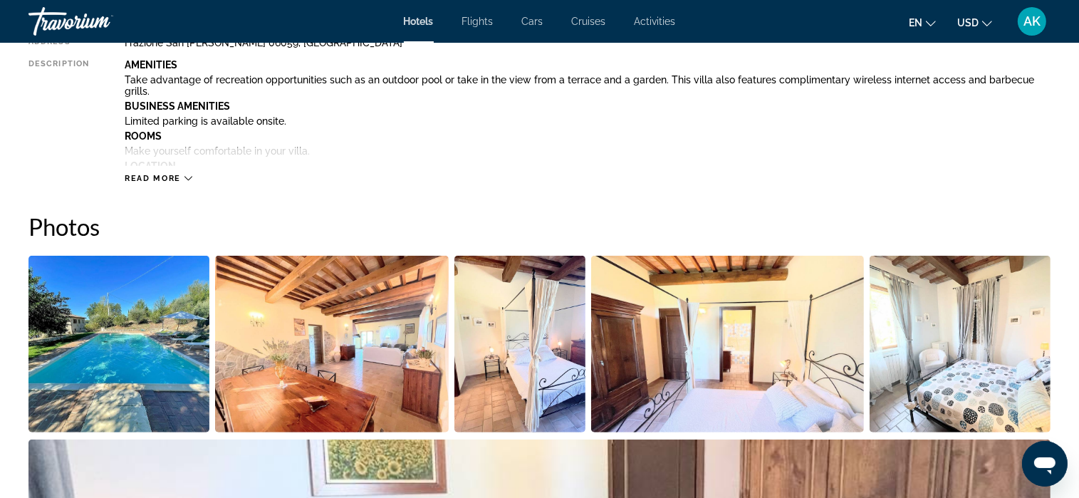
click at [172, 348] on img "Open full-screen image slider" at bounding box center [118, 344] width 181 height 177
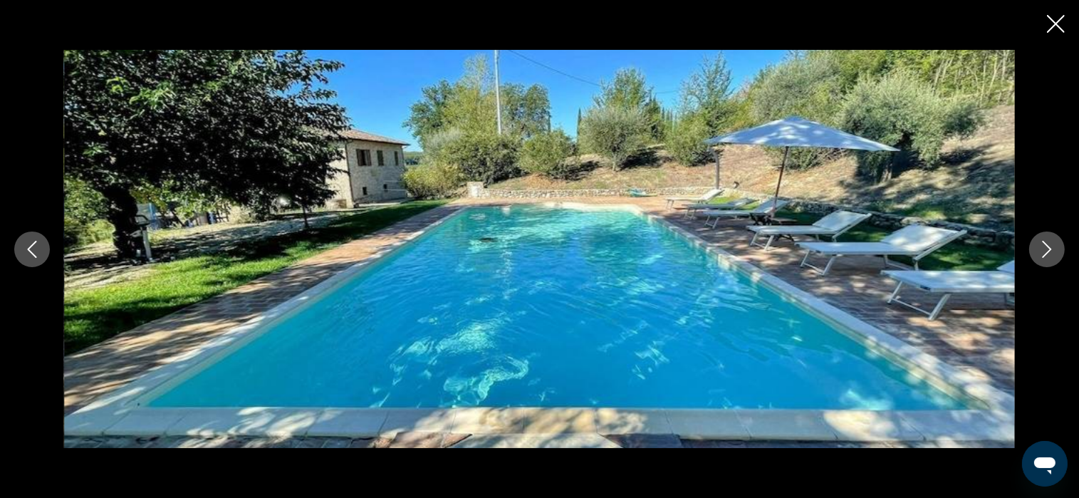
click at [1043, 250] on icon "Next image" at bounding box center [1047, 249] width 17 height 17
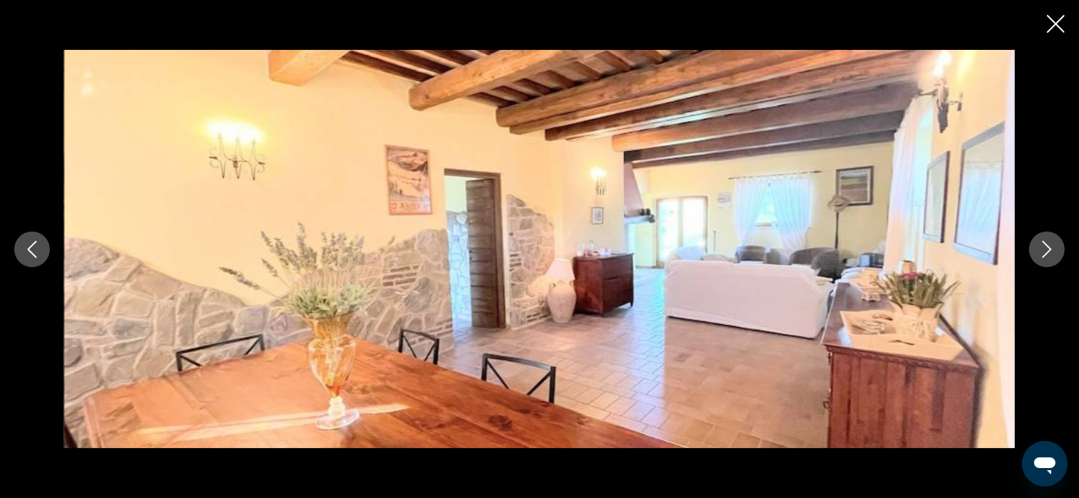
click at [1043, 250] on icon "Next image" at bounding box center [1047, 249] width 17 height 17
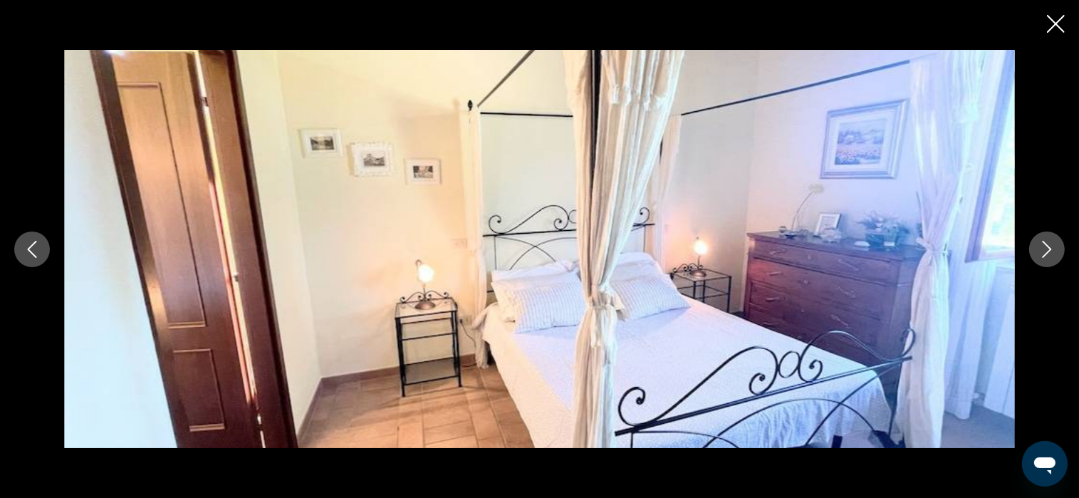
click at [1043, 250] on icon "Next image" at bounding box center [1047, 249] width 17 height 17
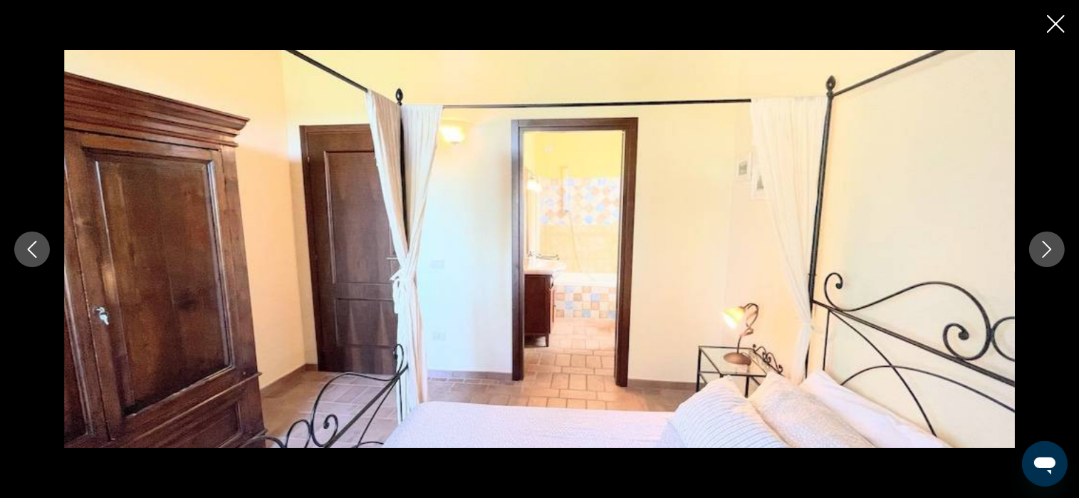
click at [1043, 250] on icon "Next image" at bounding box center [1047, 249] width 17 height 17
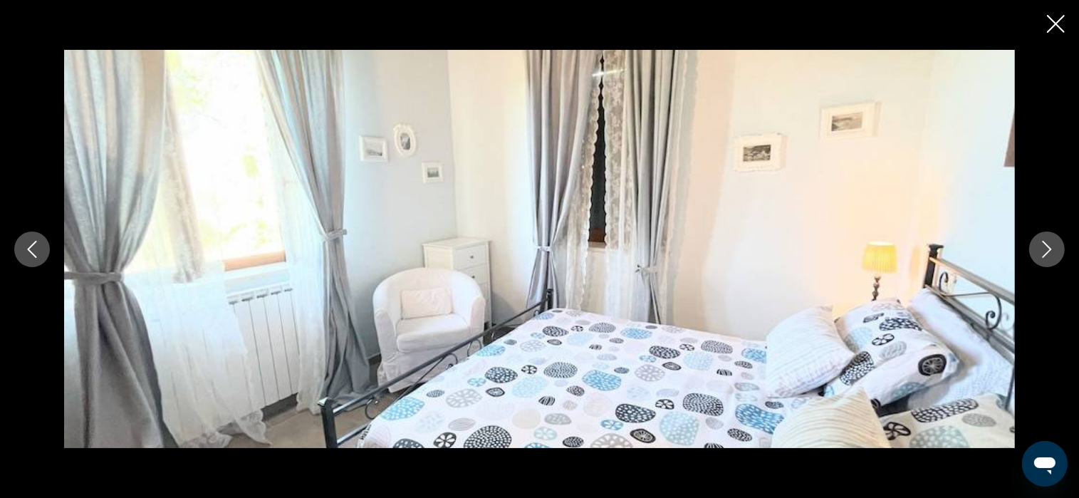
click at [1043, 250] on icon "Next image" at bounding box center [1047, 249] width 17 height 17
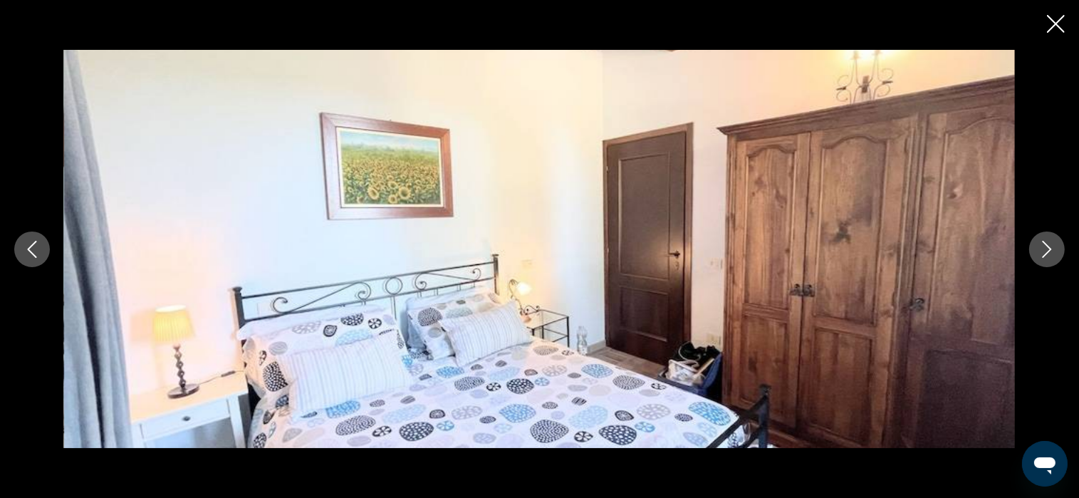
click at [1043, 250] on icon "Next image" at bounding box center [1047, 249] width 17 height 17
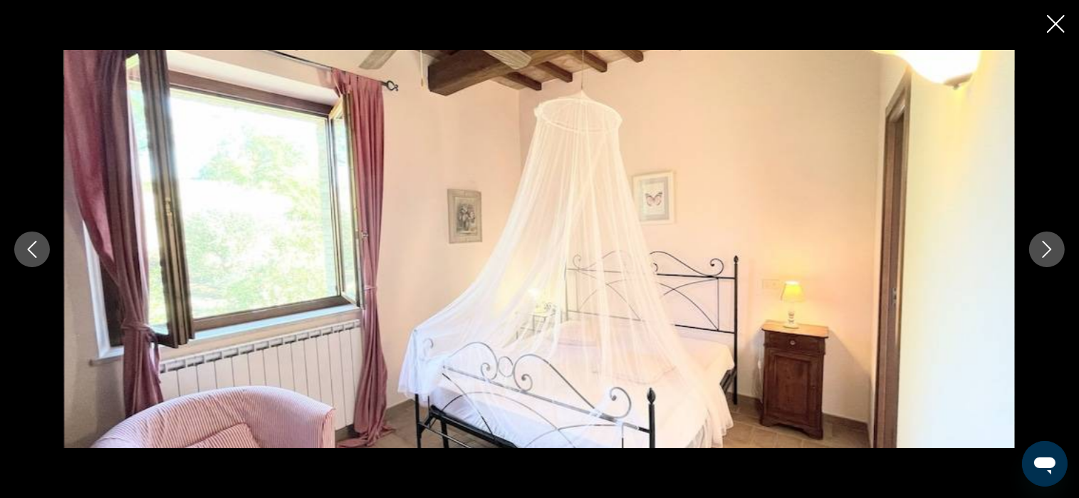
click at [1043, 250] on icon "Next image" at bounding box center [1047, 249] width 17 height 17
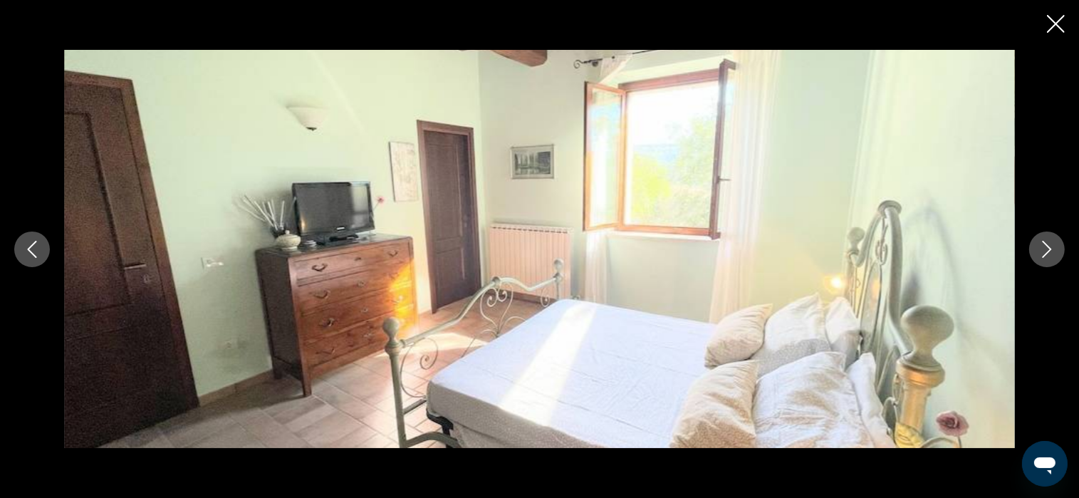
click at [1043, 250] on icon "Next image" at bounding box center [1047, 249] width 17 height 17
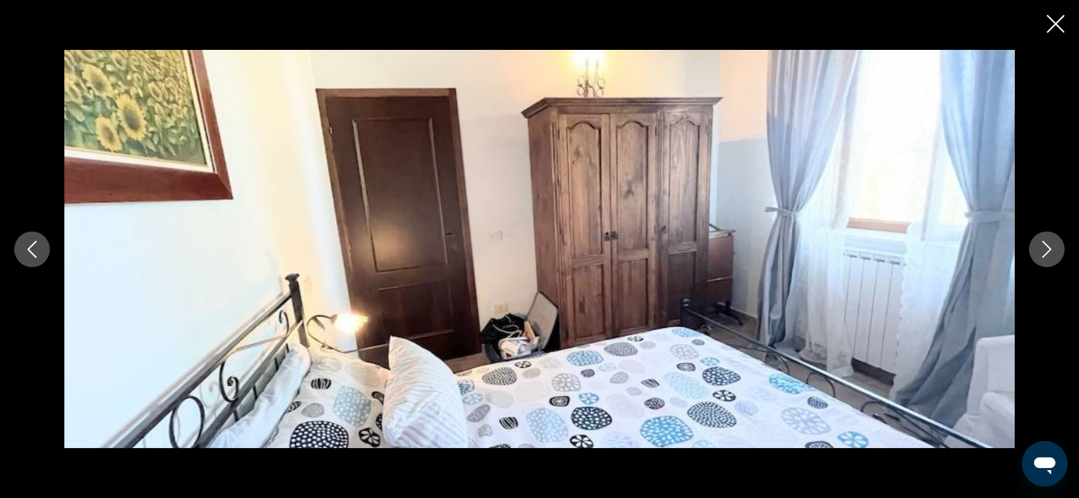
click at [1043, 250] on icon "Next image" at bounding box center [1047, 249] width 17 height 17
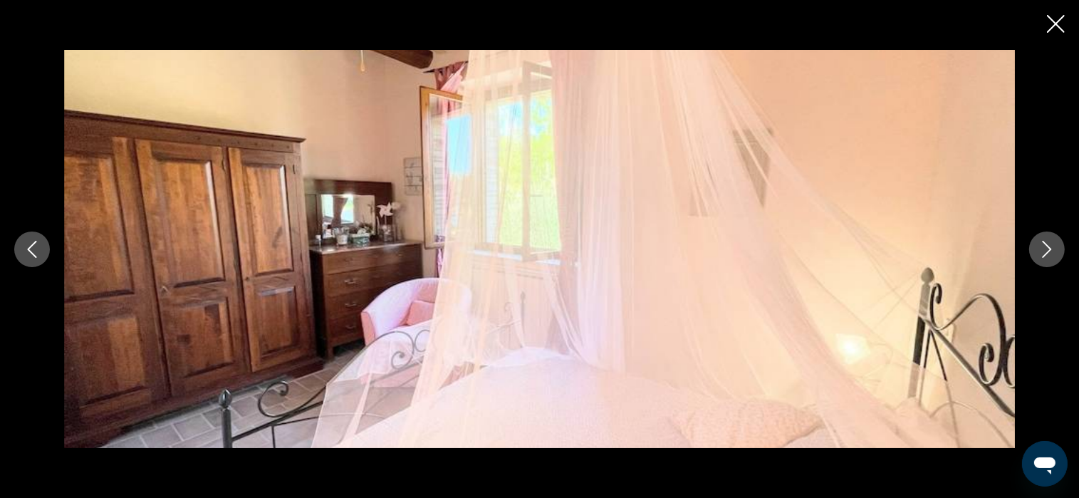
click at [1043, 250] on icon "Next image" at bounding box center [1047, 249] width 17 height 17
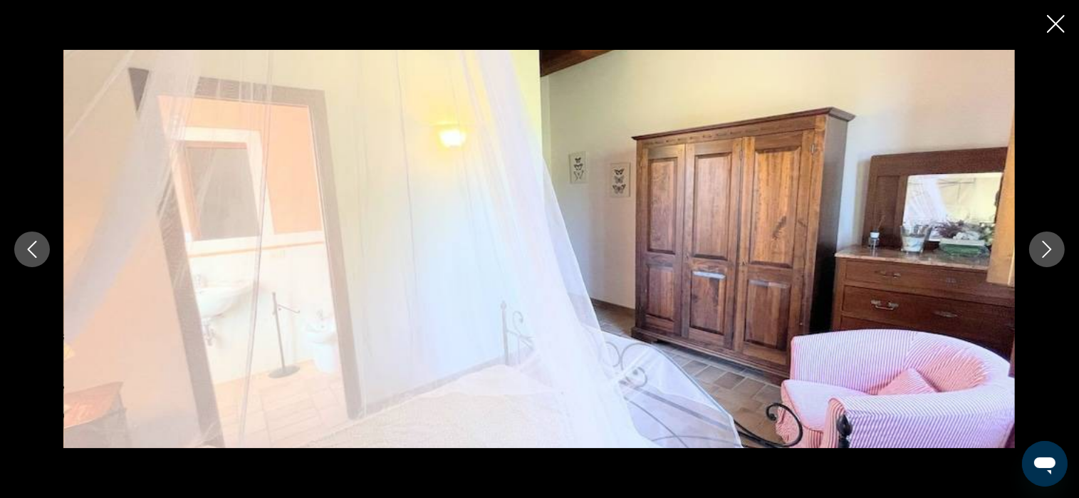
click at [1043, 250] on icon "Next image" at bounding box center [1047, 249] width 17 height 17
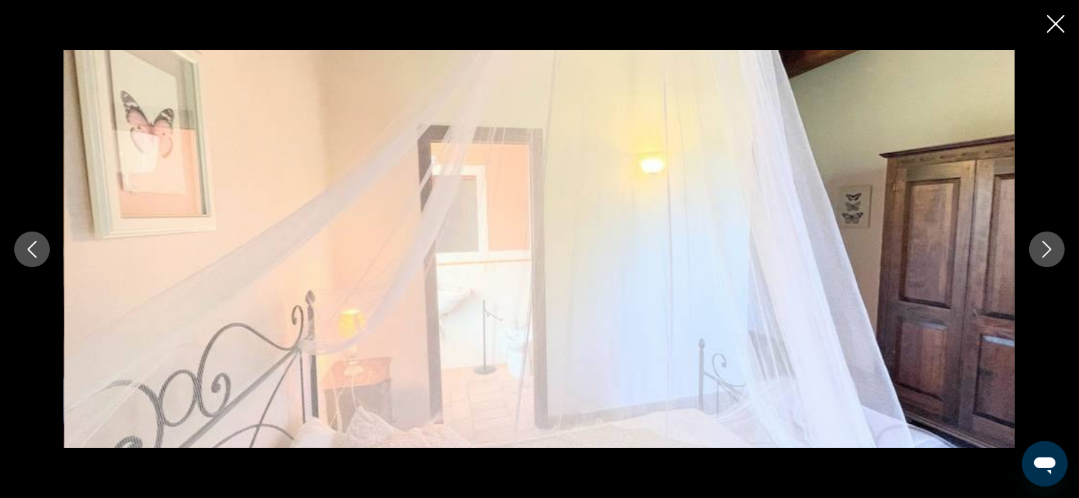
click at [1043, 250] on icon "Next image" at bounding box center [1047, 249] width 17 height 17
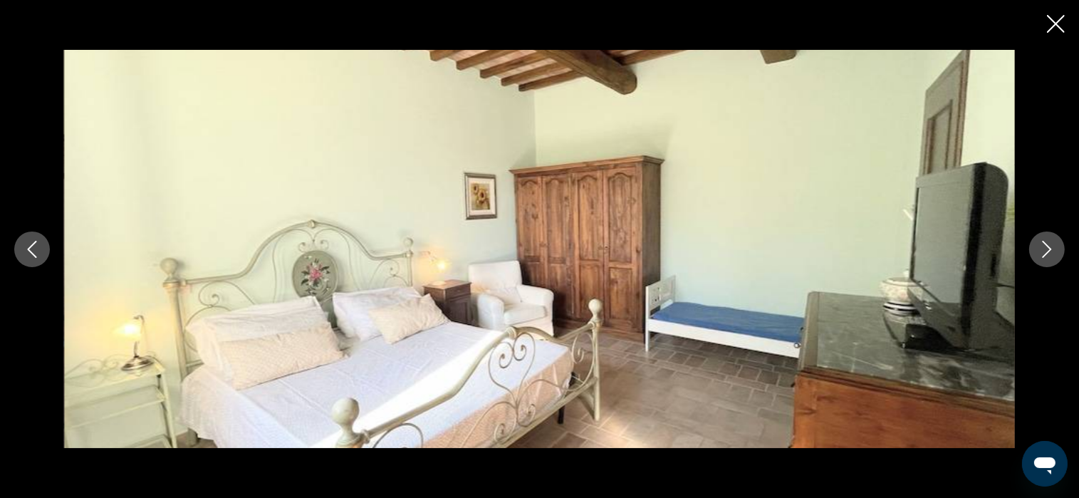
click at [1043, 250] on icon "Next image" at bounding box center [1047, 249] width 17 height 17
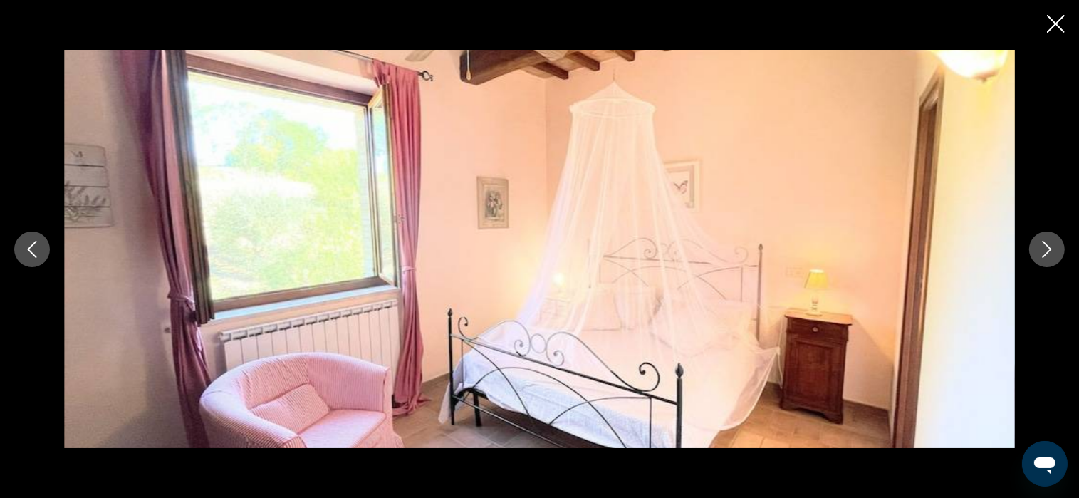
click at [1043, 250] on icon "Next image" at bounding box center [1047, 249] width 17 height 17
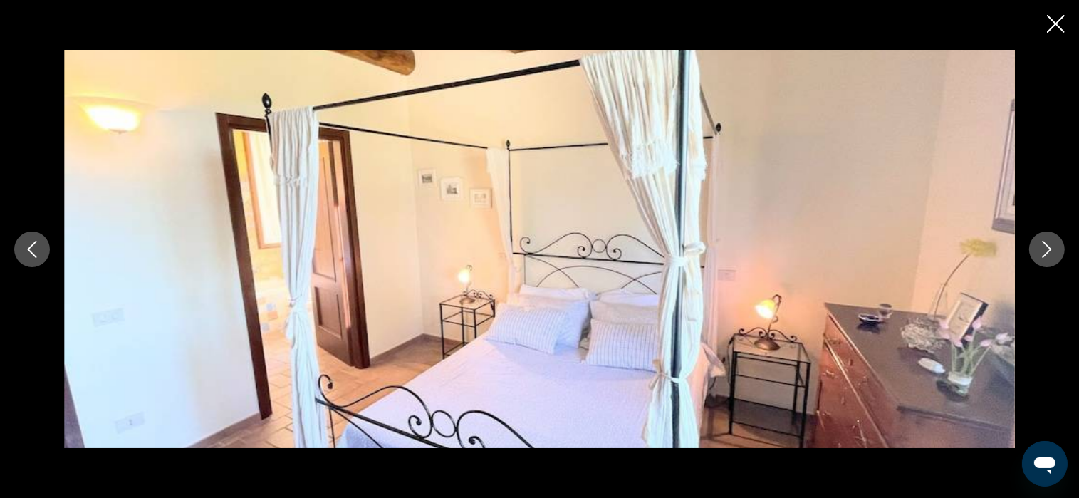
click at [1043, 250] on icon "Next image" at bounding box center [1047, 249] width 17 height 17
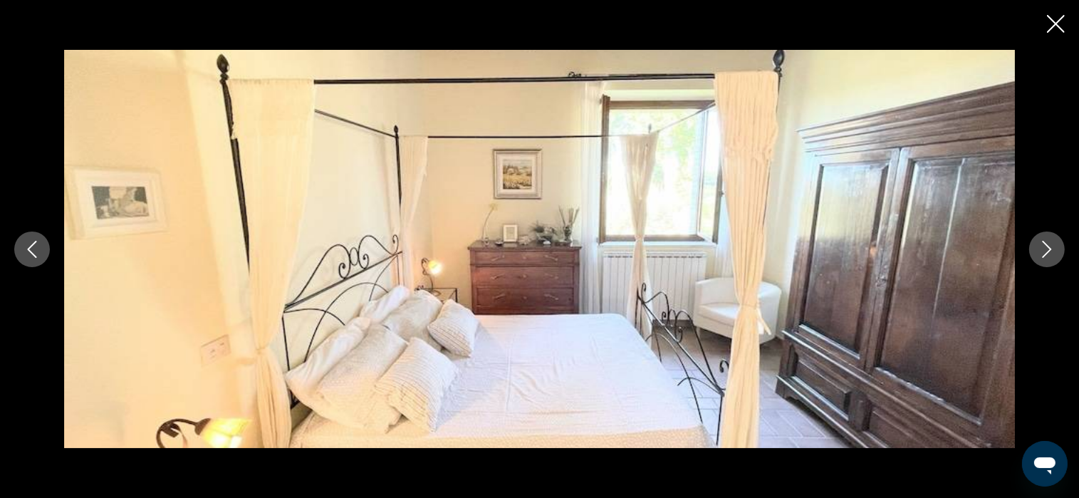
click at [1043, 250] on icon "Next image" at bounding box center [1047, 249] width 17 height 17
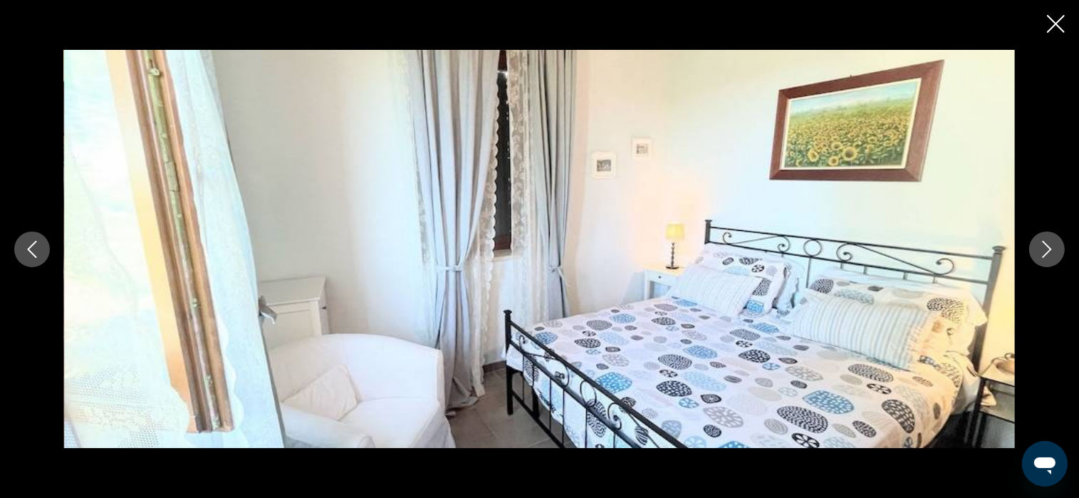
click at [1043, 250] on icon "Next image" at bounding box center [1047, 249] width 17 height 17
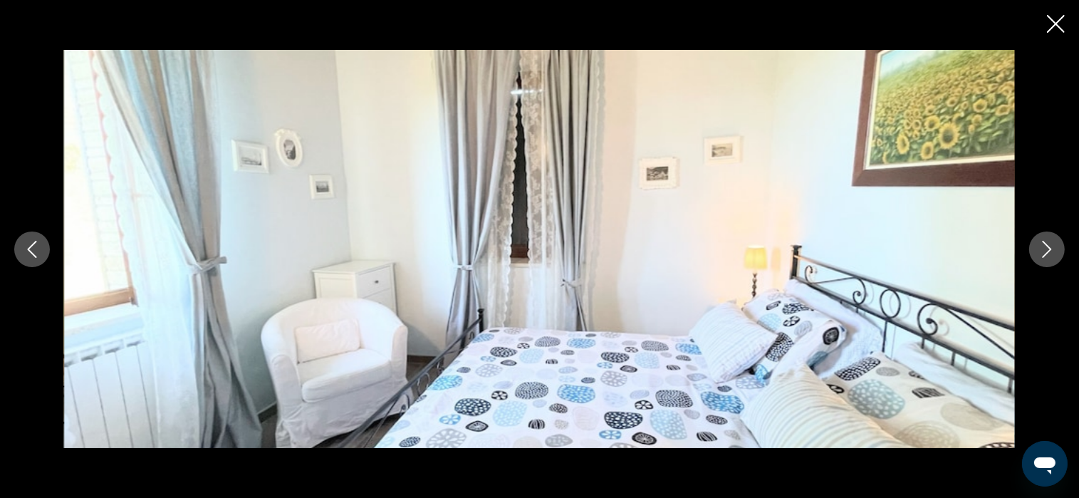
click at [1043, 250] on icon "Next image" at bounding box center [1047, 249] width 17 height 17
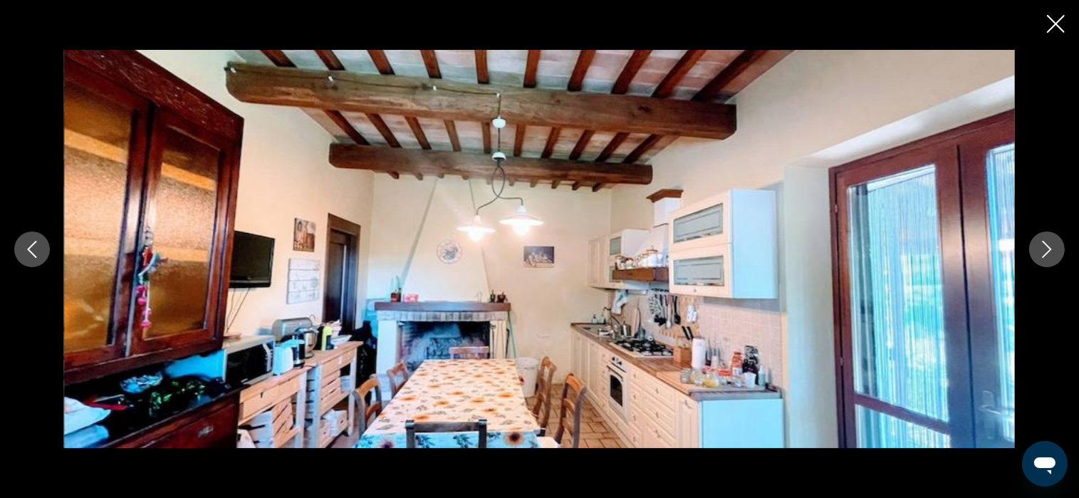
click at [1043, 250] on icon "Next image" at bounding box center [1047, 249] width 17 height 17
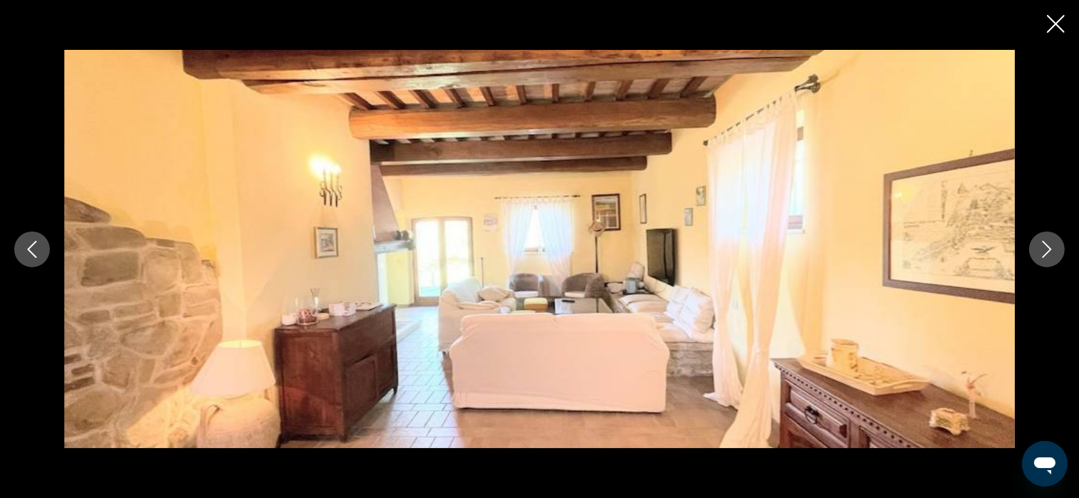
click at [1043, 250] on icon "Next image" at bounding box center [1047, 249] width 17 height 17
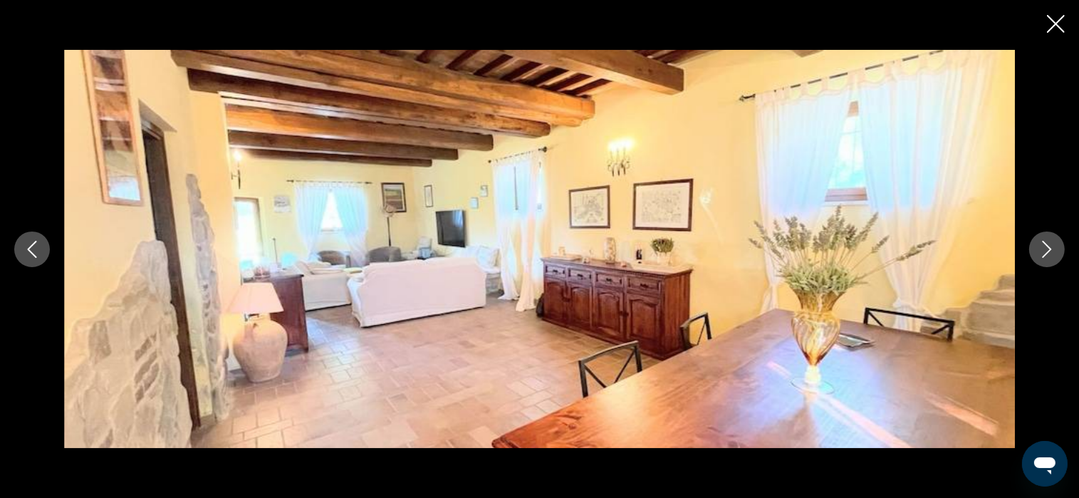
click at [1043, 250] on icon "Next image" at bounding box center [1047, 249] width 17 height 17
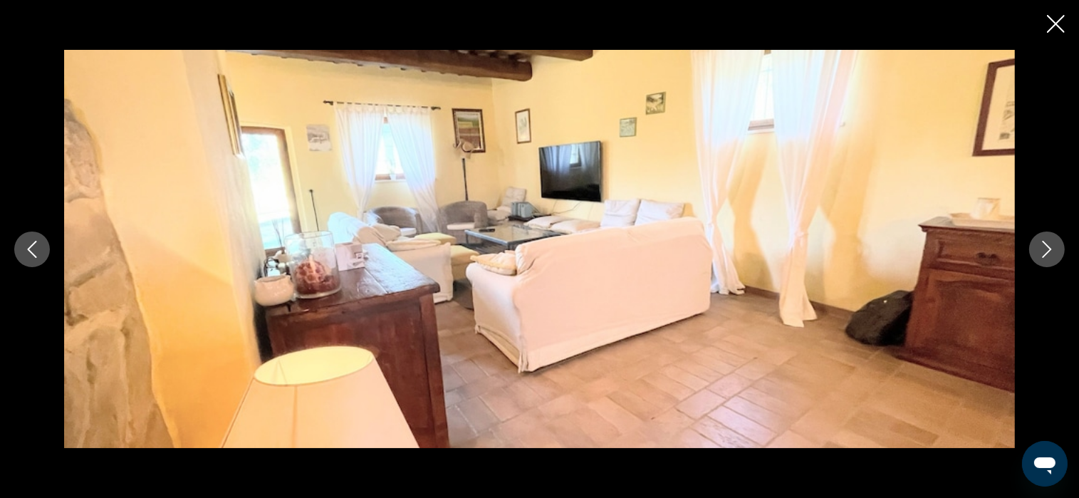
click at [1043, 250] on icon "Next image" at bounding box center [1047, 249] width 17 height 17
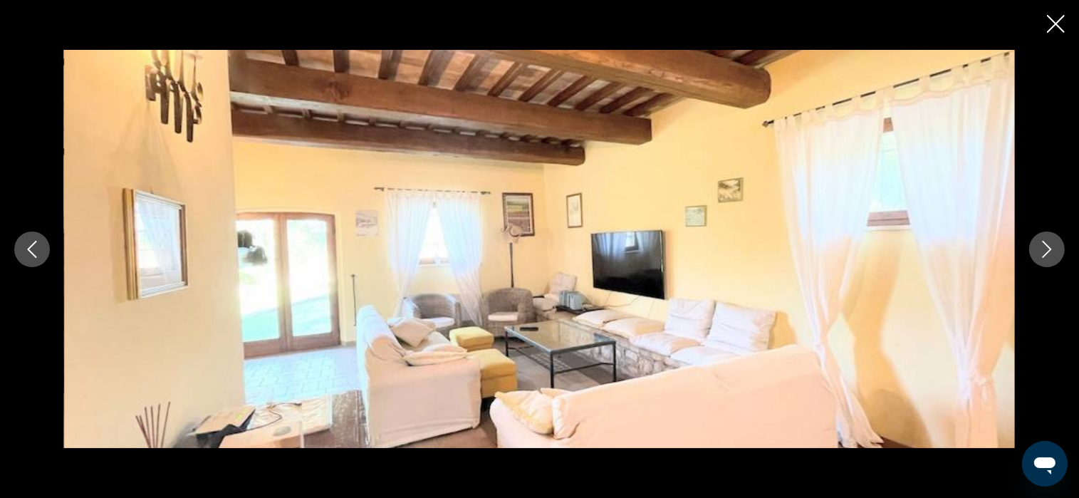
click at [1043, 250] on icon "Next image" at bounding box center [1047, 249] width 17 height 17
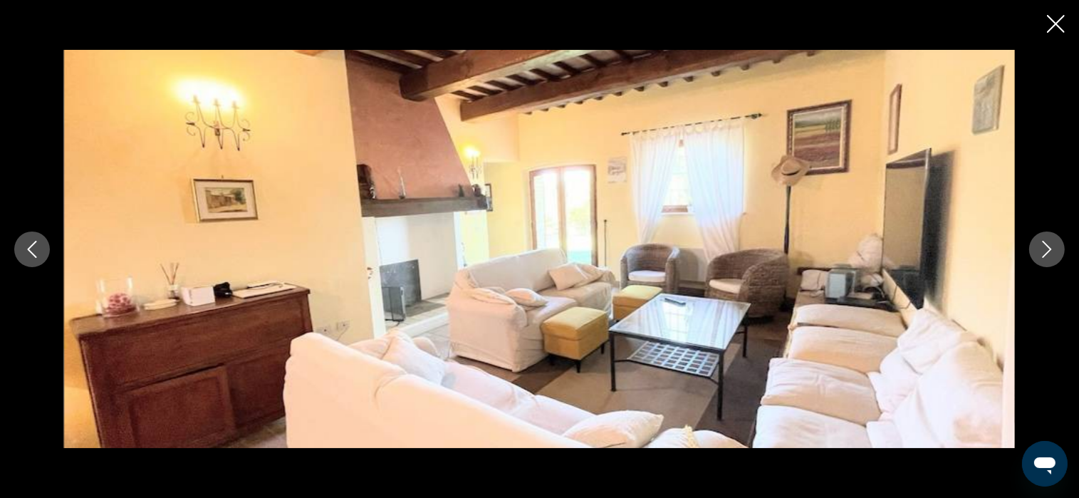
click at [1043, 250] on icon "Next image" at bounding box center [1047, 249] width 17 height 17
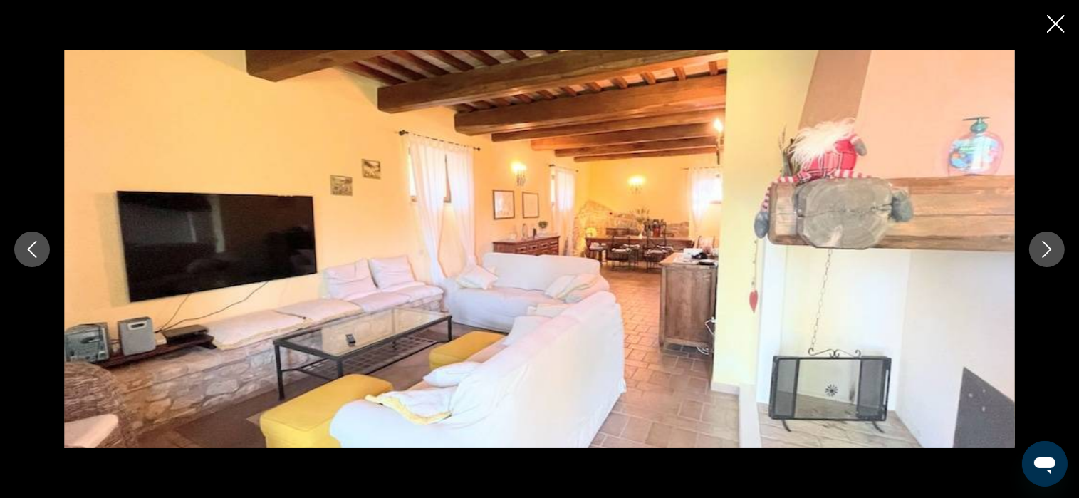
click at [1043, 250] on icon "Next image" at bounding box center [1047, 249] width 17 height 17
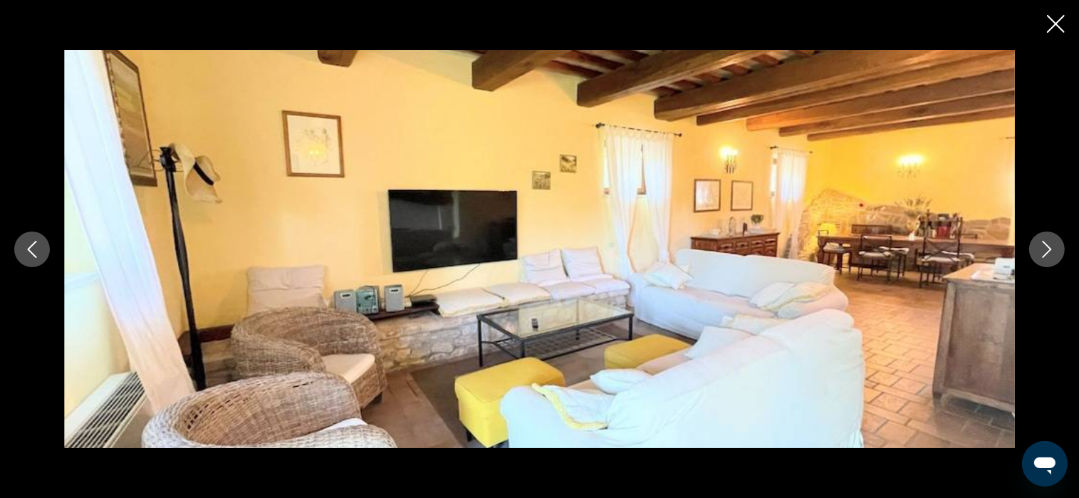
click at [1043, 250] on icon "Next image" at bounding box center [1047, 249] width 17 height 17
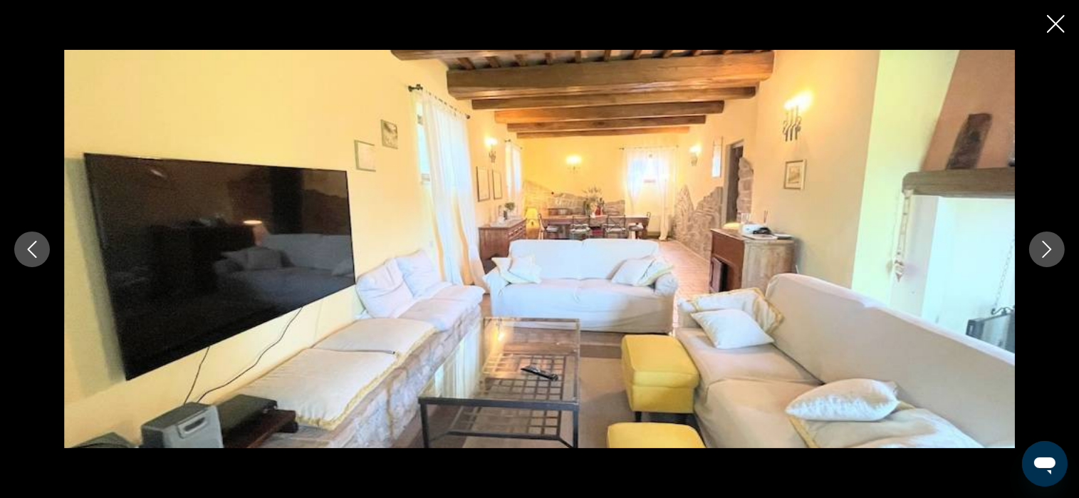
click at [1043, 250] on icon "Next image" at bounding box center [1047, 249] width 17 height 17
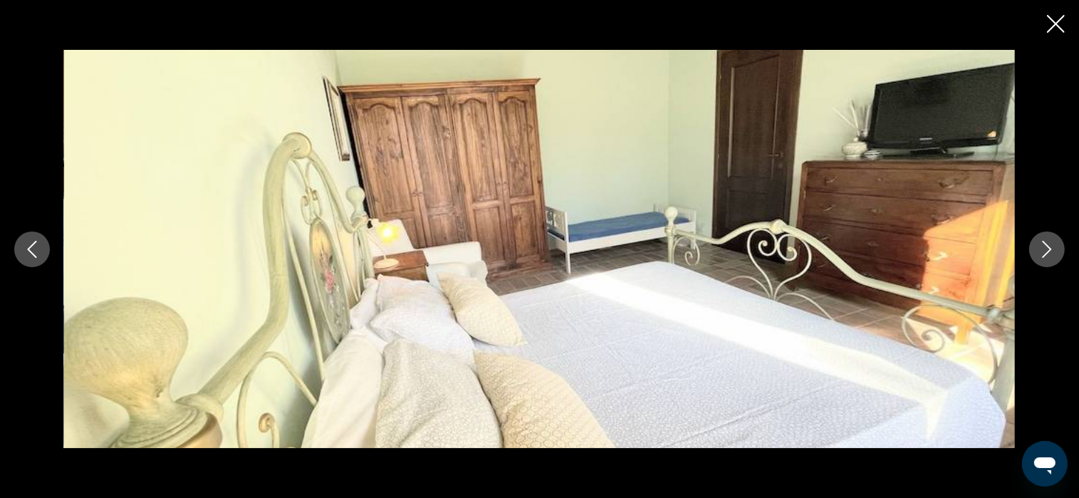
click at [43, 254] on button "Previous image" at bounding box center [32, 249] width 36 height 36
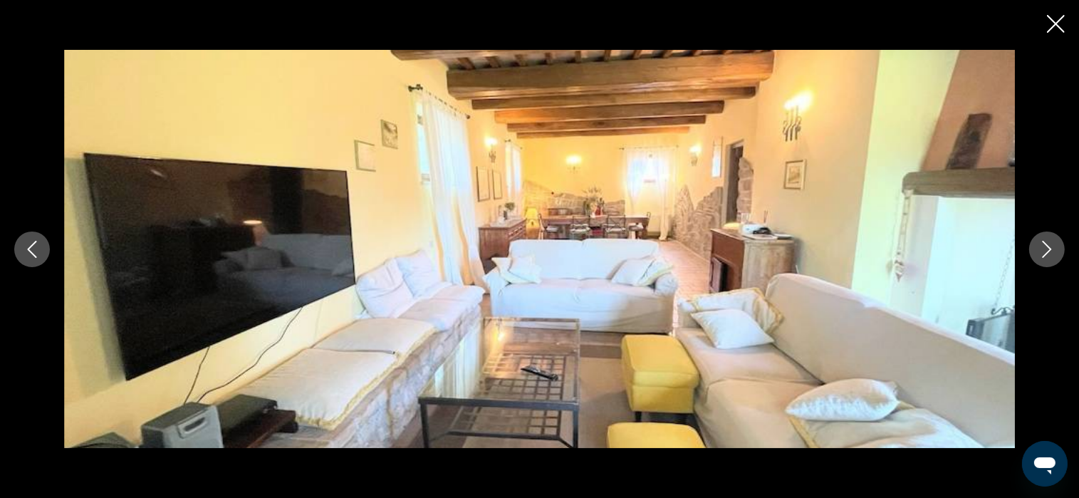
click at [1048, 246] on icon "Next image" at bounding box center [1047, 249] width 9 height 17
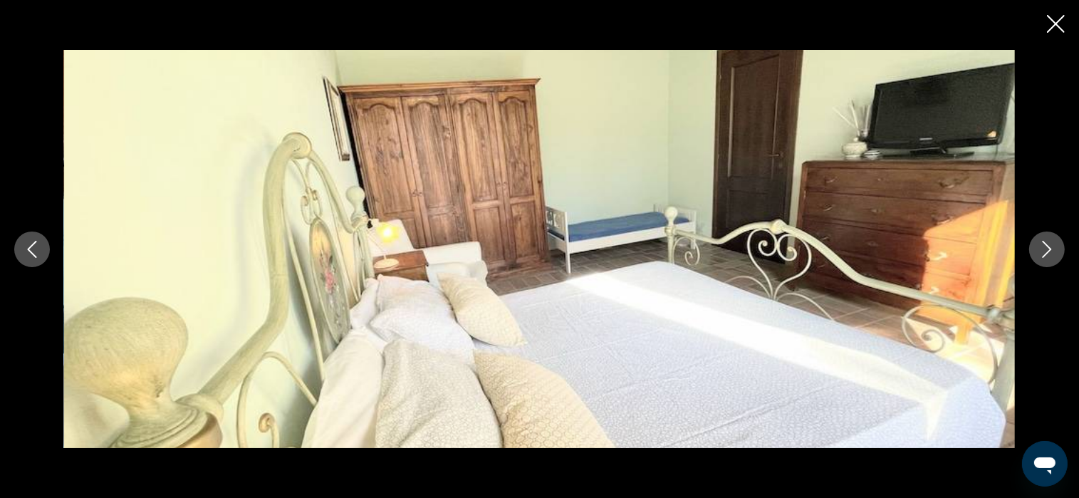
click at [1047, 247] on icon "Next image" at bounding box center [1047, 249] width 17 height 17
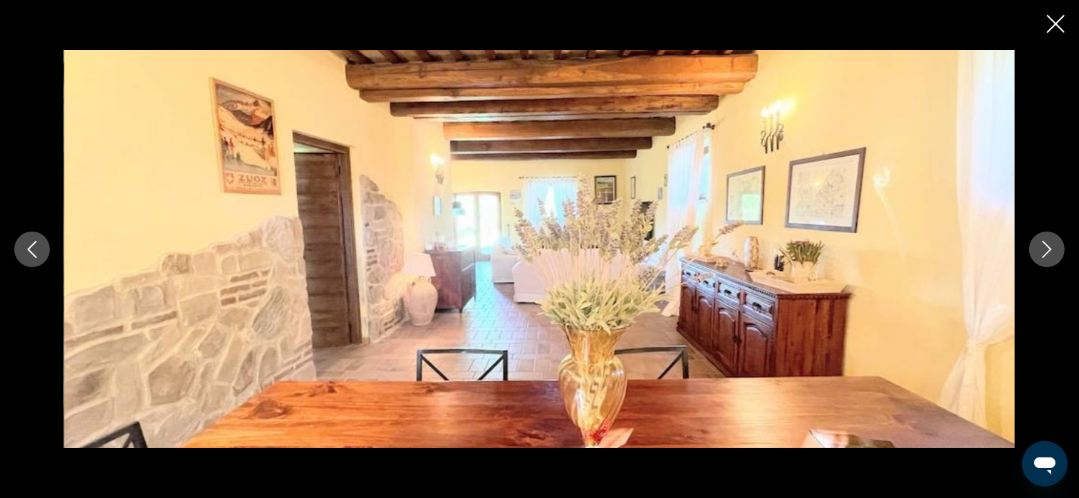
click at [1047, 247] on icon "Next image" at bounding box center [1047, 249] width 17 height 17
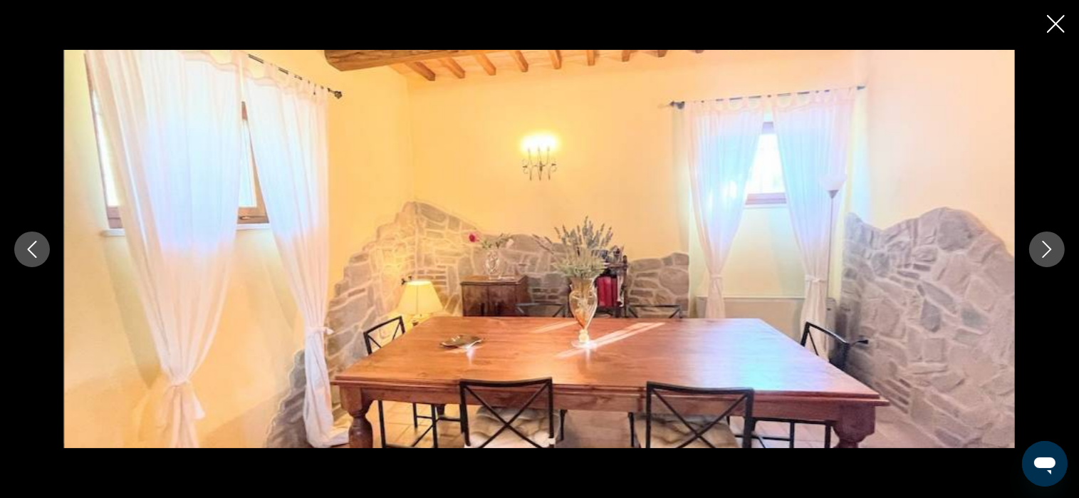
click at [1047, 247] on icon "Next image" at bounding box center [1047, 249] width 17 height 17
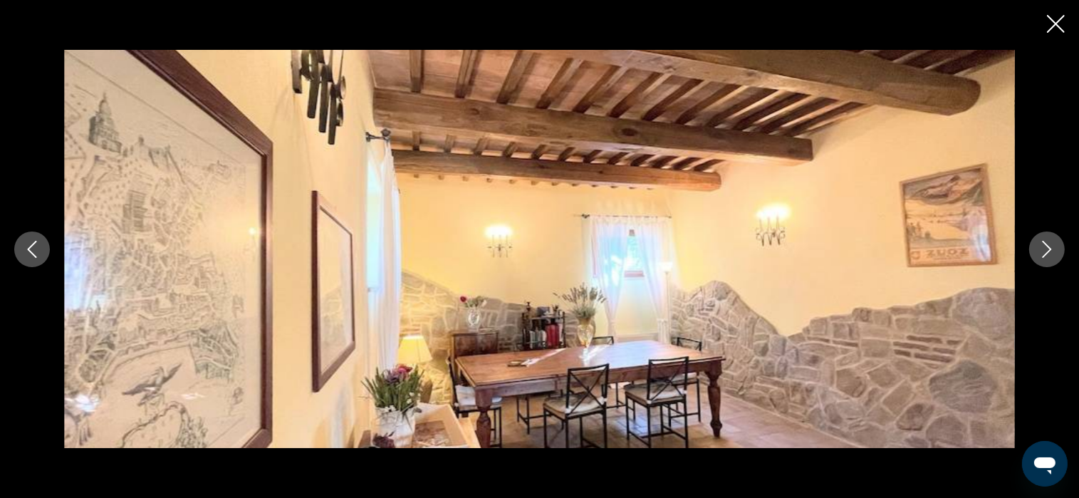
click at [1047, 247] on icon "Next image" at bounding box center [1047, 249] width 17 height 17
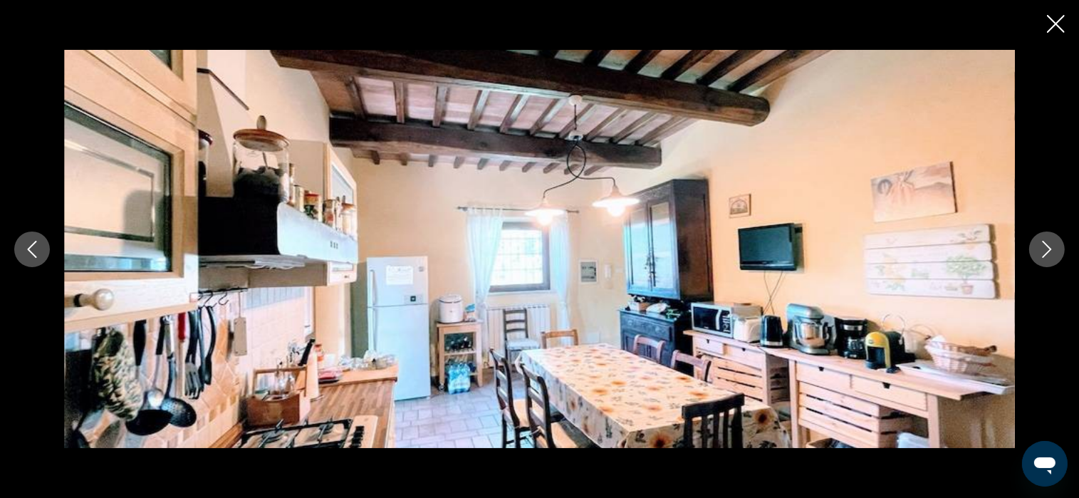
click at [1047, 247] on icon "Next image" at bounding box center [1047, 249] width 17 height 17
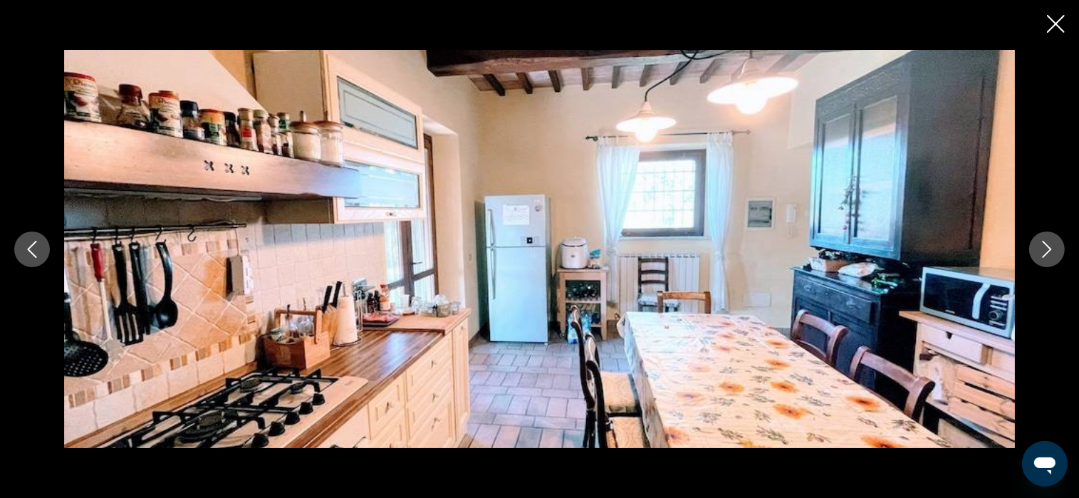
click at [21, 252] on button "Previous image" at bounding box center [32, 249] width 36 height 36
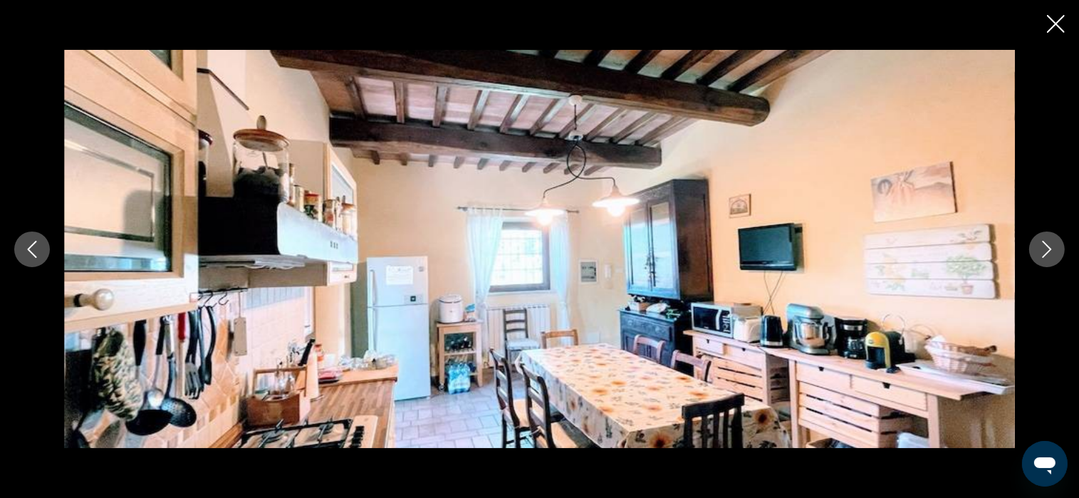
click at [1044, 250] on icon "Next image" at bounding box center [1047, 249] width 17 height 17
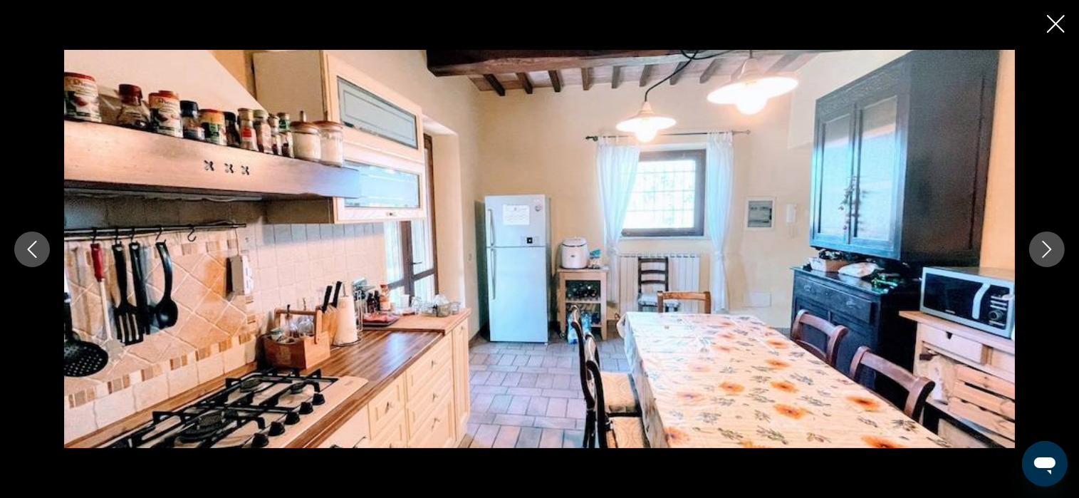
click at [1044, 250] on icon "Next image" at bounding box center [1047, 249] width 17 height 17
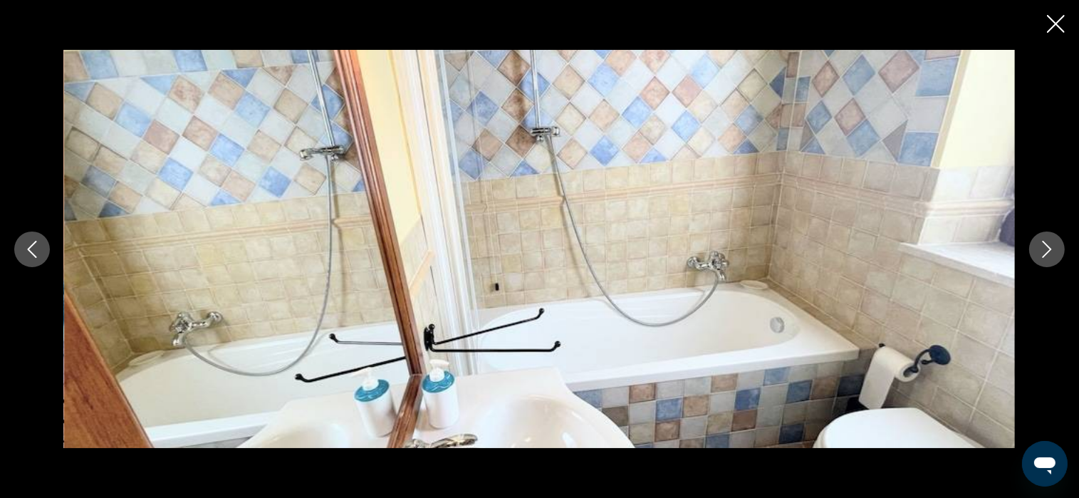
click at [1044, 250] on icon "Next image" at bounding box center [1047, 249] width 17 height 17
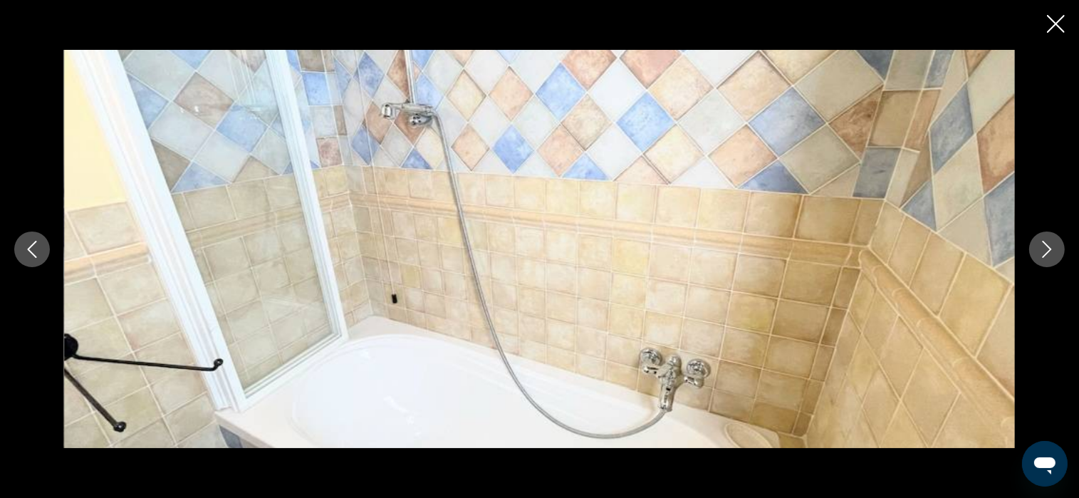
click at [1044, 250] on icon "Next image" at bounding box center [1047, 249] width 17 height 17
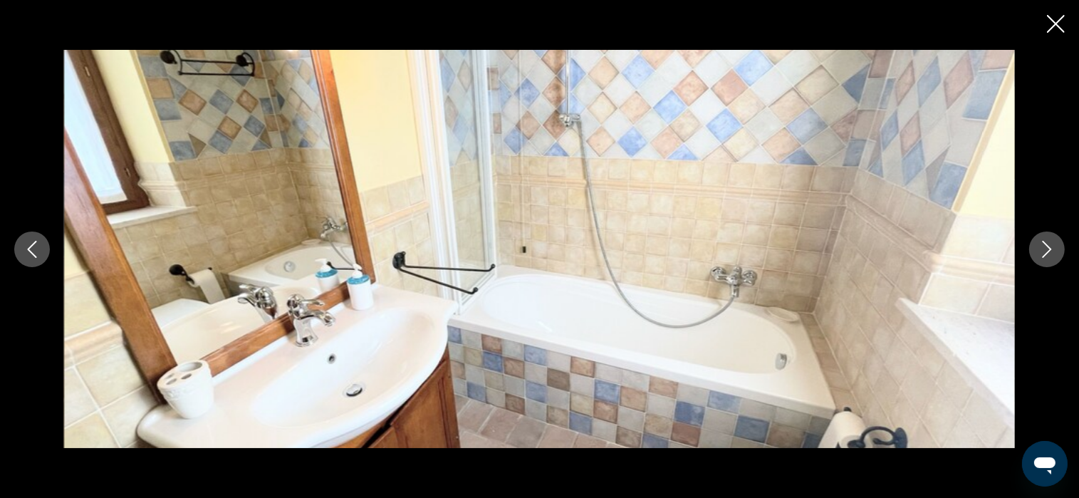
click at [1044, 250] on icon "Next image" at bounding box center [1047, 249] width 17 height 17
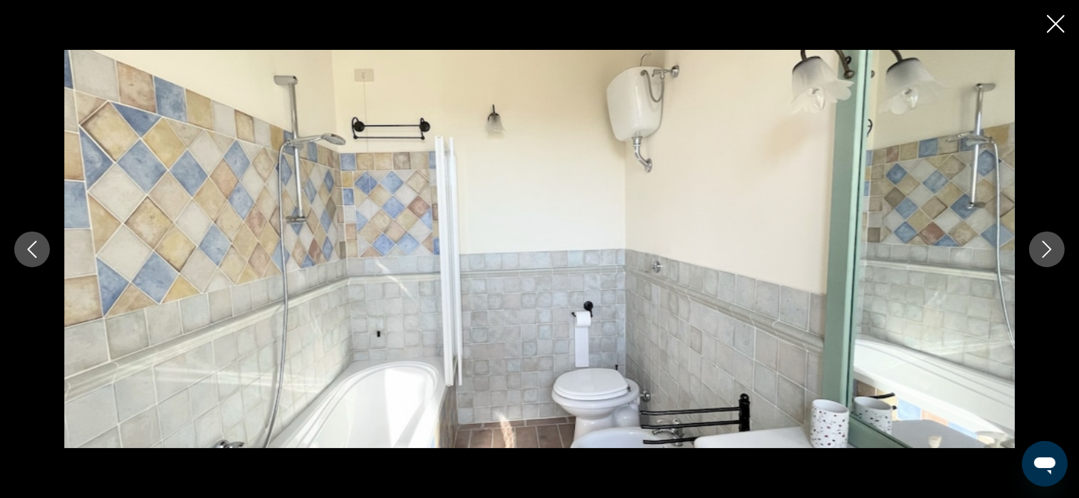
click at [1044, 250] on icon "Next image" at bounding box center [1047, 249] width 17 height 17
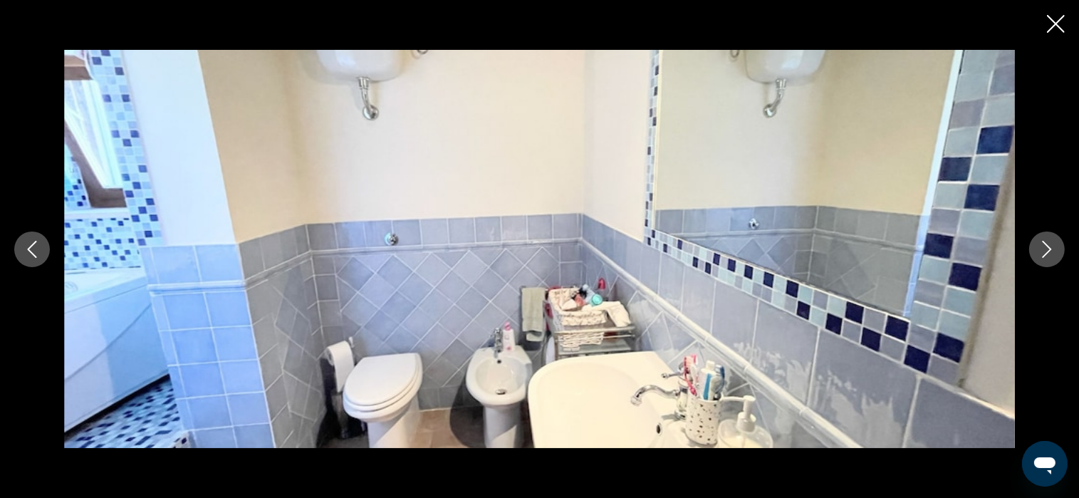
click at [1044, 250] on icon "Next image" at bounding box center [1047, 249] width 17 height 17
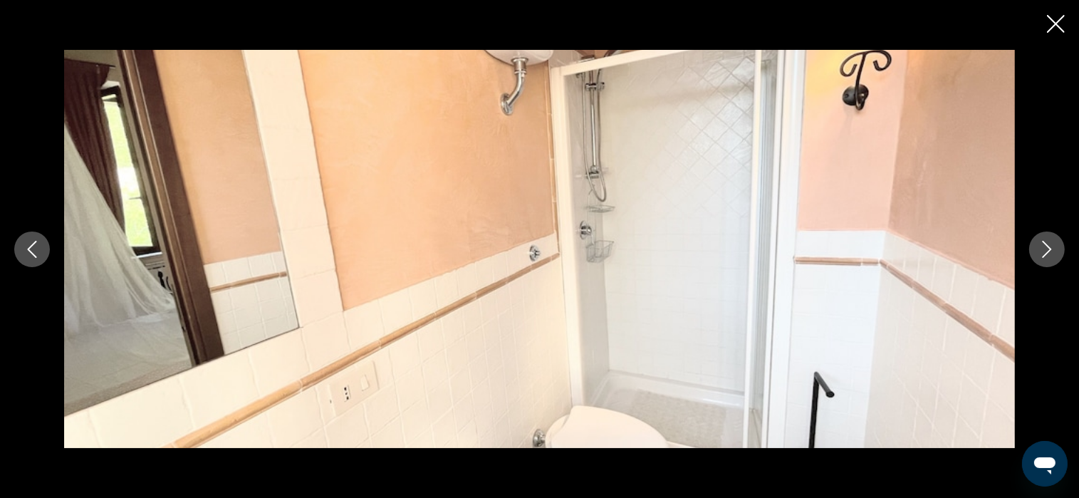
click at [1044, 250] on icon "Next image" at bounding box center [1047, 249] width 17 height 17
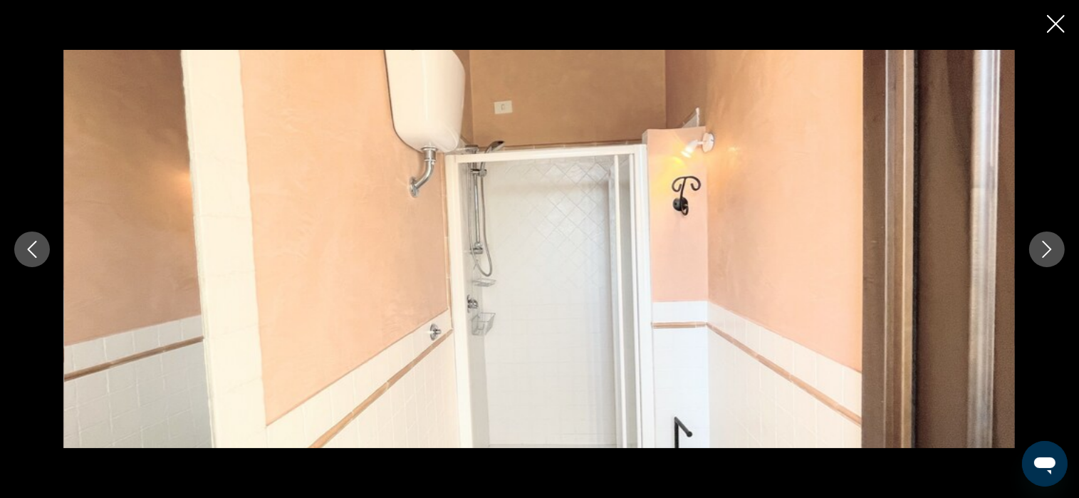
click at [1044, 250] on icon "Next image" at bounding box center [1047, 249] width 17 height 17
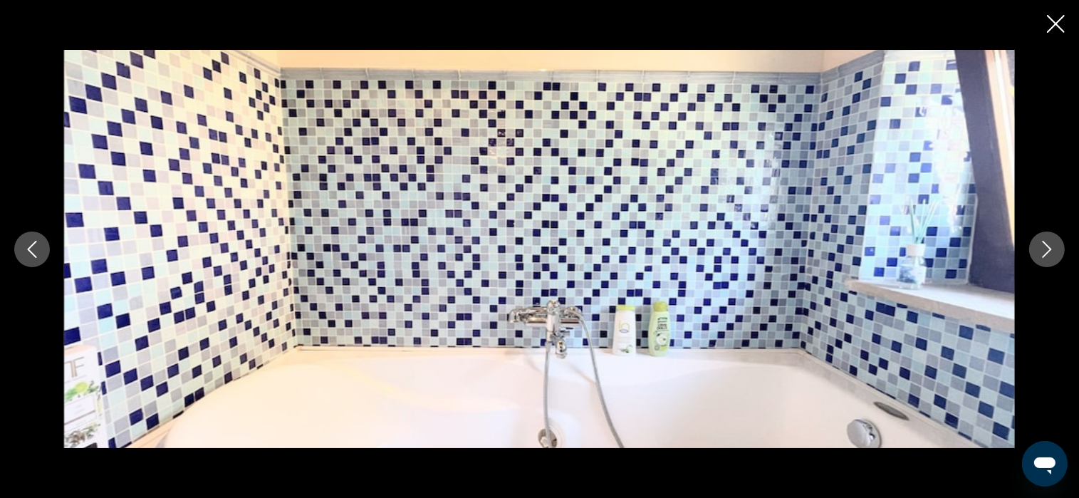
click at [1044, 250] on icon "Next image" at bounding box center [1047, 249] width 17 height 17
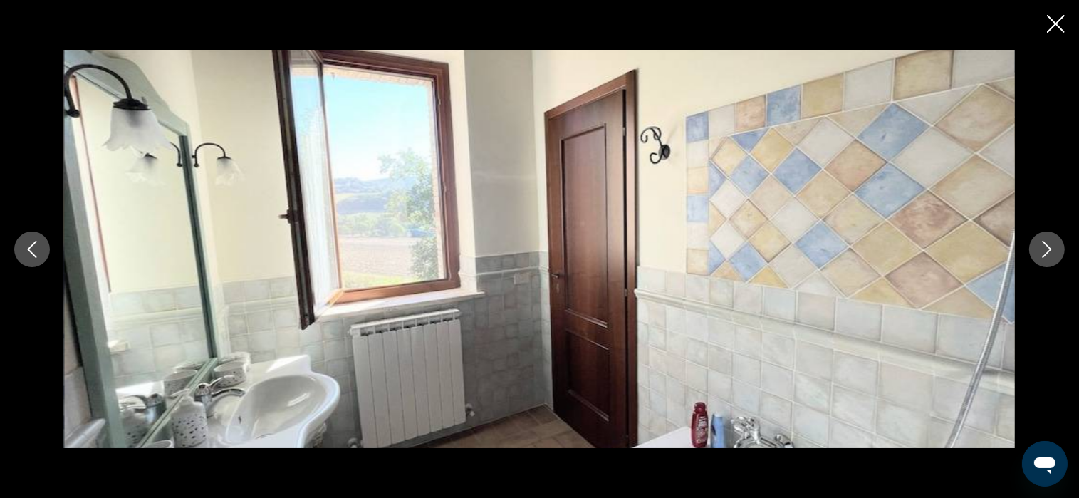
click at [1044, 250] on icon "Next image" at bounding box center [1047, 249] width 17 height 17
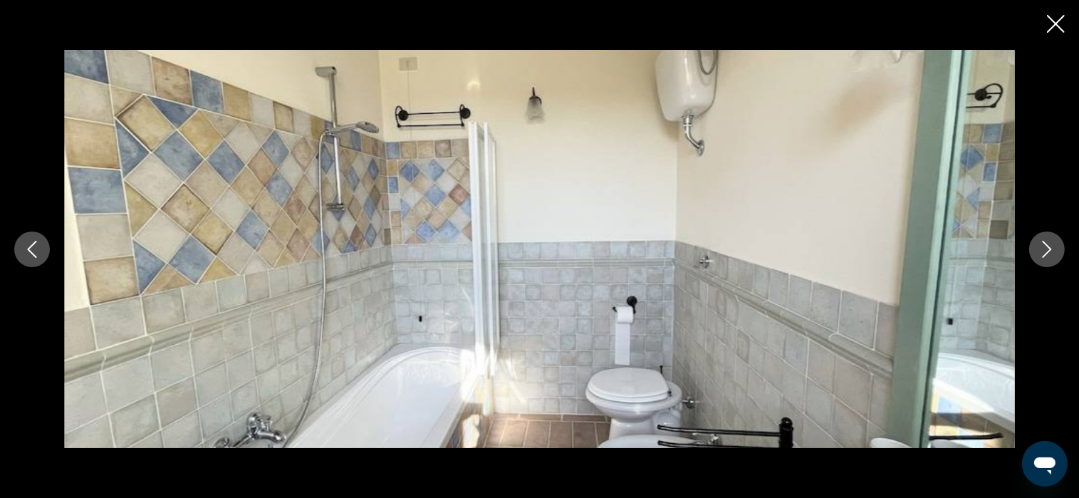
click at [1044, 250] on icon "Next image" at bounding box center [1047, 249] width 17 height 17
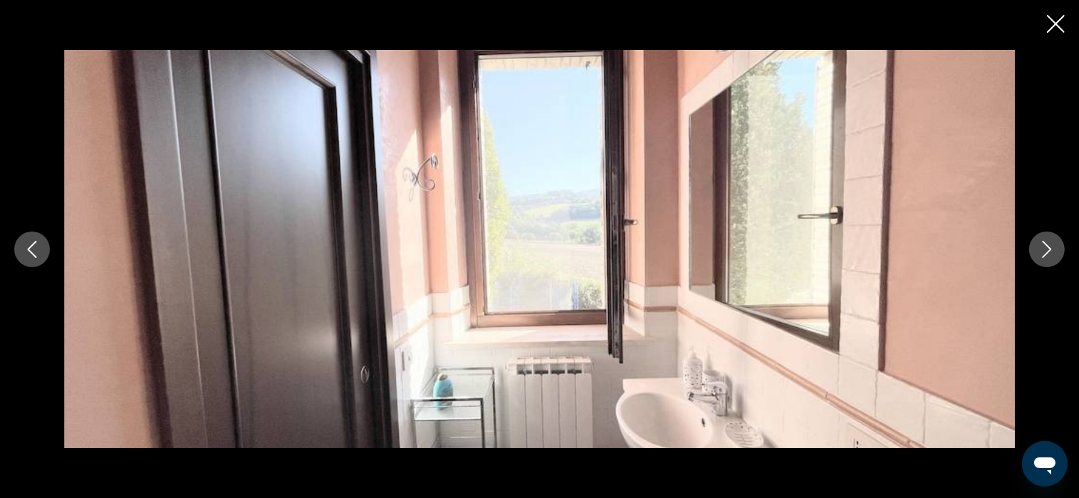
click at [1044, 250] on icon "Next image" at bounding box center [1047, 249] width 17 height 17
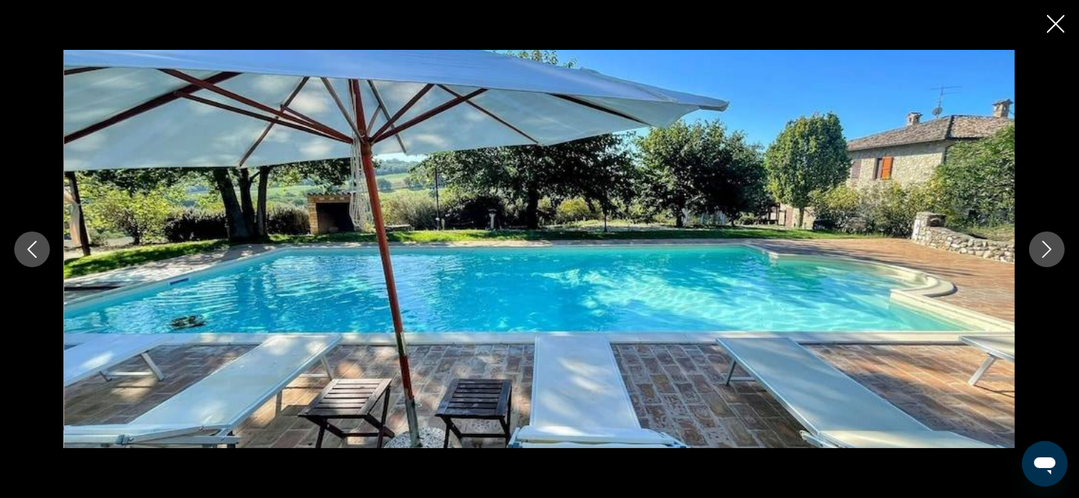
click at [1044, 250] on icon "Next image" at bounding box center [1047, 249] width 17 height 17
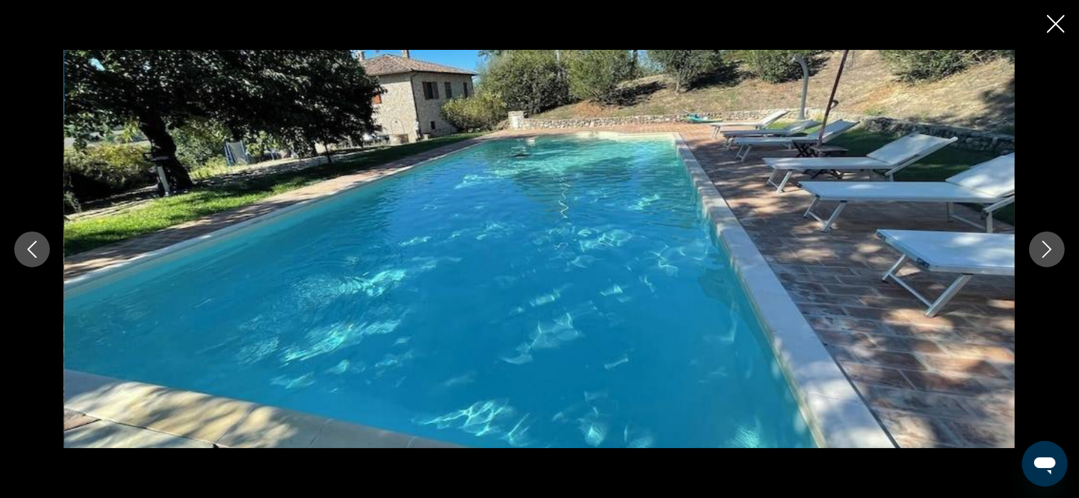
click at [1044, 250] on icon "Next image" at bounding box center [1047, 249] width 17 height 17
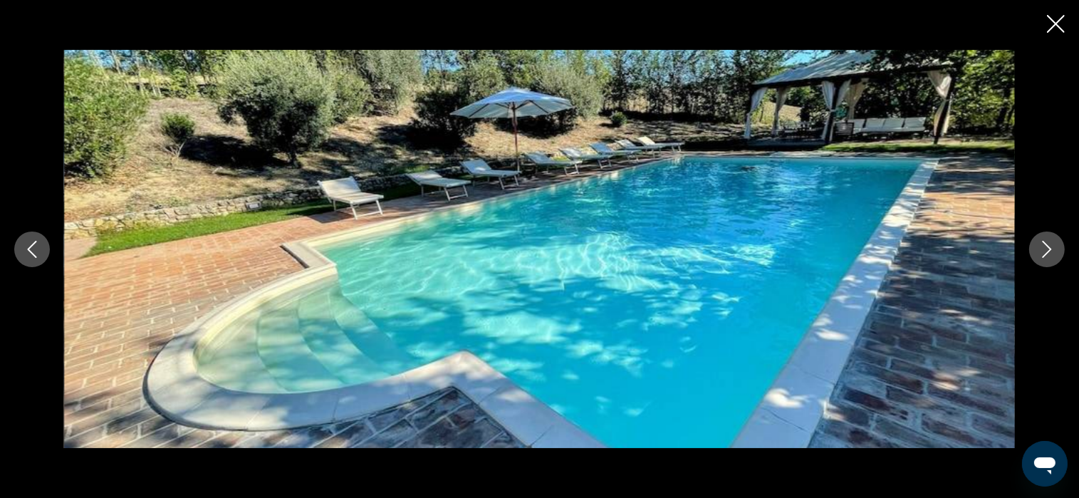
click at [1044, 250] on icon "Next image" at bounding box center [1047, 249] width 17 height 17
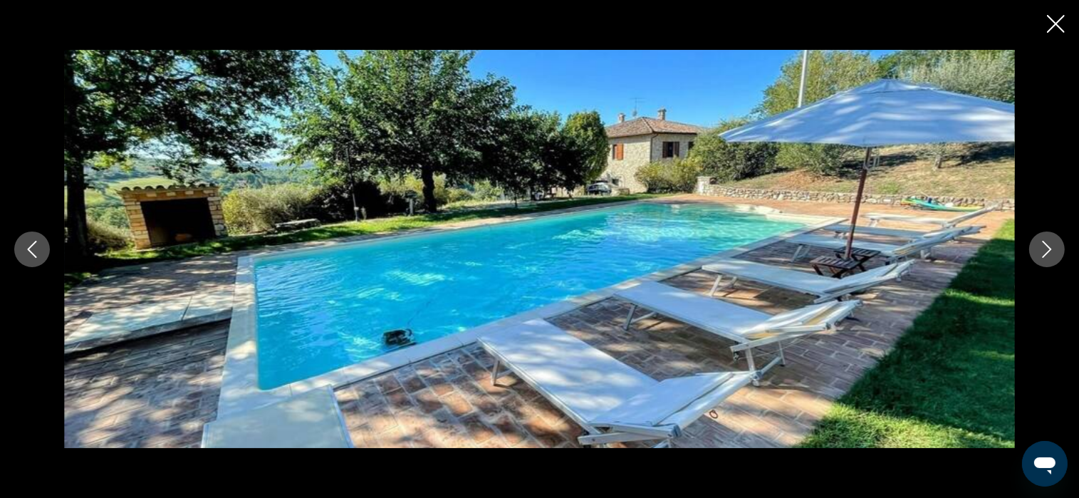
click at [1044, 250] on icon "Next image" at bounding box center [1047, 249] width 17 height 17
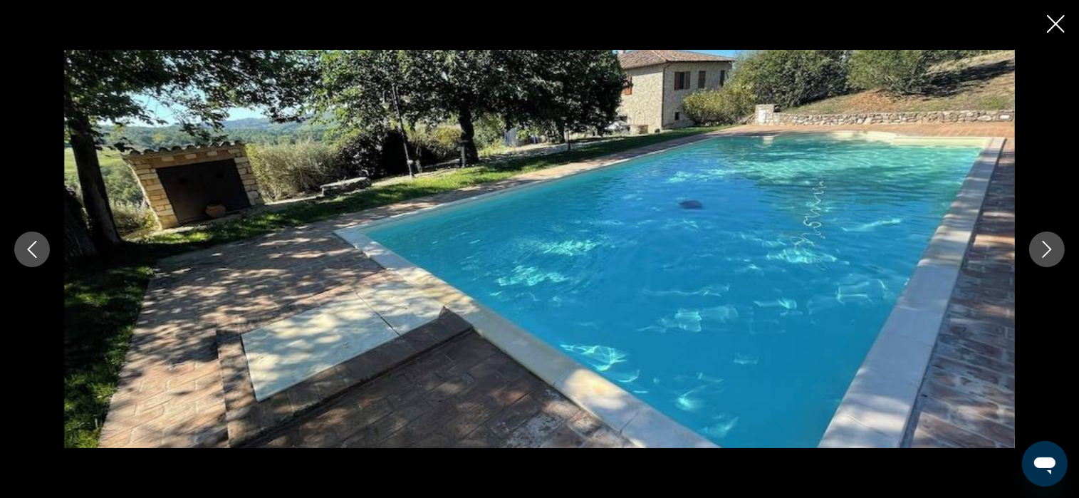
click at [1044, 250] on icon "Next image" at bounding box center [1047, 249] width 17 height 17
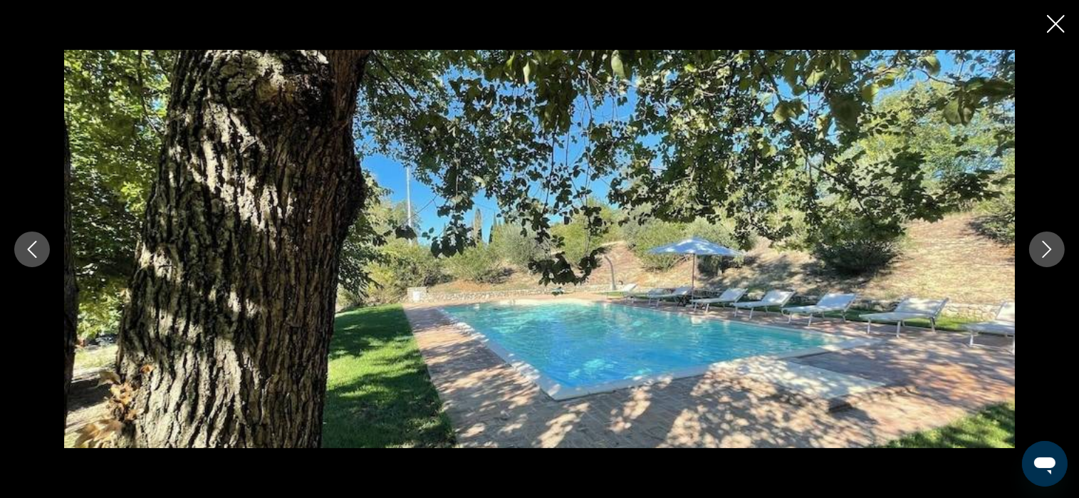
click at [1044, 250] on icon "Next image" at bounding box center [1047, 249] width 17 height 17
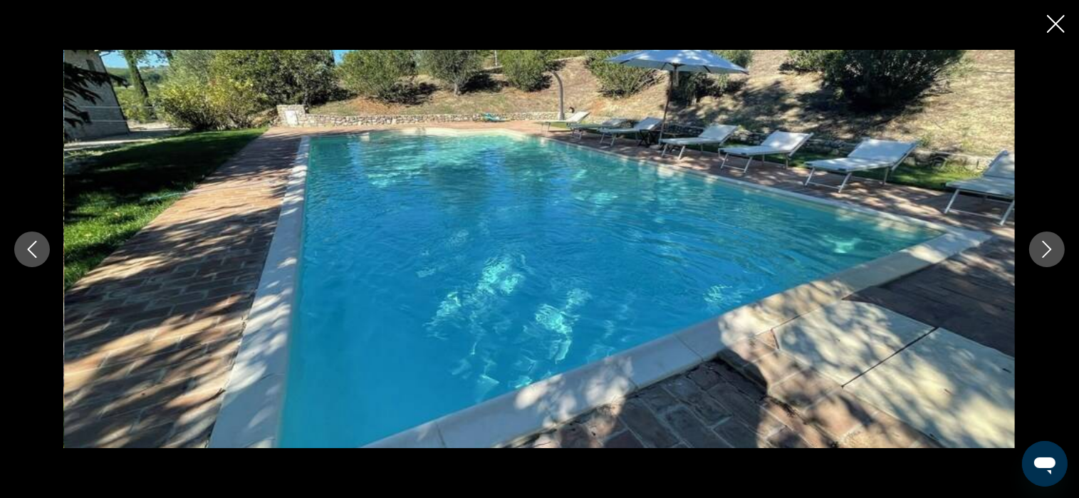
click at [1044, 250] on icon "Next image" at bounding box center [1047, 249] width 17 height 17
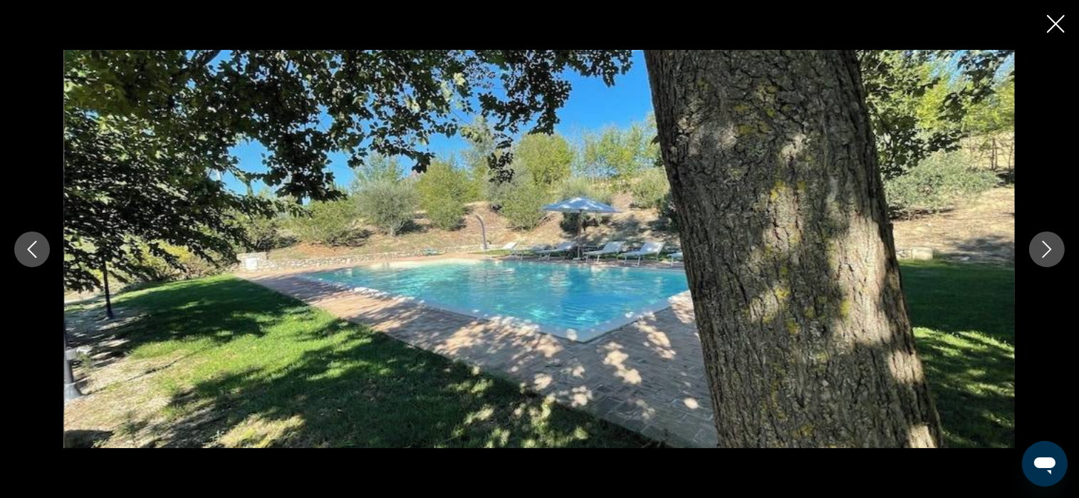
click at [1044, 250] on icon "Next image" at bounding box center [1047, 249] width 17 height 17
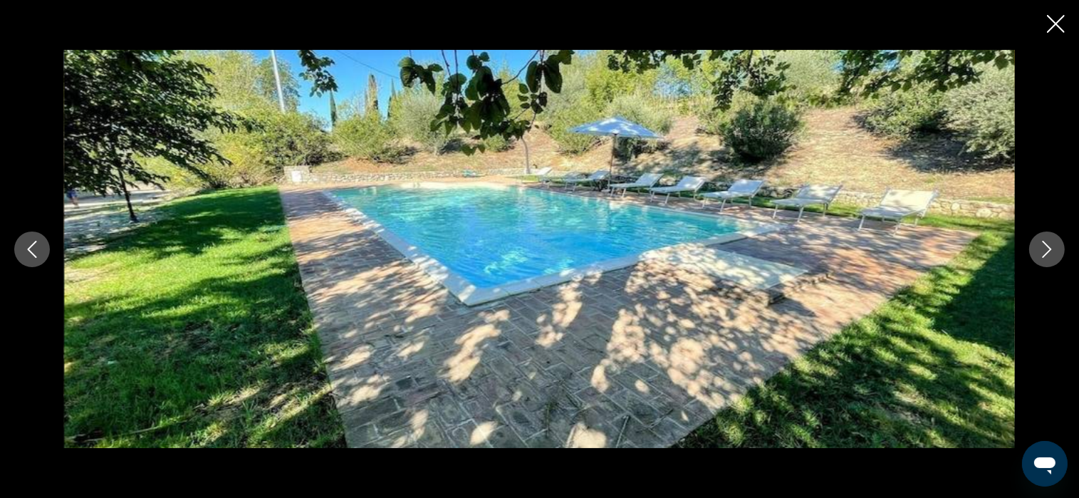
click at [1044, 250] on icon "Next image" at bounding box center [1047, 249] width 17 height 17
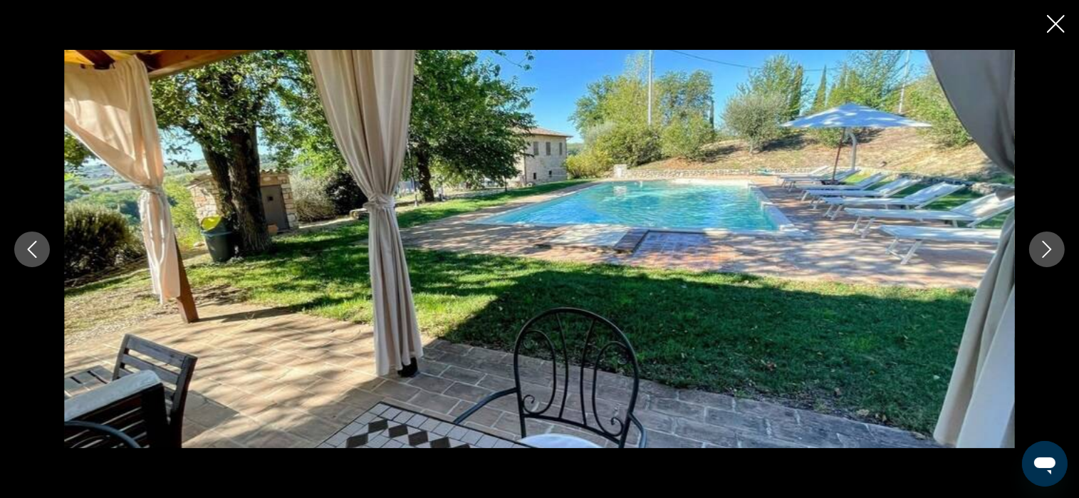
click at [1044, 250] on icon "Next image" at bounding box center [1047, 249] width 17 height 17
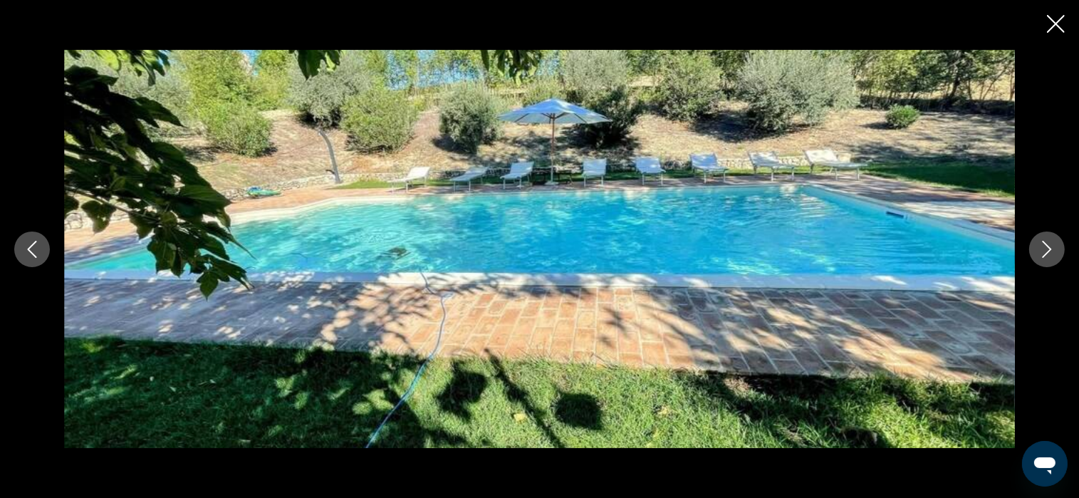
click at [1065, 21] on div "prev next" at bounding box center [539, 249] width 1079 height 498
click at [1050, 26] on icon "Close slideshow" at bounding box center [1056, 24] width 18 height 18
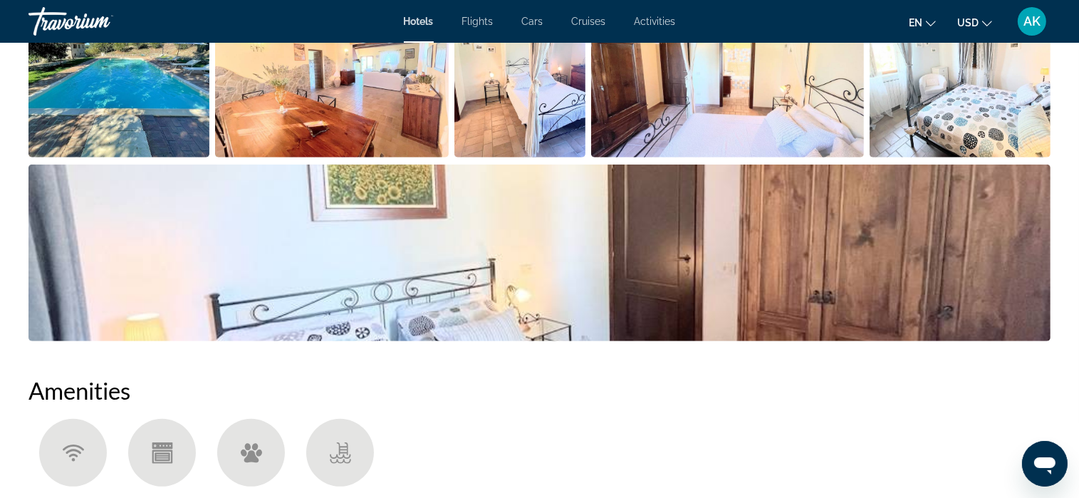
scroll to position [791, 0]
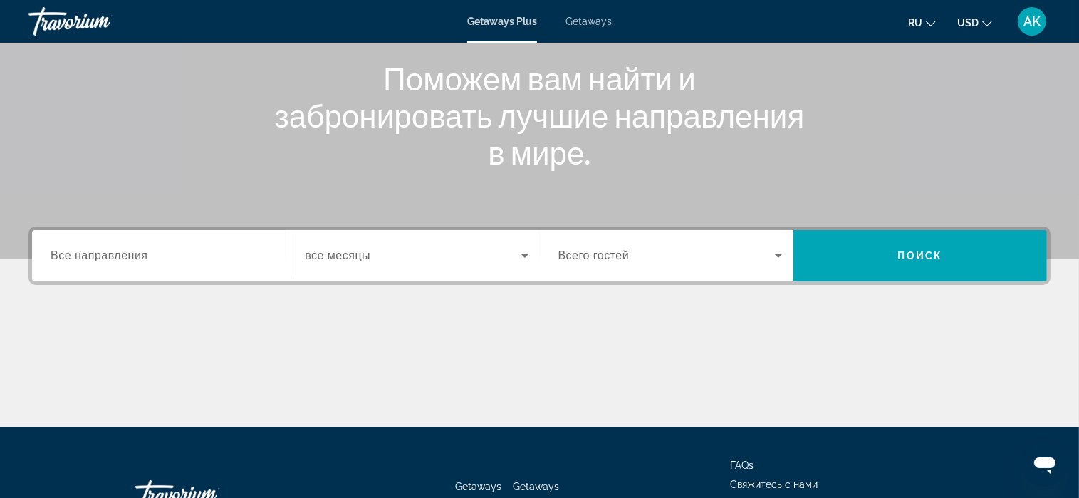
scroll to position [214, 0]
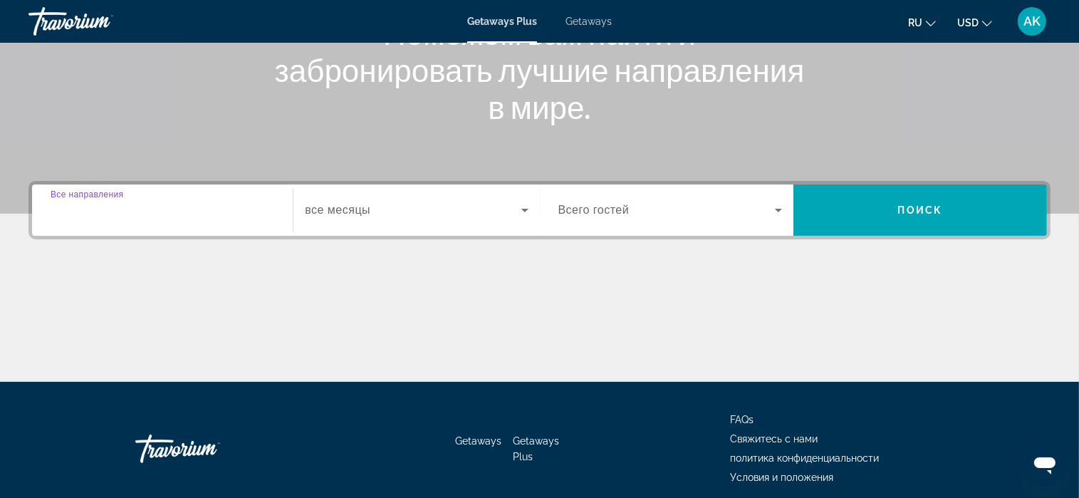
click at [199, 211] on input "Destination Все направления" at bounding box center [163, 210] width 224 height 17
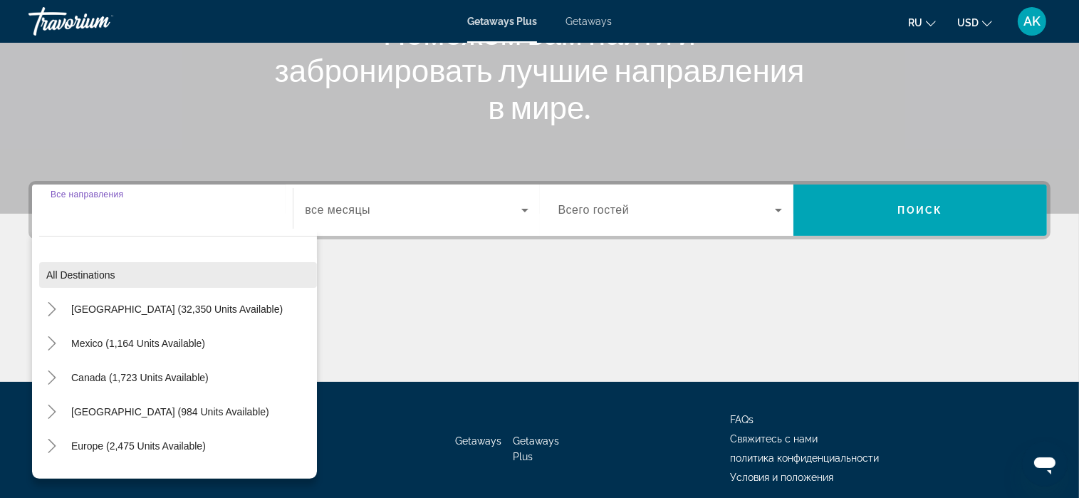
scroll to position [271, 0]
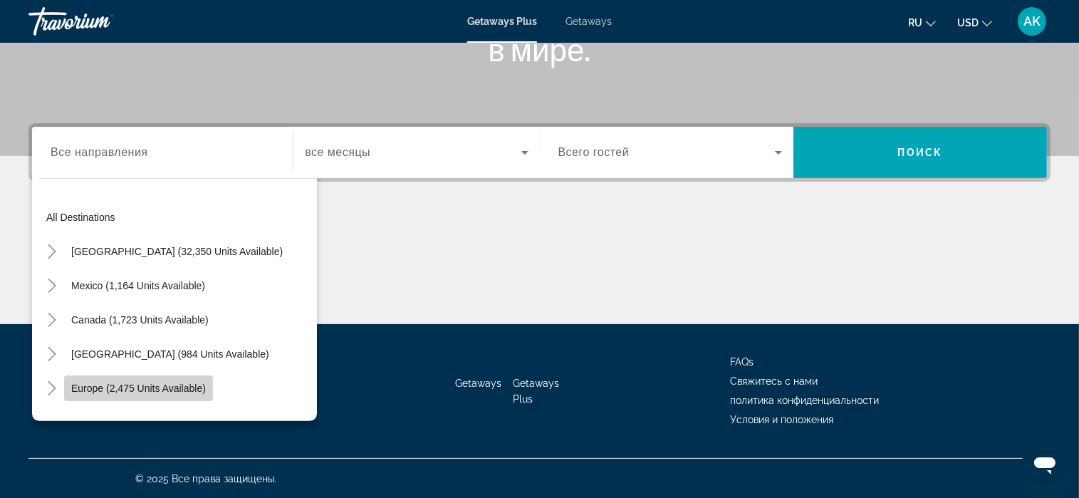
click at [145, 387] on span "Europe (2,475 units available)" at bounding box center [138, 388] width 135 height 11
type input "**********"
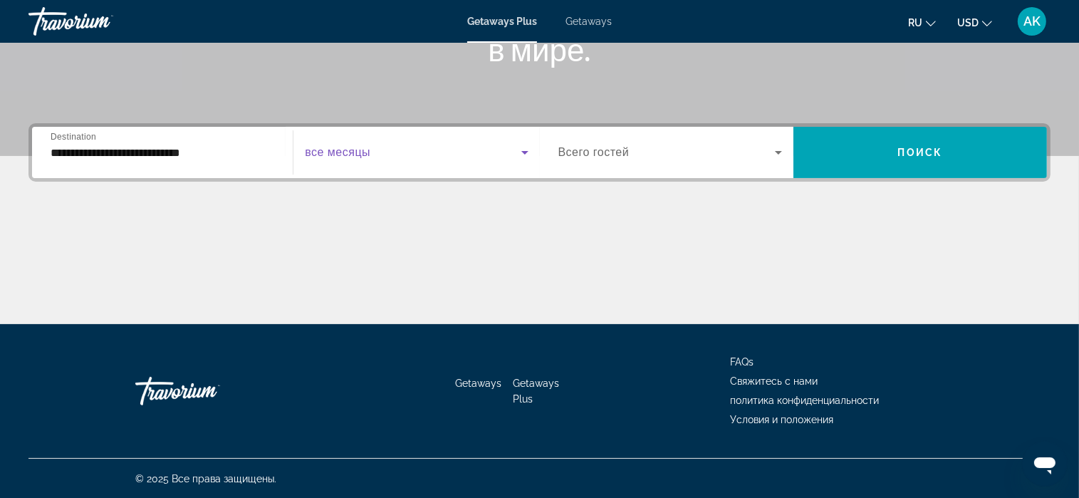
click at [524, 150] on icon "Search widget" at bounding box center [524, 152] width 17 height 17
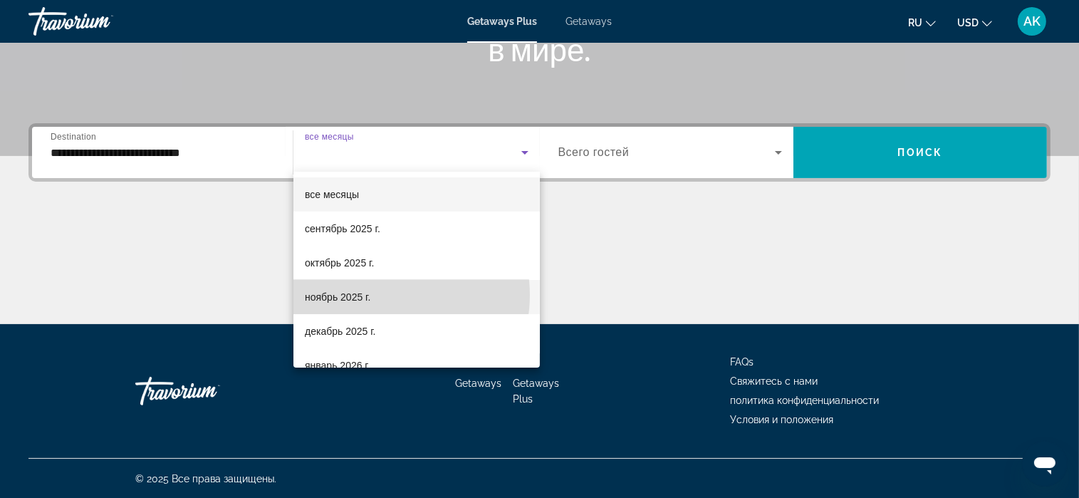
click at [382, 295] on mat-option "ноябрь 2025 г." at bounding box center [416, 297] width 246 height 34
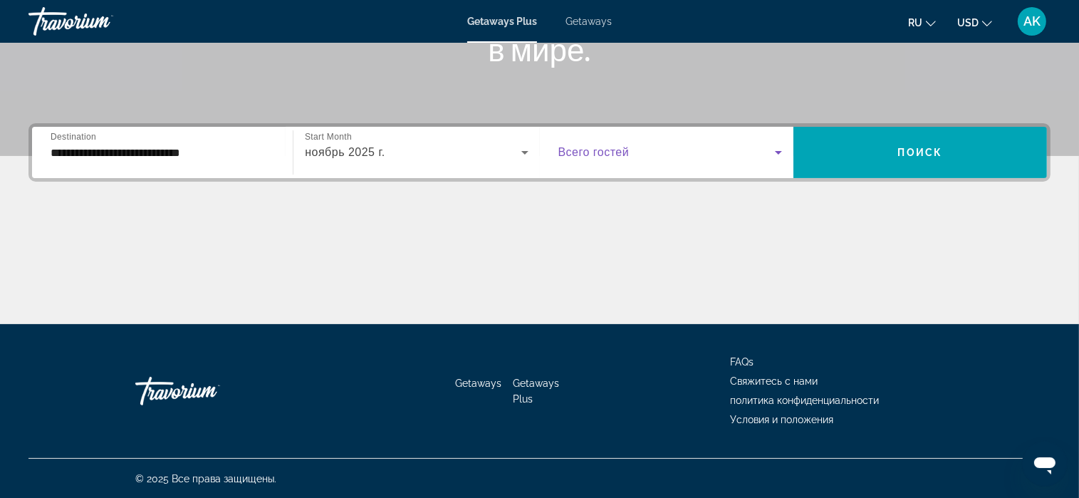
click at [783, 148] on icon "Search widget" at bounding box center [778, 152] width 17 height 17
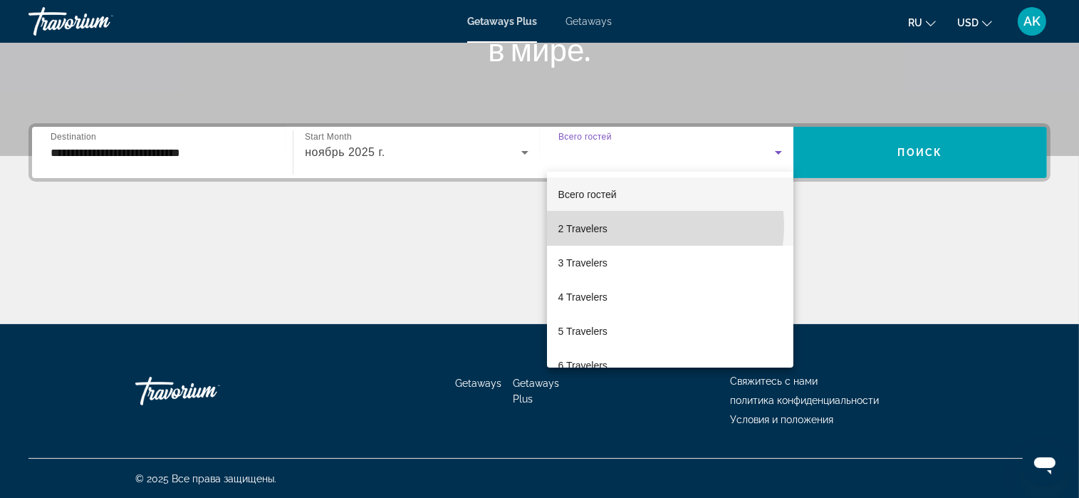
click at [650, 226] on mat-option "2 Travelers" at bounding box center [670, 229] width 246 height 34
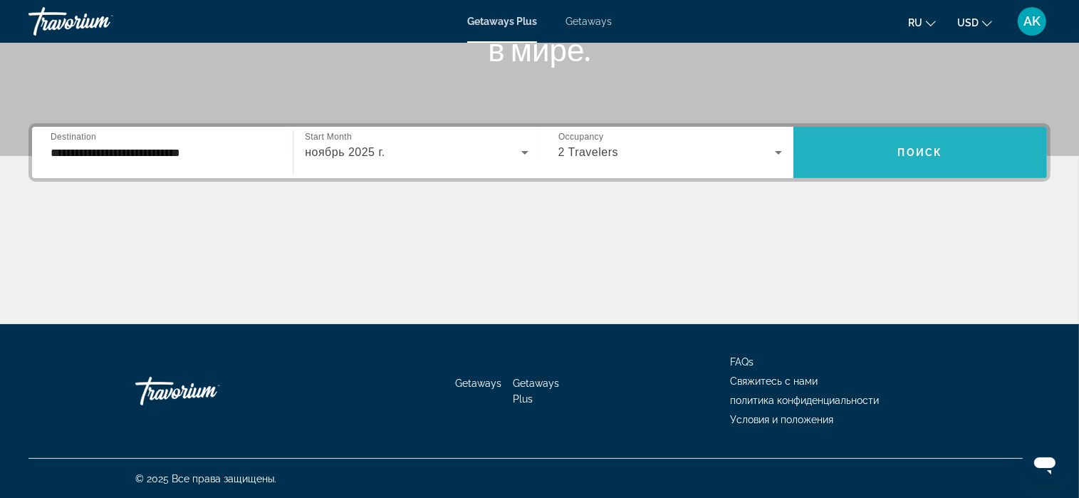
click at [890, 156] on span "Search widget" at bounding box center [921, 152] width 254 height 34
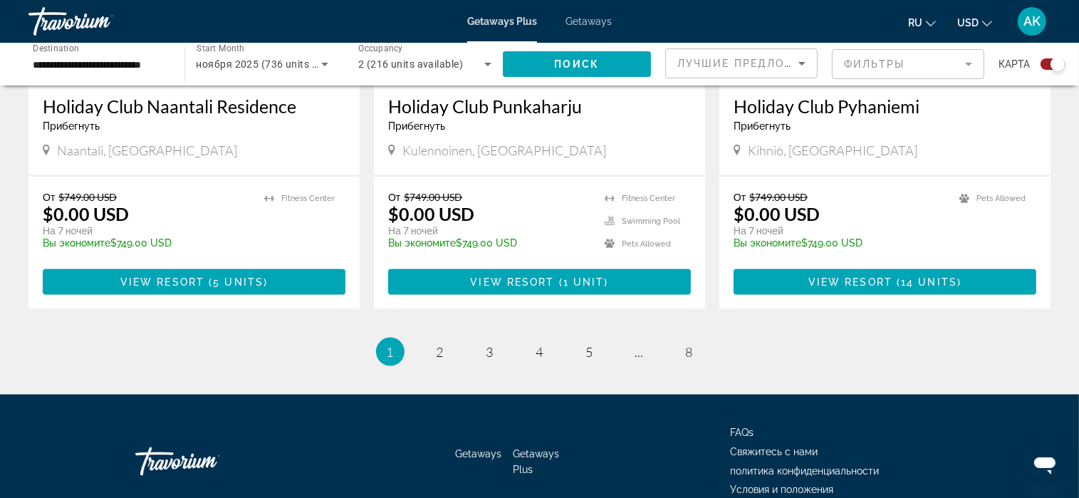
scroll to position [2247, 0]
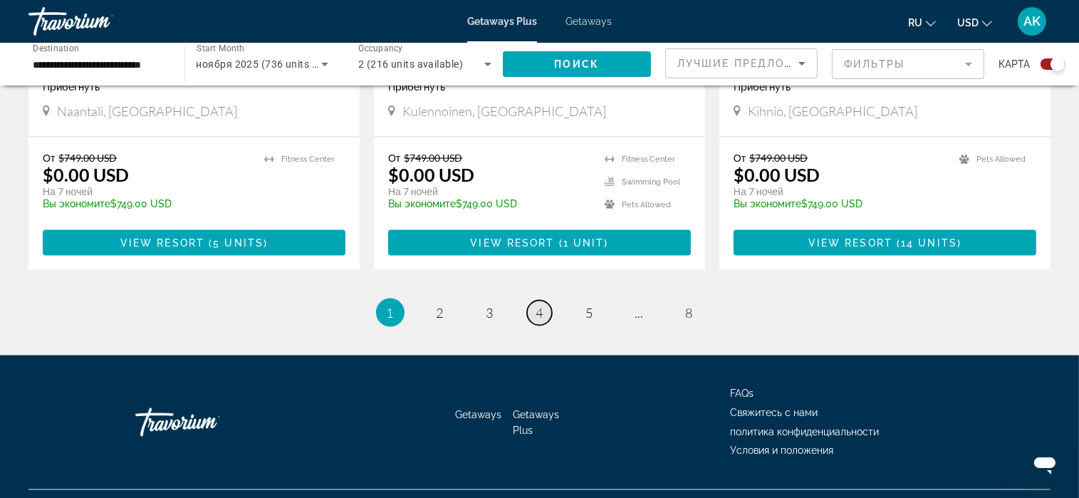
click at [545, 301] on link "page 4" at bounding box center [539, 313] width 25 height 25
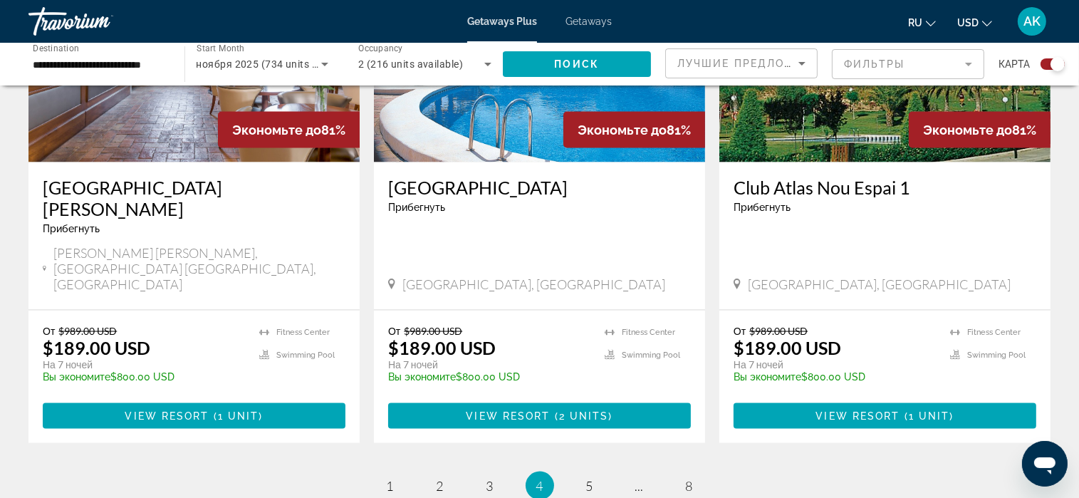
scroll to position [2137, 0]
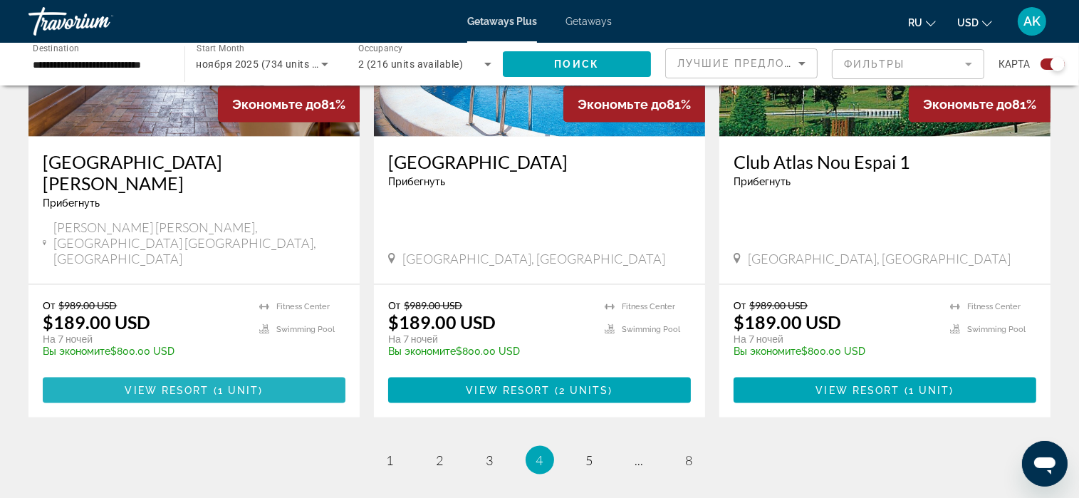
click at [179, 385] on span "View Resort" at bounding box center [167, 390] width 84 height 11
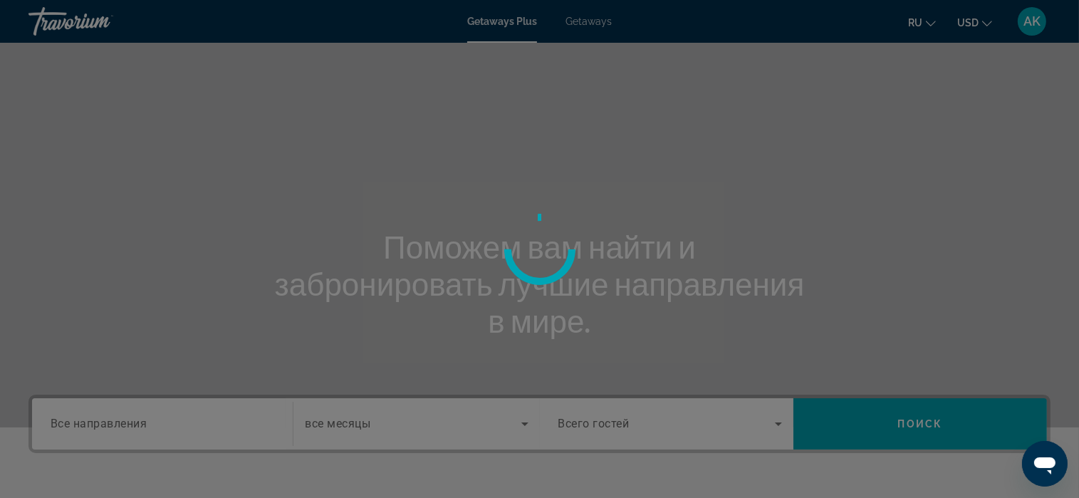
click at [124, 425] on div at bounding box center [539, 249] width 1079 height 498
click at [140, 420] on div at bounding box center [539, 249] width 1079 height 498
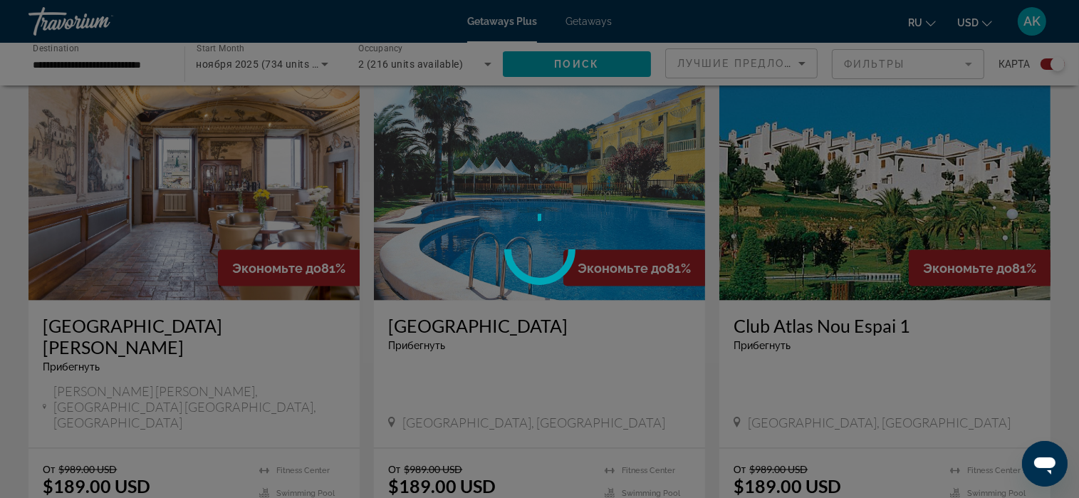
scroll to position [2066, 0]
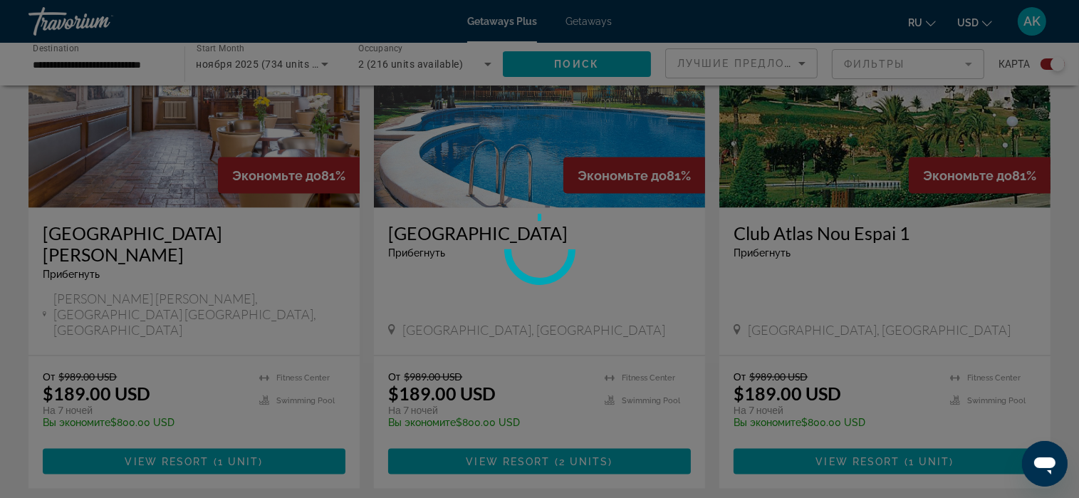
click at [243, 395] on div at bounding box center [539, 249] width 1079 height 498
drag, startPoint x: 243, startPoint y: 395, endPoint x: 249, endPoint y: 387, distance: 9.7
click at [248, 393] on div at bounding box center [539, 249] width 1079 height 498
click at [251, 142] on div at bounding box center [539, 249] width 1079 height 498
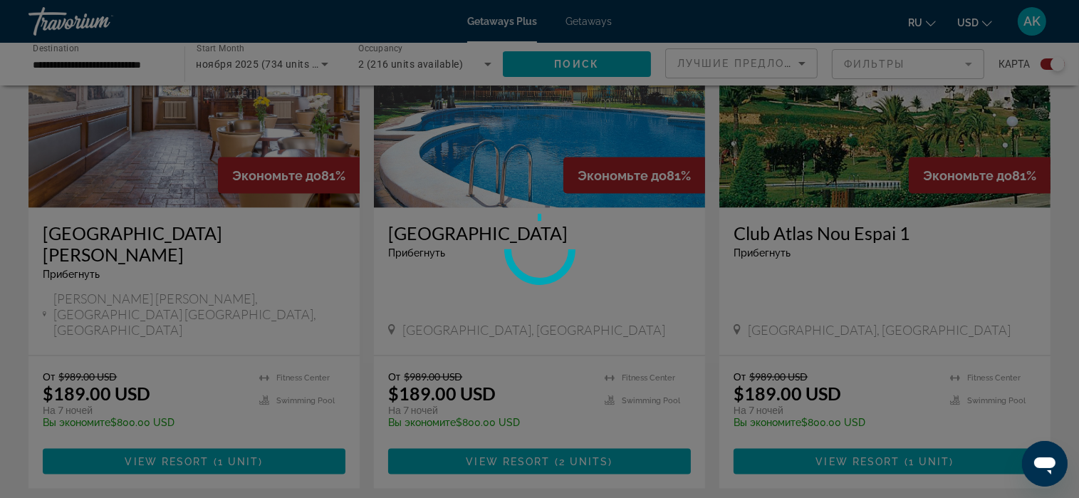
click at [251, 142] on div at bounding box center [539, 249] width 1079 height 498
drag, startPoint x: 251, startPoint y: 142, endPoint x: 201, endPoint y: 152, distance: 51.5
click at [219, 150] on div at bounding box center [539, 249] width 1079 height 498
click at [96, 210] on div at bounding box center [539, 249] width 1079 height 498
drag, startPoint x: 96, startPoint y: 208, endPoint x: 202, endPoint y: 192, distance: 107.4
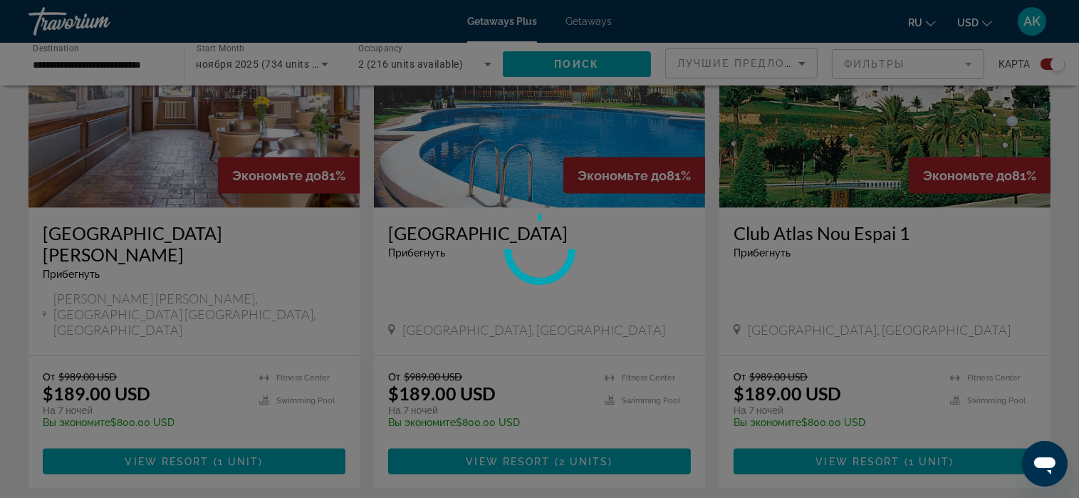
click at [125, 207] on div at bounding box center [539, 249] width 1079 height 498
drag, startPoint x: 441, startPoint y: 187, endPoint x: 425, endPoint y: 189, distance: 16.6
click at [442, 188] on div at bounding box center [539, 249] width 1079 height 498
